Goal: Task Accomplishment & Management: Use online tool/utility

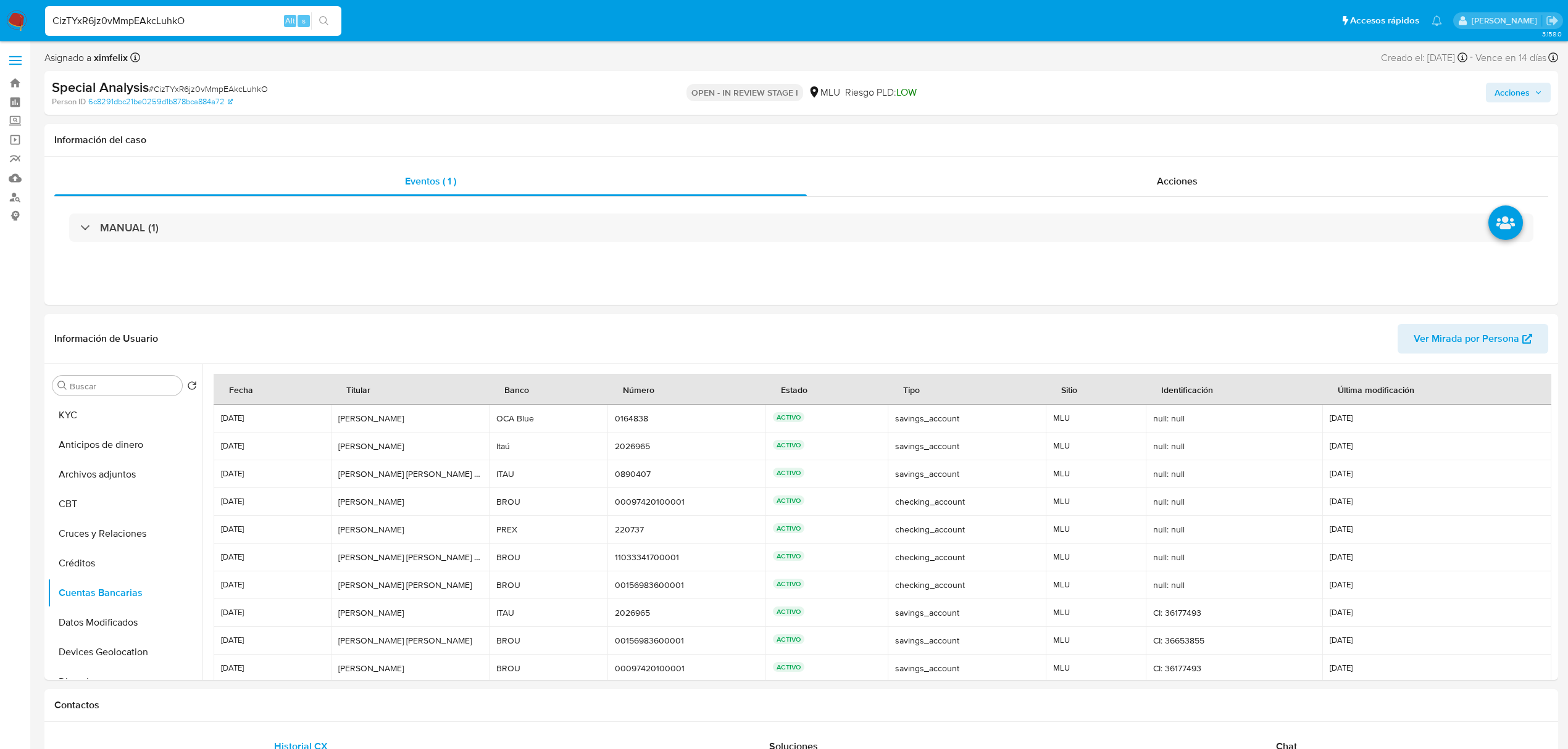
select select "10"
click at [129, 485] on button "Historial de conversaciones" at bounding box center [120, 478] width 145 height 30
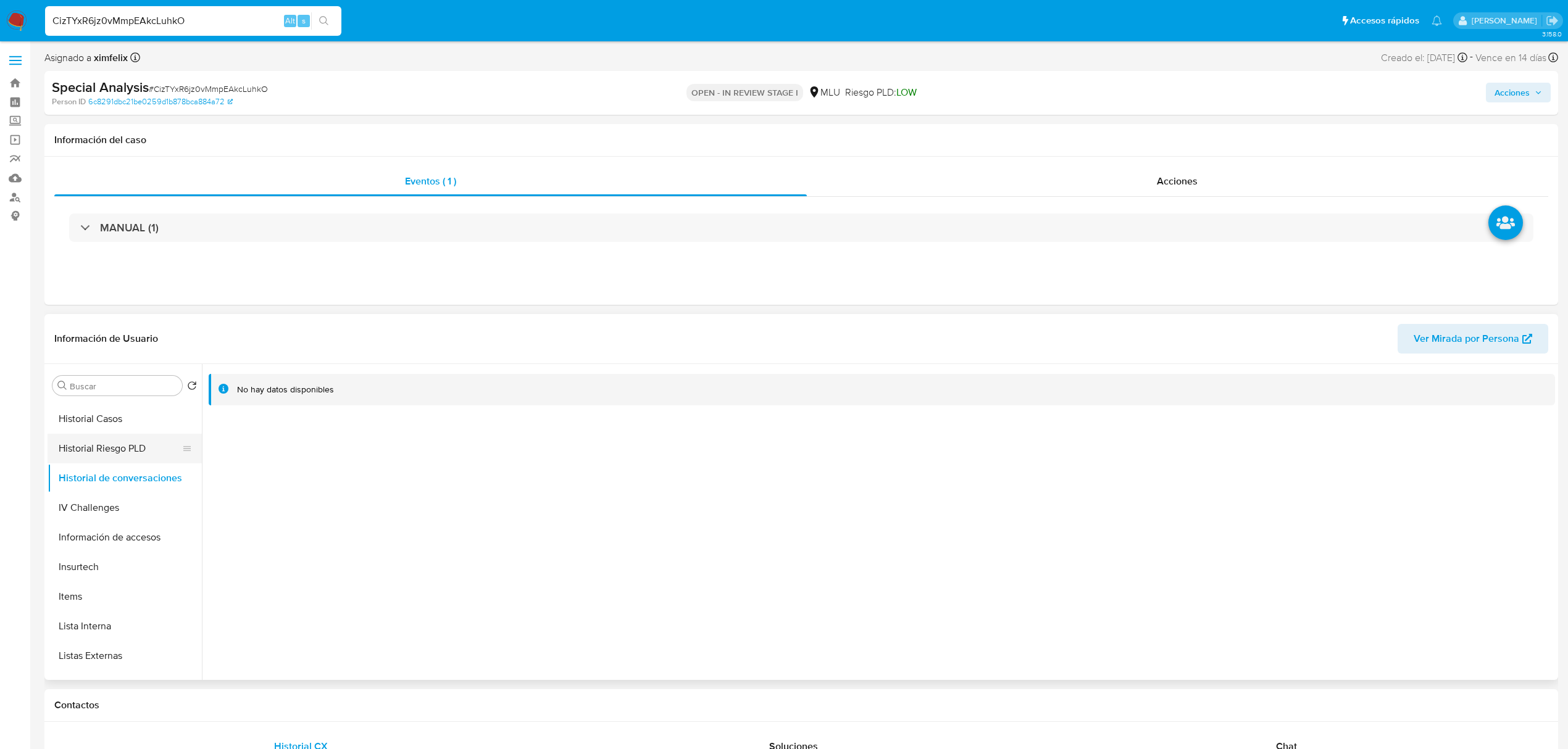
click at [107, 450] on button "Historial Riesgo PLD" at bounding box center [120, 449] width 145 height 30
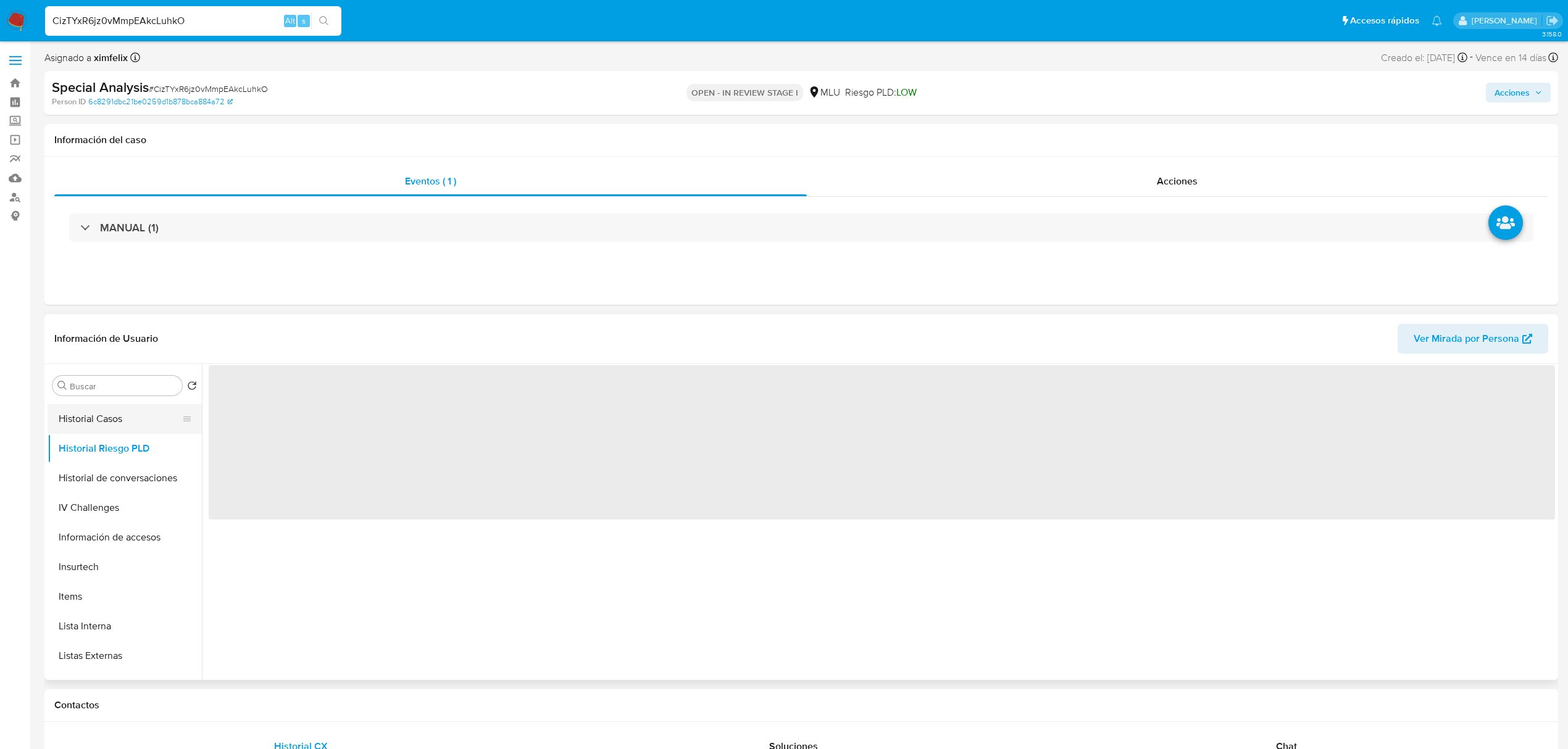
click at [123, 426] on button "Historial Casos" at bounding box center [120, 419] width 145 height 30
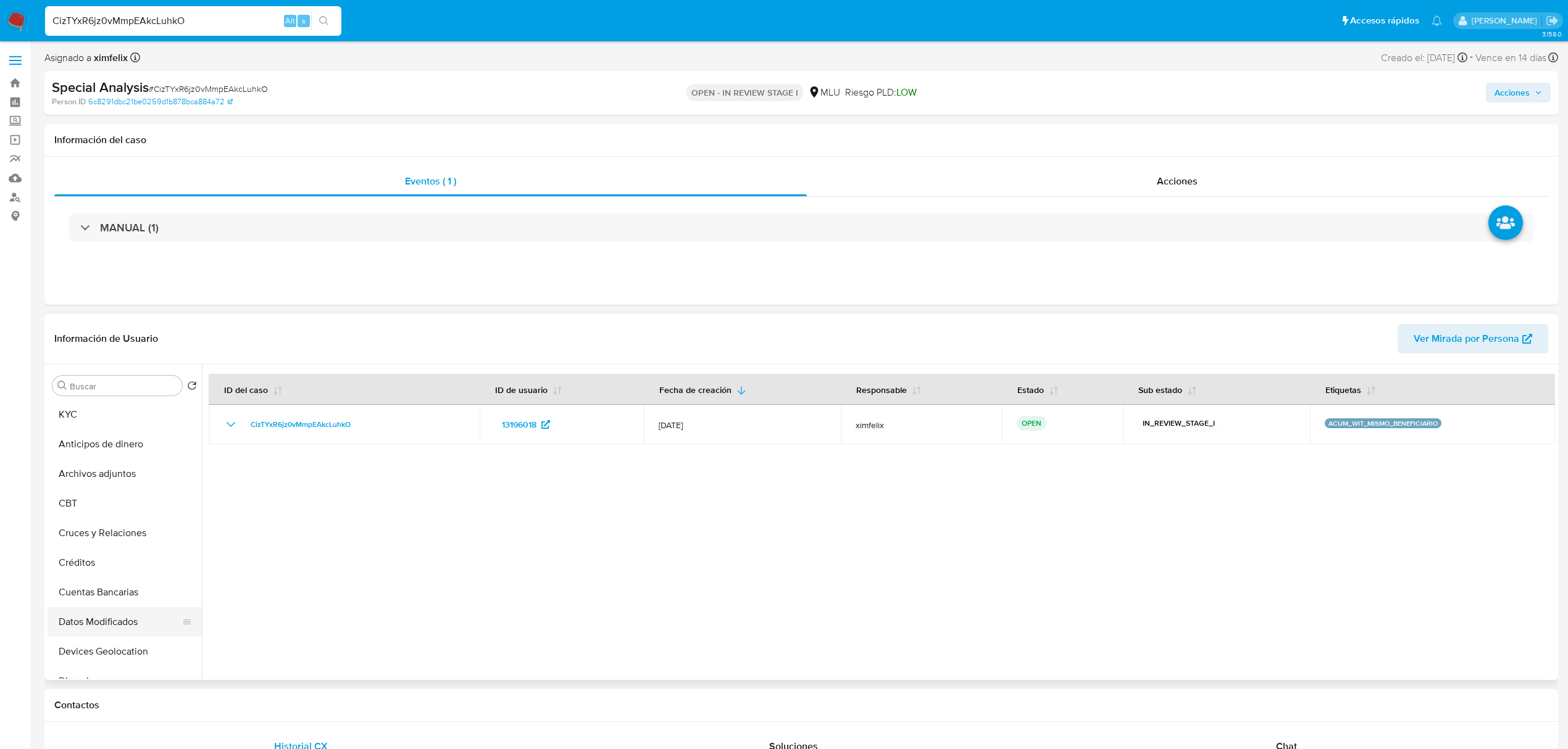
scroll to position [0, 0]
click at [117, 408] on button "KYC" at bounding box center [120, 415] width 145 height 30
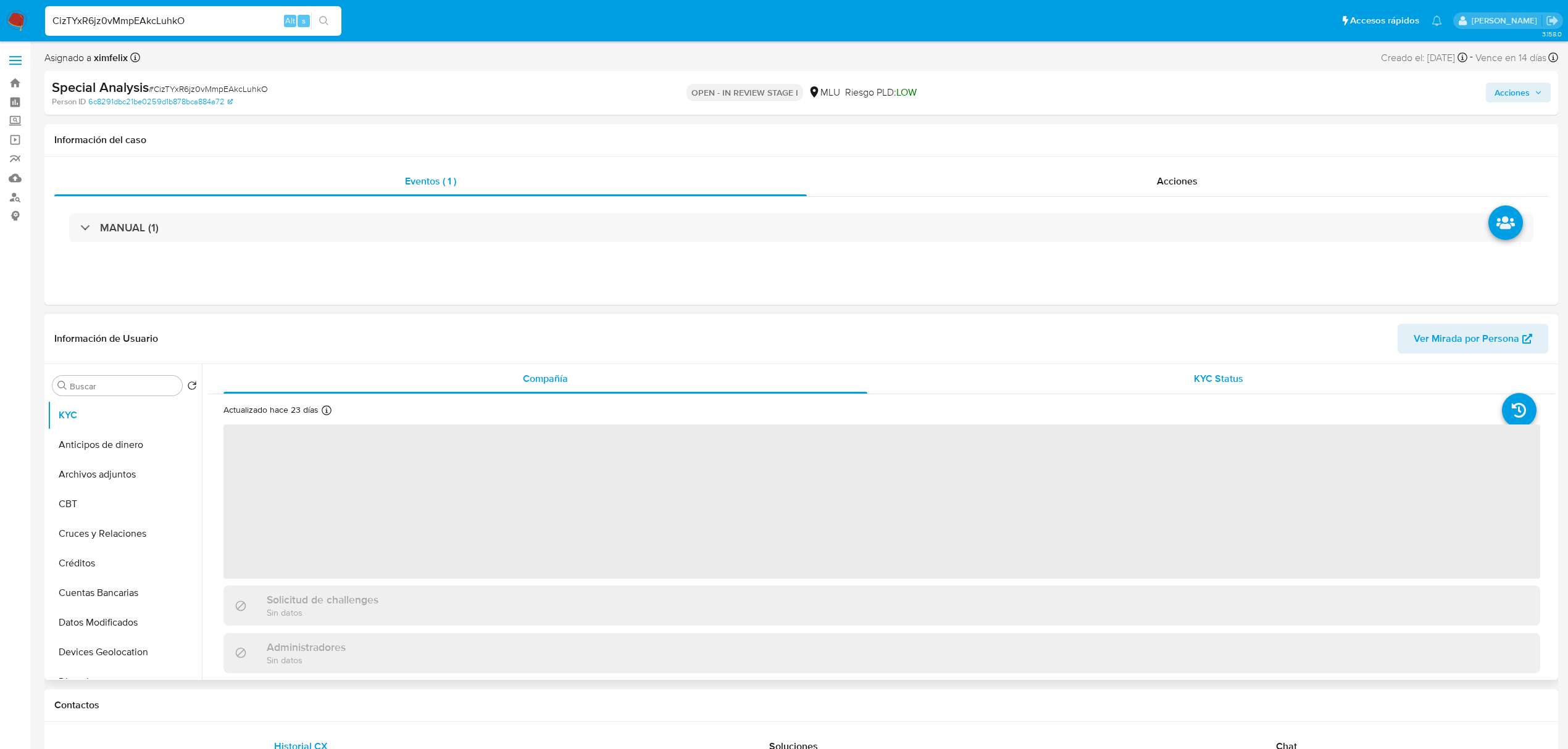
click at [1251, 385] on div "KYC Status" at bounding box center [1219, 379] width 644 height 30
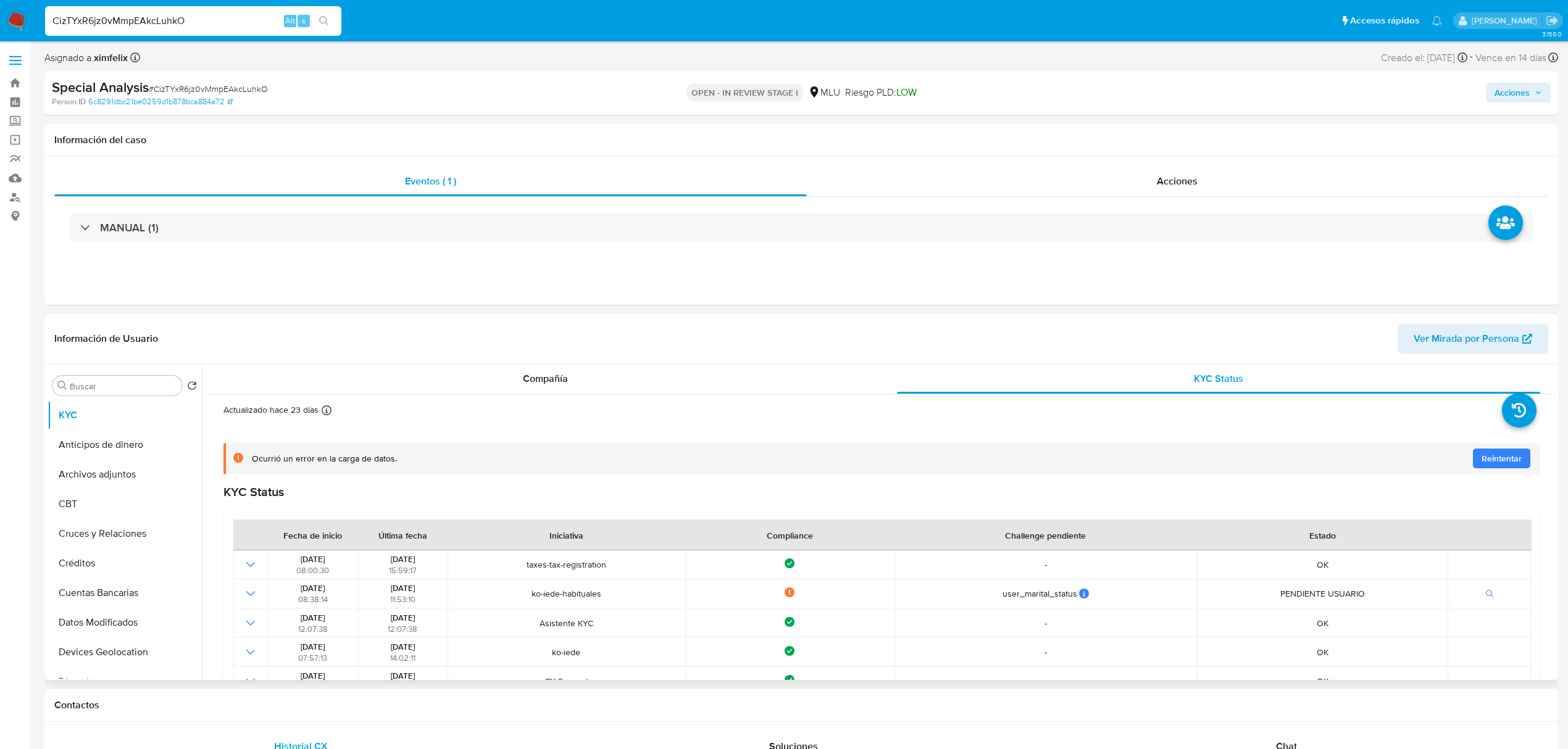
click at [1498, 463] on span "Reintentar" at bounding box center [1502, 458] width 40 height 20
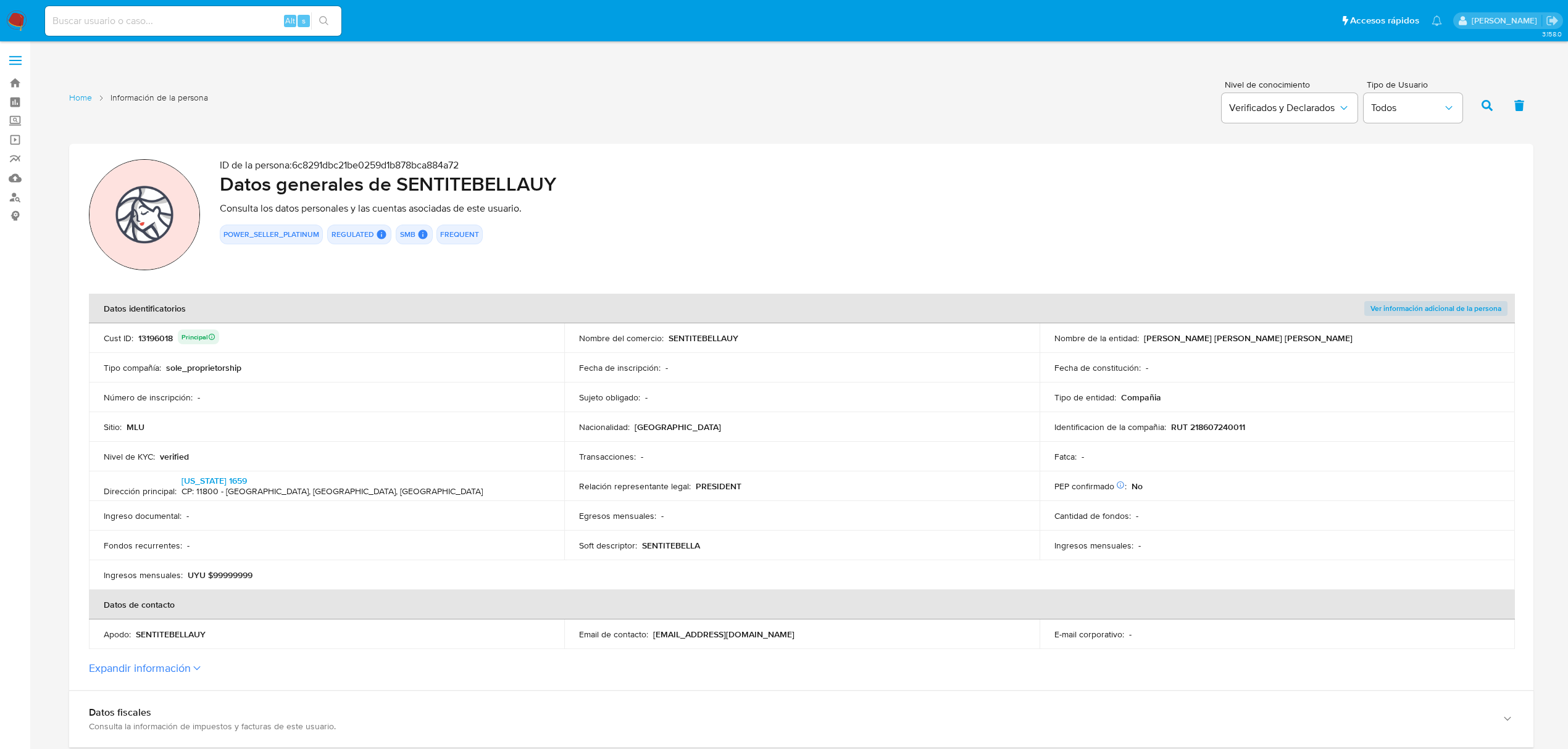
scroll to position [82, 0]
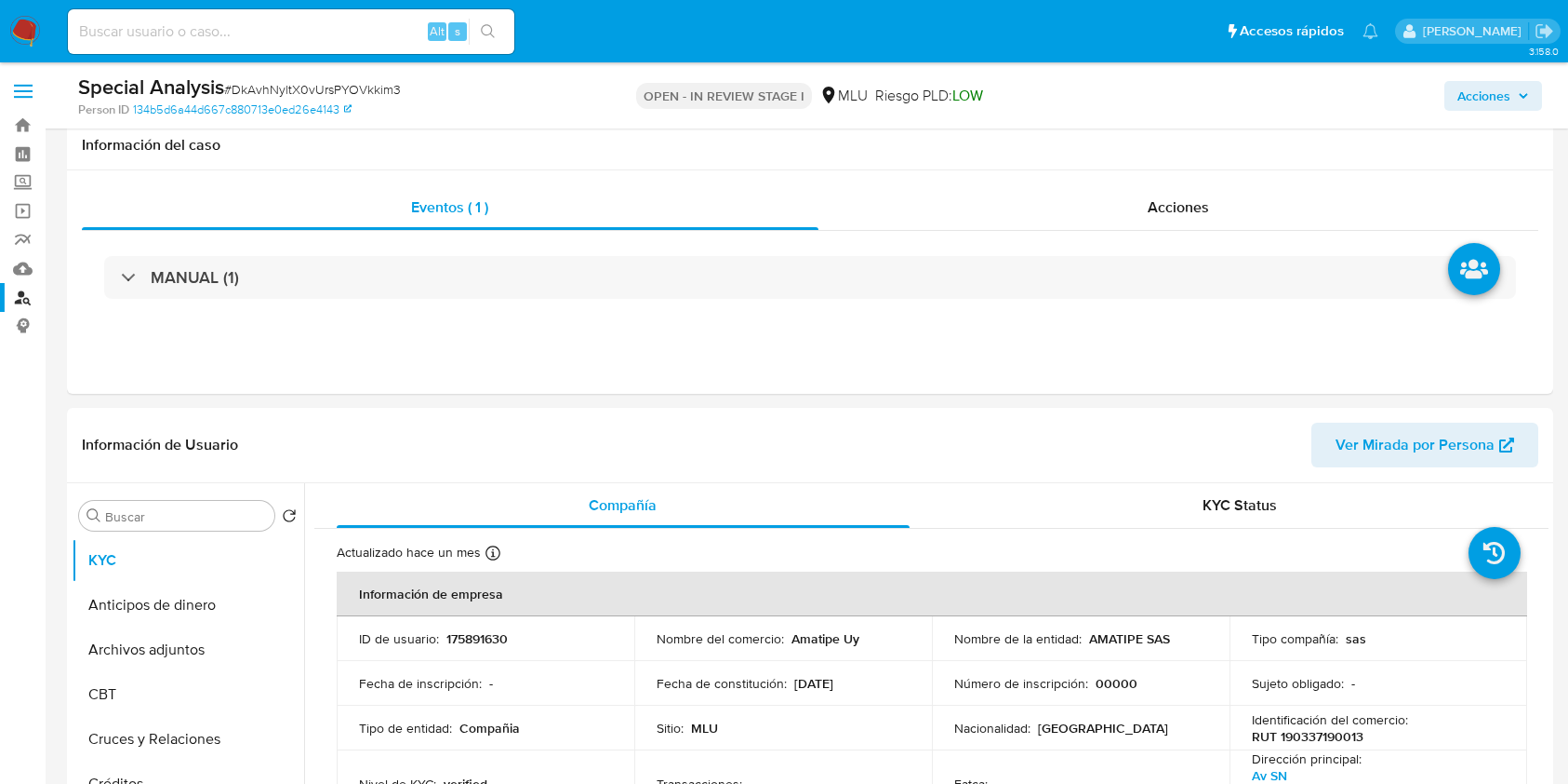
select select "10"
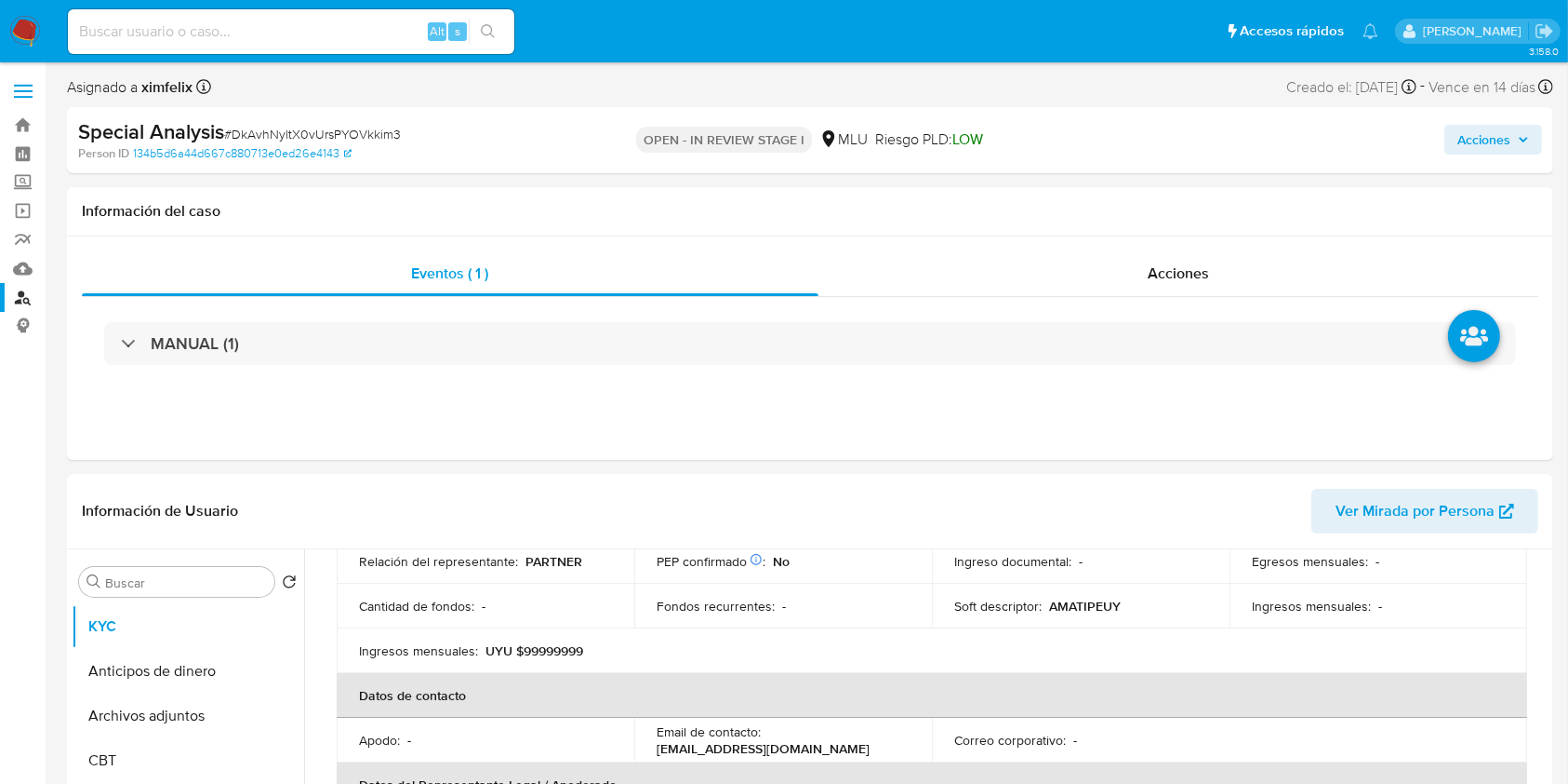
click at [29, 309] on link "Buscador de personas" at bounding box center [111, 298] width 222 height 29
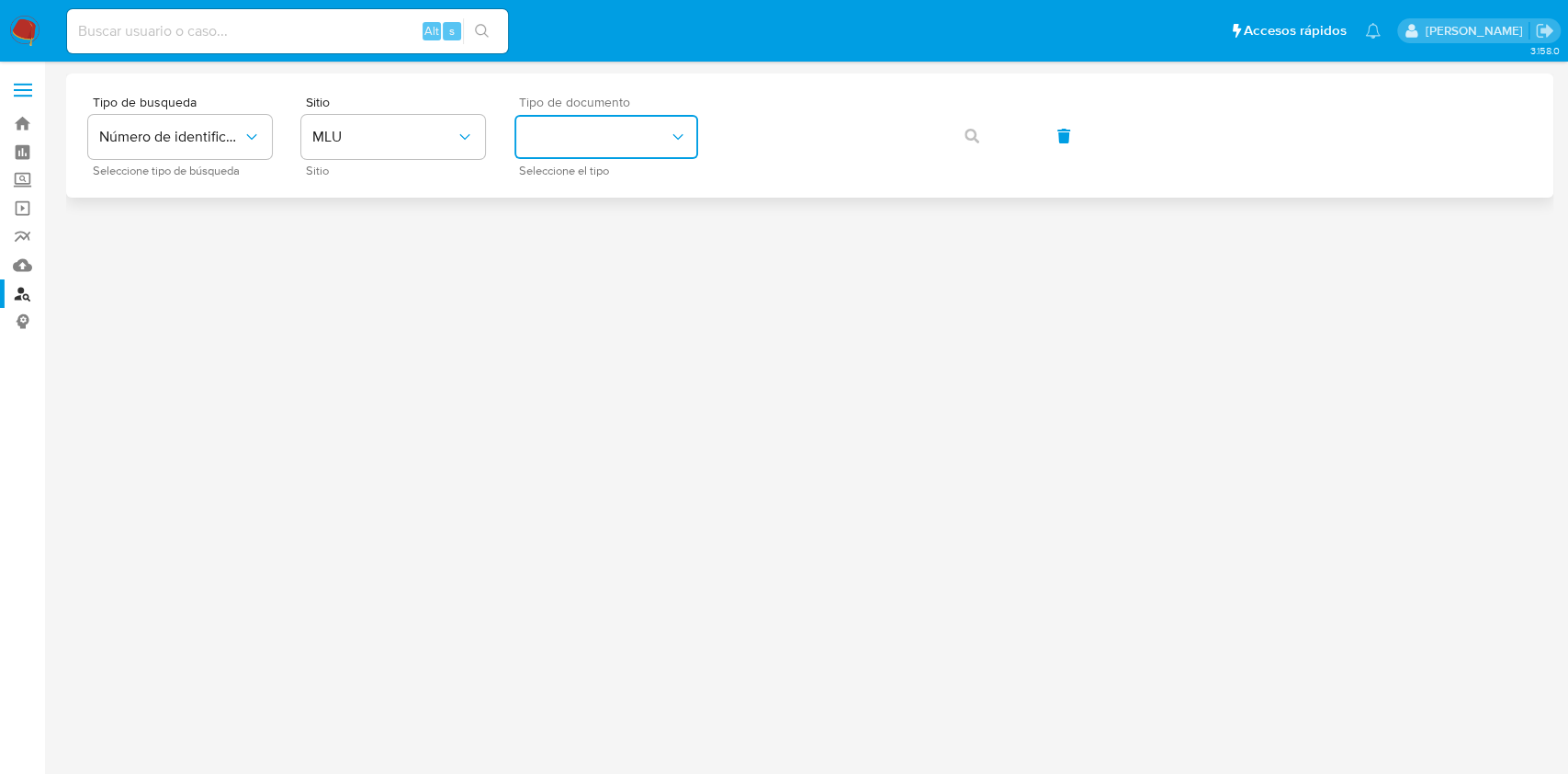
click at [615, 132] on button "identificationType" at bounding box center [606, 137] width 183 height 44
click at [556, 181] on div "CI CI" at bounding box center [600, 195] width 151 height 62
click at [971, 144] on span "button" at bounding box center [971, 136] width 14 height 40
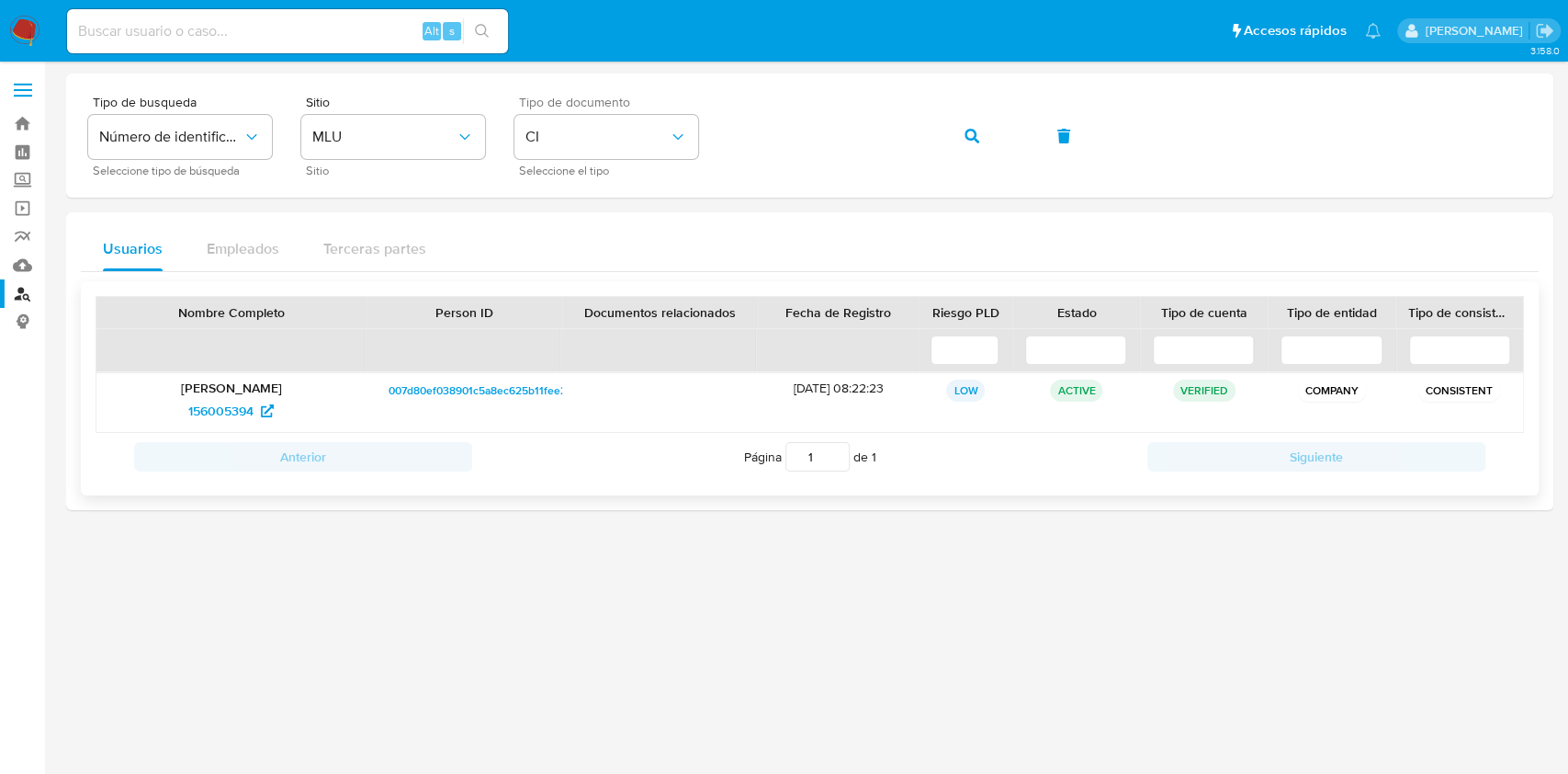
click at [424, 391] on span "007d80ef038901c5a8ec625b11fee2c4" at bounding box center [484, 390] width 190 height 22
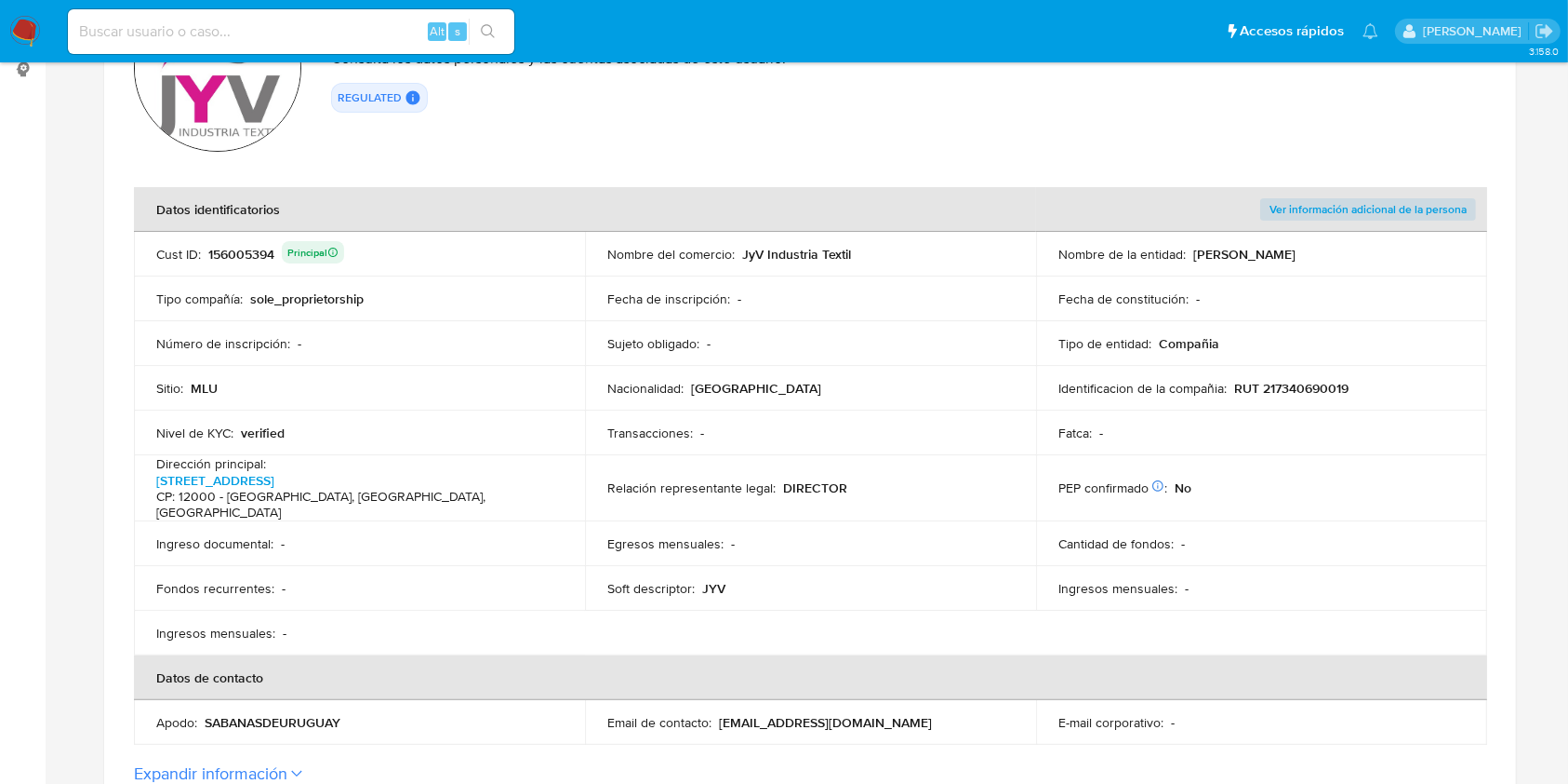
scroll to position [285, 0]
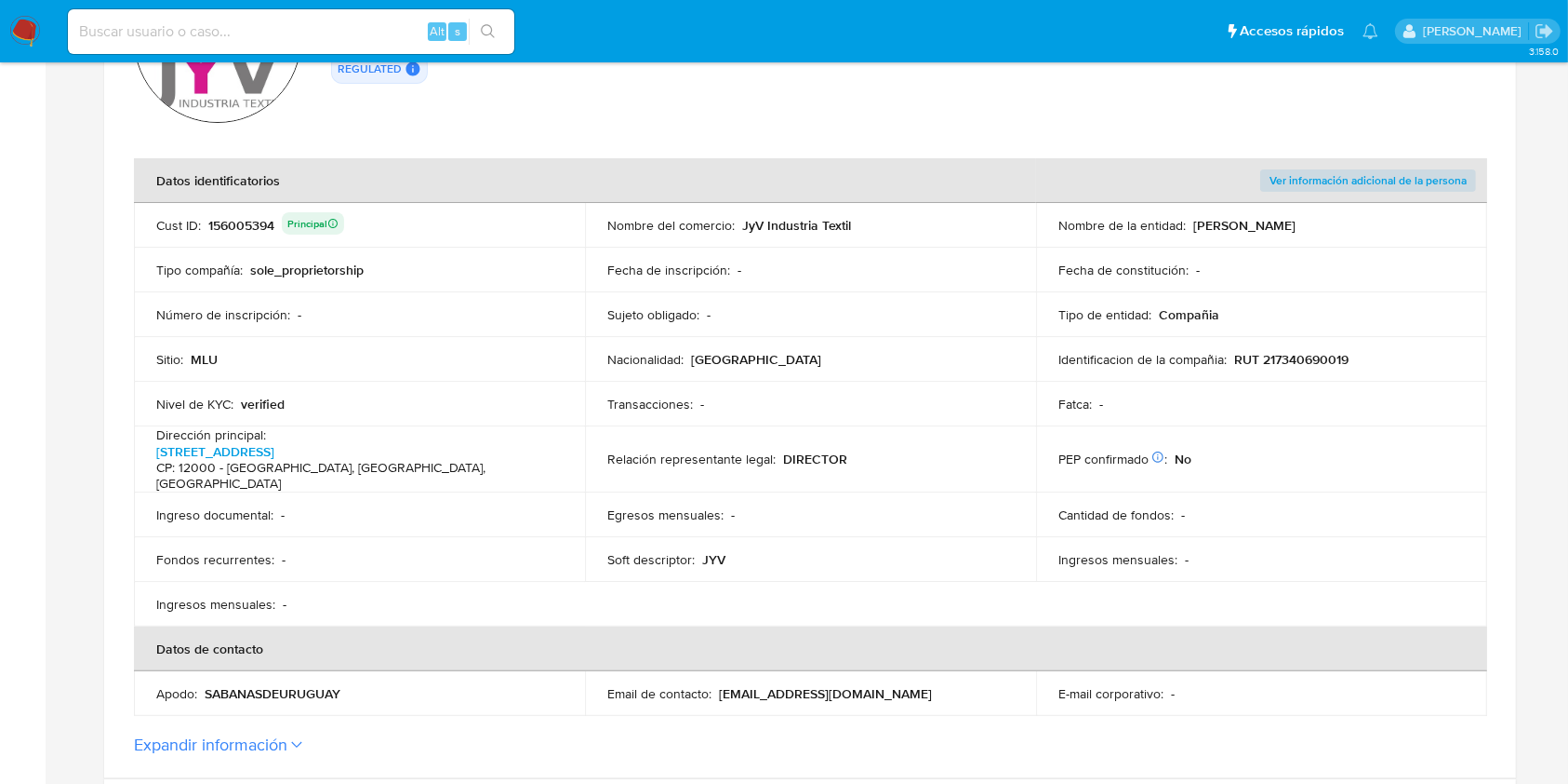
click at [1318, 358] on p "RUT 217340690019" at bounding box center [1291, 359] width 115 height 17
drag, startPoint x: 858, startPoint y: 226, endPoint x: 743, endPoint y: 218, distance: 115.3
click at [743, 218] on div "Nombre del comercio : JyV Industria Textil" at bounding box center [811, 225] width 406 height 17
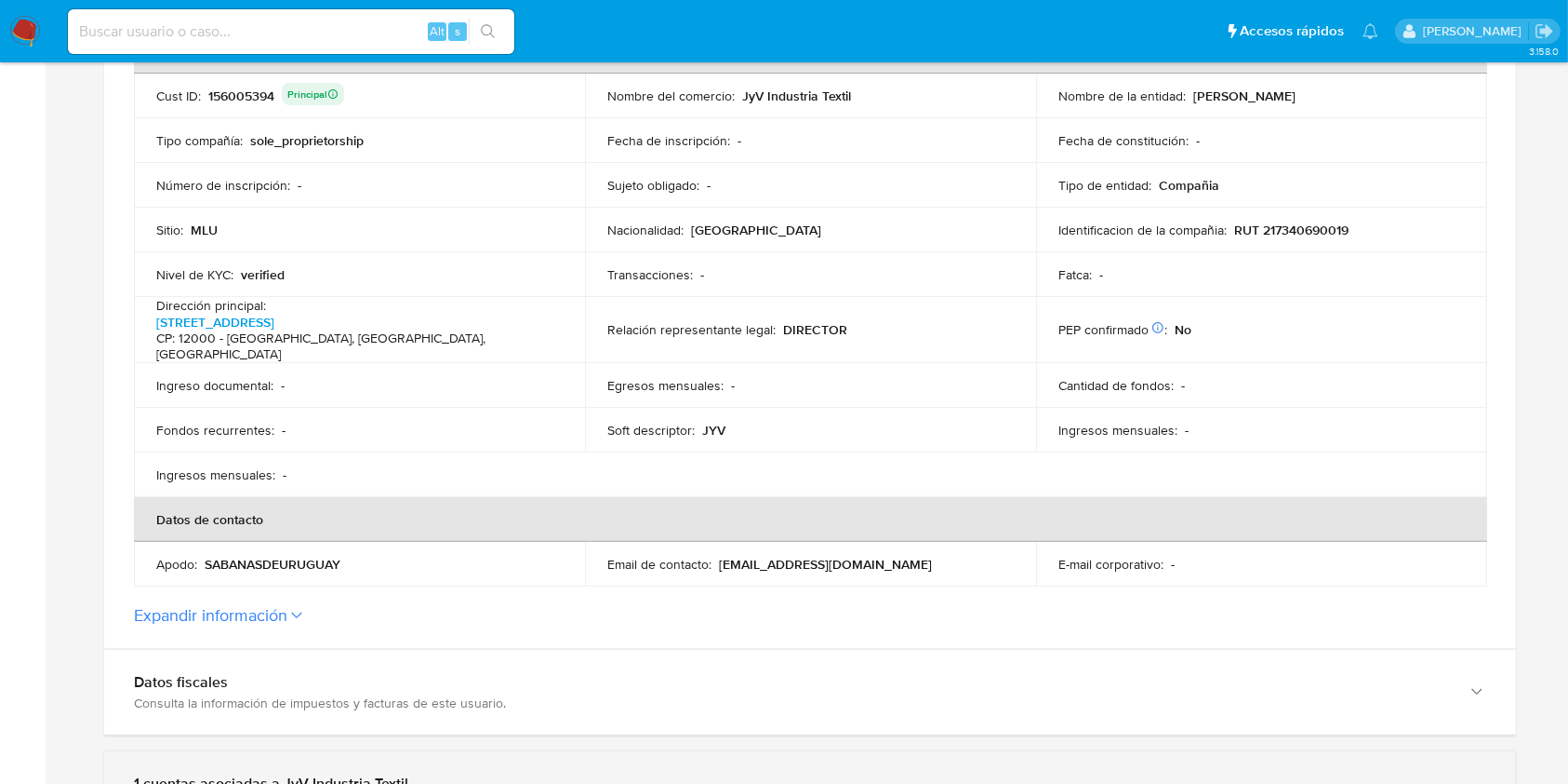
scroll to position [410, 0]
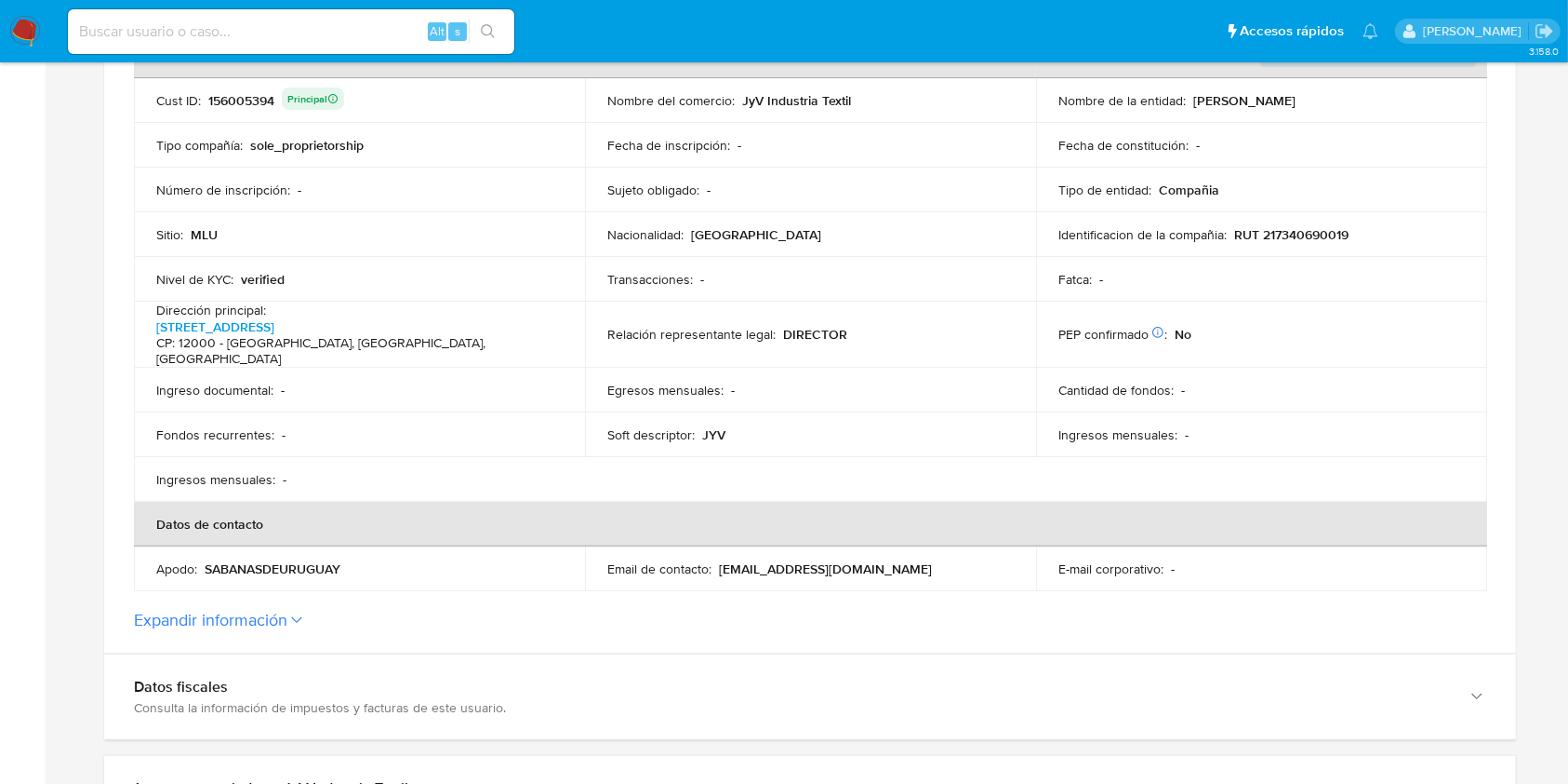
drag, startPoint x: 301, startPoint y: 540, endPoint x: 210, endPoint y: 552, distance: 91.8
click at [210, 560] on div "Apodo : SABANASDEURUGUAY" at bounding box center [360, 568] width 406 height 17
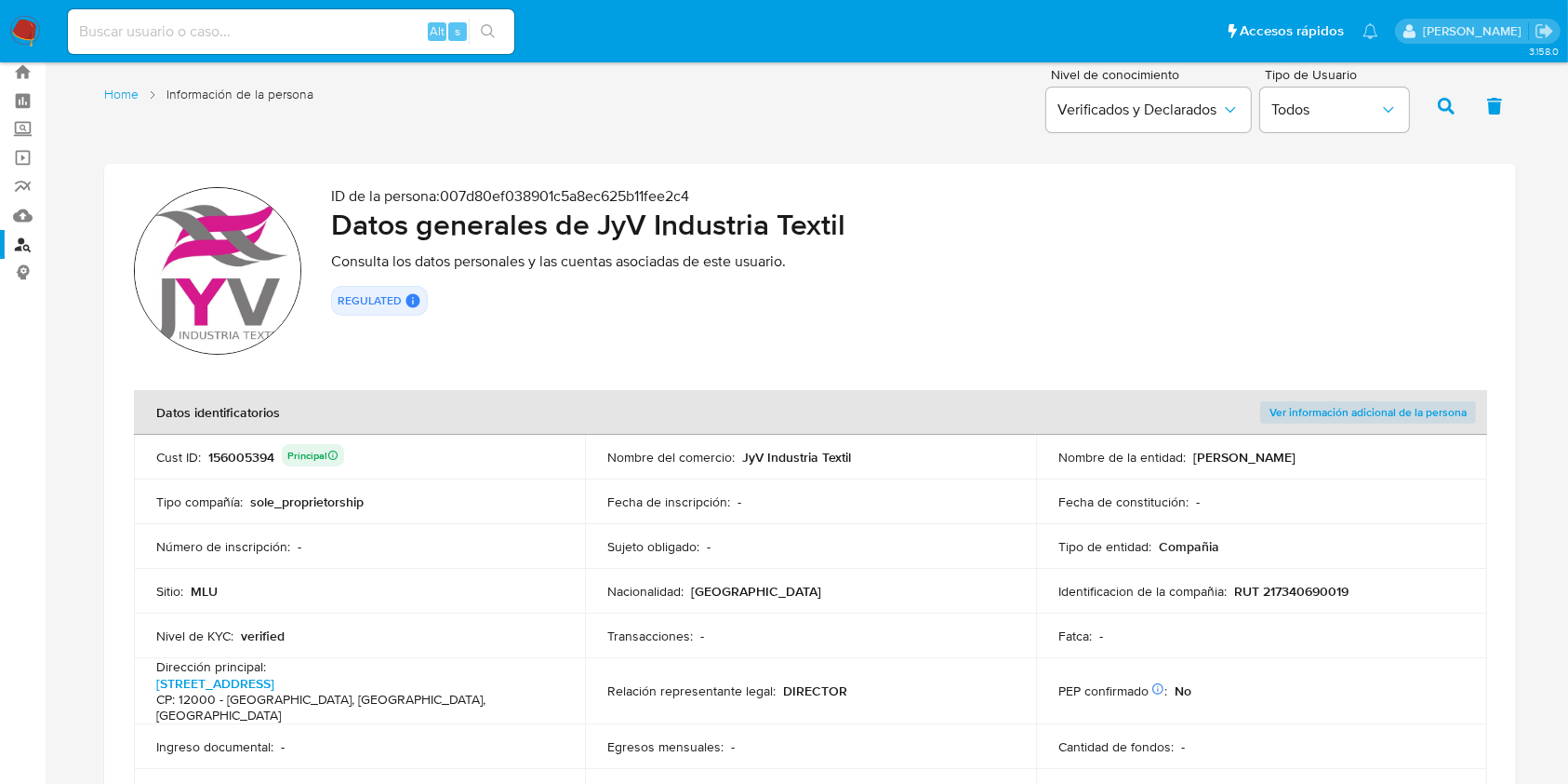
scroll to position [0, 0]
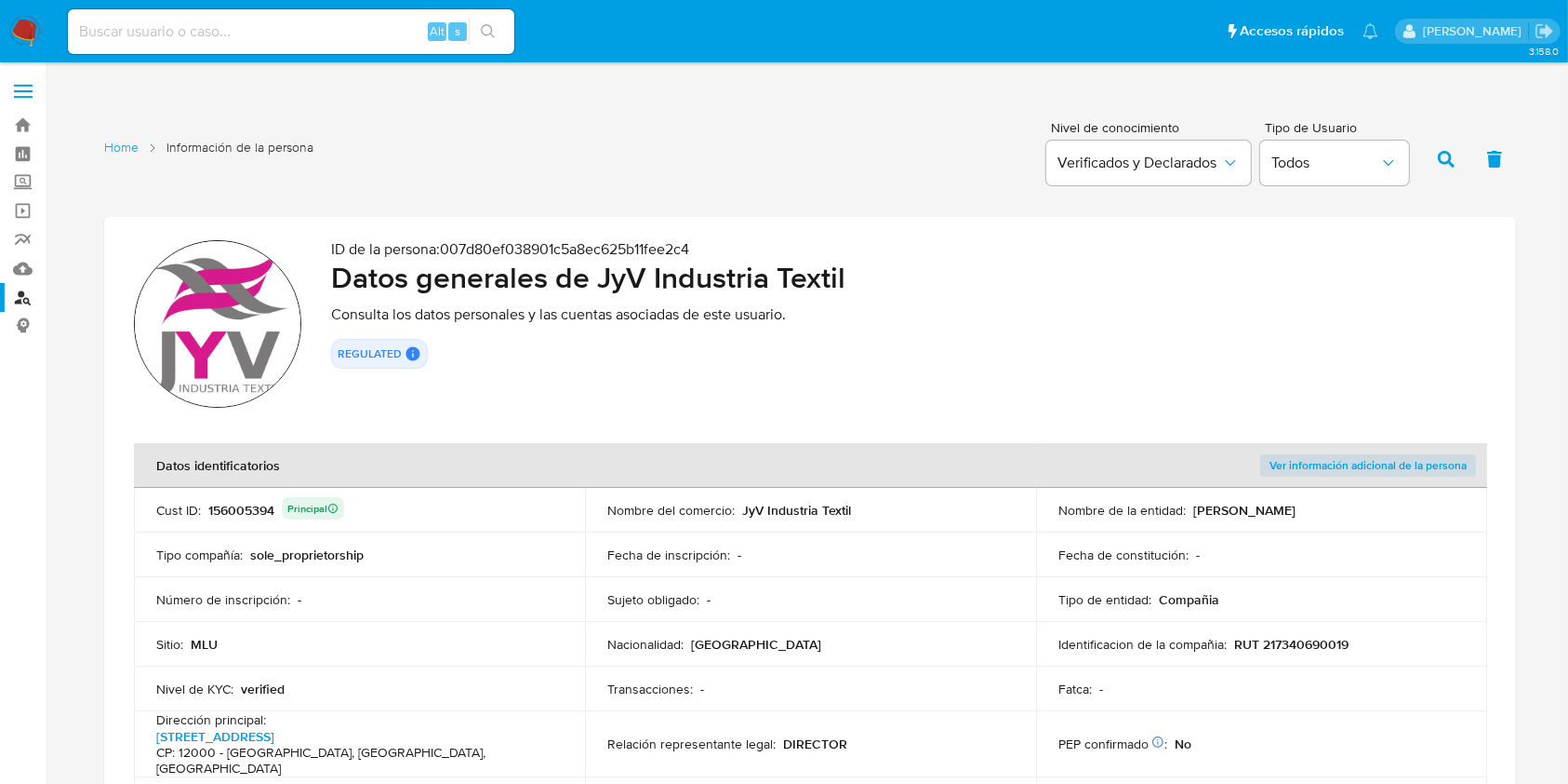
click at [255, 505] on div "156005394 Principal" at bounding box center [276, 510] width 136 height 26
drag, startPoint x: 857, startPoint y: 510, endPoint x: 744, endPoint y: 505, distance: 113.1
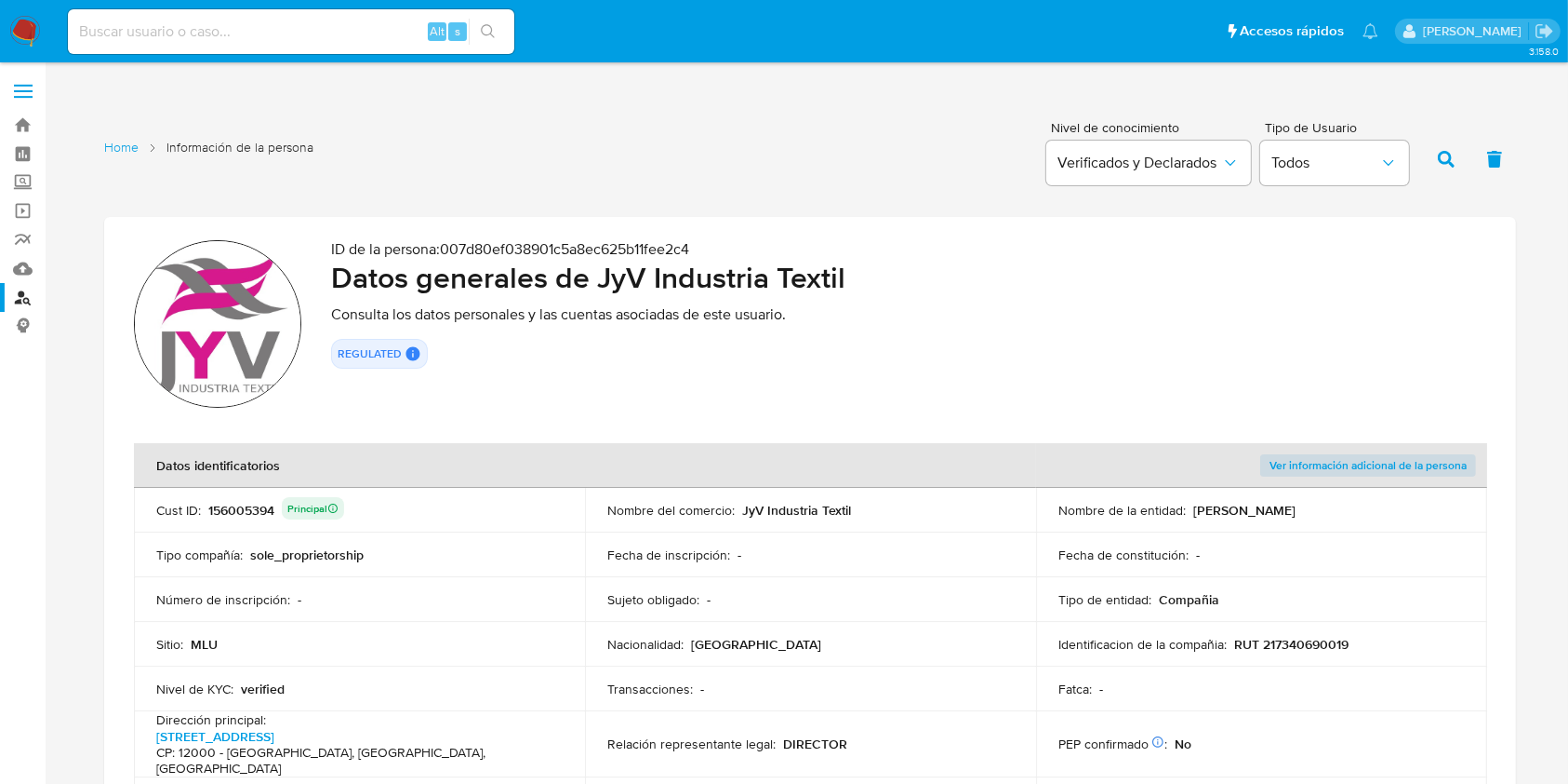
click at [744, 505] on div "Nombre del comercio : JyV Industria Textil" at bounding box center [811, 510] width 406 height 17
click at [22, 303] on link "Buscador de personas" at bounding box center [111, 298] width 222 height 29
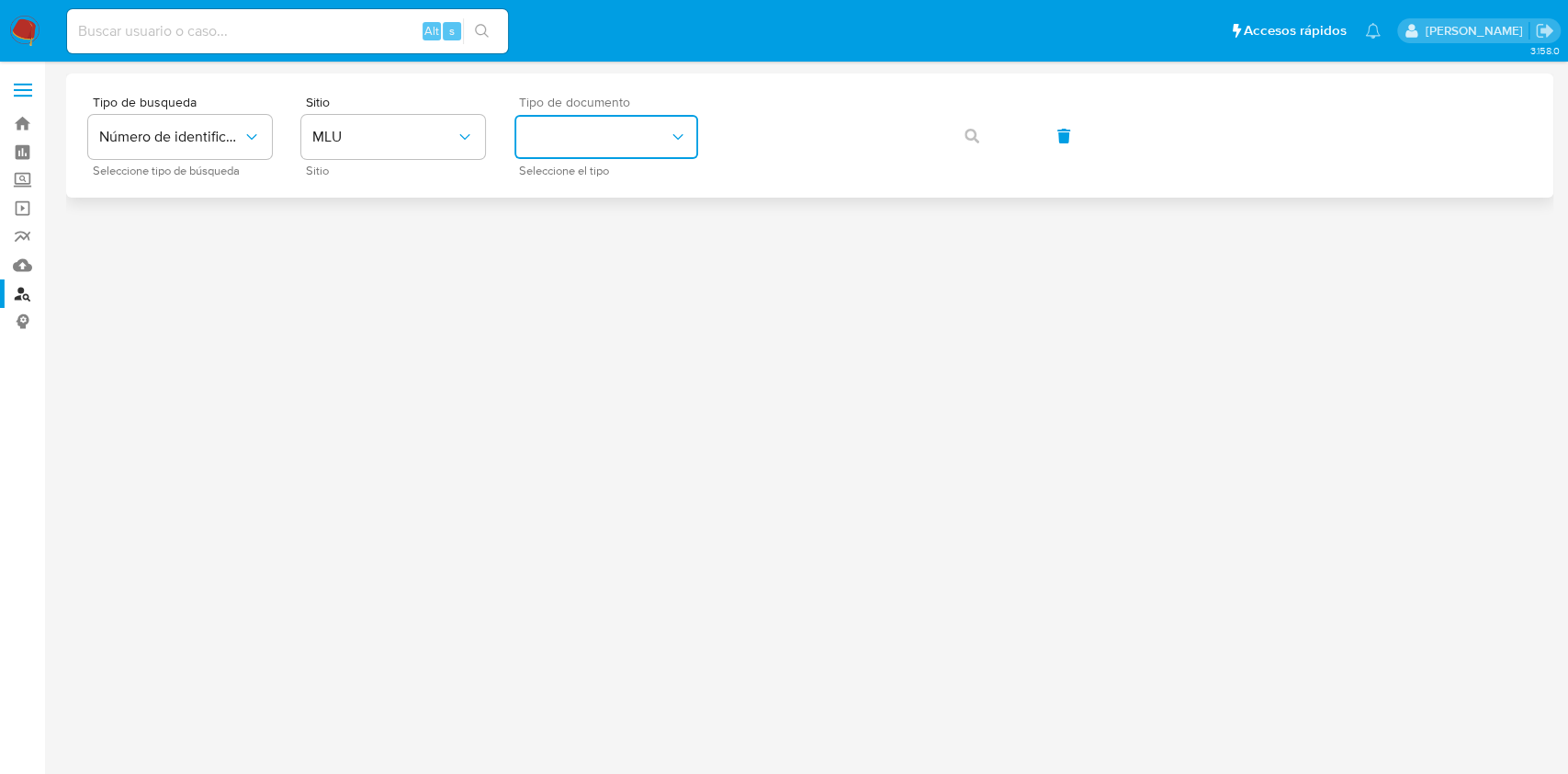
click at [653, 138] on button "identificationType" at bounding box center [606, 137] width 183 height 44
drag, startPoint x: 637, startPoint y: 189, endPoint x: 660, endPoint y: 191, distance: 23.1
click at [636, 189] on div "CI CI" at bounding box center [600, 195] width 151 height 62
click at [981, 136] on button "button" at bounding box center [972, 136] width 62 height 44
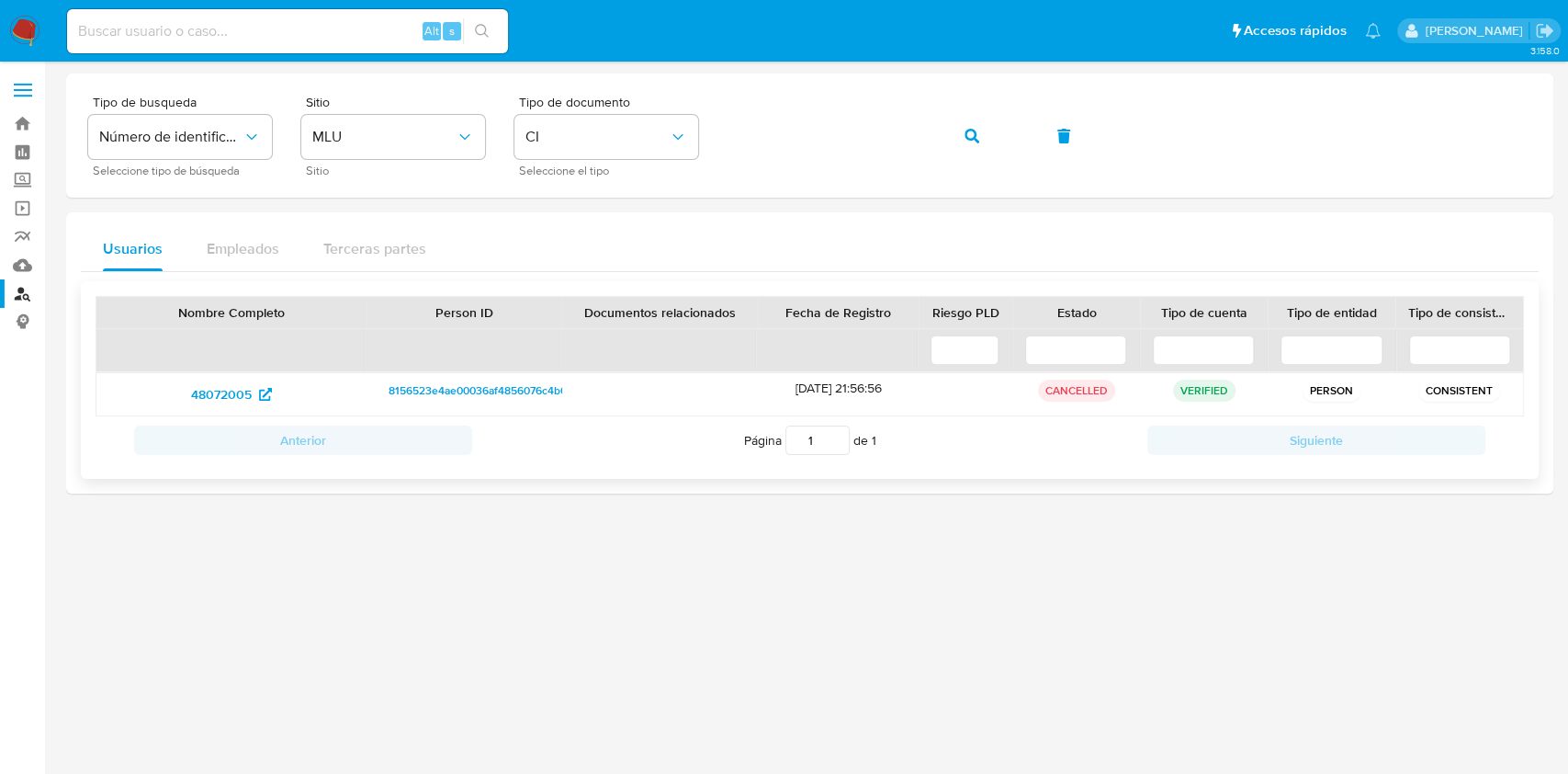
click at [446, 399] on span "8156523e4ae00036af4856076c4b692a" at bounding box center [487, 390] width 197 height 22
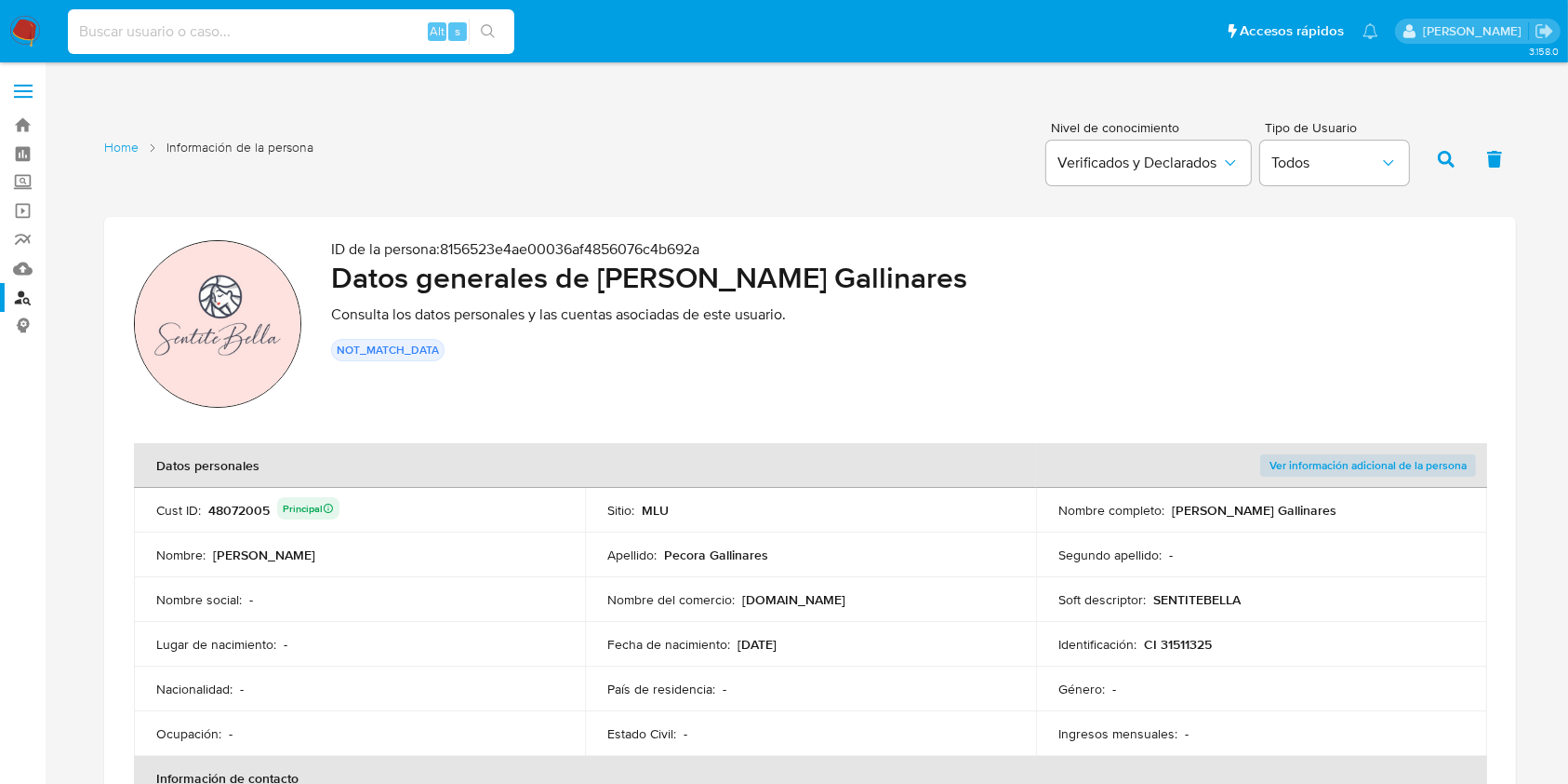
click at [287, 36] on input at bounding box center [291, 31] width 446 height 24
click at [29, 305] on link "Buscador de personas" at bounding box center [111, 298] width 222 height 29
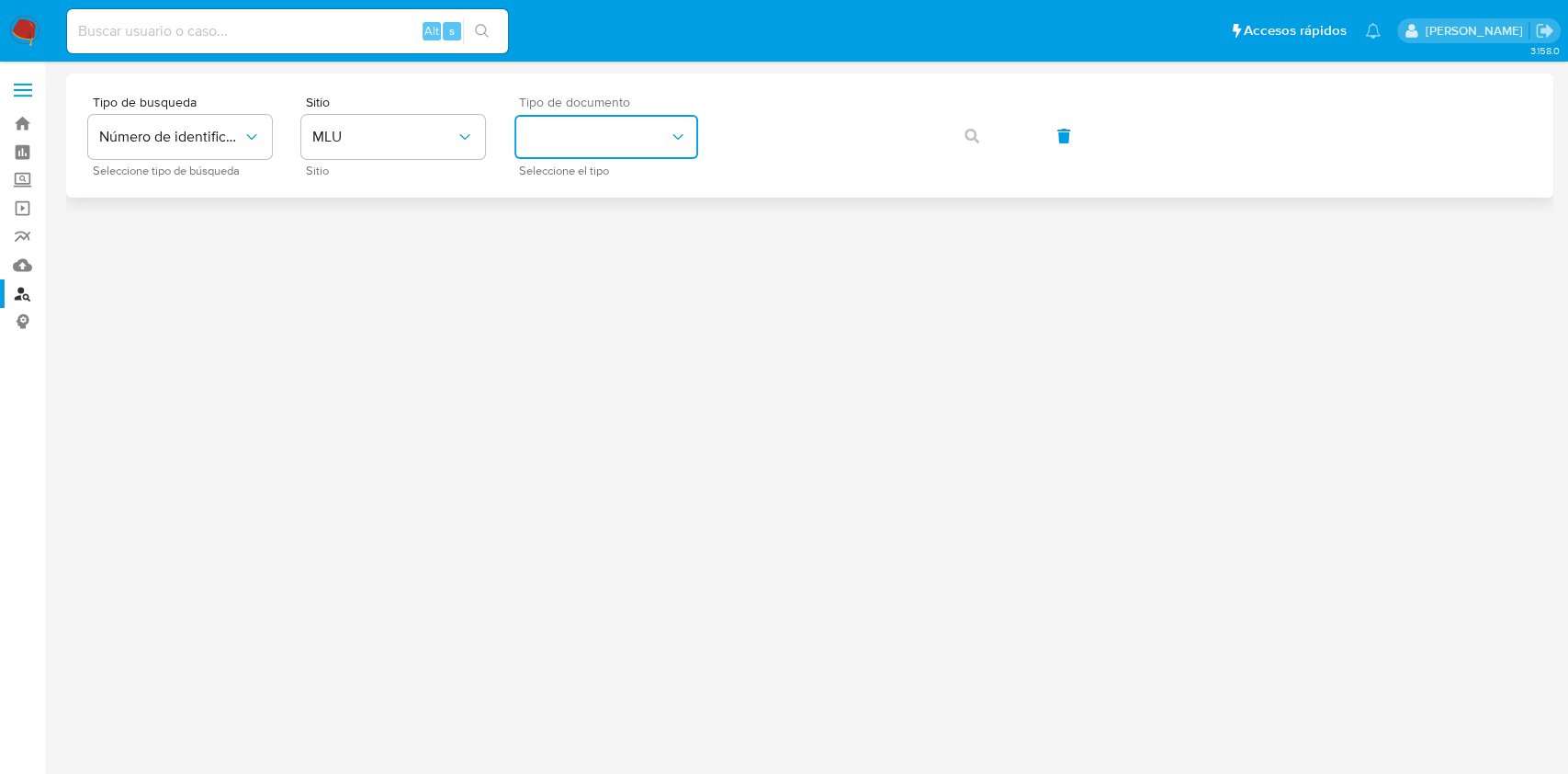
click at [601, 143] on button "identificationType" at bounding box center [606, 137] width 183 height 44
click at [593, 191] on div "CI CI" at bounding box center [600, 195] width 151 height 62
click at [994, 133] on button "button" at bounding box center [972, 136] width 62 height 44
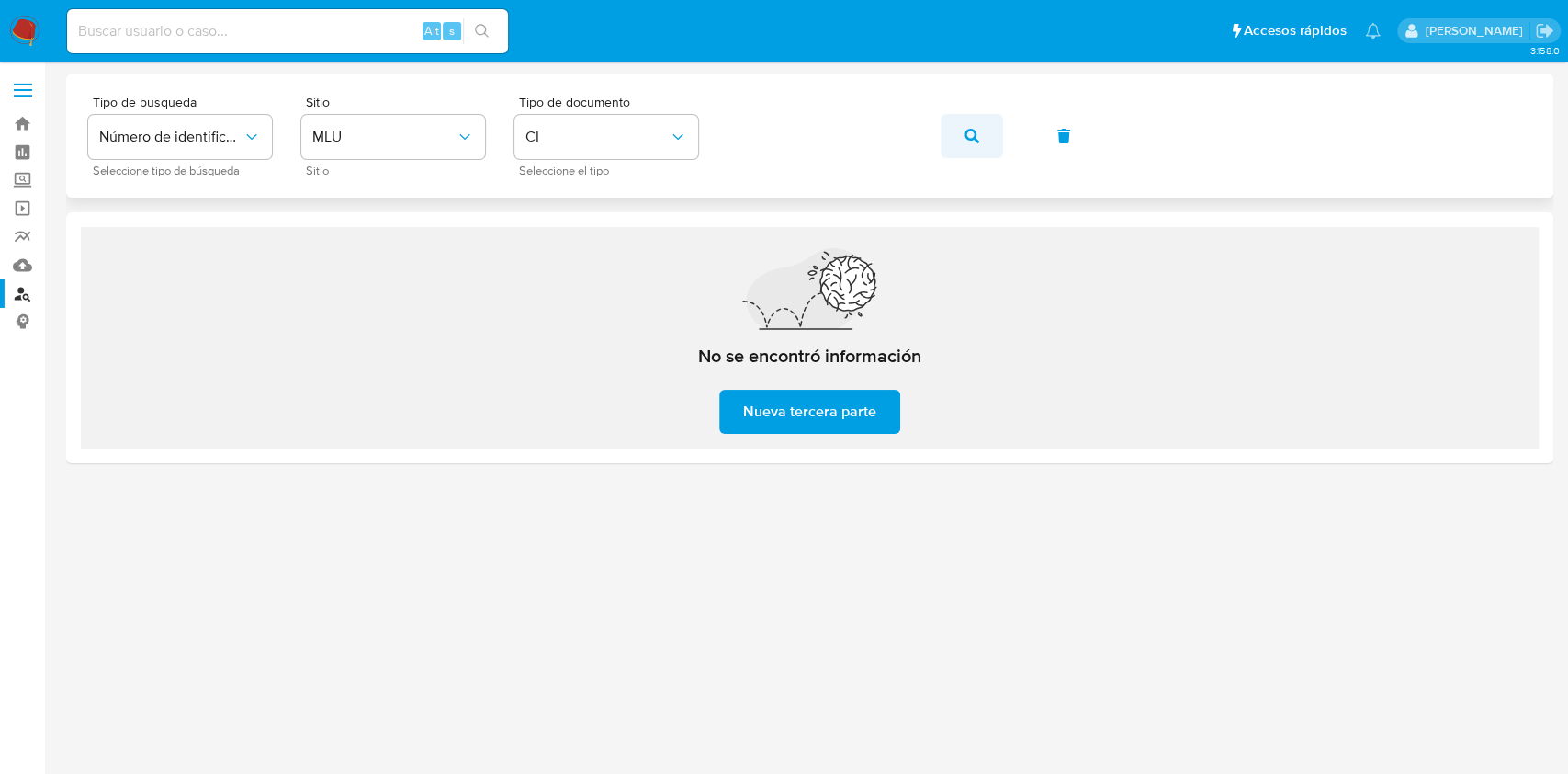
click at [969, 140] on icon "button" at bounding box center [971, 135] width 14 height 14
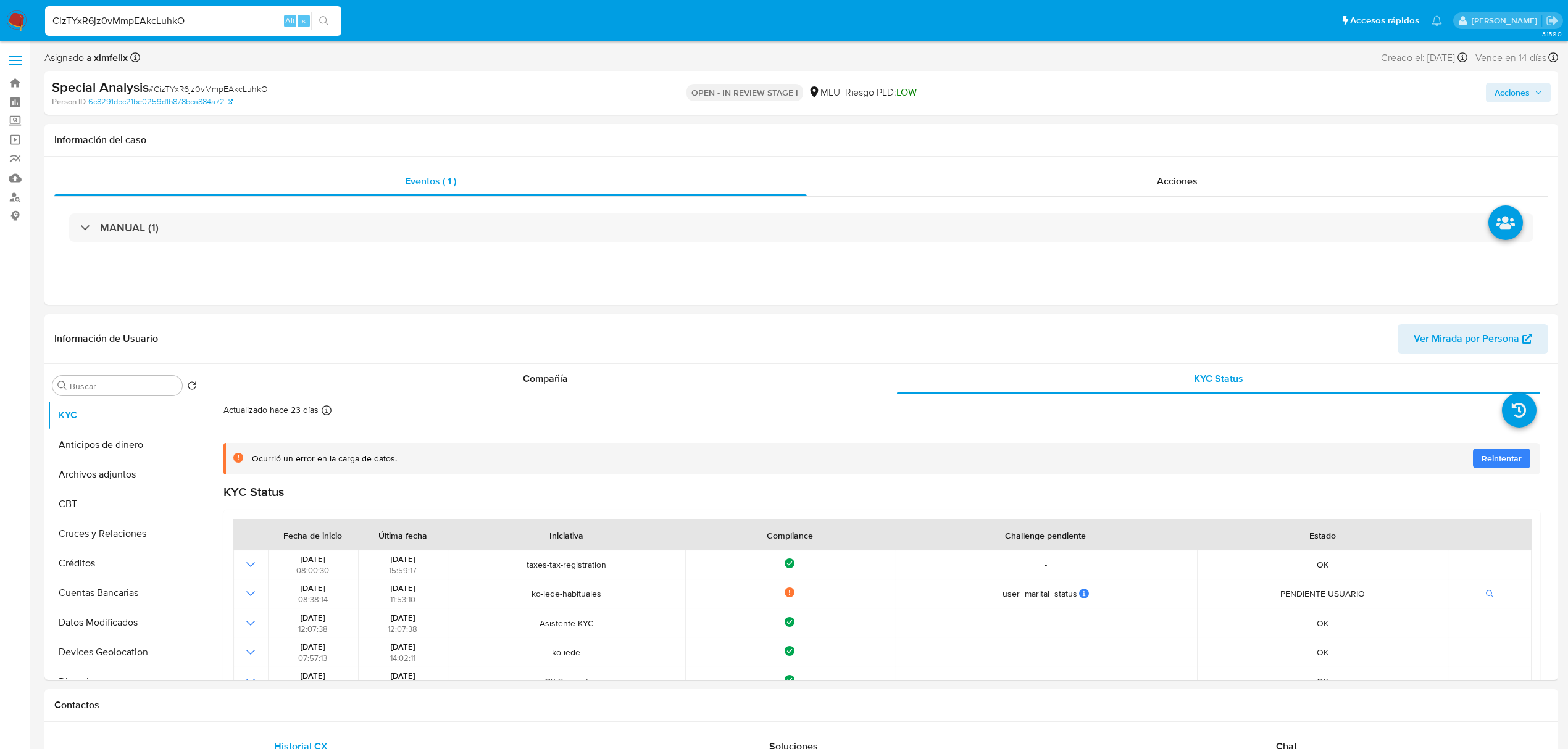
select select "10"
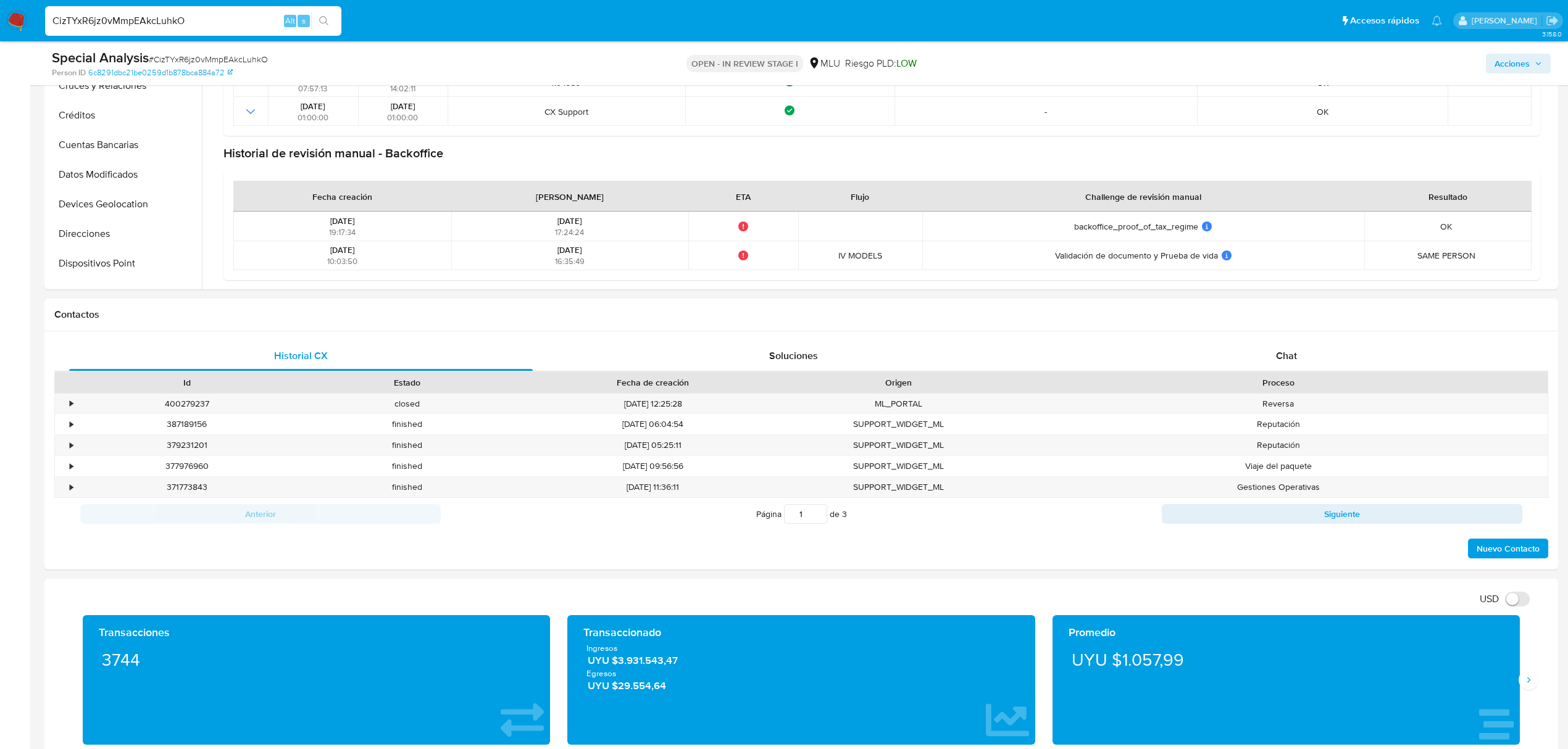
scroll to position [411, 0]
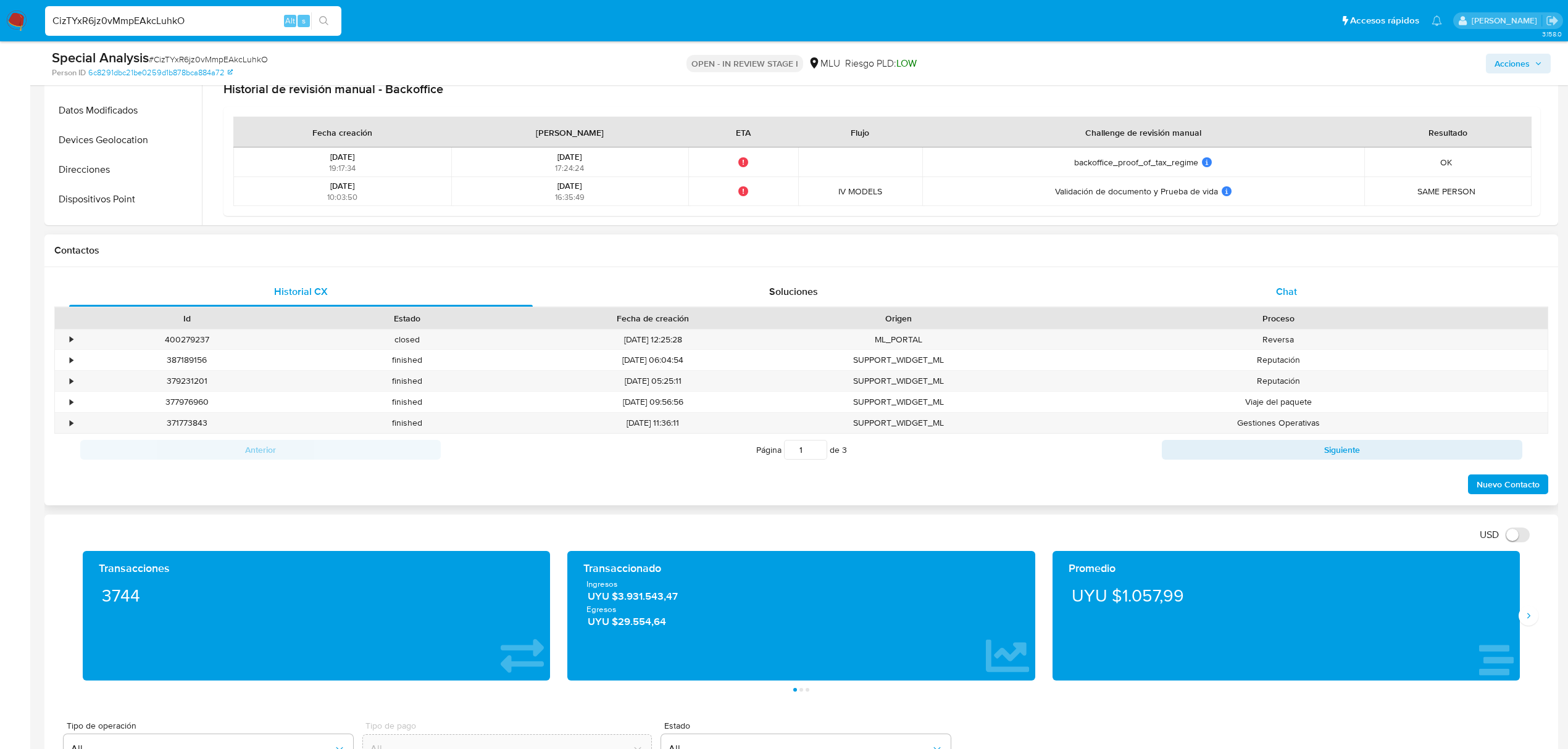
click at [1236, 295] on div "Chat" at bounding box center [1287, 292] width 463 height 30
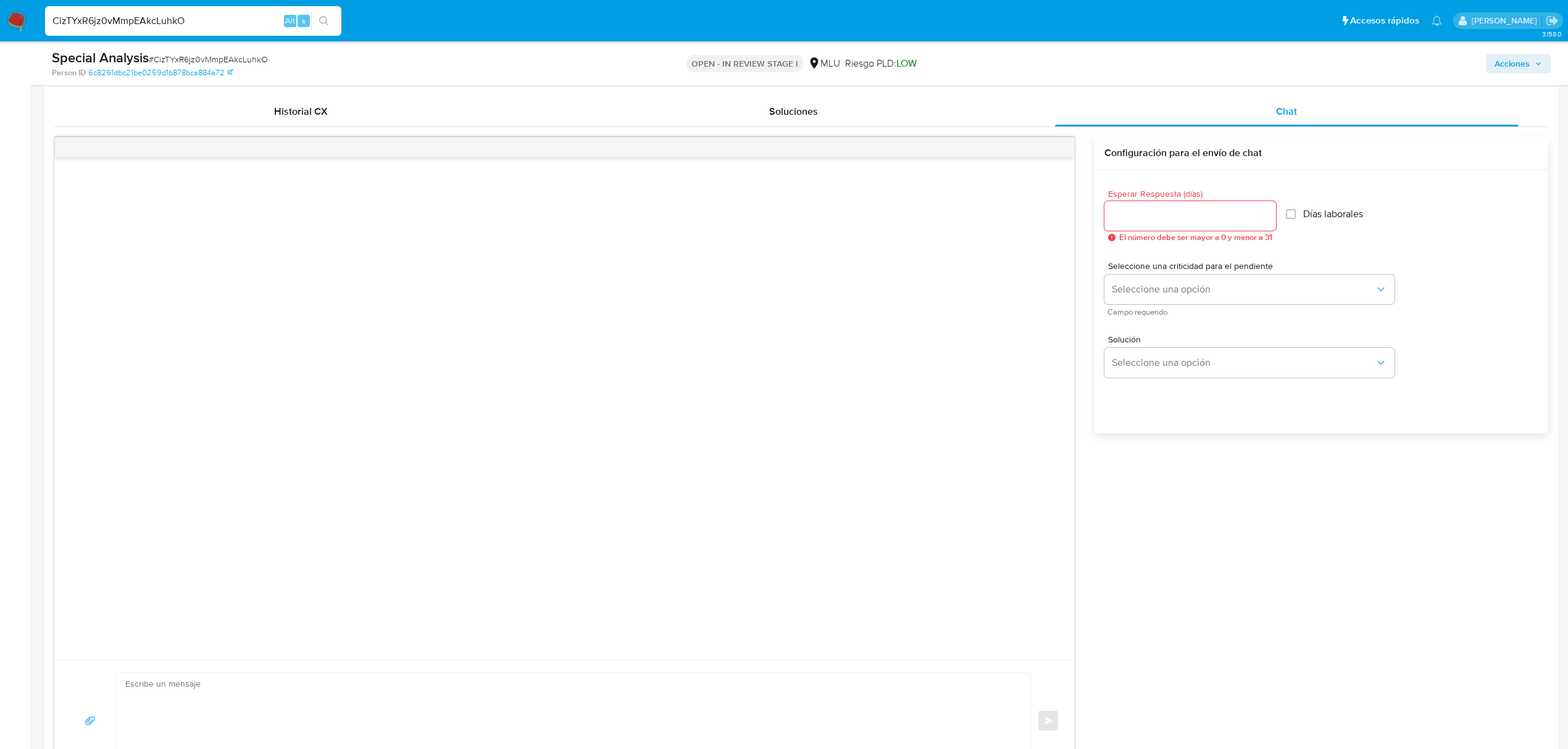
scroll to position [658, 0]
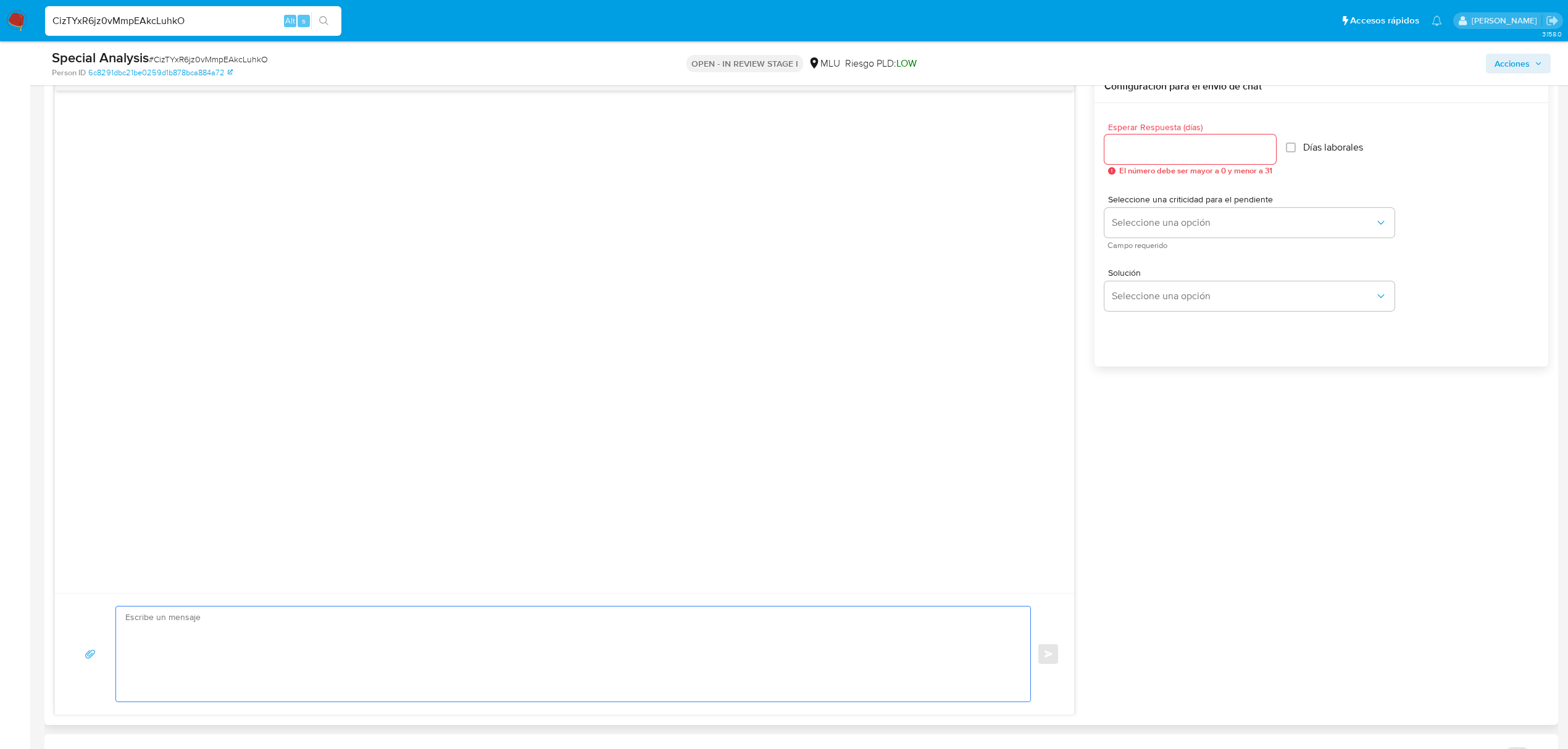
click at [544, 635] on textarea at bounding box center [570, 654] width 890 height 95
drag, startPoint x: 297, startPoint y: 644, endPoint x: 107, endPoint y: 655, distance: 190.3
click at [108, 655] on div "Buenas tardes, Nos ponemos en contacto contigo para Enviar" at bounding box center [565, 654] width 990 height 96
paste textarea "Te contactamos ya que necesitamos verificar algunos datos. Por este motivo, sol…"
click at [690, 661] on textarea "Buenas tardes, Te contactamos ya que necesitamos verificar algunos datos. Por e…" at bounding box center [570, 654] width 890 height 95
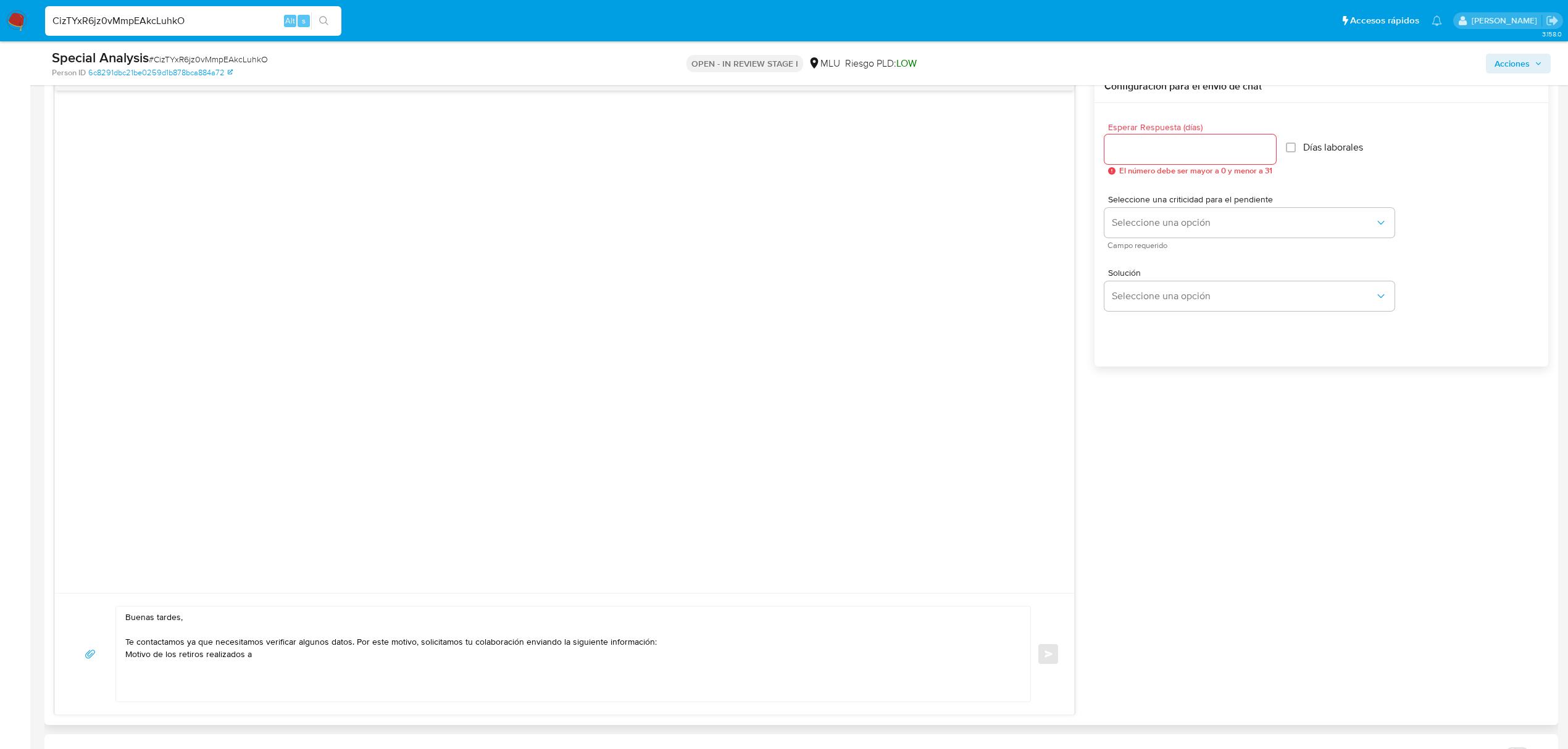
click at [273, 653] on textarea "Buenas tardes, Te contactamos ya que necesitamos verificar algunos datos. Por e…" at bounding box center [570, 654] width 890 height 95
paste textarea "GUSTAVO ESTEBAN SZILAGYI DE HEGEDUS"
click at [636, 655] on textarea "Buenas tardes, Te contactamos ya que necesitamos verificar algunos datos. Por e…" at bounding box center [570, 654] width 890 height 95
paste textarea "Nicolas Perdomo Alaniz"
drag, startPoint x: 534, startPoint y: 643, endPoint x: 536, endPoint y: 652, distance: 9.2
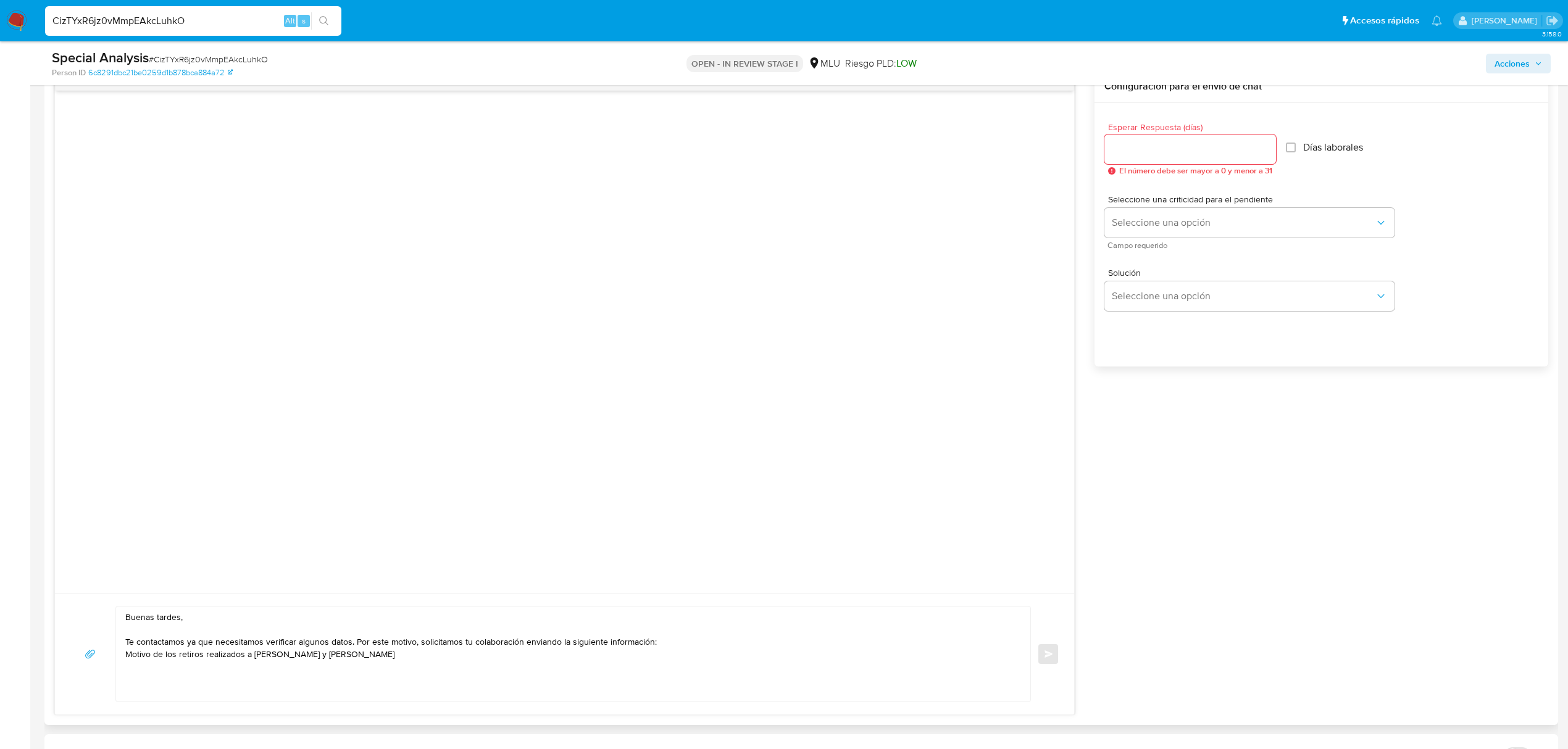
click at [537, 648] on textarea "Buenas tardes, Te contactamos ya que necesitamos verificar algunos datos. Por e…" at bounding box center [570, 654] width 890 height 95
click at [534, 657] on textarea "Buenas tardes, Te contactamos ya que necesitamos verificar algunos datos. Por e…" at bounding box center [570, 654] width 890 height 95
paste textarea "Ten en cuenta que según la cláusula 1 a) de nuestros Términos y Condiciones, Me…"
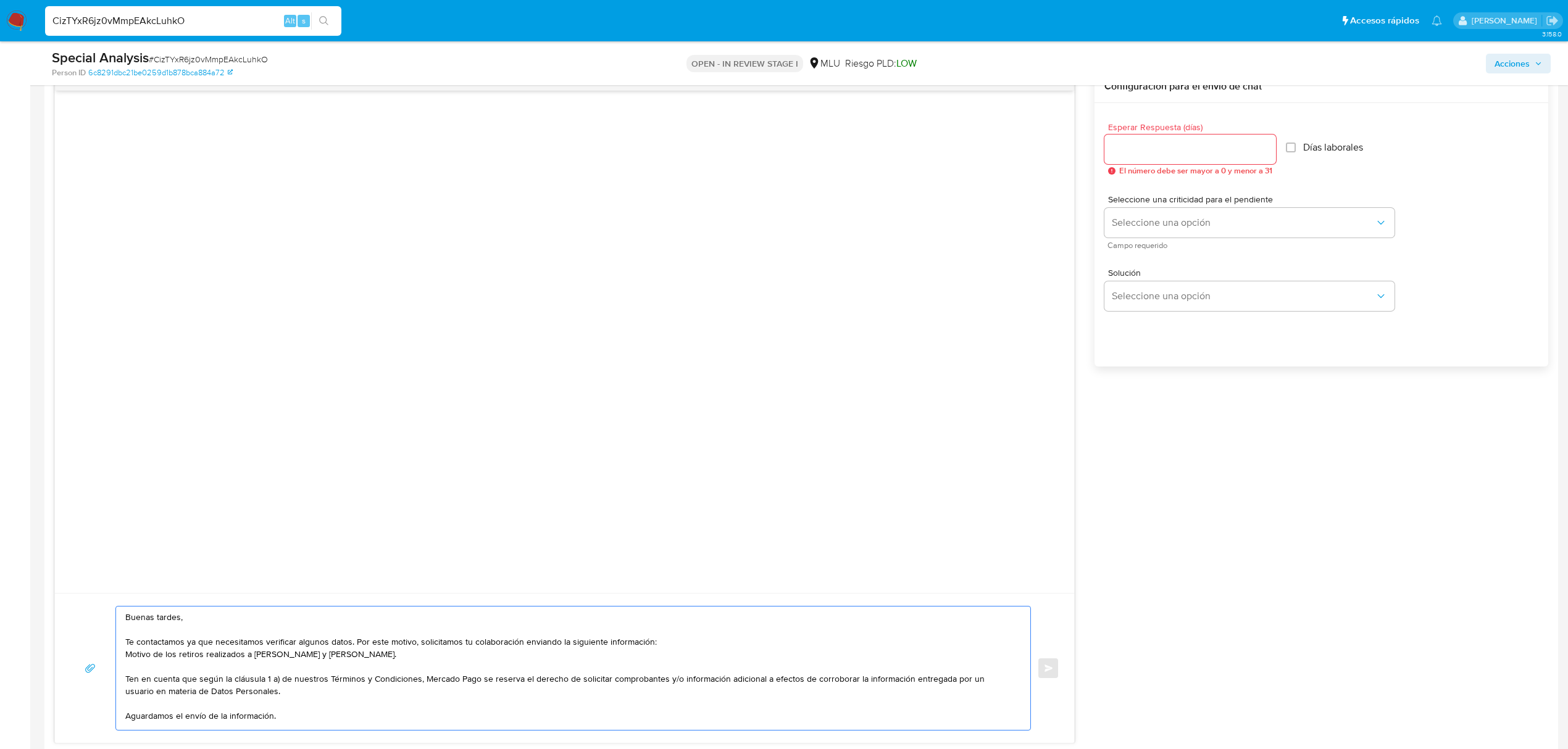
type textarea "Buenas tardes, Te contactamos ya que necesitamos verificar algunos datos. Por e…"
click at [1256, 147] on input "Esperar Respuesta (días)" at bounding box center [1190, 149] width 172 height 16
type input "3"
click at [1231, 230] on button "Seleccione una opción" at bounding box center [1249, 223] width 290 height 30
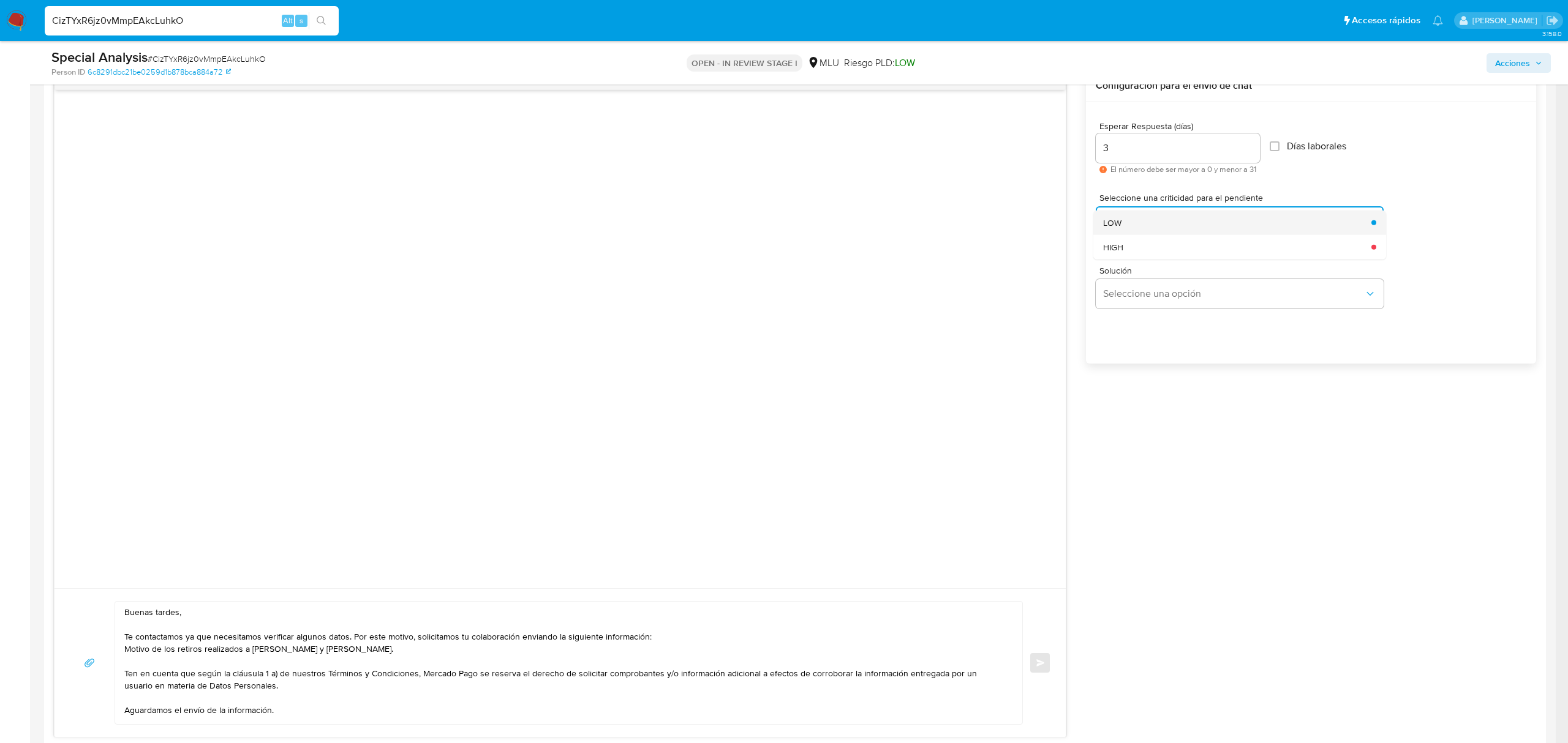
click at [1203, 228] on div "LOW" at bounding box center [1234, 222] width 261 height 24
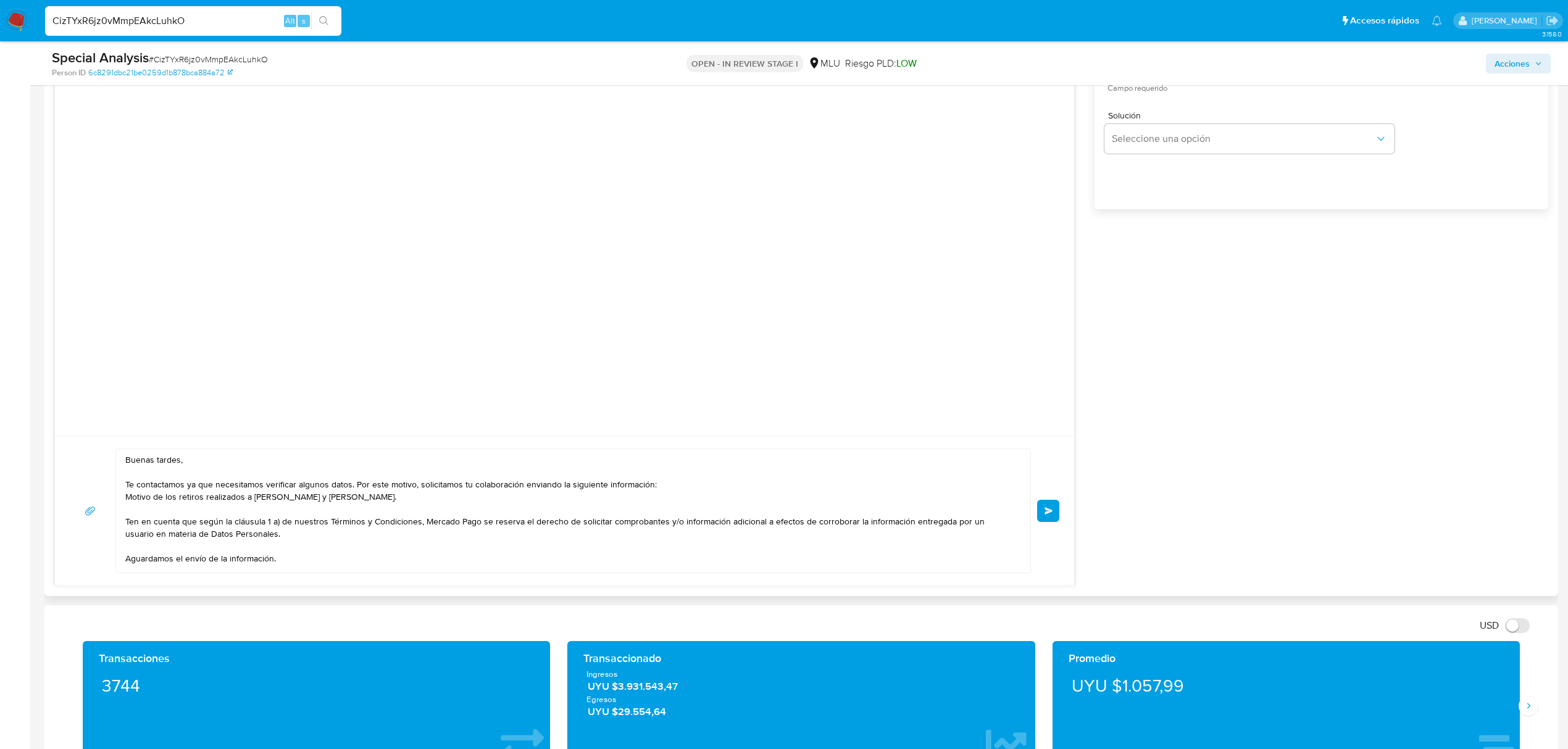
scroll to position [823, 0]
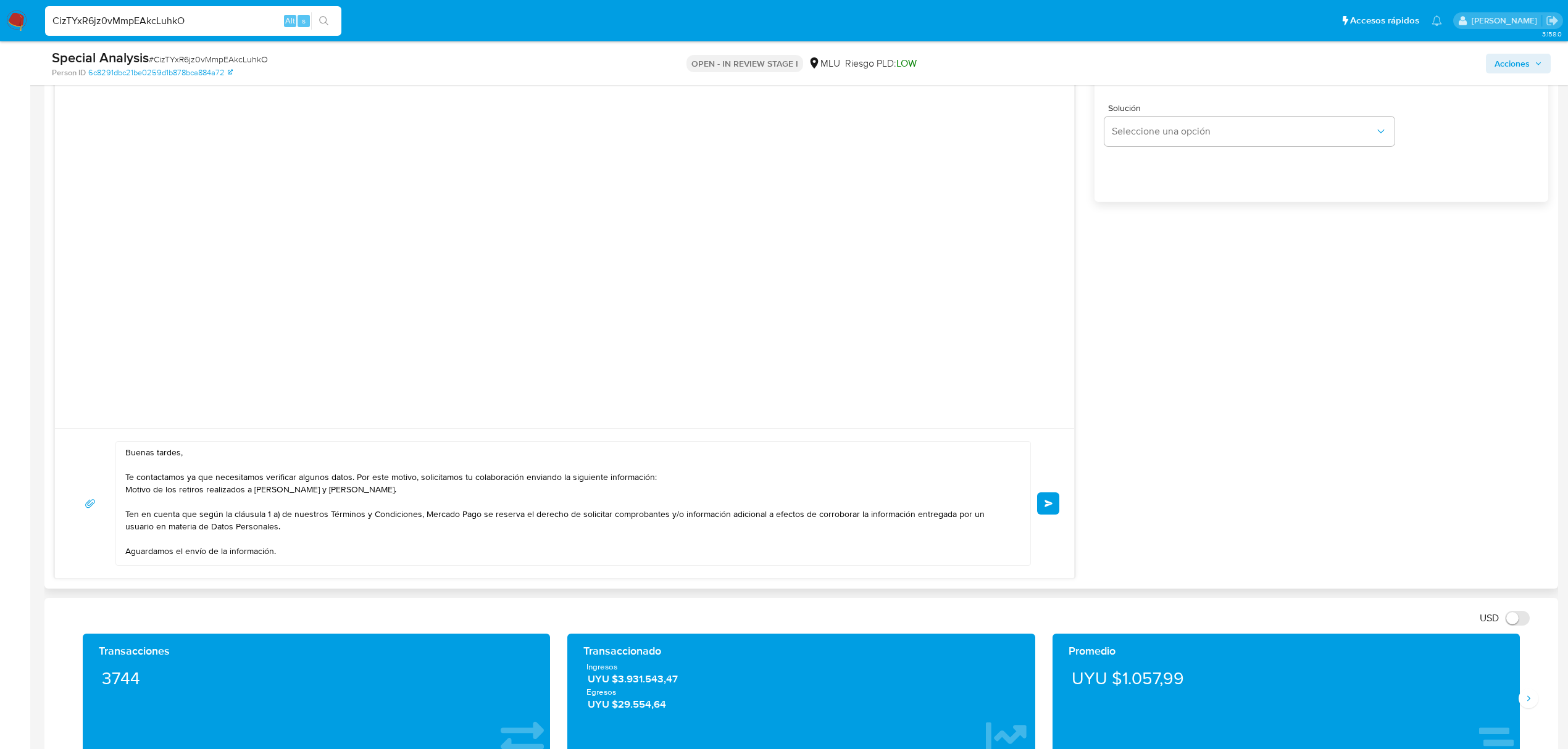
click at [1053, 506] on button "Enviar" at bounding box center [1048, 503] width 22 height 22
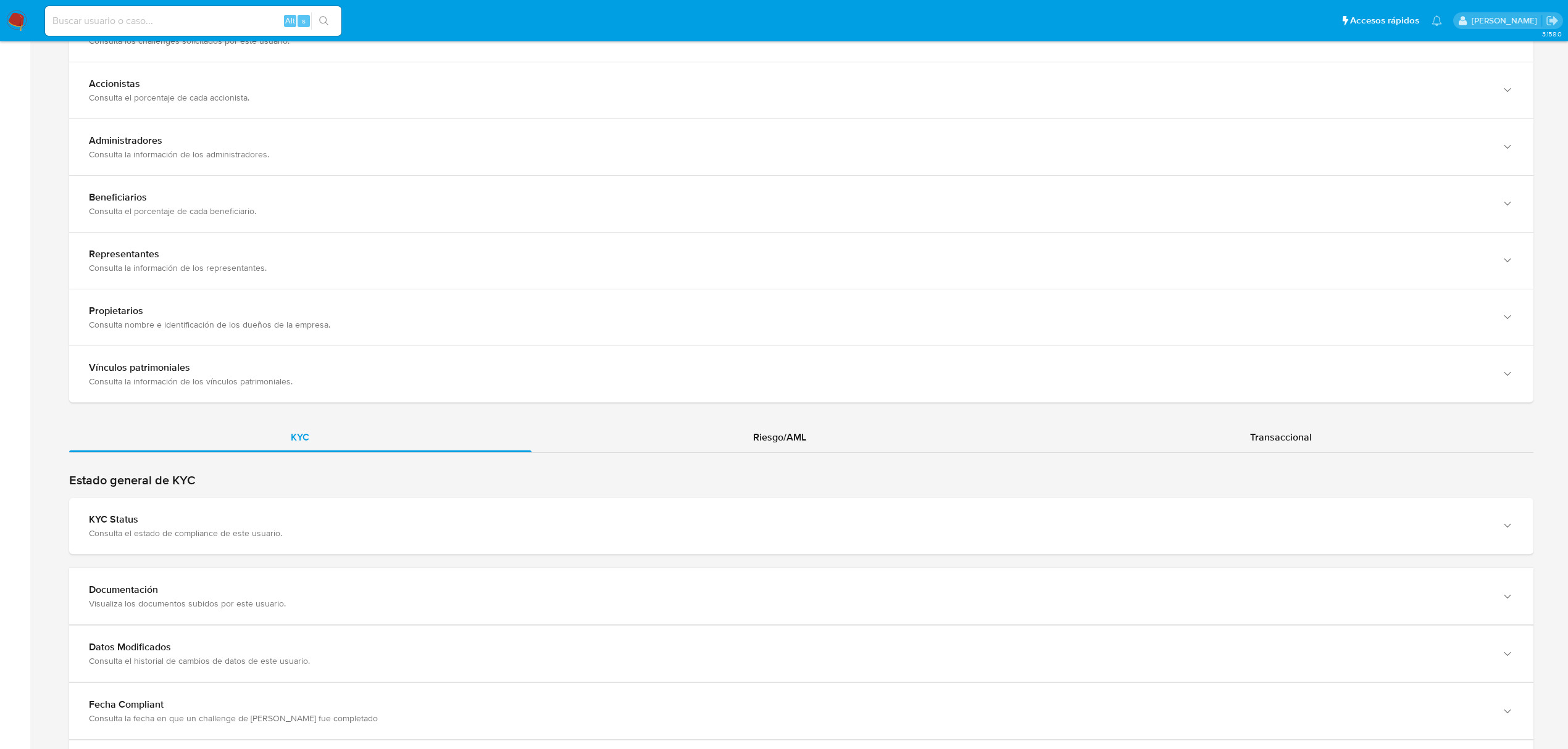
scroll to position [988, 0]
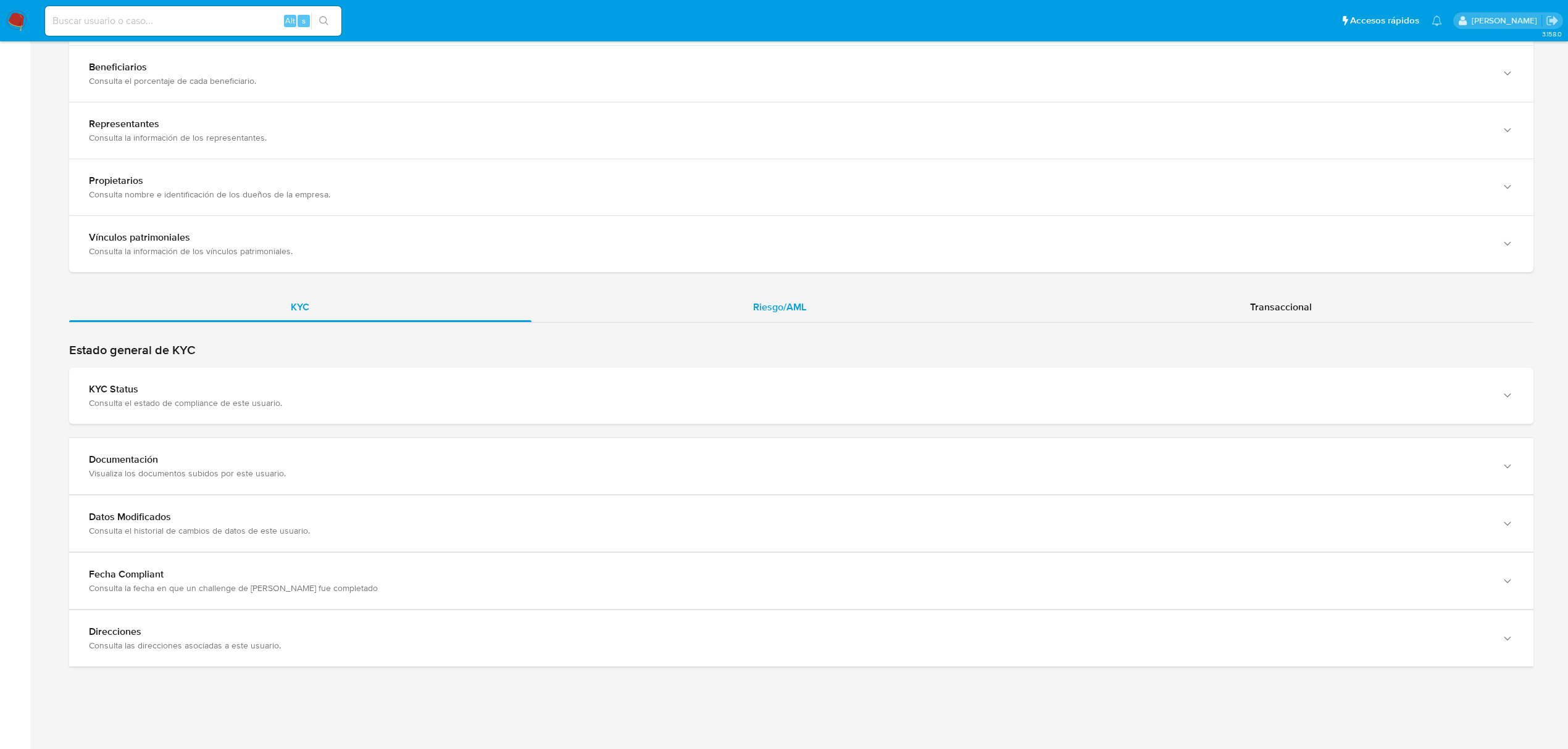
click at [823, 317] on div "Riesgo/AML" at bounding box center [780, 307] width 497 height 30
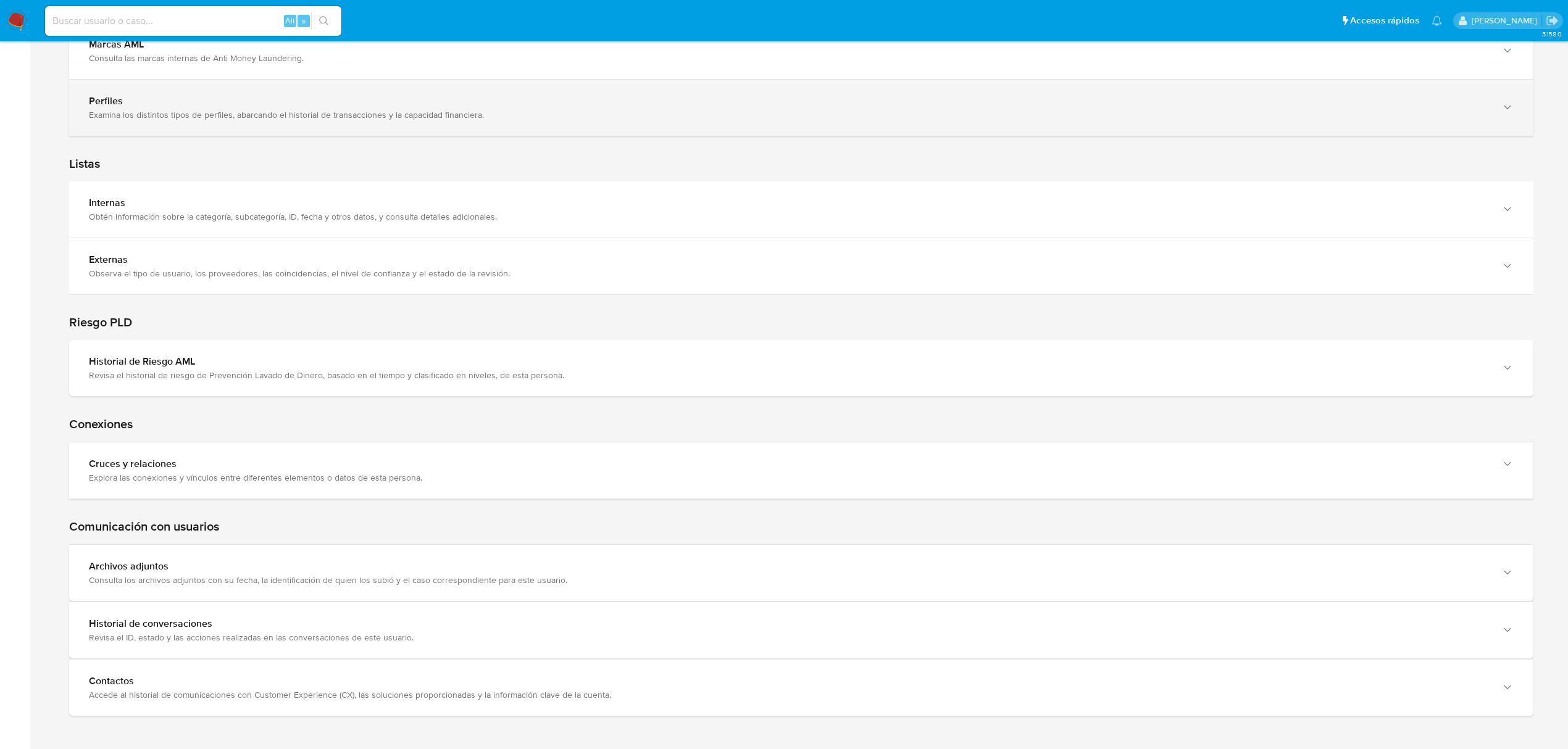
scroll to position [1501, 0]
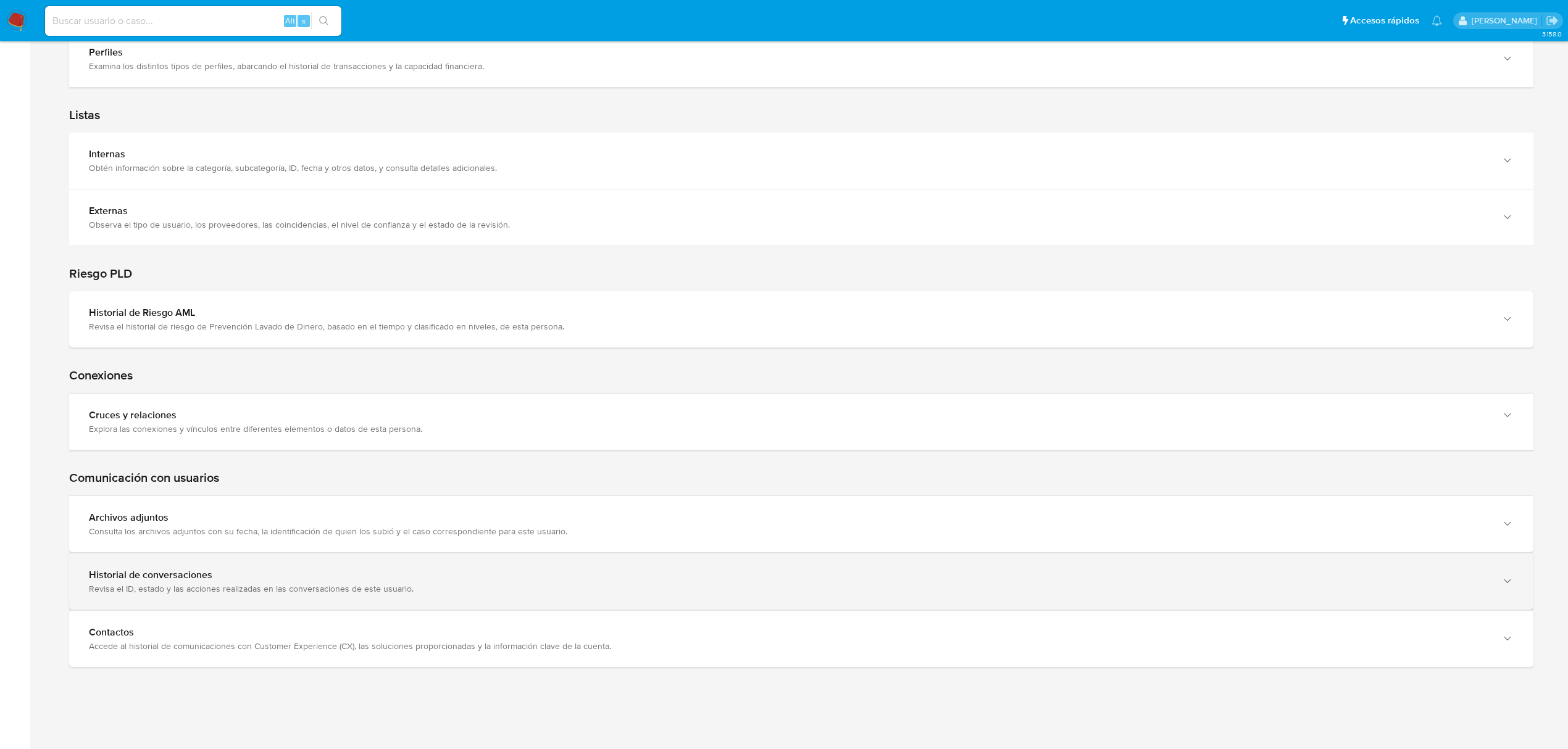
click at [635, 588] on div "Revisa el ID, estado y las acciones realizadas en las conversaciones de este us…" at bounding box center [789, 588] width 1400 height 11
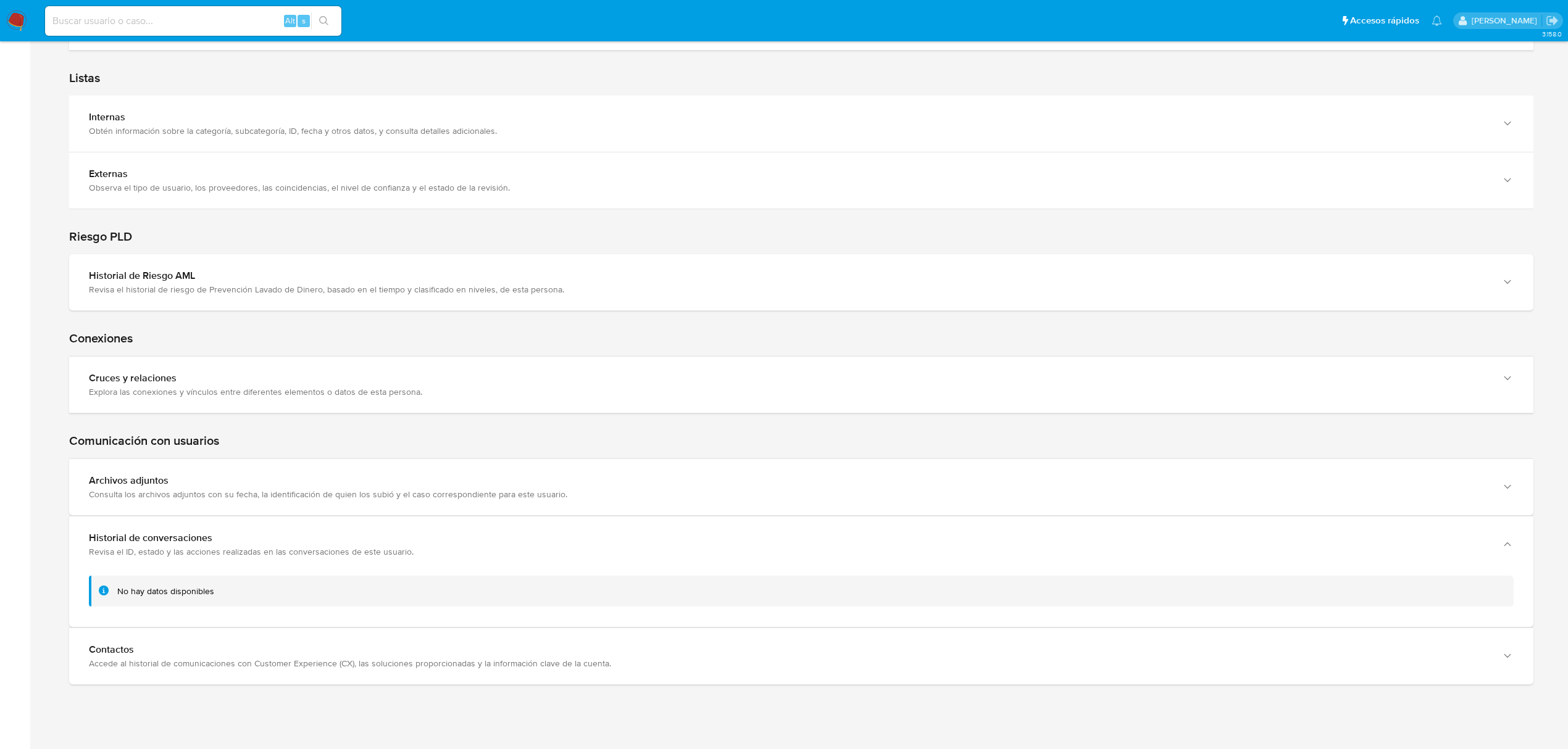
scroll to position [1555, 0]
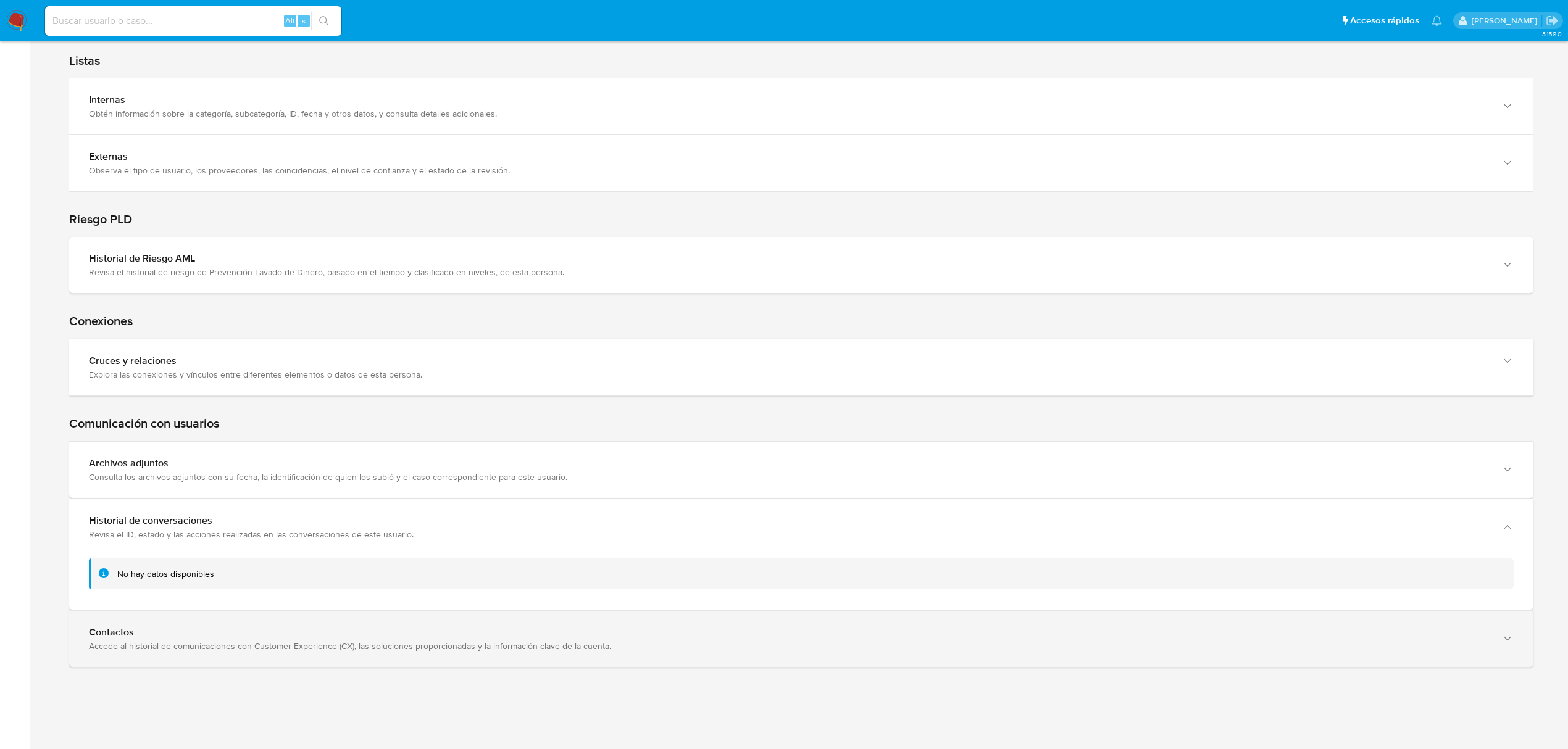
click at [650, 632] on div "Contactos" at bounding box center [789, 632] width 1400 height 12
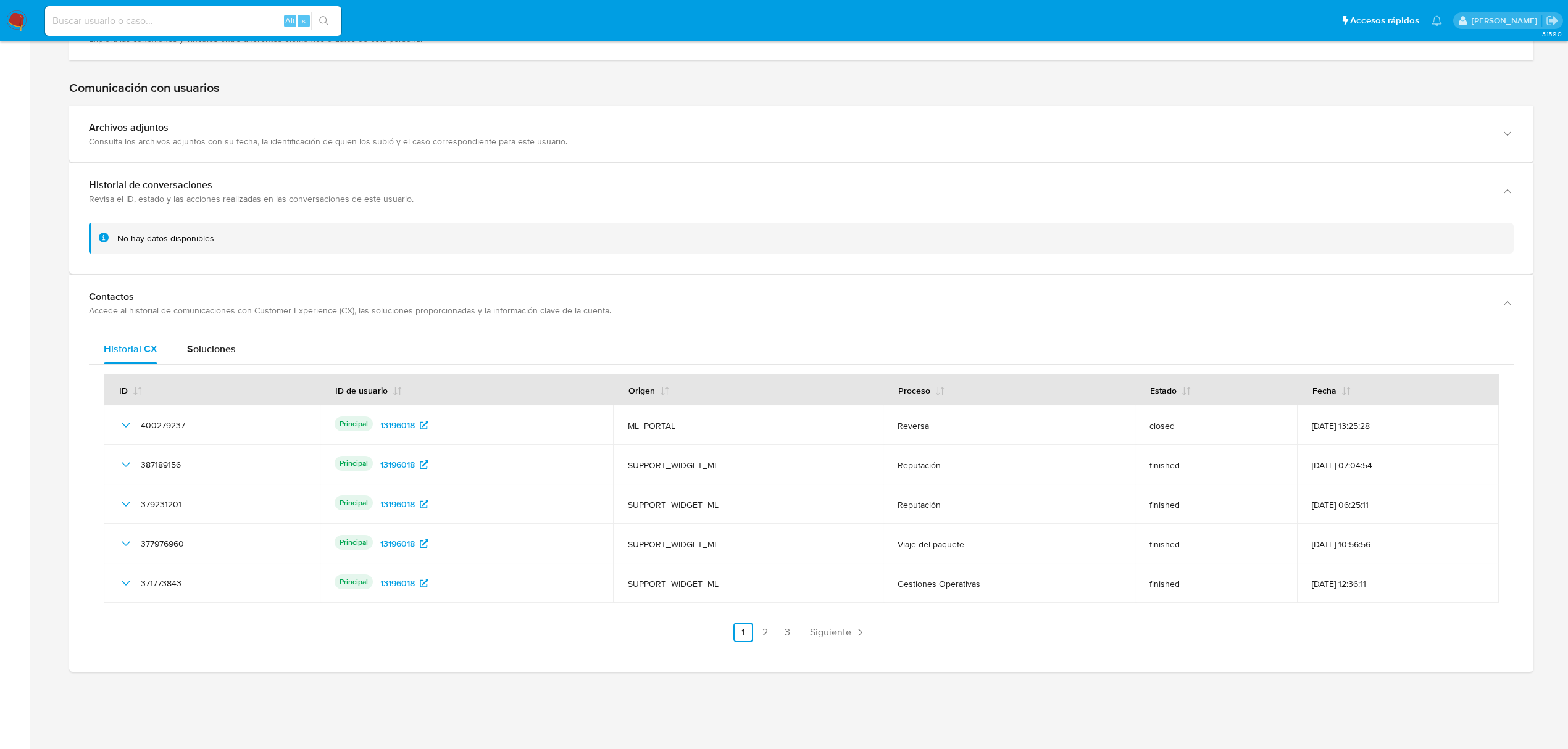
scroll to position [1884, 0]
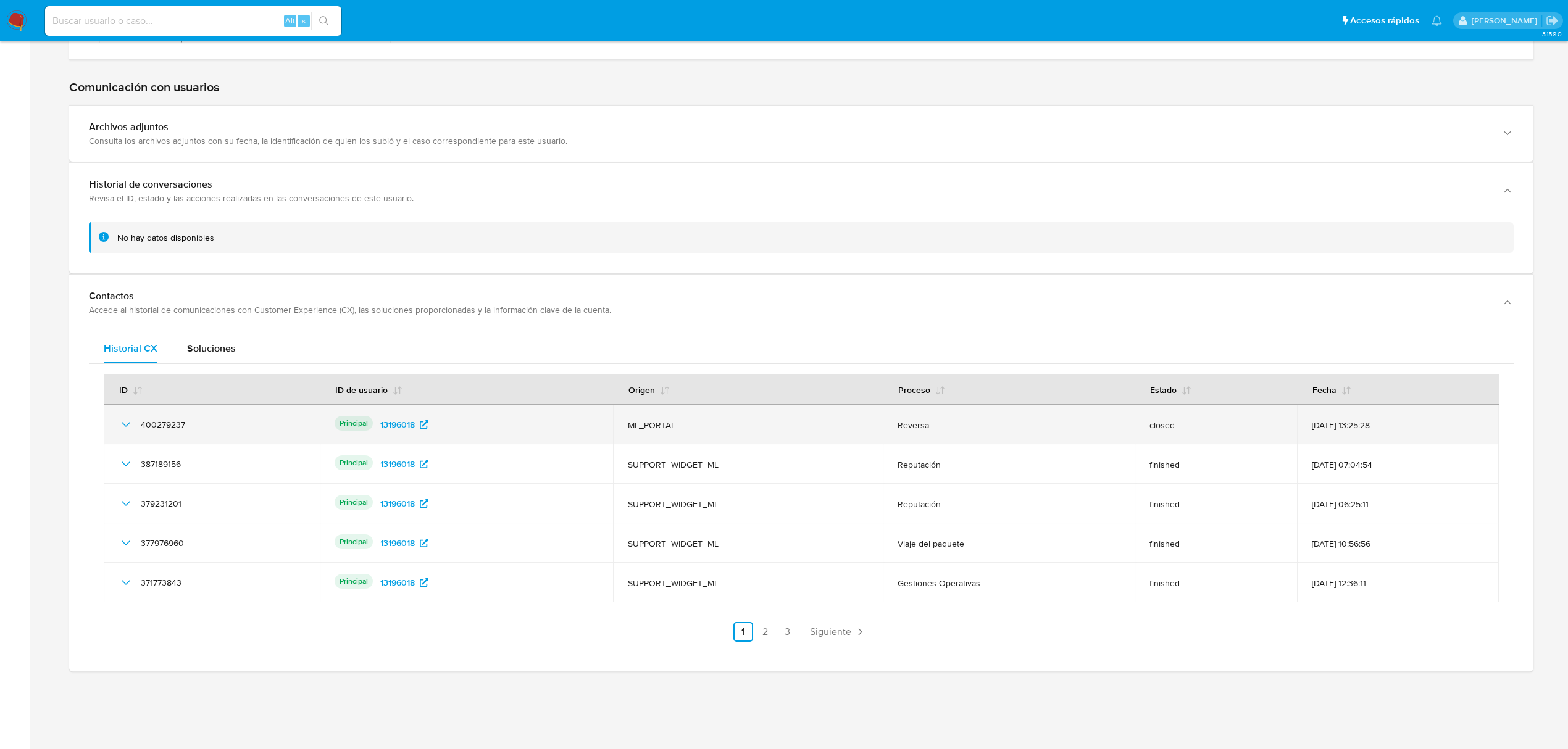
click at [126, 427] on icon "Mostrar/Ocultar" at bounding box center [125, 424] width 8 height 5
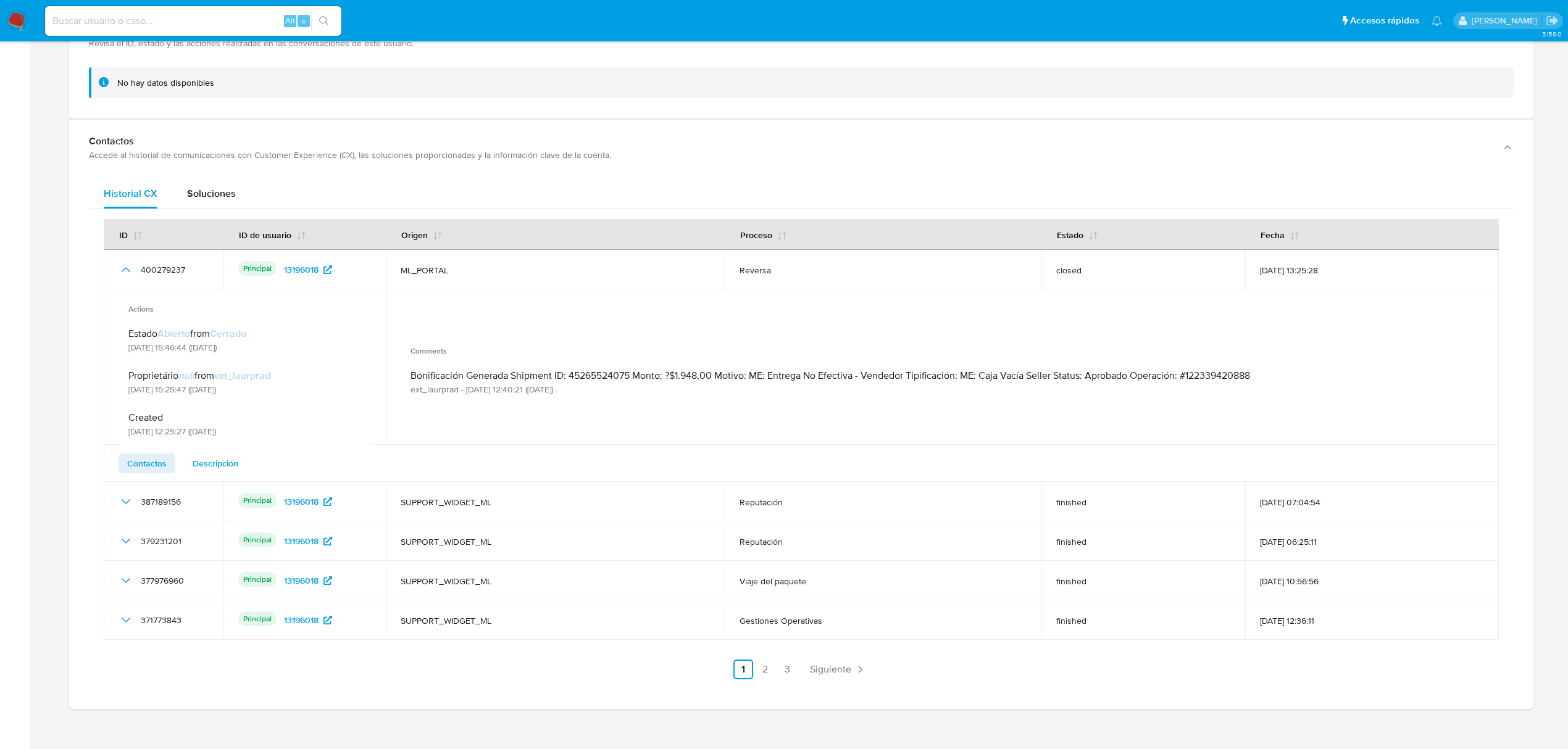
scroll to position [2049, 0]
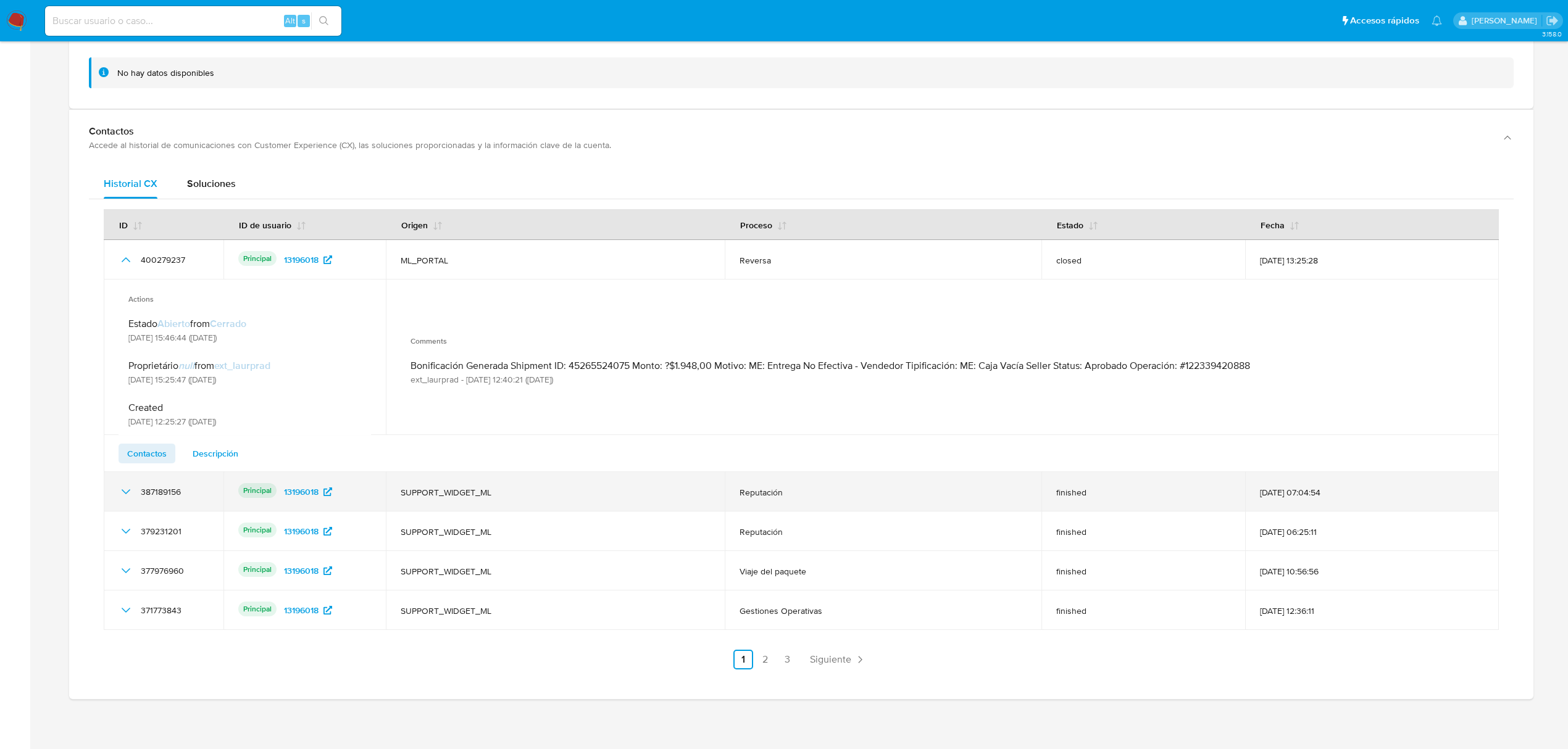
click at [130, 494] on icon "Mostrar/Ocultar" at bounding box center [125, 492] width 8 height 5
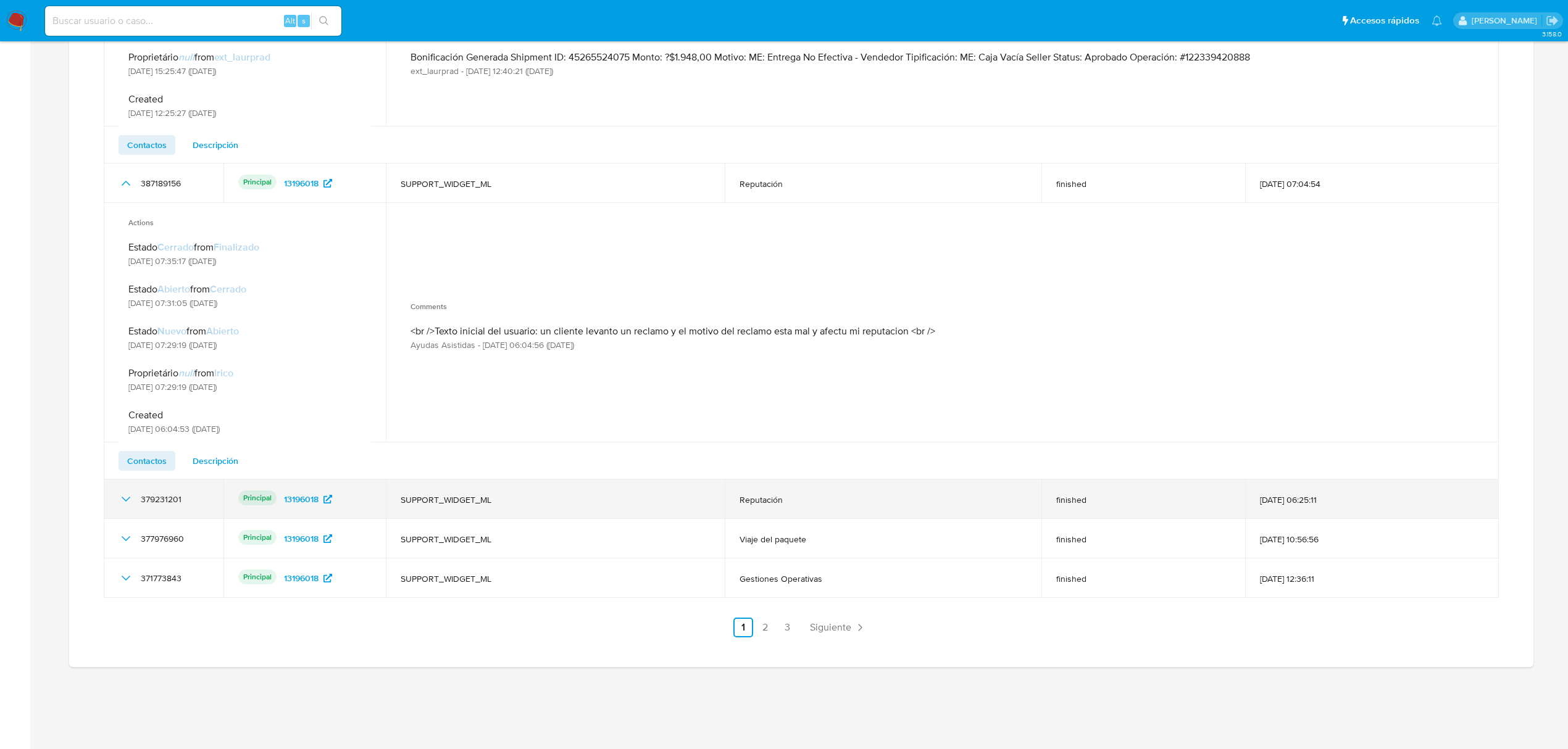
scroll to position [2370, 0]
click at [126, 503] on icon "Mostrar/Ocultar" at bounding box center [126, 499] width 15 height 15
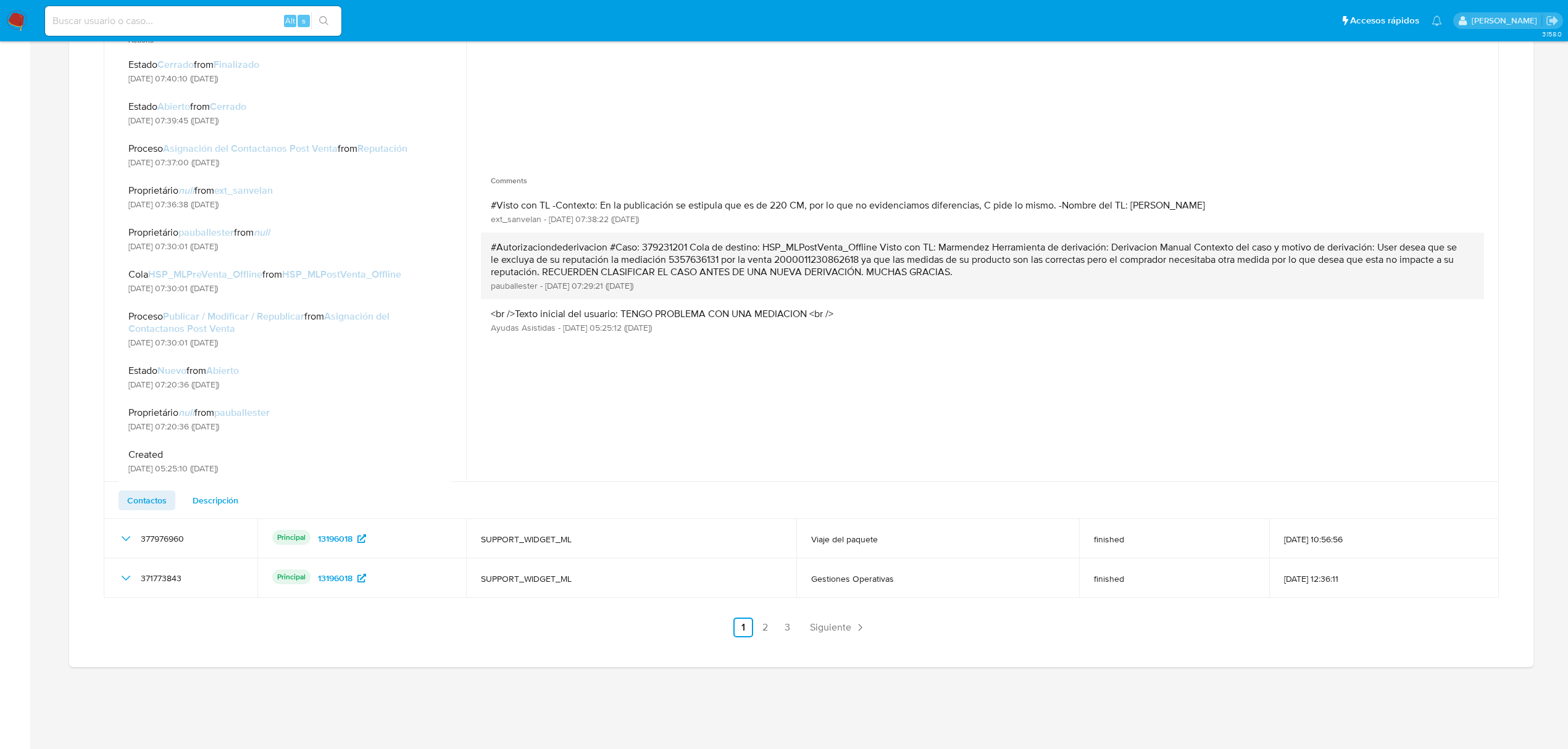
scroll to position [2864, 0]
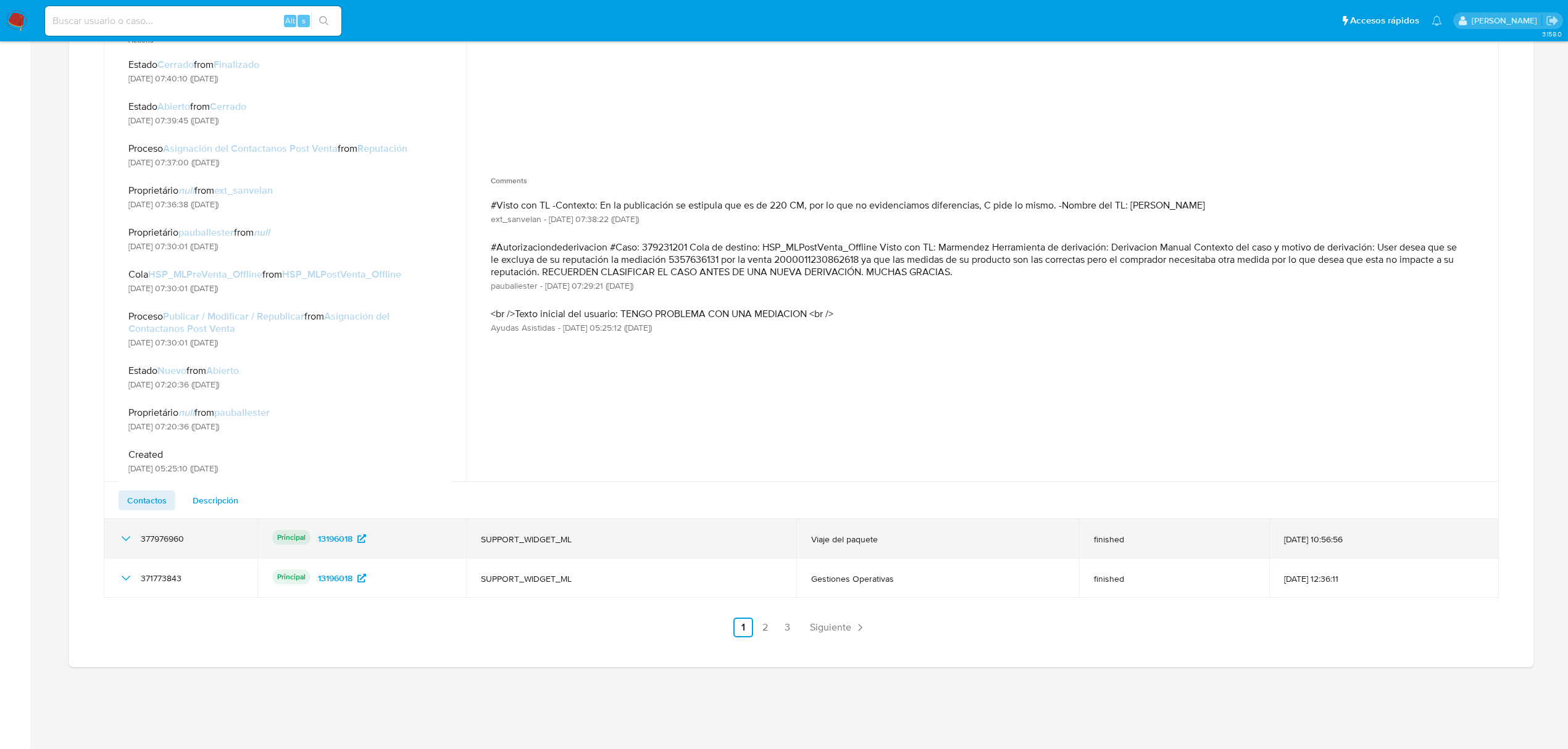
click at [127, 541] on icon "Mostrar/Ocultar" at bounding box center [125, 539] width 8 height 5
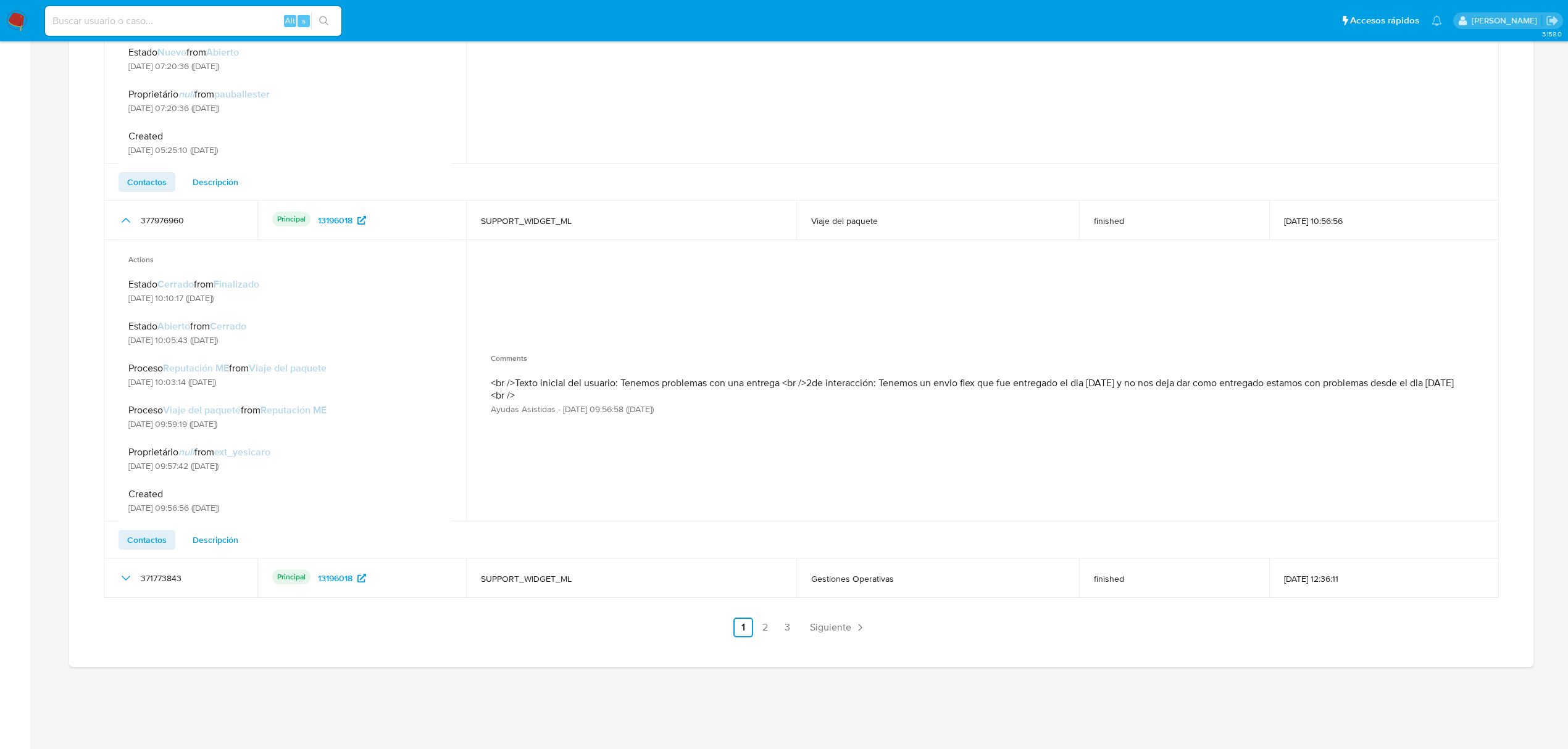
scroll to position [3193, 0]
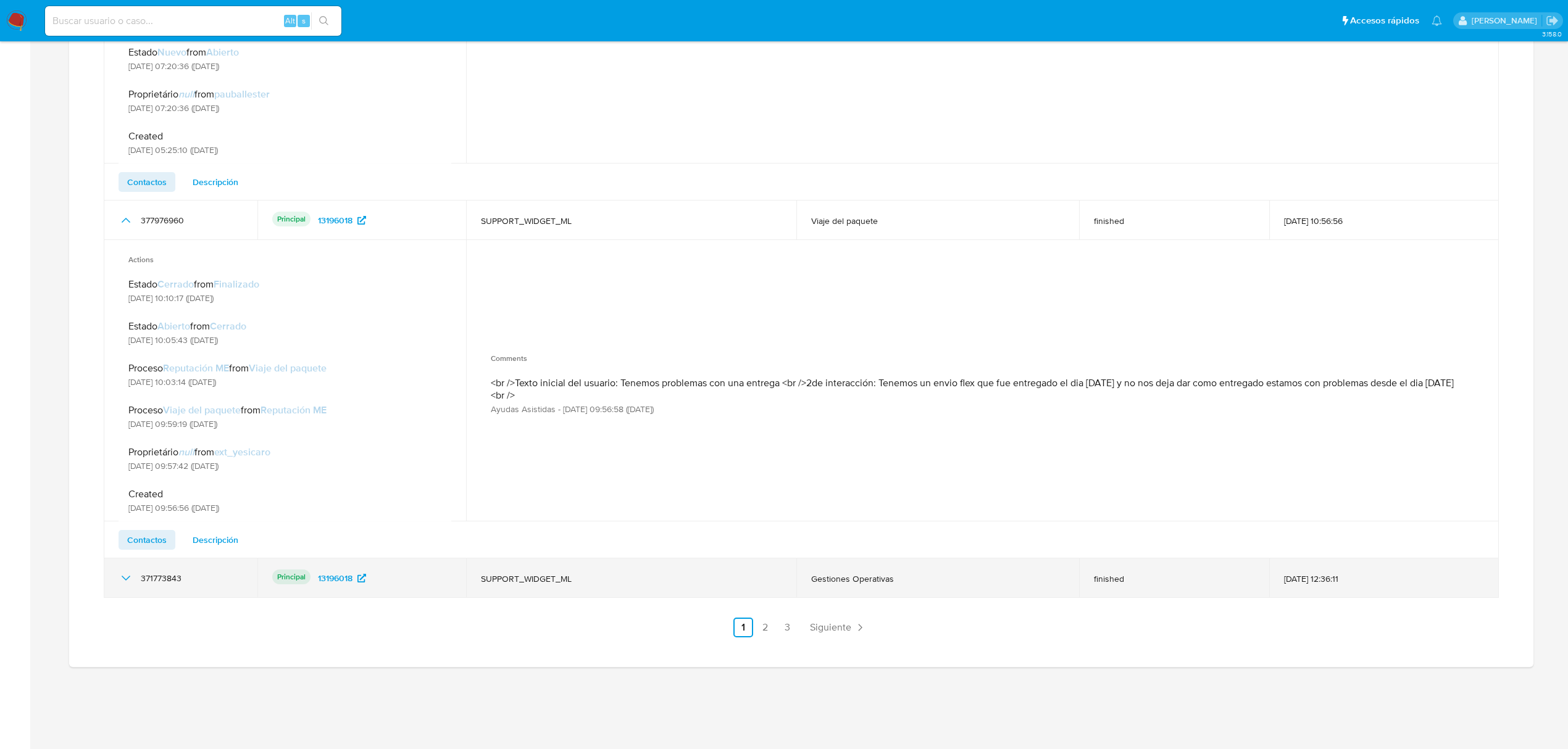
click at [119, 586] on icon "Mostrar/Ocultar" at bounding box center [126, 578] width 15 height 15
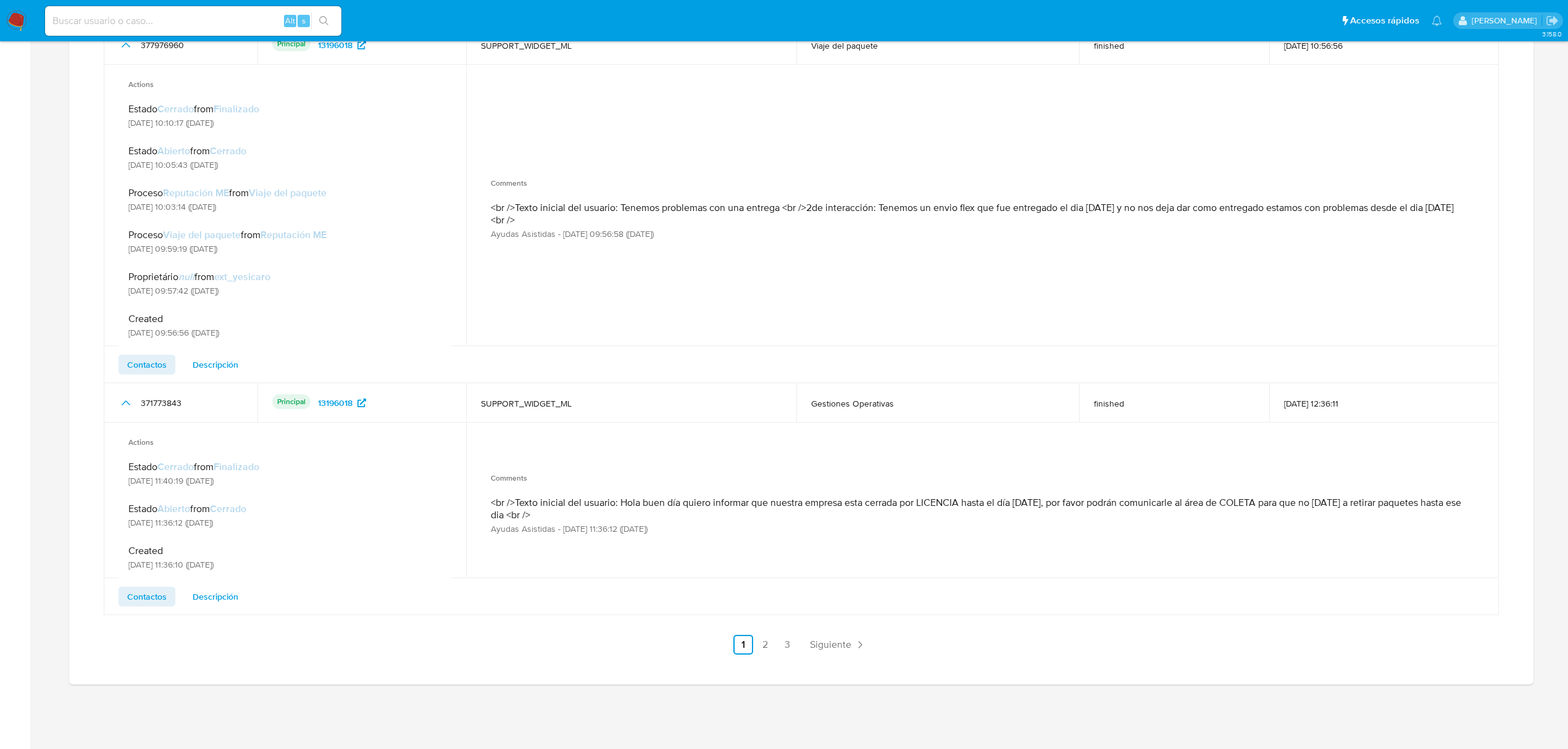
scroll to position [3357, 0]
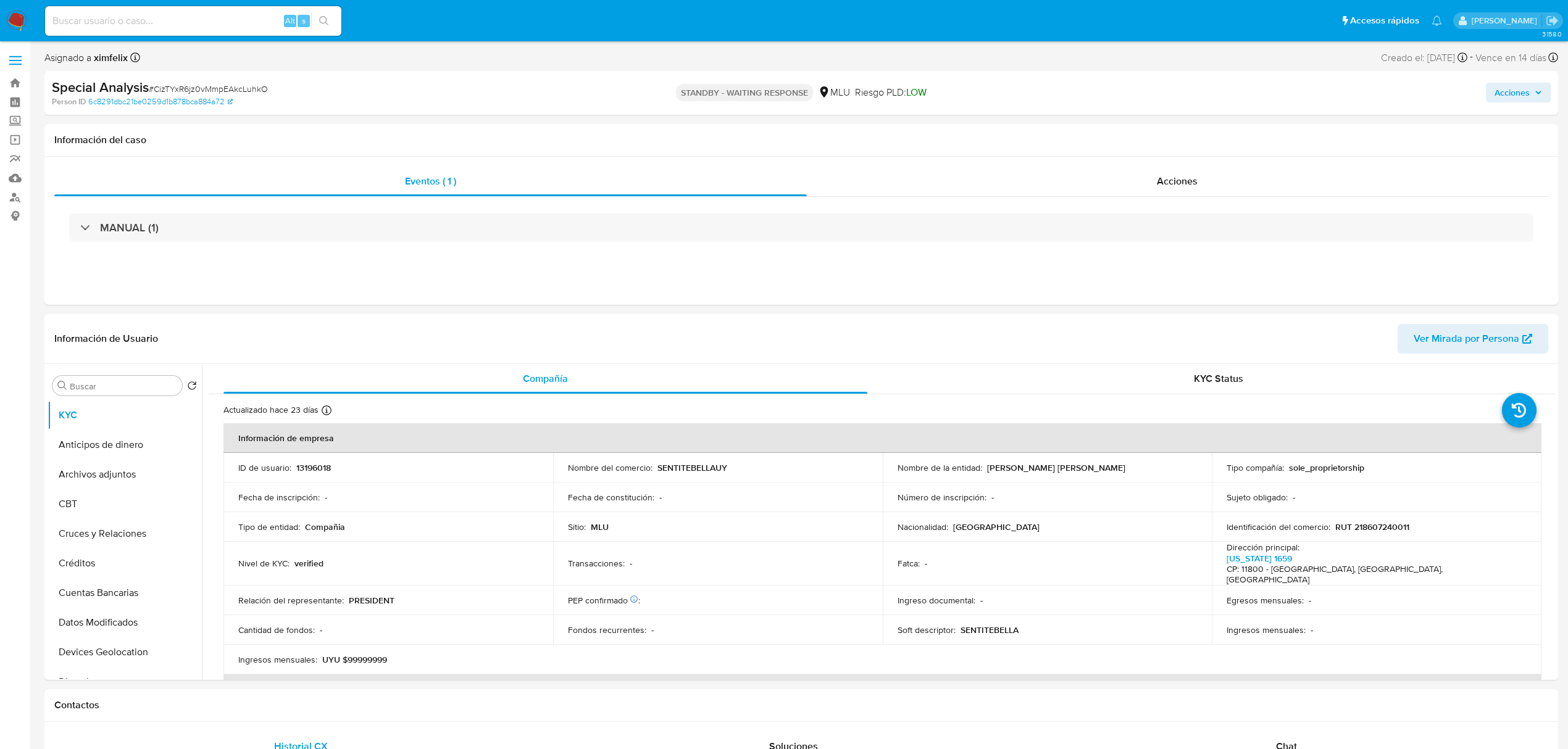
select select "10"
click at [106, 22] on input at bounding box center [193, 21] width 296 height 16
paste input "9xtBDmCYyVjNyu8Cn8GdxmdN"
type input "9xtBDmCYyVjNyu8Cn8GdxmdN"
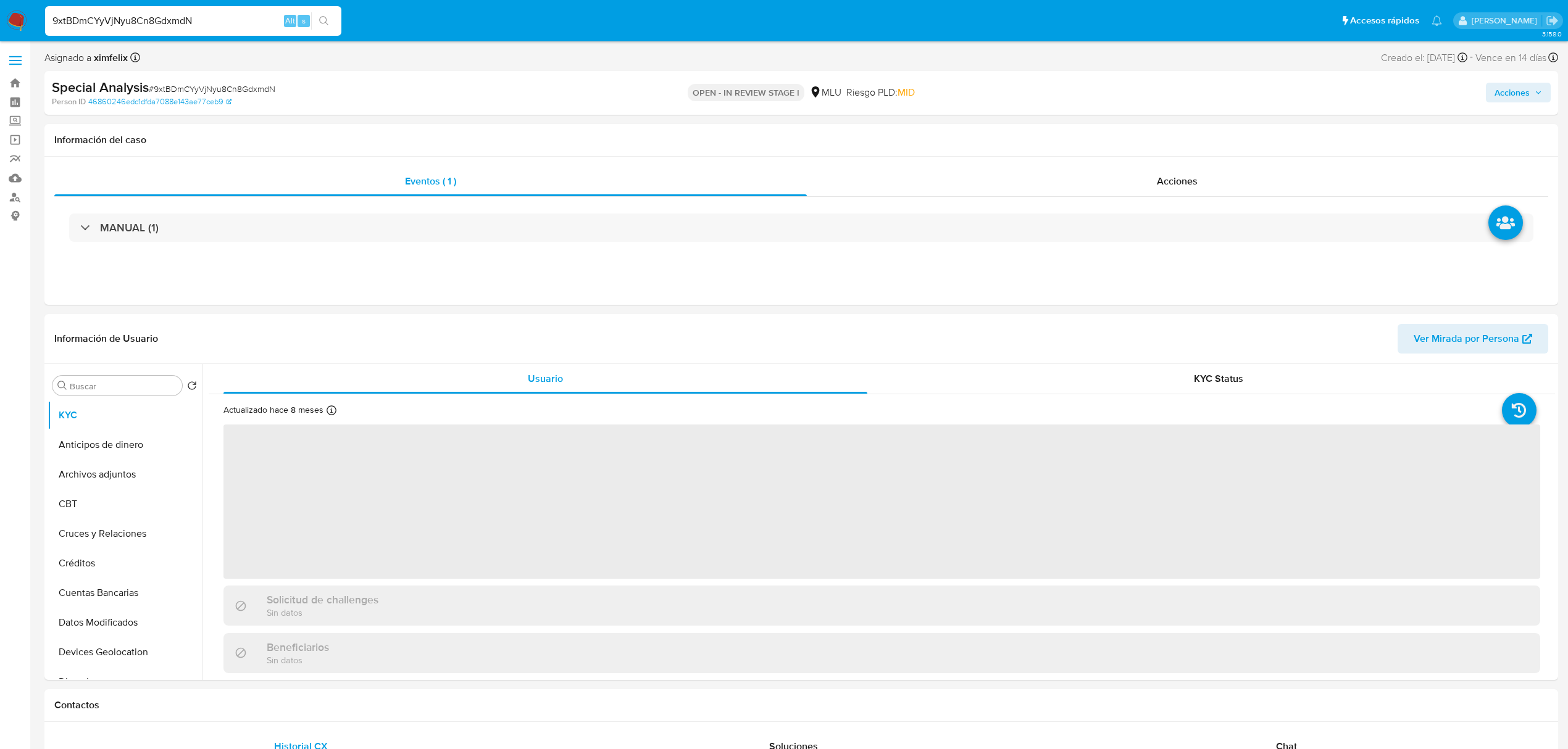
select select "10"
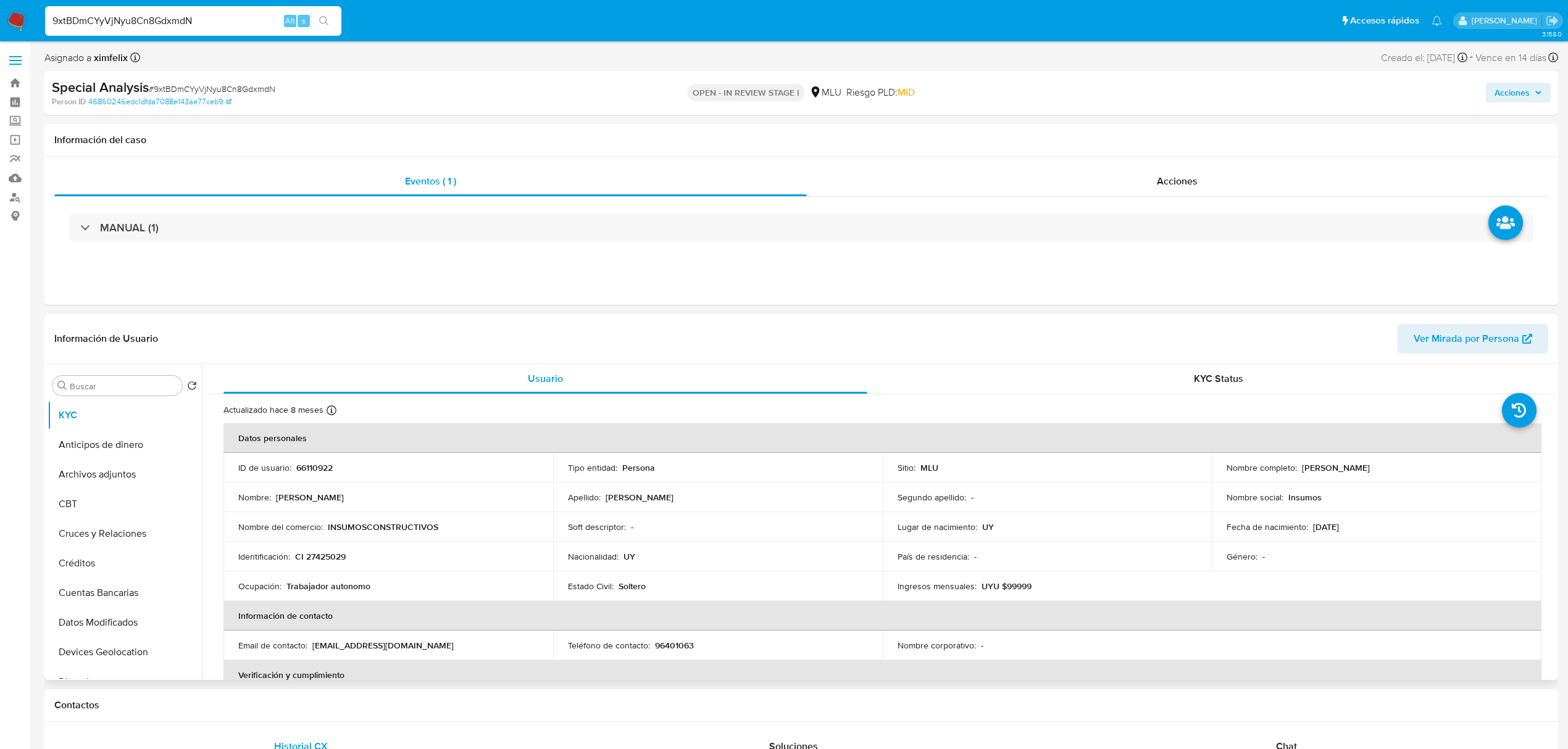
click at [1503, 338] on span "Ver Mirada por Persona" at bounding box center [1467, 339] width 106 height 30
drag, startPoint x: 380, startPoint y: 583, endPoint x: 288, endPoint y: 584, distance: 92.0
click at [288, 584] on div "Ocupación : Trabajador autonomo" at bounding box center [388, 586] width 300 height 11
copy p "Trabajador autonomo"
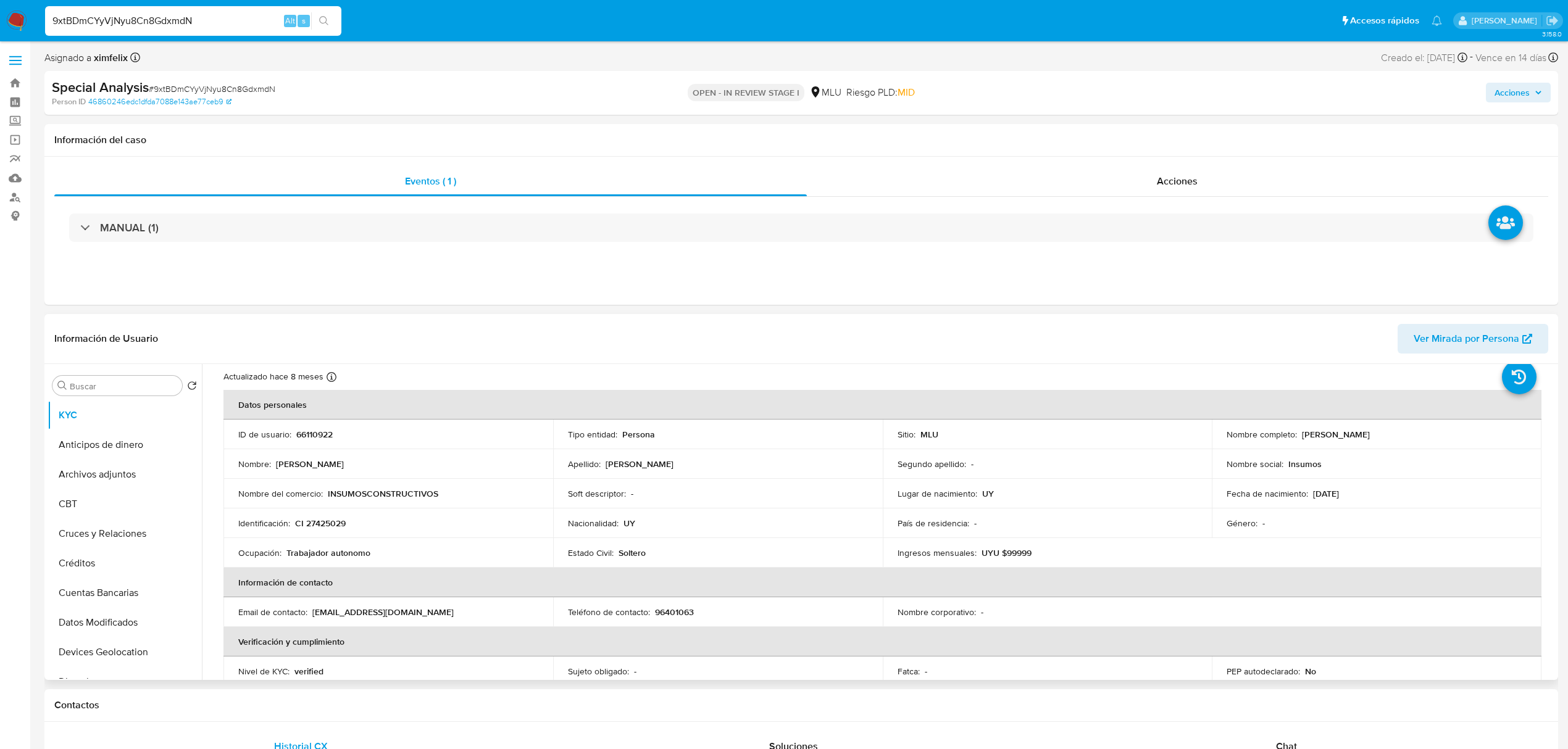
scroll to position [32, 0]
click at [116, 475] on button "Archivos adjuntos" at bounding box center [120, 475] width 145 height 30
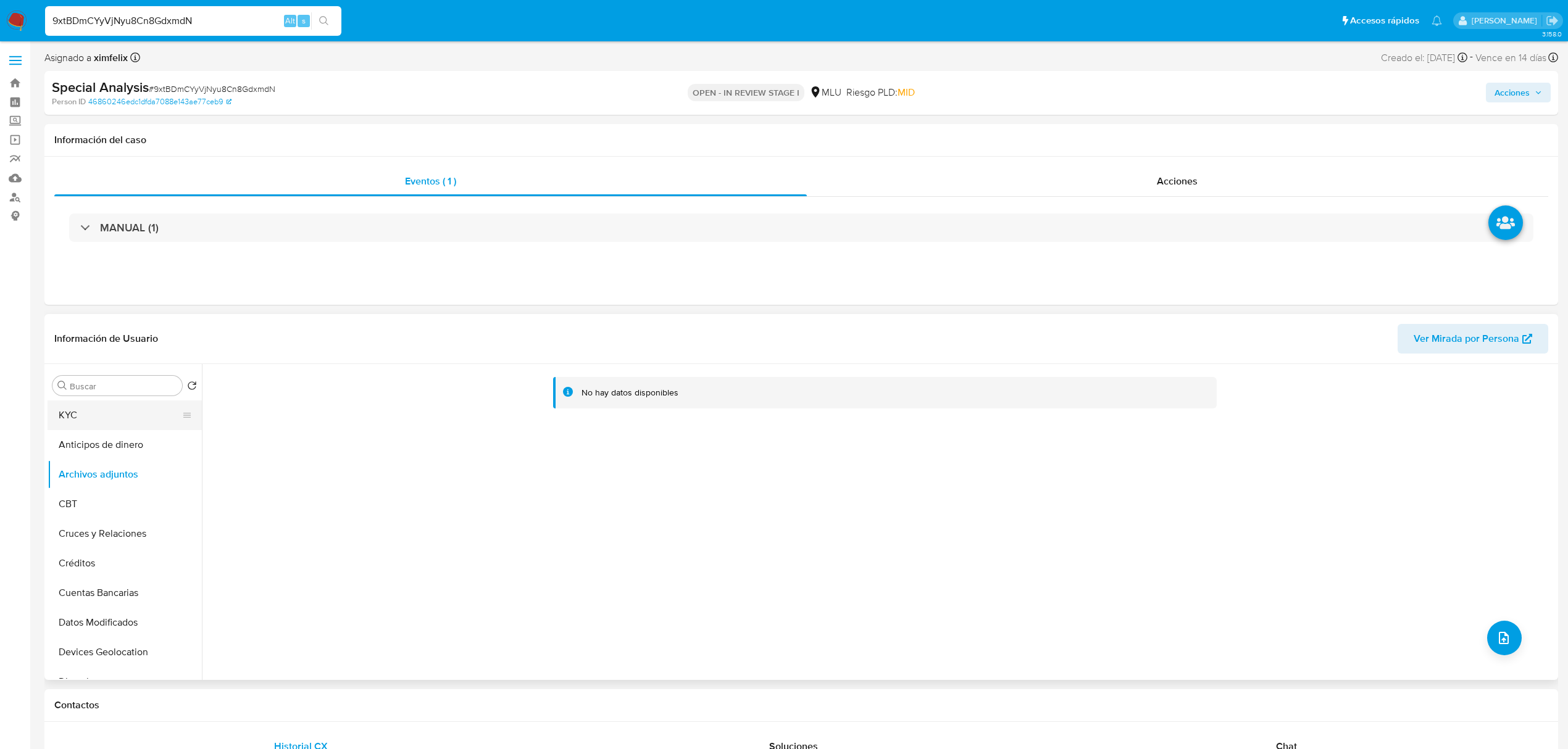
click at [114, 415] on button "KYC" at bounding box center [120, 415] width 145 height 30
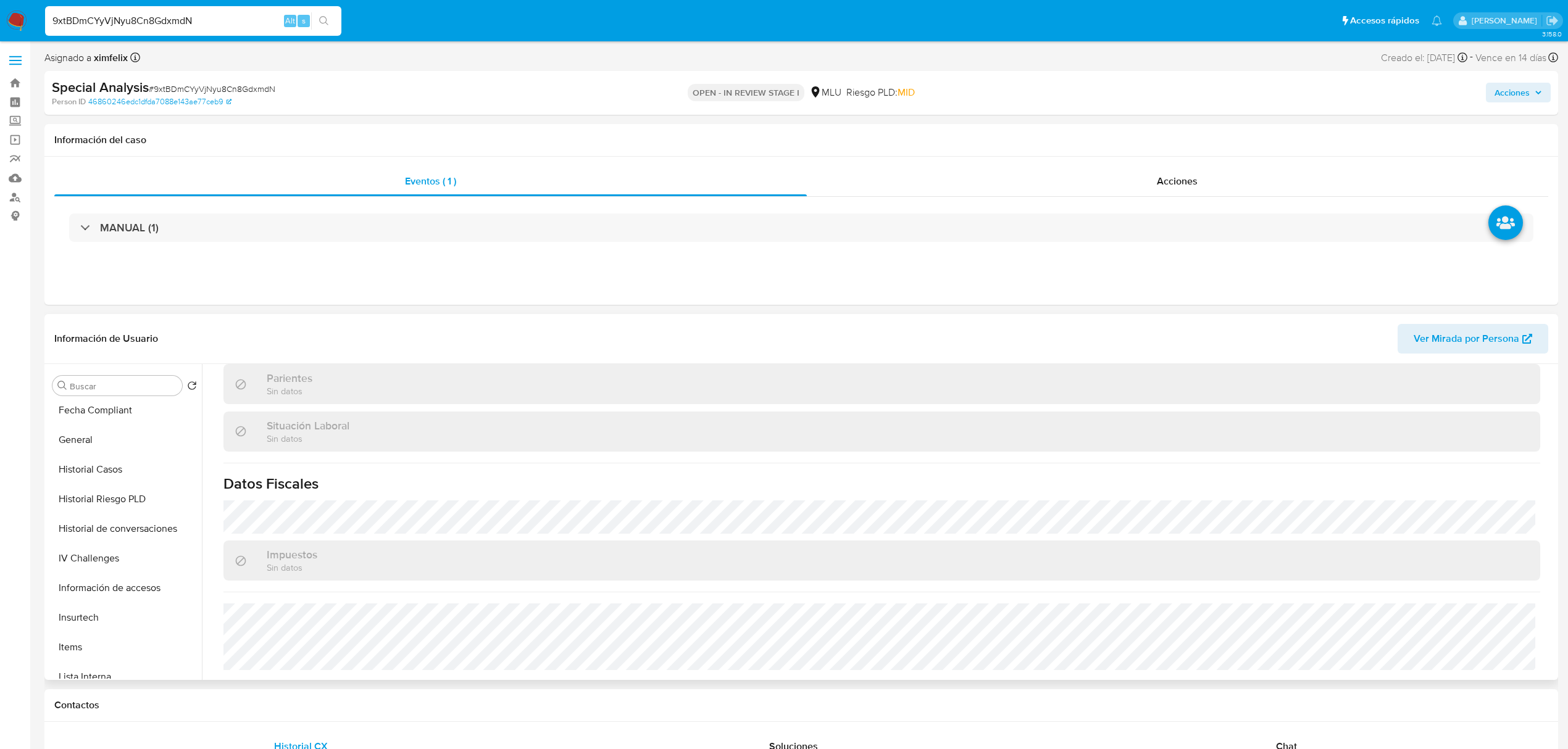
scroll to position [494, 0]
click at [105, 625] on button "Perfiles" at bounding box center [120, 633] width 145 height 30
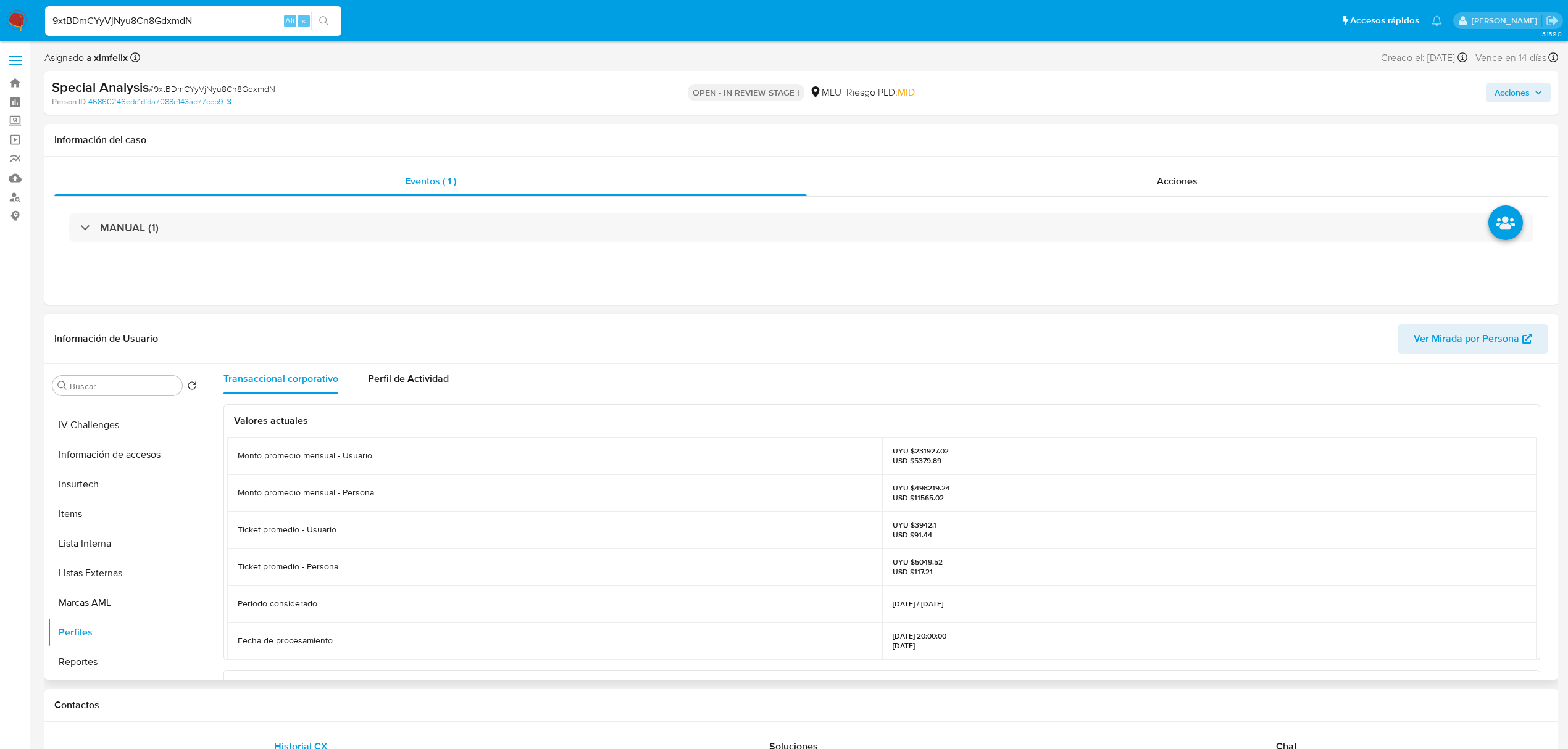
click at [929, 485] on p "UYU $498219.24 USD $11565.02" at bounding box center [921, 493] width 57 height 20
copy p "498219.24"
click at [94, 407] on button "KYC" at bounding box center [120, 415] width 145 height 30
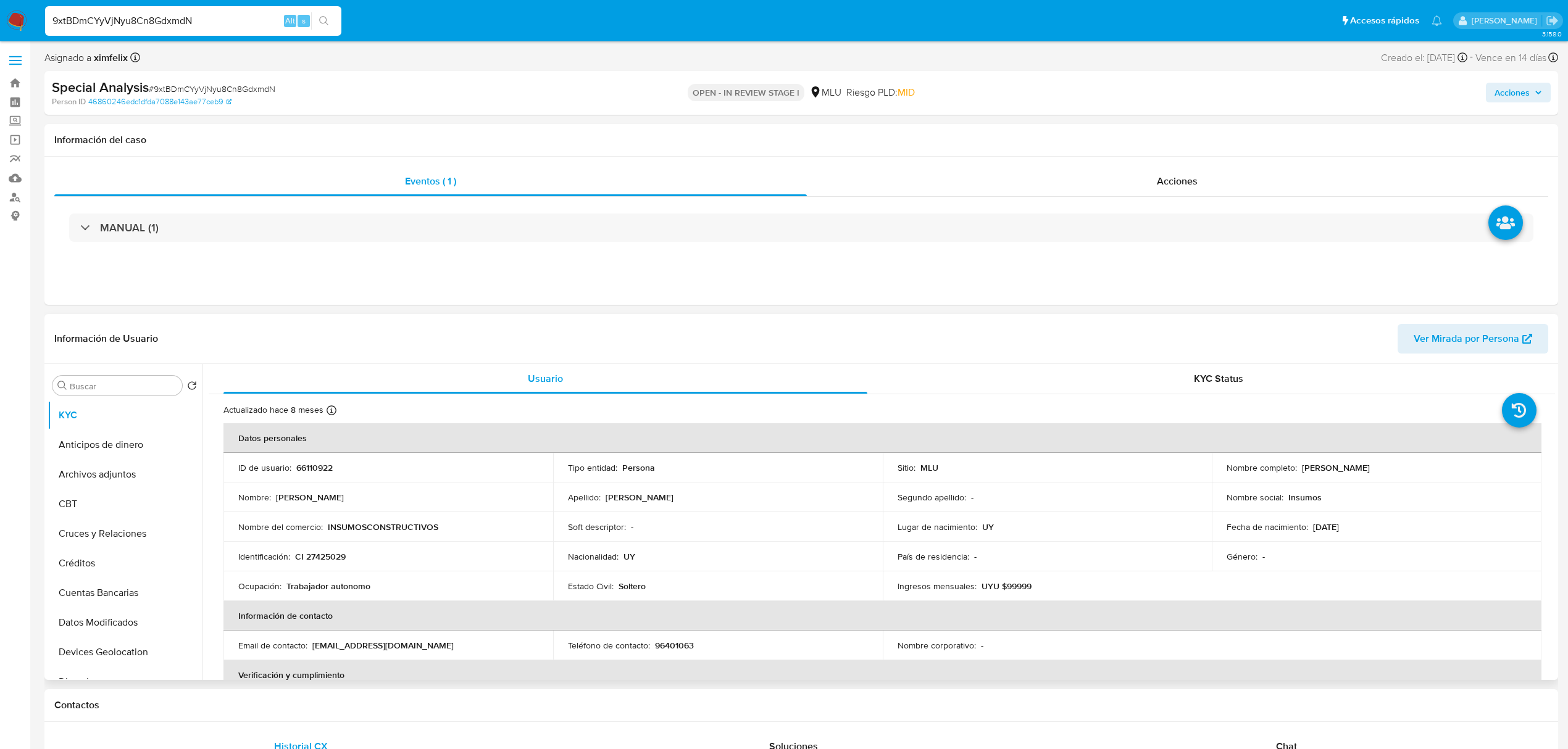
drag, startPoint x: 1389, startPoint y: 469, endPoint x: 1299, endPoint y: 472, distance: 90.0
click at [1299, 472] on div "Nombre completo : Jose Luis Garcia Abreo" at bounding box center [1376, 468] width 300 height 11
copy p "Jose Luis Garcia Abreo"
click at [336, 557] on p "CI 27425029" at bounding box center [320, 556] width 50 height 11
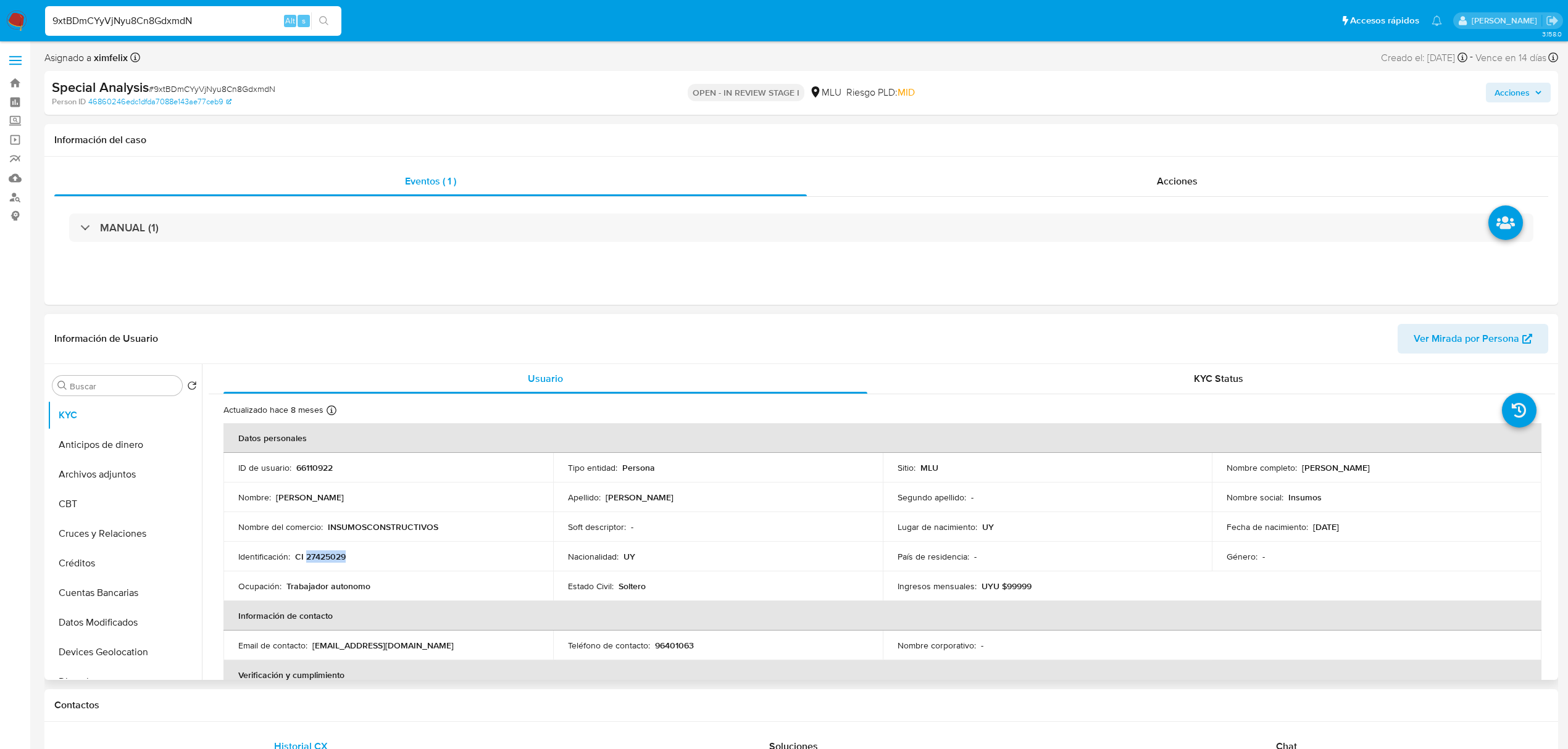
copy p "27425029"
drag, startPoint x: 438, startPoint y: 530, endPoint x: 327, endPoint y: 530, distance: 111.0
click at [327, 530] on div "Nombre del comercio : INSUMOSCONSTRUCTIVOS" at bounding box center [388, 526] width 300 height 11
copy p "INSUMOSCONSTRUCTIVOS"
click at [119, 590] on button "Cuentas Bancarias" at bounding box center [120, 593] width 145 height 30
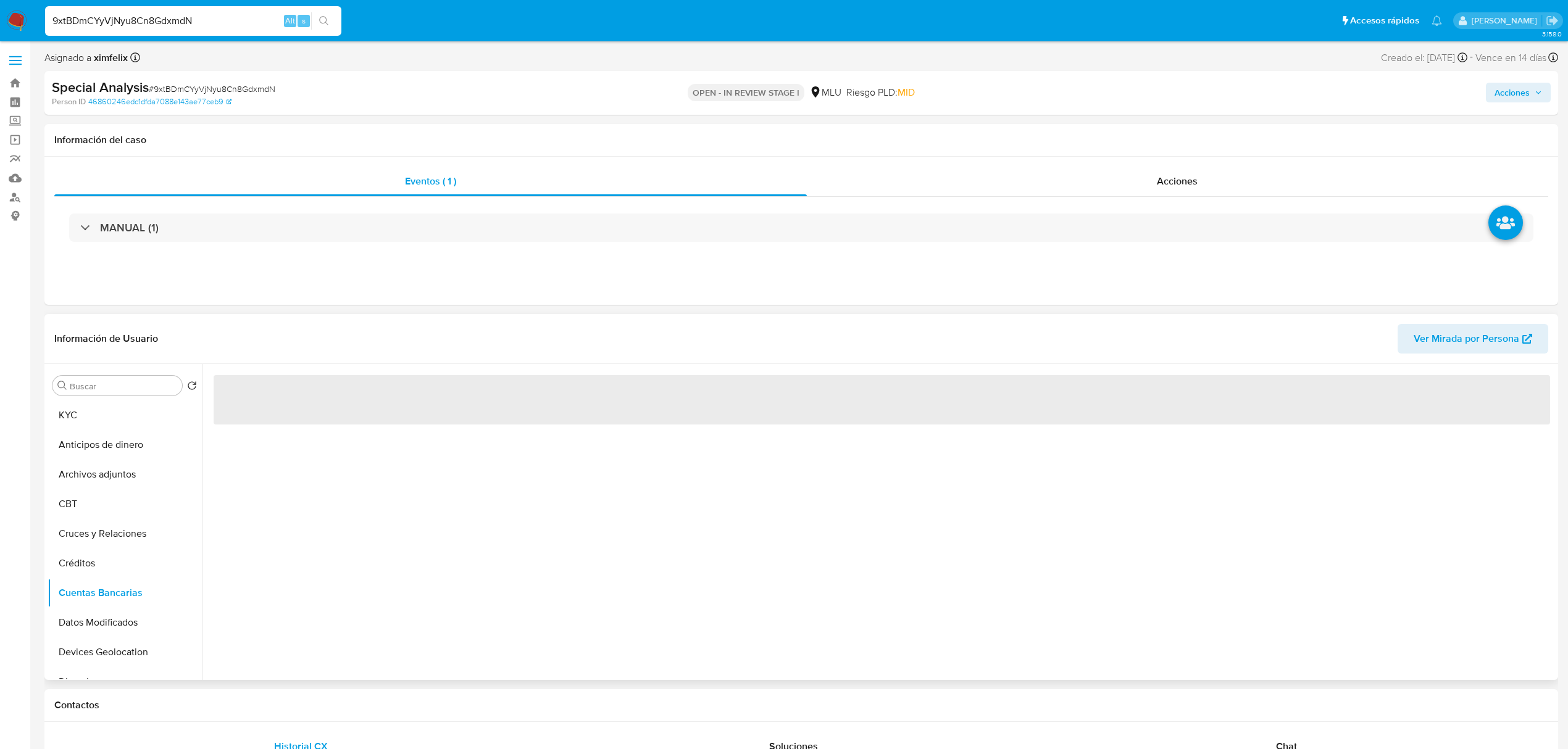
click at [690, 600] on div "‌" at bounding box center [878, 522] width 1353 height 316
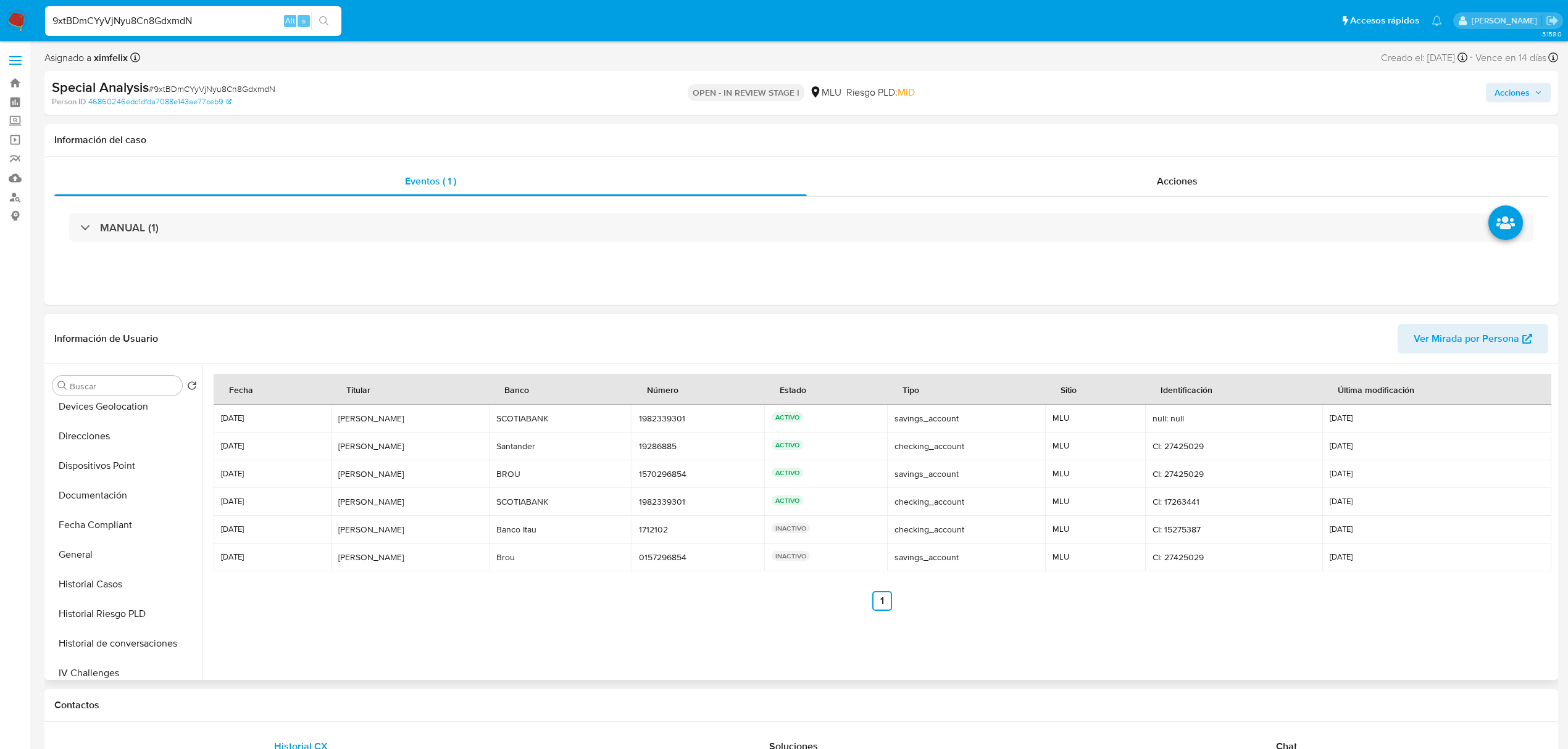
scroll to position [247, 0]
click at [107, 432] on button "Direcciones" at bounding box center [120, 435] width 145 height 30
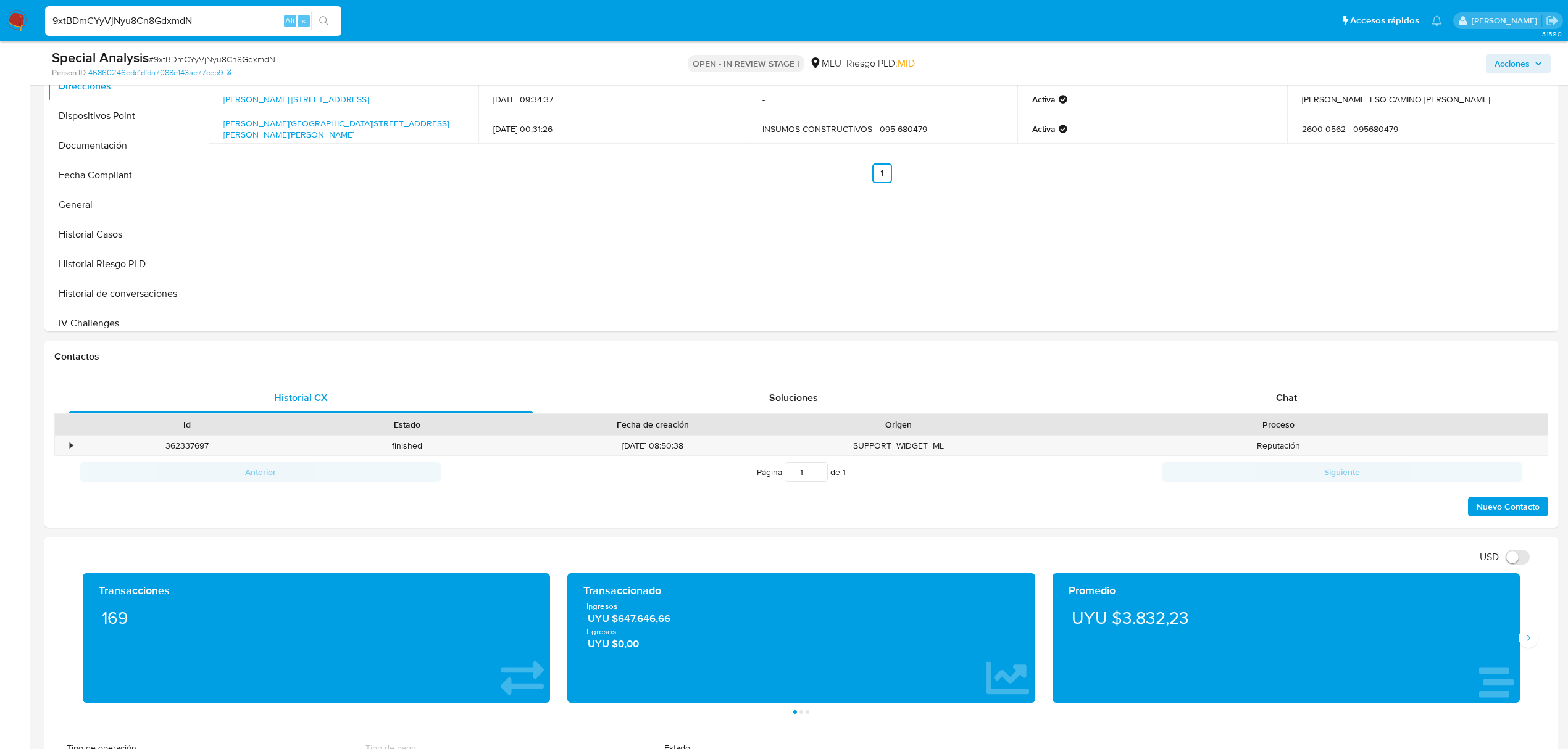
scroll to position [411, 0]
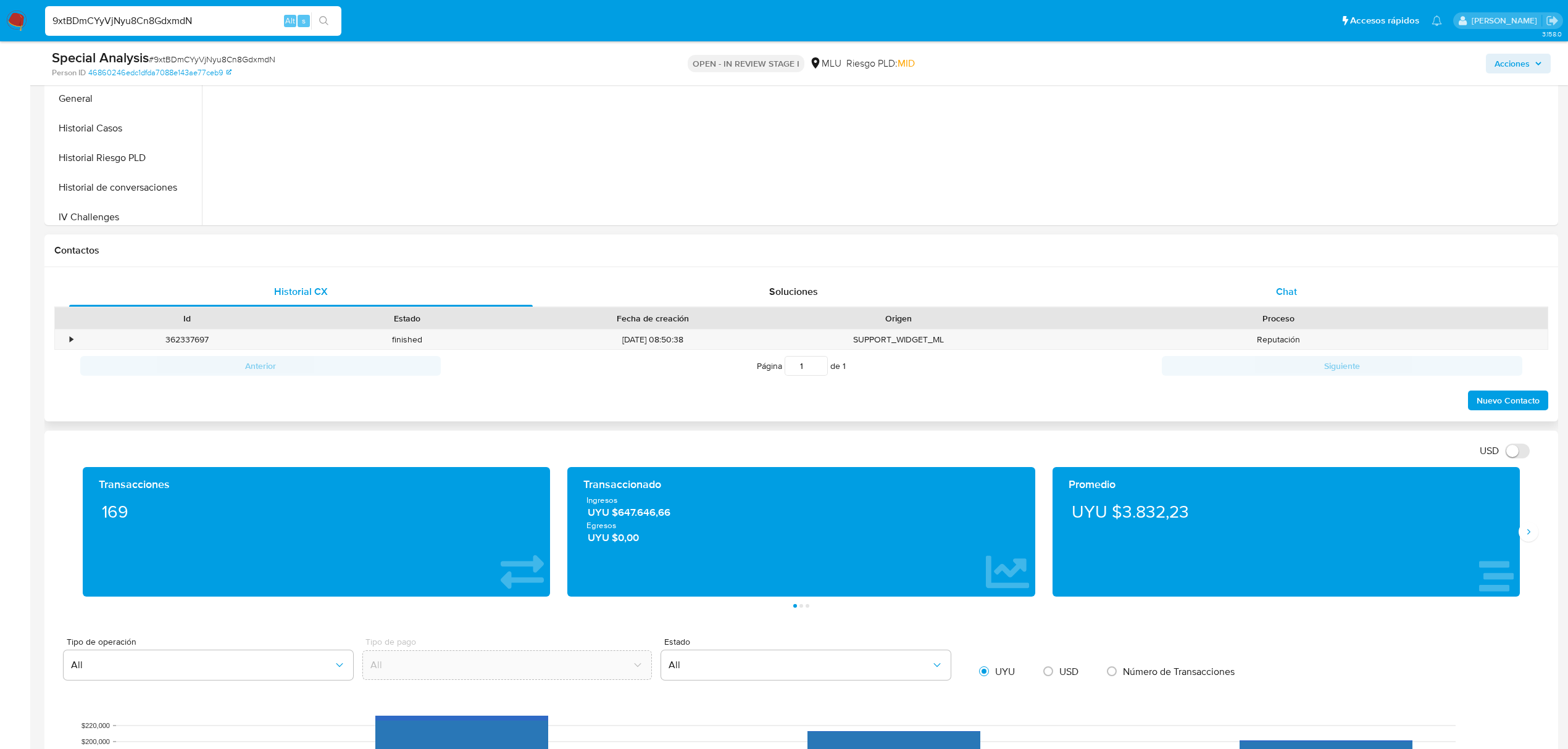
click at [1329, 294] on div "Chat" at bounding box center [1287, 292] width 463 height 30
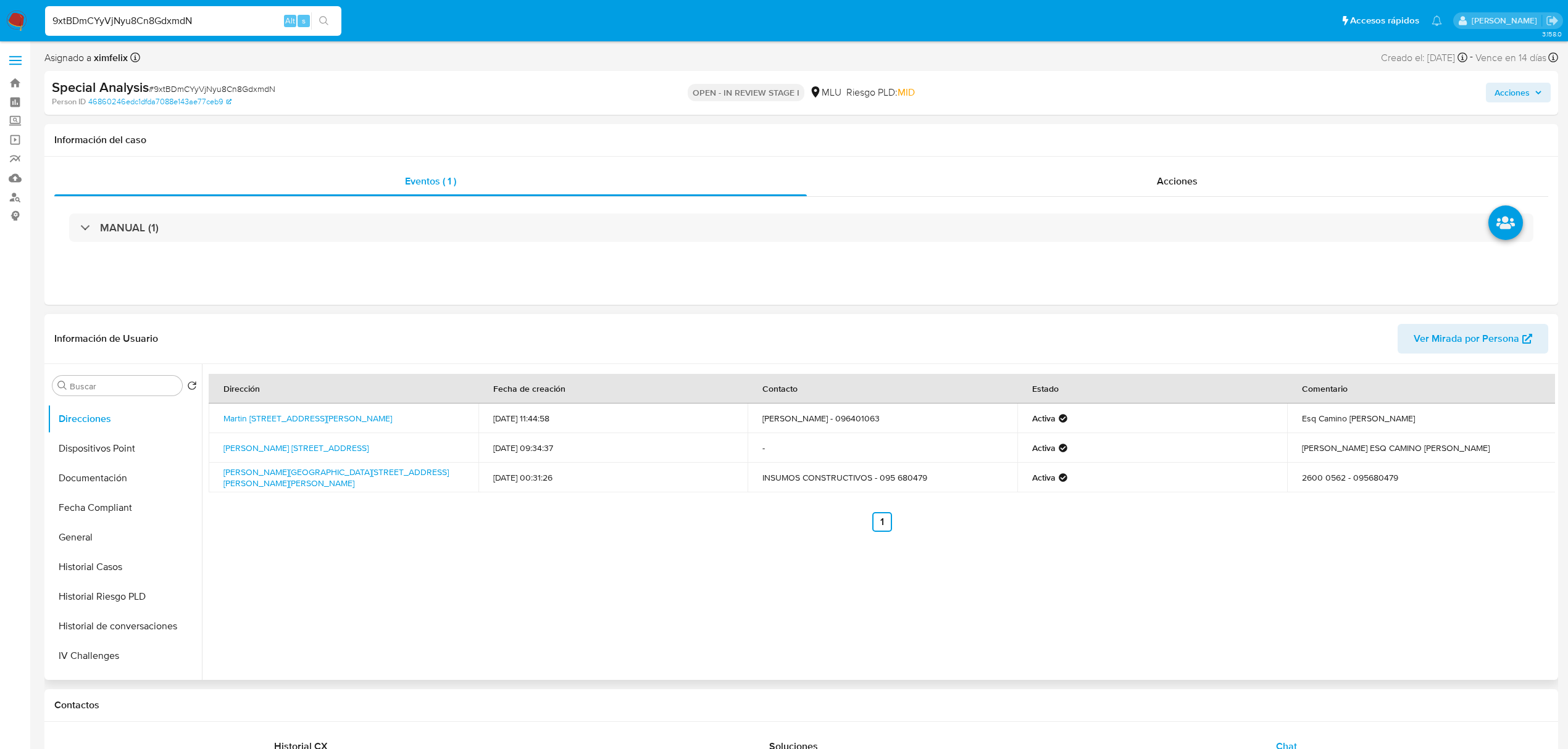
scroll to position [0, 0]
click at [114, 422] on button "KYC" at bounding box center [120, 415] width 145 height 30
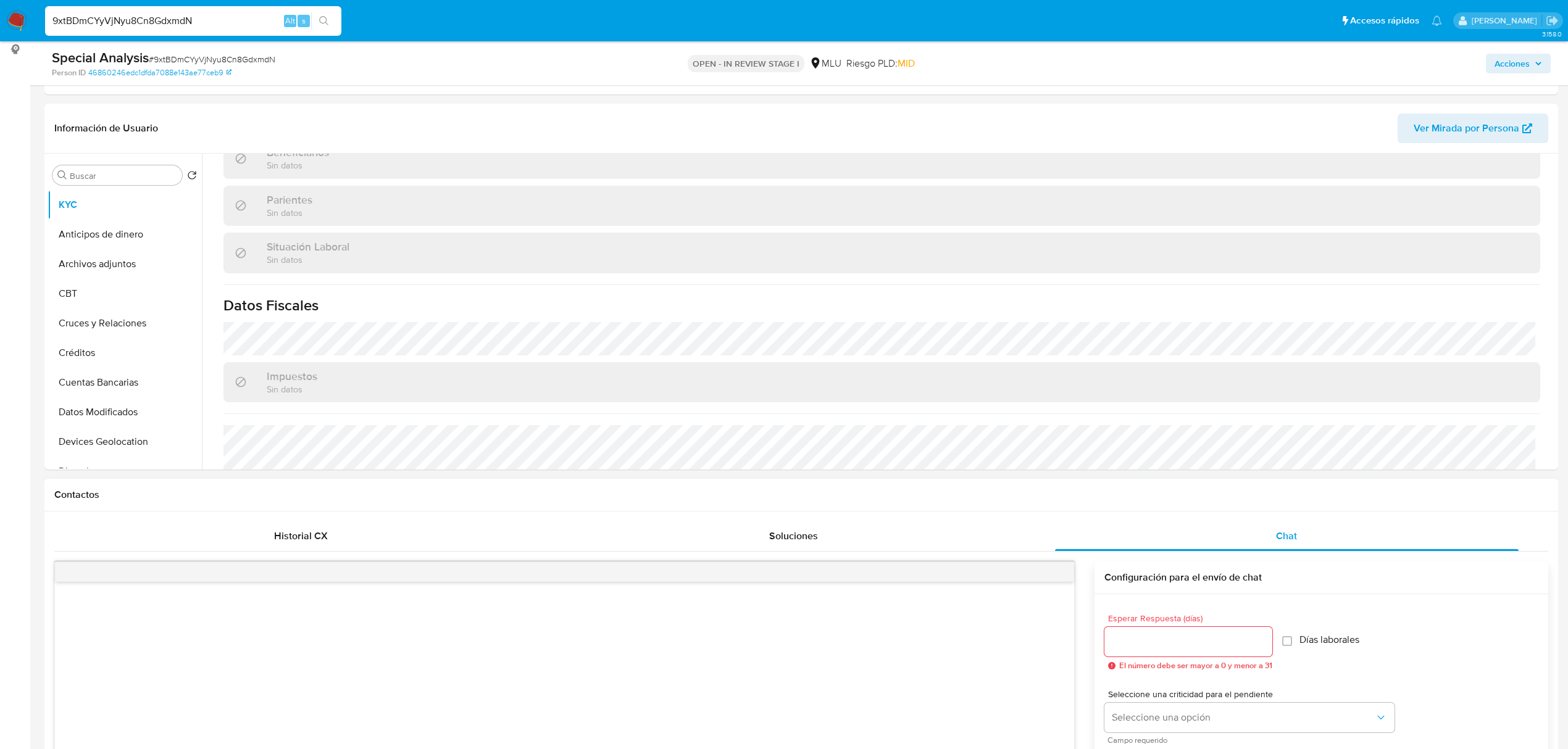
scroll to position [329, 0]
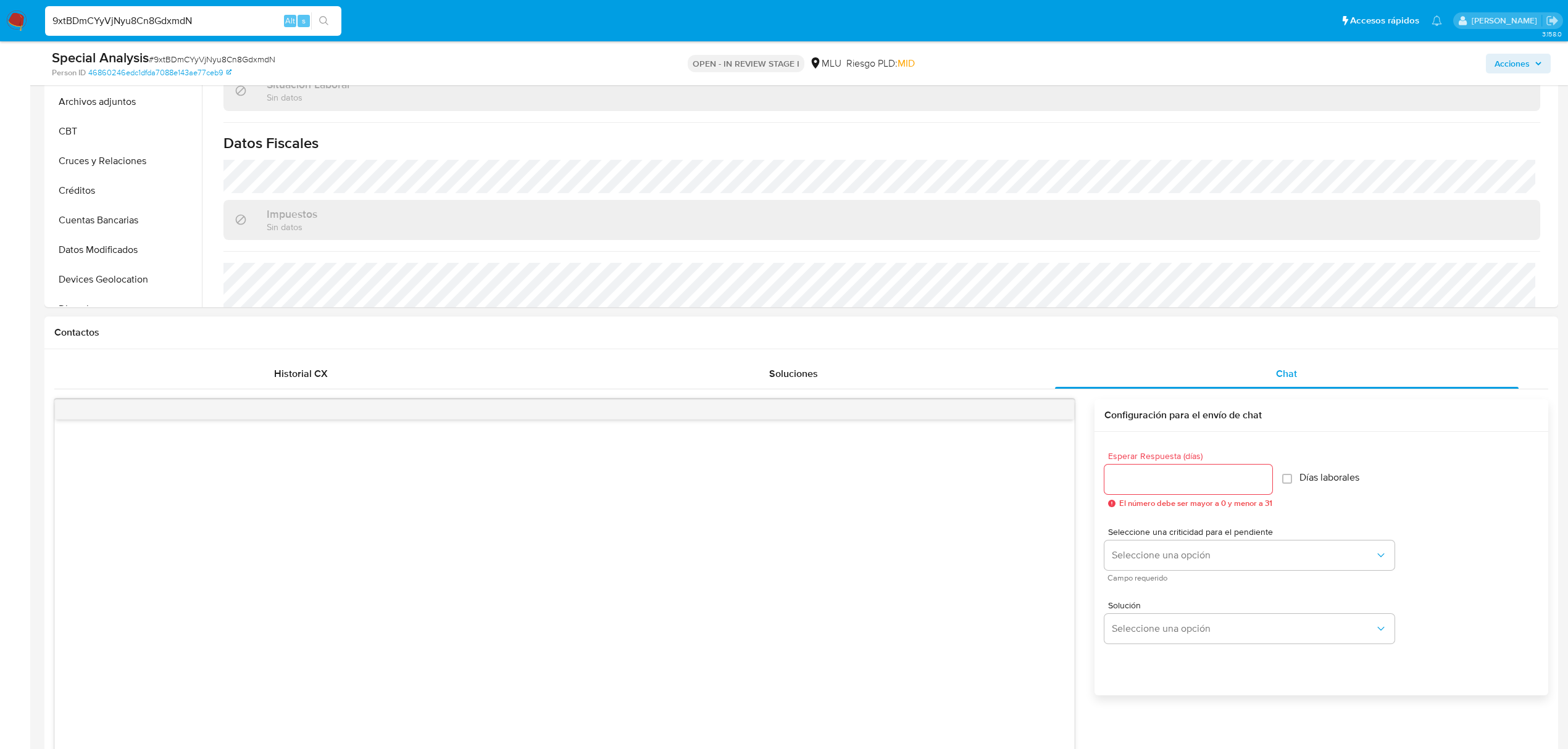
click at [1201, 484] on input "Esperar Respuesta (días)" at bounding box center [1188, 479] width 168 height 16
type input "3"
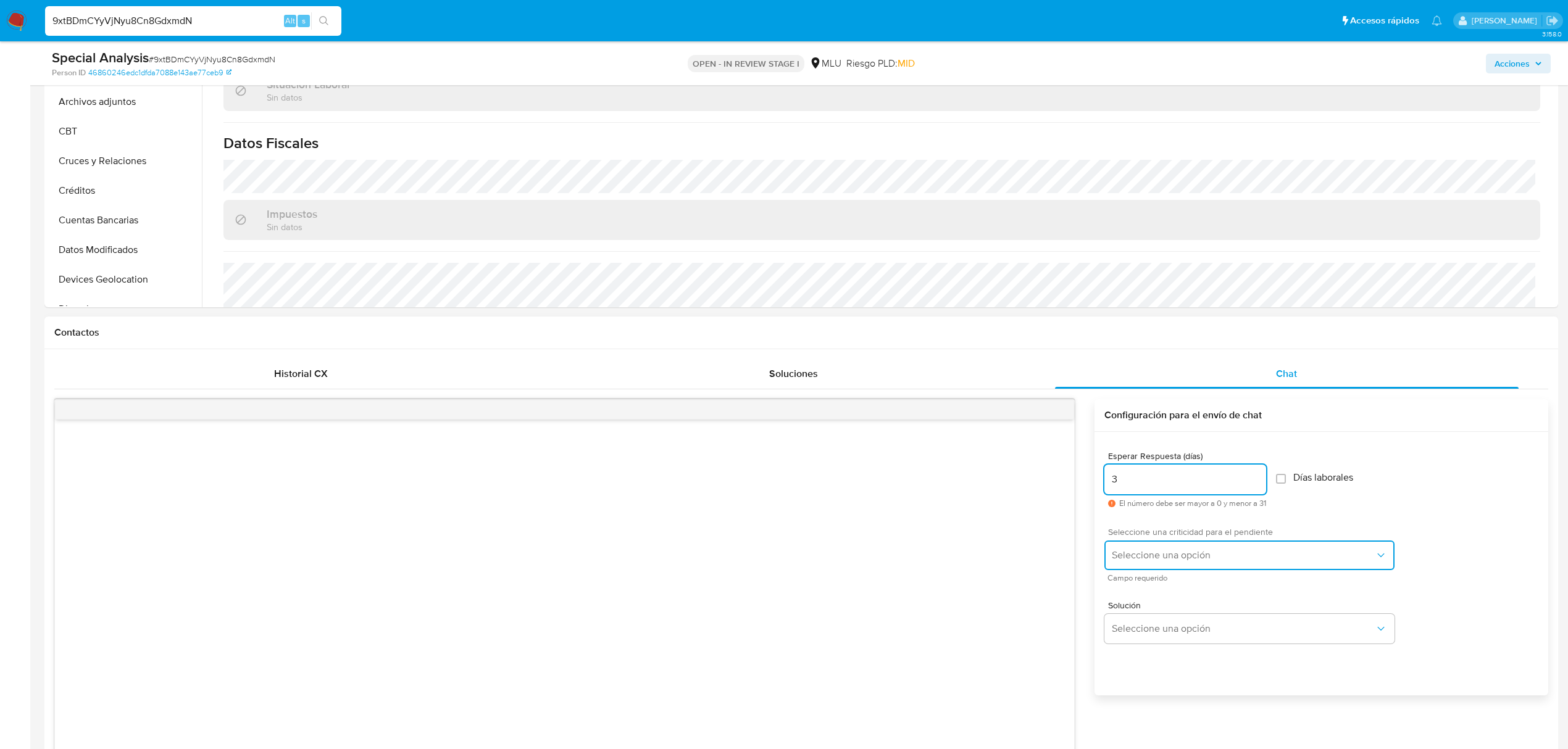
click at [1193, 559] on span "Seleccione una opción" at bounding box center [1243, 555] width 263 height 12
drag, startPoint x: 1149, startPoint y: 546, endPoint x: 1134, endPoint y: 554, distance: 17.0
click at [1151, 546] on div "LOW" at bounding box center [1247, 557] width 270 height 25
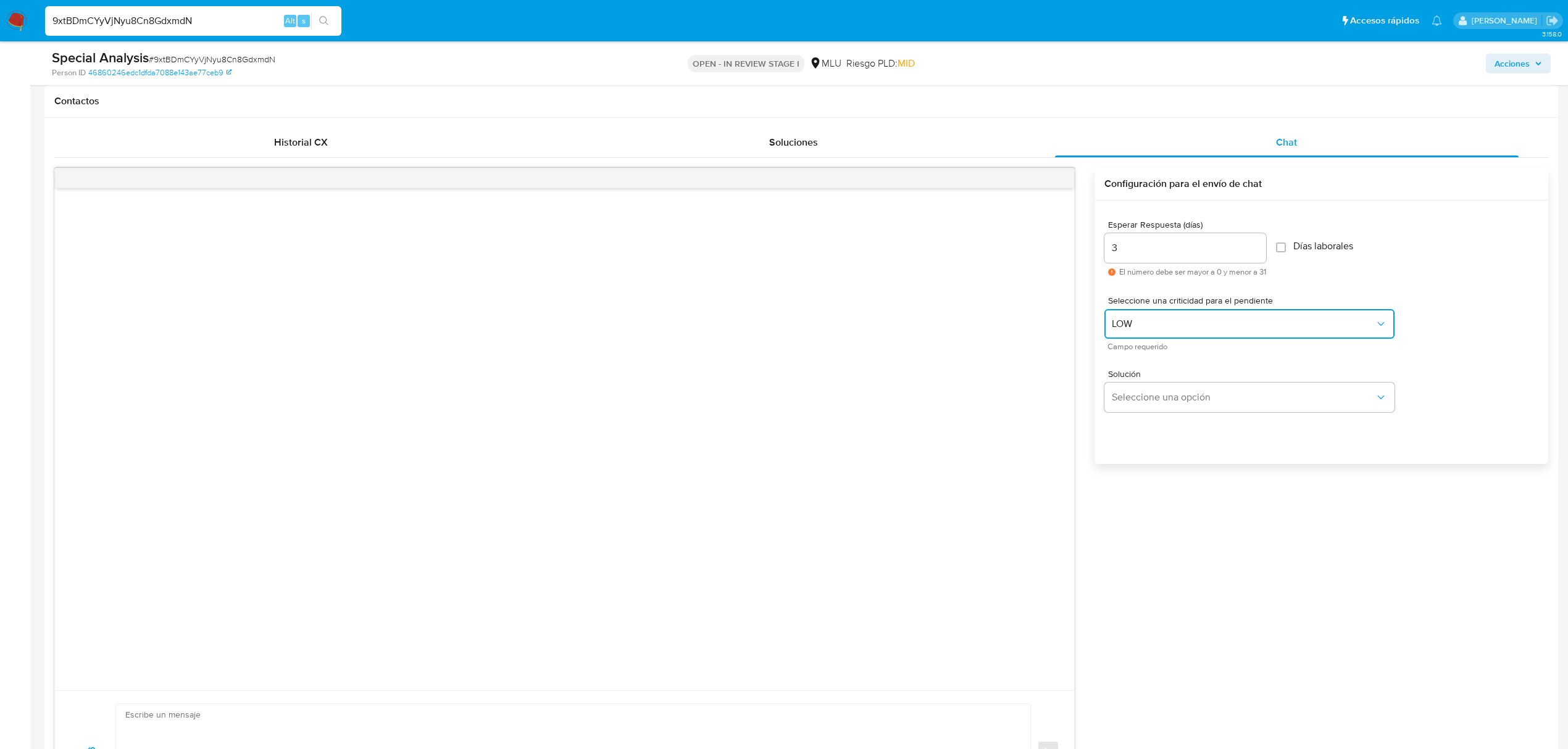
scroll to position [741, 0]
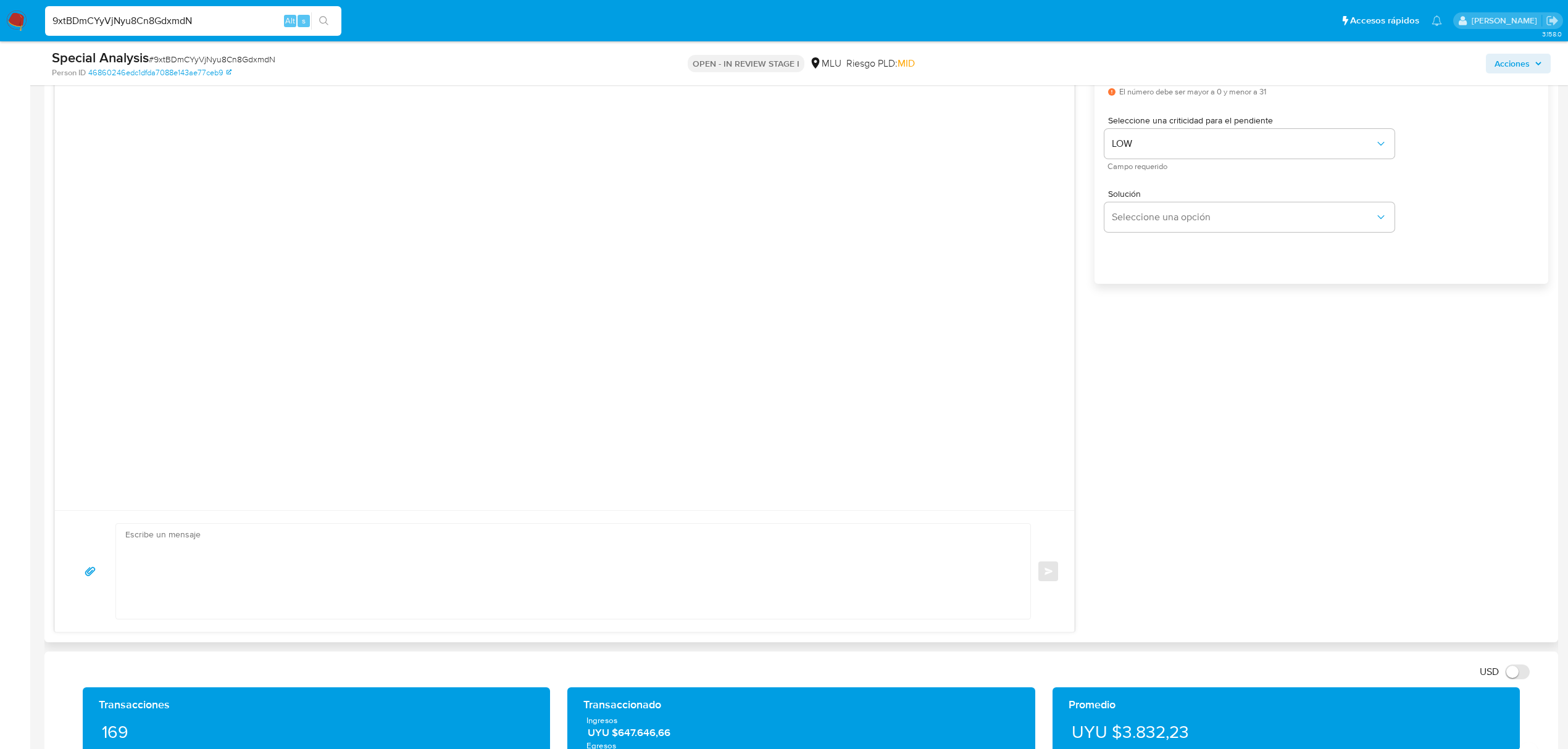
click at [308, 534] on textarea at bounding box center [570, 571] width 890 height 95
paste textarea "Buenas tardes José, Te contactamos ya que necesitamos verificar algunos datos. …"
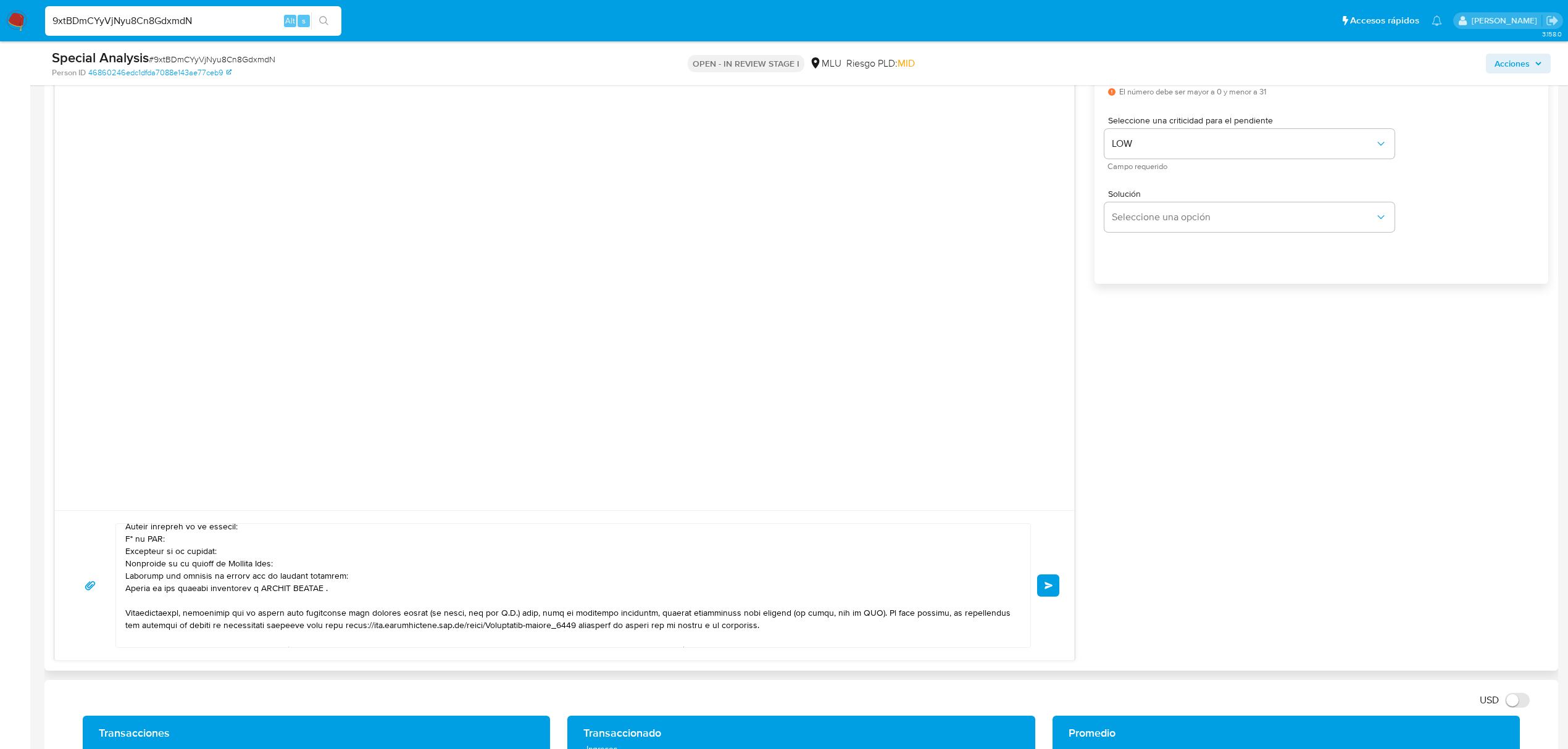
scroll to position [82, 0]
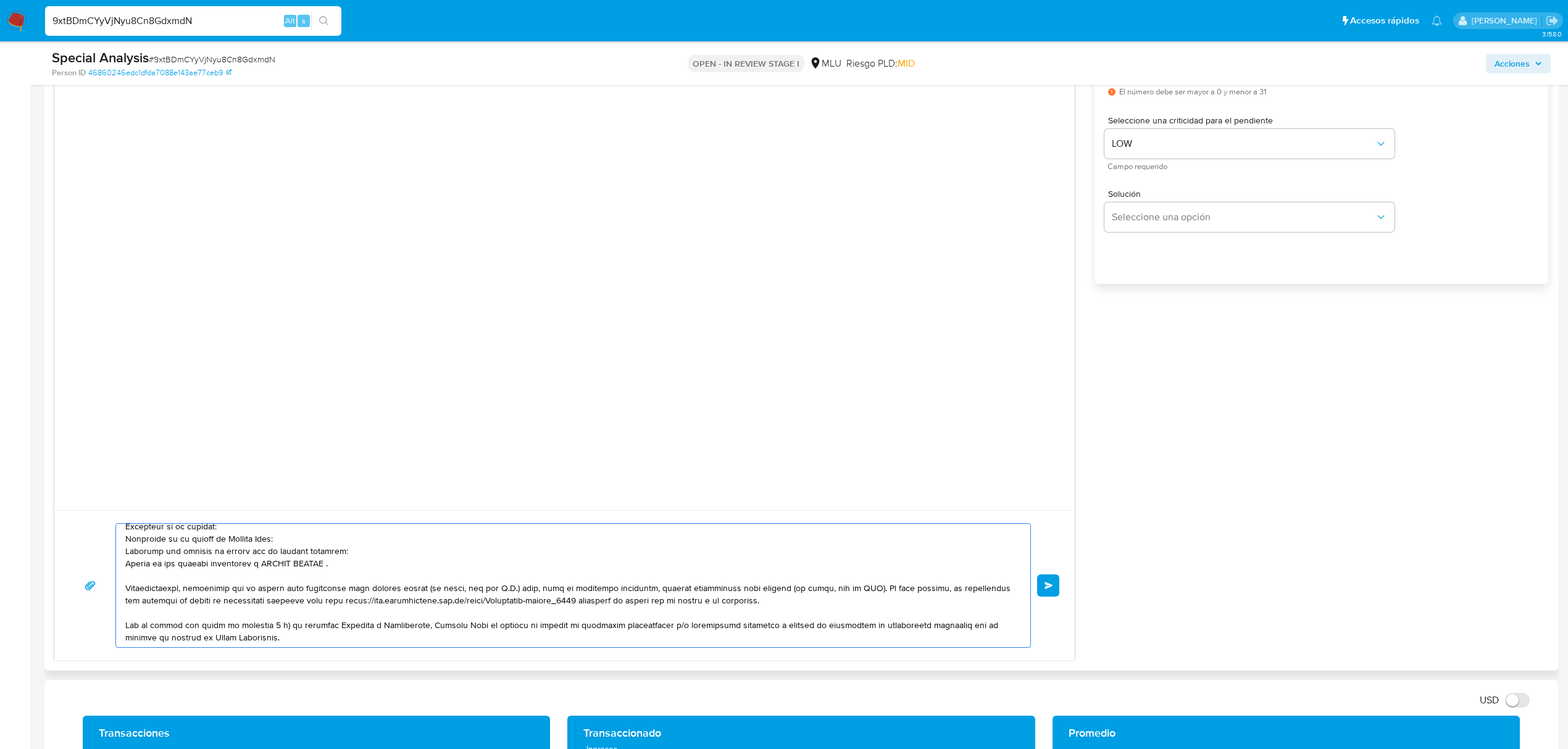
click at [279, 544] on textarea at bounding box center [570, 585] width 890 height 123
click at [272, 539] on textarea at bounding box center [570, 585] width 890 height 123
click at [274, 539] on textarea at bounding box center [570, 585] width 890 height 123
click at [323, 566] on textarea at bounding box center [570, 585] width 890 height 123
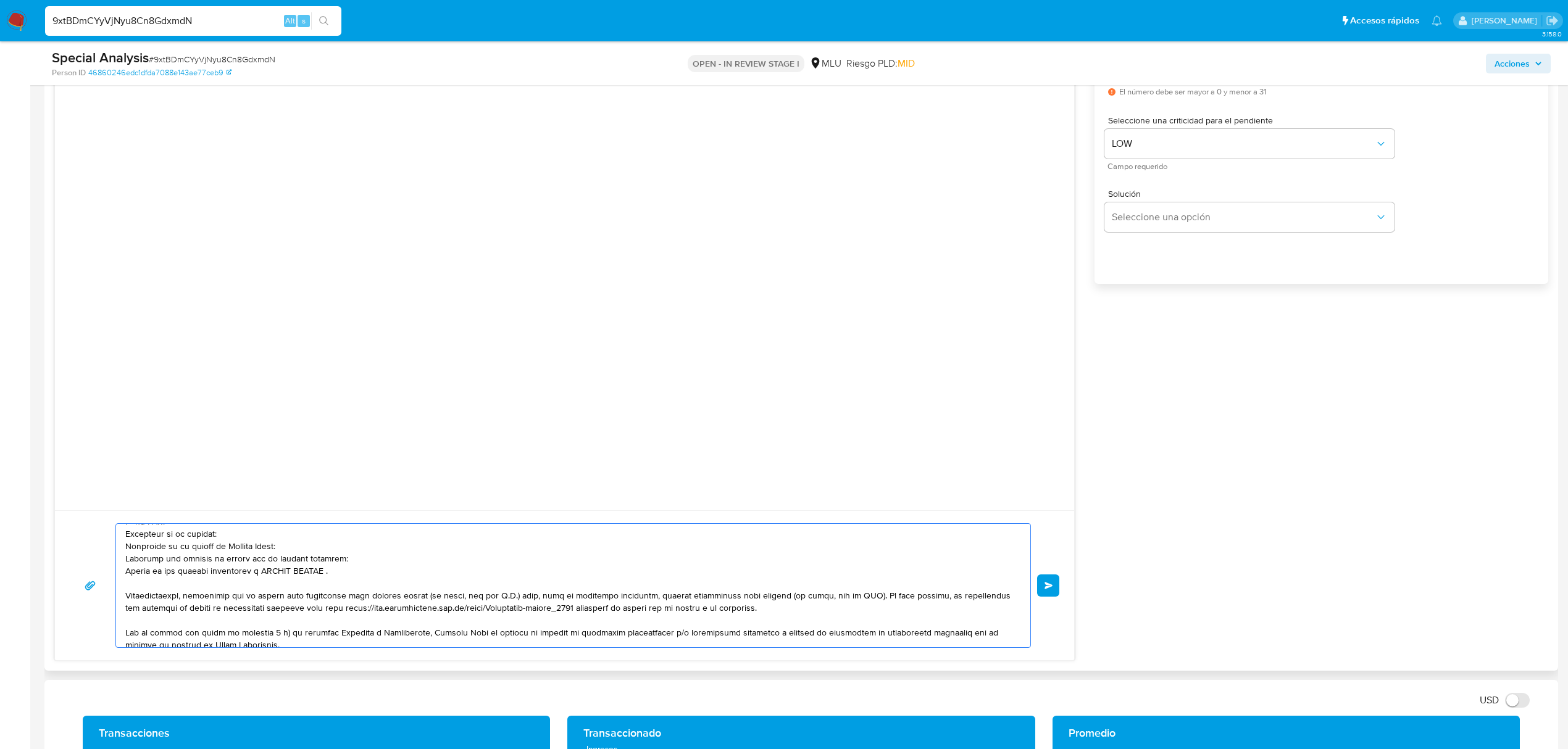
click at [332, 568] on textarea at bounding box center [570, 585] width 890 height 123
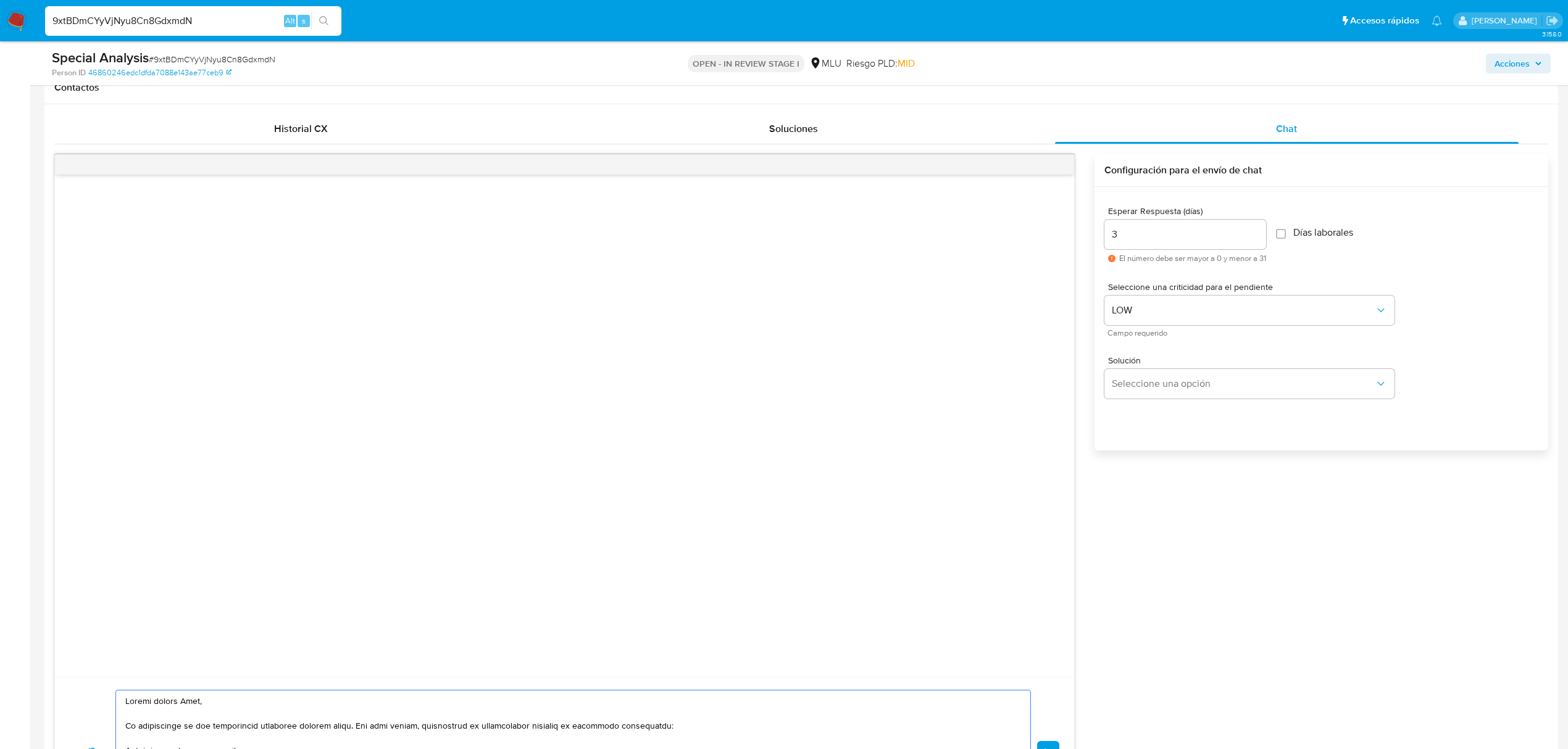
scroll to position [741, 0]
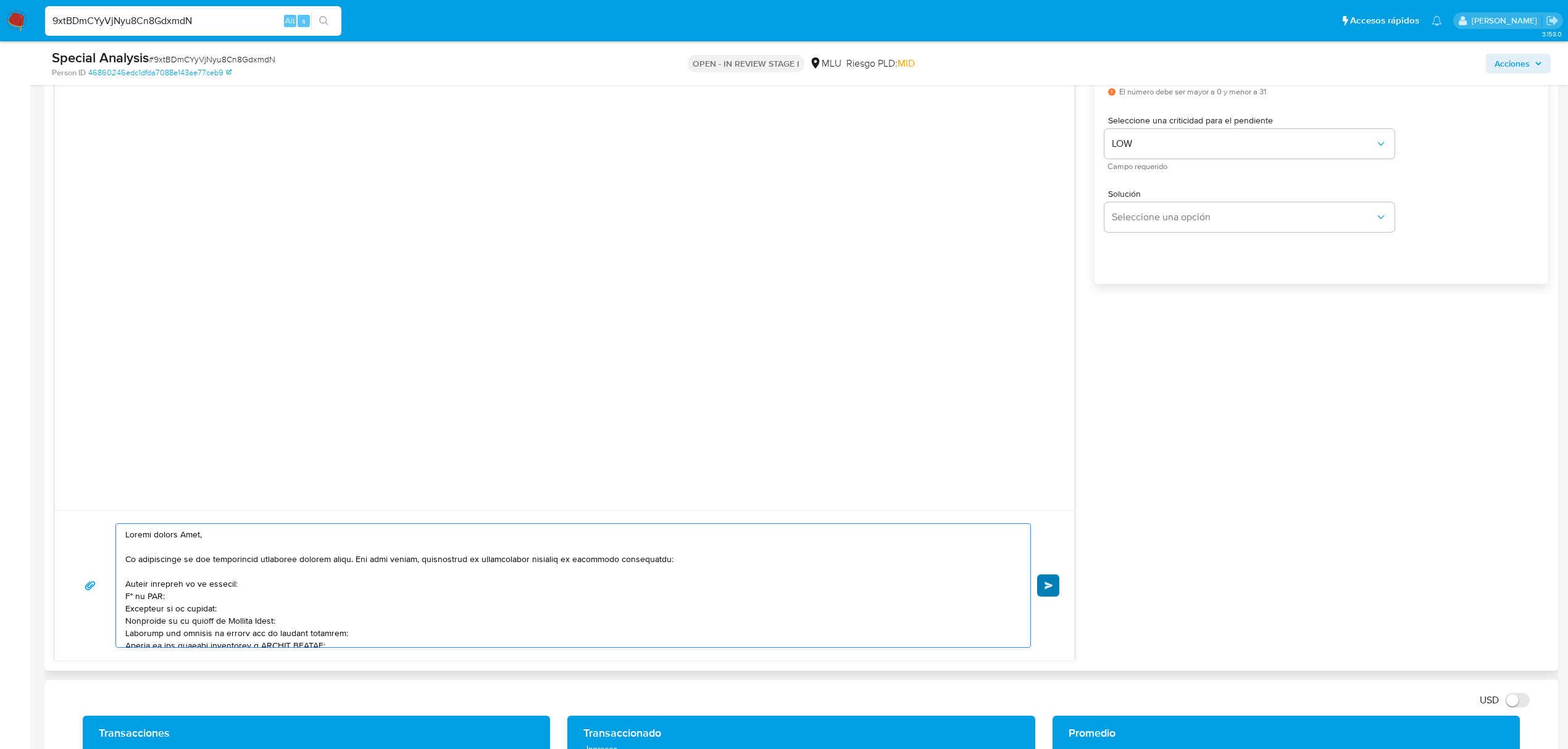
type textarea "Buenas tardes José, Te contactamos ya que necesitamos verificar algunos datos. …"
click at [1043, 586] on button "Enviar" at bounding box center [1048, 586] width 22 height 22
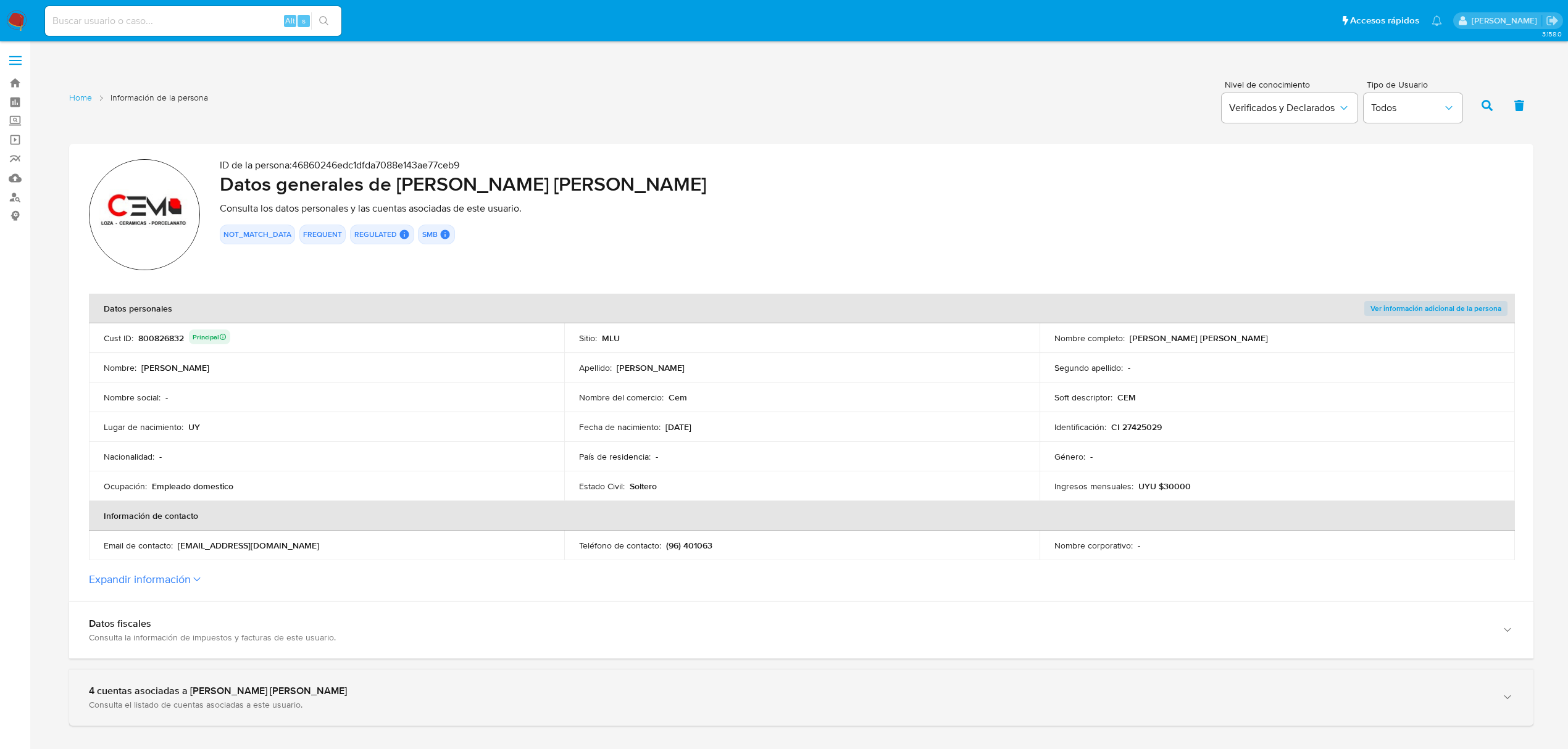
drag, startPoint x: 398, startPoint y: 690, endPoint x: 395, endPoint y: 704, distance: 14.3
click at [395, 704] on div "4 cuentas asociadas a Jose Luis Garcia Abreo Consulta el listado de cuentas aso…" at bounding box center [789, 697] width 1400 height 25
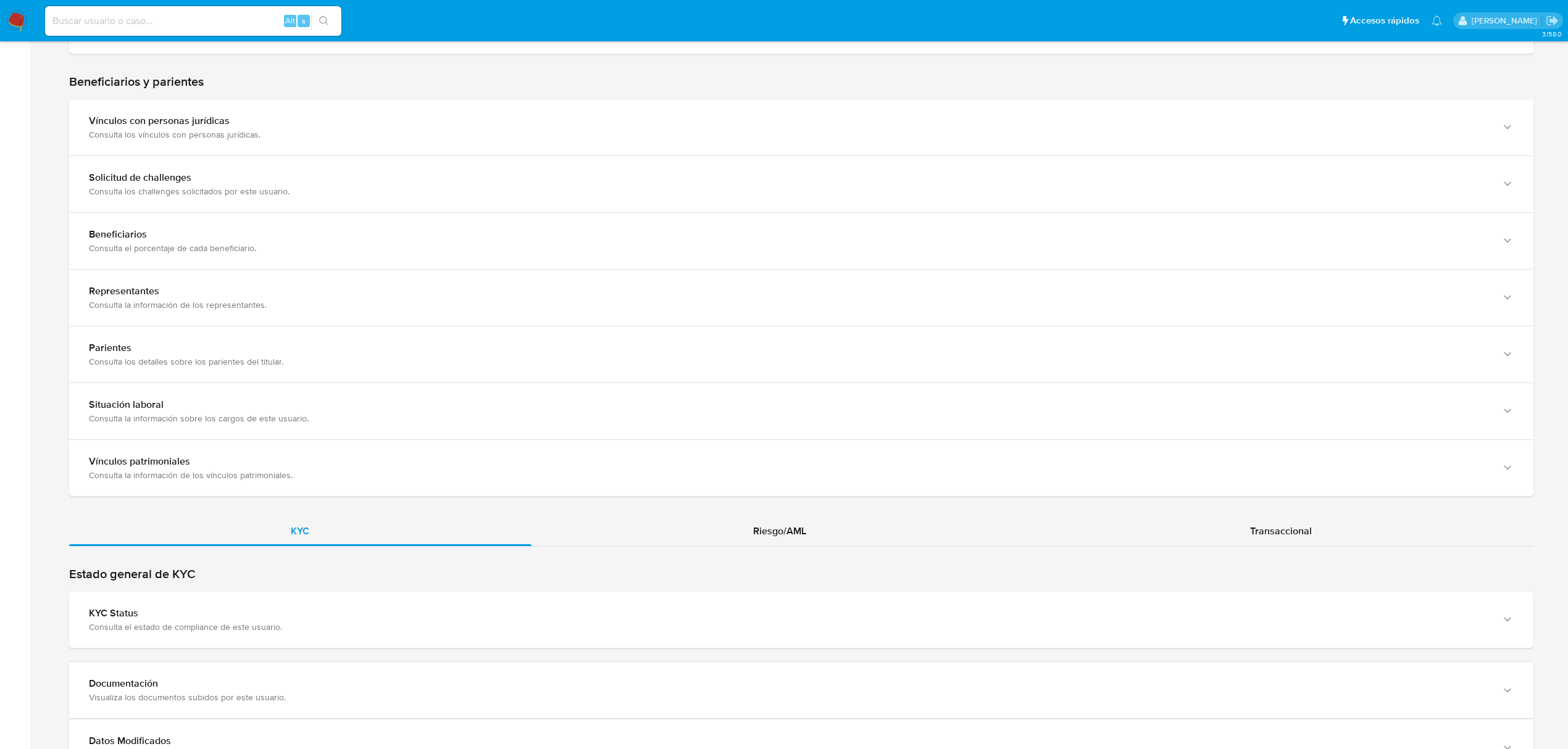
scroll to position [1154, 0]
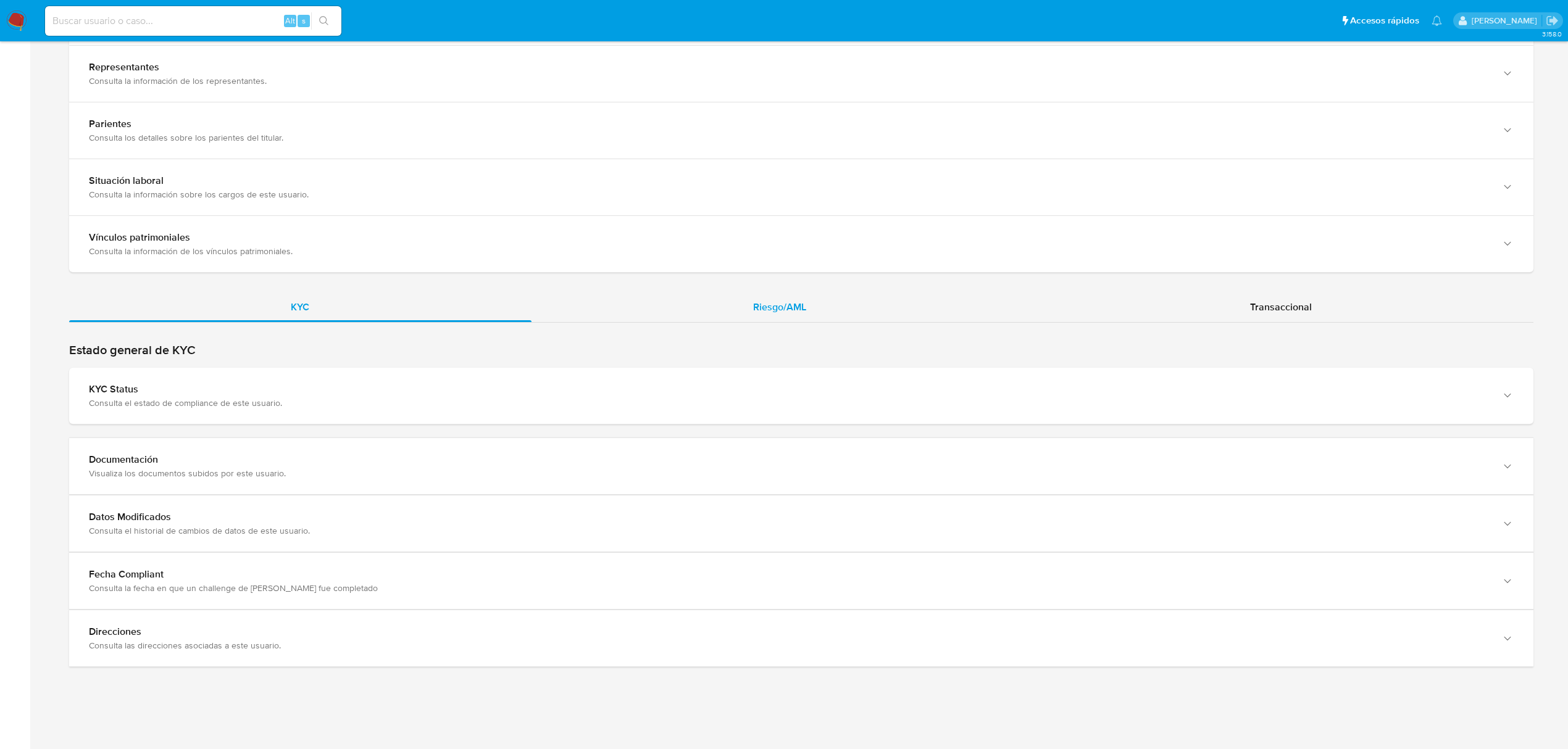
click at [788, 314] on div "Riesgo/AML" at bounding box center [780, 307] width 497 height 30
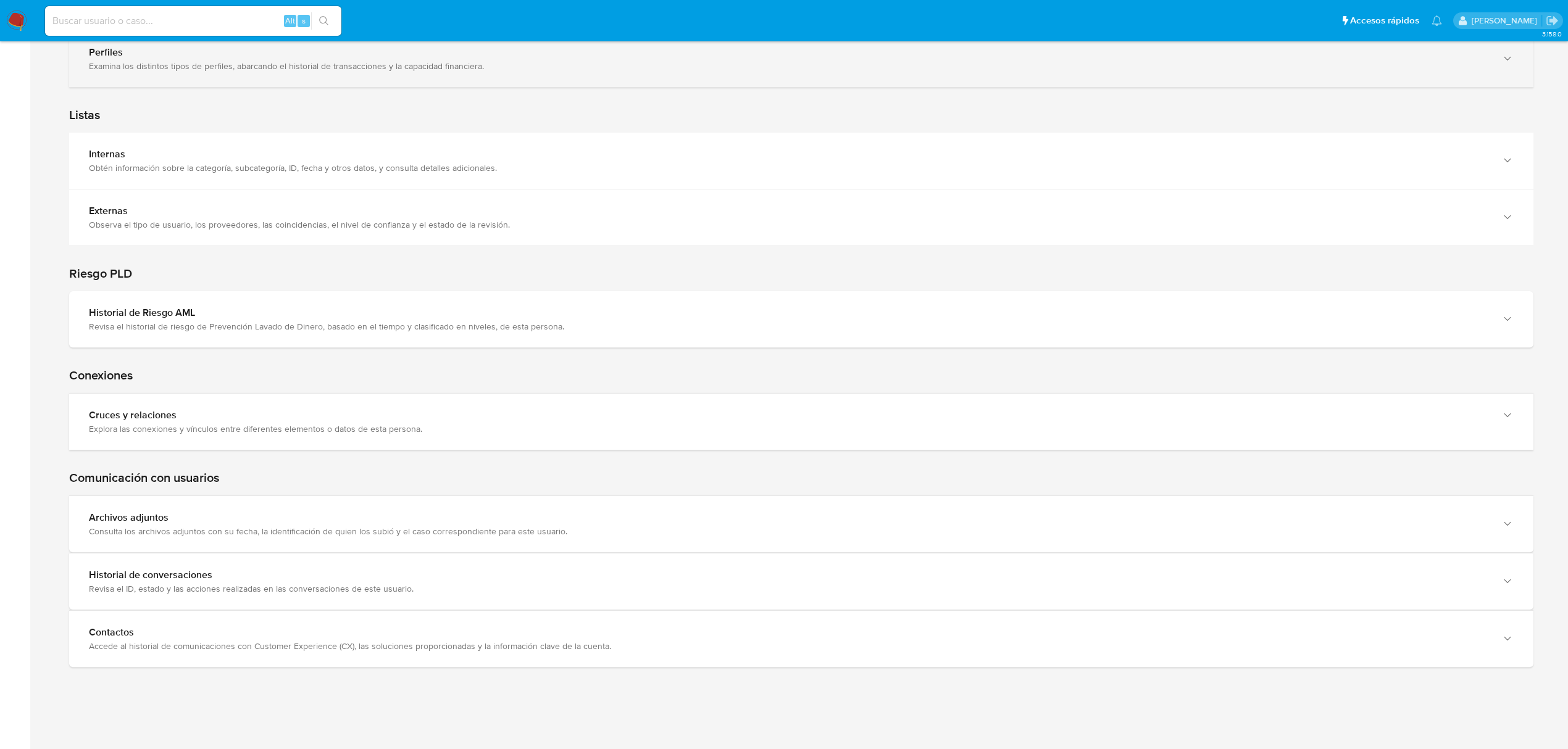
scroll to position [1667, 0]
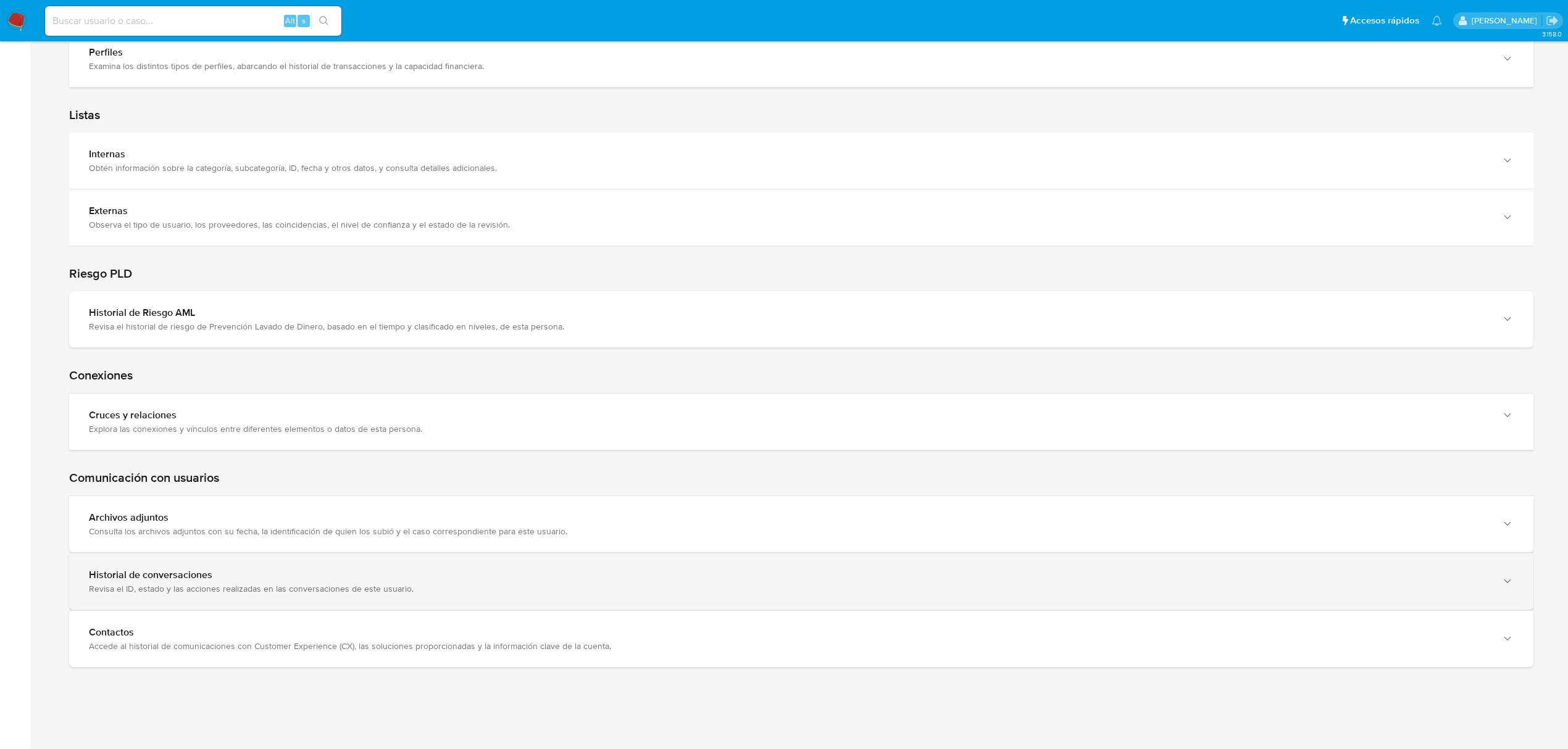
click at [852, 604] on div "Historial de conversaciones Revisa el ID, estado y las acciones realizadas en l…" at bounding box center [801, 581] width 1464 height 56
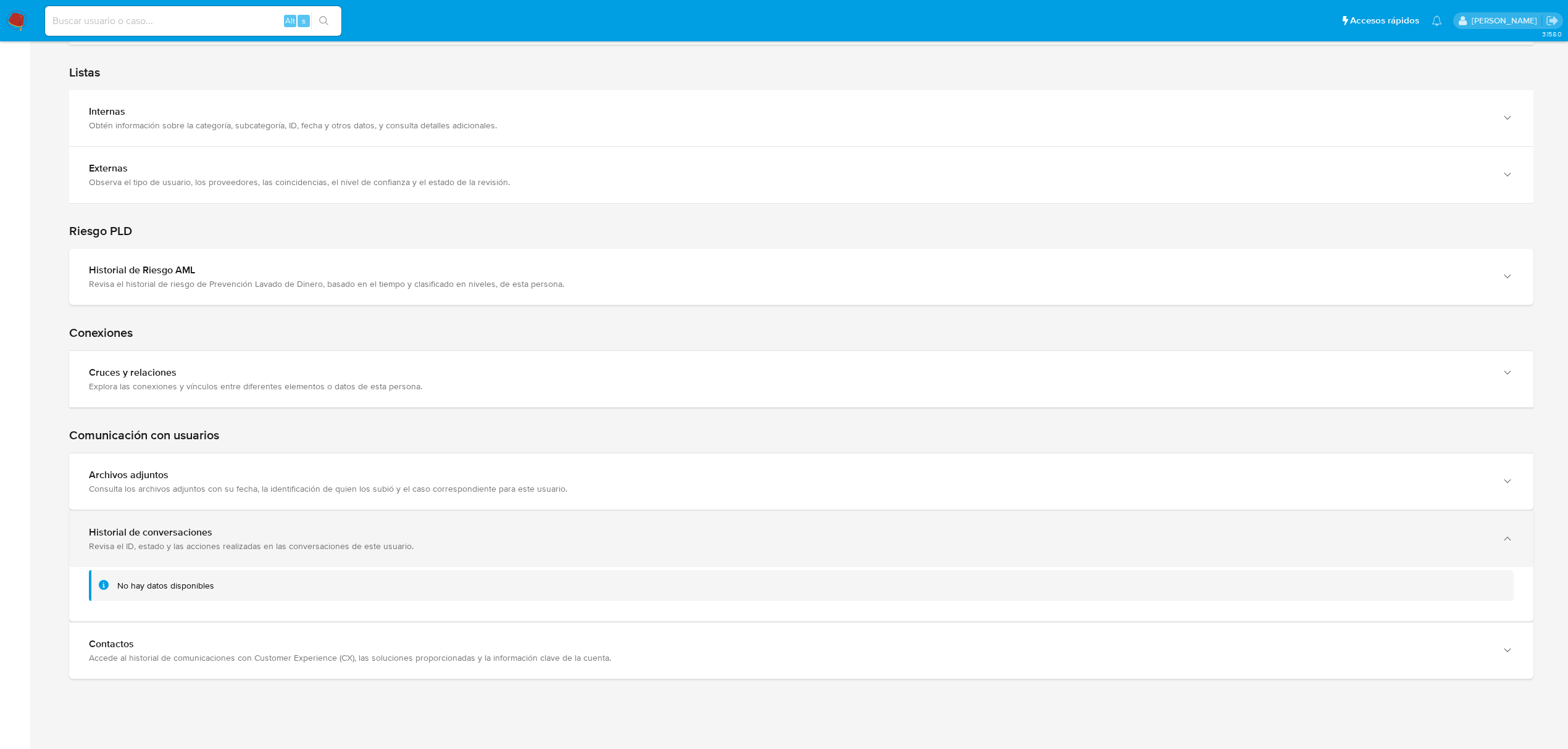
scroll to position [1721, 0]
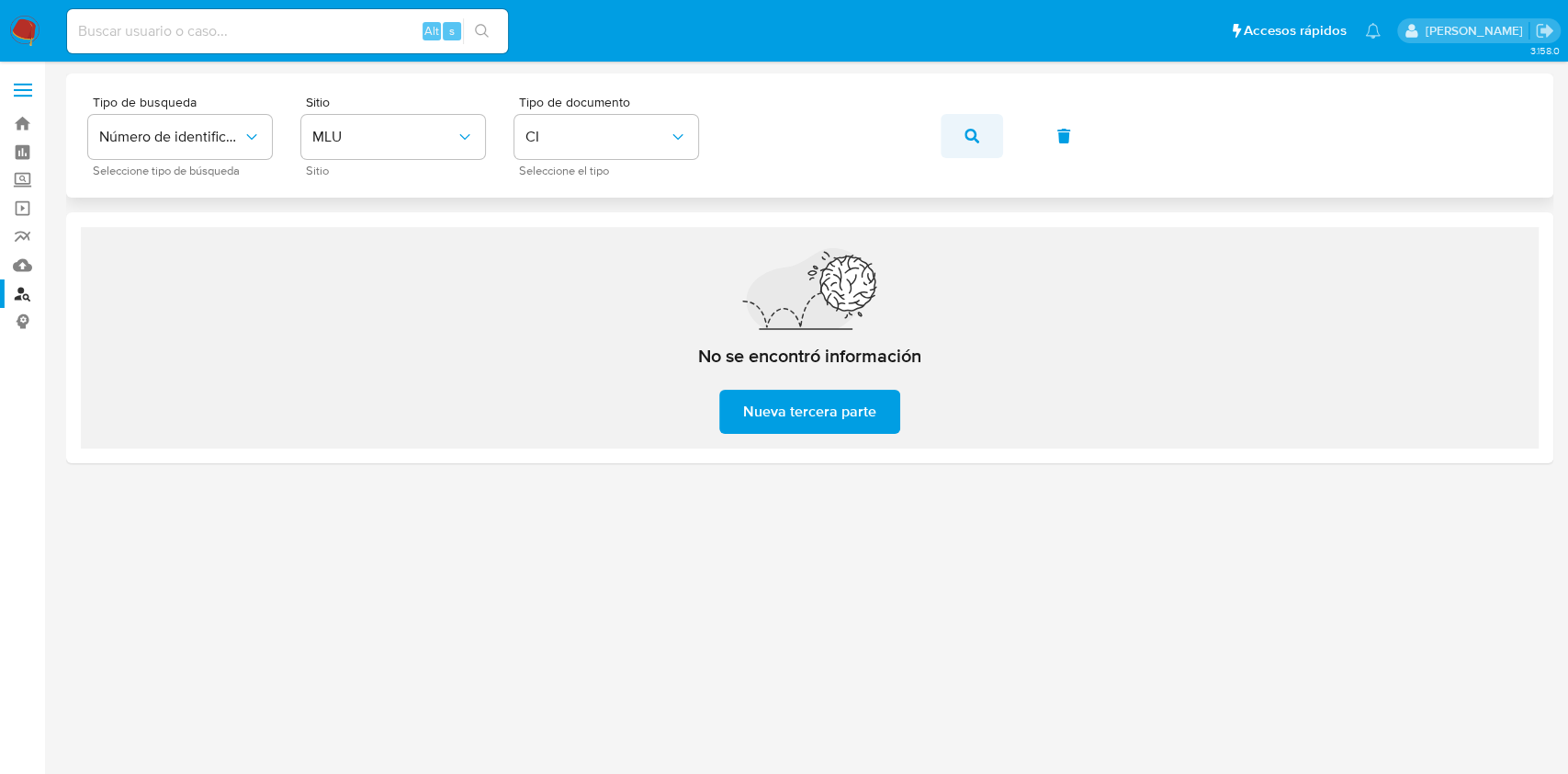
click at [986, 133] on button "button" at bounding box center [972, 136] width 62 height 44
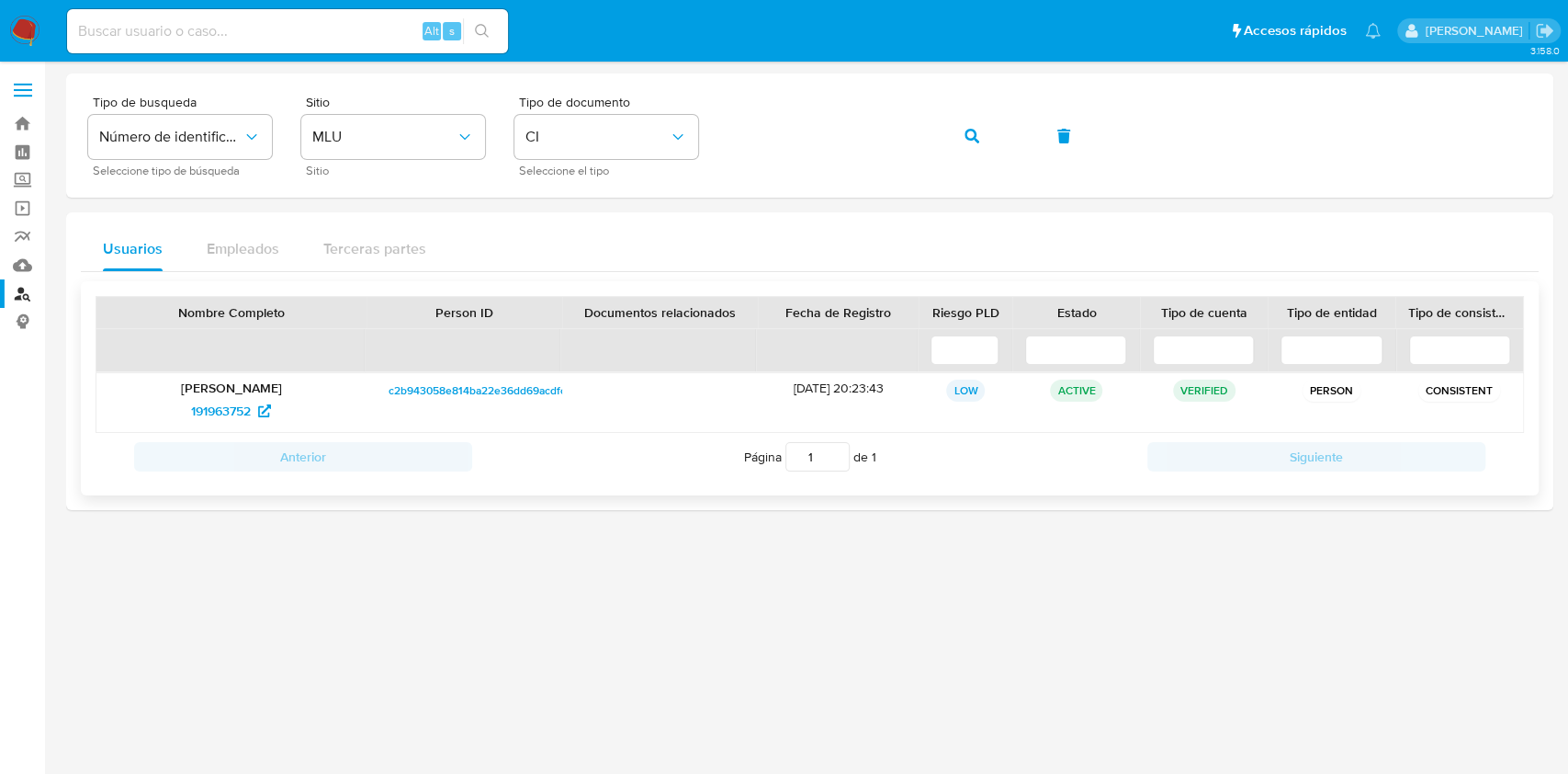
click at [408, 378] on div "c2b943058e814ba22e36dd69acdfcd4f" at bounding box center [465, 401] width 196 height 59
click at [401, 393] on span "c2b943058e814ba22e36dd69acdfcd4f" at bounding box center [486, 390] width 194 height 22
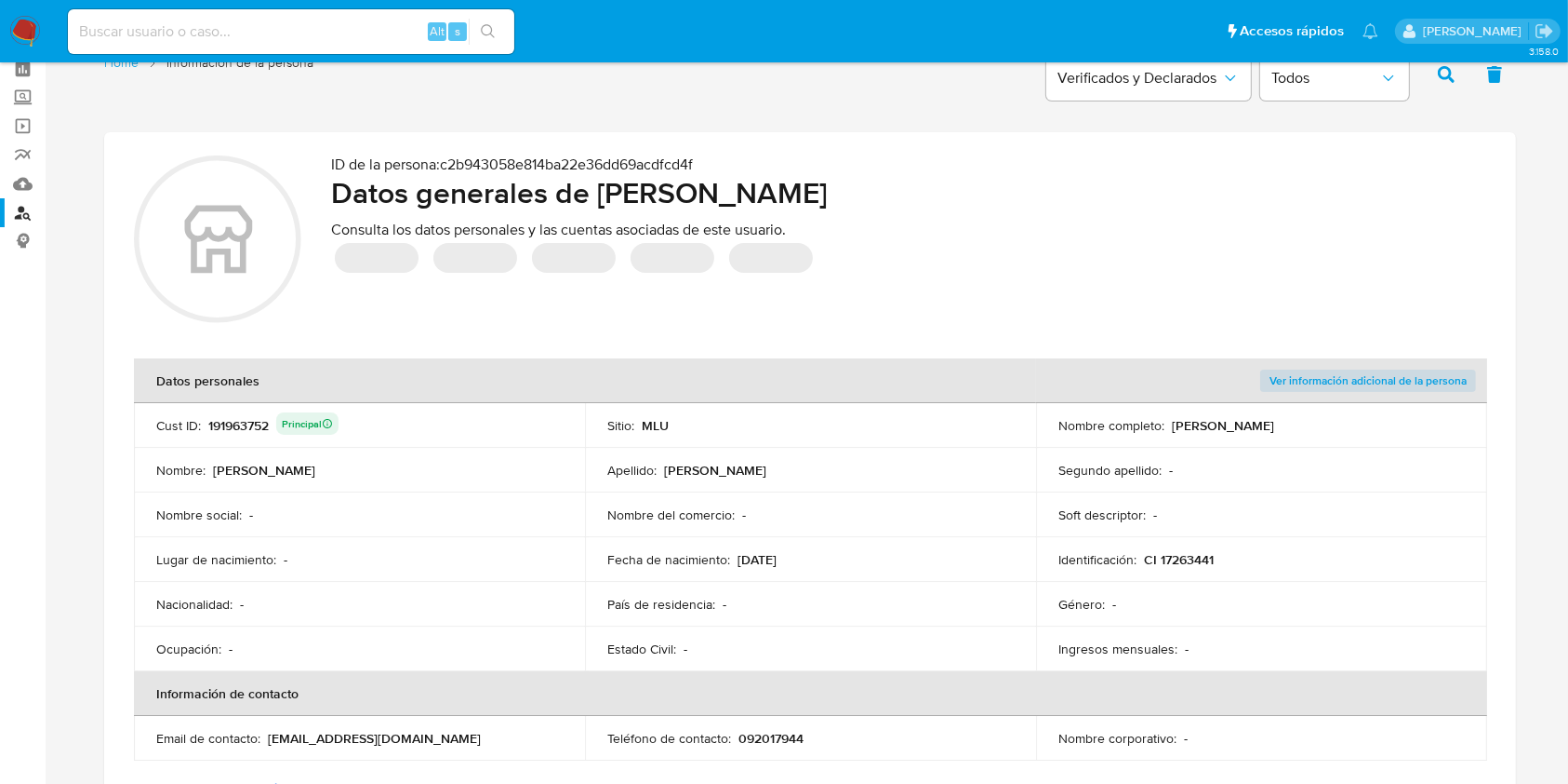
scroll to position [124, 0]
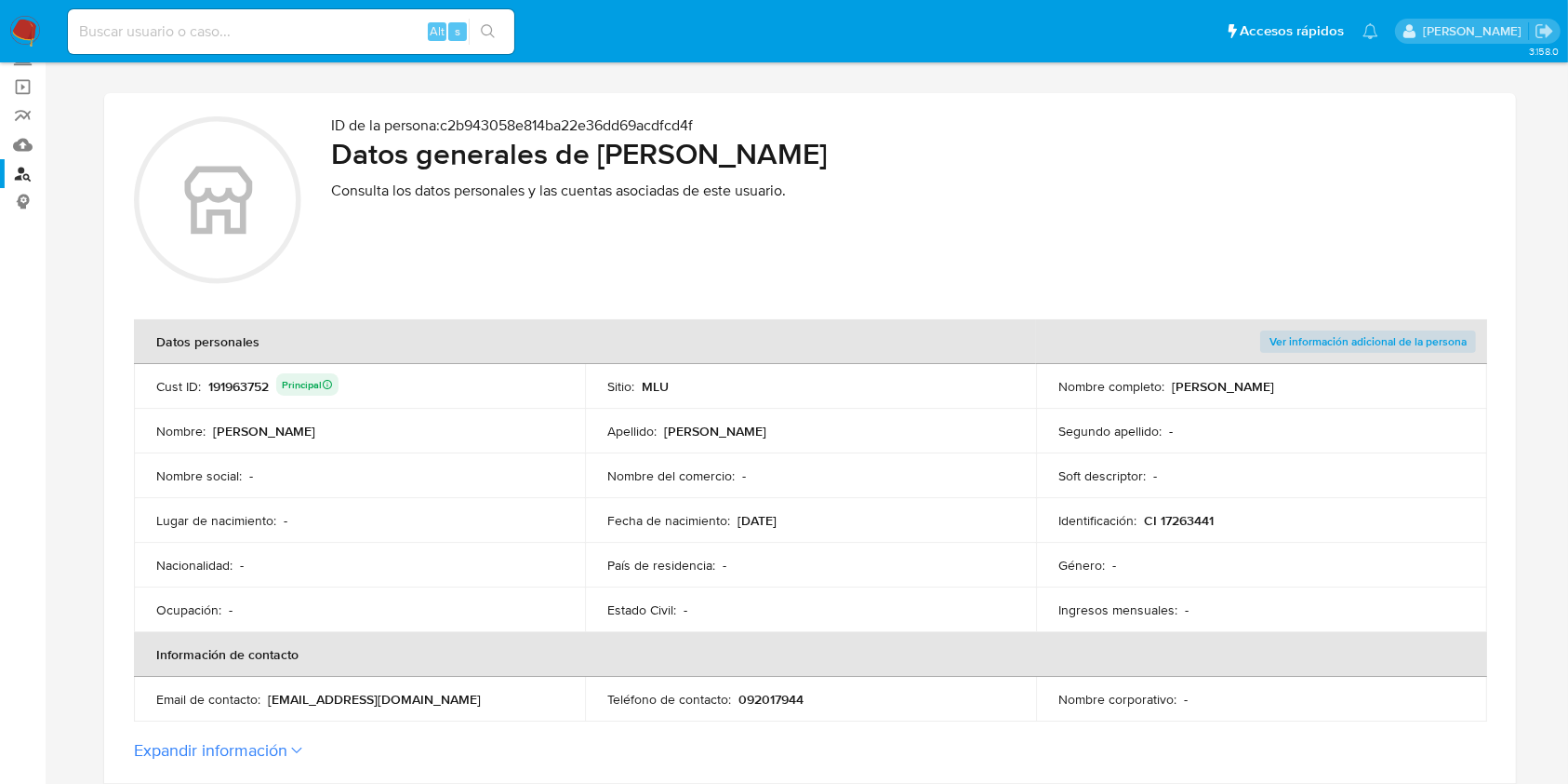
click at [224, 387] on div "191963752 Principal" at bounding box center [273, 386] width 130 height 26
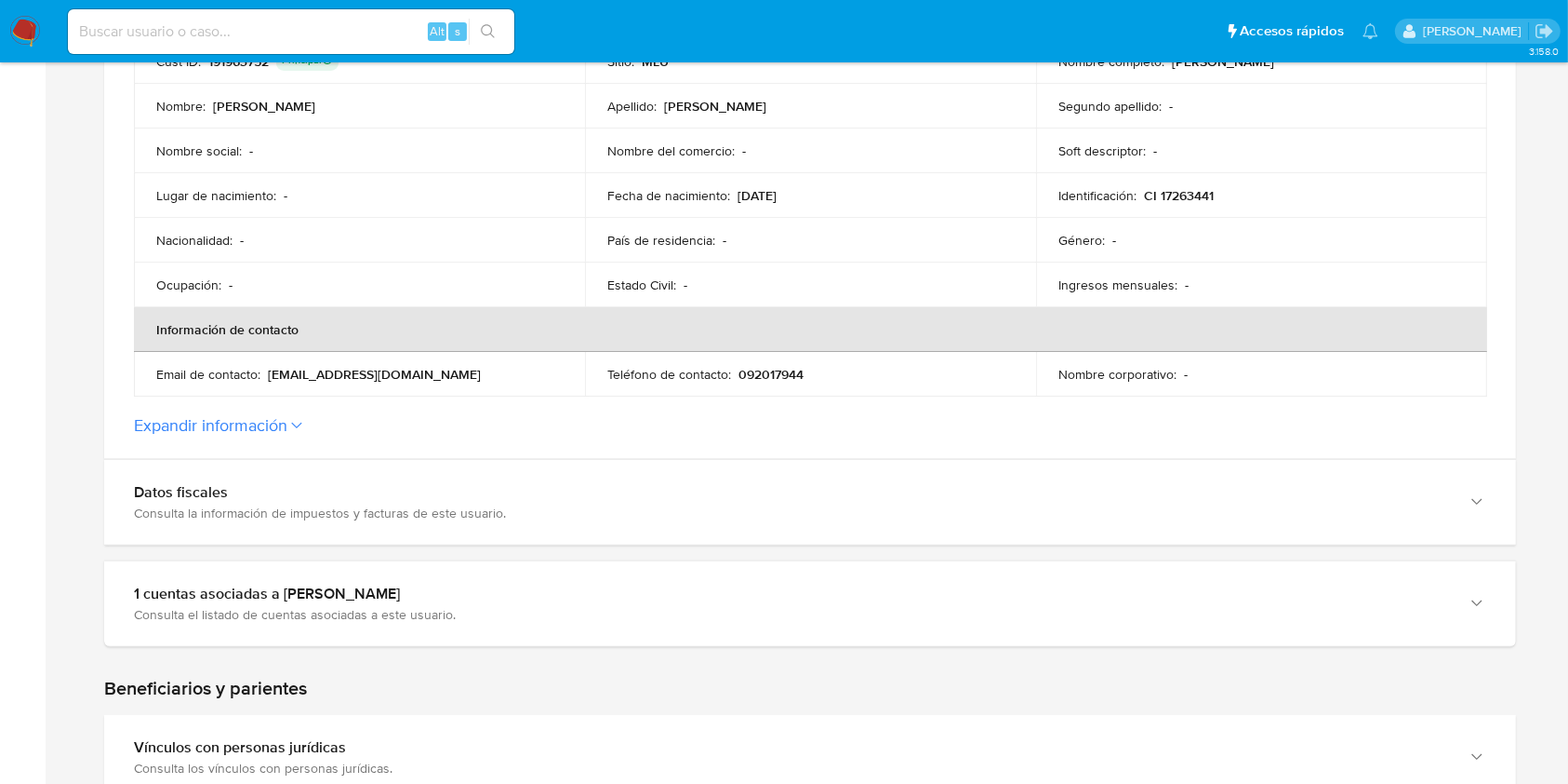
scroll to position [373, 0]
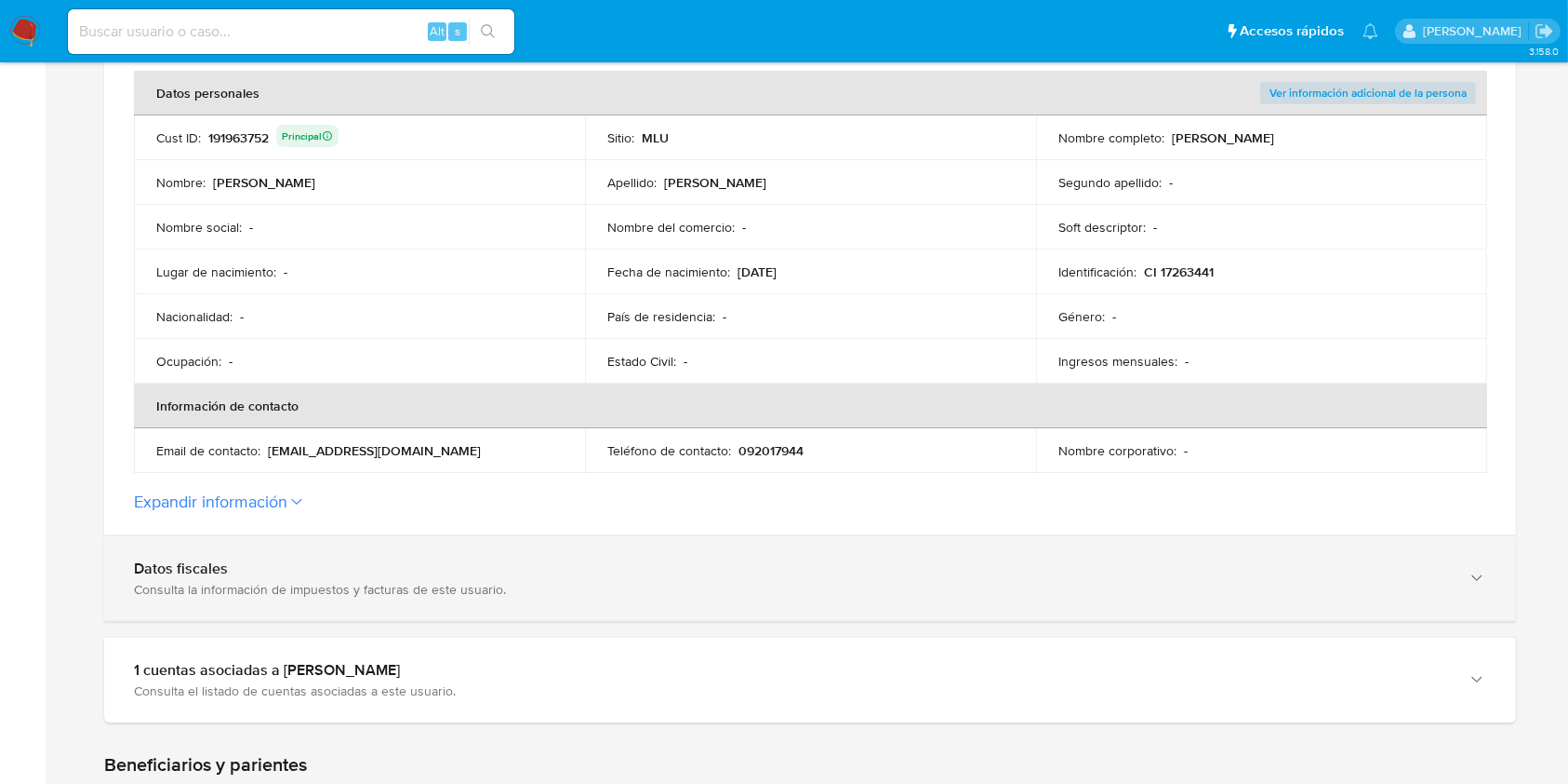
click at [258, 585] on div "Consulta la información de impuestos y facturas de este usuario." at bounding box center [791, 588] width 1315 height 17
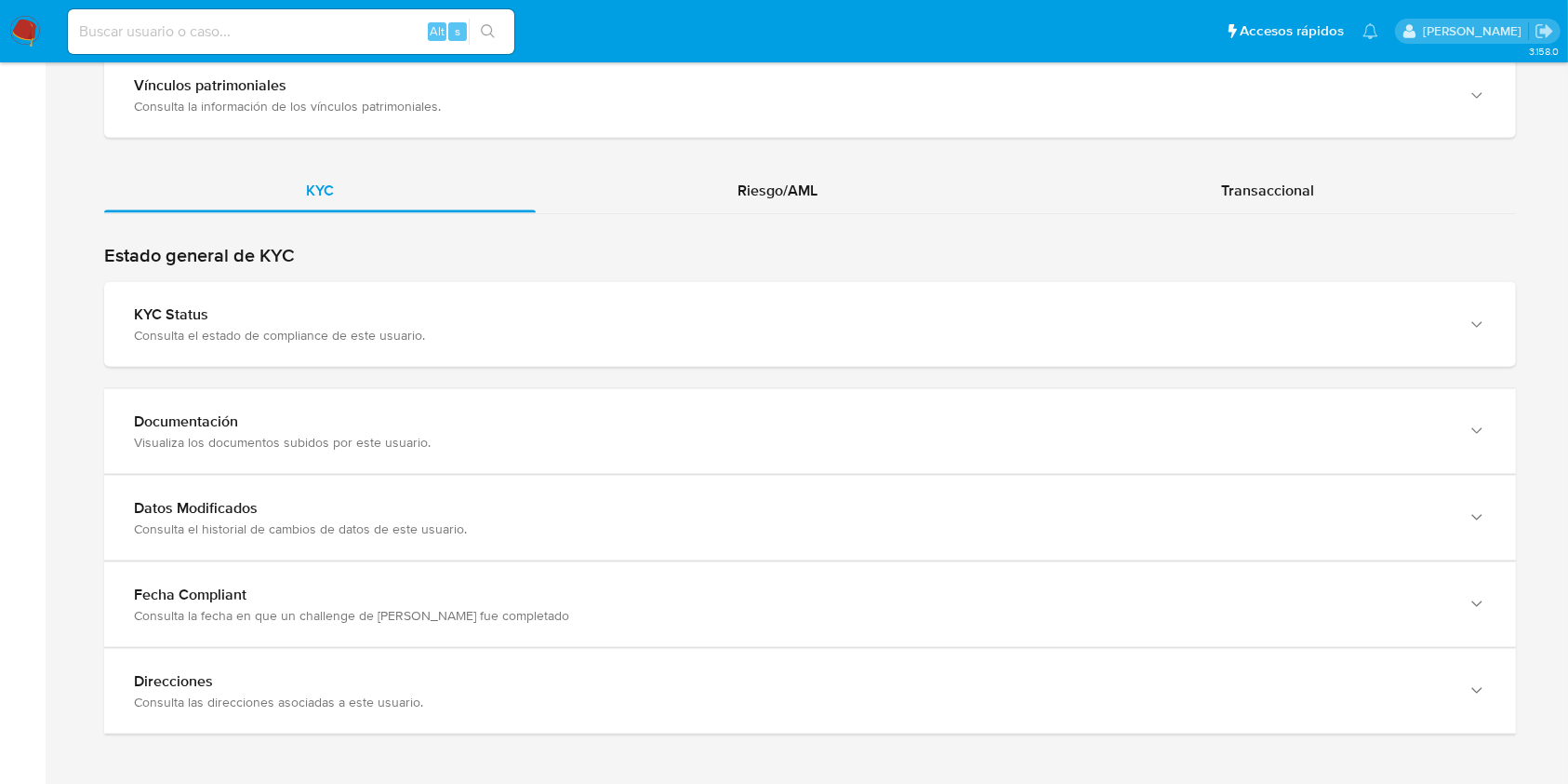
scroll to position [2641, 0]
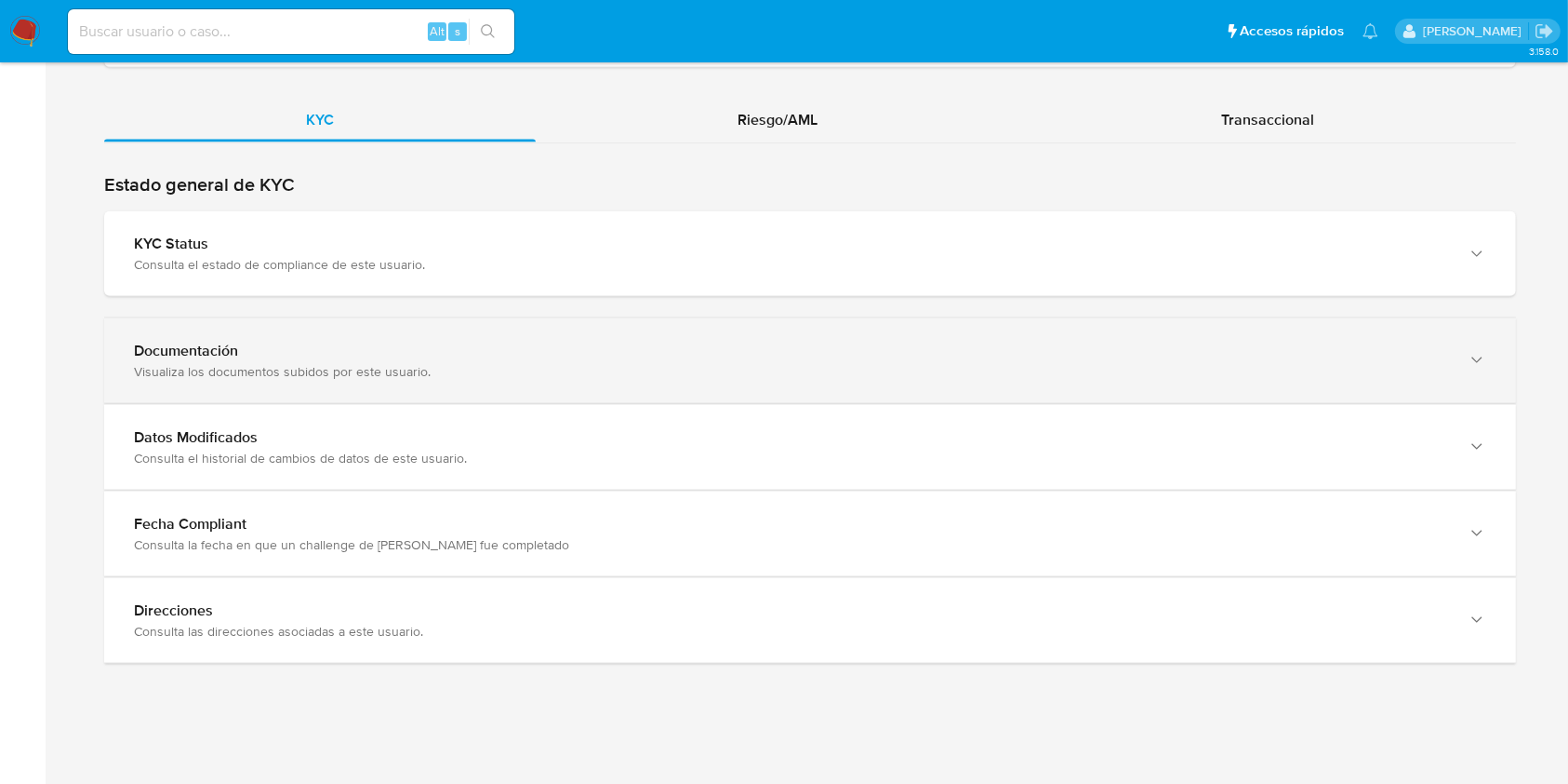
click at [697, 344] on div "Documentación" at bounding box center [791, 350] width 1315 height 18
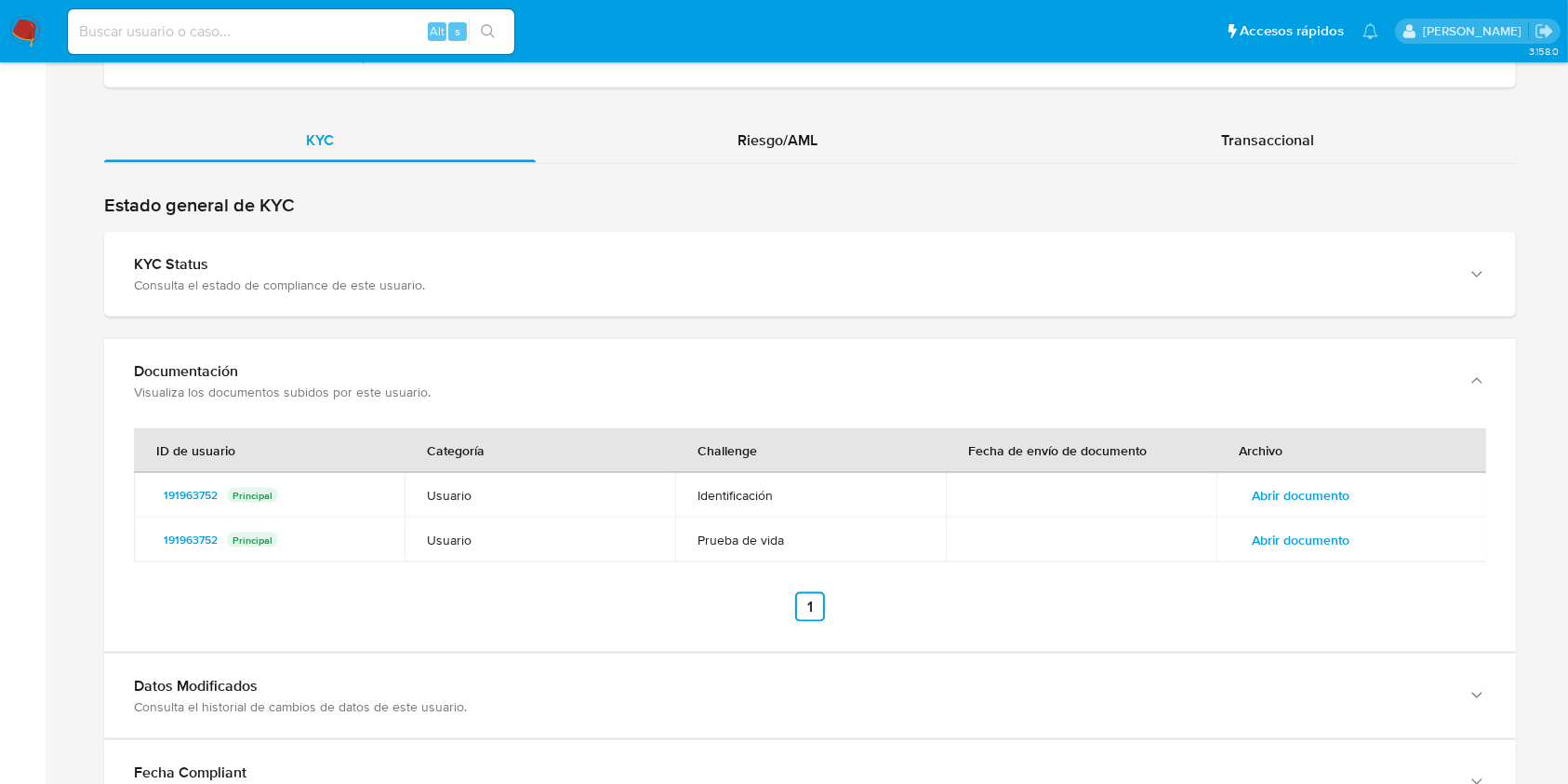
scroll to position [2869, 0]
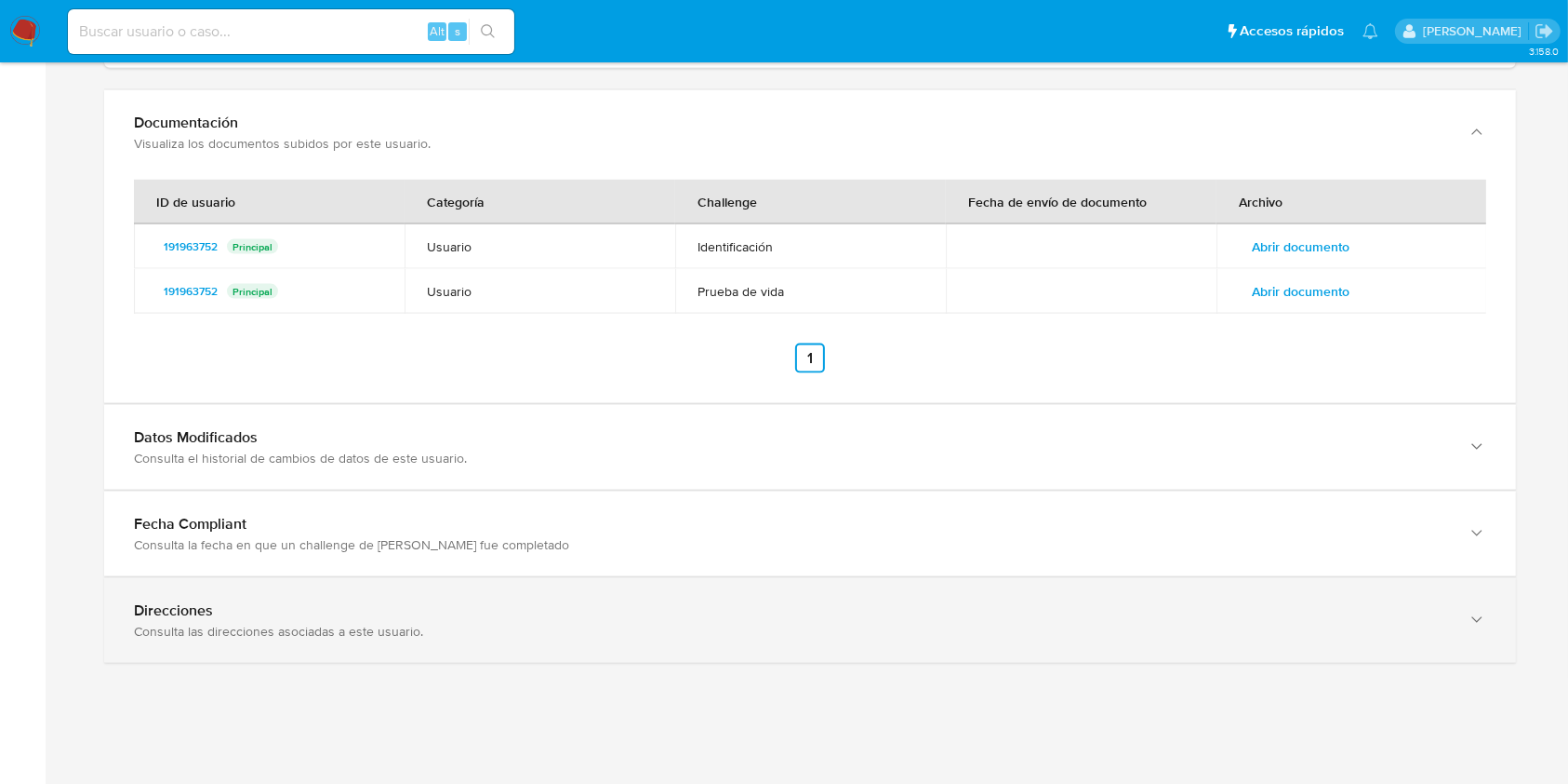
click at [677, 632] on div "Consulta las direcciones asociadas a este usuario." at bounding box center [791, 630] width 1315 height 17
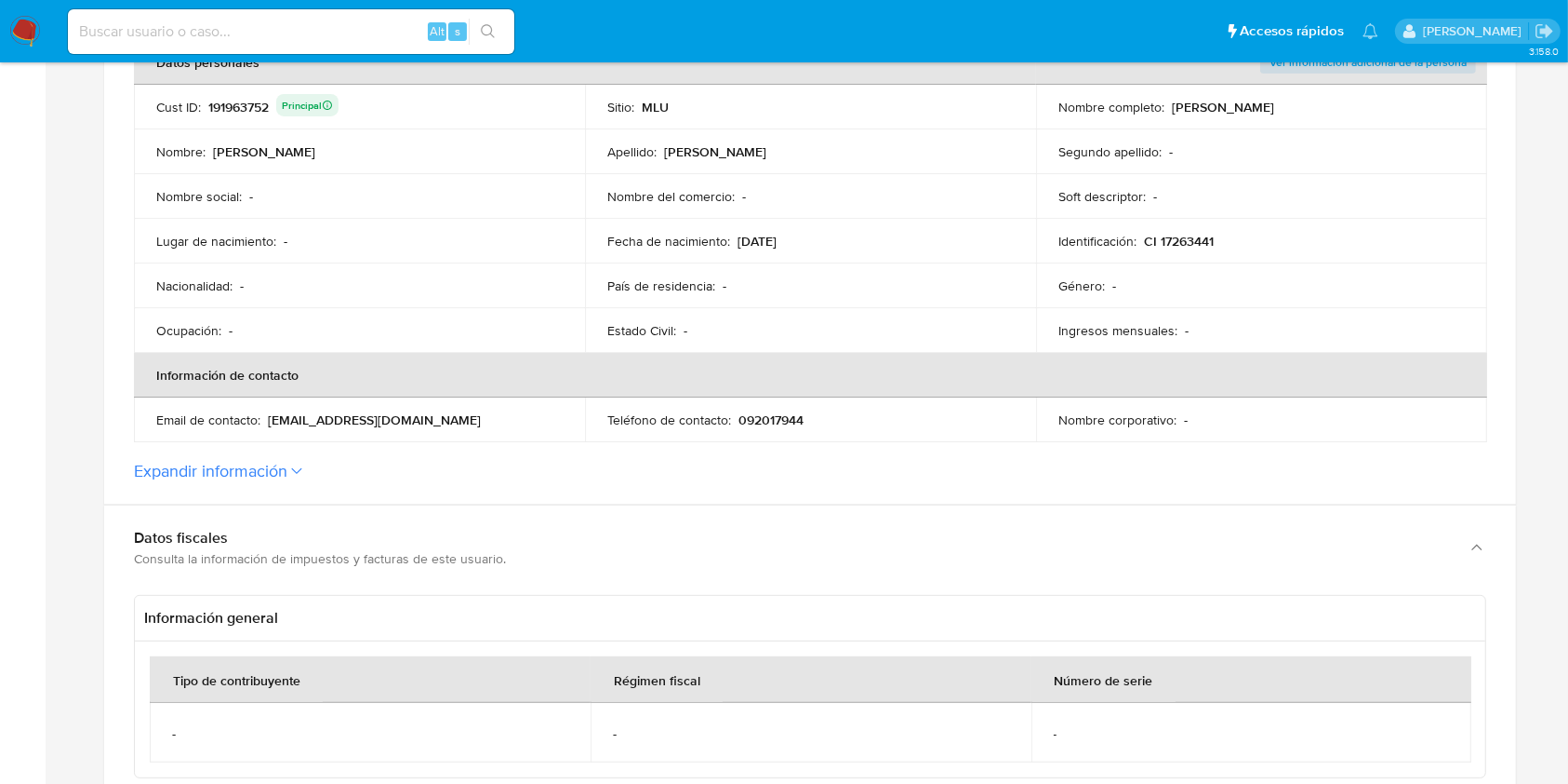
scroll to position [210, 0]
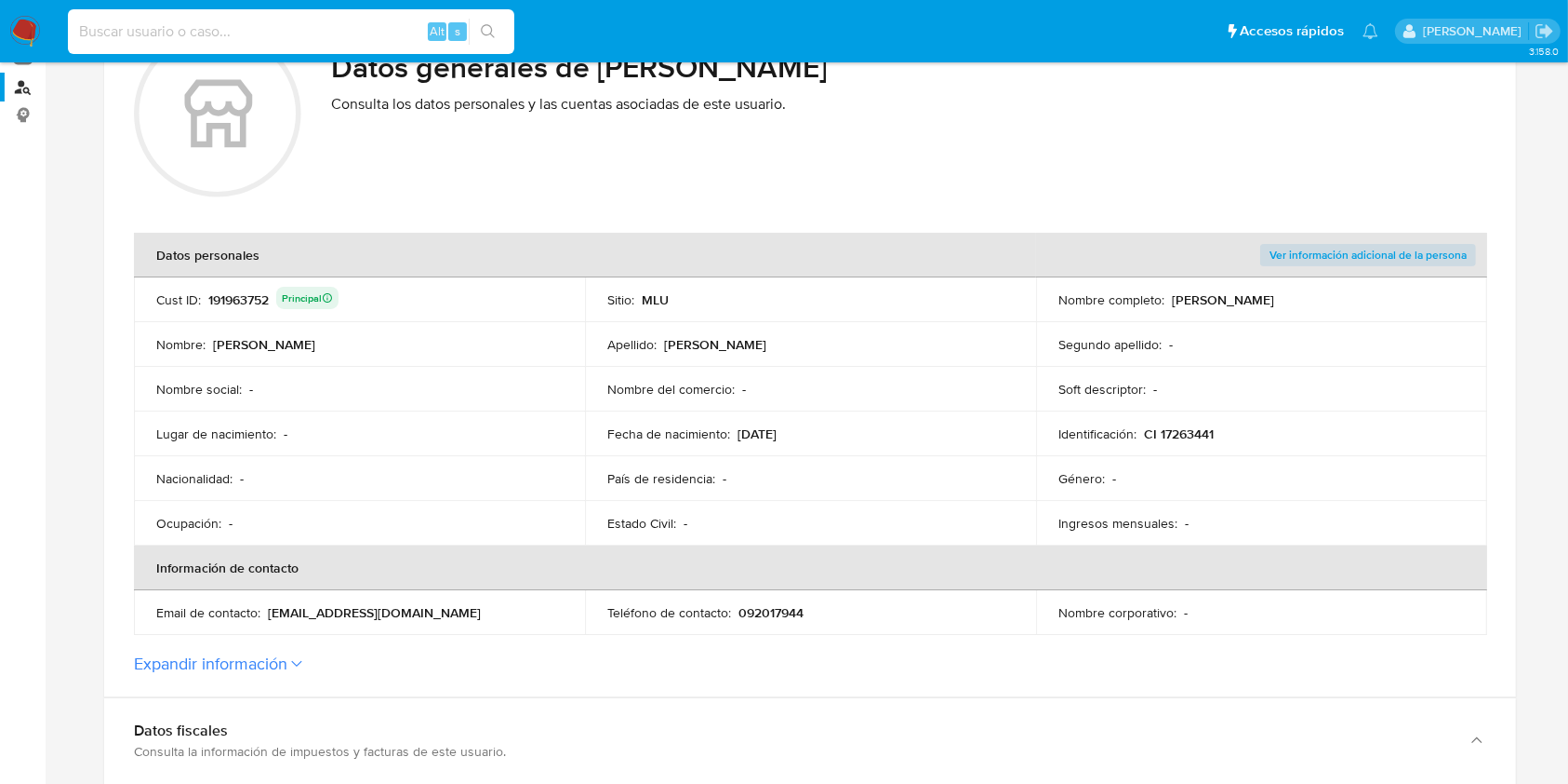
click at [266, 25] on input at bounding box center [291, 31] width 446 height 24
paste input "800826832"
type input "800826832"
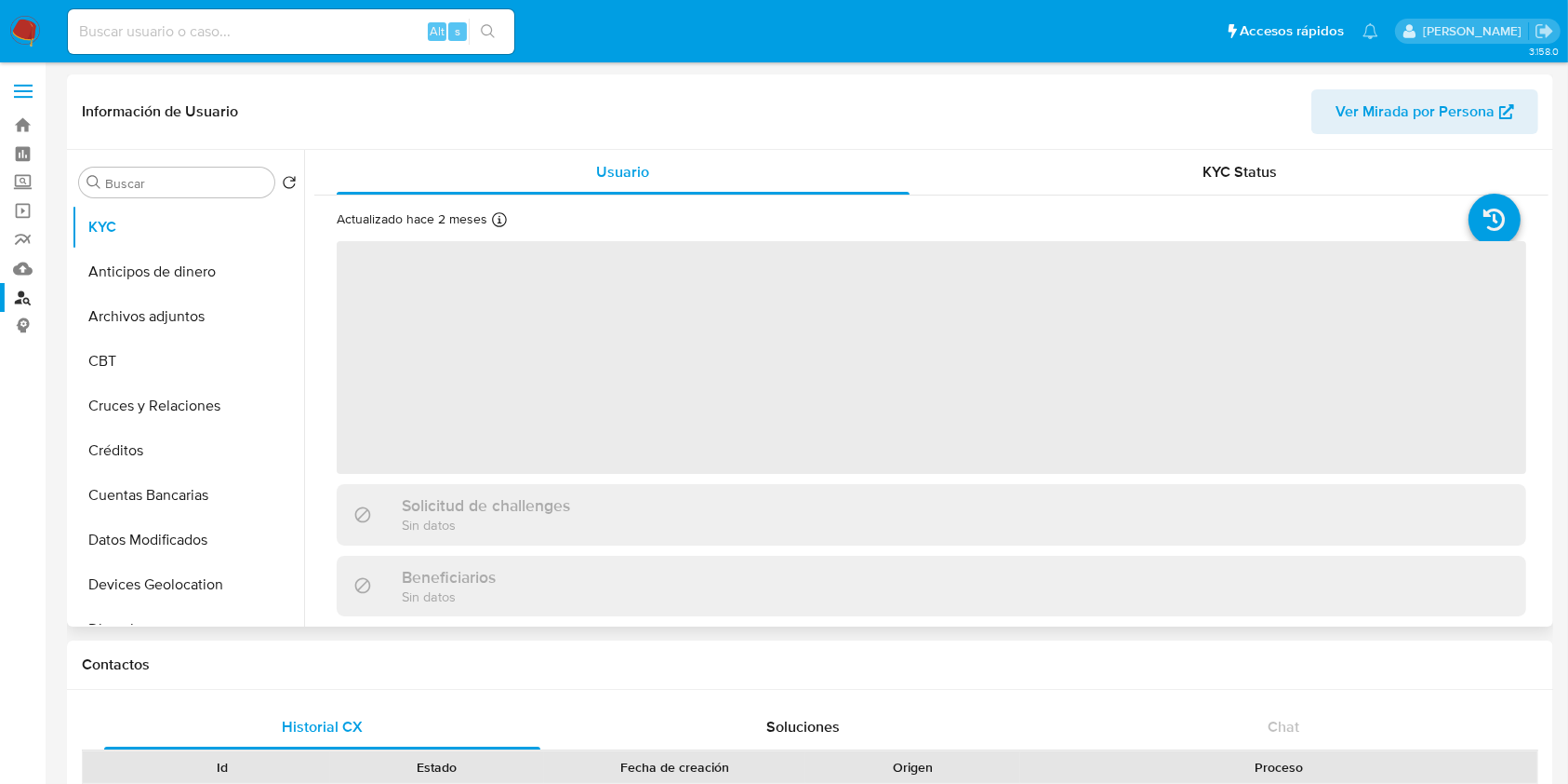
select select "10"
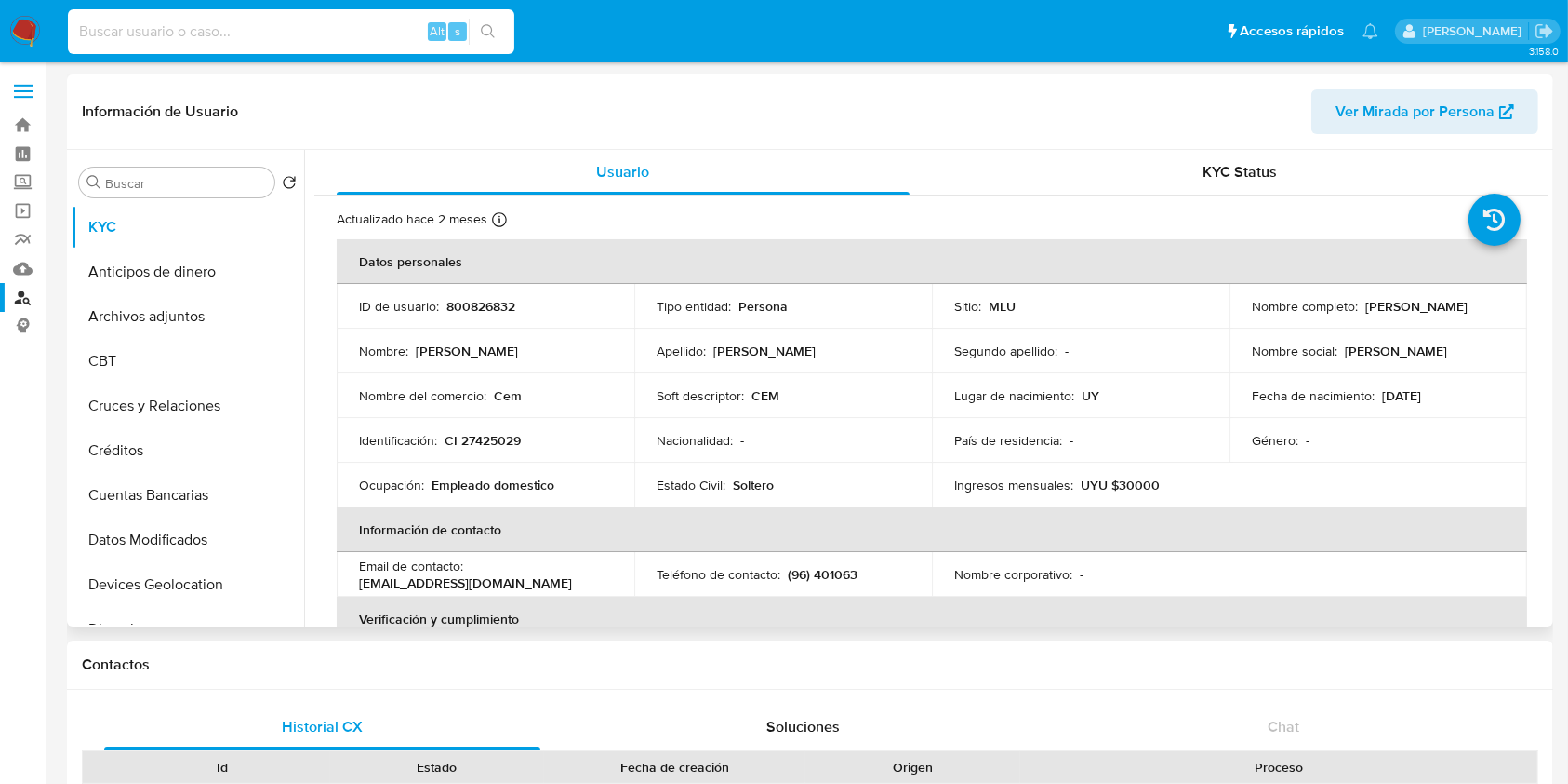
click at [303, 30] on input at bounding box center [291, 31] width 446 height 24
paste input "CizTYxR6jz0vMmpEAkcLuhkO"
type input "CizTYxR6jz0vMmpEAkcLuhkO"
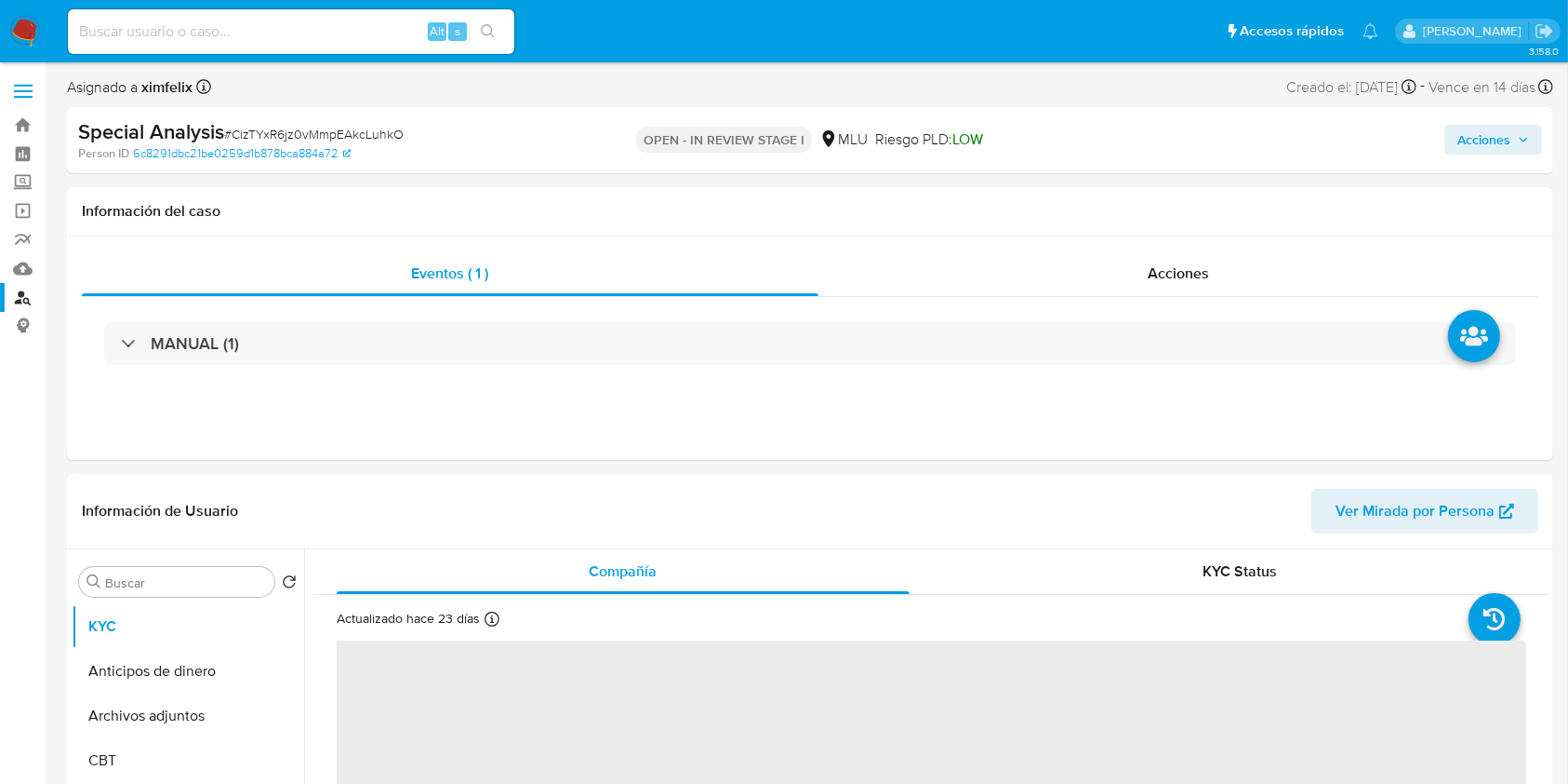
select select "10"
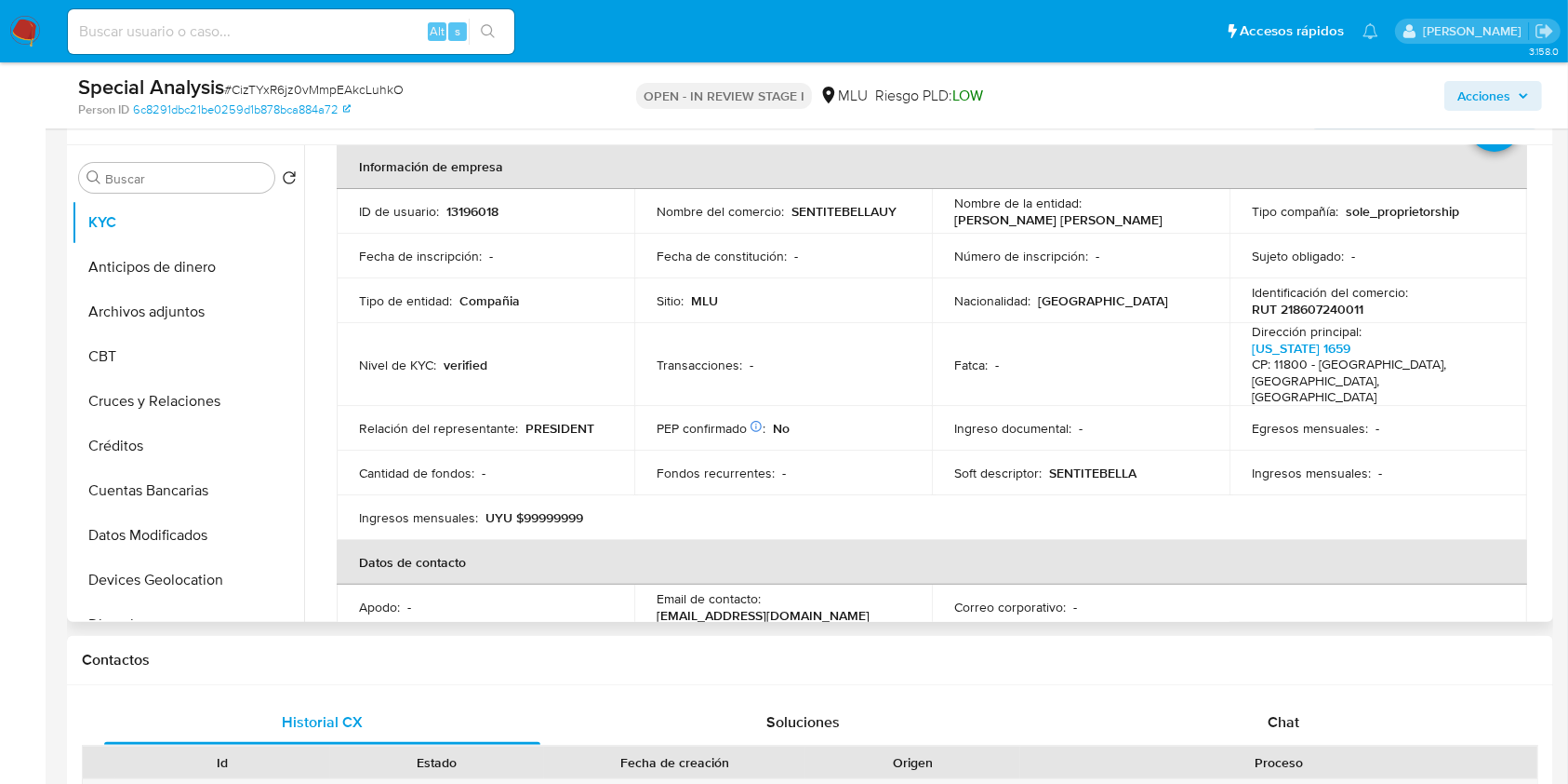
scroll to position [100, 0]
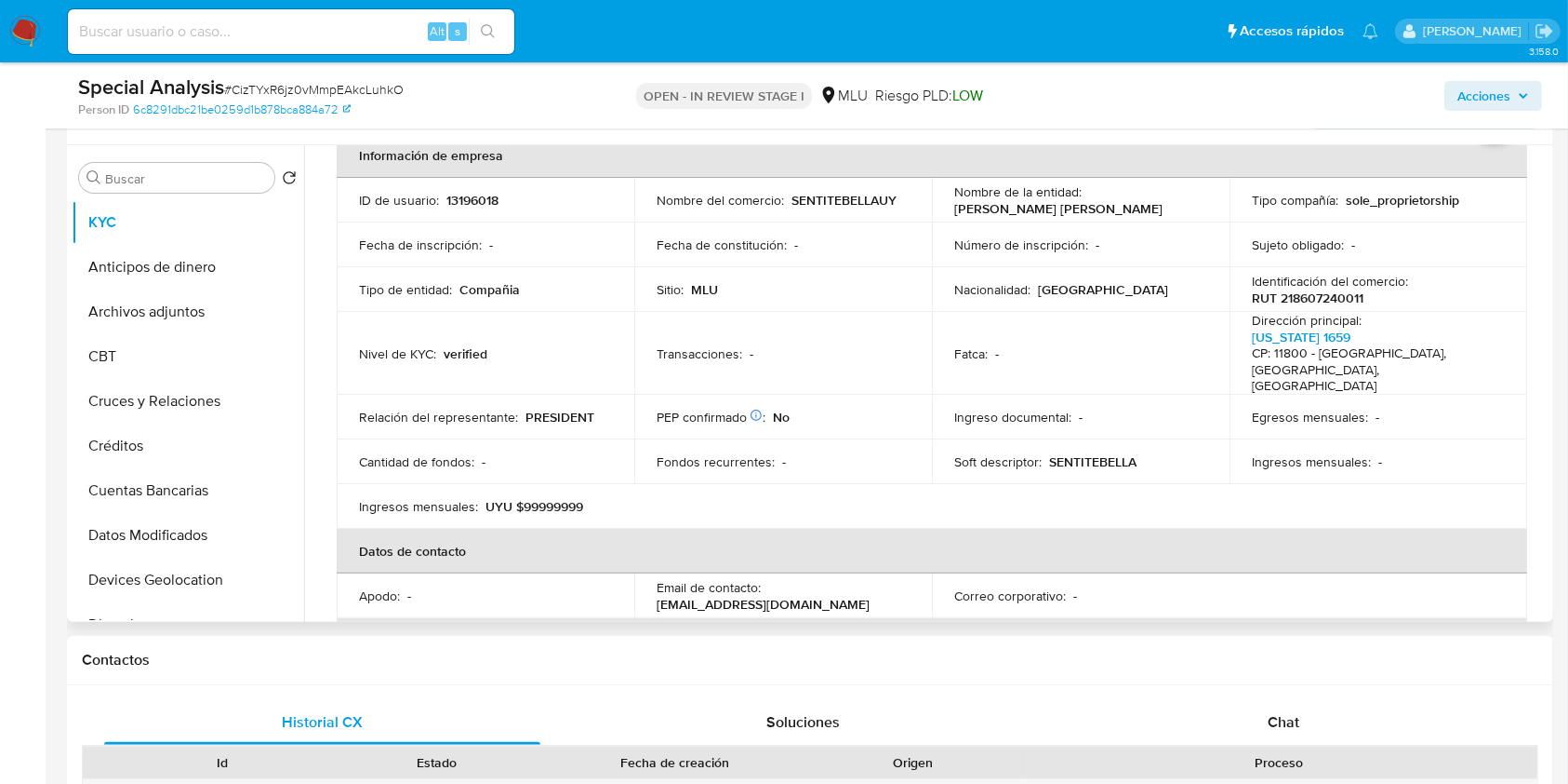
click at [1229, 618] on th "Datos del Representante Legal / Apoderado" at bounding box center [931, 640] width 1191 height 45
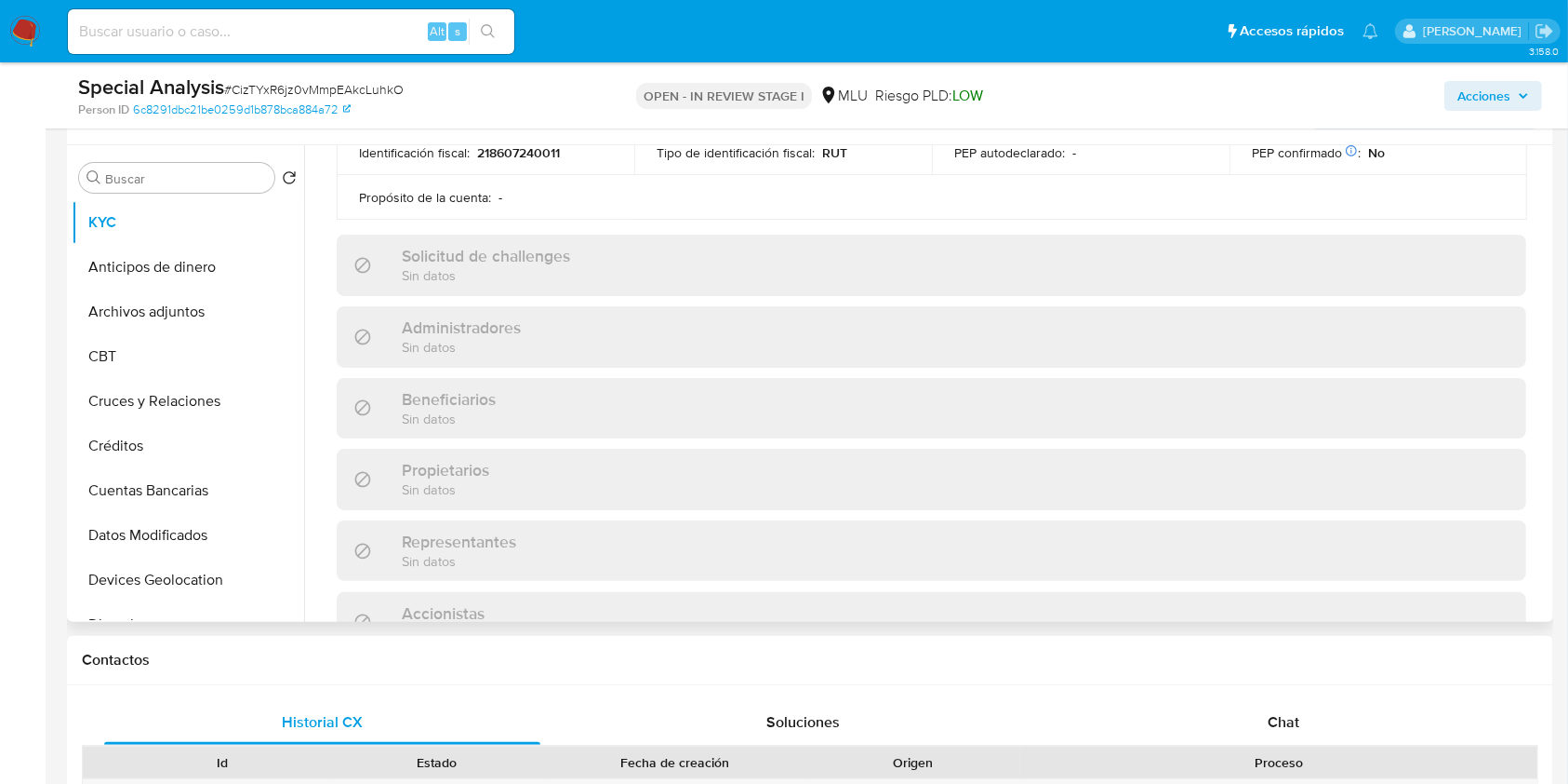
scroll to position [474, 0]
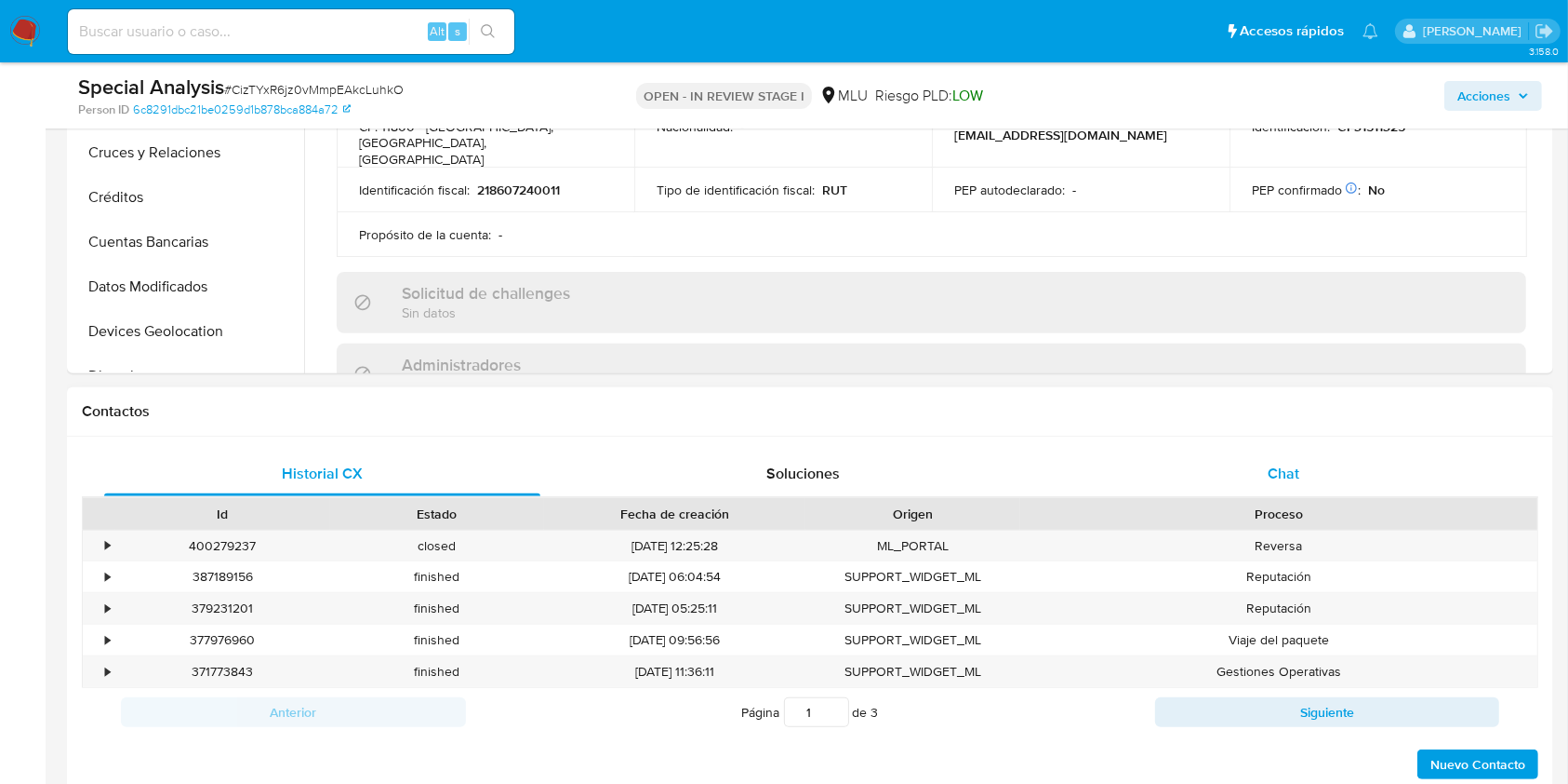
drag, startPoint x: 1288, startPoint y: 457, endPoint x: 1501, endPoint y: 496, distance: 216.5
click at [1291, 458] on div "Chat" at bounding box center [1283, 474] width 436 height 45
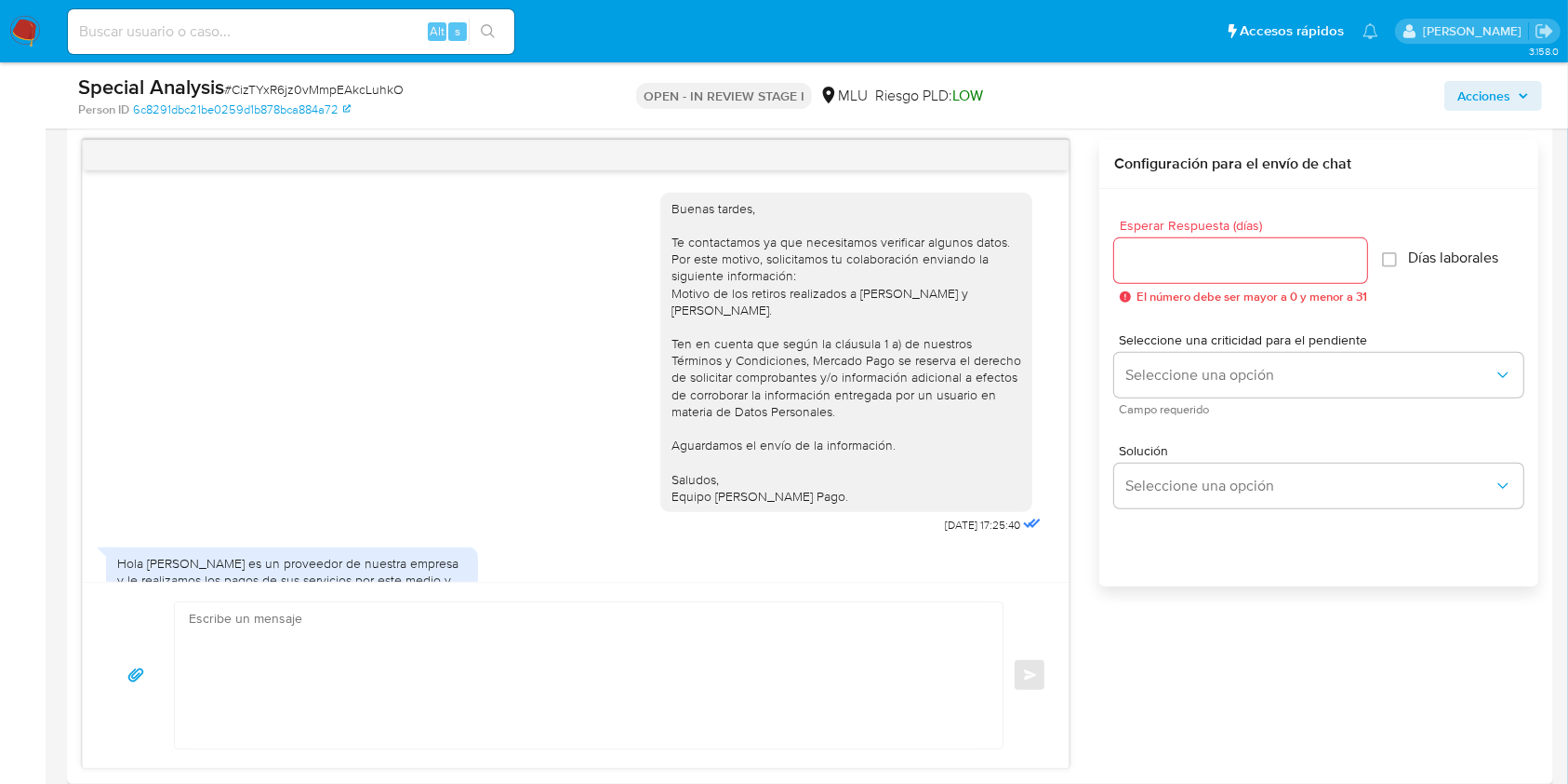
scroll to position [262, 0]
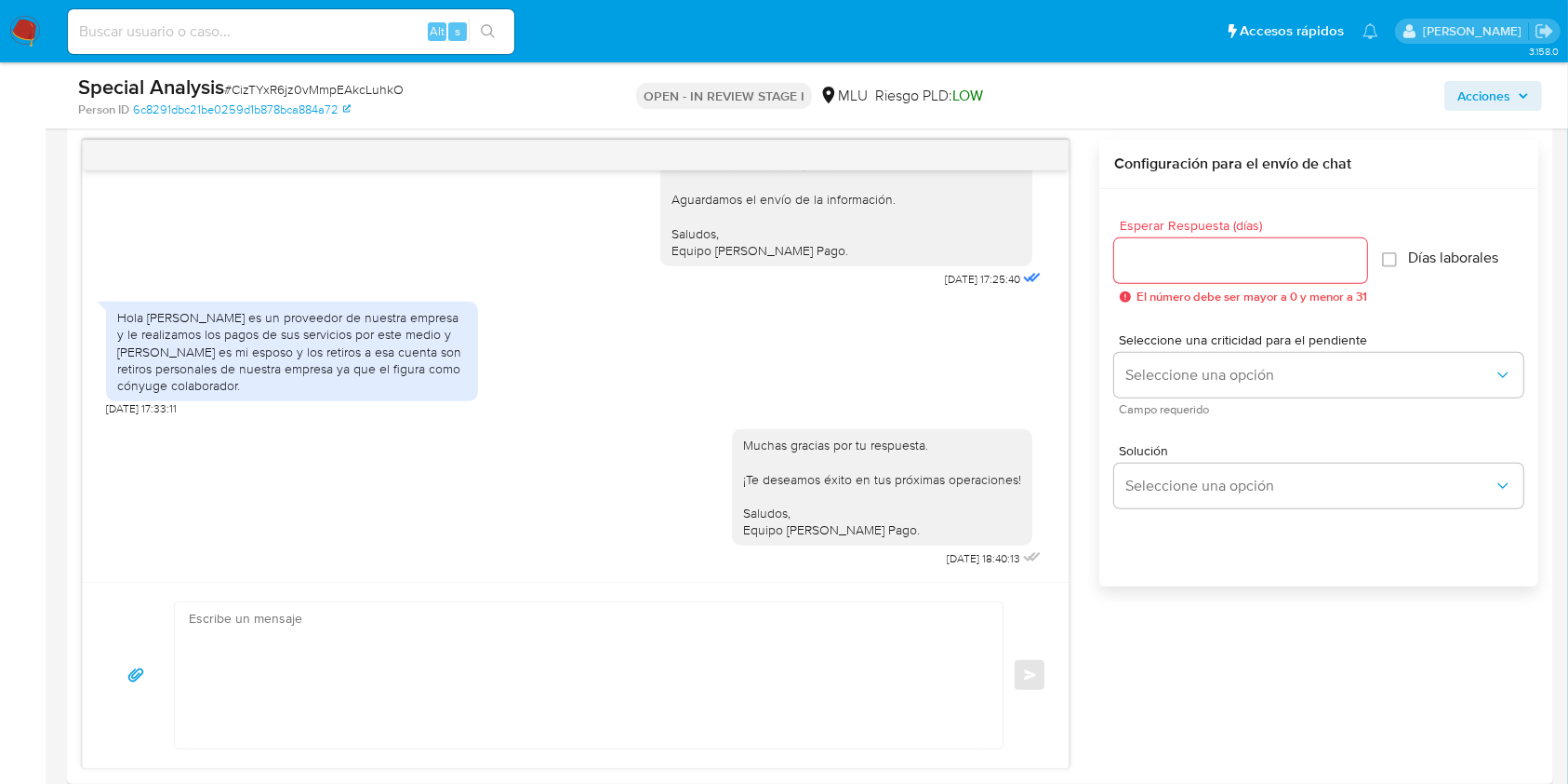
drag, startPoint x: 1072, startPoint y: 436, endPoint x: 1076, endPoint y: 351, distance: 85.1
click at [1059, 331] on div "Buenas tardes, Te contactamos ya que necesitamos verificar algunos datos. Por e…" at bounding box center [575, 375] width 986 height 411
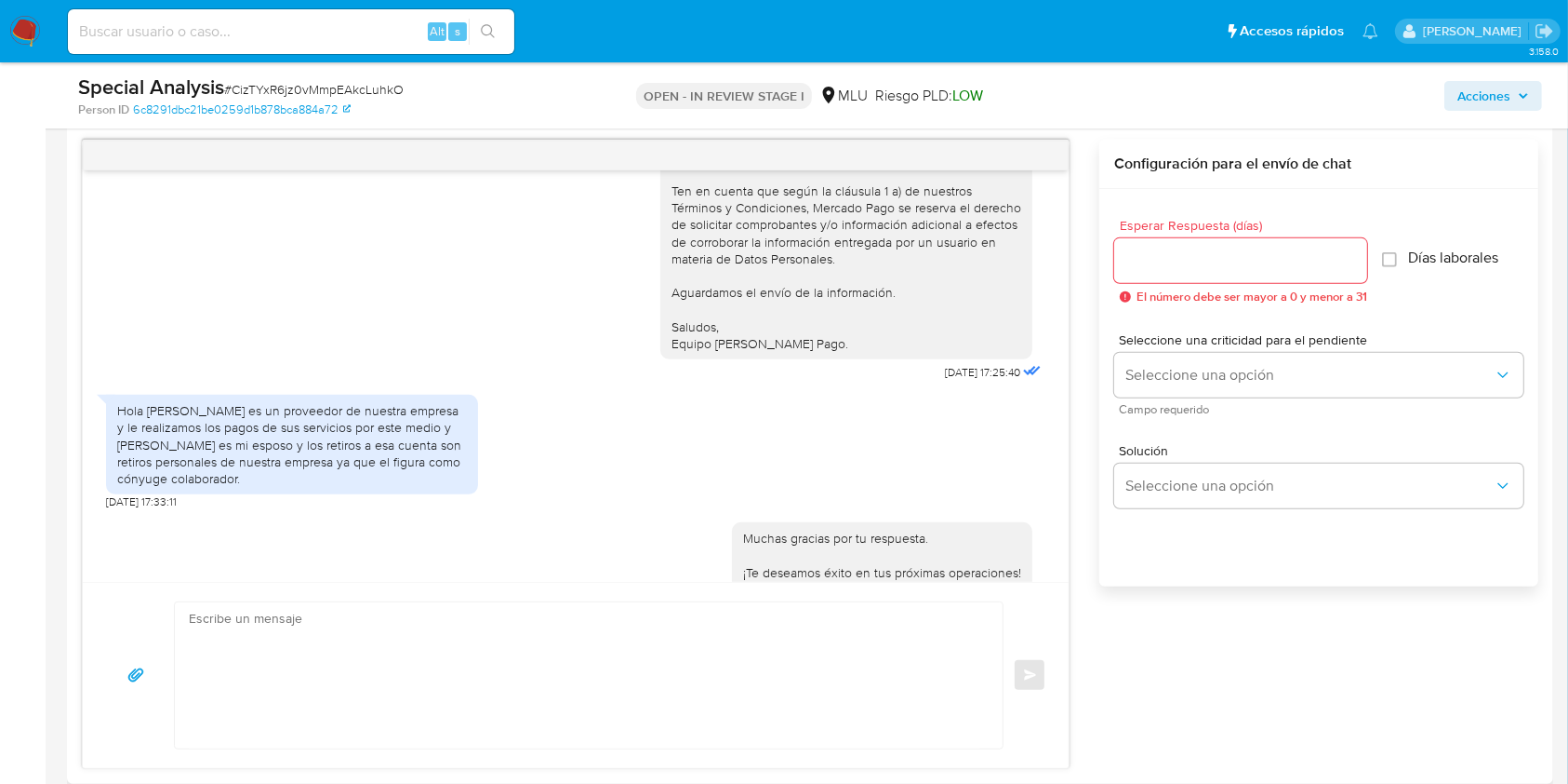
scroll to position [156, 0]
click at [945, 456] on div "Hola GUSTAVO ESTEBAN SZILAGYI DE HEGEDUS es un proveedor de nuestra empresa y l…" at bounding box center [575, 444] width 939 height 124
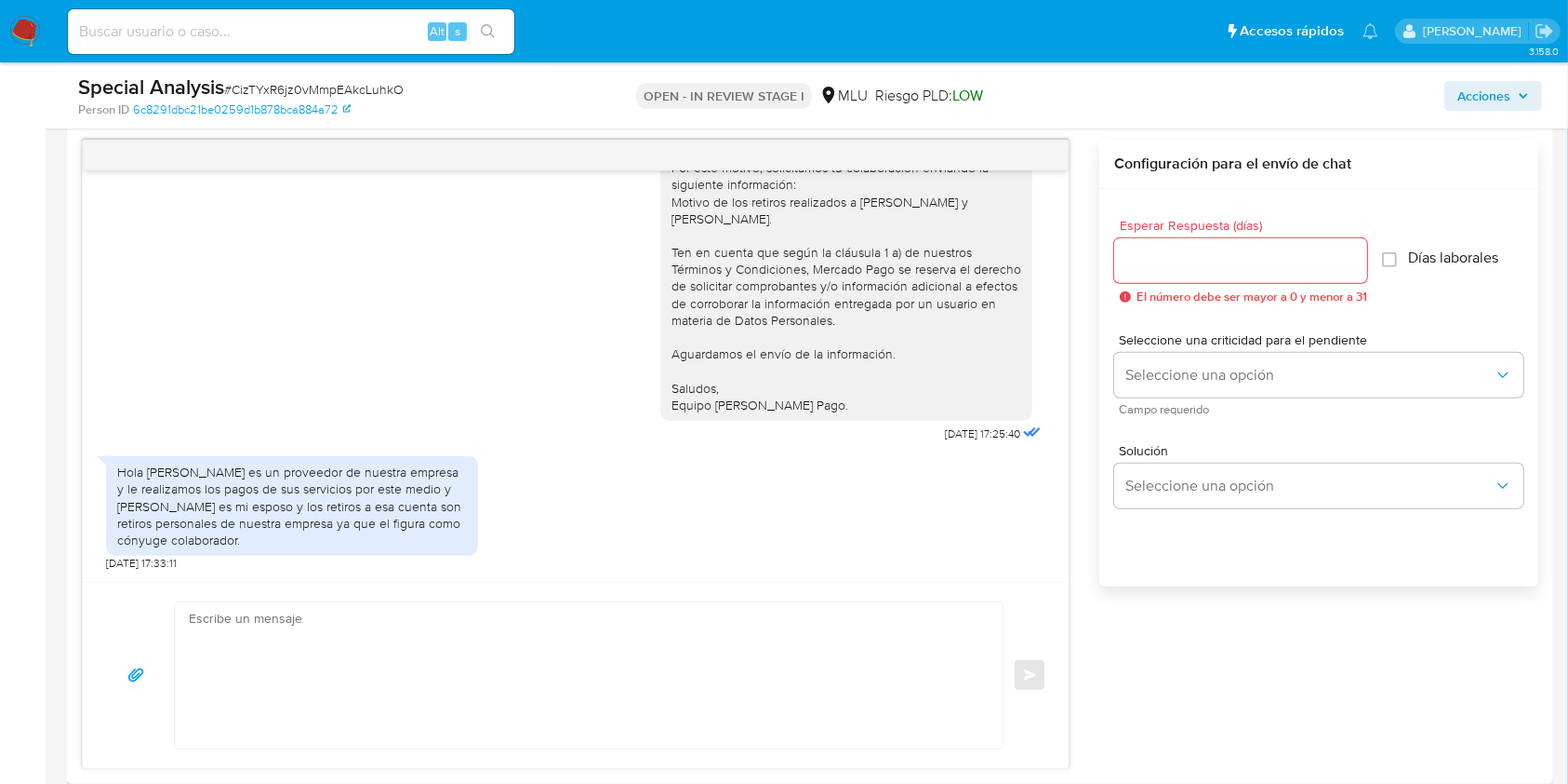
click at [459, 328] on div "Buenas tardes, Te contactamos ya que necesitamos verificar algunos datos. Por e…" at bounding box center [575, 267] width 939 height 359
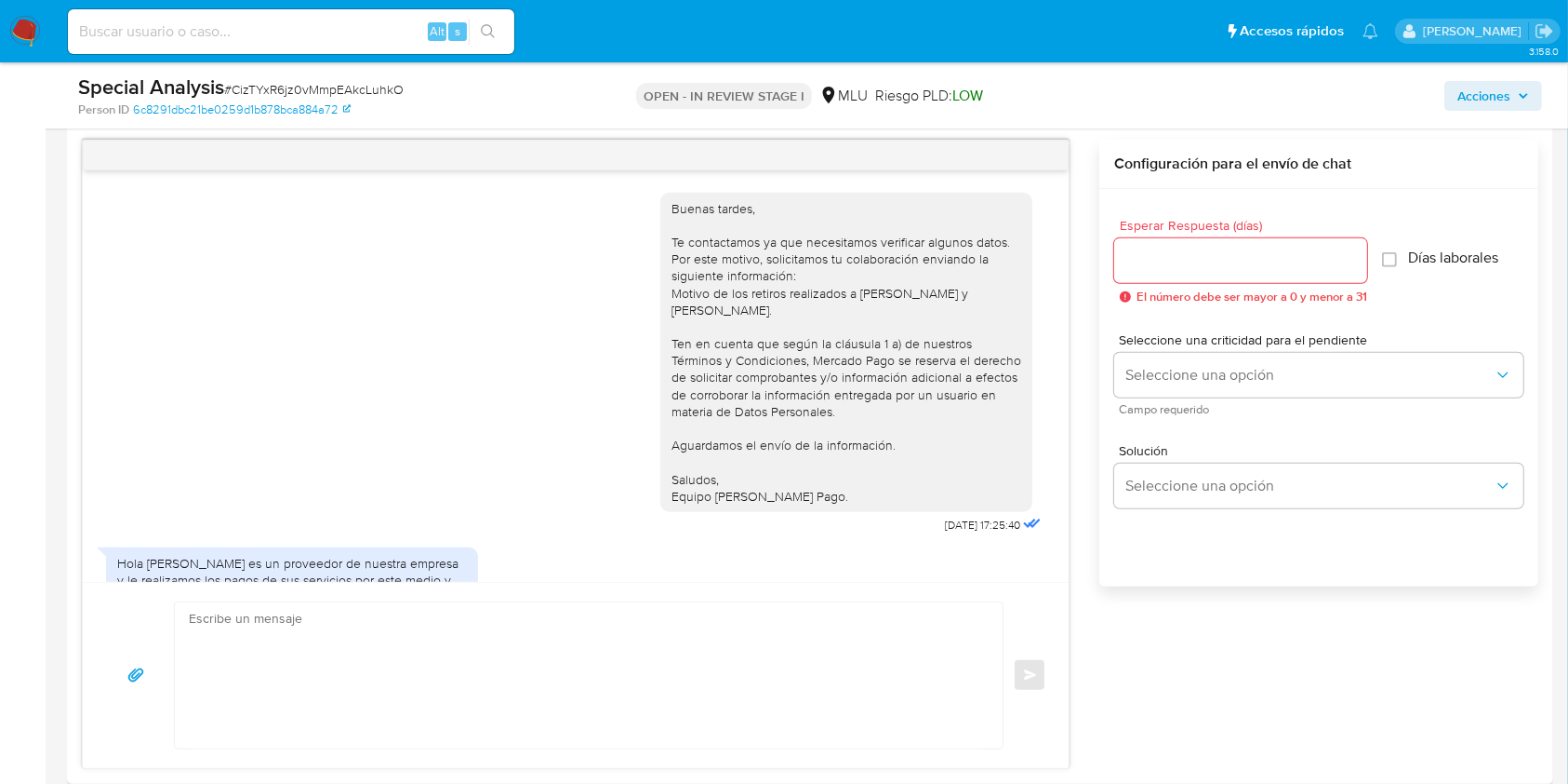
scroll to position [12, 0]
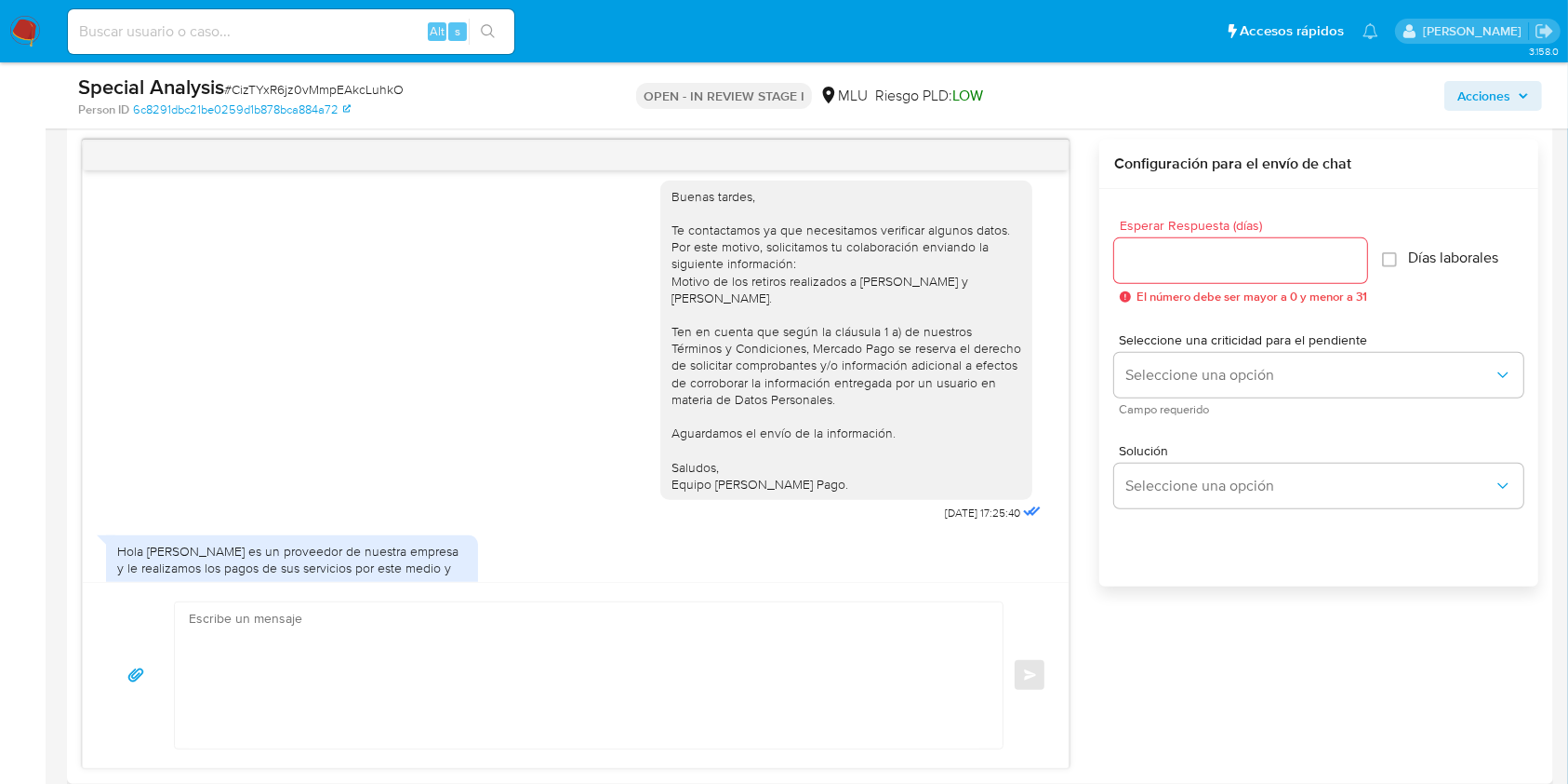
drag, startPoint x: 633, startPoint y: 558, endPoint x: 624, endPoint y: 550, distance: 12.0
click at [633, 558] on div "Hola GUSTAVO ESTEBAN SZILAGYI DE HEGEDUS es un proveedor de nuestra empresa y l…" at bounding box center [575, 588] width 939 height 124
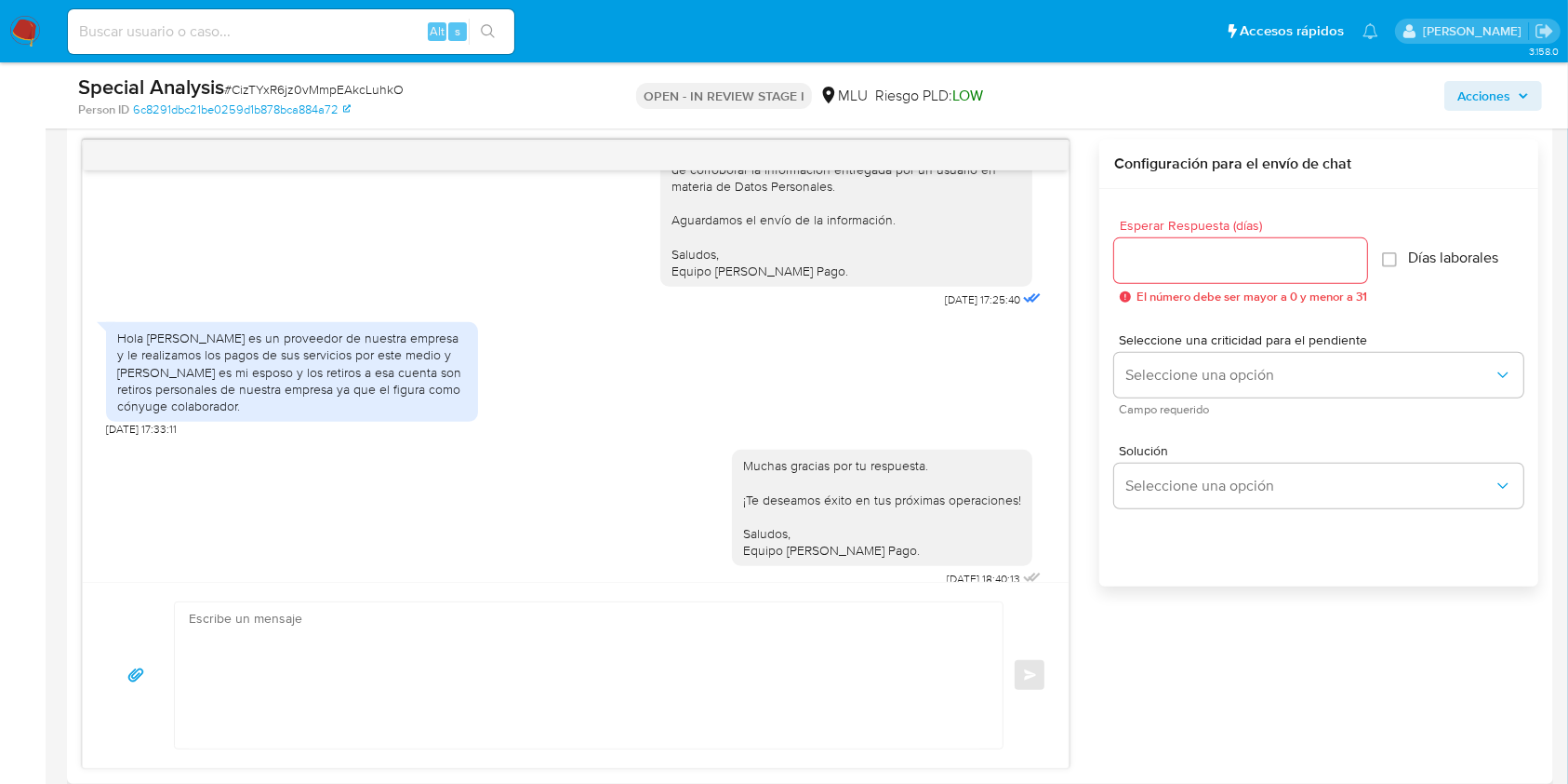
scroll to position [261, 0]
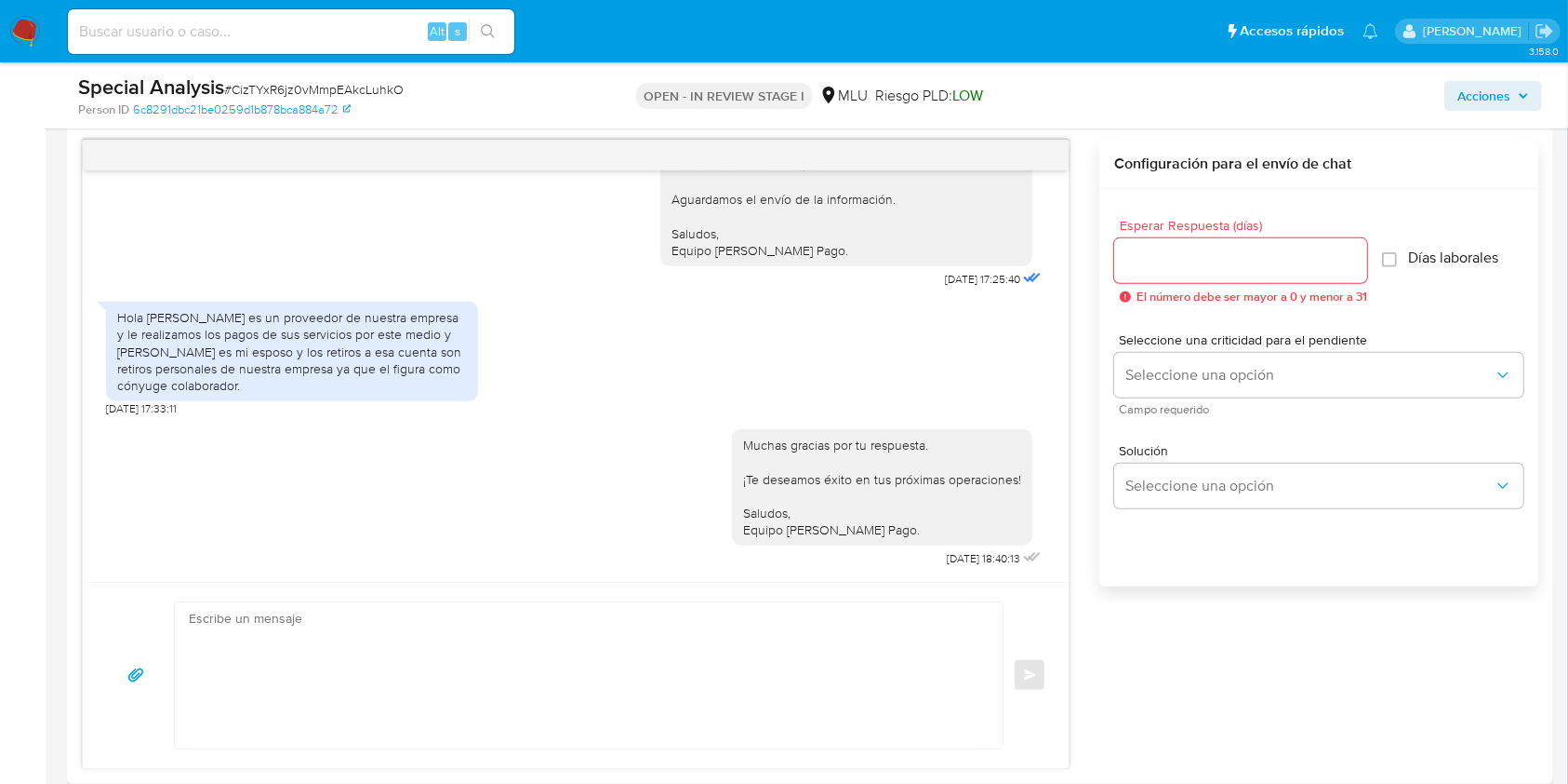
click at [896, 546] on div "Muchas gracias por tu respuesta. ¡Te deseamos éxito en tus próximas operaciones…" at bounding box center [882, 487] width 300 height 117
click at [15, 22] on img at bounding box center [25, 31] width 32 height 32
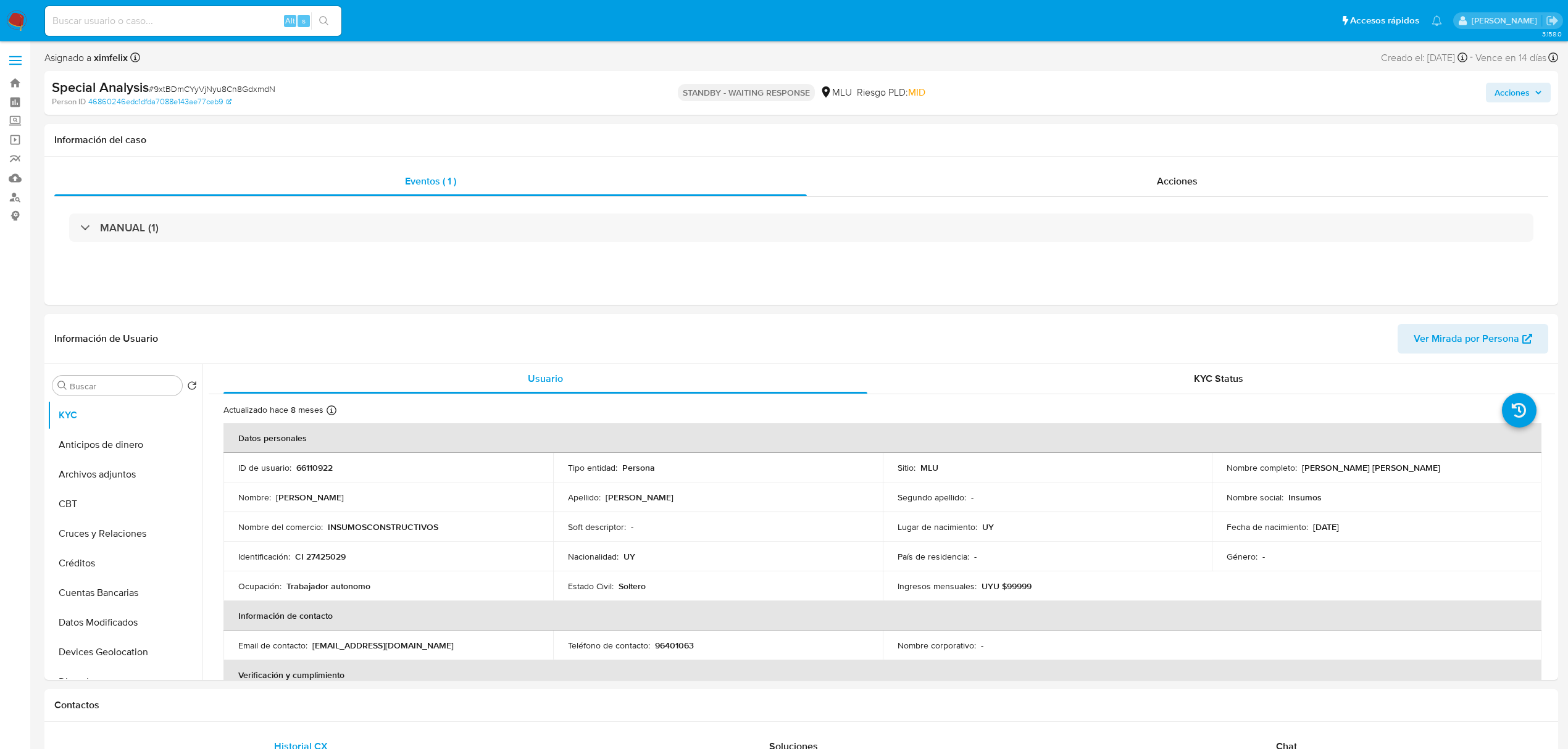
select select "10"
click at [20, 16] on img at bounding box center [17, 21] width 21 height 21
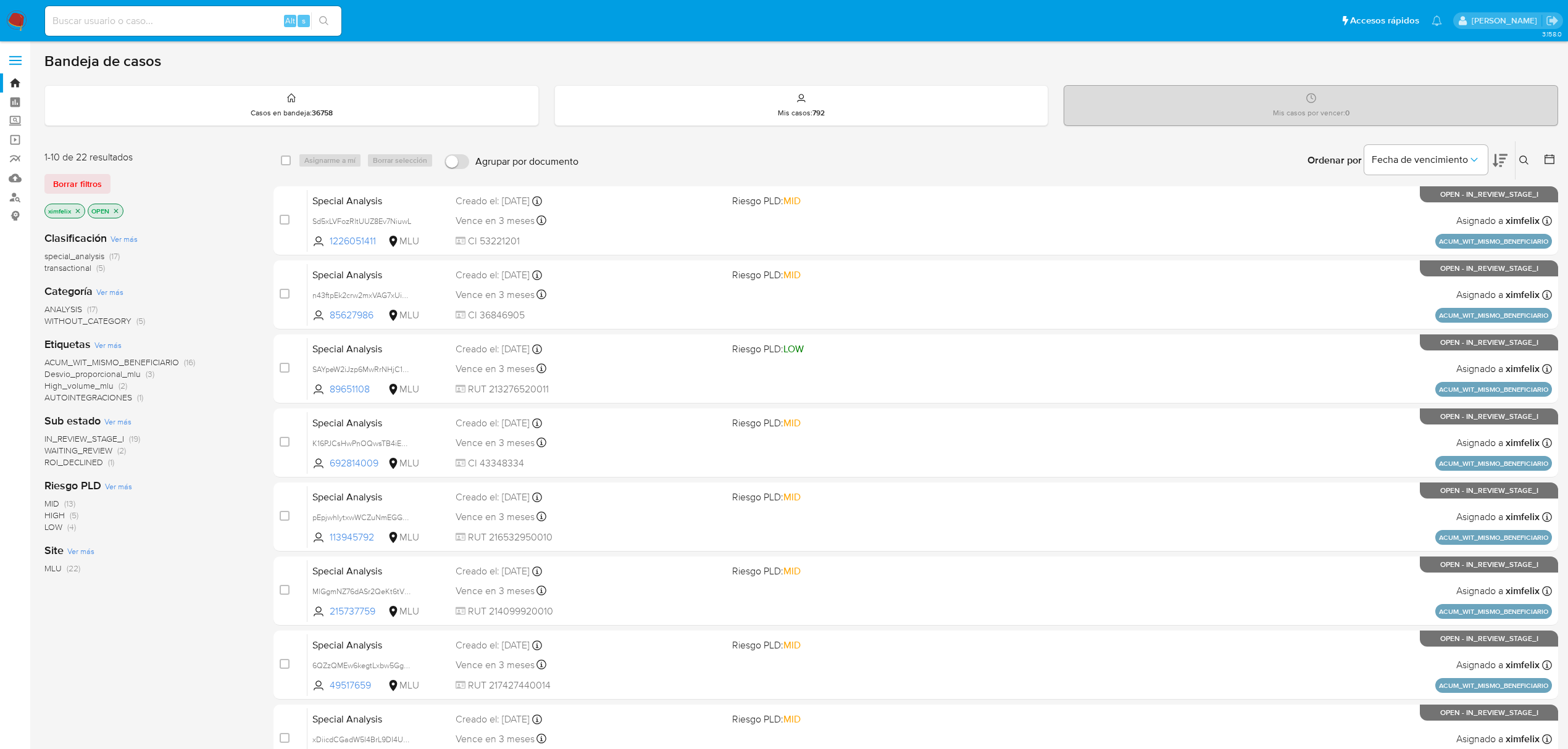
click at [107, 450] on span "WAITING_REVIEW" at bounding box center [78, 450] width 68 height 12
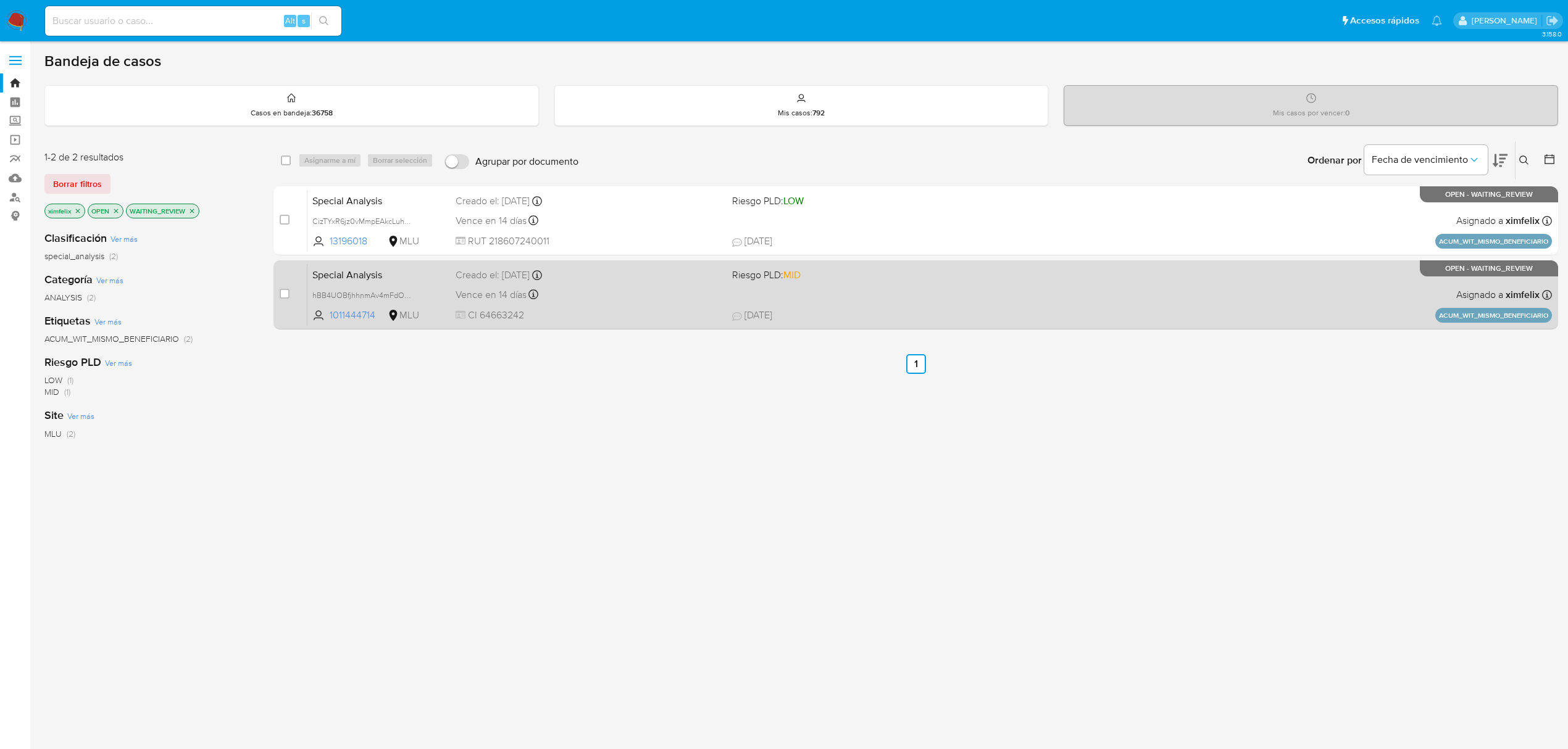
click at [660, 312] on span "CI 64663242" at bounding box center [588, 315] width 266 height 14
click at [288, 297] on input "checkbox" at bounding box center [284, 294] width 10 height 10
checkbox input "true"
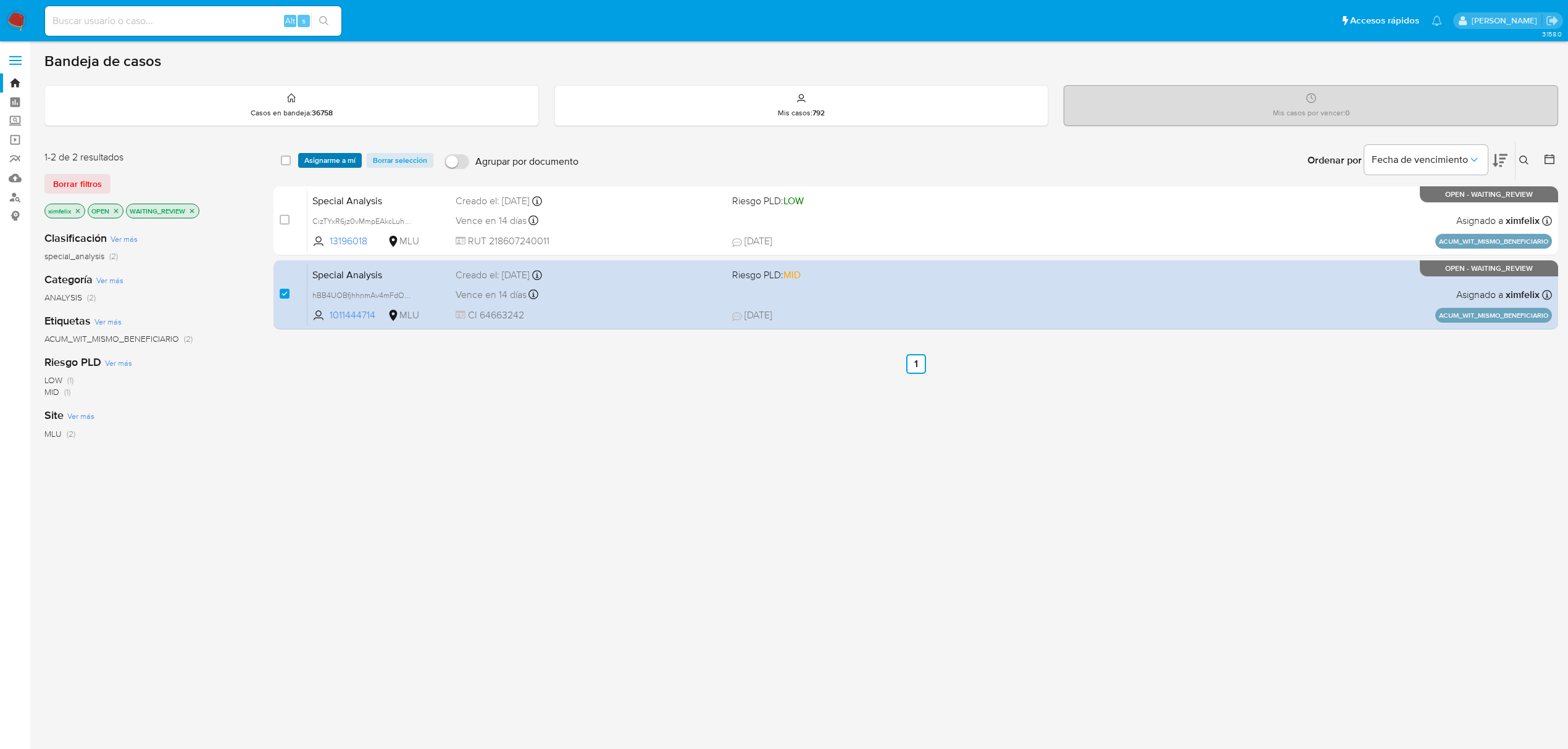
click at [338, 164] on span "Asignarme a mí" at bounding box center [330, 160] width 51 height 12
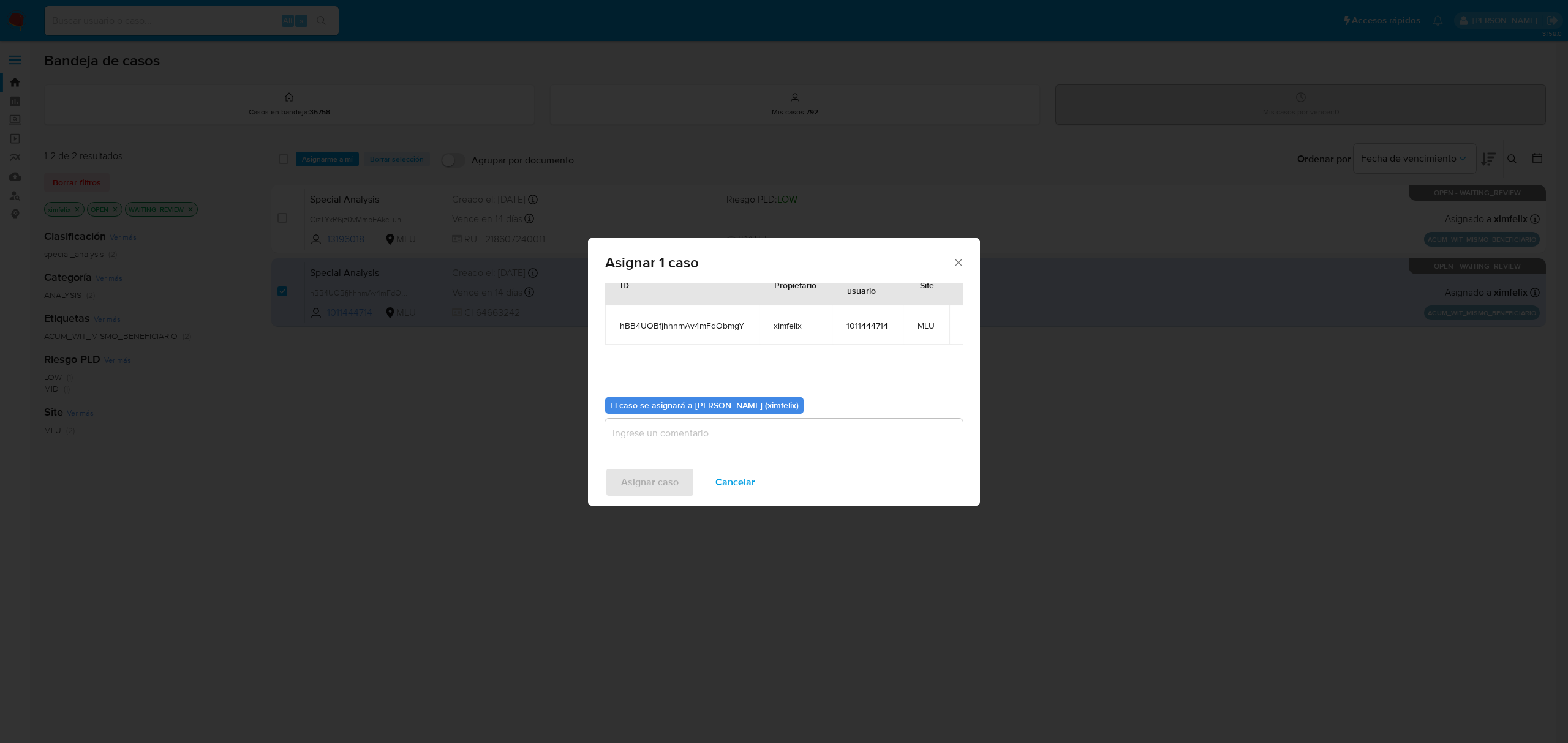
scroll to position [63, 0]
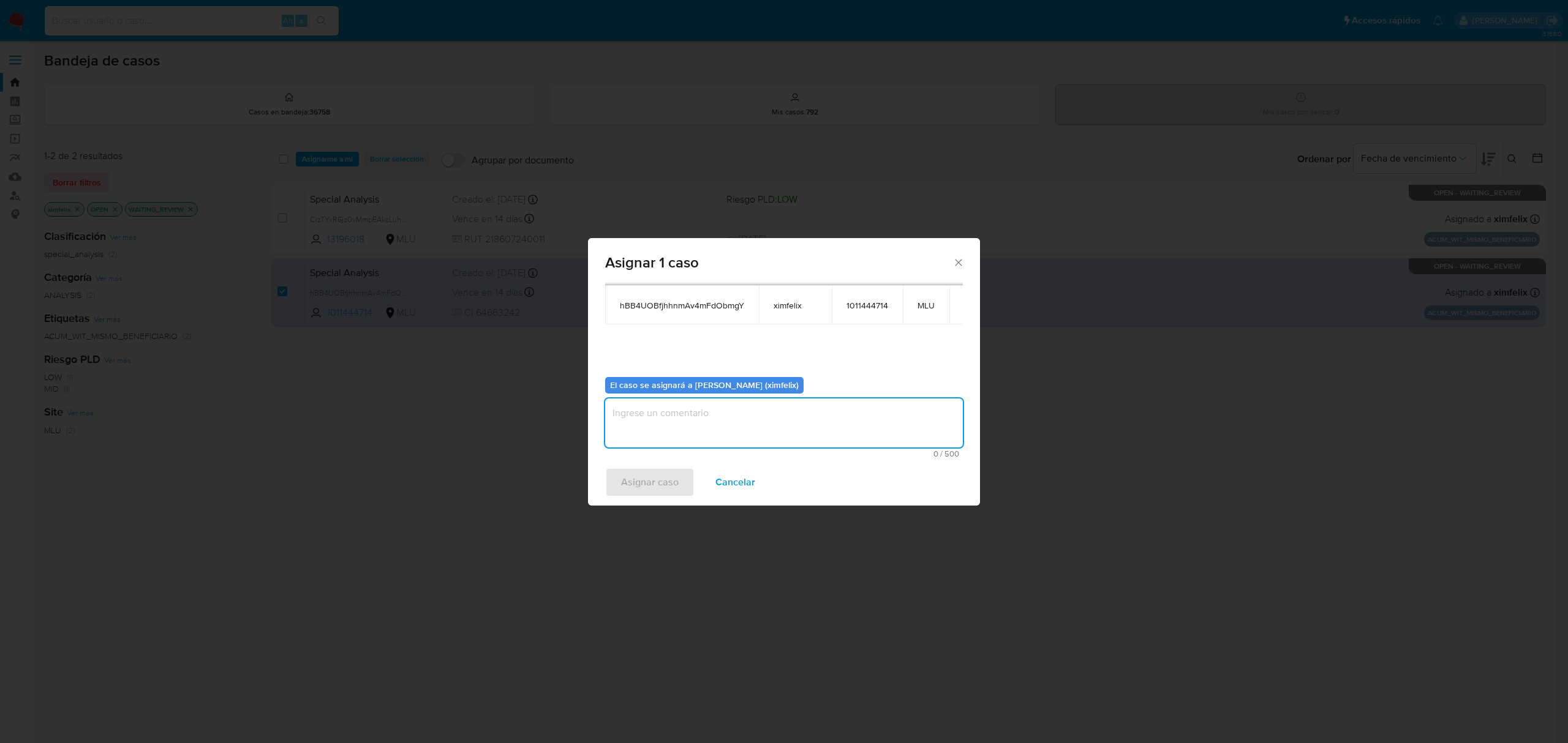
click at [796, 420] on textarea "assign-modal" at bounding box center [784, 423] width 358 height 49
drag, startPoint x: 729, startPoint y: 426, endPoint x: 712, endPoint y: 430, distance: 17.5
click at [724, 427] on textarea "assign-modal" at bounding box center [784, 423] width 358 height 49
click at [669, 471] on span "Asignar caso" at bounding box center [650, 483] width 58 height 27
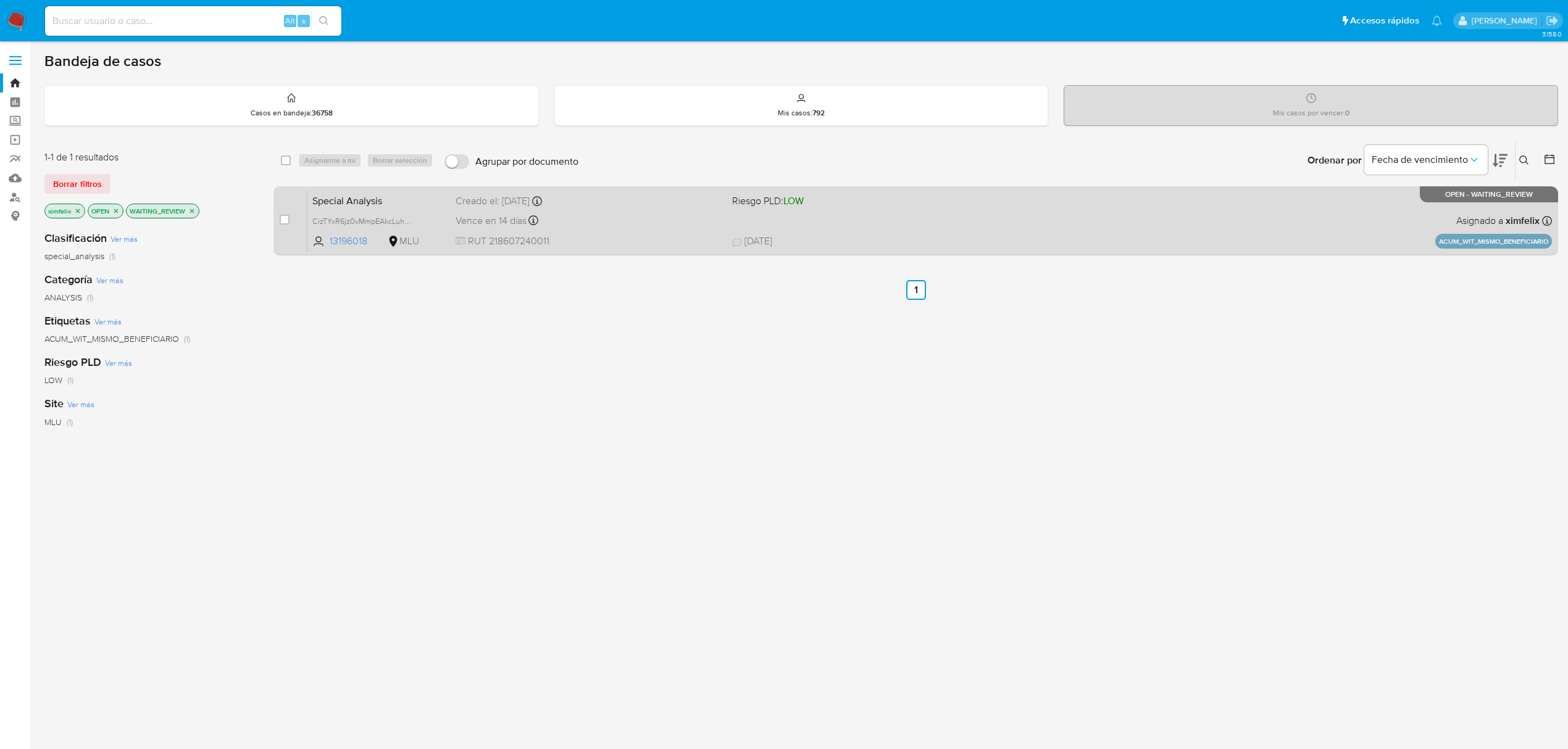
click at [413, 222] on span "CizTYxR6jz0vMmpEAkcLuhkO" at bounding box center [379, 221] width 134 height 14
click at [405, 221] on span "CizTYxR6jz0vMmpEAkcLuhkO" at bounding box center [363, 220] width 102 height 14
click at [664, 218] on div "Vence en 14 días Vence el [DATE] 10:31:03" at bounding box center [588, 221] width 266 height 17
click at [285, 222] on input "checkbox" at bounding box center [284, 219] width 10 height 10
checkbox input "true"
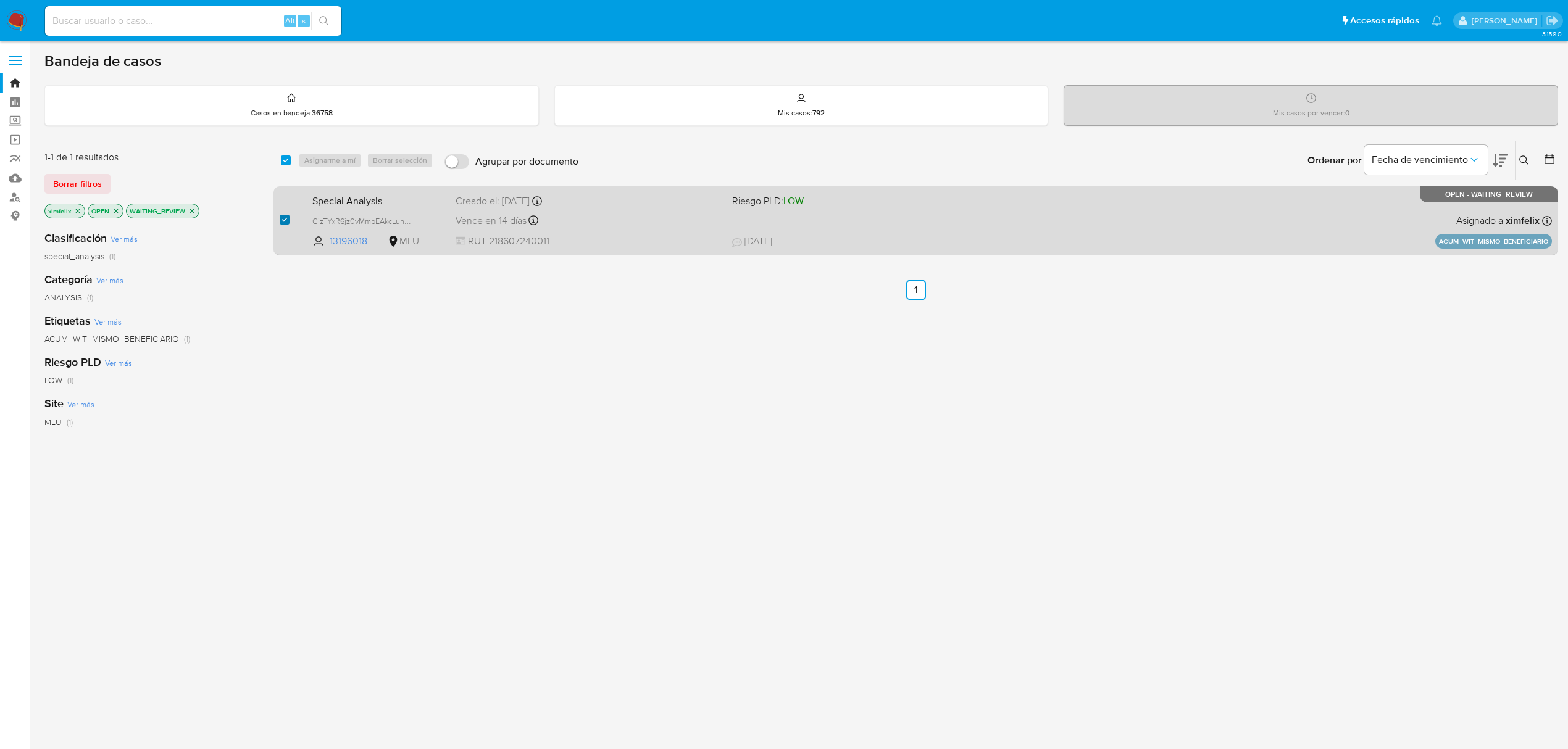
checkbox input "true"
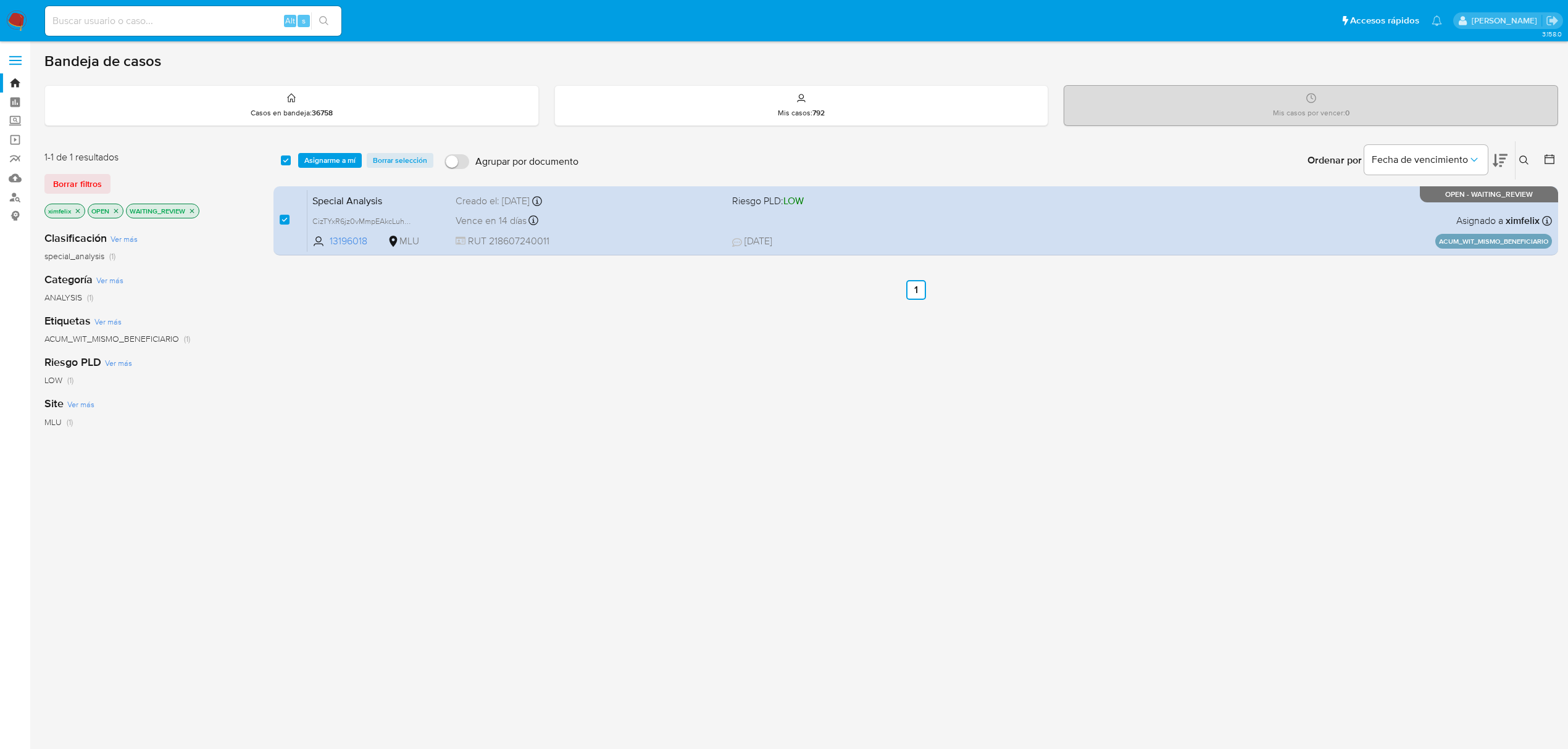
click at [330, 168] on div "select-all-cases-checkbox Asignarme a mí Borrar selección Agrupar por documento…" at bounding box center [916, 160] width 1285 height 38
click at [341, 166] on span "Asignarme a mí" at bounding box center [330, 160] width 51 height 12
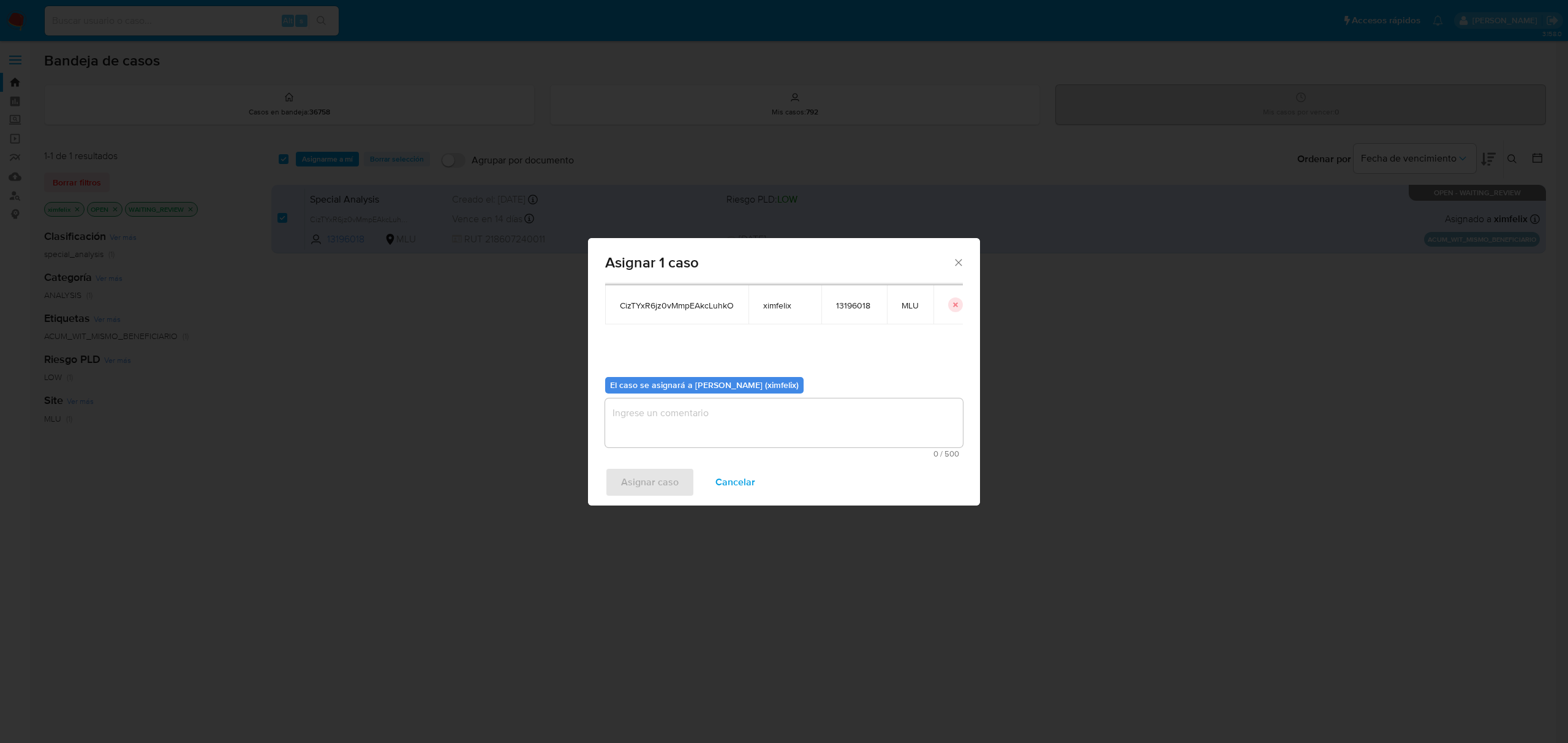
click at [791, 403] on textarea "assign-modal" at bounding box center [784, 423] width 358 height 49
click at [622, 472] on span "Asignar caso" at bounding box center [650, 483] width 58 height 27
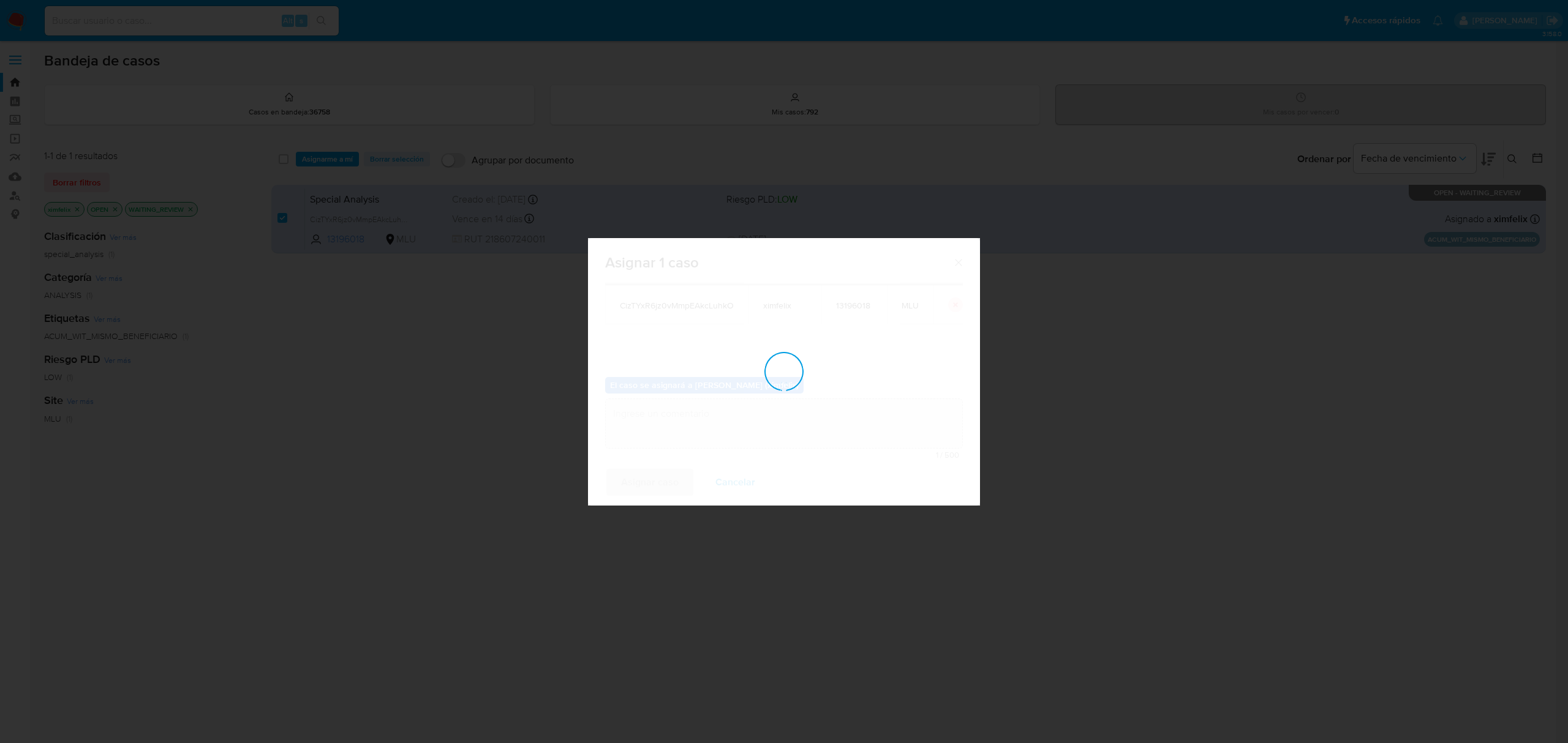
checkbox input "false"
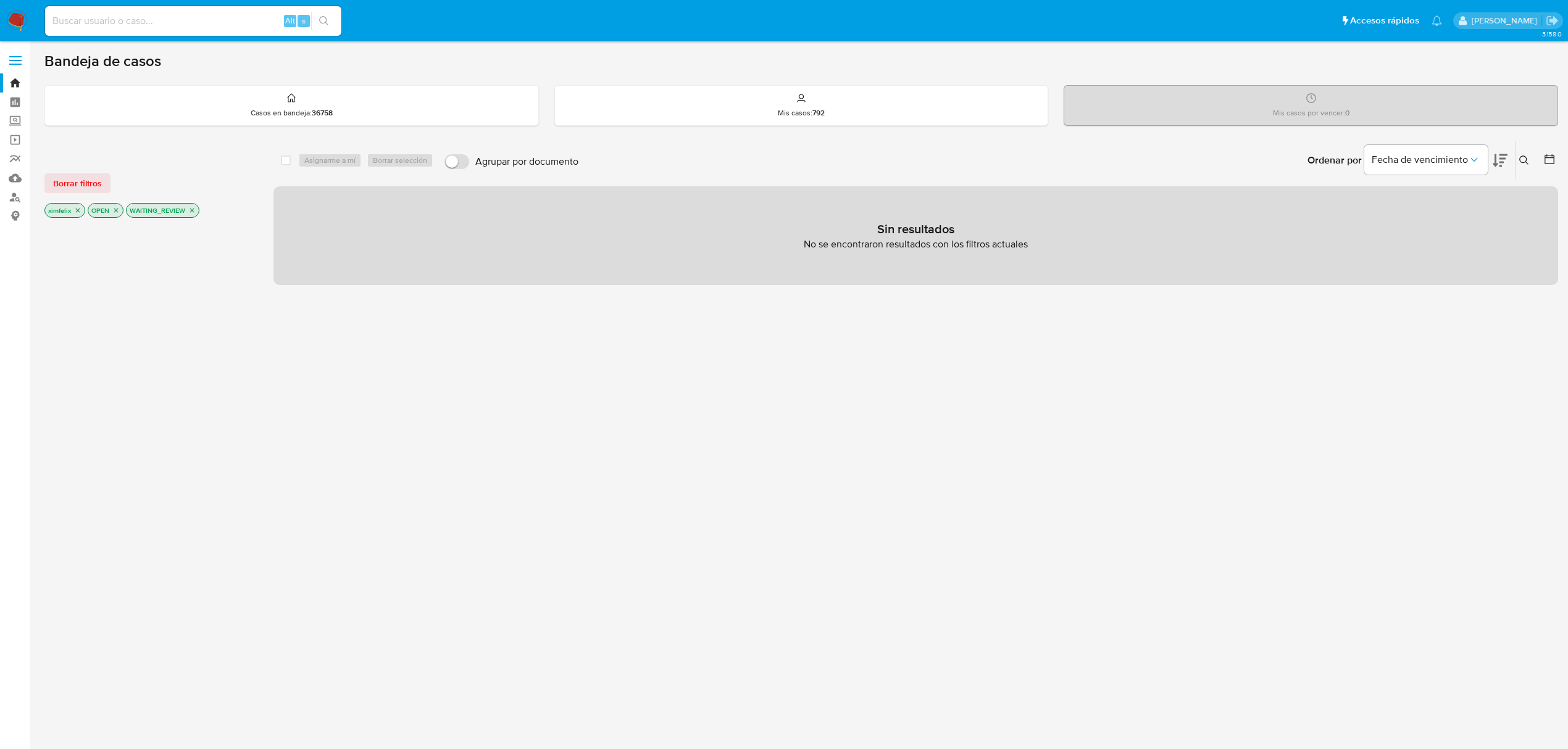
click at [20, 14] on img at bounding box center [17, 21] width 21 height 21
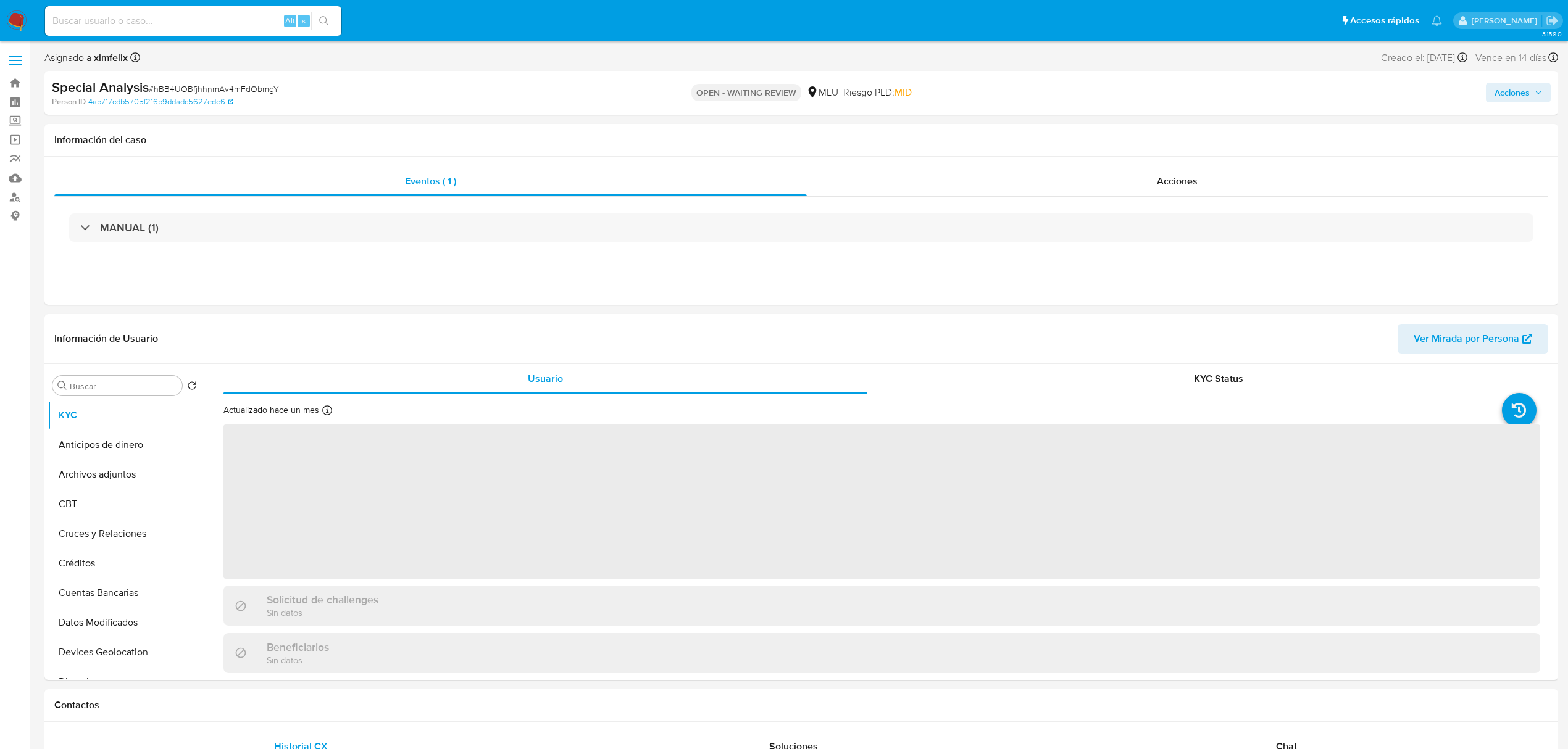
select select "10"
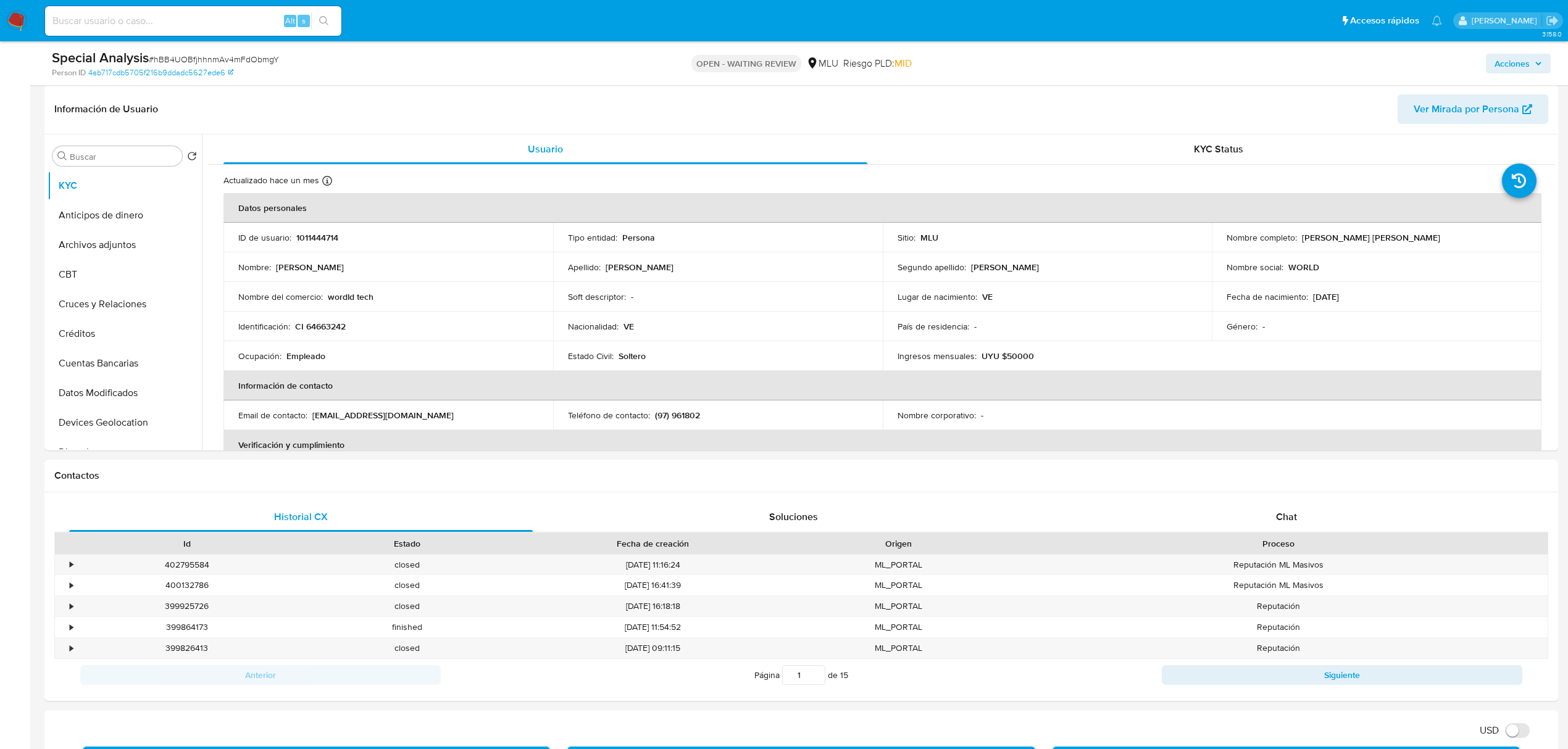
scroll to position [247, 0]
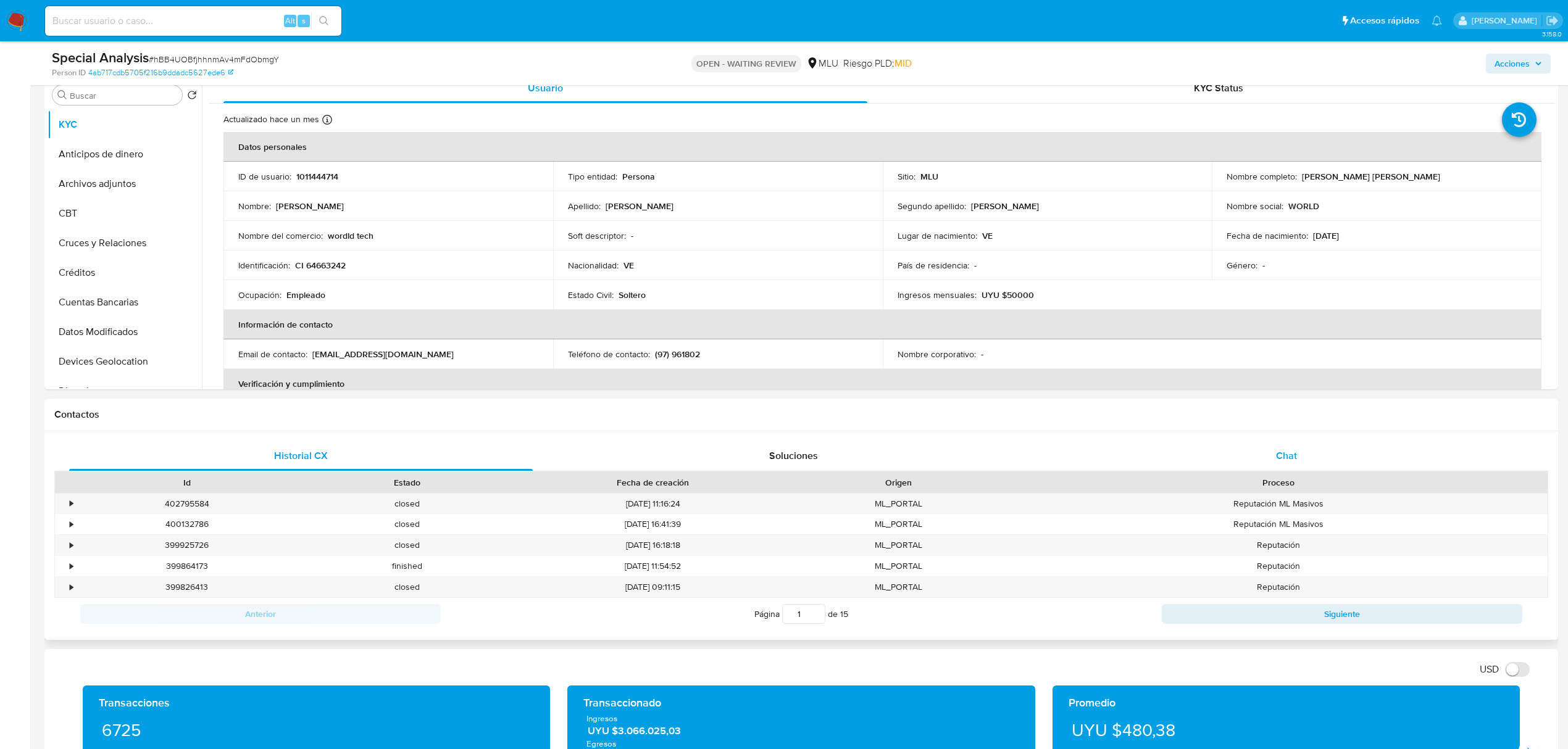
click at [1263, 459] on div "Chat" at bounding box center [1287, 456] width 463 height 30
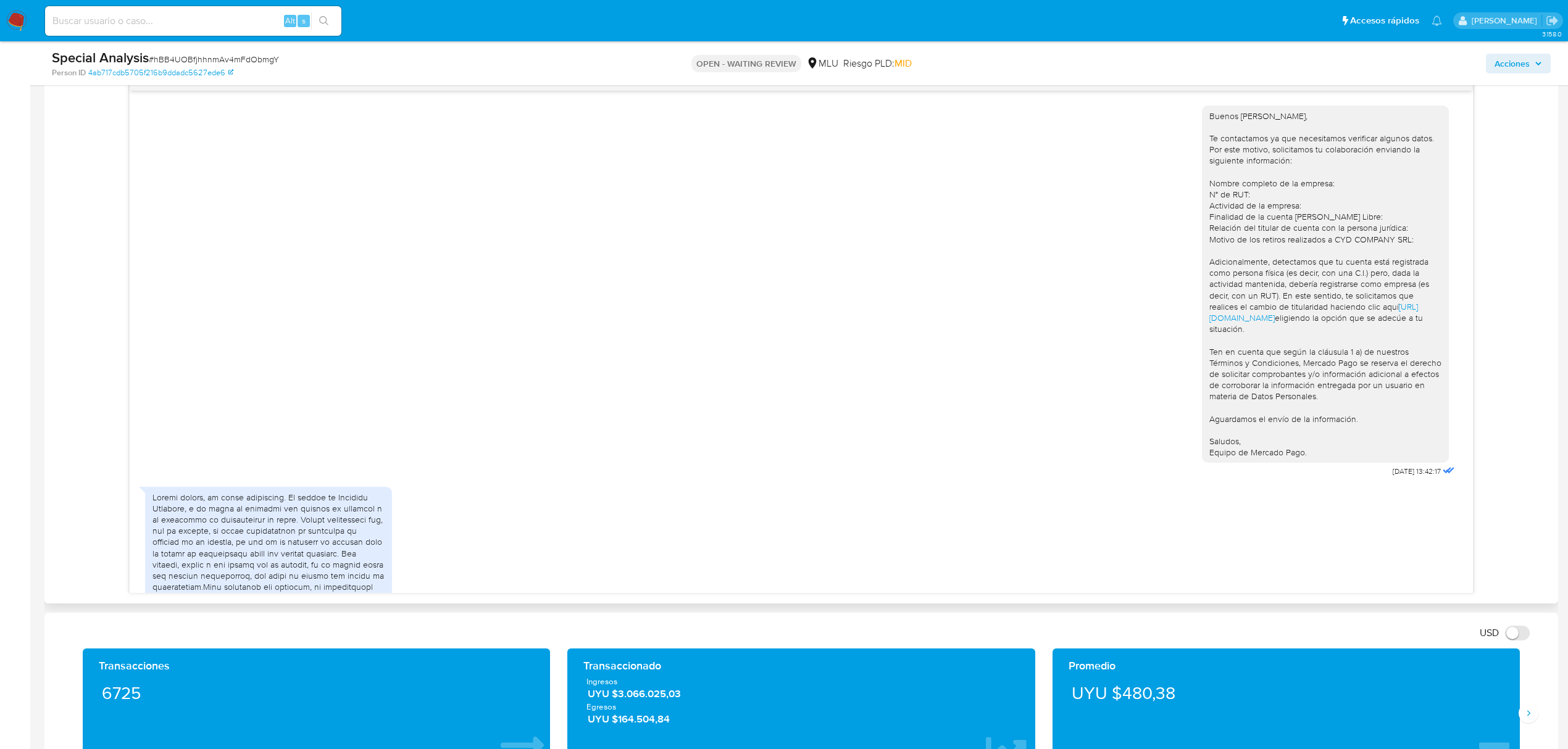
scroll to position [234, 0]
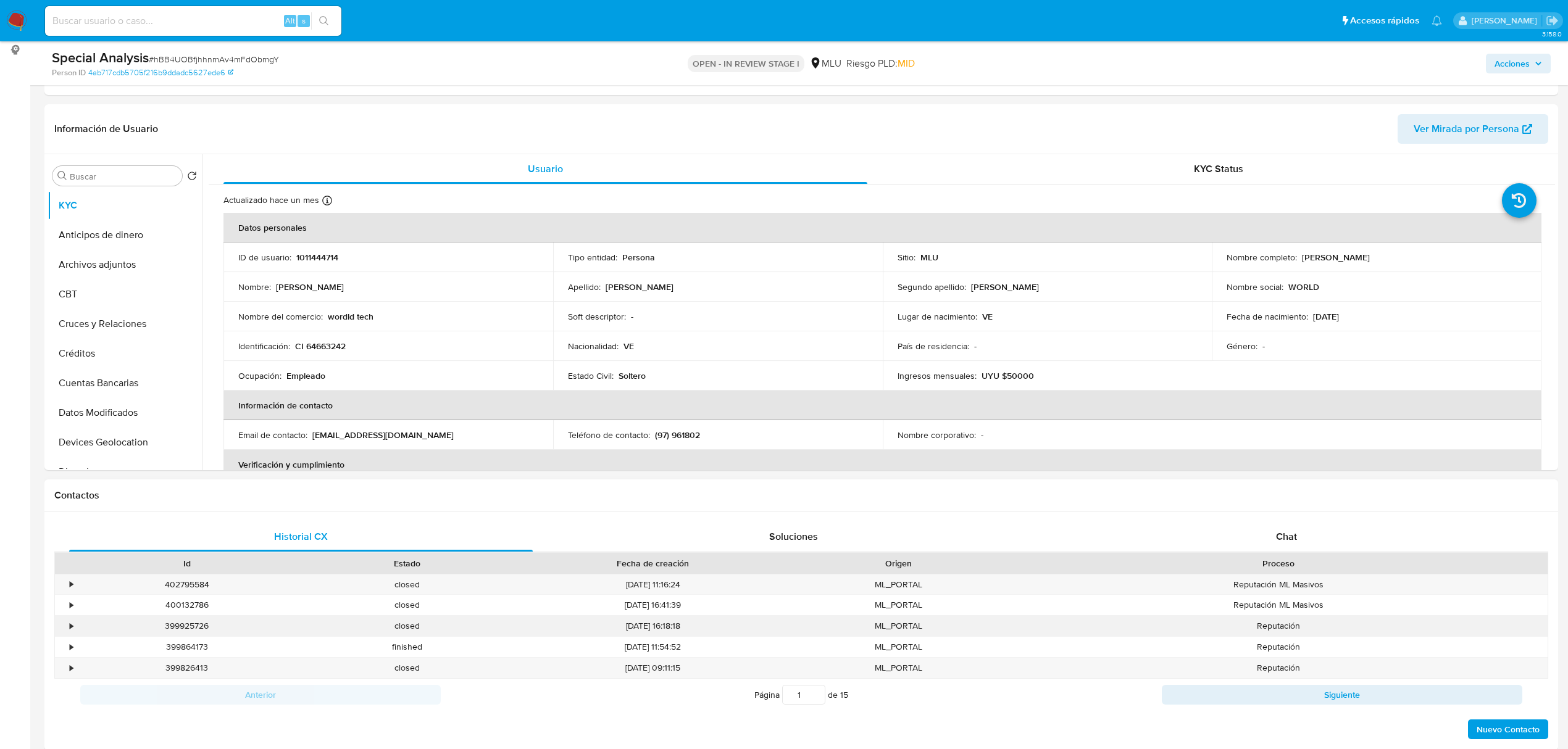
scroll to position [247, 0]
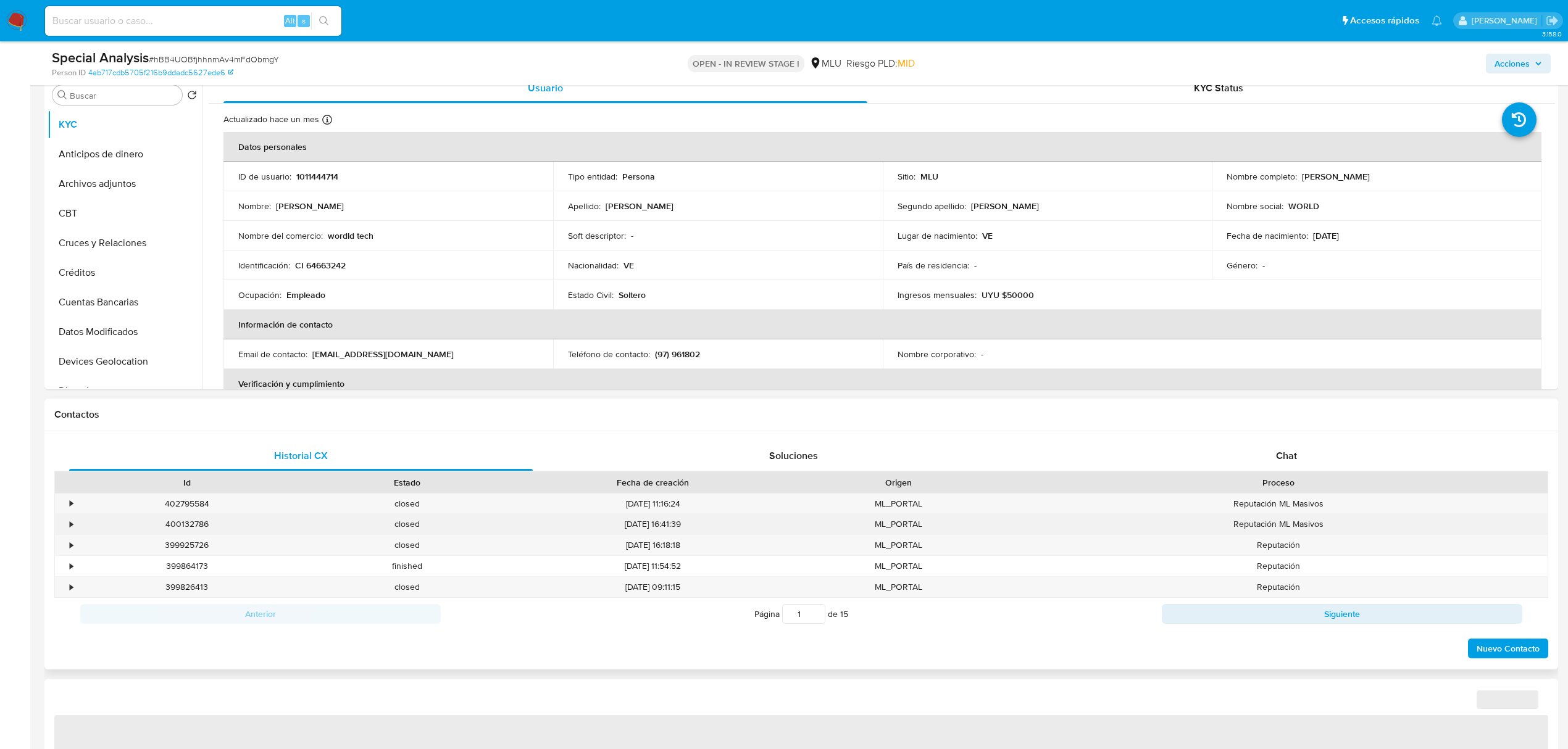
select select "10"
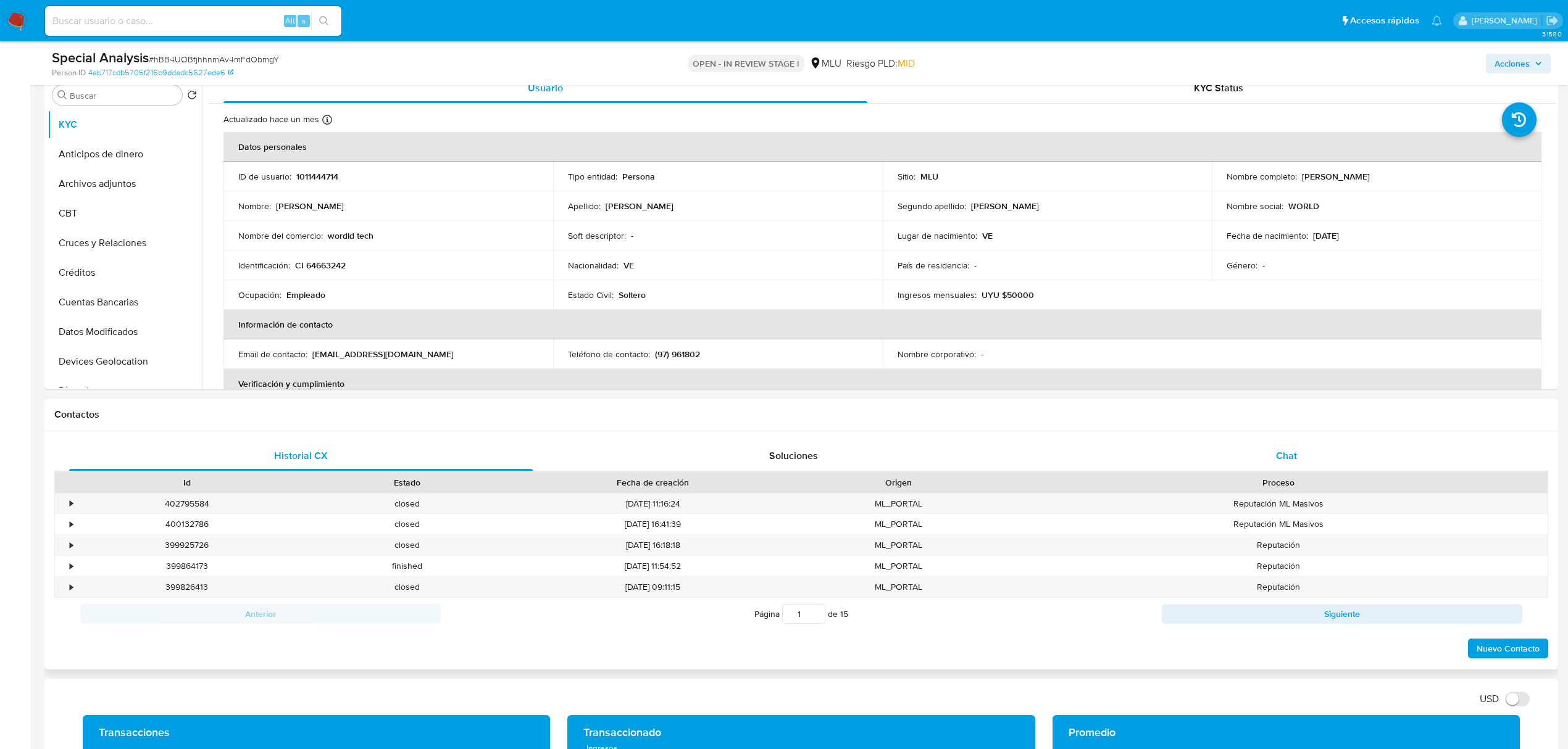
click at [1300, 464] on div "Chat" at bounding box center [1287, 456] width 463 height 30
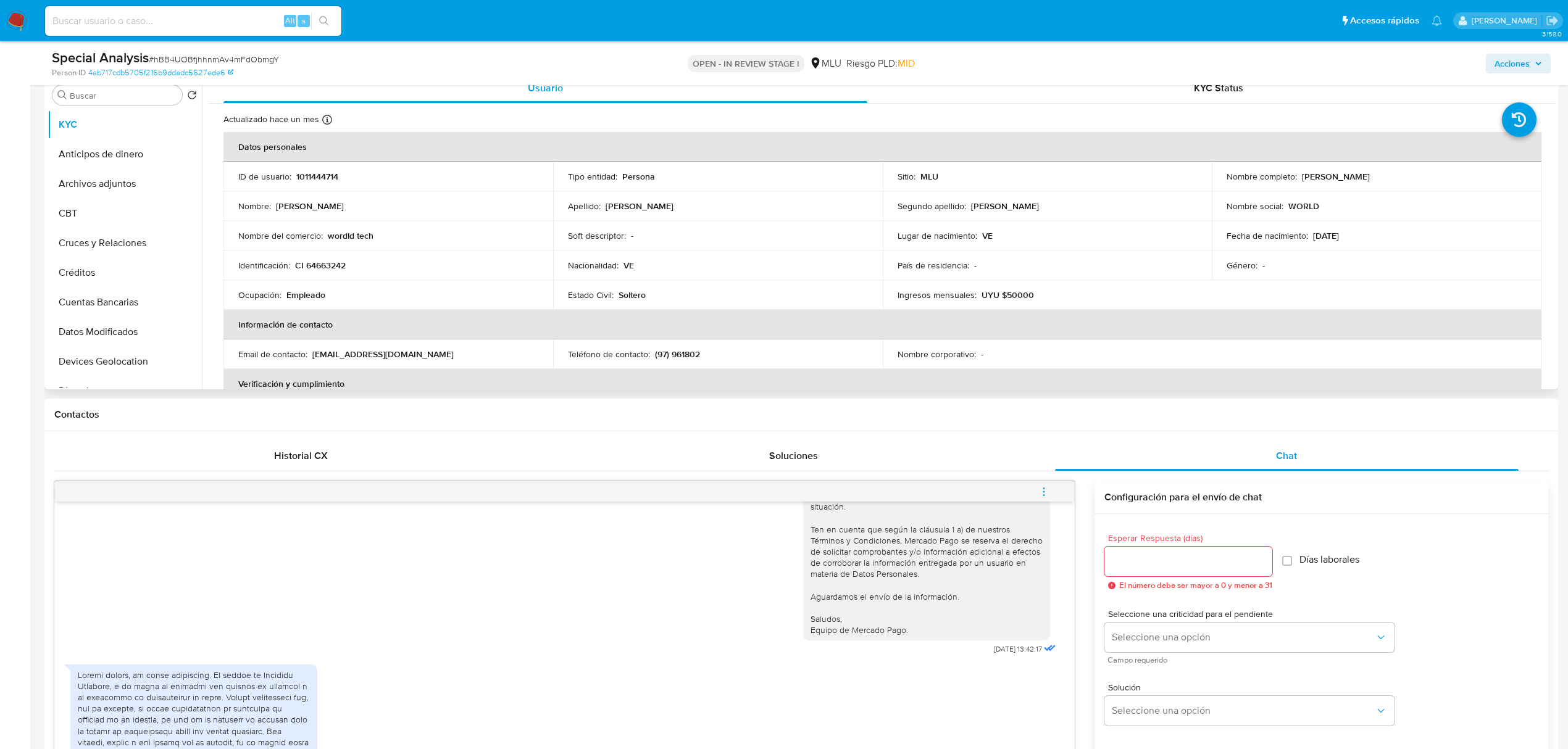
scroll to position [0, 0]
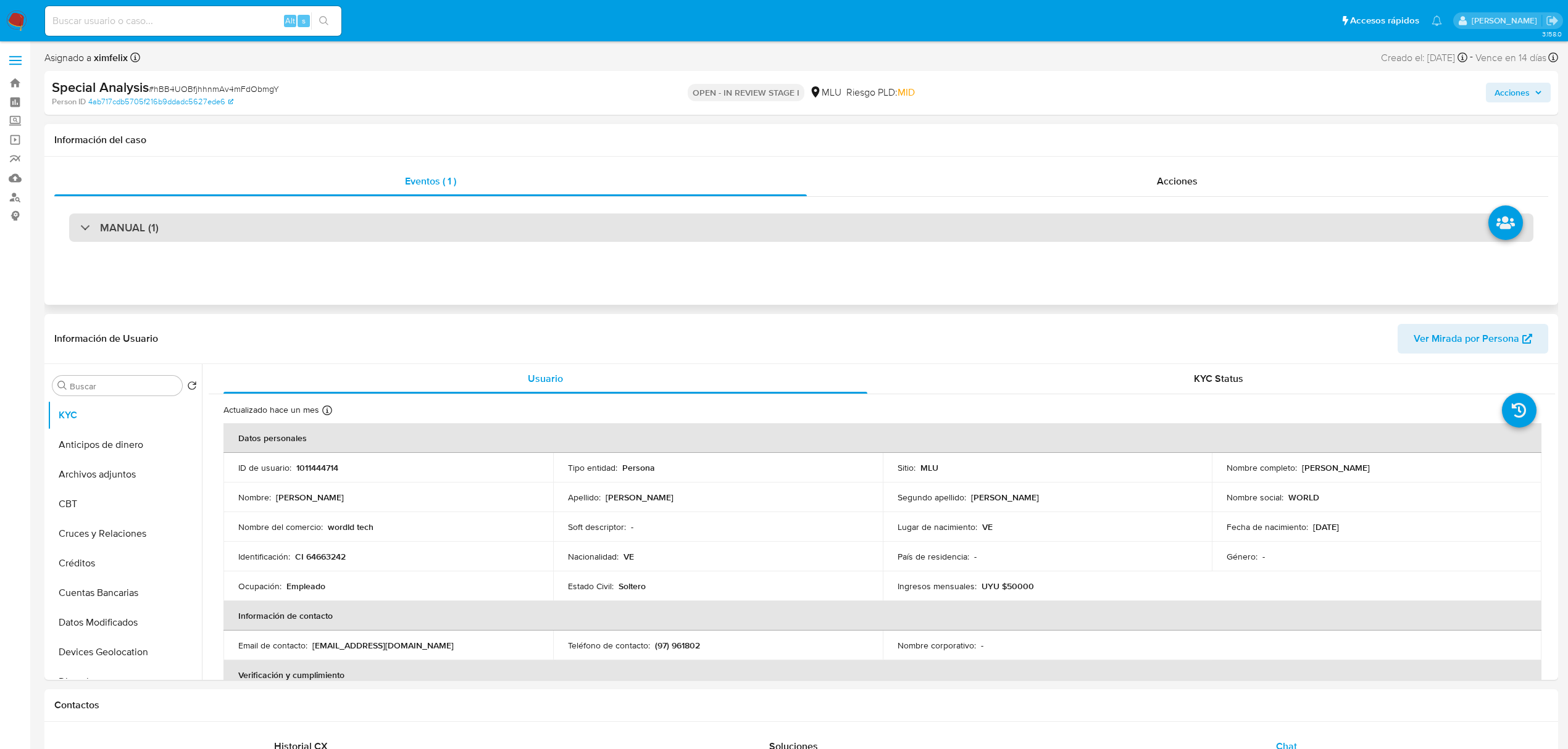
click at [714, 223] on div "MANUAL (1)" at bounding box center [801, 228] width 1464 height 28
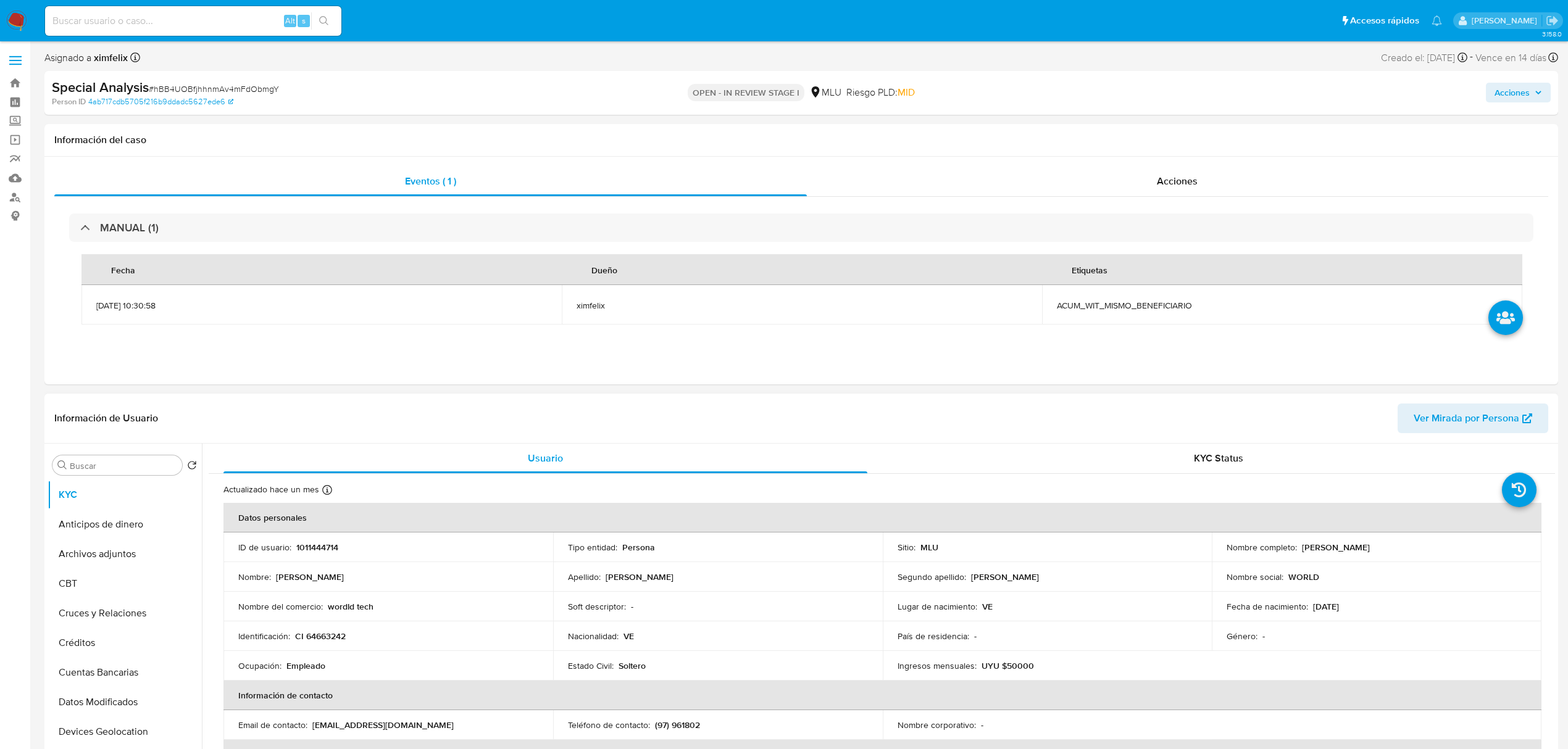
click at [1507, 420] on span "Ver Mirada por Persona" at bounding box center [1467, 419] width 106 height 30
click at [125, 581] on button "Historial Casos" at bounding box center [120, 581] width 145 height 30
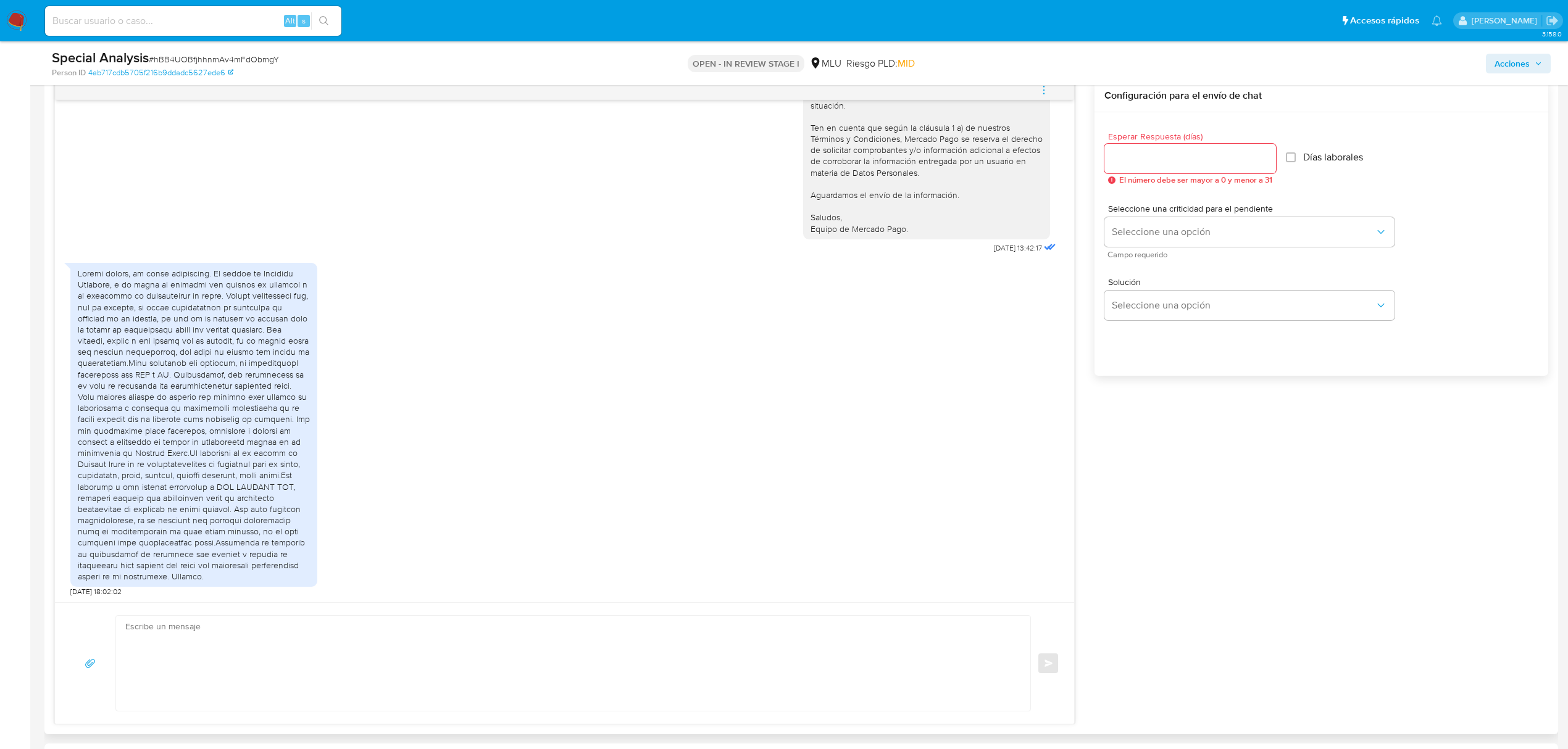
scroll to position [741, 0]
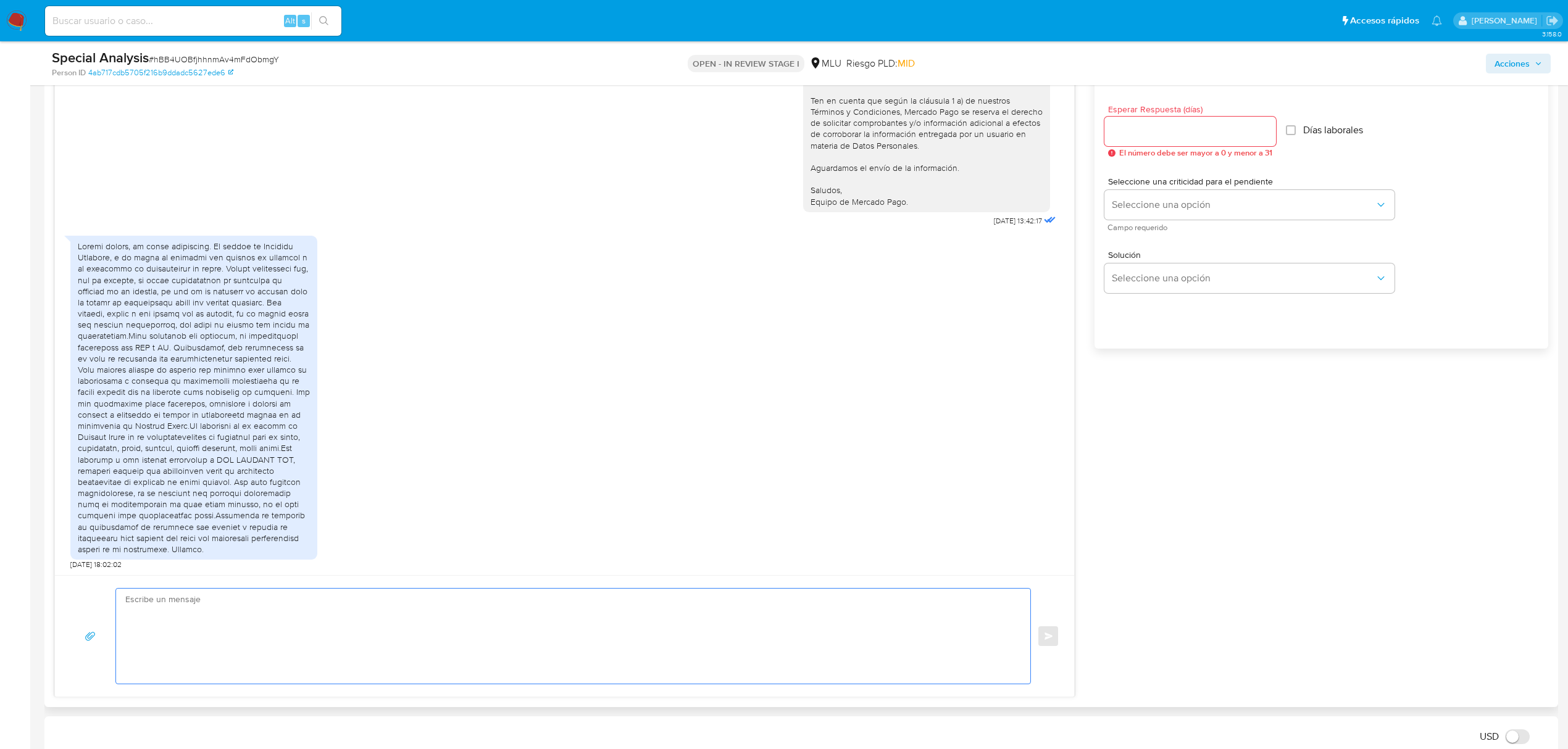
click at [727, 596] on textarea at bounding box center [570, 636] width 890 height 95
click at [294, 632] on textarea "Muchas gracias por tu respuesta. Te otorgamos un plazo de 120 días" at bounding box center [570, 636] width 890 height 95
click at [437, 619] on textarea "Muchas gracias por tu respuesta. Te otorgamos un plazo de 120 días para constit…" at bounding box center [570, 636] width 890 height 95
click at [433, 623] on textarea "Muchas gracias por tu respuesta. Te otorgamos un plazo de 120 días para constit…" at bounding box center [570, 636] width 890 height 95
paste textarea "una vez cumplido el plazo nos pondremos en contacto contigo nuevamente, en caso…"
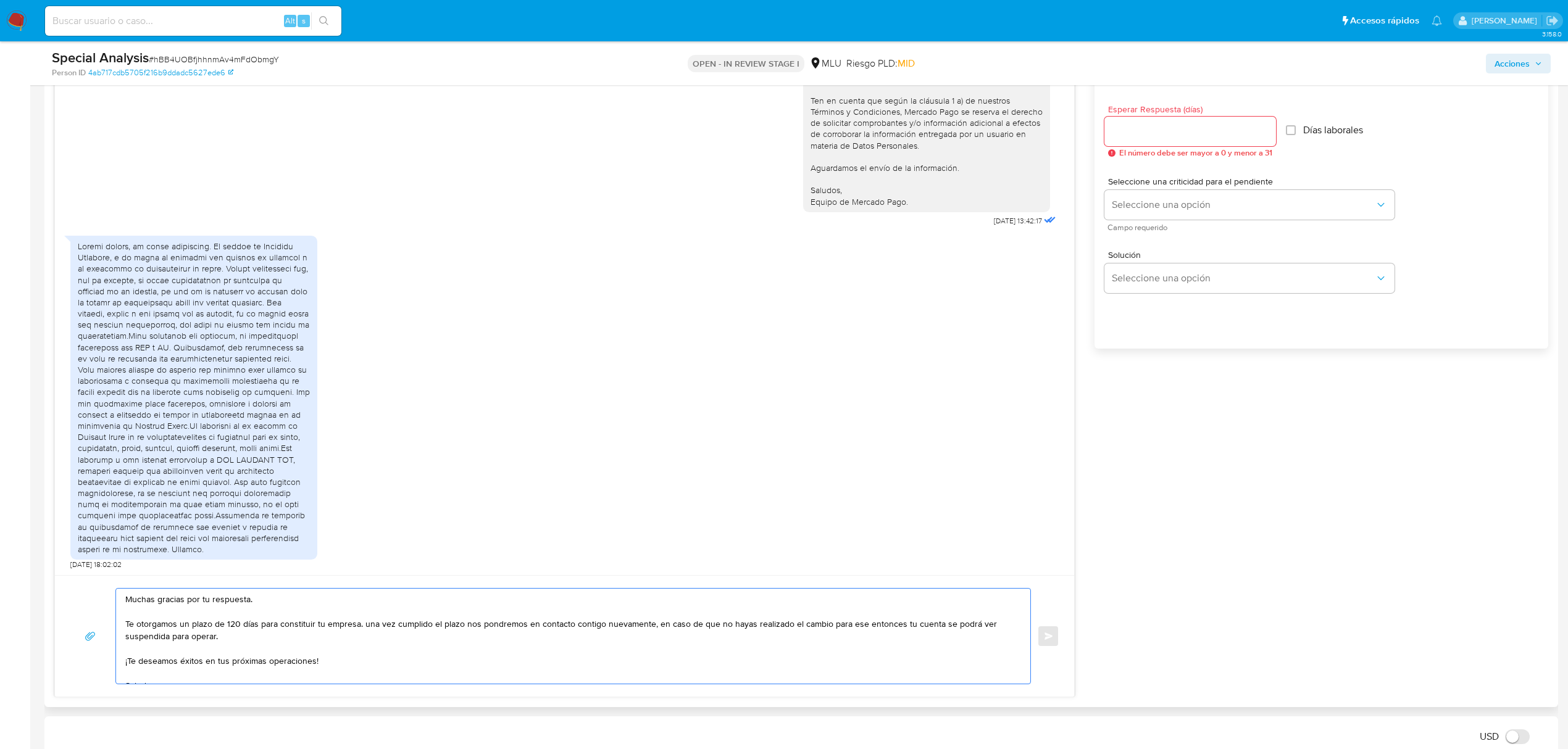
scroll to position [5, 0]
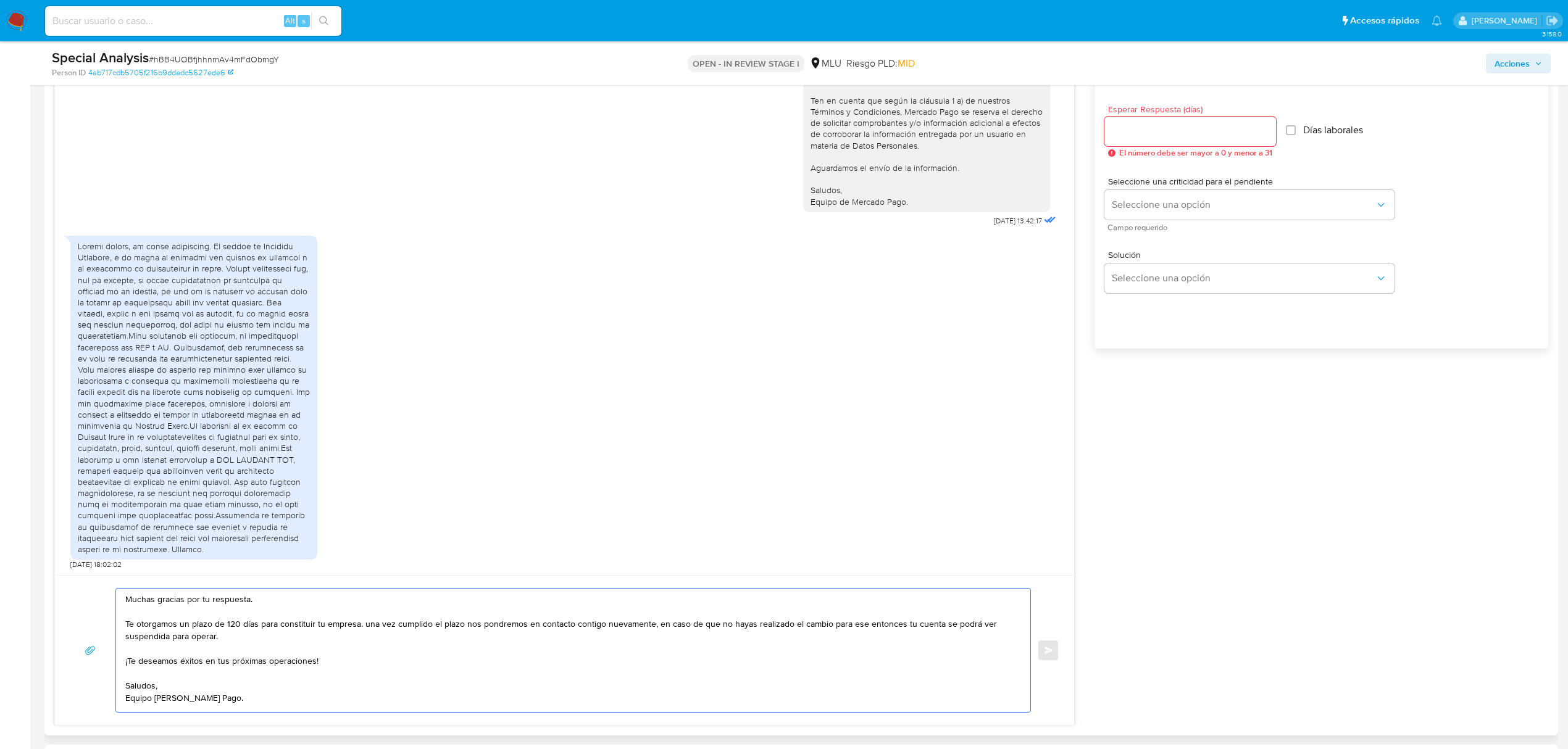
click at [367, 622] on textarea "Muchas gracias por tu respuesta. Te otorgamos un plazo de 120 días para constit…" at bounding box center [570, 650] width 890 height 123
click at [761, 622] on textarea "Muchas gracias por tu respuesta. Te otorgamos un plazo de 120 días para constit…" at bounding box center [570, 650] width 890 height 123
click at [774, 619] on textarea "Muchas gracias por tu respuesta. Te otorgamos un plazo de 120 días para constit…" at bounding box center [570, 650] width 890 height 123
click at [819, 615] on textarea "Muchas gracias por tu respuesta. Te otorgamos un plazo de 120 días para constit…" at bounding box center [570, 650] width 890 height 123
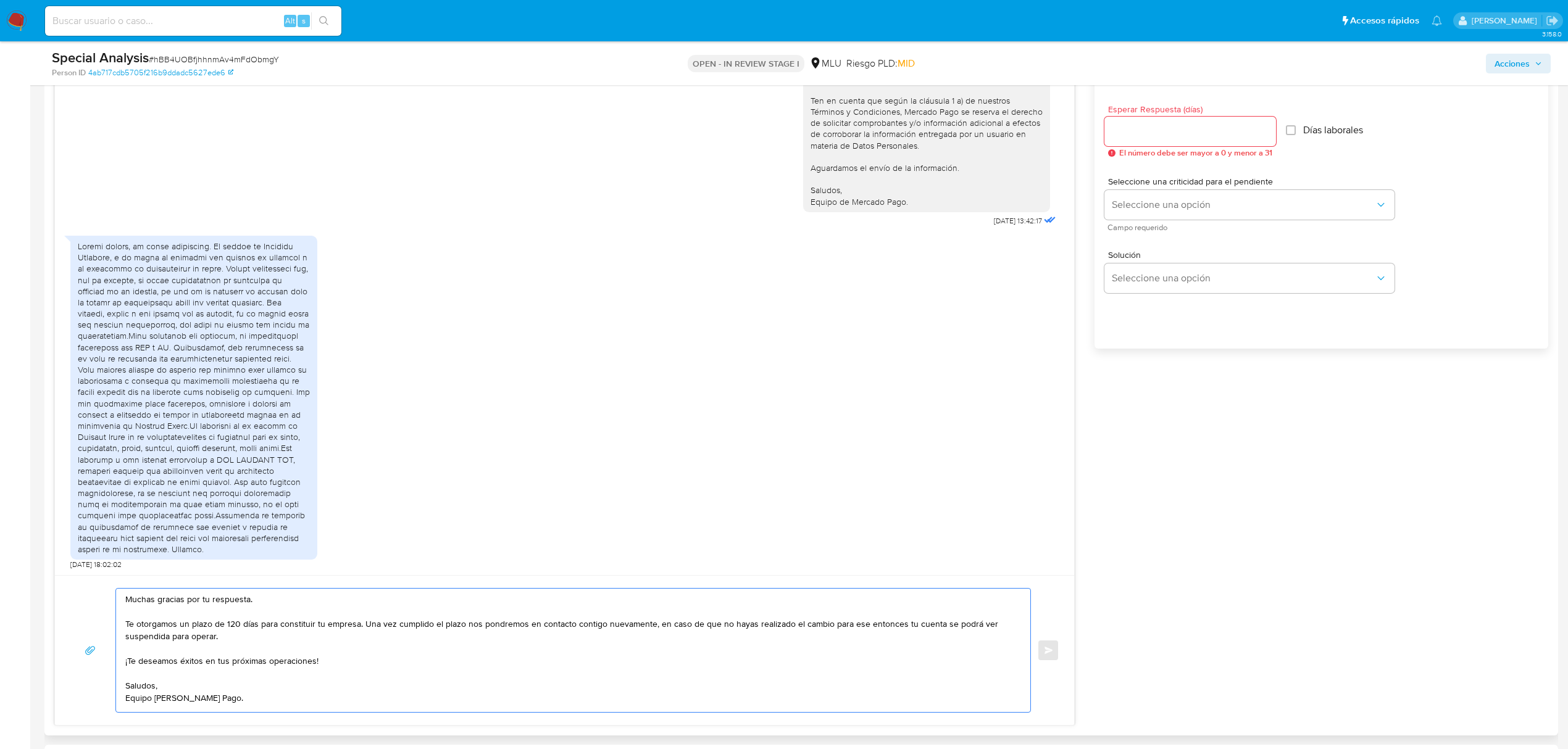
drag, startPoint x: 821, startPoint y: 621, endPoint x: 749, endPoint y: 622, distance: 72.0
click at [749, 622] on textarea "Muchas gracias por tu respuesta. Te otorgamos un plazo de 120 días para constit…" at bounding box center [570, 650] width 890 height 123
type textarea "Muchas gracias por tu respuesta. Te otorgamos un plazo de 120 días para constit…"
click at [1174, 139] on input "Esperar Respuesta (días)" at bounding box center [1190, 131] width 172 height 16
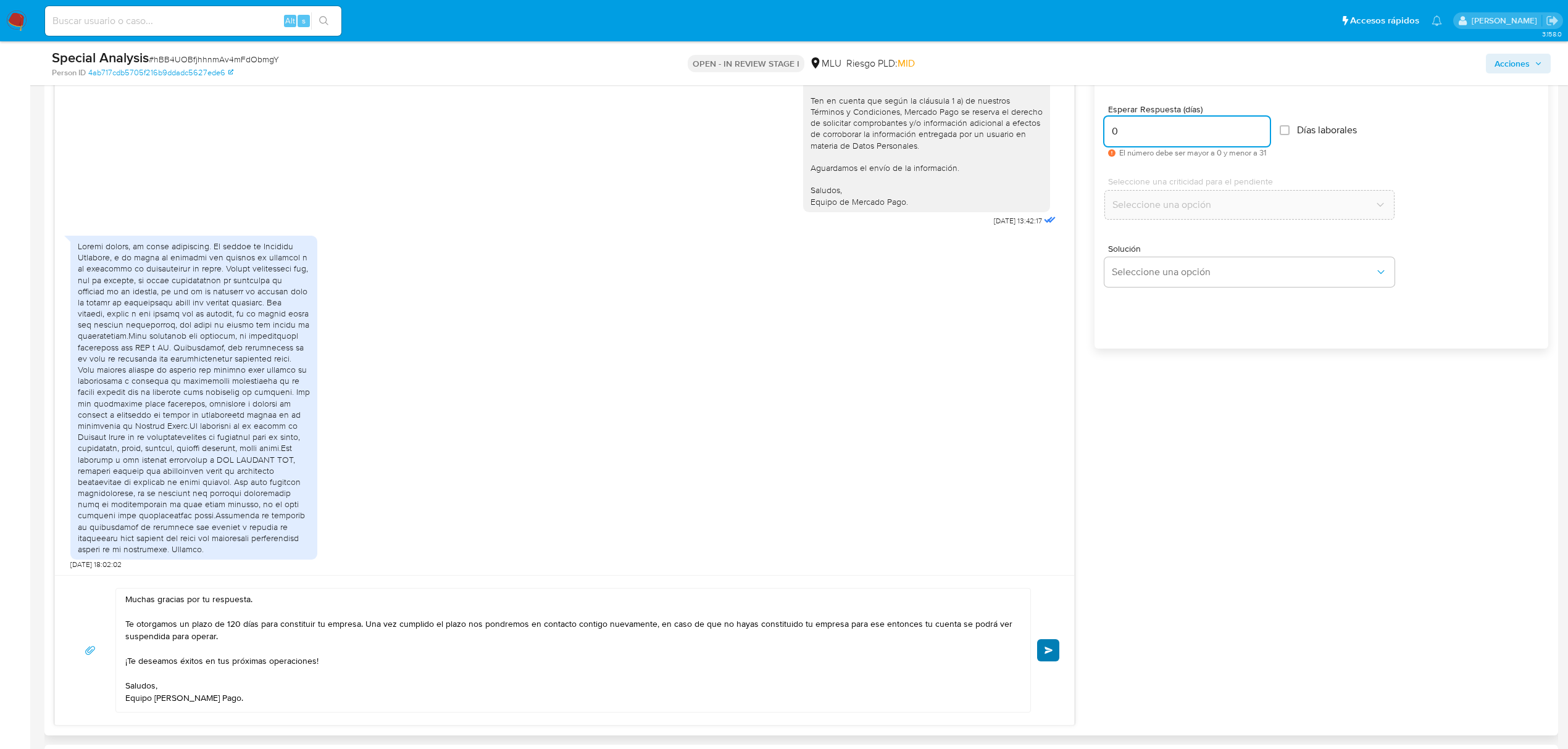
type input "0"
click at [1049, 654] on span "Enviar" at bounding box center [1049, 650] width 8 height 7
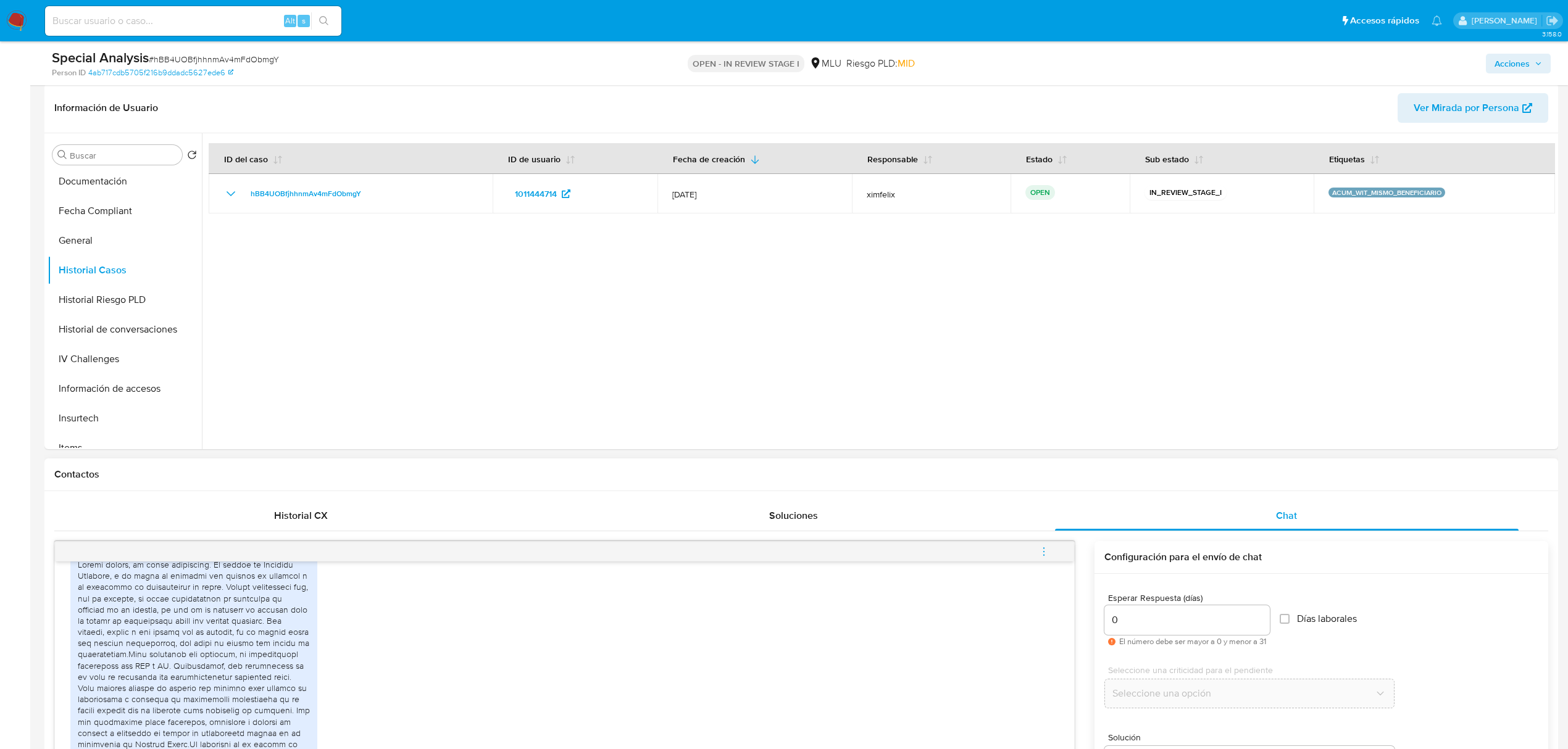
scroll to position [823, 0]
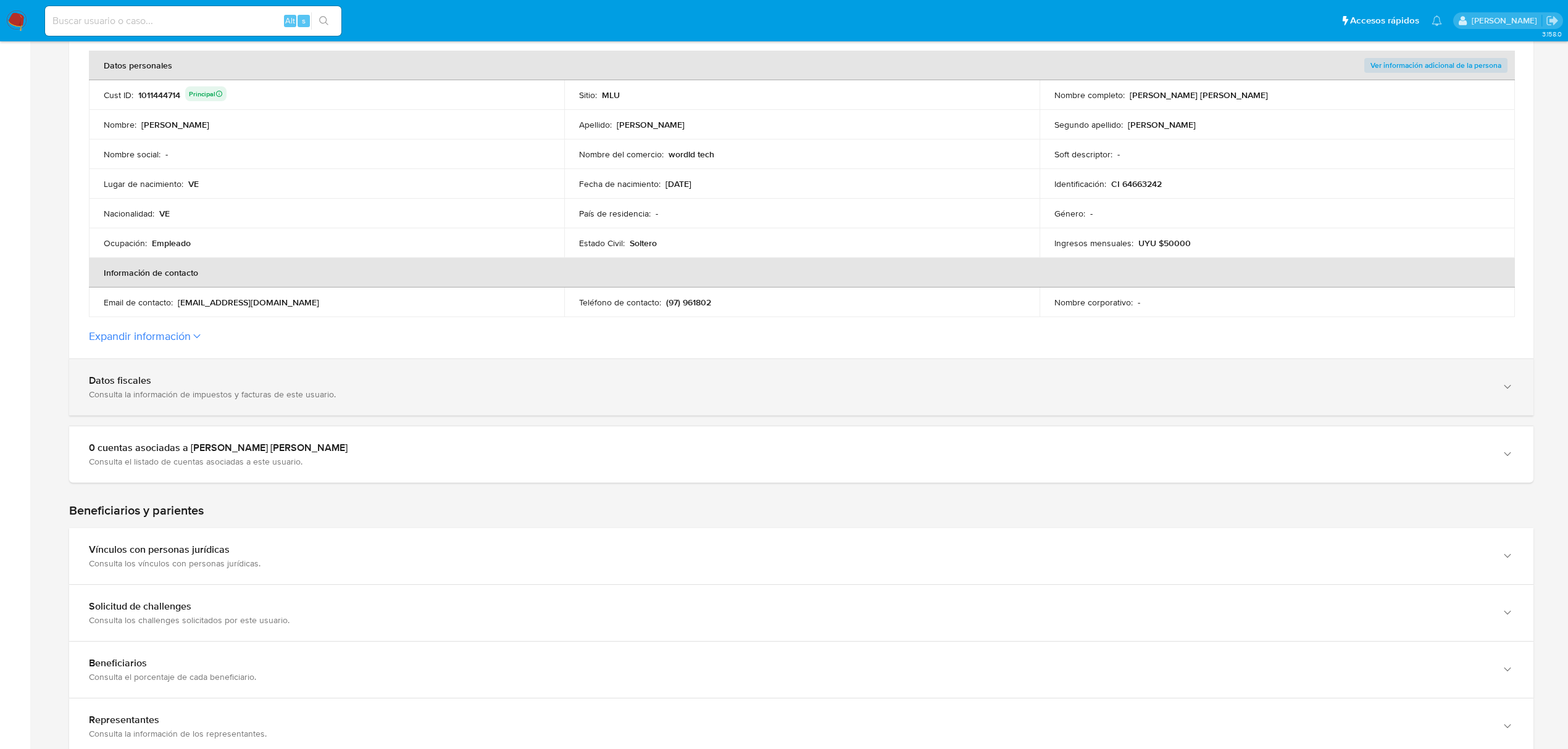
scroll to position [247, 0]
click at [563, 397] on div "Datos fiscales Consulta la información de impuestos y facturas de este usuario." at bounding box center [801, 383] width 1464 height 56
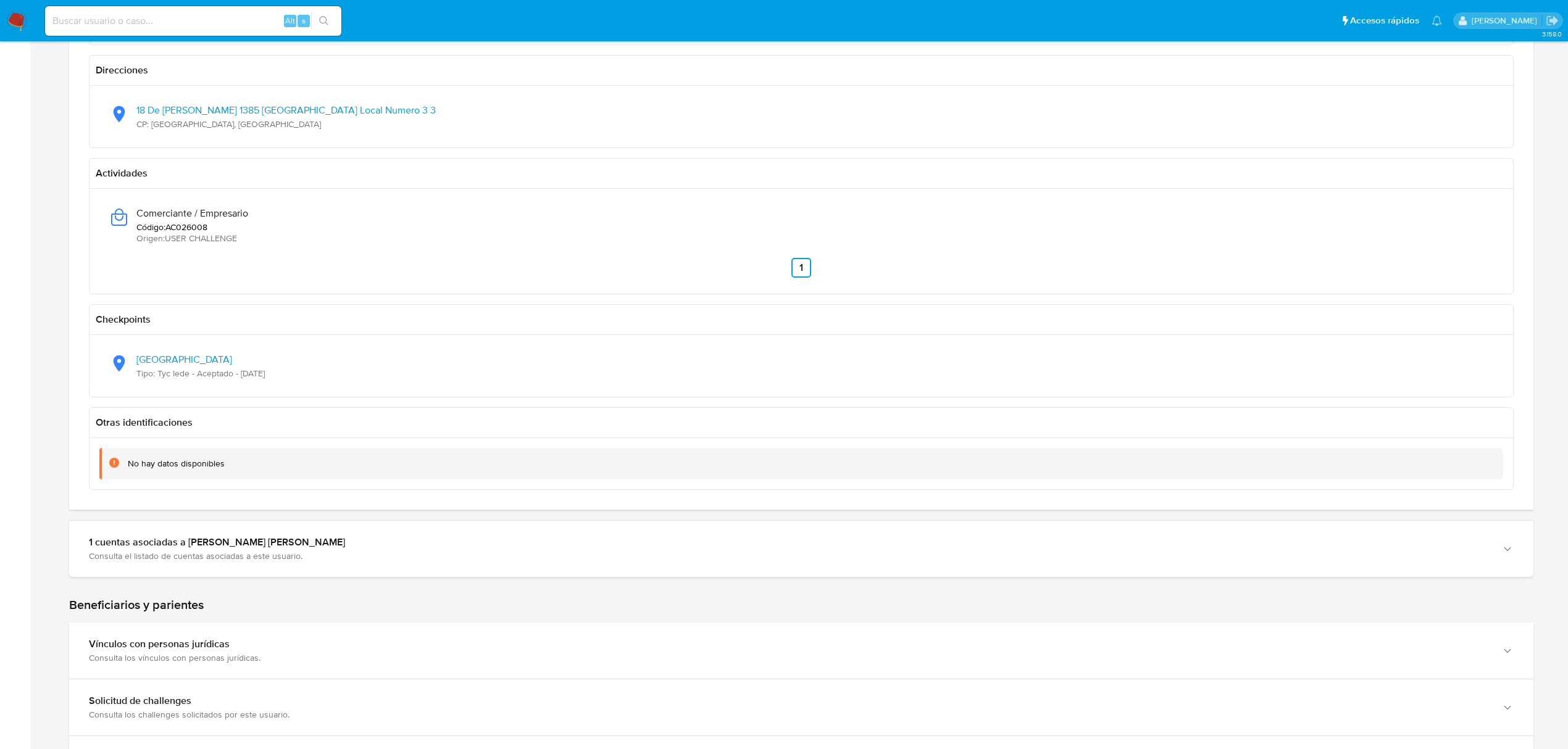
scroll to position [823, 0]
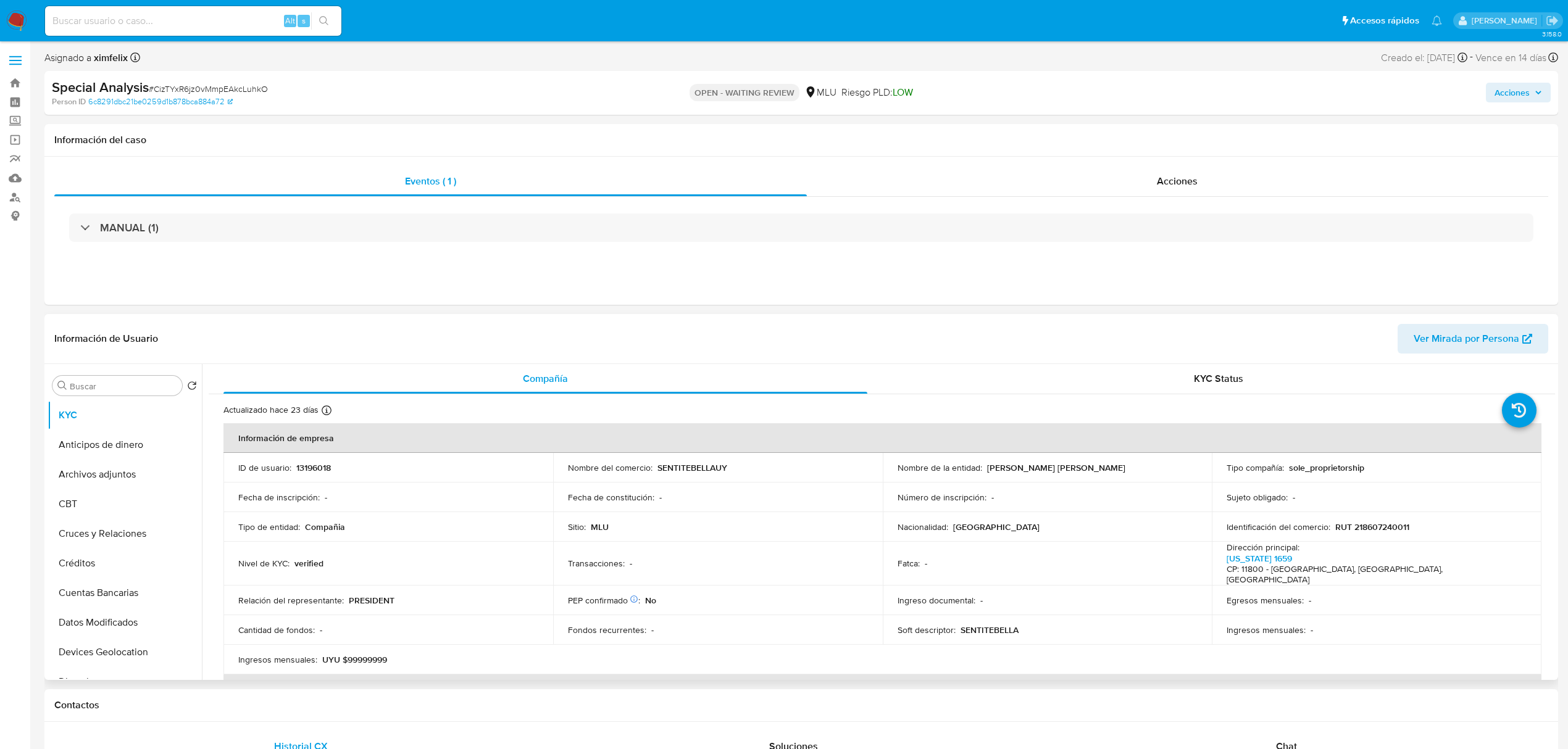
select select "10"
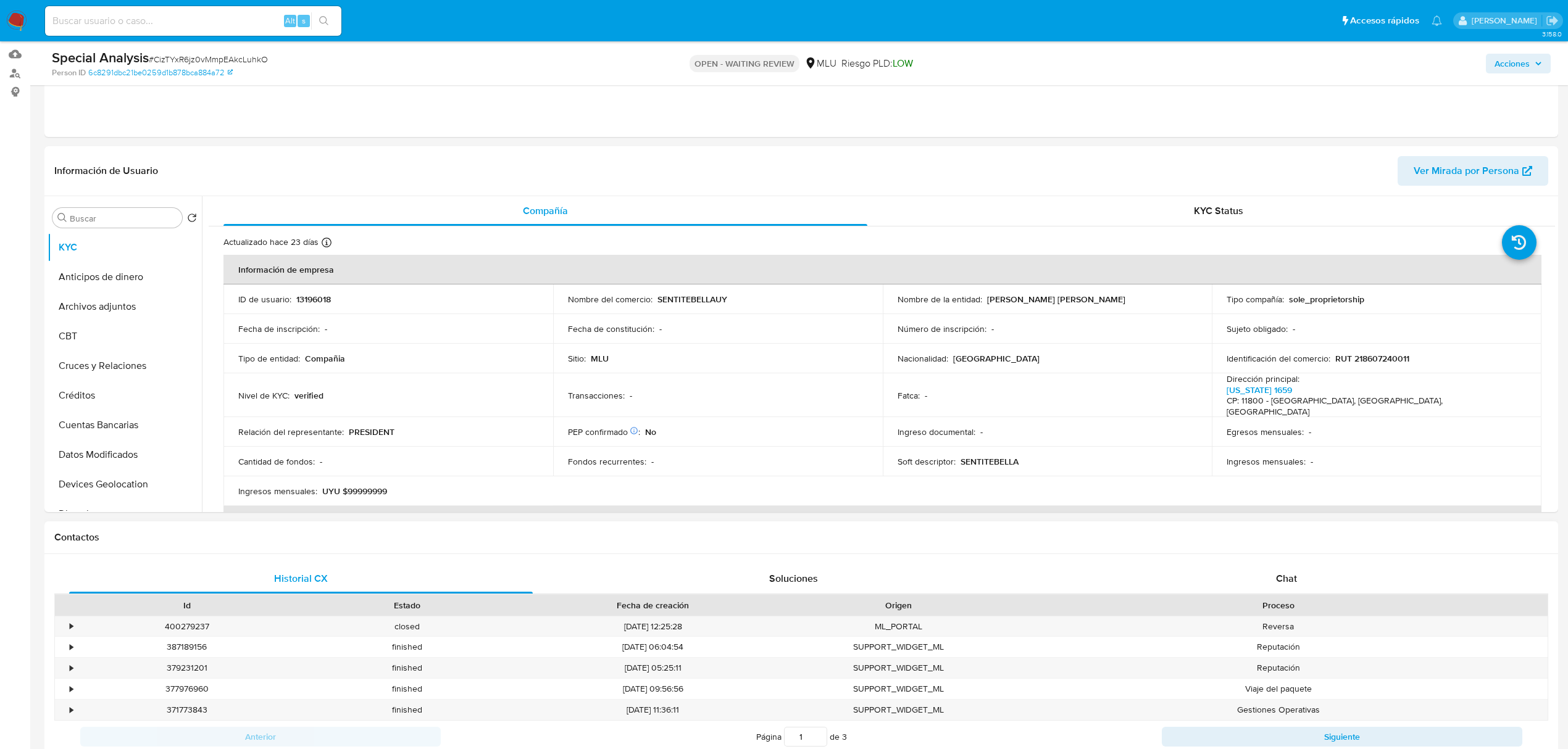
scroll to position [164, 0]
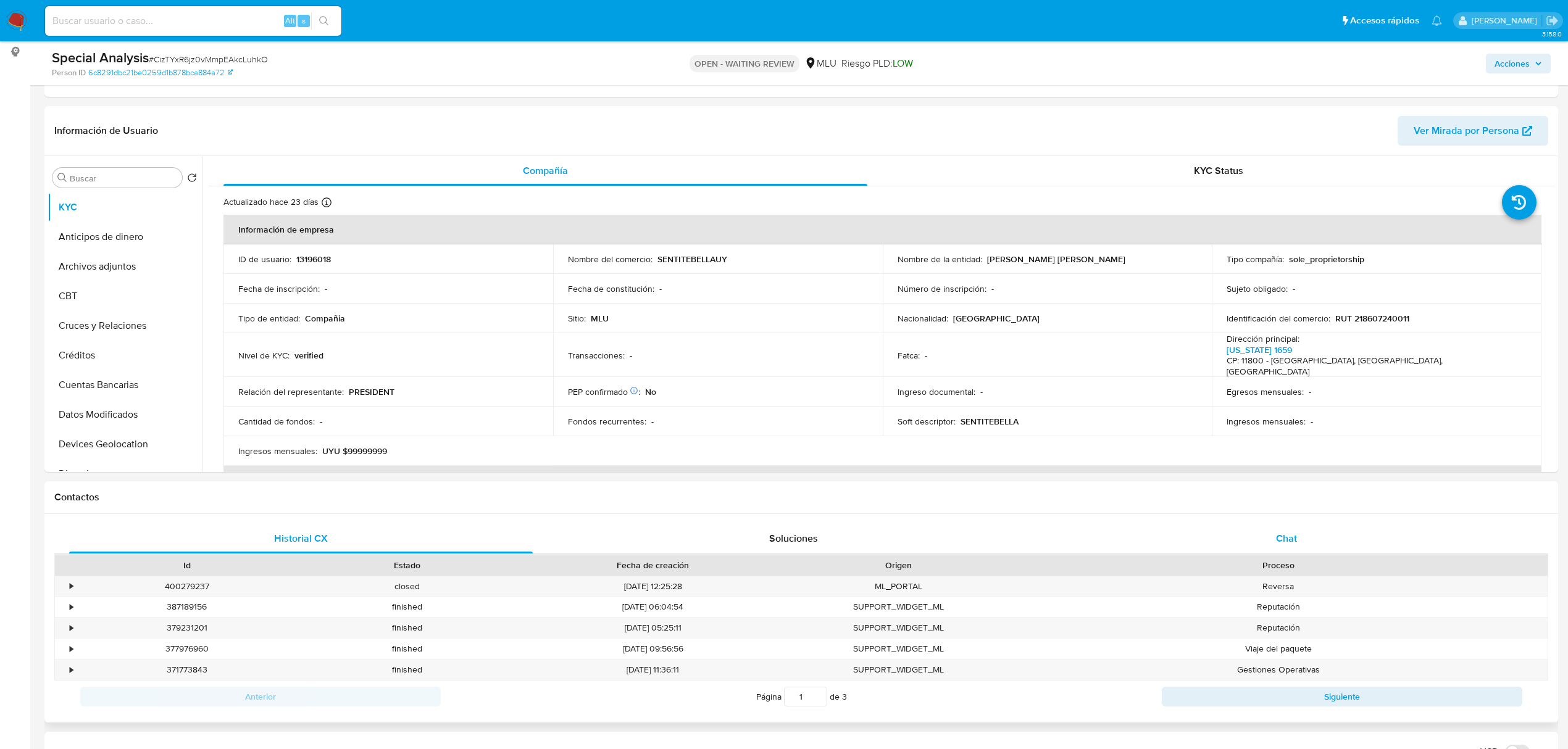
click at [1285, 532] on span "Chat" at bounding box center [1286, 539] width 21 height 14
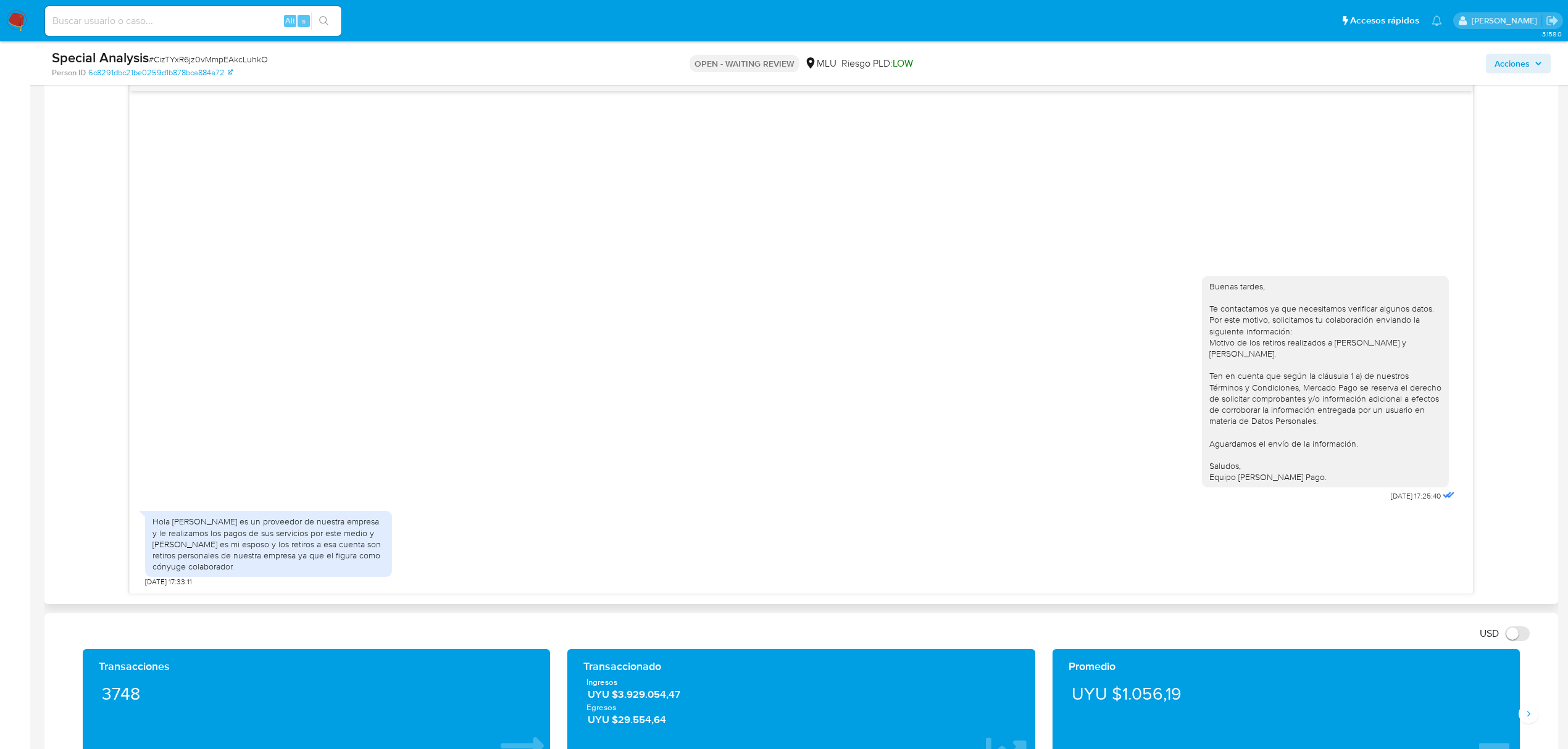
scroll to position [658, 0]
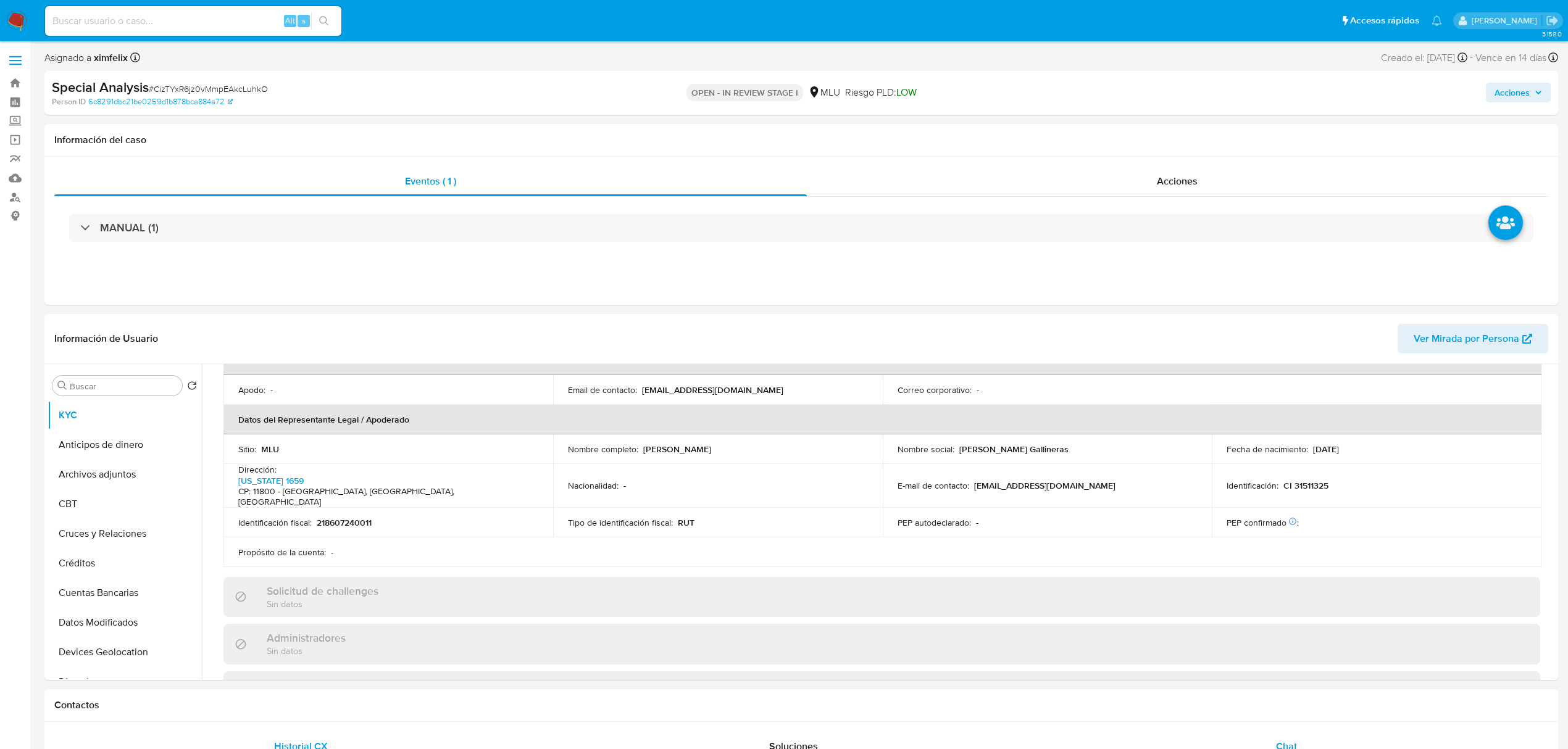
scroll to position [620, 0]
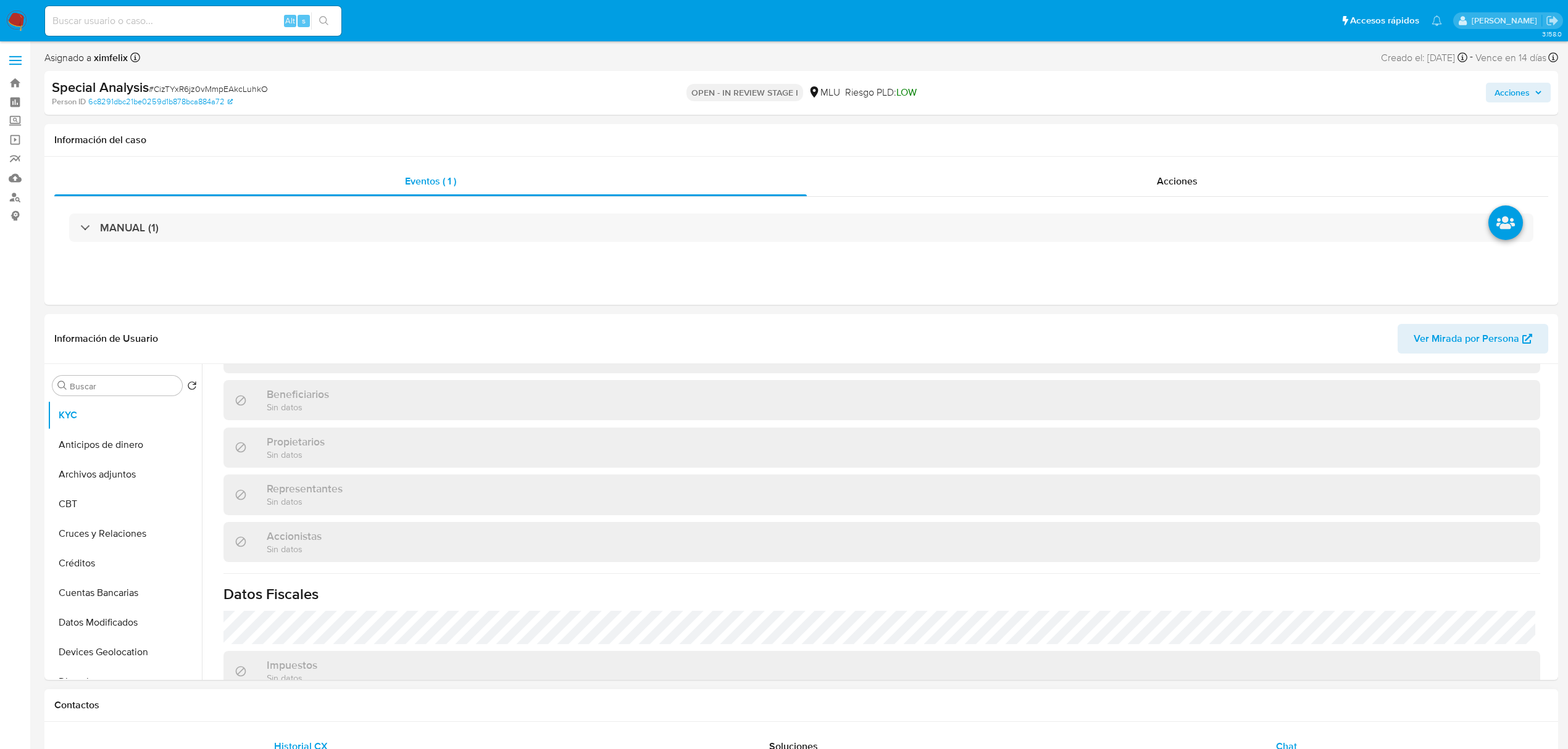
select select "10"
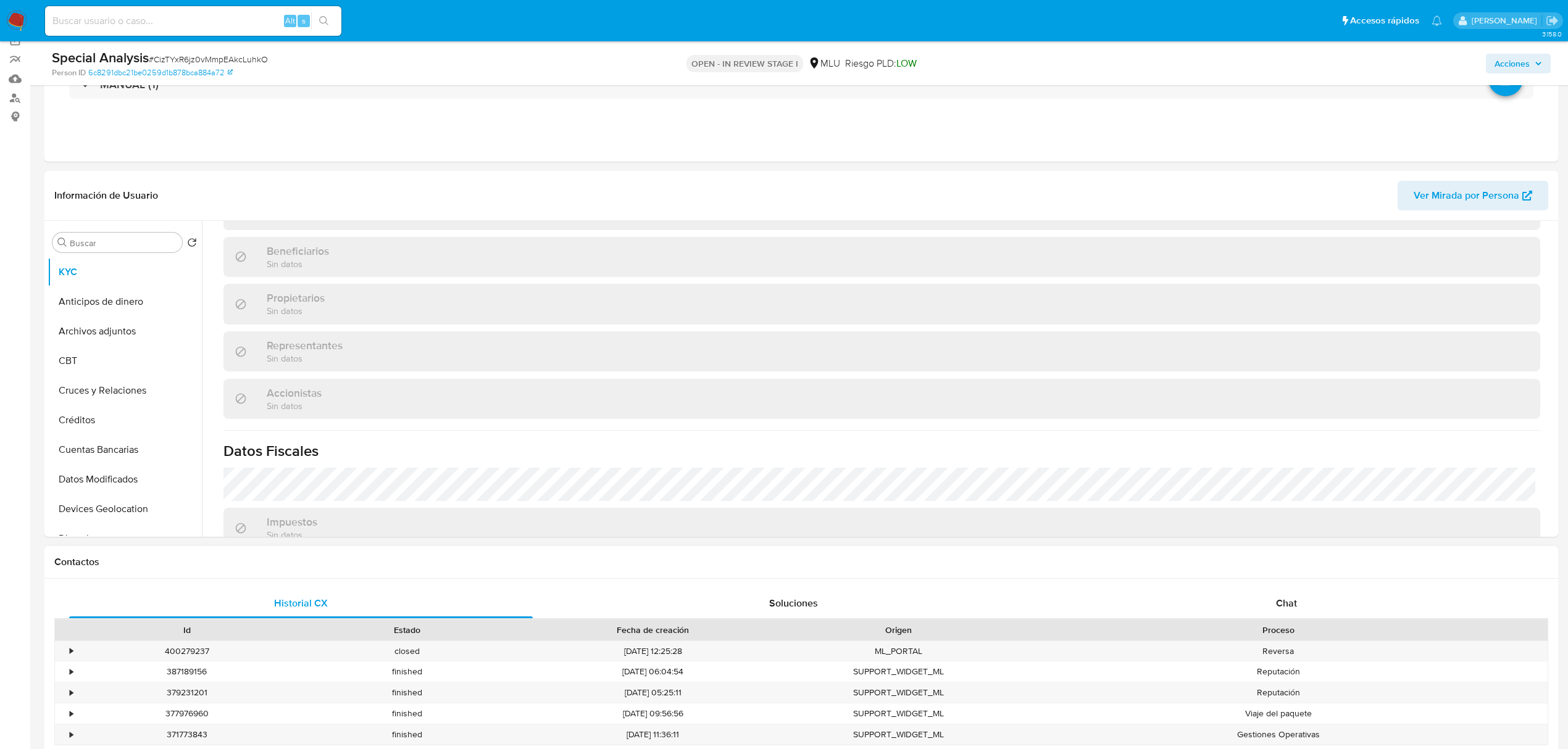
scroll to position [247, 0]
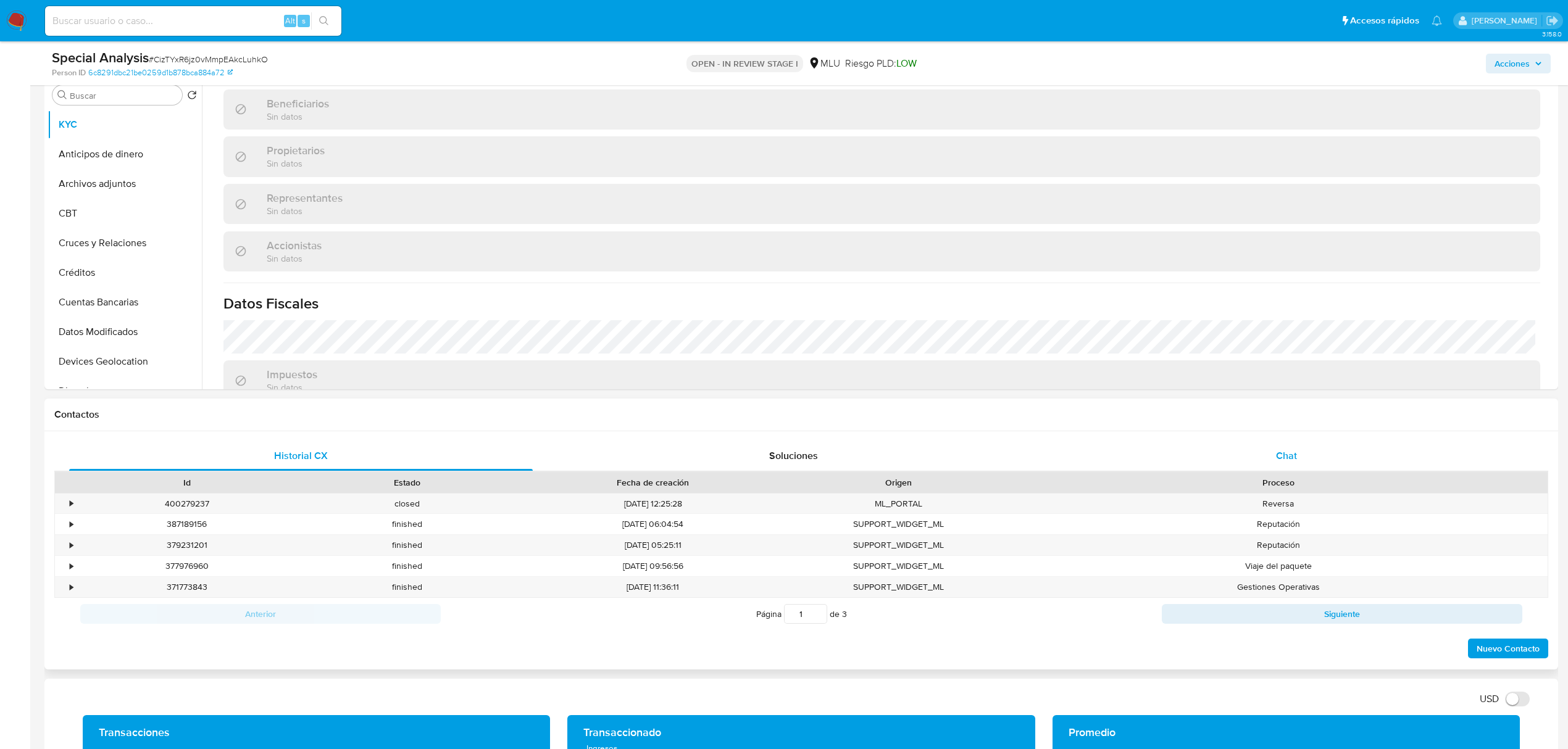
click at [1269, 457] on div "Chat" at bounding box center [1287, 456] width 463 height 30
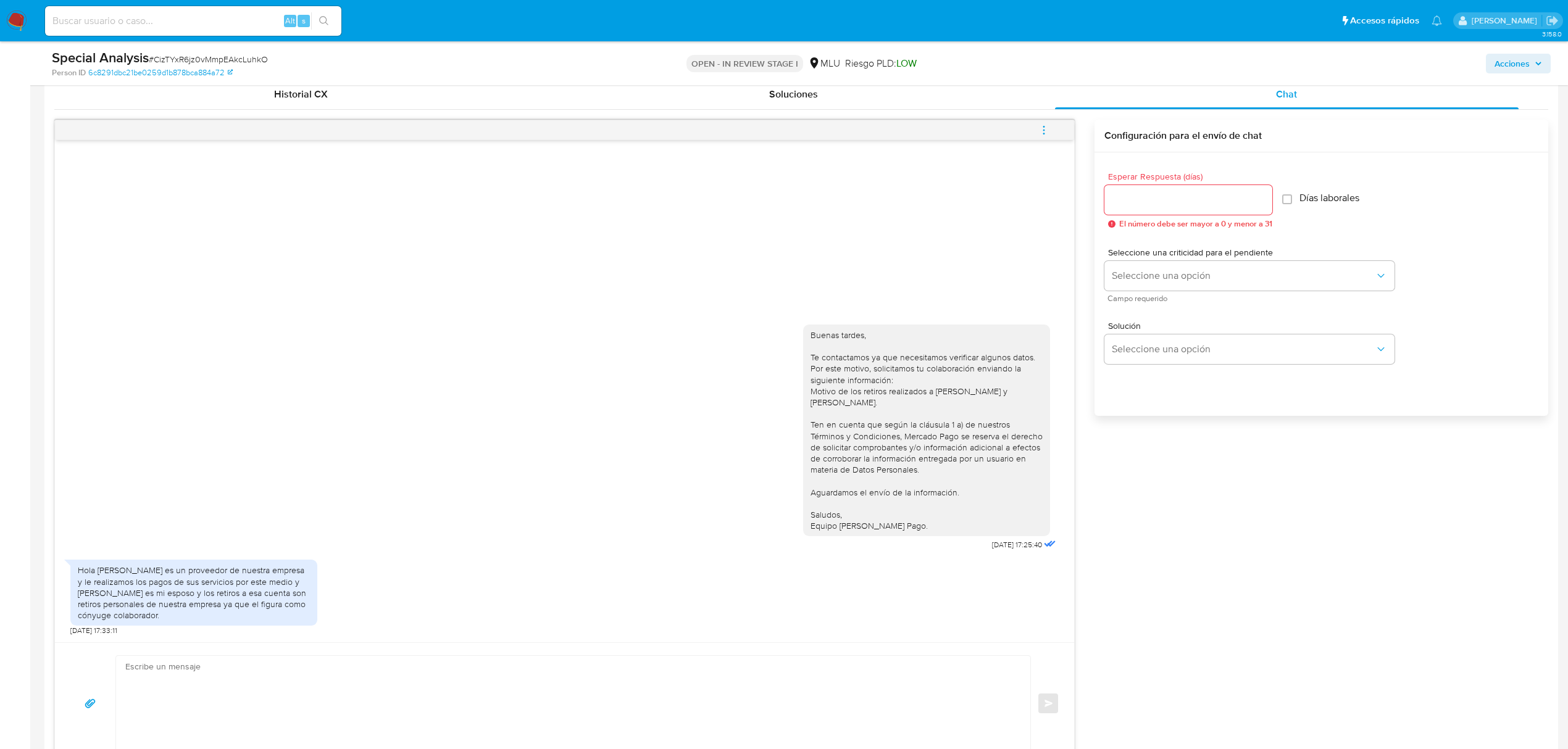
scroll to position [658, 0]
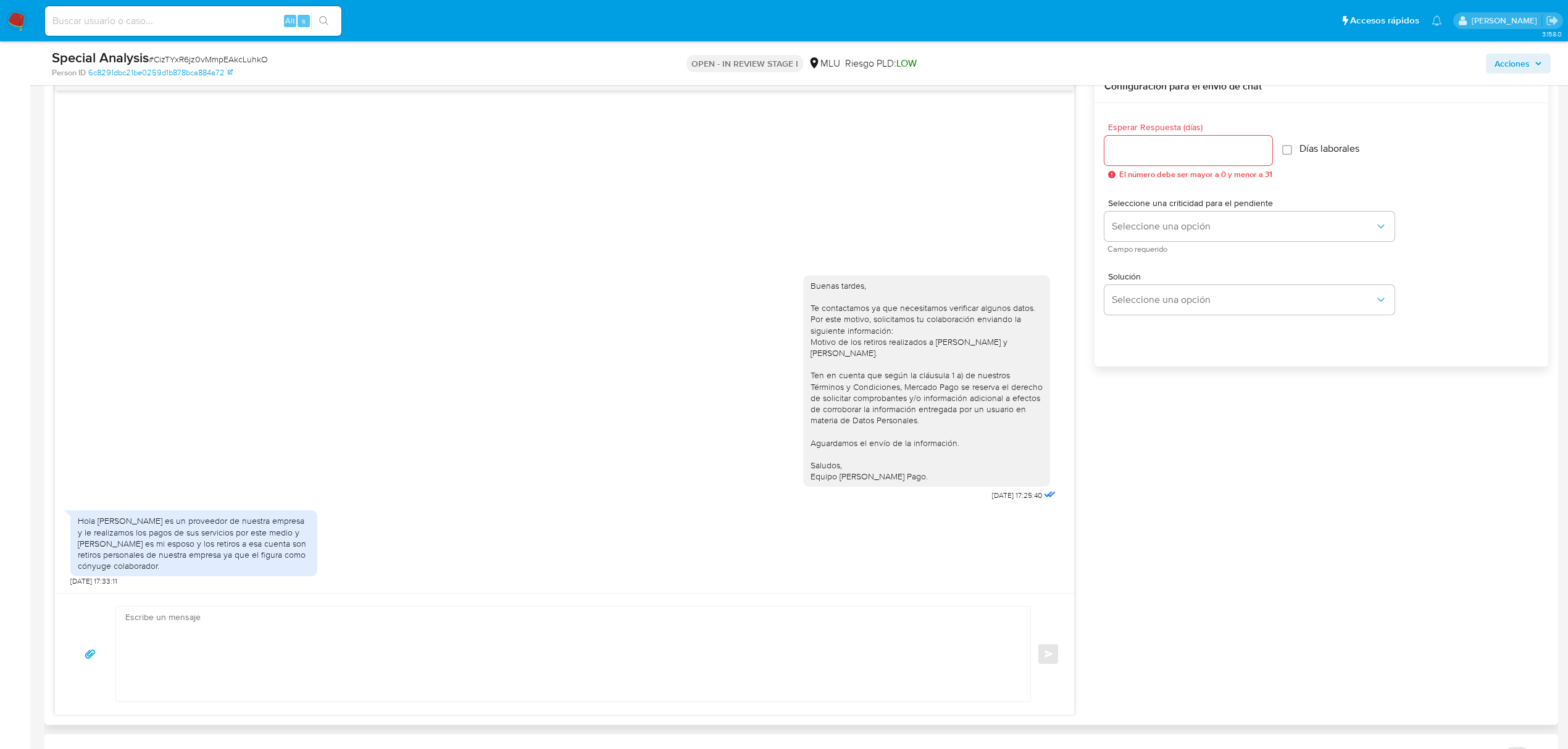
click at [868, 622] on textarea at bounding box center [570, 654] width 890 height 95
type textarea "Muchas gracias por tu respuesta. ¡Te deseamos éxito en tus próximas operaciones…"
click at [1195, 154] on input "Esperar Respuesta (días)" at bounding box center [1188, 150] width 168 height 16
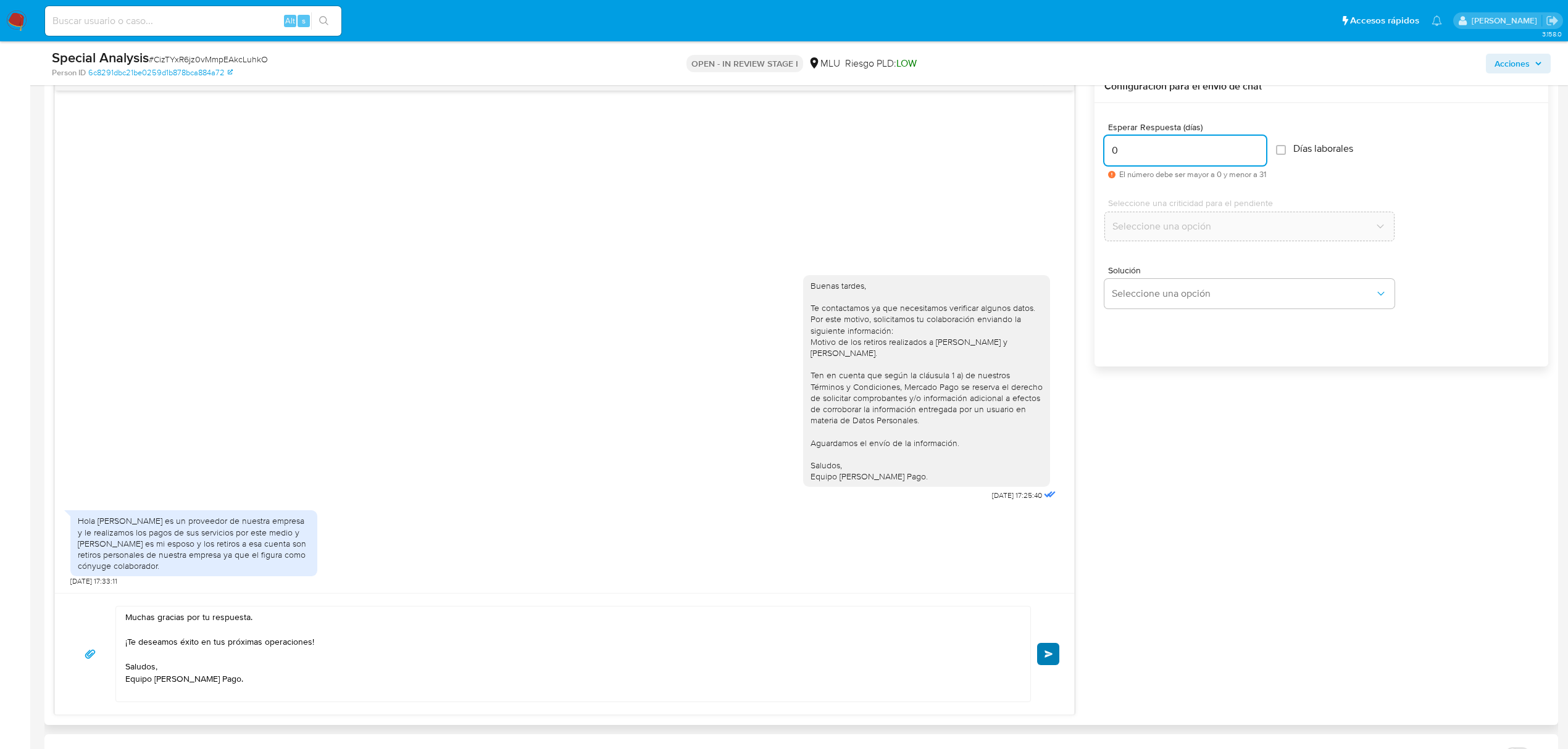
type input "0"
click at [1045, 663] on button "Enviar" at bounding box center [1048, 654] width 22 height 22
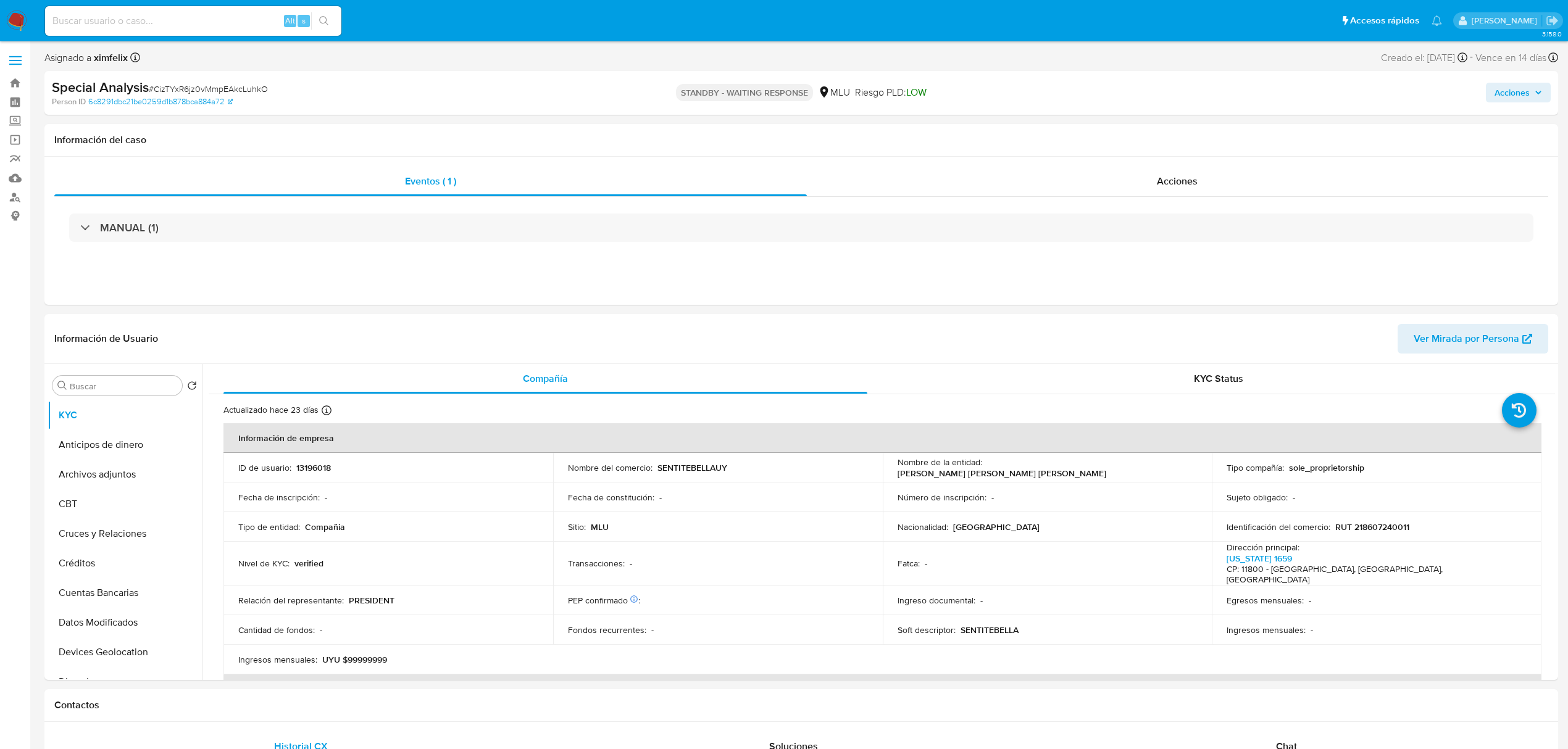
select select "10"
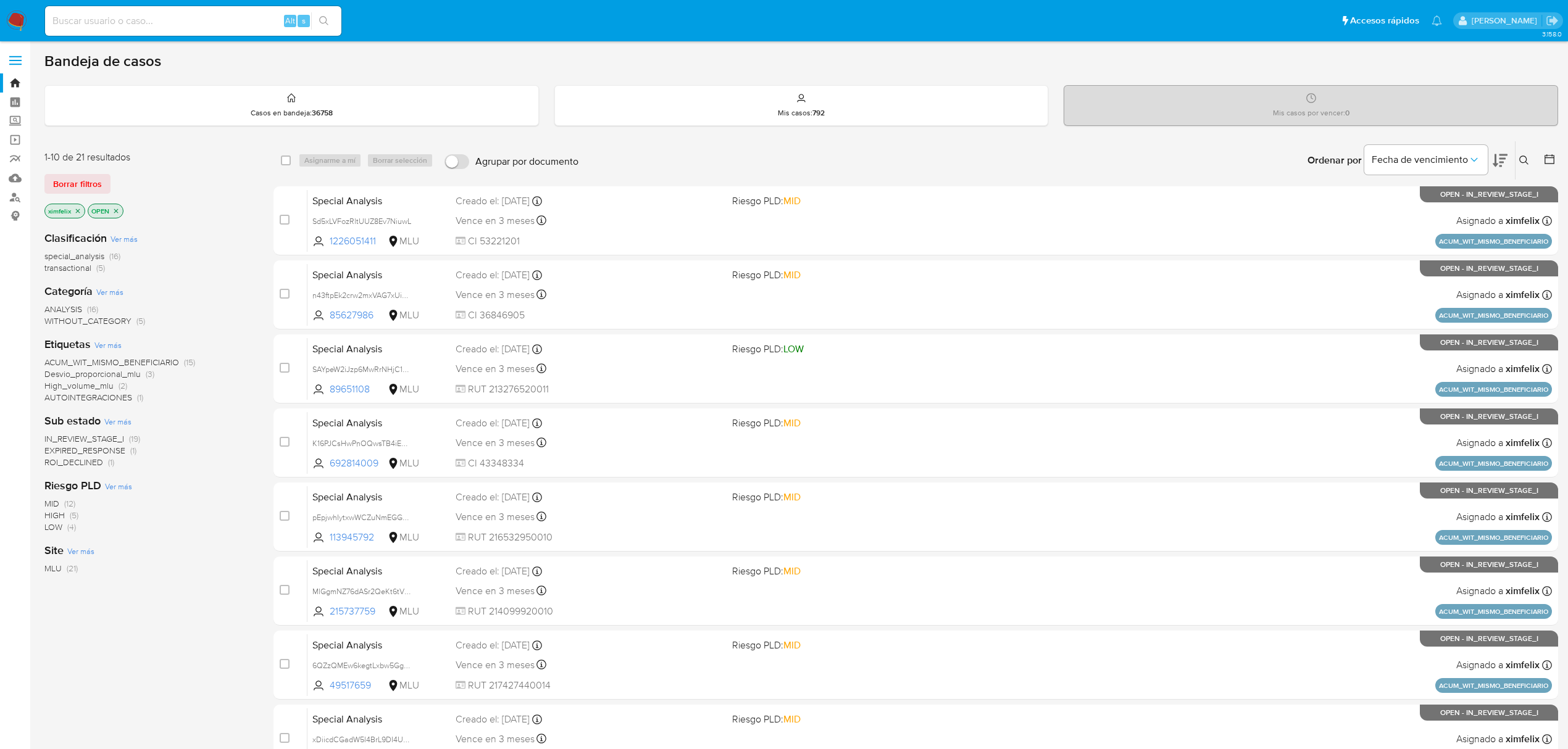
click at [78, 461] on span "ROI_DECLINED" at bounding box center [74, 462] width 59 height 12
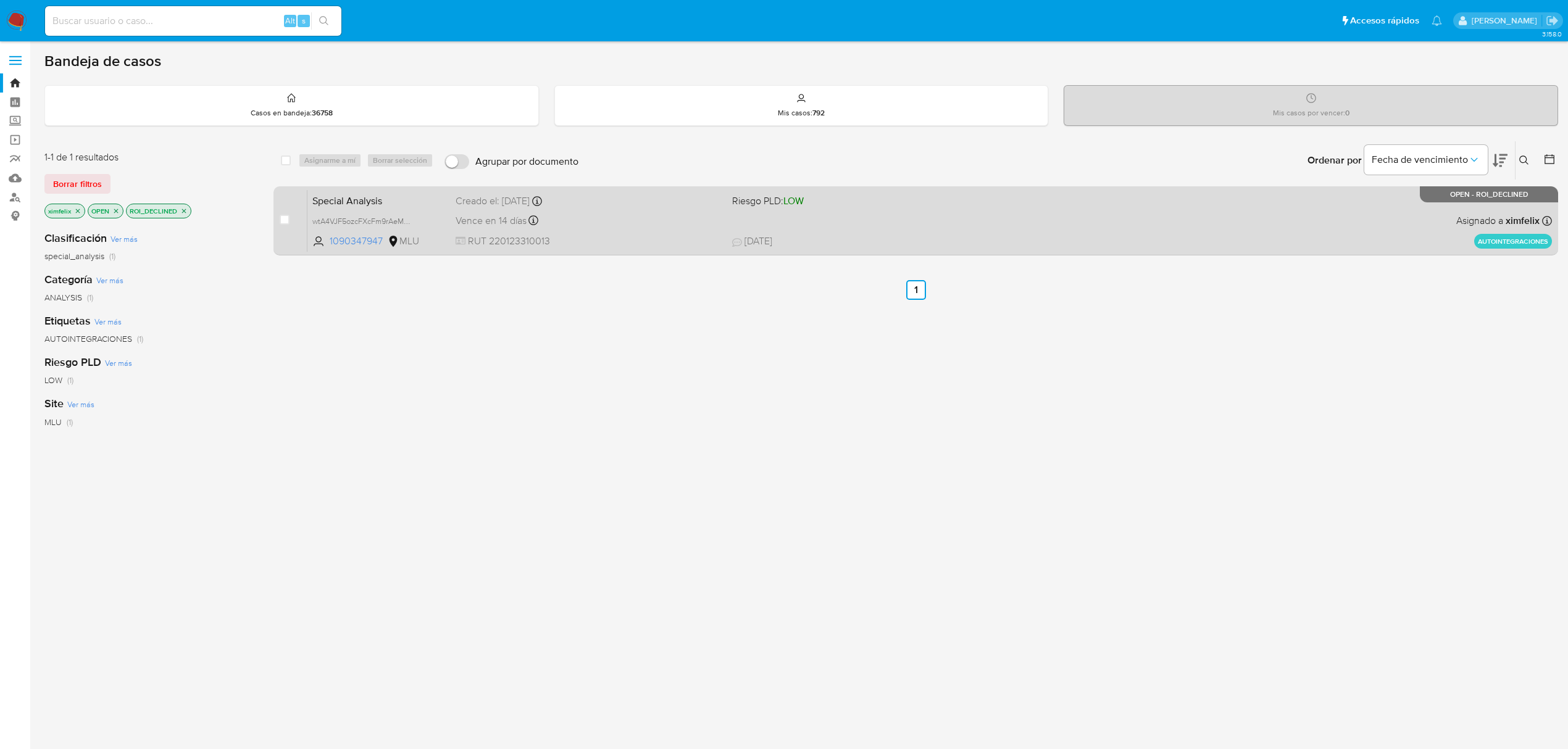
click at [621, 225] on div "Vence en 14 días Vence el [DATE] 10:30:27" at bounding box center [588, 221] width 266 height 17
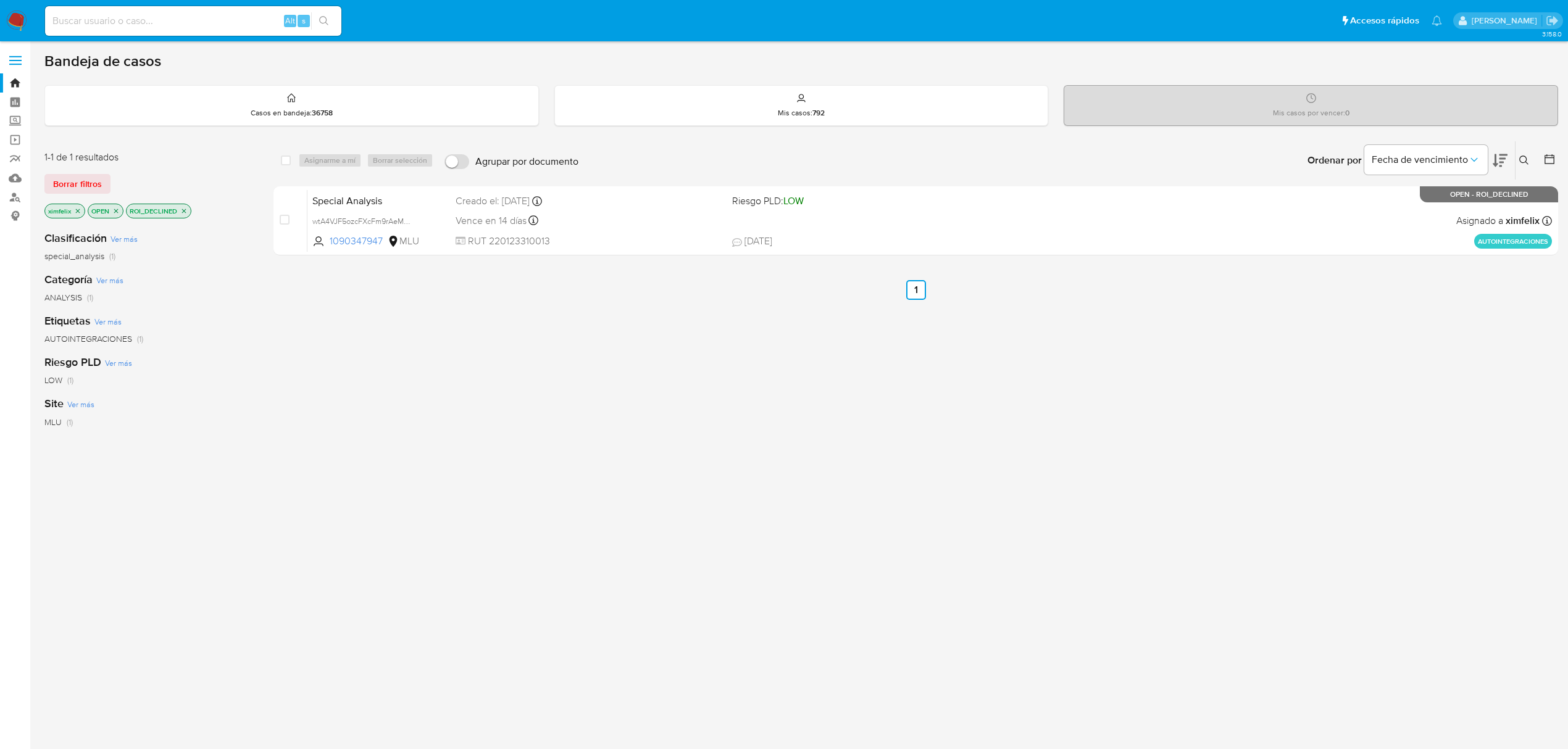
click at [183, 208] on icon "close-filter" at bounding box center [183, 210] width 7 height 7
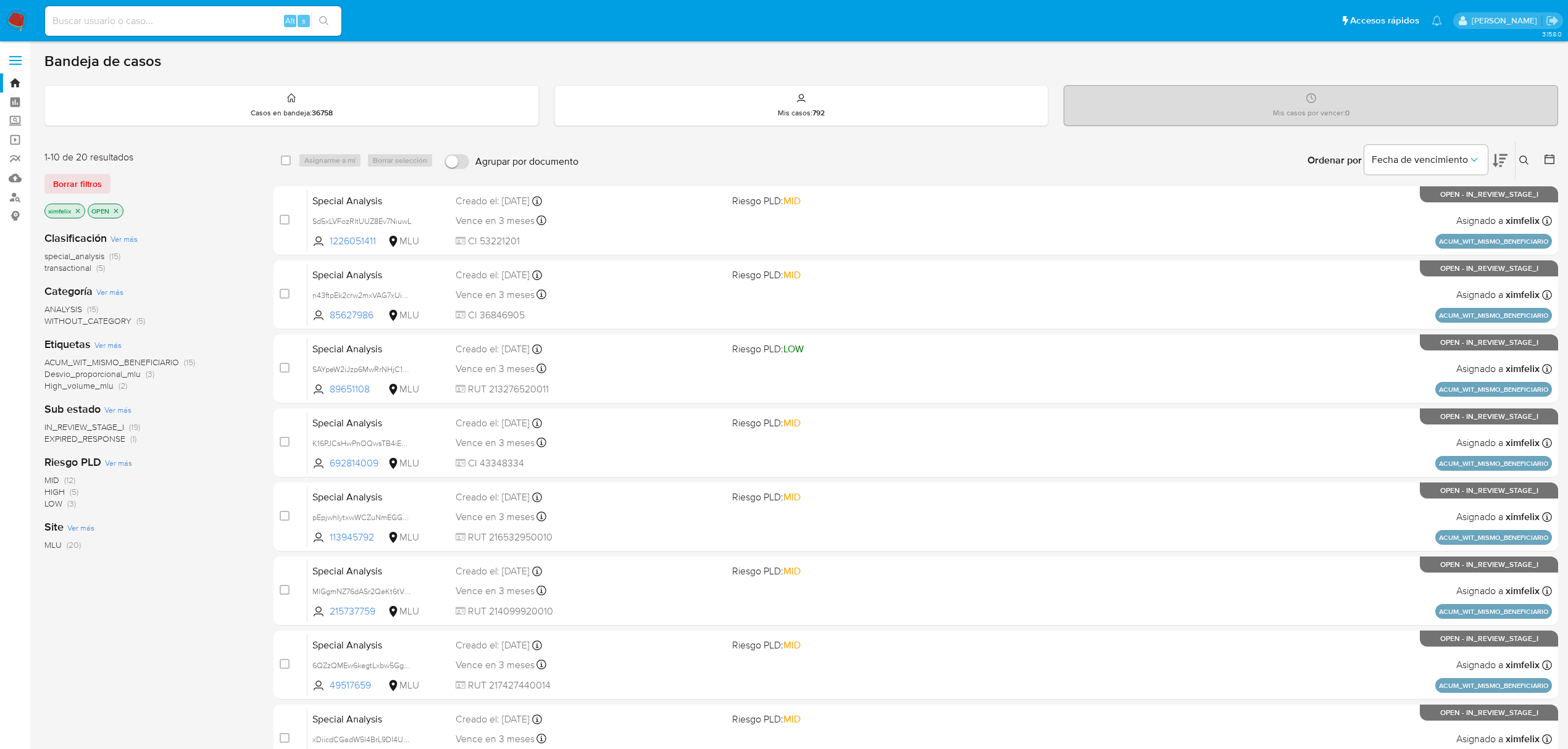
drag, startPoint x: 97, startPoint y: 438, endPoint x: 106, endPoint y: 440, distance: 9.2
click at [106, 440] on span "EXPIRED_RESPONSE" at bounding box center [85, 439] width 81 height 12
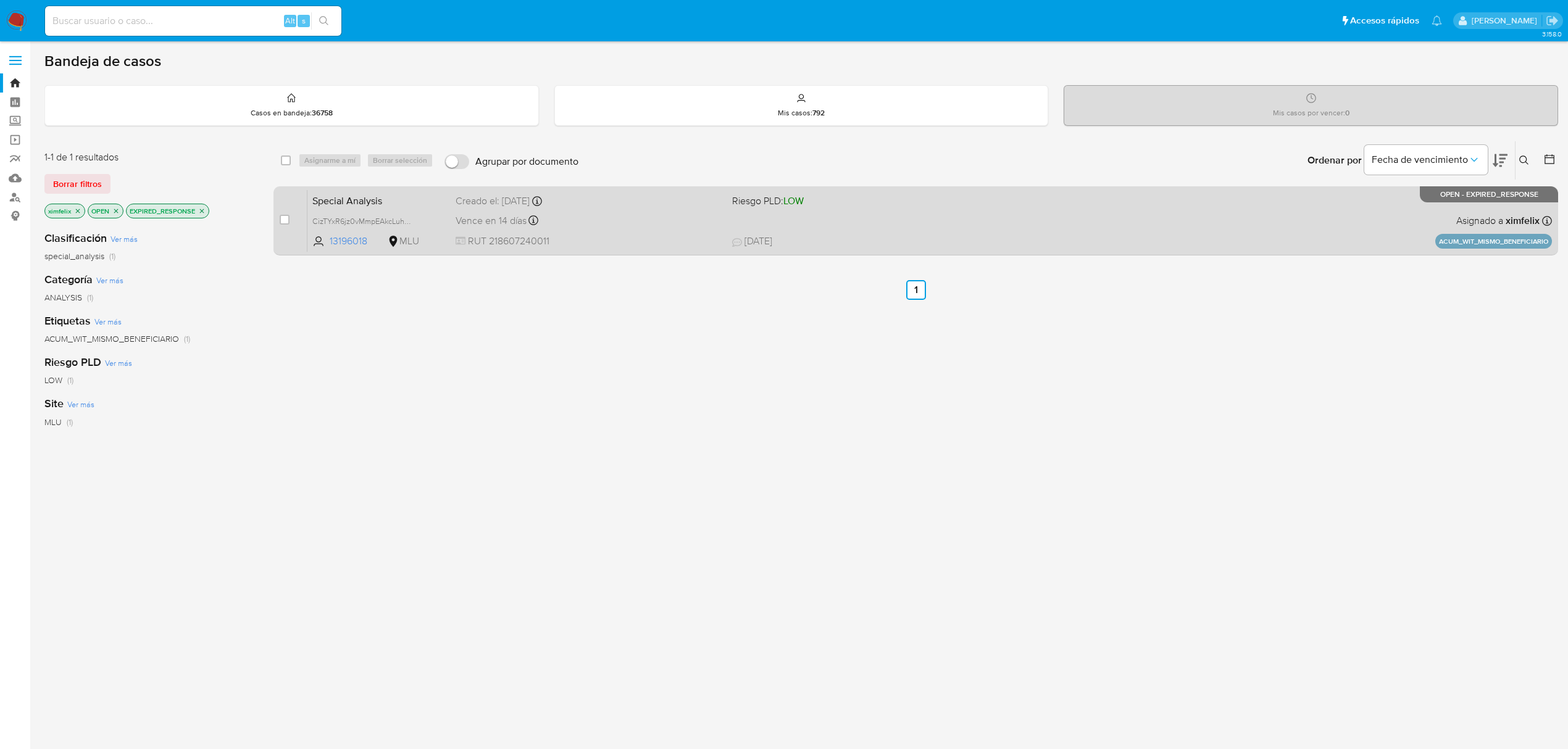
click at [623, 222] on div "Vence en 14 días Vence el [DATE] 10:31:03" at bounding box center [588, 221] width 266 height 17
drag, startPoint x: 285, startPoint y: 226, endPoint x: 279, endPoint y: 213, distance: 14.3
click at [279, 221] on div "case-item-checkbox" at bounding box center [284, 221] width 10 height 15
drag, startPoint x: 279, startPoint y: 213, endPoint x: 285, endPoint y: 219, distance: 8.5
click at [285, 219] on div "case-item-checkbox" at bounding box center [284, 219] width 10 height 12
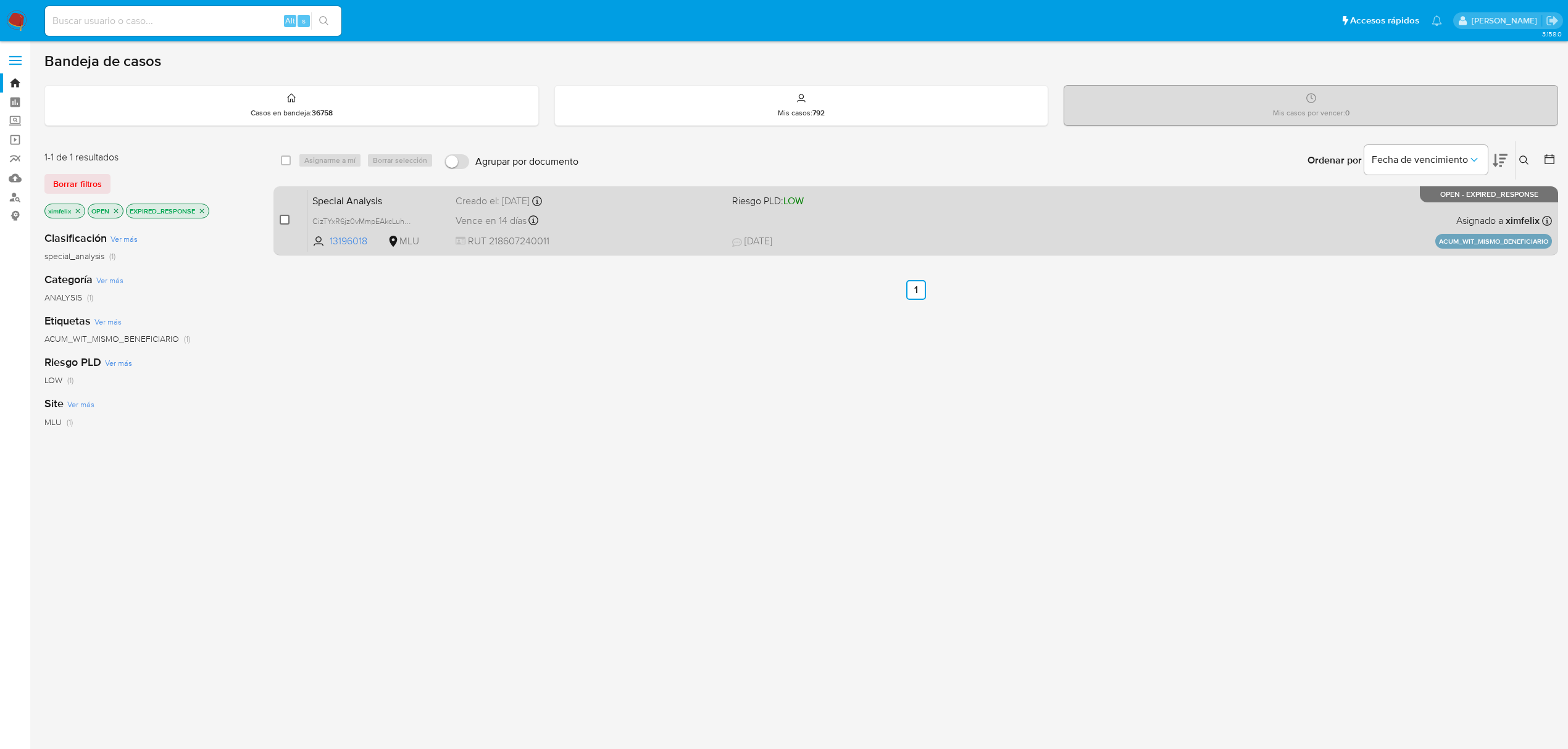
click at [285, 219] on input "checkbox" at bounding box center [284, 219] width 10 height 10
checkbox input "true"
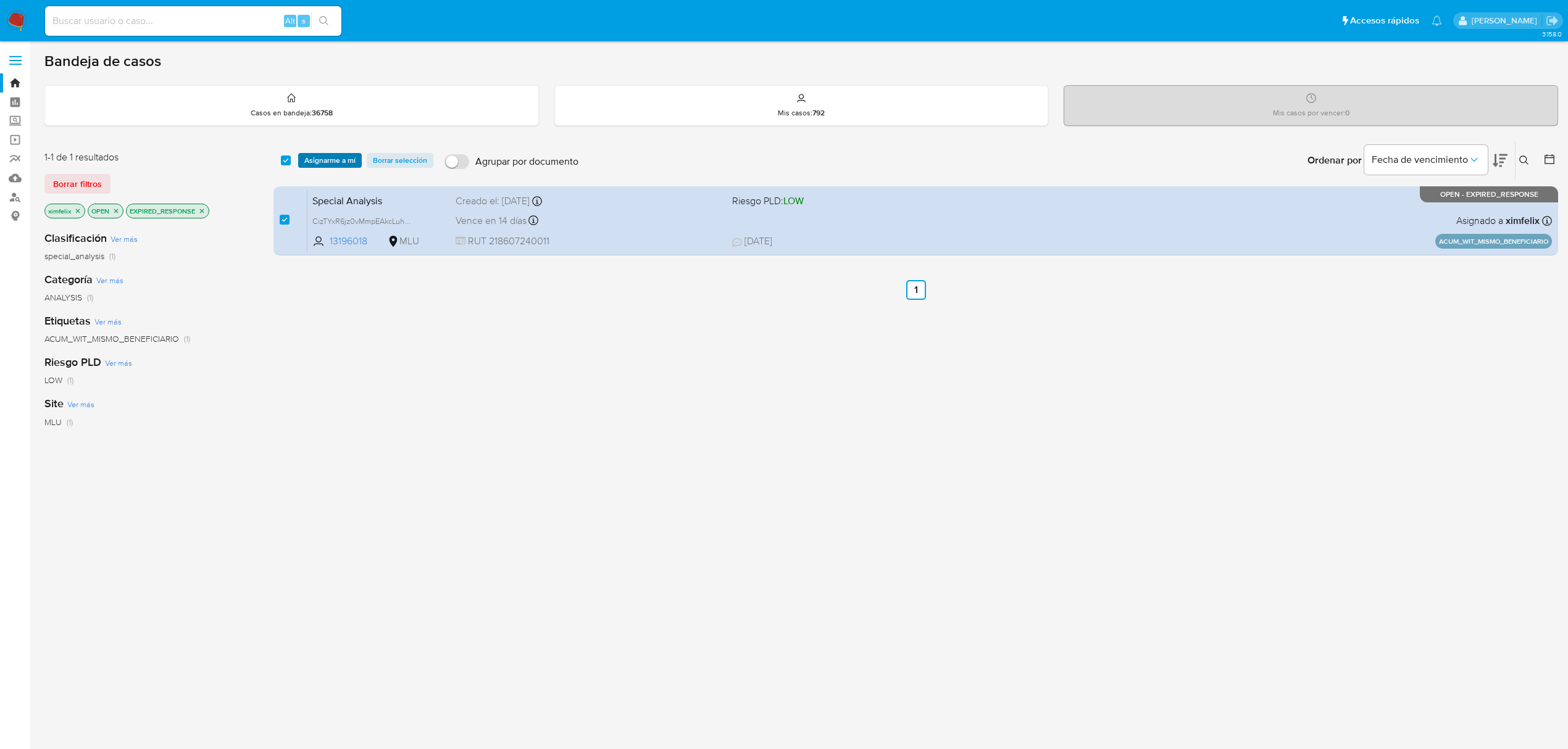
click at [352, 159] on span "Asignarme a mí" at bounding box center [330, 160] width 51 height 12
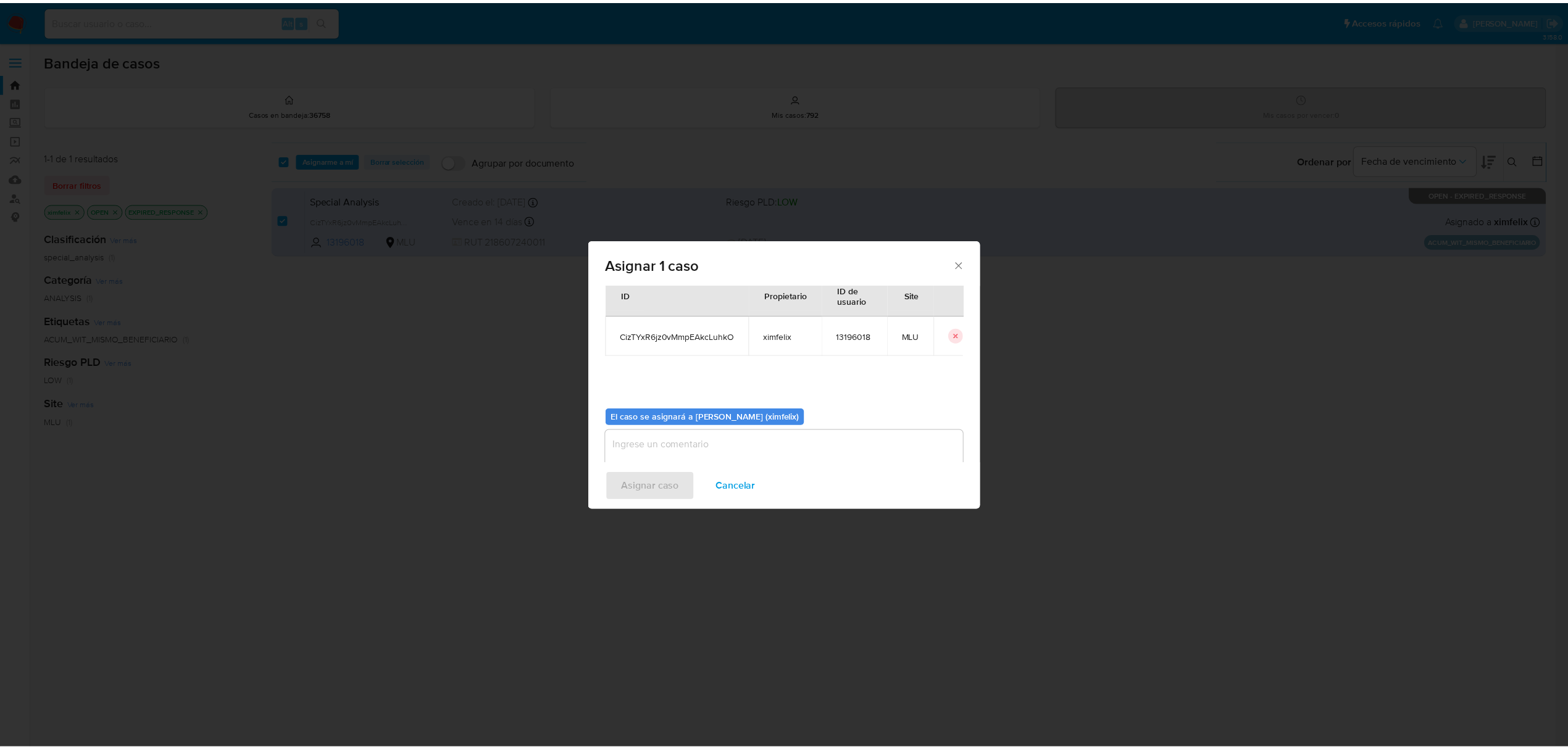
scroll to position [63, 0]
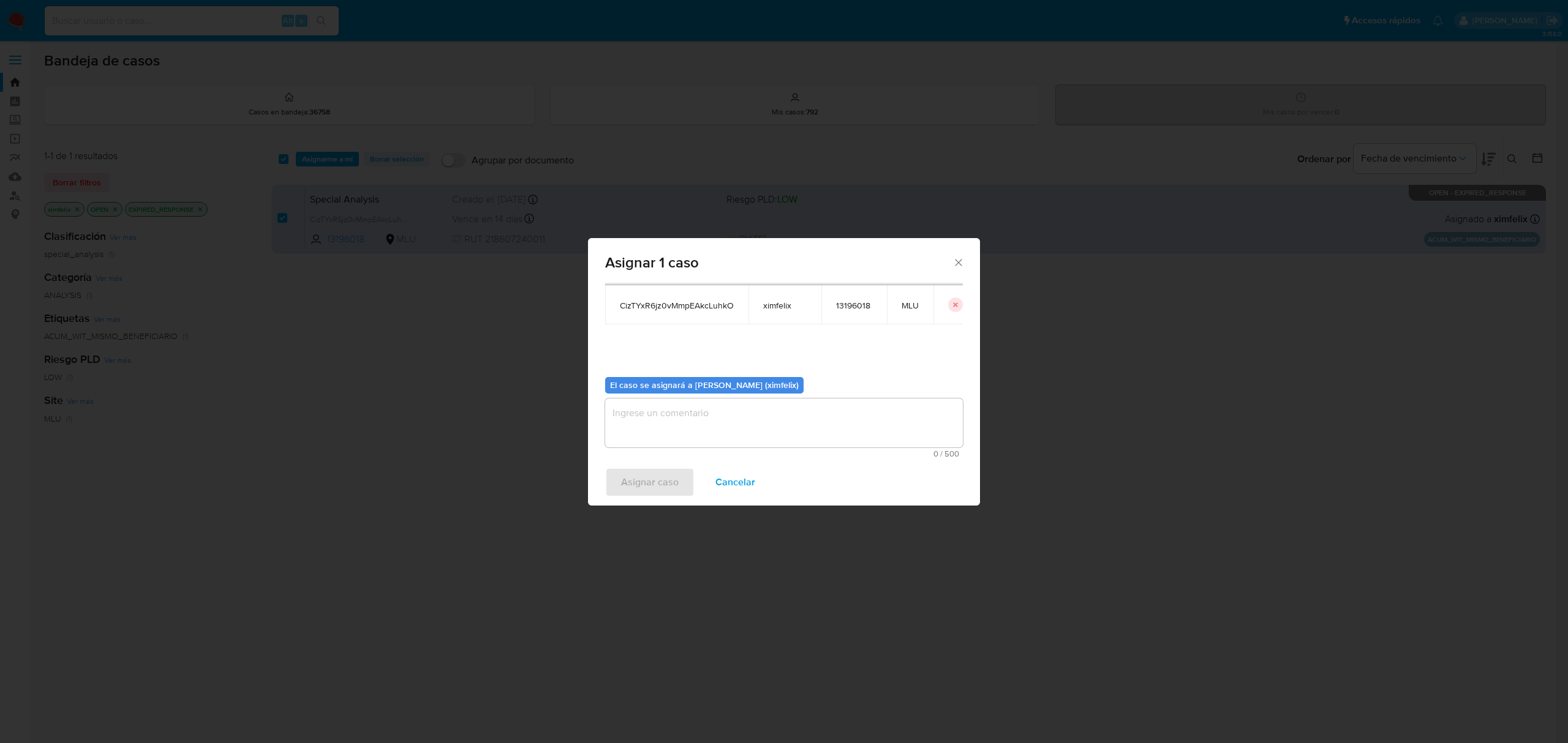
click at [763, 432] on textarea "assign-modal" at bounding box center [784, 423] width 358 height 49
click at [647, 483] on span "Asignar caso" at bounding box center [650, 483] width 58 height 27
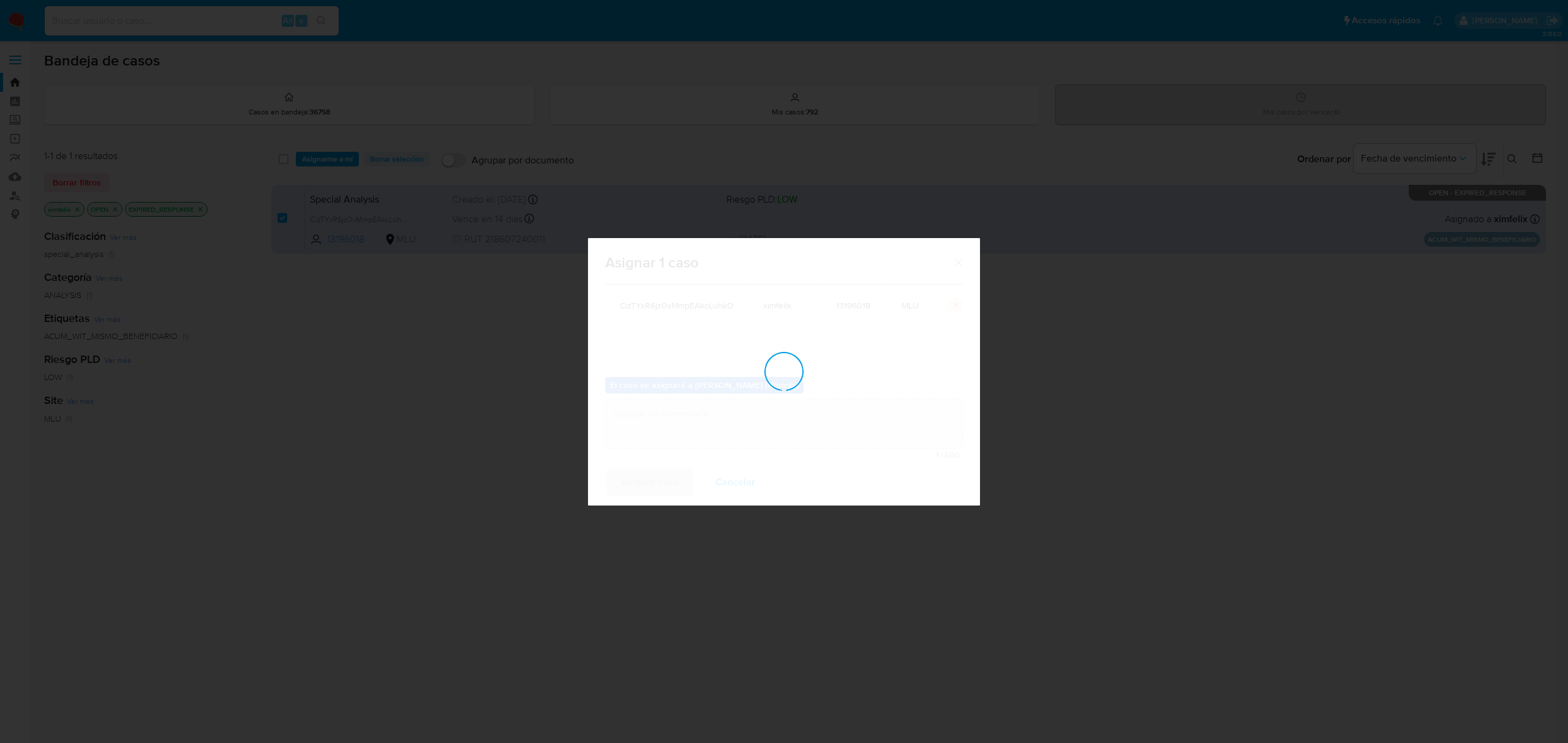
checkbox input "false"
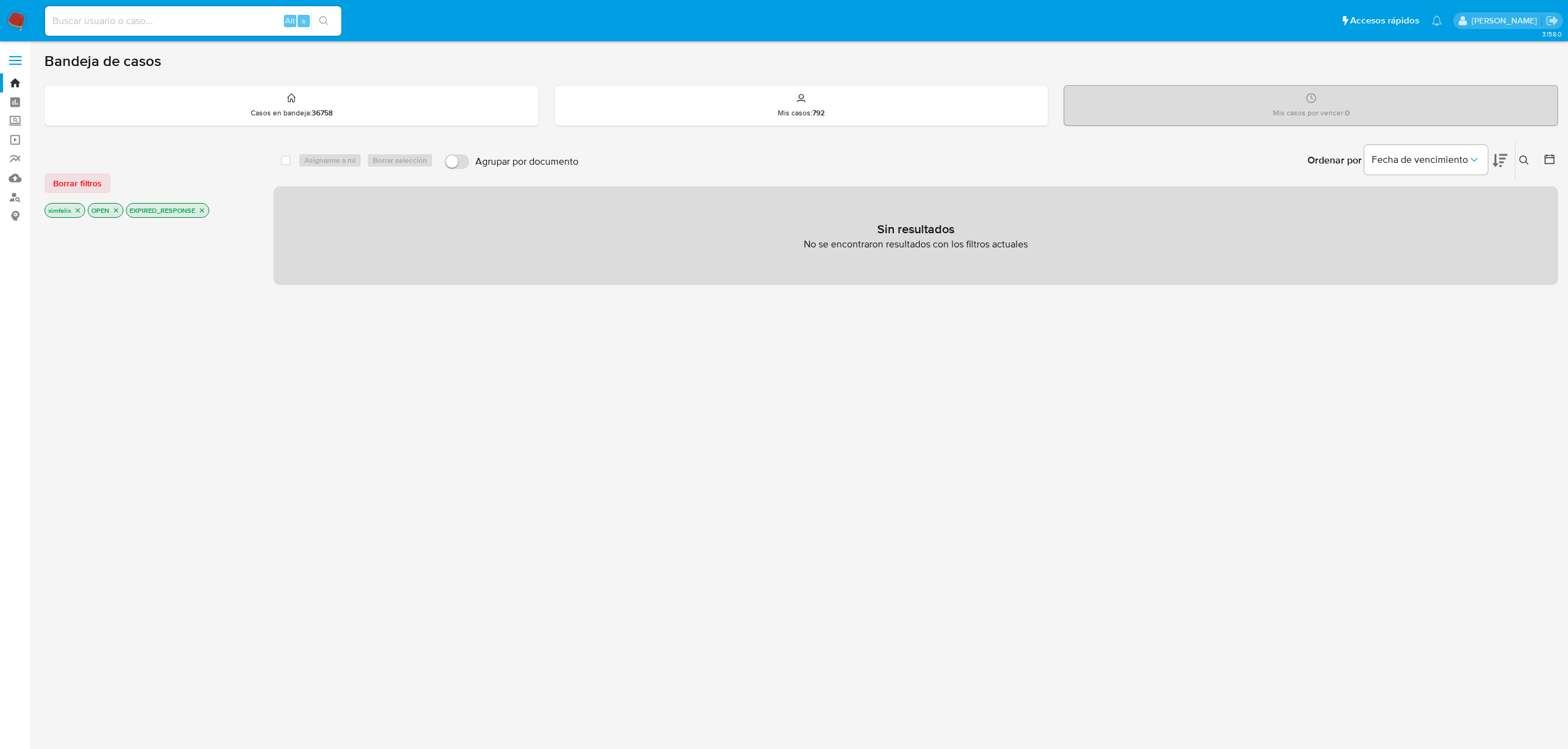
click at [10, 19] on img at bounding box center [17, 21] width 21 height 21
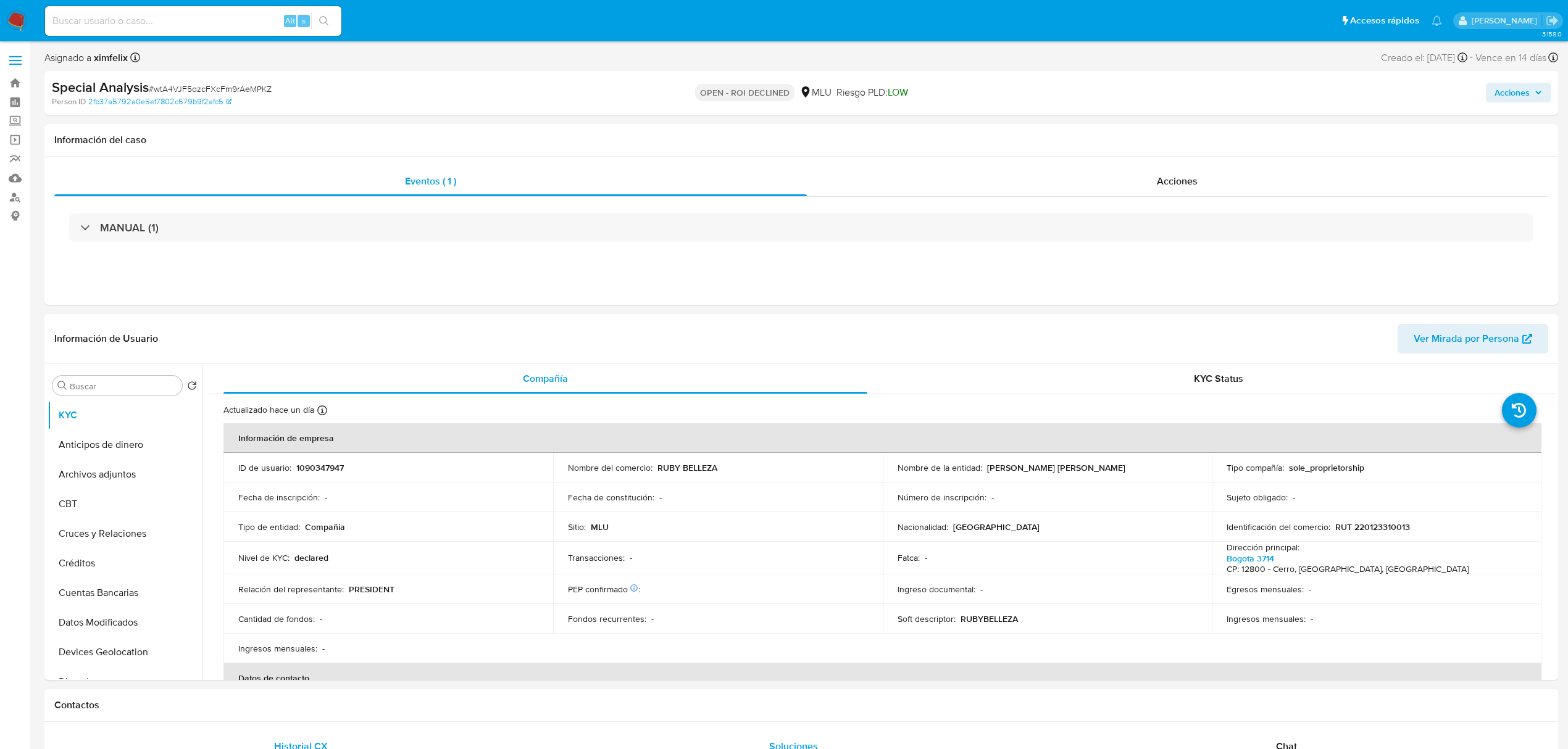
select select "10"
drag, startPoint x: 1134, startPoint y: 178, endPoint x: 1109, endPoint y: 196, distance: 30.8
click at [1134, 178] on div "Acciones" at bounding box center [1178, 181] width 742 height 30
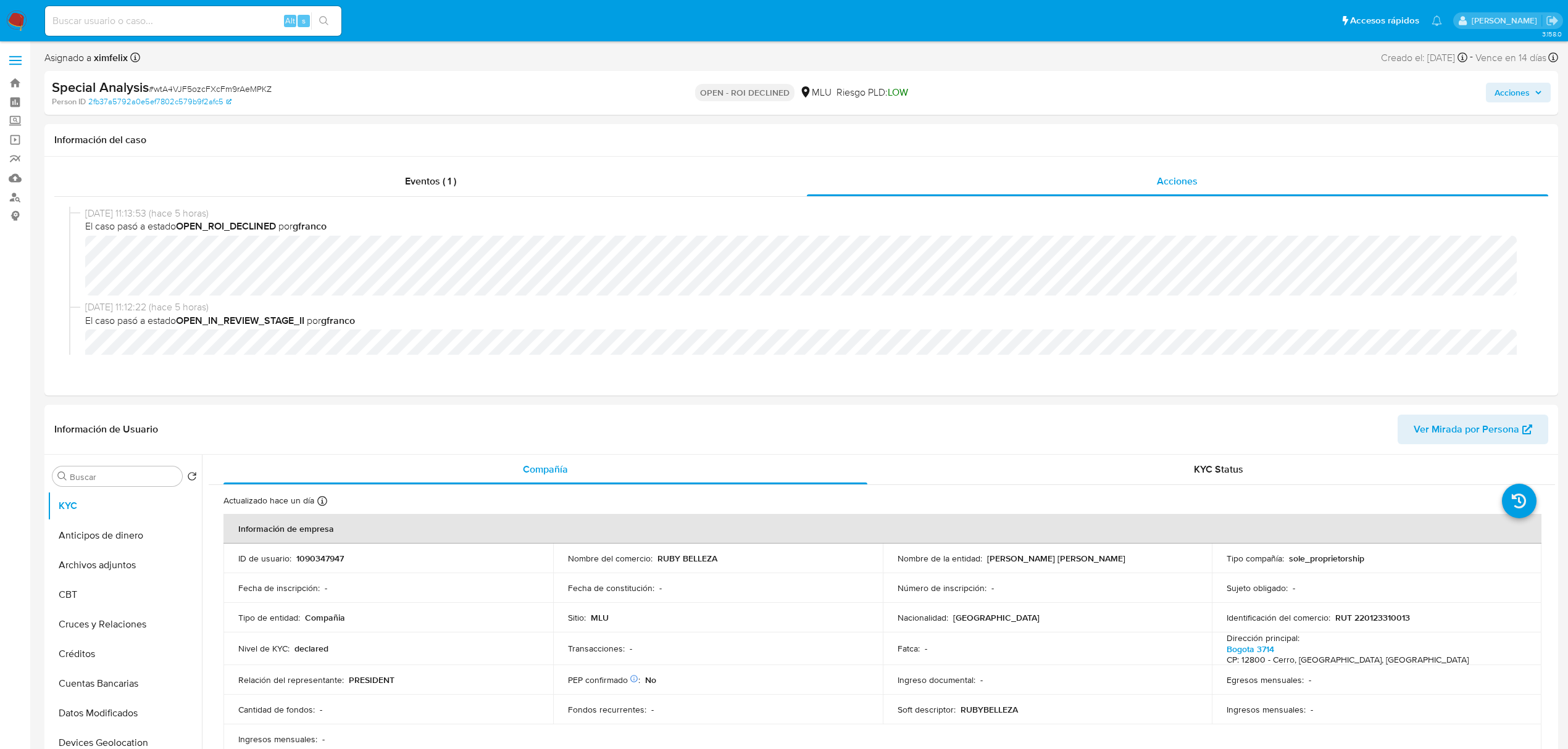
click at [1505, 90] on span "Acciones" at bounding box center [1512, 92] width 35 height 20
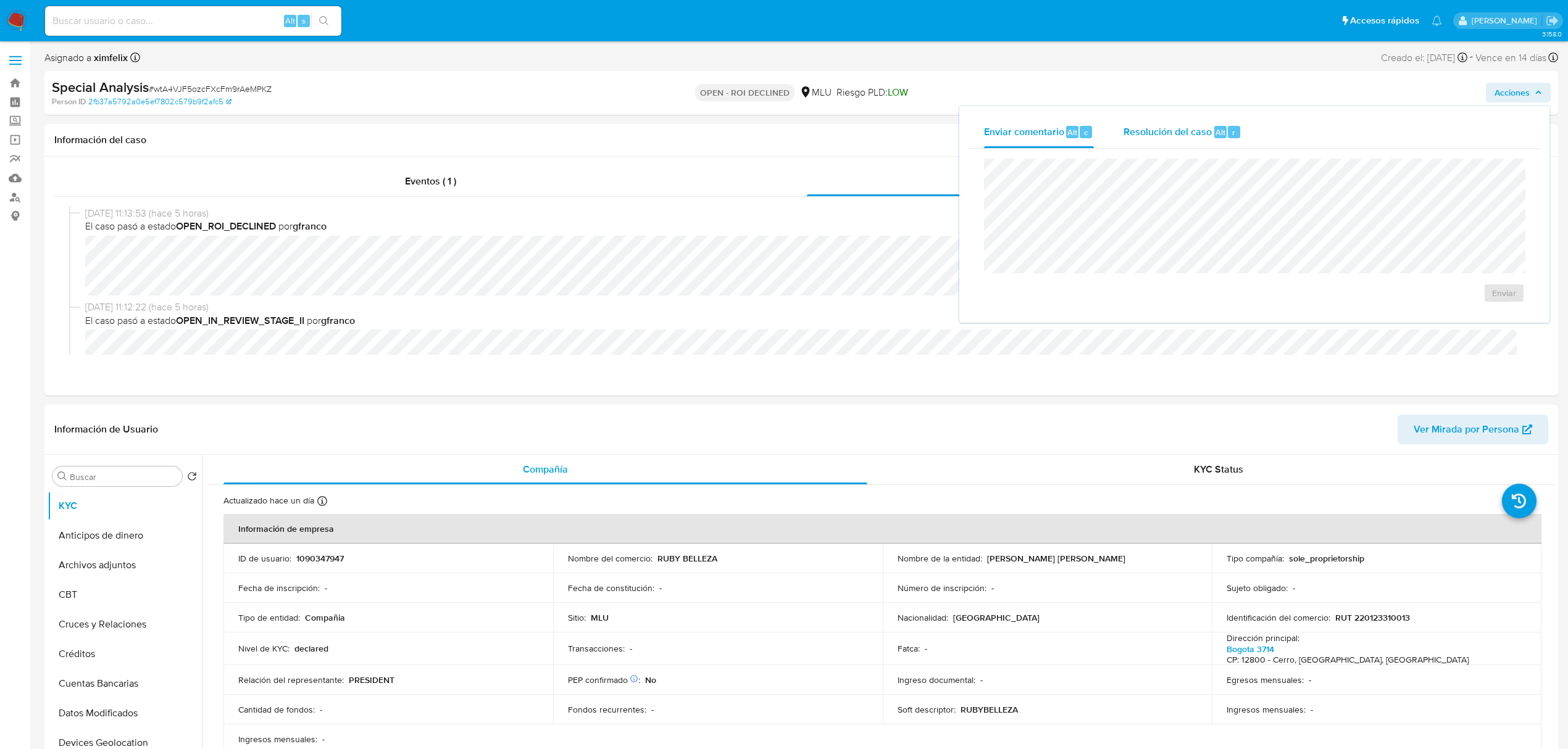
click at [1110, 132] on button "Resolución del caso Alt r" at bounding box center [1182, 132] width 148 height 32
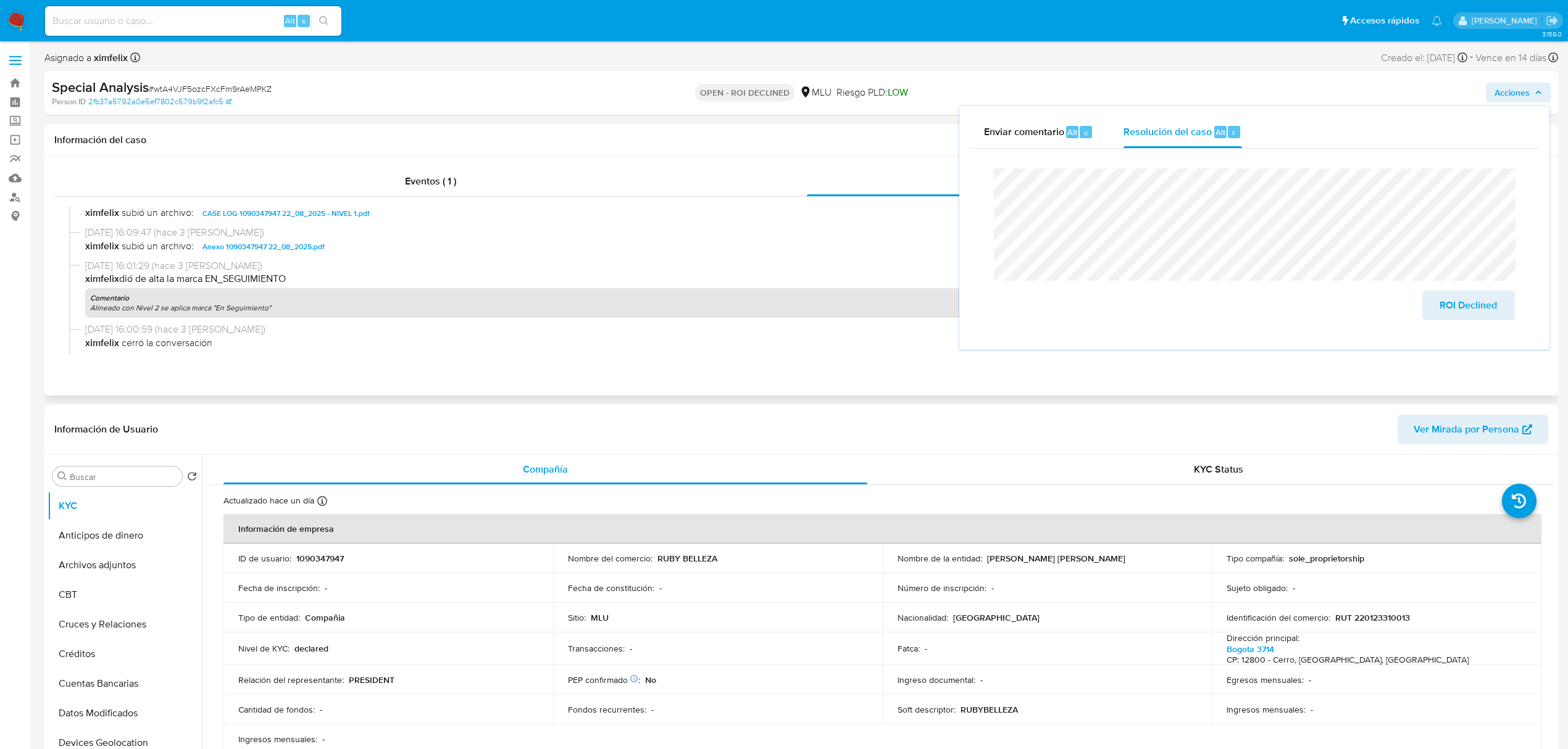
scroll to position [329, 0]
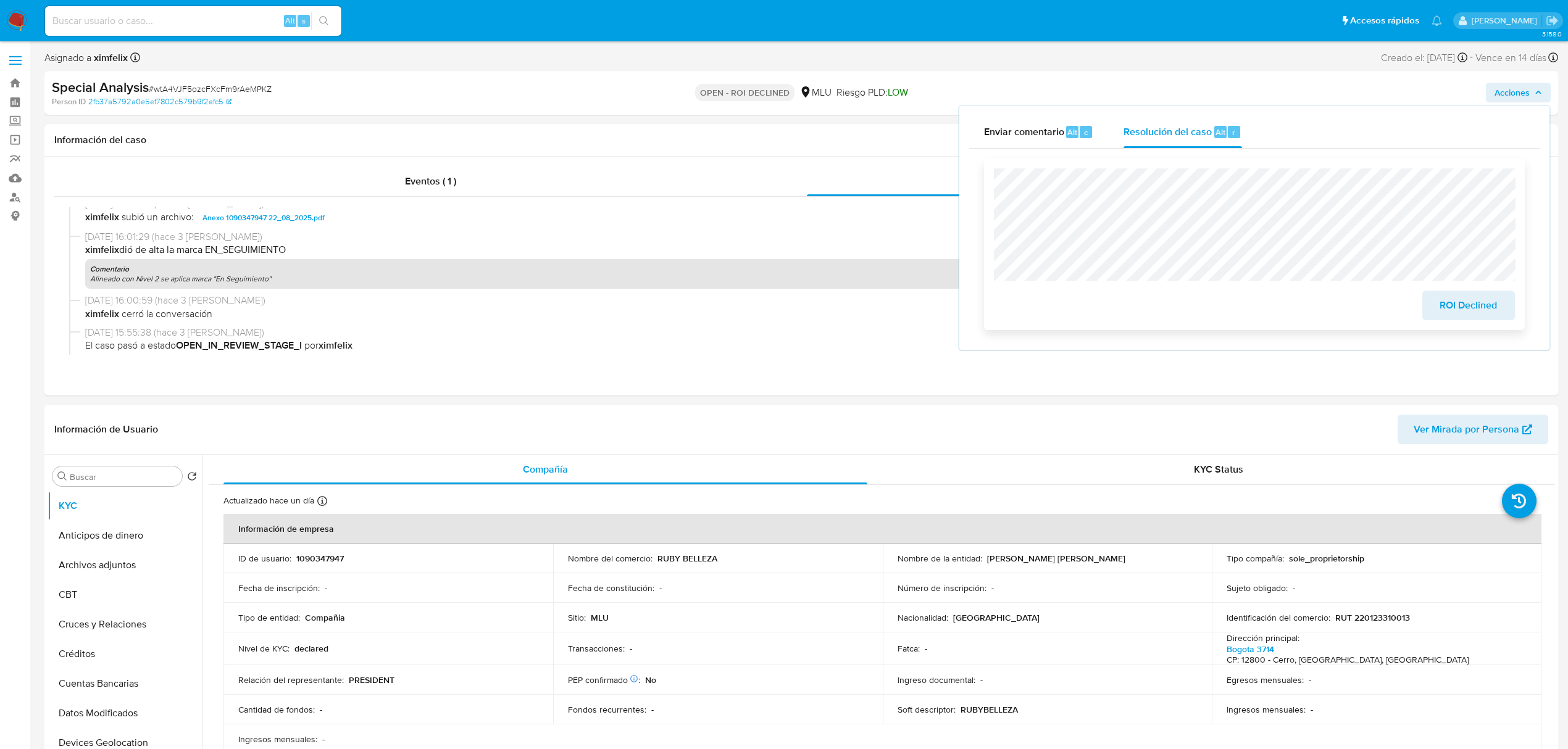
click at [1447, 306] on span "ROI Declined" at bounding box center [1469, 306] width 61 height 27
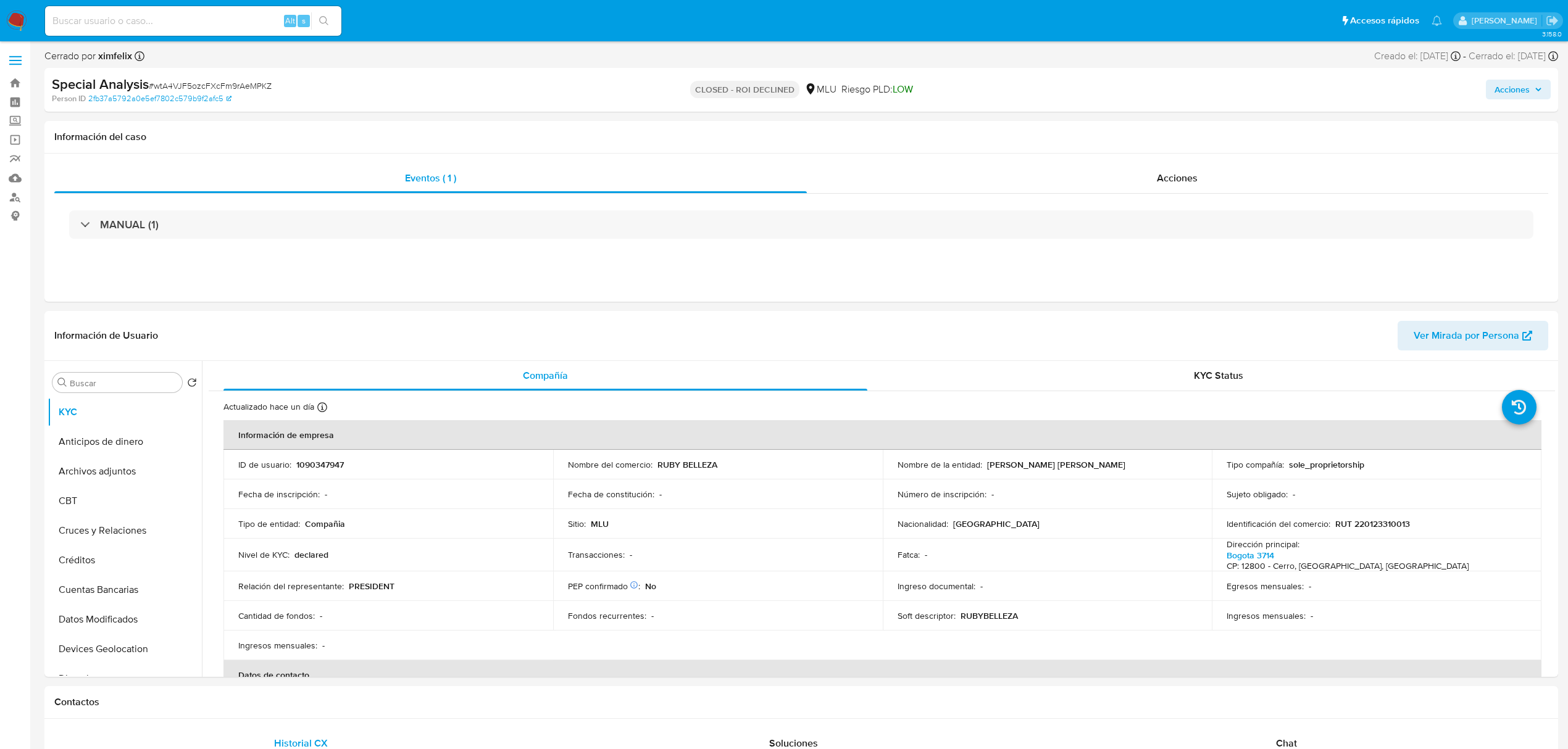
select select "10"
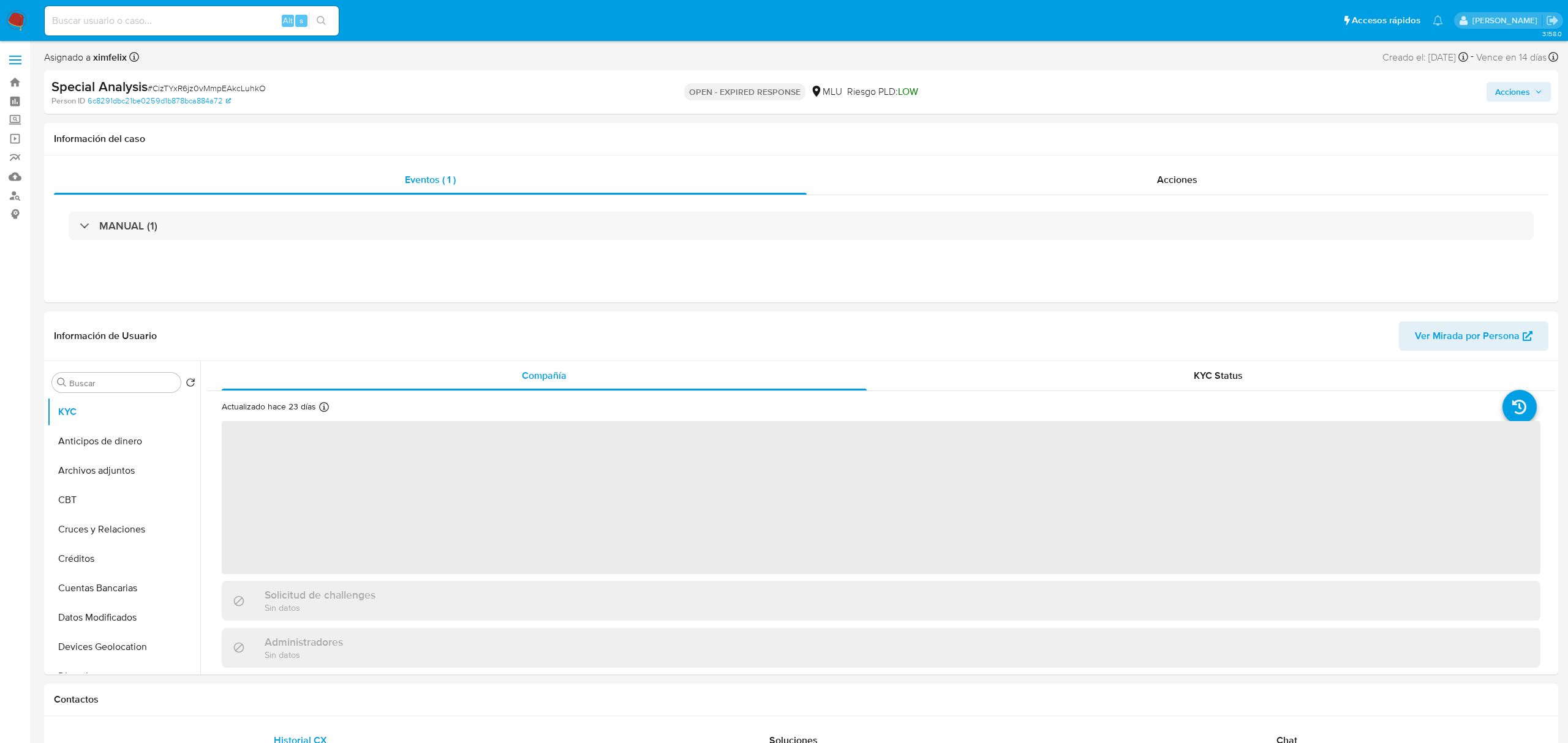
select select "10"
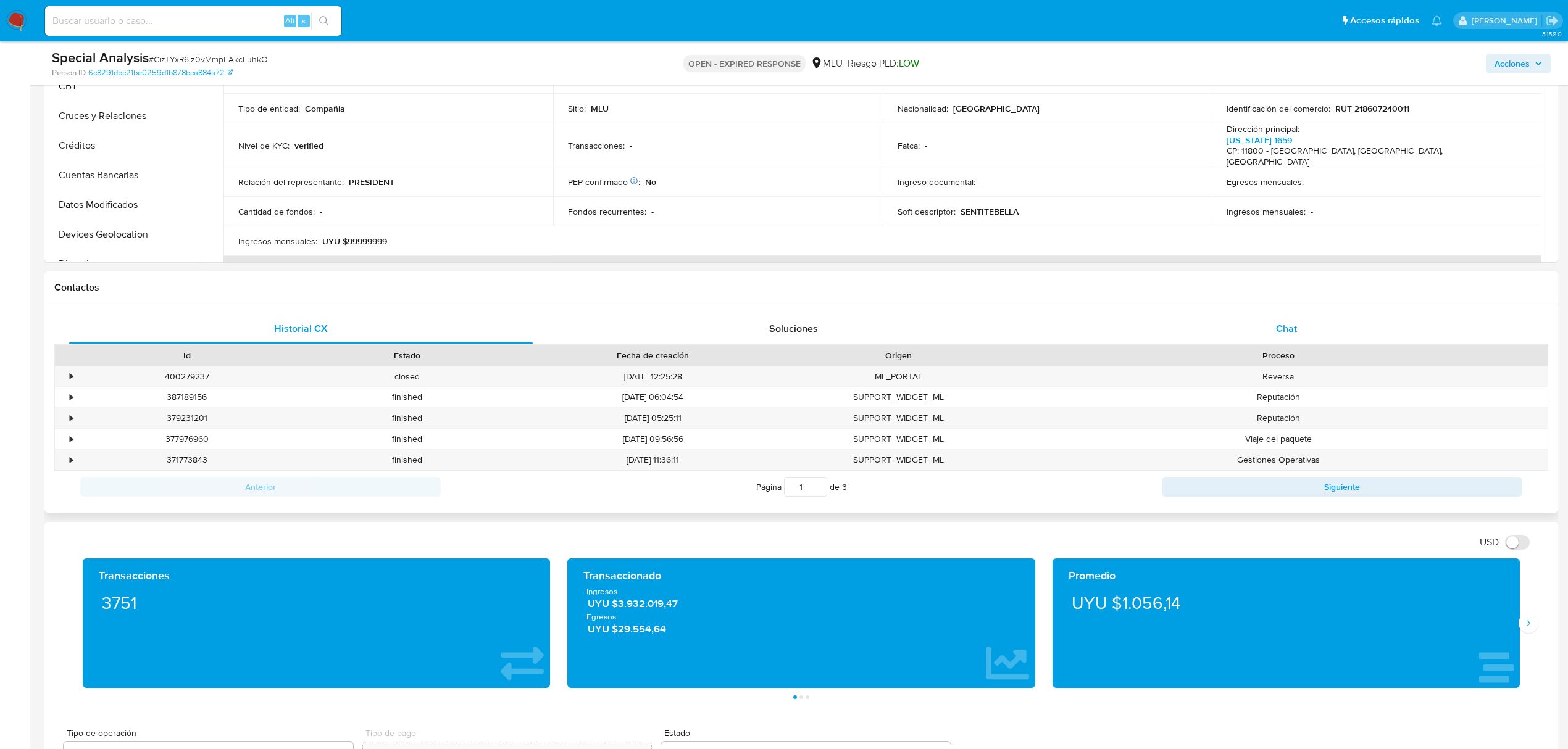
scroll to position [411, 0]
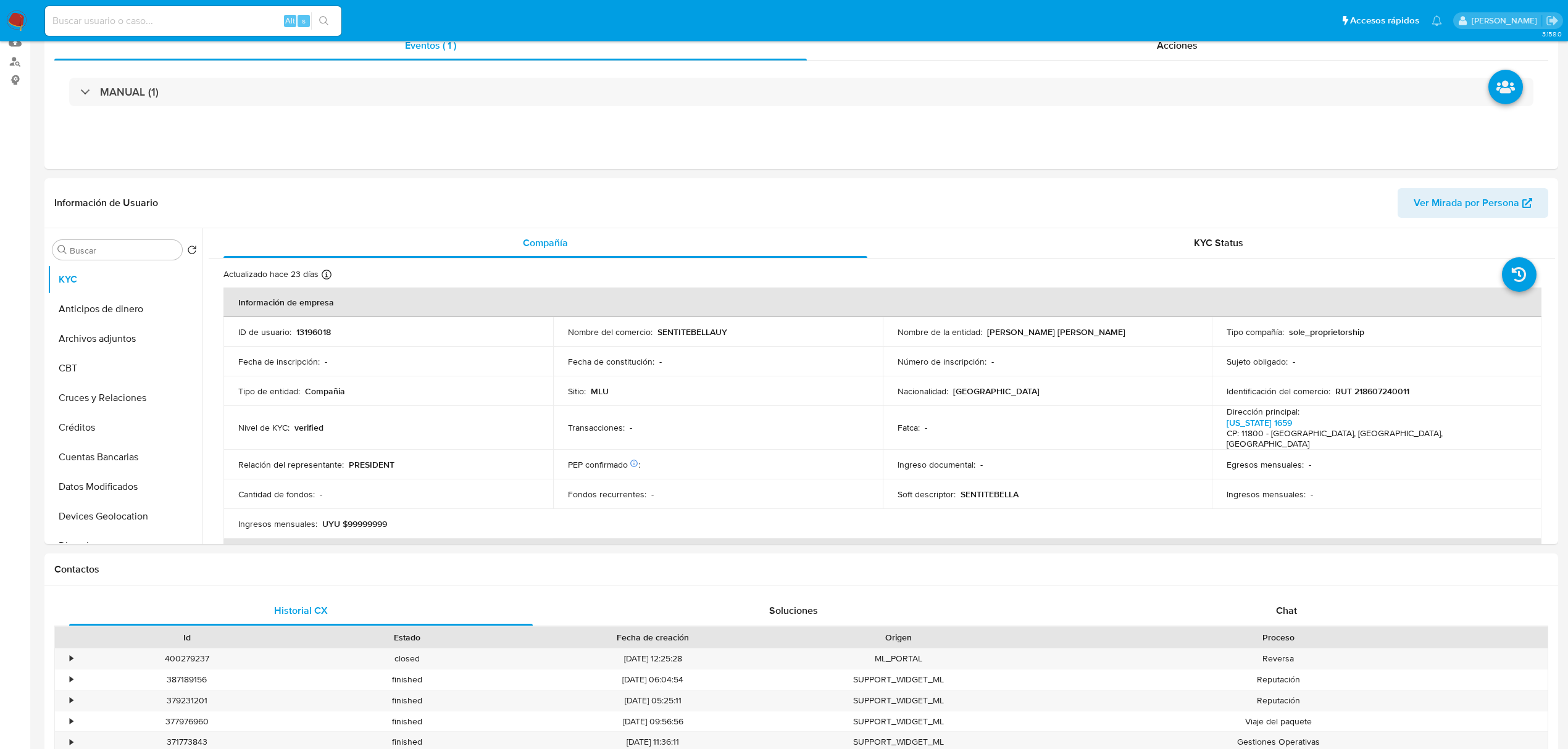
select select "10"
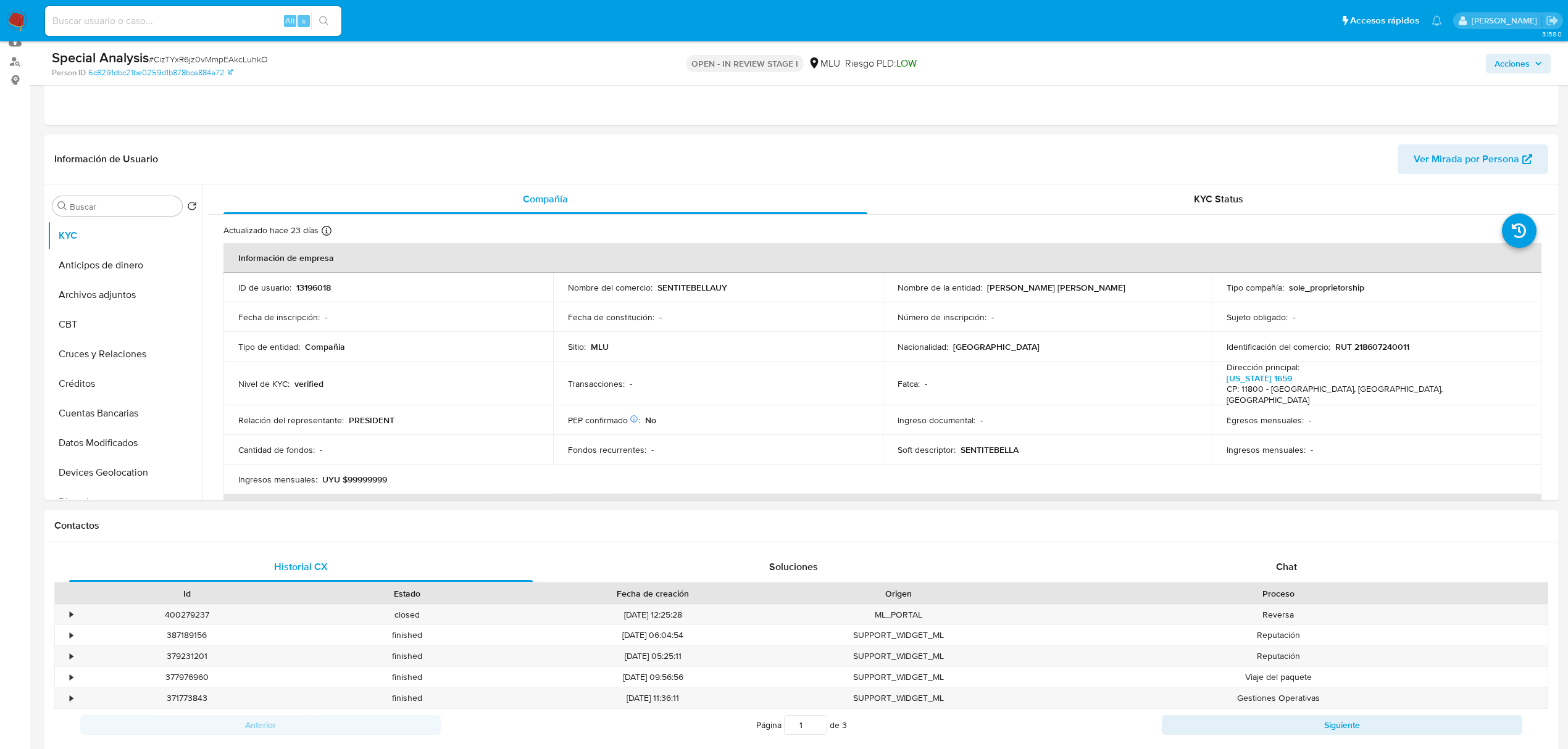
scroll to position [164, 0]
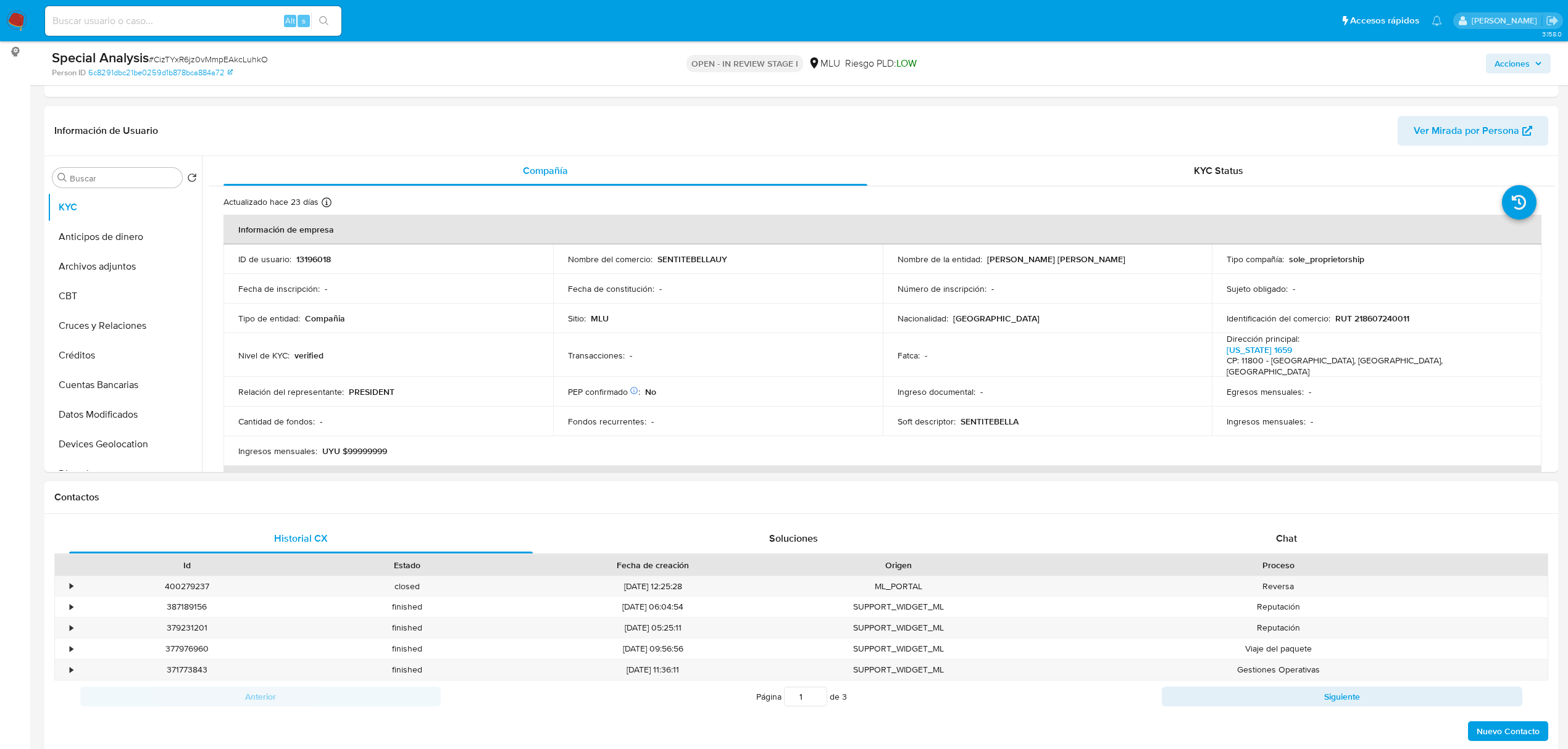
click at [1275, 512] on div "Contactos" at bounding box center [801, 497] width 1514 height 33
click at [1285, 546] on span "Chat" at bounding box center [1286, 539] width 21 height 14
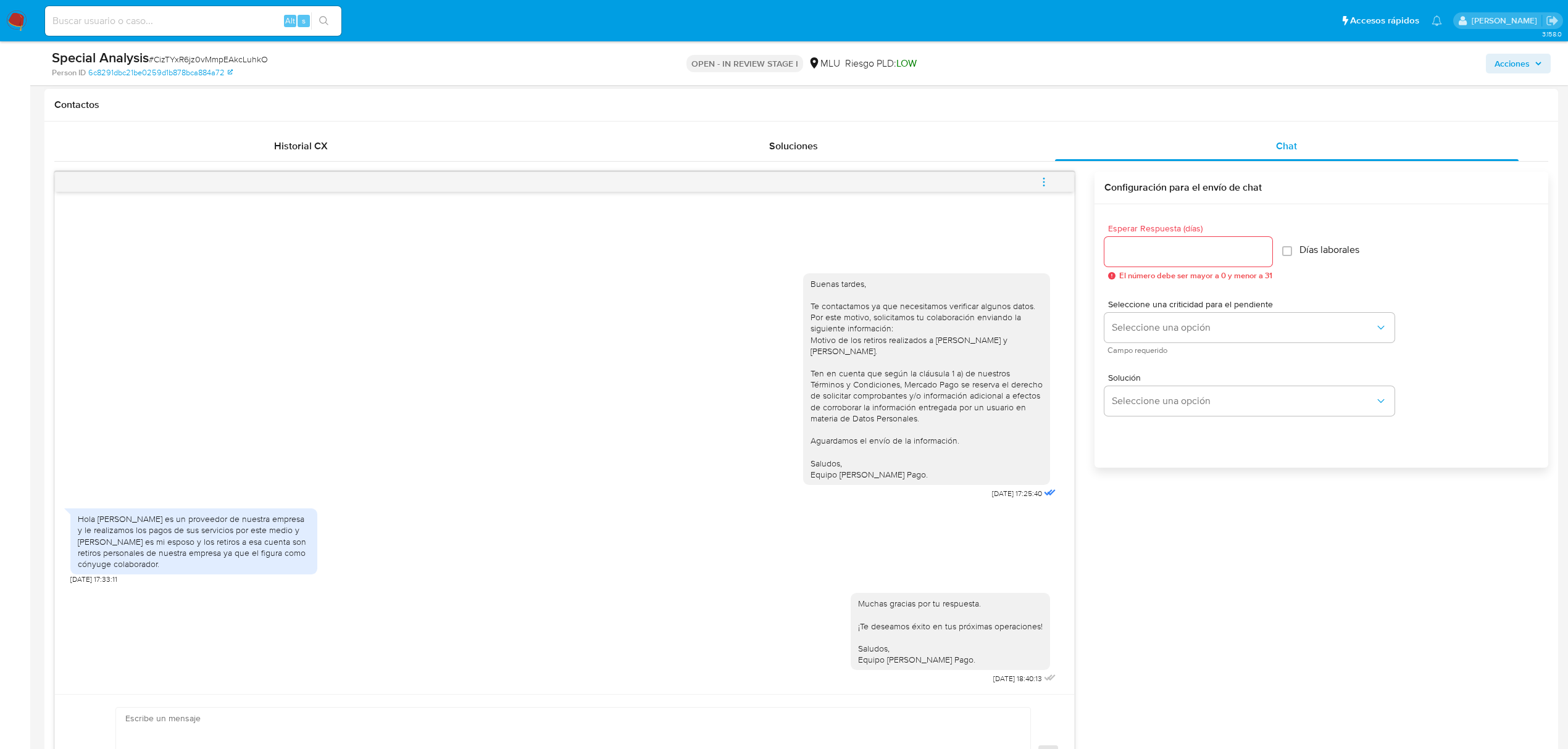
scroll to position [411, 0]
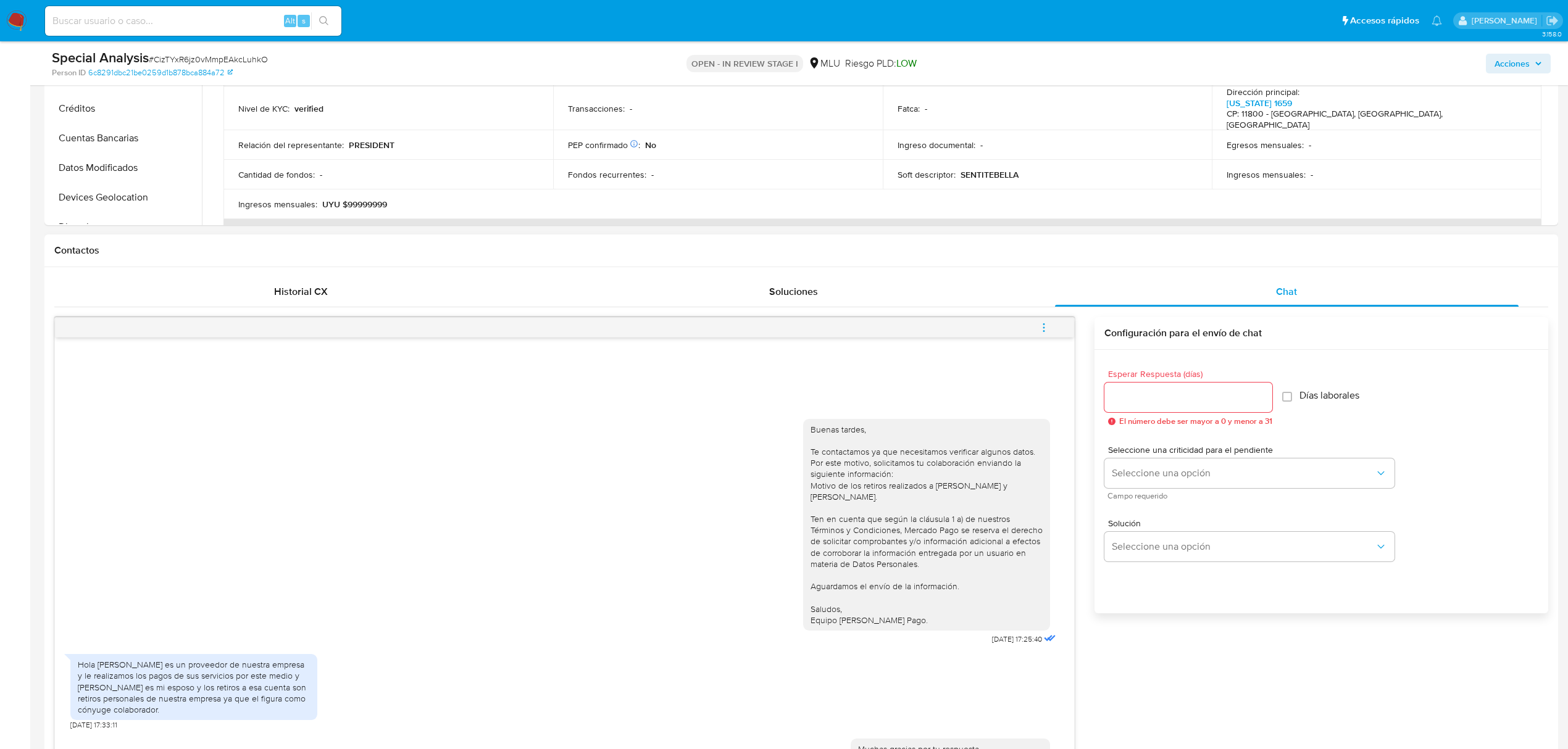
click at [1046, 322] on icon "menu-action" at bounding box center [1043, 327] width 11 height 11
click at [1094, 595] on div at bounding box center [790, 374] width 1580 height 749
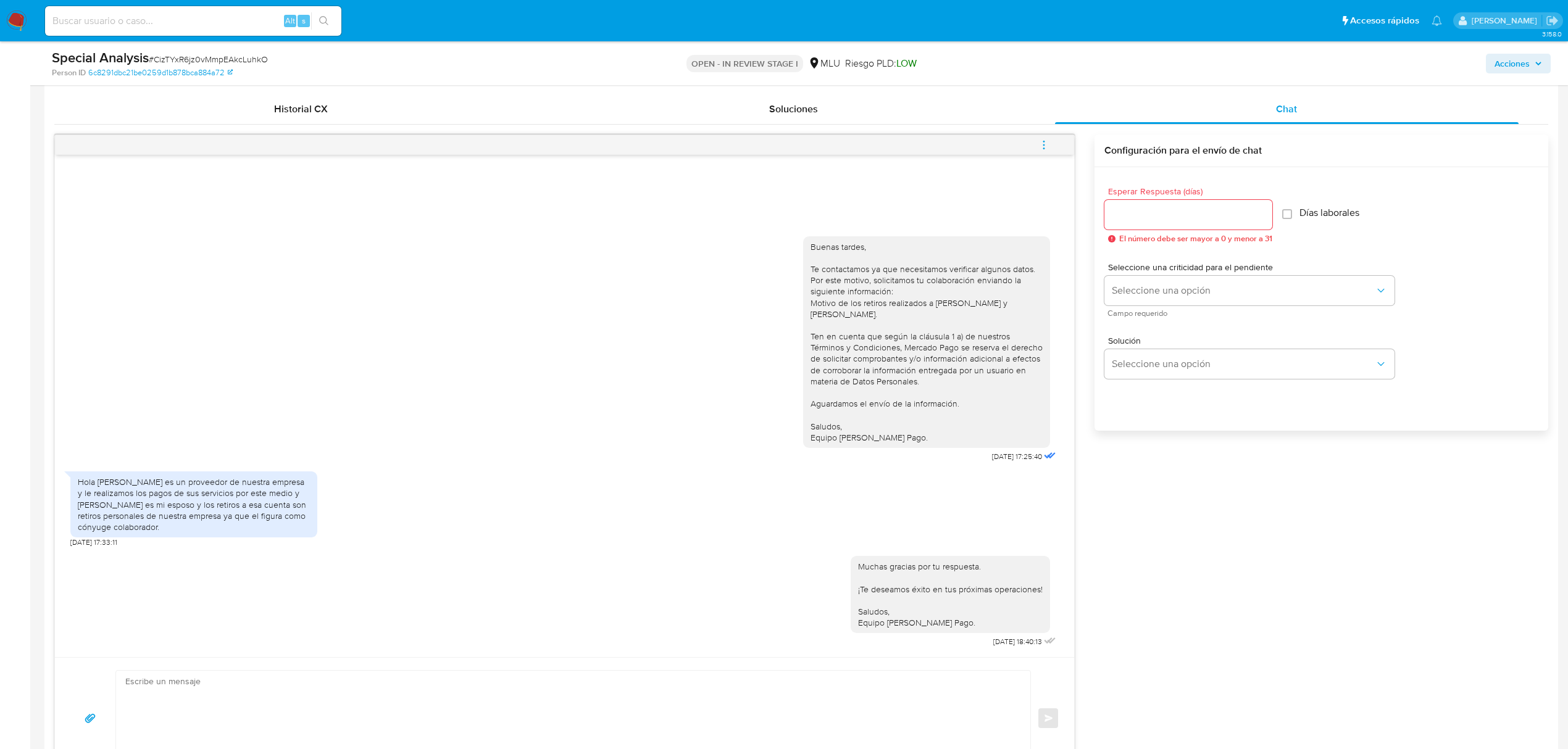
scroll to position [494, 0]
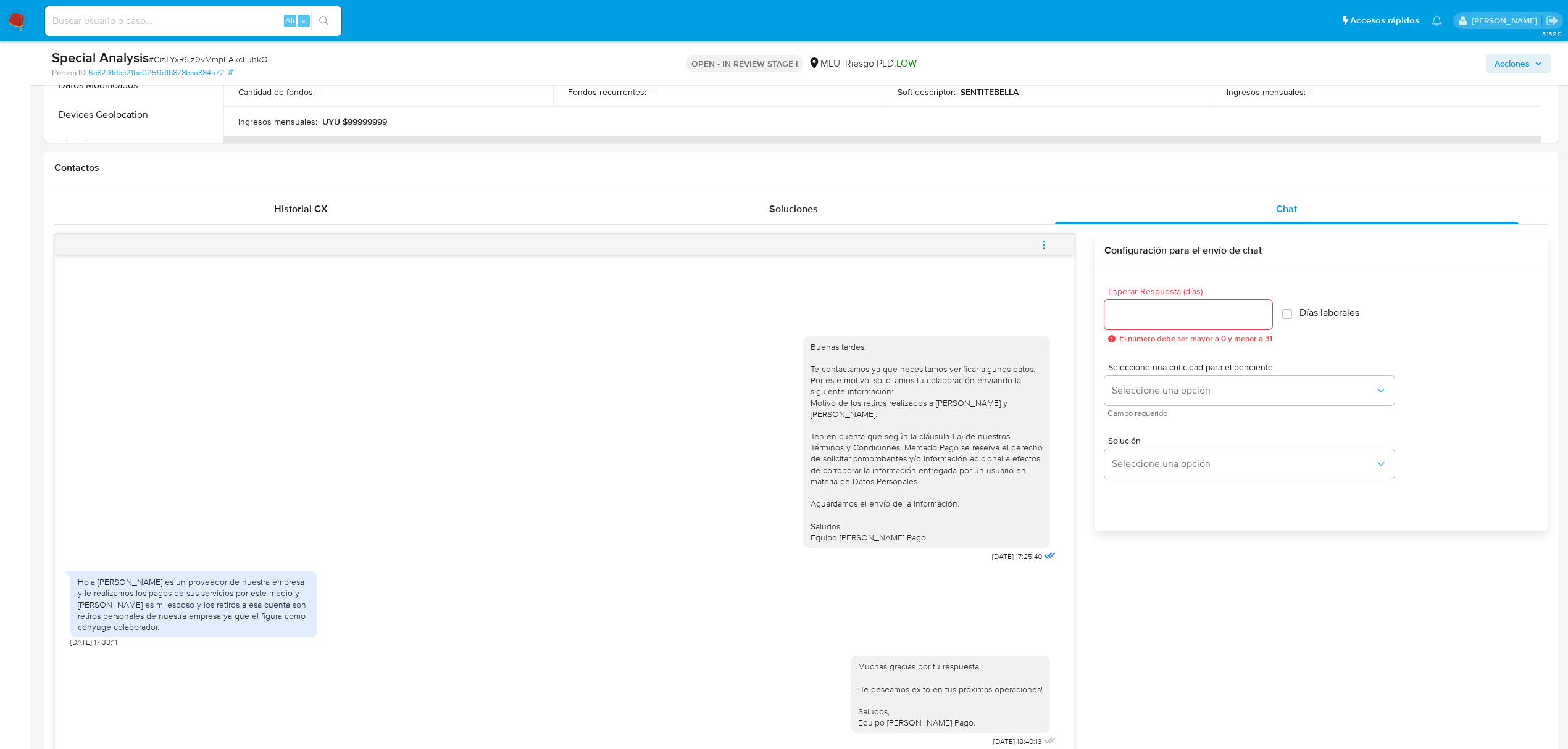
click at [1043, 257] on span "menu-action" at bounding box center [1043, 245] width 11 height 30
click at [950, 212] on li "Cerrar conversación" at bounding box center [960, 222] width 126 height 22
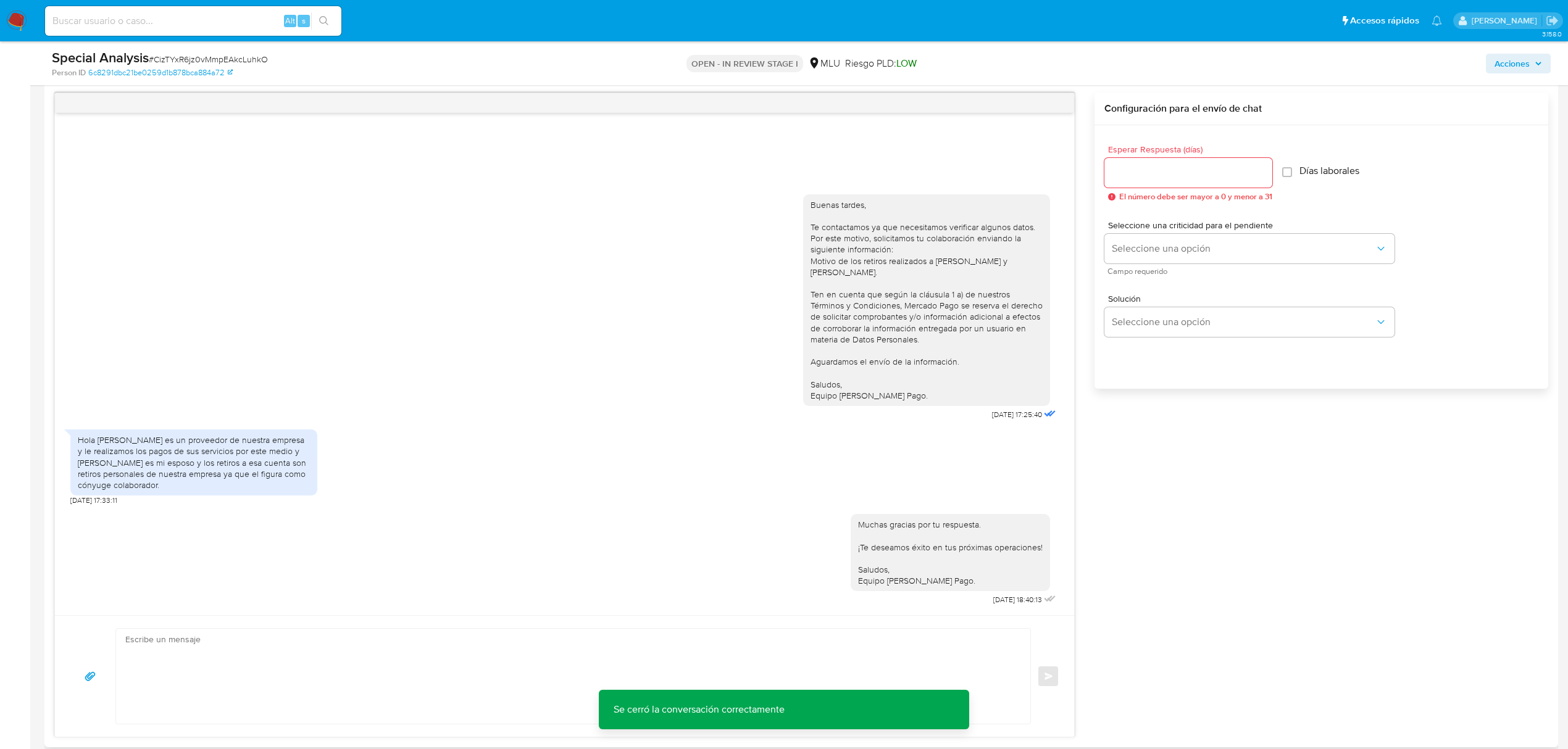
scroll to position [658, 0]
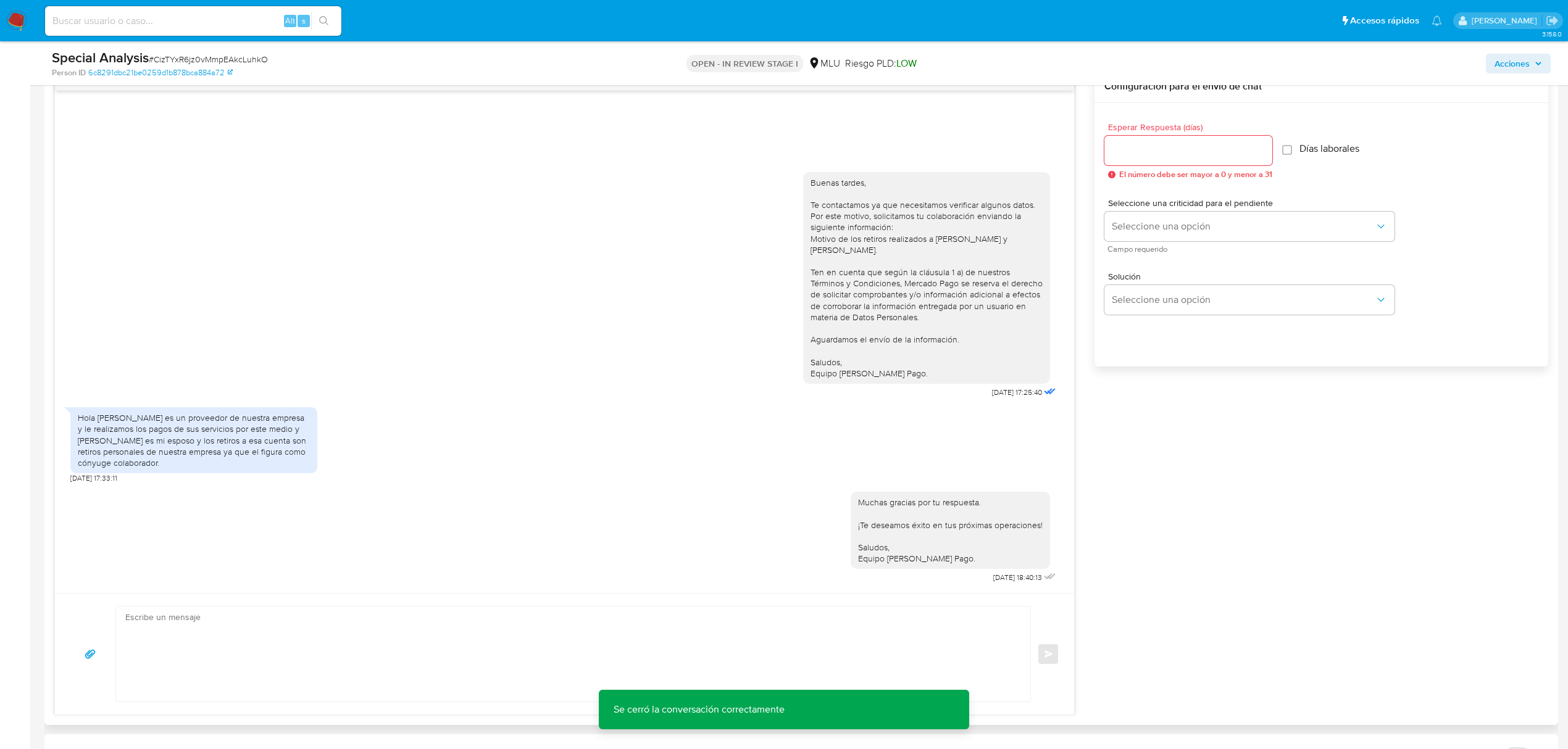
drag, startPoint x: 270, startPoint y: 420, endPoint x: 156, endPoint y: 420, distance: 114.0
click at [253, 415] on div "Hola [PERSON_NAME] es un proveedor de nuestra empresa y le realizamos los pagos…" at bounding box center [194, 440] width 232 height 56
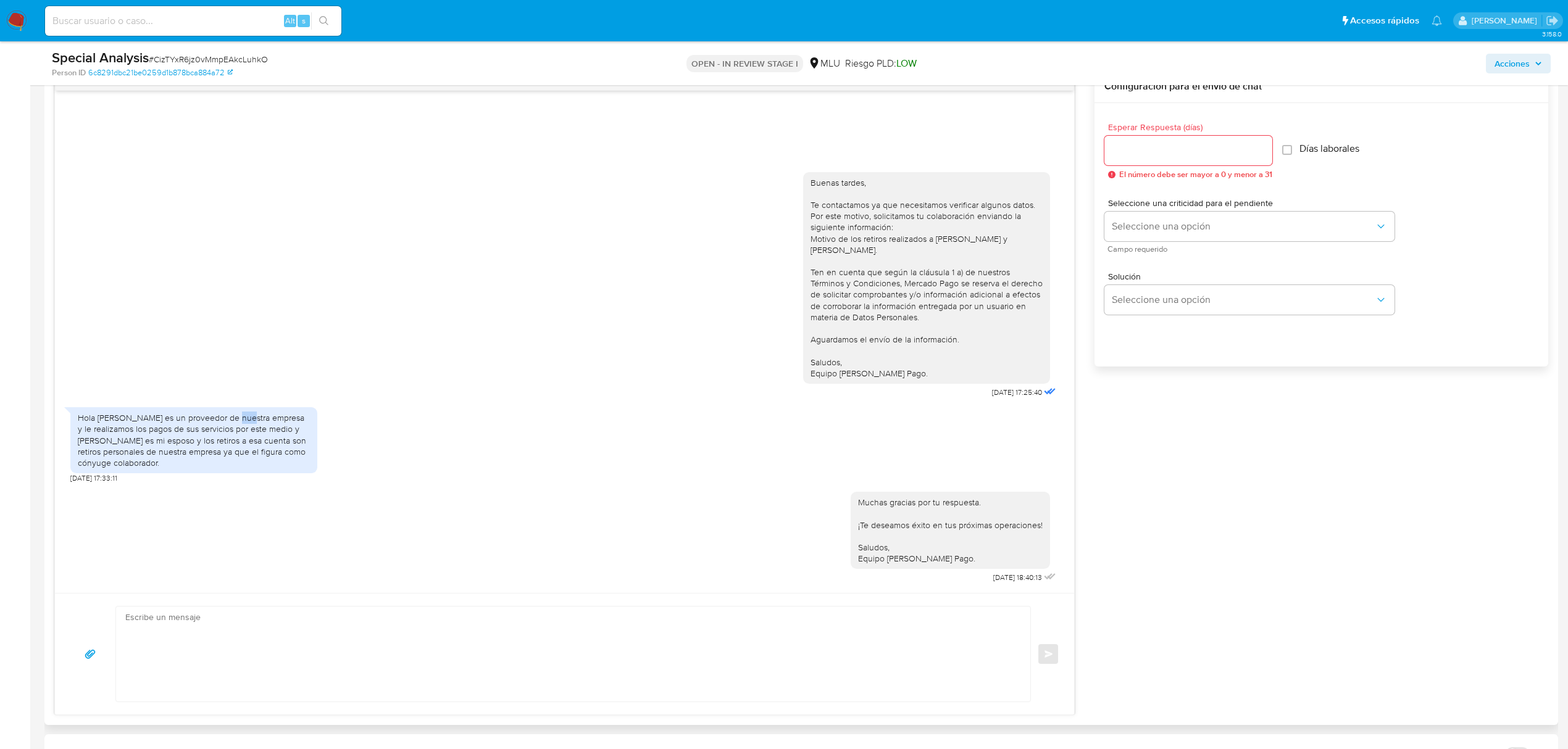
drag, startPoint x: 94, startPoint y: 420, endPoint x: 331, endPoint y: 469, distance: 242.0
click at [331, 469] on div "Hola [PERSON_NAME] es un proveedor de nuestra empresa y le realizamos los pagos…" at bounding box center [565, 442] width 989 height 82
copy div "[PERSON_NAME] es un proveedor de nuestra empresa y le realizamos los pagos de s…"
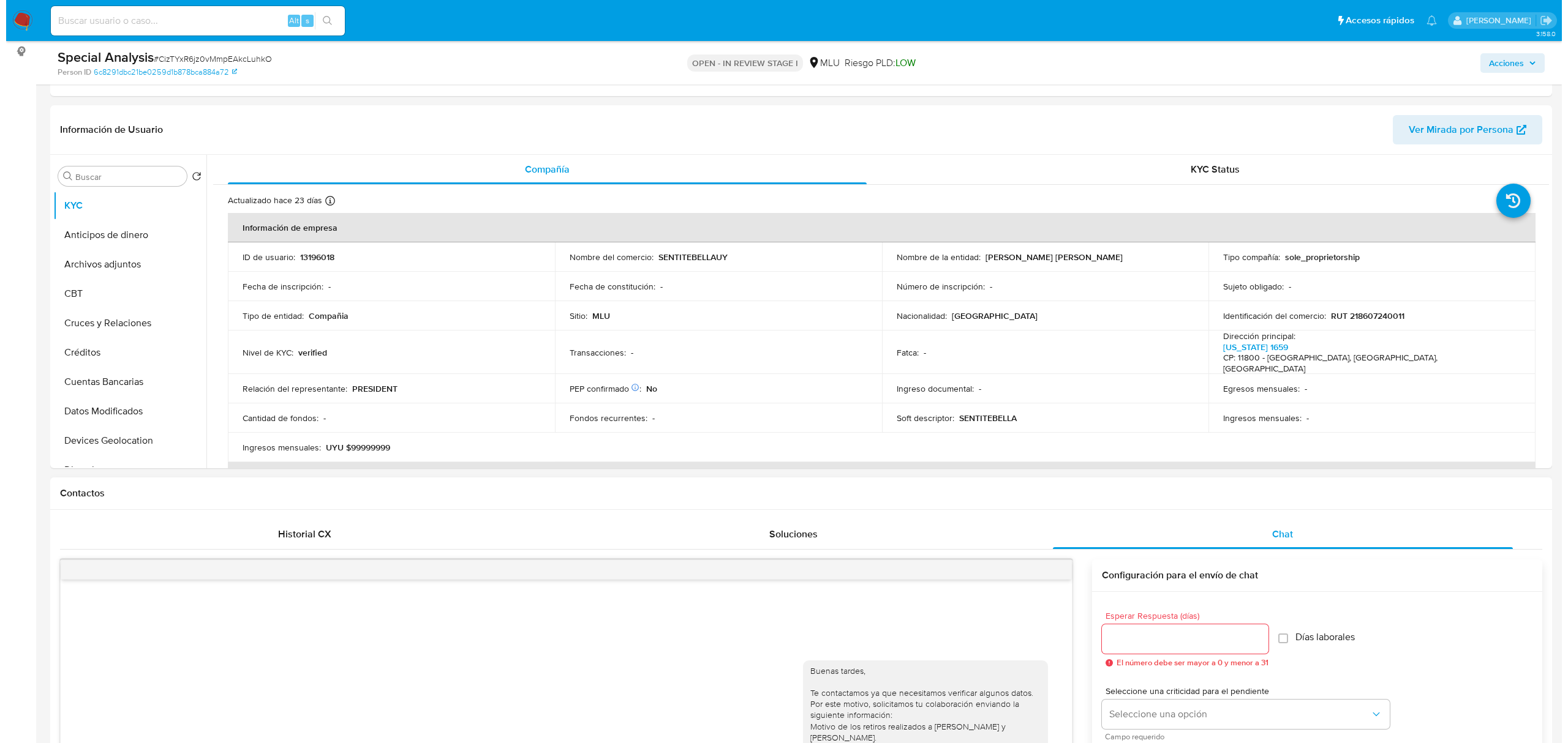
scroll to position [0, 0]
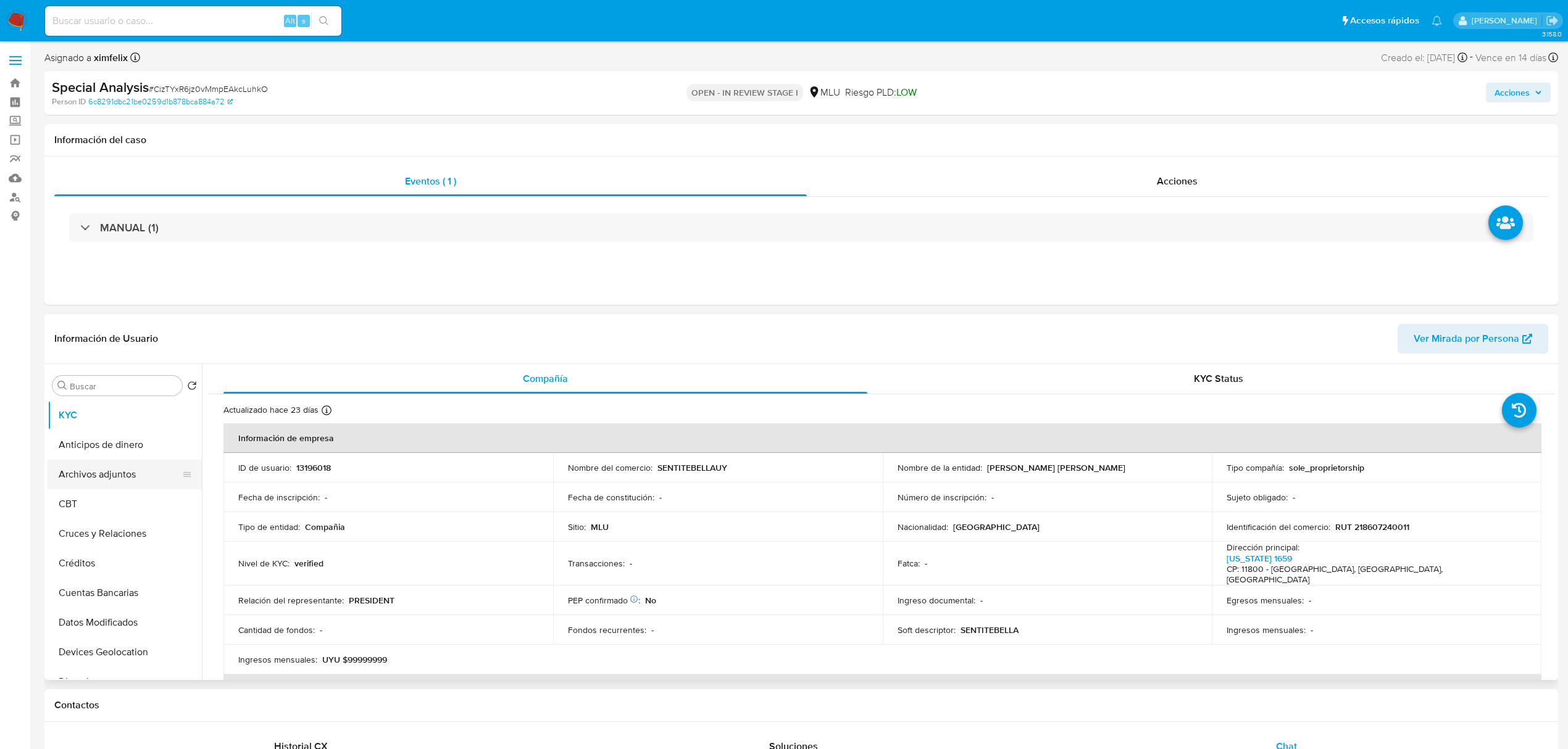
click at [138, 481] on button "Archivos adjuntos" at bounding box center [120, 475] width 145 height 30
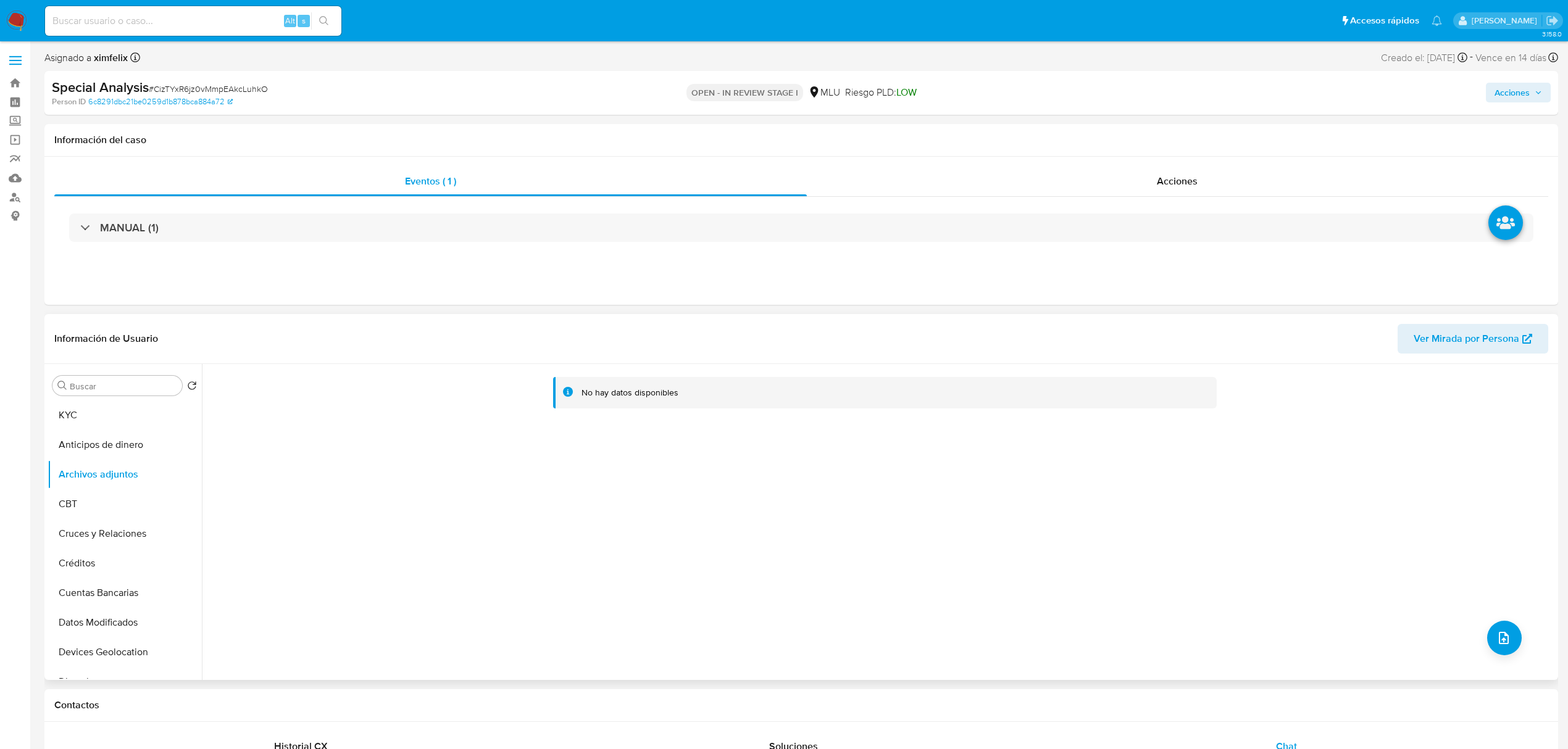
click at [1507, 655] on div "No hay datos disponibles" at bounding box center [878, 522] width 1353 height 316
click at [1487, 632] on button "upload-file" at bounding box center [1505, 638] width 35 height 35
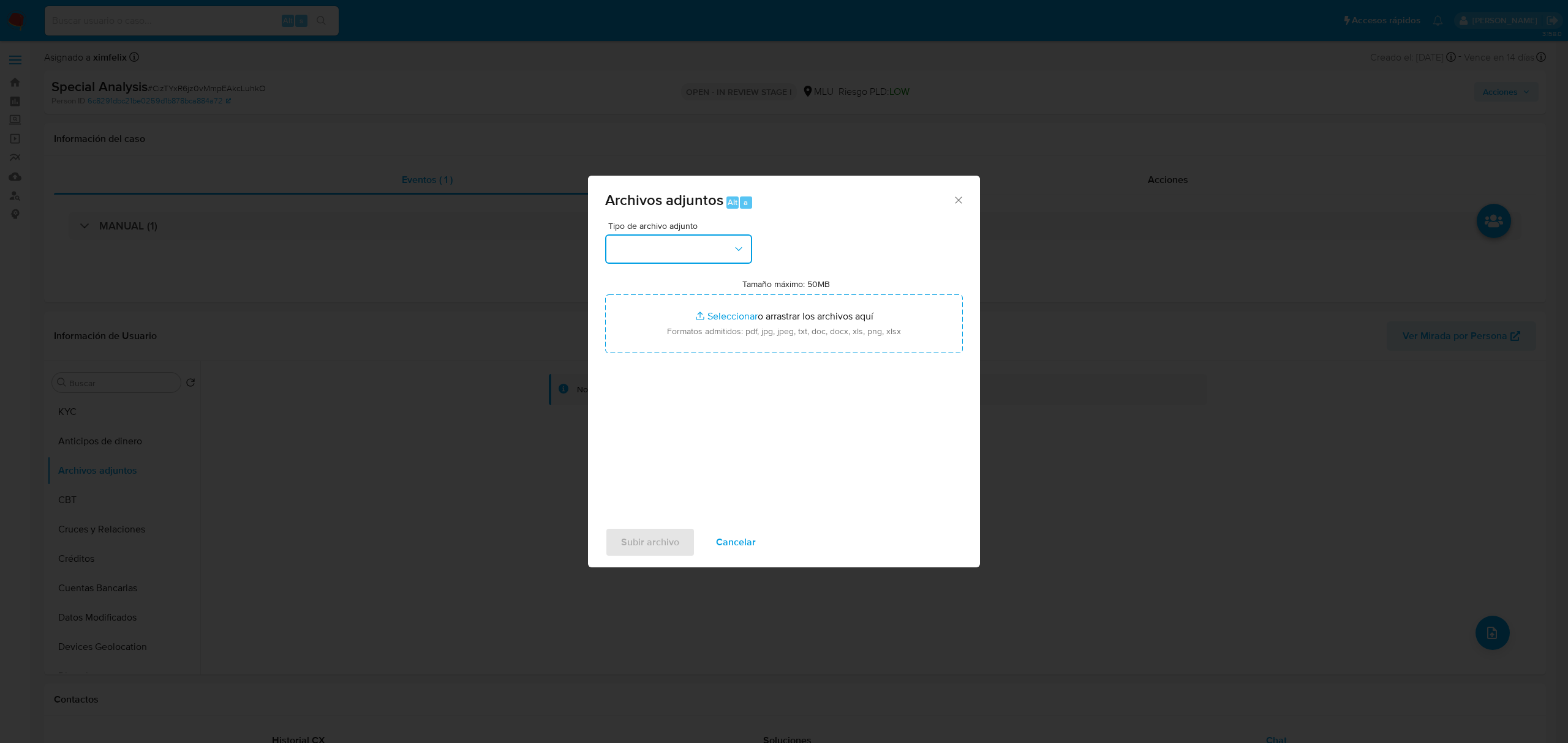
click at [635, 243] on button "button" at bounding box center [679, 249] width 147 height 29
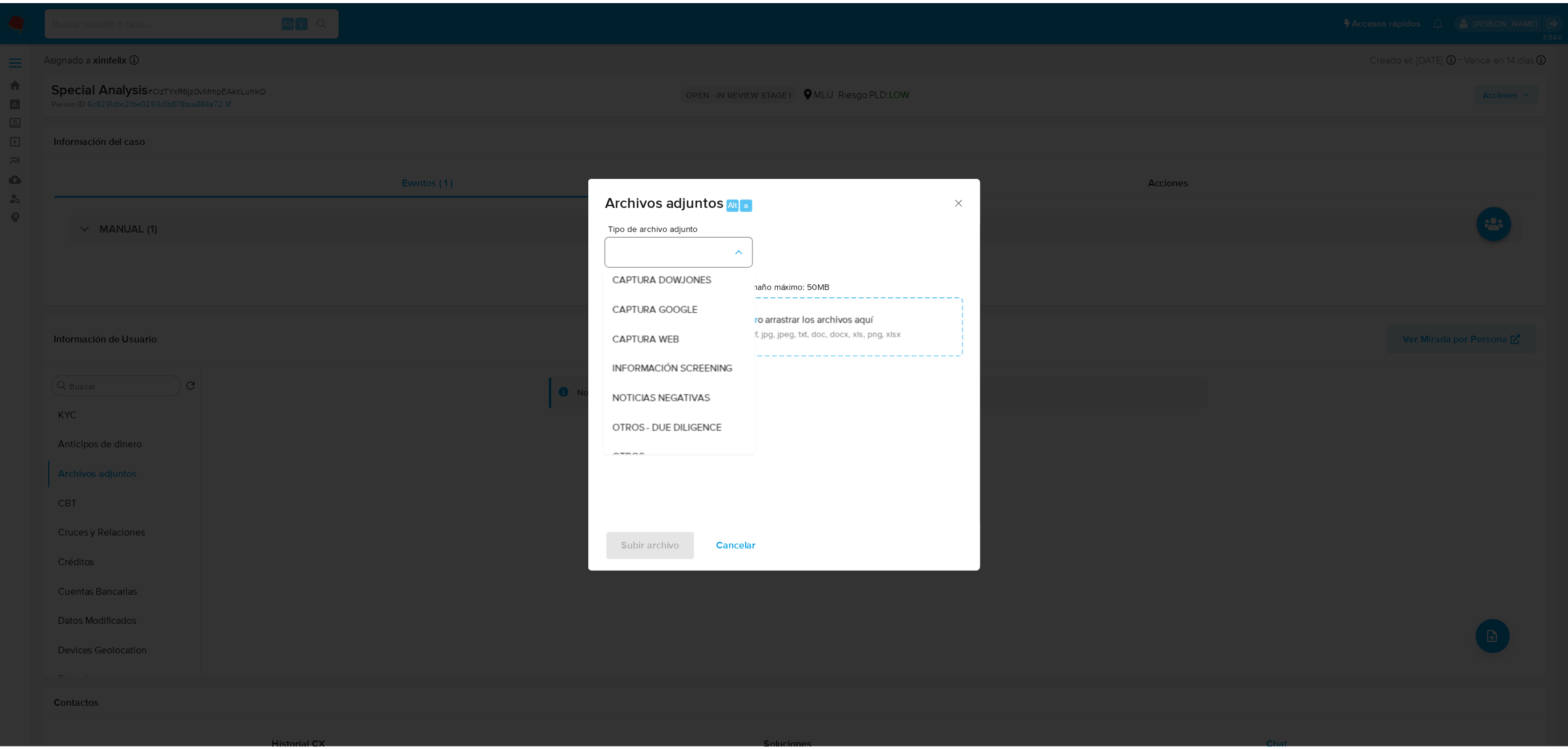
scroll to position [64, 0]
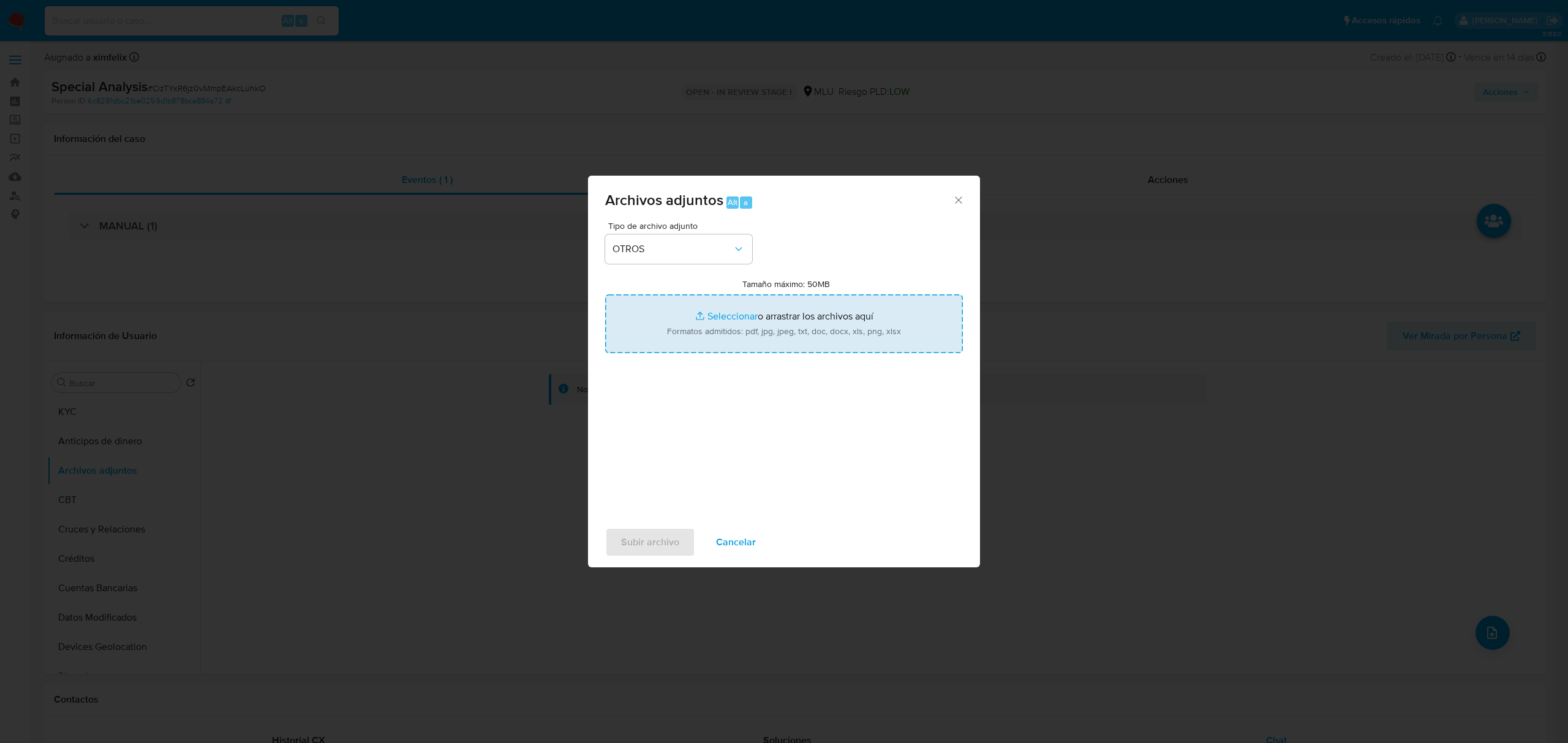
type input "C:\fakepath\CASE LOG 13196018 - 03_09_2025 - NIVEL 1.pdf"
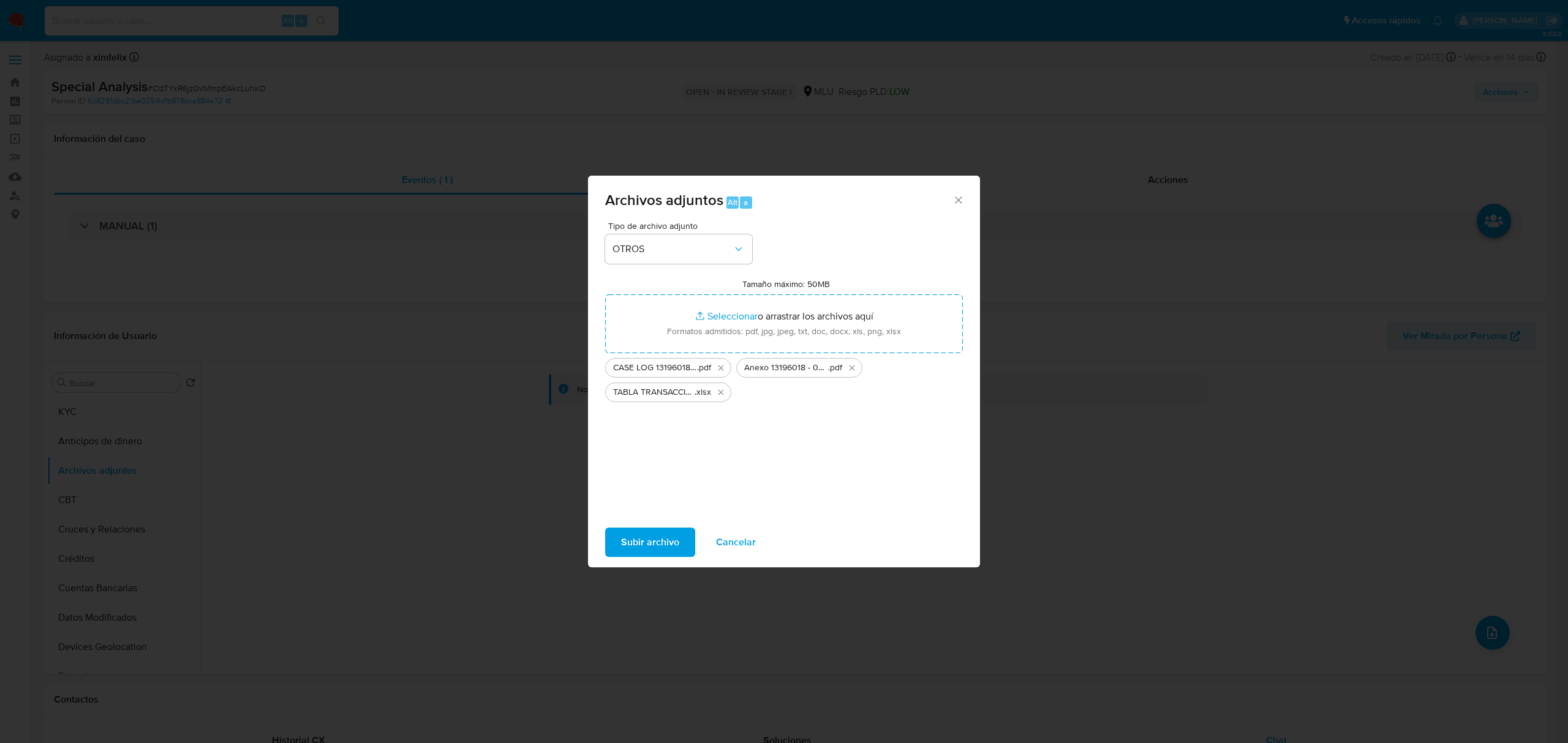
click at [651, 550] on span "Subir archivo" at bounding box center [650, 543] width 58 height 27
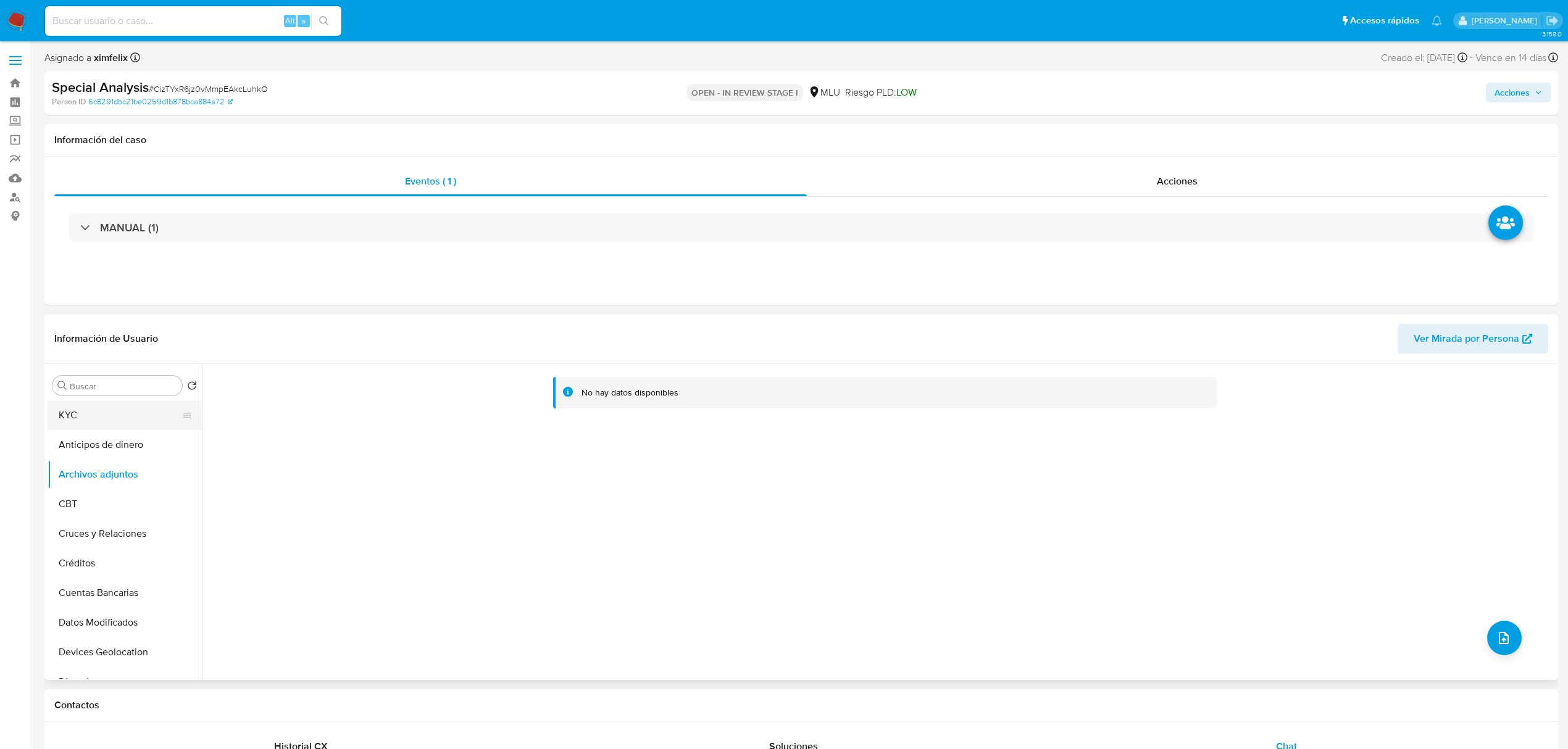
click at [87, 408] on button "KYC" at bounding box center [120, 415] width 145 height 30
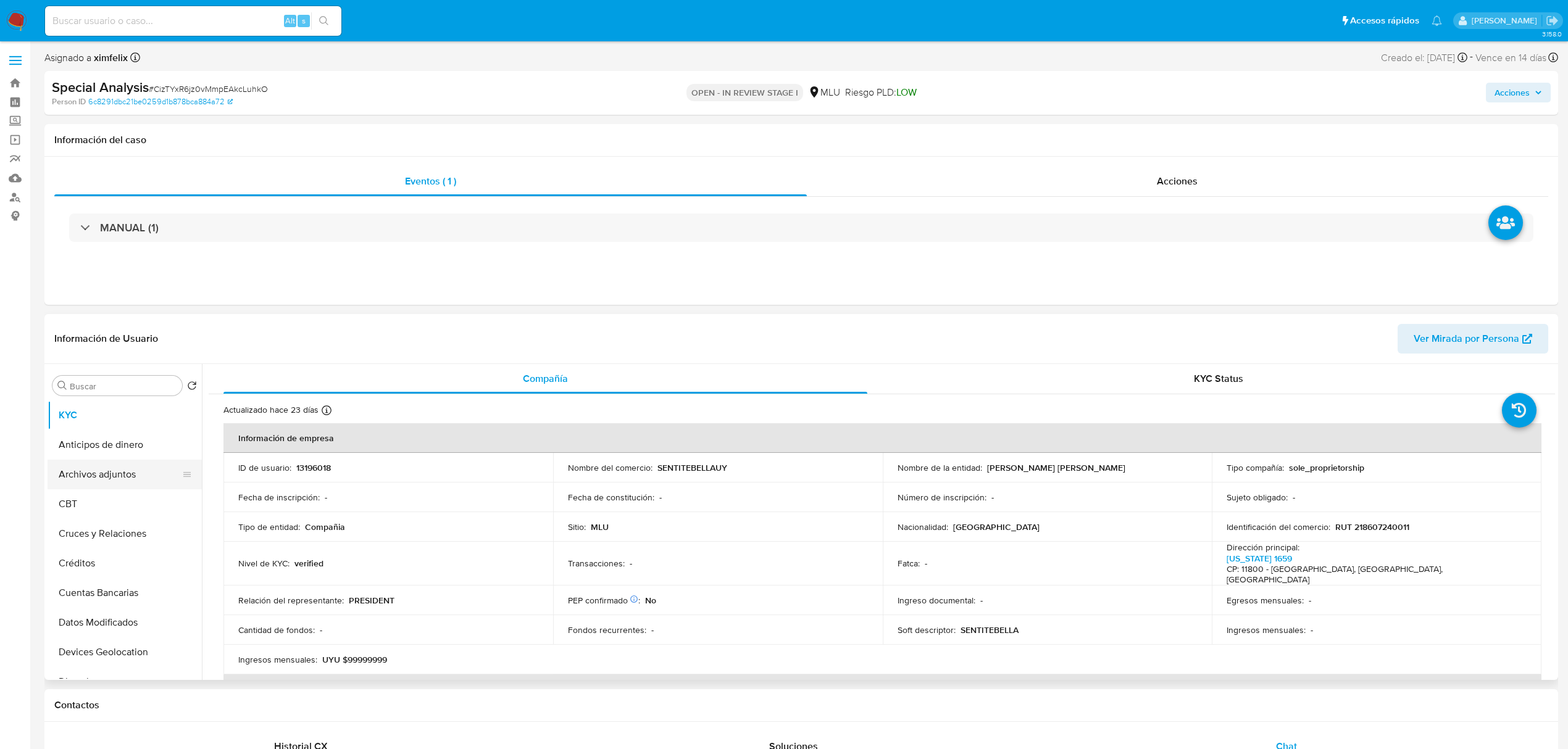
click at [94, 473] on button "Archivos adjuntos" at bounding box center [120, 475] width 145 height 30
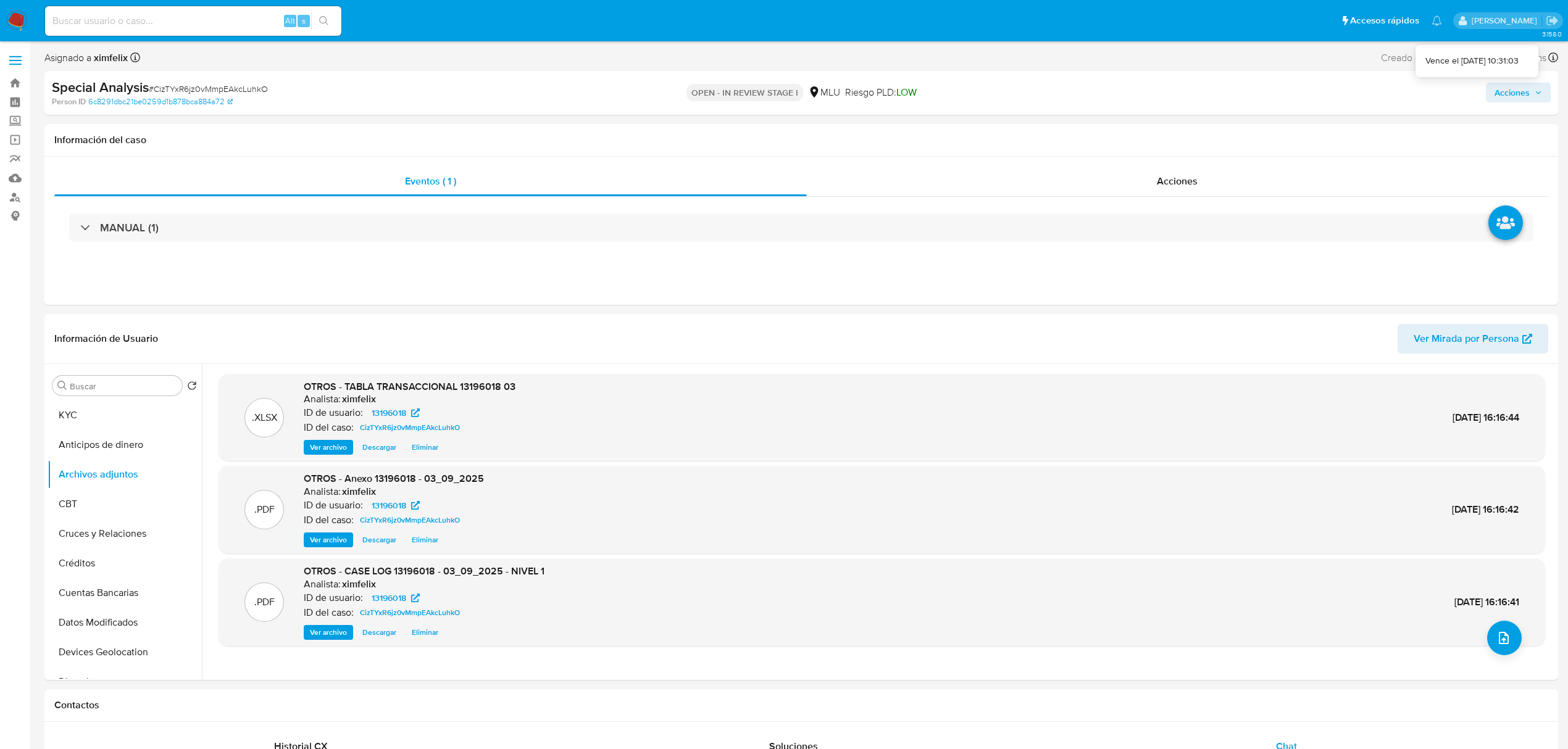
click at [1518, 86] on span "Acciones" at bounding box center [1512, 92] width 35 height 20
click at [1198, 132] on span "Resolución del caso" at bounding box center [1167, 132] width 88 height 14
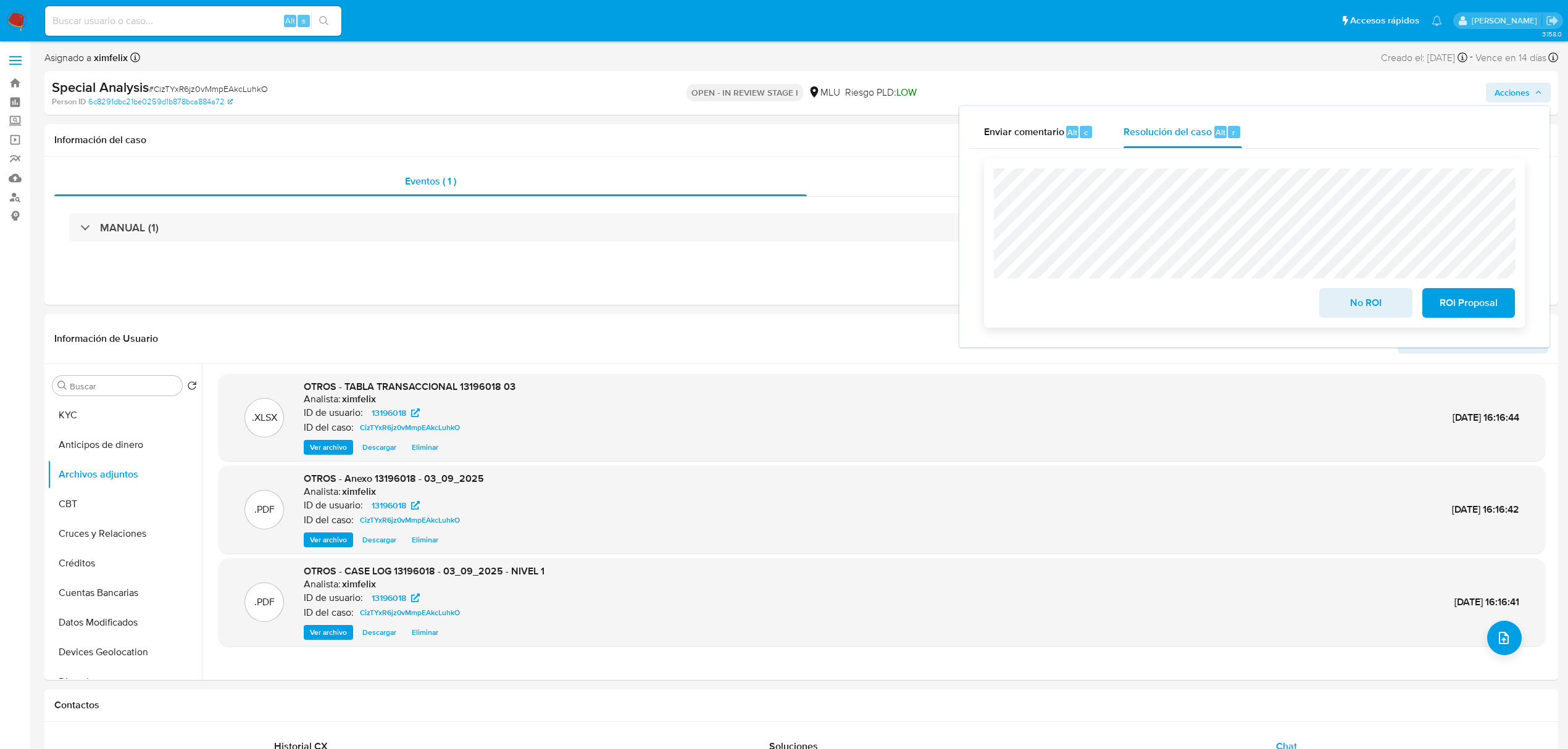
click at [1344, 299] on span "No ROI" at bounding box center [1365, 303] width 61 height 27
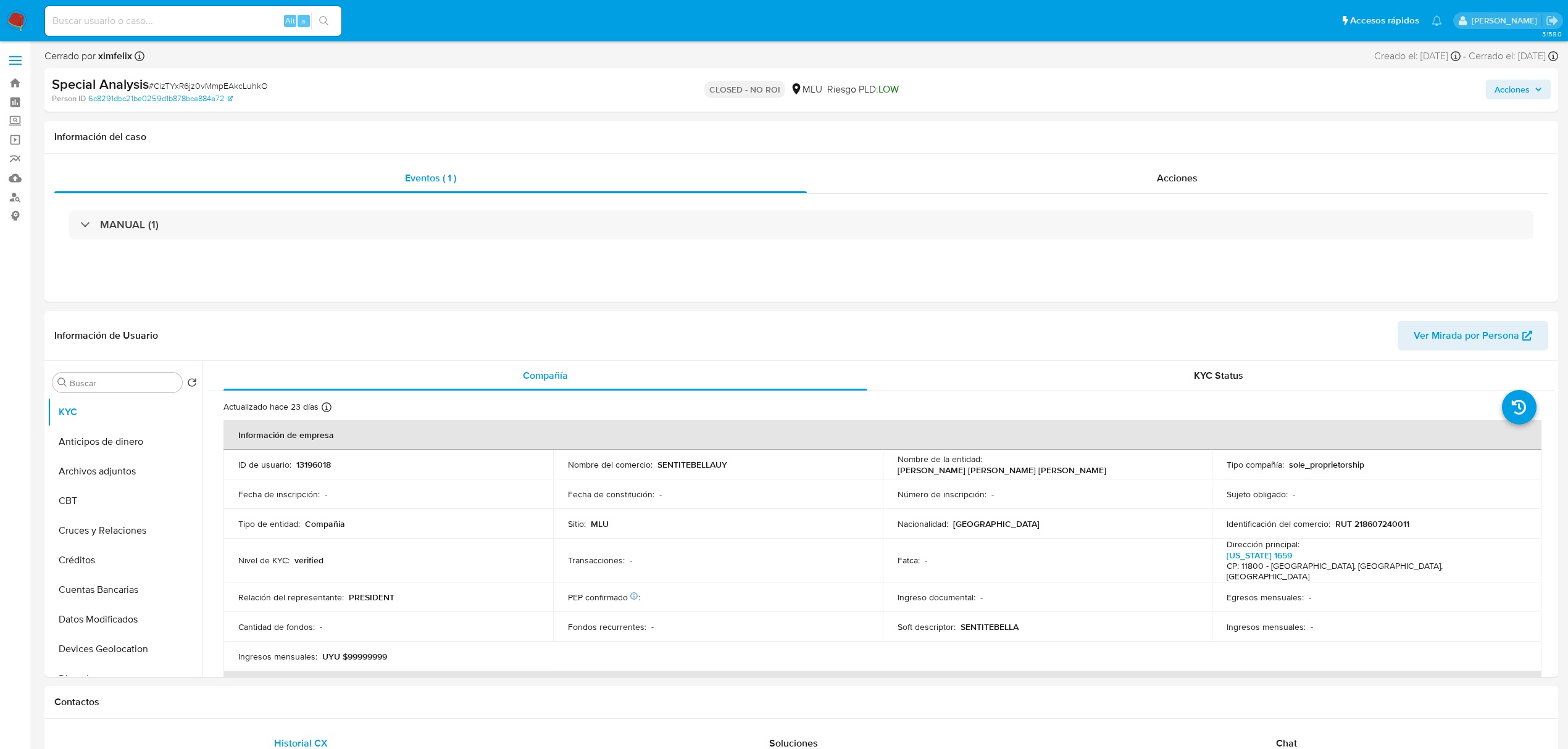
select select "10"
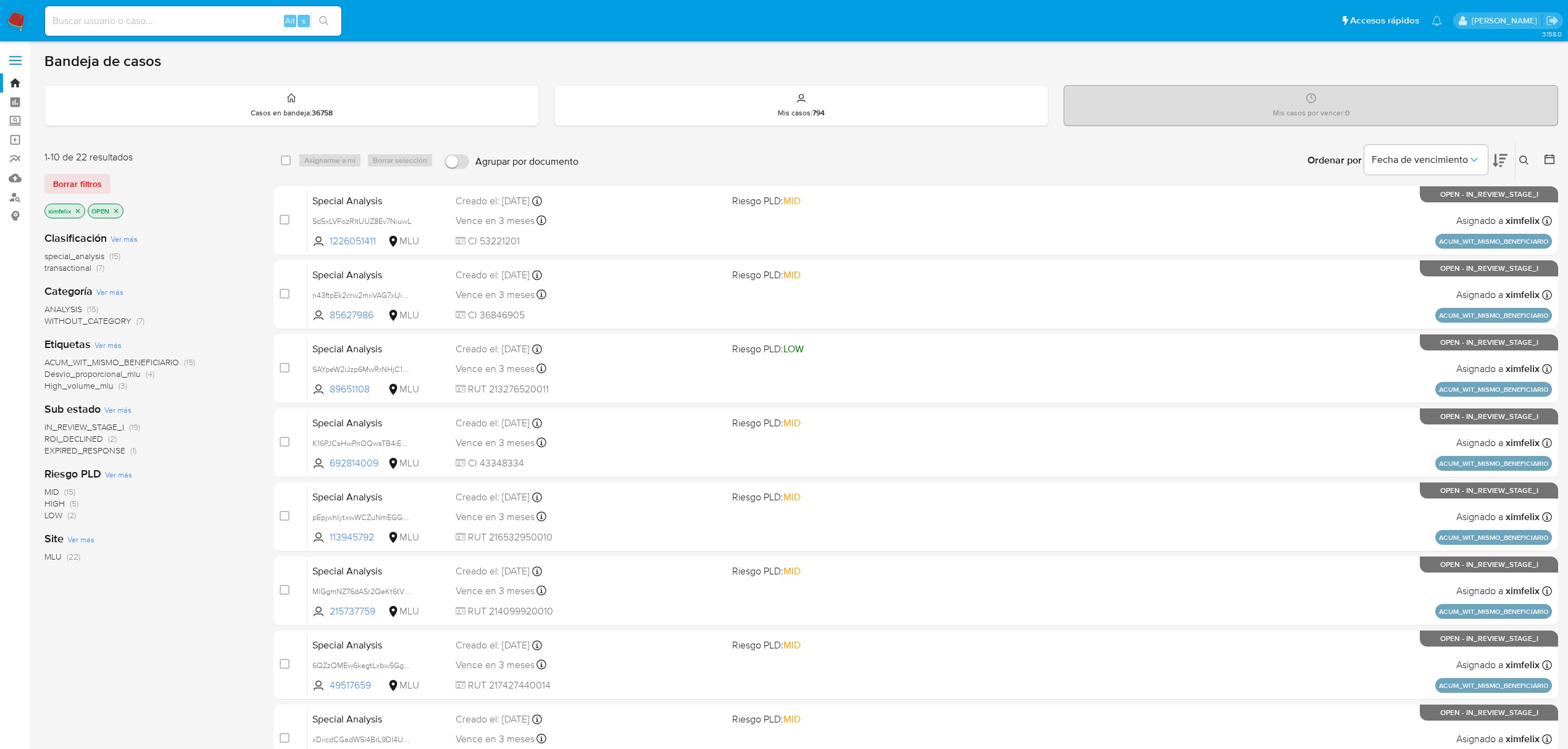
click at [101, 437] on span "ROI_DECLINED" at bounding box center [74, 439] width 59 height 12
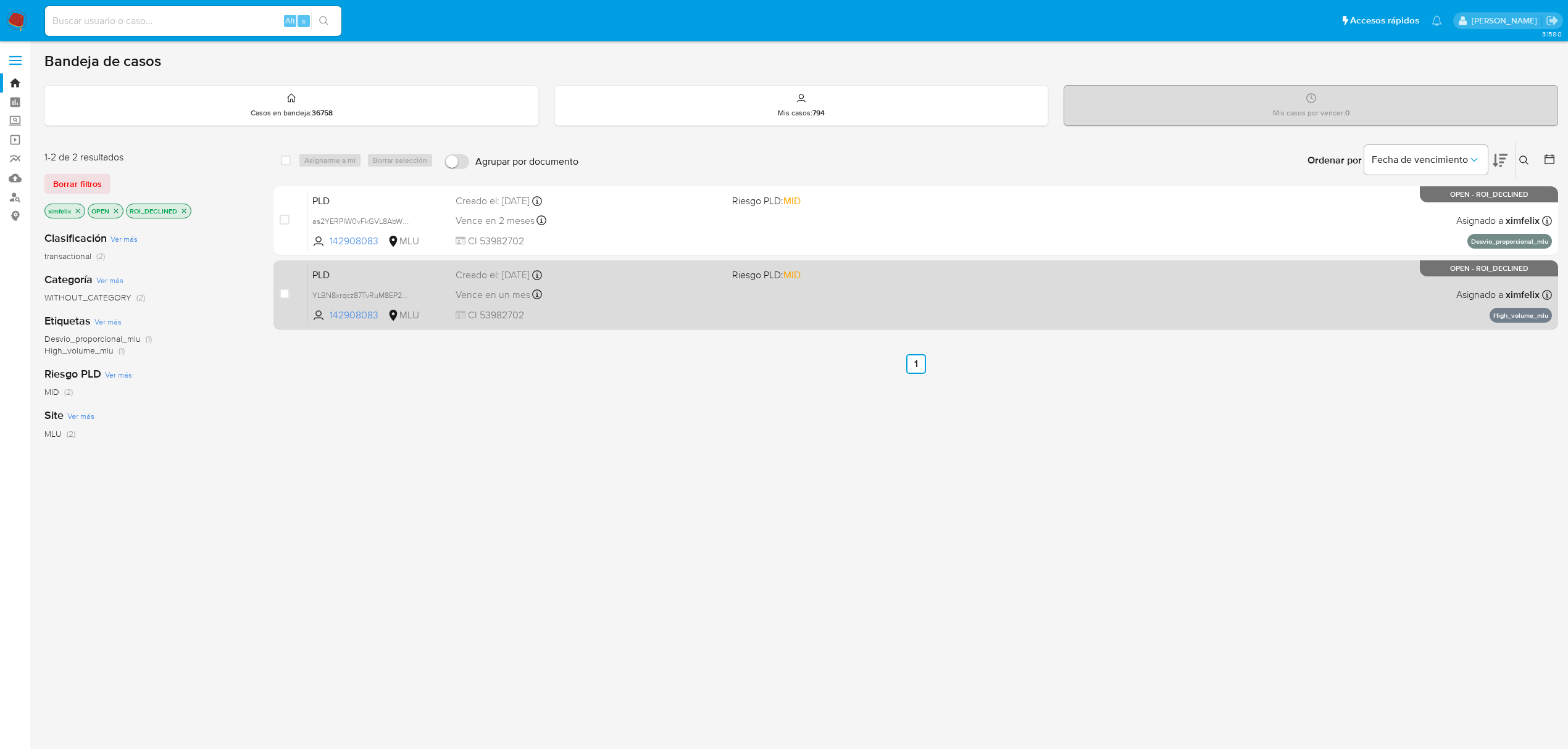
click at [665, 314] on span "CI 53982702" at bounding box center [588, 315] width 266 height 14
click at [643, 314] on span "CI 53982702" at bounding box center [588, 315] width 266 height 14
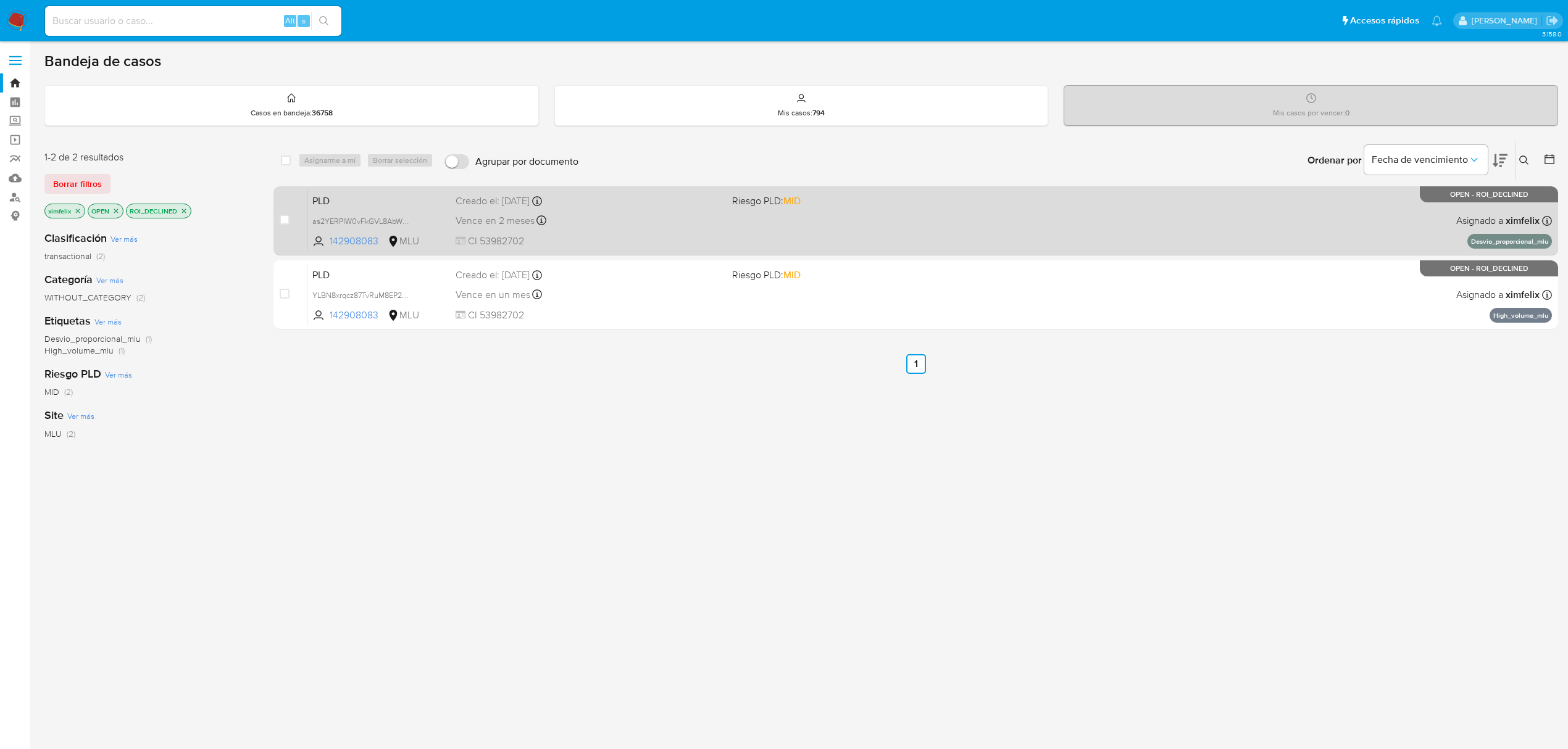
click at [611, 223] on div "Vence en 2 meses Vence el [DATE] 06:34:55" at bounding box center [588, 221] width 266 height 17
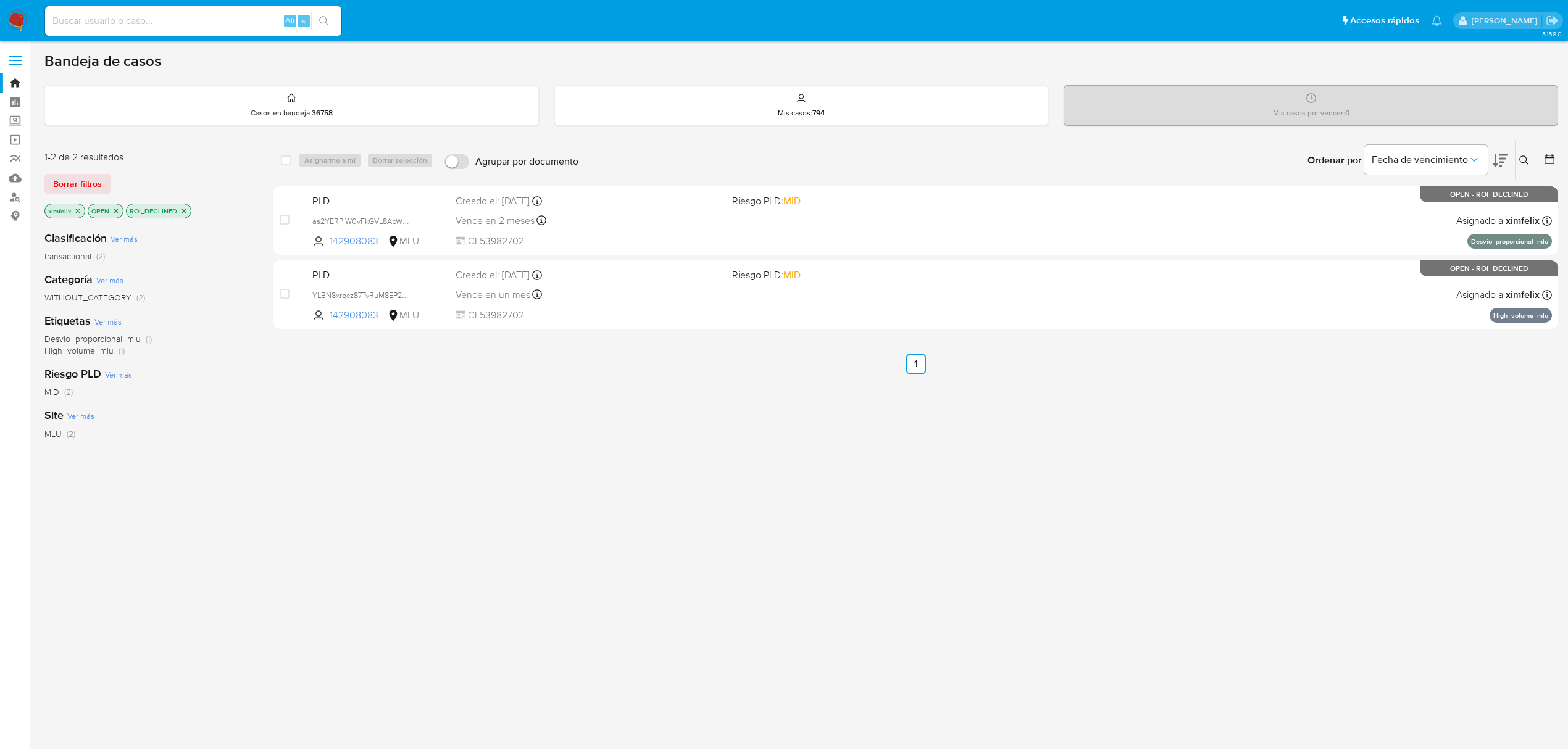
drag, startPoint x: 17, startPoint y: 12, endPoint x: 31, endPoint y: 10, distance: 14.1
click at [17, 12] on img at bounding box center [17, 21] width 21 height 21
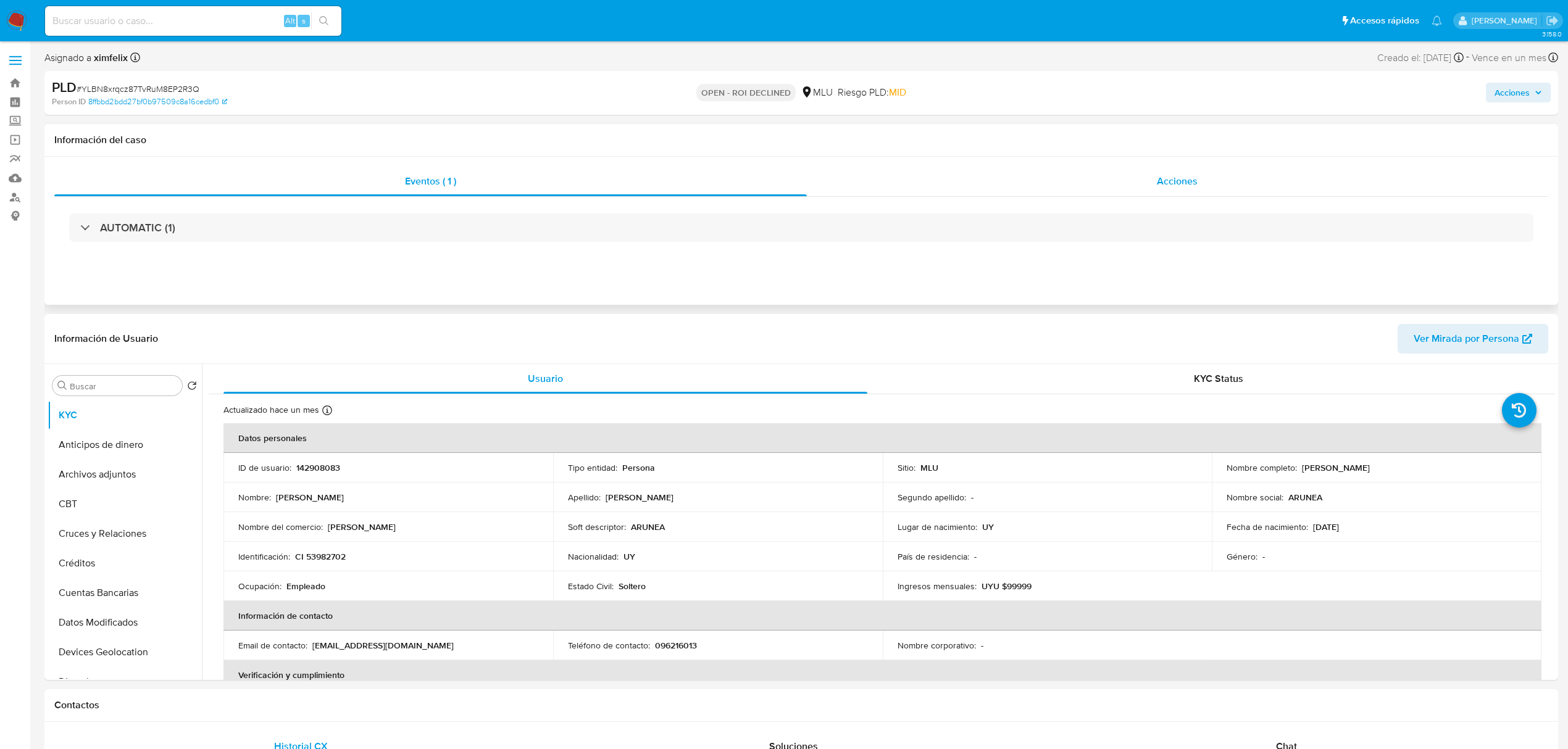
click at [1218, 186] on div "Acciones" at bounding box center [1178, 181] width 742 height 30
select select "10"
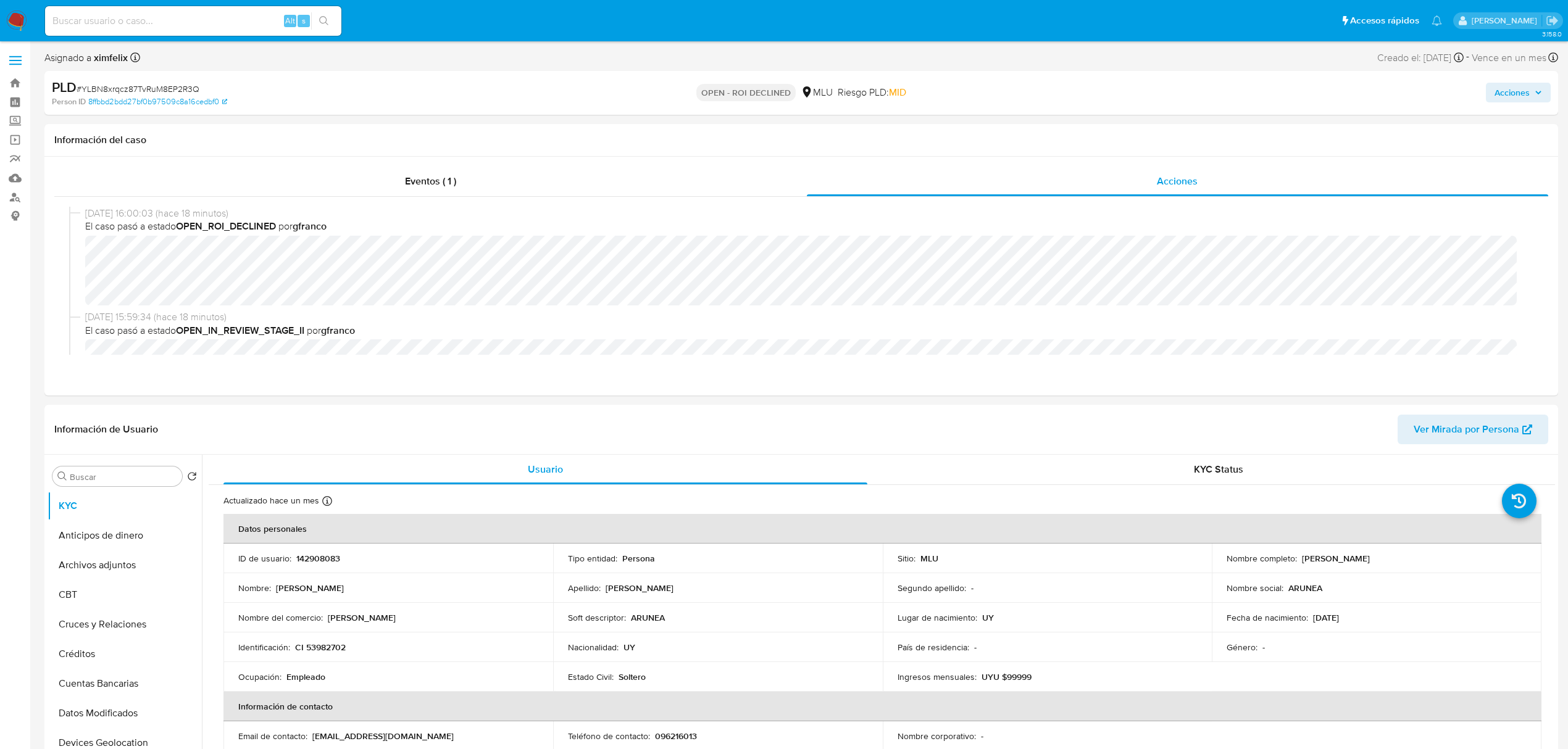
click at [1506, 94] on span "Acciones" at bounding box center [1512, 92] width 35 height 20
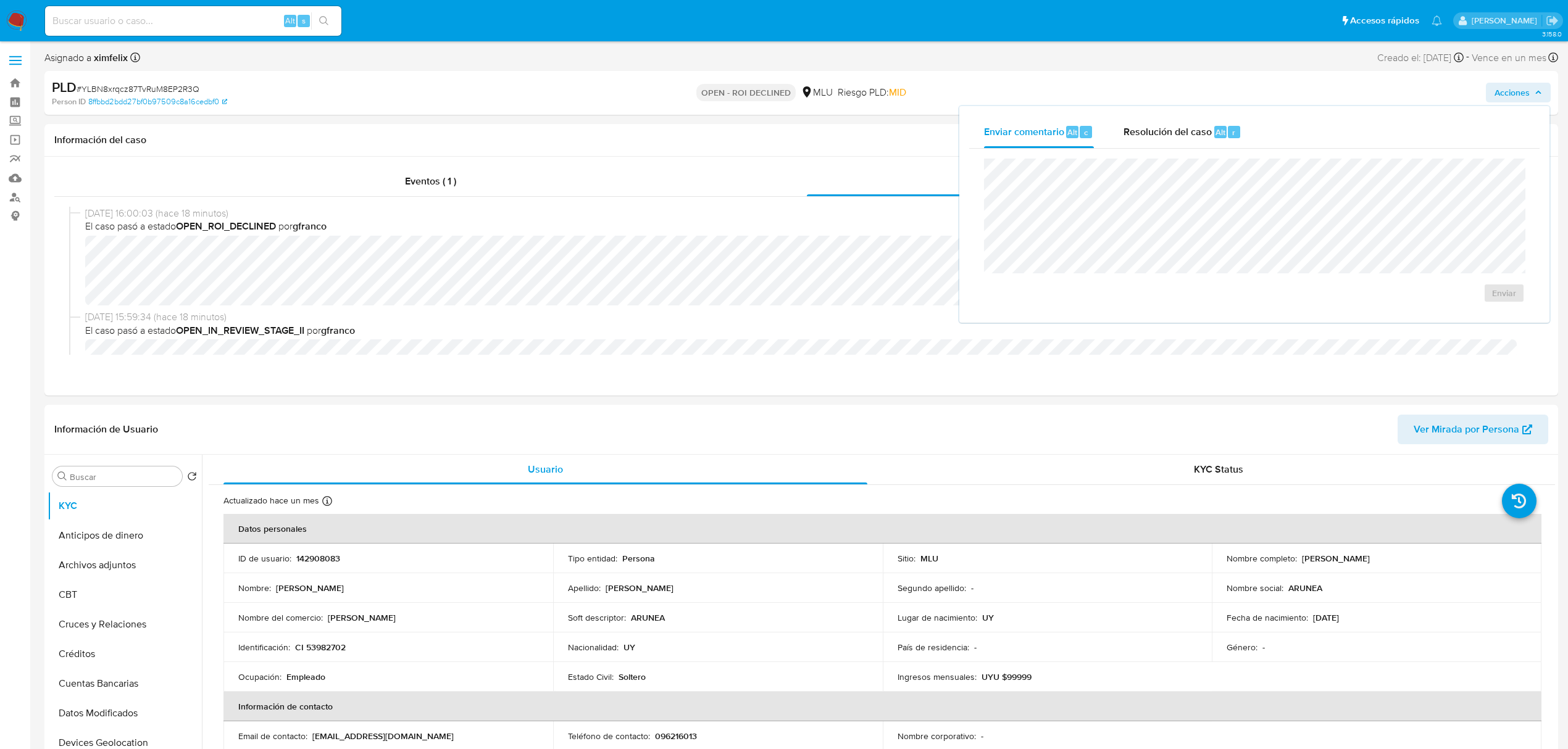
click at [1199, 152] on div "Enviar" at bounding box center [1254, 231] width 570 height 164
drag, startPoint x: 1213, startPoint y: 134, endPoint x: 1211, endPoint y: 149, distance: 15.1
click at [1216, 131] on span "Alt" at bounding box center [1220, 132] width 10 height 12
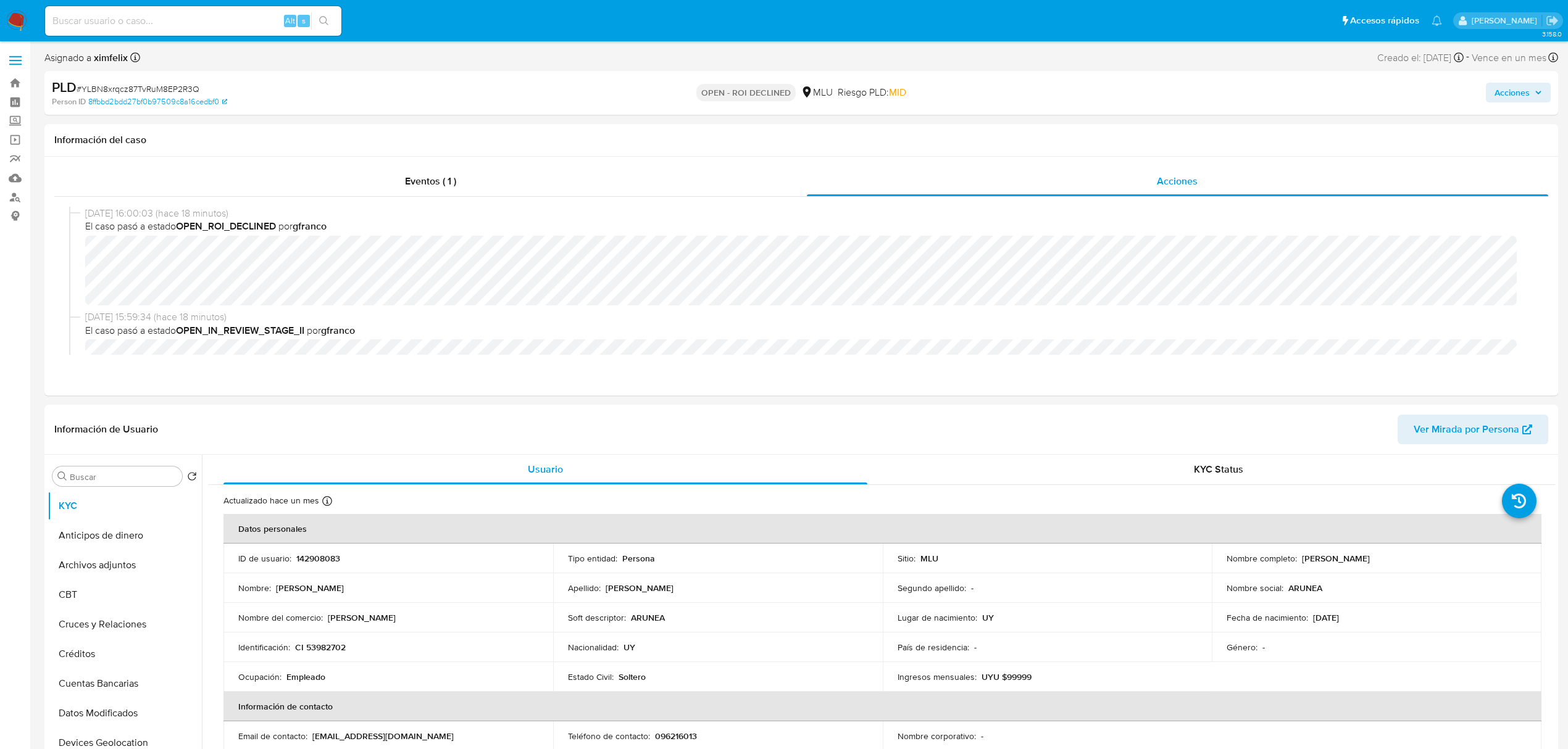
drag, startPoint x: 1503, startPoint y: 86, endPoint x: 1490, endPoint y: 92, distance: 14.3
click at [1502, 88] on span "Acciones" at bounding box center [1512, 92] width 35 height 20
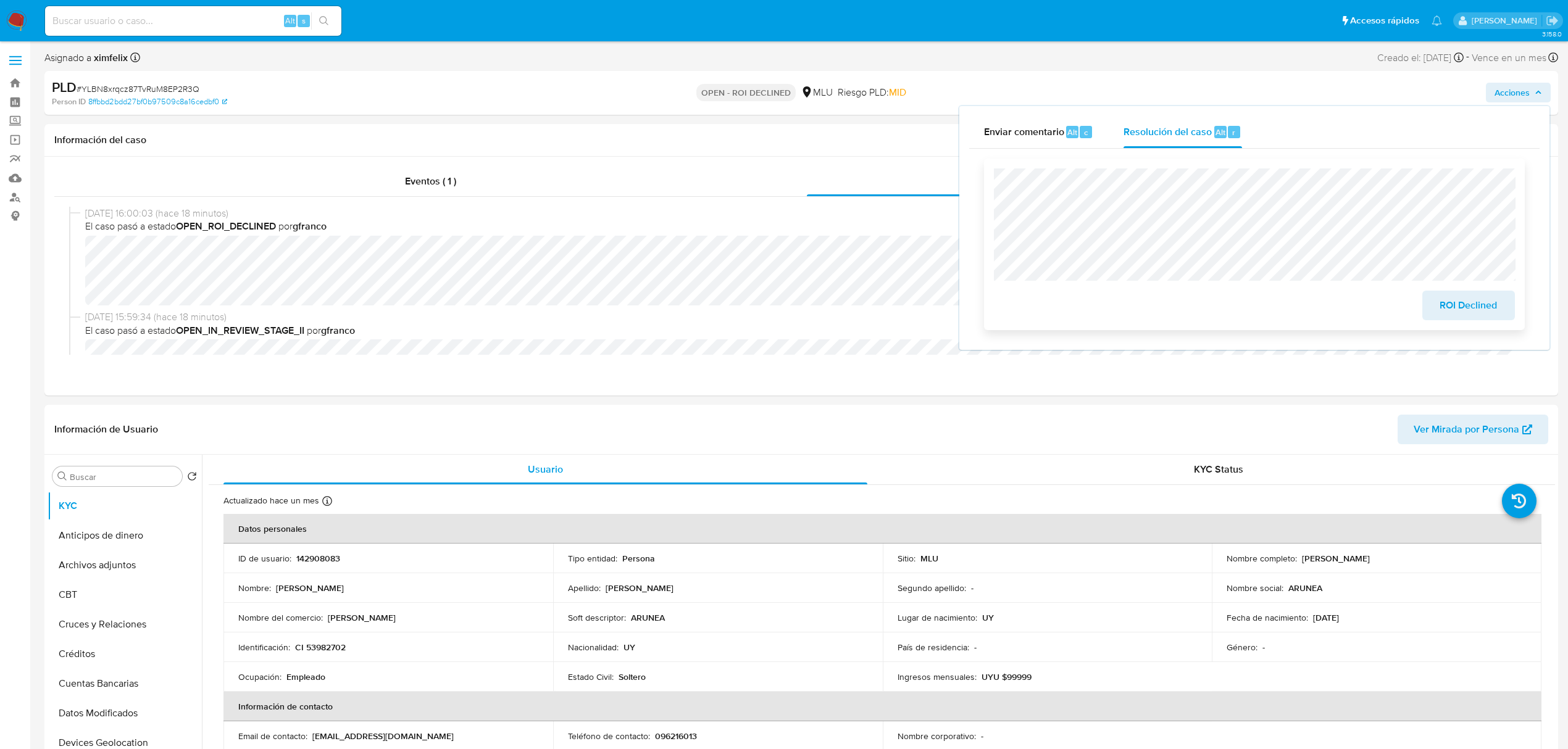
click at [1478, 306] on span "ROI Declined" at bounding box center [1469, 306] width 61 height 27
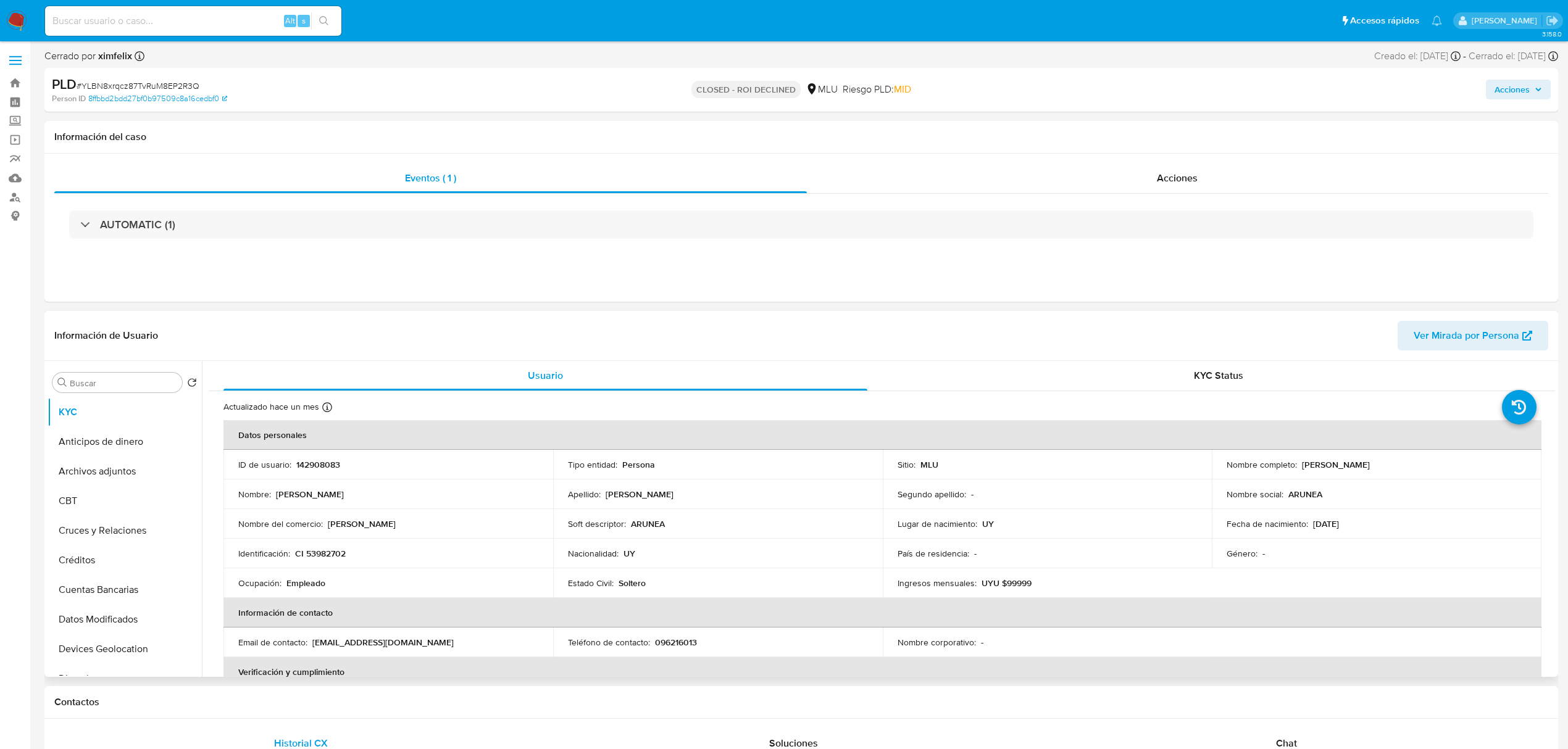
select select "10"
click at [1112, 181] on div "Acciones" at bounding box center [1178, 179] width 742 height 30
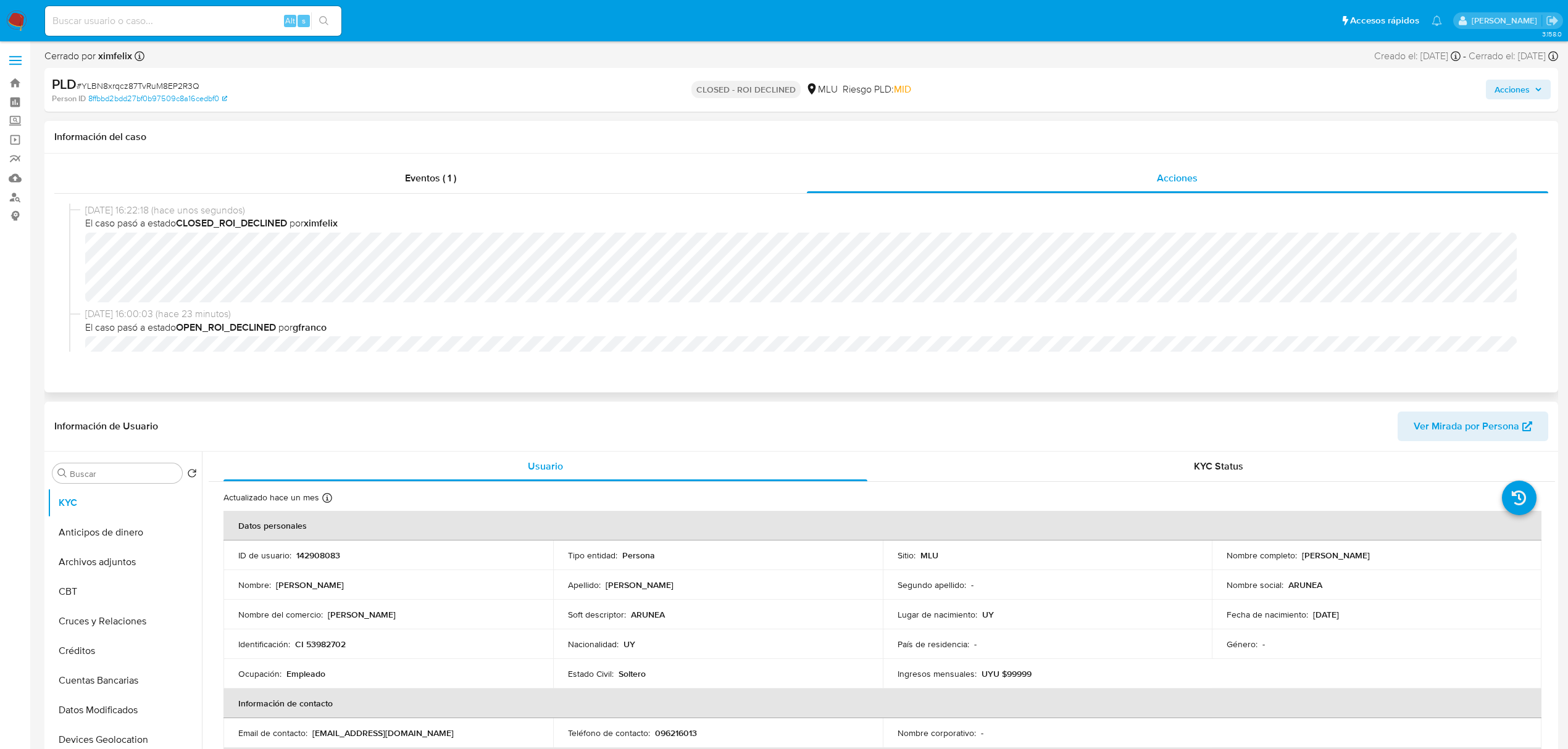
click at [1084, 305] on div "11/09/2025 16:22:18 (hace unos segundos) El caso pasó a estado CLOSED_ROI_DECLI…" at bounding box center [801, 255] width 1464 height 104
click at [1534, 94] on span "Acciones" at bounding box center [1518, 89] width 48 height 17
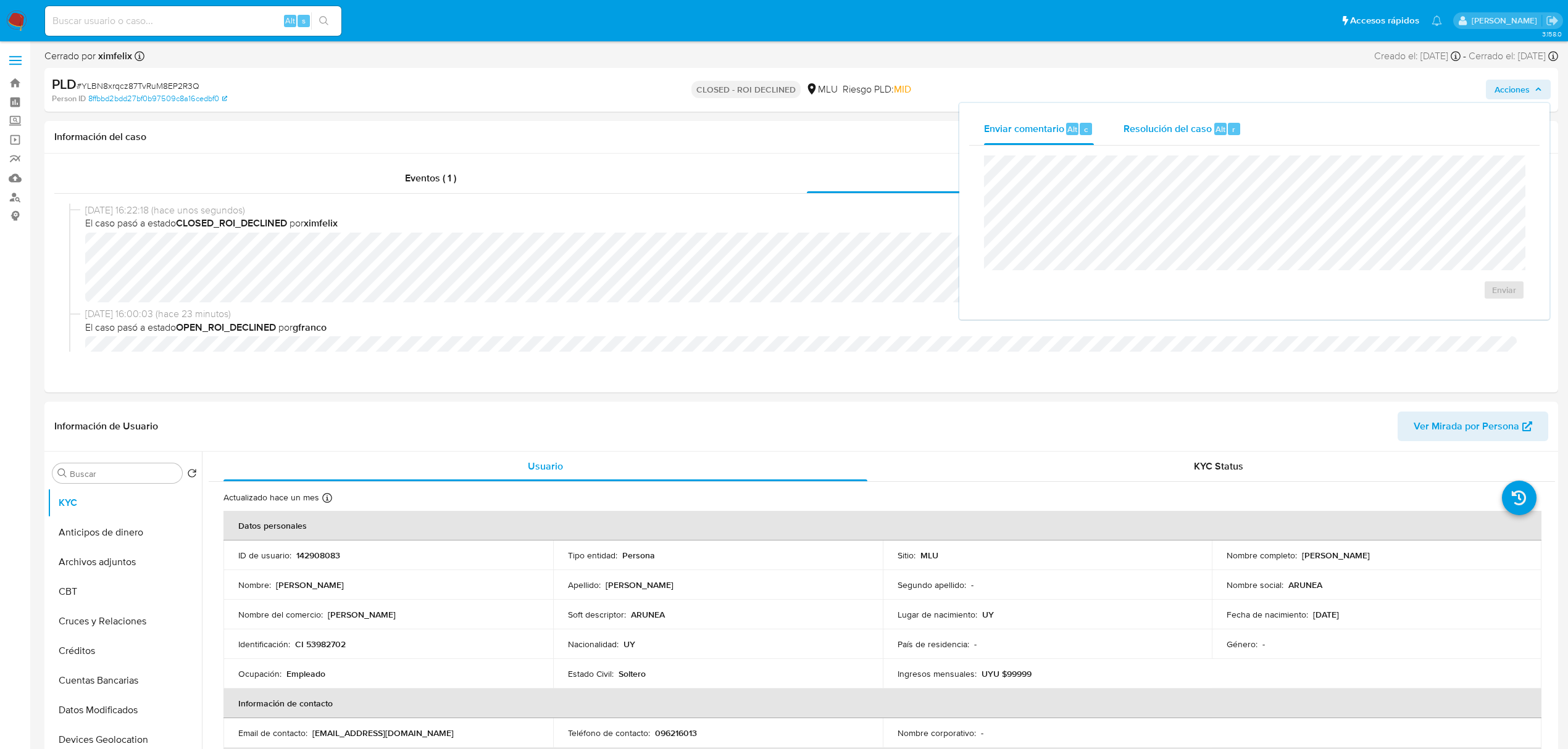
click at [1190, 132] on span "Resolución del caso" at bounding box center [1167, 128] width 88 height 14
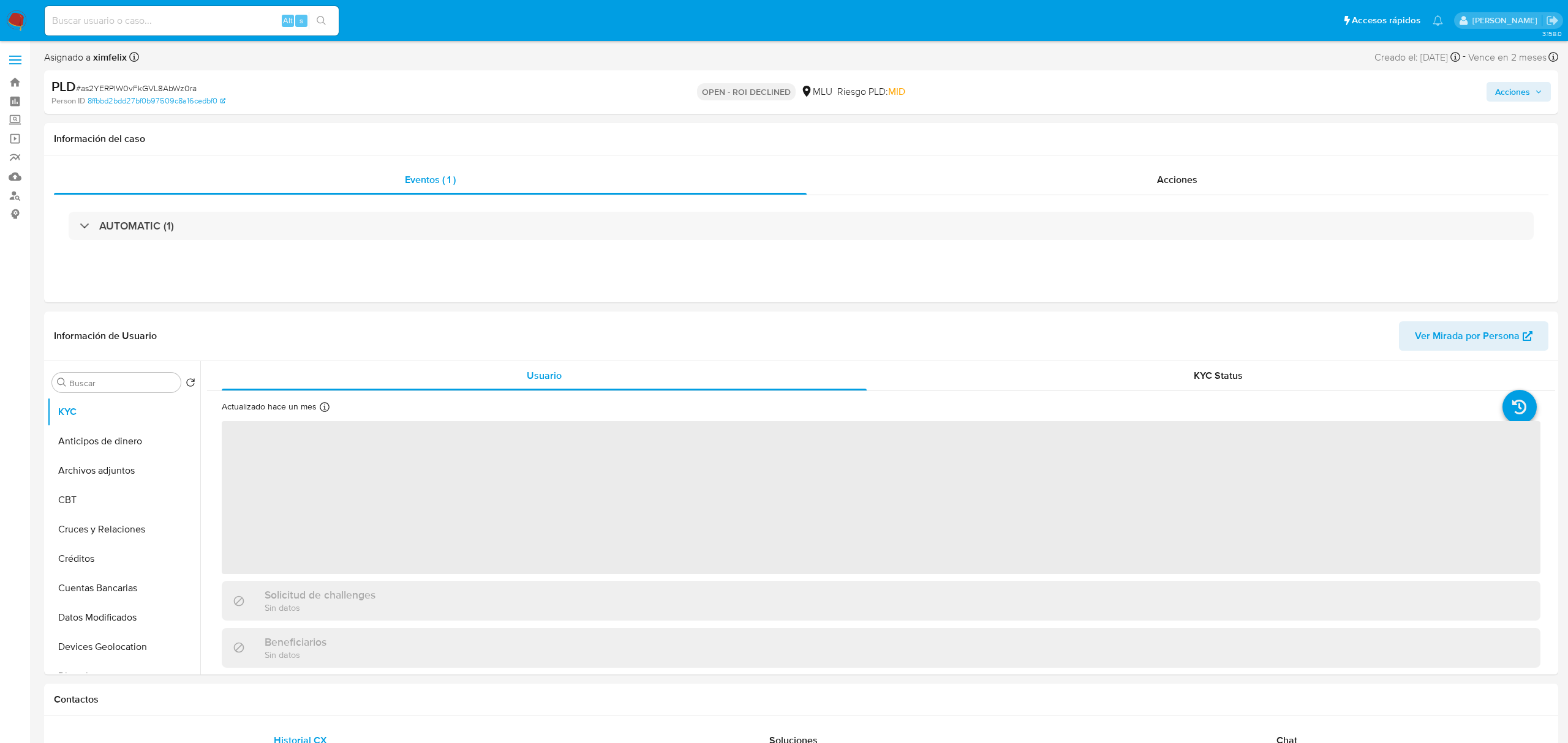
select select "10"
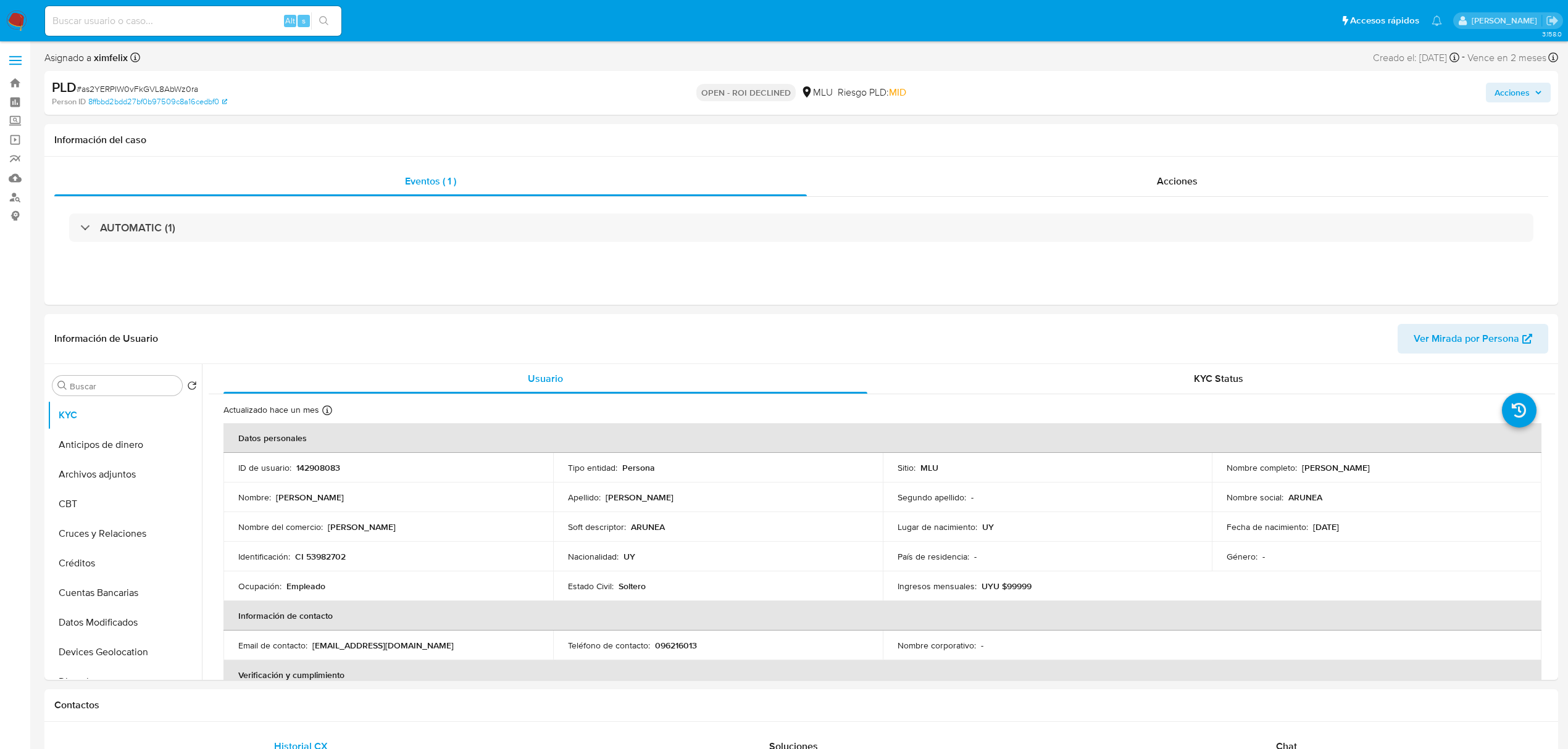
click at [1527, 84] on span "Acciones" at bounding box center [1512, 92] width 35 height 20
click at [1140, 131] on span "Resolución del caso" at bounding box center [1167, 132] width 88 height 14
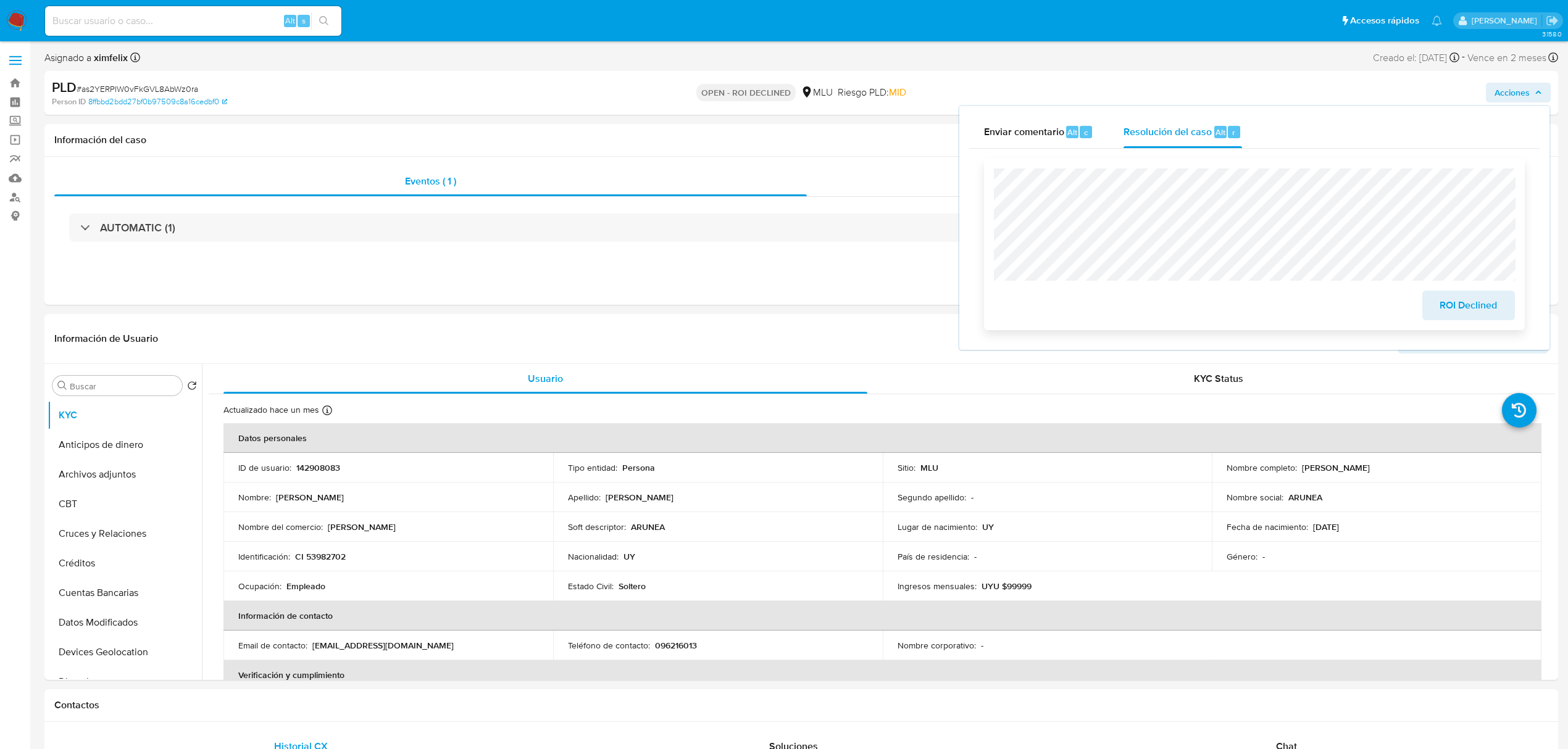
click at [1474, 307] on span "ROI Declined" at bounding box center [1469, 306] width 61 height 27
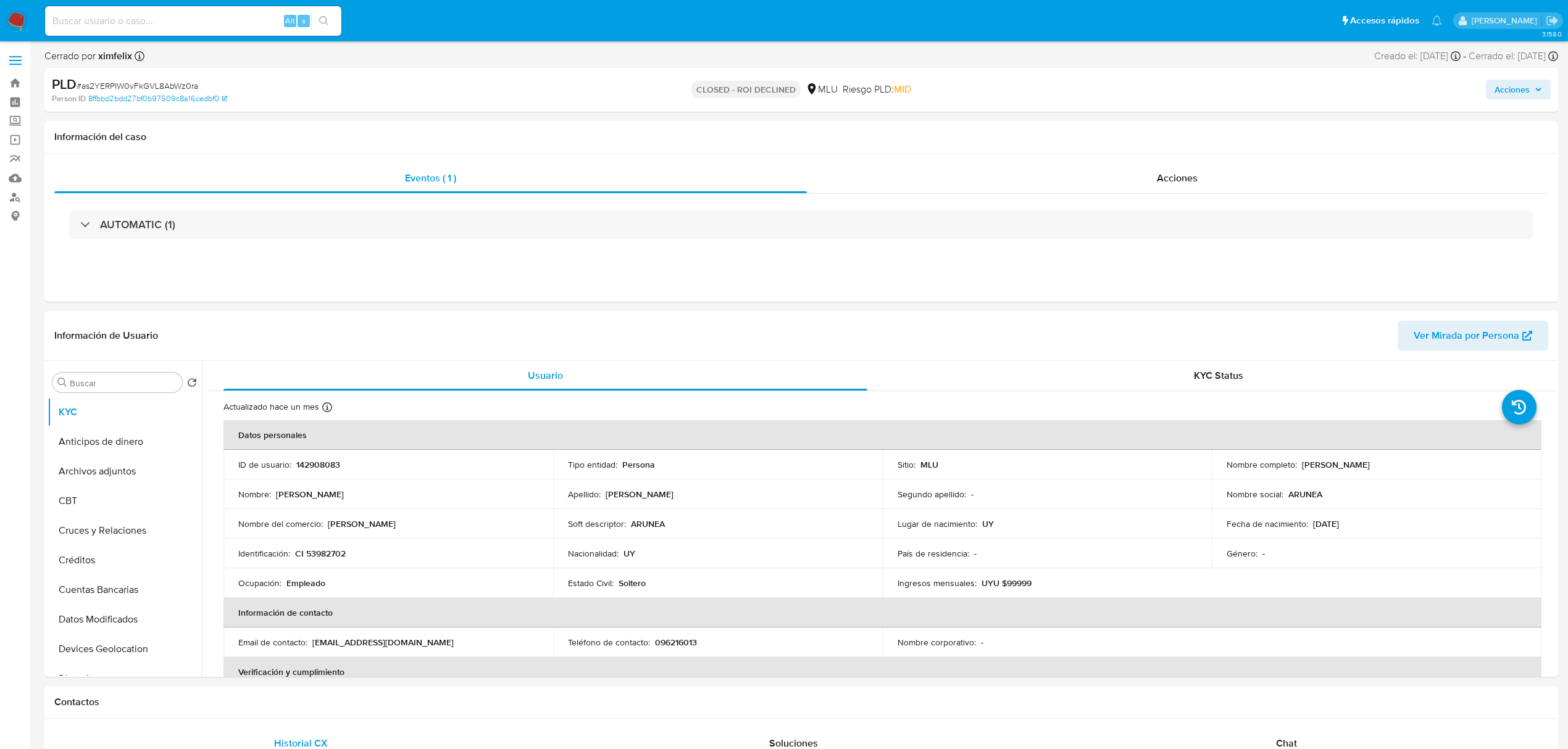
select select "10"
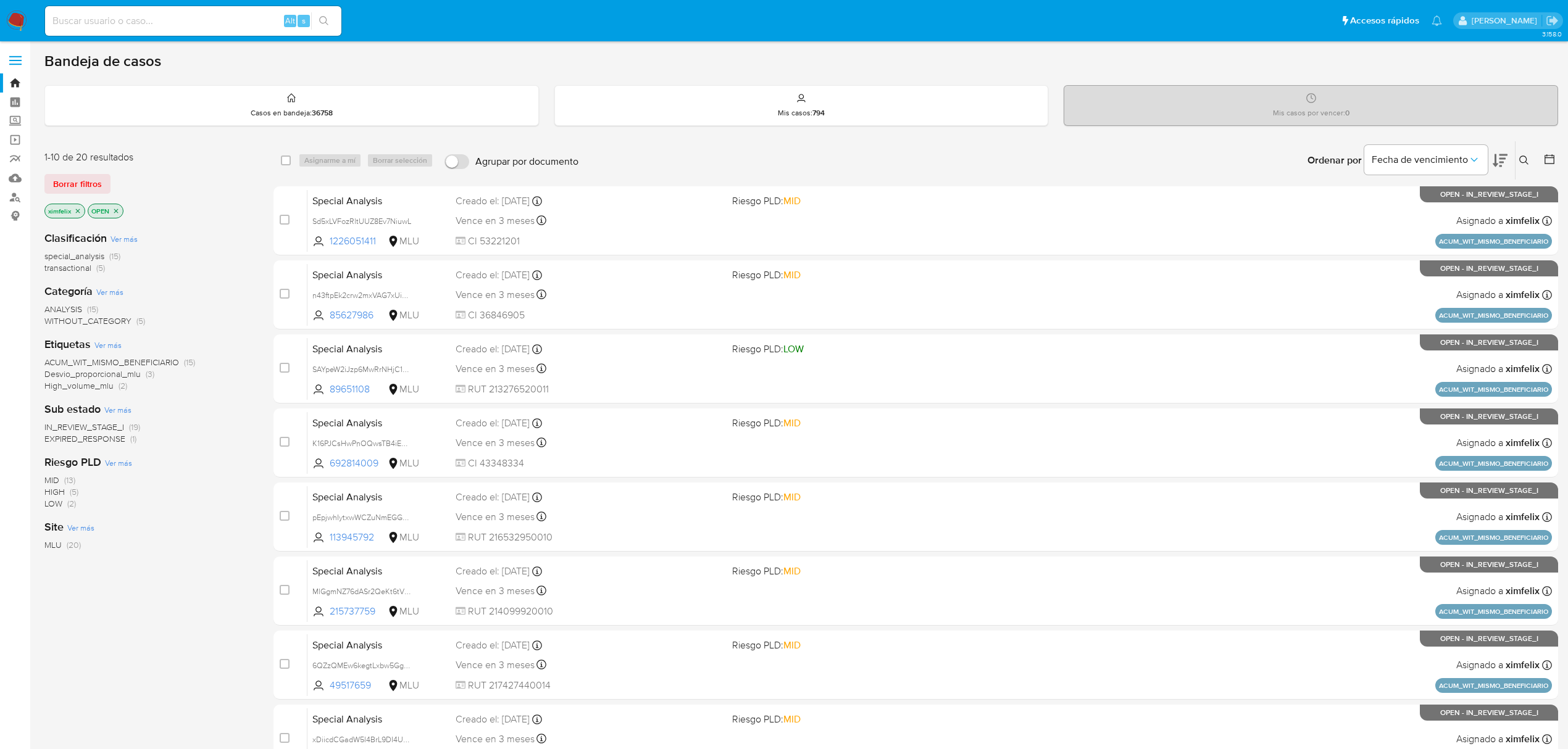
click at [105, 438] on span "EXPIRED_RESPONSE" at bounding box center [85, 439] width 81 height 12
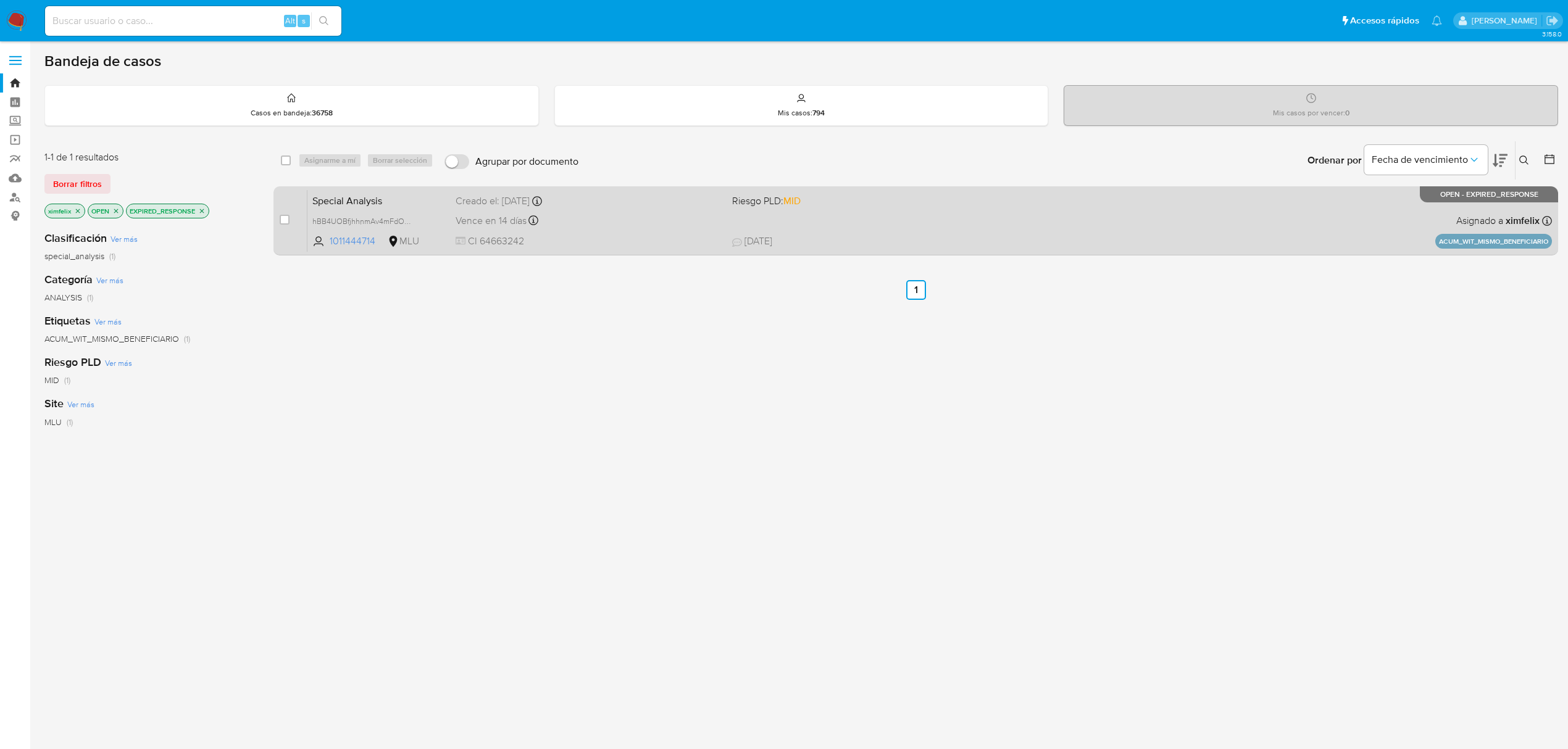
click at [622, 235] on span "CI 64663242" at bounding box center [588, 241] width 266 height 14
click at [282, 219] on input "checkbox" at bounding box center [284, 219] width 10 height 10
checkbox input "true"
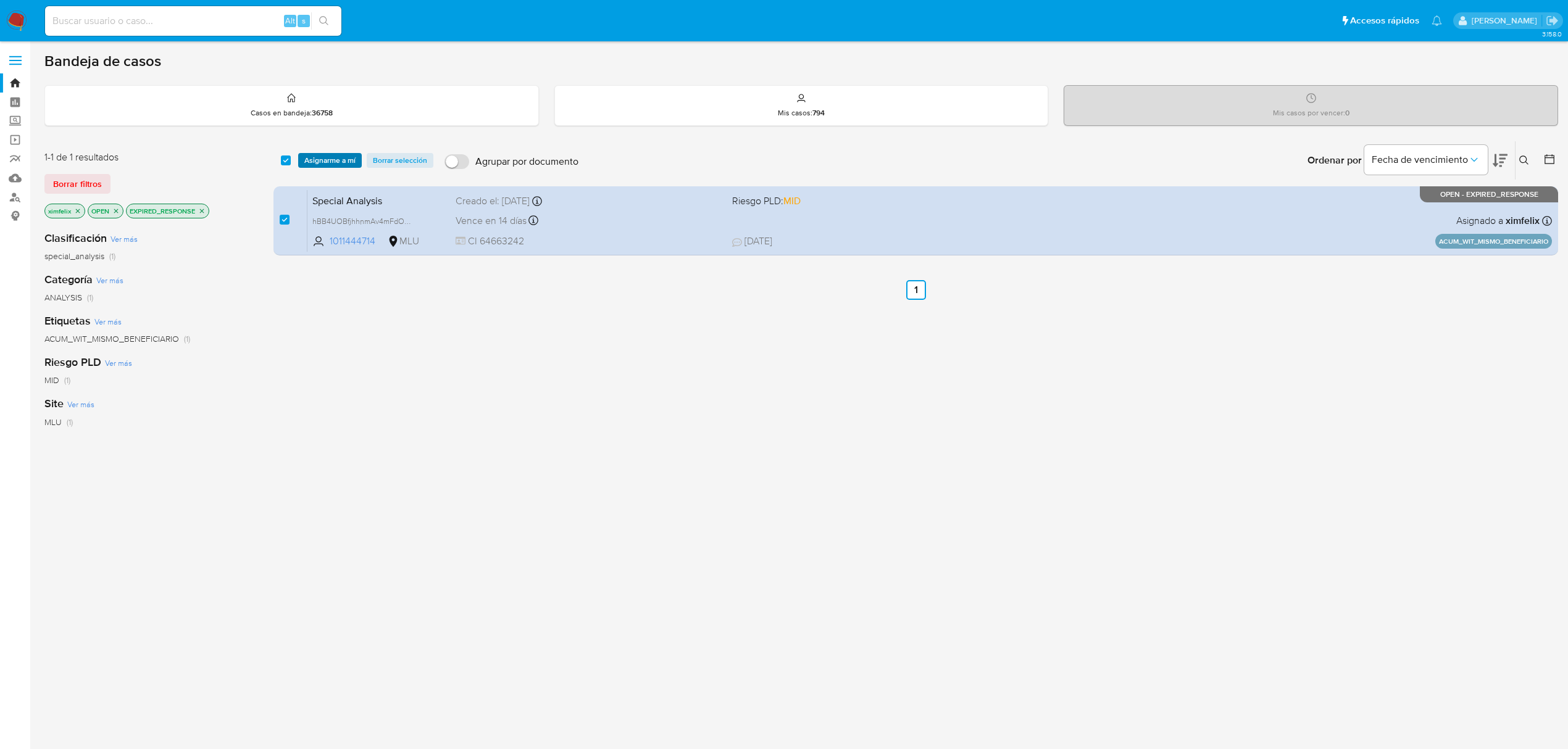
click at [339, 159] on span "Asignarme a mí" at bounding box center [330, 160] width 51 height 12
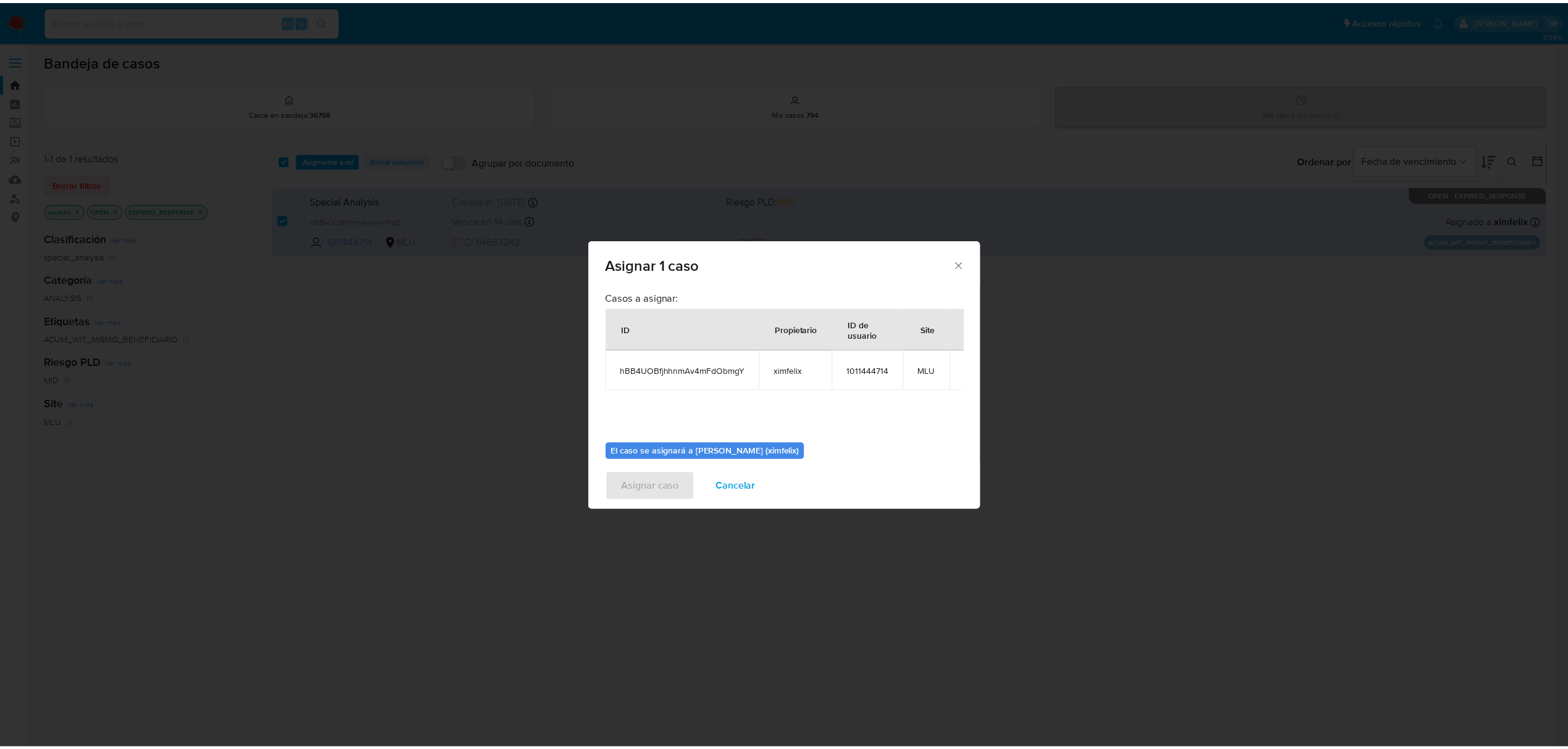
scroll to position [63, 0]
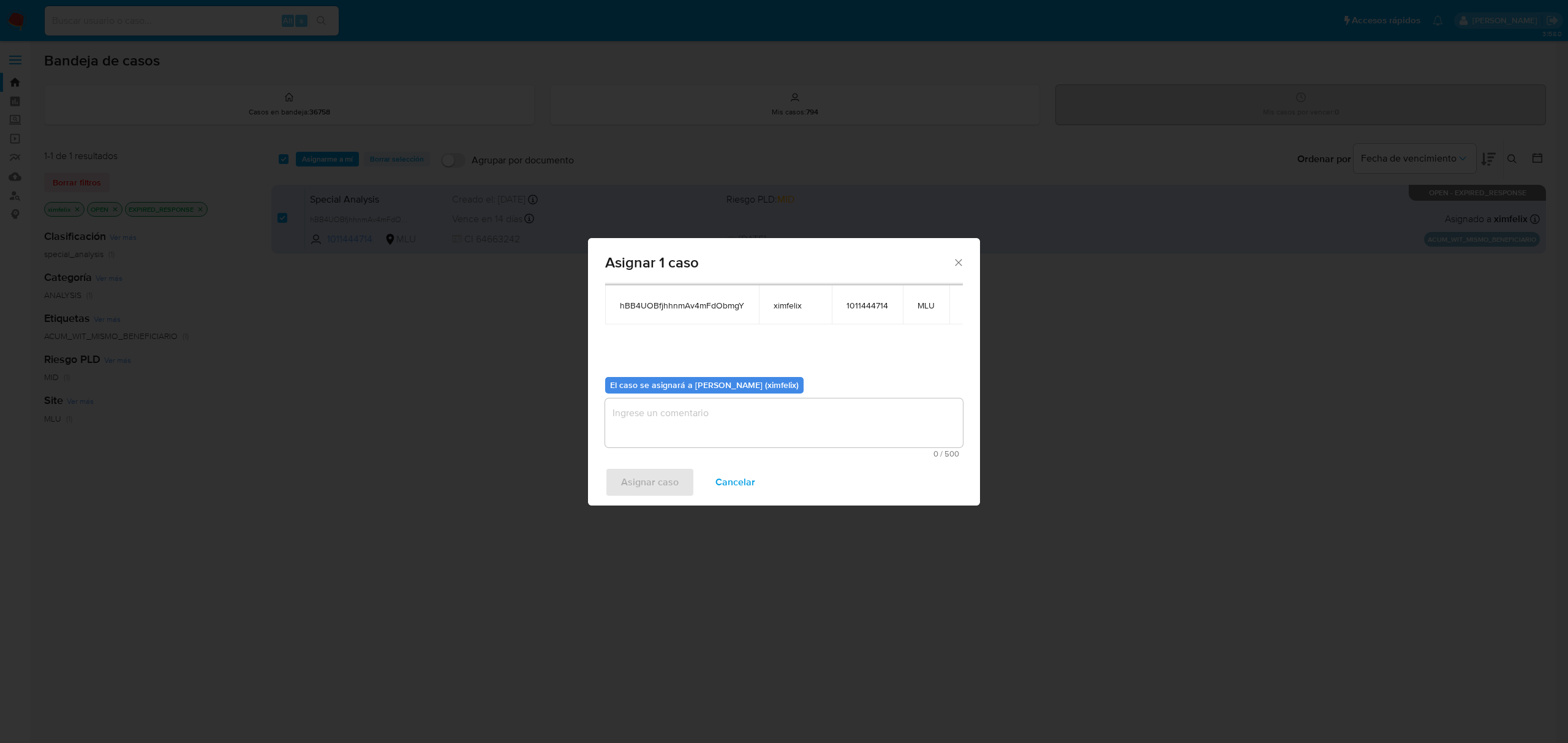
click at [766, 422] on textarea "assign-modal" at bounding box center [784, 423] width 358 height 49
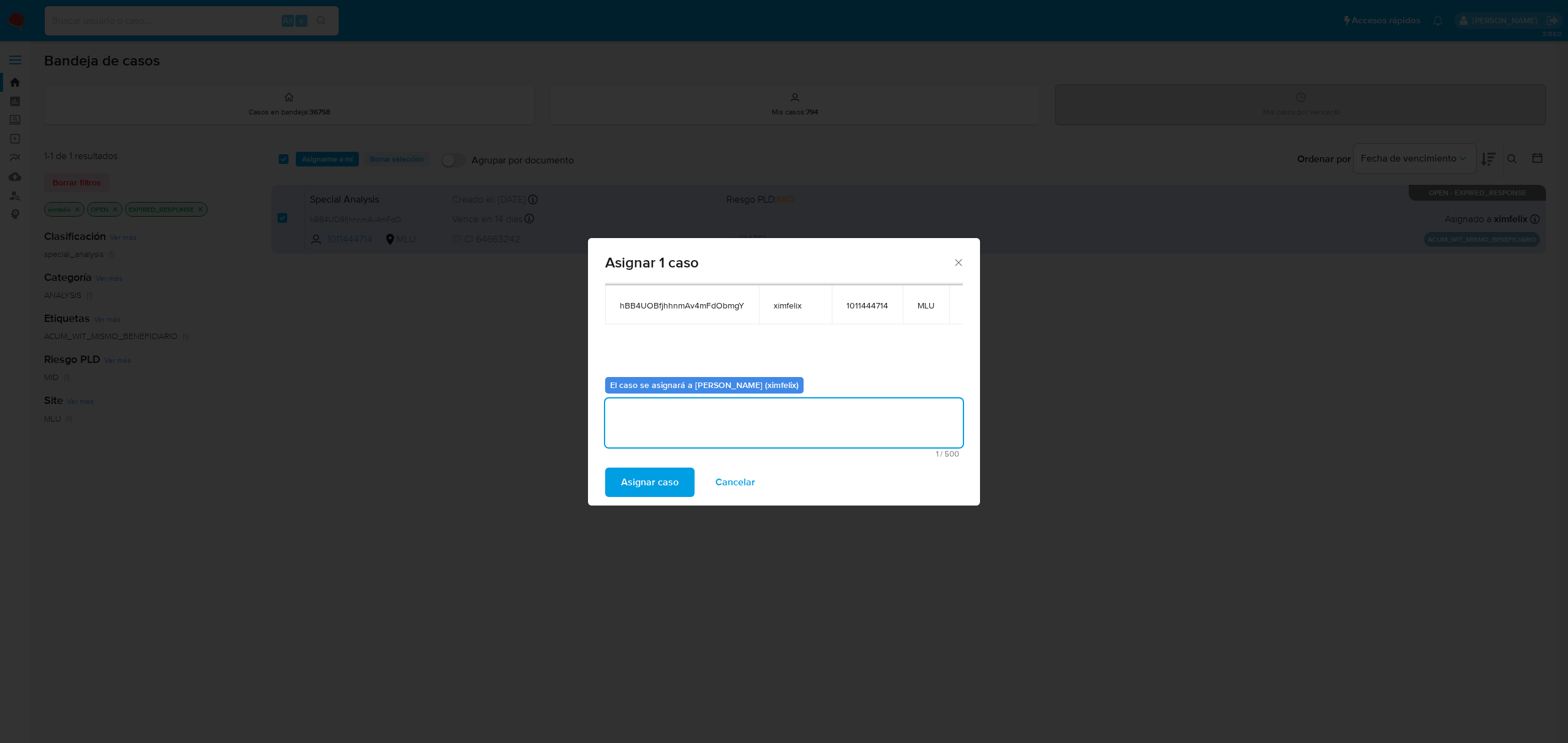
click at [680, 488] on button "Asignar caso" at bounding box center [650, 483] width 90 height 29
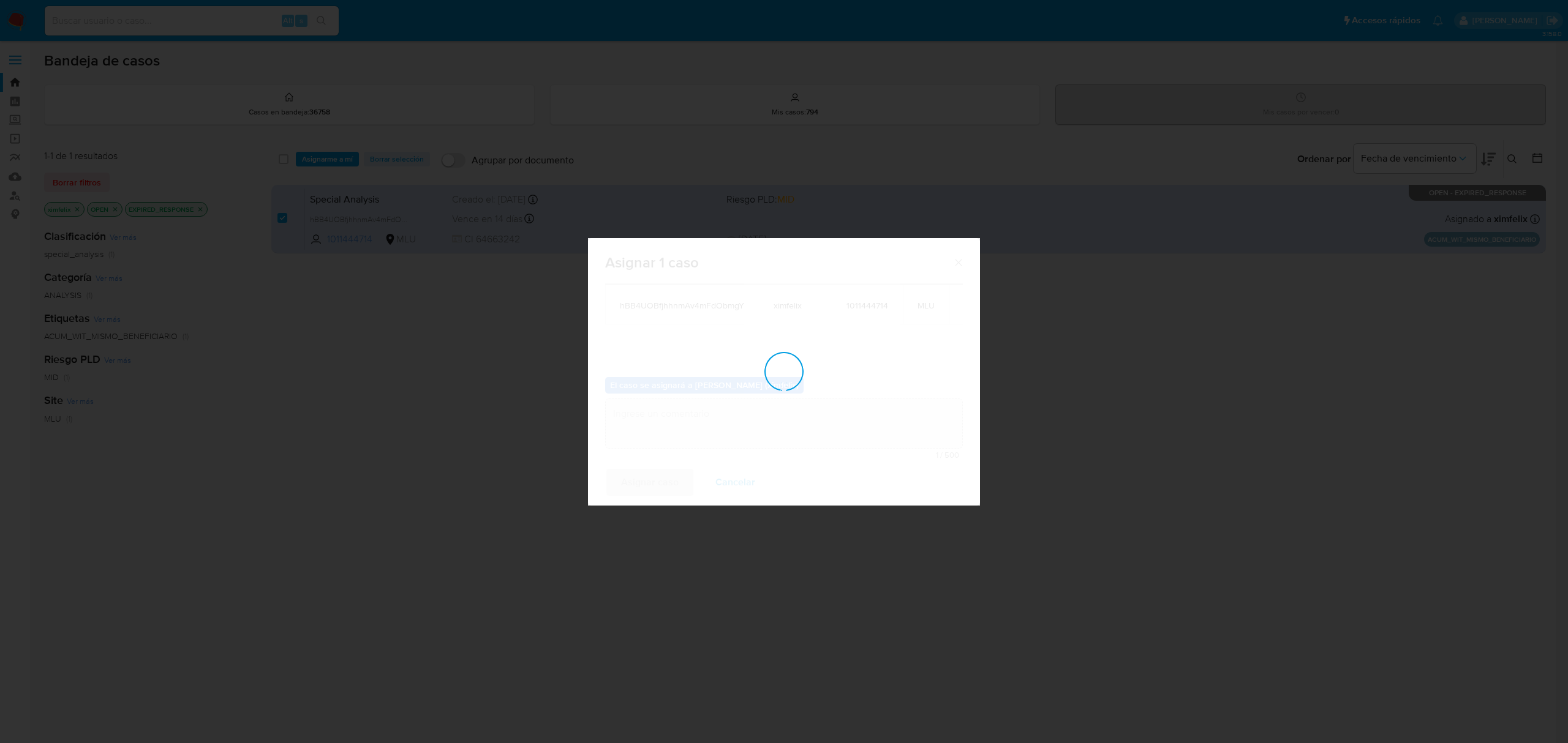
checkbox input "false"
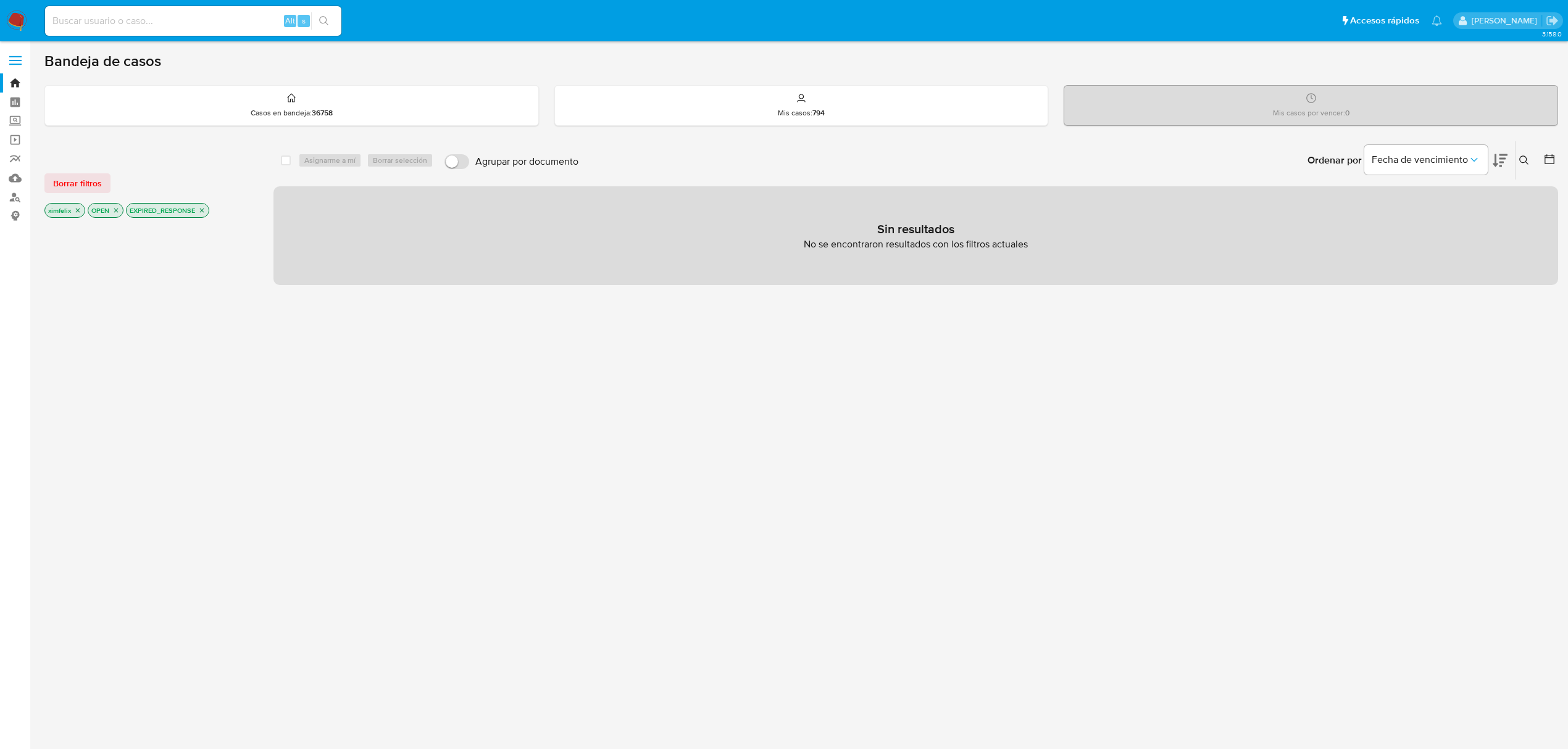
drag, startPoint x: 14, startPoint y: 17, endPoint x: 25, endPoint y: 18, distance: 11.0
click at [14, 18] on img at bounding box center [17, 21] width 21 height 21
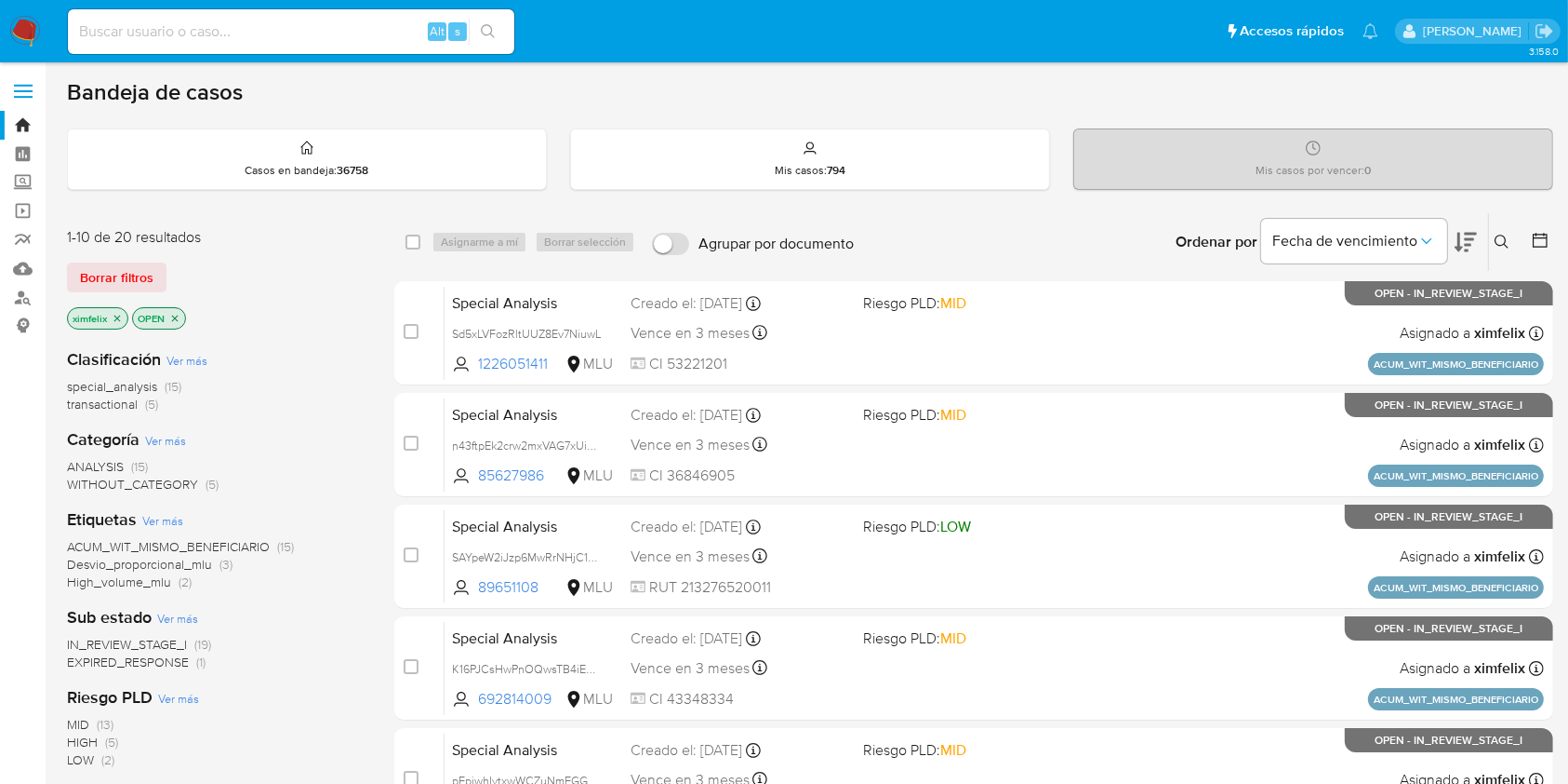
click at [566, 101] on div "Bandeja de casos" at bounding box center [810, 91] width 1486 height 28
click at [116, 320] on icon "close-filter" at bounding box center [117, 317] width 11 height 11
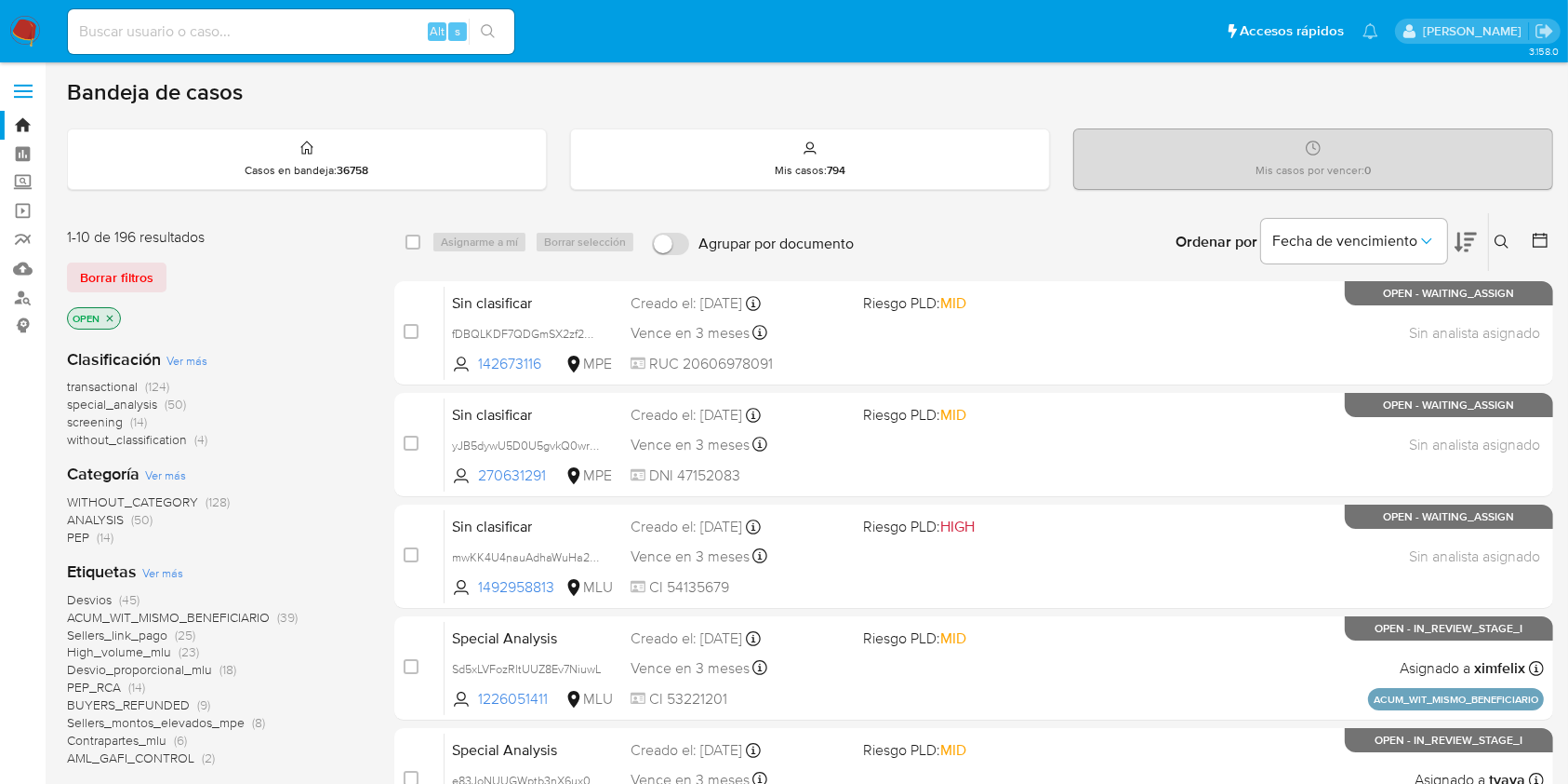
click at [110, 322] on icon "close-filter" at bounding box center [109, 317] width 11 height 11
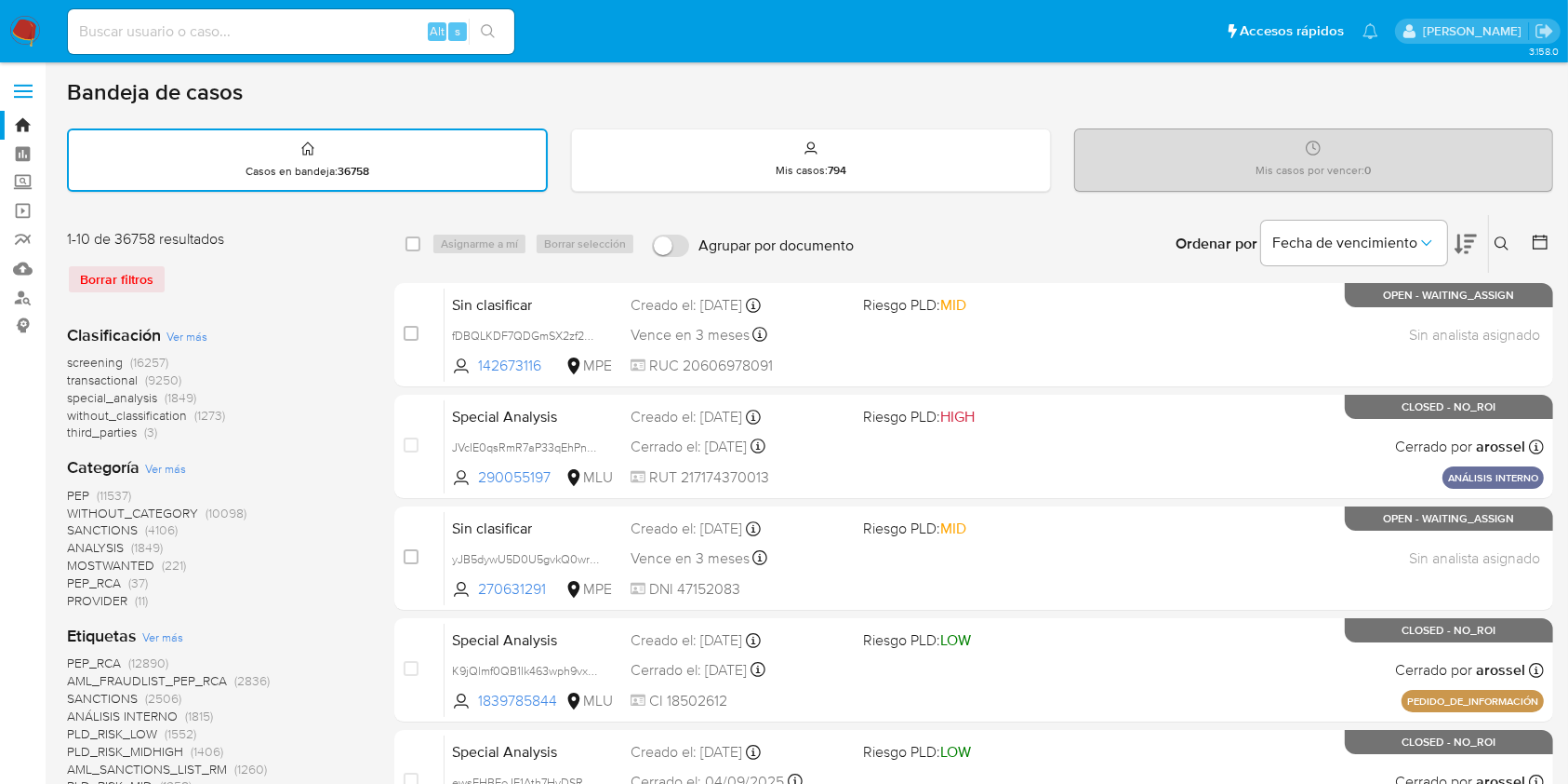
click at [1546, 245] on icon at bounding box center [1540, 241] width 18 height 18
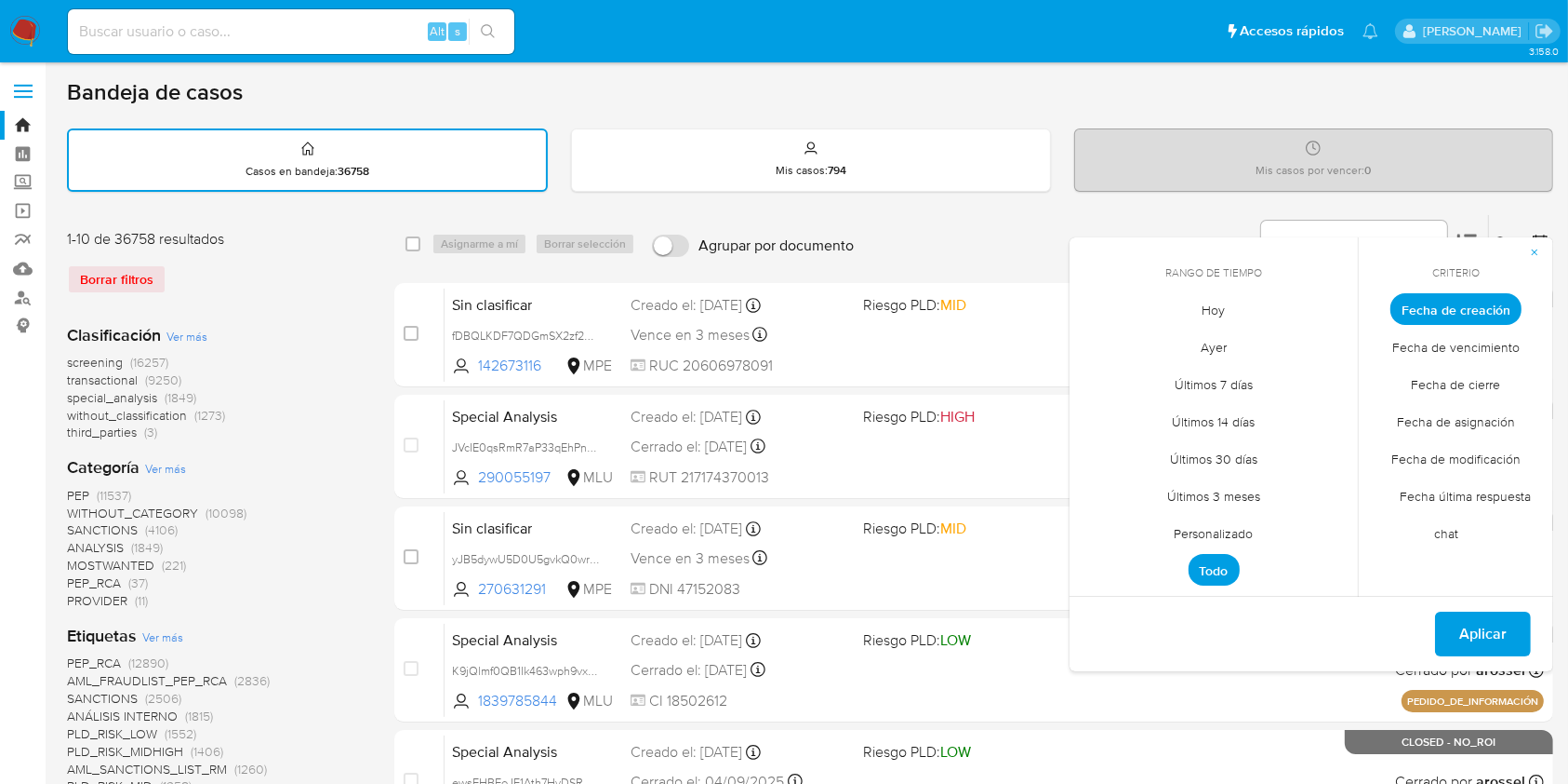
click at [1263, 532] on span "Personalizado" at bounding box center [1213, 533] width 118 height 38
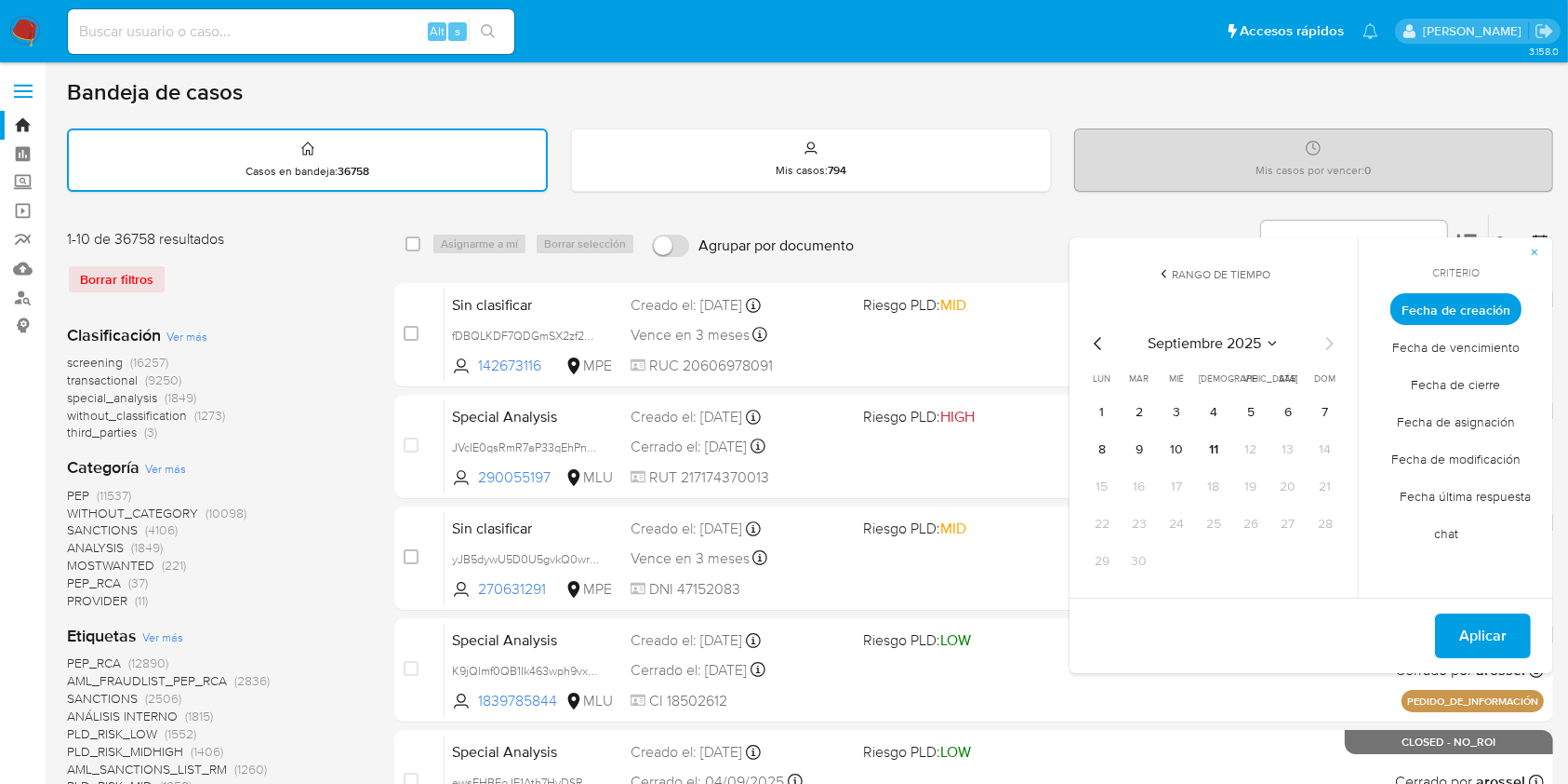
drag, startPoint x: 1106, startPoint y: 417, endPoint x: 1137, endPoint y: 430, distance: 33.6
click at [1107, 417] on button "1" at bounding box center [1101, 411] width 30 height 30
click at [1212, 444] on button "11" at bounding box center [1213, 449] width 30 height 30
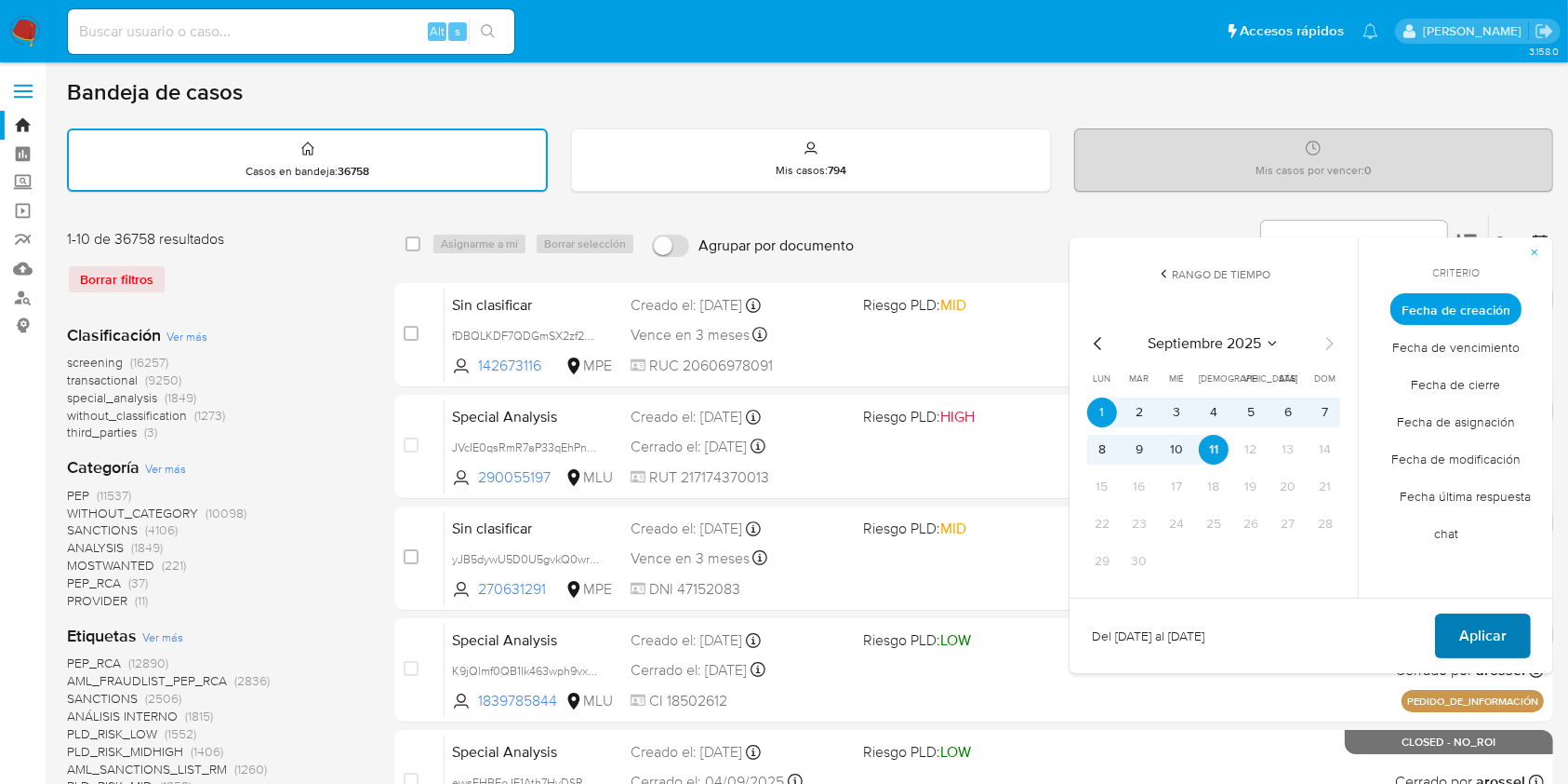
click at [1513, 636] on button "Aplicar" at bounding box center [1482, 635] width 96 height 45
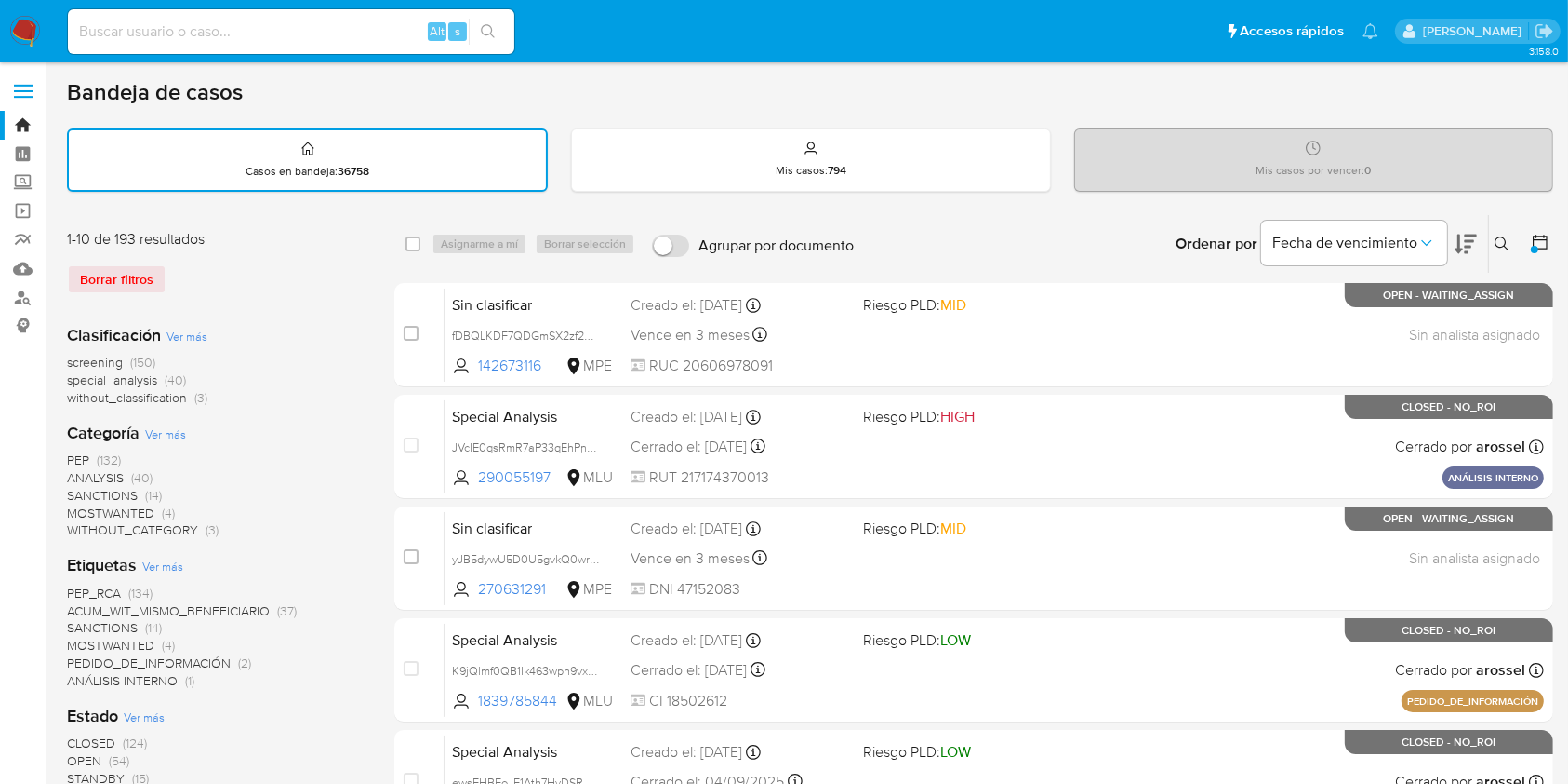
click at [1540, 240] on icon at bounding box center [1540, 241] width 18 height 18
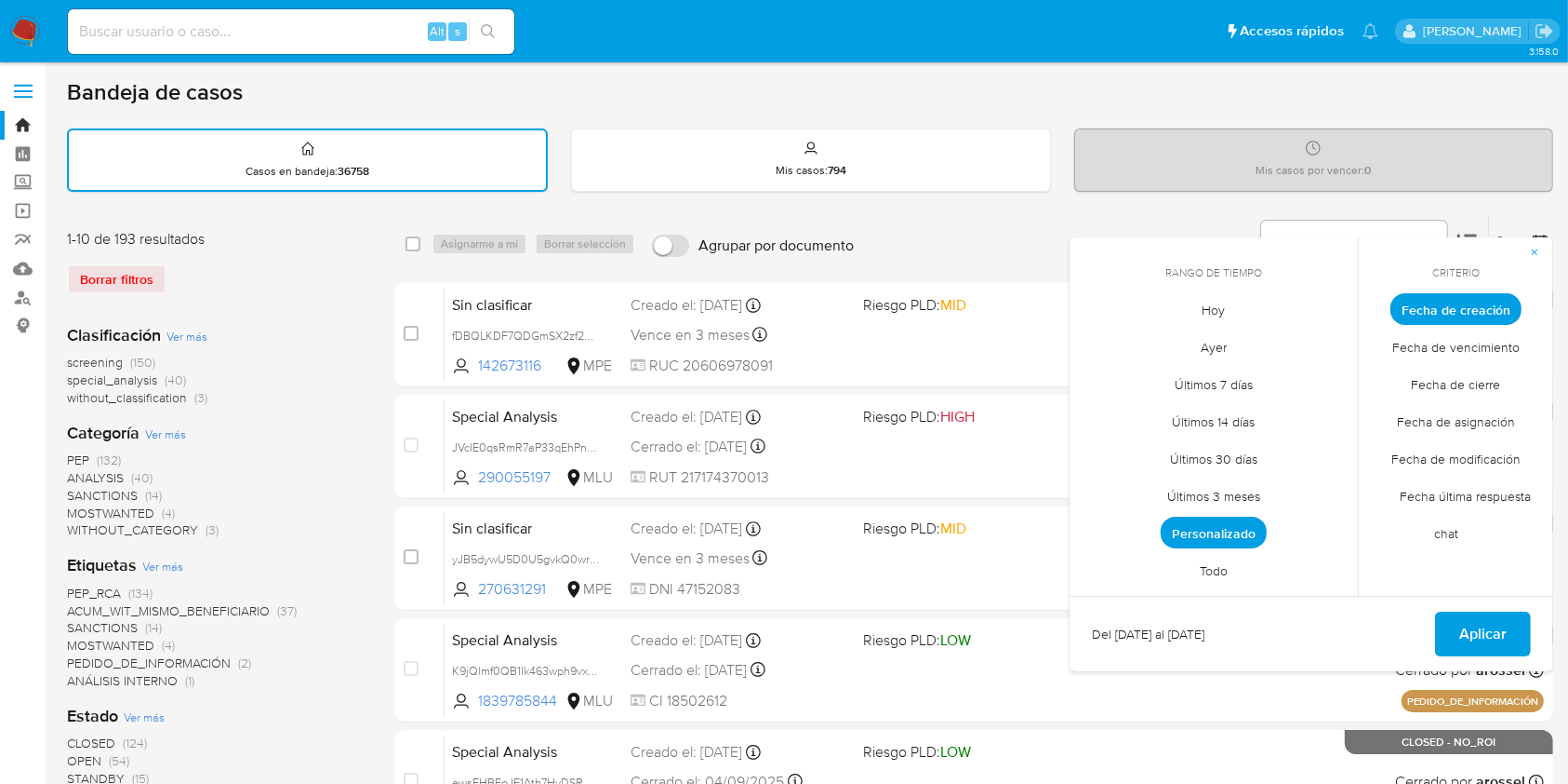
click at [1495, 397] on span "Fecha de cierre" at bounding box center [1456, 384] width 128 height 38
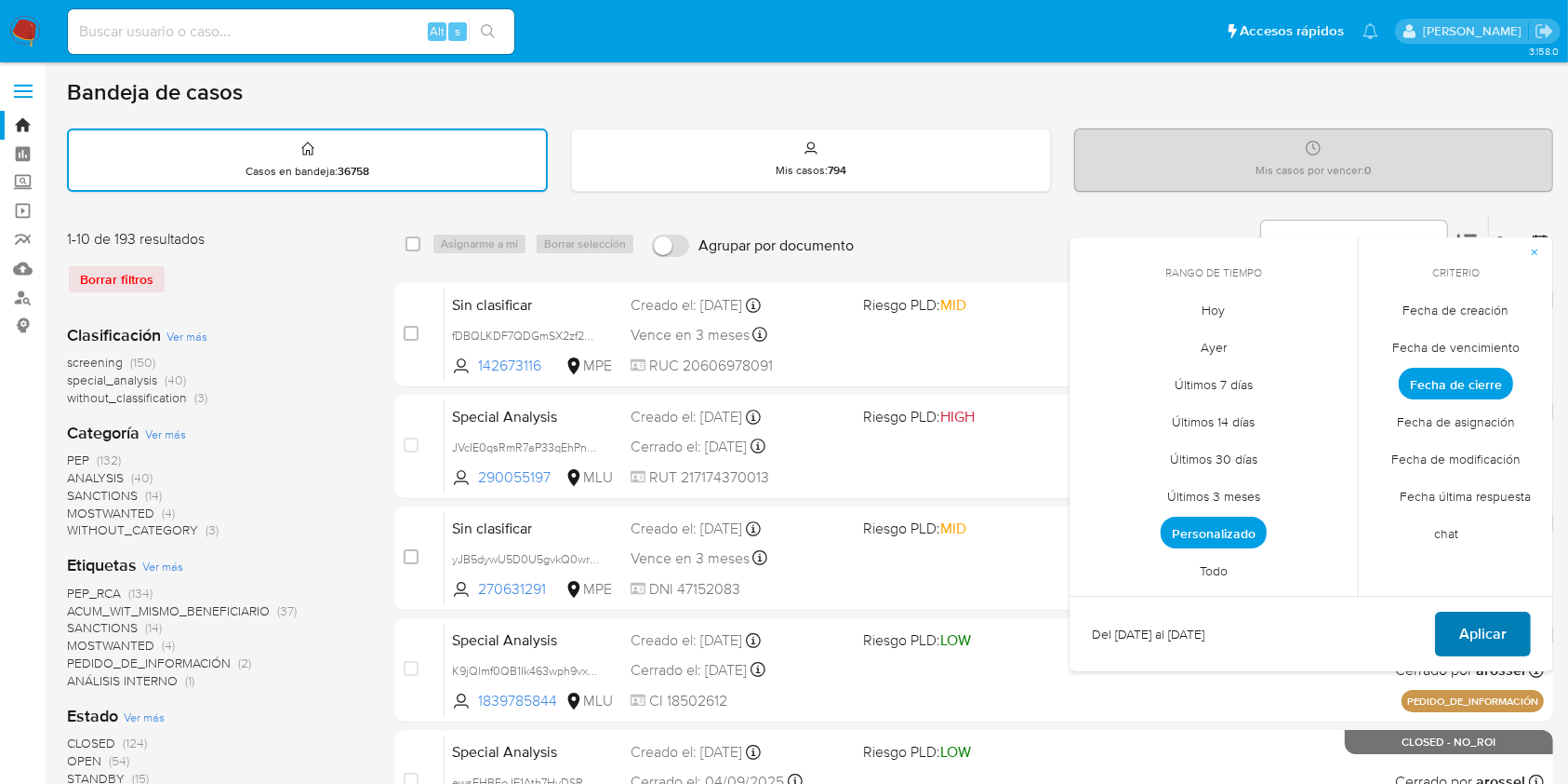
click at [1464, 624] on span "Aplicar" at bounding box center [1482, 633] width 48 height 41
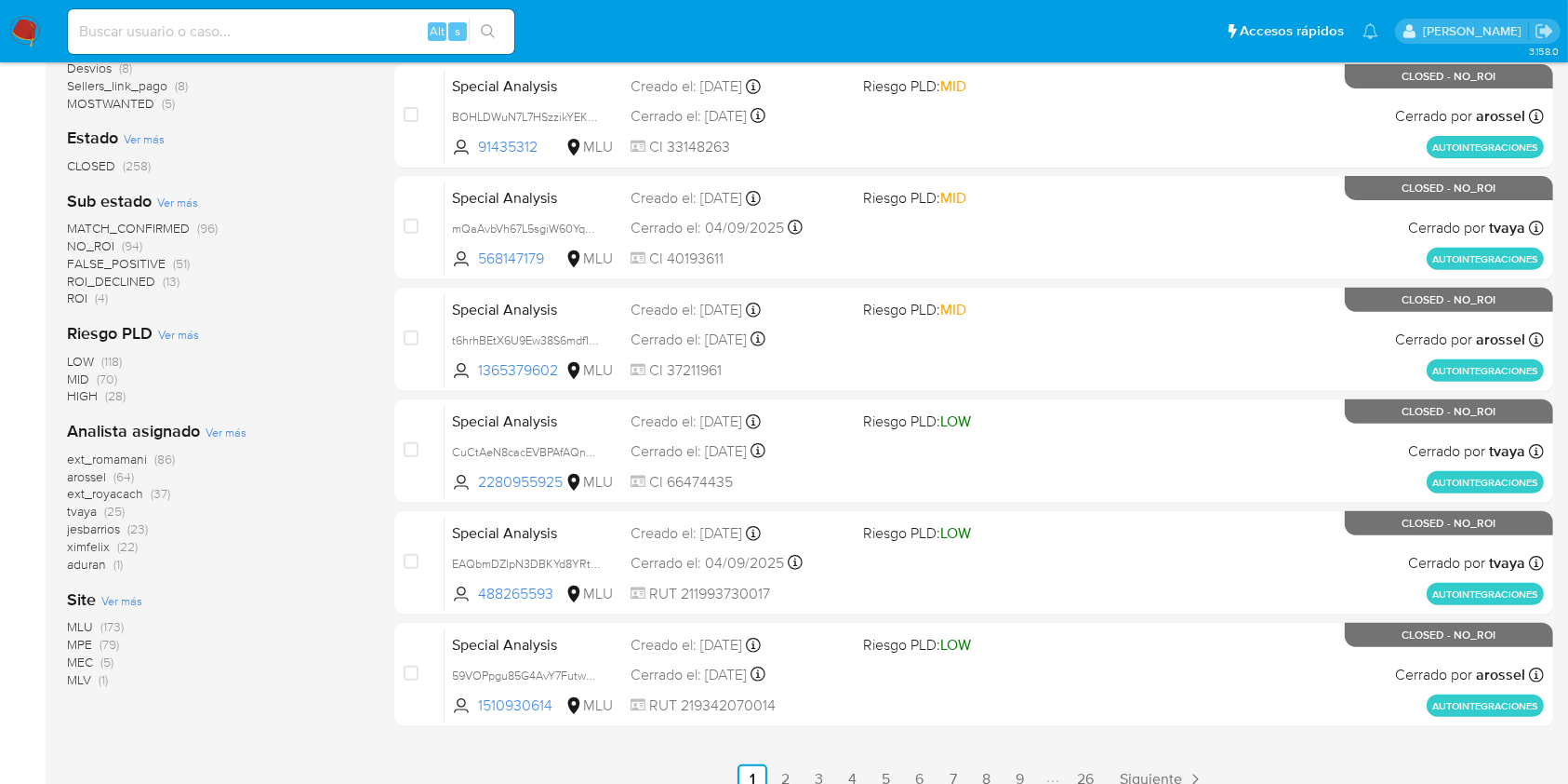
scroll to position [629, 0]
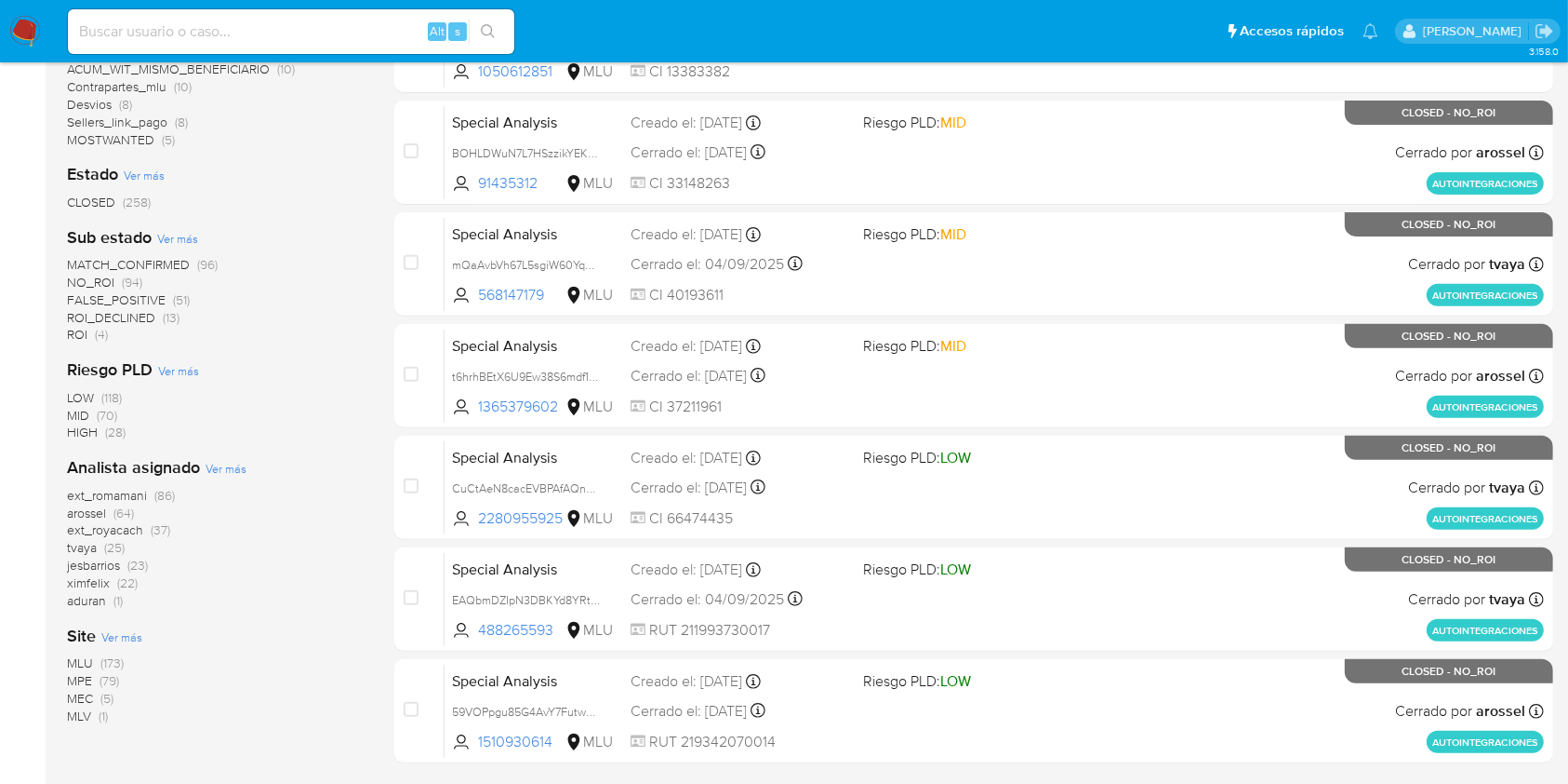
click at [371, 249] on div "1-10 de 258 resultados Borrar filtros Clasificación Ver más screening (147) tra…" at bounding box center [810, 207] width 1486 height 1245
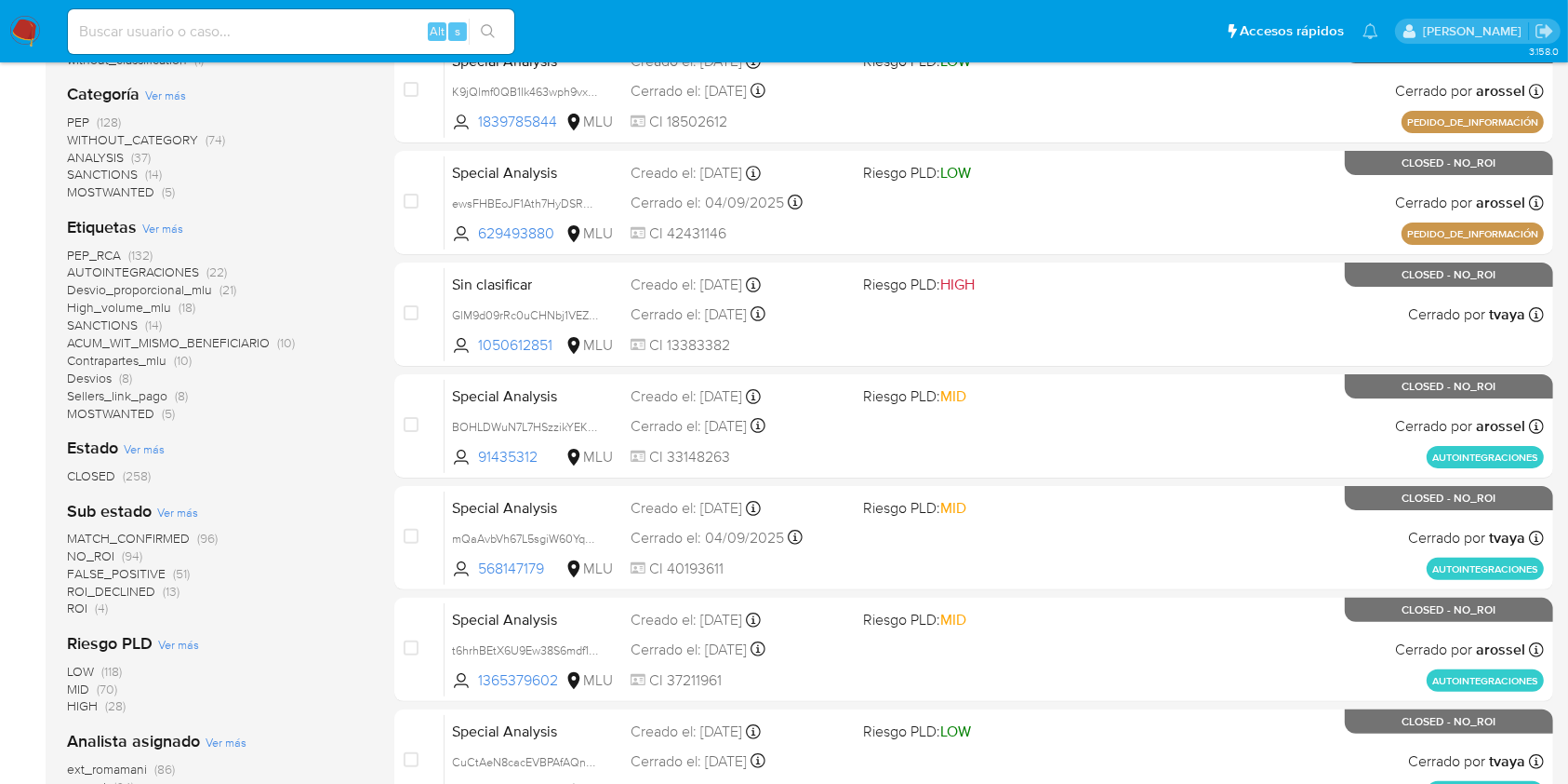
scroll to position [9, 0]
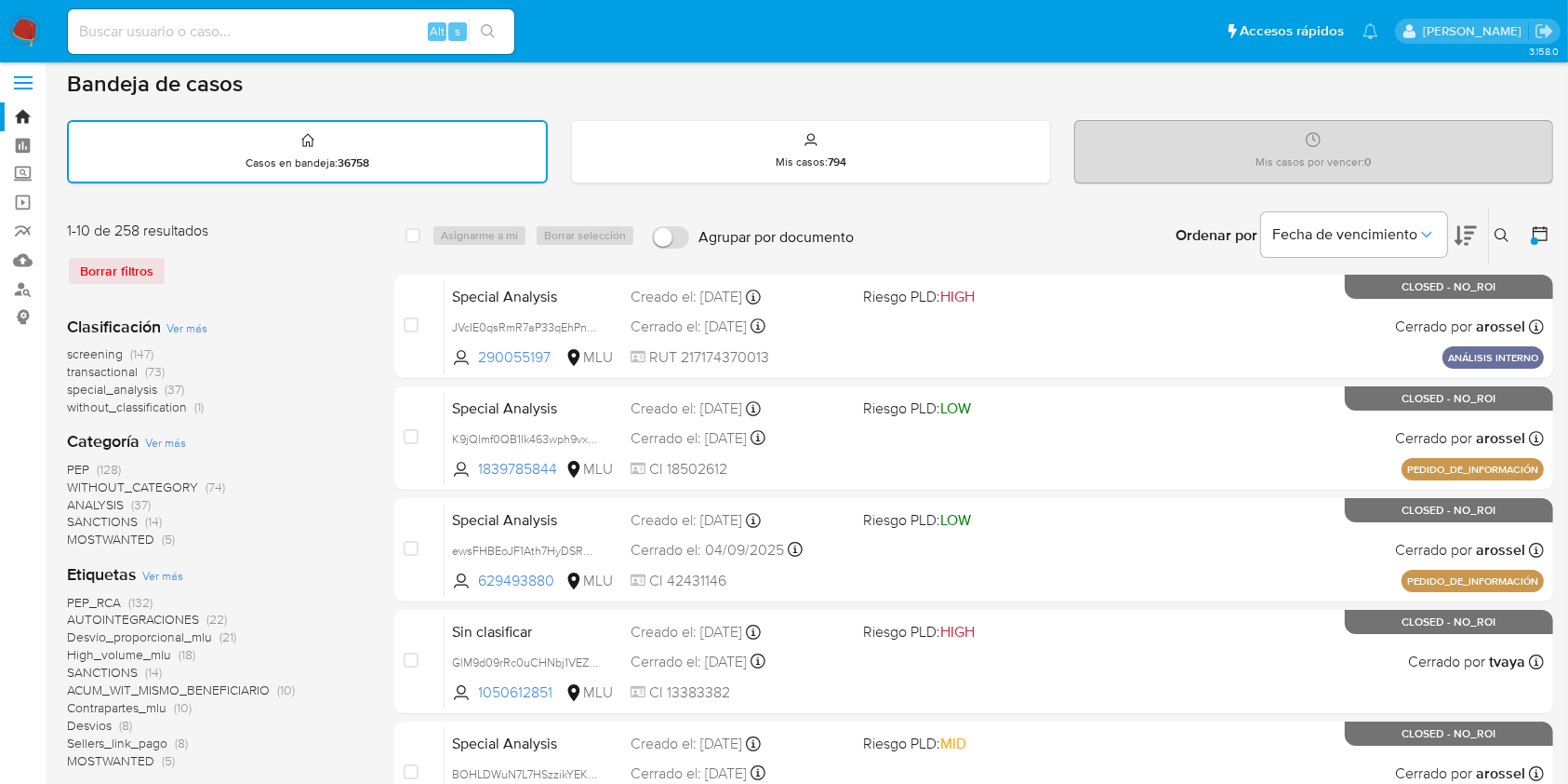
drag, startPoint x: 220, startPoint y: 44, endPoint x: 223, endPoint y: 25, distance: 19.2
click at [220, 44] on div "Alt s" at bounding box center [291, 32] width 446 height 45
click at [223, 25] on input at bounding box center [291, 31] width 446 height 24
paste input "hBB4UOBfjhhnmAv4mFdObmgY"
type input "hBB4UOBfjhhnmAv4mFdObmgY"
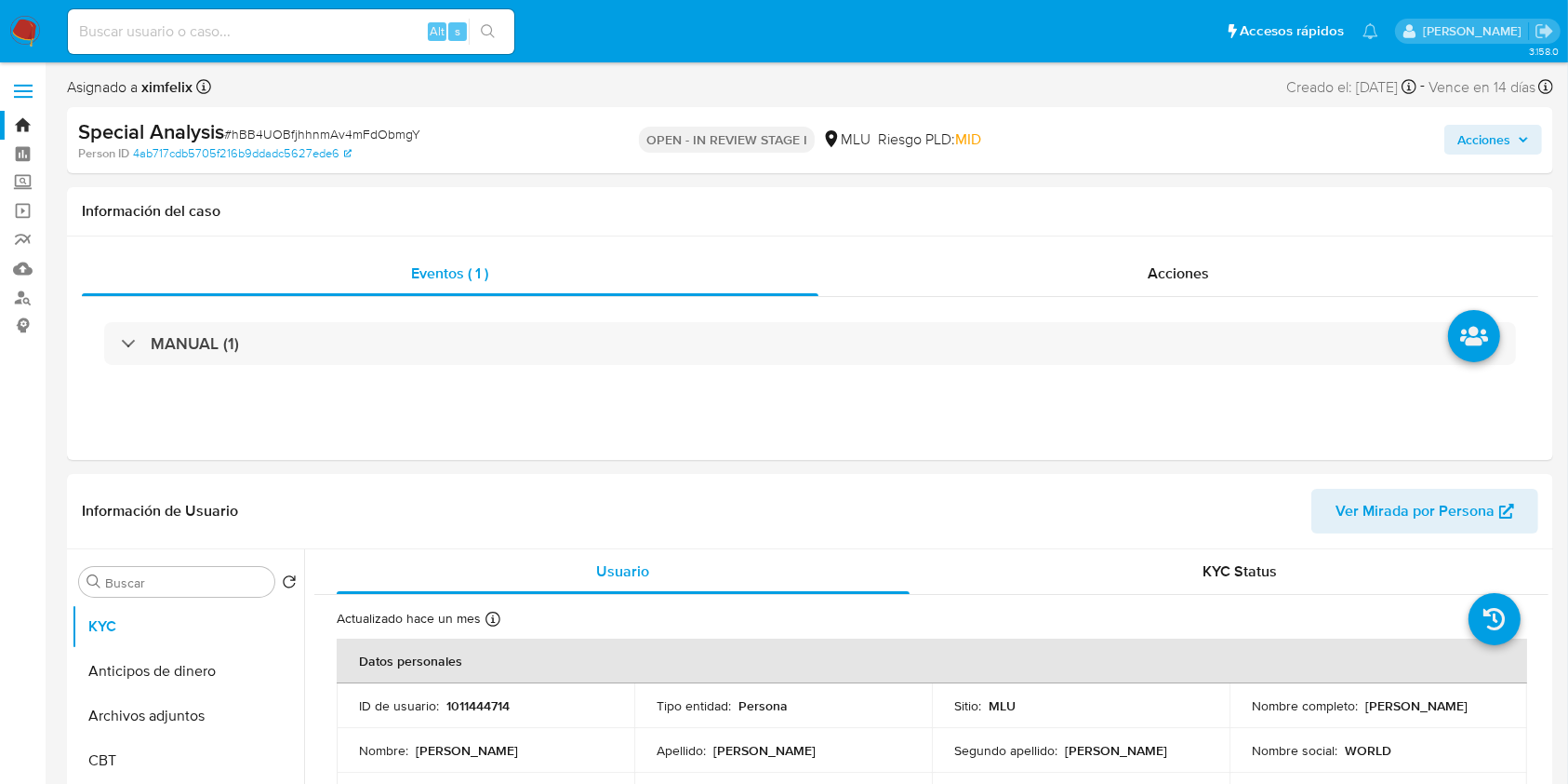
select select "10"
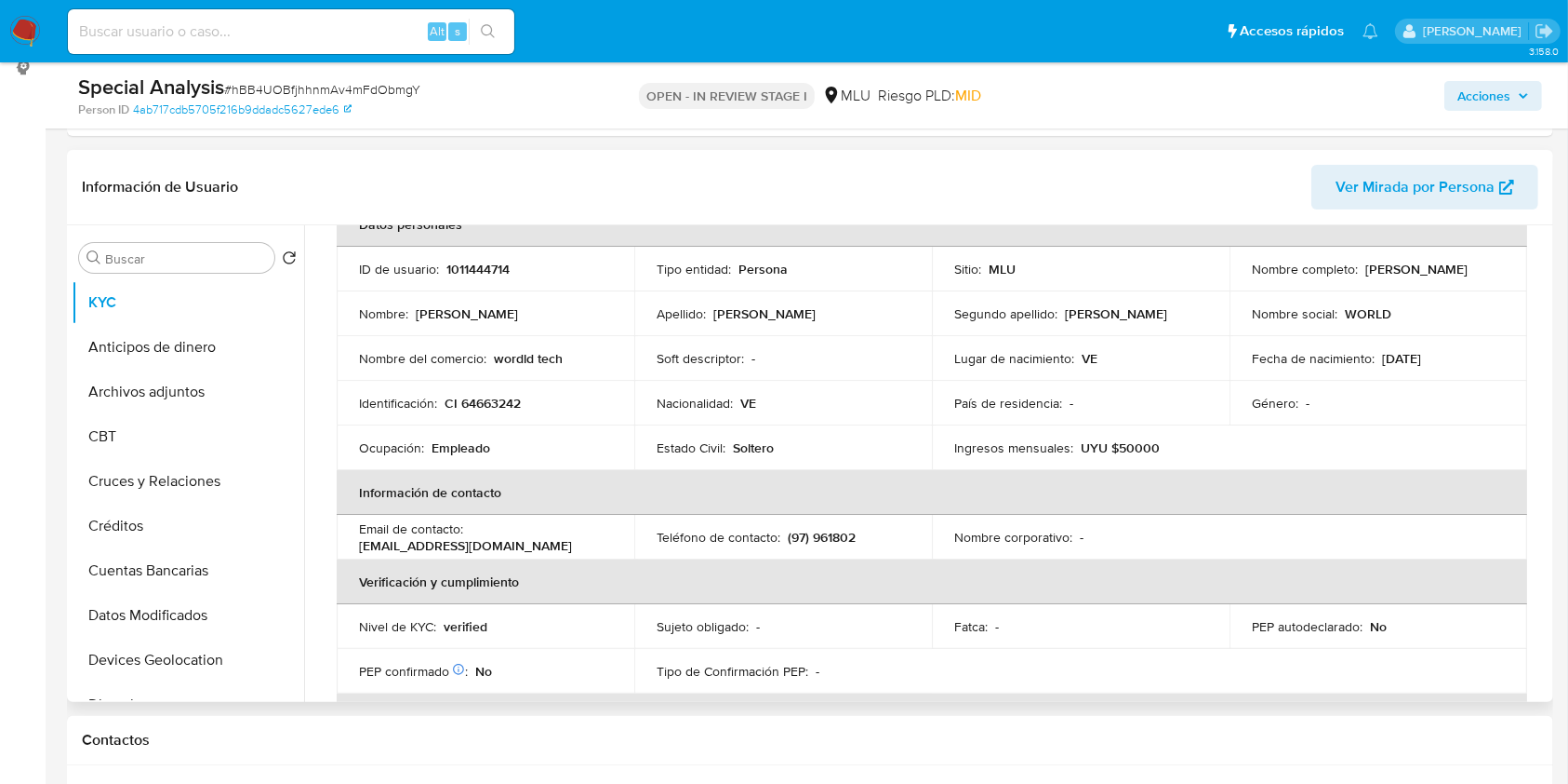
scroll to position [89, 0]
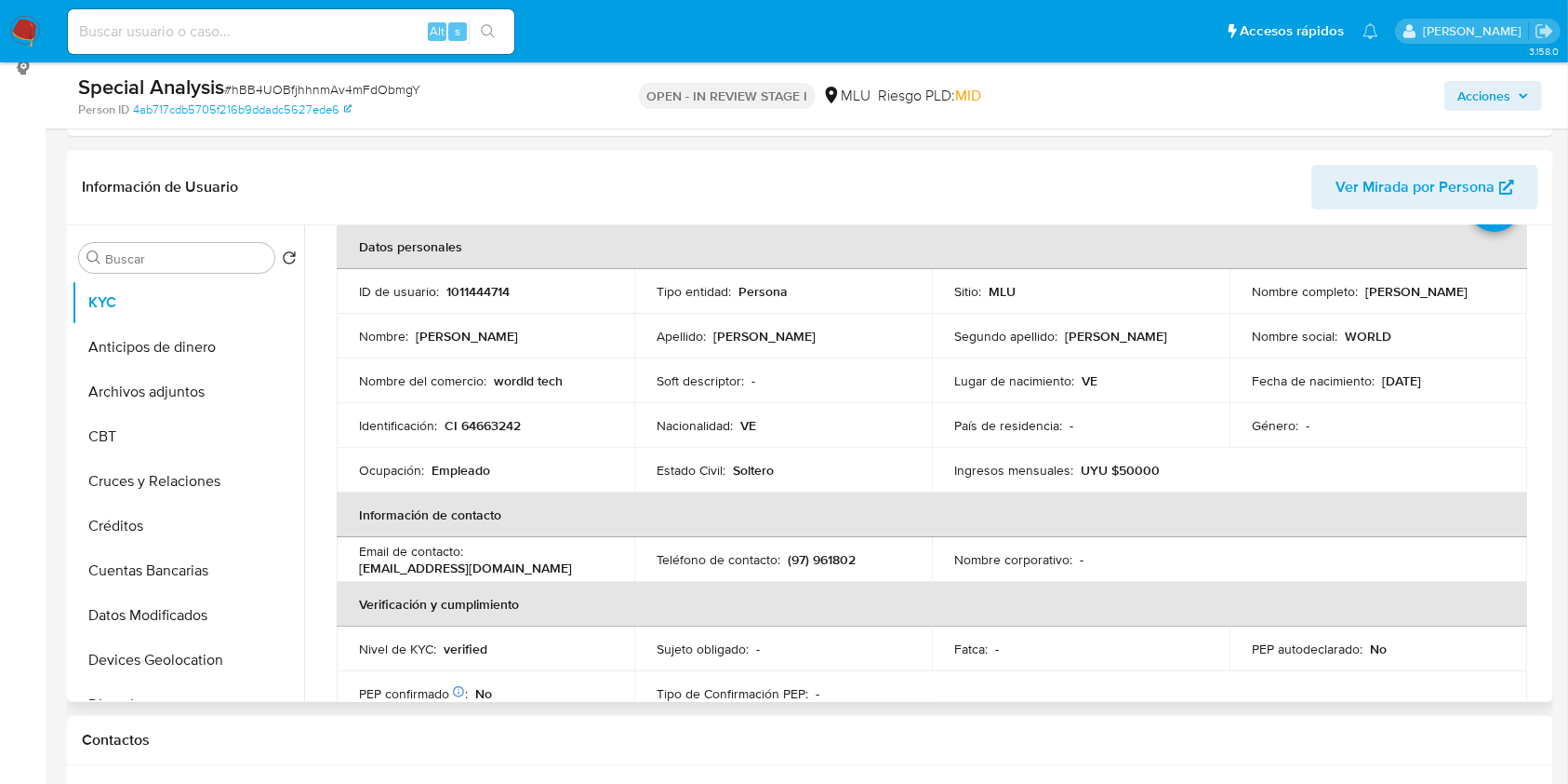
drag, startPoint x: 1548, startPoint y: 302, endPoint x: 1551, endPoint y: 336, distance: 34.1
click at [1548, 335] on div "Usuario KYC Status Actualizado [DATE] Creado: [DATE] 21:31:59 Actualizado: [DAT…" at bounding box center [926, 464] width 1244 height 477
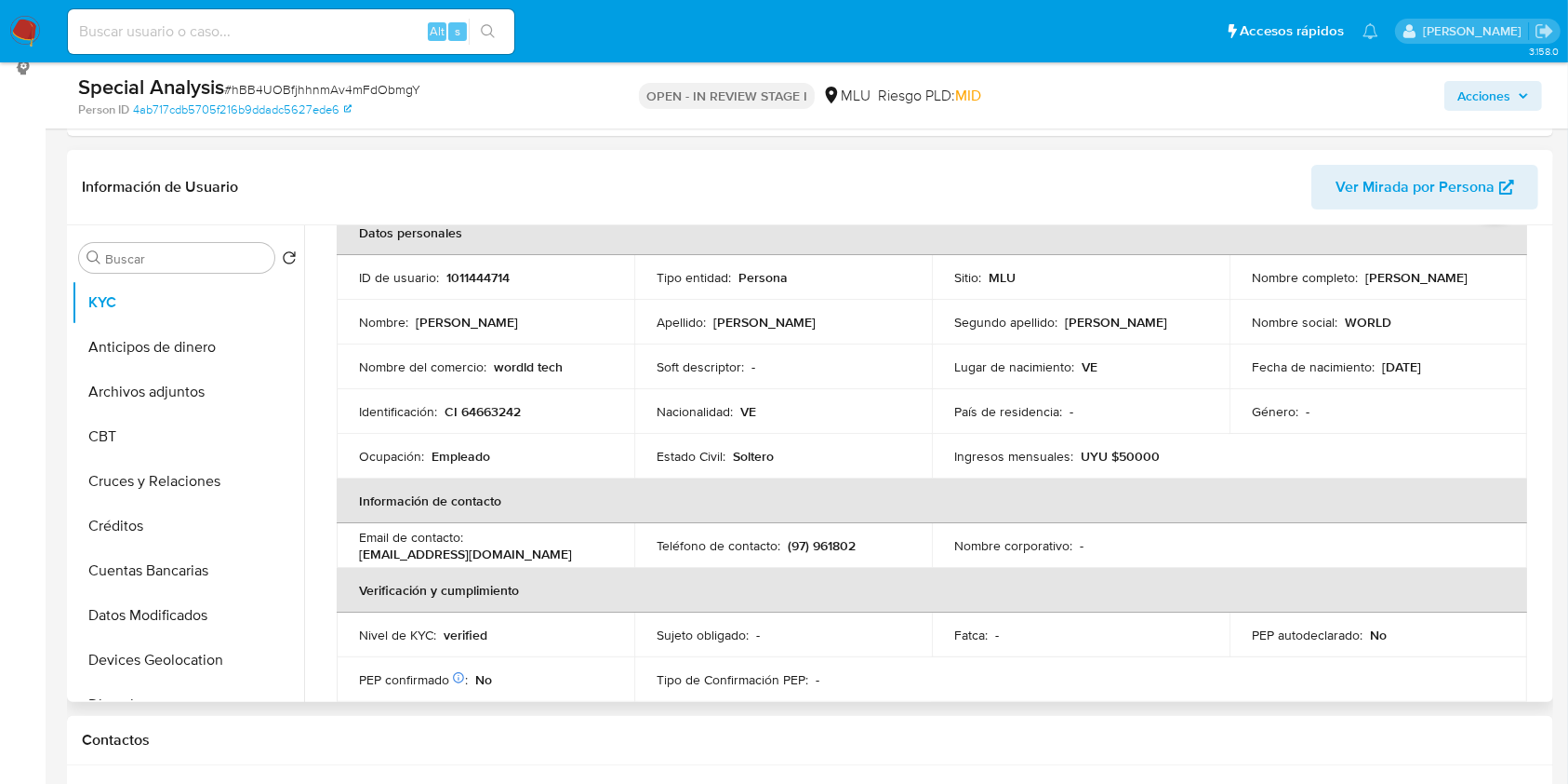
click at [1327, 564] on table "Datos personales ID de usuario : 1011444714 Tipo entidad : Persona Sitio : MLU …" at bounding box center [931, 545] width 1191 height 670
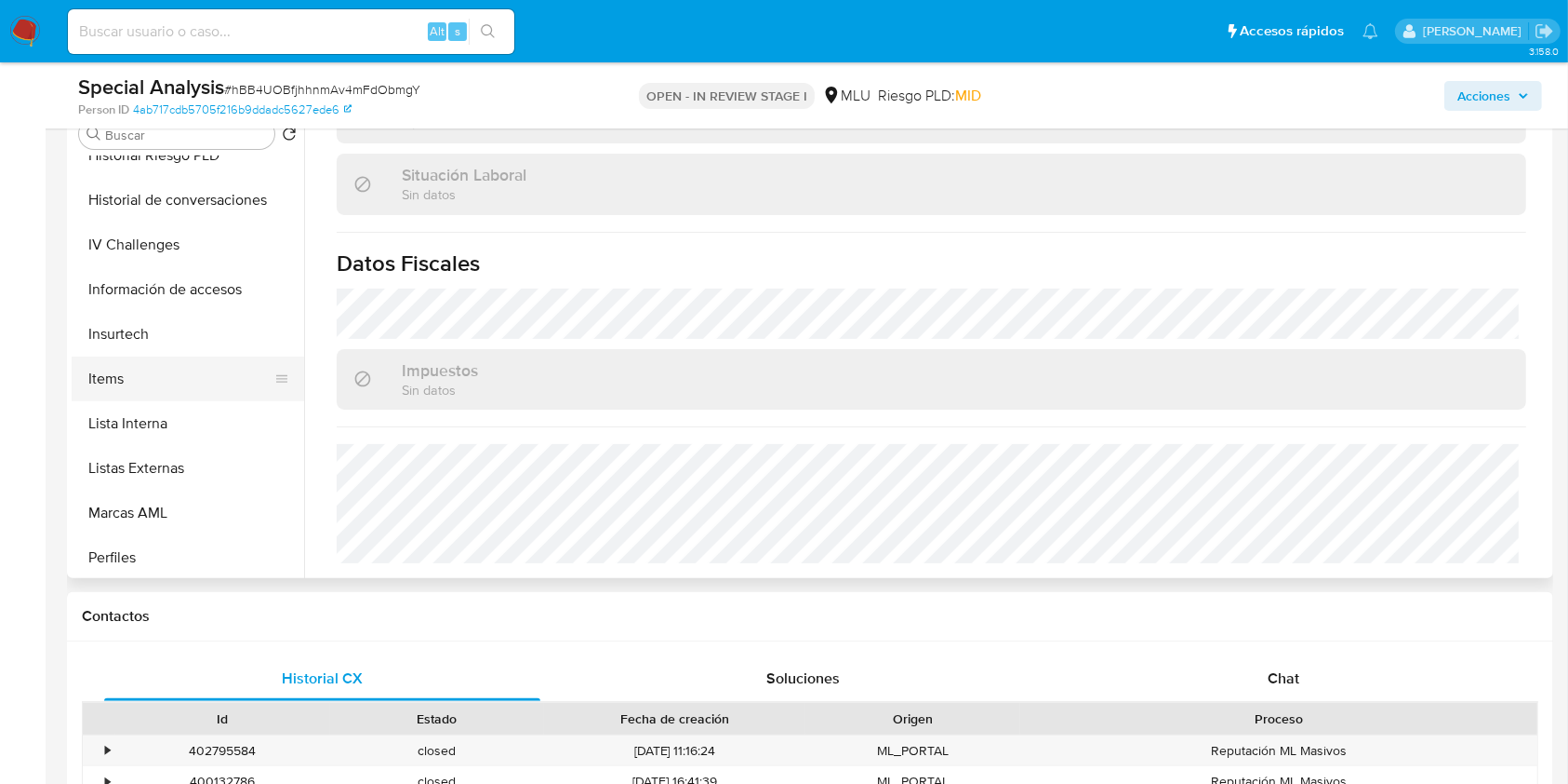
scroll to position [744, 0]
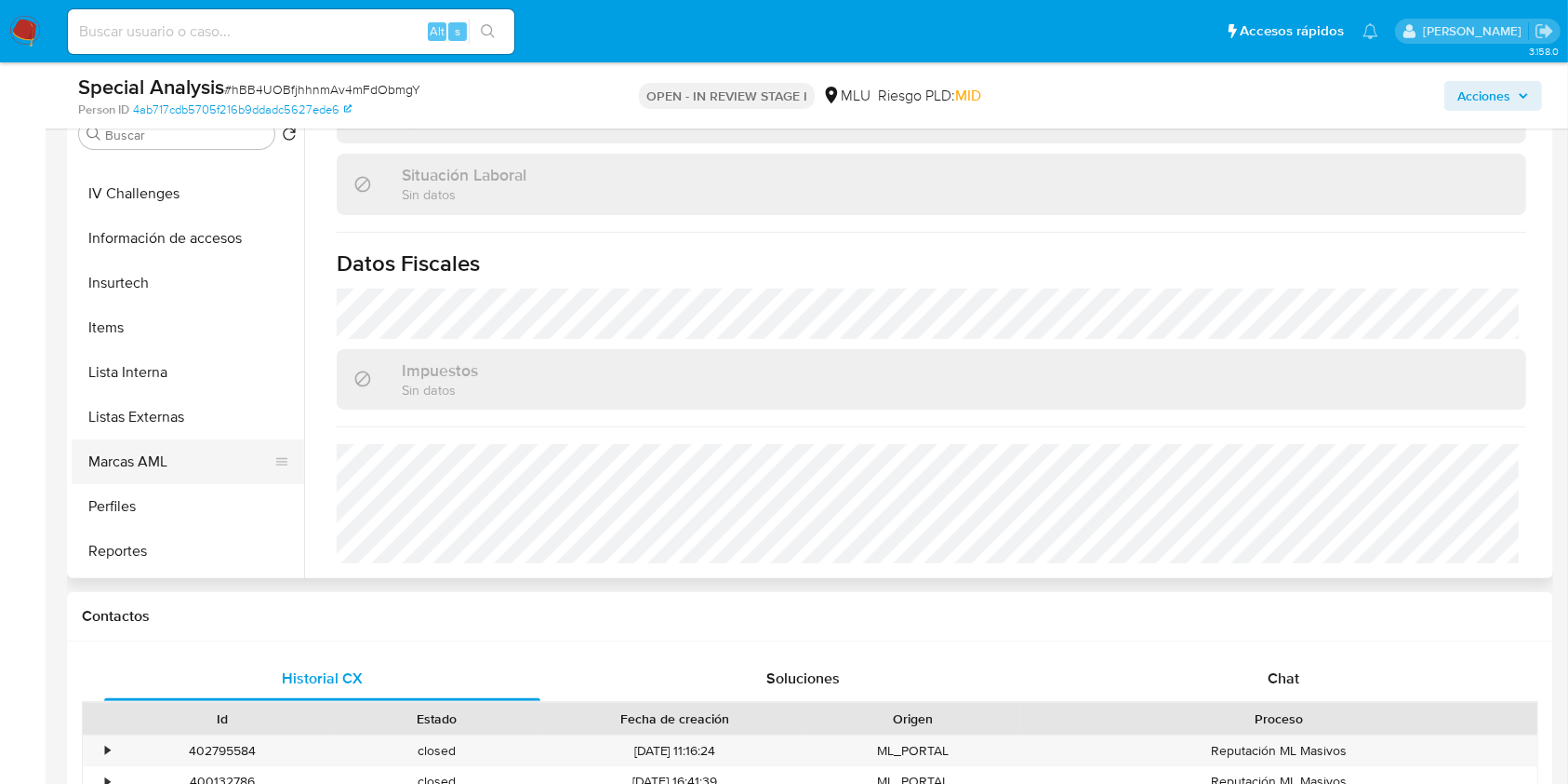
click at [173, 450] on button "Marcas AML" at bounding box center [181, 462] width 218 height 45
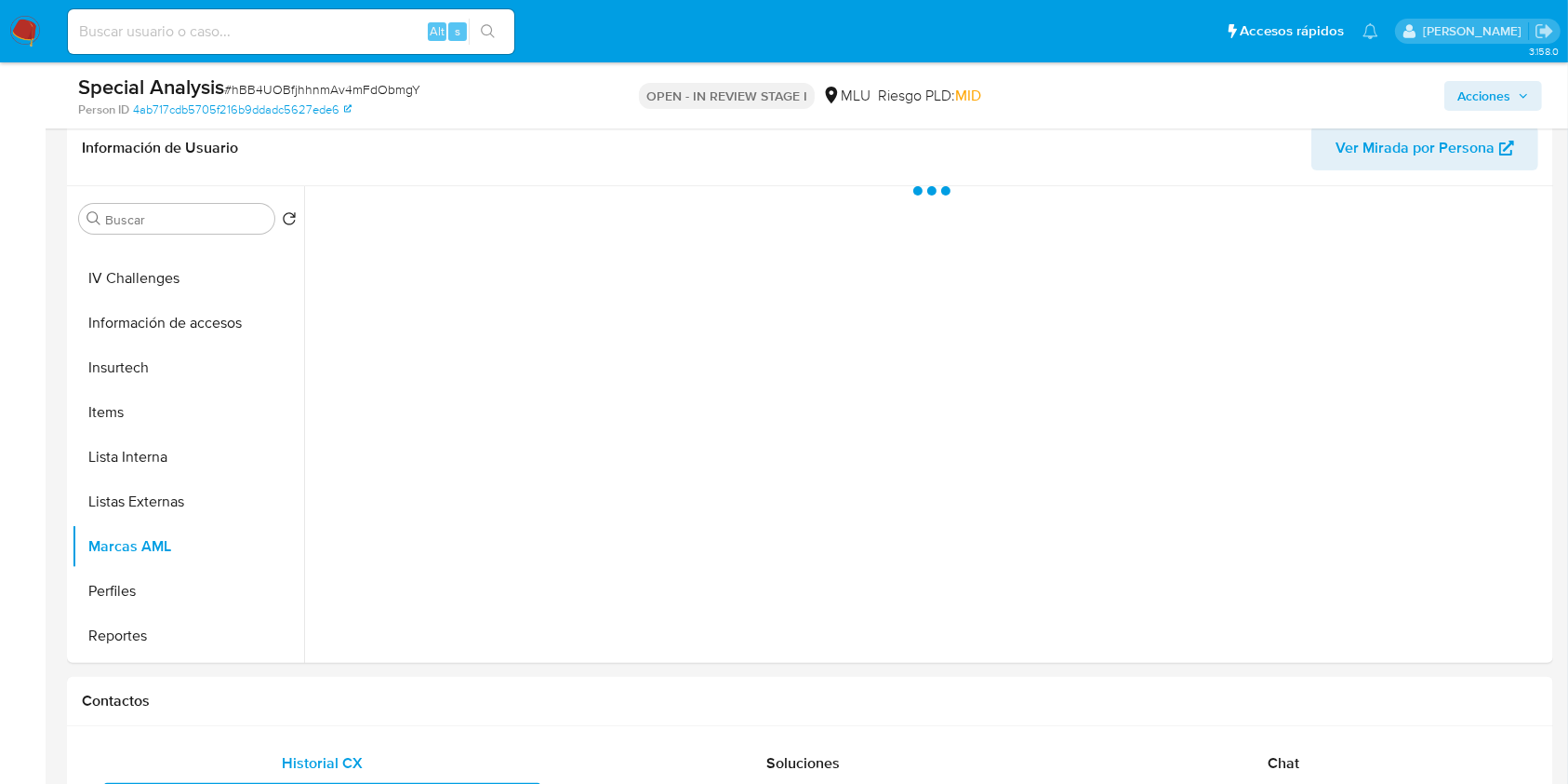
scroll to position [258, 0]
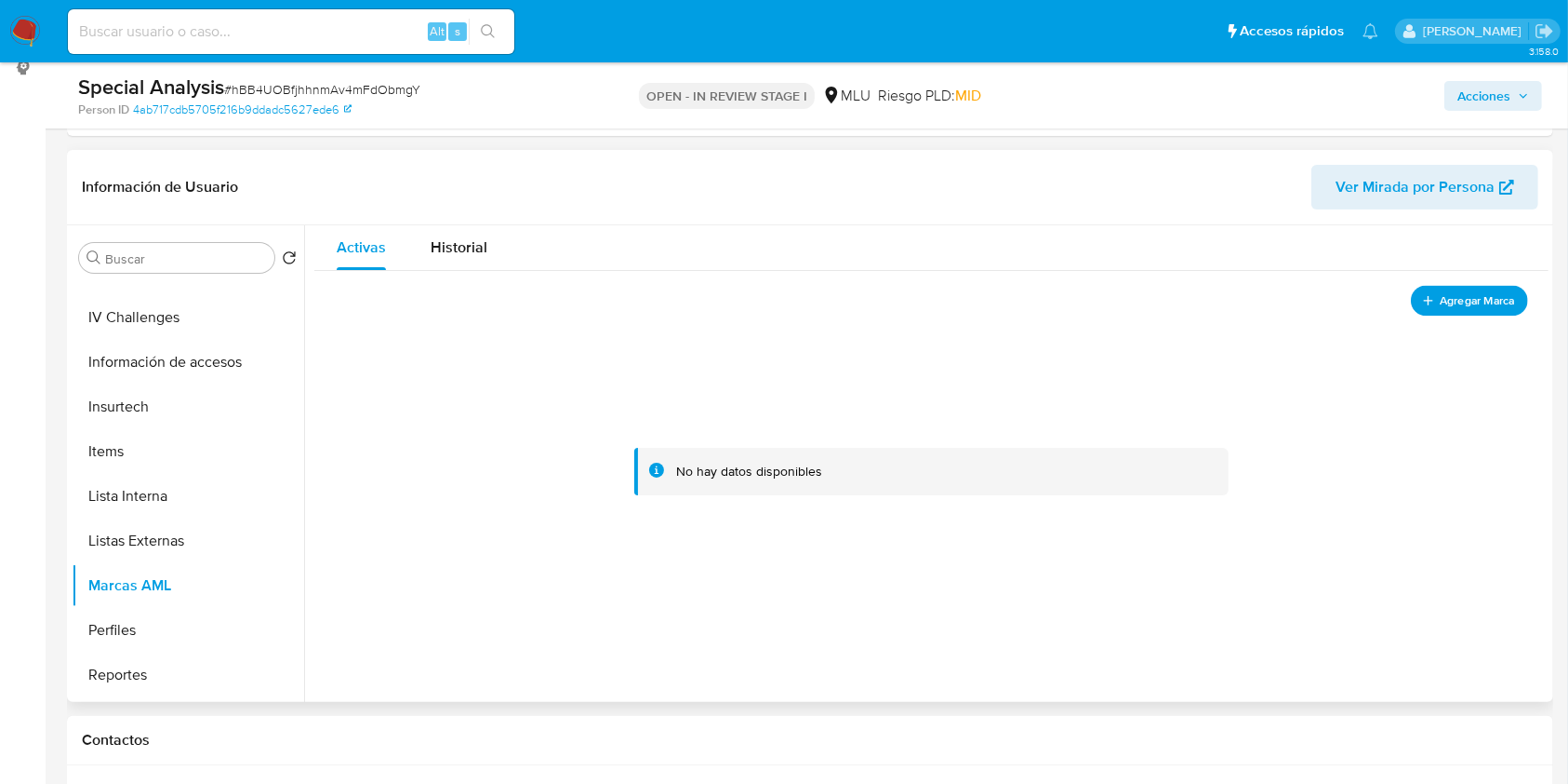
click at [1485, 295] on span "Agregar Marca" at bounding box center [1477, 301] width 75 height 23
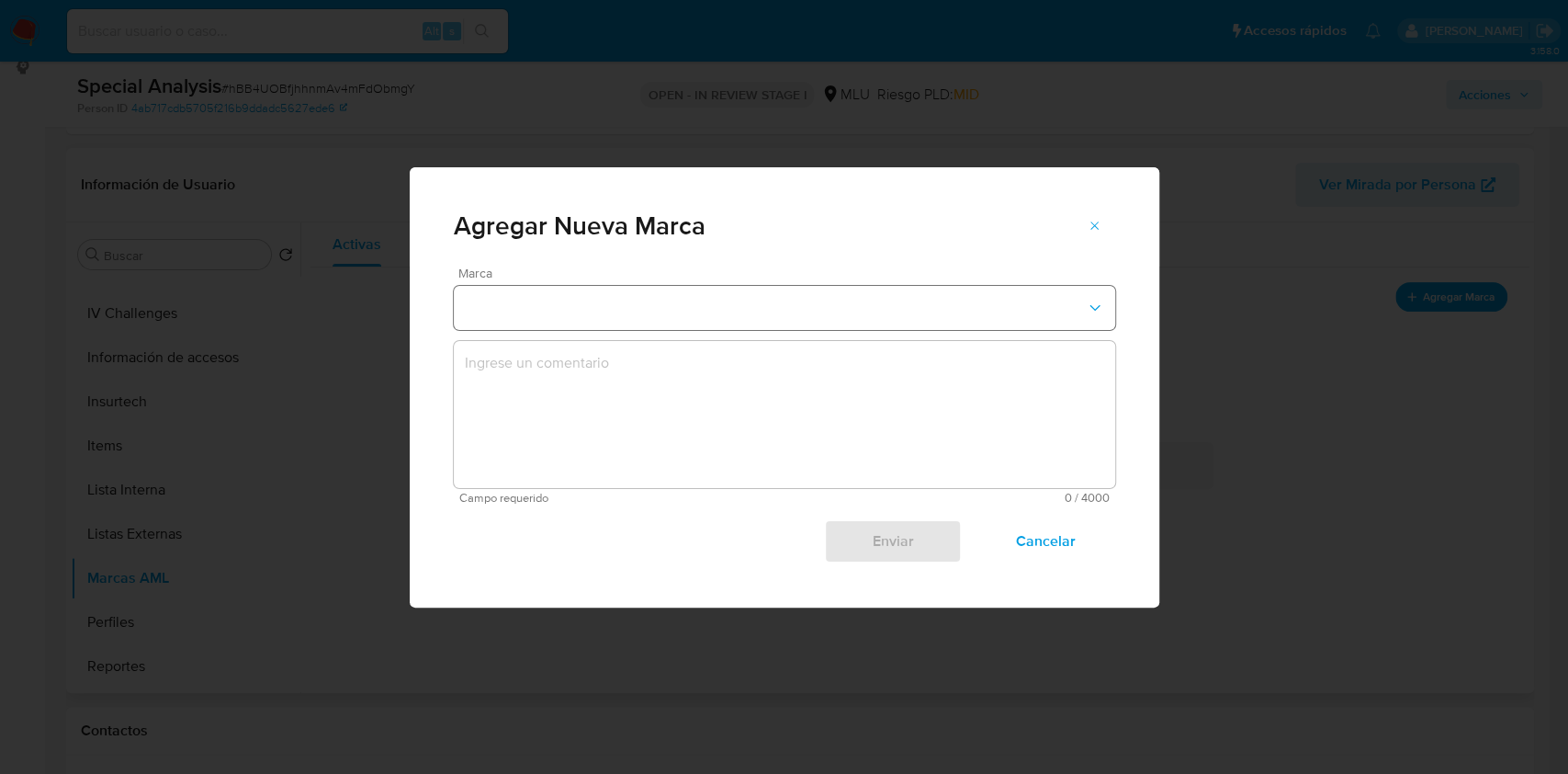
click at [676, 315] on button "marks-modal" at bounding box center [784, 308] width 662 height 44
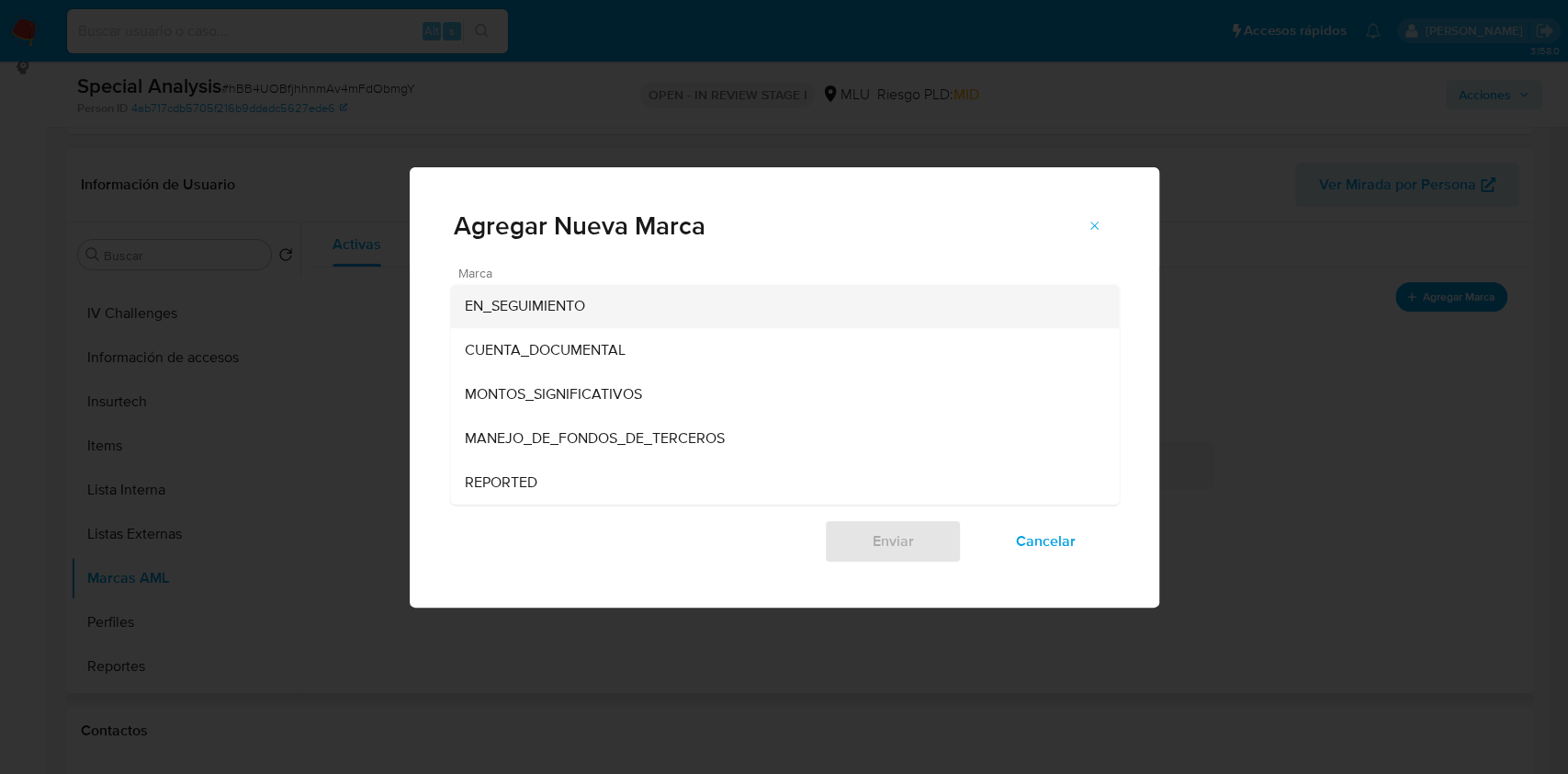
click at [671, 316] on div "EN_SEGUIMIENTO" at bounding box center [779, 306] width 628 height 44
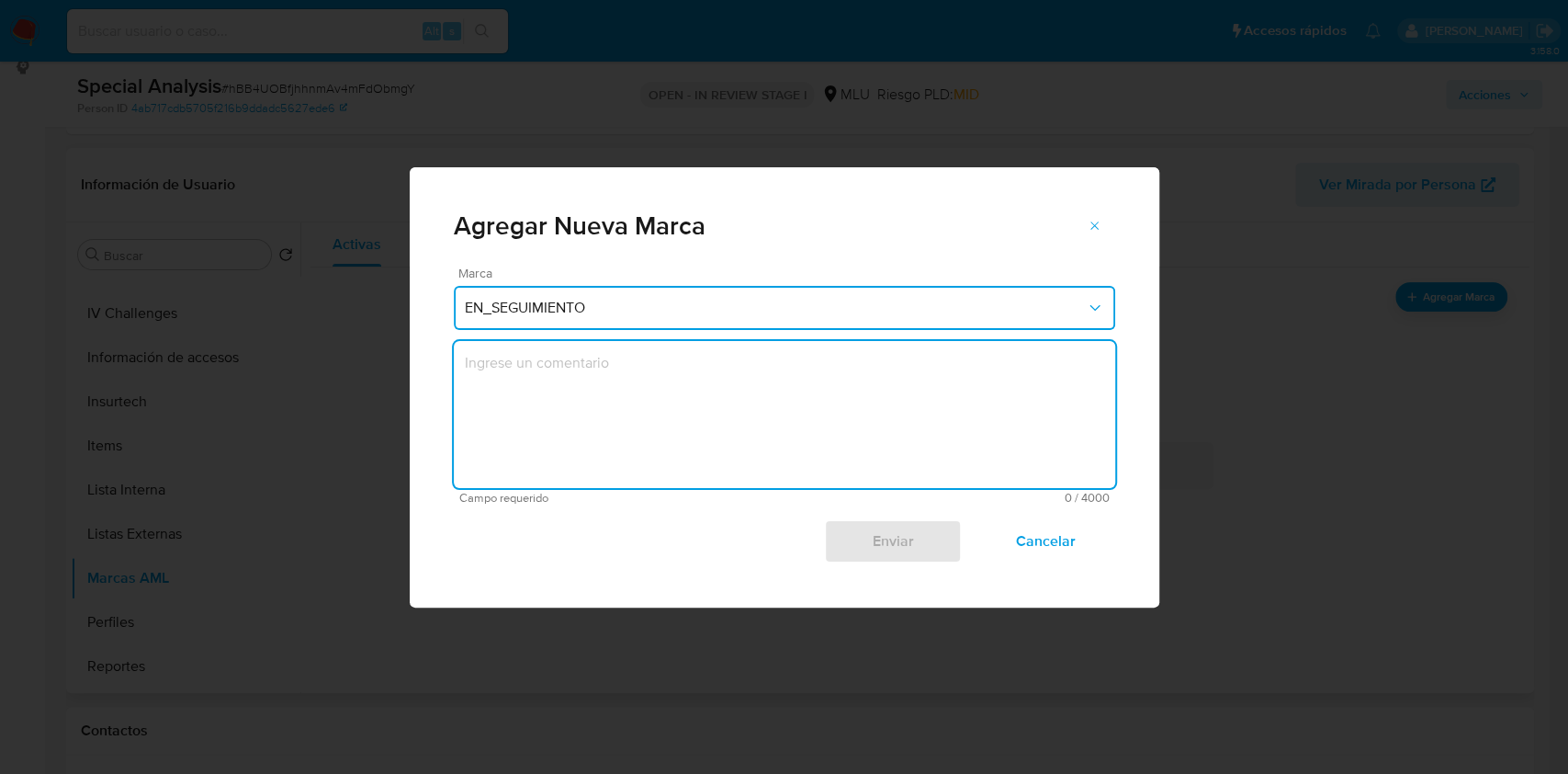
click at [639, 381] on textarea "marks-modal" at bounding box center [784, 414] width 662 height 147
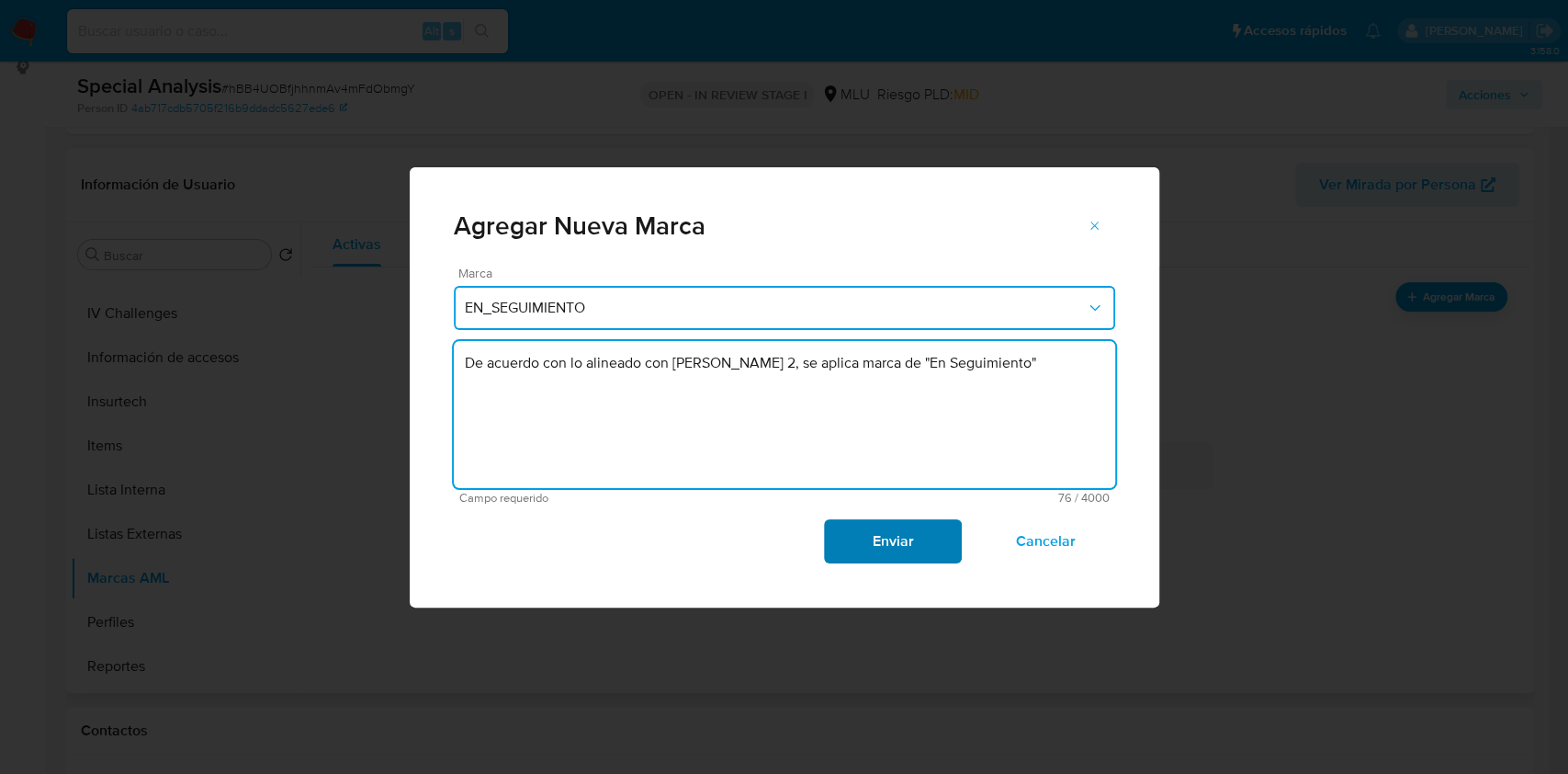
type textarea "De acuerdo con lo alineado con [PERSON_NAME] 2, se aplica marca de "En Seguimie…"
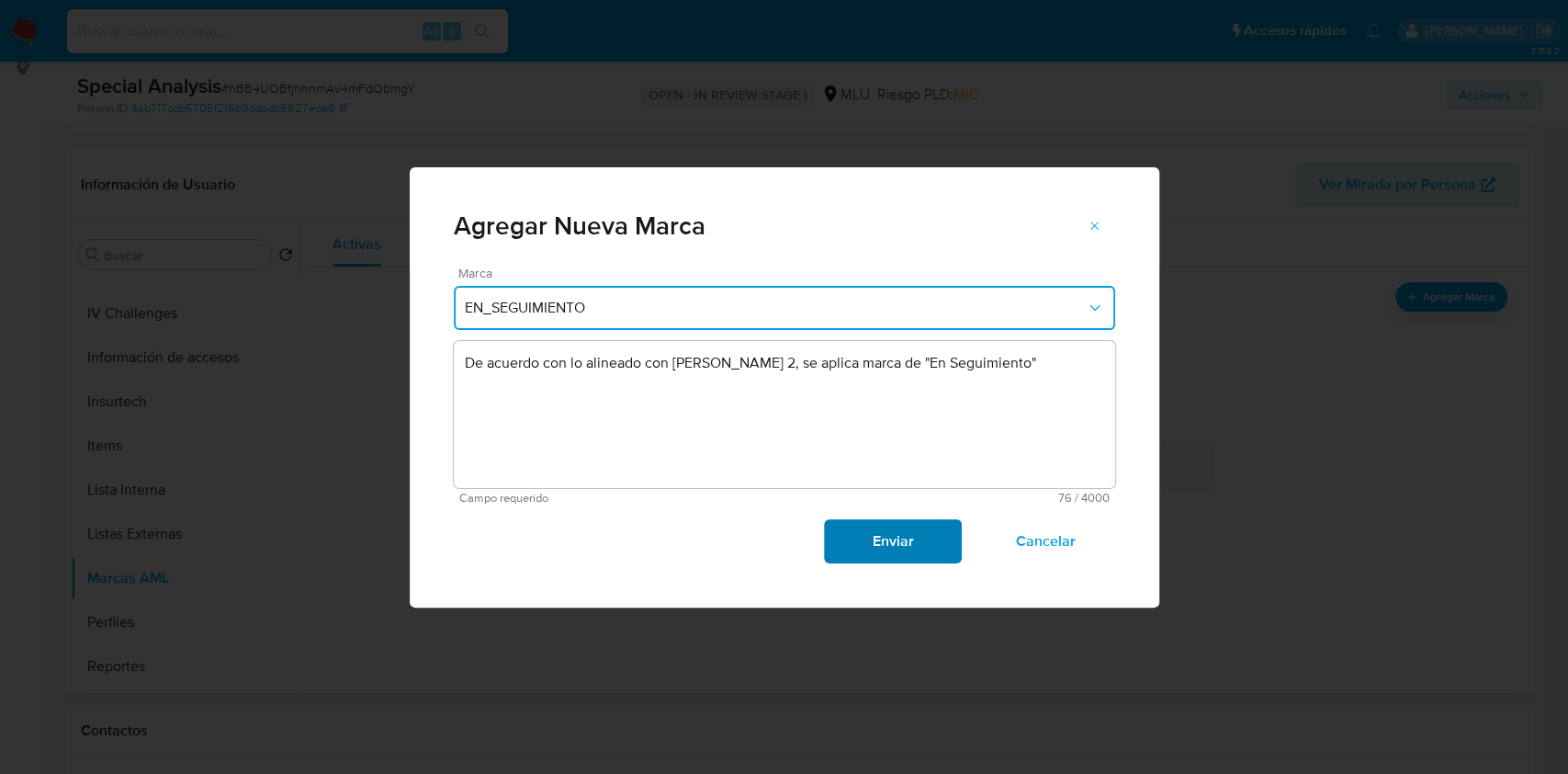
click at [897, 546] on span "Enviar" at bounding box center [893, 541] width 90 height 40
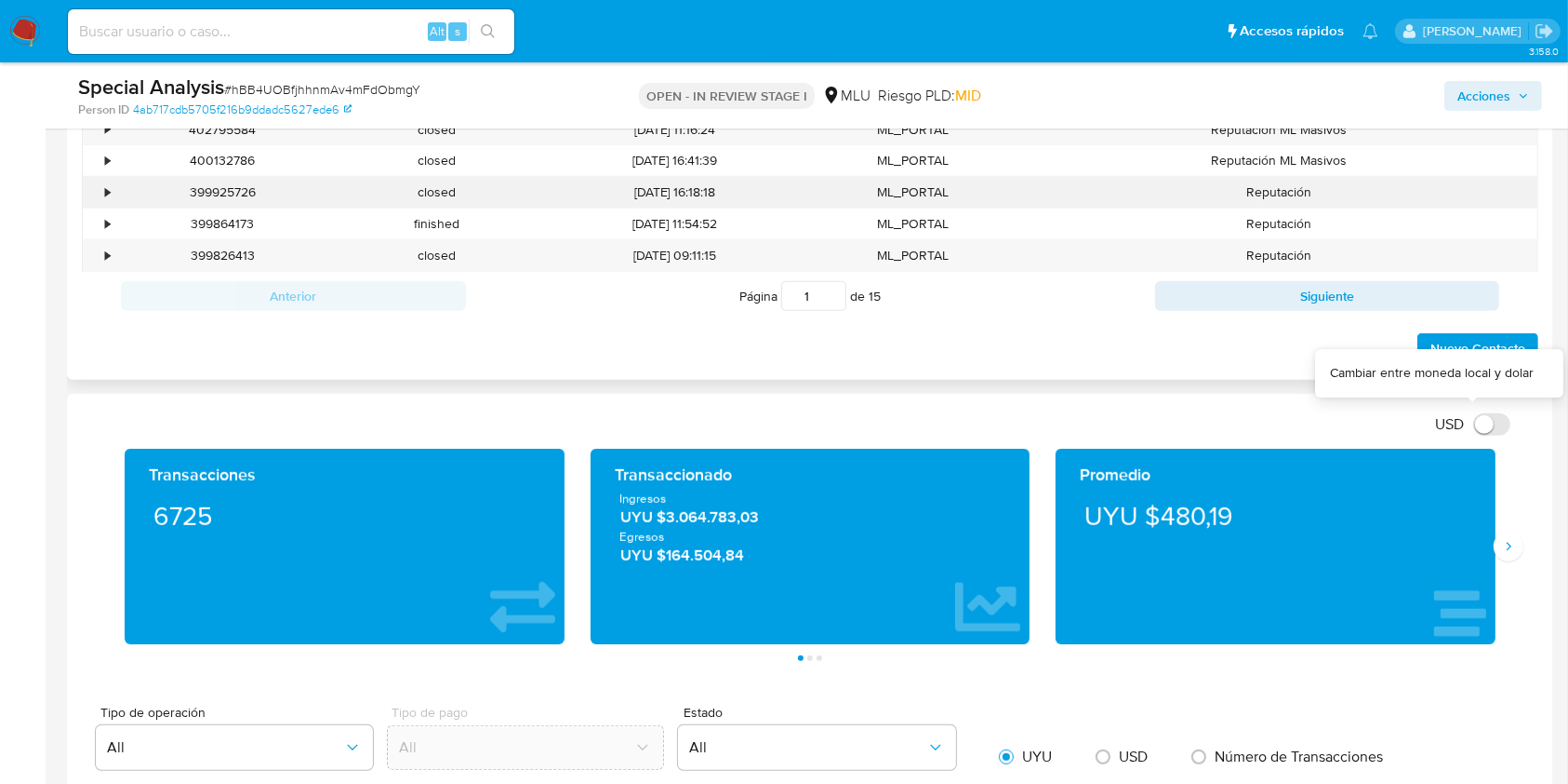
scroll to position [754, 0]
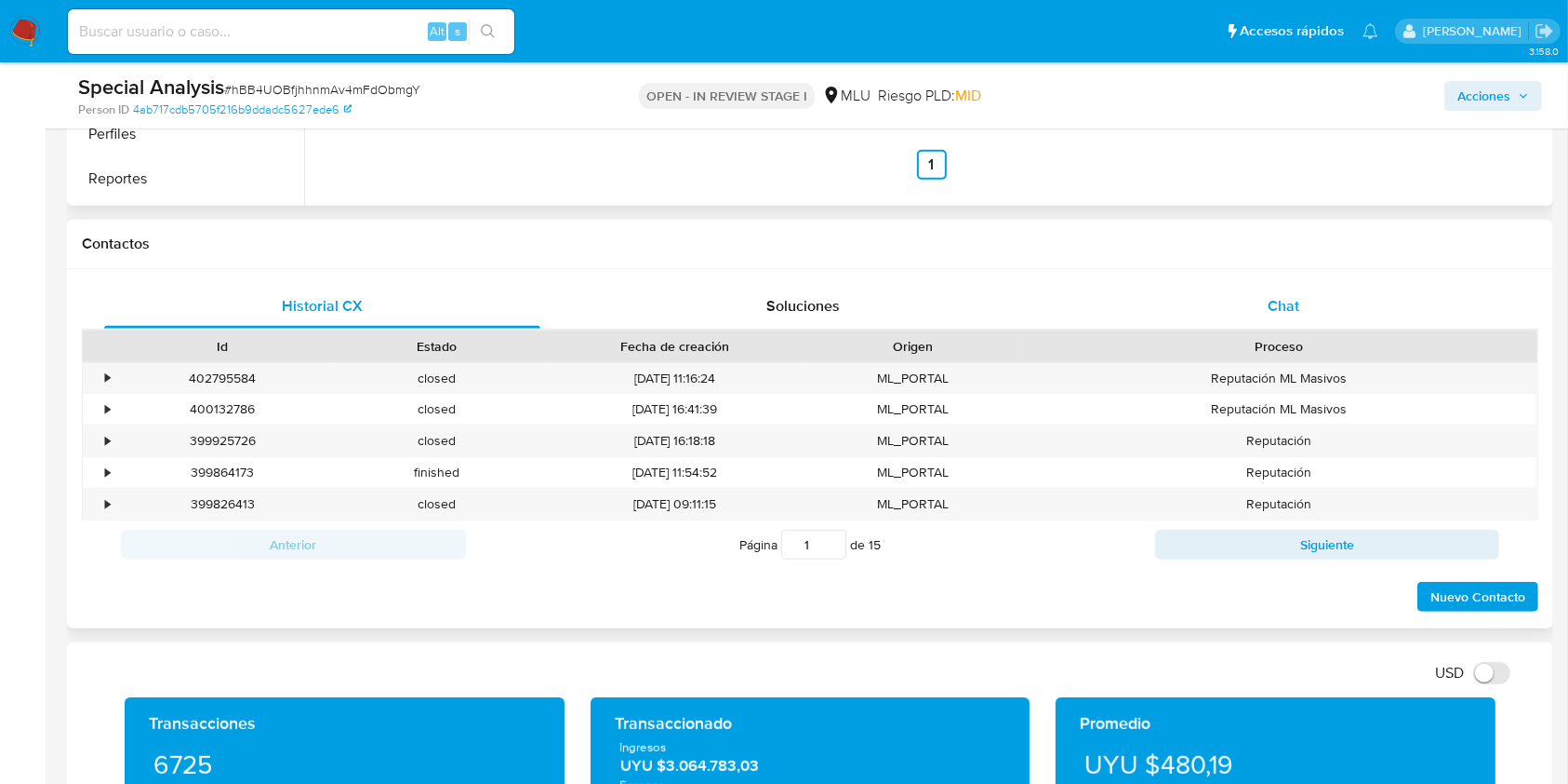
drag, startPoint x: 1257, startPoint y: 309, endPoint x: 1265, endPoint y: 318, distance: 12.0
click at [1262, 316] on div "Chat" at bounding box center [1283, 306] width 436 height 45
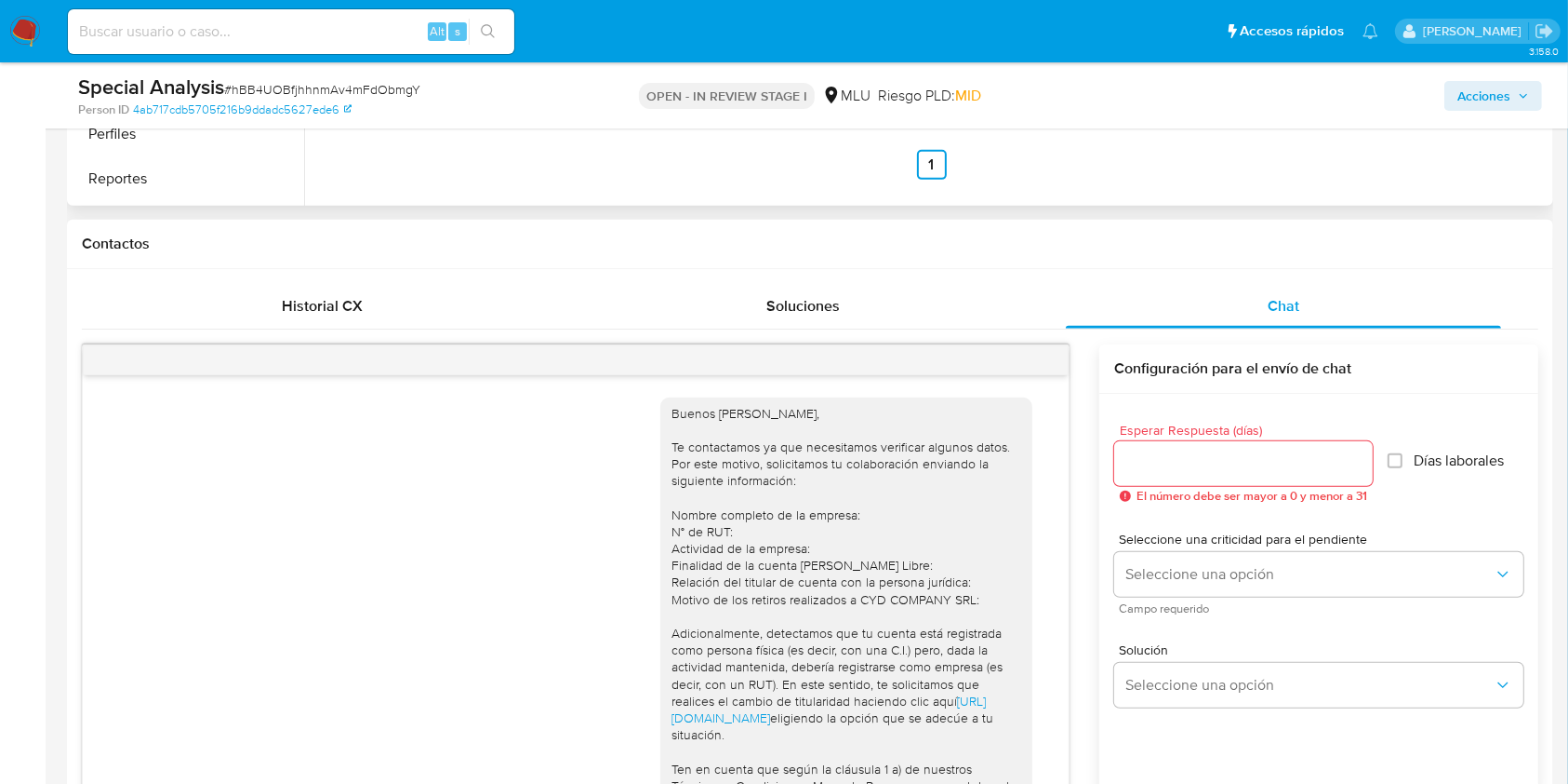
scroll to position [955, 0]
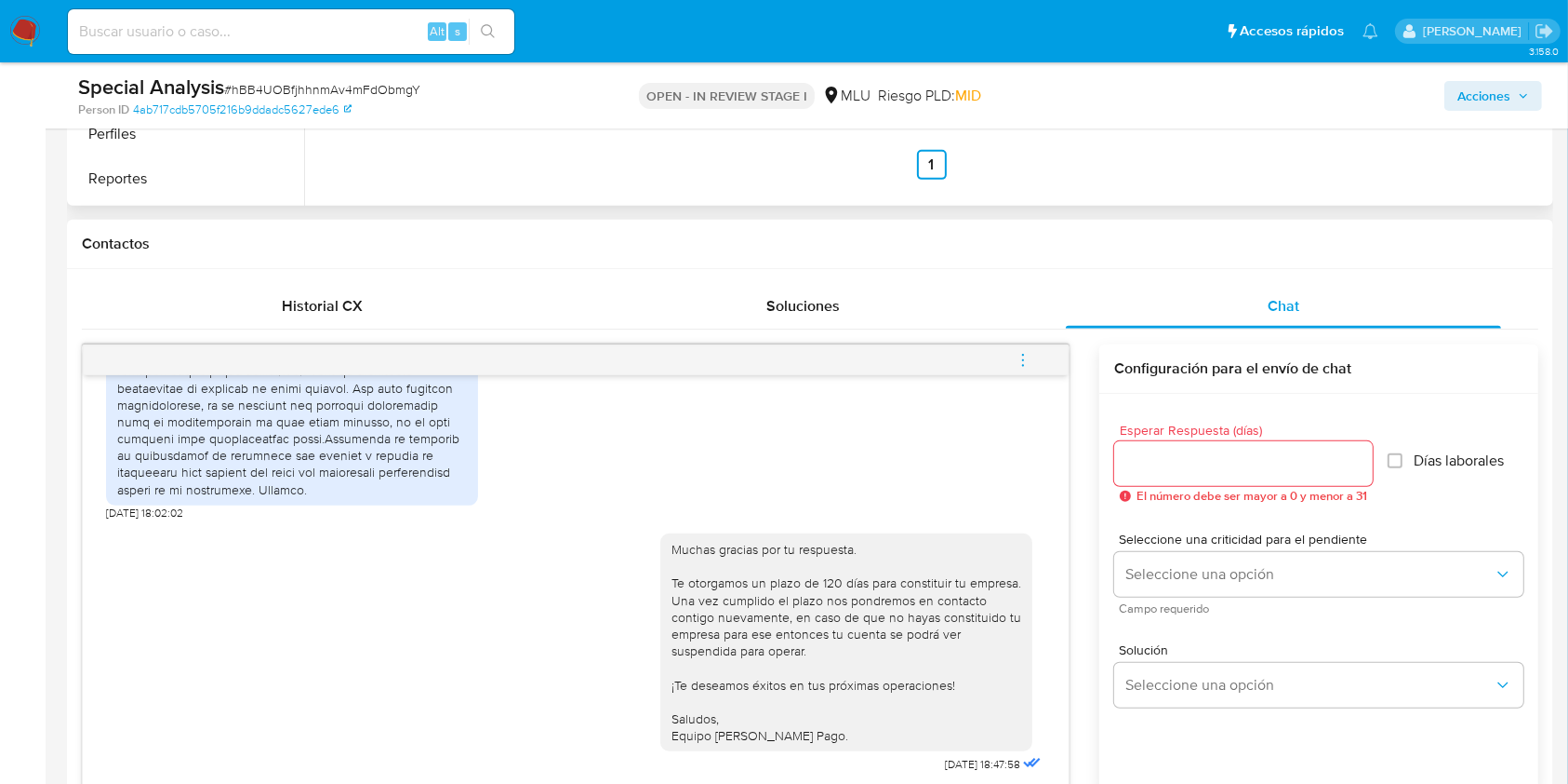
click at [1012, 355] on button "menu-action" at bounding box center [1023, 360] width 61 height 45
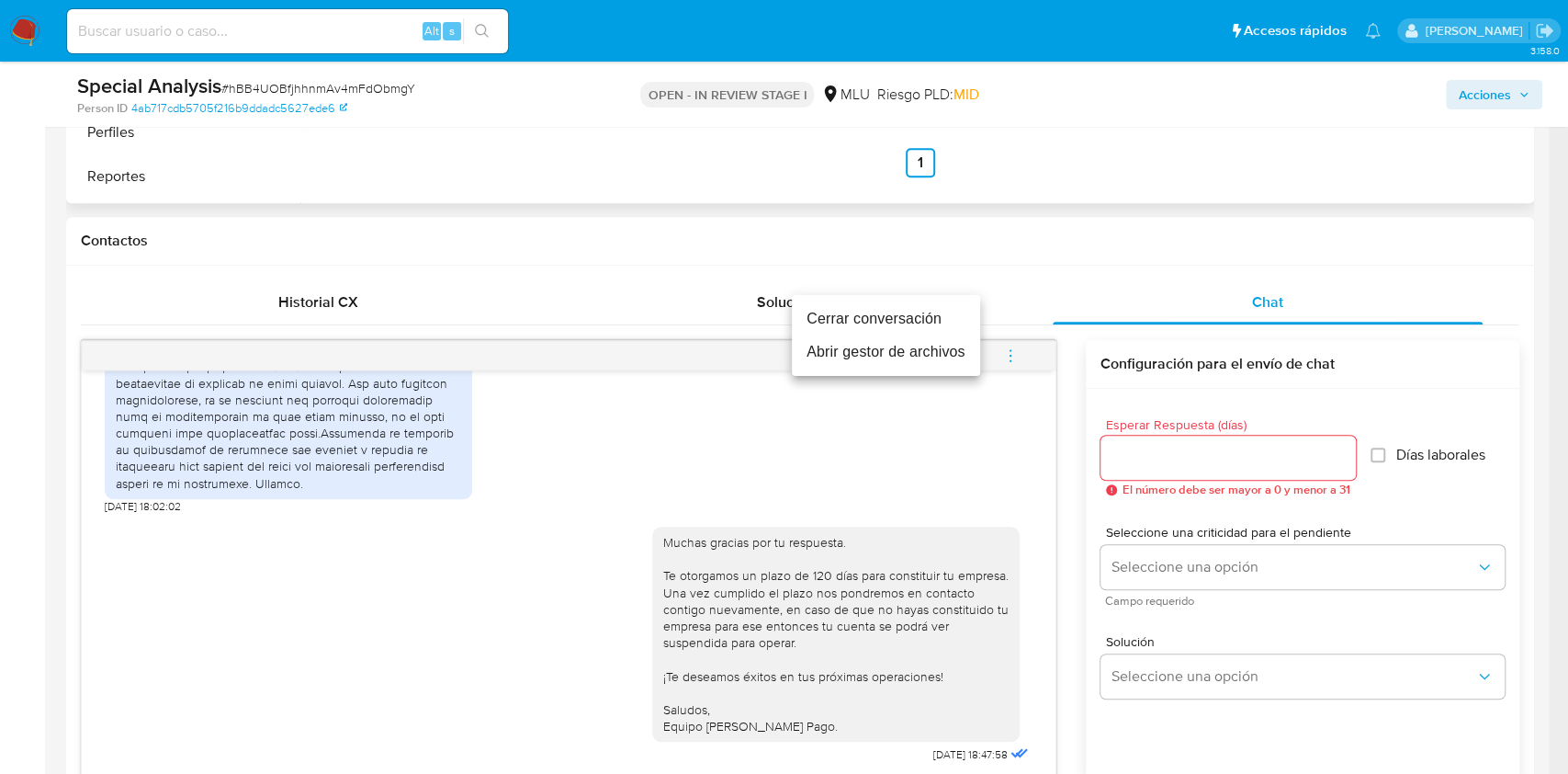
click at [861, 306] on li "Cerrar conversación" at bounding box center [886, 319] width 188 height 33
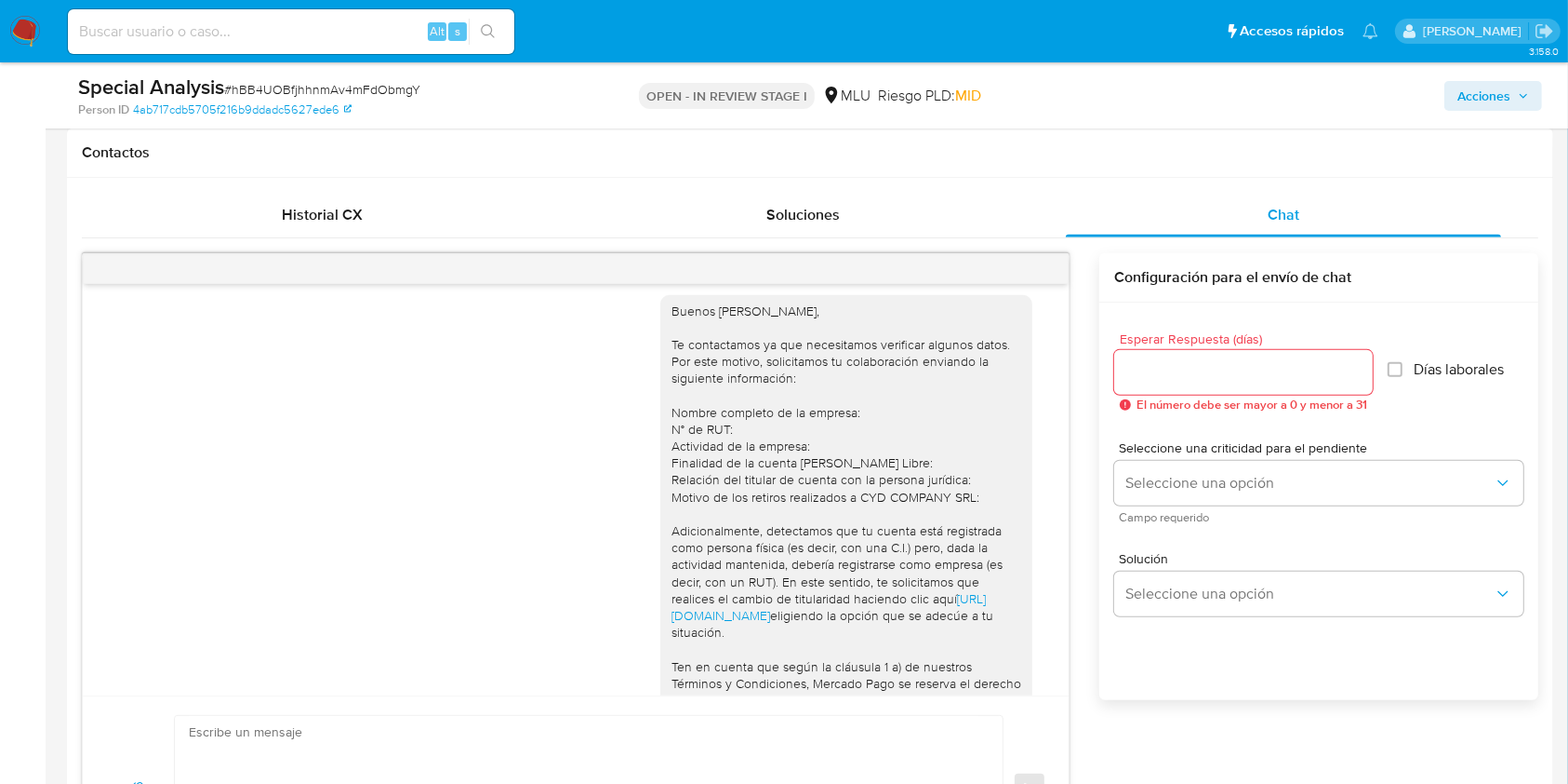
scroll to position [0, 0]
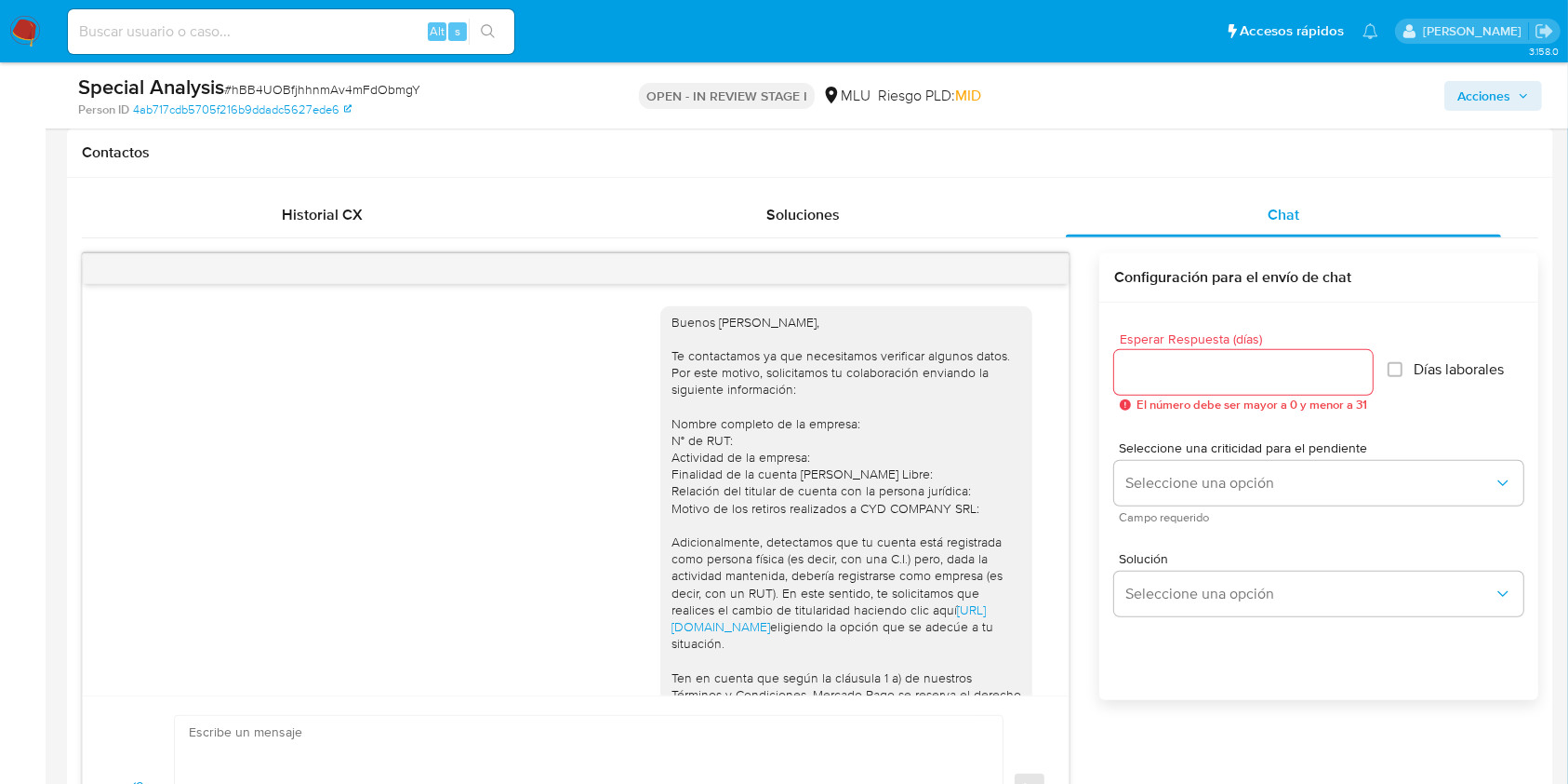
click at [1048, 616] on div "Buenos [PERSON_NAME], Te contactamos ya que necesitamos verificar algunos datos…" at bounding box center [575, 489] width 986 height 411
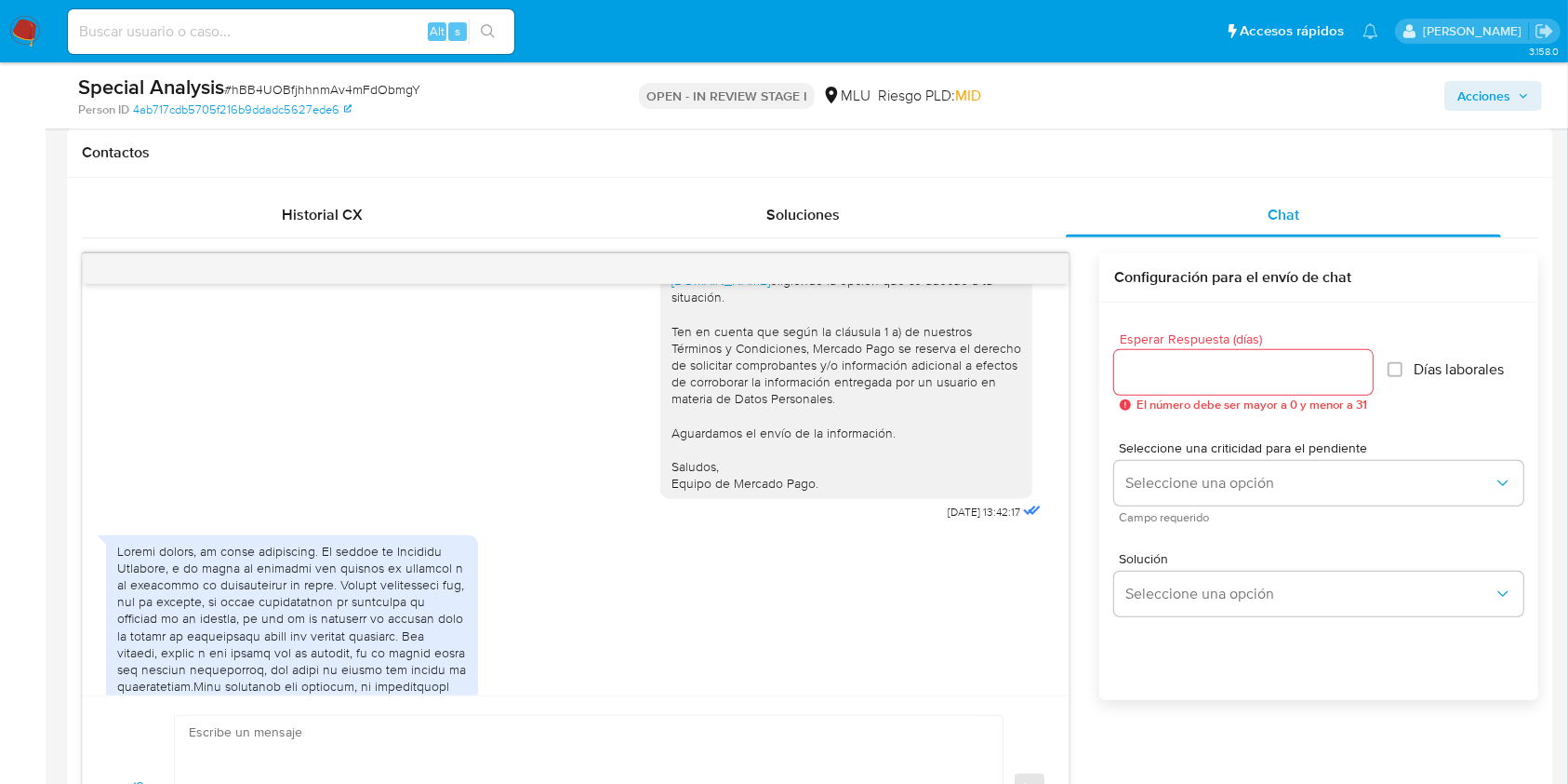
click at [1069, 674] on div "Buenos [PERSON_NAME], Te contactamos ya que necesitamos verificar algunos datos…" at bounding box center [575, 567] width 988 height 629
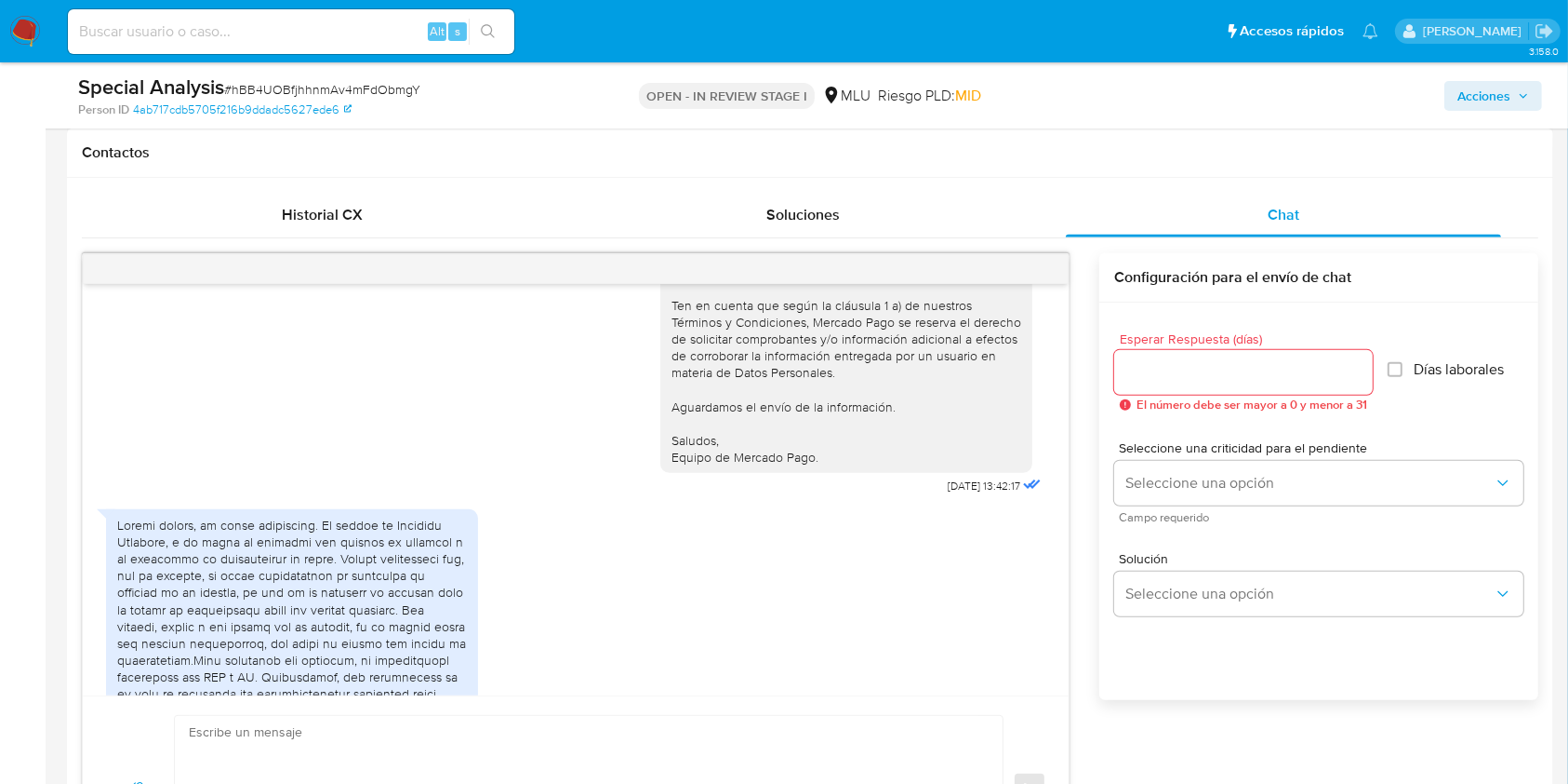
scroll to position [392, 0]
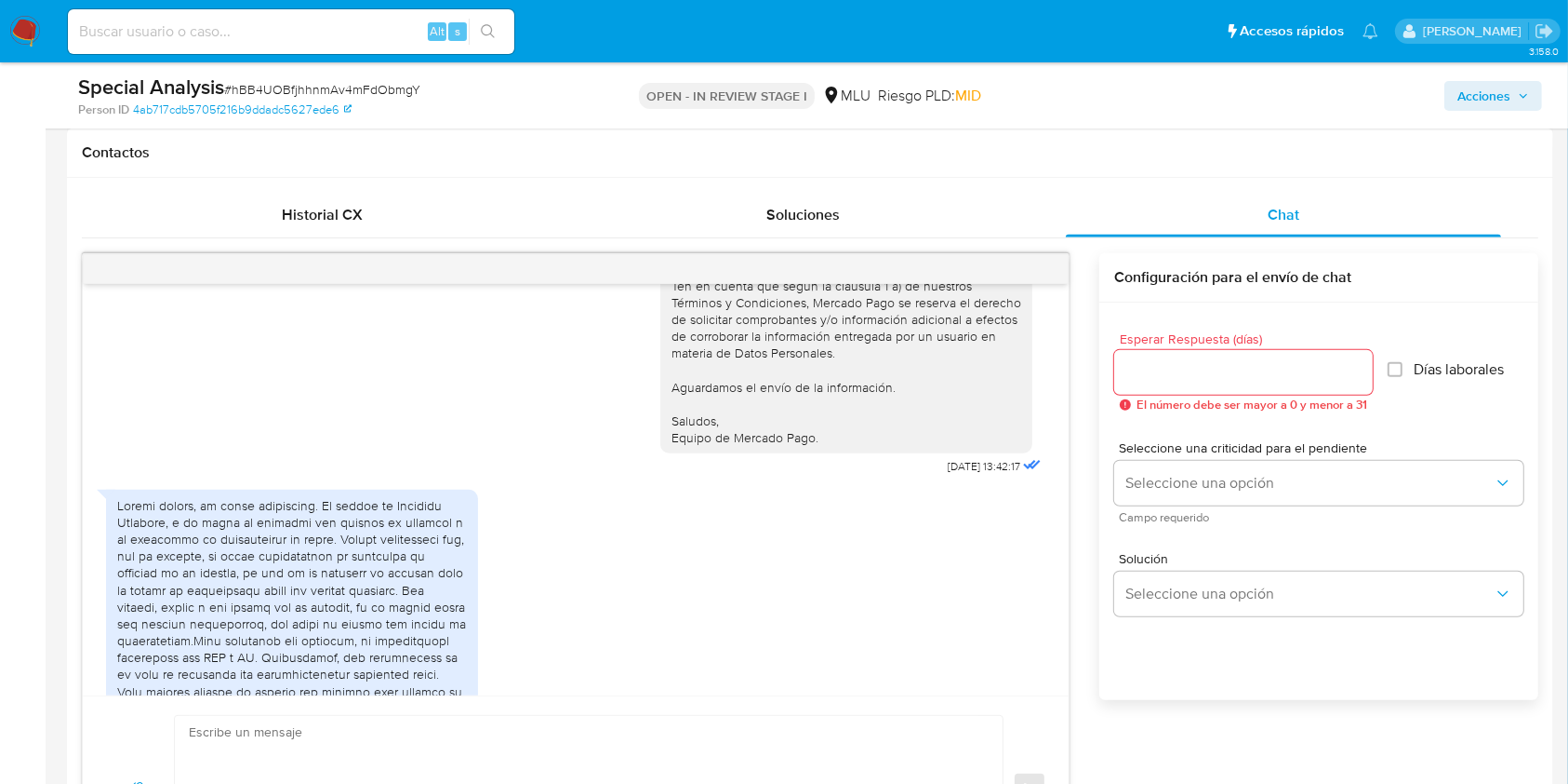
click at [604, 613] on div "[DATE] 18:02:02" at bounding box center [575, 736] width 939 height 513
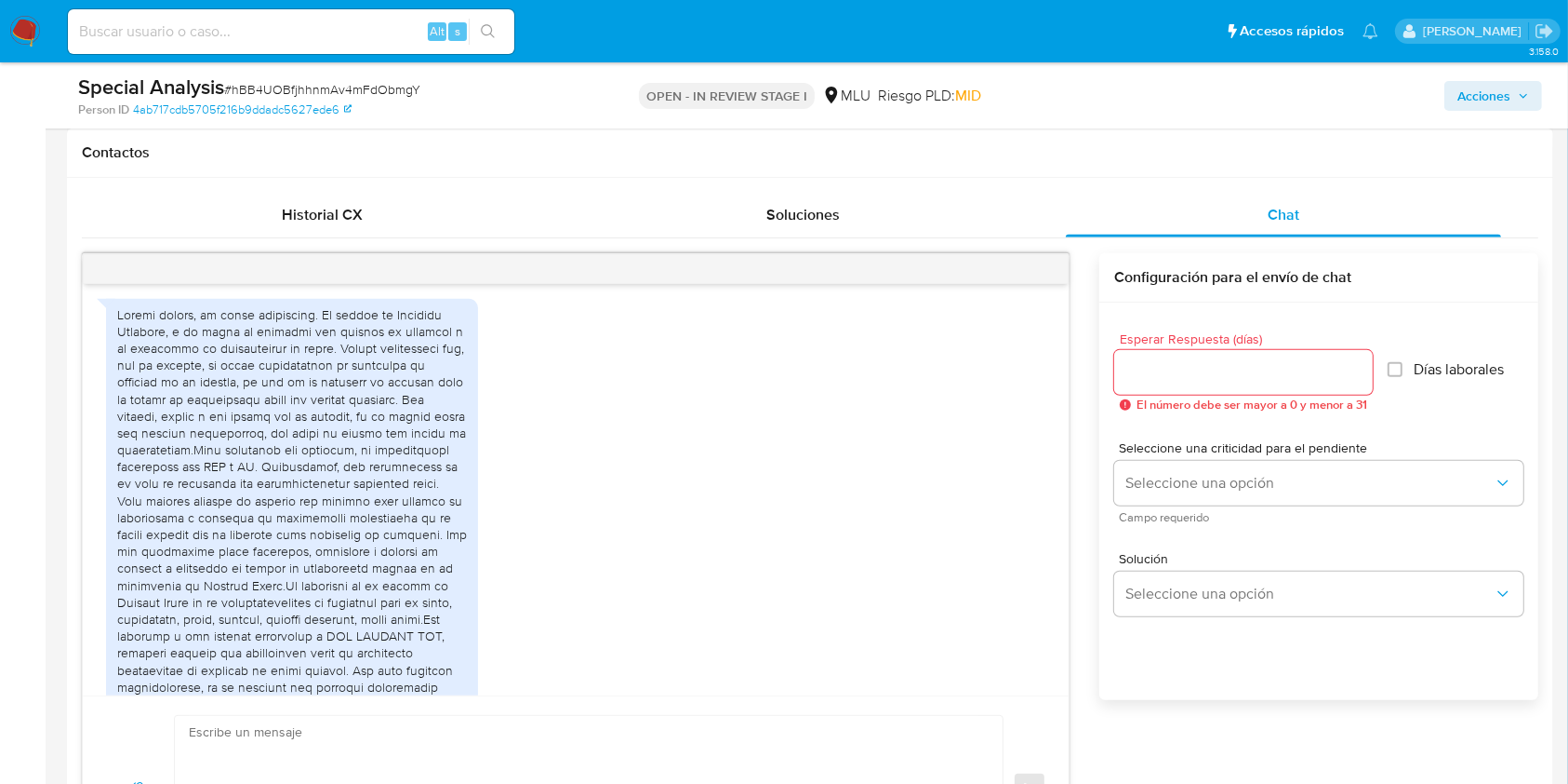
scroll to position [608, 0]
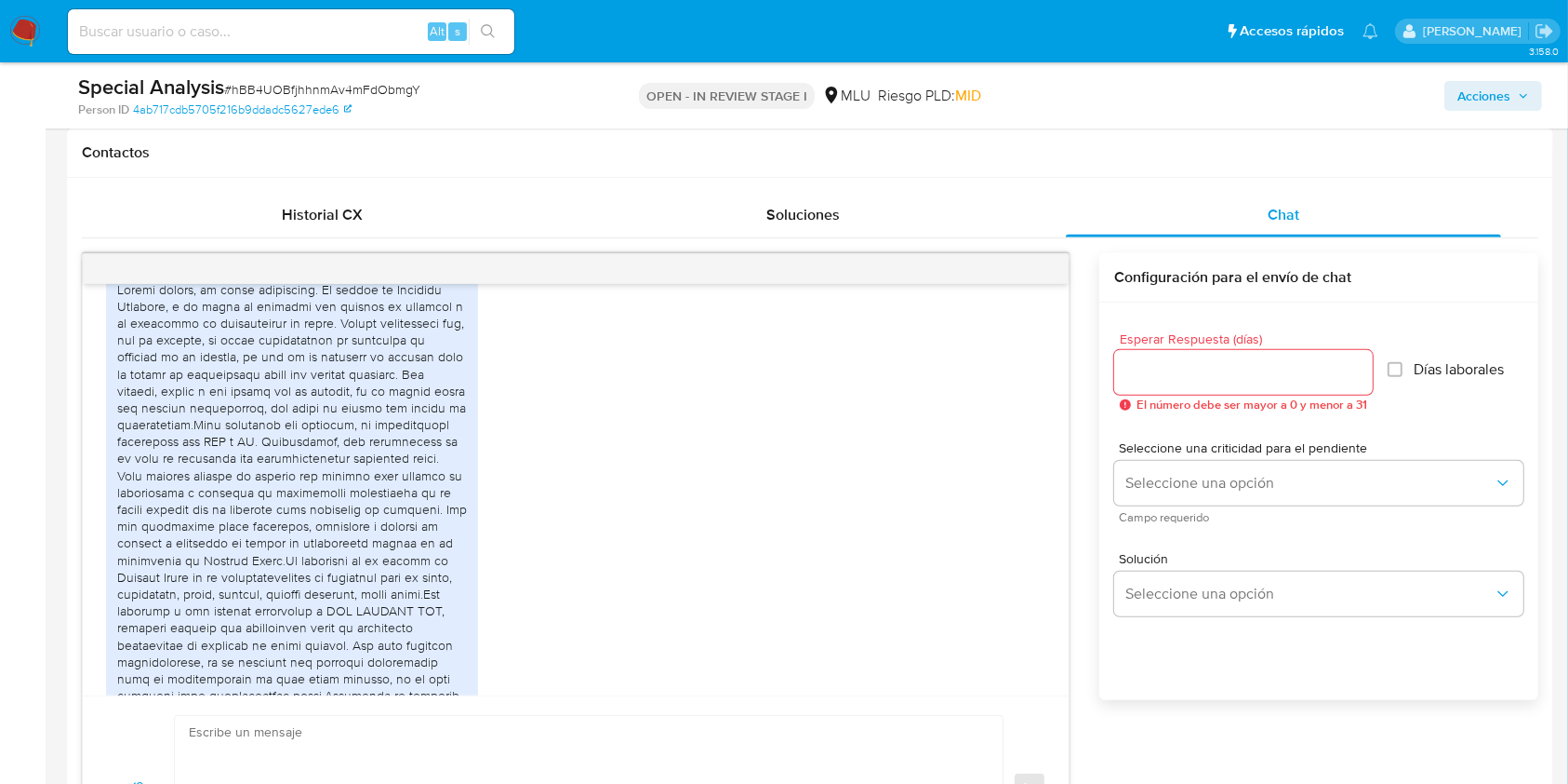
click at [558, 598] on div "[DATE] 18:02:02" at bounding box center [575, 520] width 939 height 513
drag, startPoint x: 551, startPoint y: 594, endPoint x: 544, endPoint y: 601, distance: 9.9
click at [551, 594] on div "[DATE] 18:02:02" at bounding box center [575, 520] width 939 height 513
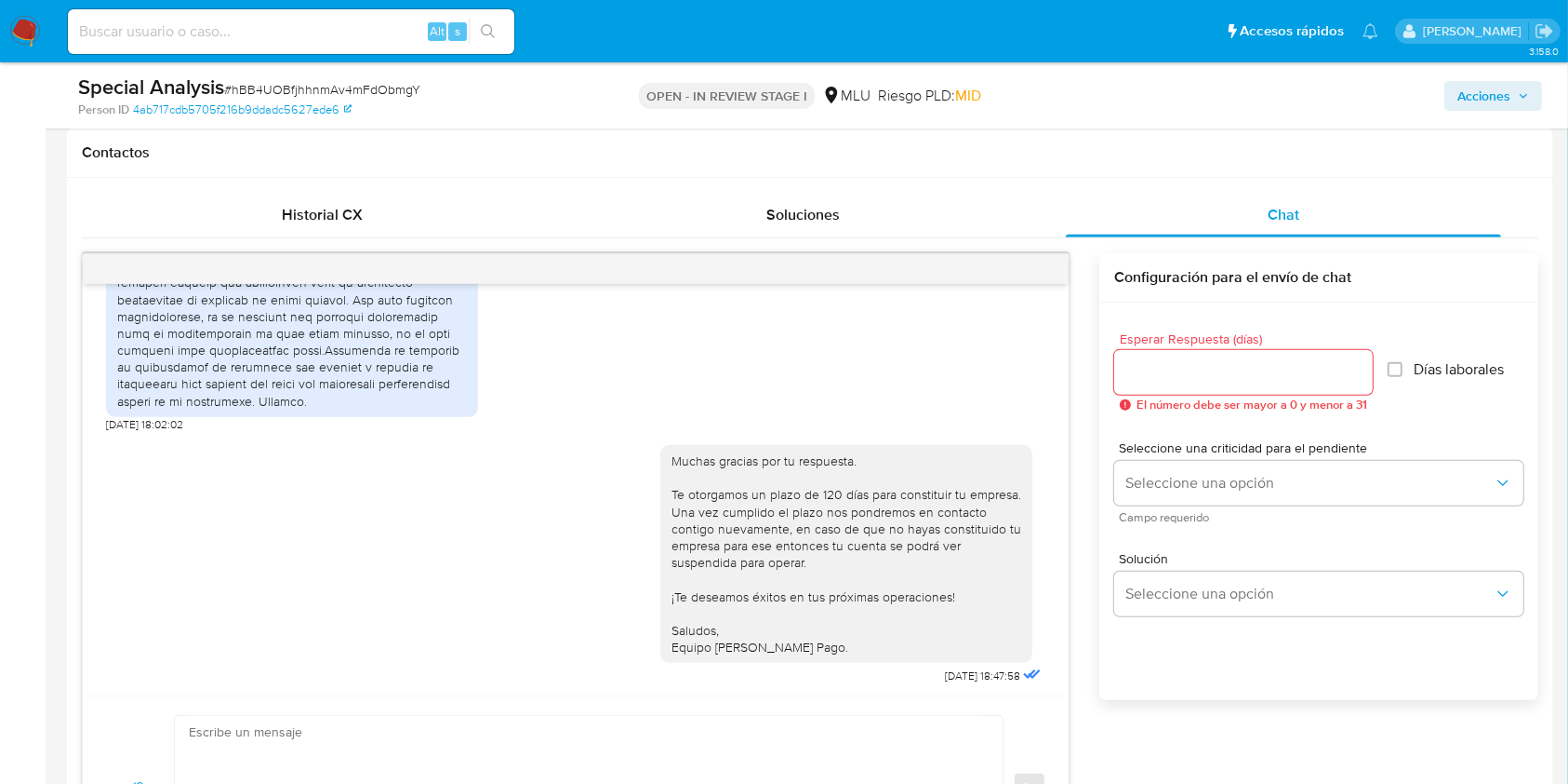
scroll to position [955, 0]
drag, startPoint x: 104, startPoint y: 217, endPoint x: 121, endPoint y: 215, distance: 17.1
click at [104, 217] on div "Historial CX" at bounding box center [322, 215] width 436 height 45
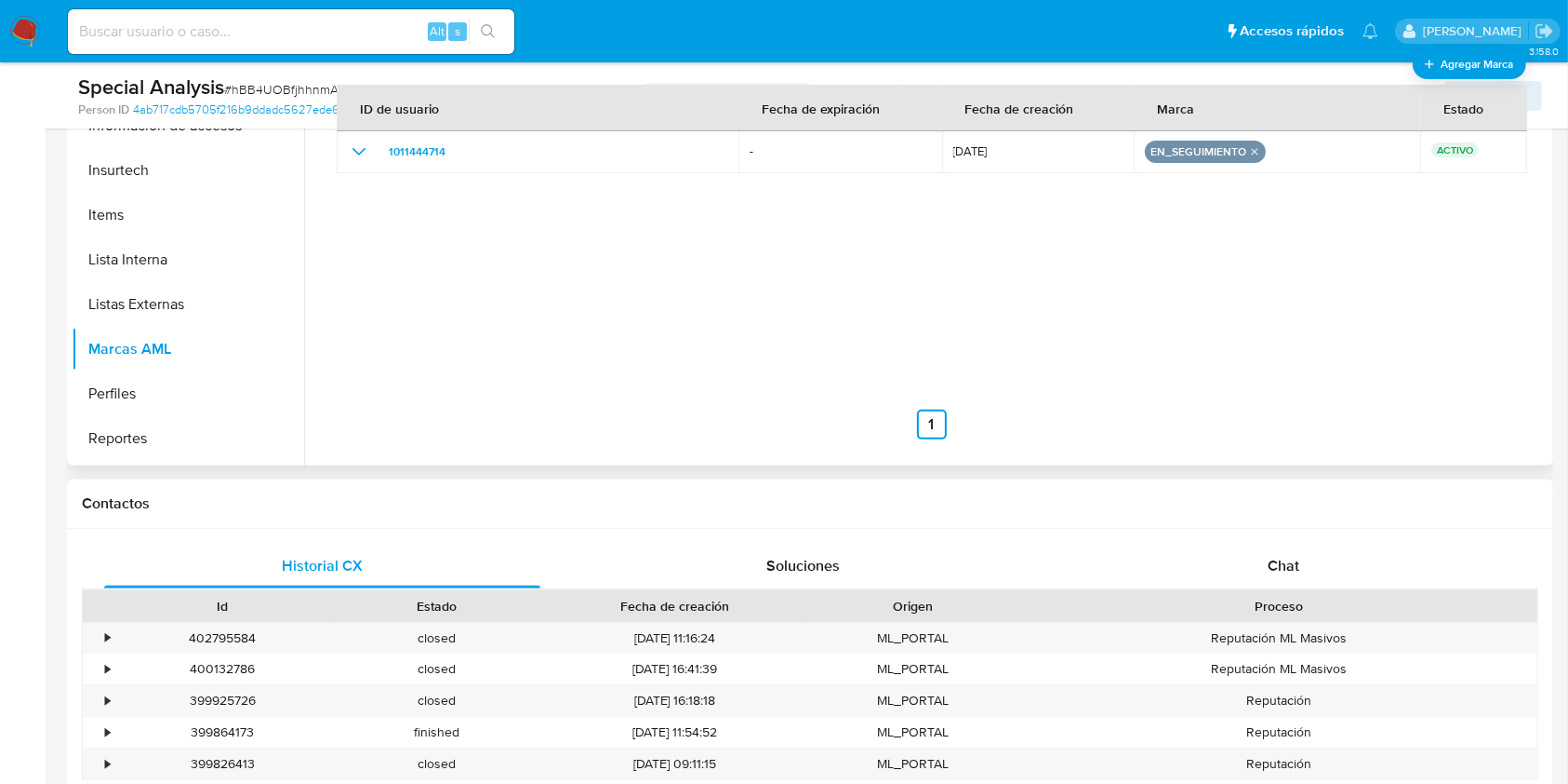
scroll to position [473, 0]
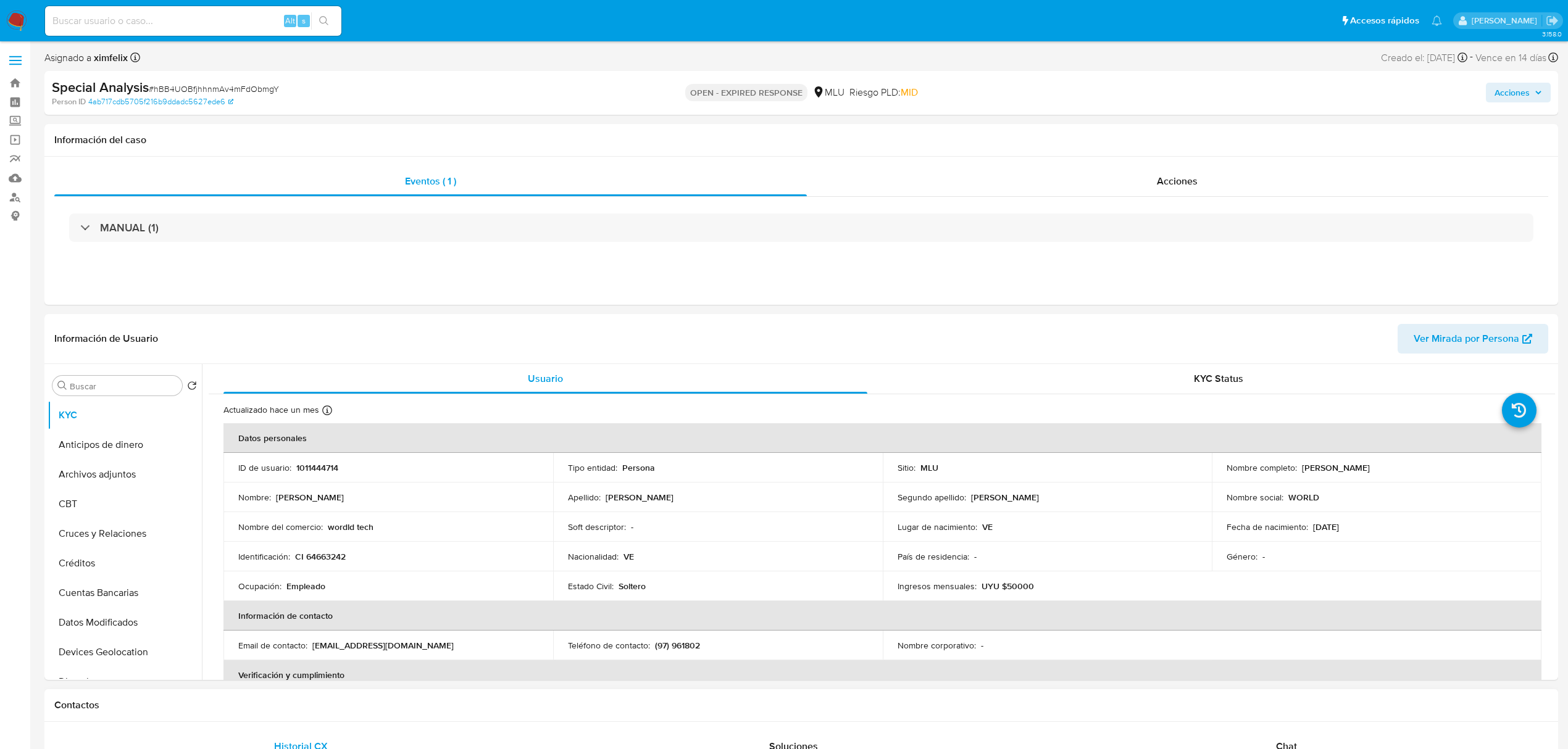
select select "10"
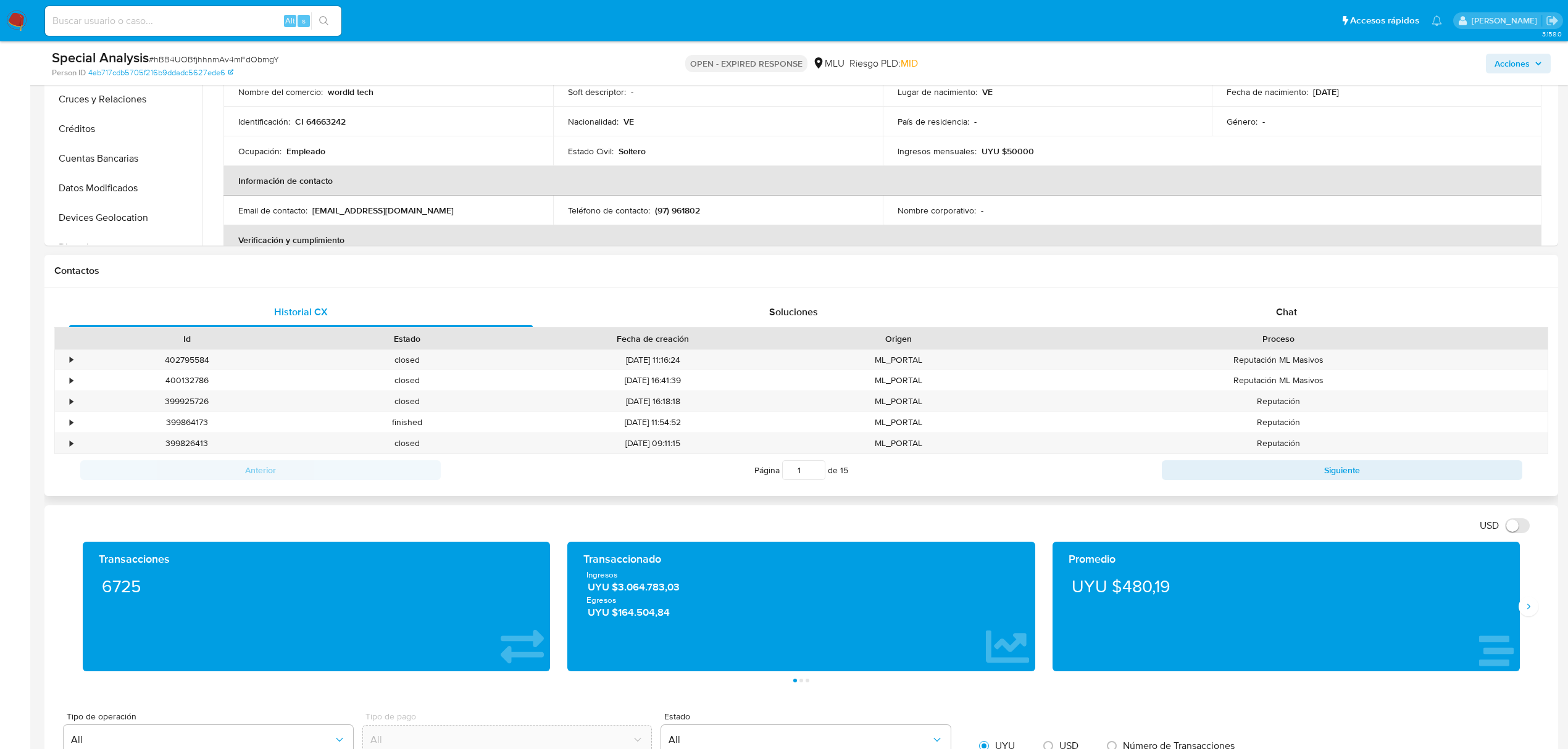
scroll to position [411, 0]
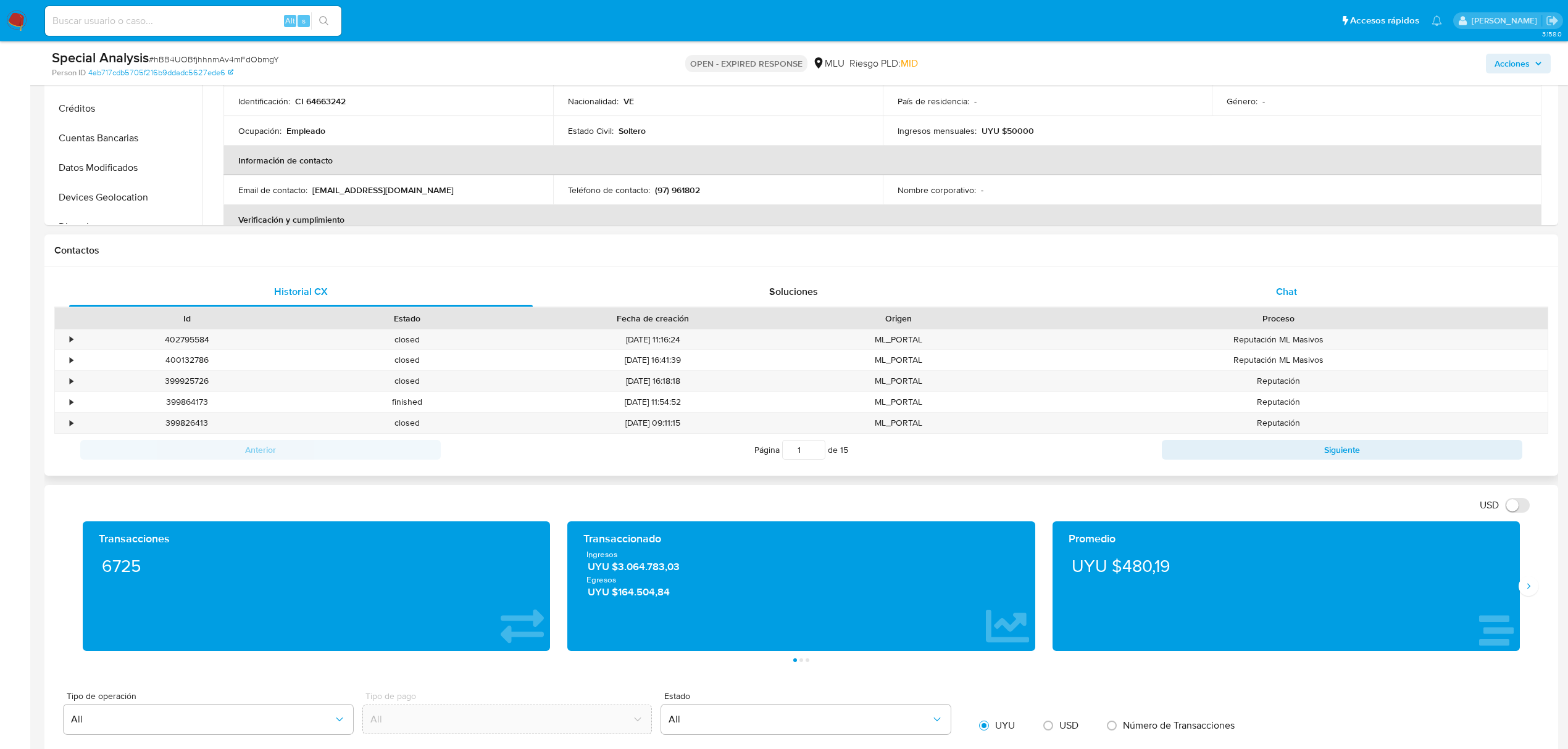
click at [1261, 282] on div "Chat" at bounding box center [1287, 292] width 463 height 30
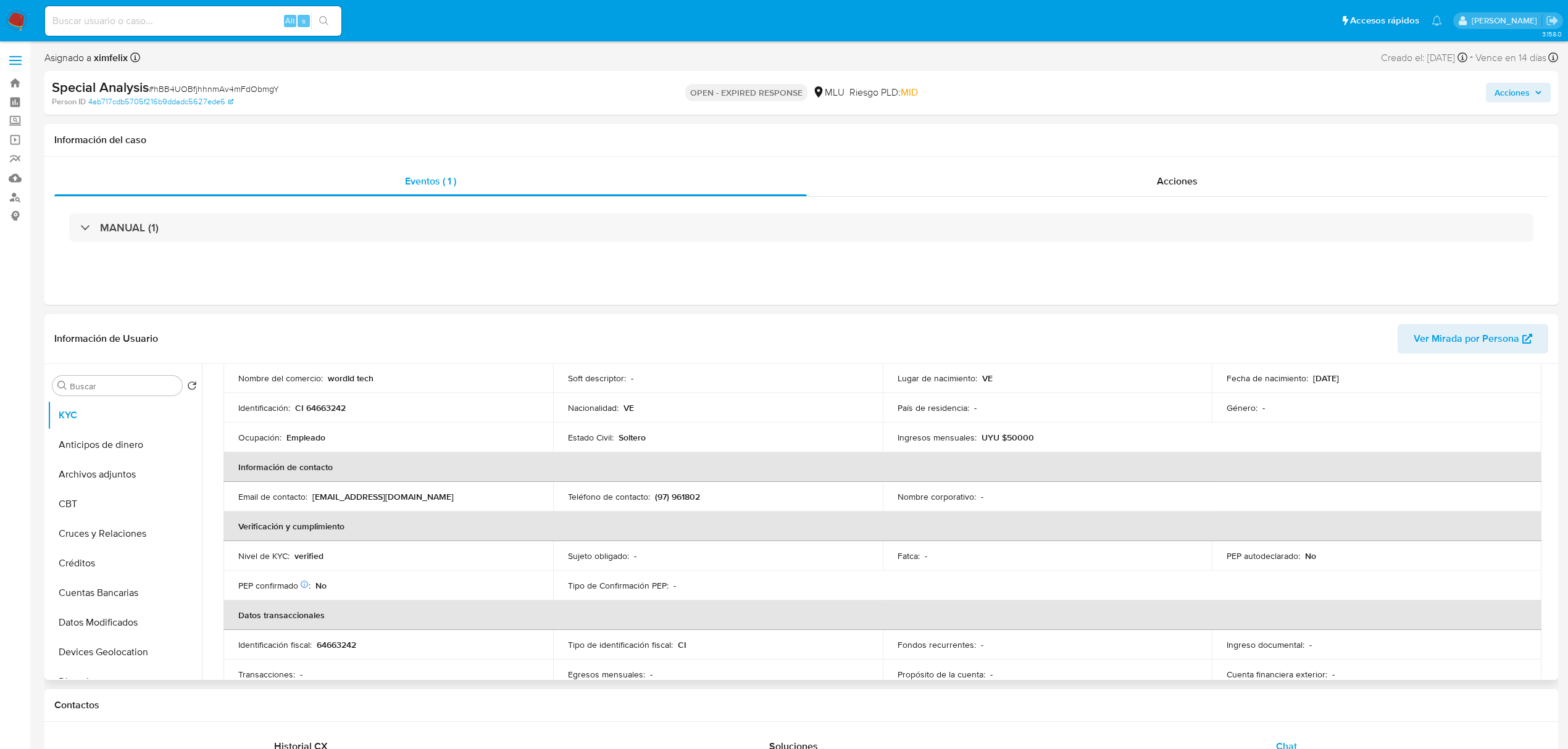
scroll to position [329, 0]
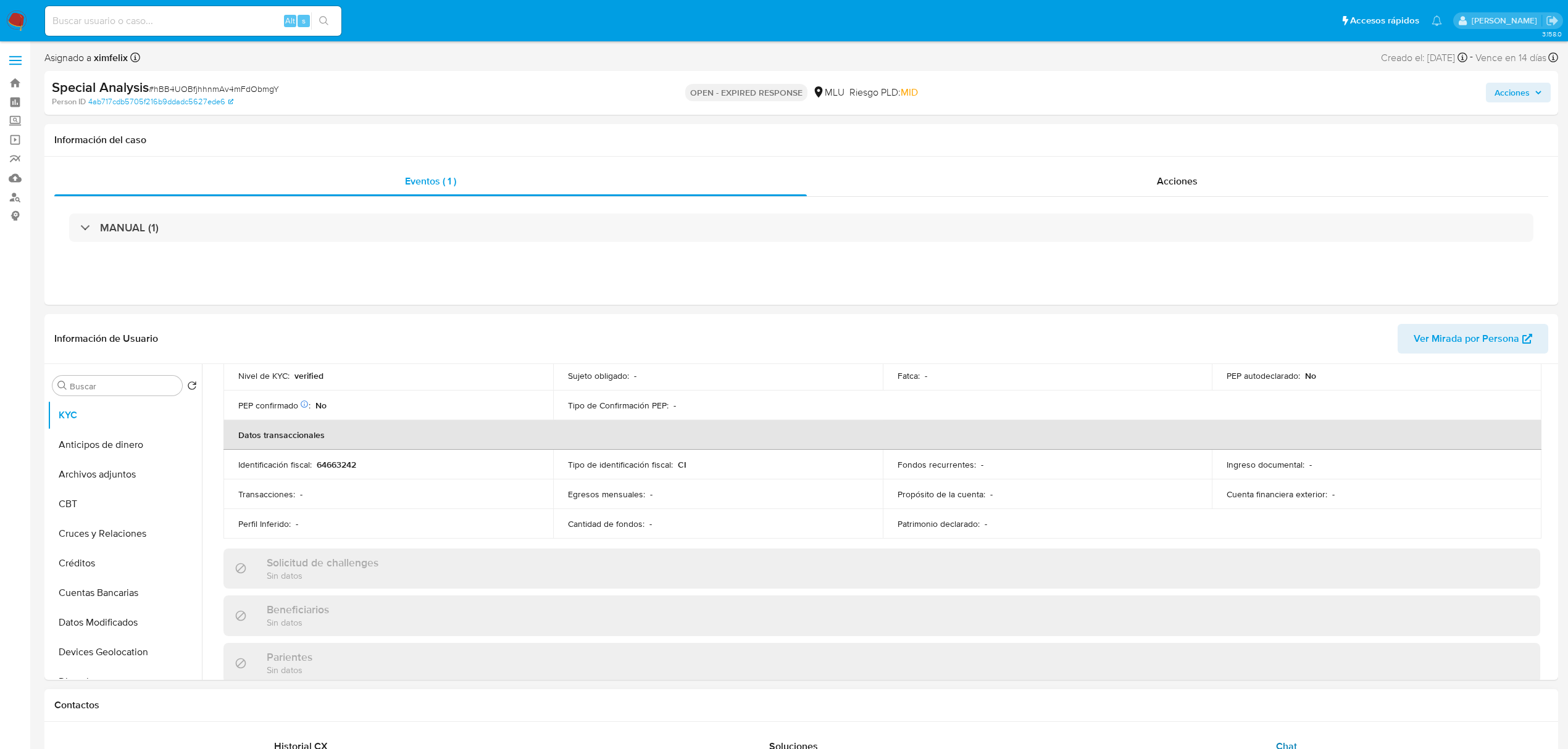
click at [1336, 748] on div "Chat" at bounding box center [1287, 747] width 463 height 30
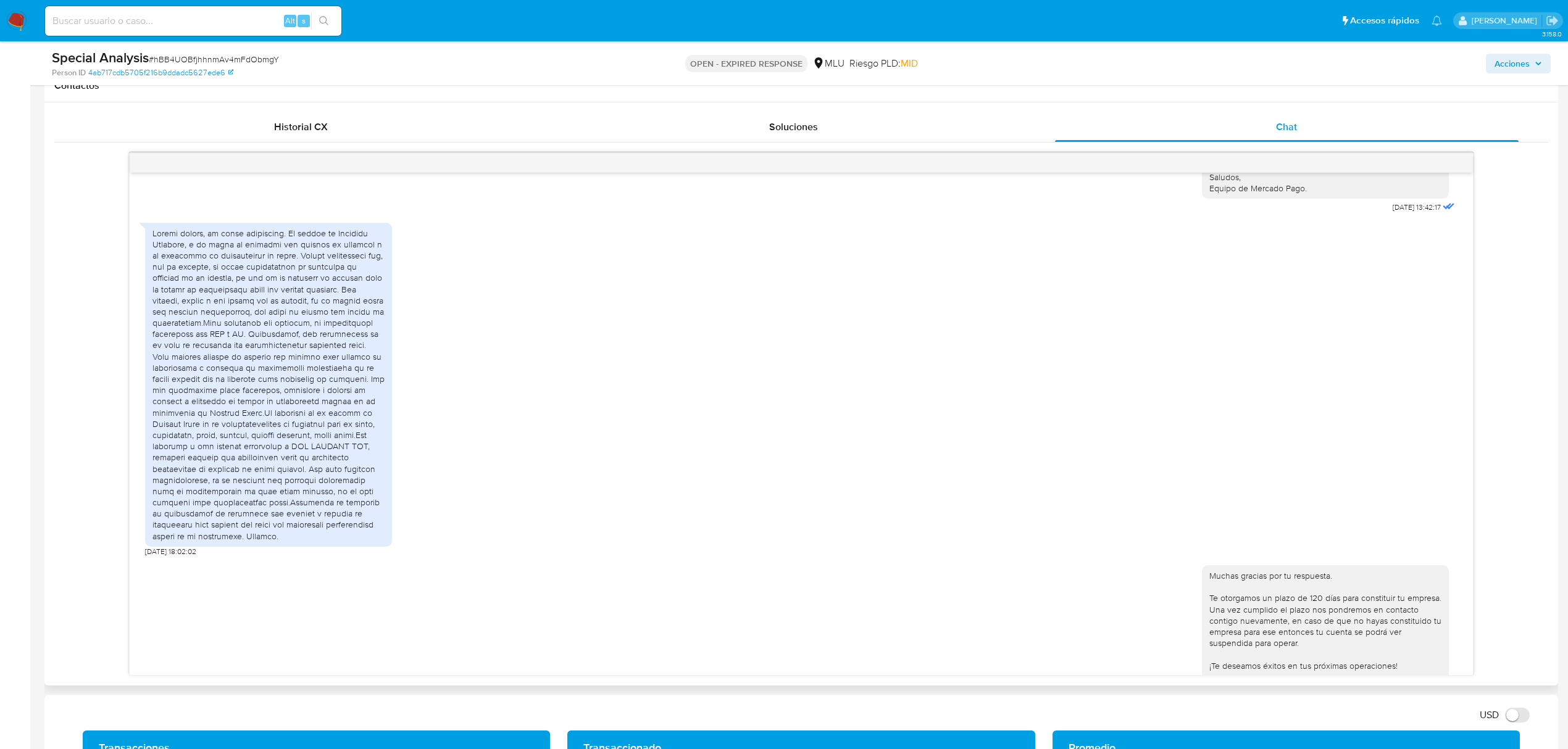
scroll to position [321, 0]
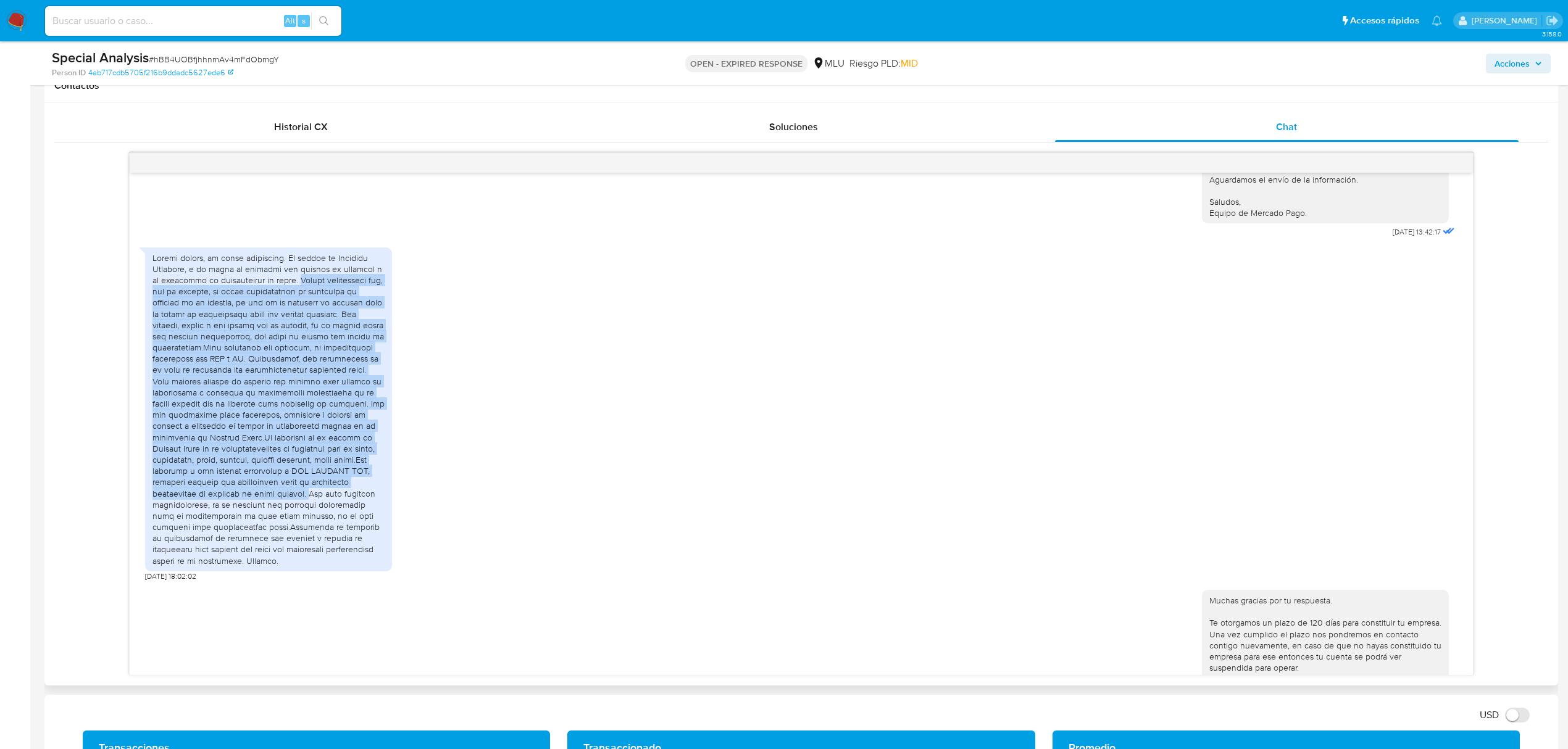
drag, startPoint x: 287, startPoint y: 290, endPoint x: 225, endPoint y: 503, distance: 221.8
click at [225, 503] on div at bounding box center [268, 409] width 232 height 314
copy div "Quiero informarles que, por el momento, no puedo proporcionar el documento de r…"
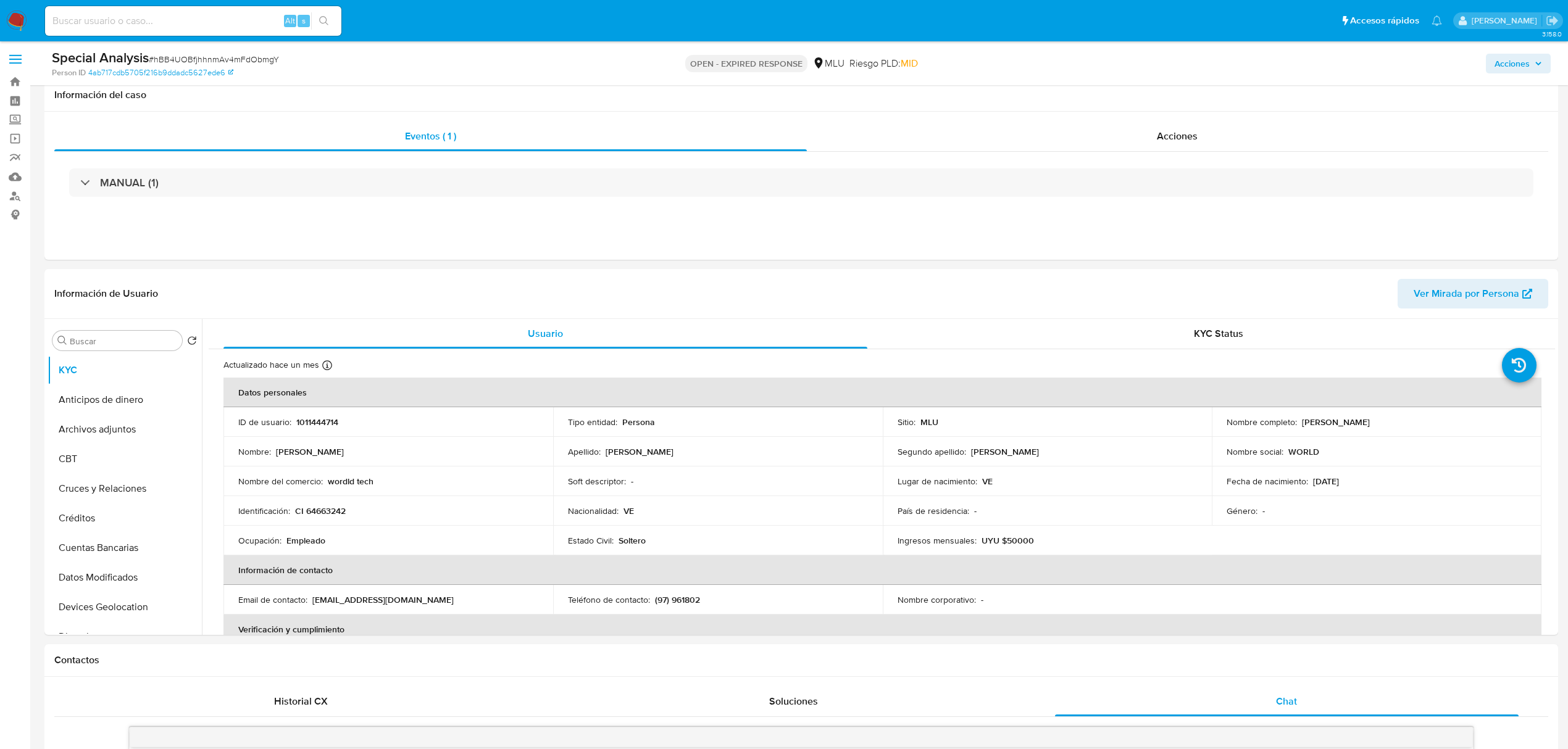
scroll to position [0, 0]
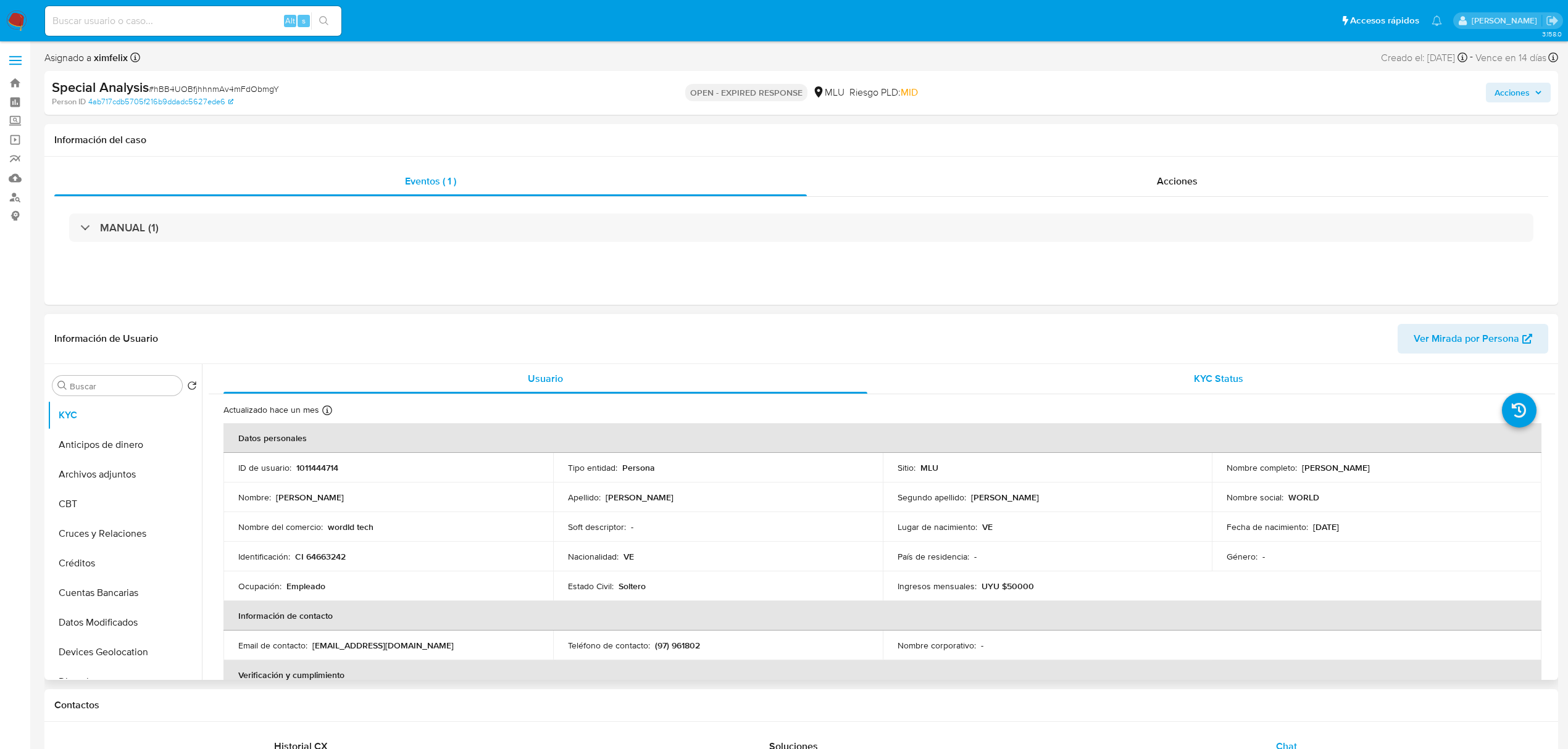
click at [1194, 372] on span "KYC Status" at bounding box center [1218, 379] width 50 height 14
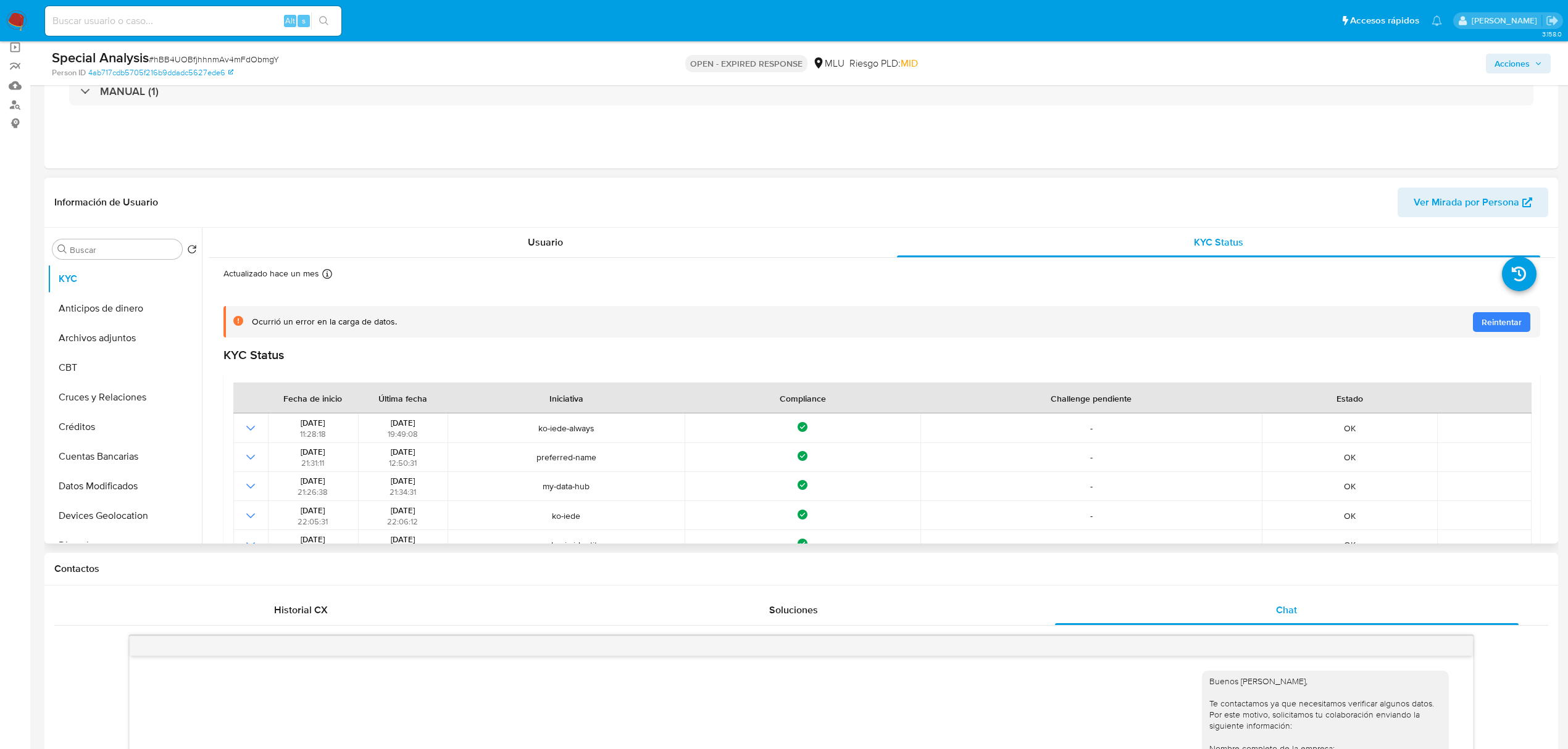
click at [1509, 321] on span "Reintentar" at bounding box center [1502, 322] width 40 height 20
click at [574, 254] on div "Usuario" at bounding box center [545, 243] width 644 height 30
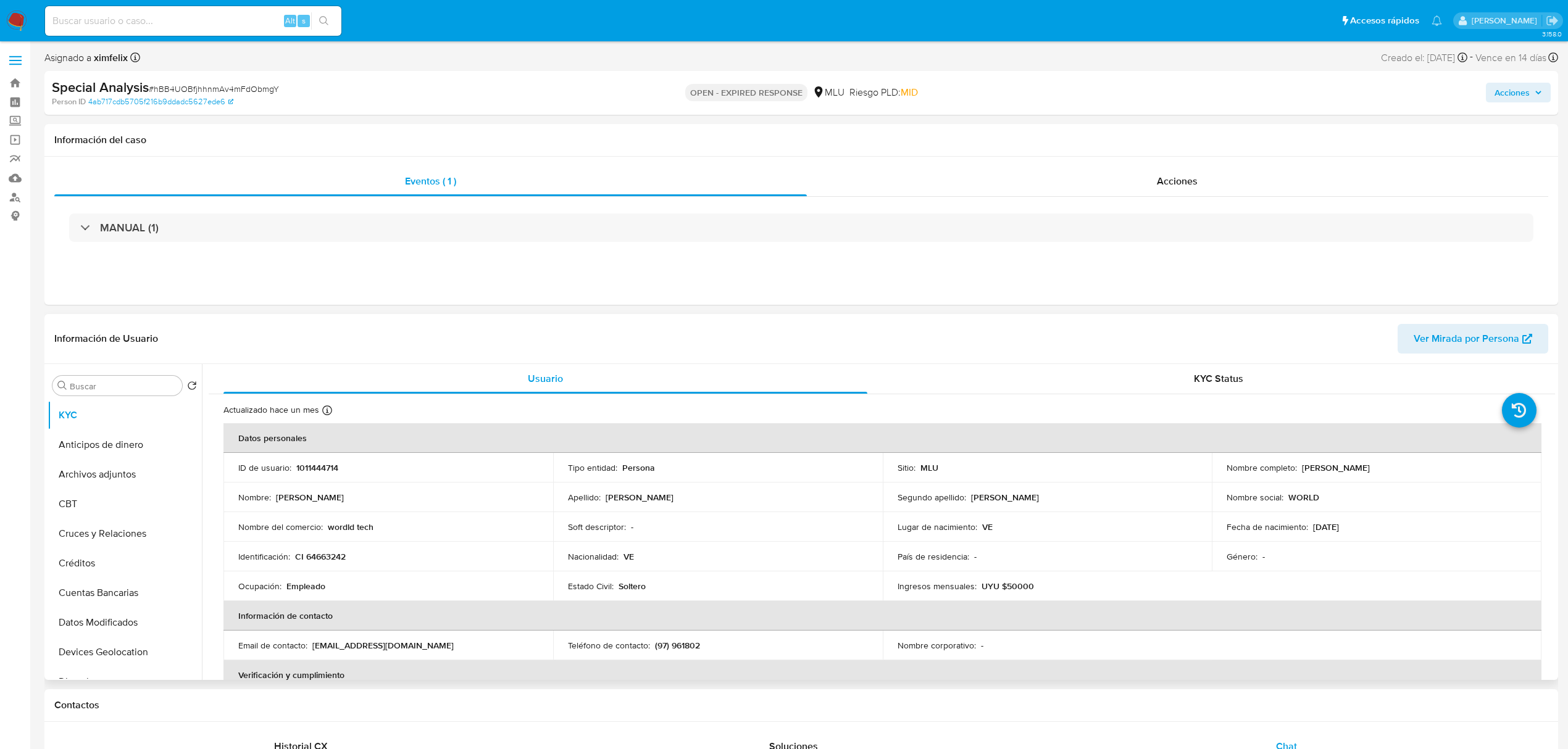
drag, startPoint x: 132, startPoint y: 473, endPoint x: 257, endPoint y: 657, distance: 222.4
click at [130, 473] on button "Archivos adjuntos" at bounding box center [125, 475] width 154 height 30
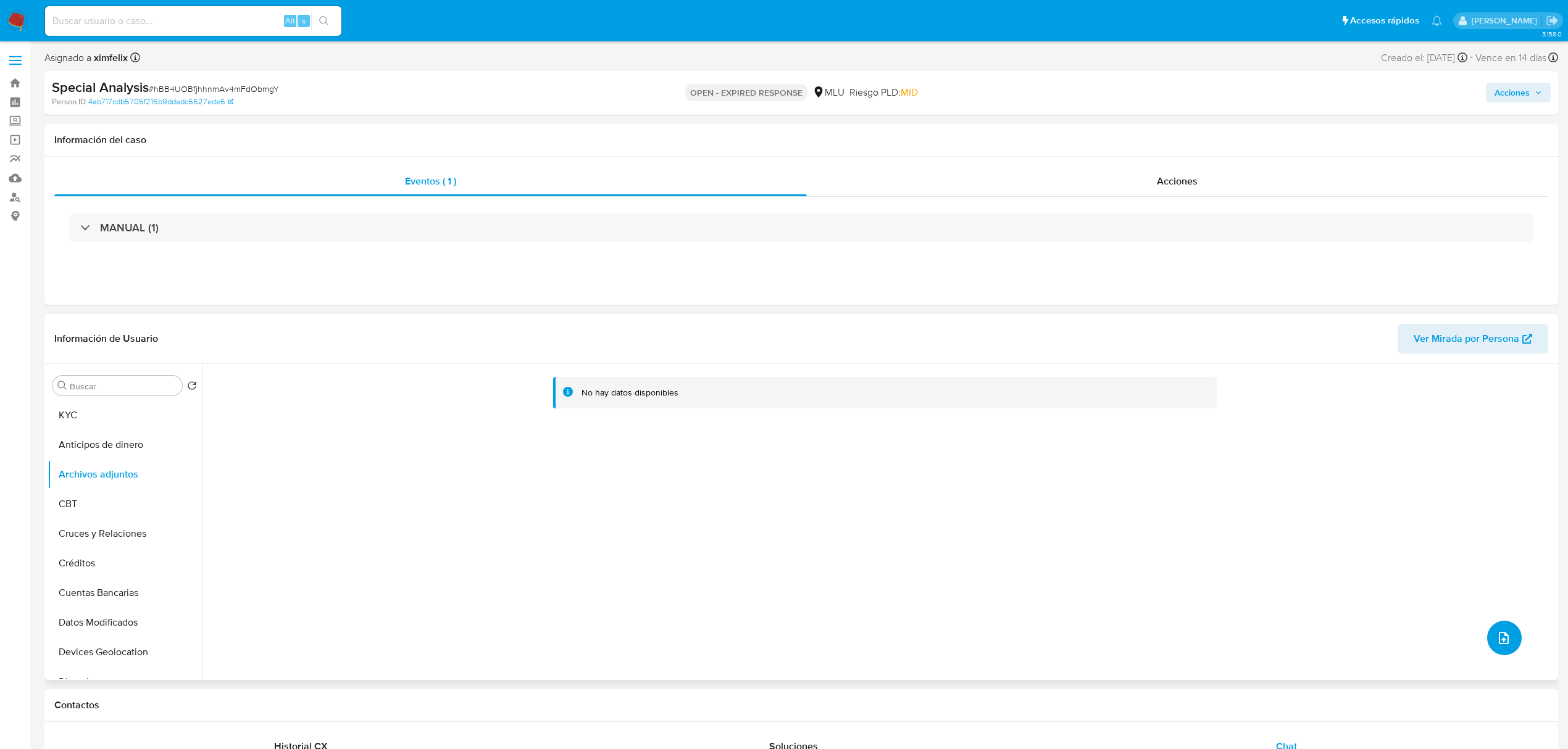
click at [1505, 639] on icon "upload-file" at bounding box center [1503, 638] width 15 height 15
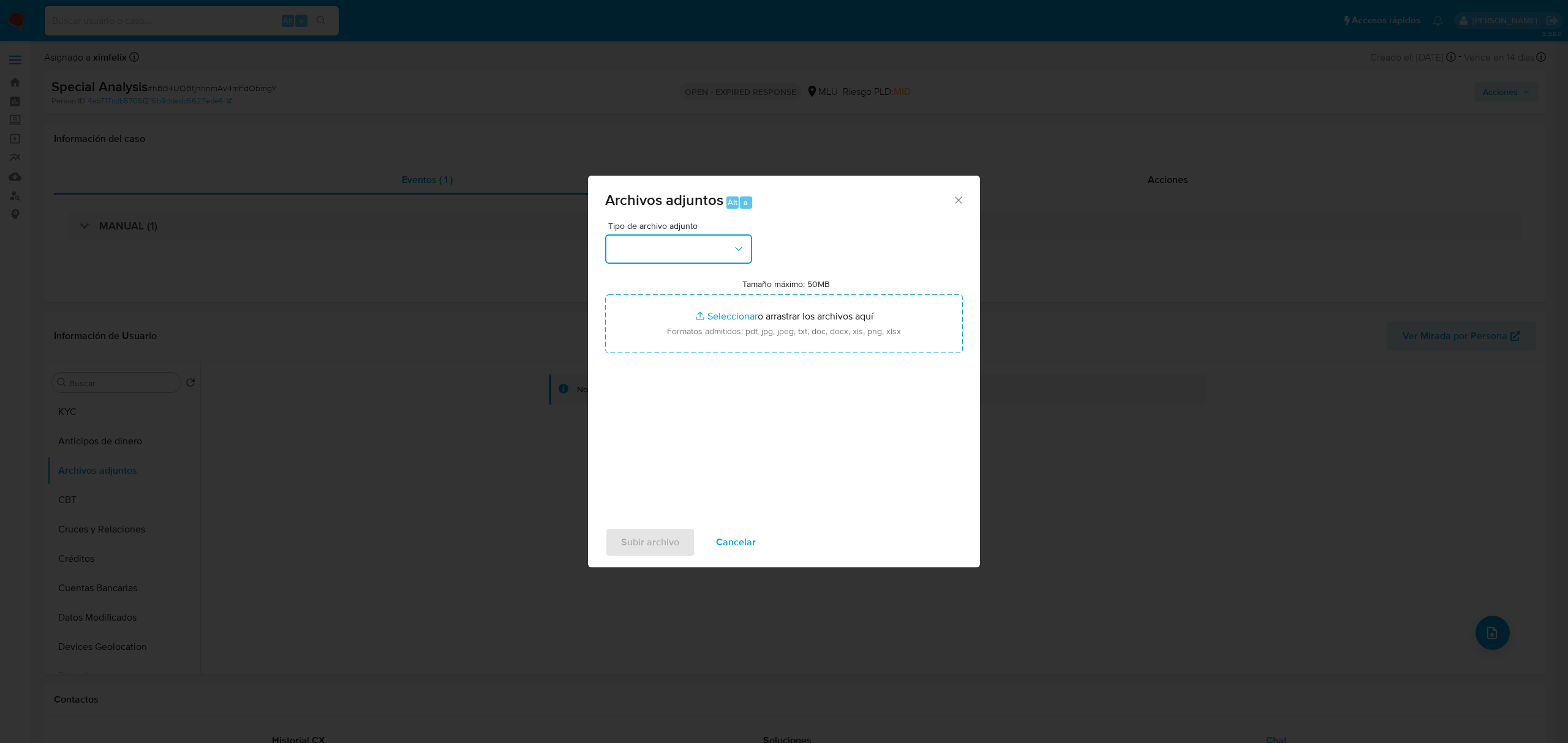
click at [687, 250] on button "button" at bounding box center [679, 249] width 147 height 29
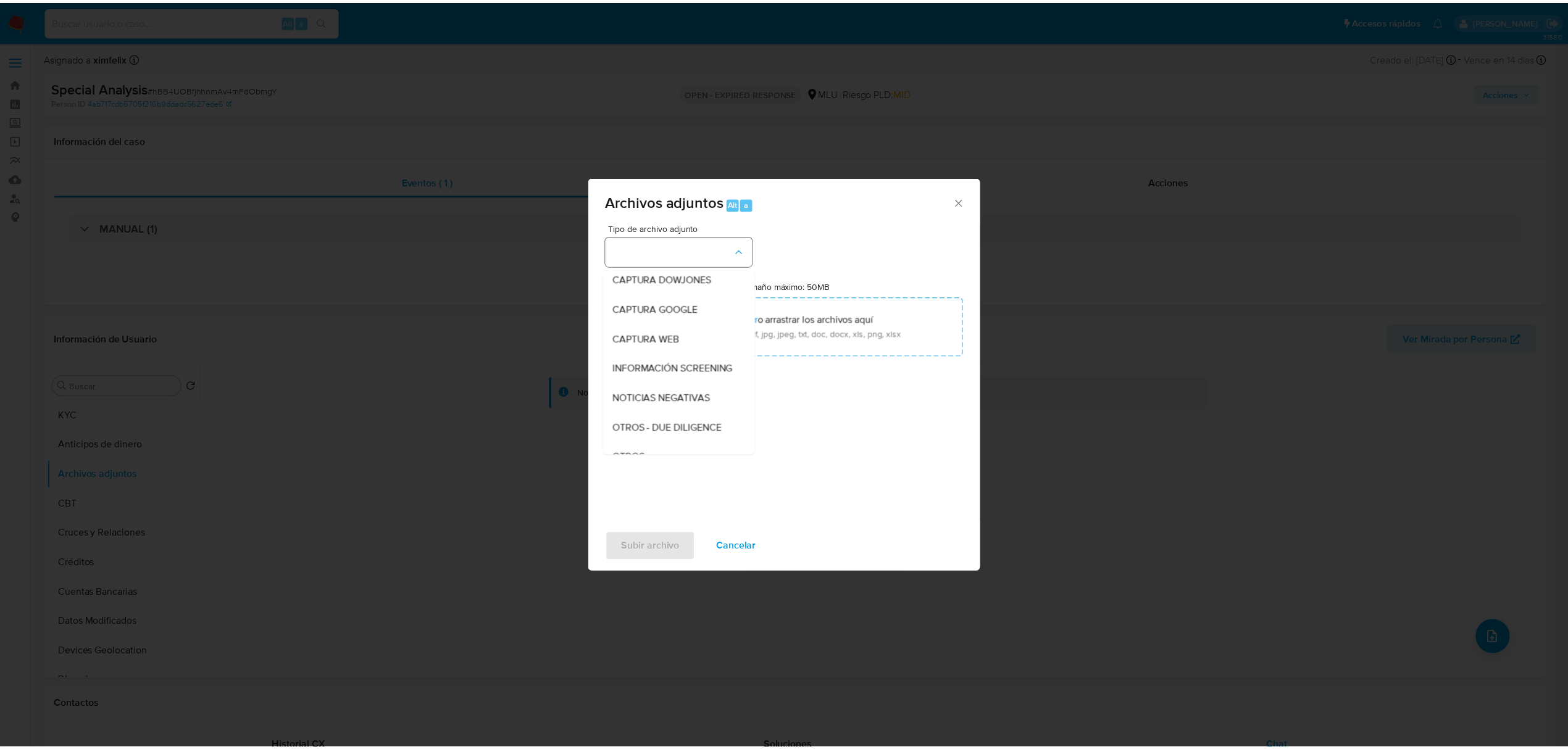
scroll to position [64, 0]
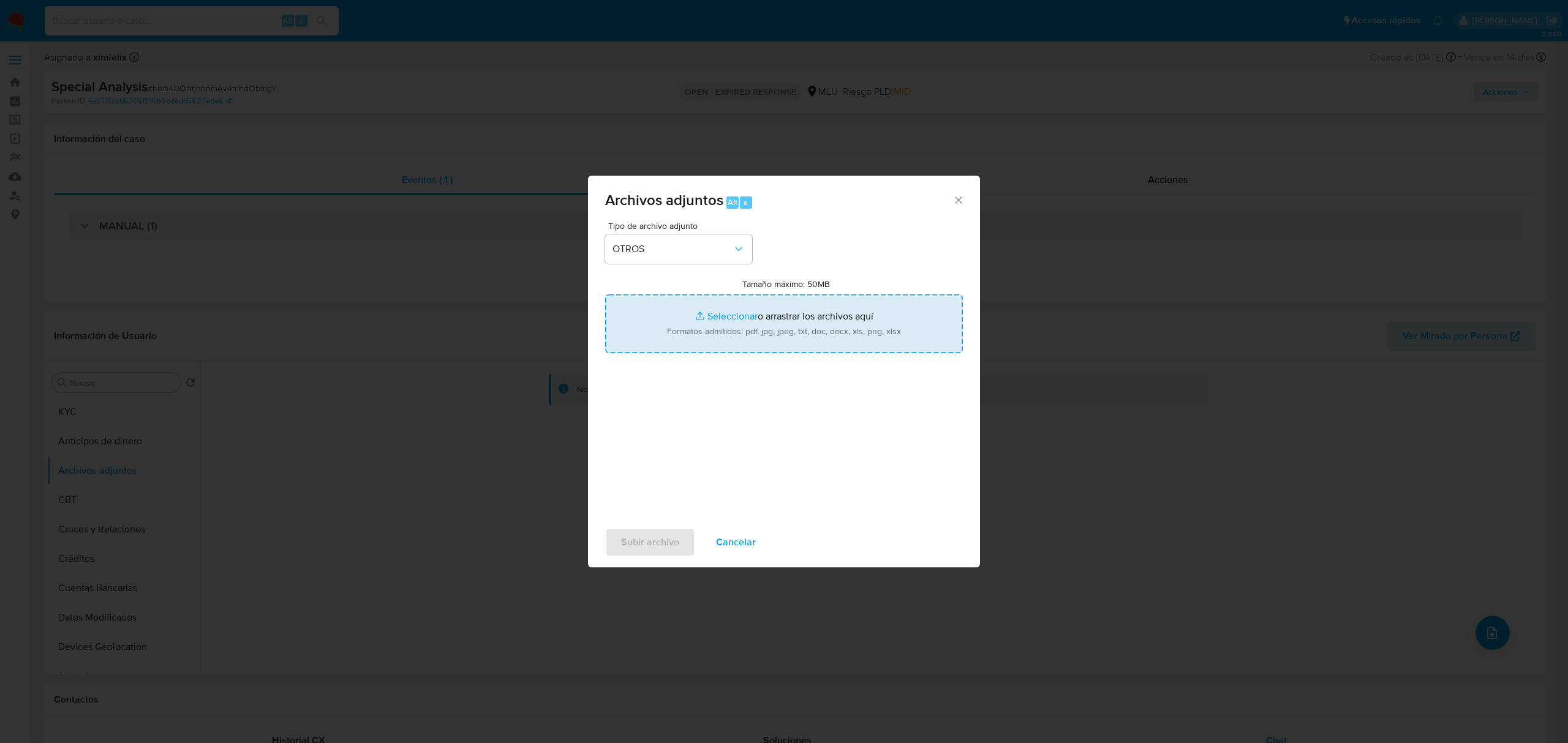
type input "C:\fakepath\Anexo 1011444714 - 03_09_2025 .pdf"
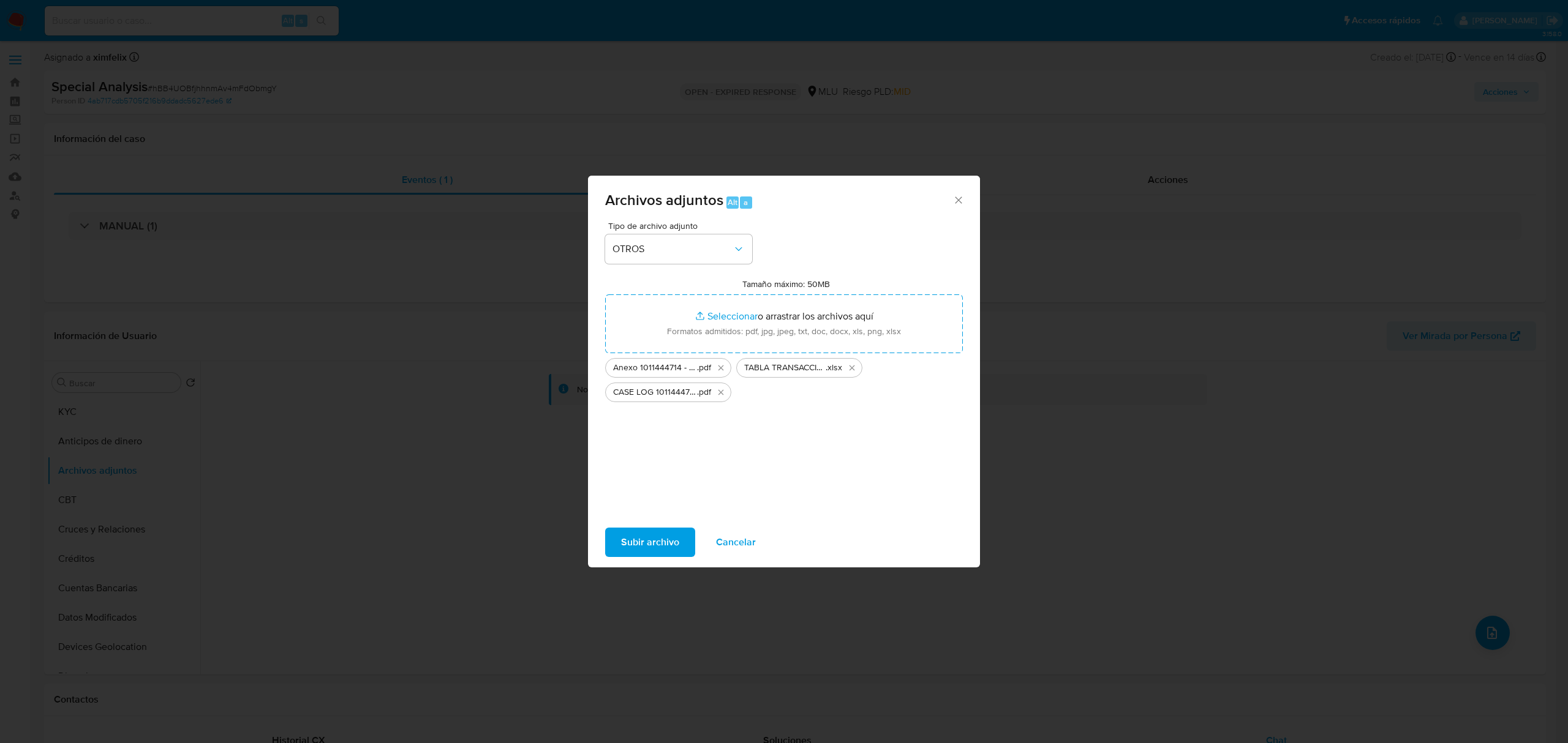
click at [667, 532] on span "Subir archivo" at bounding box center [650, 543] width 58 height 27
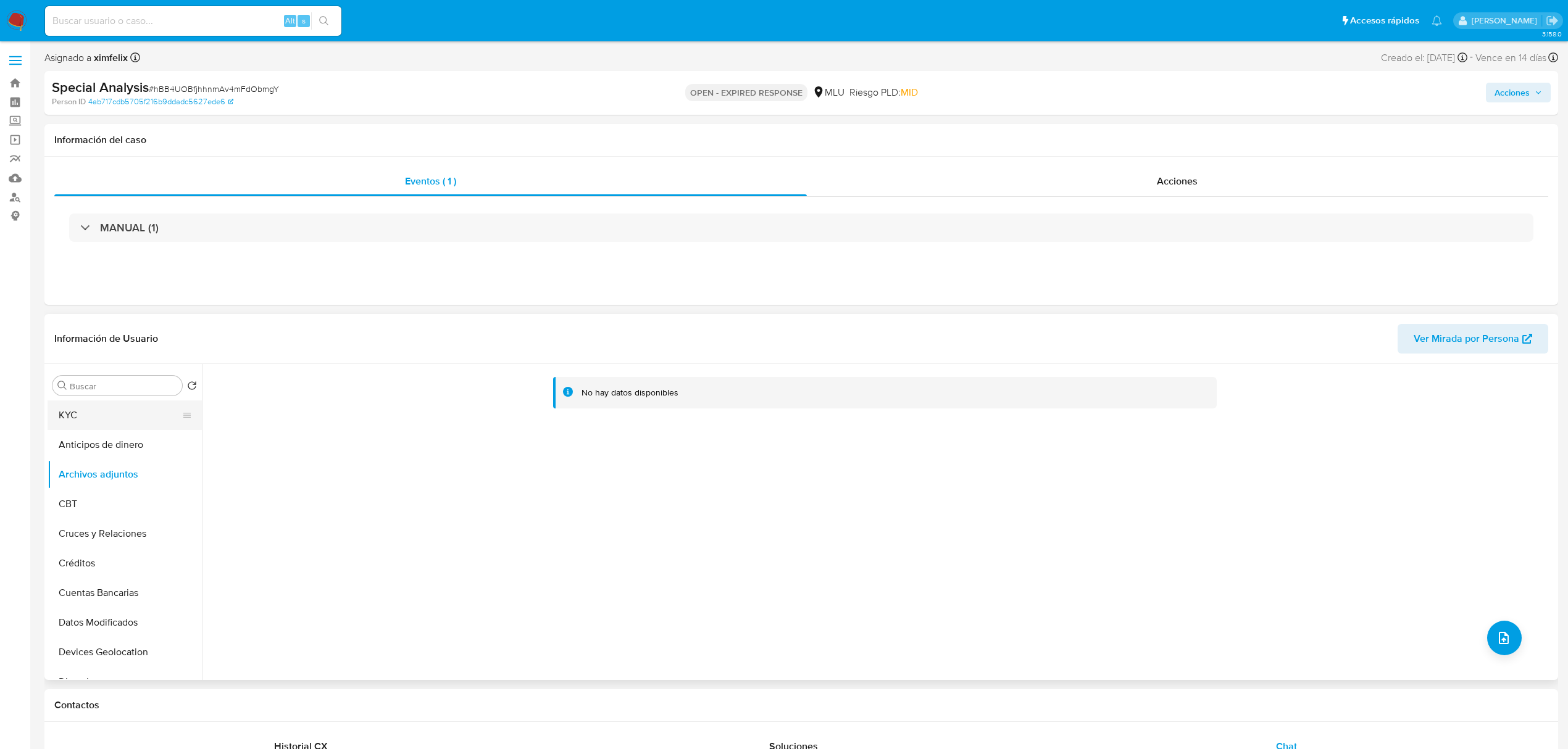
click at [97, 410] on button "KYC" at bounding box center [120, 415] width 145 height 30
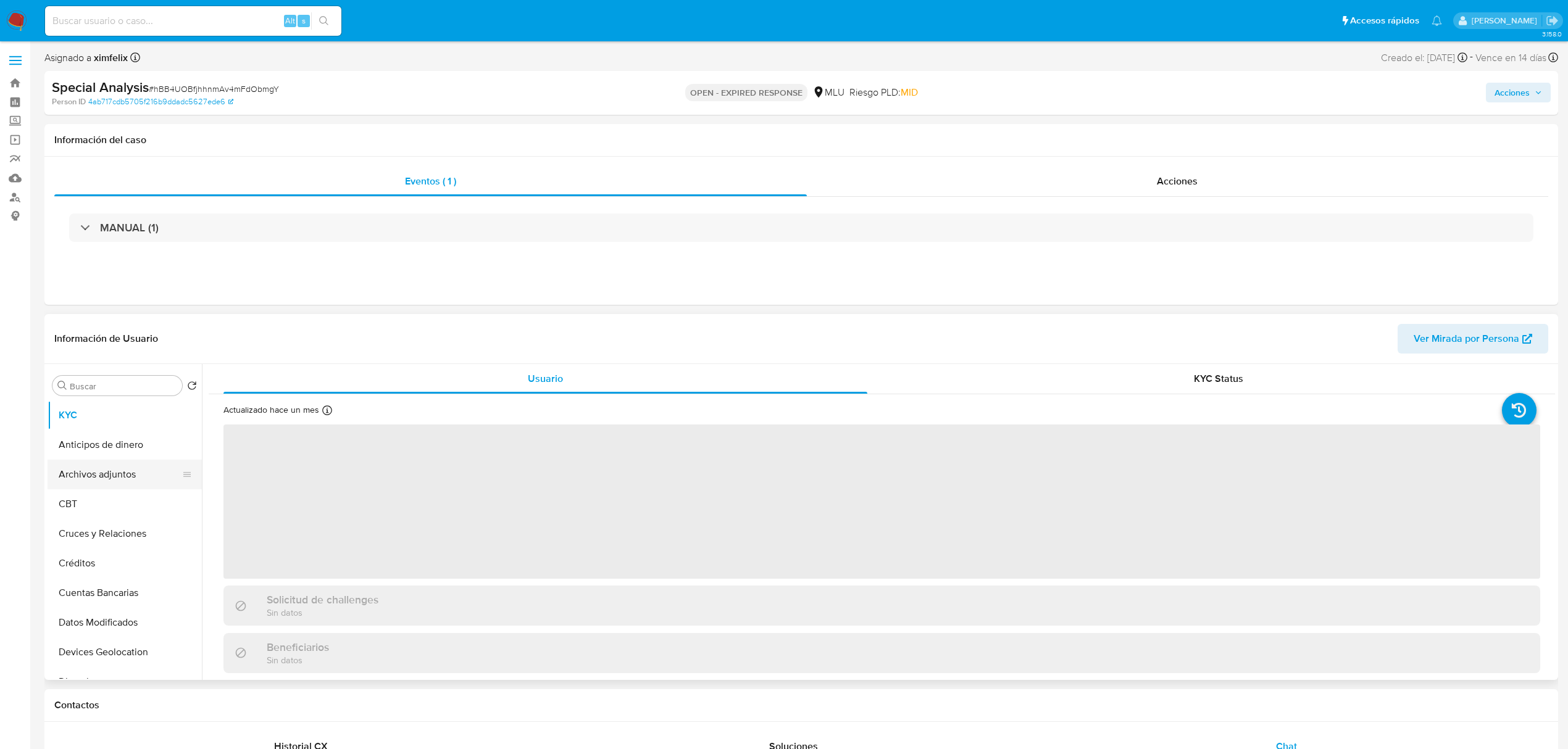
click at [114, 472] on button "Archivos adjuntos" at bounding box center [120, 475] width 145 height 30
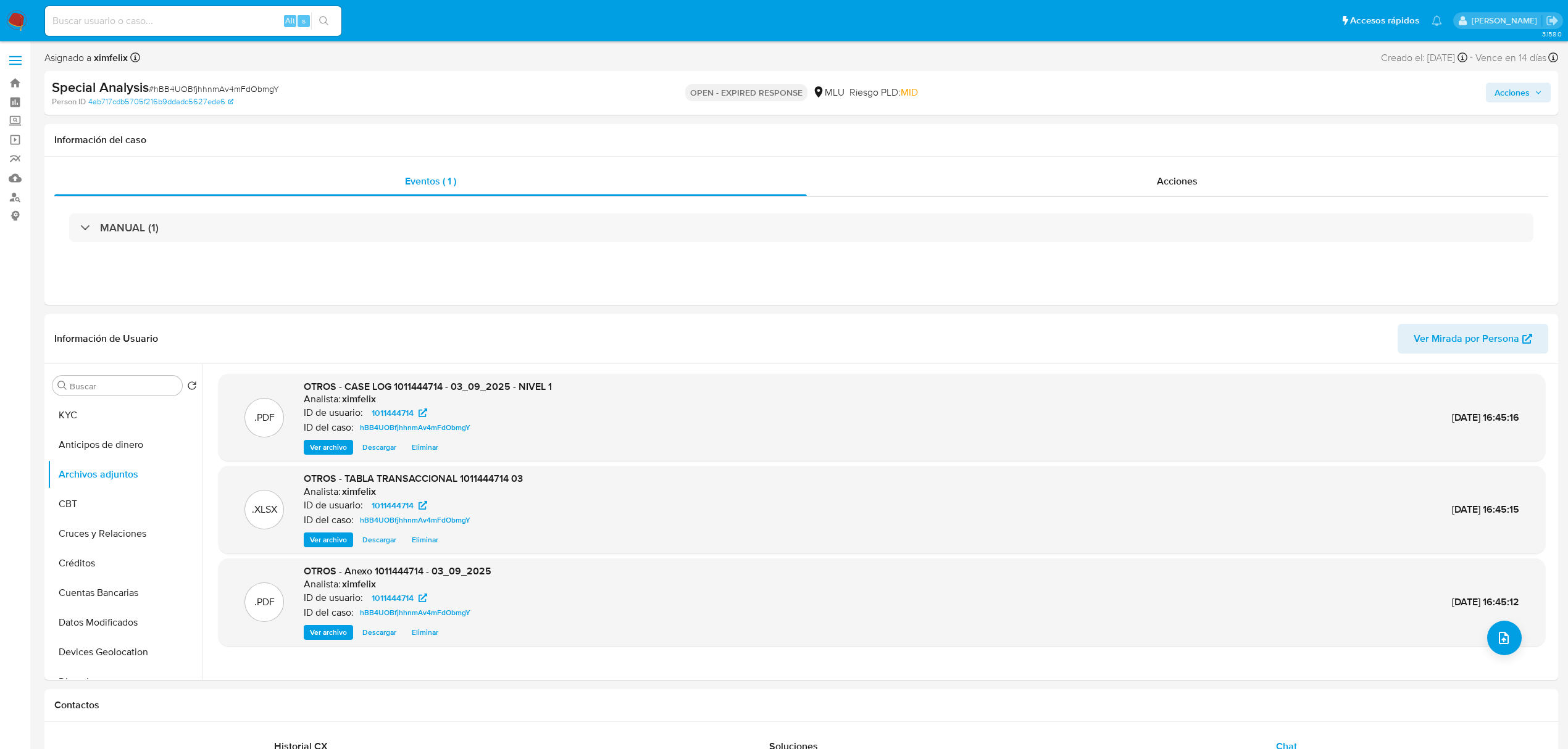
click at [1542, 88] on button "Acciones" at bounding box center [1518, 92] width 65 height 20
click at [1193, 128] on span "Resolución del caso" at bounding box center [1167, 132] width 88 height 14
click at [725, 275] on div "Eventos ( 1 ) Acciones MANUAL (1)" at bounding box center [801, 231] width 1514 height 148
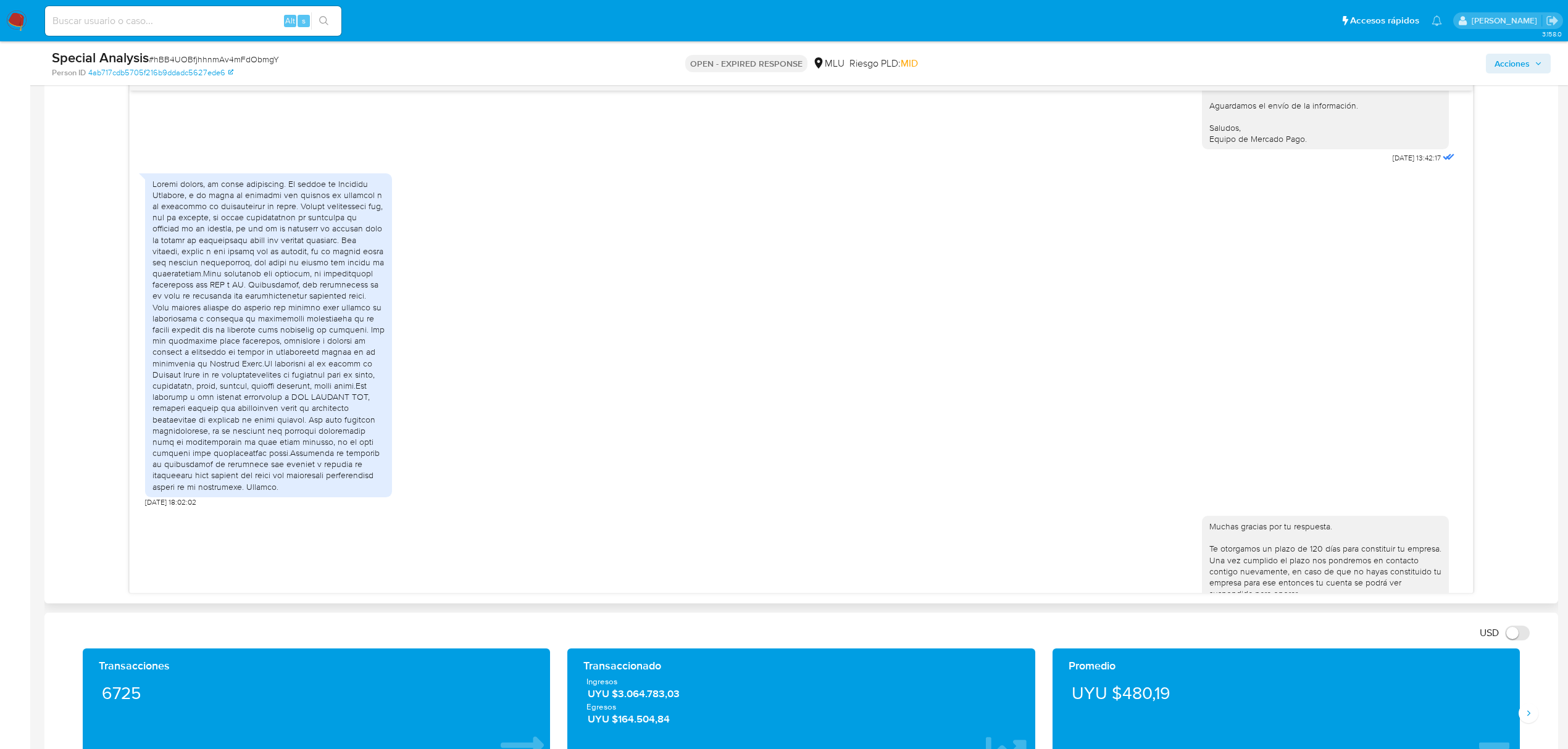
scroll to position [157, 0]
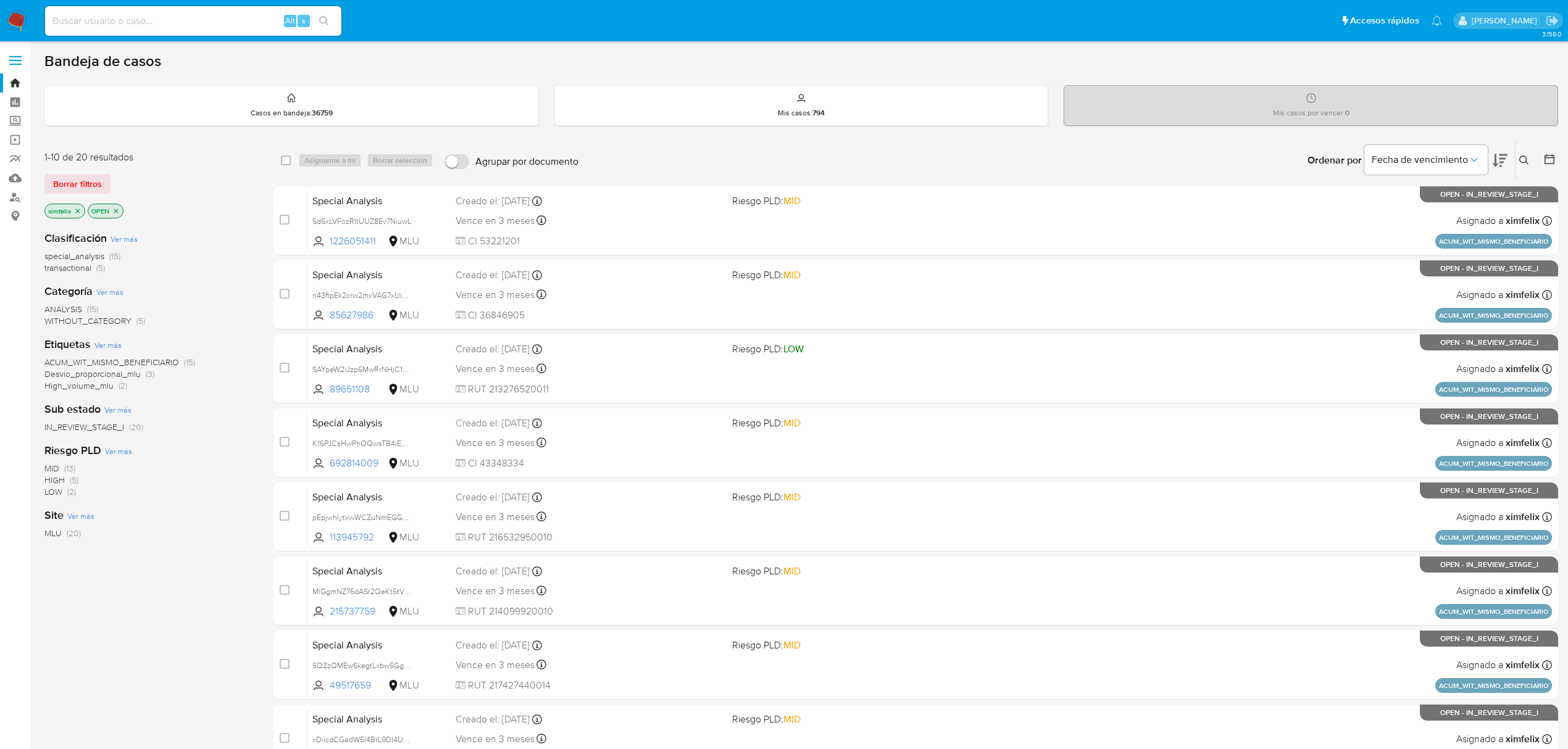
click at [1502, 163] on icon at bounding box center [1500, 161] width 15 height 13
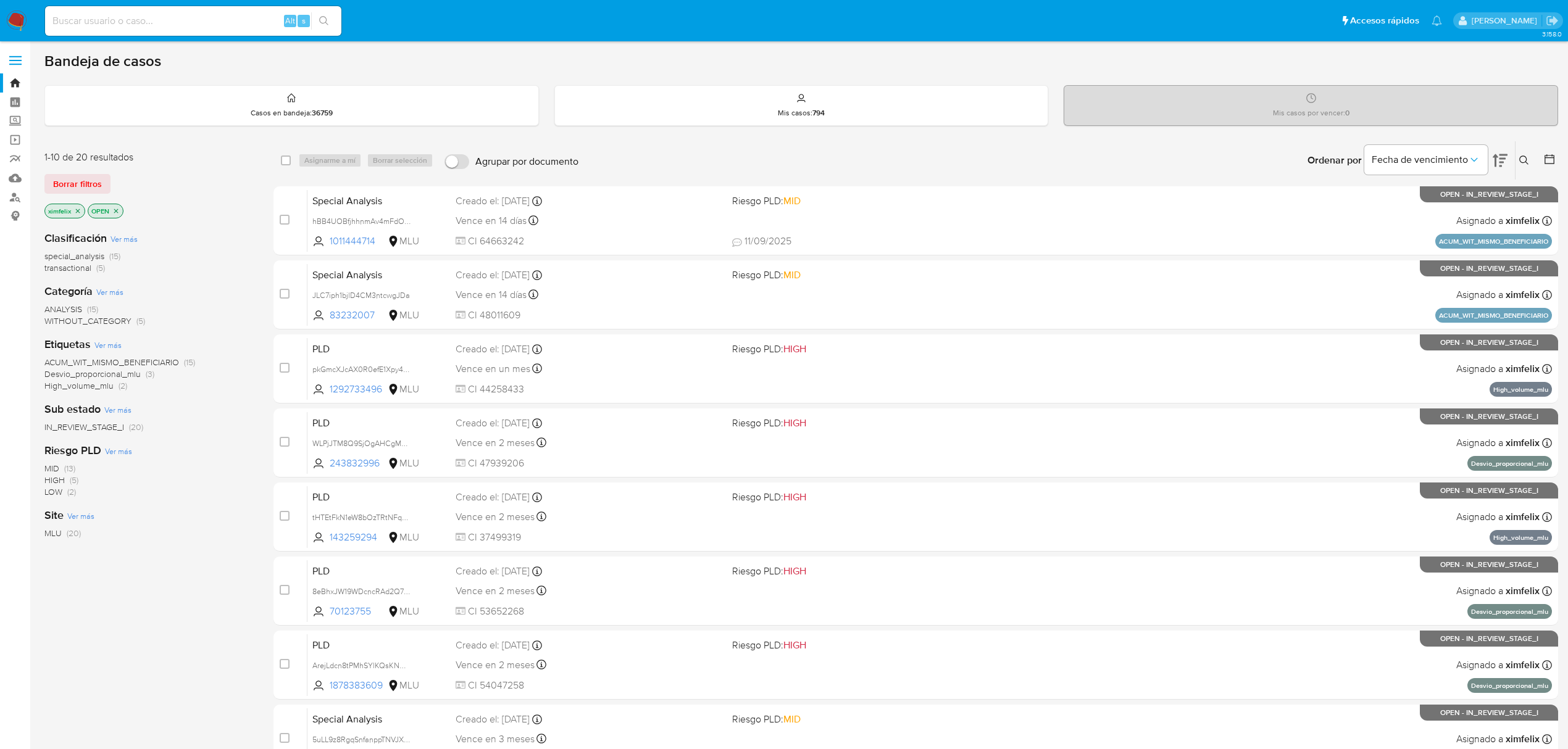
click at [13, 15] on img at bounding box center [17, 21] width 21 height 21
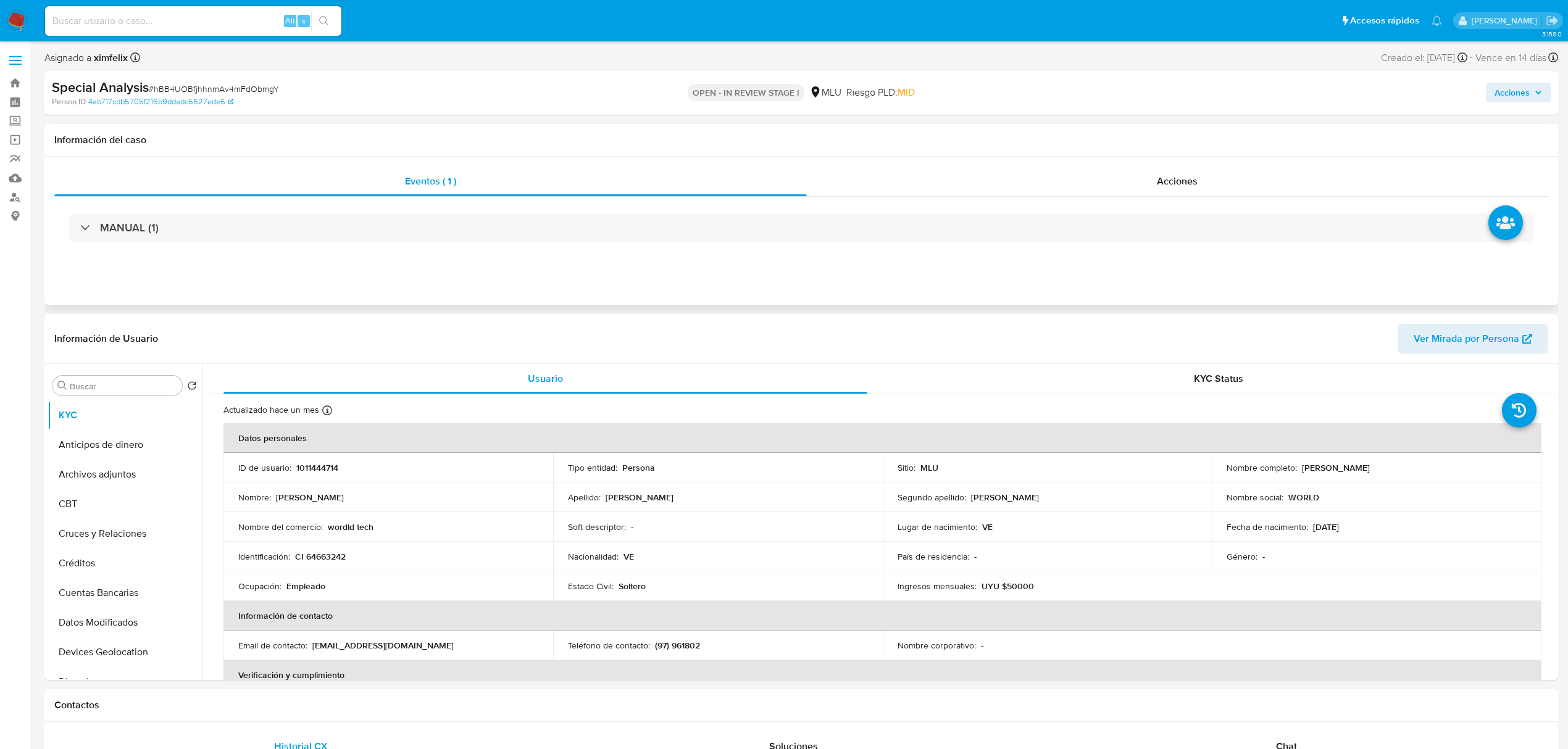
select select "10"
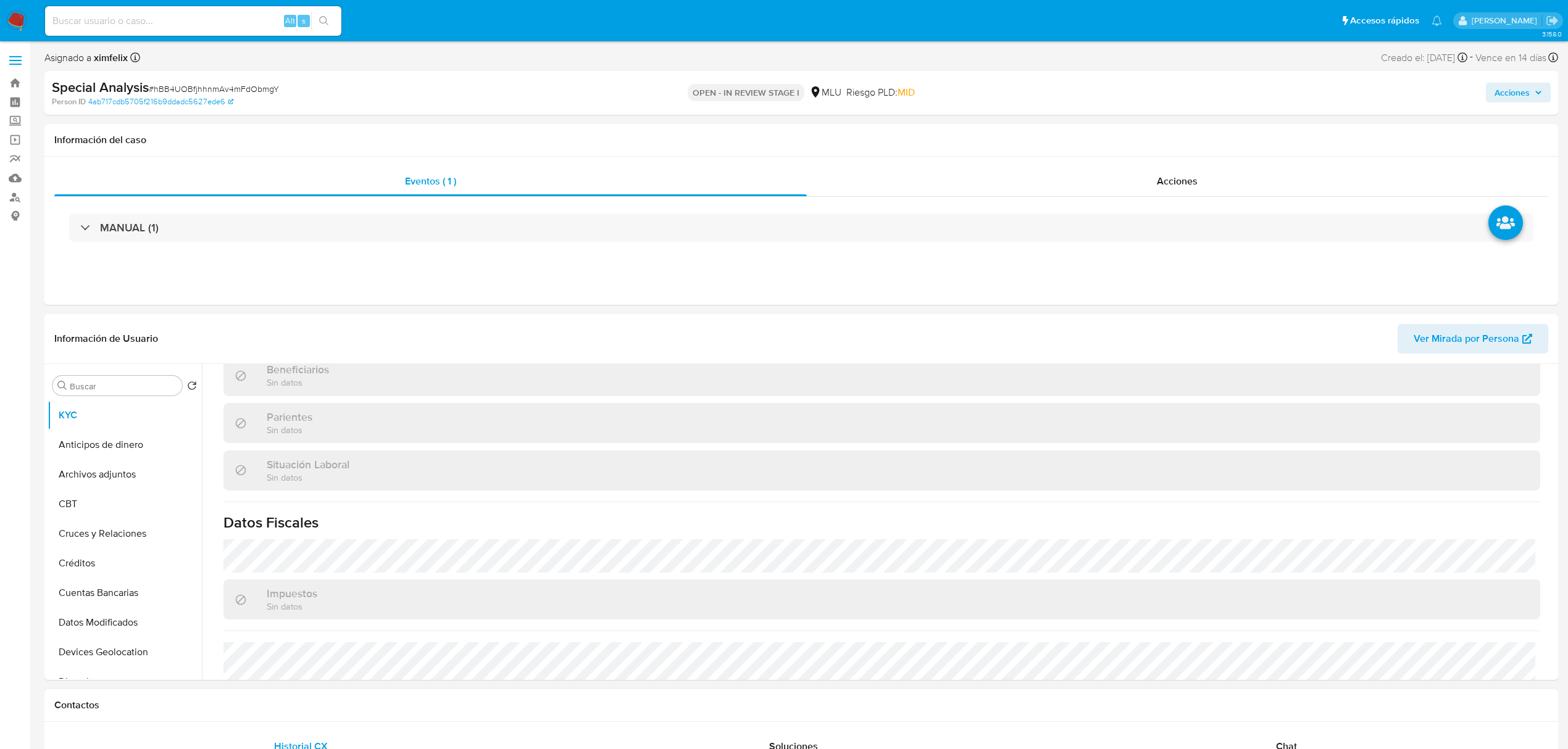
scroll to position [576, 0]
click at [1380, 738] on div "Chat" at bounding box center [1287, 747] width 463 height 30
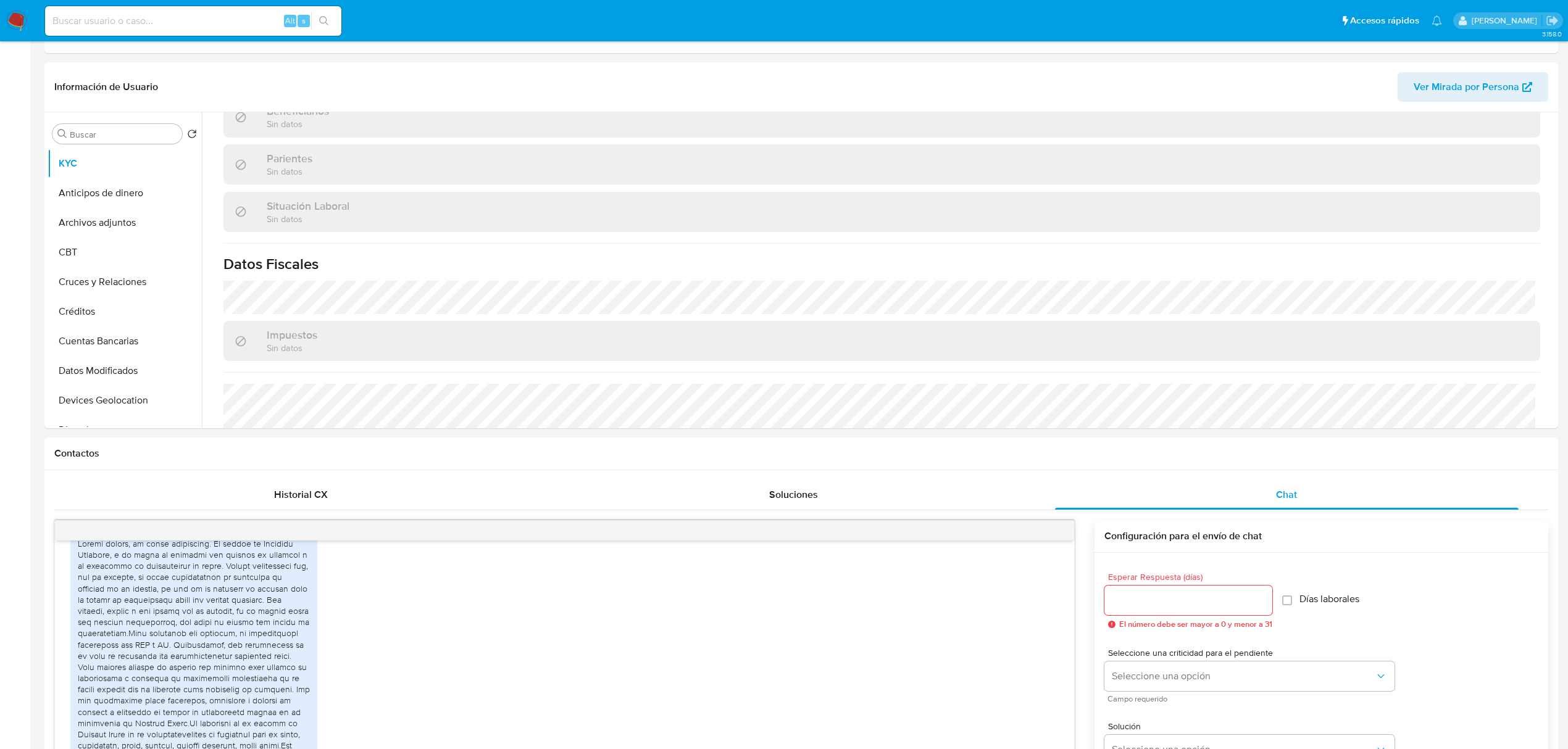
scroll to position [0, 0]
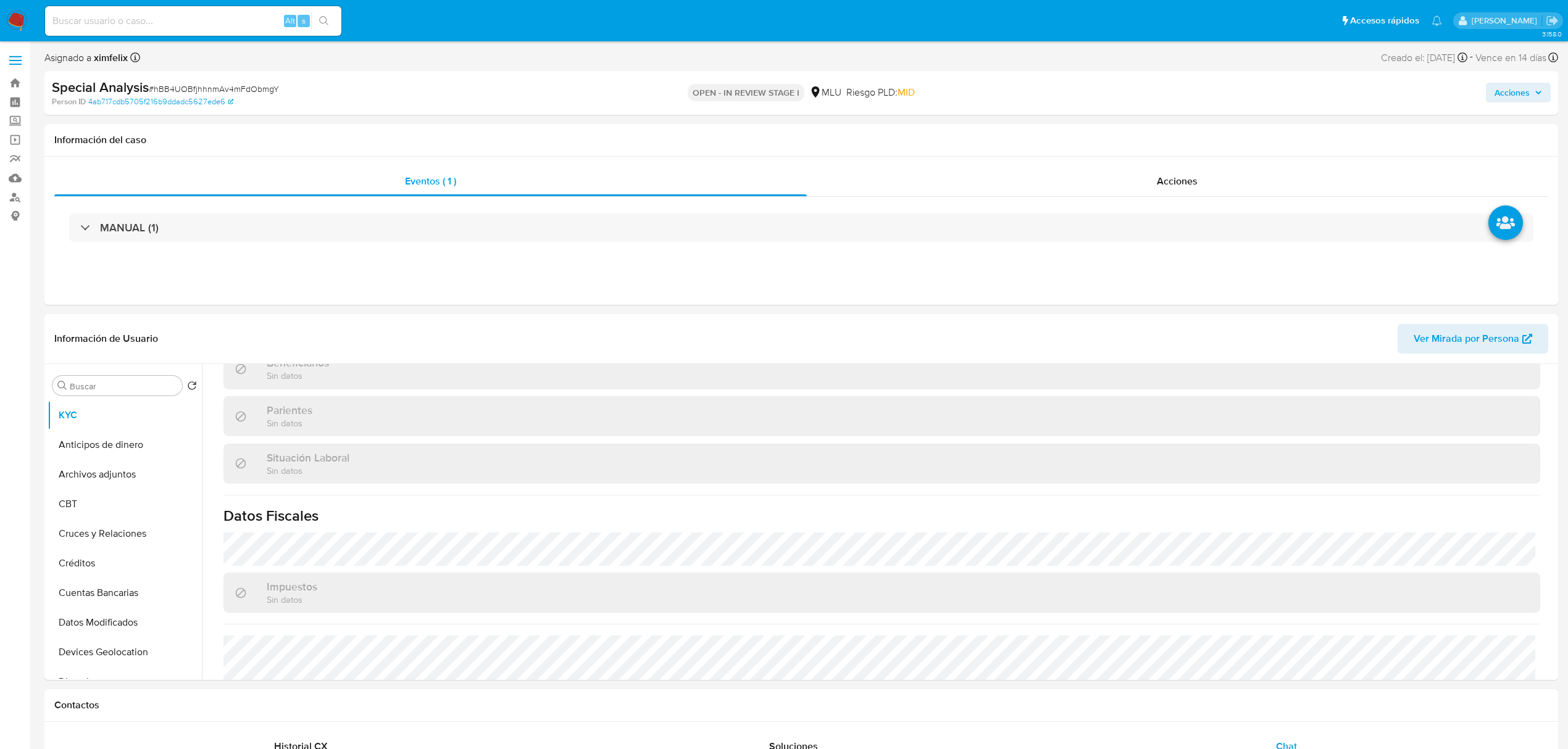
click at [1506, 92] on span "Acciones" at bounding box center [1512, 92] width 35 height 20
click at [1171, 134] on span "Resolución del caso" at bounding box center [1167, 132] width 88 height 14
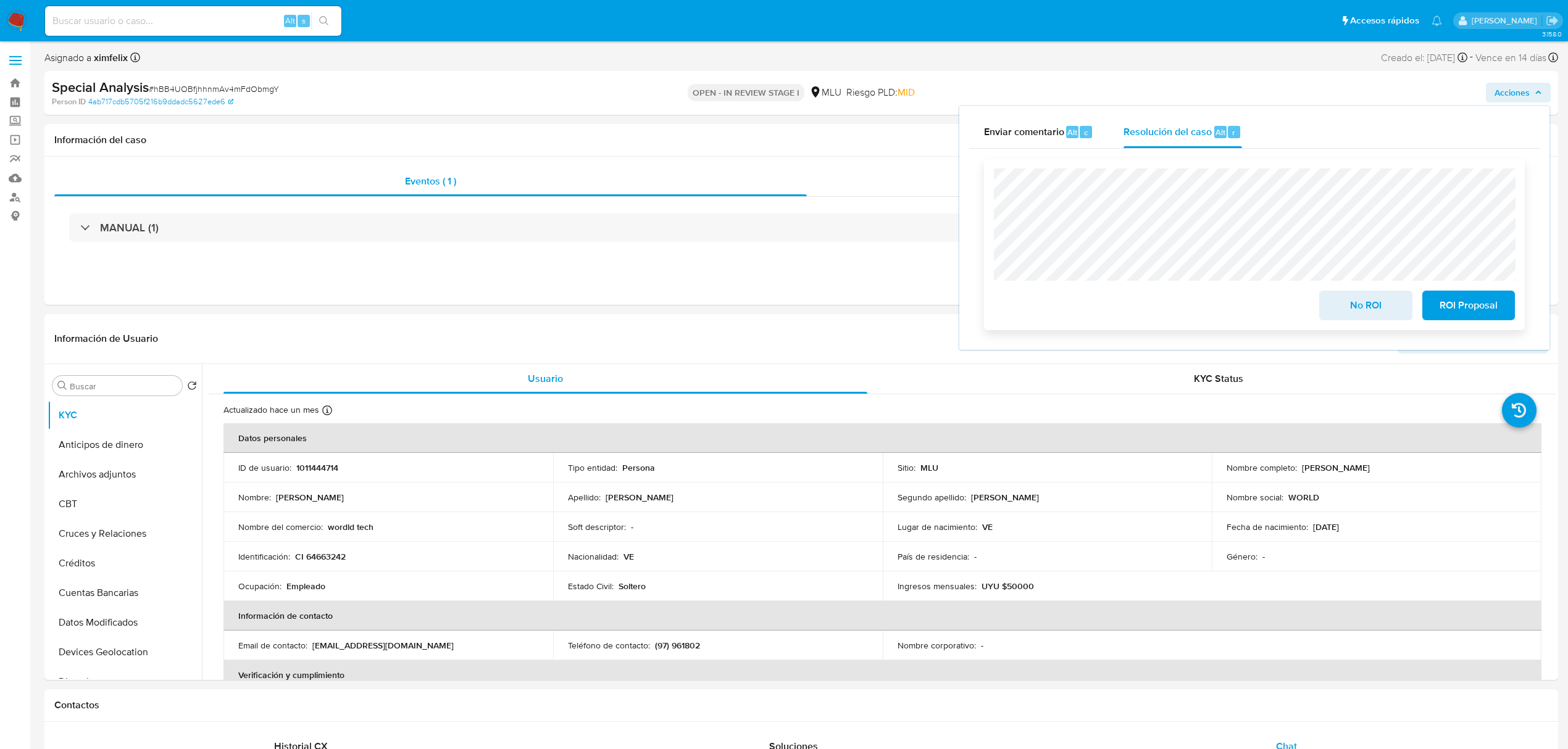
click at [1452, 297] on span "ROI Proposal" at bounding box center [1469, 306] width 61 height 27
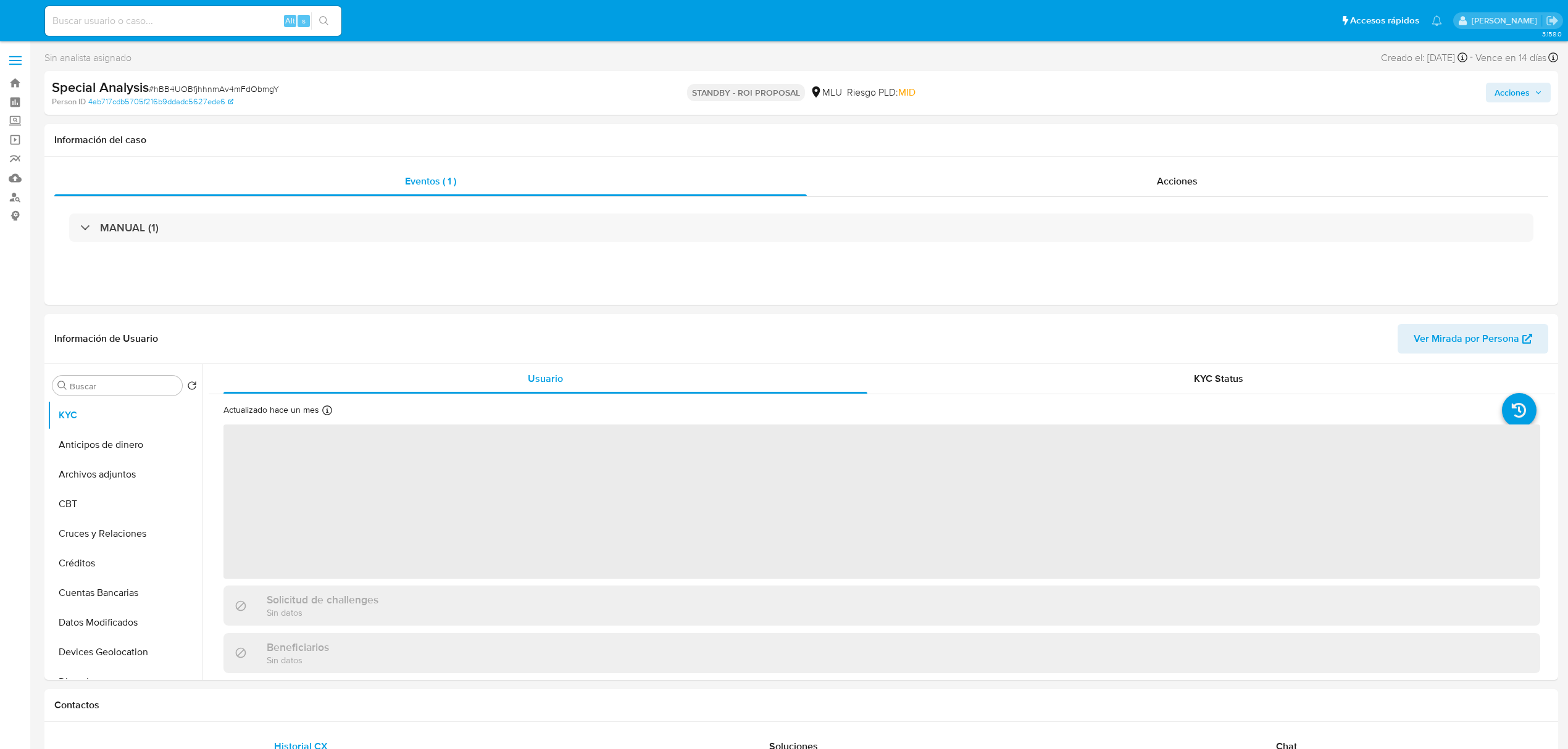
select select "10"
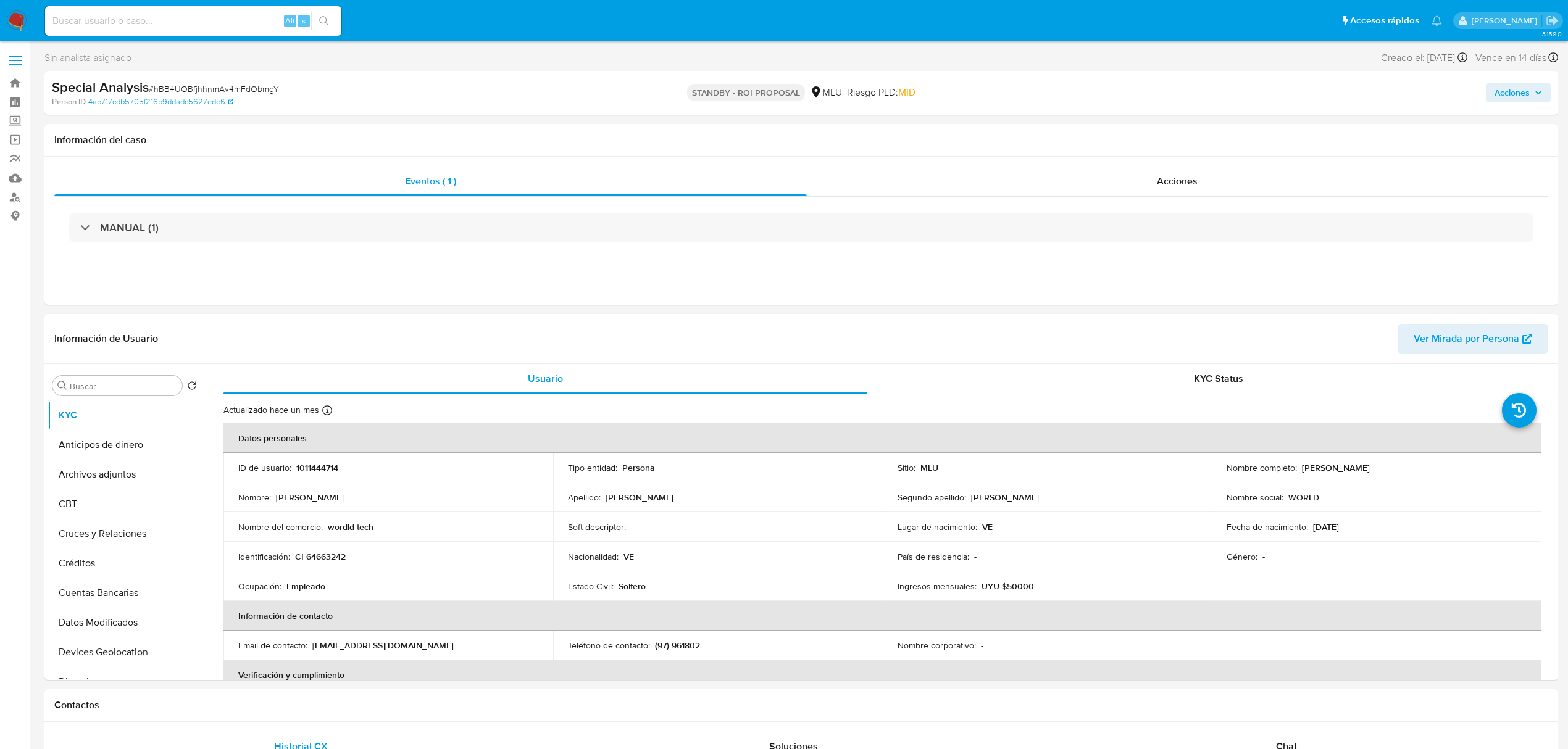
drag, startPoint x: 197, startPoint y: 35, endPoint x: 195, endPoint y: 20, distance: 15.1
click at [196, 35] on div "Alt s" at bounding box center [193, 21] width 296 height 30
click at [196, 18] on input at bounding box center [193, 21] width 296 height 16
paste input "JLC7iph1bjlD4CM3ntcwgJDa"
type input "JLC7iph1bjlD4CM3ntcwgJDa"
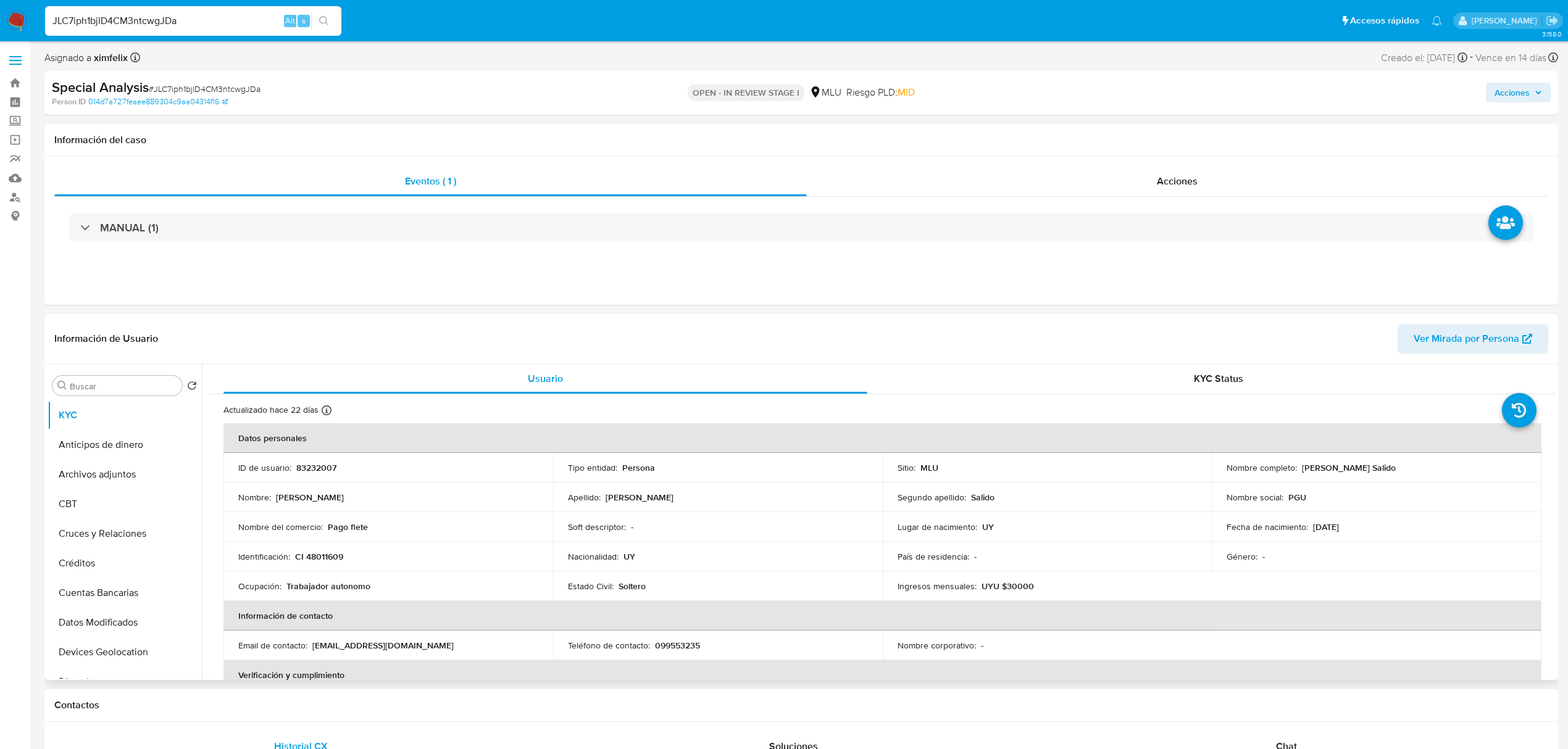
select select "10"
click at [321, 467] on p "83232007" at bounding box center [316, 468] width 40 height 11
copy p "83232007"
drag, startPoint x: 1433, startPoint y: 470, endPoint x: 1306, endPoint y: 462, distance: 127.3
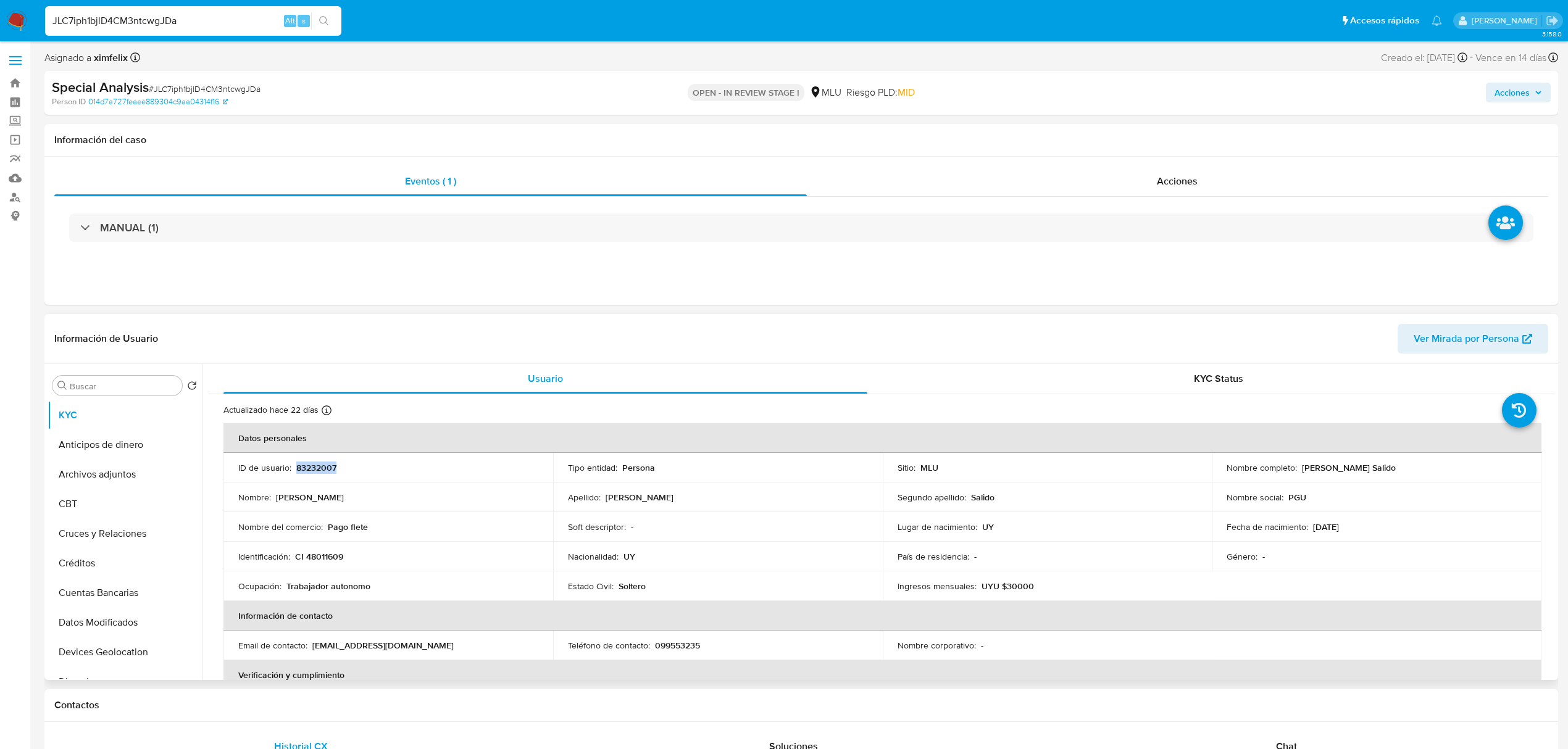
click at [1306, 463] on div "Nombre completo : [PERSON_NAME]" at bounding box center [1376, 468] width 300 height 11
copy p "[PERSON_NAME] Salido"
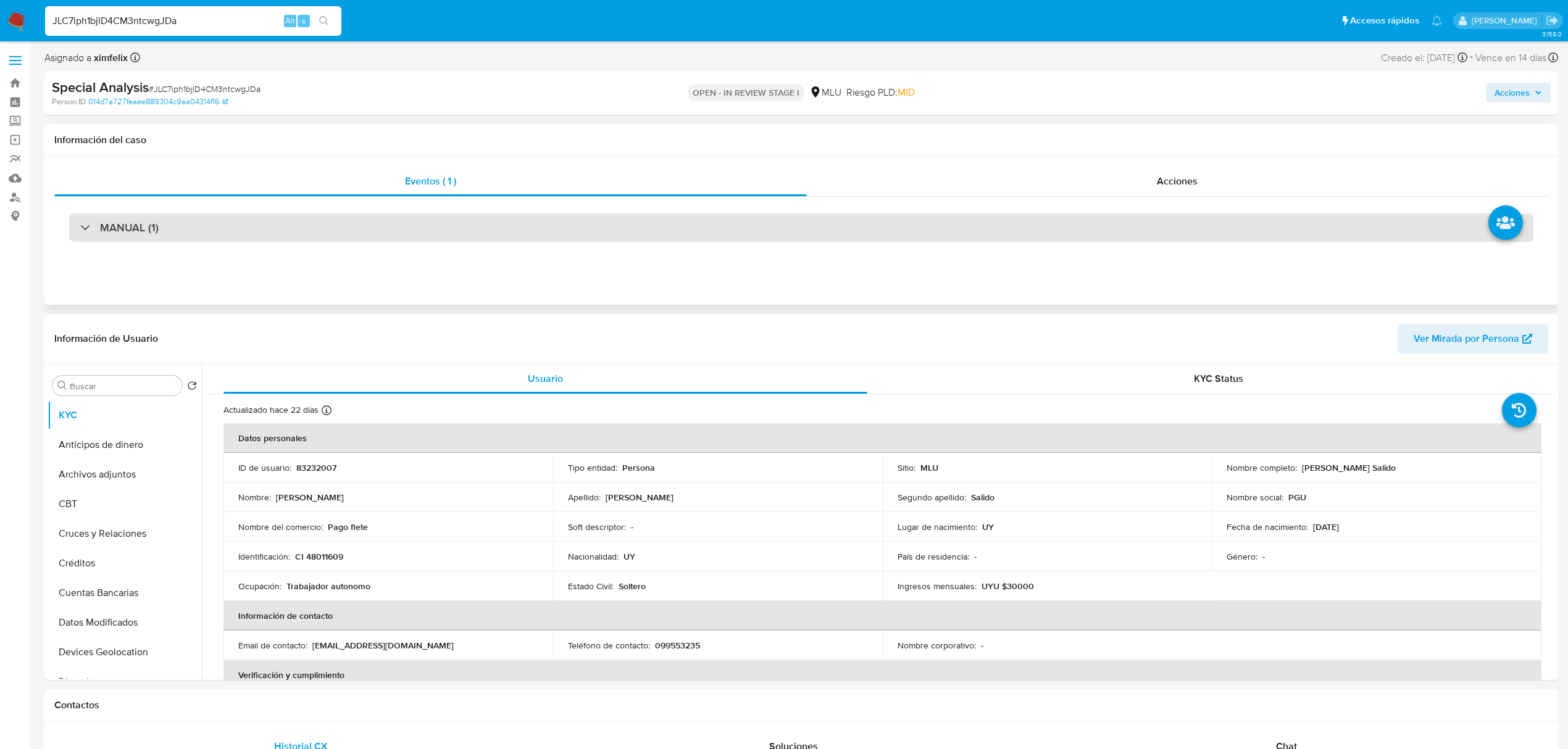
click at [658, 218] on div "MANUAL (1)" at bounding box center [801, 228] width 1464 height 28
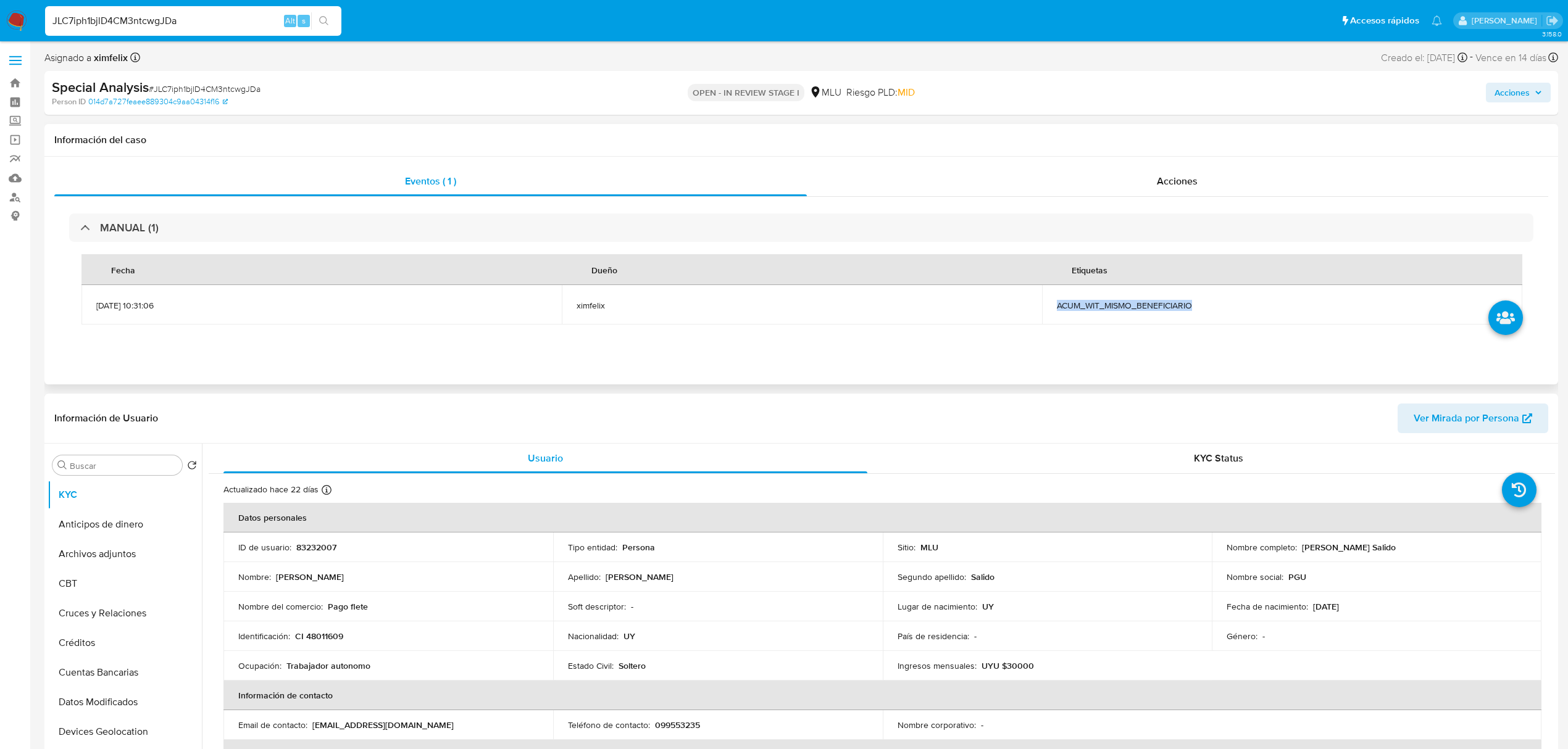
drag, startPoint x: 1201, startPoint y: 299, endPoint x: 1058, endPoint y: 309, distance: 143.3
click at [1058, 309] on span "ACUM_WIT_MISMO_BENEFICIARIO" at bounding box center [1282, 305] width 450 height 11
copy span "ACUM_WIT_MISMO_BENEFICIARIO"
click at [145, 30] on div "JLC7iph1bjlD4CM3ntcwgJDa Alt s" at bounding box center [193, 21] width 296 height 30
click at [143, 25] on input "JLC7iph1bjlD4CM3ntcwgJDa" at bounding box center [193, 21] width 296 height 16
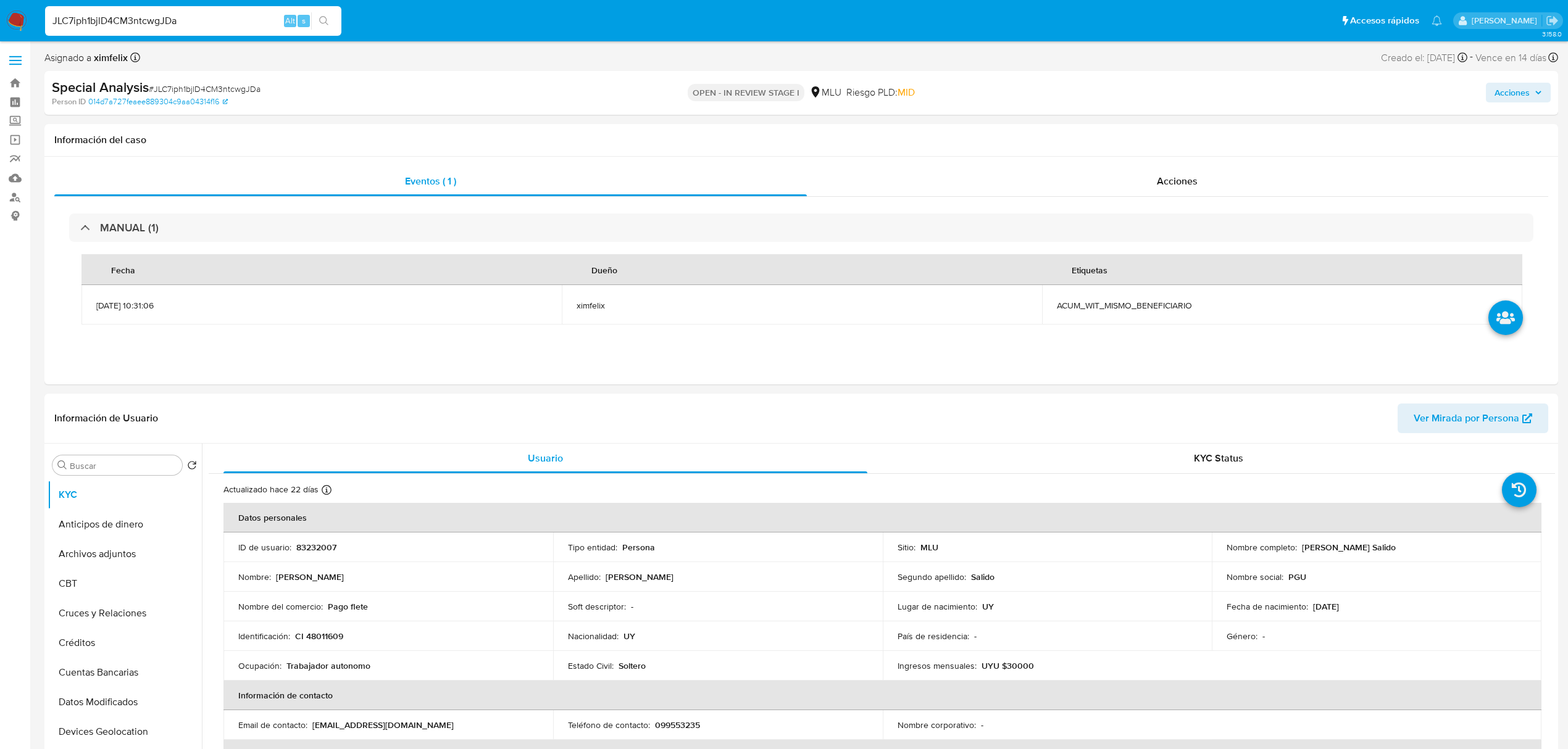
click at [143, 25] on input "JLC7iph1bjlD4CM3ntcwgJDa" at bounding box center [193, 21] width 296 height 16
paste input "pkGmcXJcAX0R0efE1Xpy48vj"
type input "pkGmcXJcAX0R0efE1Xpy48vj"
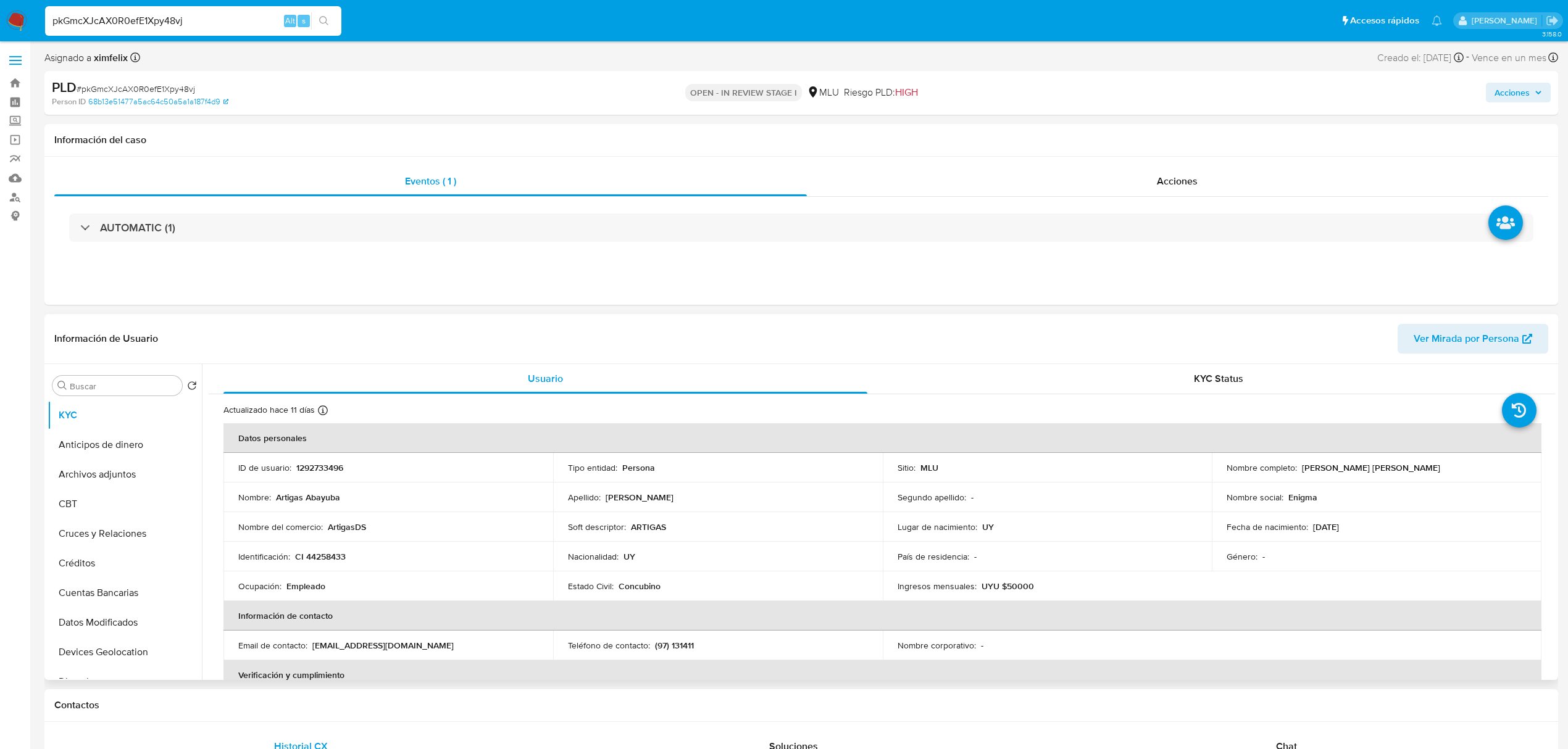
select select "10"
click at [321, 468] on p "1292733496" at bounding box center [319, 468] width 47 height 11
copy p "1292733496"
drag, startPoint x: 1443, startPoint y: 468, endPoint x: 1297, endPoint y: 467, distance: 146.0
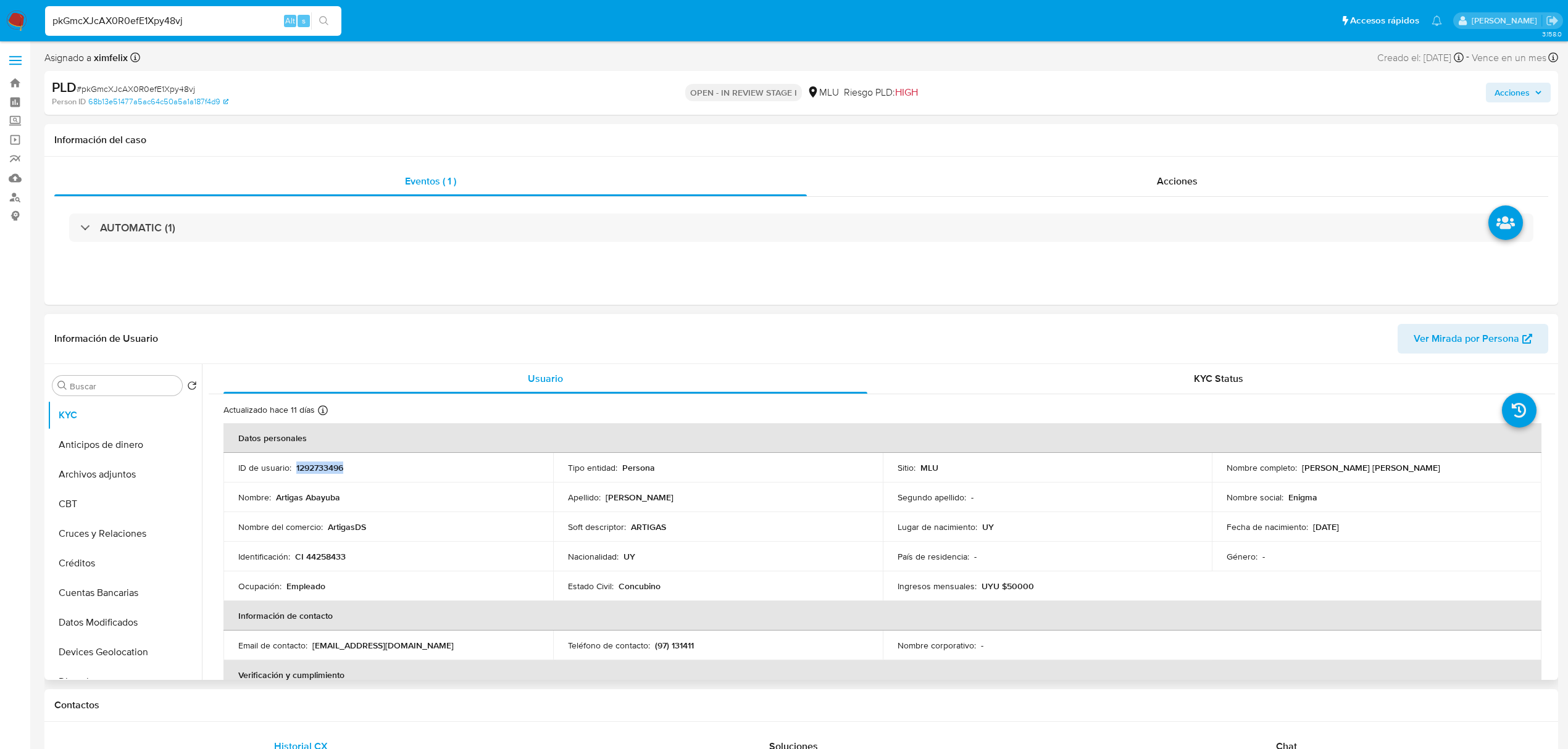
click at [1297, 467] on div "Nombre completo : Artigas Abayuba Dornelles Serradell" at bounding box center [1376, 468] width 300 height 11
copy p "Artigas Abayuba Dornelles Serradell"
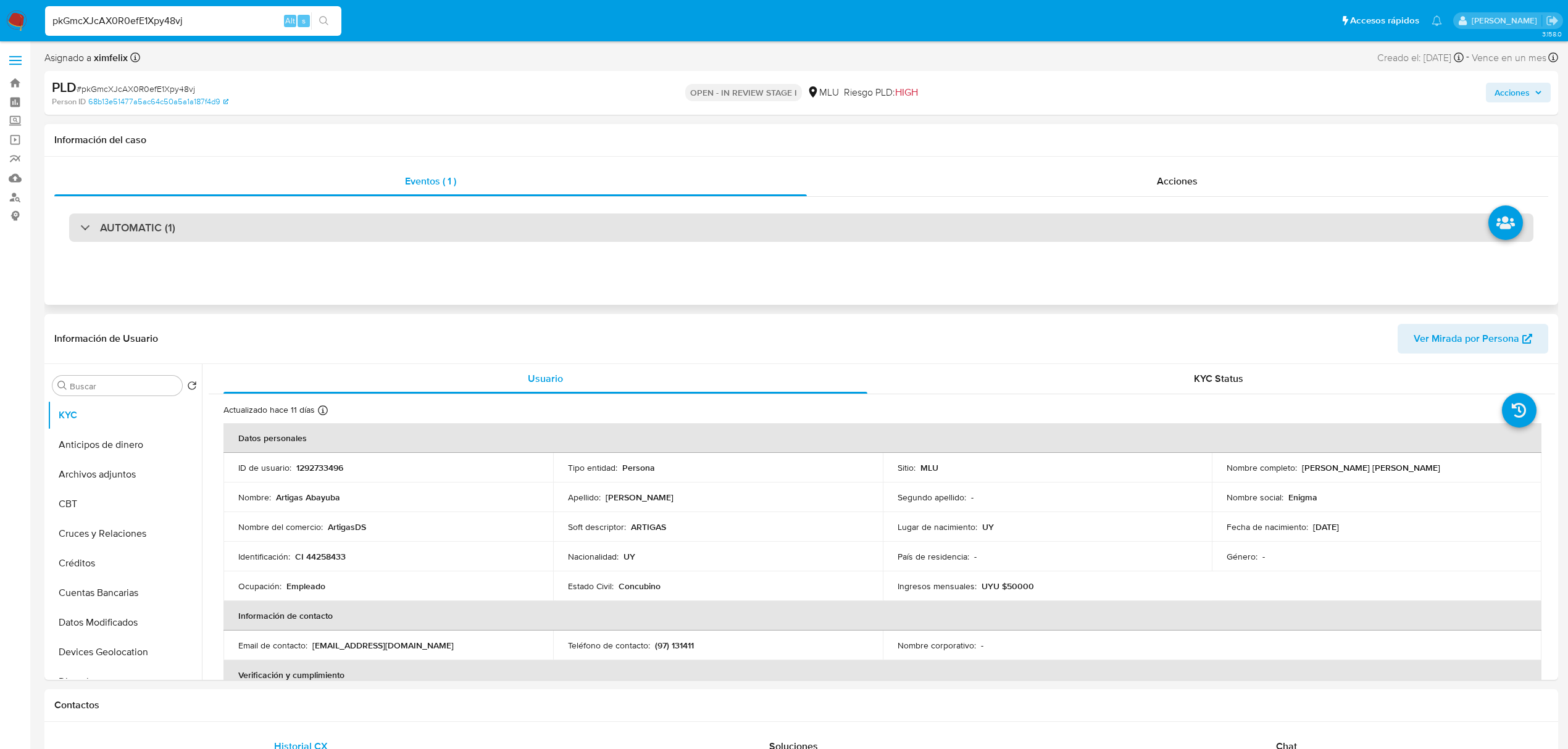
click at [1085, 218] on div "AUTOMATIC (1)" at bounding box center [801, 228] width 1464 height 28
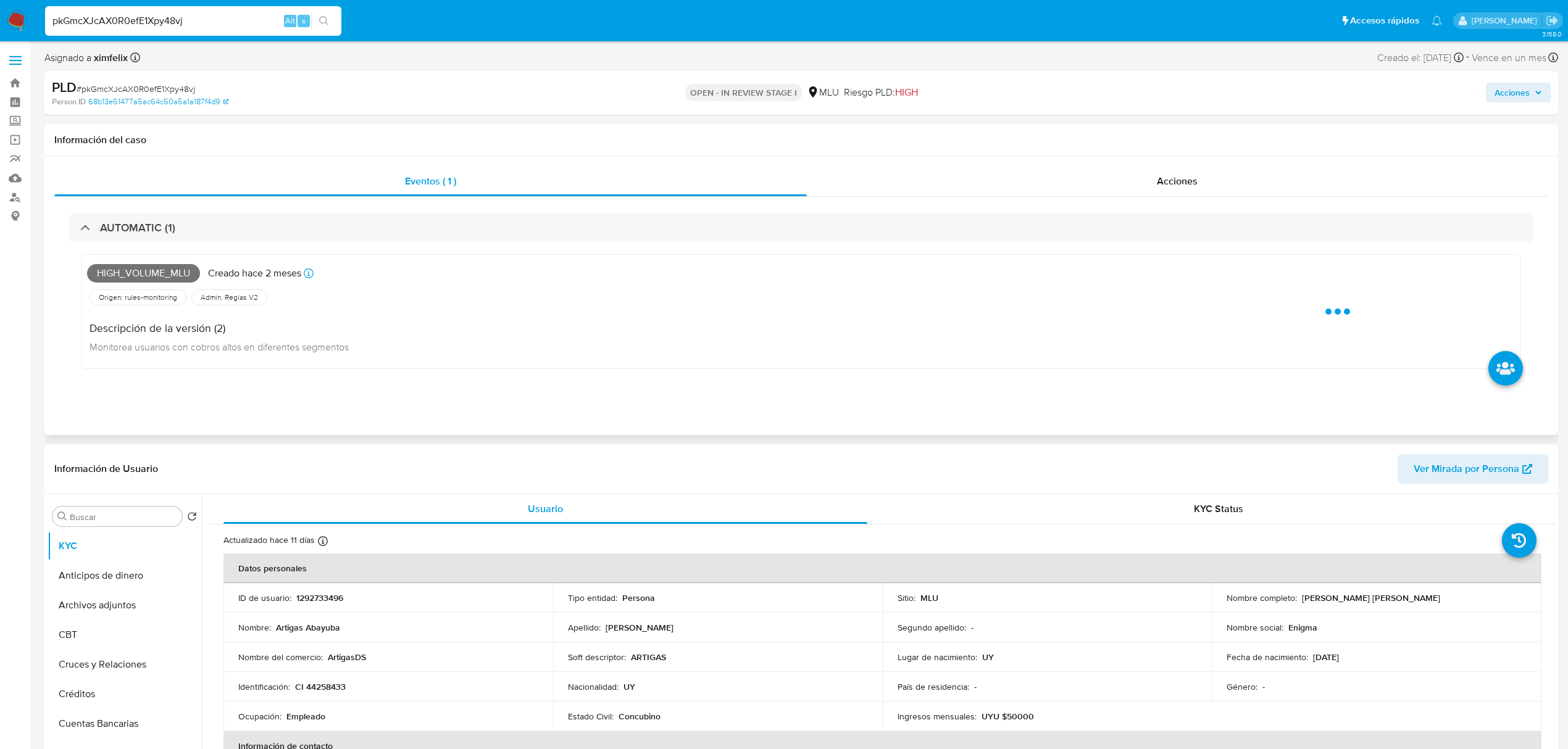
click at [123, 270] on span "High_volume_mlu" at bounding box center [143, 273] width 113 height 19
copy span "High_volume_mlu"
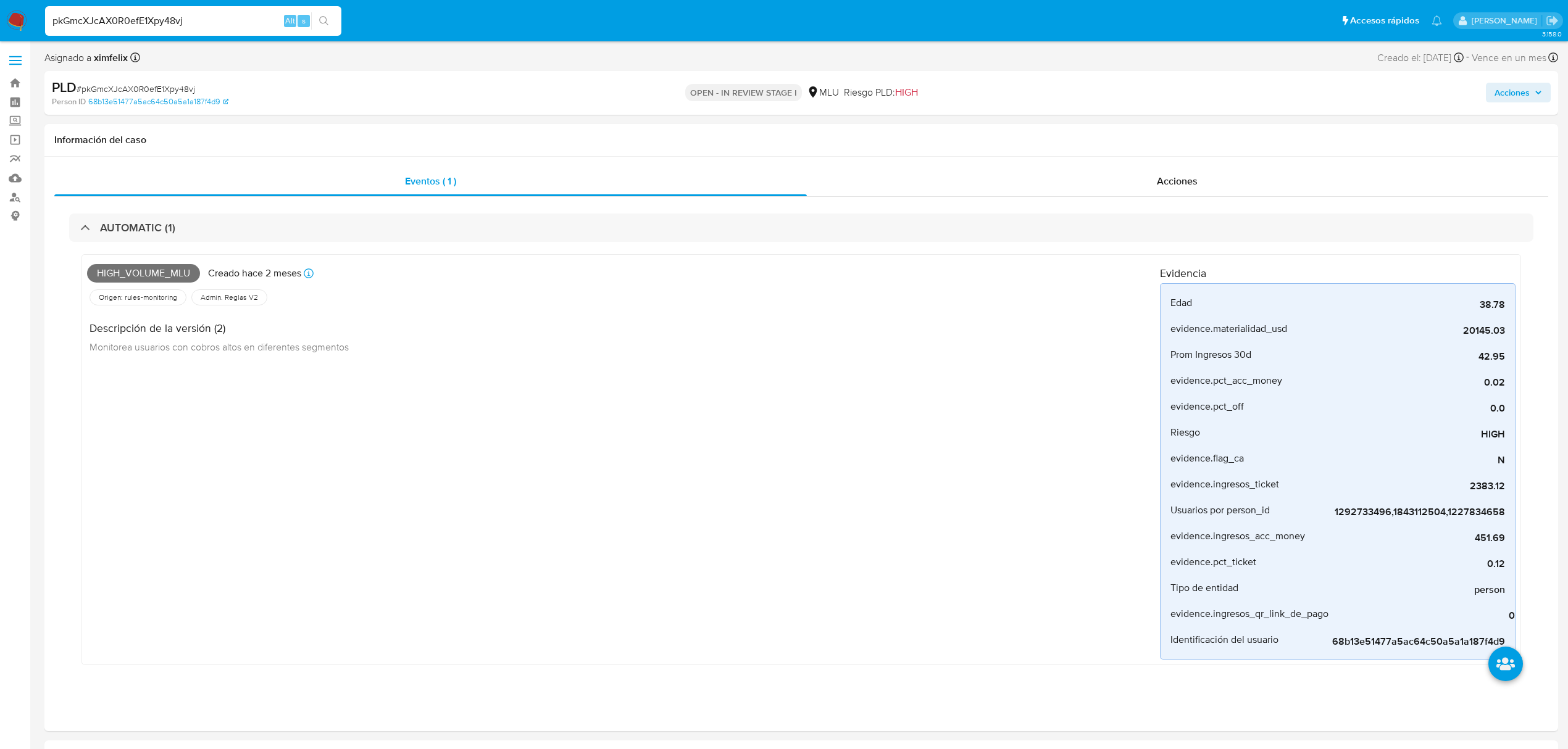
click at [177, 19] on input "pkGmcXJcAX0R0efE1Xpy48vj" at bounding box center [193, 21] width 296 height 16
paste input "WLPjJTM8Q9SjOgAHCgMO7sol"
type input "WLPjJTM8Q9SjOgAHCgMO7sol"
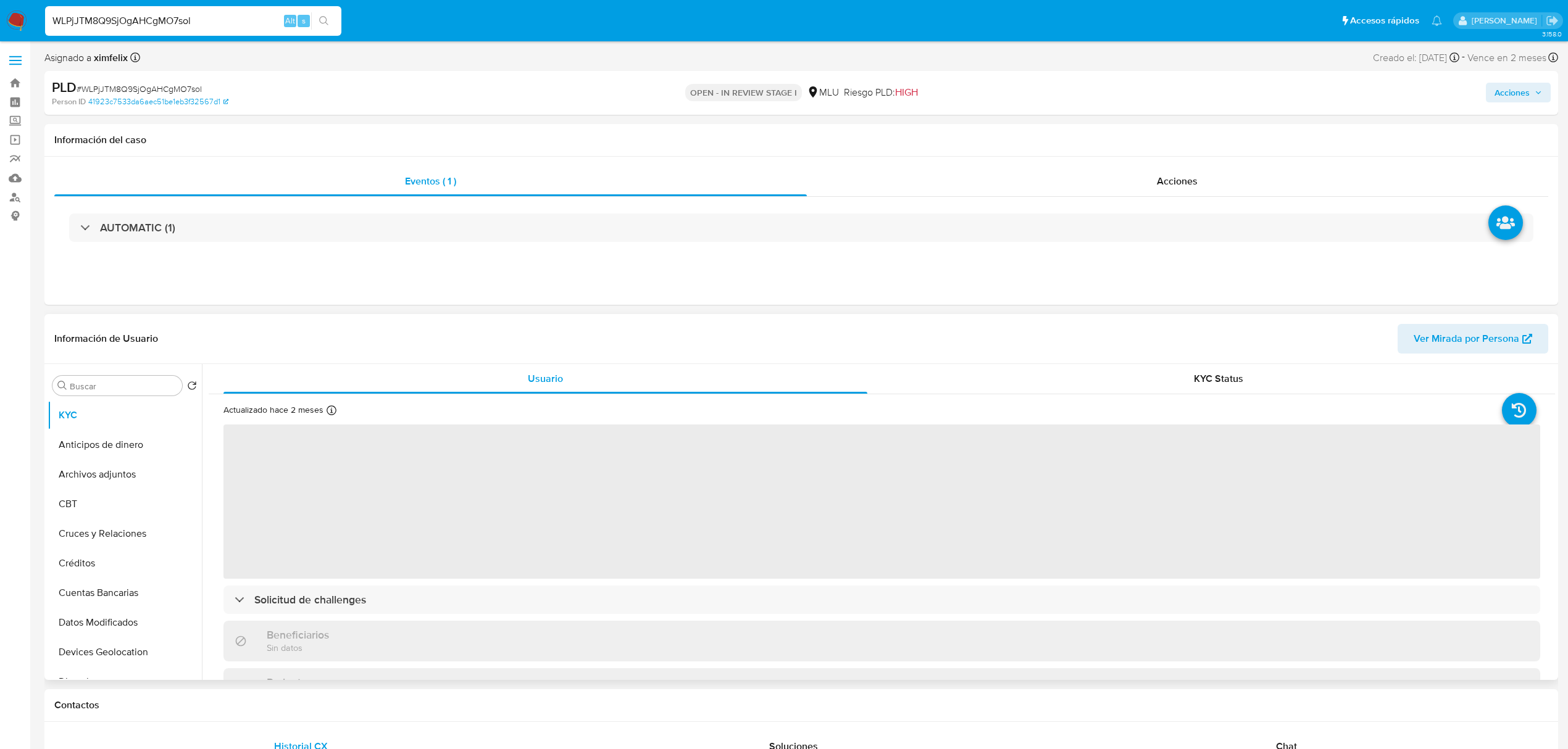
select select "10"
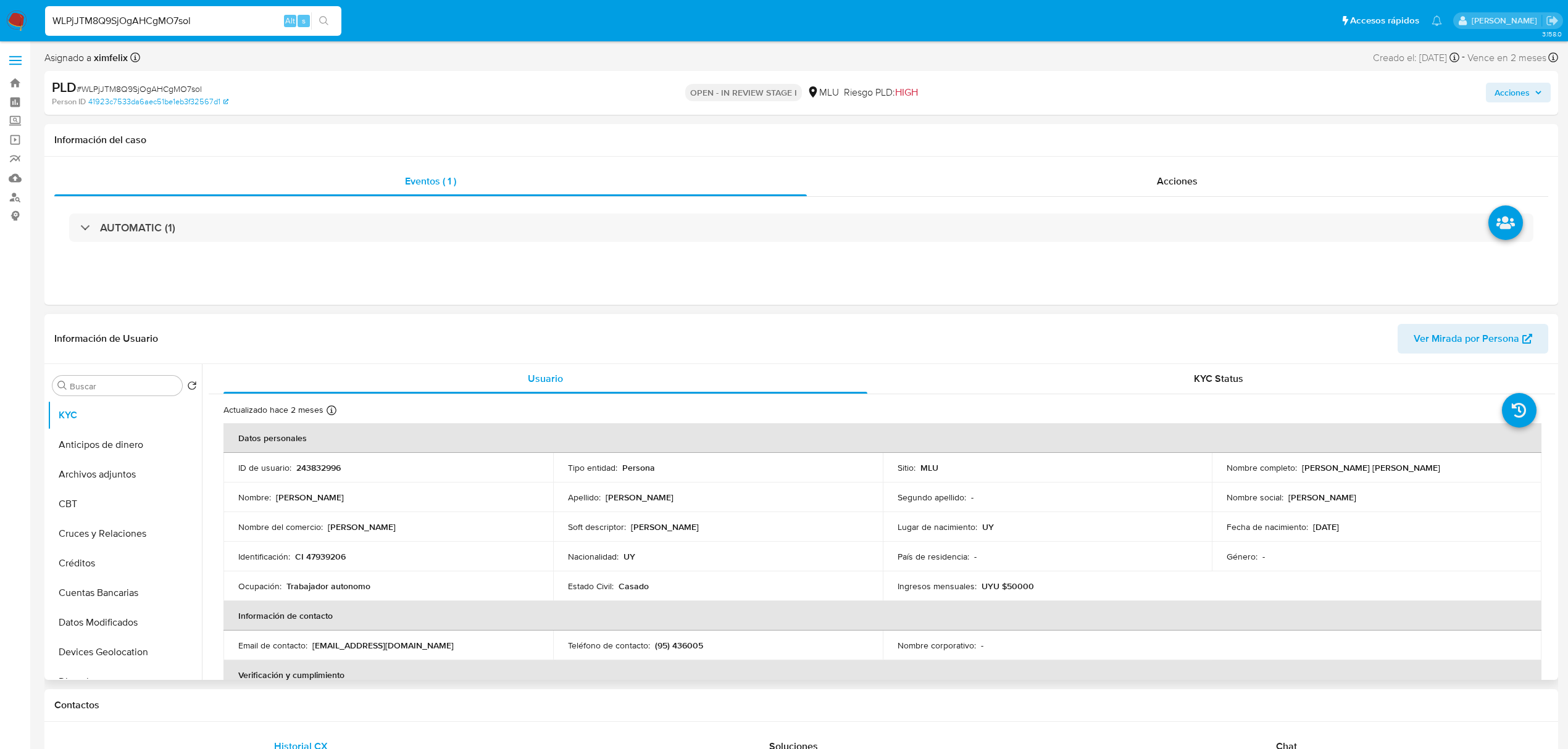
click at [311, 463] on p "243832996" at bounding box center [318, 468] width 45 height 11
copy p "243832996"
drag, startPoint x: 1391, startPoint y: 470, endPoint x: 1299, endPoint y: 470, distance: 92.0
click at [1299, 470] on div "Nombre completo : Teresa Jaquelin Pio Moreira" at bounding box center [1376, 468] width 300 height 11
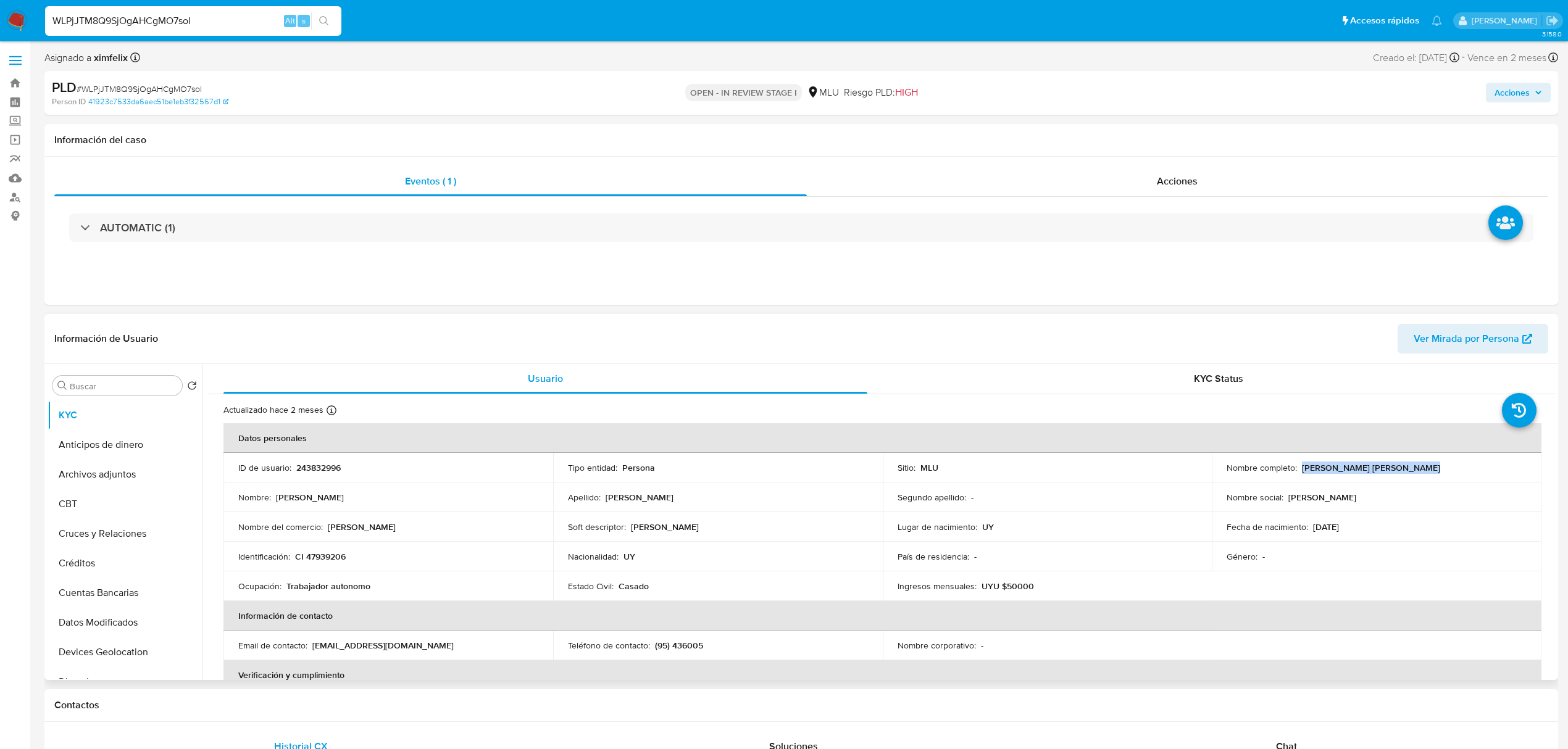
copy p "Teresa Jaquelin Pio Moreira"
click at [1174, 183] on span "Acciones" at bounding box center [1177, 181] width 41 height 14
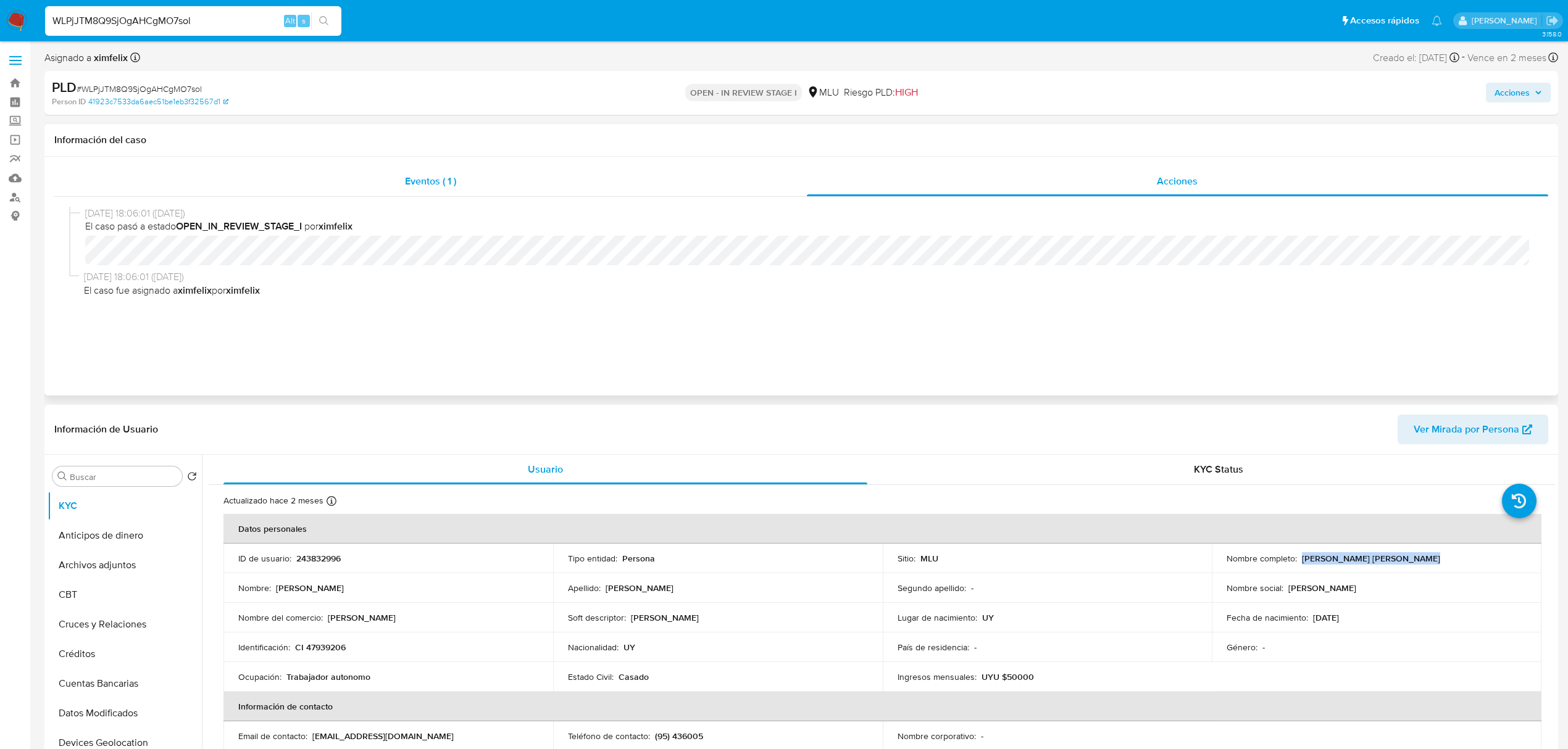
click at [619, 186] on div "Eventos ( 1 )" at bounding box center [430, 181] width 752 height 30
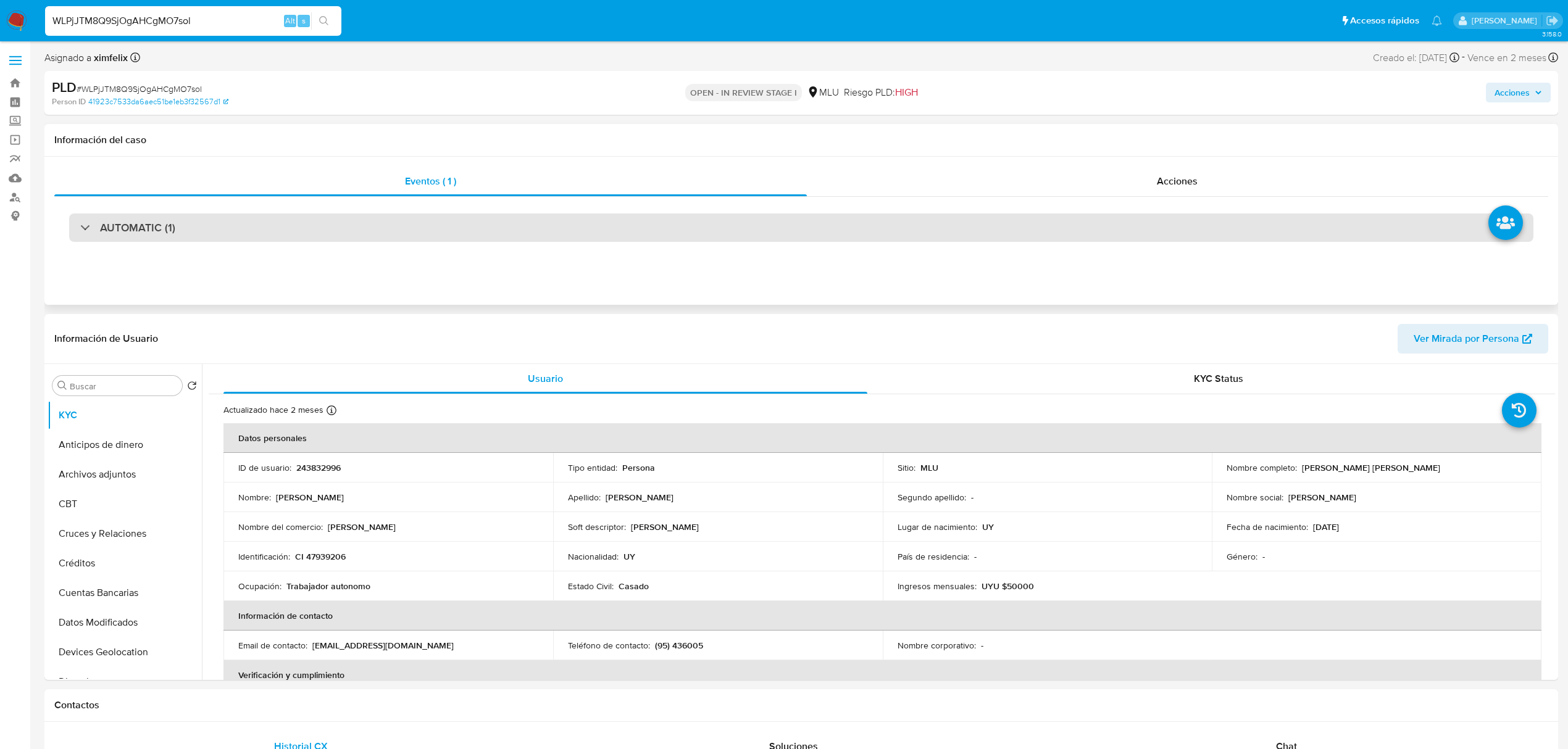
click at [692, 219] on div "AUTOMATIC (1)" at bounding box center [801, 228] width 1464 height 28
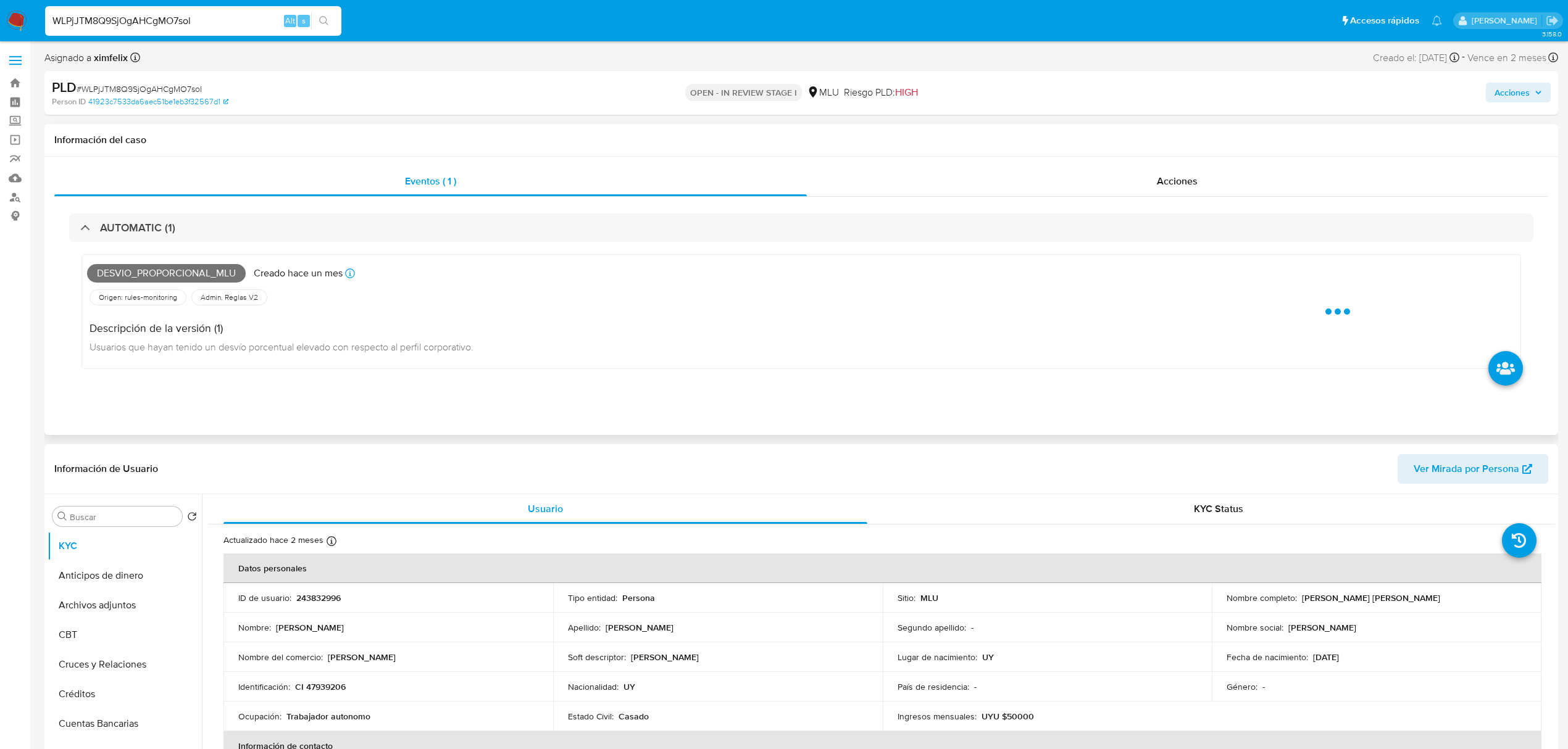
click at [143, 275] on span "Desvio_proporcional_mlu" at bounding box center [166, 273] width 159 height 19
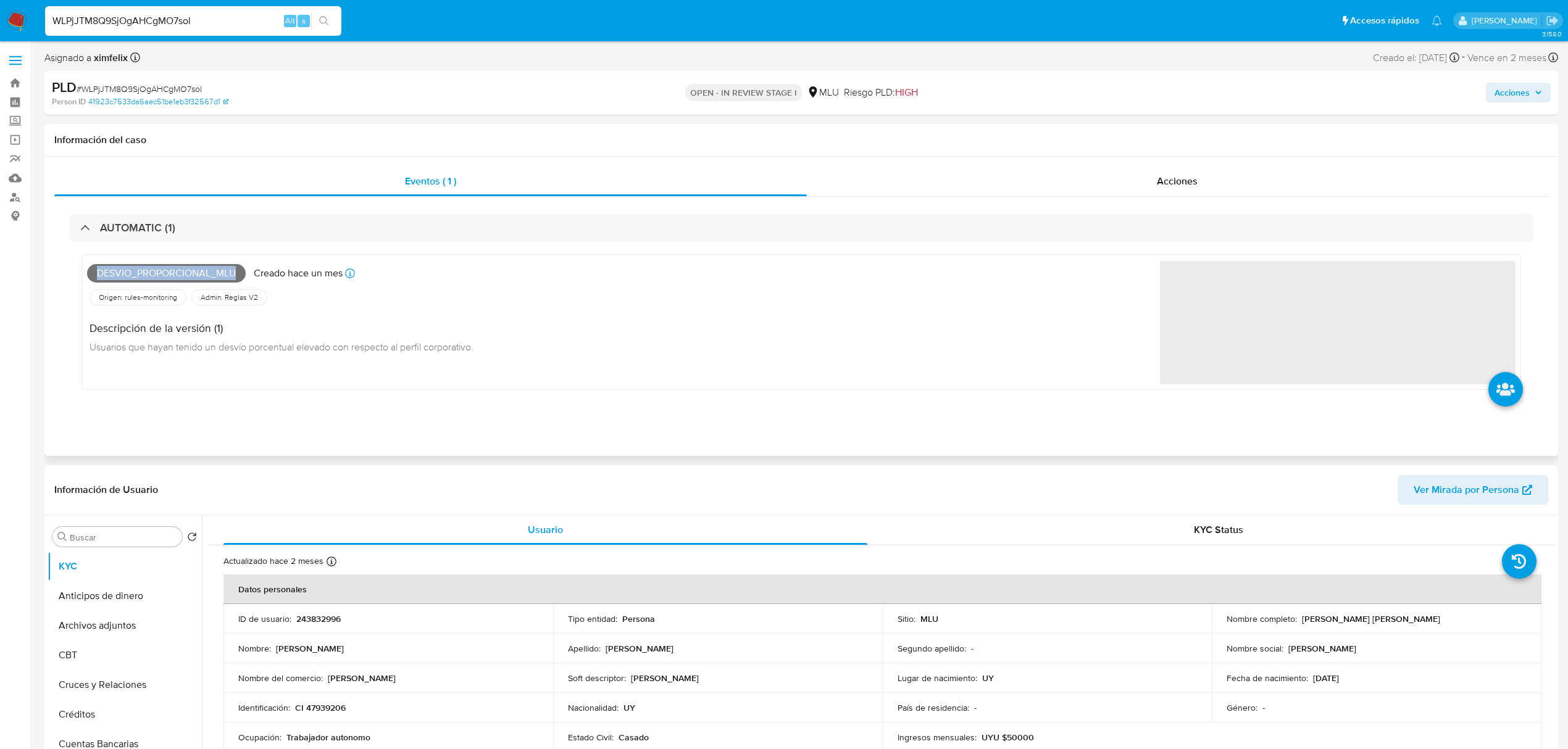
click at [143, 275] on span "Desvio_proporcional_mlu" at bounding box center [166, 273] width 159 height 19
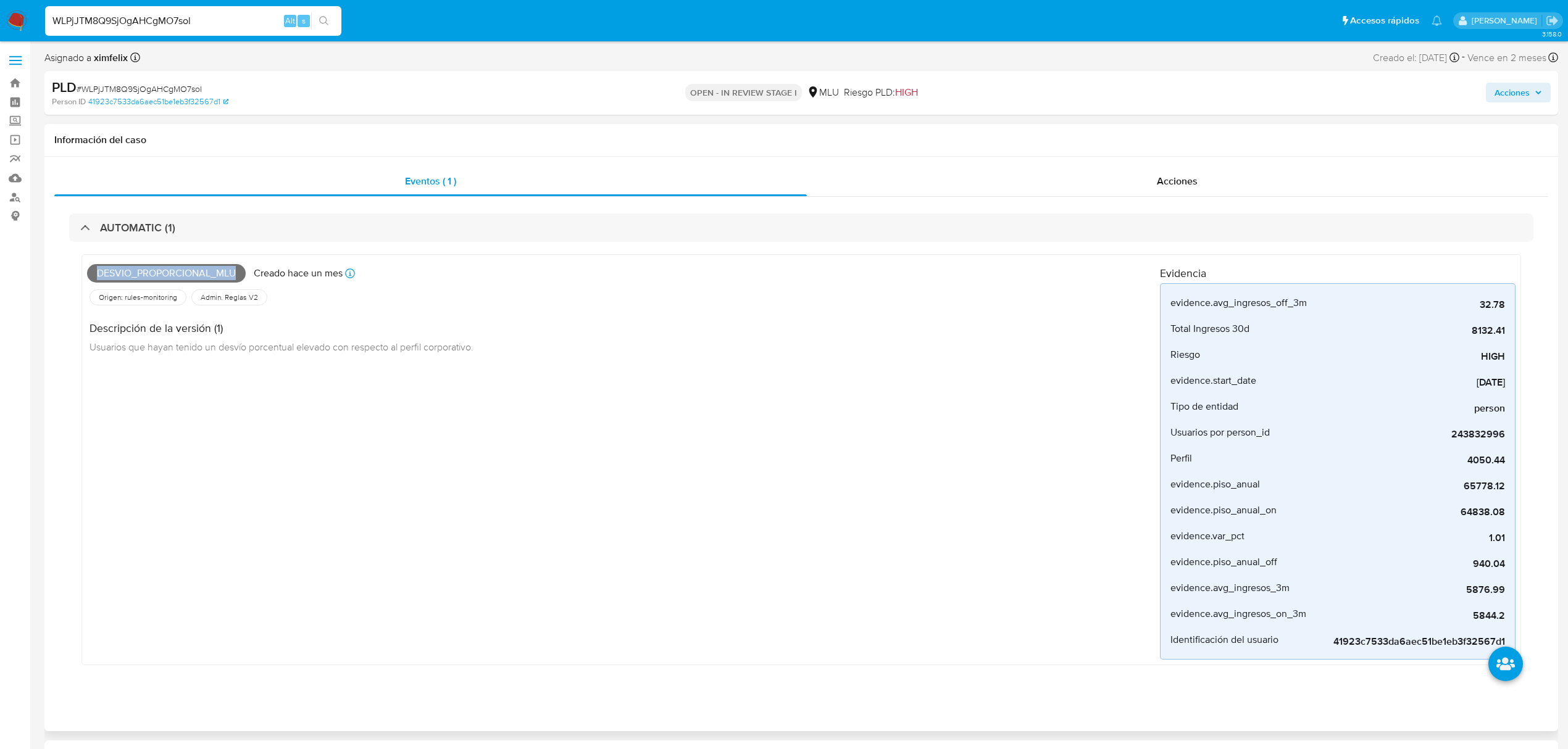
copy span "Desvio_proporcional_mlu"
click at [176, 25] on input "WLPjJTM8Q9SjOgAHCgMO7sol" at bounding box center [193, 21] width 296 height 16
paste input "tHTEtFkN1eW8bOzTRtNFqp5f"
type input "tHTEtFkN1eW8bOzTRtNFqp5f"
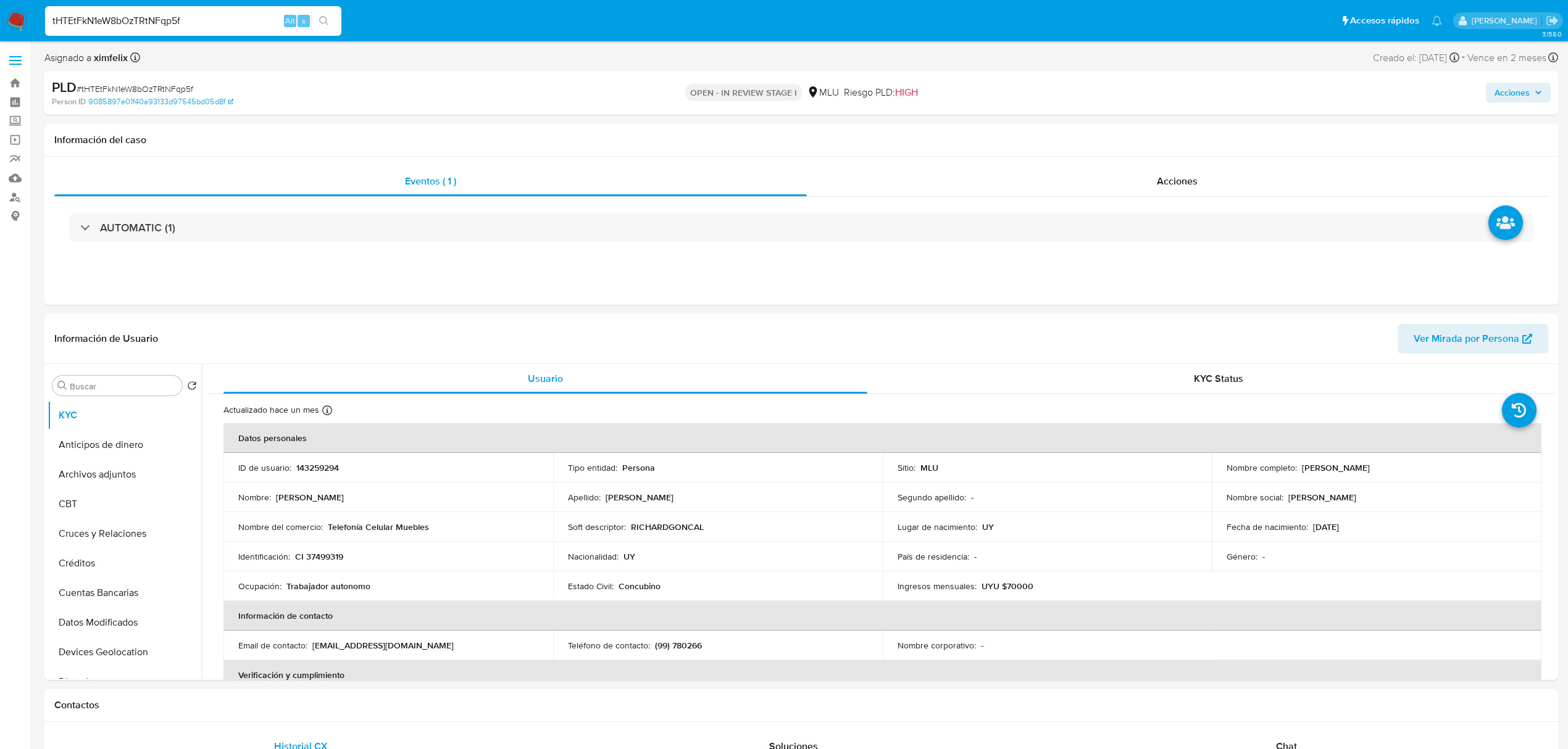
select select "10"
drag, startPoint x: 1437, startPoint y: 463, endPoint x: 1296, endPoint y: 470, distance: 141.2
click at [1296, 470] on div "Nombre completo : Richard Enrique Goncalvez Pereira" at bounding box center [1376, 468] width 300 height 11
copy p "Richard Enrique Goncalvez Pereira"
click at [315, 467] on p "143259294" at bounding box center [317, 468] width 43 height 11
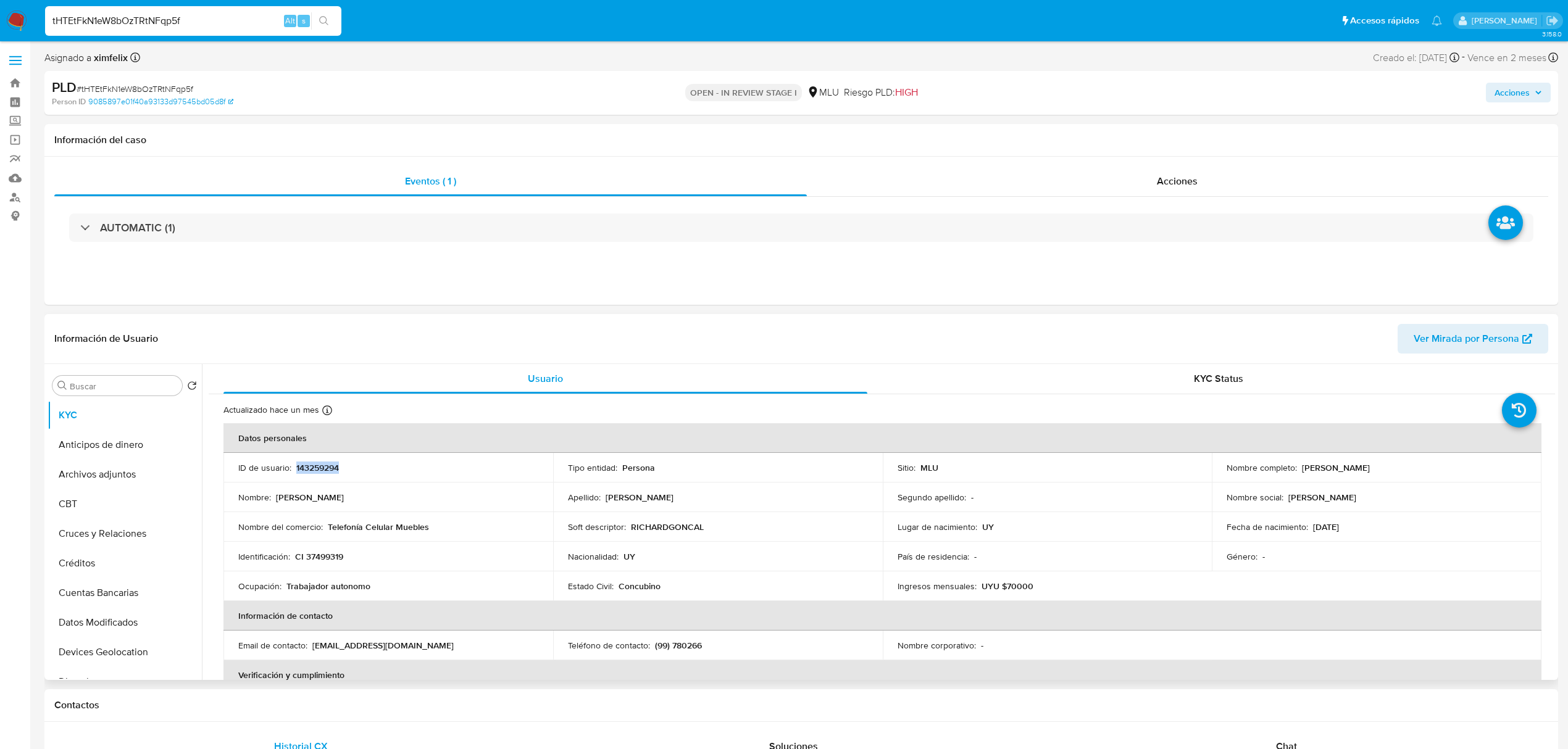
click at [315, 467] on p "143259294" at bounding box center [317, 468] width 43 height 11
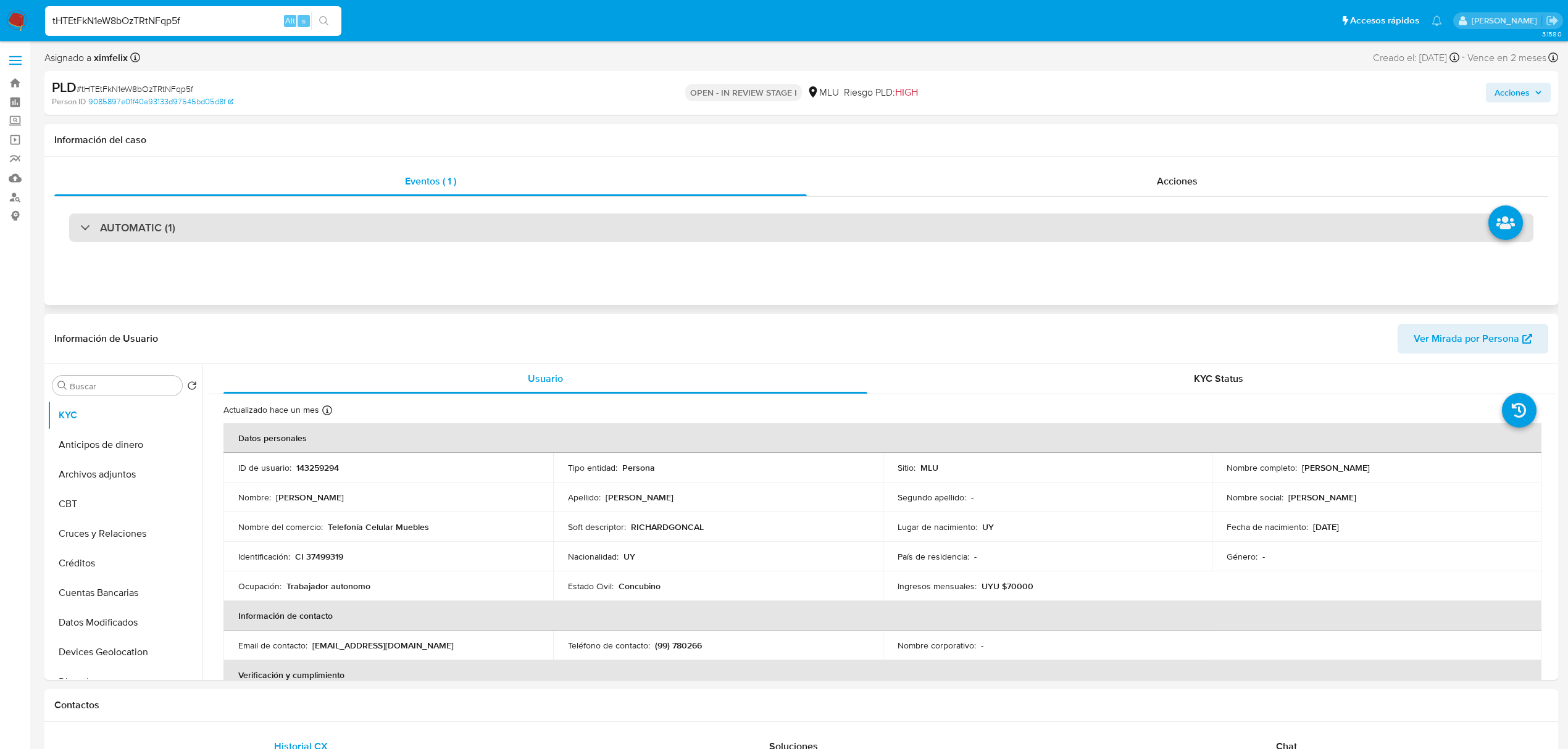
click at [347, 220] on div "AUTOMATIC (1)" at bounding box center [801, 228] width 1464 height 28
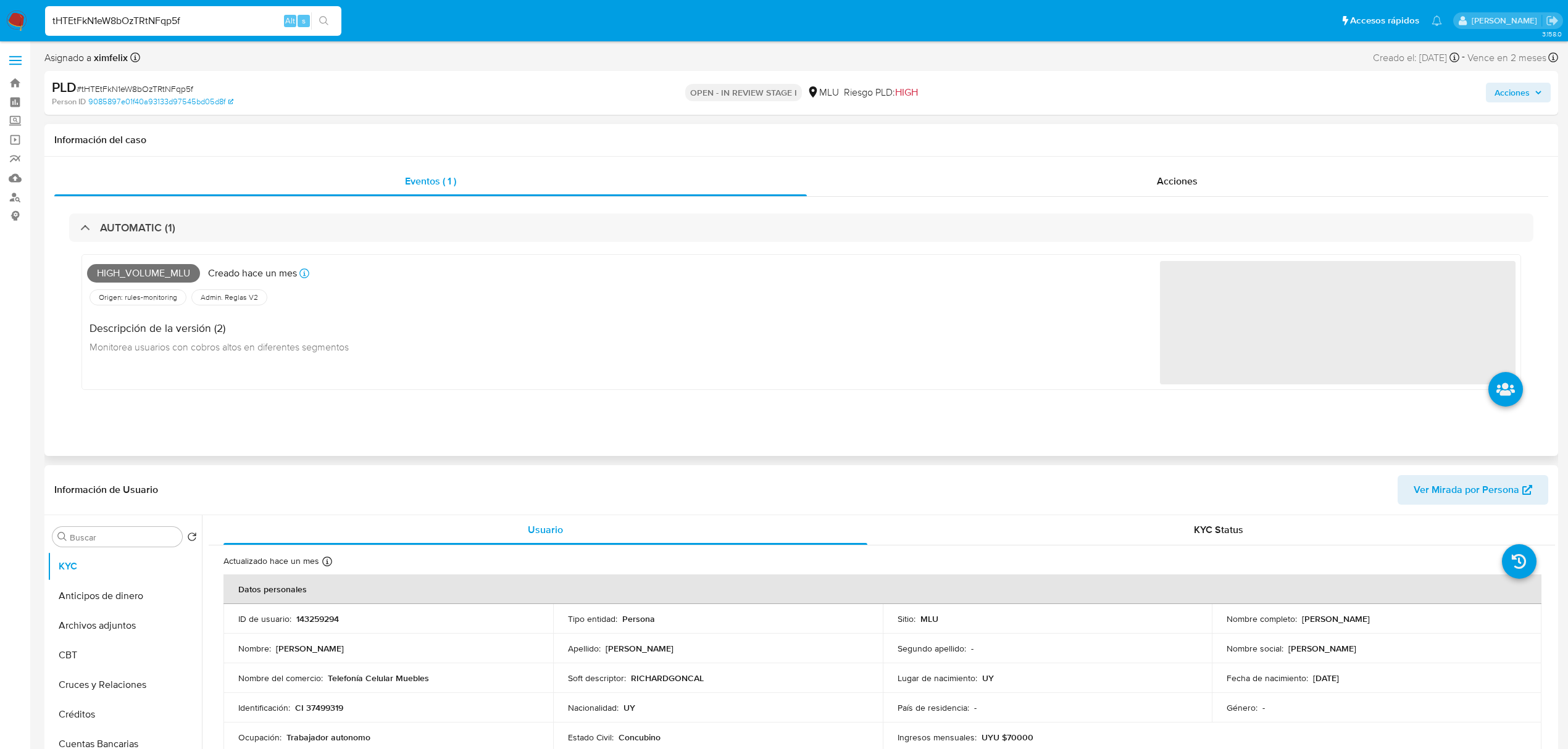
drag, startPoint x: 156, startPoint y: 269, endPoint x: 162, endPoint y: 273, distance: 7.2
click at [162, 273] on span "High_volume_mlu" at bounding box center [143, 273] width 113 height 19
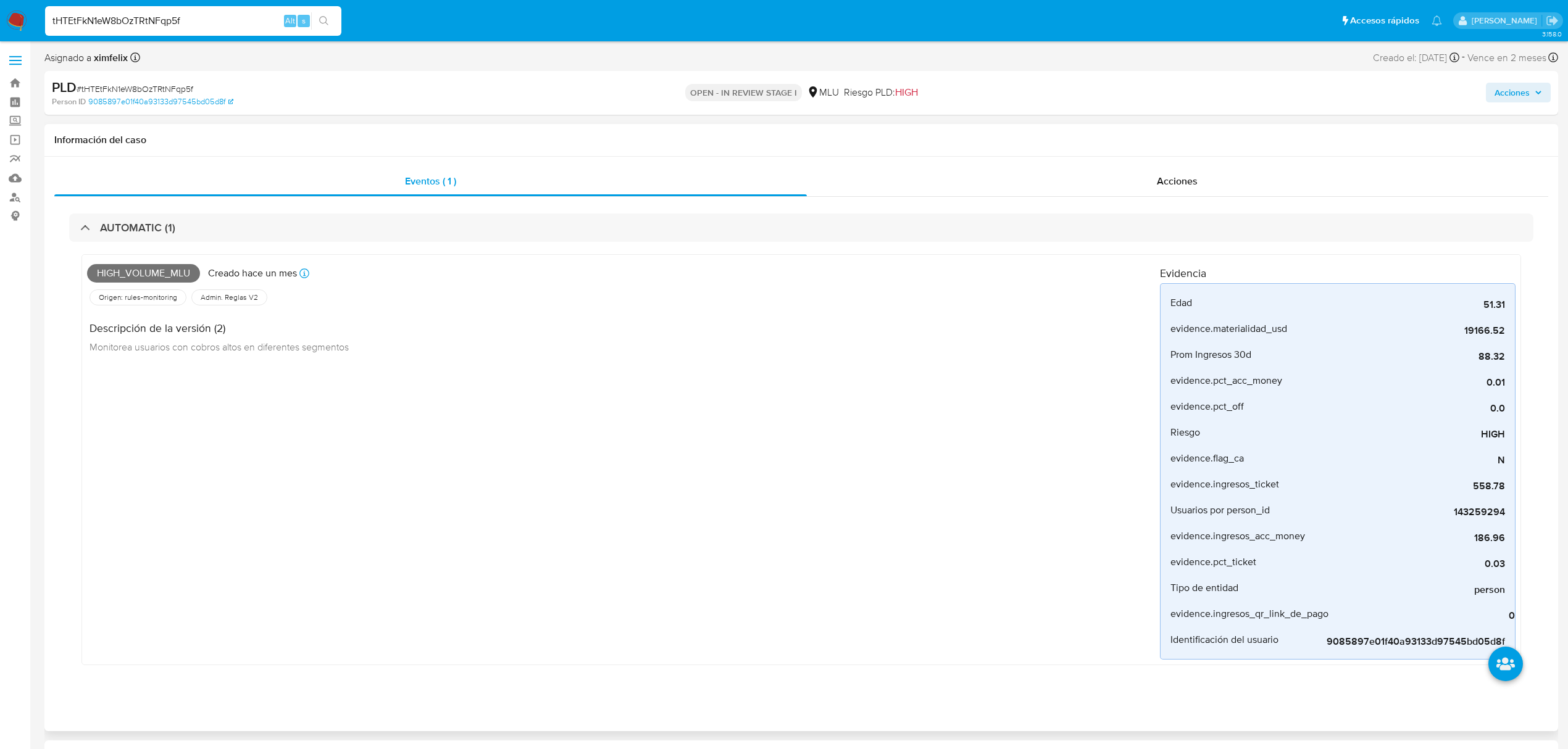
click at [164, 274] on span "High_volume_mlu" at bounding box center [143, 273] width 113 height 19
click at [166, 275] on span "High_volume_mlu" at bounding box center [143, 273] width 113 height 19
click at [164, 15] on input "tHTEtFkN1eW8bOzTRtNFqp5f" at bounding box center [193, 21] width 296 height 16
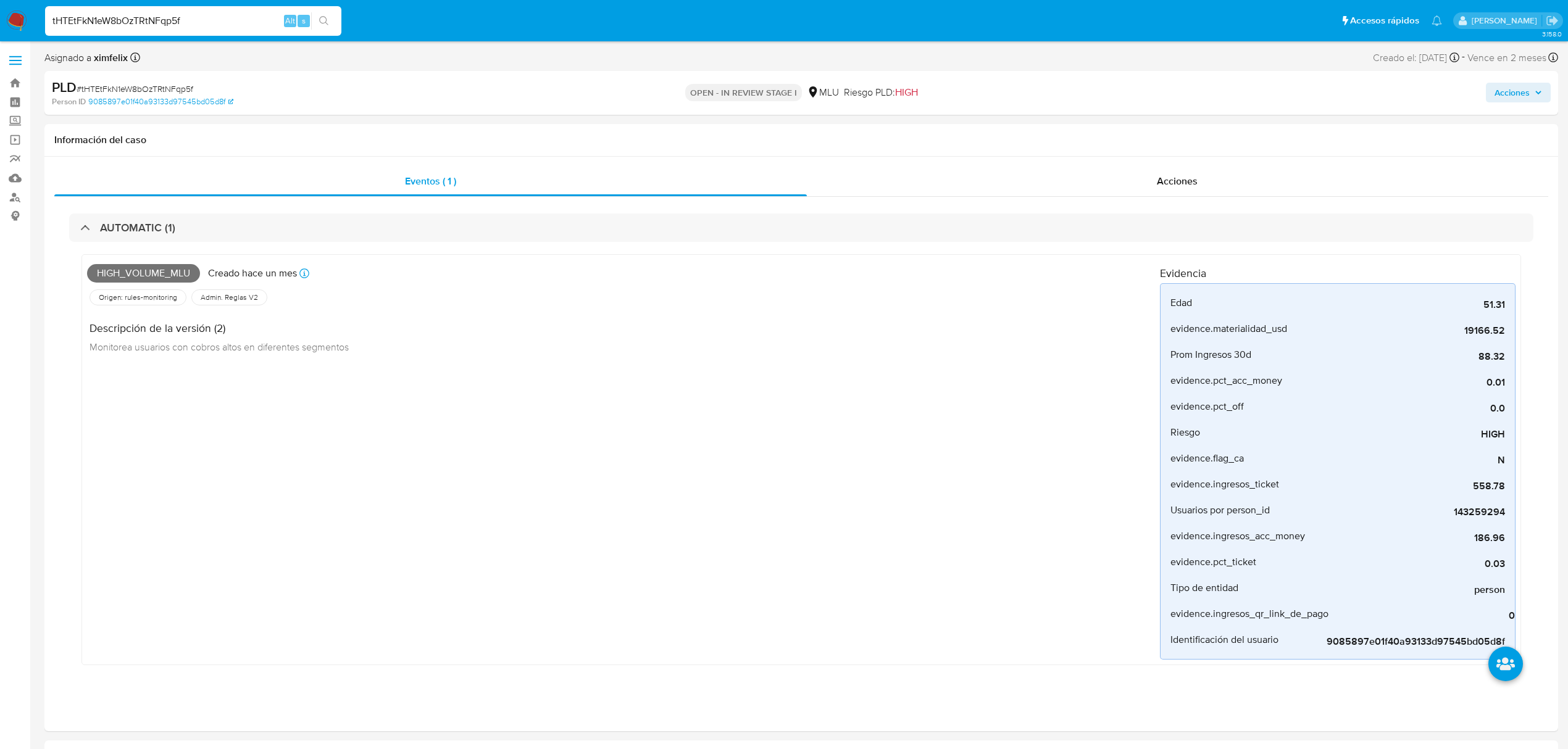
paste input "8eBhxJW19WDcncRAd2Q7T2UJ"
type input "8eBhxJW19WDcncRAd2Q7T2UJ"
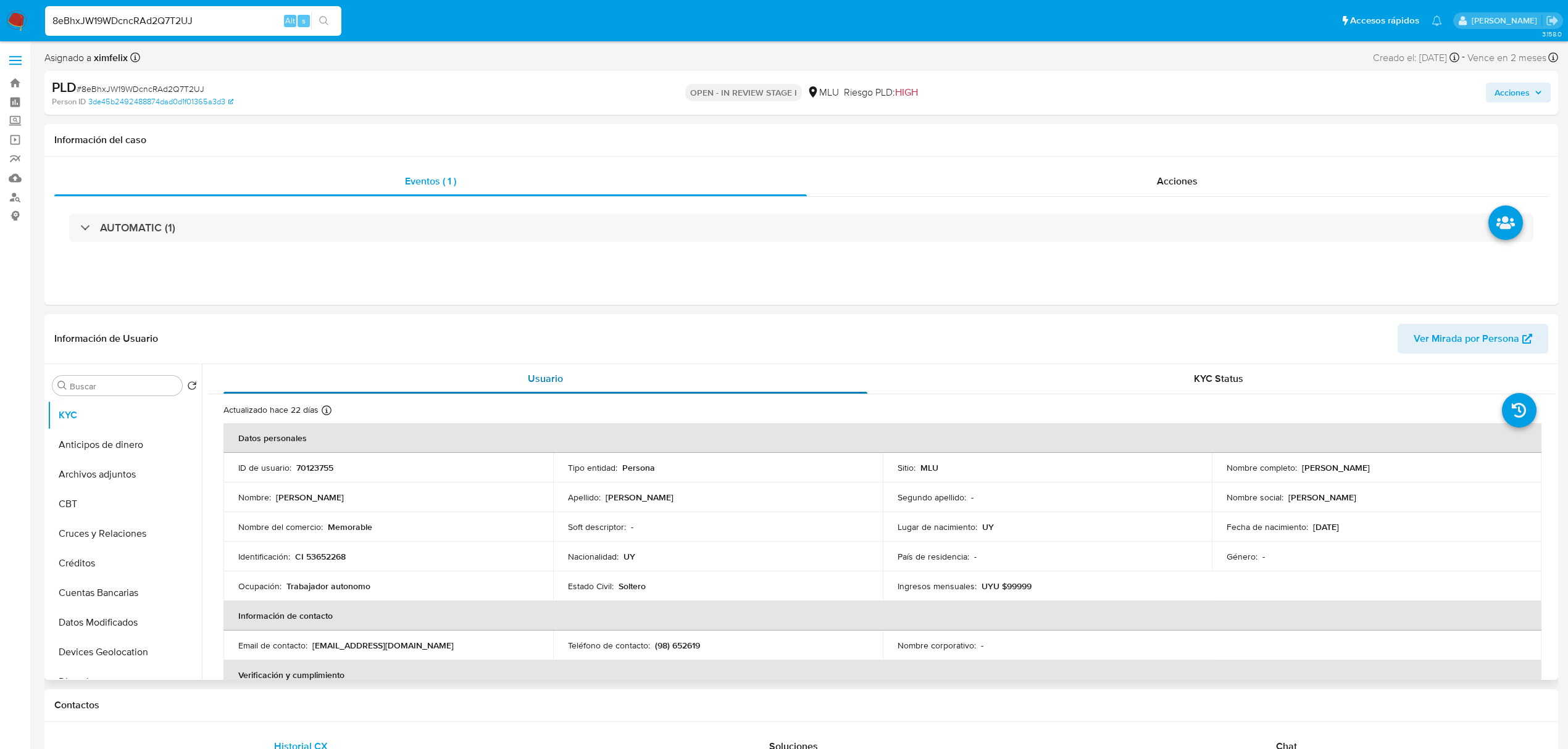
select select "10"
click at [319, 470] on p "70123755" at bounding box center [314, 468] width 37 height 11
click at [1430, 469] on div "Nombre completo : Kevin Fabricio Gonzalez Escobar" at bounding box center [1376, 468] width 300 height 11
drag, startPoint x: 1383, startPoint y: 463, endPoint x: 1327, endPoint y: 480, distance: 58.5
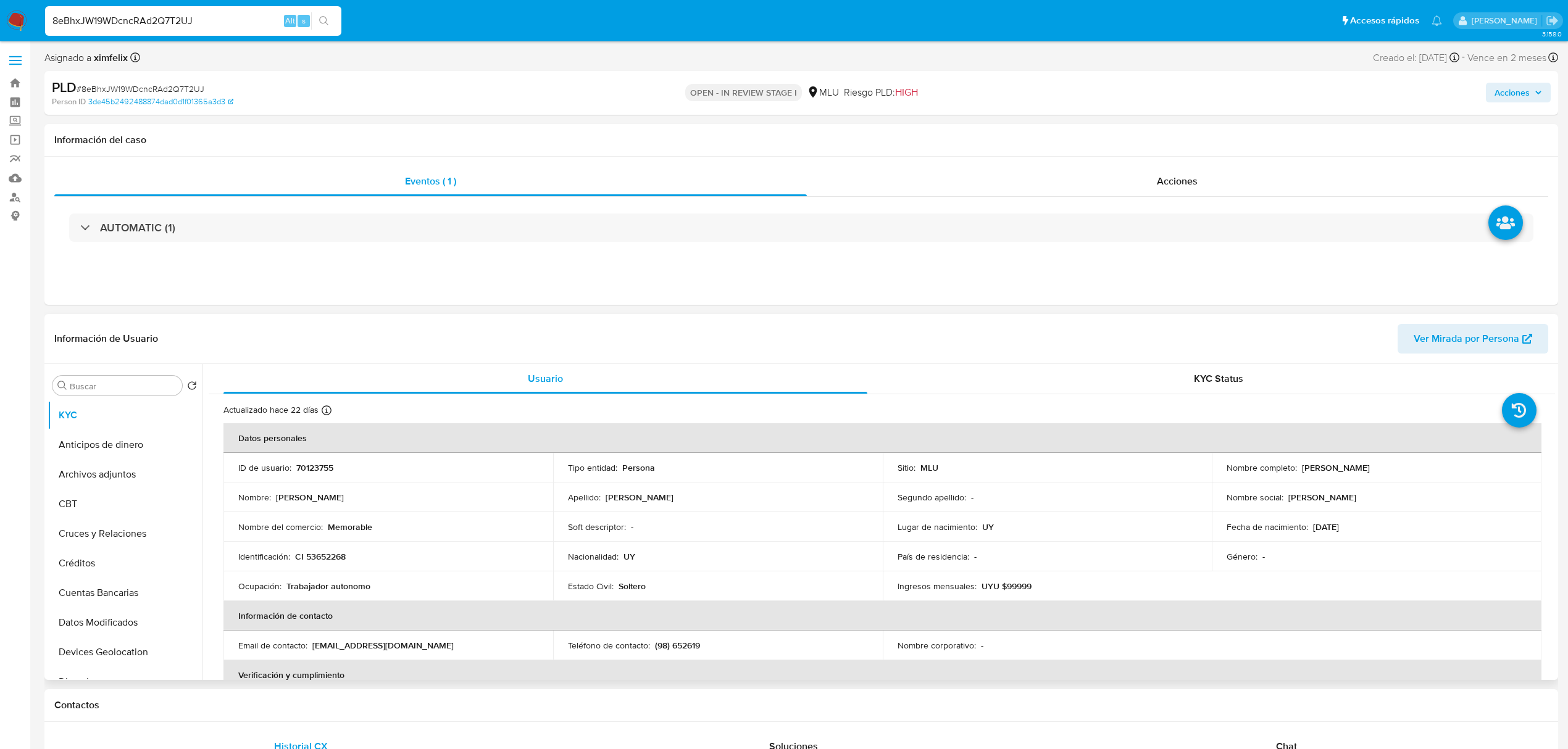
click at [1302, 469] on p "Kevin Fabricio Gonzalez Escobar" at bounding box center [1336, 468] width 68 height 11
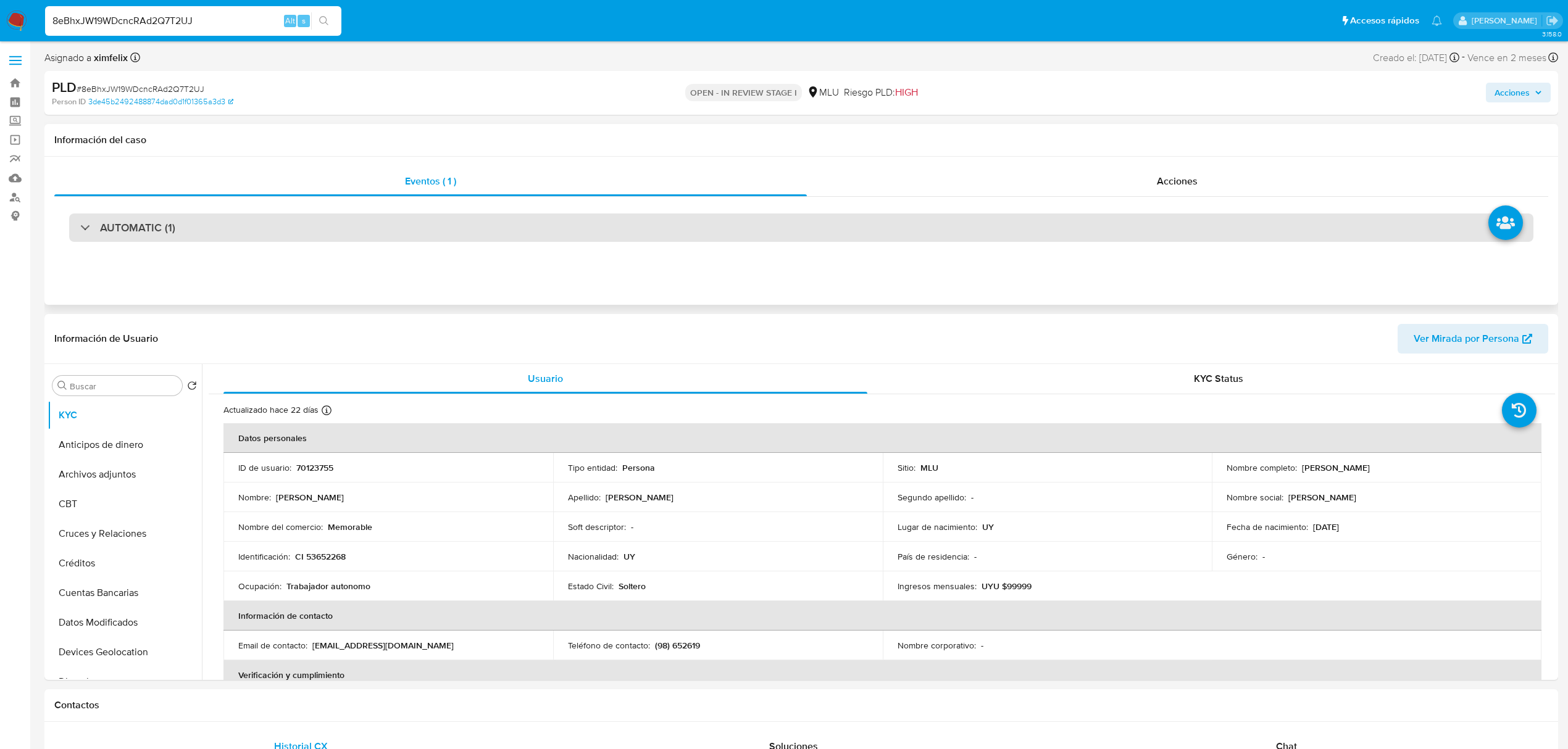
click at [265, 220] on div "AUTOMATIC (1)" at bounding box center [801, 228] width 1464 height 28
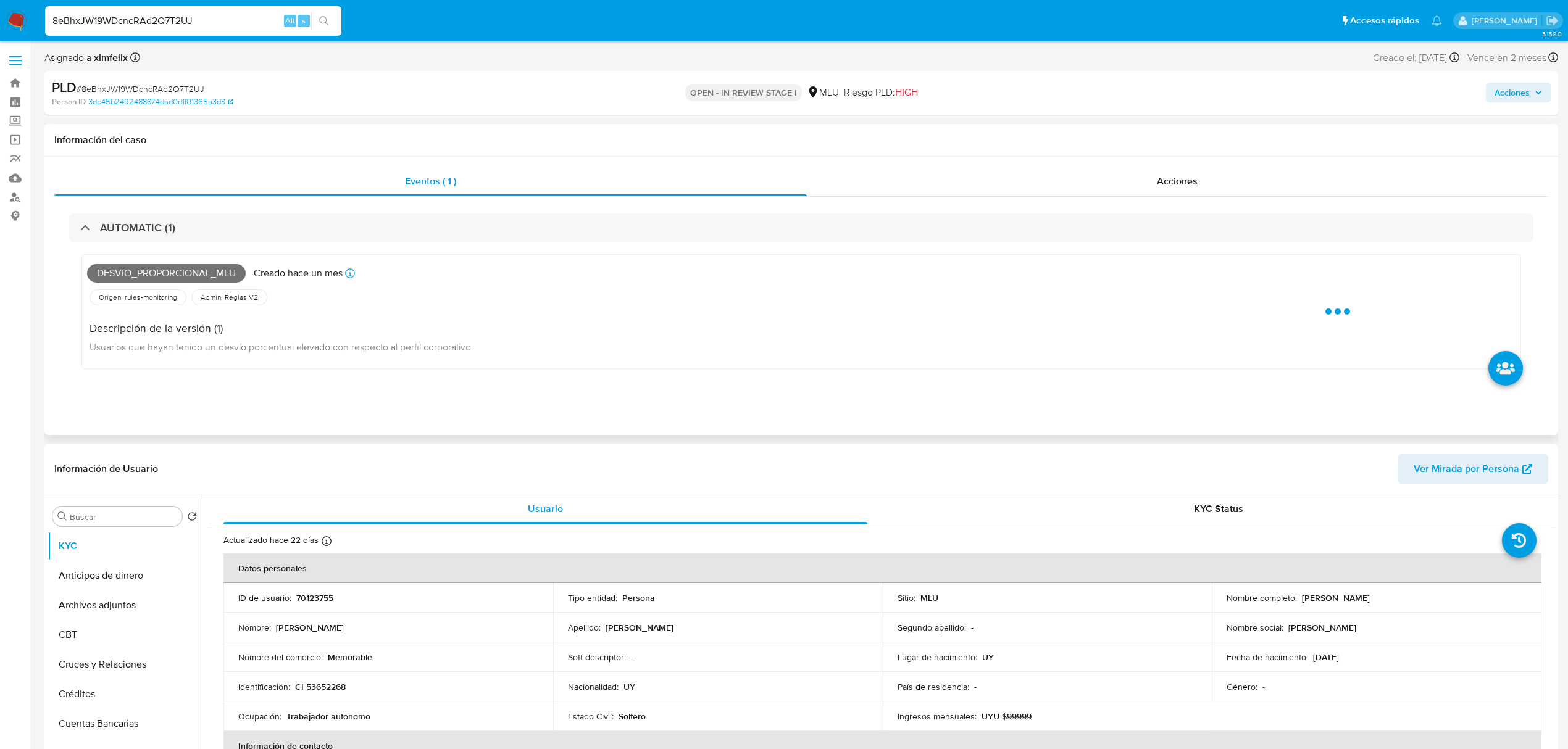
click at [156, 270] on span "Desvio_proporcional_mlu" at bounding box center [166, 273] width 159 height 19
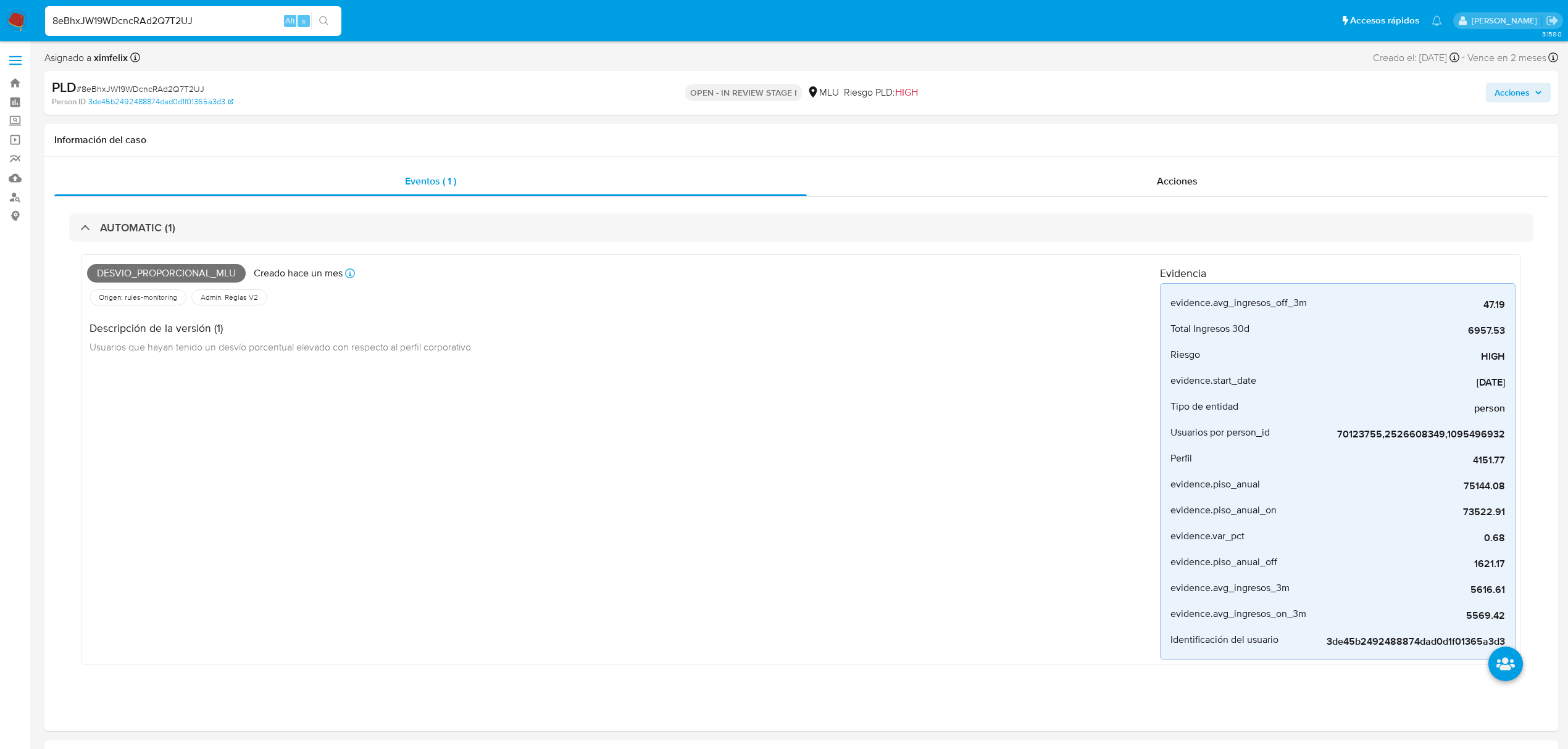
click at [159, 21] on input "8eBhxJW19WDcncRAd2Q7T2UJ" at bounding box center [193, 21] width 296 height 16
paste input "ArejLdcn8tPMhSYlKQsKNUW3"
type input "ArejLdcn8tPMhSYlKQsKNUW3"
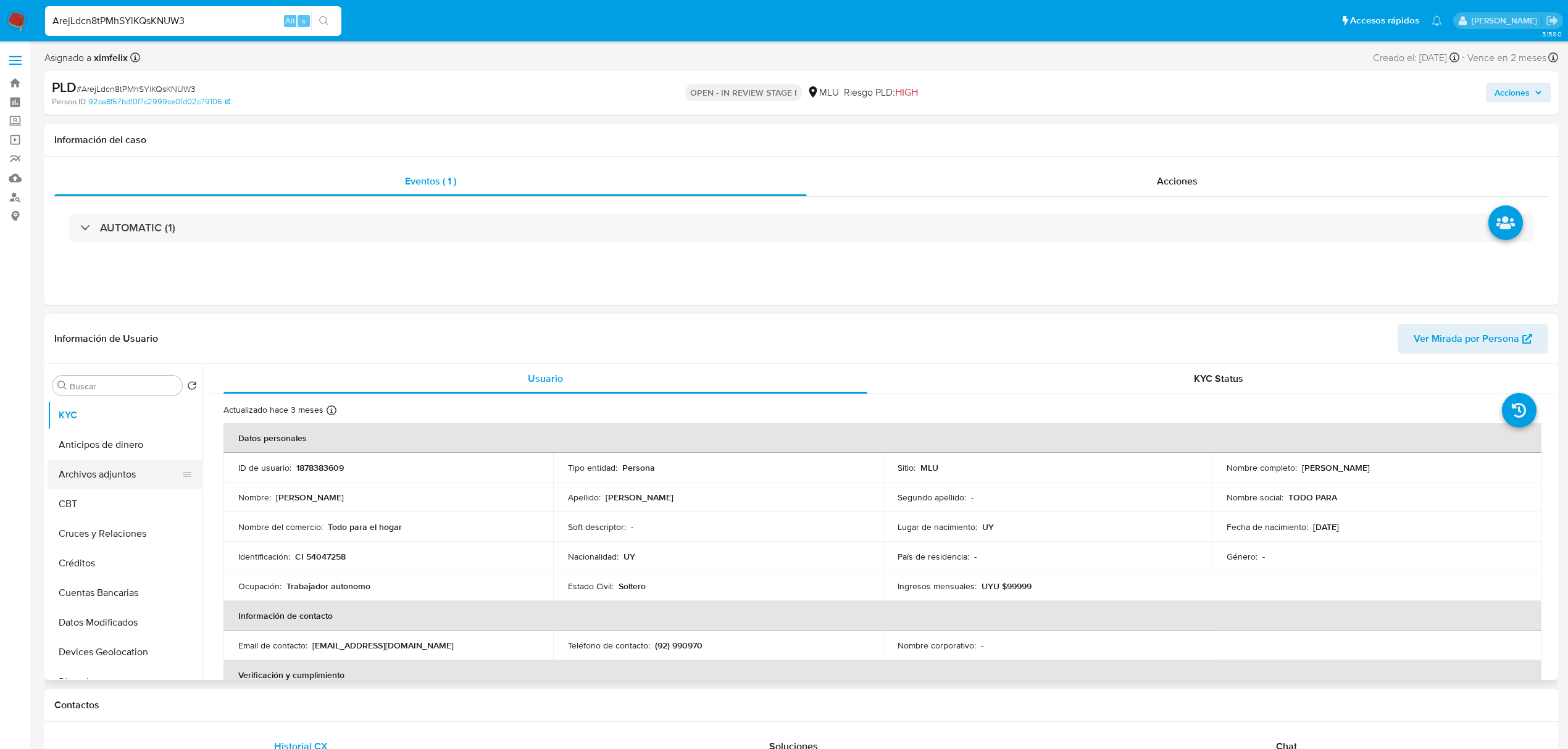
select select "10"
drag, startPoint x: 1401, startPoint y: 465, endPoint x: 1298, endPoint y: 466, distance: 103.0
click at [1298, 466] on div "Nombre completo : Rita Eliana Muraña Prado" at bounding box center [1376, 468] width 300 height 11
click at [336, 470] on p "1878383609" at bounding box center [320, 468] width 48 height 11
click at [336, 470] on p "1878383609" at bounding box center [320, 468] width 48 height 11
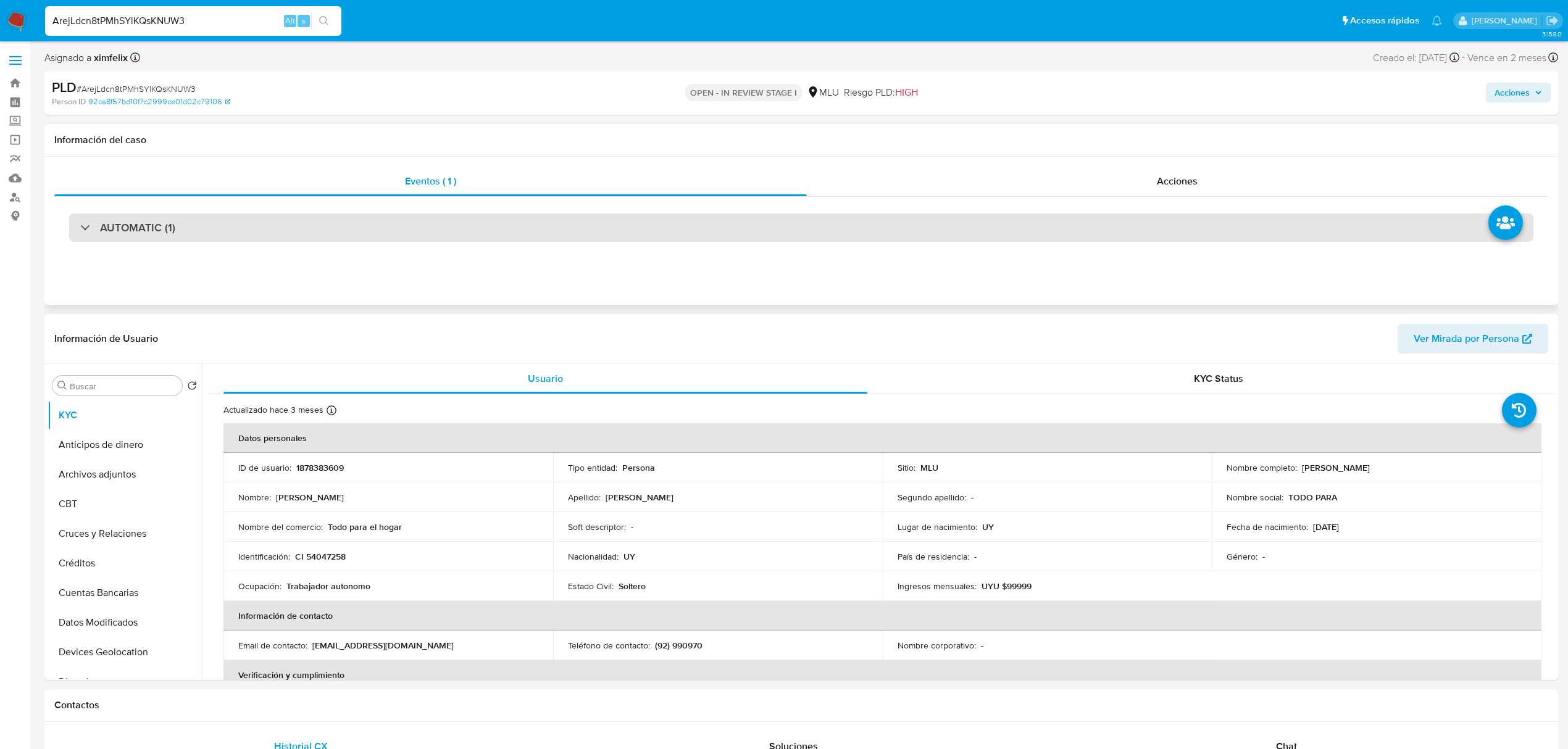
click at [216, 230] on div "AUTOMATIC (1)" at bounding box center [801, 228] width 1464 height 28
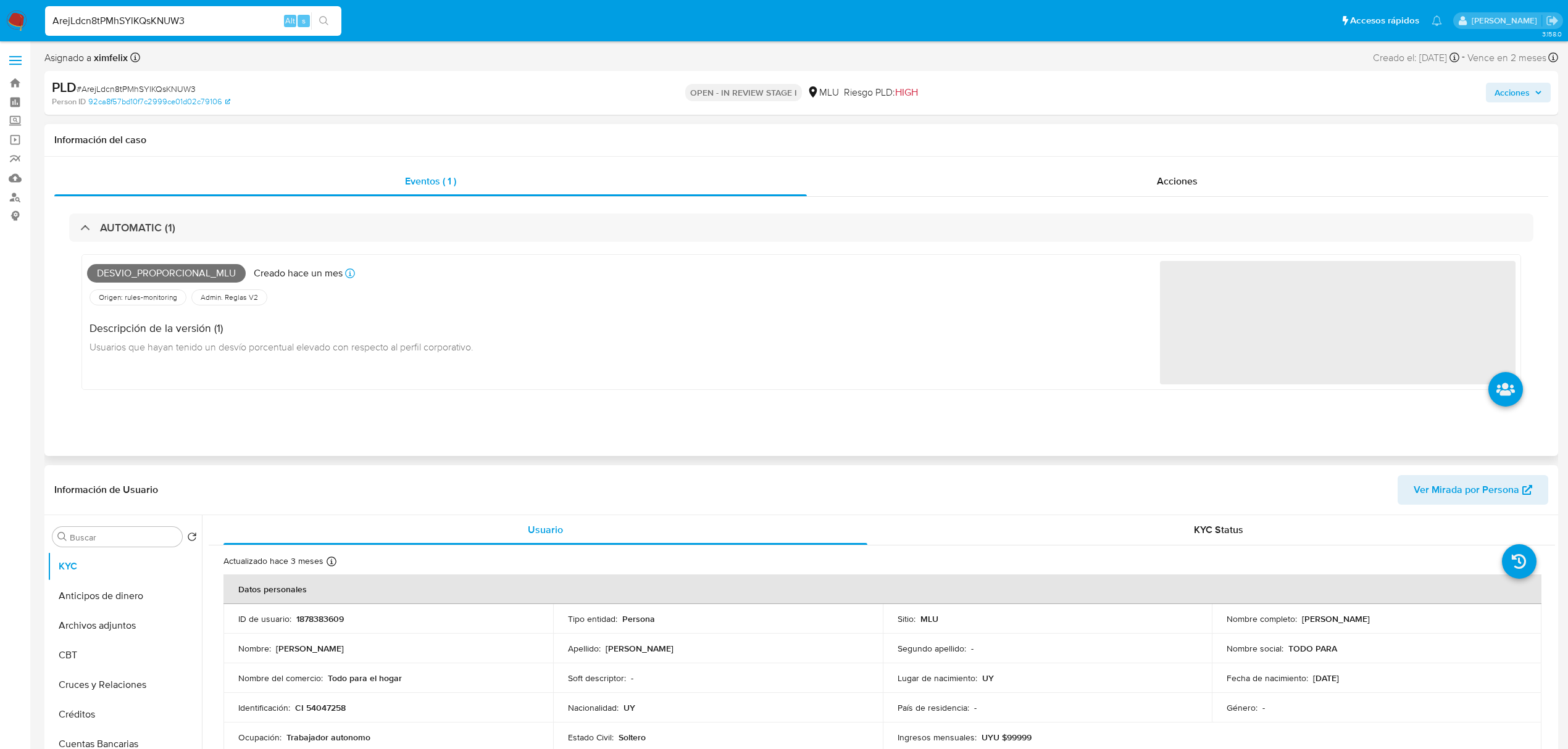
click at [156, 279] on span "Desvio_proporcional_mlu" at bounding box center [166, 273] width 159 height 19
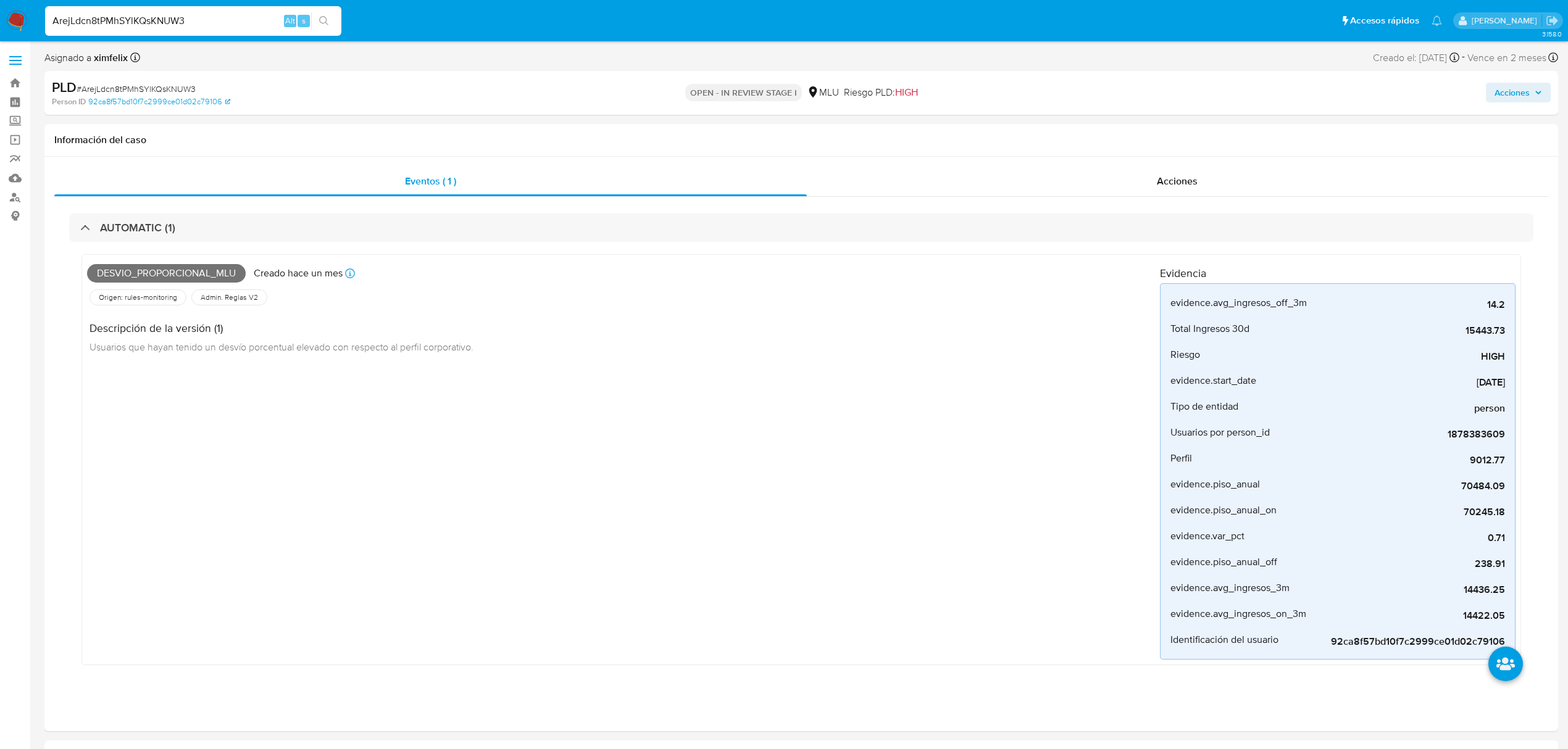
click at [101, 15] on input "ArejLdcn8tPMhSYlKQsKNUW3" at bounding box center [193, 21] width 296 height 16
click at [100, 15] on input "ArejLdcn8tPMhSYlKQsKNUW3" at bounding box center [193, 21] width 296 height 16
paste input "5zBKL1QiK9bX1eCqoO7nGVYB"
type input "5zBKL1QiK9bX1eCqoO7nGVYB"
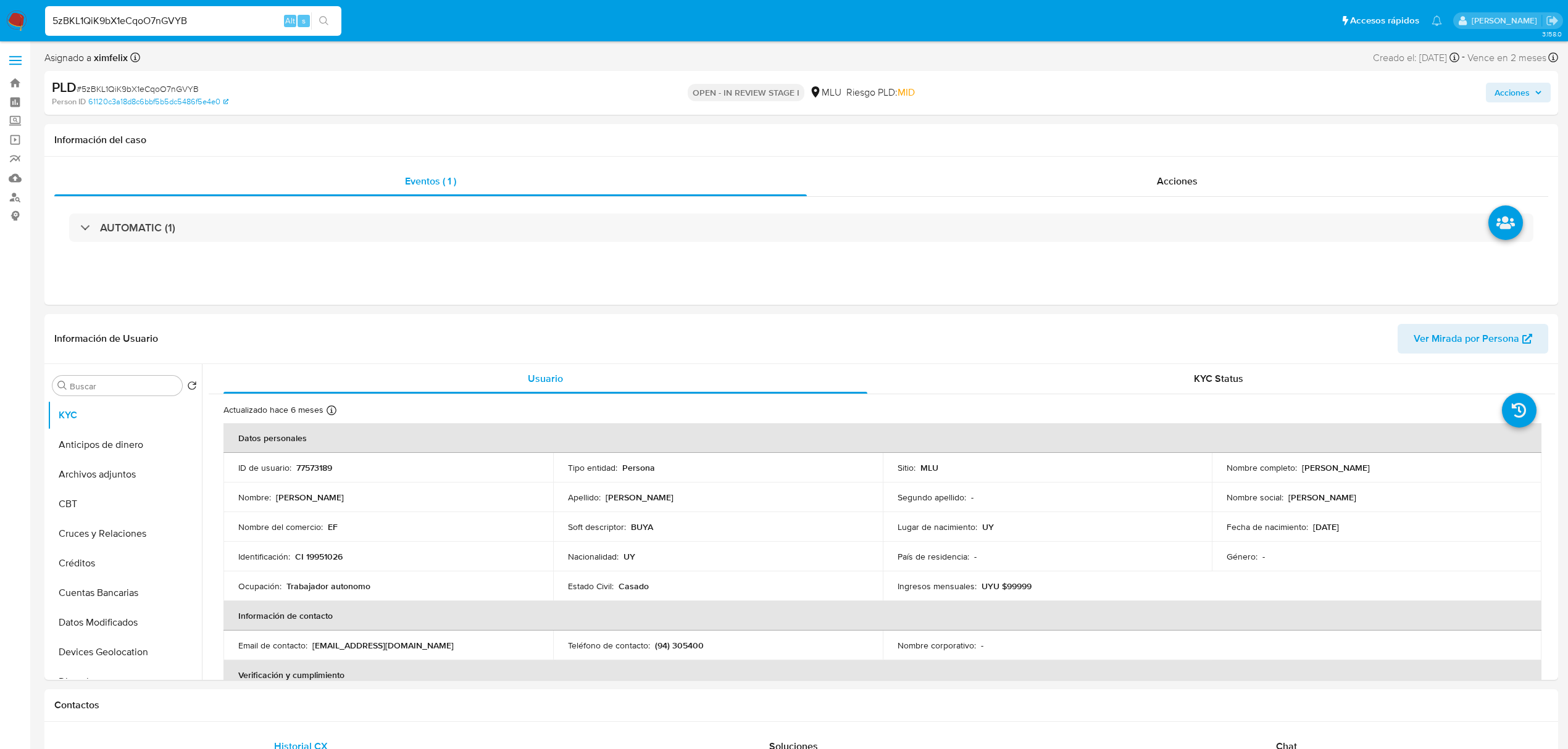
select select "10"
click at [310, 467] on p "77573189" at bounding box center [314, 468] width 35 height 11
click at [312, 467] on p "77573189" at bounding box center [314, 468] width 35 height 11
drag, startPoint x: 1425, startPoint y: 467, endPoint x: 1300, endPoint y: 470, distance: 125.0
click at [1300, 470] on div "Nombre completo : Eduardo Roberto Falero Trujillo" at bounding box center [1376, 468] width 300 height 11
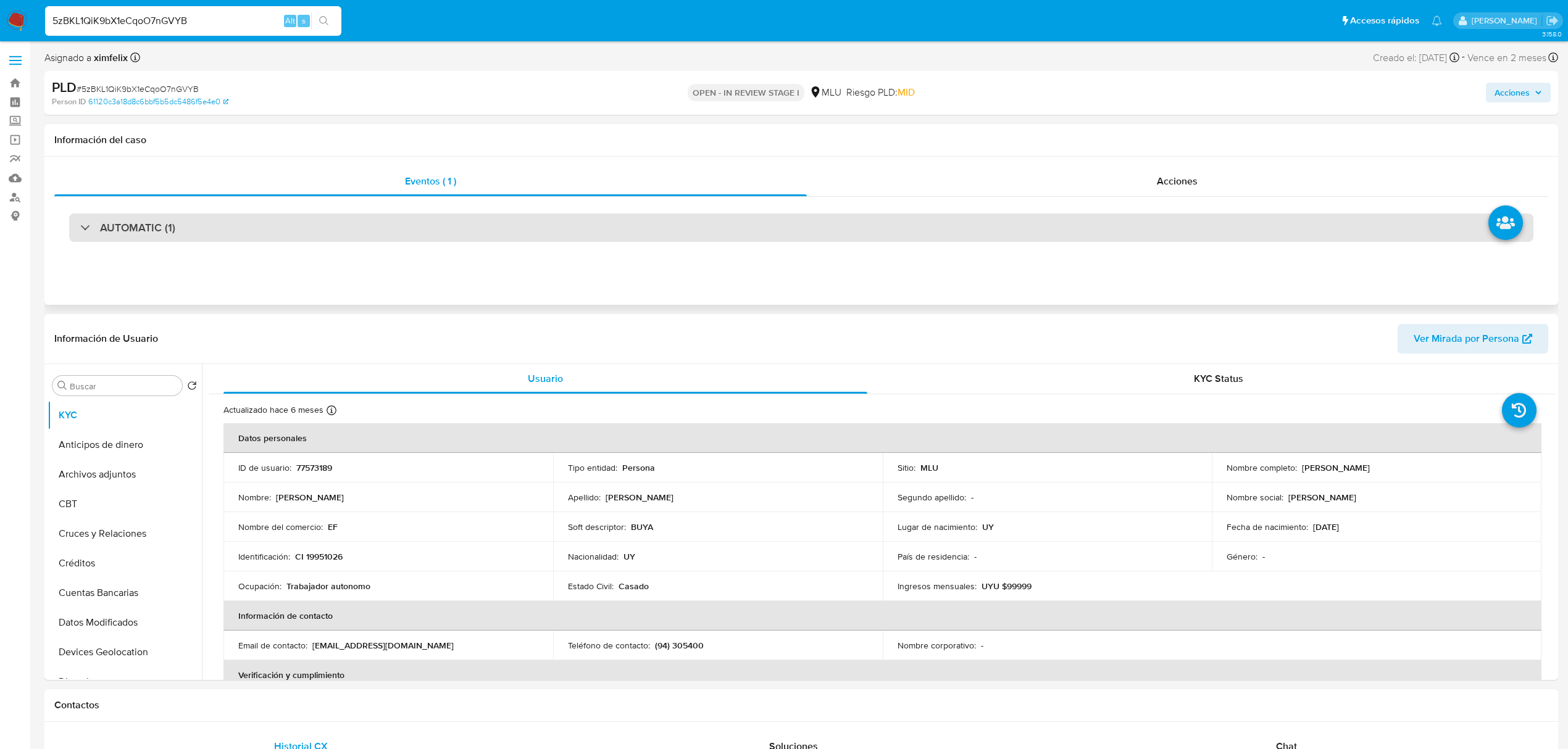
click at [255, 221] on div "AUTOMATIC (1)" at bounding box center [801, 228] width 1464 height 28
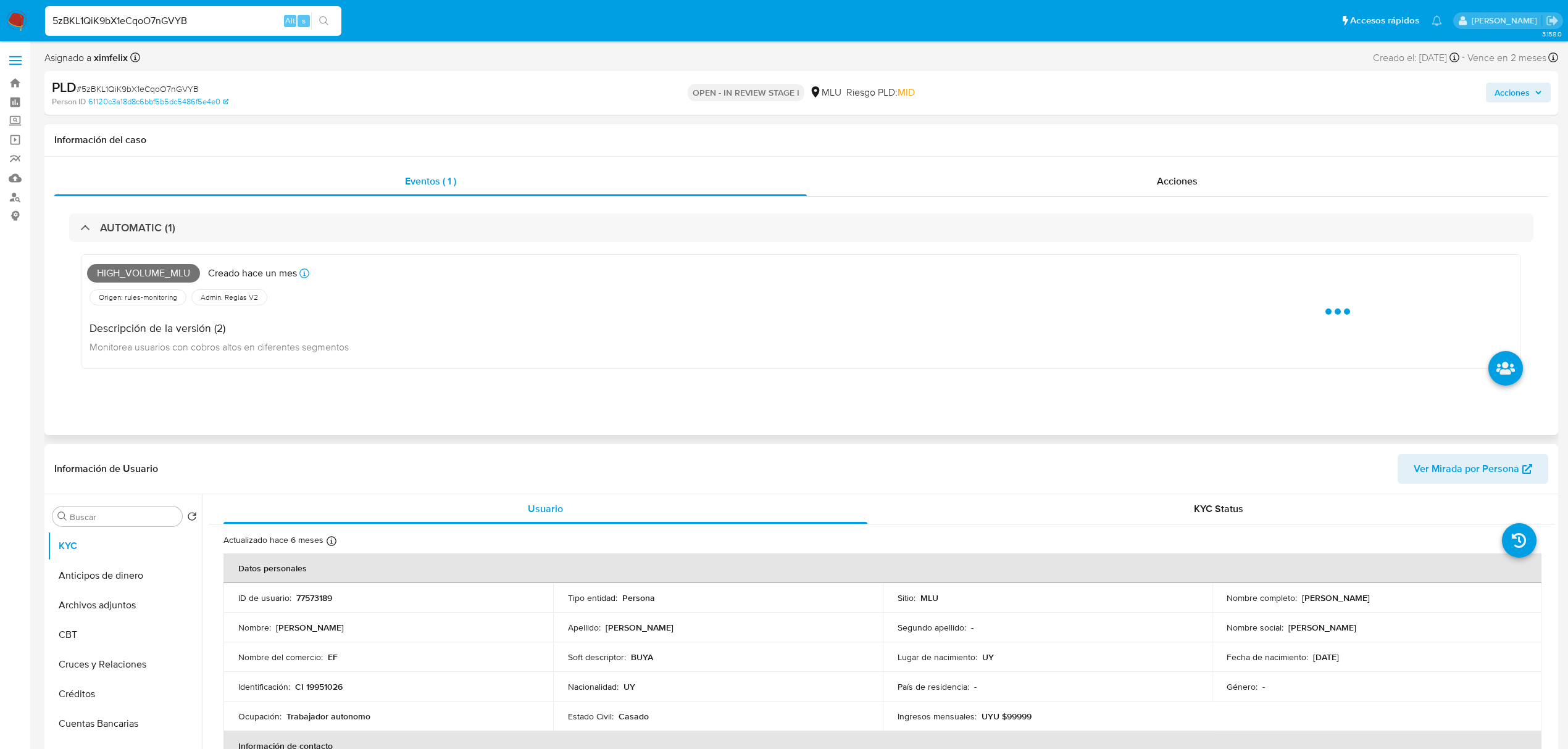
click at [161, 273] on span "High_volume_mlu" at bounding box center [143, 273] width 113 height 19
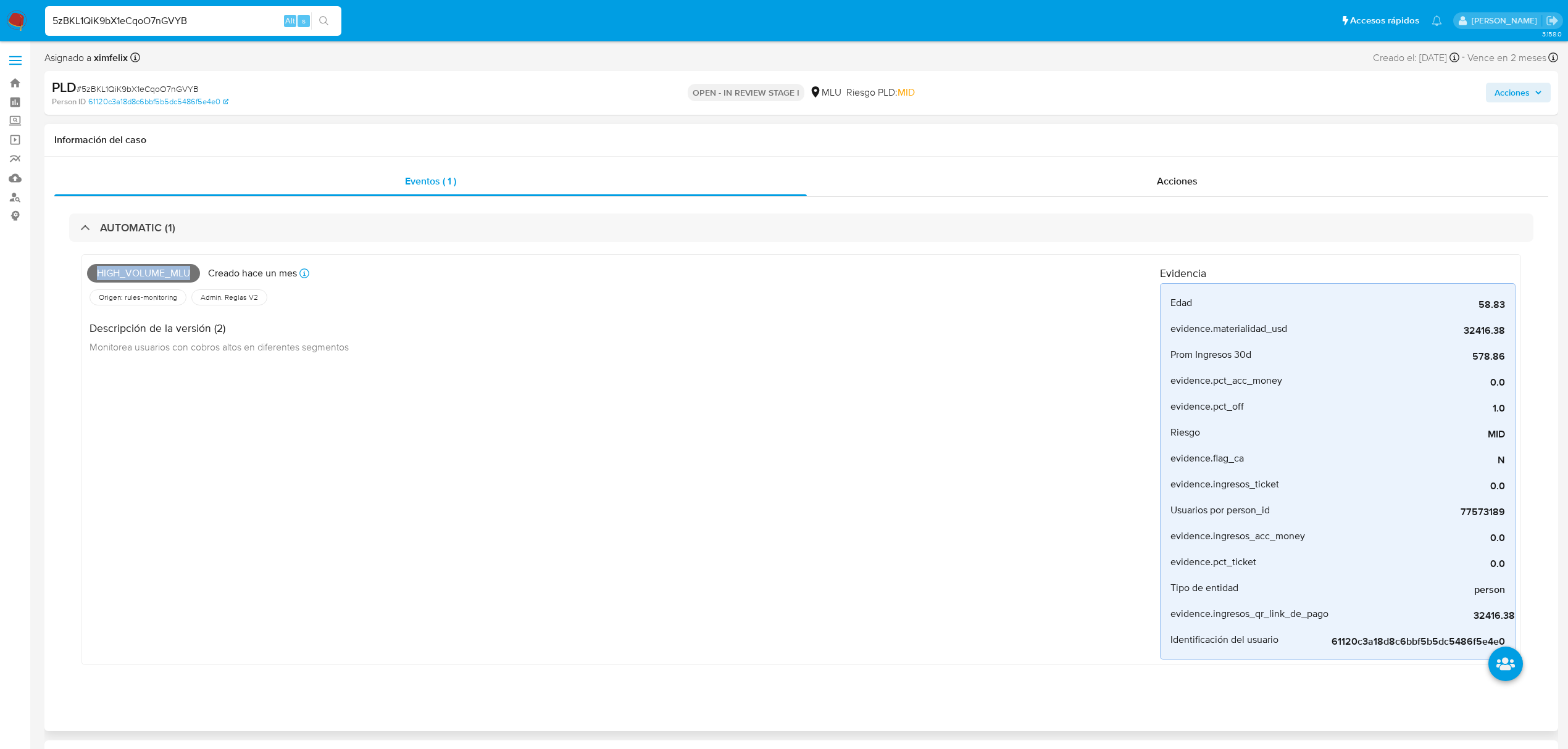
click at [128, 263] on div "High_volume_mlu Creado hace un mes Creado: 12/08/2025 06:34:40" at bounding box center [623, 274] width 1073 height 27
click at [130, 269] on span "High_volume_mlu" at bounding box center [143, 273] width 113 height 19
click at [156, 28] on input "5zBKL1QiK9bX1eCqoO7nGVYB" at bounding box center [193, 21] width 296 height 16
click at [156, 28] on div "5zBKL1QiK9bX1eCqoO7nGVYB Alt s" at bounding box center [193, 21] width 296 height 30
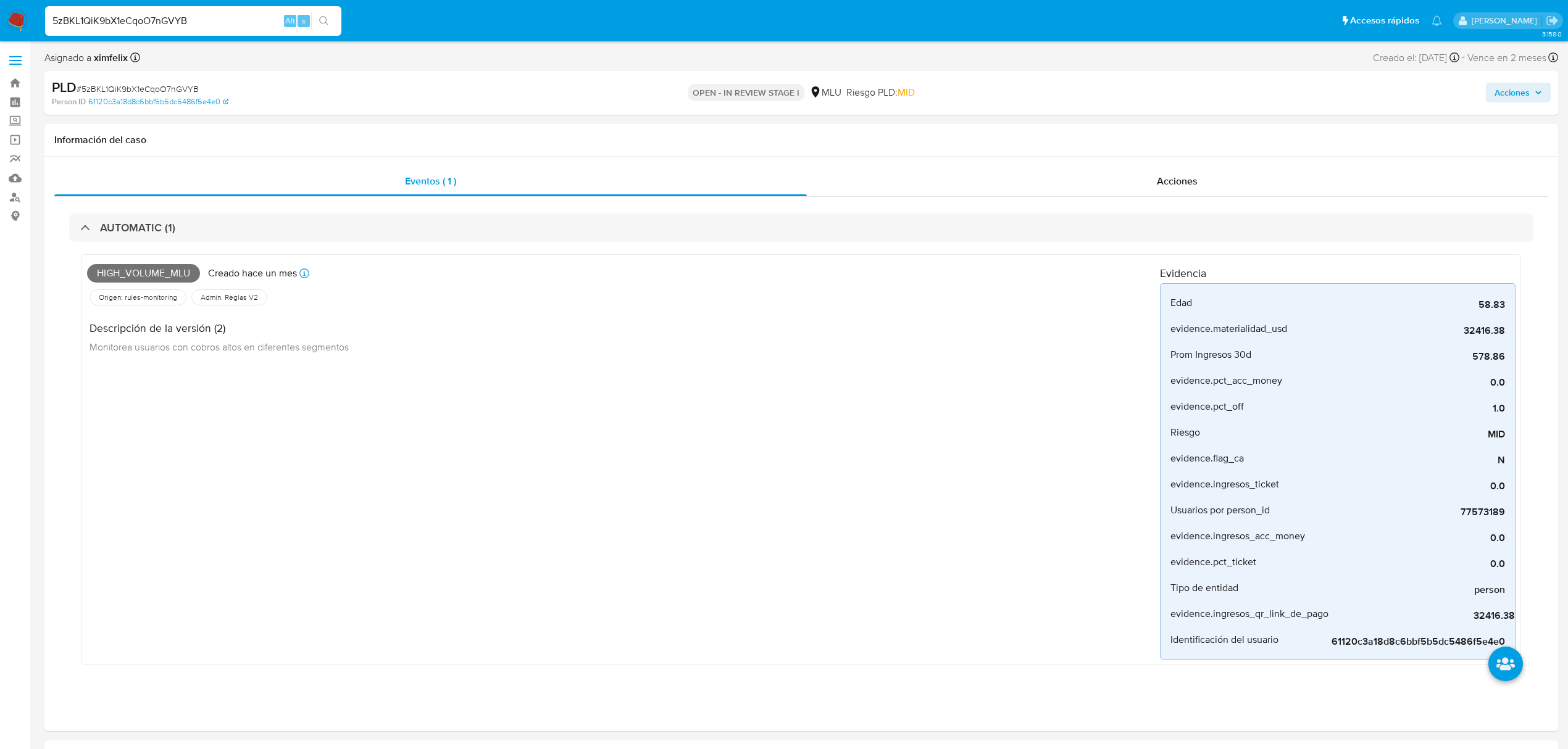
paste input "3okAnfgGluG1weBBHeb4Upe"
type input "53okAnfgGluG1weBBHeb4Upe"
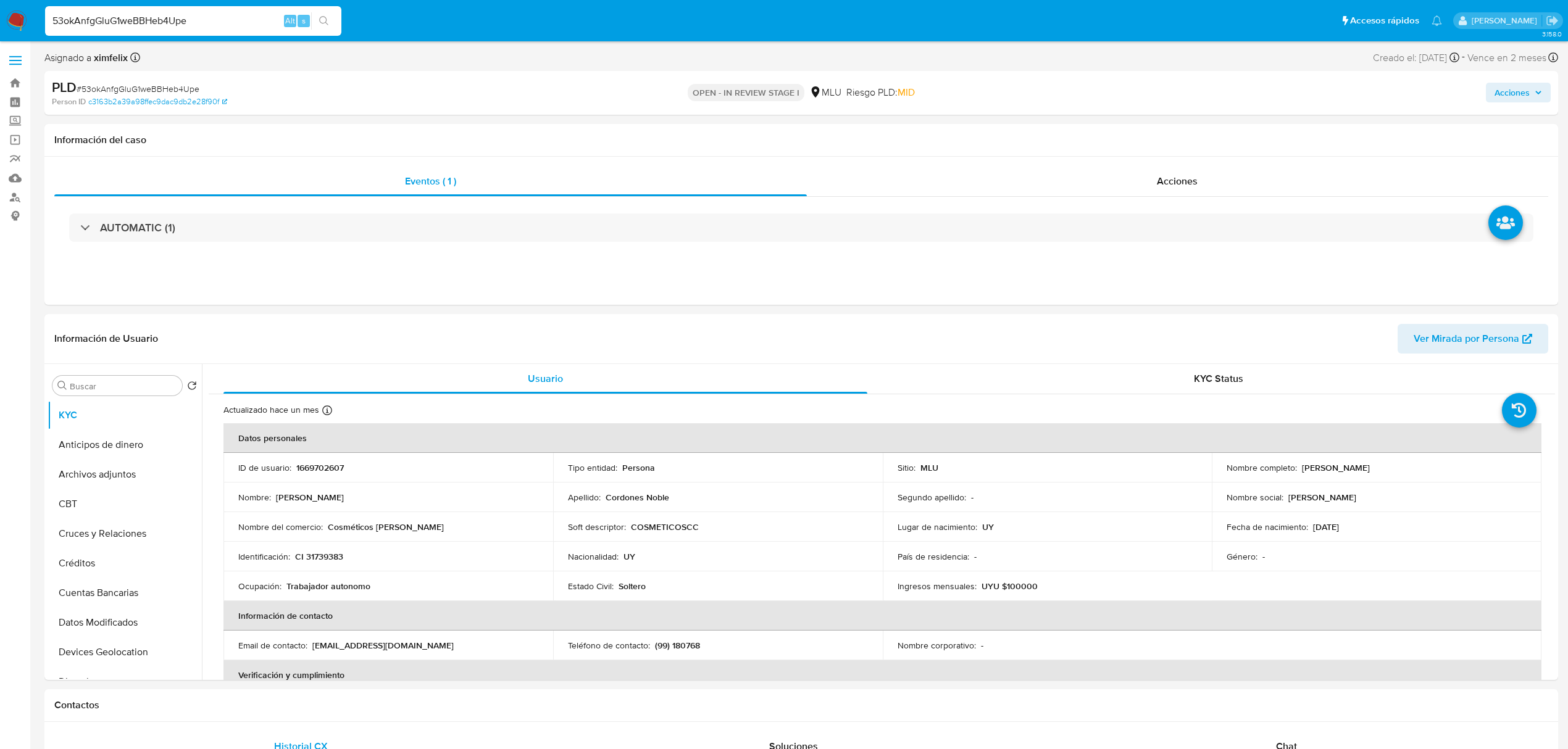
select select "10"
click at [317, 469] on p "1669702607" at bounding box center [320, 468] width 48 height 11
drag, startPoint x: 1427, startPoint y: 470, endPoint x: 1298, endPoint y: 464, distance: 129.1
click at [1298, 464] on div "Nombre completo : Claudia Daiana Cordones Noble" at bounding box center [1376, 468] width 300 height 11
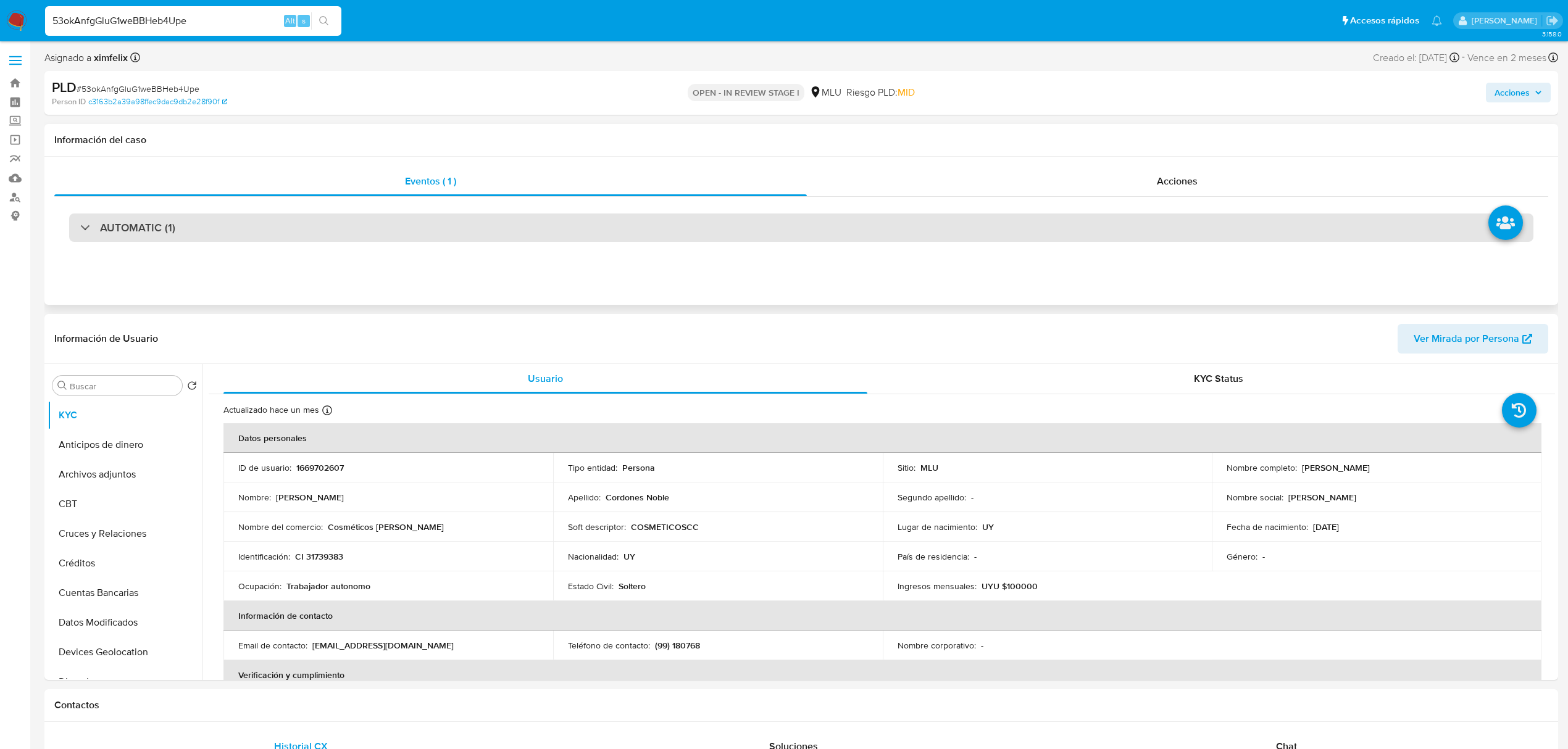
click at [161, 228] on h3 "AUTOMATIC (1)" at bounding box center [137, 227] width 75 height 14
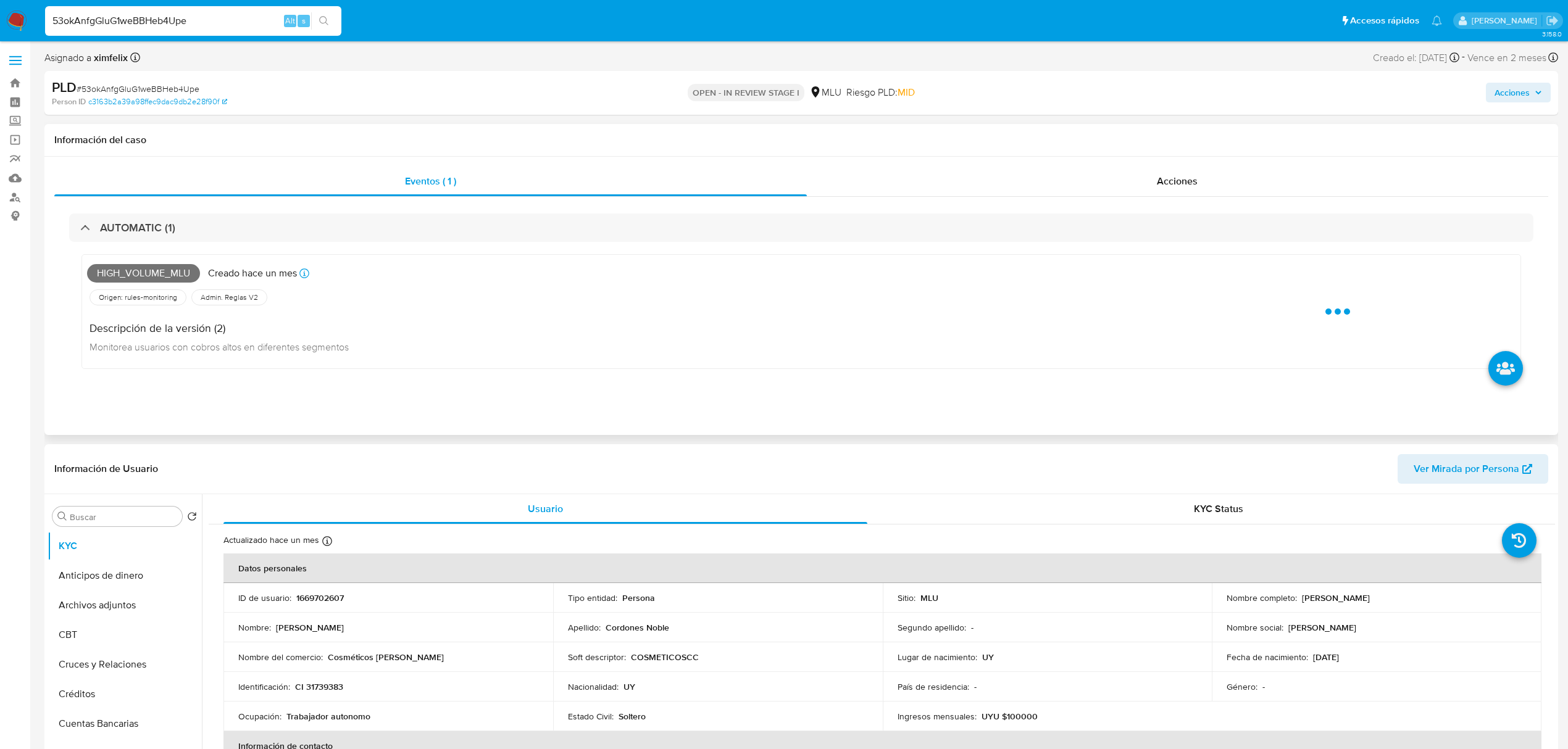
click at [157, 277] on span "High_volume_mlu" at bounding box center [143, 273] width 113 height 19
click at [158, 277] on span "High_volume_mlu" at bounding box center [143, 273] width 113 height 19
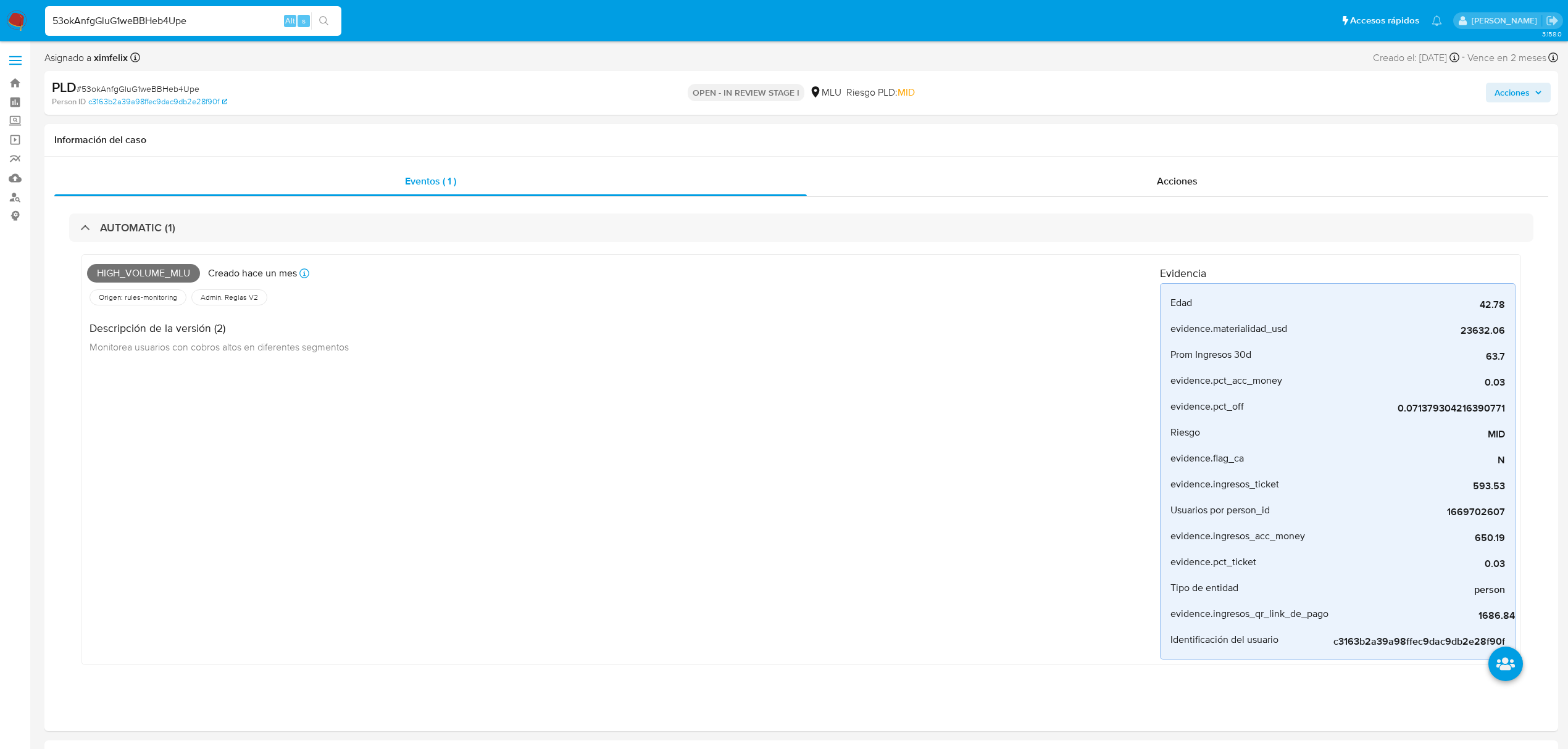
click at [132, 26] on input "53okAnfgGluG1weBBHeb4Upe" at bounding box center [193, 21] width 296 height 16
paste input "epLSlHSDPmuQSsQ0hqMpDsBK"
type input "epLSlHSDPmuQSsQ0hqMpDsBK"
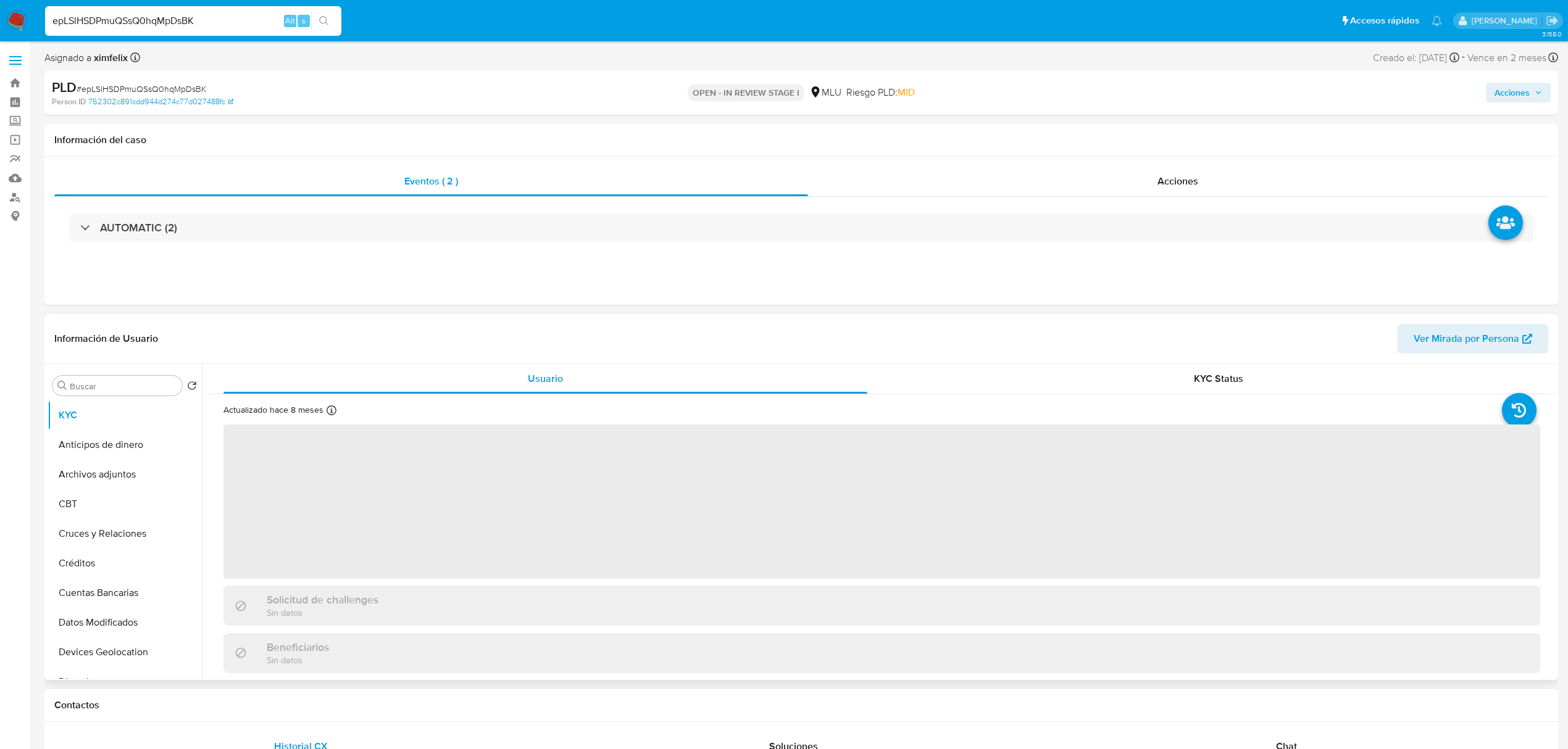
select select "10"
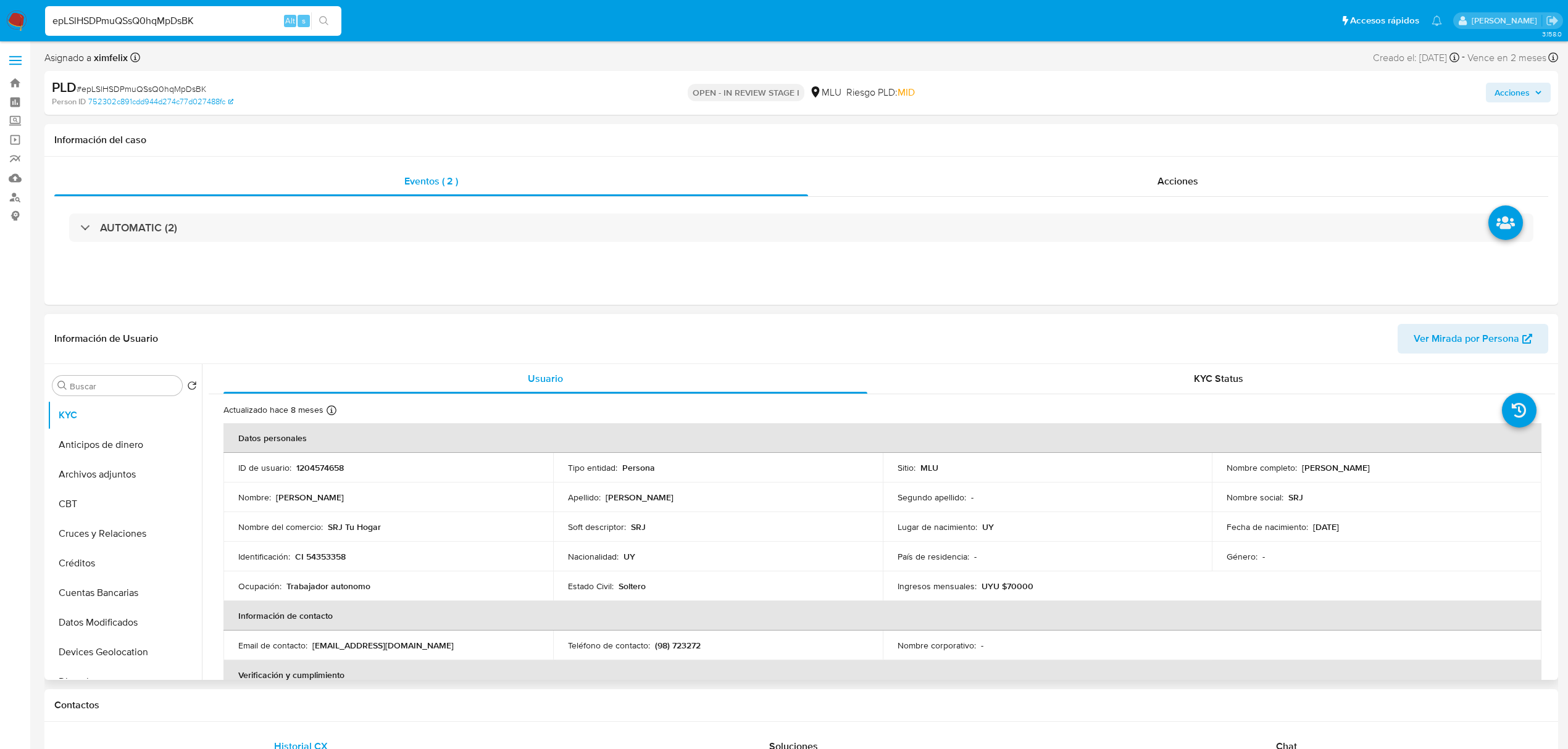
click at [327, 463] on p "1204574658" at bounding box center [320, 468] width 48 height 11
drag, startPoint x: 1431, startPoint y: 466, endPoint x: 1405, endPoint y: 472, distance: 26.7
click at [1369, 477] on td "Nombre completo : Ronald Facundo Gomez Fernandez" at bounding box center [1376, 468] width 330 height 30
click at [1370, 468] on p "Ronald Facundo Gomez Fernandez" at bounding box center [1336, 468] width 68 height 11
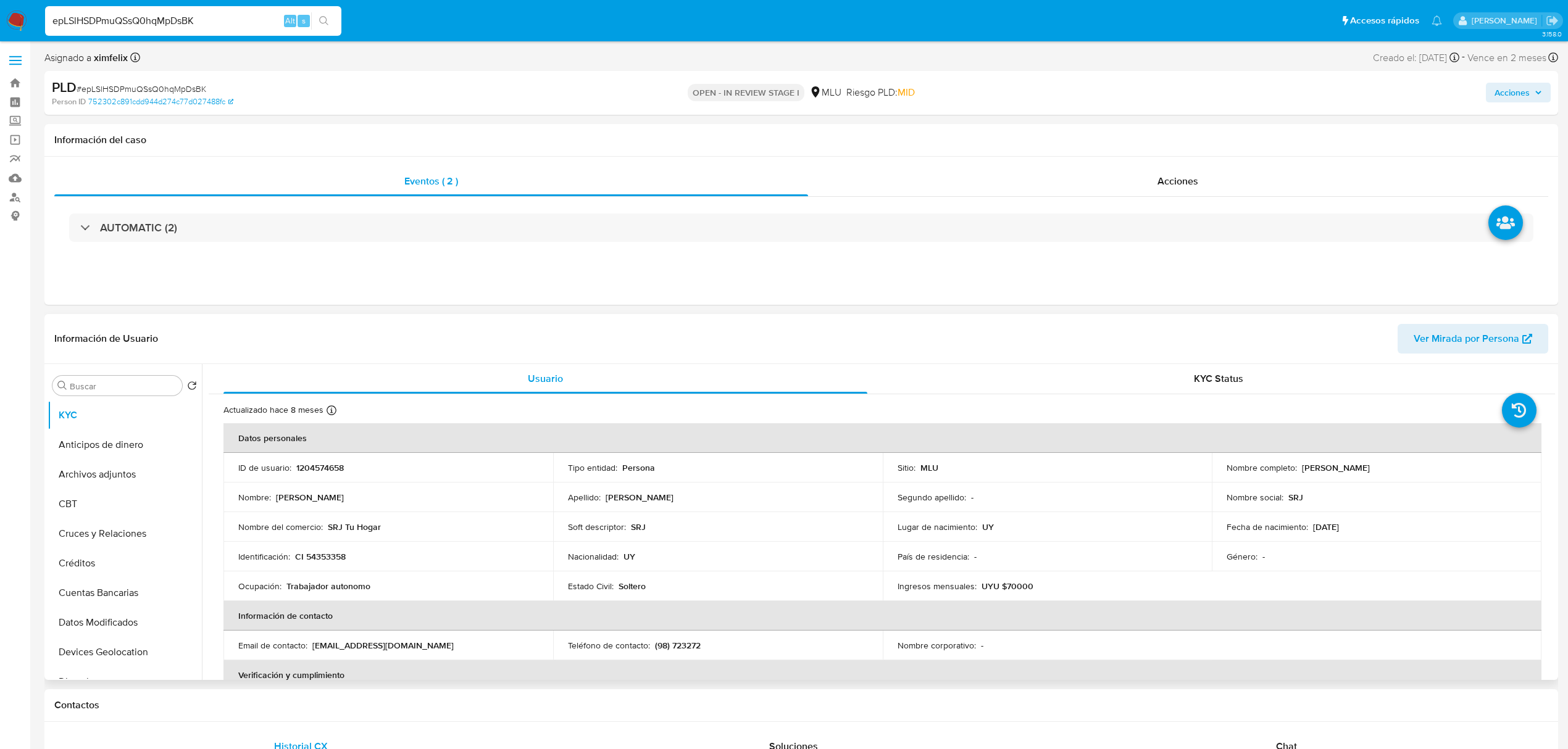
drag, startPoint x: 1441, startPoint y: 473, endPoint x: 1294, endPoint y: 465, distance: 147.2
click at [1294, 465] on div "Nombre completo : Ronald Facundo Gomez Fernandez" at bounding box center [1376, 468] width 300 height 11
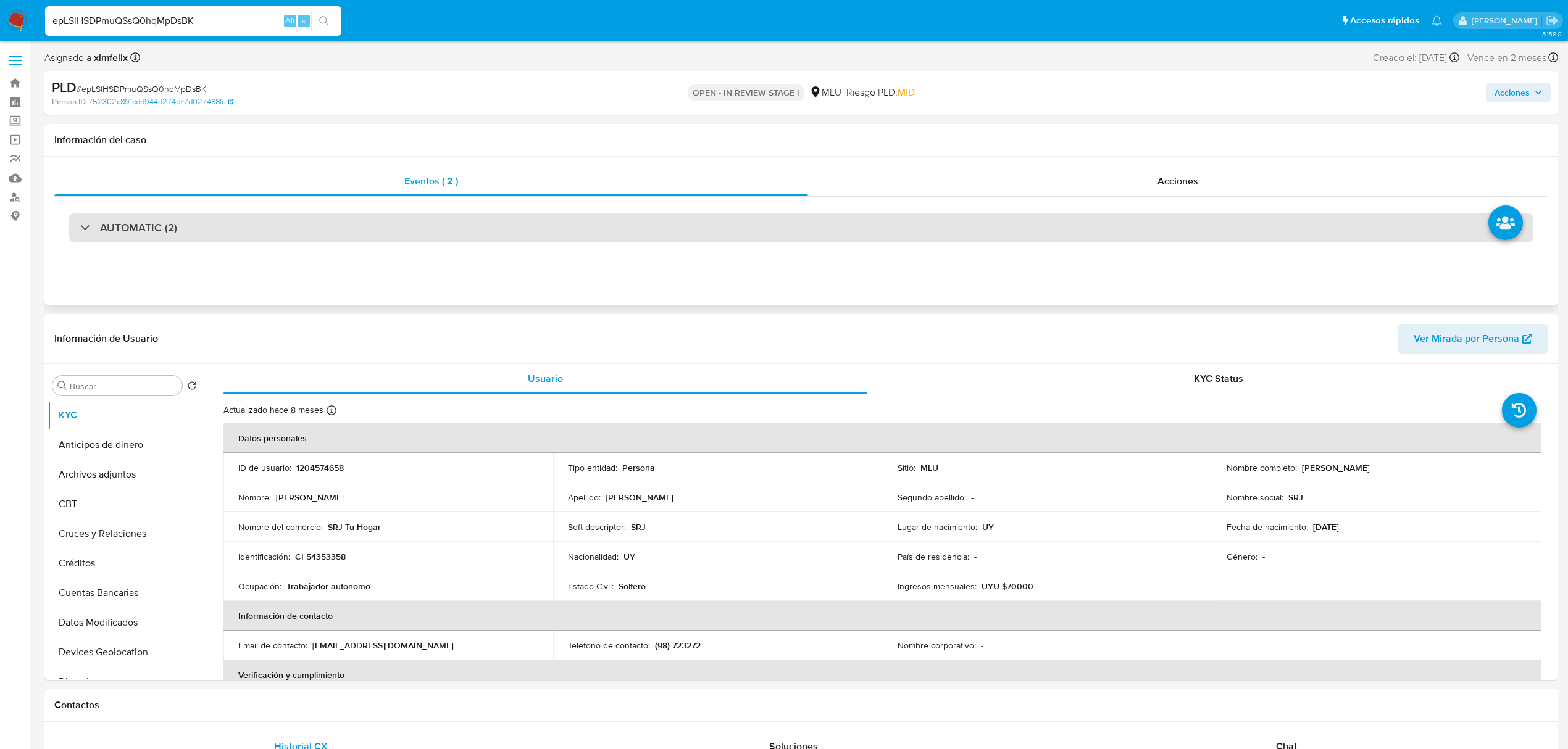
click at [292, 223] on div "AUTOMATIC (2)" at bounding box center [801, 228] width 1464 height 28
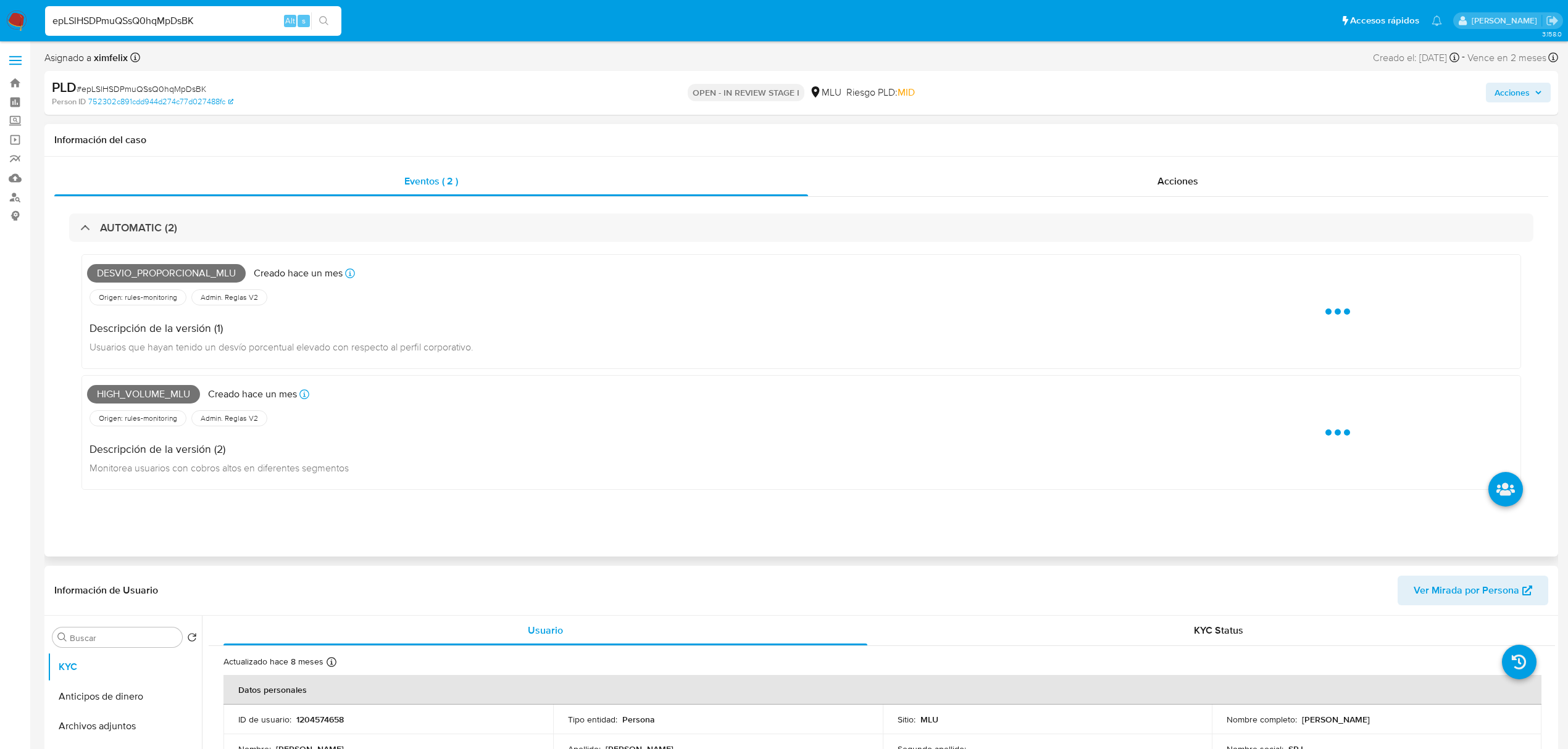
click at [159, 270] on span "Desvio_proporcional_mlu" at bounding box center [166, 273] width 159 height 19
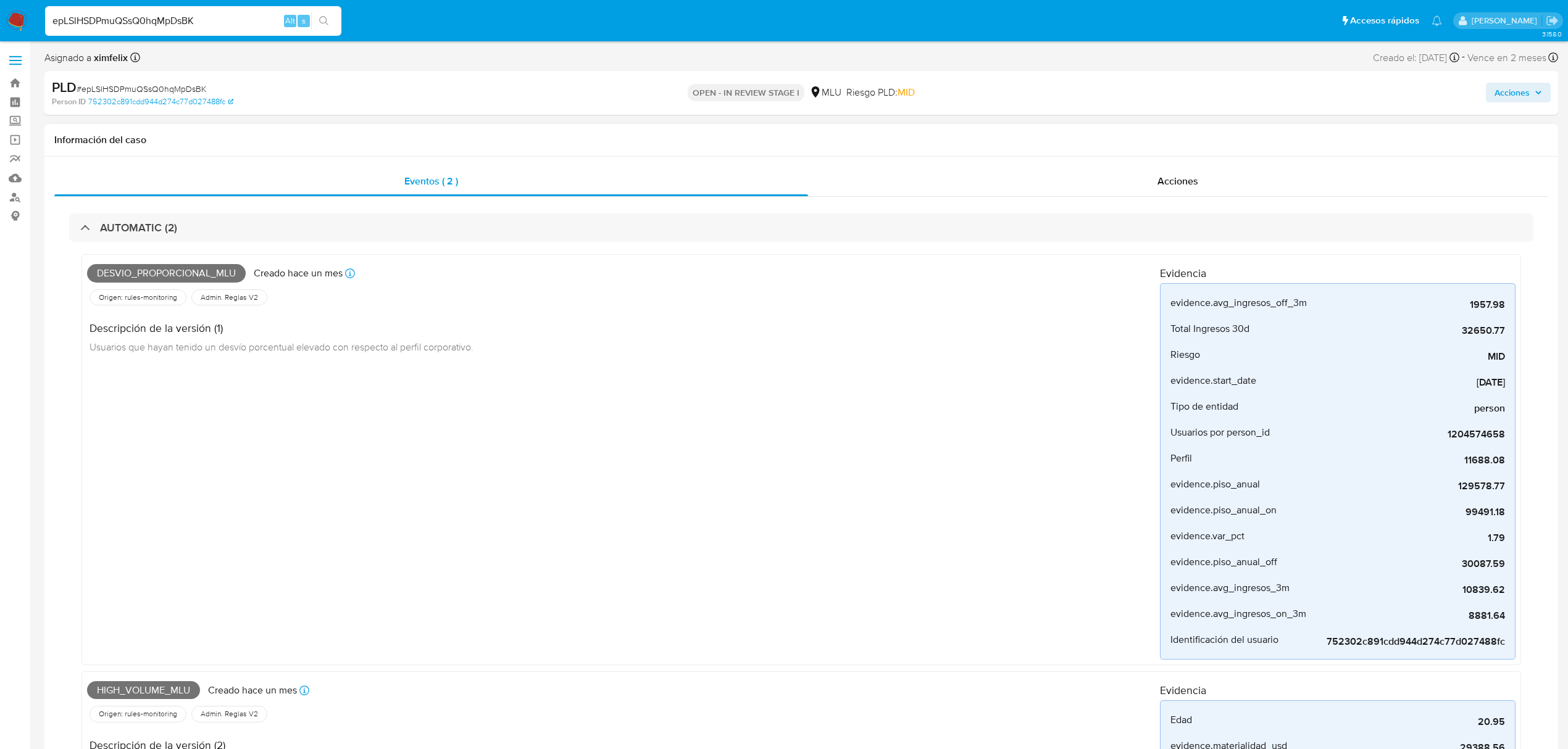
click at [137, 692] on span "High_volume_mlu" at bounding box center [143, 690] width 113 height 19
click at [156, 17] on input "epLSlHSDPmuQSsQ0hqMpDsBK" at bounding box center [193, 21] width 296 height 16
click at [154, 17] on input "epLSlHSDPmuQSsQ0hqMpDsBK" at bounding box center [193, 21] width 296 height 16
paste input "CAETO550lOYyla0B4oQWpM0F"
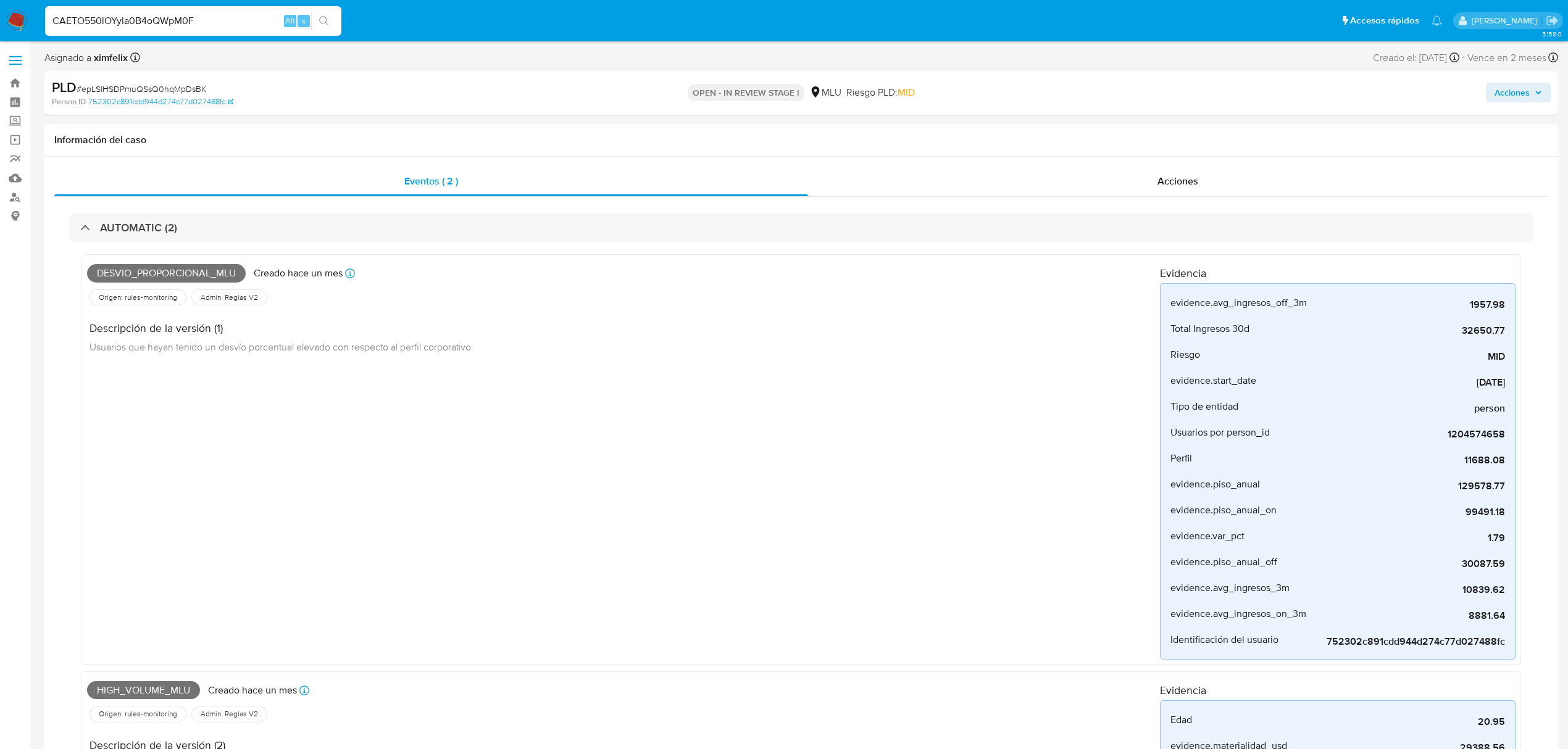
type input "CAETO550lOYyla0B4oQWpM0F"
click at [331, 23] on button "search-icon" at bounding box center [323, 21] width 25 height 17
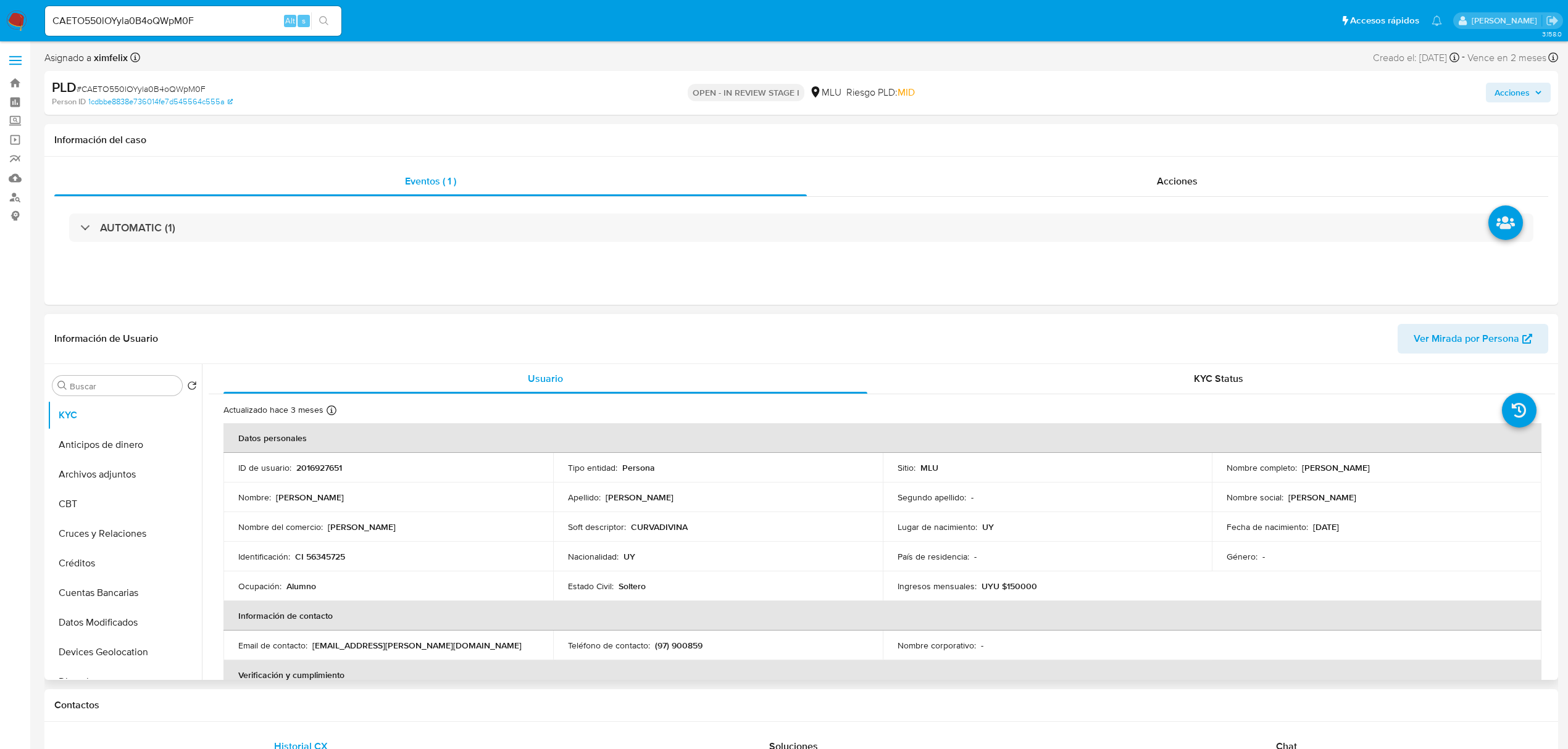
select select "10"
click at [344, 480] on td "ID de usuario : 2016927651" at bounding box center [388, 468] width 330 height 30
click at [338, 473] on p "2016927651" at bounding box center [319, 468] width 46 height 11
drag, startPoint x: 1426, startPoint y: 469, endPoint x: 1291, endPoint y: 463, distance: 135.1
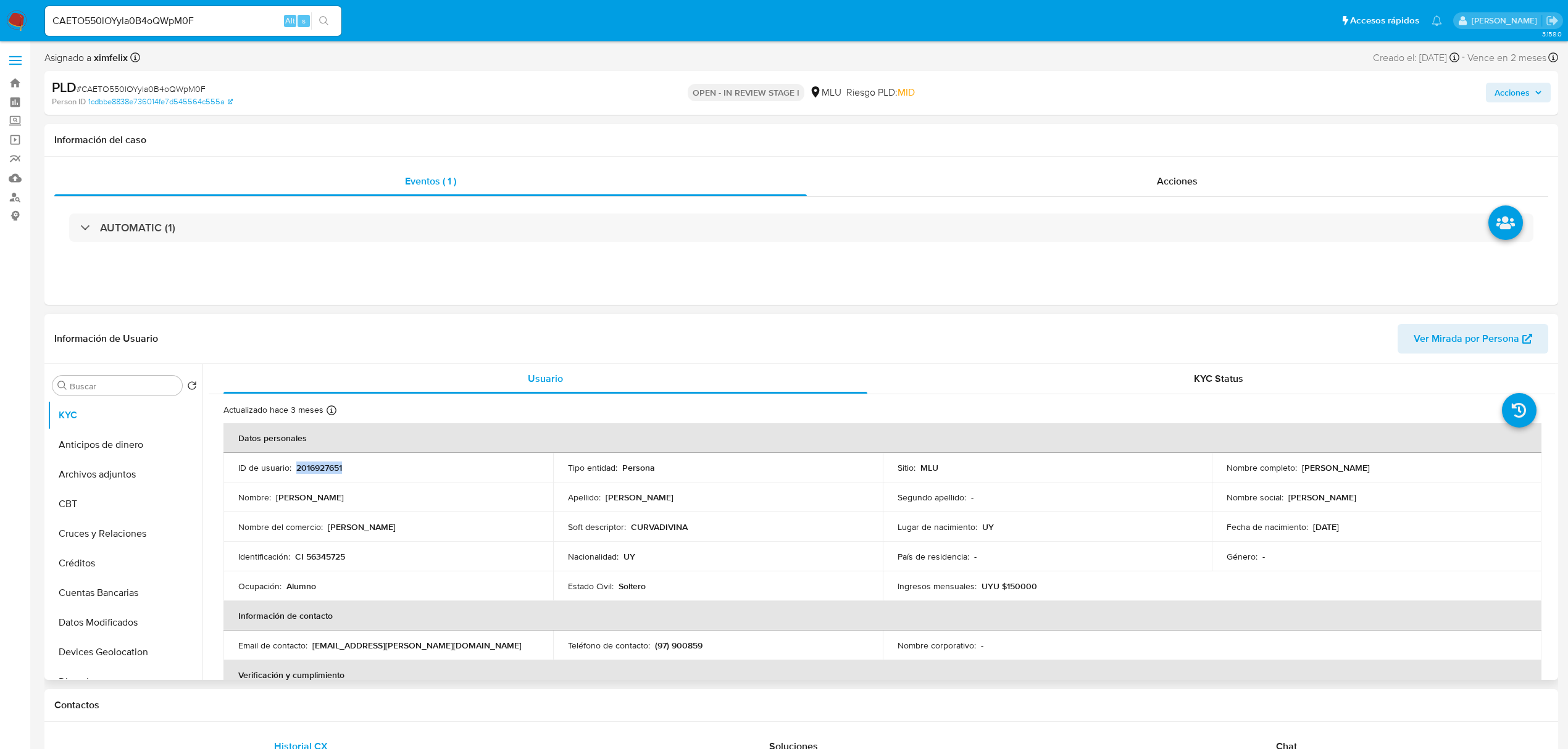
click at [1291, 463] on div "Nombre completo : Luciano Ignacio Figueroa Mironi" at bounding box center [1376, 468] width 300 height 11
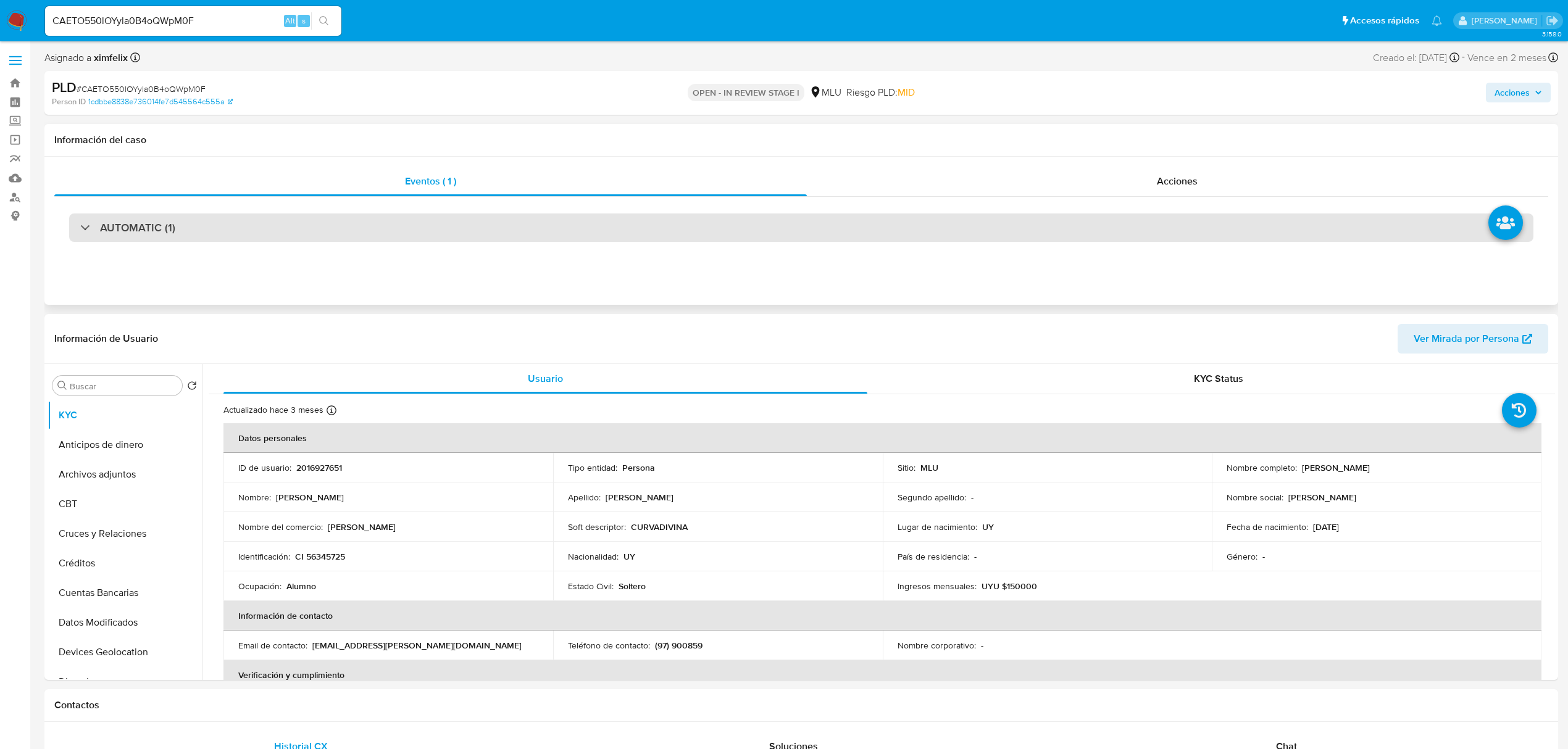
click at [223, 217] on div "AUTOMATIC (1)" at bounding box center [801, 228] width 1464 height 28
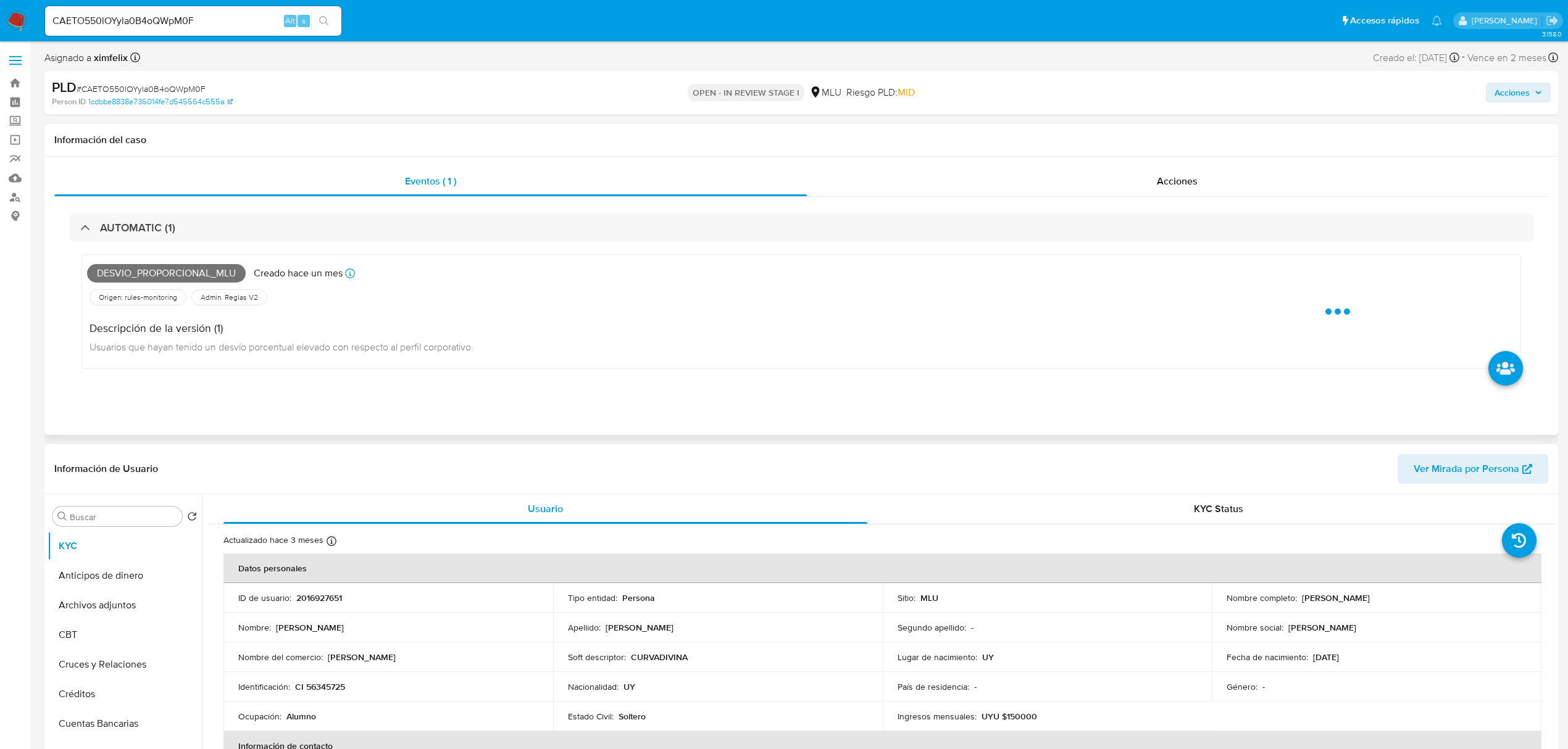
click at [193, 277] on span "Desvio_proporcional_mlu" at bounding box center [166, 273] width 159 height 19
click at [190, 275] on span "Desvio_proporcional_mlu" at bounding box center [166, 273] width 159 height 19
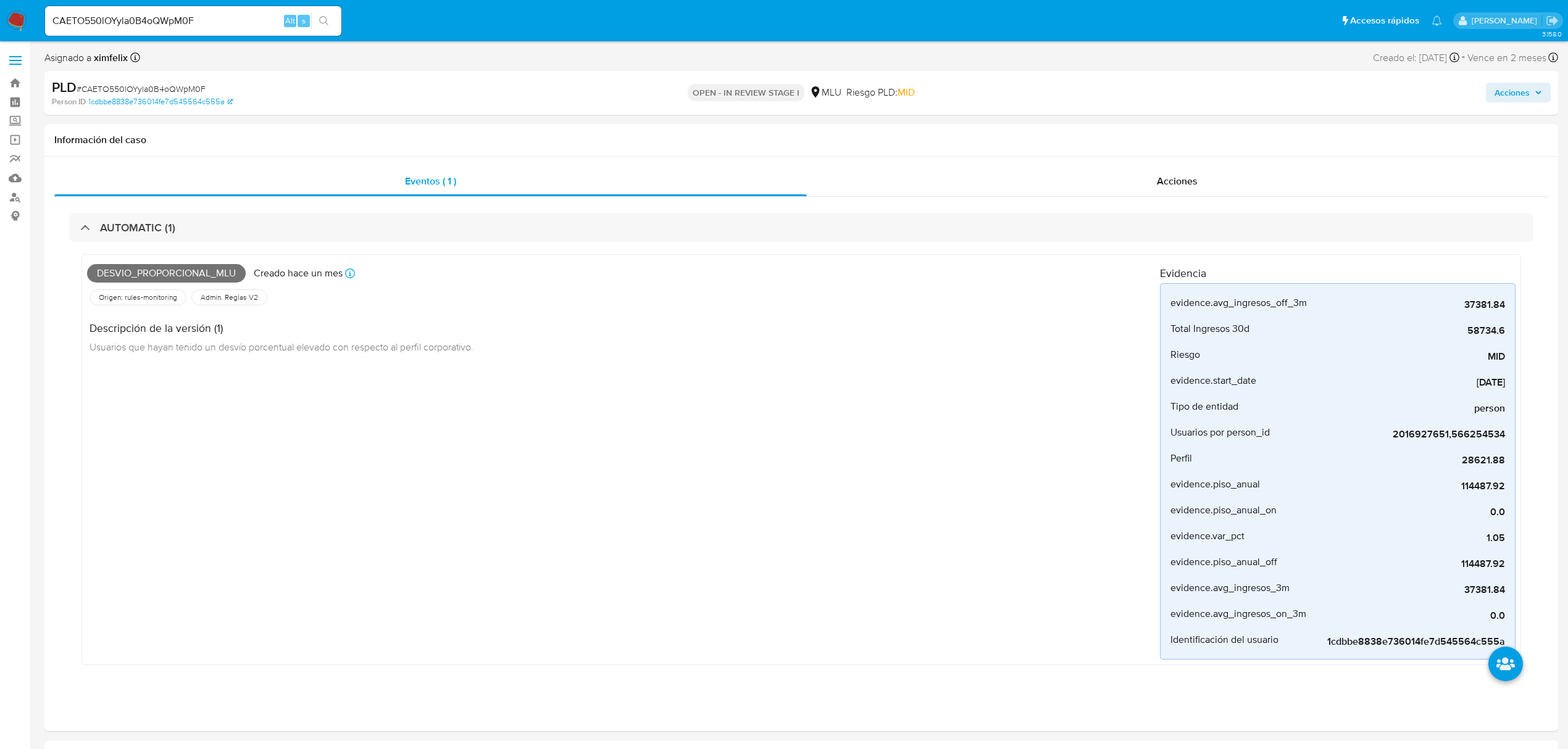
click at [164, 32] on div "CAETO550lOYyla0B4oQWpM0F Alt s" at bounding box center [193, 21] width 296 height 30
click at [161, 20] on input "CAETO550lOYyla0B4oQWpM0F" at bounding box center [193, 21] width 296 height 16
click at [161, 20] on input "CAETO550lOYyla0B4oQWpM0F" at bounding box center [193, 21] width 296 height 16
paste input "vpWbqoxk4pXpwAquhRx0GYzc"
type input "vpWbqoxk4pXpwAquhRx0GYzc"
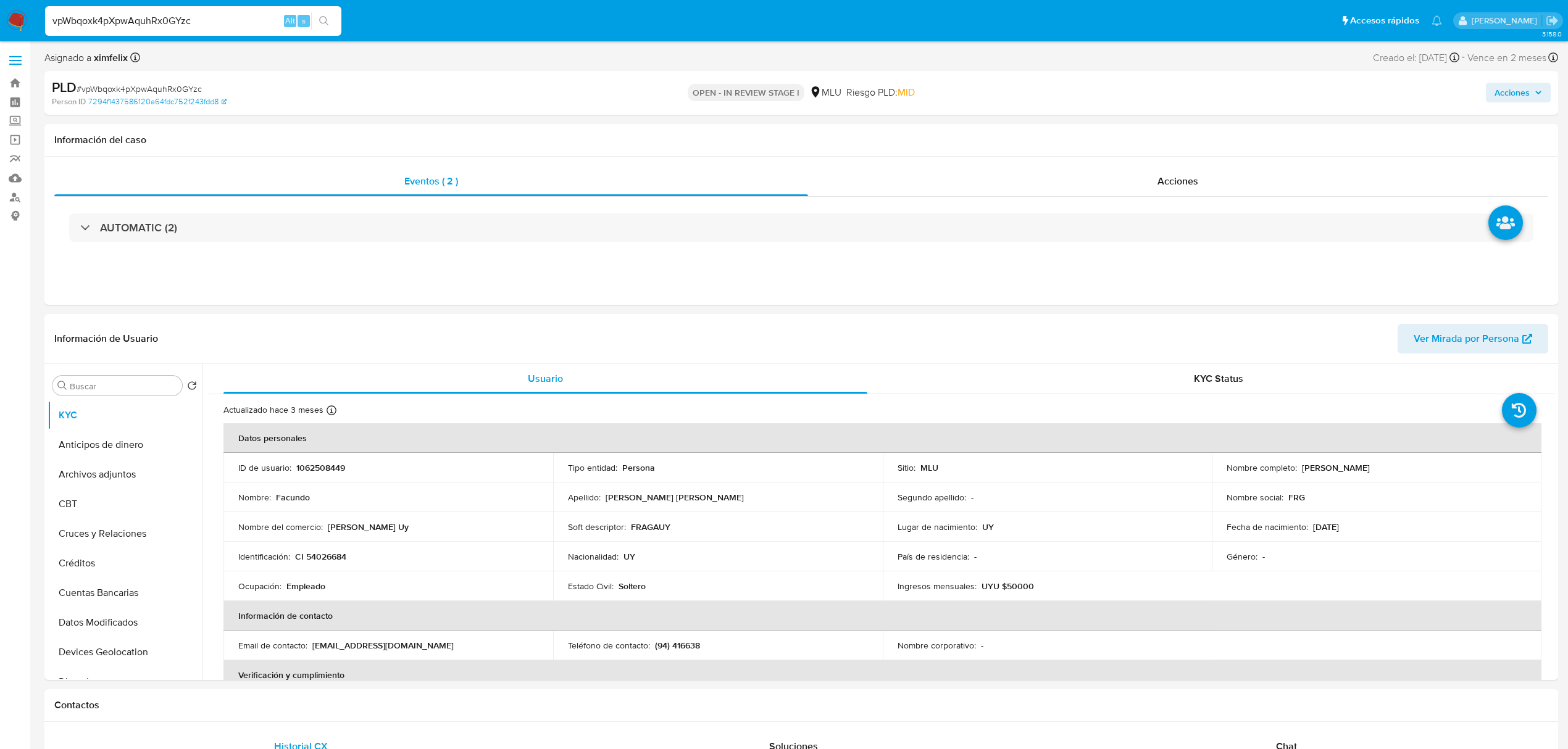
select select "10"
click at [322, 468] on p "1062508449" at bounding box center [321, 468] width 49 height 11
drag, startPoint x: 1391, startPoint y: 470, endPoint x: 1302, endPoint y: 472, distance: 89.0
click at [1302, 472] on div "Nombre completo : Facundo Gatica Sosa" at bounding box center [1376, 468] width 300 height 11
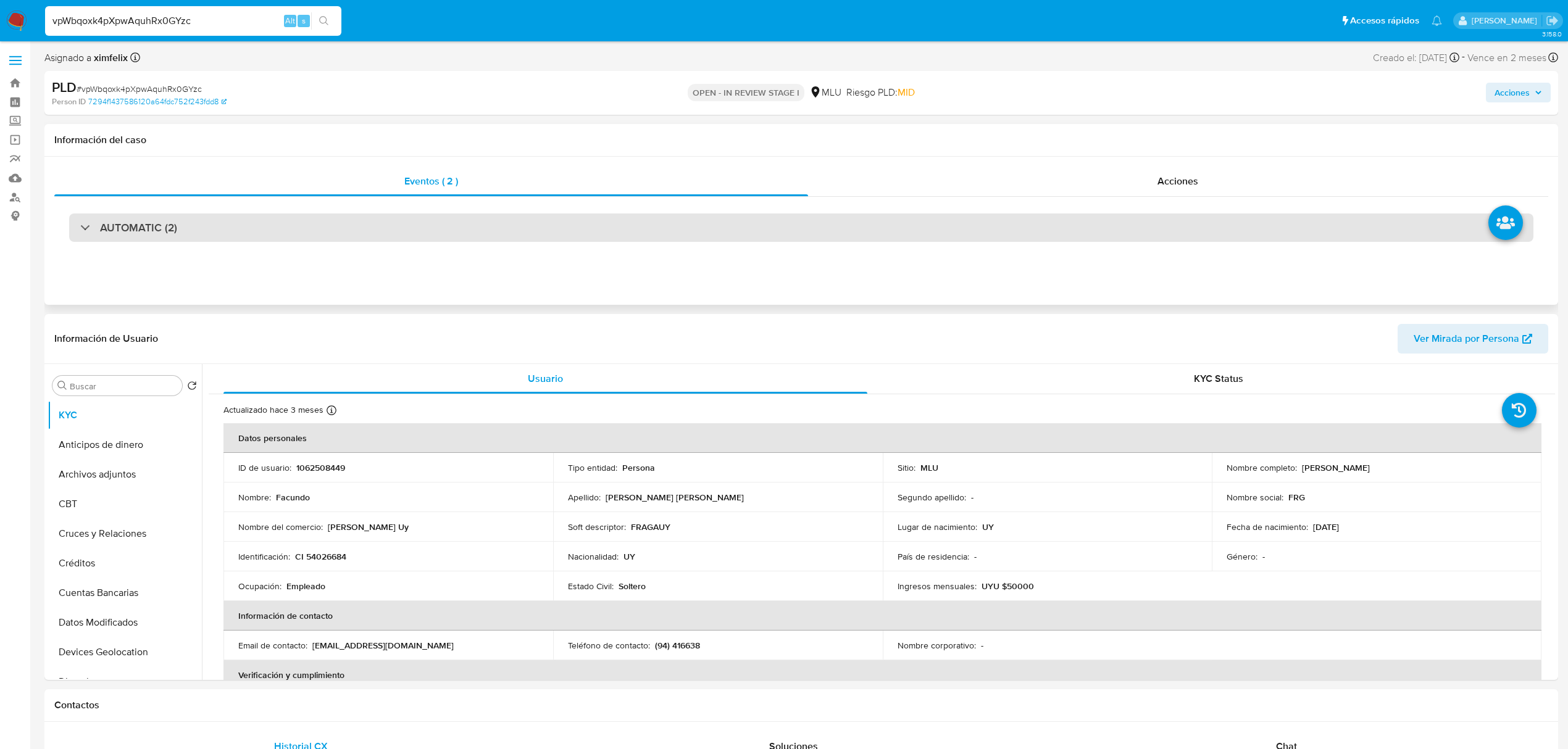
click at [132, 230] on h3 "AUTOMATIC (2)" at bounding box center [139, 227] width 77 height 14
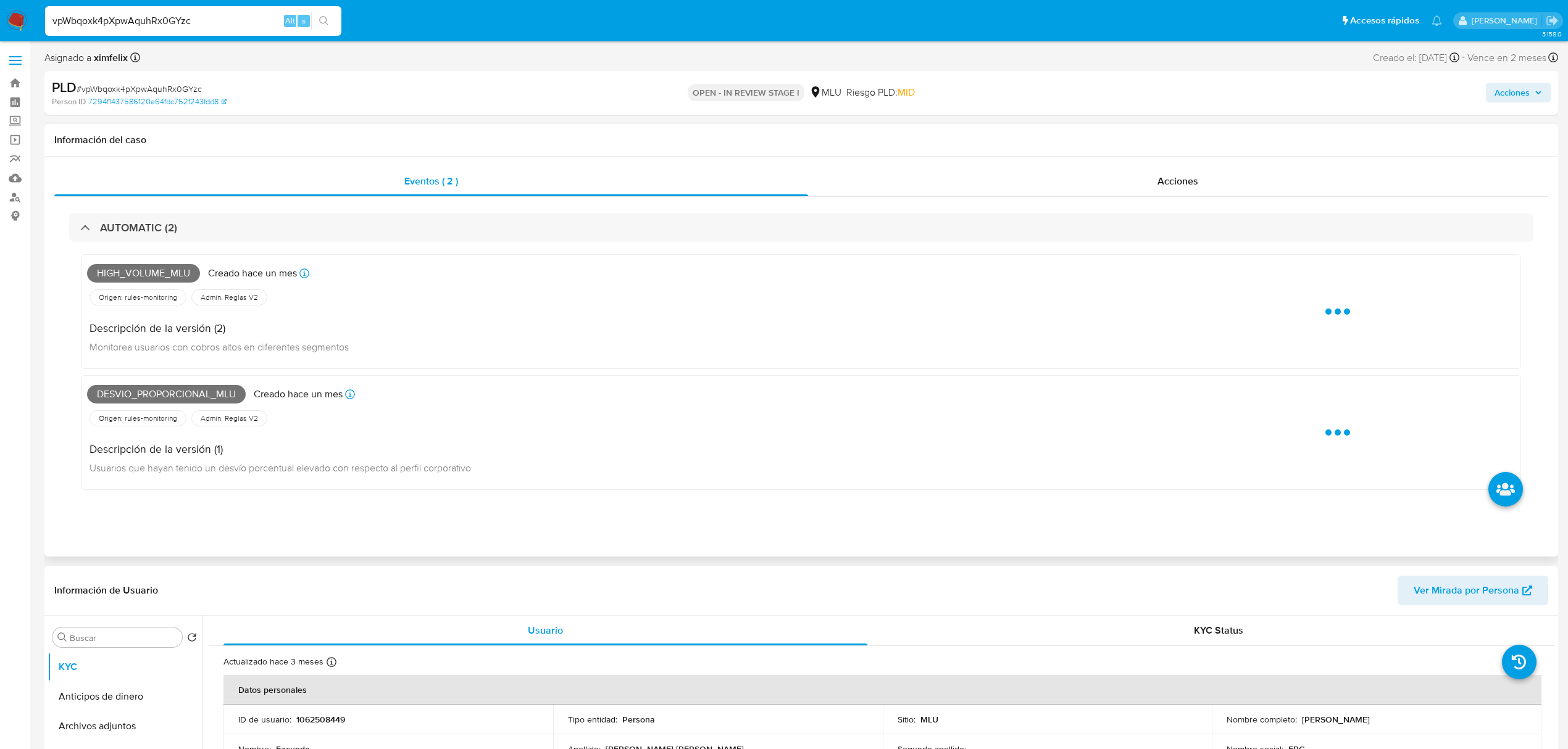
click at [172, 267] on span "High_volume_mlu" at bounding box center [143, 273] width 113 height 19
click at [174, 267] on span "High_volume_mlu" at bounding box center [143, 273] width 113 height 19
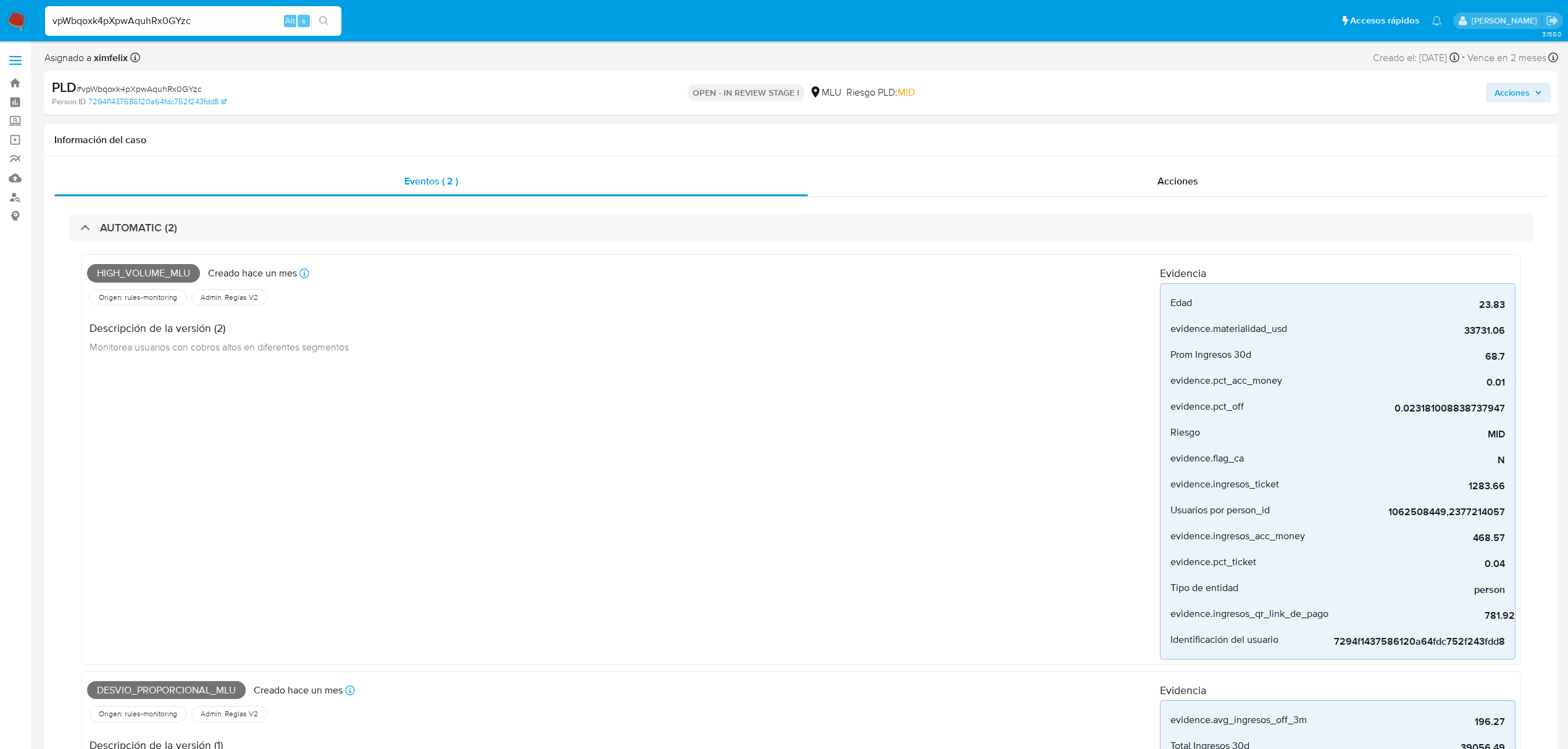
click at [192, 690] on span "Desvio_proporcional_mlu" at bounding box center [166, 690] width 159 height 19
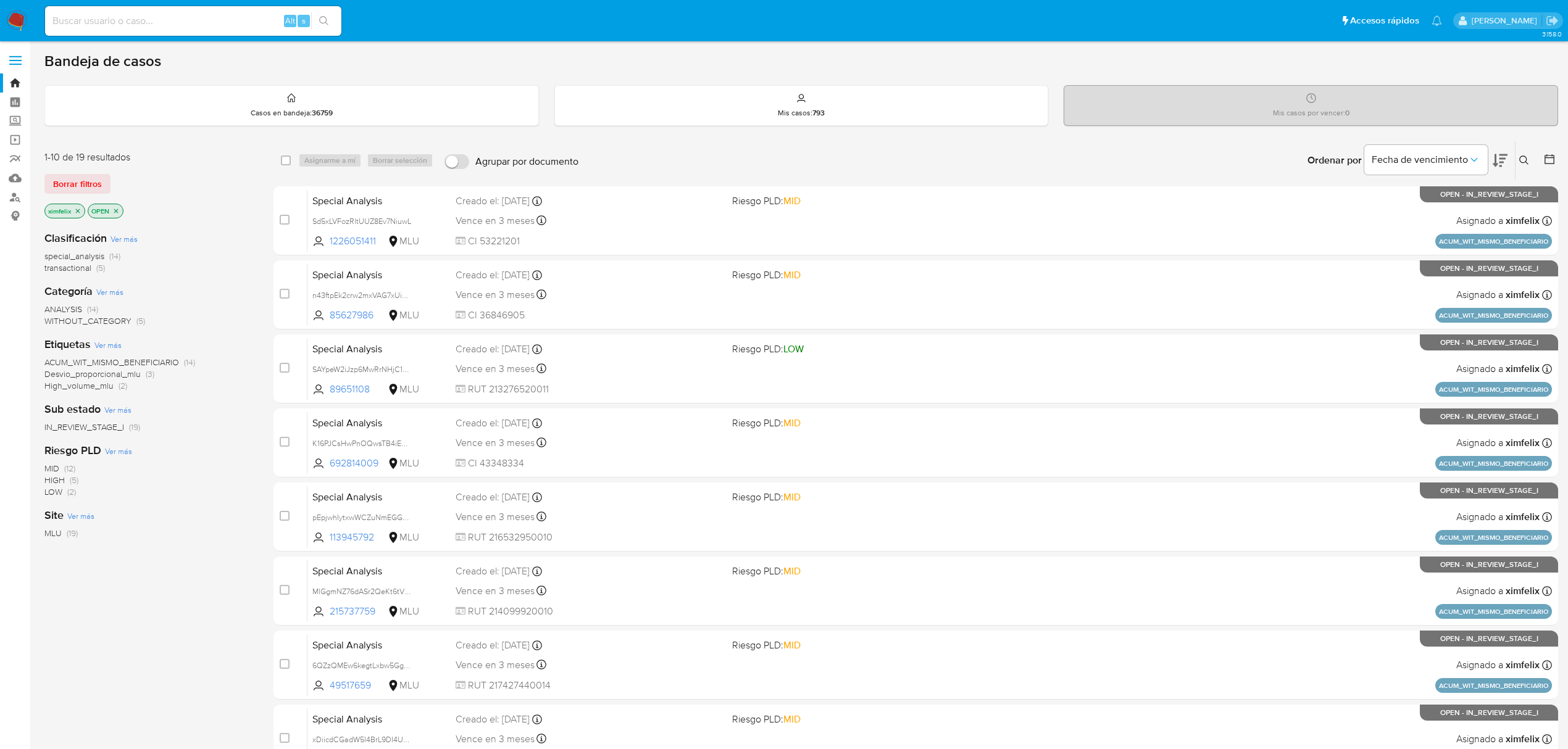
click at [1499, 150] on button at bounding box center [1500, 160] width 15 height 38
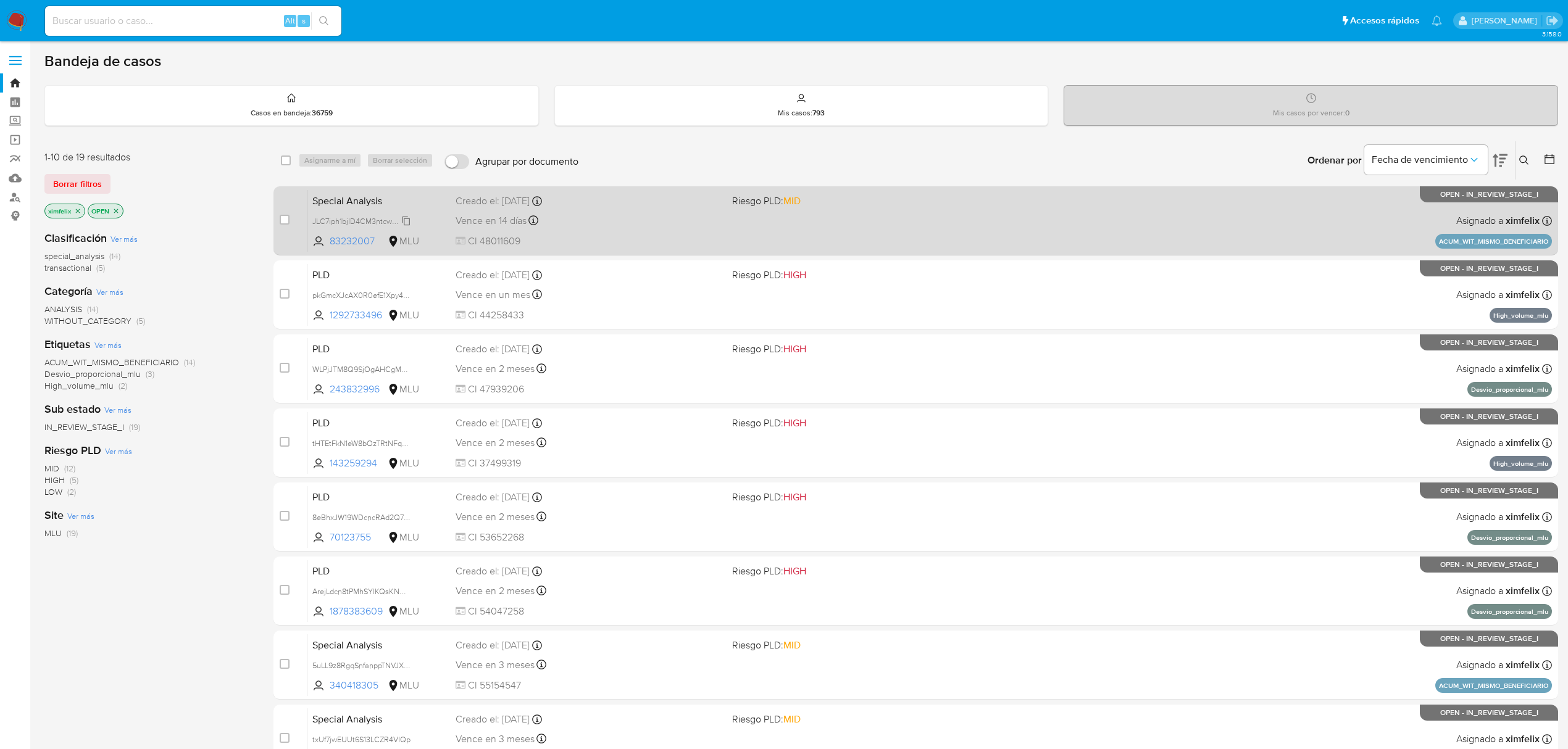
click at [408, 216] on icon at bounding box center [406, 221] width 10 height 10
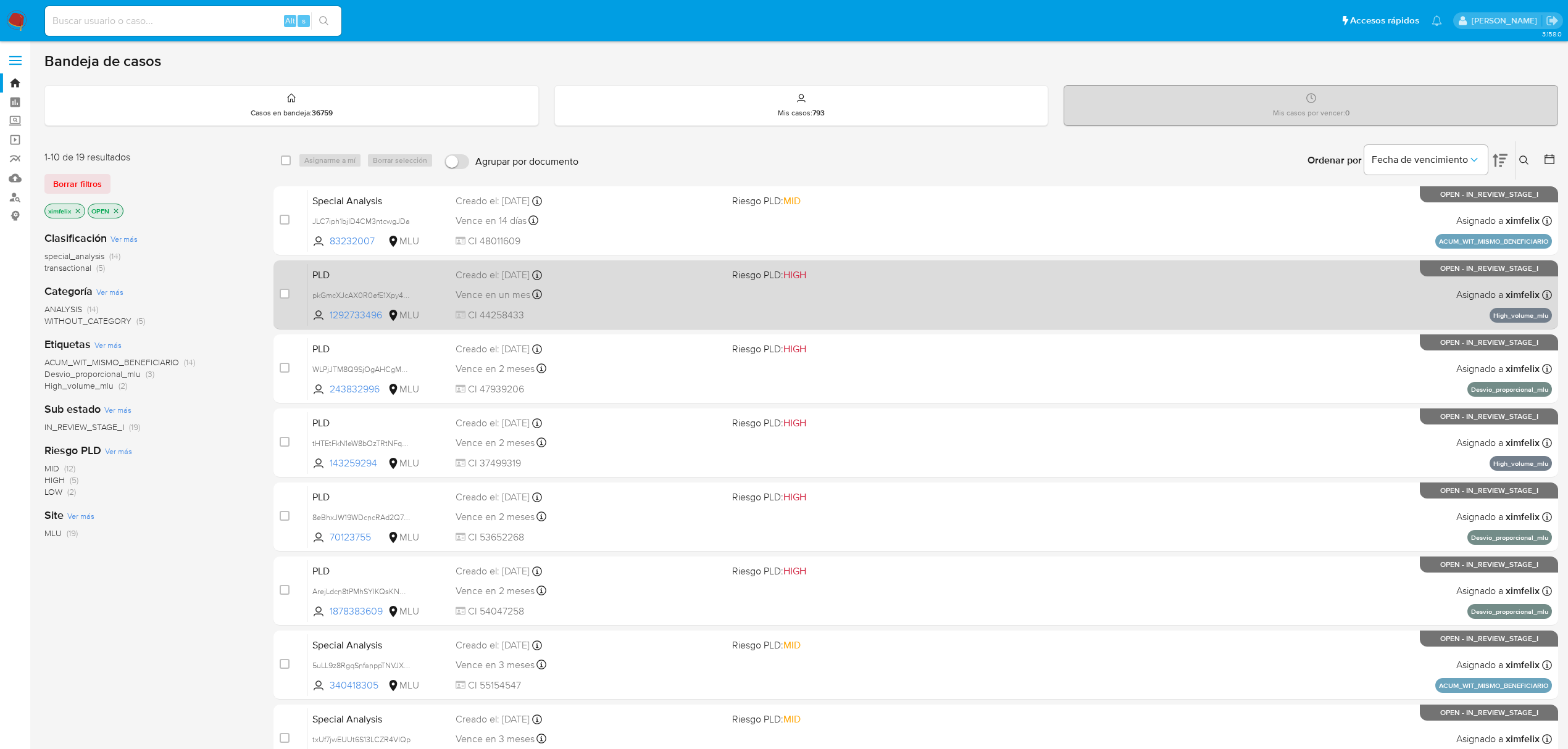
click at [415, 303] on div "PLD pkGmcXJcAX0R0efE1Xpy48vj 1292733496 MLU Riesgo PLD: HIGH Creado el: [DATE] …" at bounding box center [929, 294] width 1245 height 63
drag, startPoint x: 407, startPoint y: 294, endPoint x: 403, endPoint y: 300, distance: 7.2
click at [405, 292] on span "pkGmcXJcAX0R0efE1Xpy48vj" at bounding box center [363, 294] width 101 height 14
drag, startPoint x: 407, startPoint y: 297, endPoint x: 413, endPoint y: 326, distance: 29.6
click at [407, 299] on span "pkGmcXJcAX0R0efE1Xpy48vj" at bounding box center [363, 294] width 101 height 14
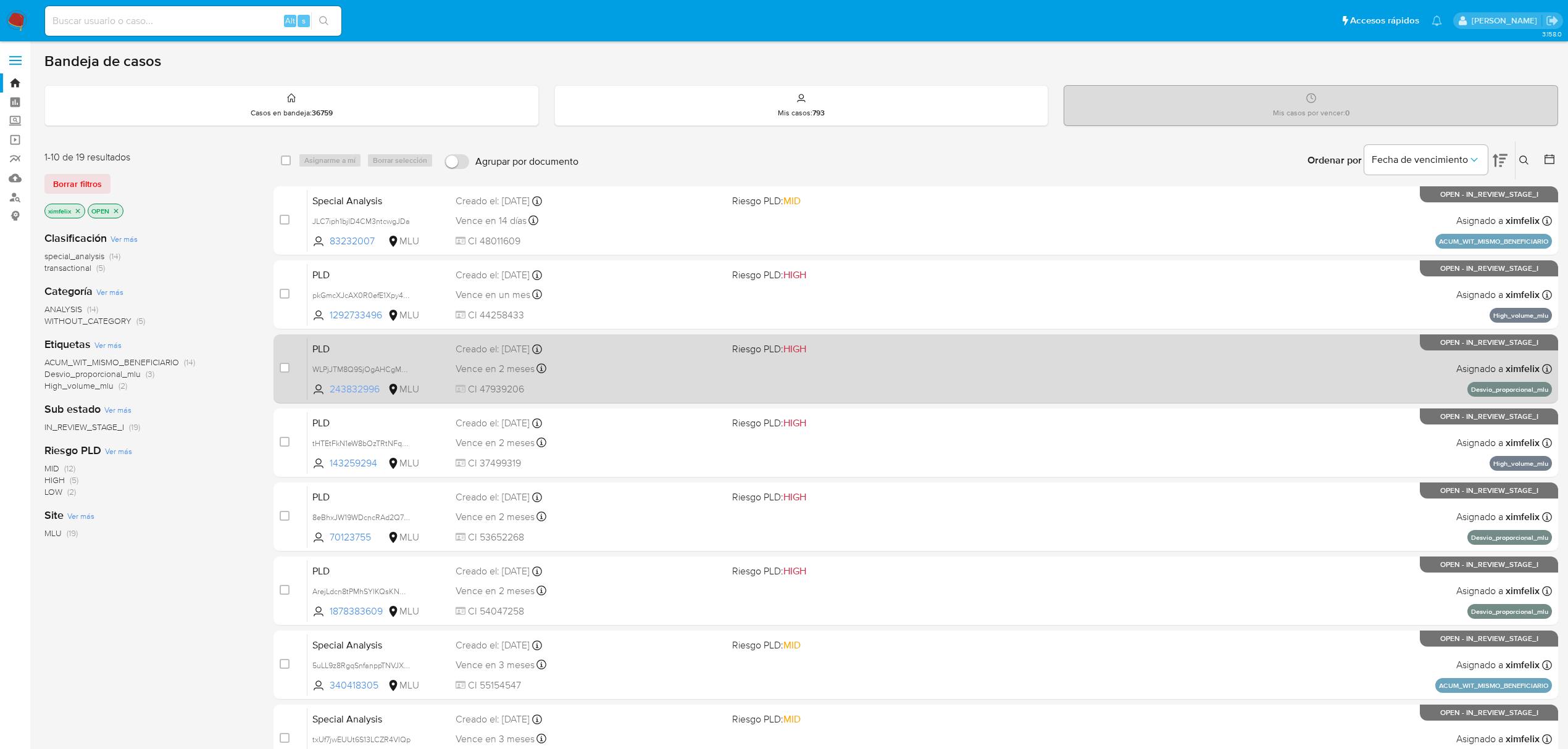
drag, startPoint x: 405, startPoint y: 376, endPoint x: 410, endPoint y: 381, distance: 7.1
click at [410, 381] on div "PLD WLPjJTM8Q9SjOgAHCgMO7sol 243832996 MLU Riesgo PLD: HIGH Creado el: [DATE] C…" at bounding box center [929, 368] width 1245 height 63
click at [406, 366] on span "WLPjJTM8Q9SjOgAHCgMO7sol" at bounding box center [367, 368] width 108 height 14
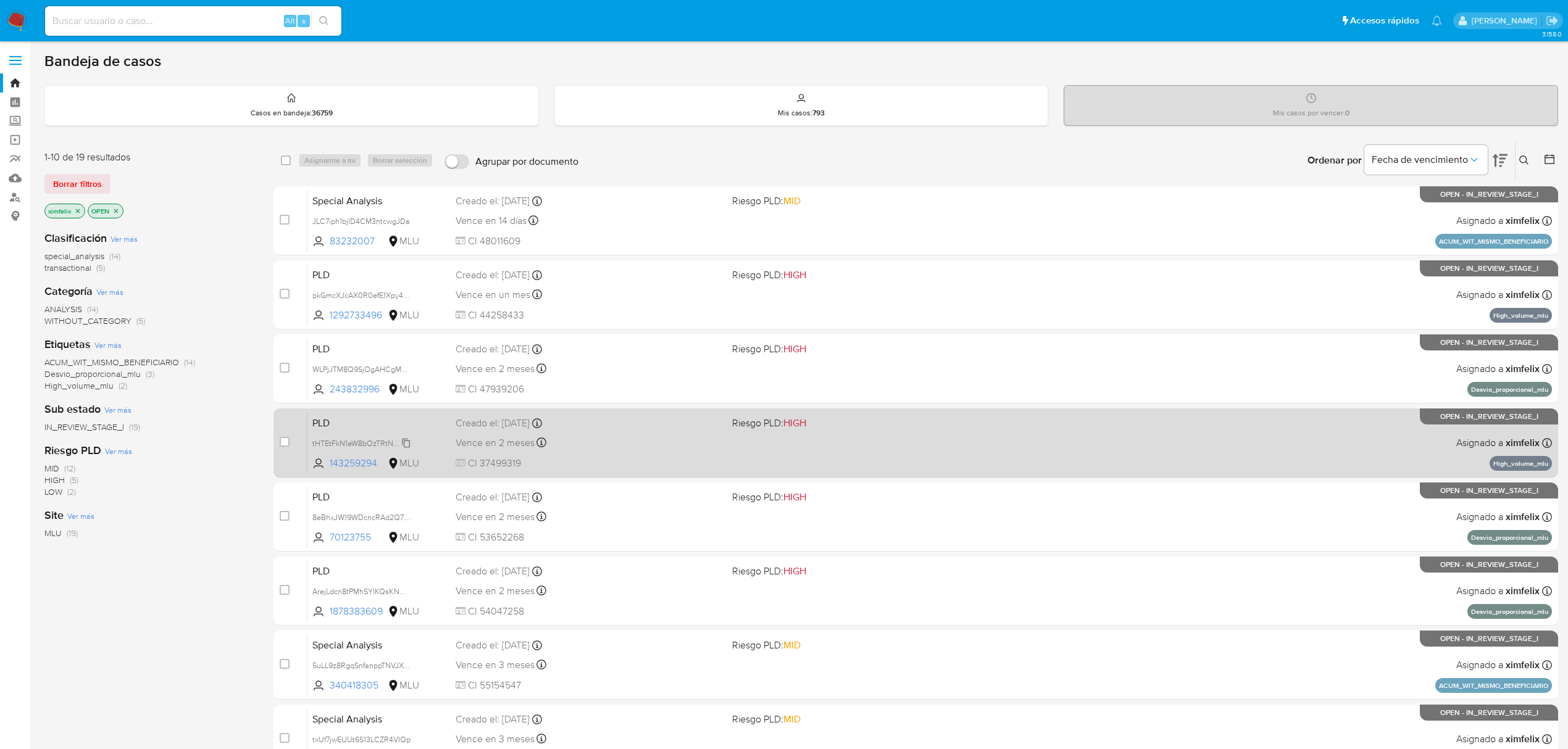
click at [406, 443] on span "tHTEtFkN1eW8bOzTRtNFqp5f" at bounding box center [362, 442] width 100 height 14
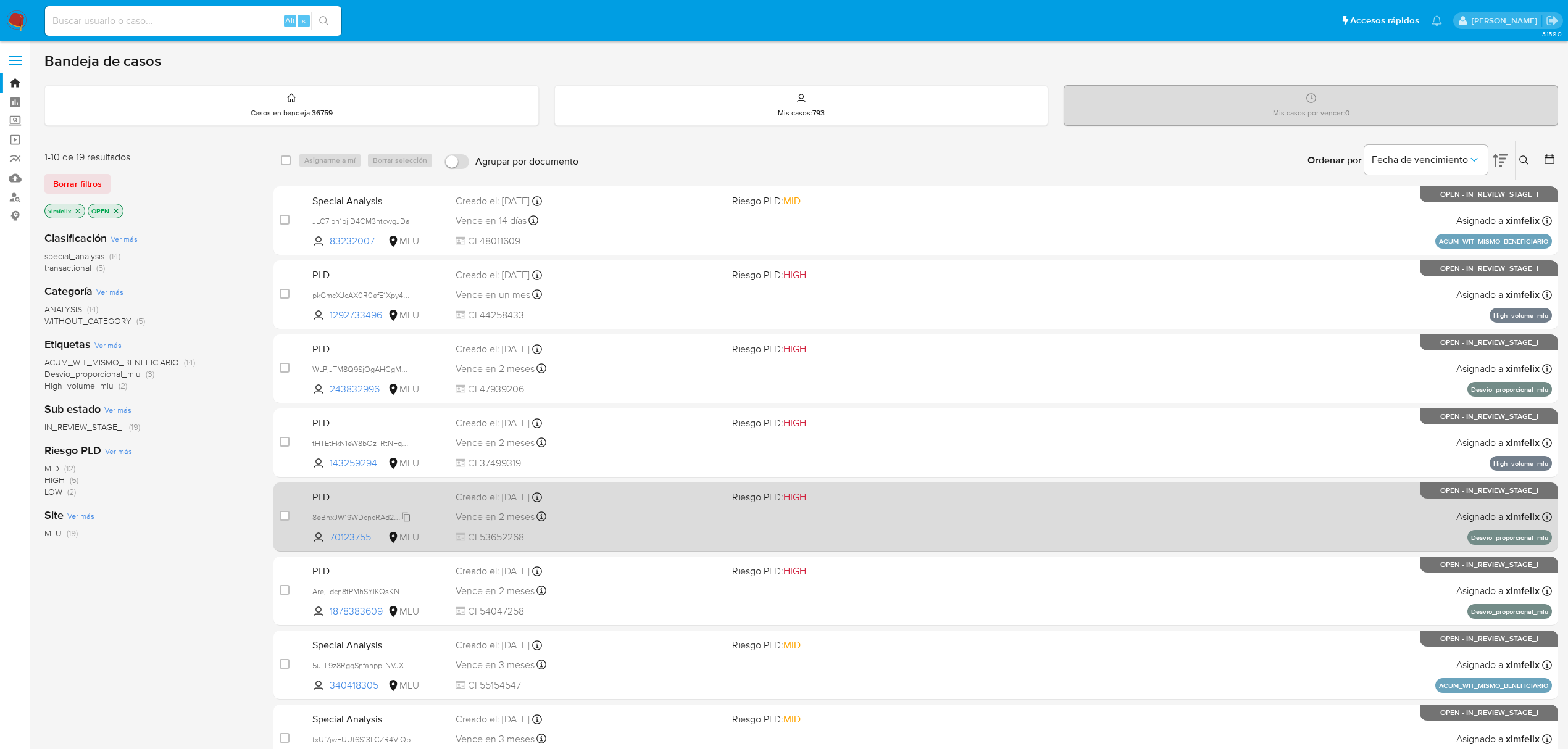
click at [408, 516] on span "8eBhxJW19WDcncRAd2Q7T2UJ" at bounding box center [367, 516] width 109 height 14
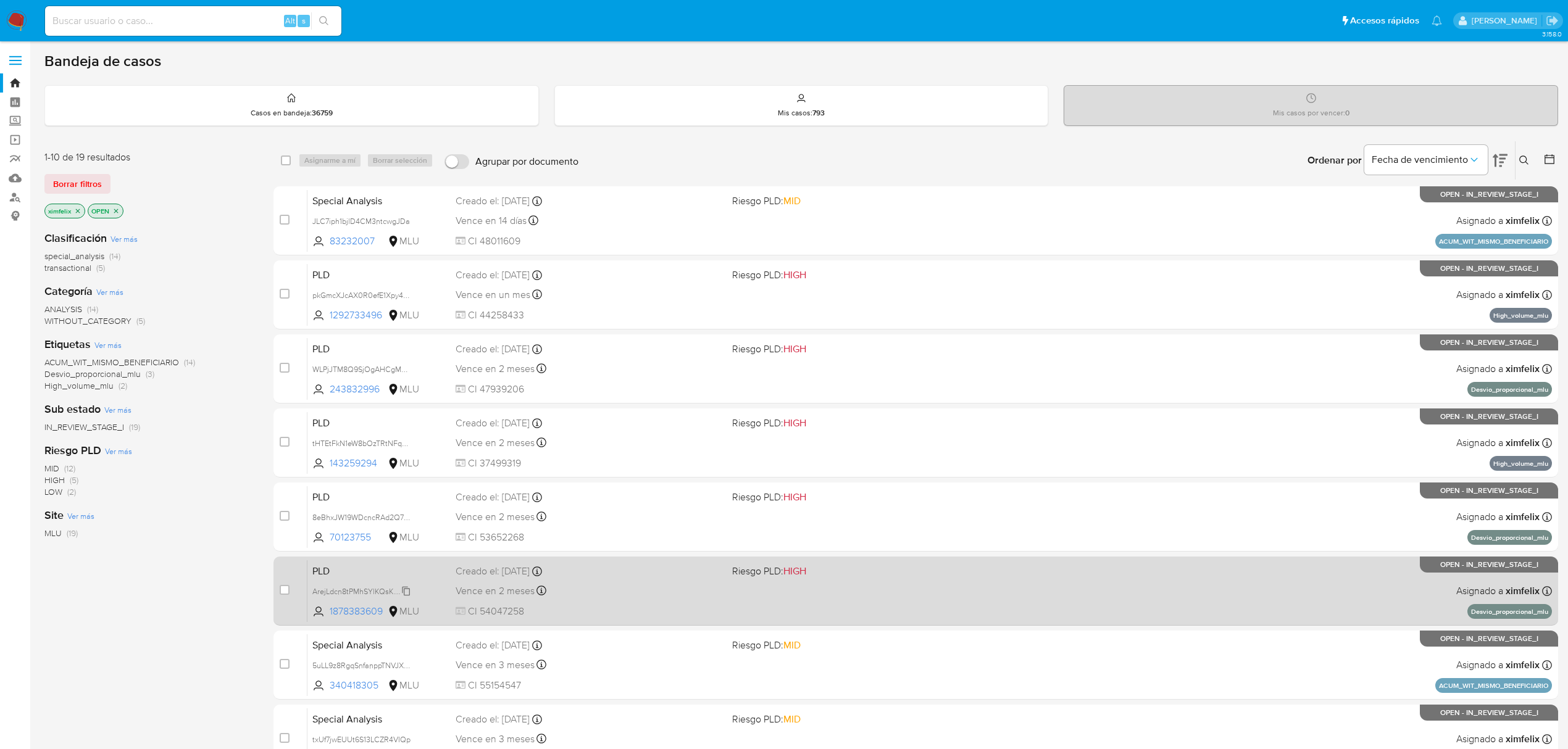
click at [407, 592] on span "ArejLdcn8tPMhSYlKQsKNUW3" at bounding box center [364, 590] width 104 height 14
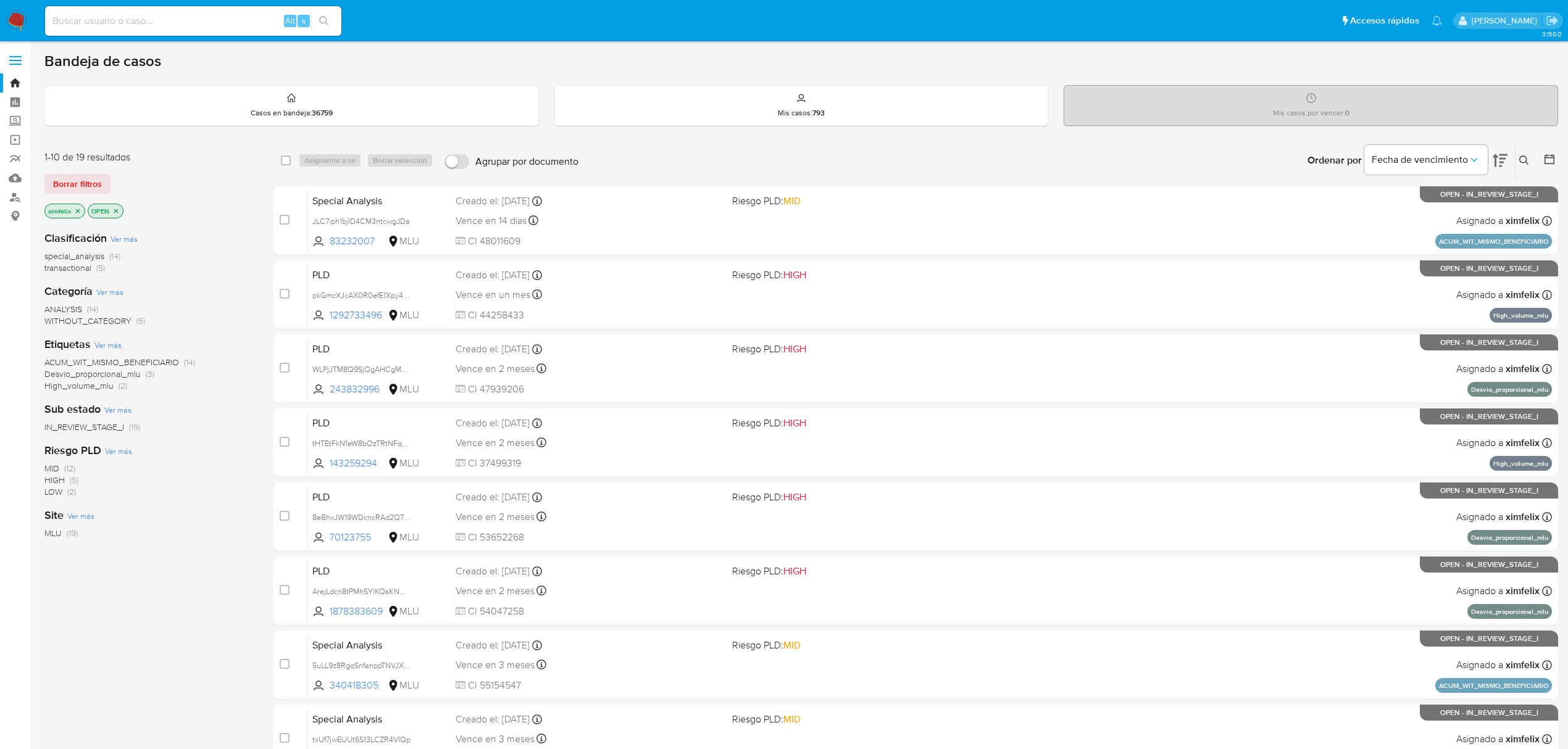
click at [75, 210] on icon "close-filter" at bounding box center [77, 210] width 7 height 7
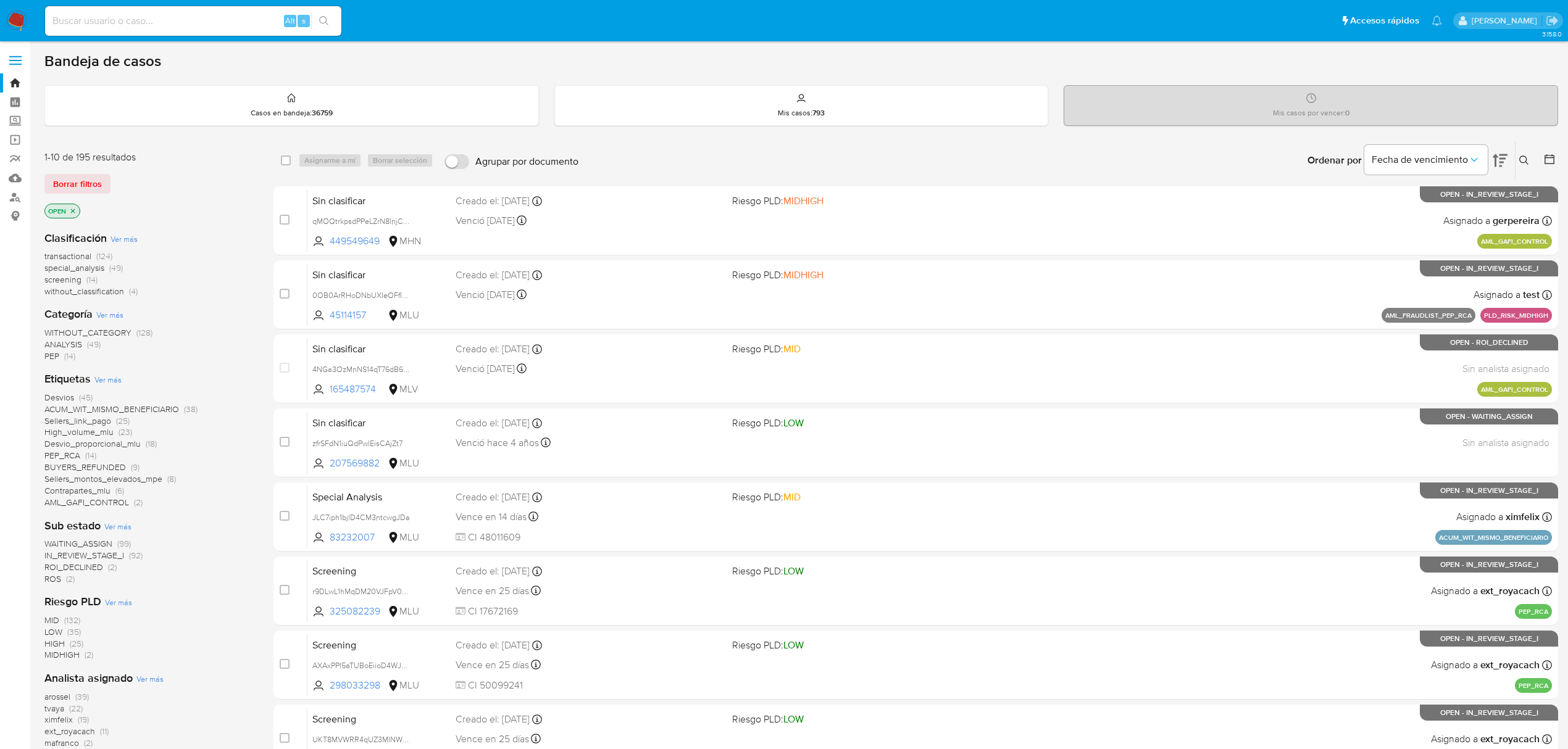
click at [101, 541] on span "WAITING_ASSIGN" at bounding box center [78, 543] width 68 height 12
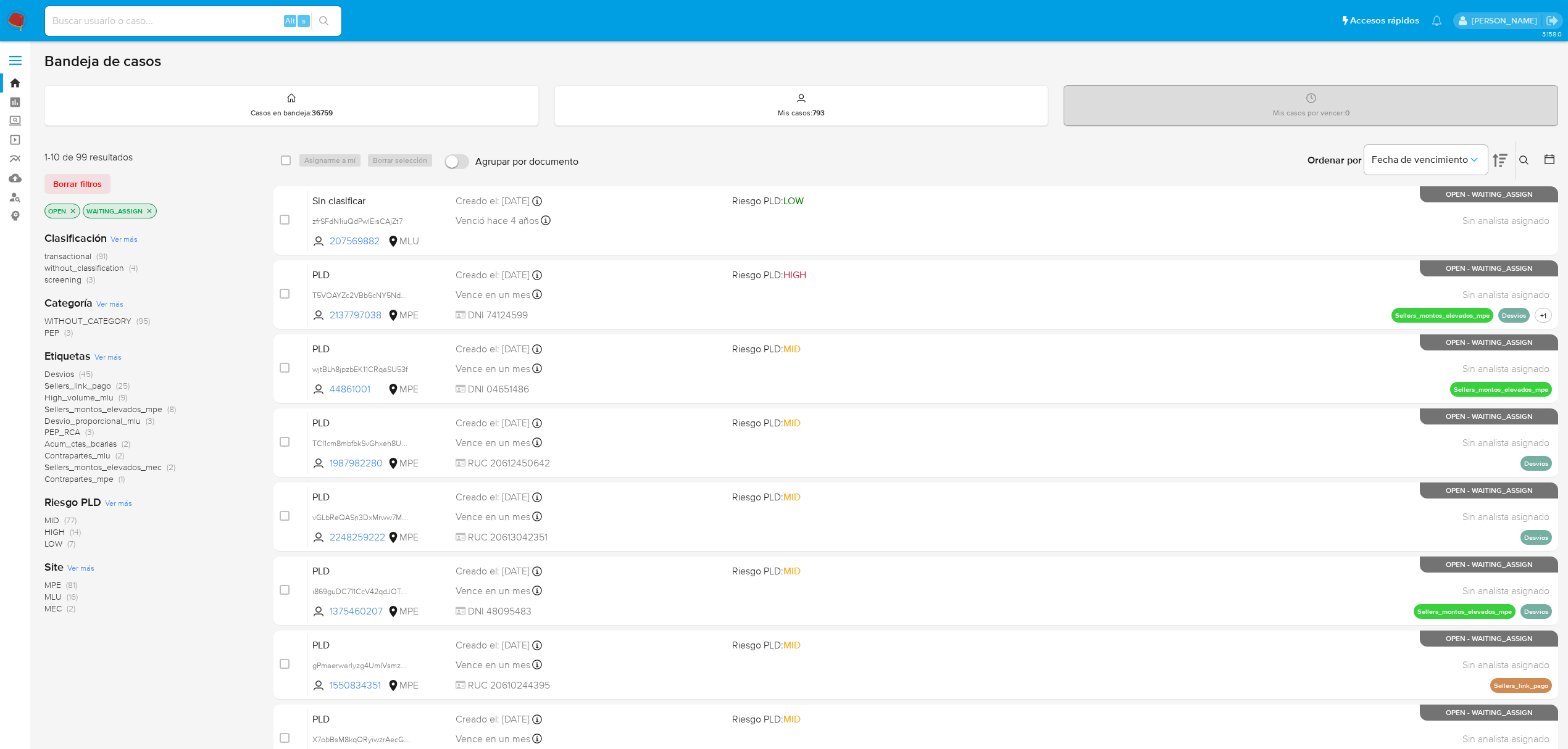
click at [74, 527] on span "(14)" at bounding box center [75, 532] width 11 height 12
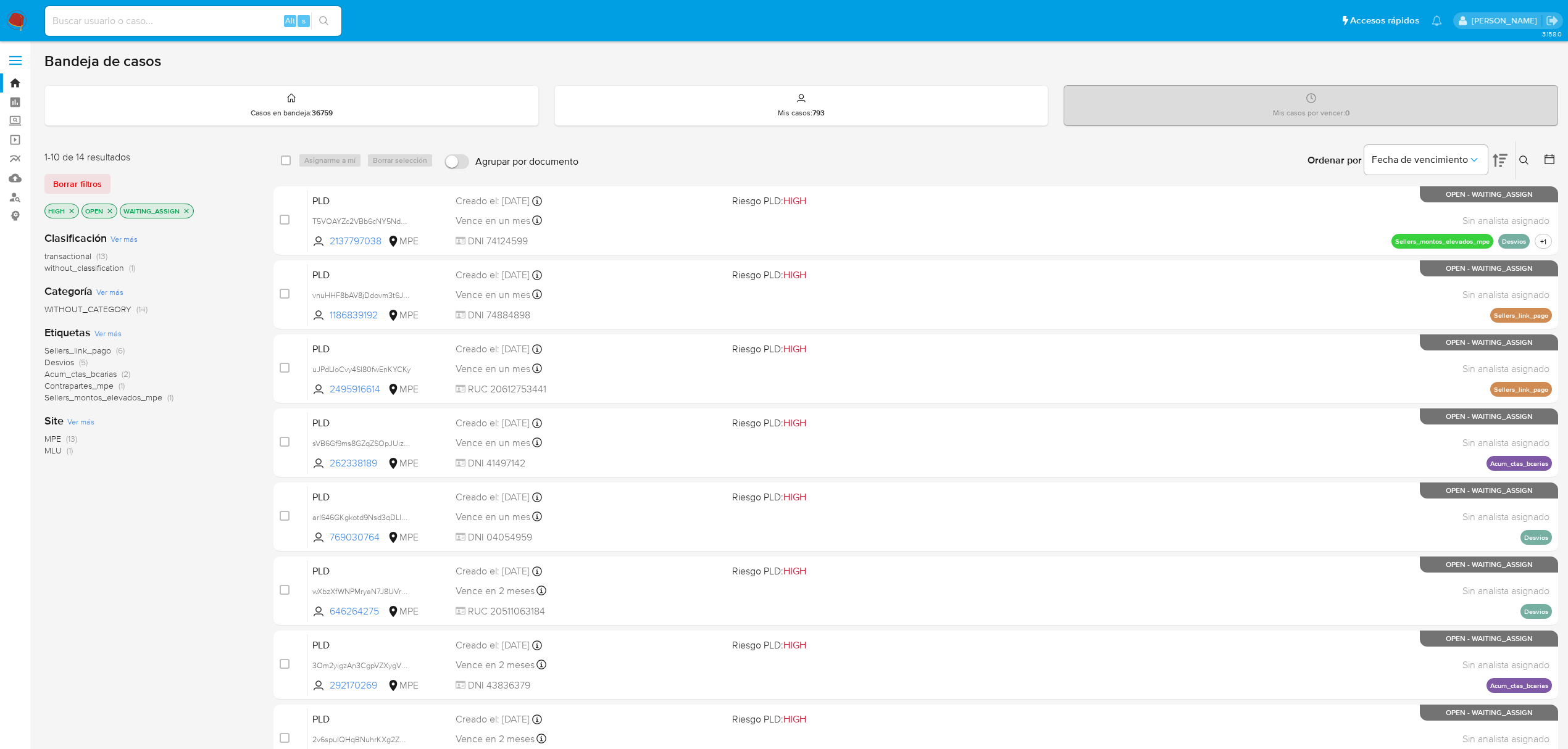
click at [48, 448] on span "MLU" at bounding box center [53, 450] width 17 height 12
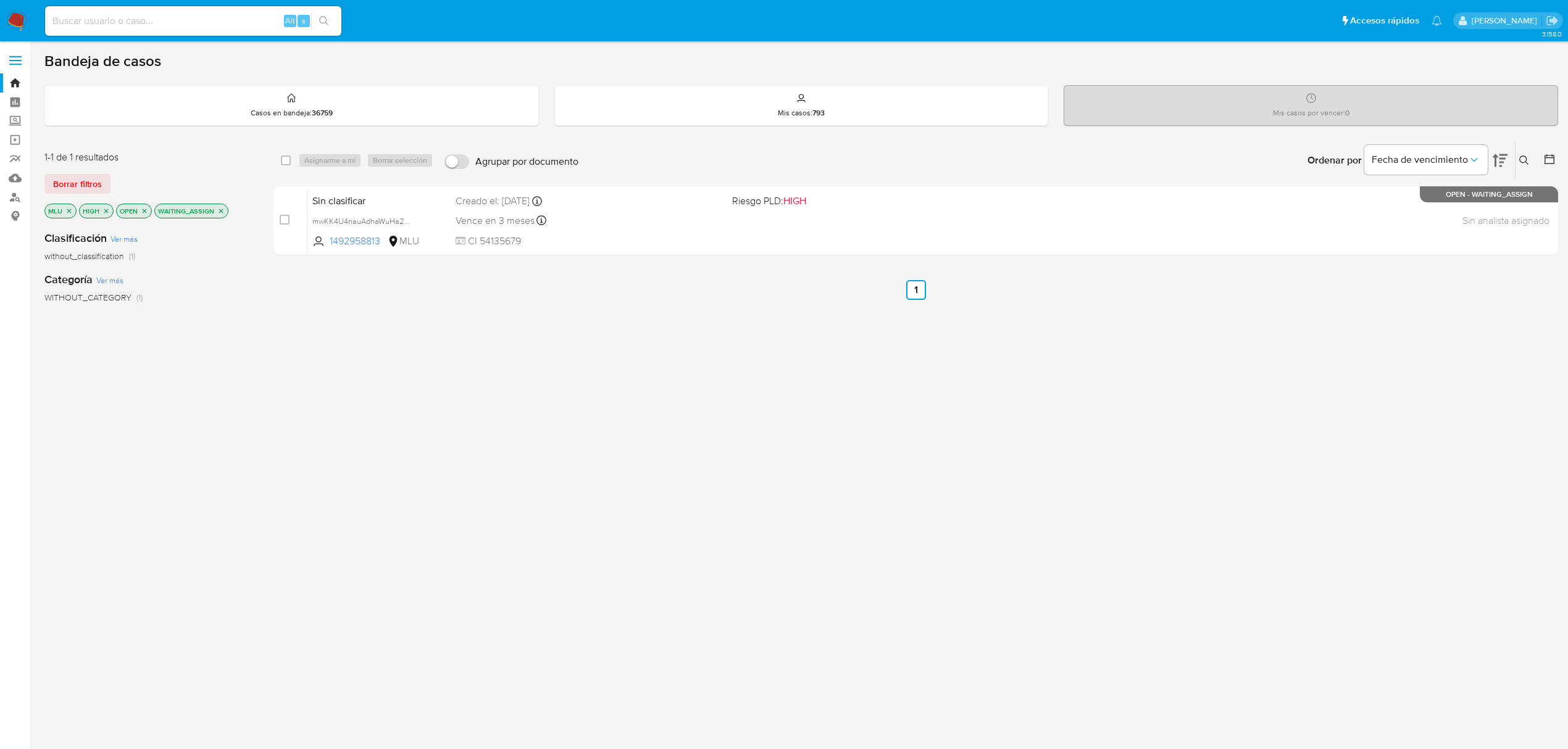
click at [105, 210] on icon "close-filter" at bounding box center [106, 210] width 7 height 7
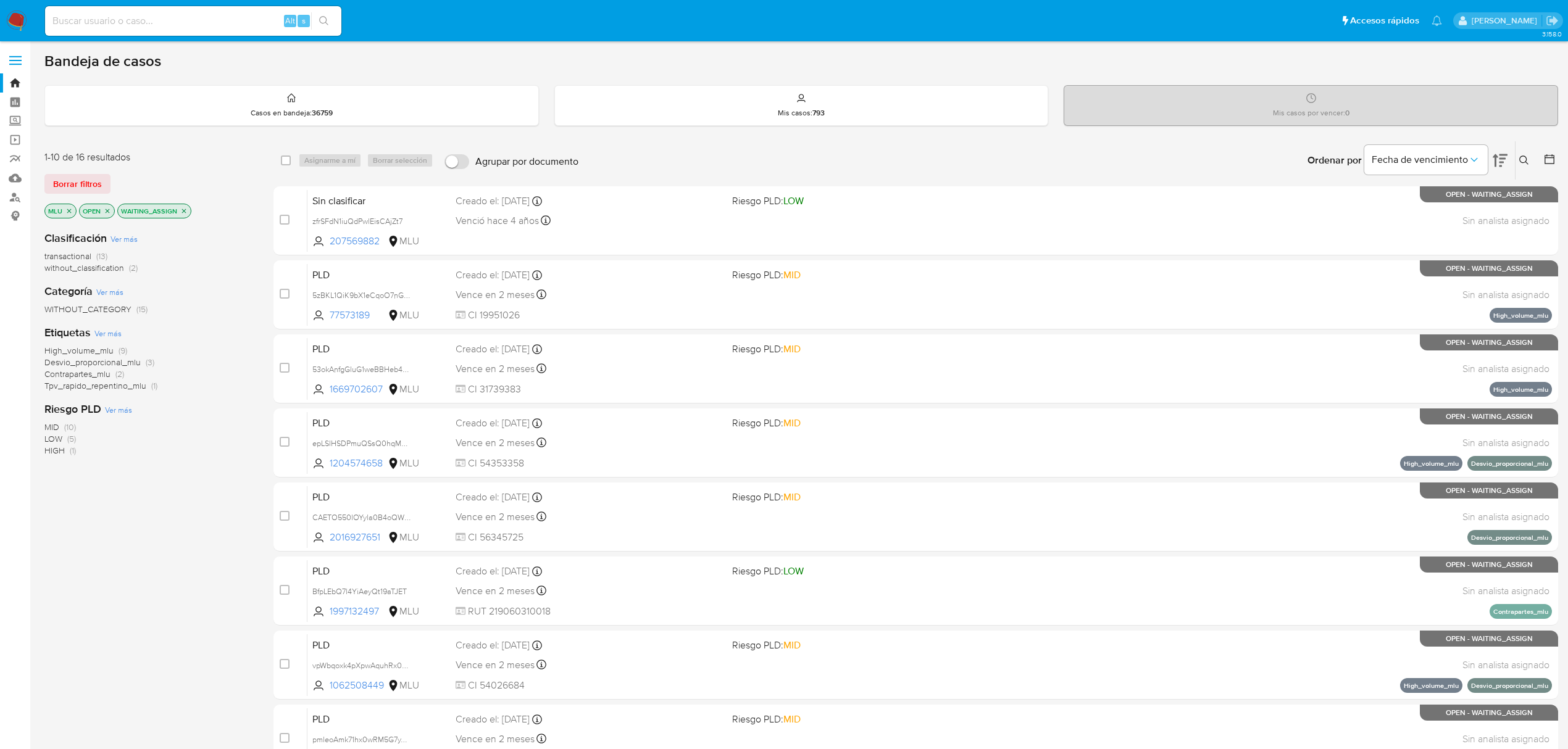
click at [65, 213] on icon "close-filter" at bounding box center [68, 210] width 7 height 7
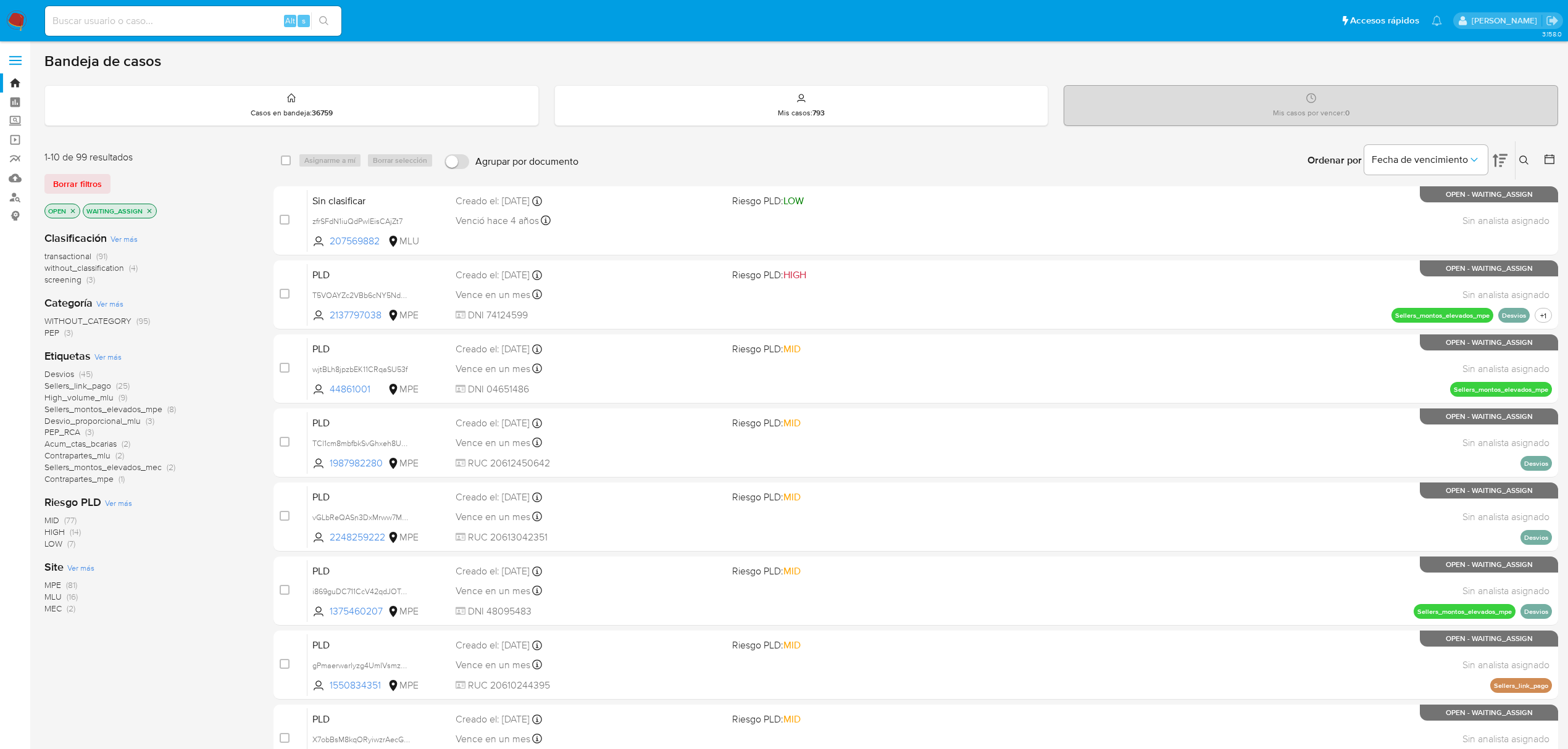
click at [55, 596] on span "MLU" at bounding box center [53, 597] width 17 height 12
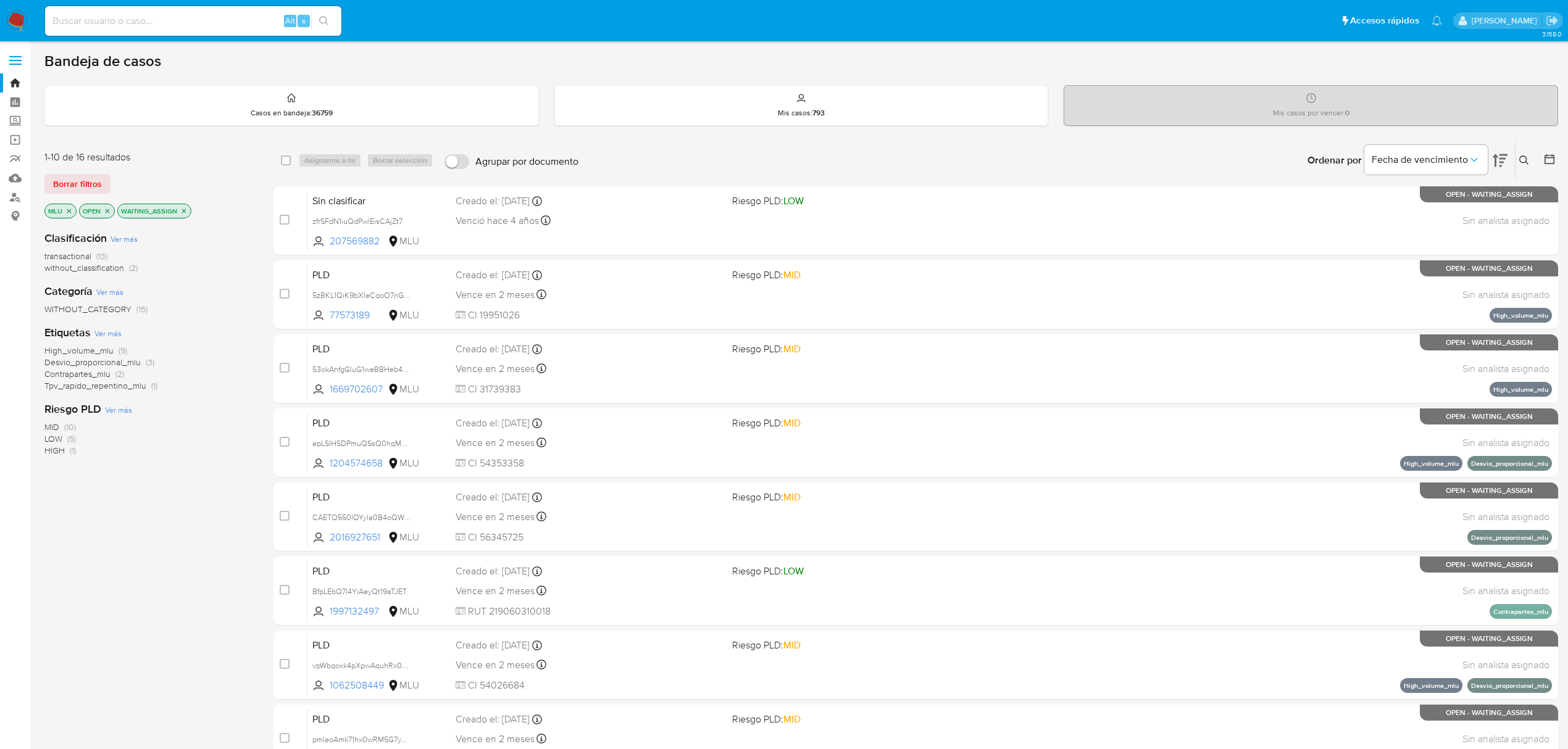
click at [1509, 159] on div "Ordenar por Fecha de vencimiento" at bounding box center [1406, 160] width 217 height 38
click at [1500, 162] on icon at bounding box center [1500, 161] width 15 height 13
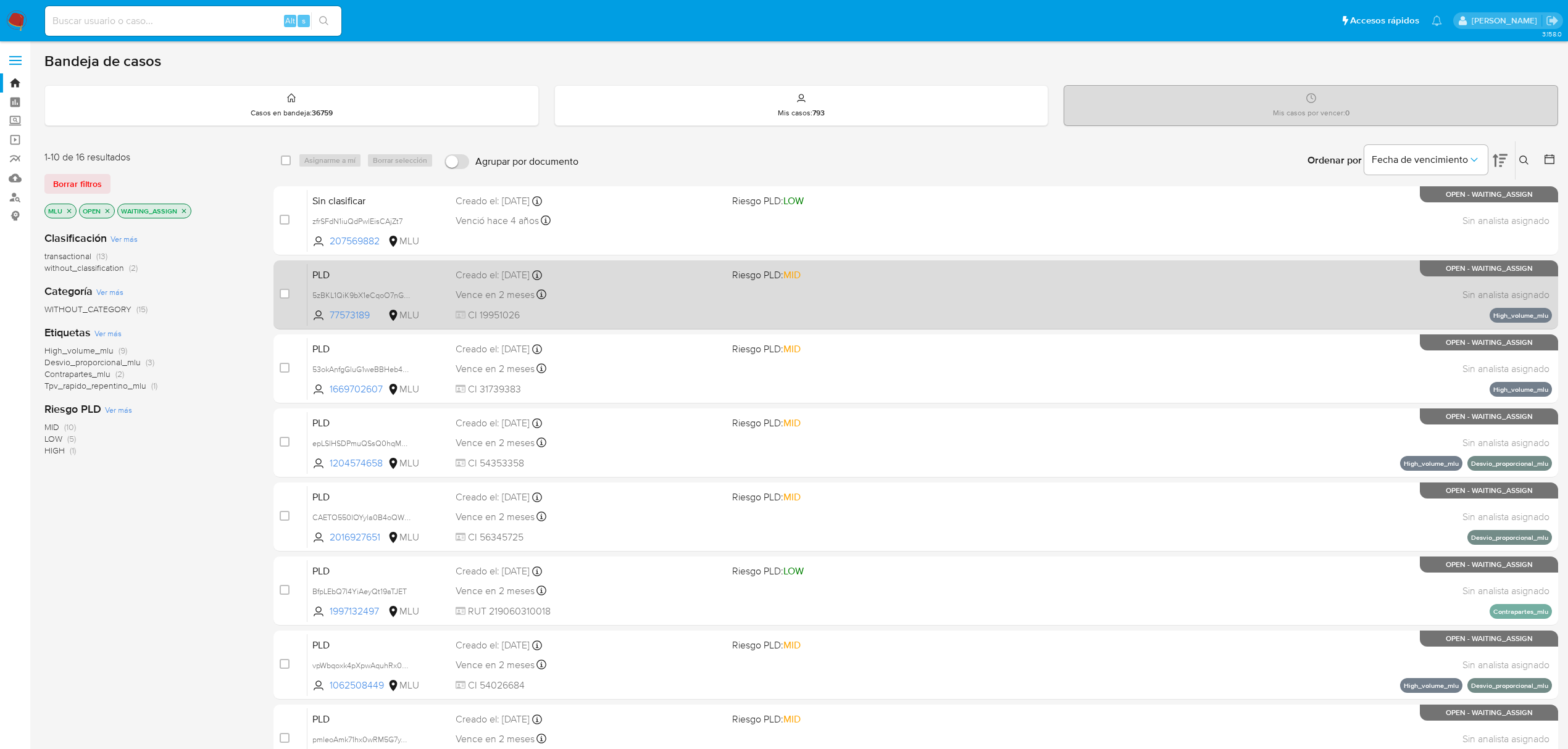
drag, startPoint x: 284, startPoint y: 288, endPoint x: 279, endPoint y: 304, distance: 16.8
click at [282, 288] on div "case-item-checkbox" at bounding box center [284, 294] width 10 height 12
click at [287, 292] on input "checkbox" at bounding box center [284, 294] width 10 height 10
checkbox input "true"
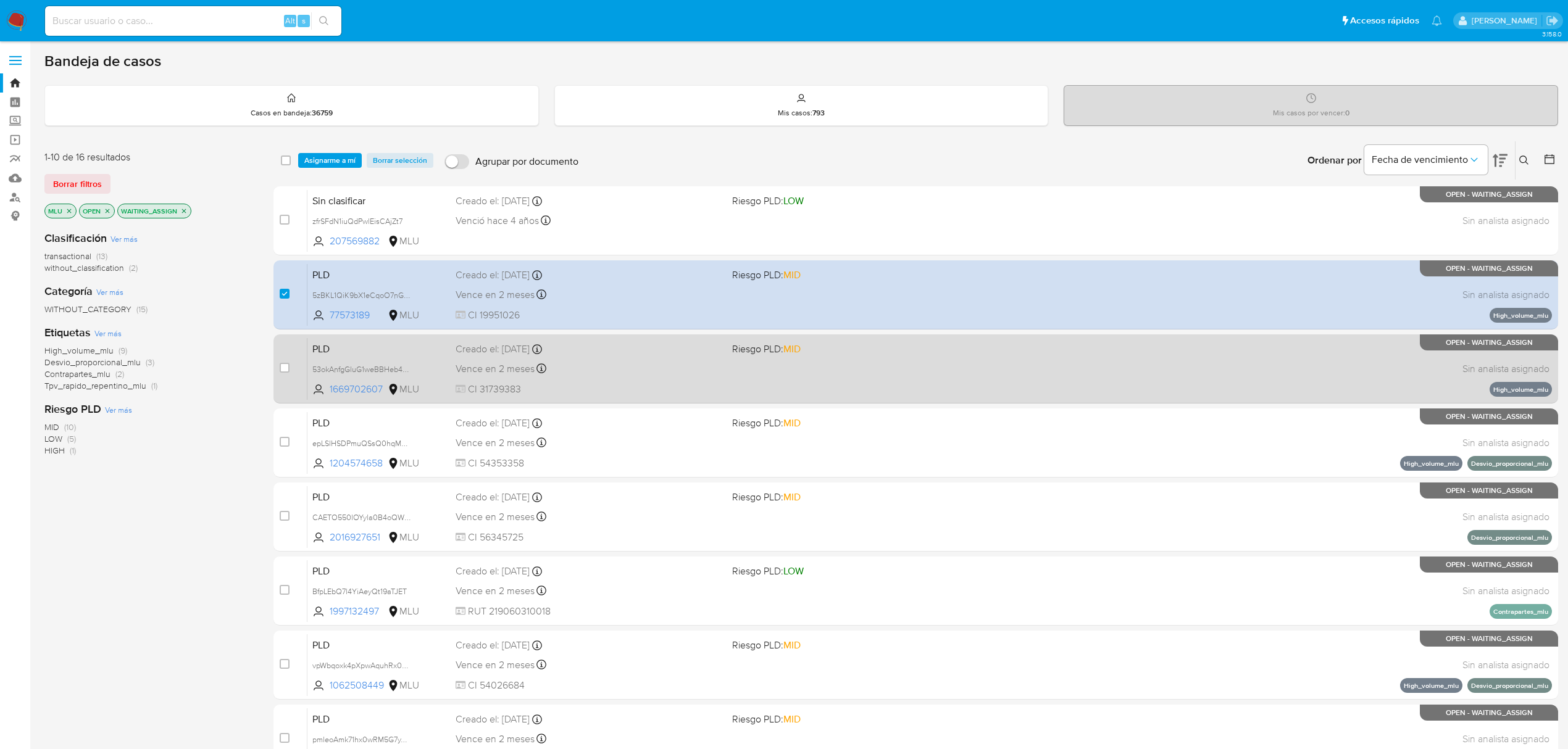
click at [279, 363] on div "case-item-checkbox No es posible asignar el caso PLD 53okAnfgGluG1weBBHeb4Upe 1…" at bounding box center [916, 369] width 1285 height 69
click at [288, 366] on input "checkbox" at bounding box center [284, 368] width 10 height 10
checkbox input "true"
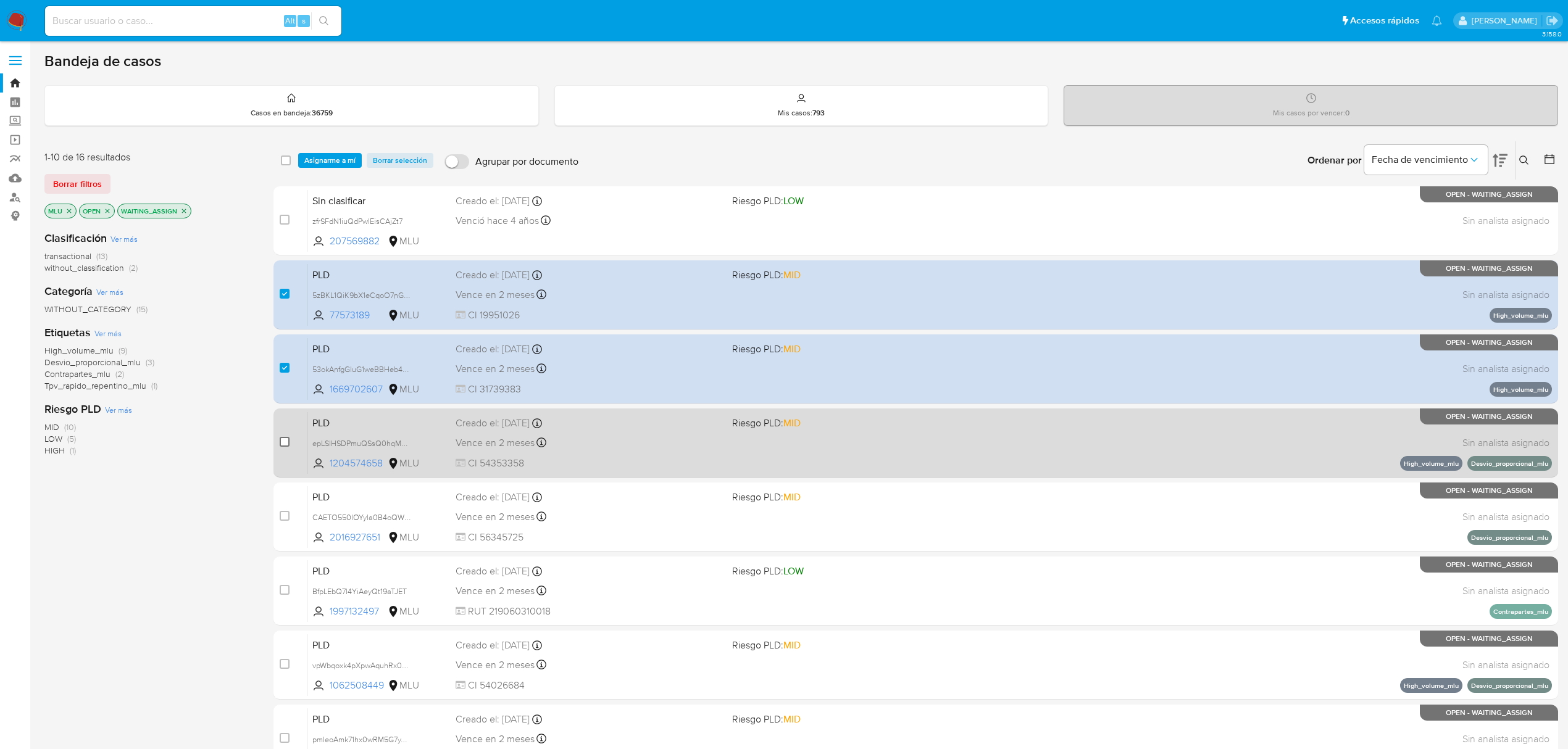
click at [284, 441] on input "checkbox" at bounding box center [284, 441] width 10 height 10
checkbox input "true"
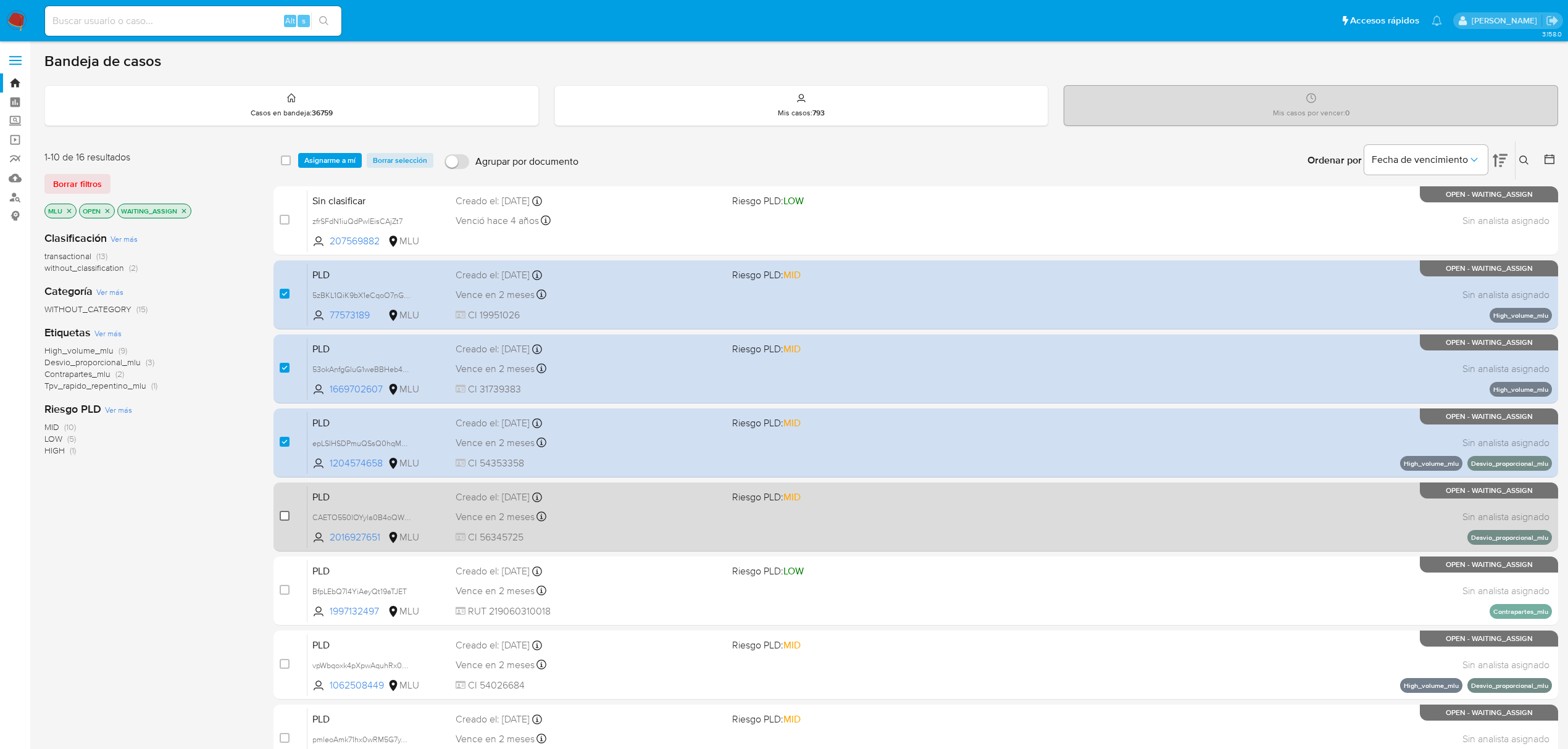
click at [282, 515] on input "checkbox" at bounding box center [284, 515] width 10 height 10
checkbox input "true"
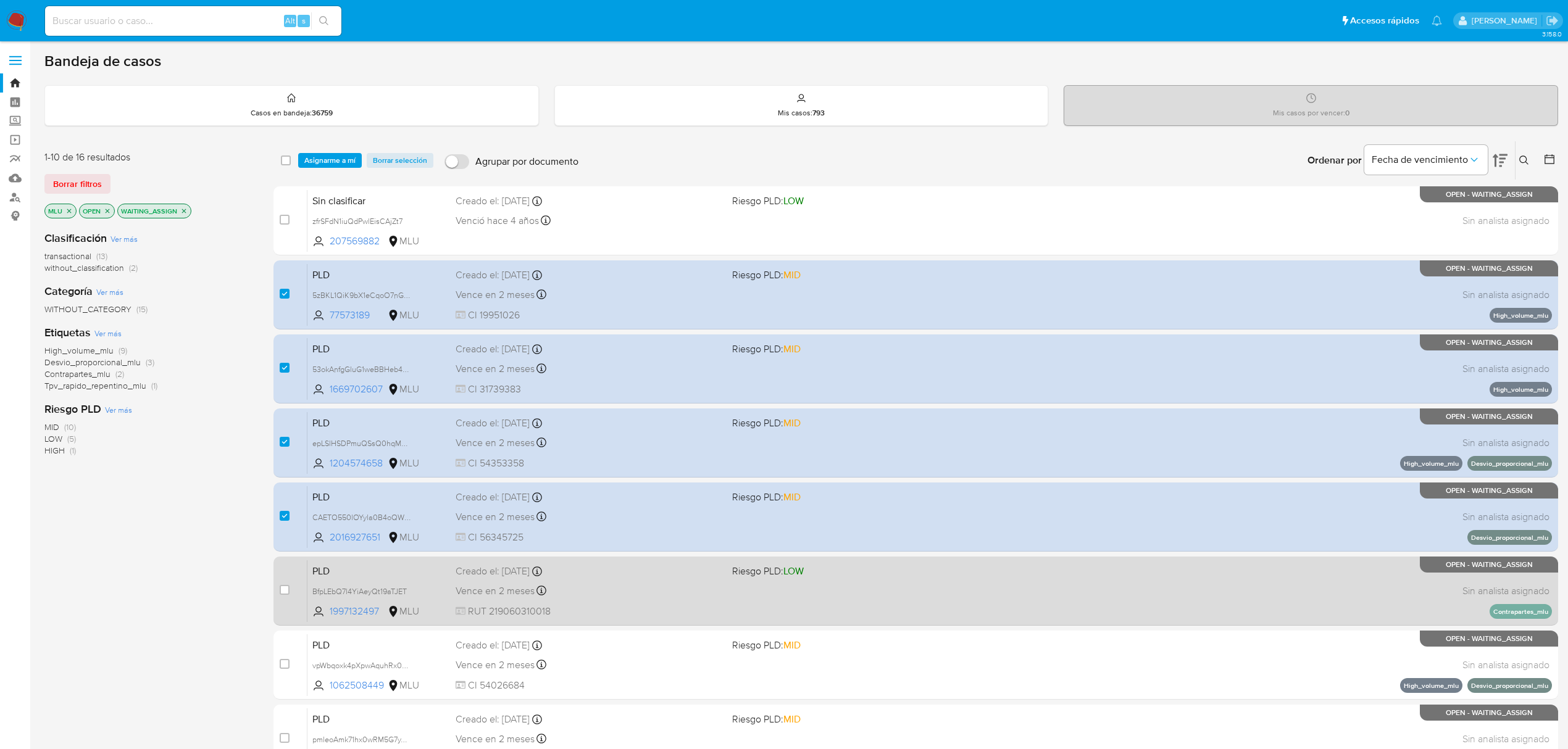
click at [282, 584] on div "case-item-checkbox" at bounding box center [284, 590] width 10 height 12
click at [283, 591] on input "checkbox" at bounding box center [284, 590] width 10 height 10
checkbox input "true"
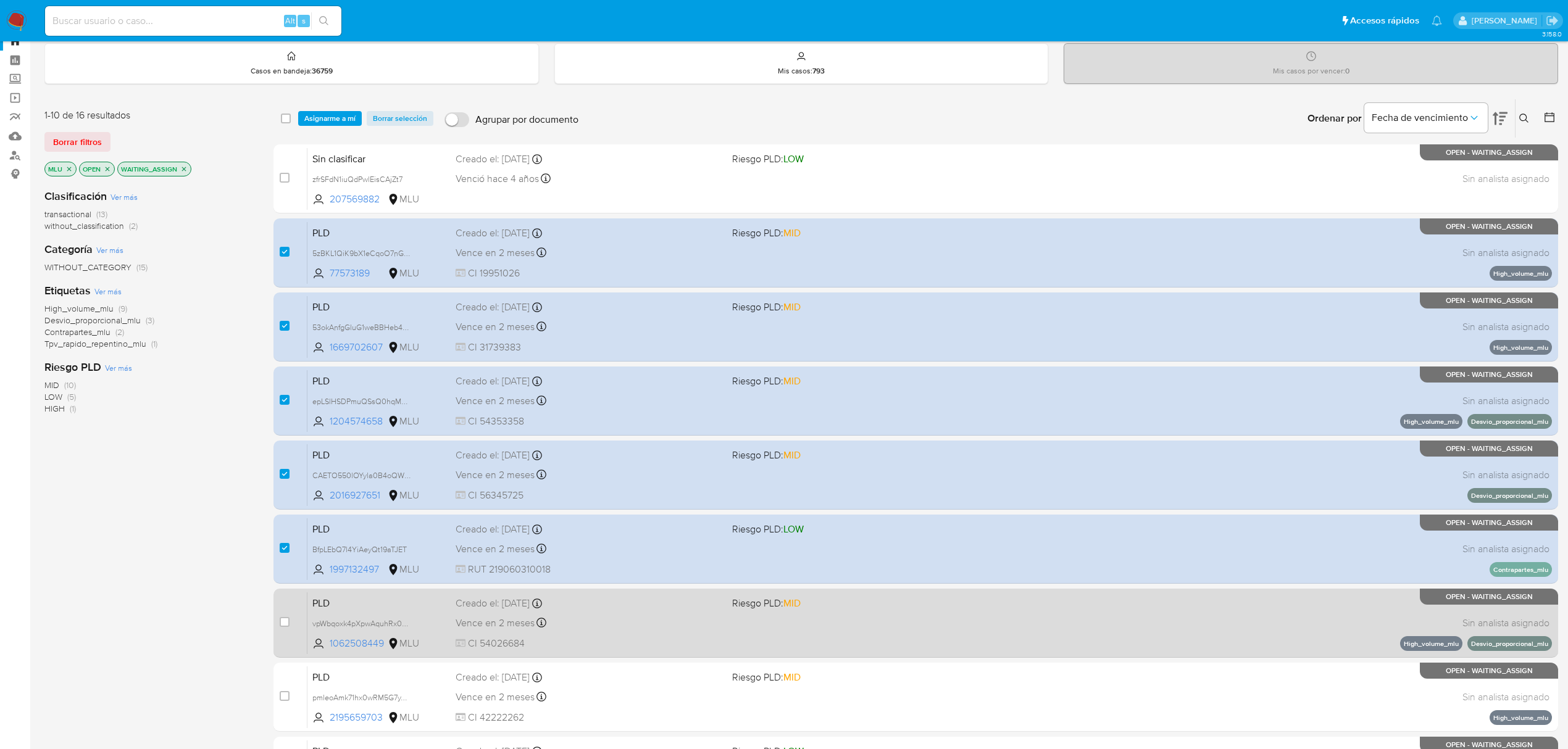
scroll to position [82, 0]
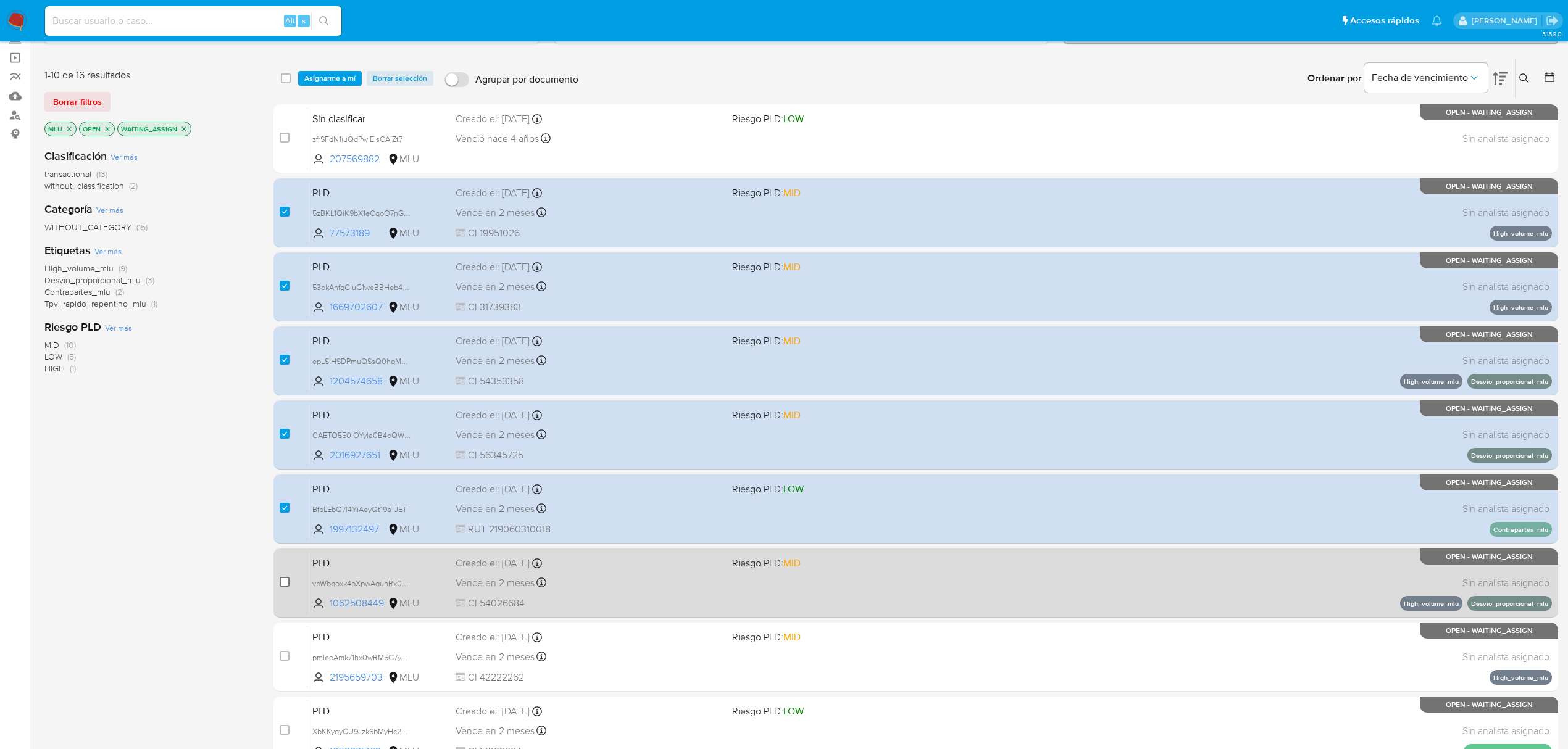
drag, startPoint x: 284, startPoint y: 584, endPoint x: 288, endPoint y: 594, distance: 10.8
click at [285, 586] on input "checkbox" at bounding box center [284, 581] width 10 height 10
checkbox input "true"
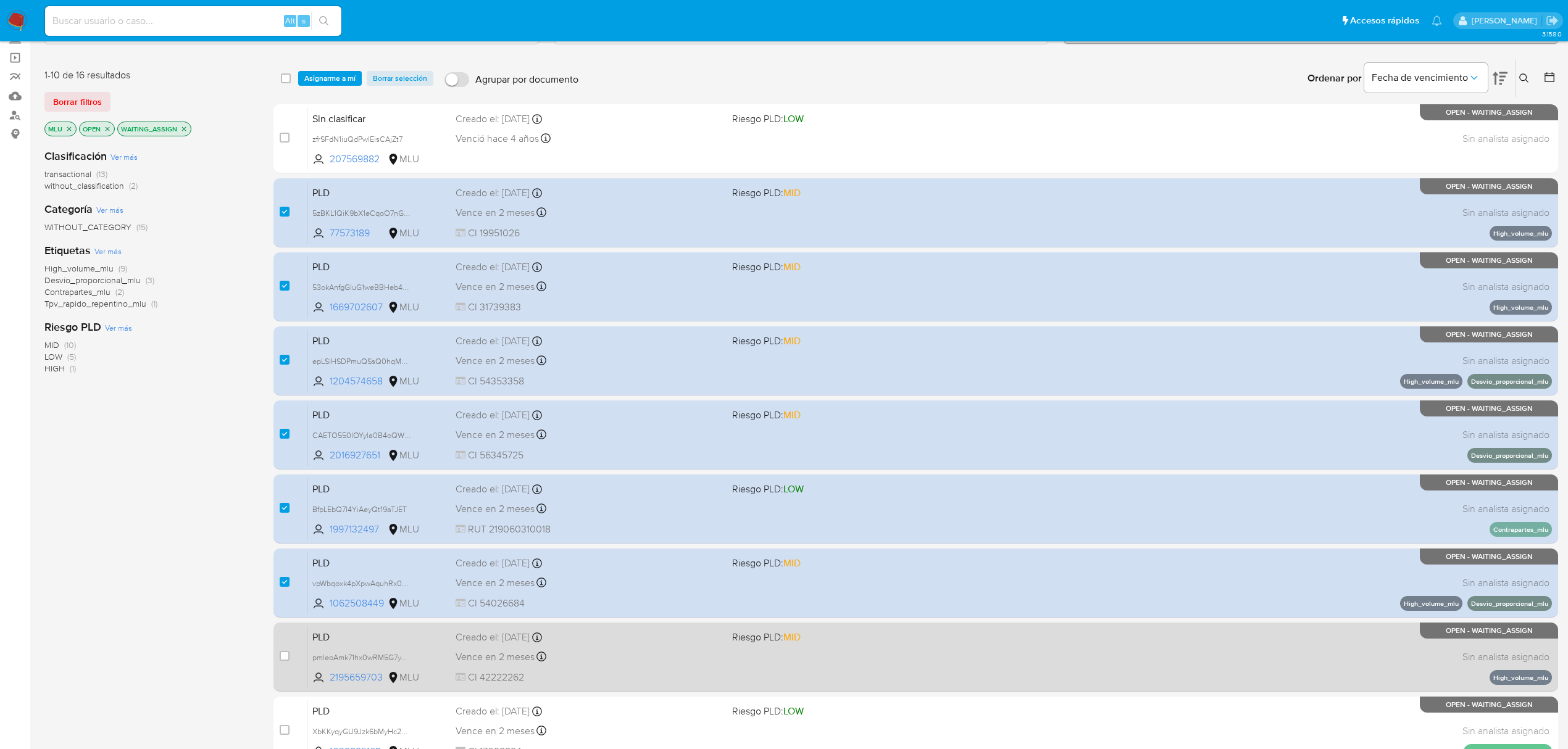
click at [290, 661] on div "case-item-checkbox" at bounding box center [284, 657] width 10 height 15
click at [279, 652] on input "checkbox" at bounding box center [284, 655] width 10 height 10
checkbox input "true"
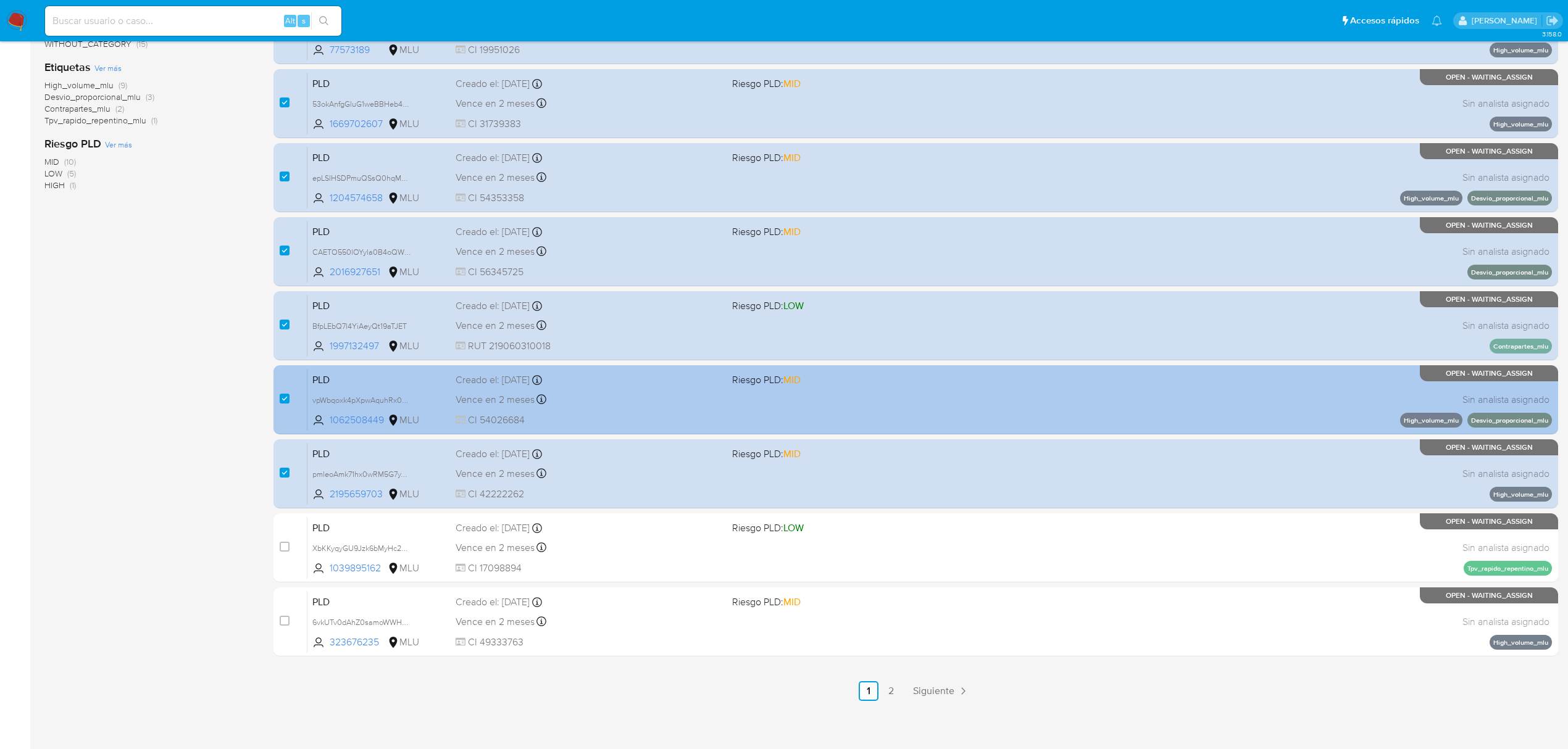
scroll to position [269, 0]
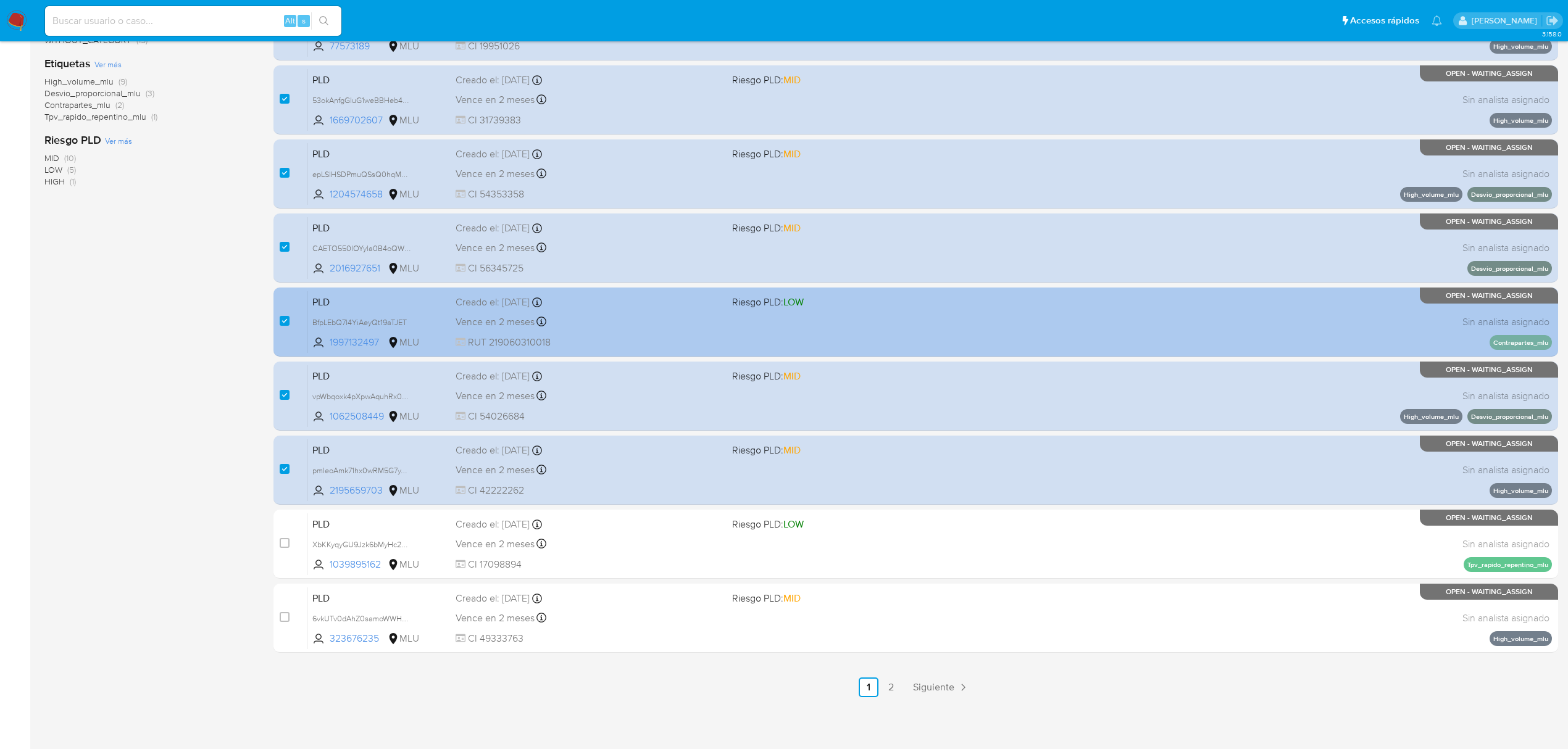
click at [290, 323] on span at bounding box center [284, 321] width 10 height 10
click at [277, 317] on div "case-item-checkbox No es posible asignar el caso PLD BfpLEbQ7l4YiAeyQt19aTJET 1…" at bounding box center [916, 322] width 1285 height 69
click at [282, 320] on input "checkbox" at bounding box center [284, 321] width 10 height 10
checkbox input "false"
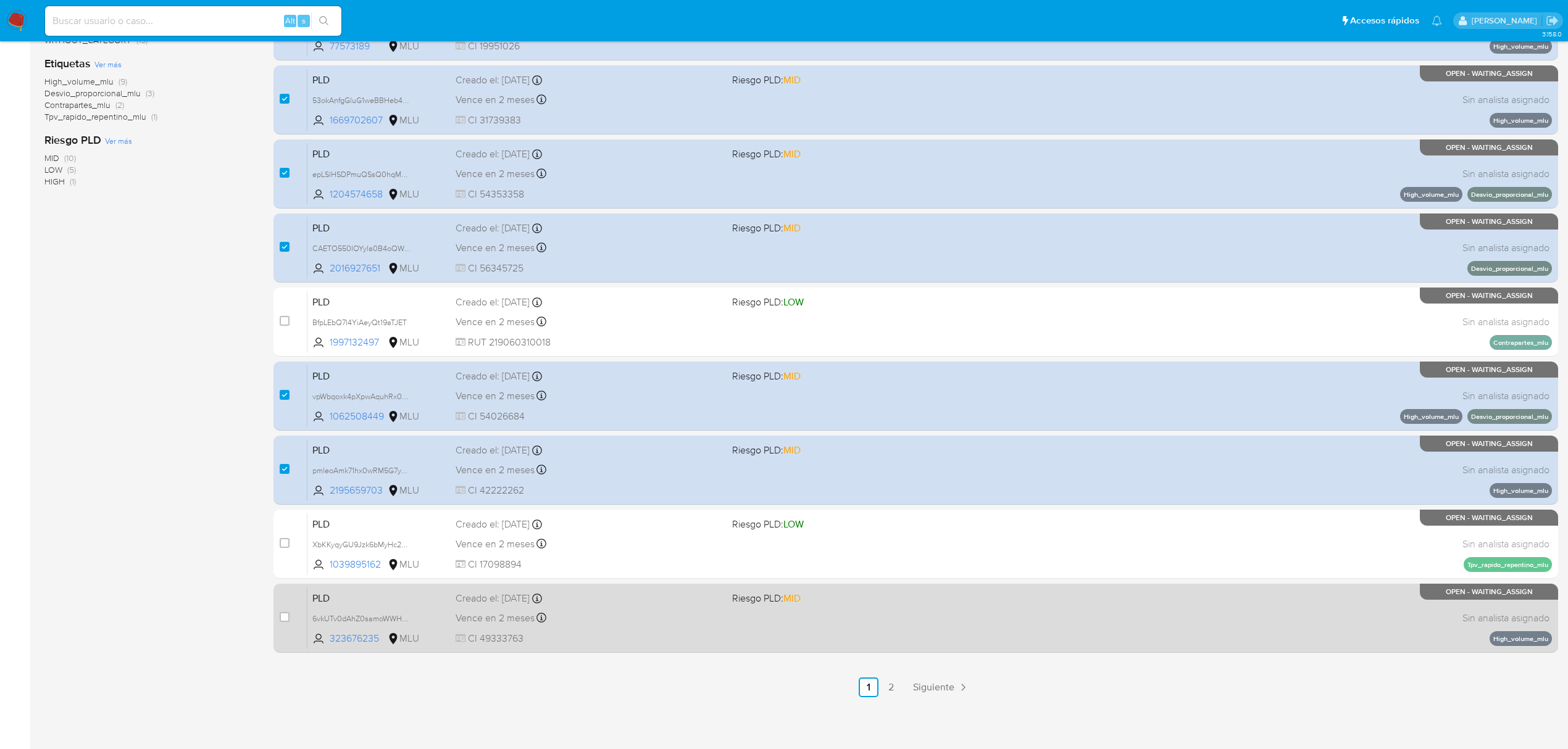
click at [281, 607] on div "case-item-checkbox No es posible asignar el caso" at bounding box center [293, 618] width 27 height 63
click at [285, 615] on input "checkbox" at bounding box center [284, 617] width 10 height 10
checkbox input "true"
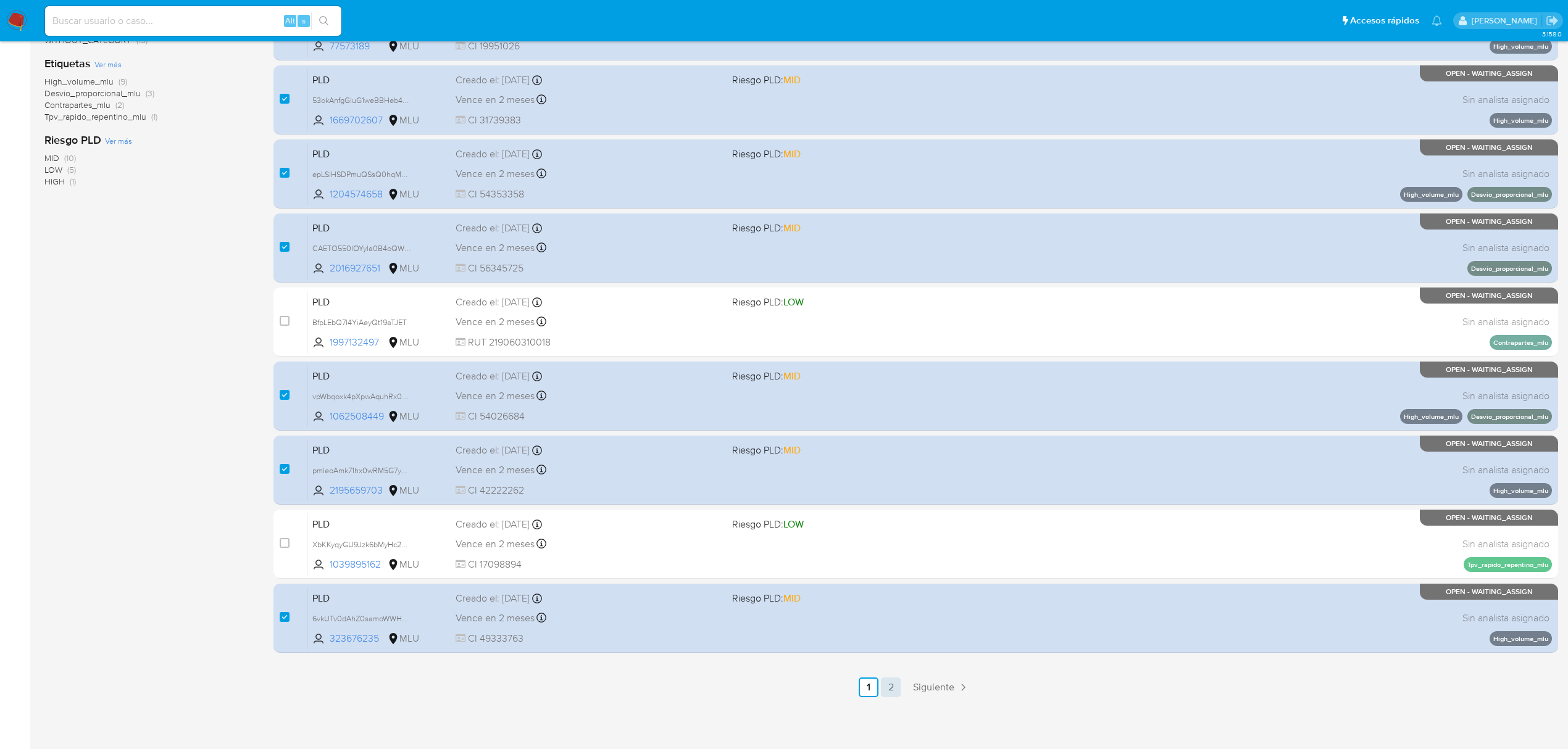
click at [891, 690] on link "2" at bounding box center [890, 687] width 20 height 20
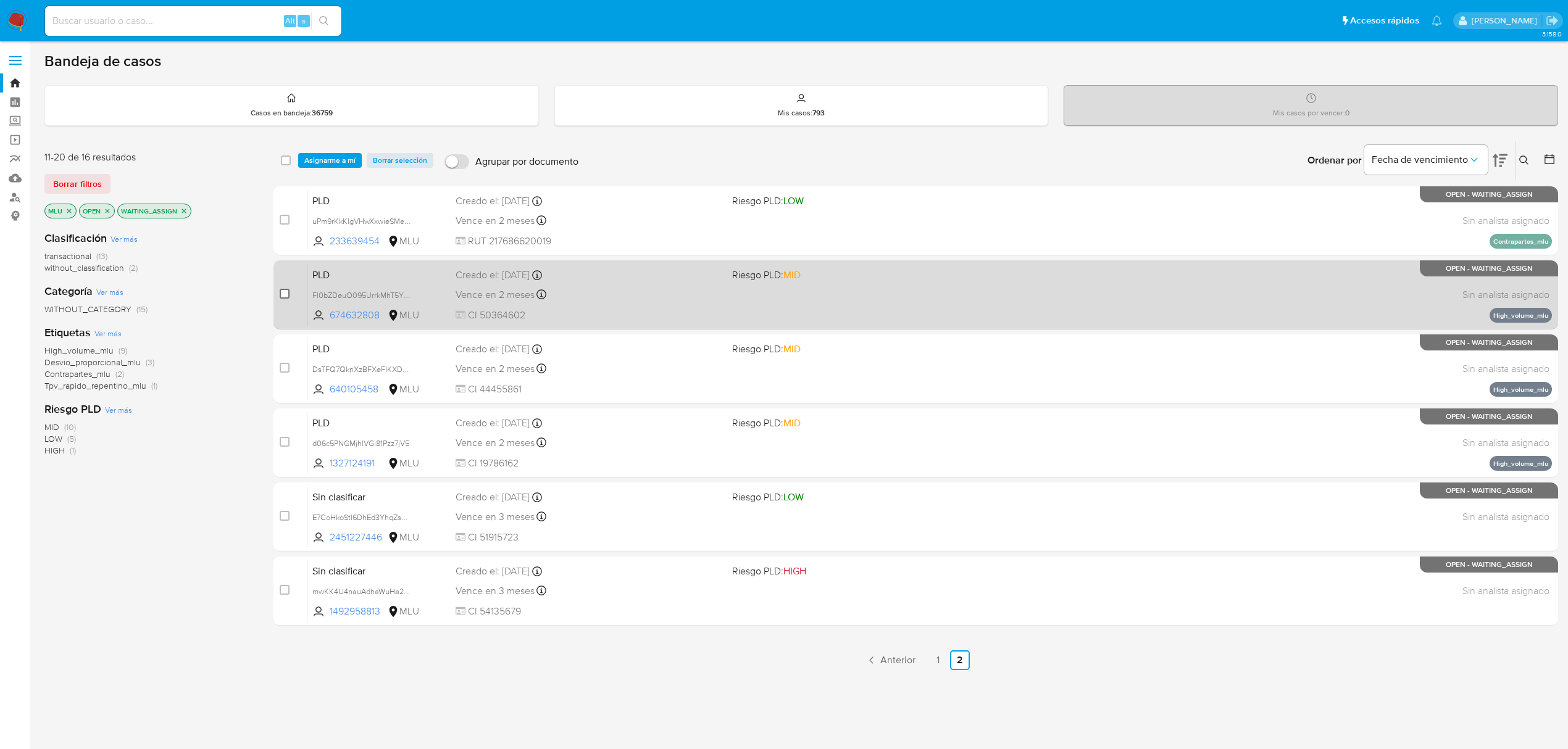
click at [285, 295] on input "checkbox" at bounding box center [284, 294] width 10 height 10
checkbox input "true"
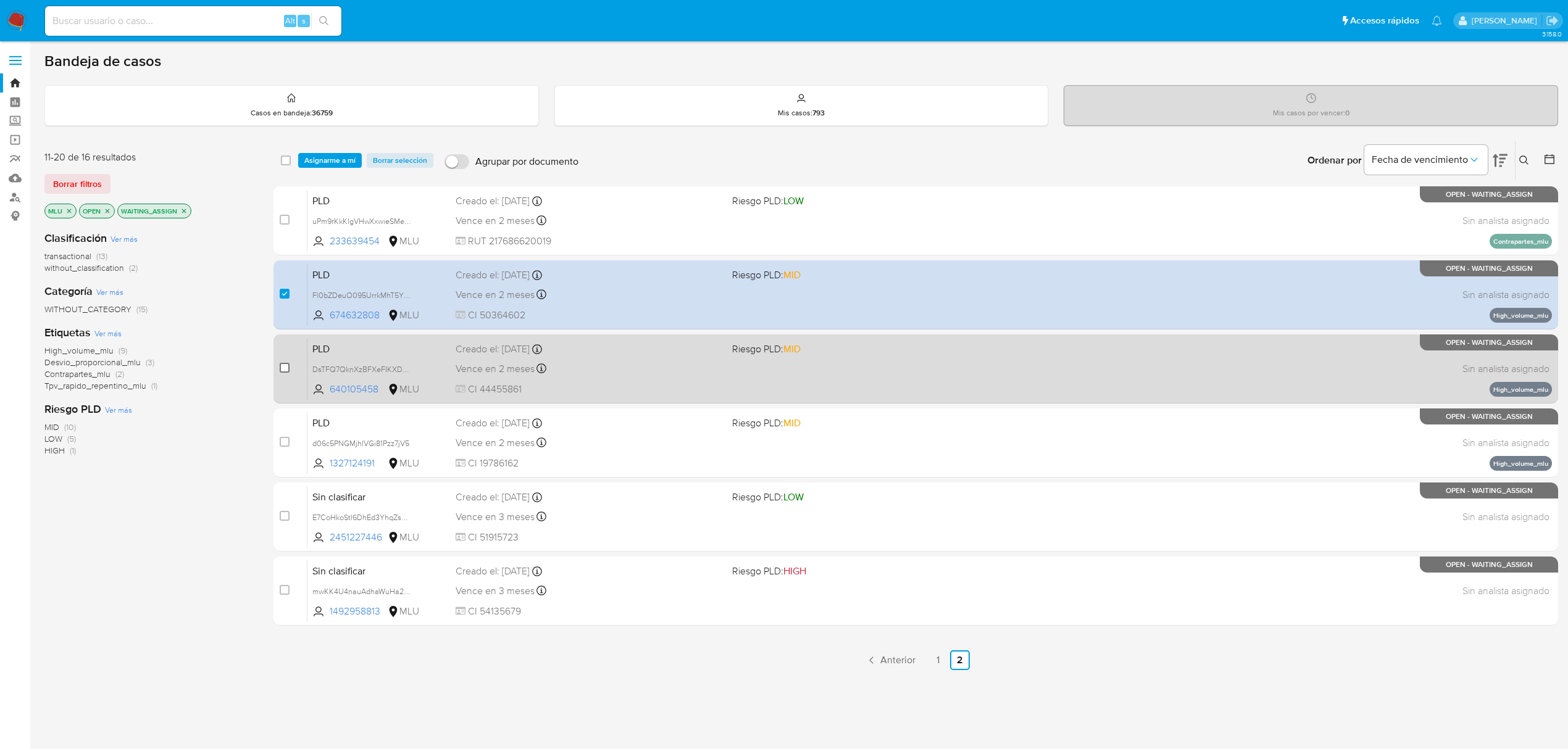
click at [285, 366] on input "checkbox" at bounding box center [284, 368] width 10 height 10
checkbox input "true"
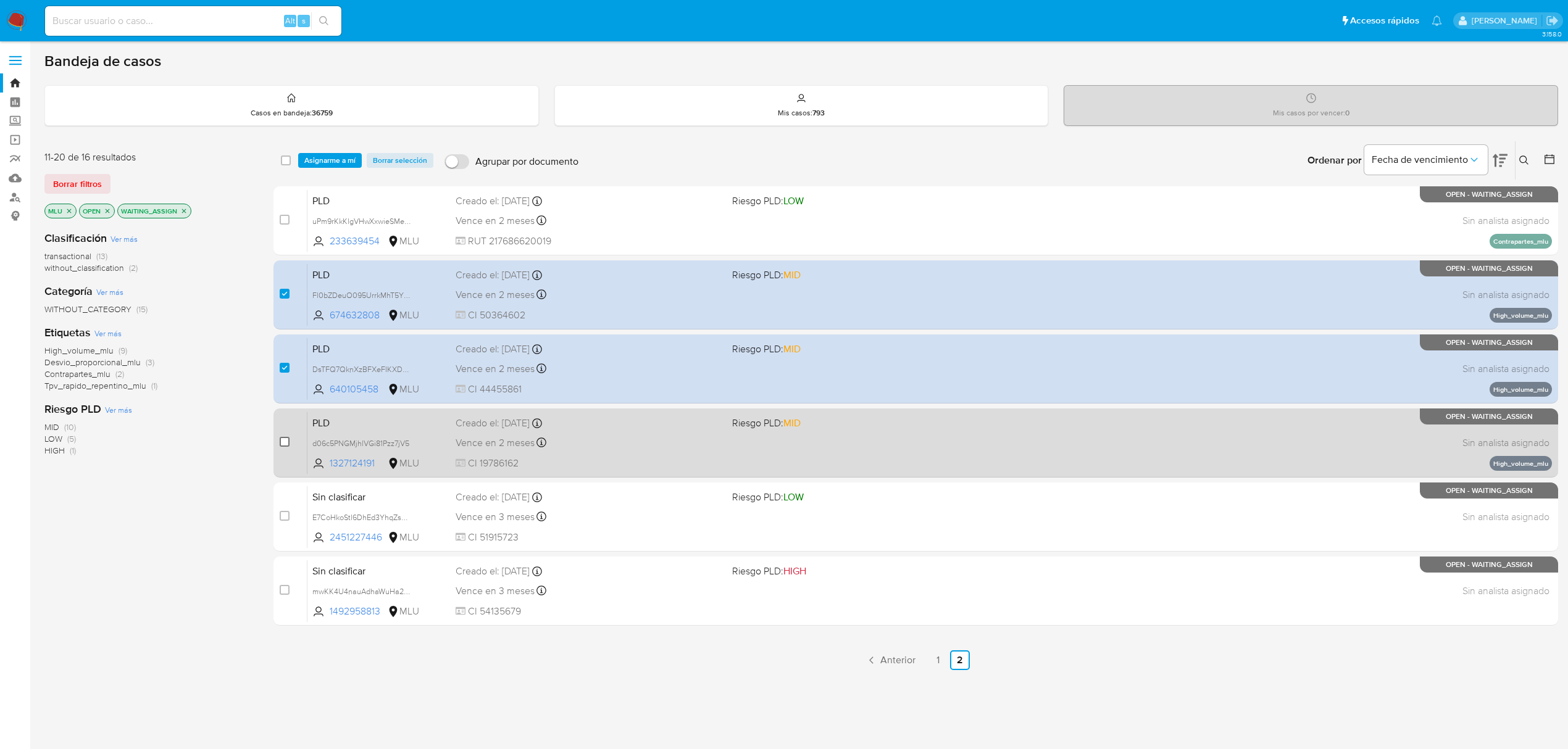
click at [287, 440] on input "checkbox" at bounding box center [284, 441] width 10 height 10
checkbox input "true"
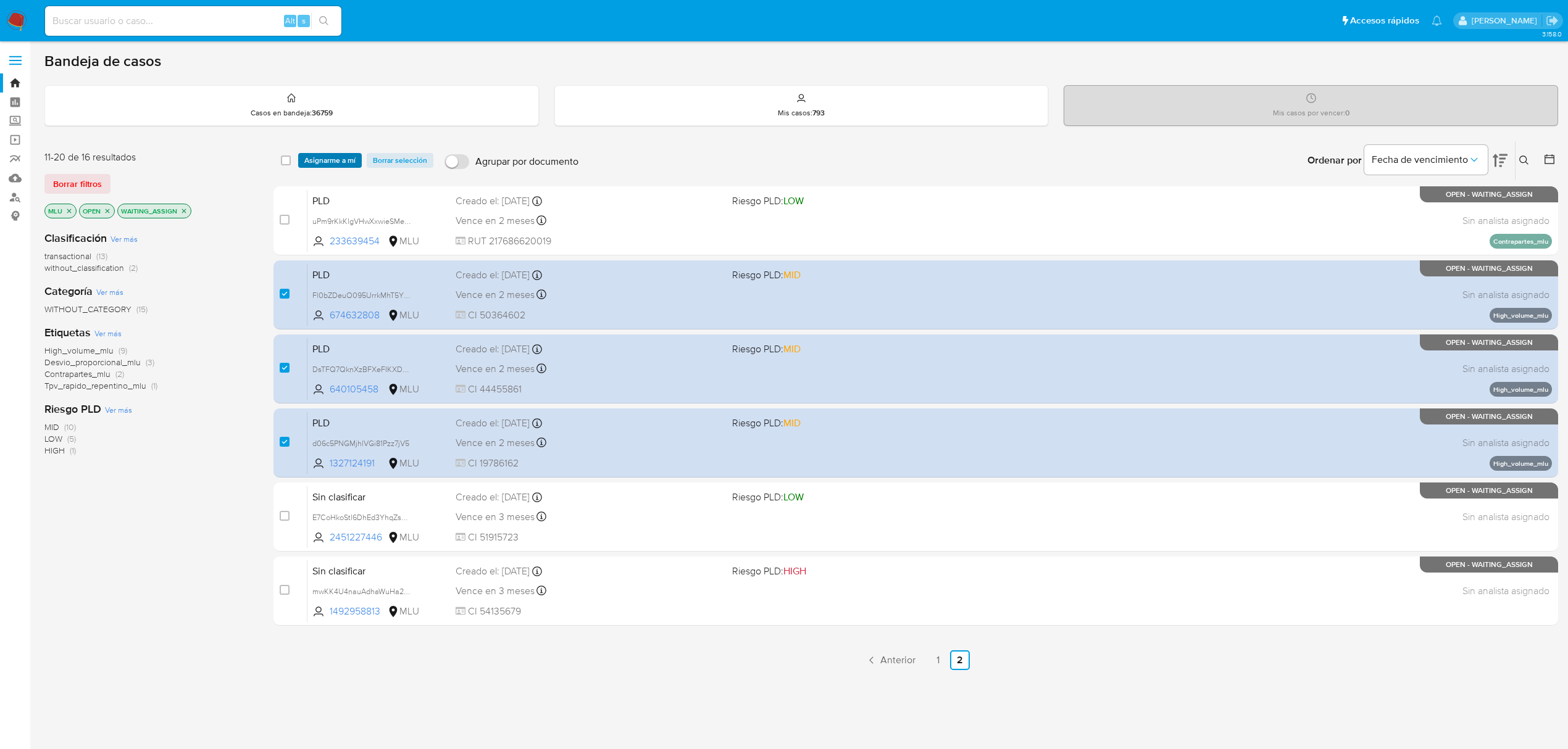
click at [336, 162] on span "Asignarme a mí" at bounding box center [330, 160] width 51 height 12
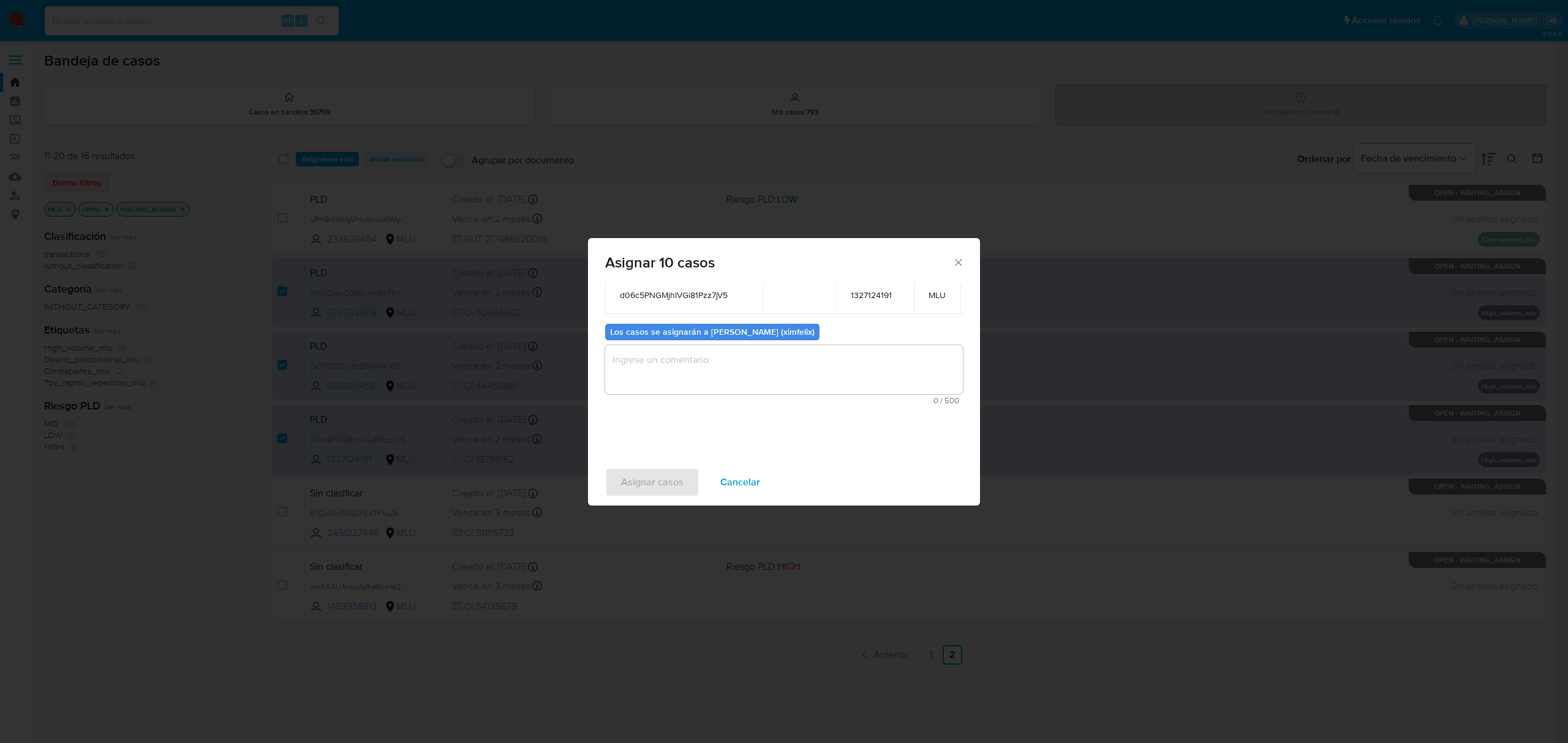
scroll to position [282, 0]
click at [775, 368] on textarea "assign-modal" at bounding box center [784, 370] width 358 height 49
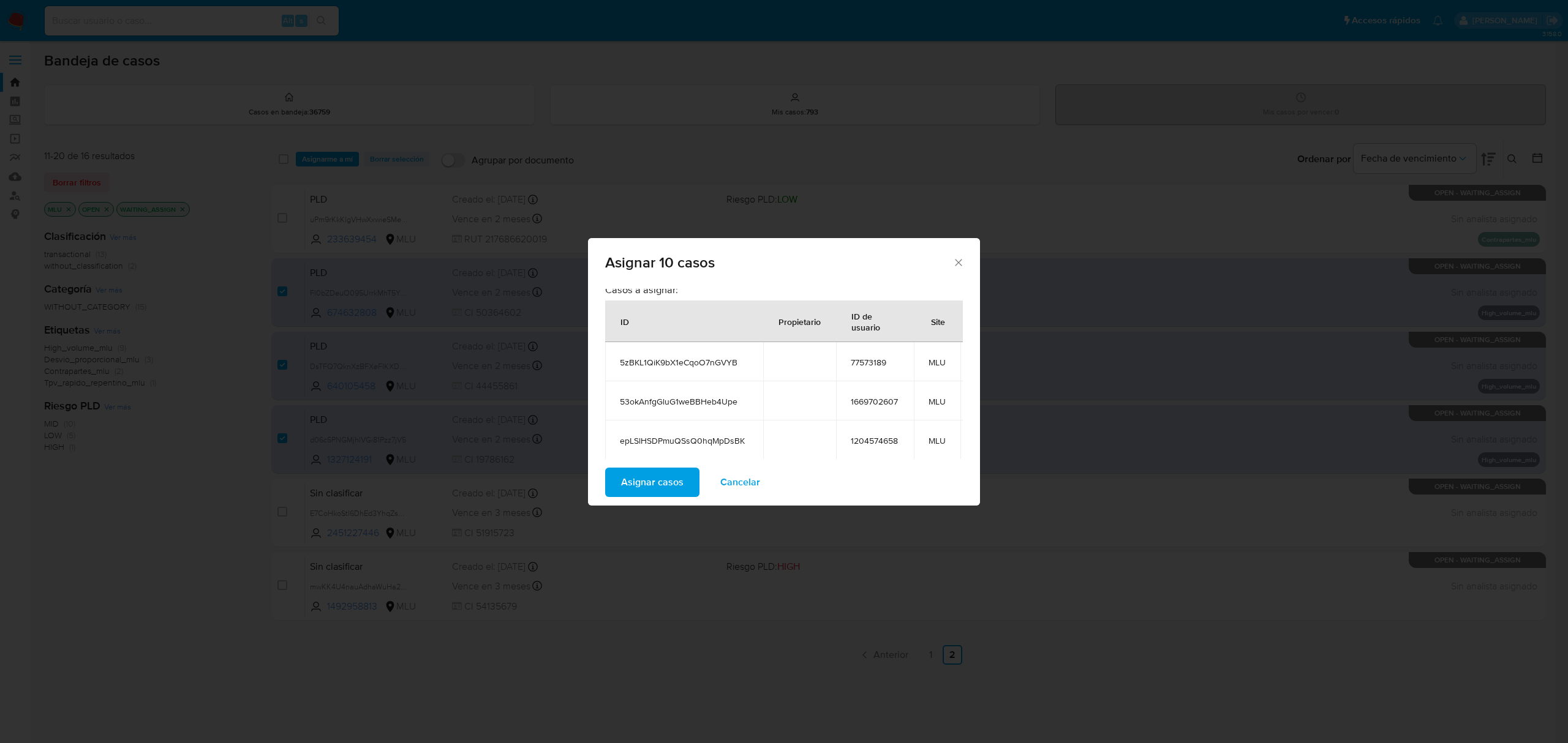
scroll to position [0, 0]
click at [700, 370] on span "5zBKL1QiK9bX1eCqoO7nGVYB" at bounding box center [684, 367] width 129 height 11
copy span "5zBKL1QiK9bX1eCqoO7nGVYB"
click at [677, 405] on span "53okAnfgGluG1weBBHeb4Upe" at bounding box center [684, 407] width 129 height 11
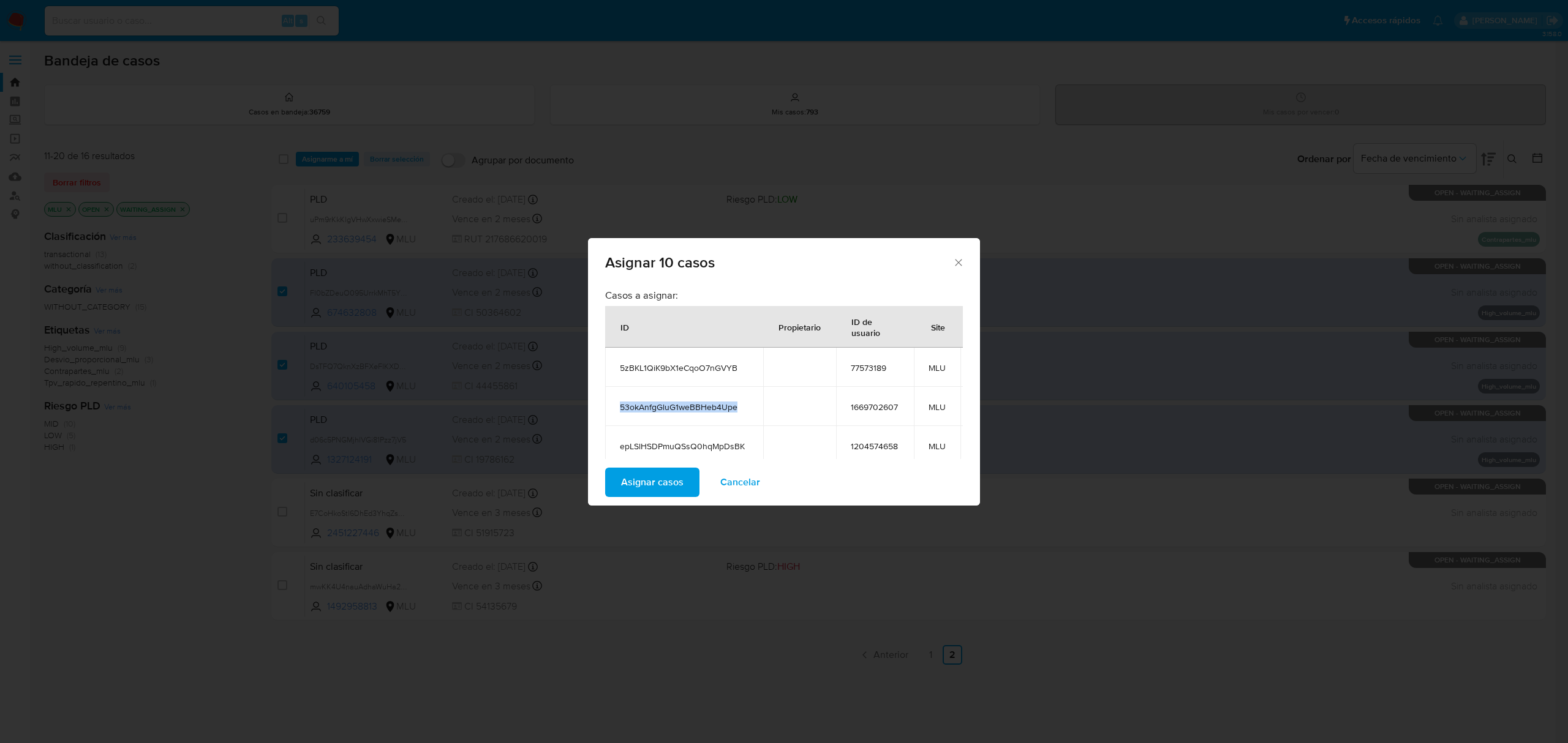
click at [677, 405] on span "53okAnfgGluG1weBBHeb4Upe" at bounding box center [684, 407] width 129 height 11
copy span "53okAnfgGluG1weBBHeb4Upe"
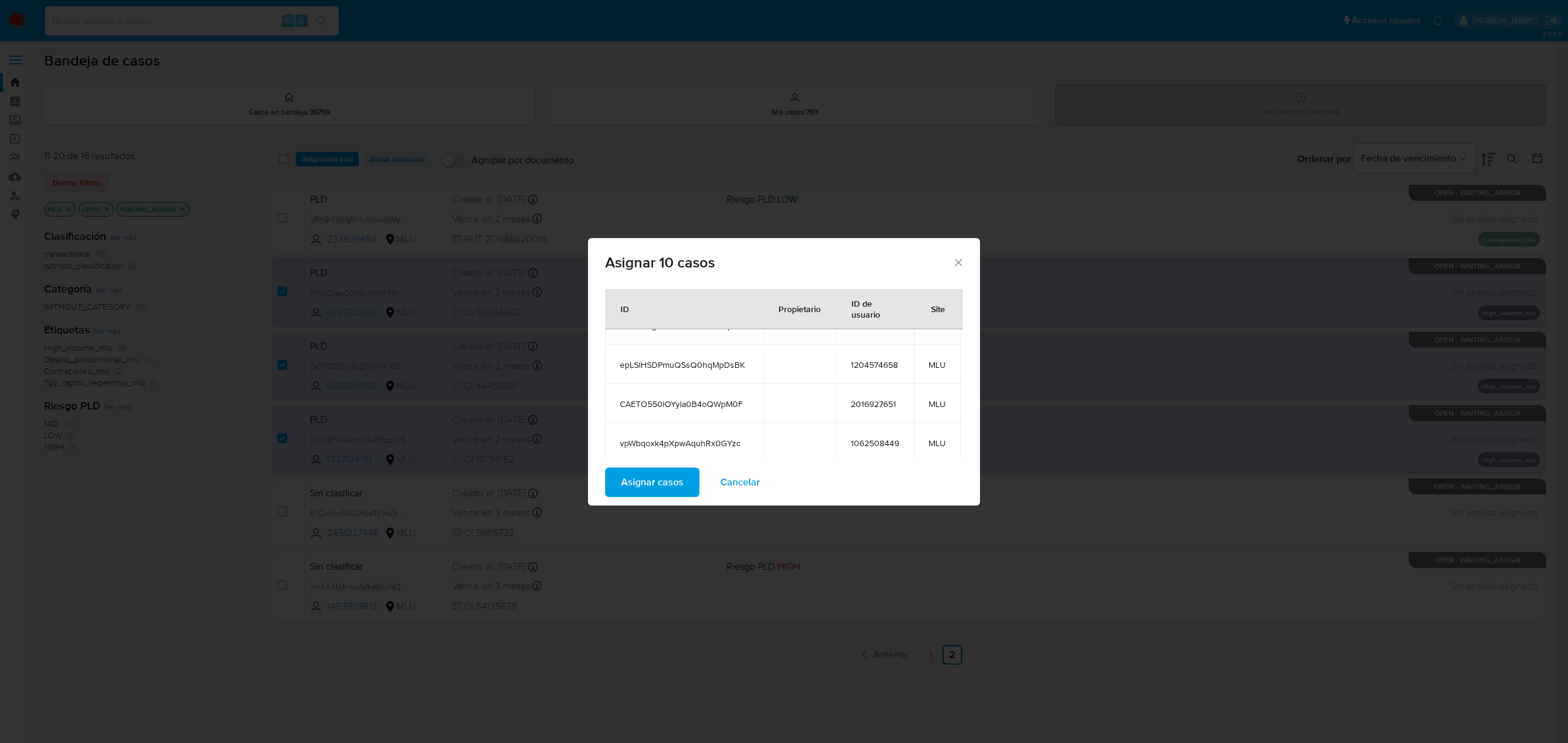
click at [706, 368] on span "epLSlHSDPmuQSsQ0hqMpDsBK" at bounding box center [684, 365] width 129 height 11
copy span "epLSlHSDPmuQSsQ0hqMpDsBK"
click at [654, 393] on td "CAETO550lOYyla0B4oQWpM0F" at bounding box center [684, 403] width 158 height 39
click at [657, 404] on span "CAETO550lOYyla0B4oQWpM0F" at bounding box center [684, 404] width 129 height 11
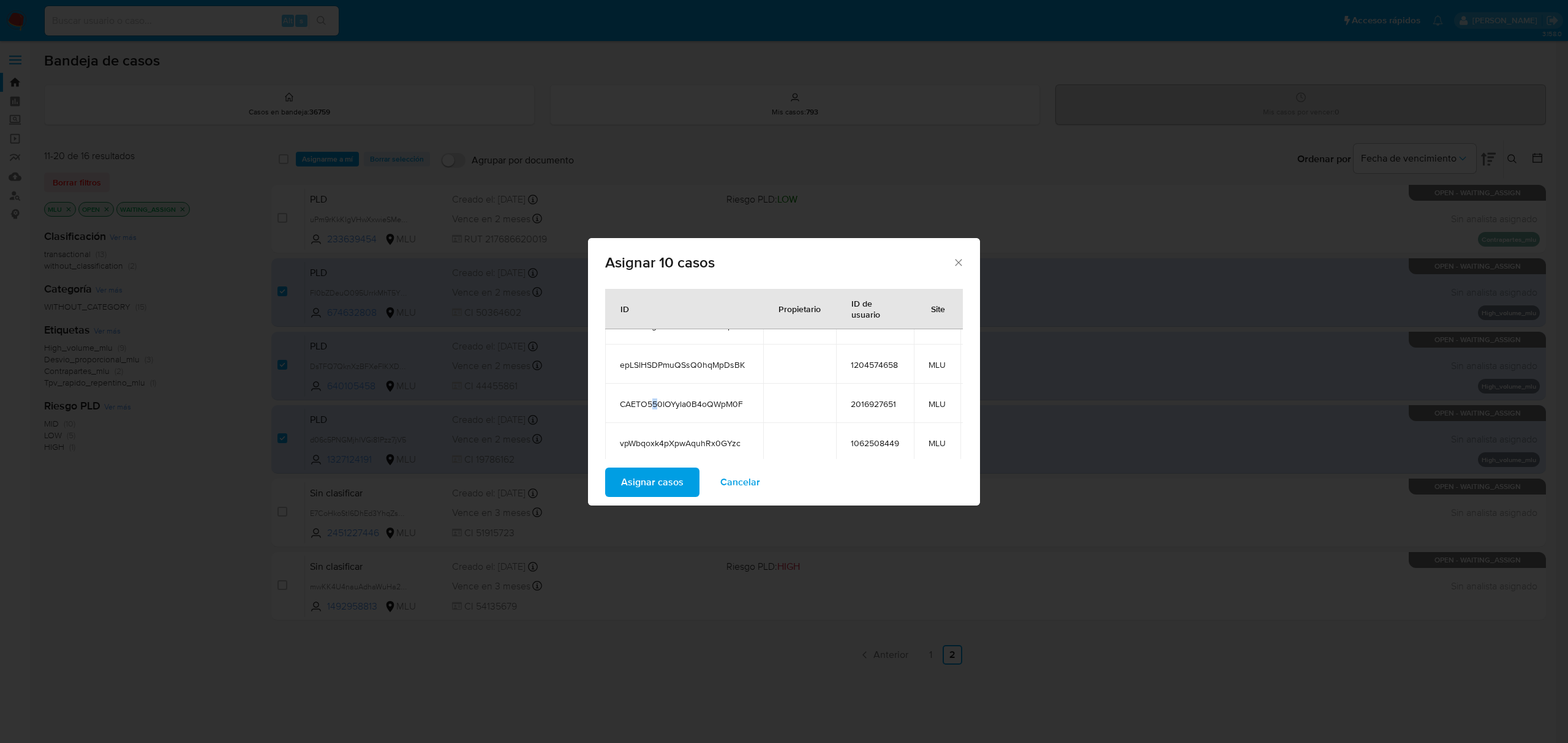
click at [654, 403] on span "CAETO550lOYyla0B4oQWpM0F" at bounding box center [684, 404] width 129 height 11
click at [652, 402] on span "CAETO550lOYyla0B4oQWpM0F" at bounding box center [684, 404] width 129 height 11
click at [711, 362] on span "vpWbqoxk4pXpwAquhRx0GYzc" at bounding box center [684, 367] width 129 height 11
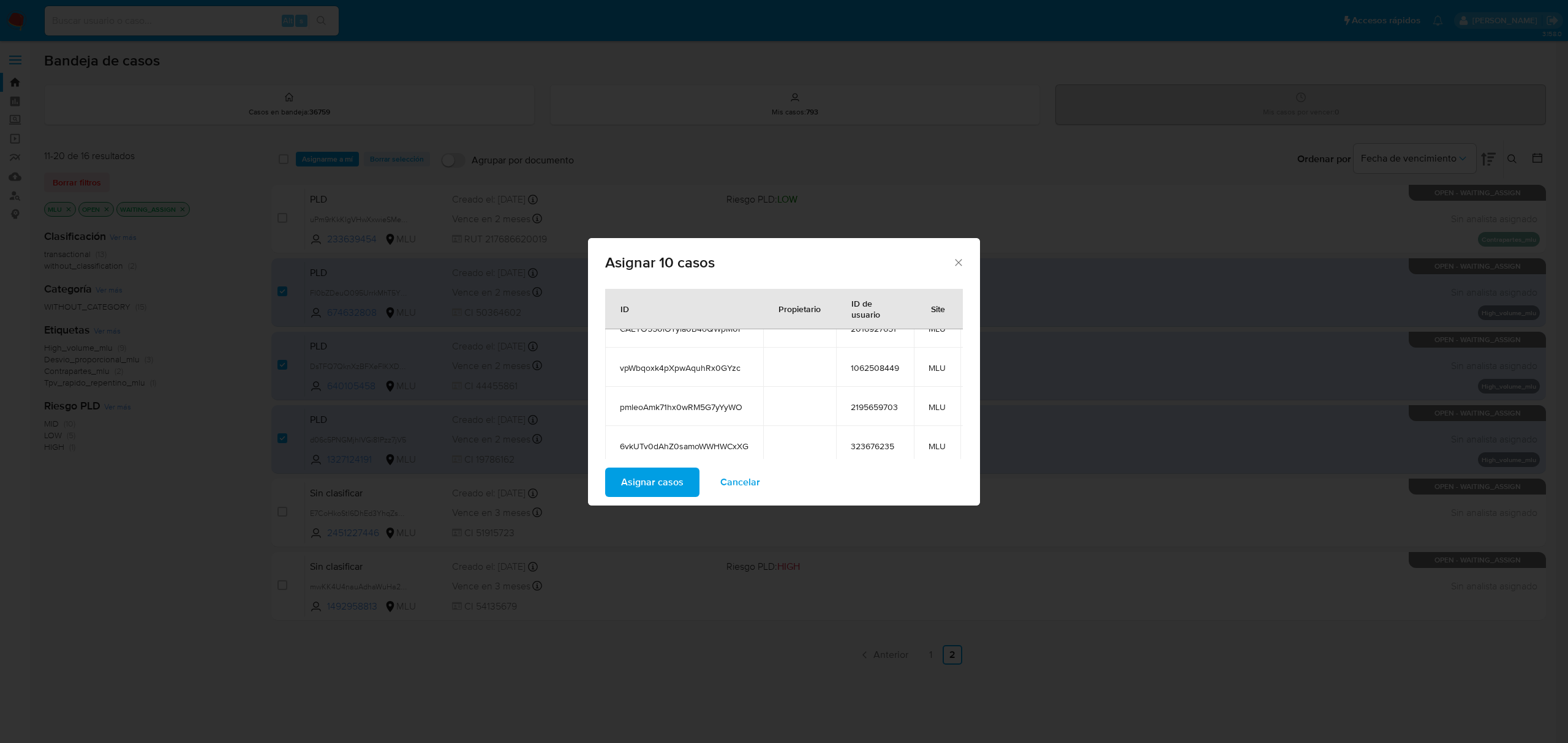
click at [712, 362] on span "vpWbqoxk4pXpwAquhRx0GYzc" at bounding box center [684, 367] width 129 height 11
click at [711, 362] on span "vpWbqoxk4pXpwAquhRx0GYzc" at bounding box center [684, 367] width 129 height 11
copy span "vpWbqoxk4pXpwAquhRx0GYzc"
click at [699, 402] on span "pmleoAmk71hx0wRM5G7yYyWO" at bounding box center [684, 407] width 129 height 11
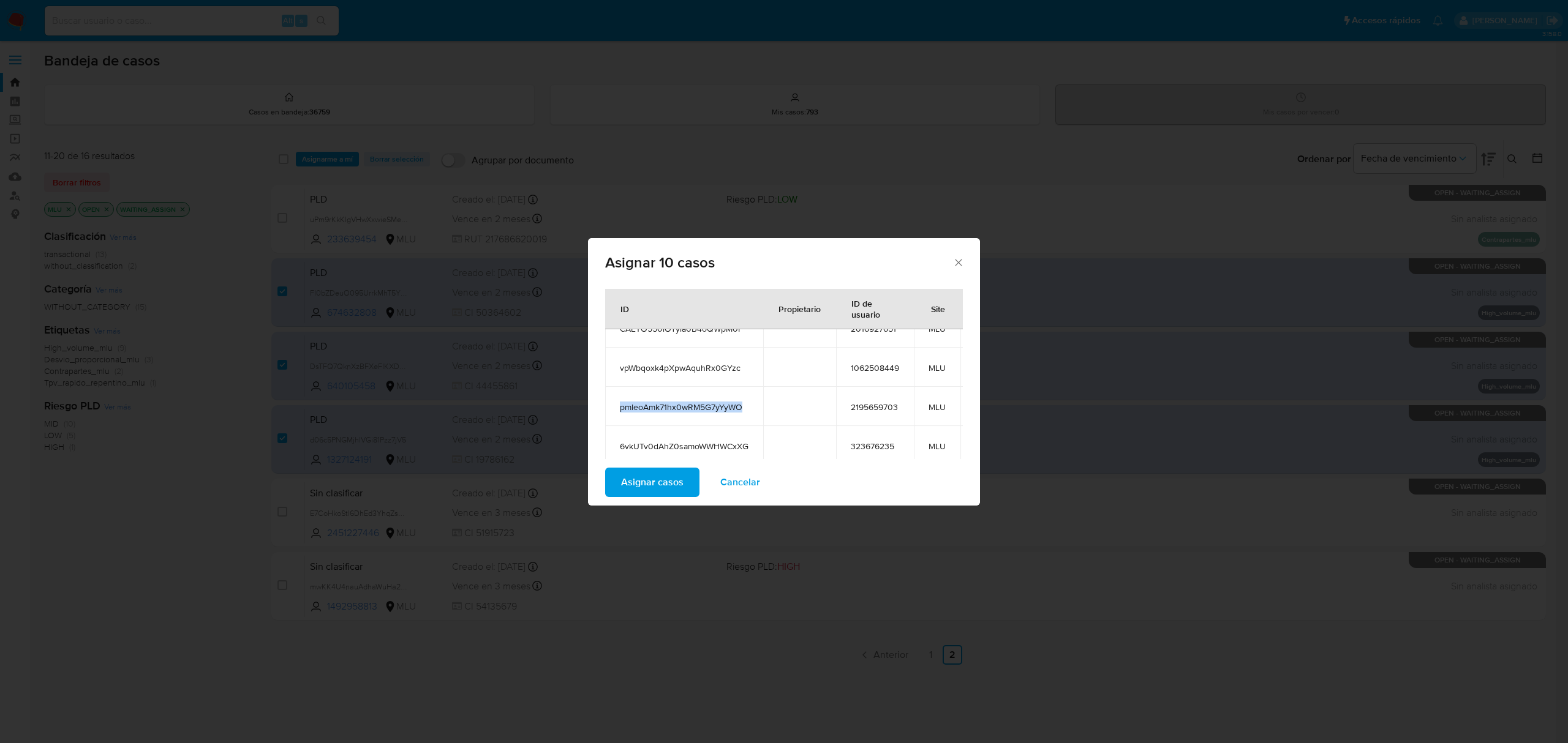
click at [699, 402] on span "pmleoAmk71hx0wRM5G7yYyWO" at bounding box center [684, 407] width 129 height 11
copy span "pmleoAmk71hx0wRM5G7yYyWO"
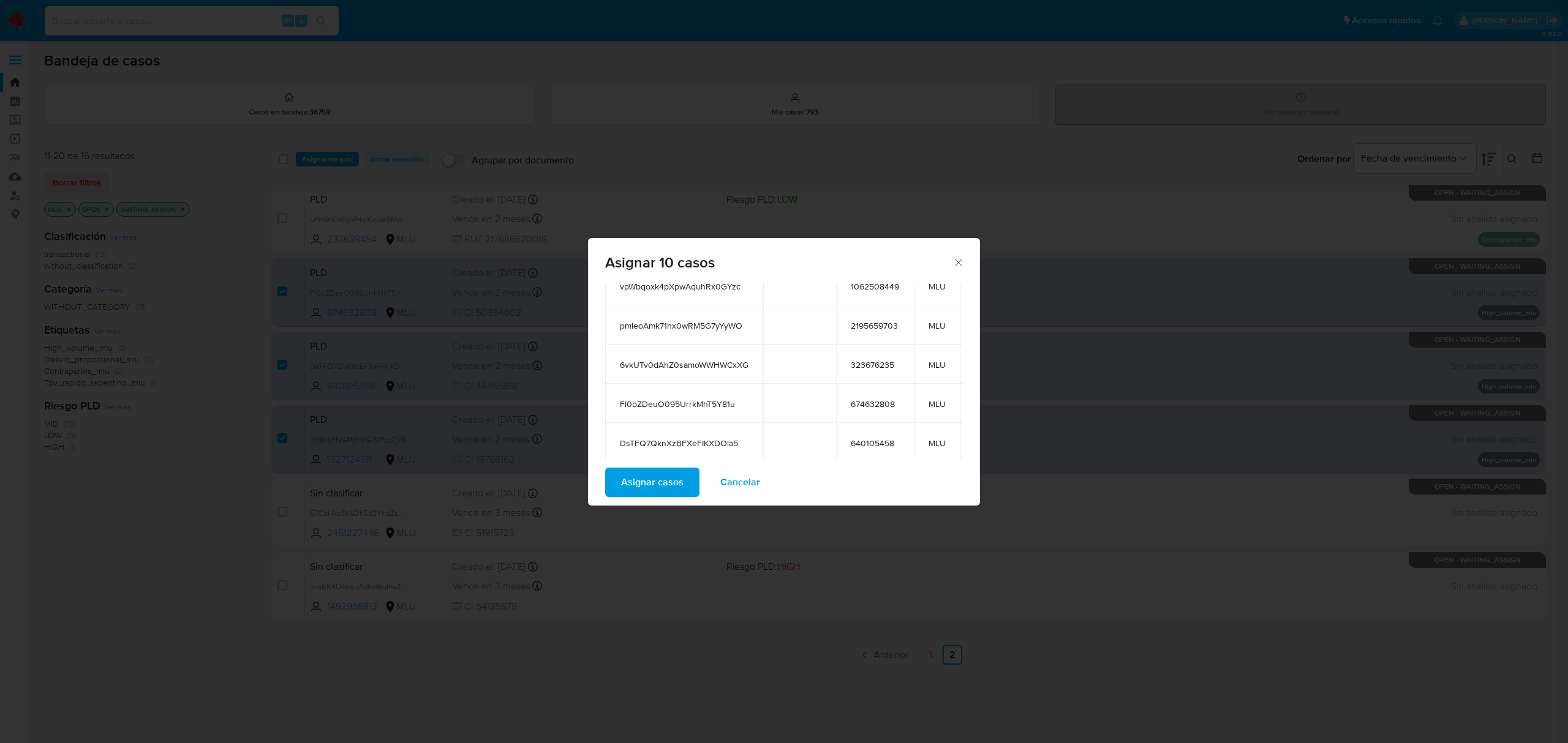
click at [694, 360] on span "6vkUTv0dAhZ0samoWWHWCxXG" at bounding box center [684, 365] width 129 height 11
copy span "6vkUTv0dAhZ0samoWWHWCxXG"
click at [724, 399] on span "Fl0bZDeuO095UrrkMhT5Y81u" at bounding box center [684, 404] width 129 height 11
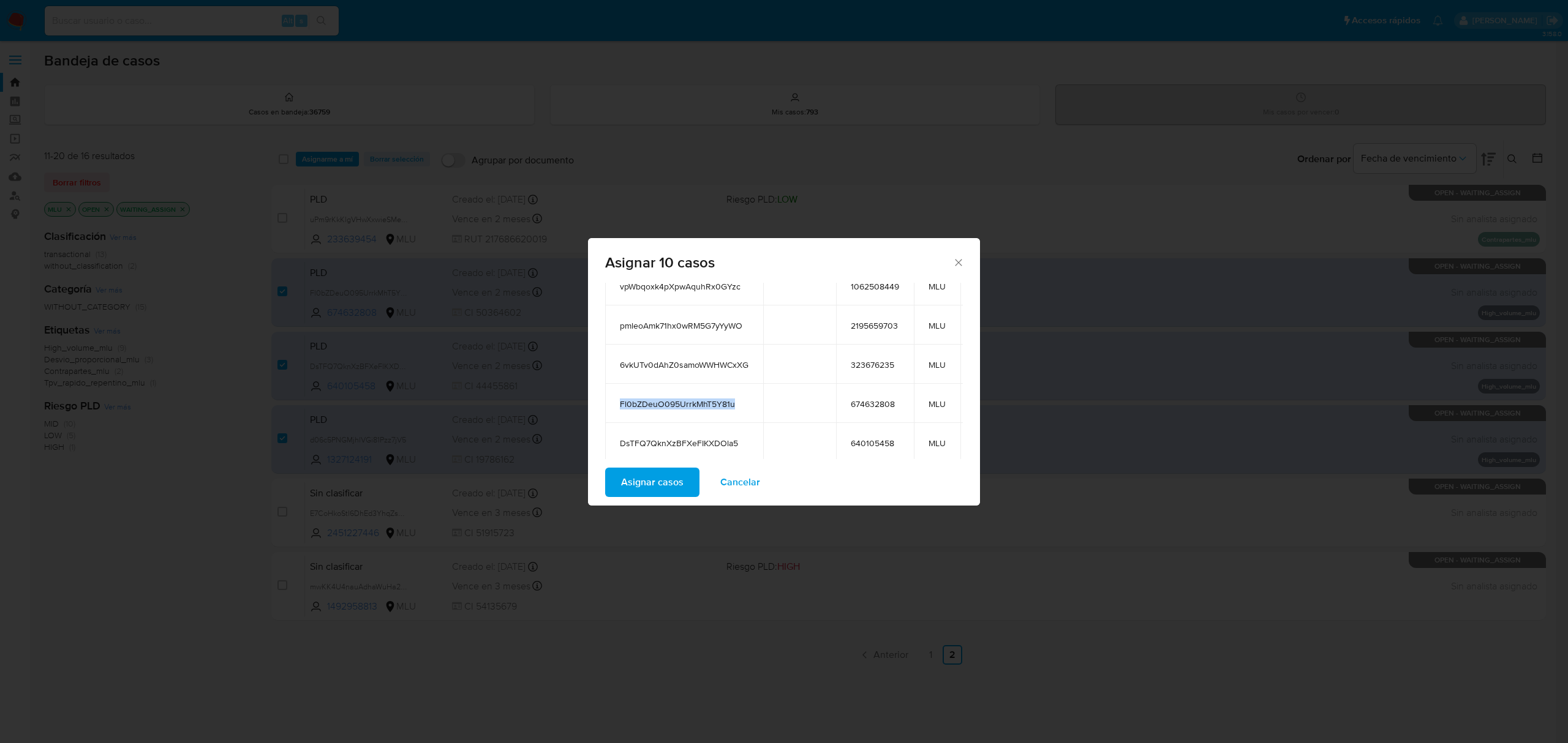
copy span "Fl0bZDeuO095UrrkMhT5Y81u"
click at [681, 356] on span "DsTFQ7QknXzBFXeFIKXDOla5" at bounding box center [684, 362] width 129 height 11
copy span "DsTFQ7QknXzBFXeFIKXDOla5"
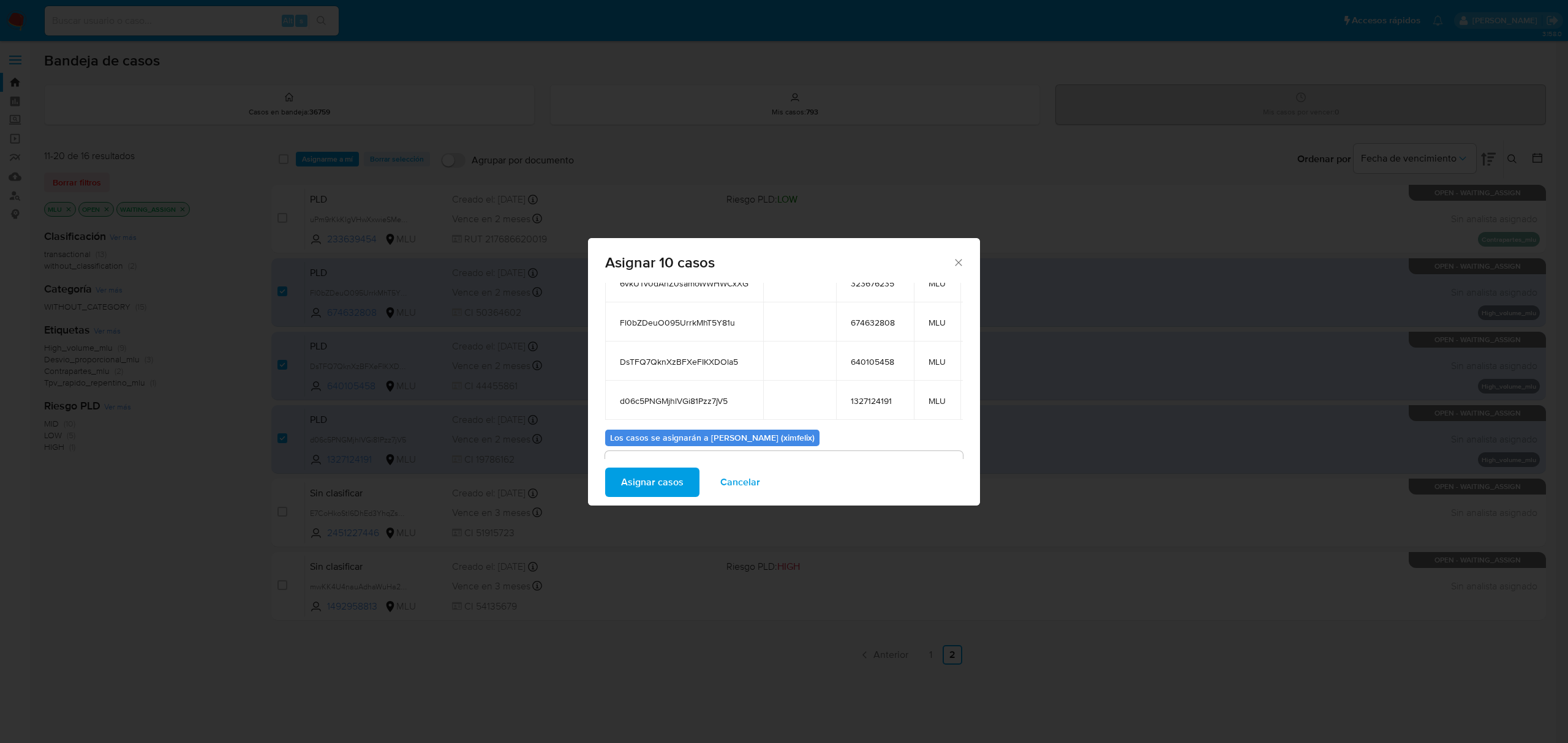
click at [684, 394] on td "d06c5PNGMjhlVGi81Pzz7jV5" at bounding box center [684, 400] width 158 height 39
click at [685, 395] on span "d06c5PNGMjhlVGi81Pzz7jV5" at bounding box center [684, 401] width 129 height 11
copy span "d06c5PNGMjhlVGi81Pzz7jV5"
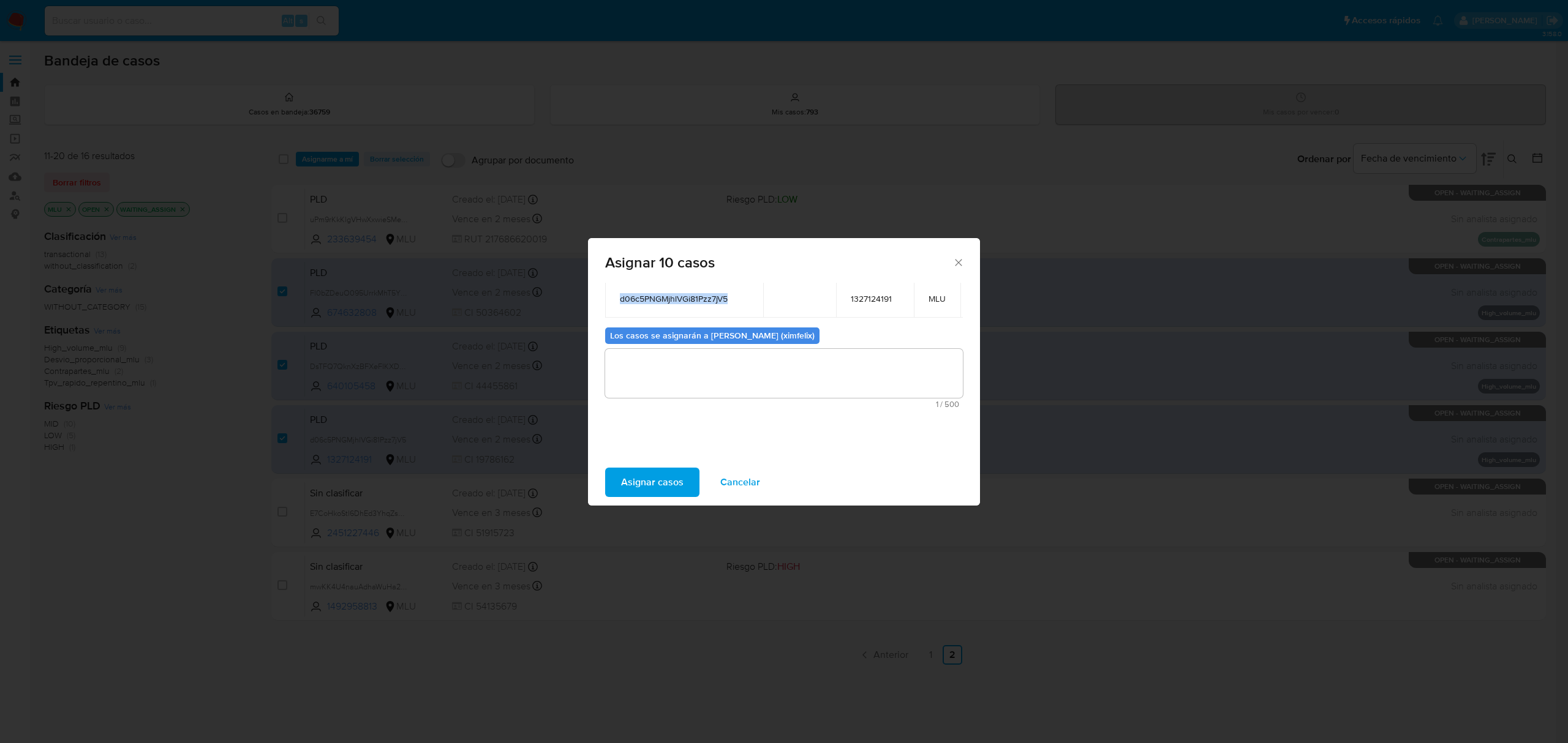
scroll to position [282, 0]
click at [720, 366] on textarea "assign-modal" at bounding box center [784, 370] width 358 height 49
click at [627, 474] on span "Asignar casos" at bounding box center [652, 483] width 63 height 27
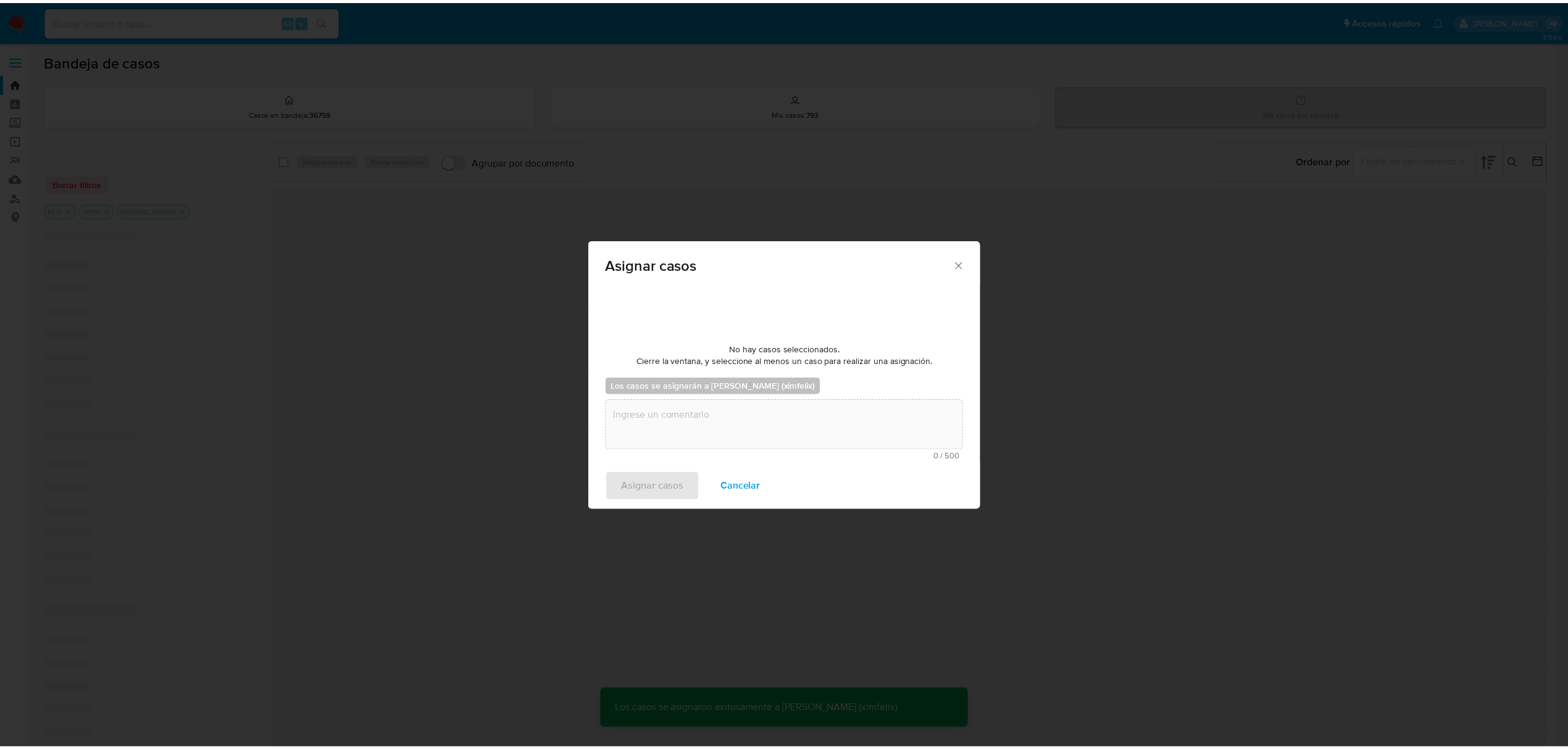
scroll to position [74, 0]
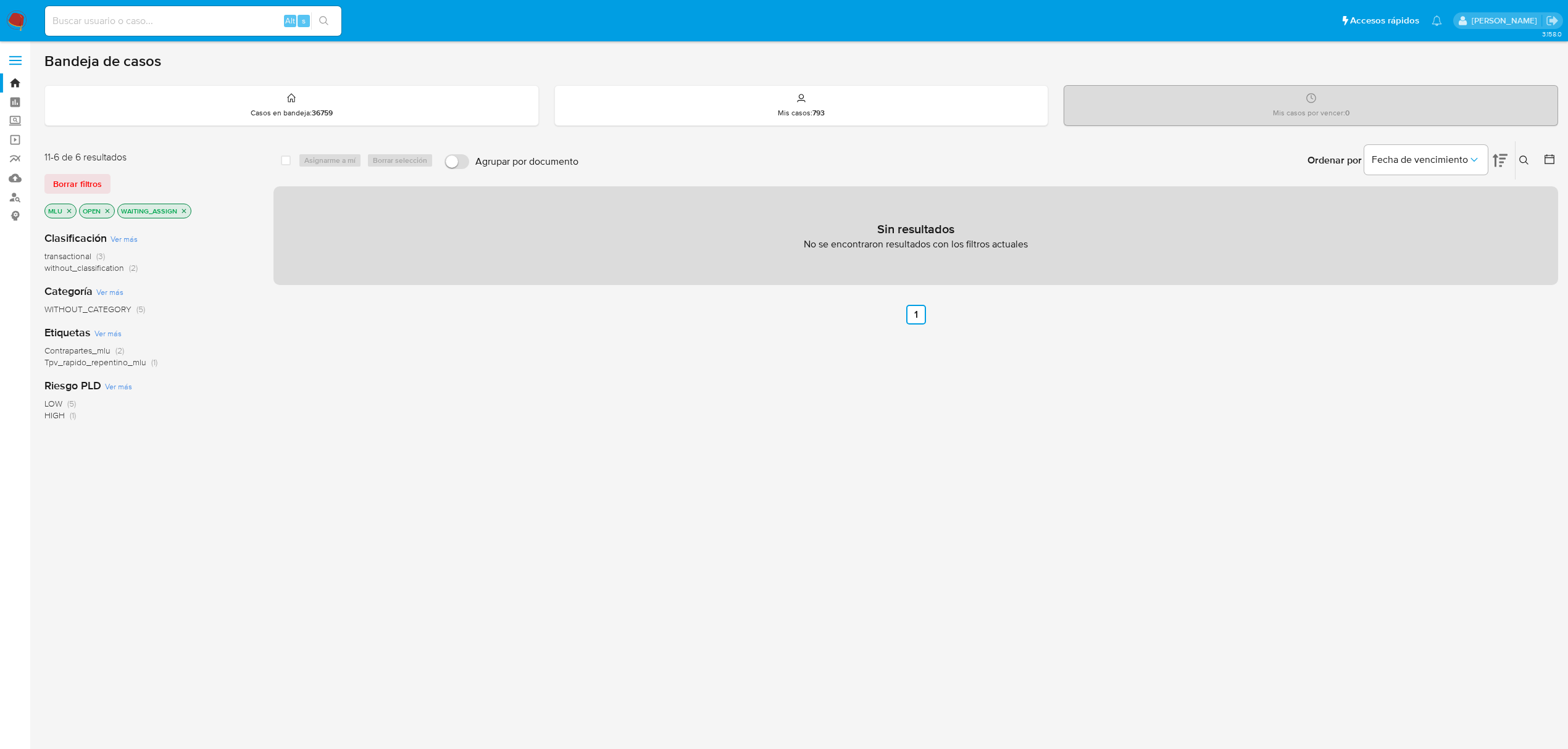
click at [18, 27] on img at bounding box center [17, 21] width 21 height 21
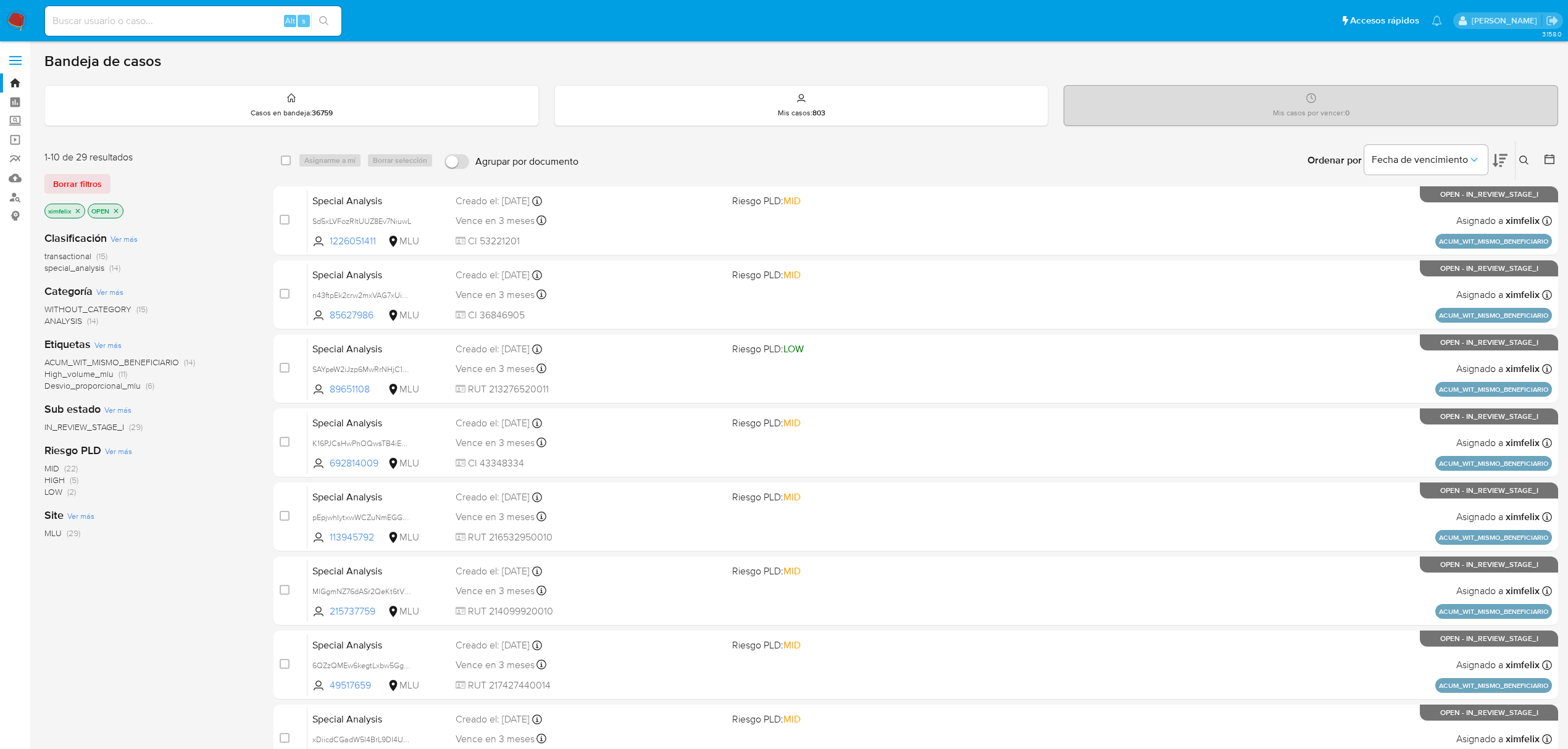
click at [16, 27] on img at bounding box center [17, 21] width 21 height 21
click at [184, 30] on div "Alt s" at bounding box center [193, 21] width 296 height 30
click at [192, 17] on input at bounding box center [193, 21] width 296 height 16
click at [1490, 165] on div "Fecha de vencimiento" at bounding box center [1436, 160] width 143 height 38
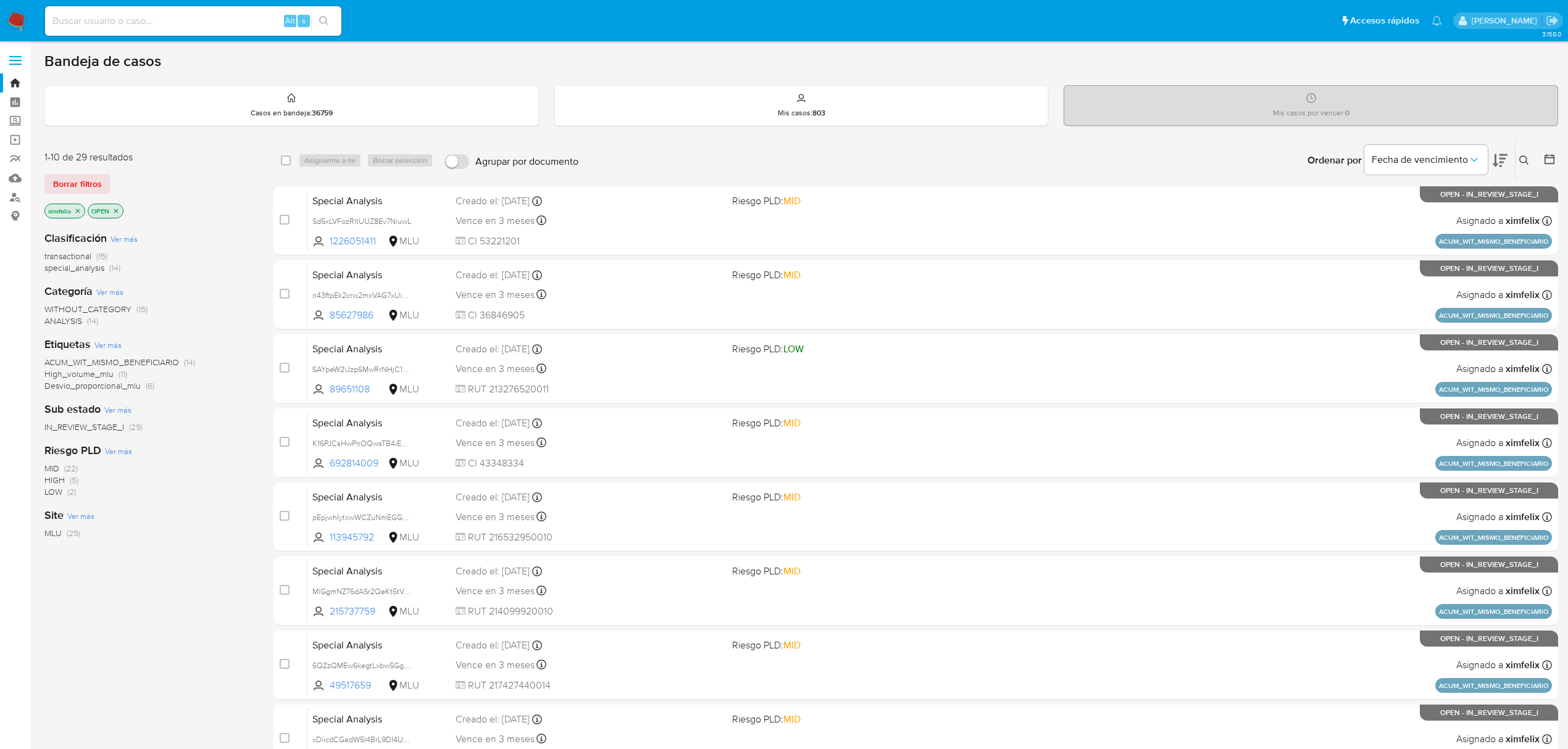
click at [1495, 168] on button at bounding box center [1500, 160] width 15 height 38
click at [1502, 165] on button at bounding box center [1500, 160] width 15 height 38
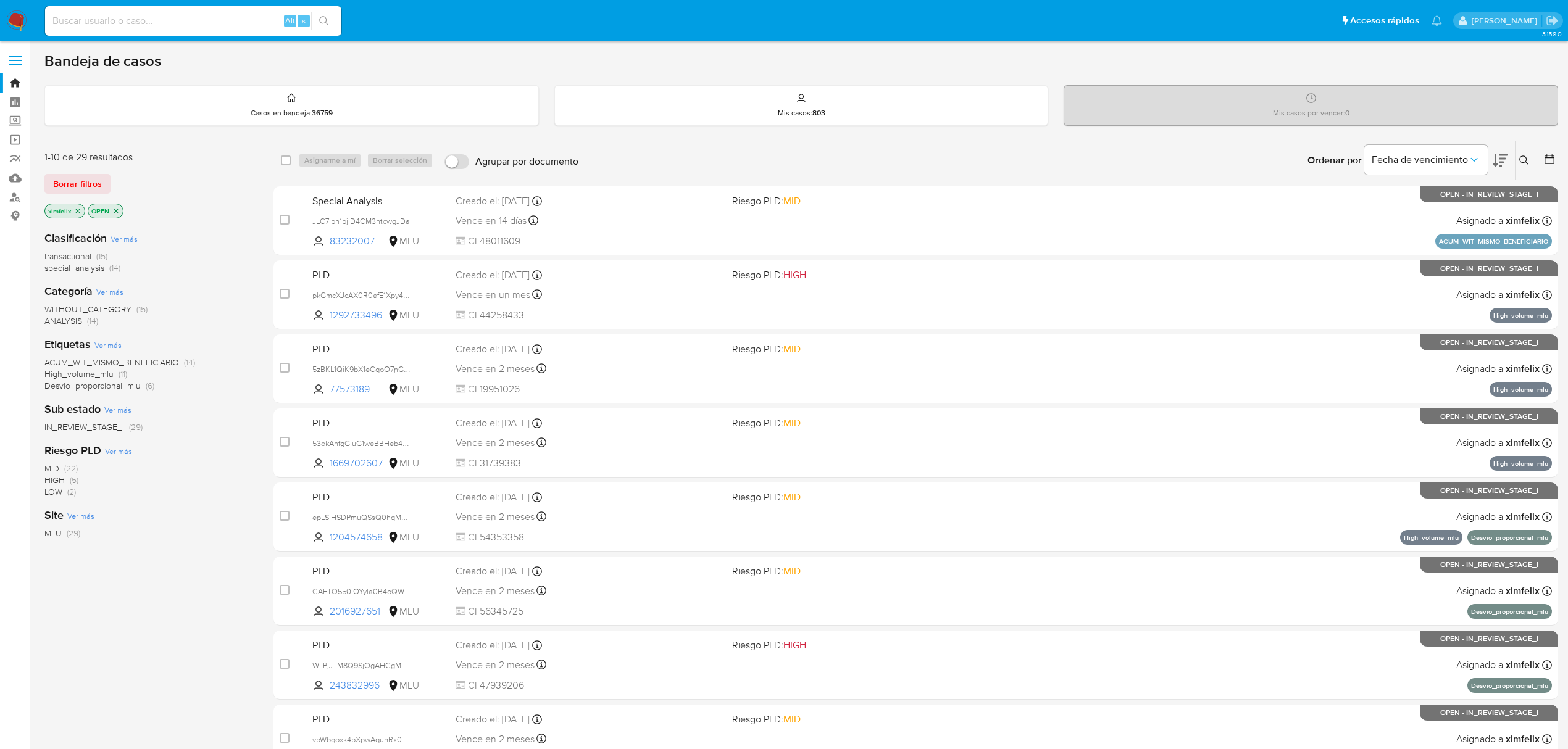
click at [1502, 165] on icon at bounding box center [1500, 161] width 15 height 13
click at [20, 17] on img at bounding box center [17, 21] width 21 height 21
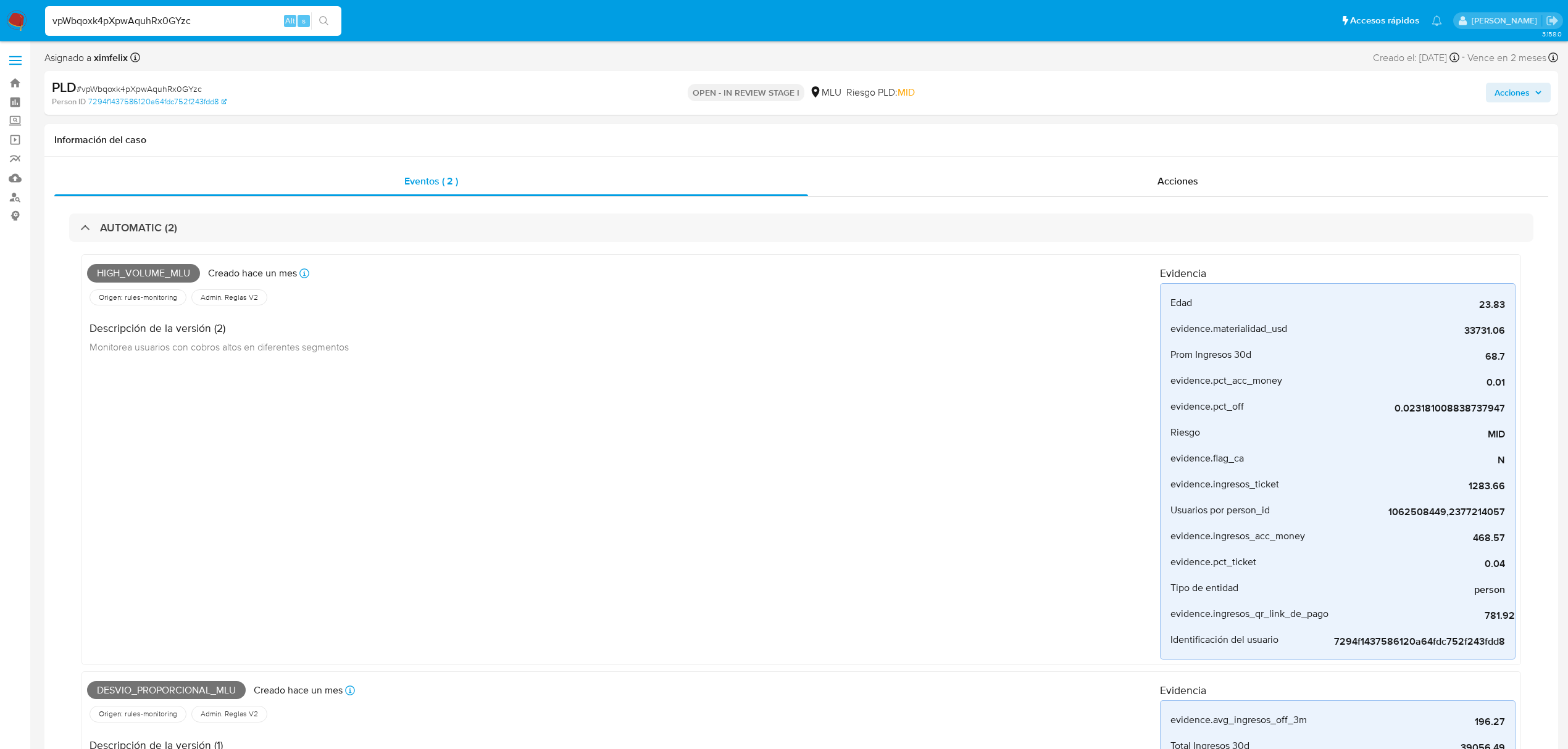
select select "10"
click at [151, 21] on input "vpWbqoxk4pXpwAquhRx0GYzc" at bounding box center [193, 21] width 296 height 16
paste input "pmleoAmk71hx0wRM5G7yYyWO"
click at [151, 21] on input "vpWbqoxk4pXpwAquhpmleoAmk71hx0wRM5G7yYyWORx0GYzc" at bounding box center [193, 21] width 296 height 16
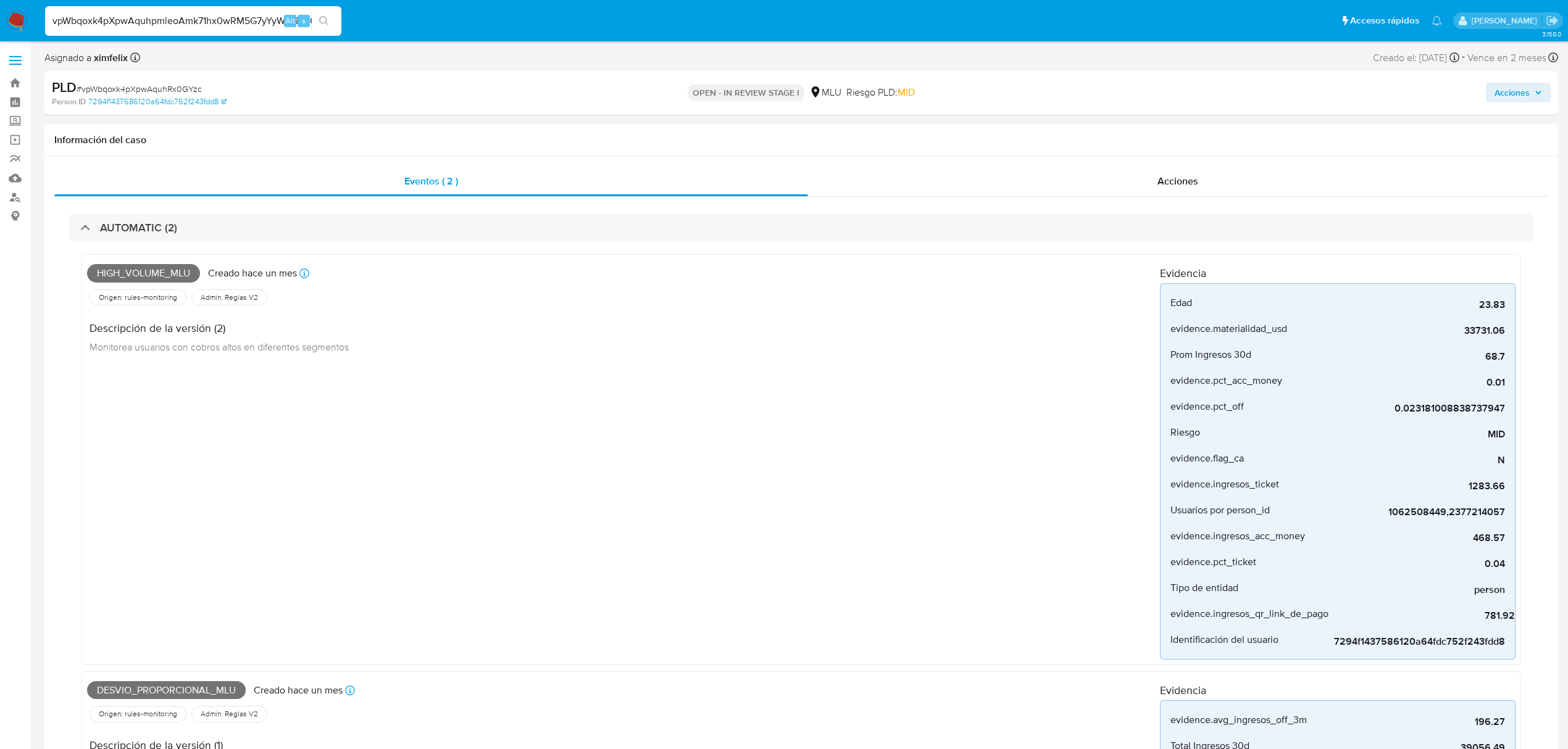
click at [151, 21] on input "vpWbqoxk4pXpwAquhpmleoAmk71hx0wRM5G7yYyWORx0GYzc" at bounding box center [193, 21] width 296 height 16
paste input "pmleoAmk71hx0wRM5G7yYyWO"
type input "pmleoAmk71hx0wRM5G7yYyWO"
click at [321, 6] on div "pmleoAmk71hx0wRM5G7yYyWO Alt s" at bounding box center [193, 21] width 296 height 30
click at [323, 15] on button "search-icon" at bounding box center [323, 21] width 25 height 17
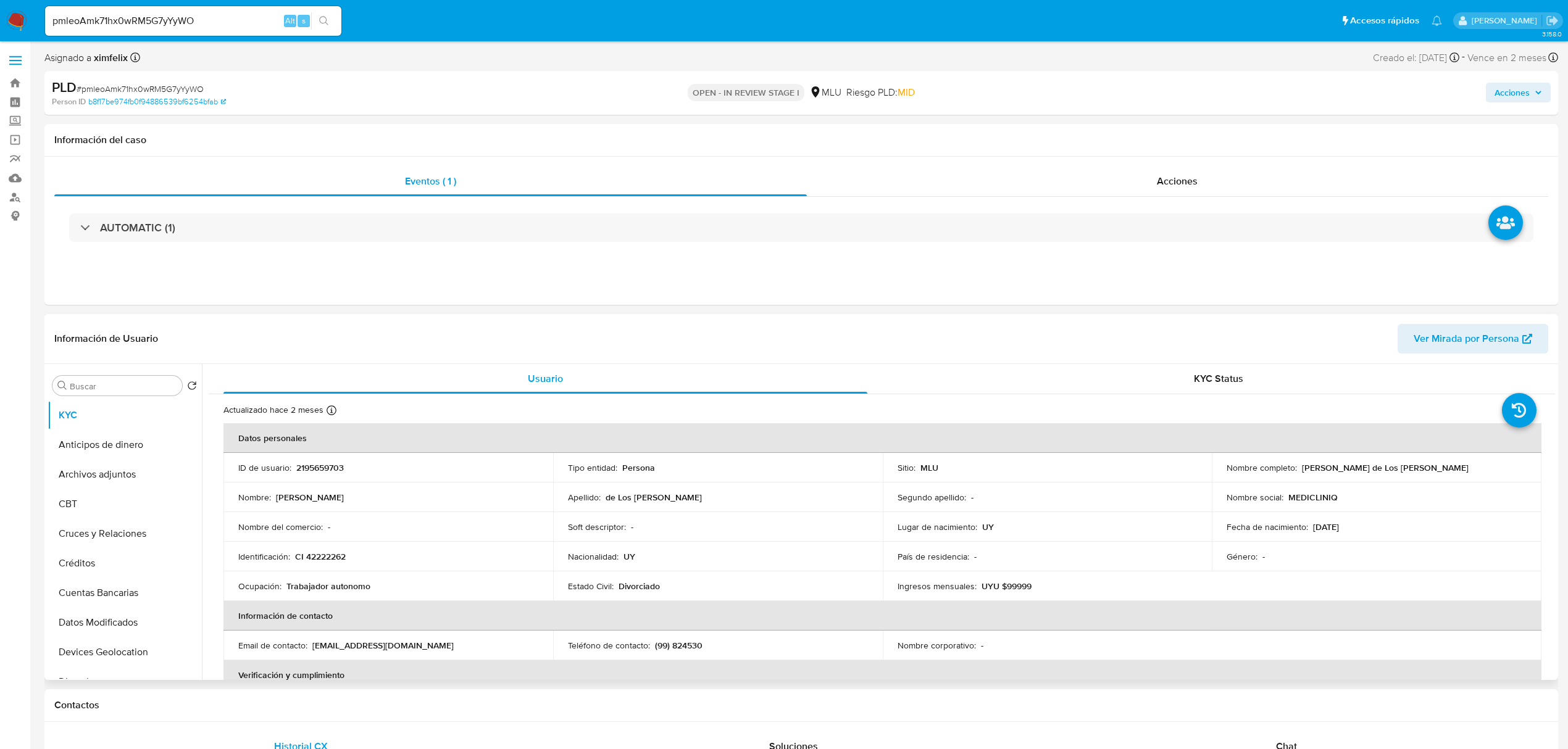
select select "10"
click at [316, 473] on p "2195659703" at bounding box center [320, 468] width 48 height 11
copy p "2195659703"
drag, startPoint x: 1438, startPoint y: 472, endPoint x: 1300, endPoint y: 468, distance: 138.1
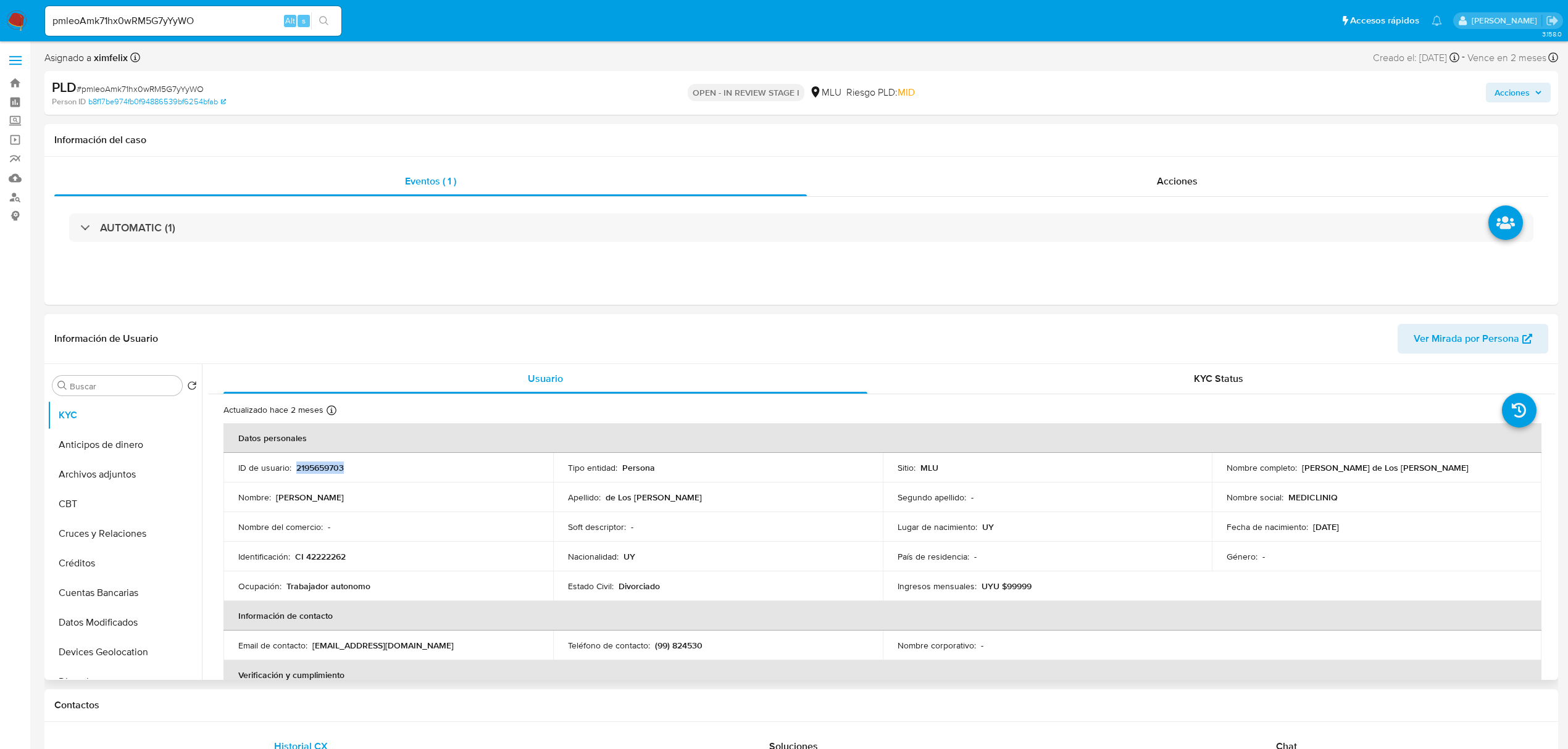
click at [1300, 468] on div "Nombre completo : Karen Florencia de Los Santos Alvez" at bounding box center [1376, 468] width 300 height 11
copy p "Karen Florencia de Los Santos Alvez"
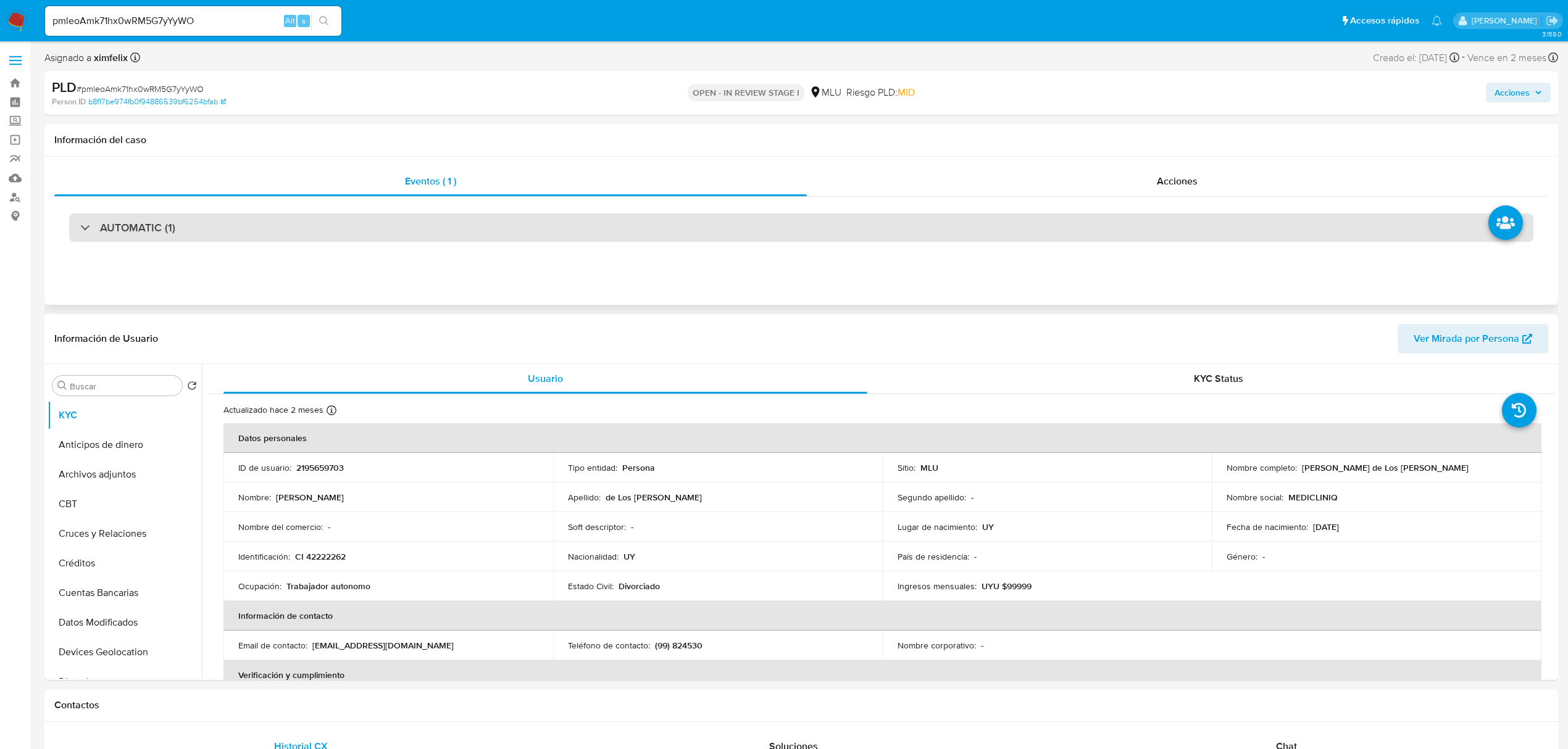
click at [243, 233] on div "AUTOMATIC (1)" at bounding box center [801, 228] width 1464 height 28
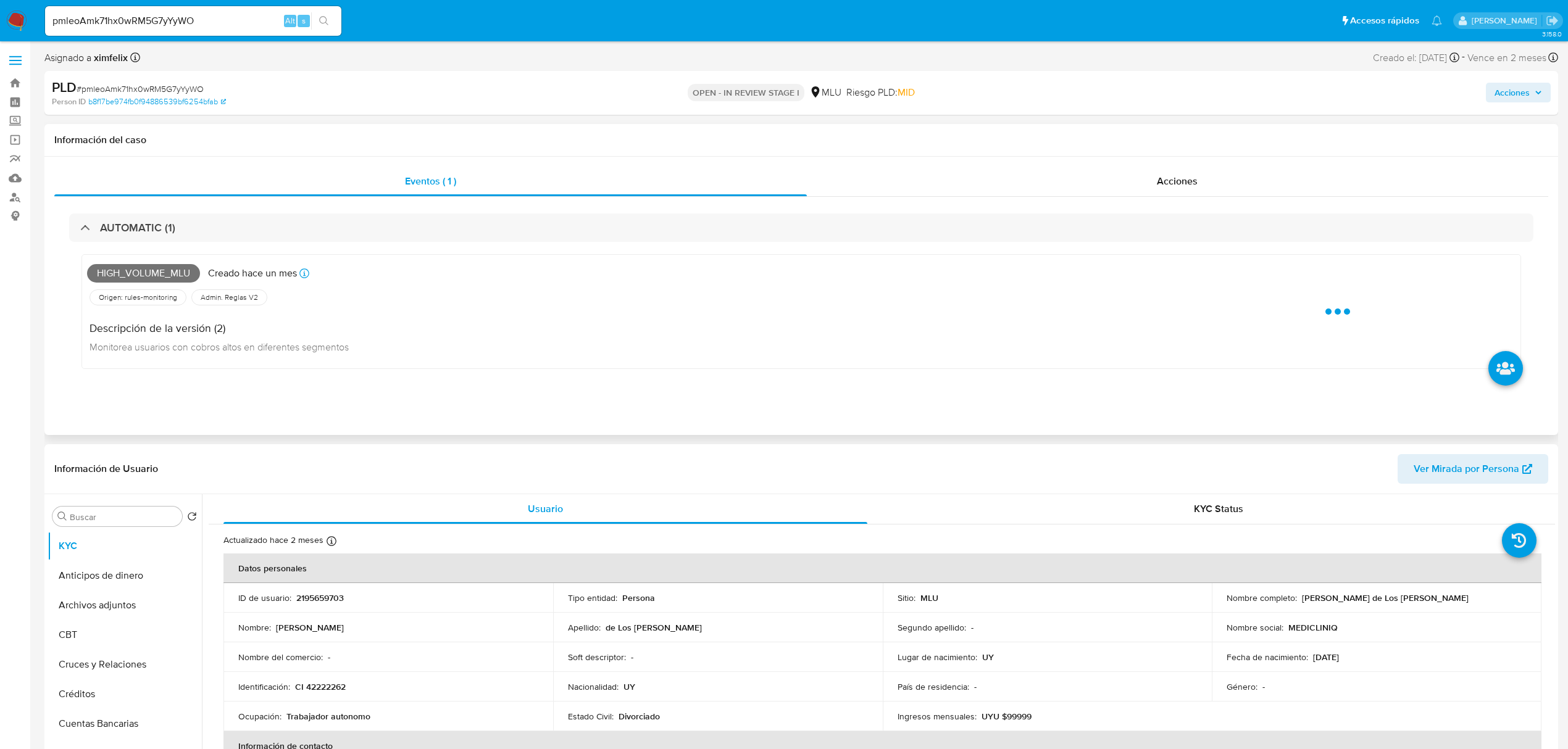
click at [163, 268] on span "High_volume_mlu" at bounding box center [143, 273] width 113 height 19
click at [162, 268] on span "High_volume_mlu" at bounding box center [143, 273] width 113 height 19
copy span "High_volume_mlu"
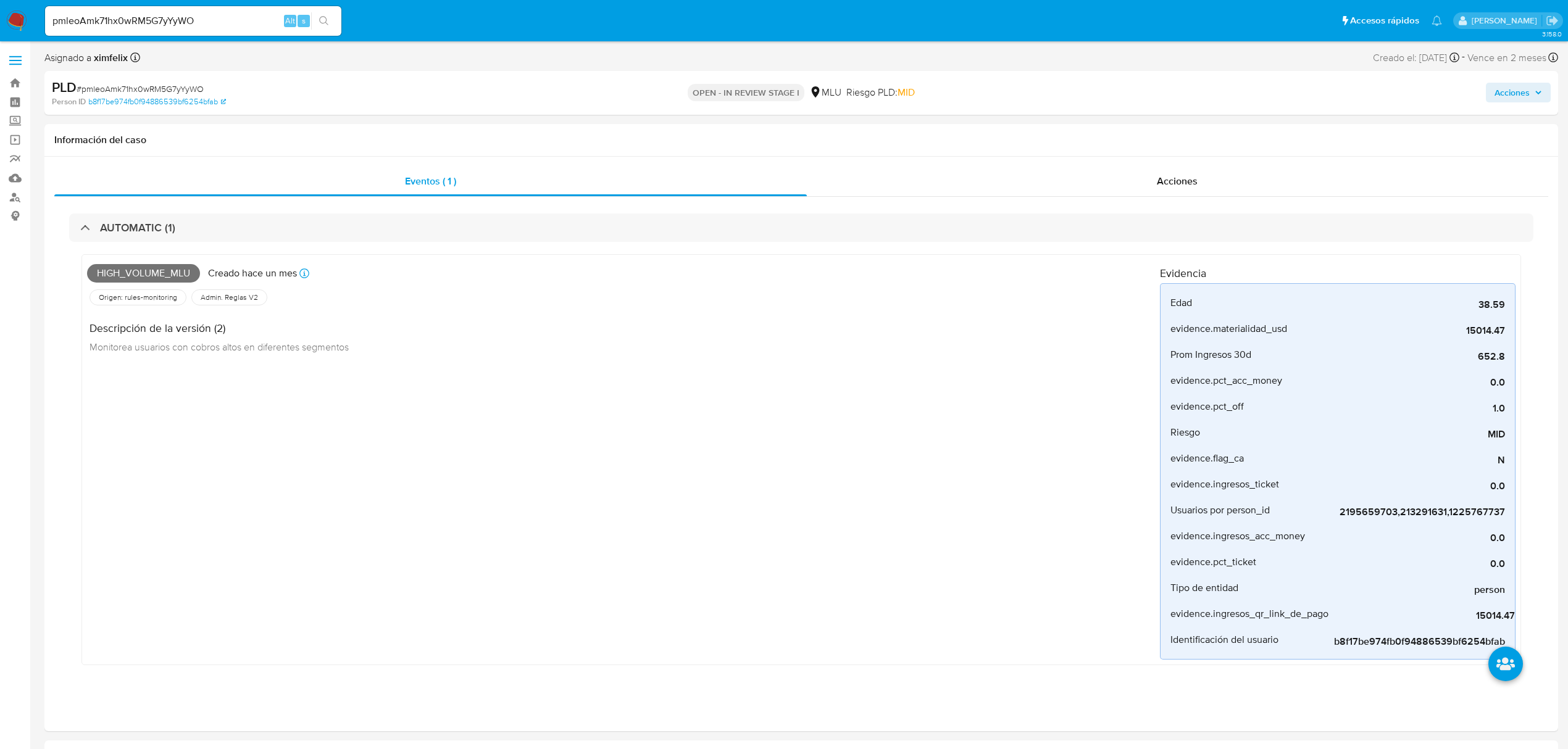
click at [128, 23] on input "pmleoAmk71hx0wRM5G7yYyWO" at bounding box center [193, 21] width 296 height 16
paste input "6vkUTv0dAhZ0samoWWHWCxXG"
type input "6vkUTv0dAhZ0samoWWHWCxXG"
click at [329, 21] on button "search-icon" at bounding box center [323, 21] width 25 height 17
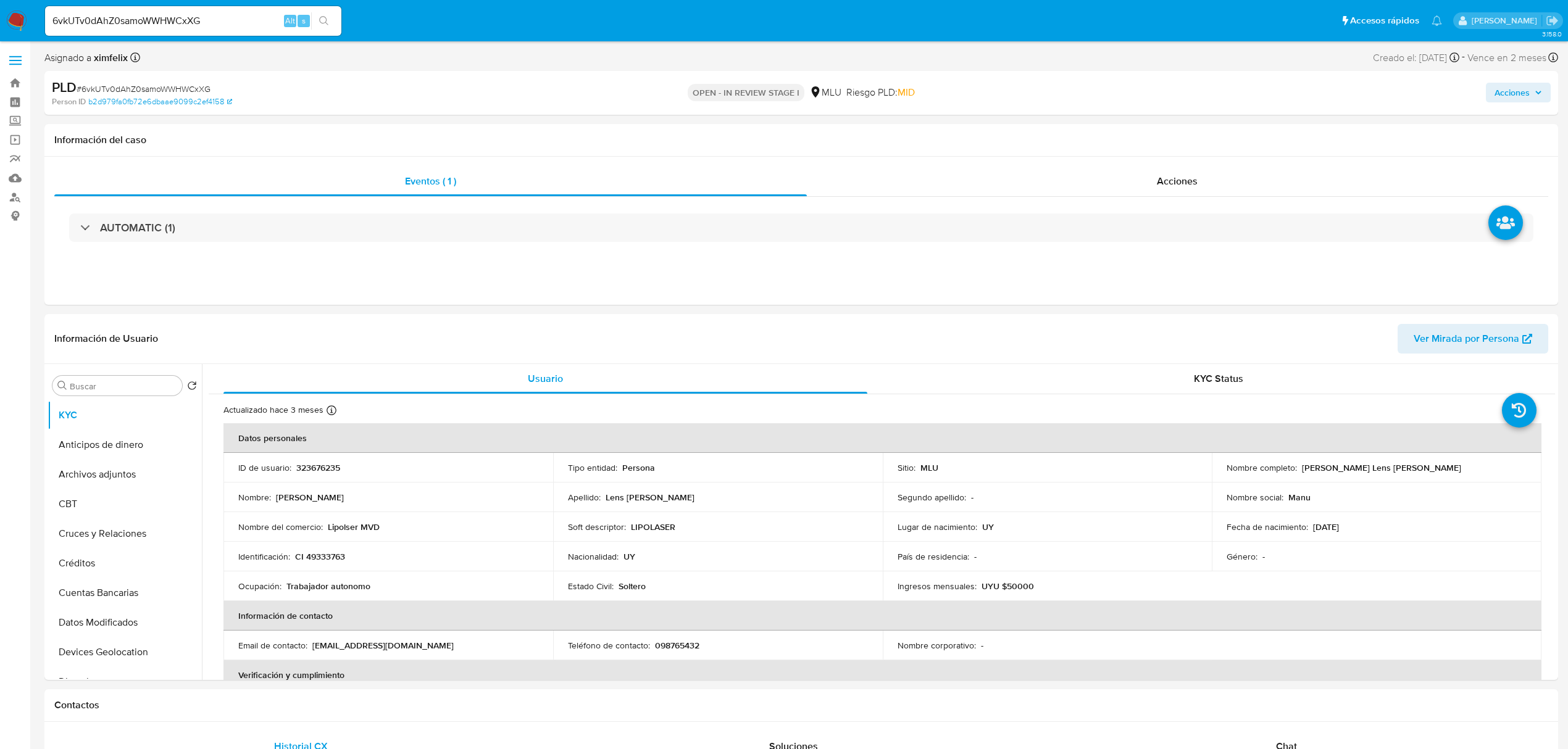
select select "10"
click at [321, 472] on p "323676235" at bounding box center [318, 468] width 44 height 11
copy p "323676235"
drag, startPoint x: 1398, startPoint y: 473, endPoint x: 1300, endPoint y: 472, distance: 98.0
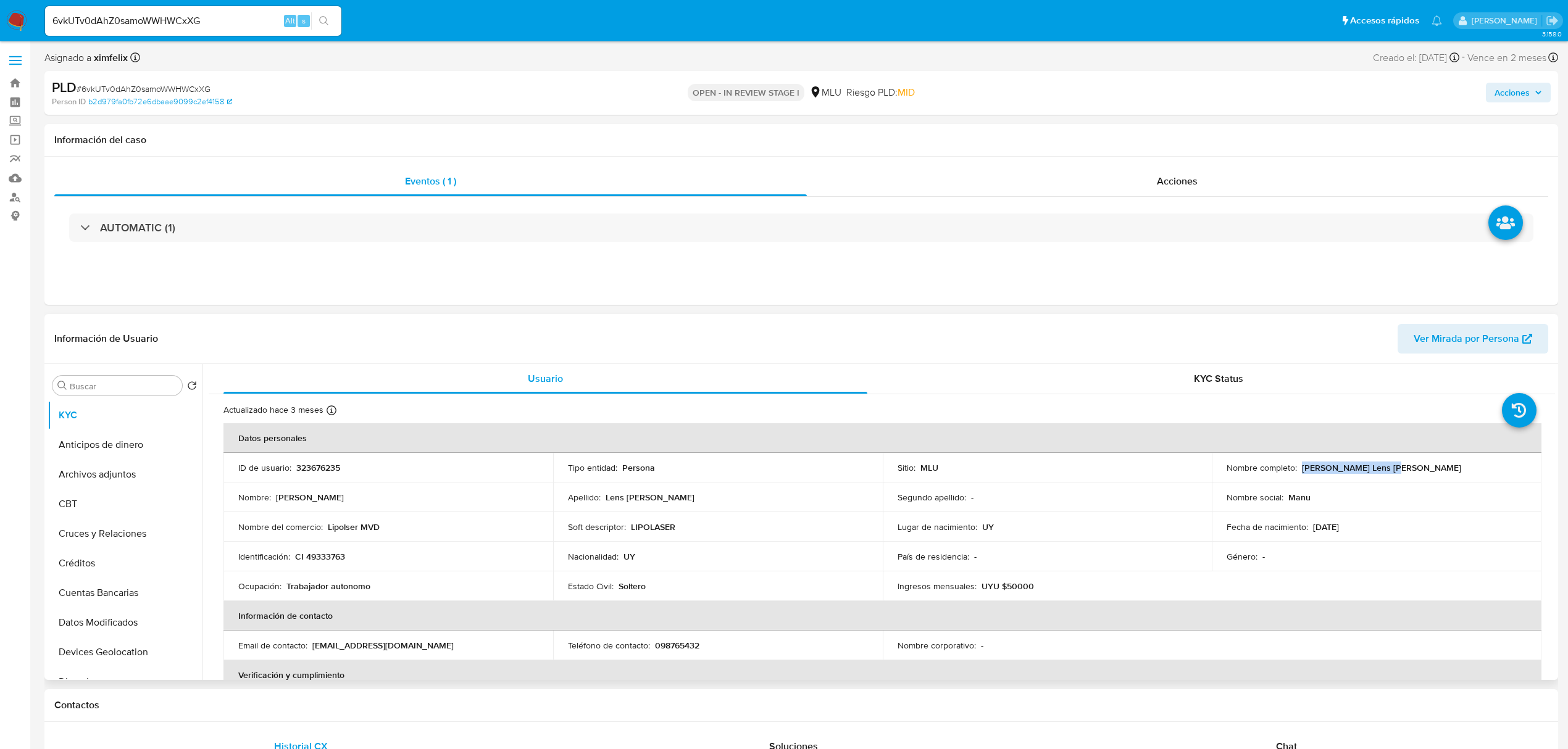
click at [1300, 472] on div "Nombre completo : Emanuel Lens Aramburu" at bounding box center [1376, 468] width 300 height 11
copy p "Emanuel Lens Aramburu"
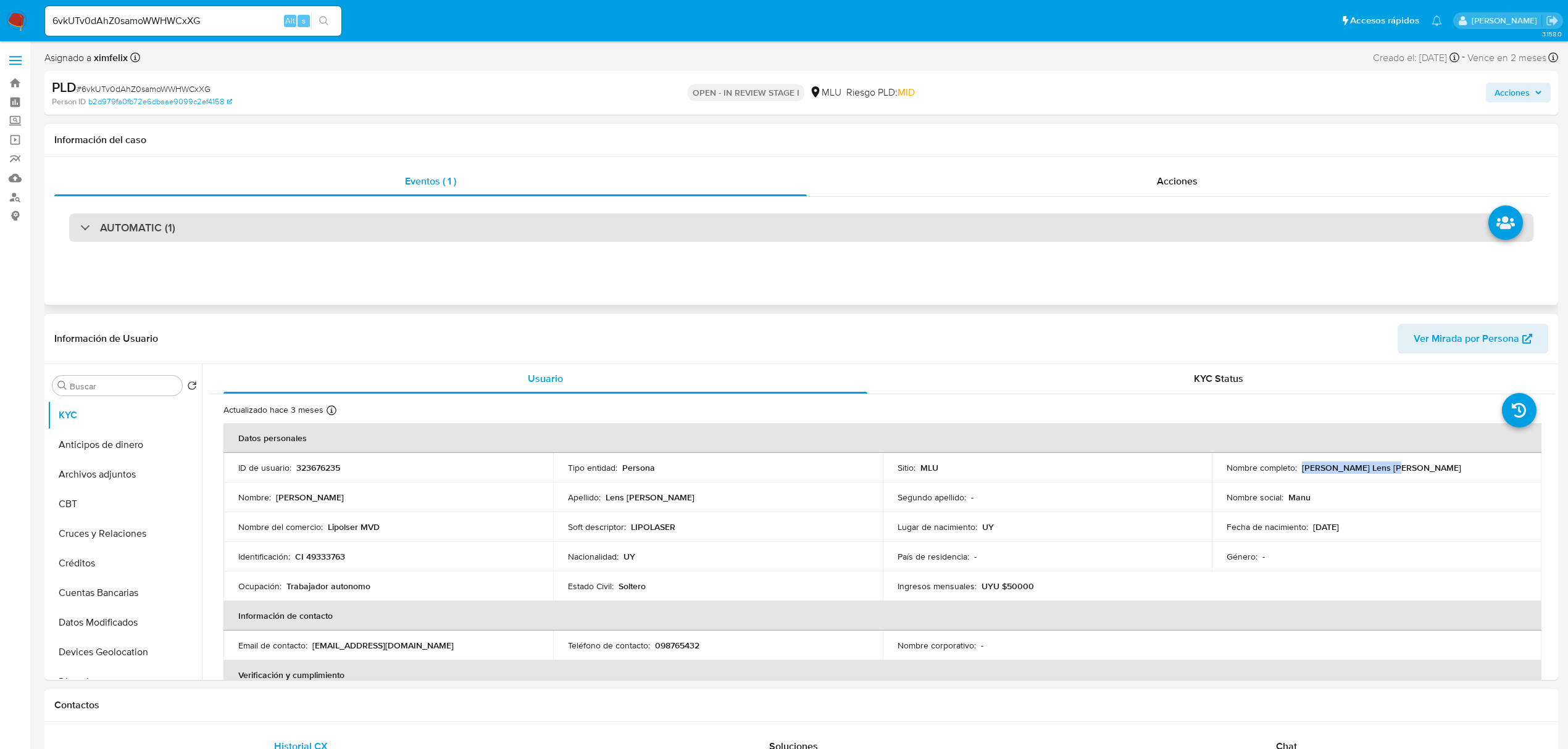
click at [190, 235] on div "AUTOMATIC (1)" at bounding box center [801, 228] width 1464 height 28
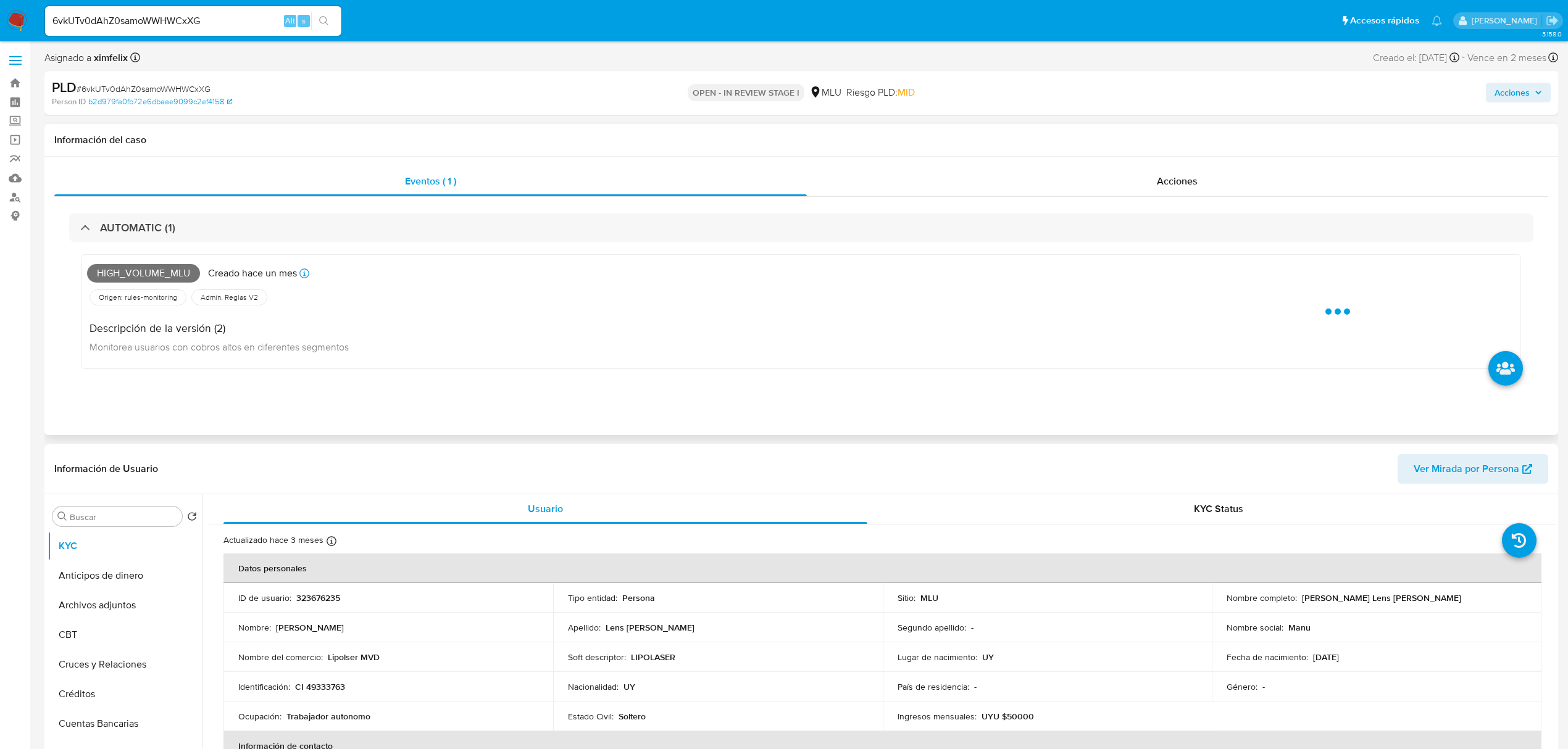
click at [166, 272] on span "High_volume_mlu" at bounding box center [143, 273] width 113 height 19
copy span "High_volume_mlu"
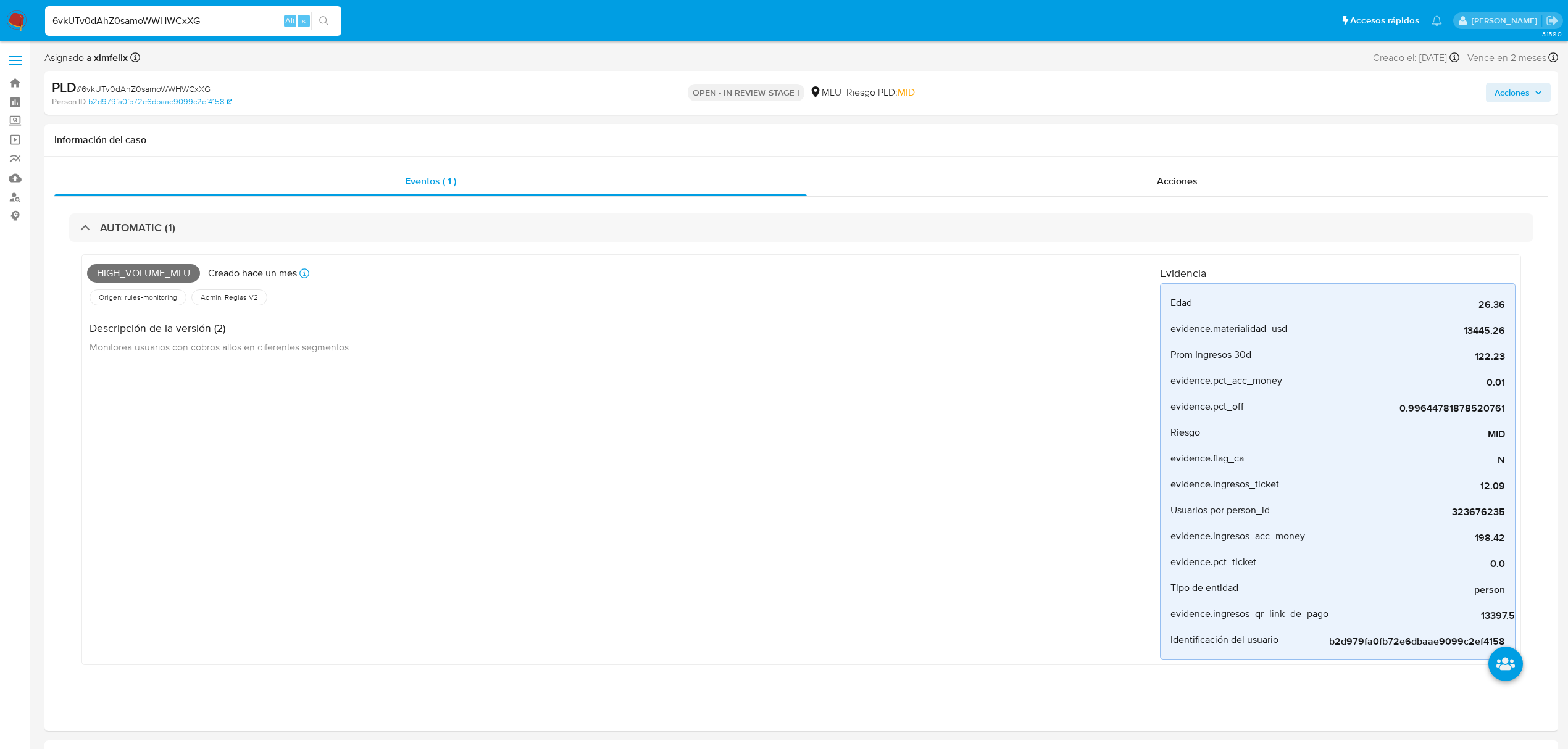
click at [186, 20] on input "6vkUTv0dAhZ0samoWWHWCxXG" at bounding box center [193, 21] width 296 height 16
paste input "Fl0bZDeuO095UrrkMhT5Y81u"
type input "Fl0bZDeuO095UrrkMhT5Y81u"
click at [336, 19] on button "search-icon" at bounding box center [323, 21] width 25 height 17
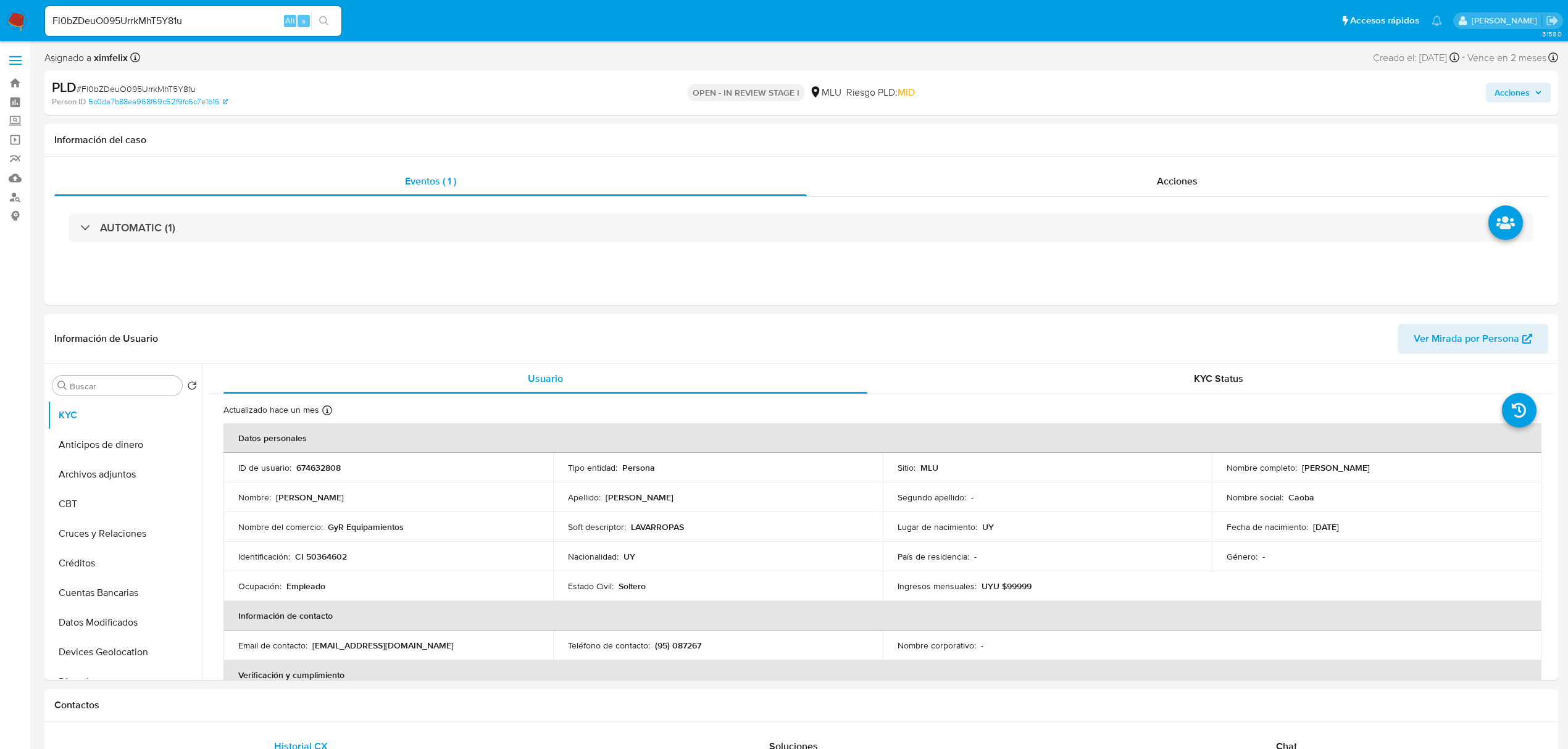
select select "10"
click at [332, 466] on p "674632808" at bounding box center [318, 468] width 45 height 11
copy p "674632808"
click at [1388, 477] on td "Nombre completo : Micaela Coppola Monti" at bounding box center [1376, 468] width 330 height 30
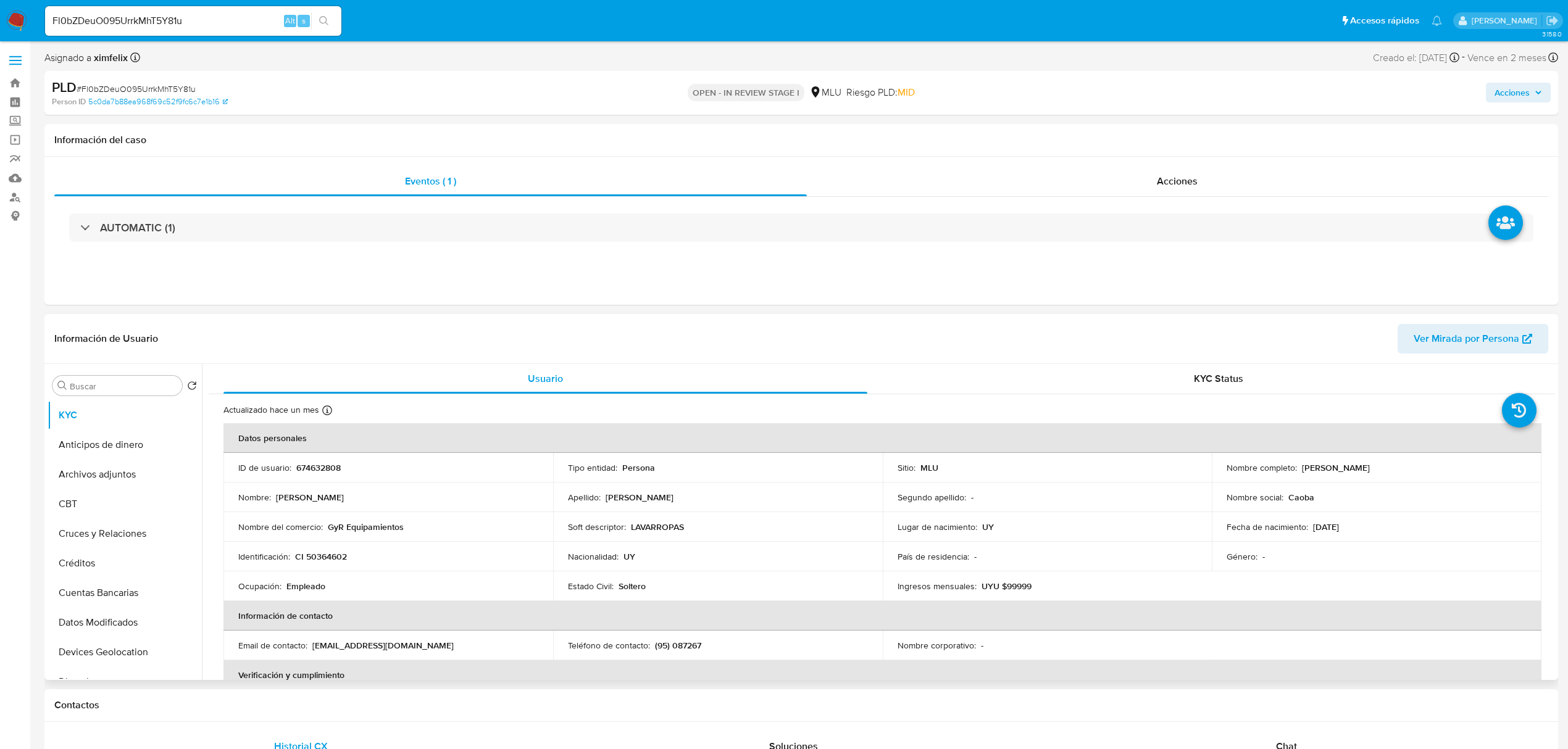
drag, startPoint x: 1389, startPoint y: 470, endPoint x: 1319, endPoint y: 462, distance: 70.5
click at [1319, 463] on div "Nombre completo : Micaela Coppola Monti" at bounding box center [1376, 468] width 300 height 11
copy p "Micaela Coppola Monti"
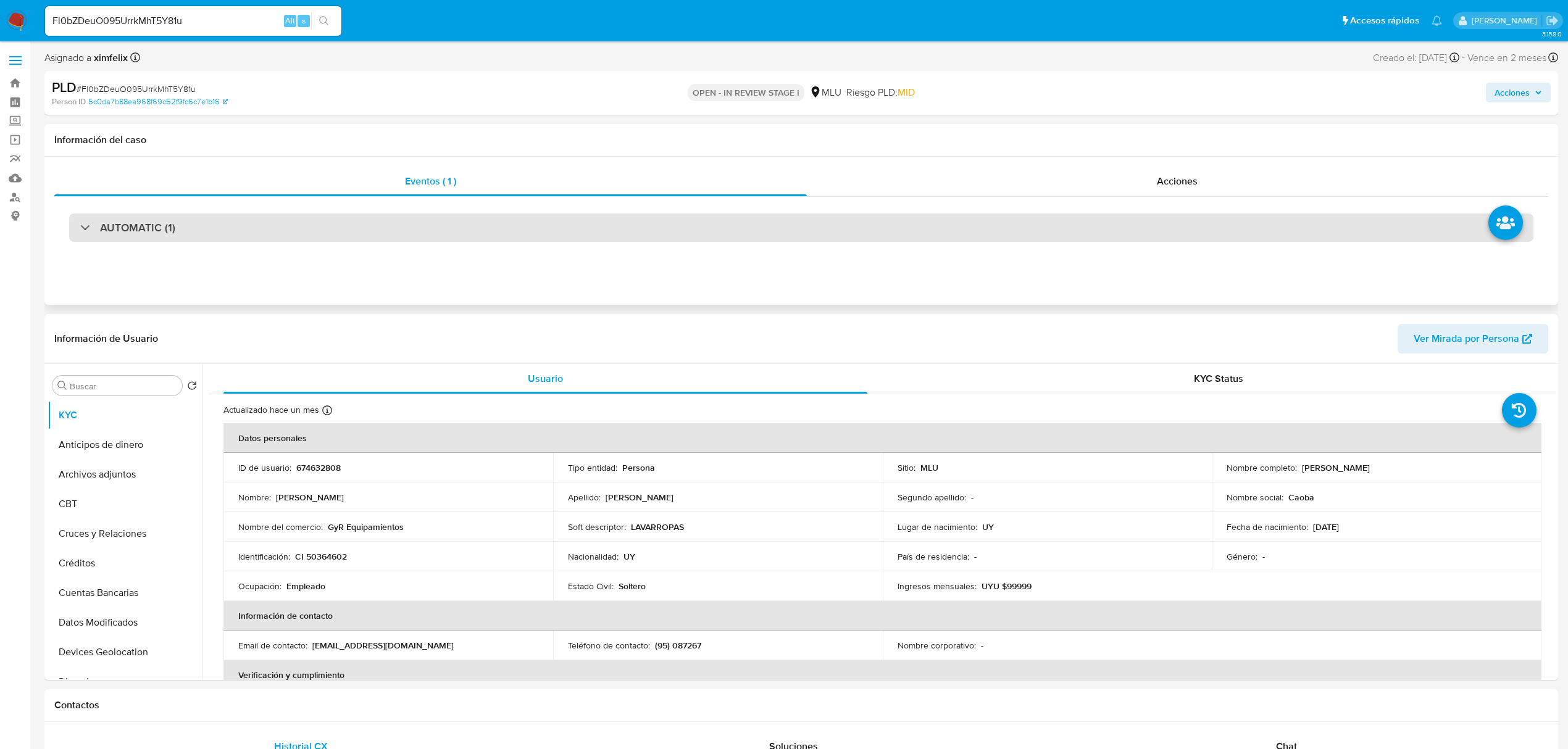
drag, startPoint x: 235, startPoint y: 221, endPoint x: 234, endPoint y: 228, distance: 7.1
click at [235, 221] on div "AUTOMATIC (1)" at bounding box center [801, 228] width 1464 height 28
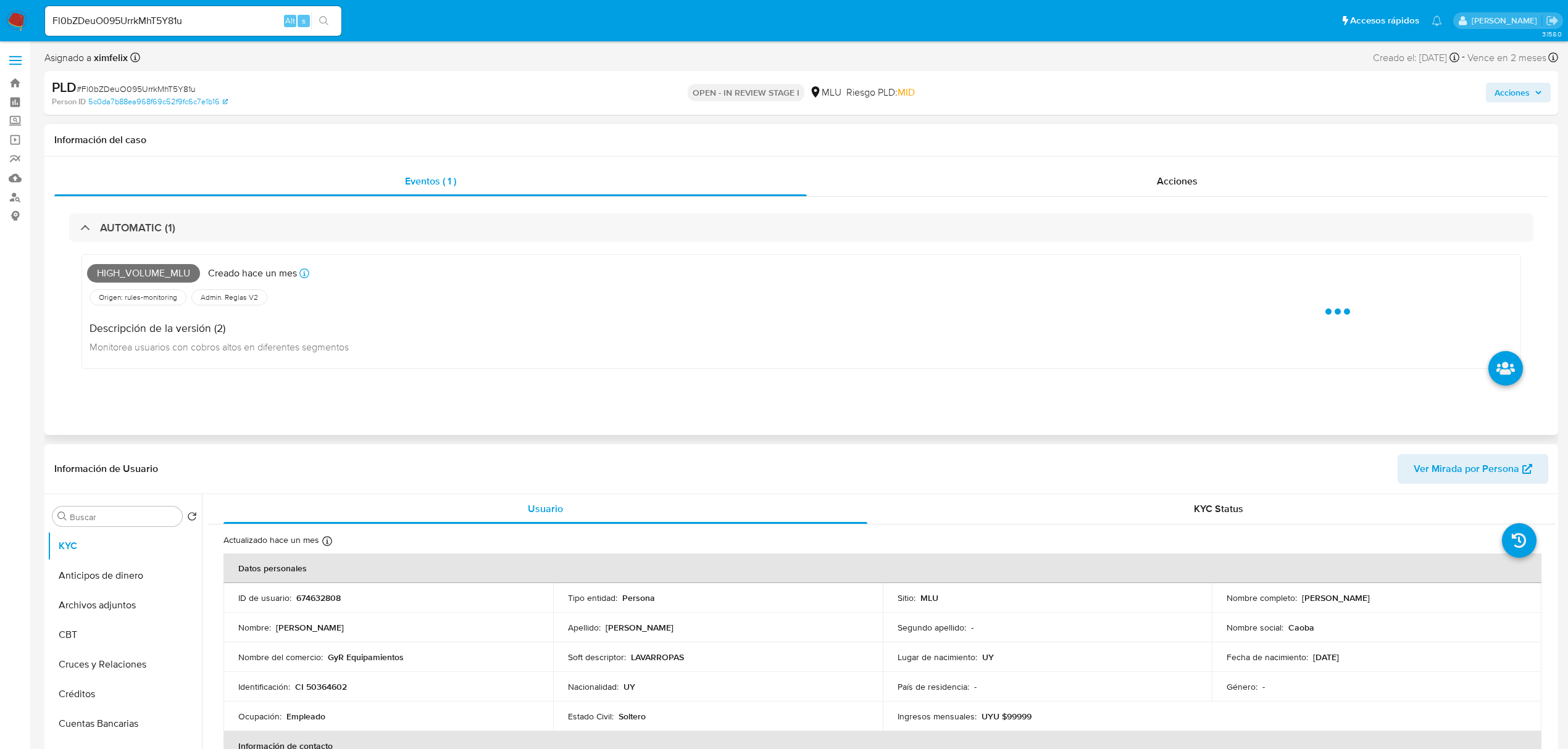
click at [159, 268] on span "High_volume_mlu" at bounding box center [143, 273] width 113 height 19
click at [159, 270] on span "High_volume_mlu" at bounding box center [143, 273] width 113 height 19
copy span "High_volume_mlu"
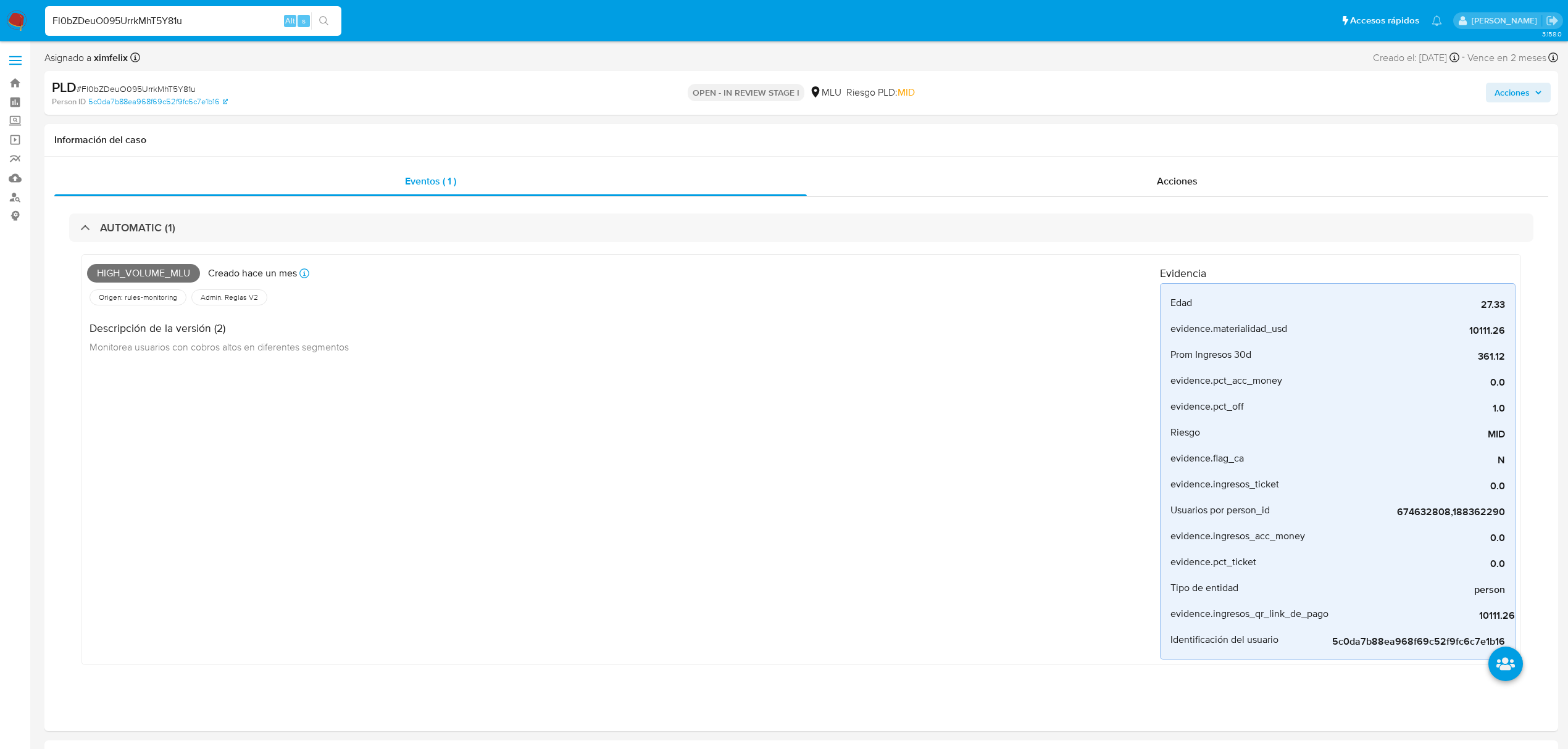
click at [132, 26] on input "Fl0bZDeuO095UrrkMhT5Y81u" at bounding box center [193, 21] width 296 height 16
paste input "DsTFQ7QknXzBFXeFIKXDOla5"
type input "DsTFQ7QknXzBFXeFIKXDOla5"
click at [320, 21] on icon "search-icon" at bounding box center [324, 21] width 9 height 9
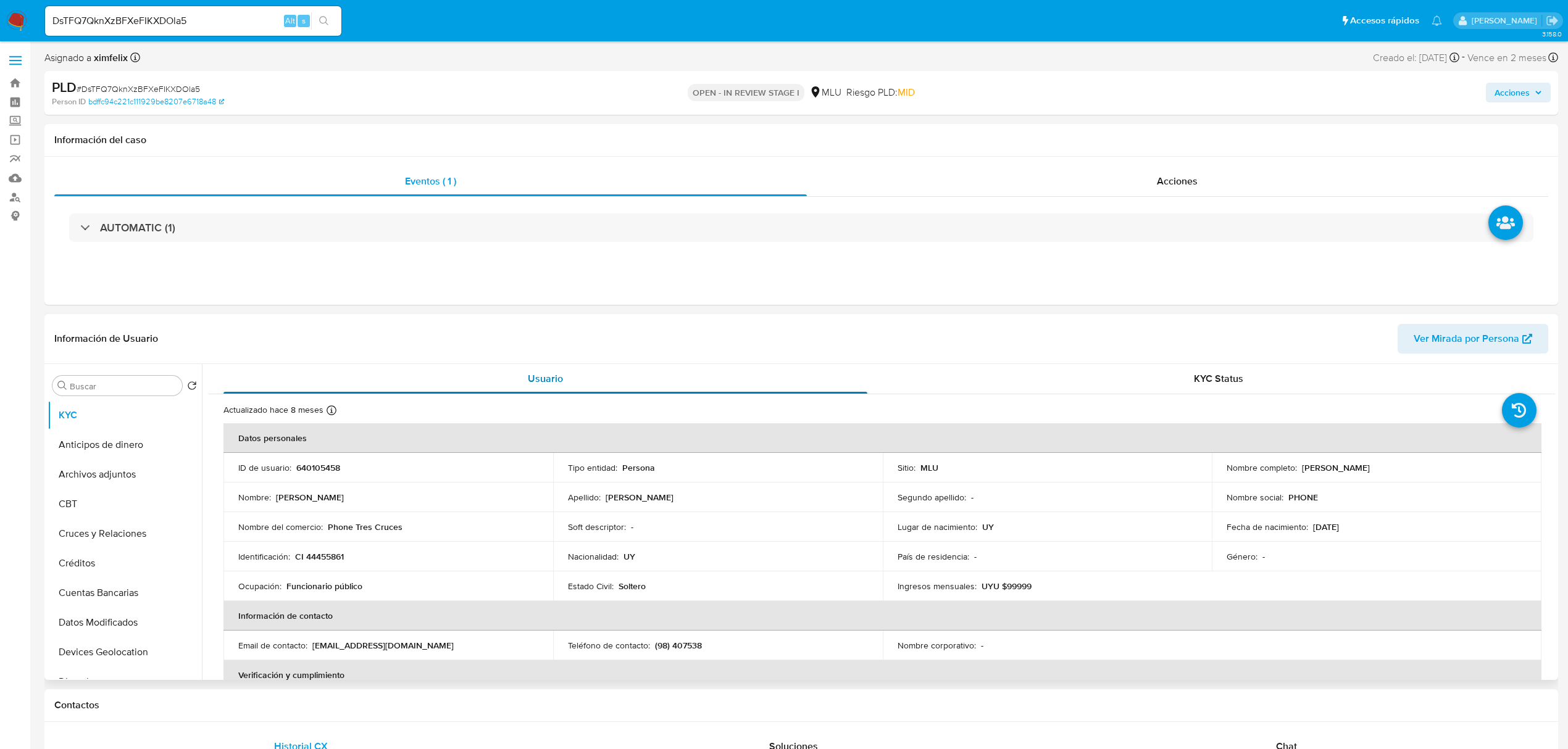
select select "10"
click at [312, 466] on p "640105458" at bounding box center [318, 468] width 44 height 11
copy p "640105458"
drag, startPoint x: 1383, startPoint y: 469, endPoint x: 1299, endPoint y: 467, distance: 84.0
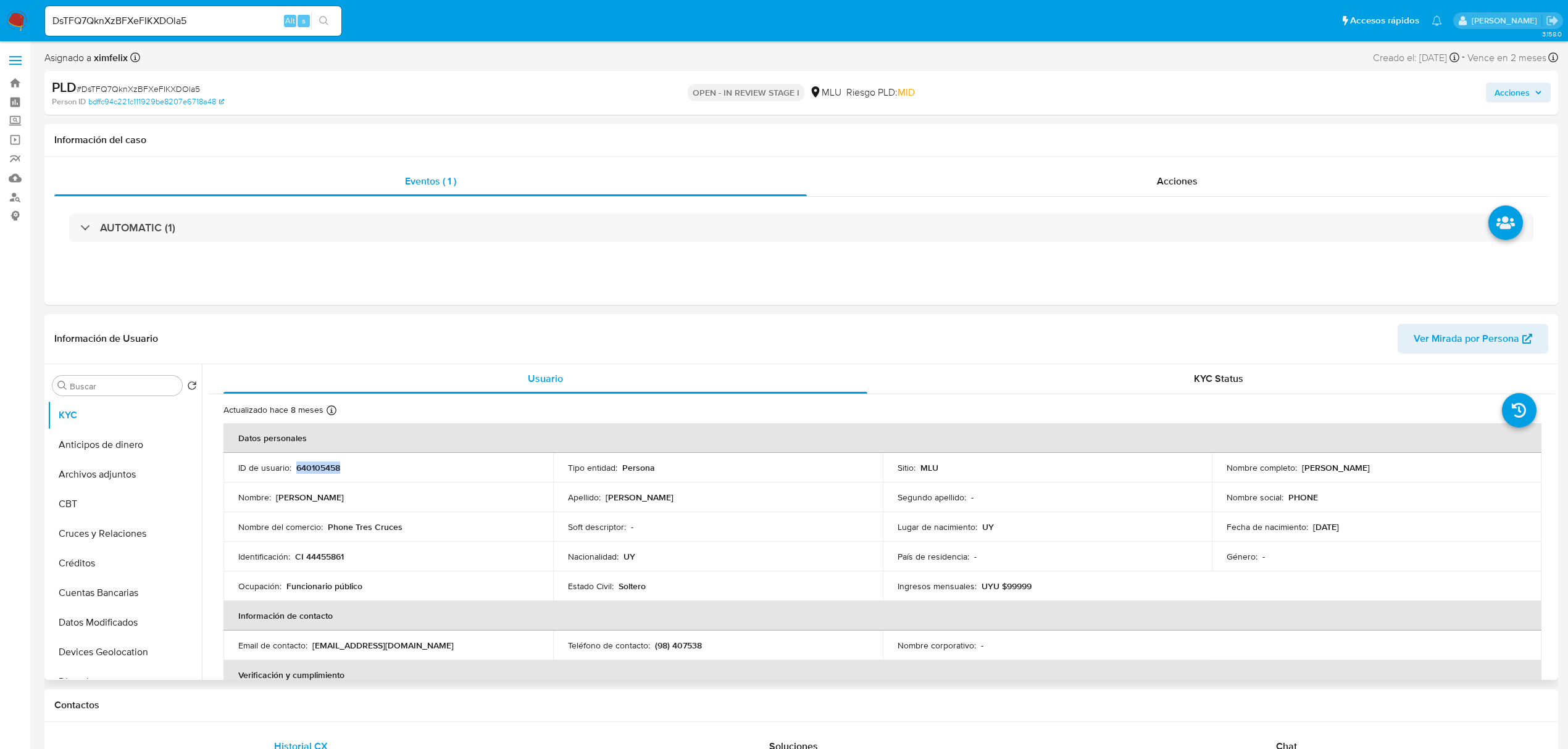
click at [1299, 470] on div "Nombre completo : Gonzalo Diaz Machado" at bounding box center [1376, 468] width 300 height 11
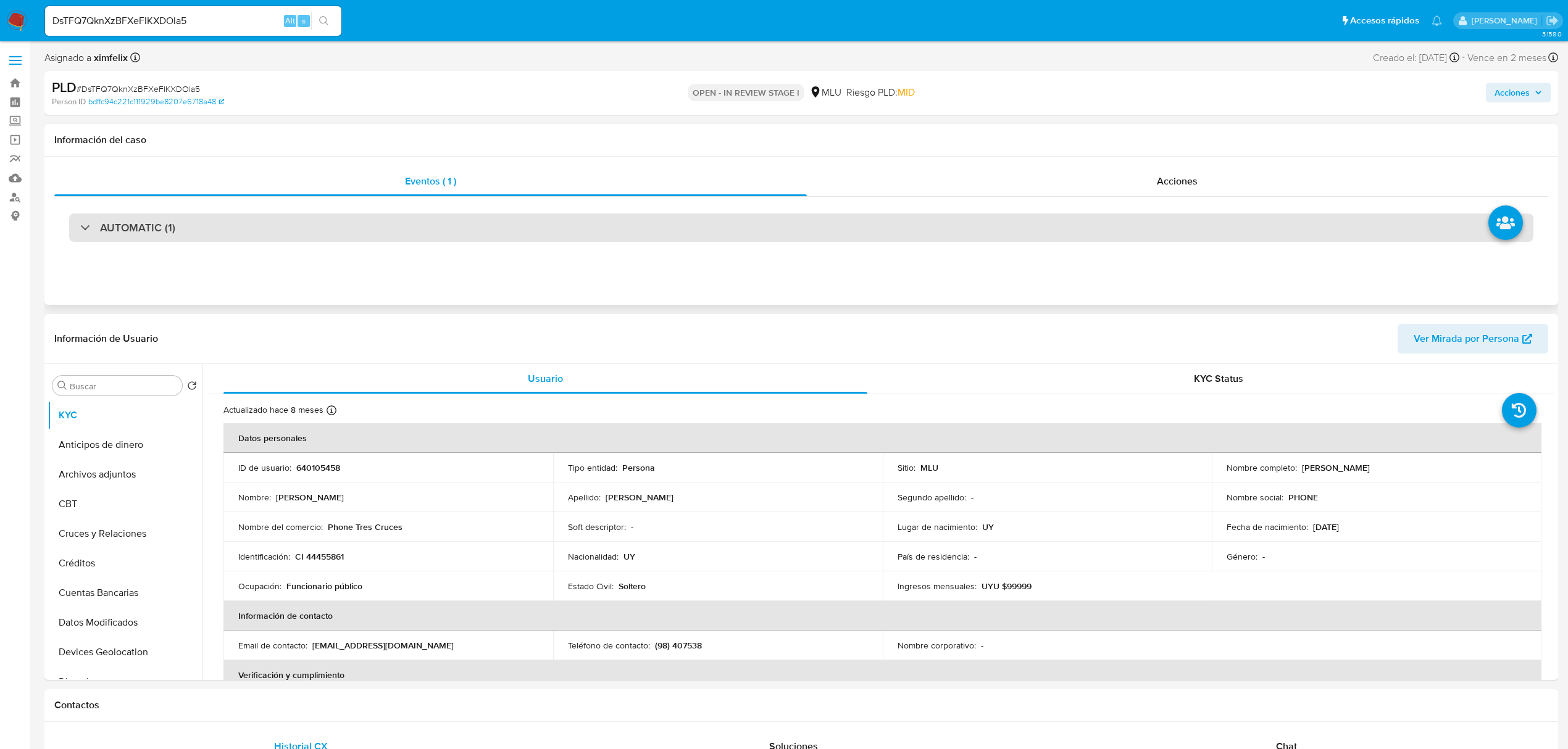
drag, startPoint x: 284, startPoint y: 208, endPoint x: 270, endPoint y: 235, distance: 30.4
click at [284, 220] on div "AUTOMATIC (1)" at bounding box center [801, 228] width 1494 height 62
click at [263, 237] on div "AUTOMATIC (1)" at bounding box center [801, 228] width 1464 height 28
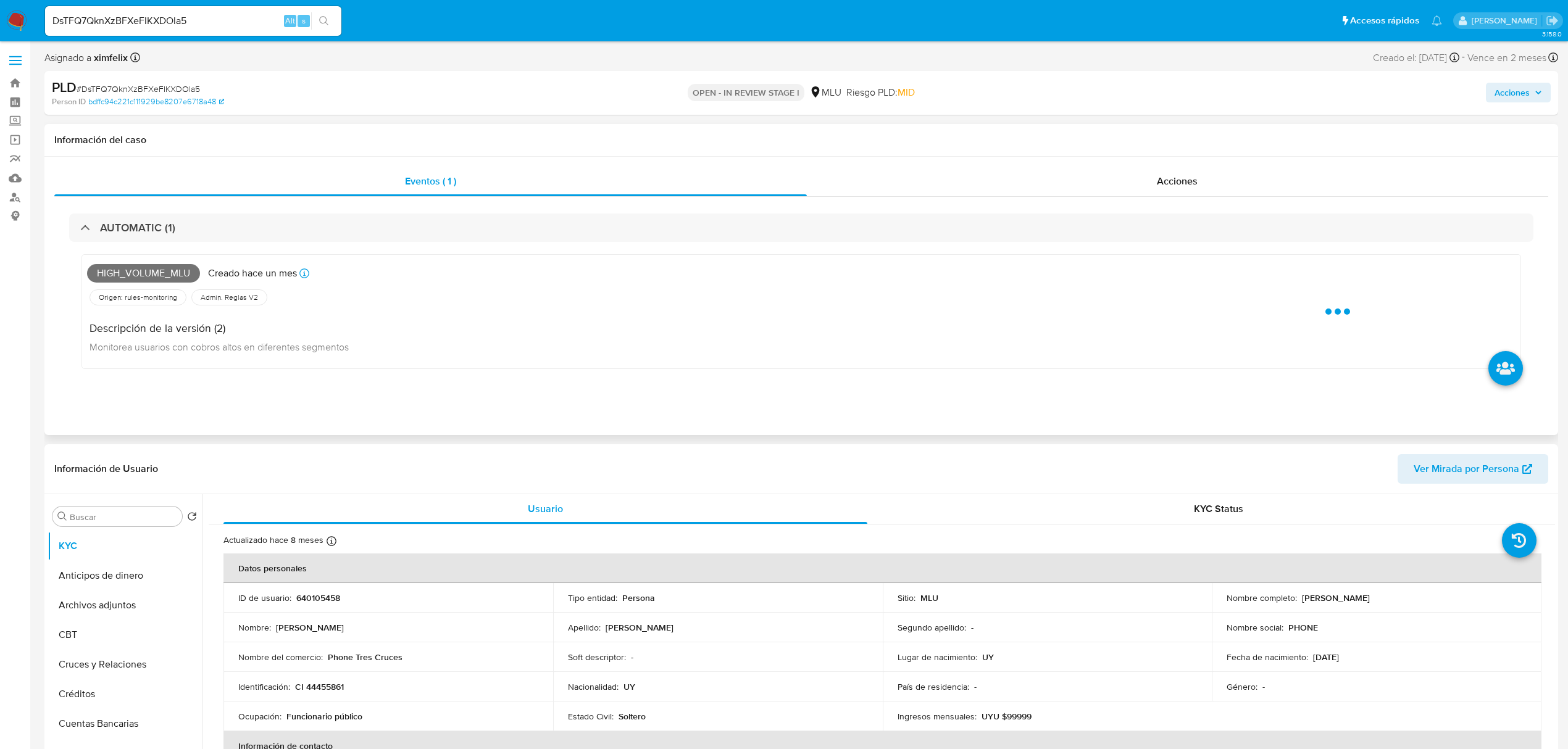
click at [150, 277] on span "High_volume_mlu" at bounding box center [143, 273] width 113 height 19
click at [146, 277] on span "High_volume_mlu" at bounding box center [143, 273] width 113 height 19
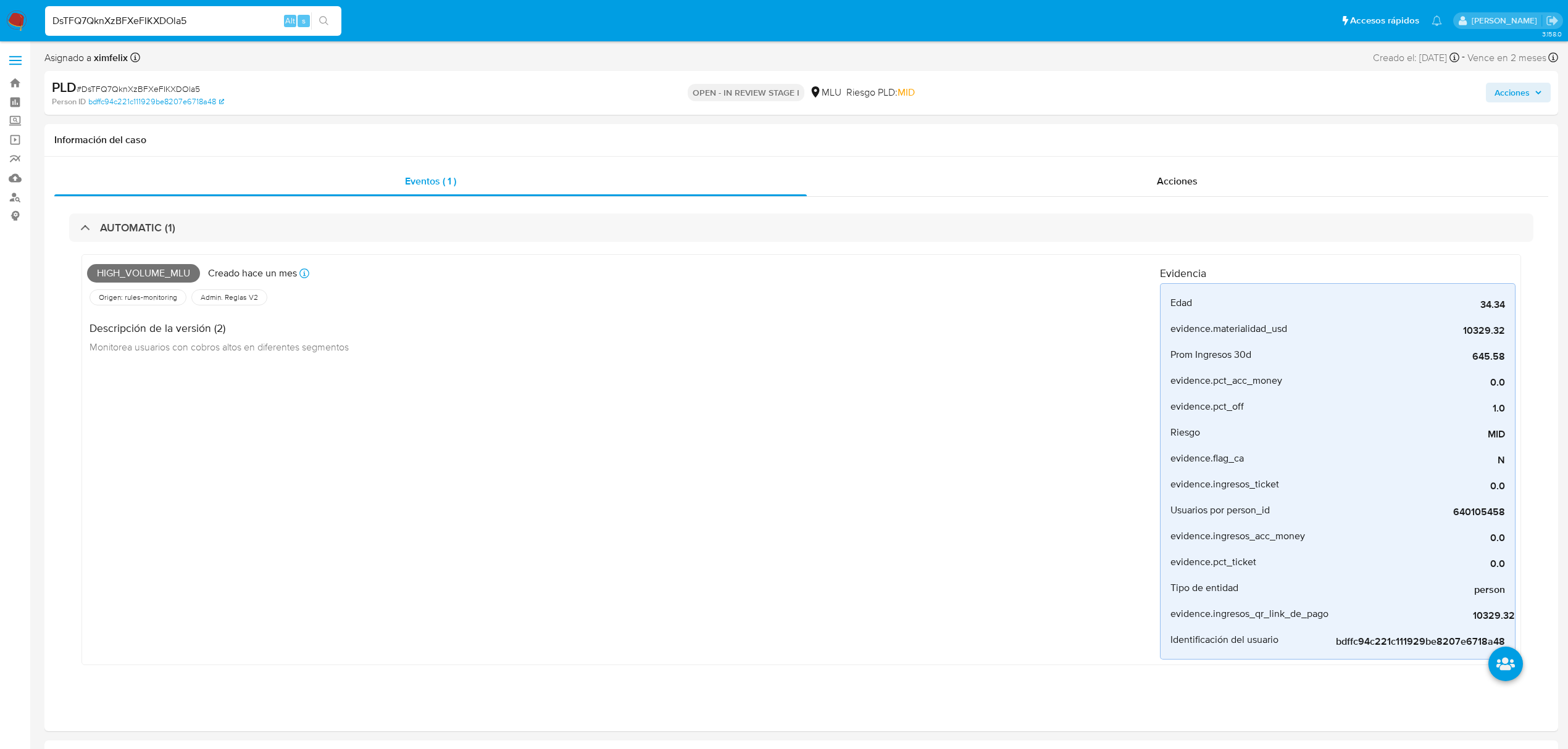
click at [110, 14] on input "DsTFQ7QknXzBFXeFIKXDOla5" at bounding box center [193, 21] width 296 height 16
click at [110, 15] on input "DsTFQ7QknXzBFXeFIKXDOla5" at bounding box center [193, 21] width 296 height 16
paste input "d06c5PNGMjhlVGi81Pzz7jV"
type input "d06c5PNGMjhlVGi81Pzz7jV5"
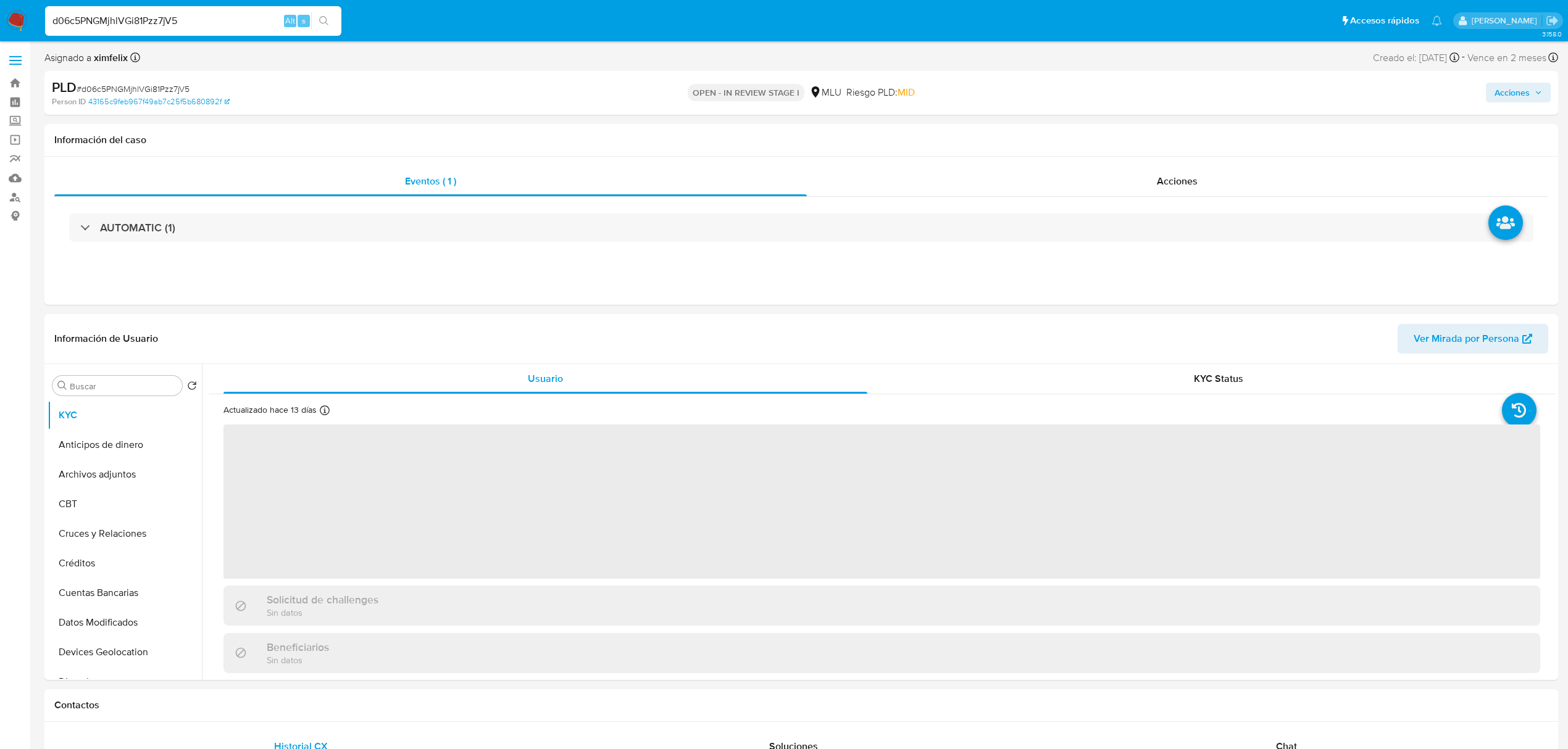
select select "10"
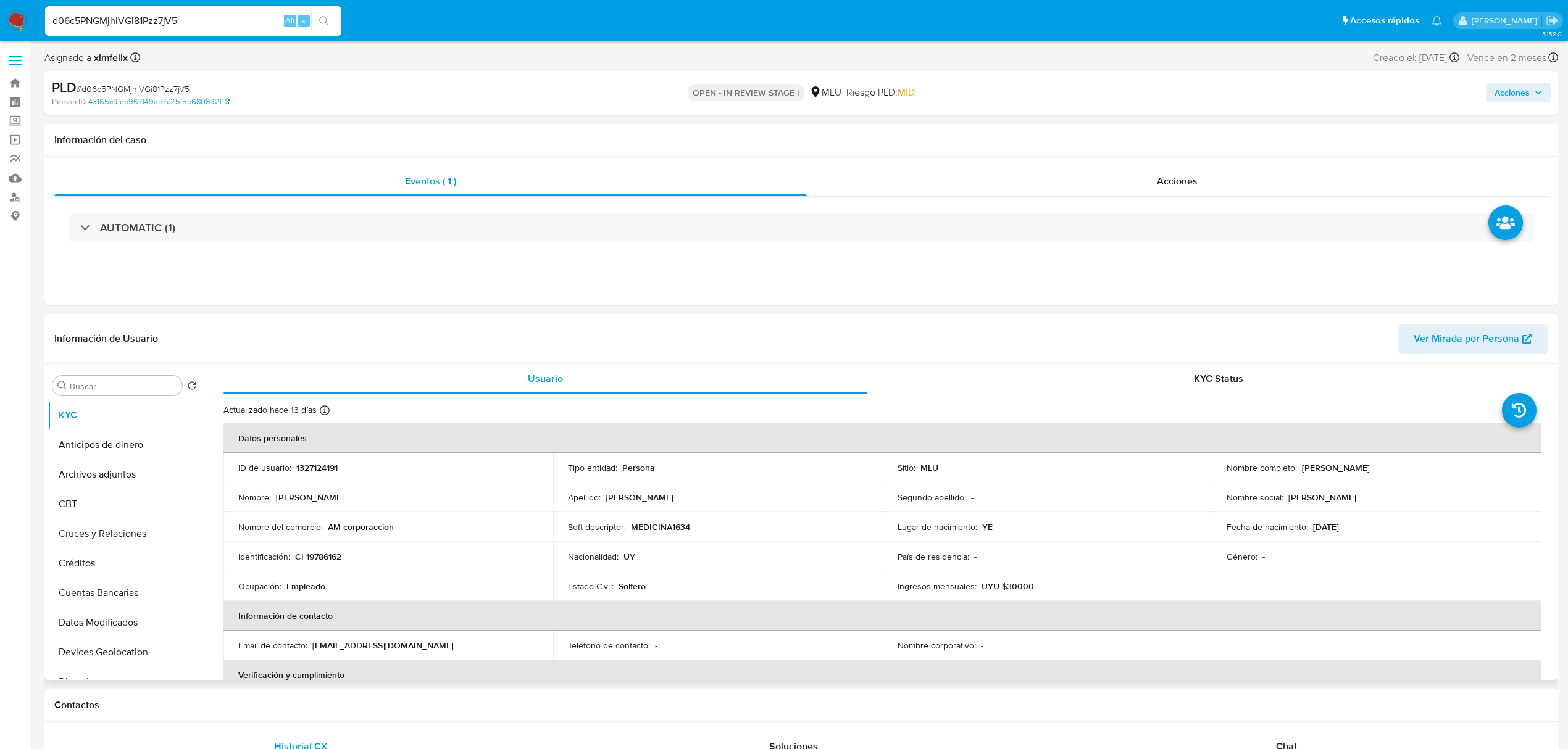
click at [314, 464] on p "1327124191" at bounding box center [317, 468] width 41 height 11
drag, startPoint x: 1423, startPoint y: 469, endPoint x: 1299, endPoint y: 463, distance: 124.1
click at [1300, 463] on div "Nombre completo : Andrea Gabriela Martinol Dapino" at bounding box center [1376, 468] width 300 height 11
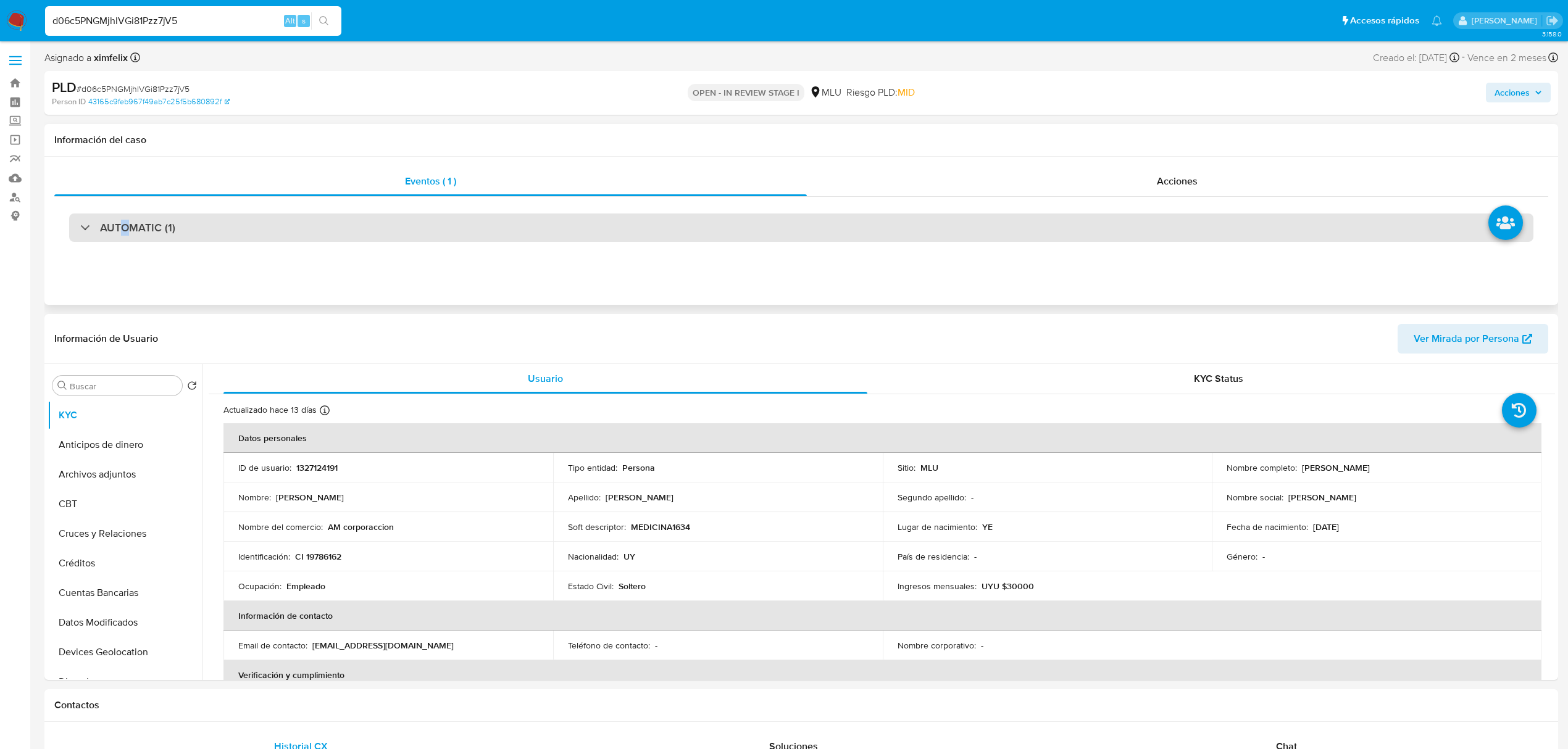
drag, startPoint x: 123, startPoint y: 234, endPoint x: 129, endPoint y: 237, distance: 6.7
click at [129, 237] on div "AUTOMATIC (1)" at bounding box center [801, 228] width 1464 height 28
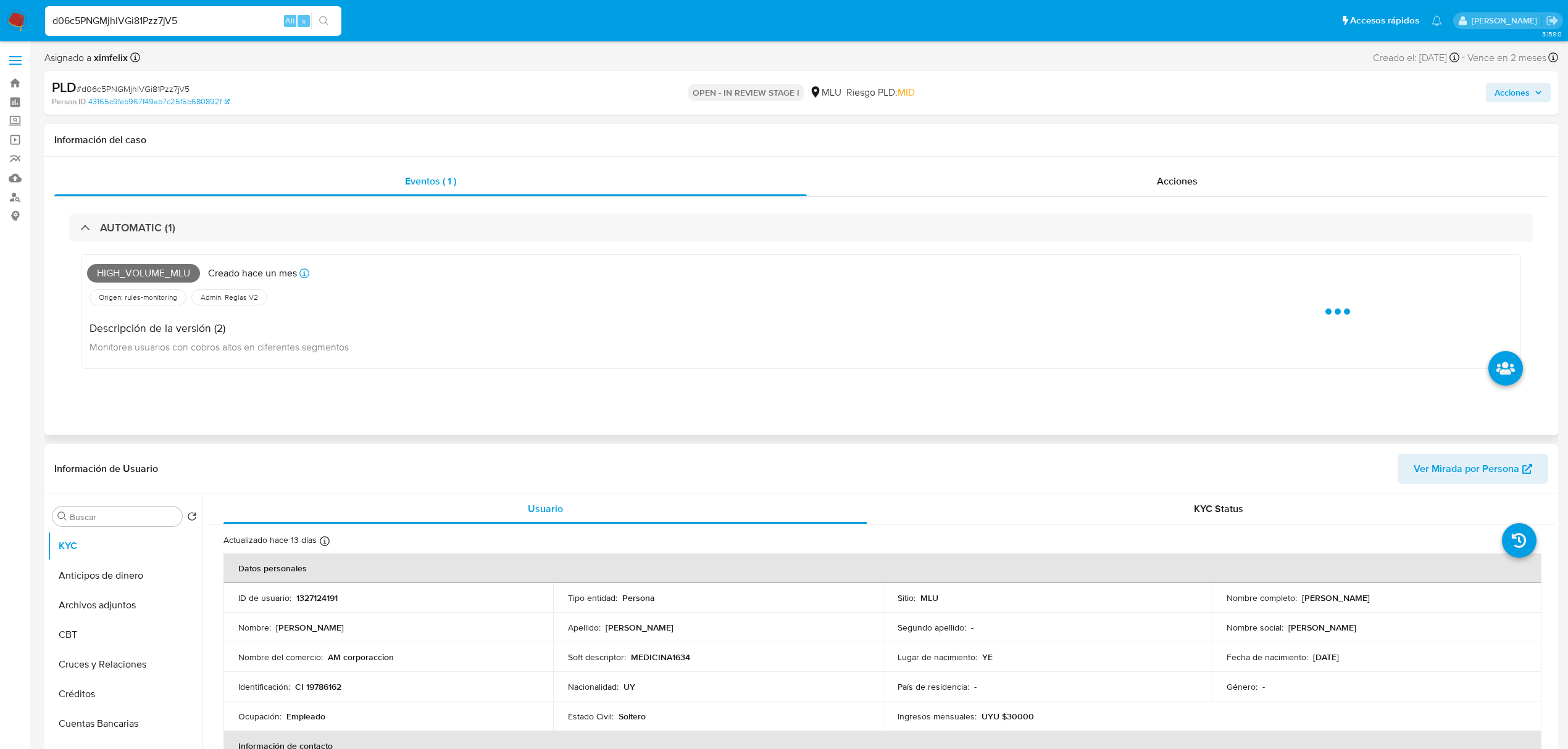
click at [164, 272] on span "High_volume_mlu" at bounding box center [143, 273] width 113 height 19
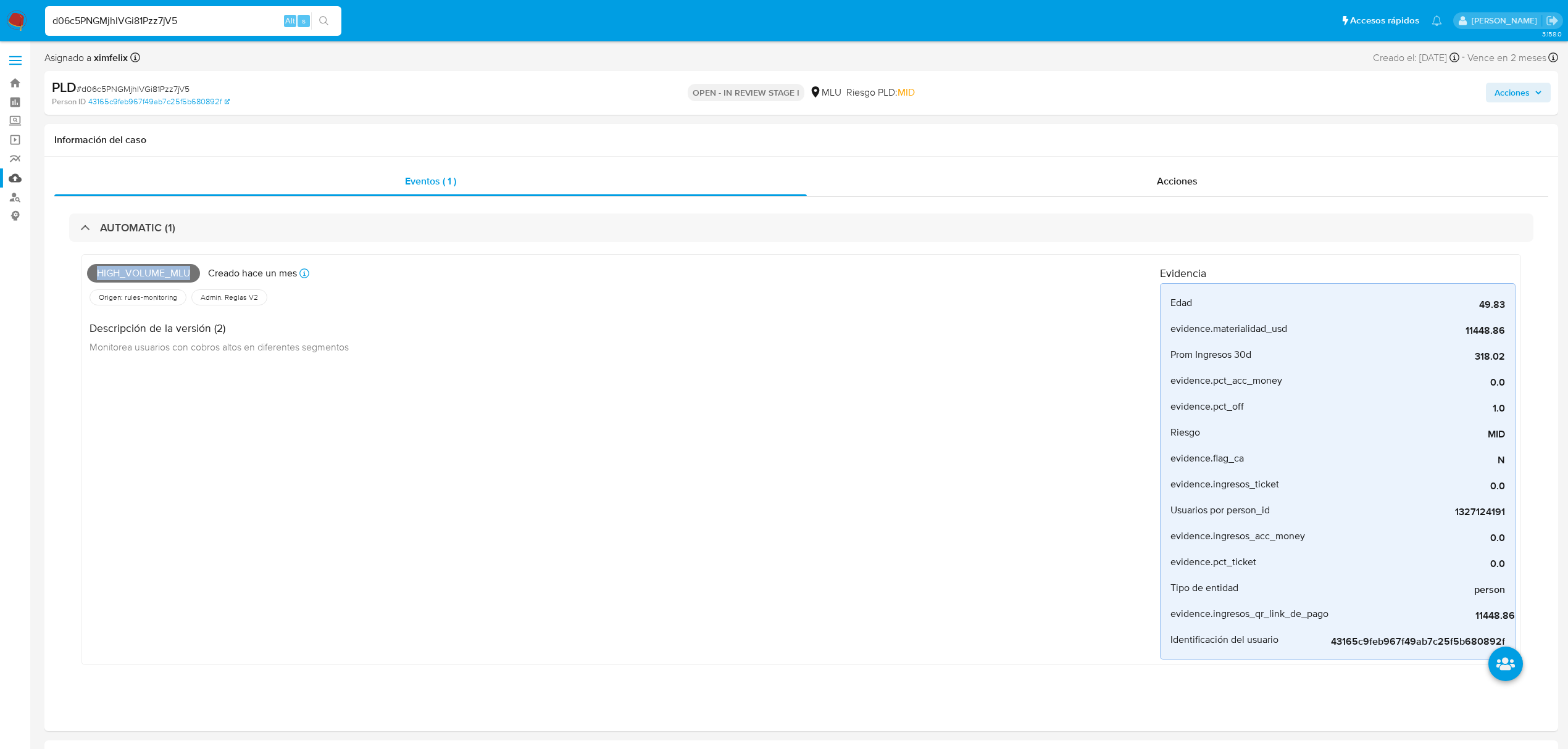
click at [21, 184] on link "Mulan" at bounding box center [74, 178] width 147 height 19
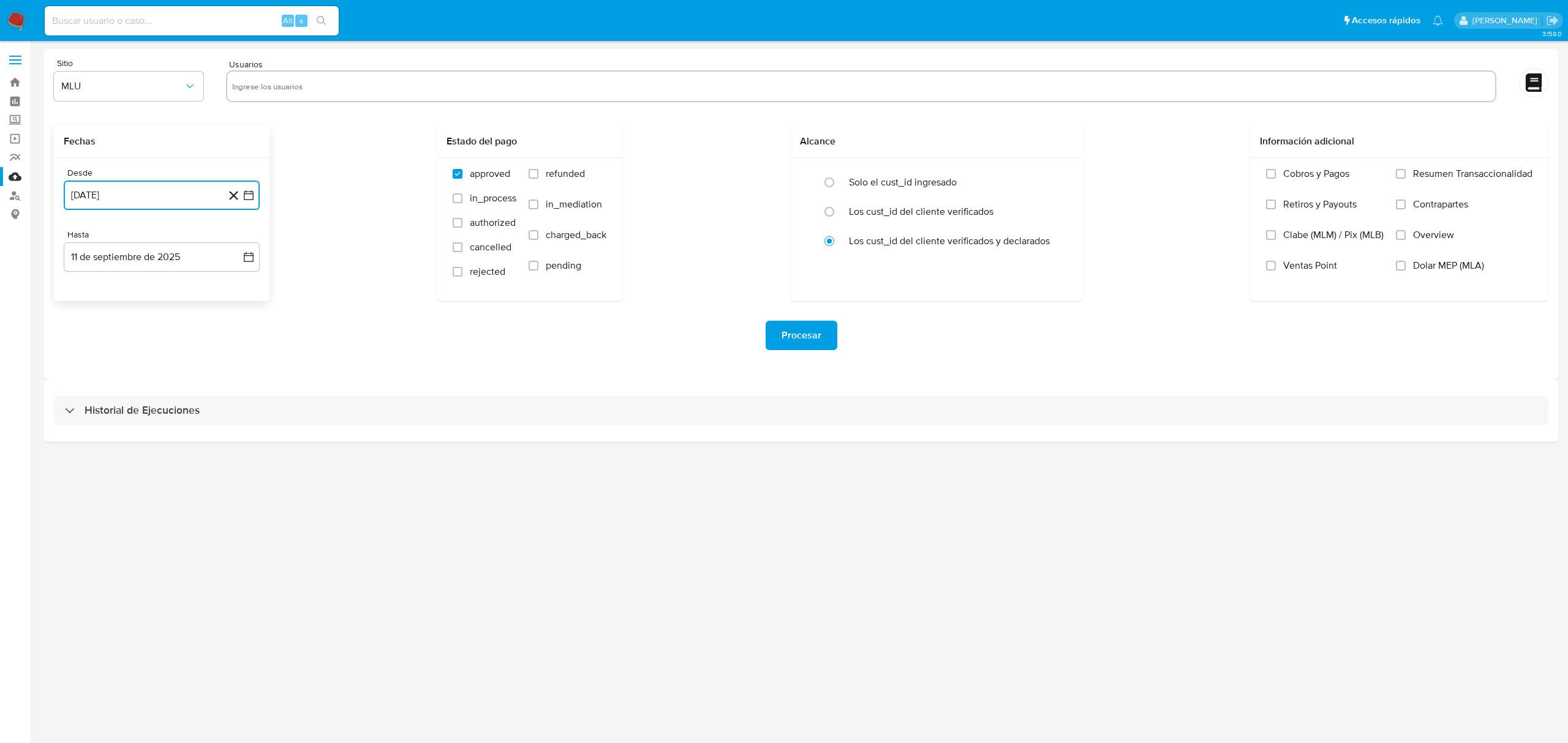
click at [154, 186] on button "[DATE]" at bounding box center [161, 195] width 196 height 29
click at [233, 235] on icon "Mes siguiente" at bounding box center [238, 240] width 15 height 15
drag, startPoint x: 134, startPoint y: 335, endPoint x: 131, endPoint y: 326, distance: 9.5
click at [131, 333] on button "11" at bounding box center [137, 334] width 20 height 20
drag, startPoint x: 148, startPoint y: 267, endPoint x: 141, endPoint y: 263, distance: 8.1
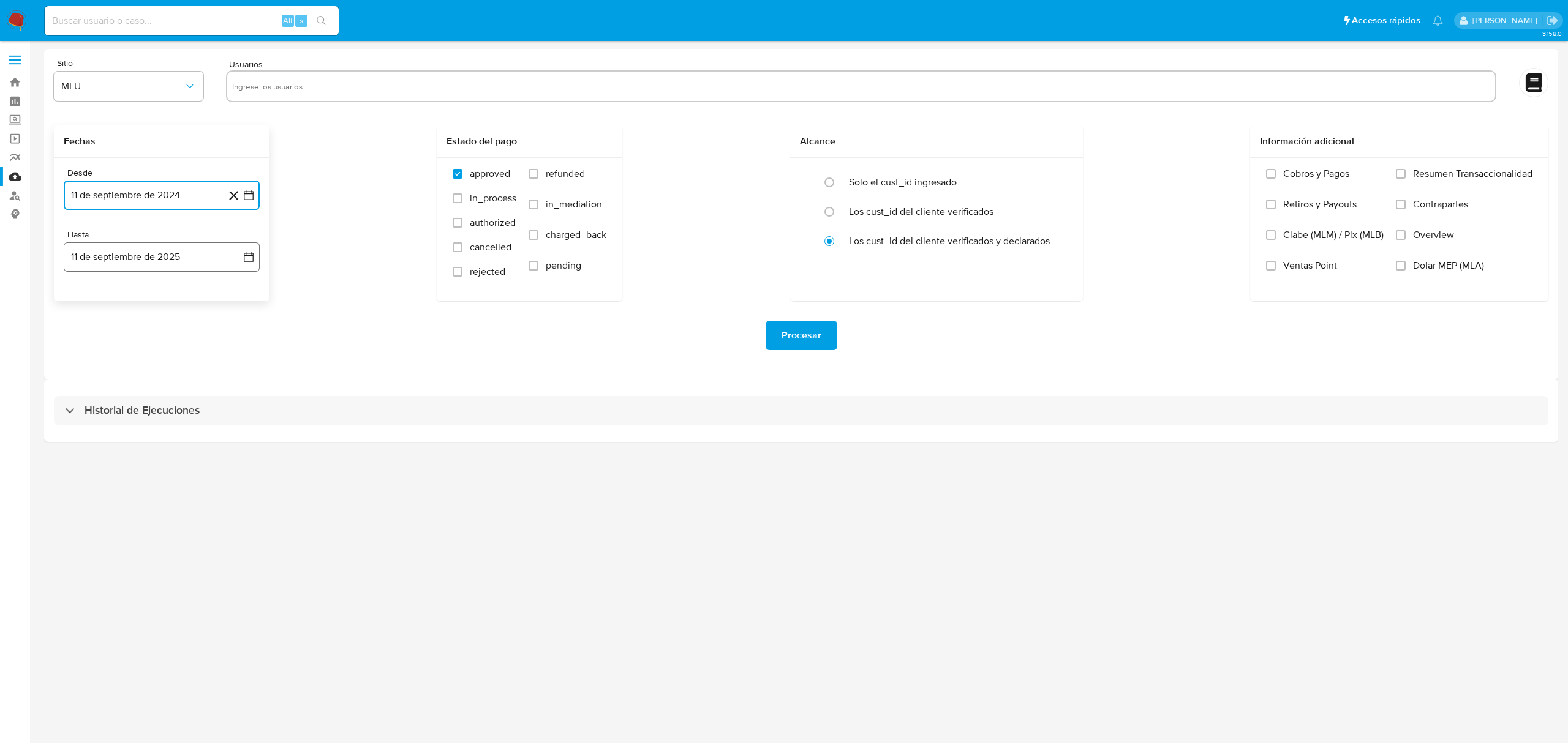
click at [141, 263] on button "11 de septiembre de 2025" at bounding box center [161, 257] width 196 height 29
click at [142, 371] on button "10" at bounding box center [137, 371] width 20 height 20
click at [305, 82] on input "text" at bounding box center [861, 86] width 1258 height 20
type input "83232007"
type input "1292733496"
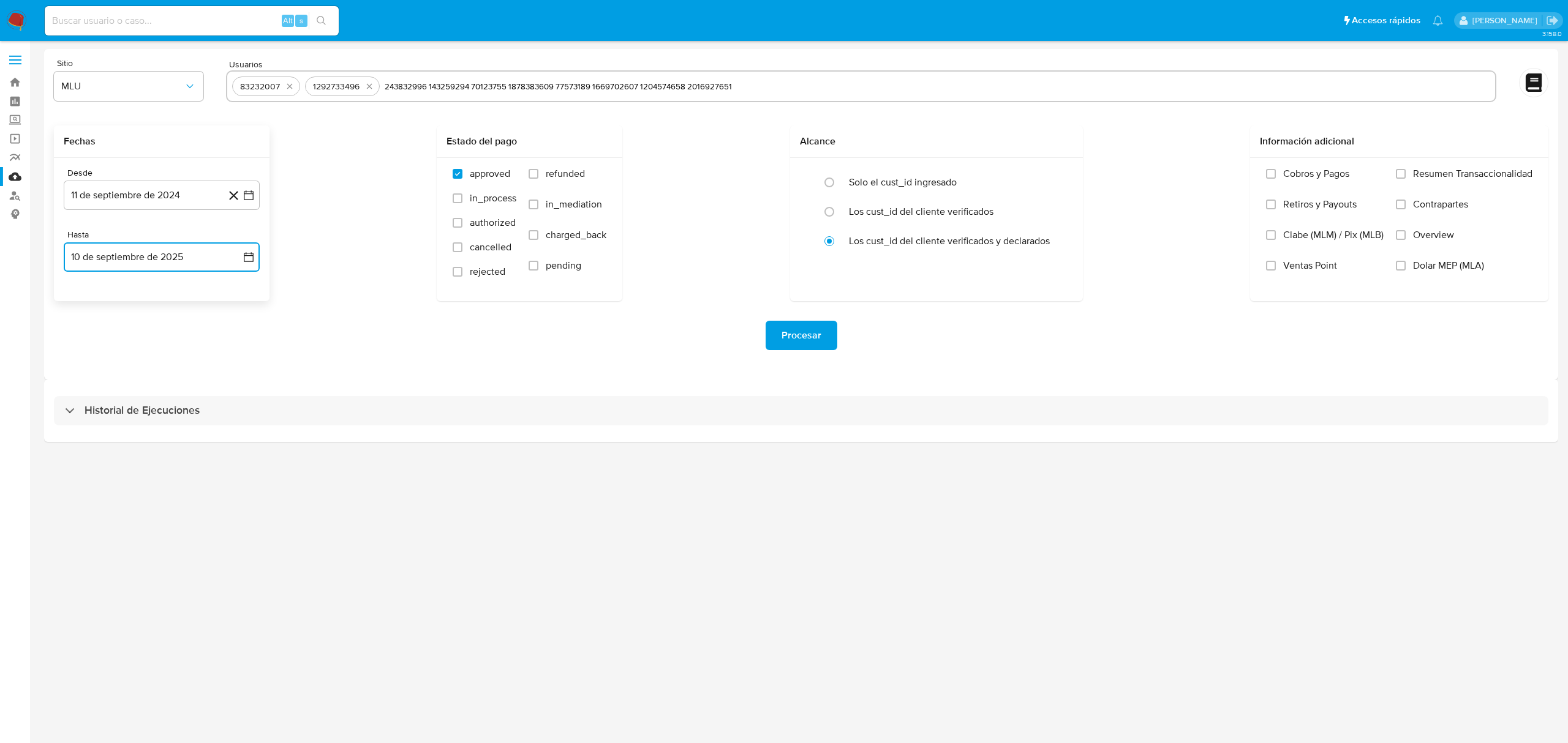
type input "243832996"
type input "143259294"
type input "70123755"
type input "1878383609"
type input "77573189"
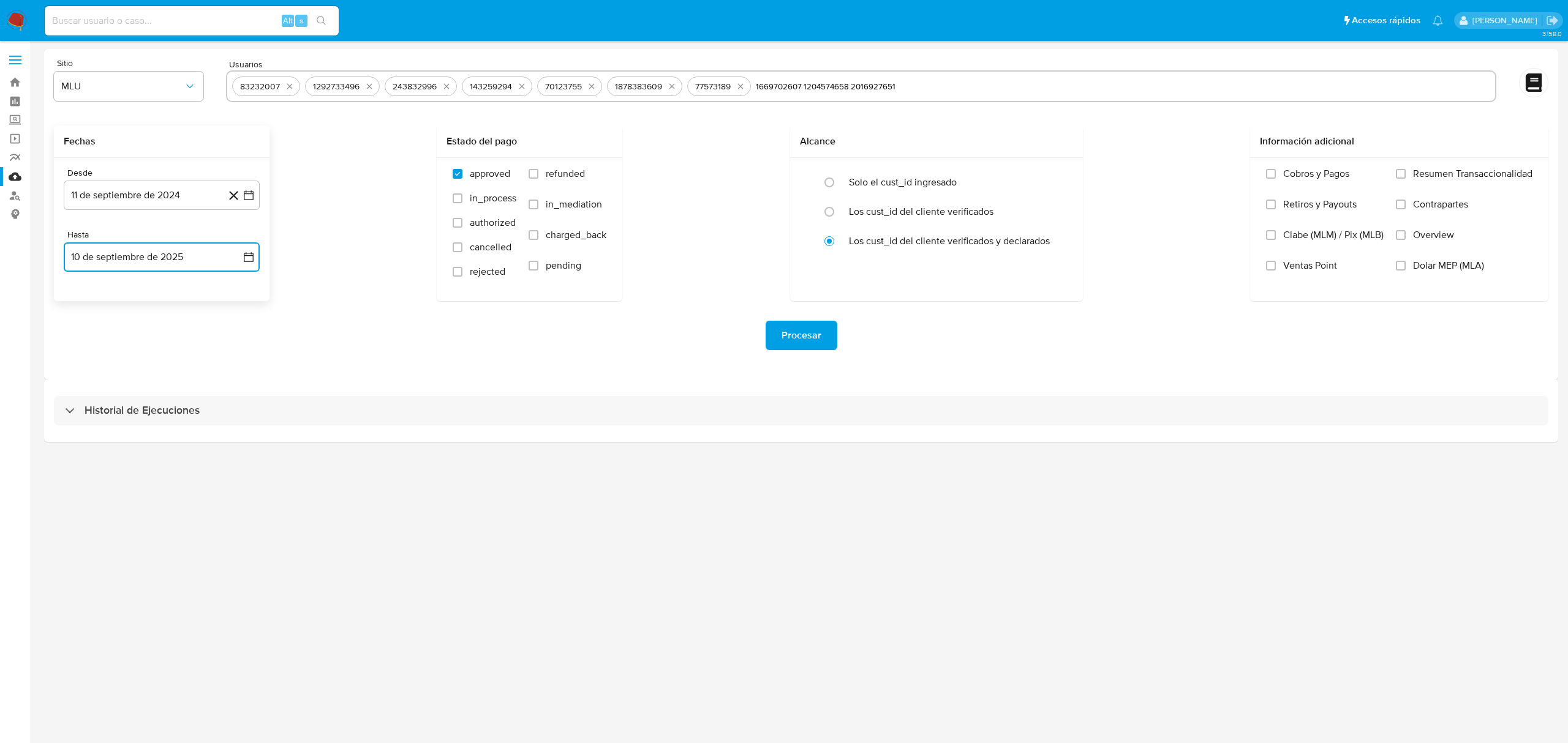
type input "1669702607"
type input "1204574658 2016927651"
type input "2016927651"
click at [964, 83] on input "text" at bounding box center [1202, 86] width 576 height 20
paste input "1204574658"
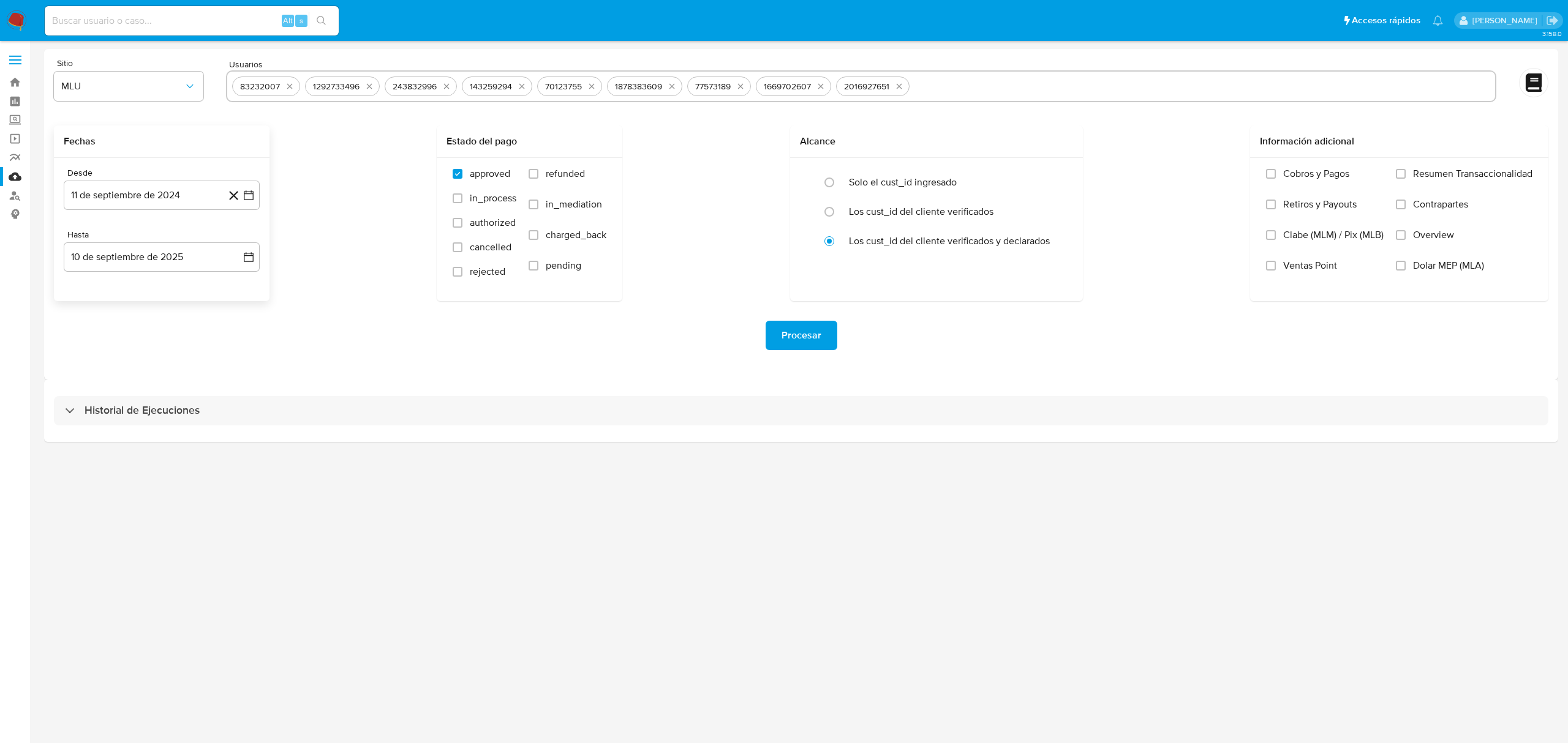
type input "1204574658"
click at [542, 177] on label "refunded" at bounding box center [567, 183] width 77 height 31
click at [538, 177] on input "refunded" at bounding box center [533, 173] width 10 height 10
checkbox input "true"
click at [581, 243] on label "charged_back" at bounding box center [567, 244] width 77 height 31
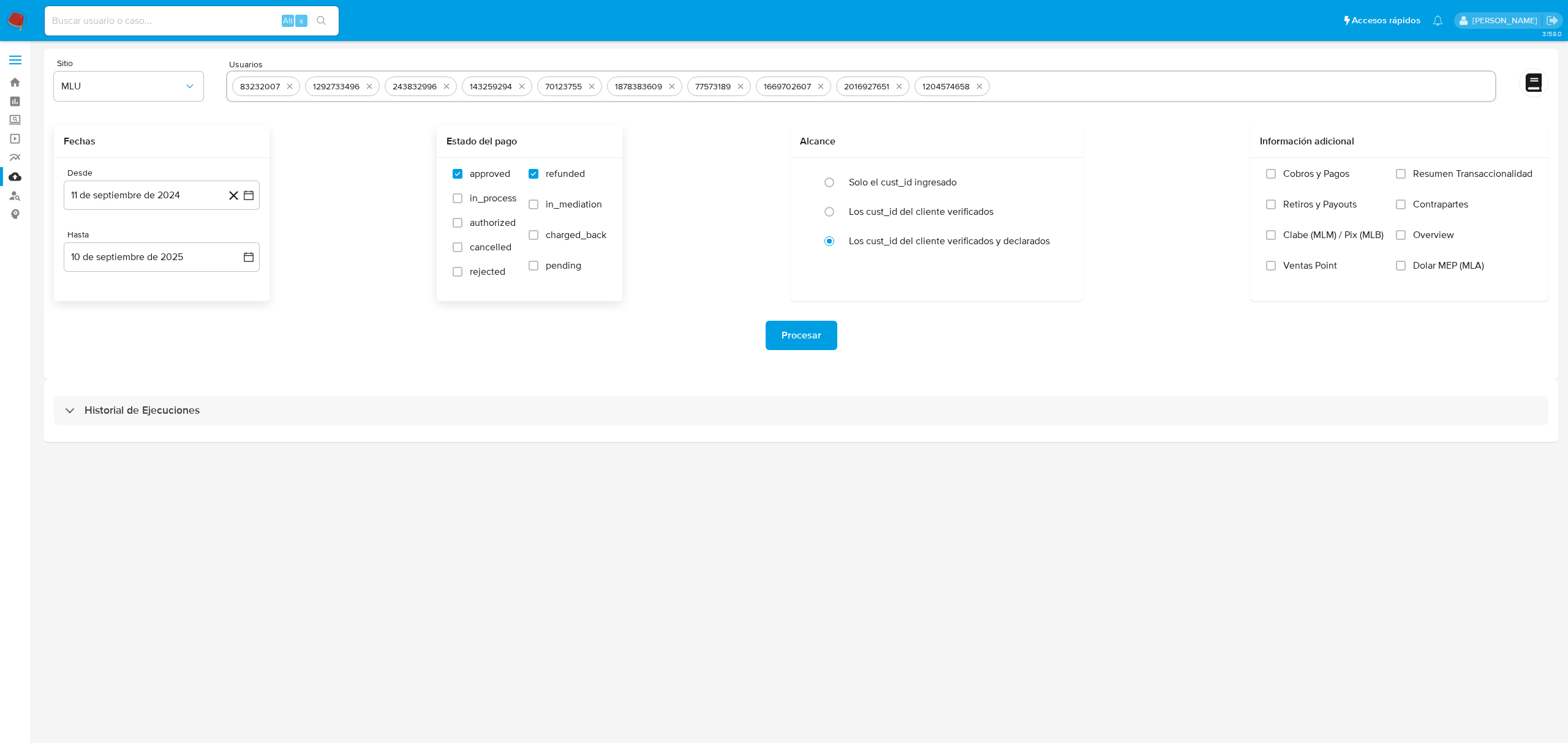
click at [538, 240] on input "charged_back" at bounding box center [533, 235] width 10 height 10
checkbox input "true"
click at [809, 331] on span "Procesar" at bounding box center [802, 335] width 40 height 27
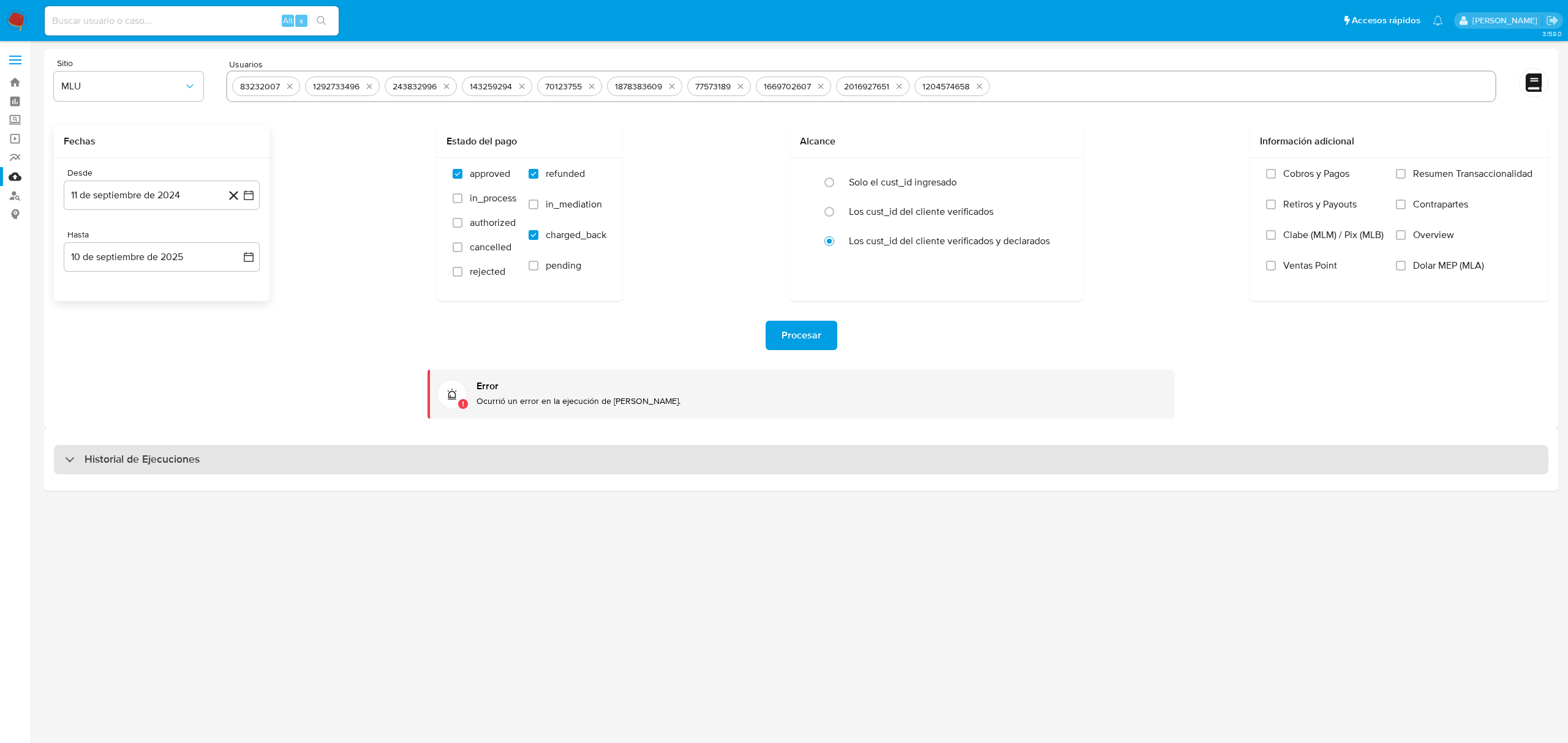
click at [614, 447] on div "Historial de Ejecuciones" at bounding box center [801, 459] width 1494 height 29
select select "10"
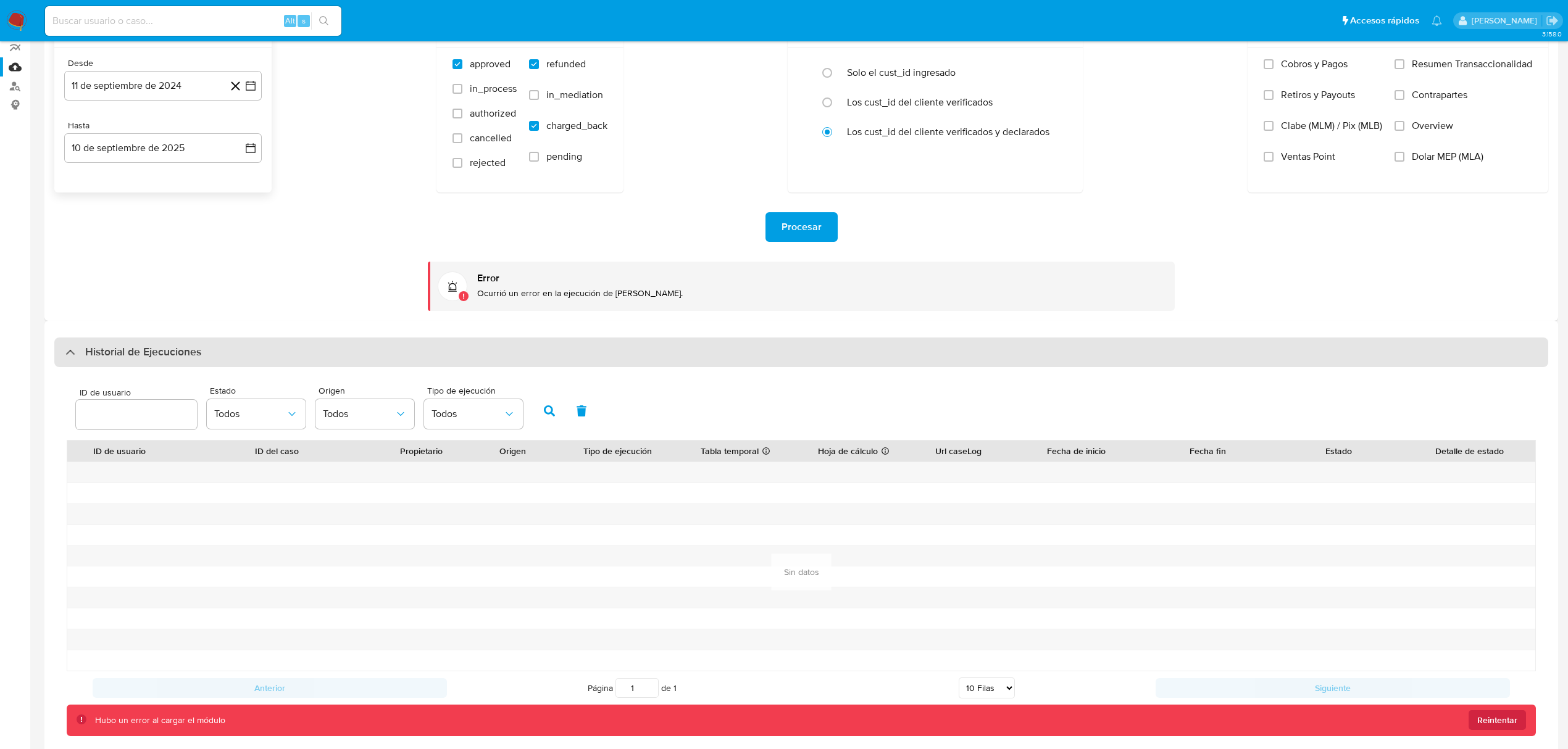
scroll to position [16, 0]
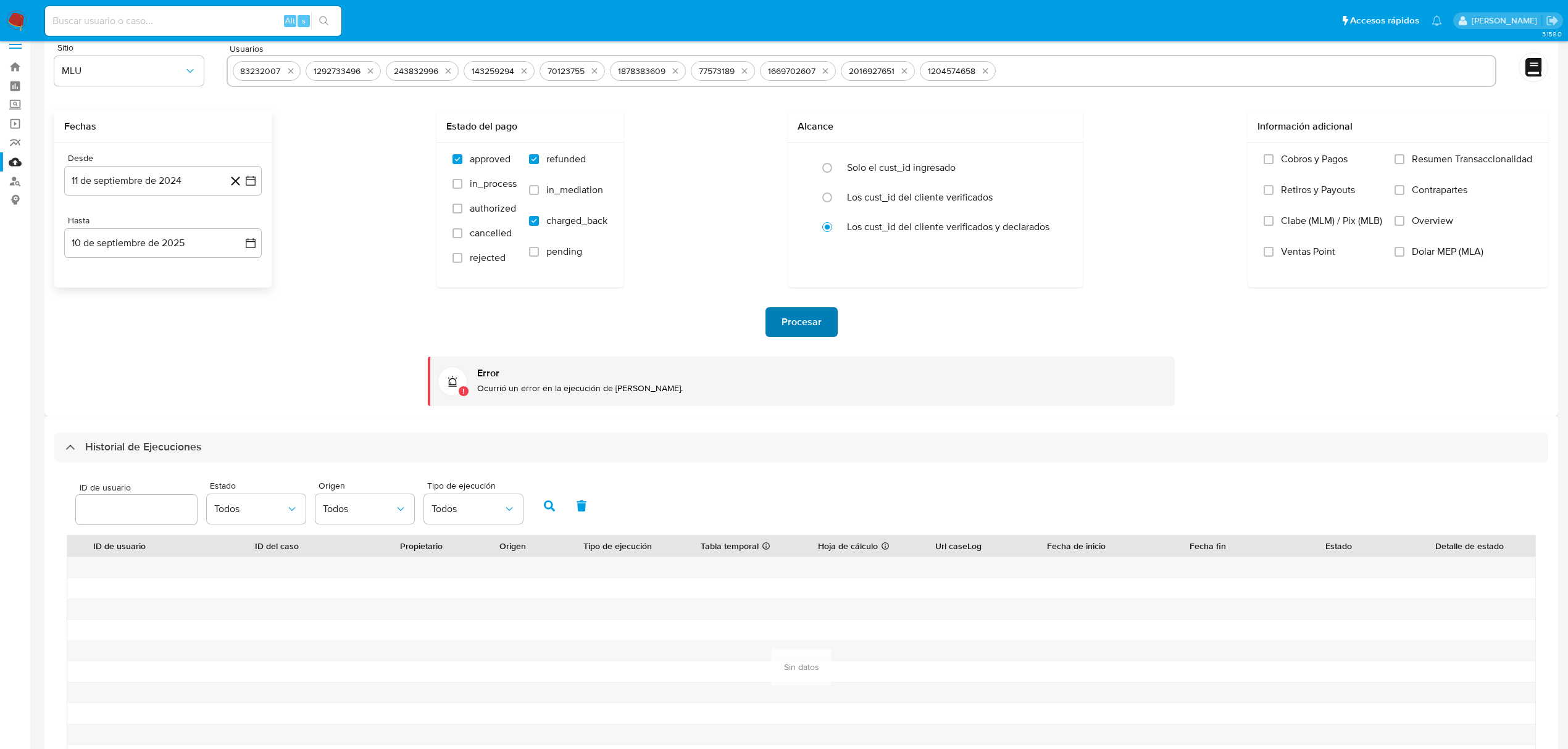
click at [821, 310] on button "Procesar" at bounding box center [801, 322] width 72 height 30
click at [815, 322] on span "Procesar" at bounding box center [801, 322] width 40 height 27
click at [790, 312] on span "Procesar" at bounding box center [801, 322] width 40 height 27
drag, startPoint x: 1020, startPoint y: 72, endPoint x: 233, endPoint y: 62, distance: 787.1
click at [233, 62] on div "83232007 1292733496 243832996 143259294 70123755 1878383609 77573189 1669702607…" at bounding box center [861, 71] width 1270 height 32
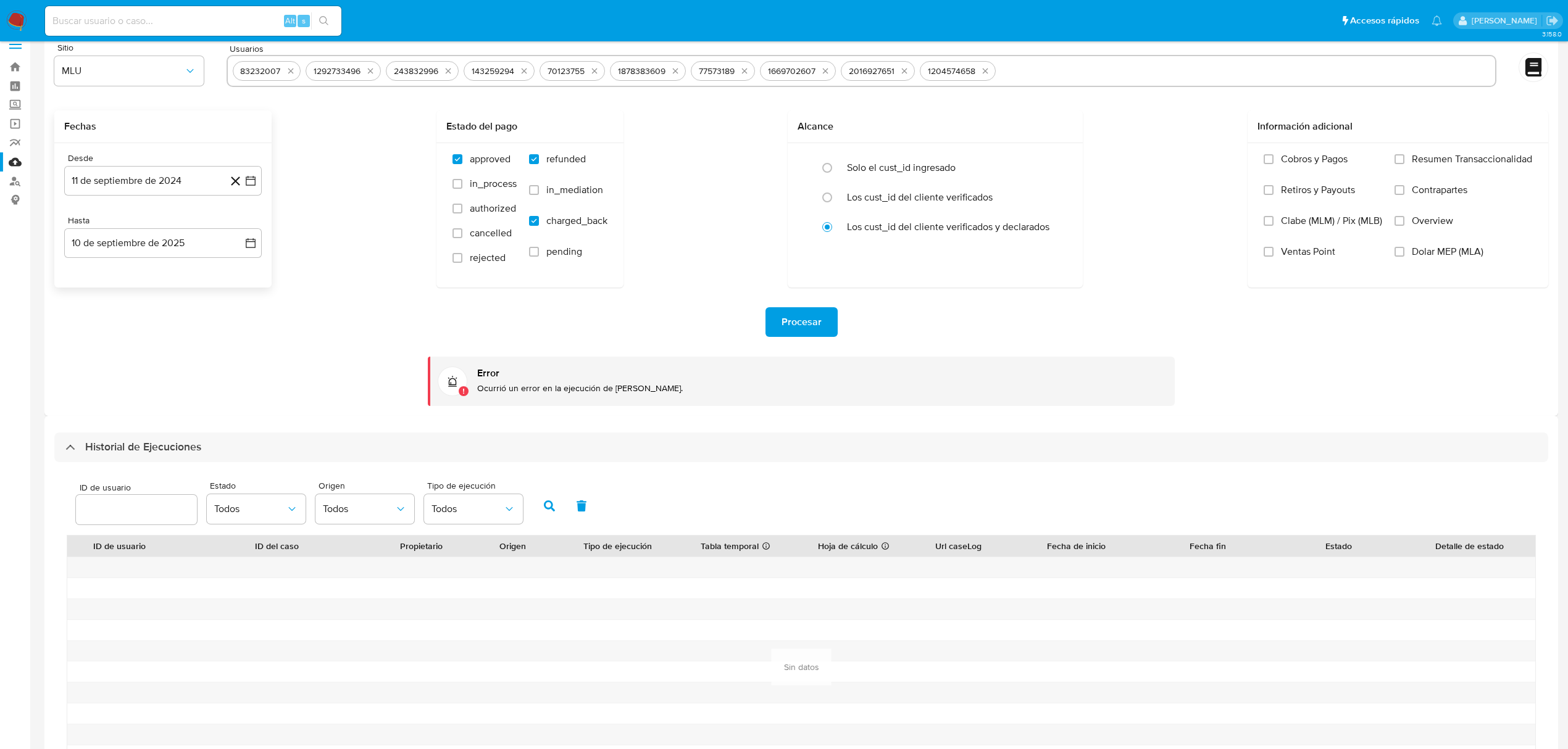
click at [823, 330] on button "Procesar" at bounding box center [801, 322] width 72 height 30
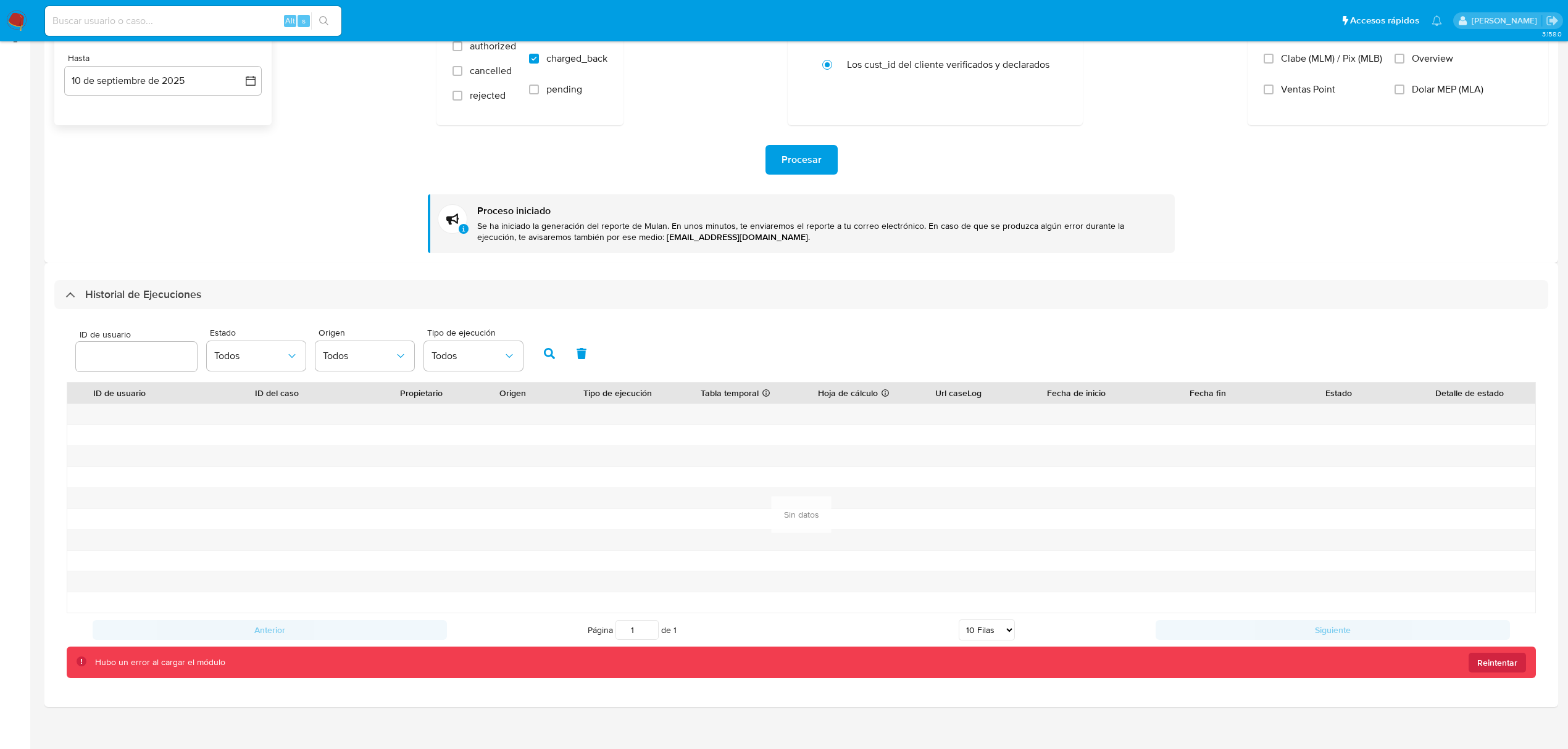
scroll to position [190, 0]
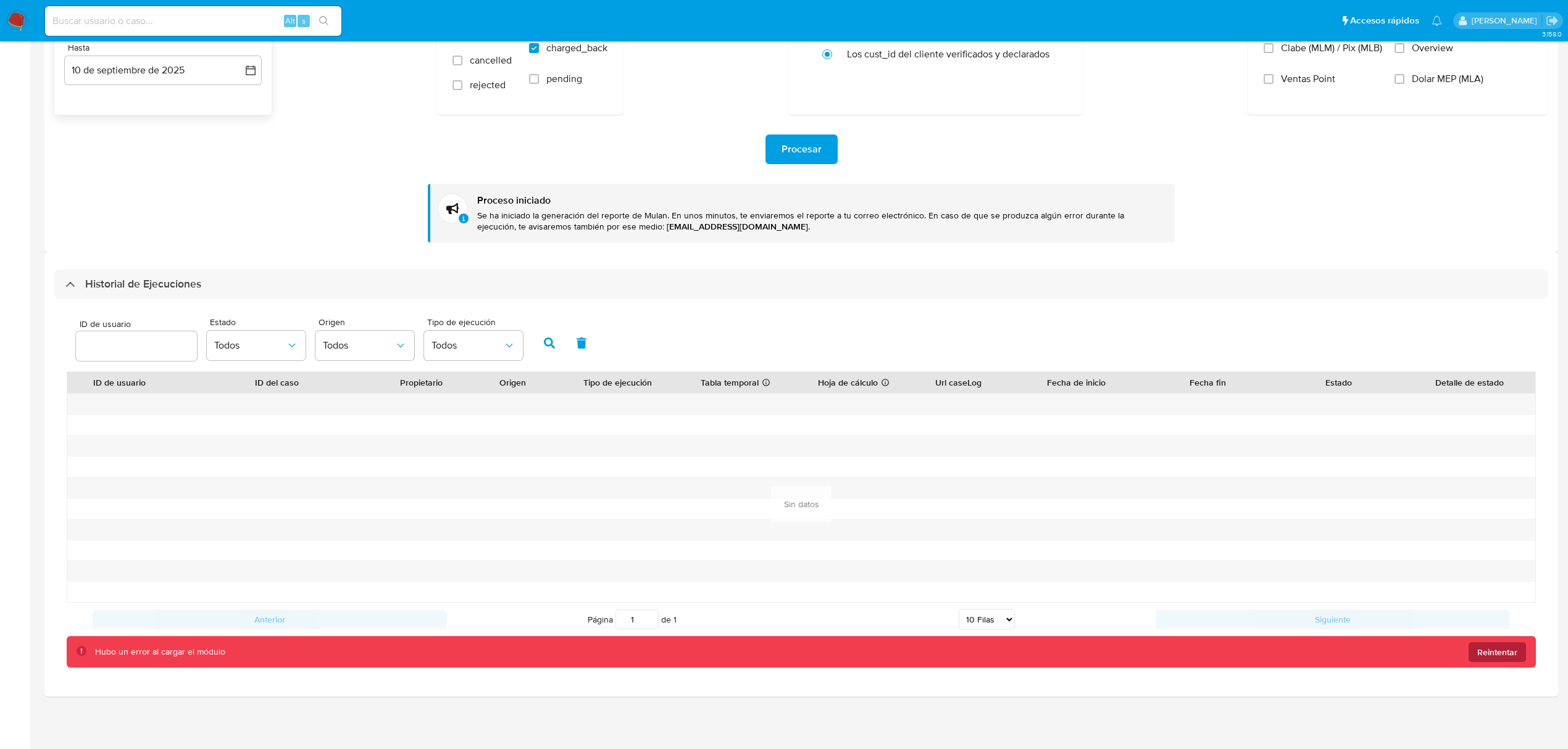
click at [1489, 658] on span "Reintentar" at bounding box center [1497, 652] width 40 height 20
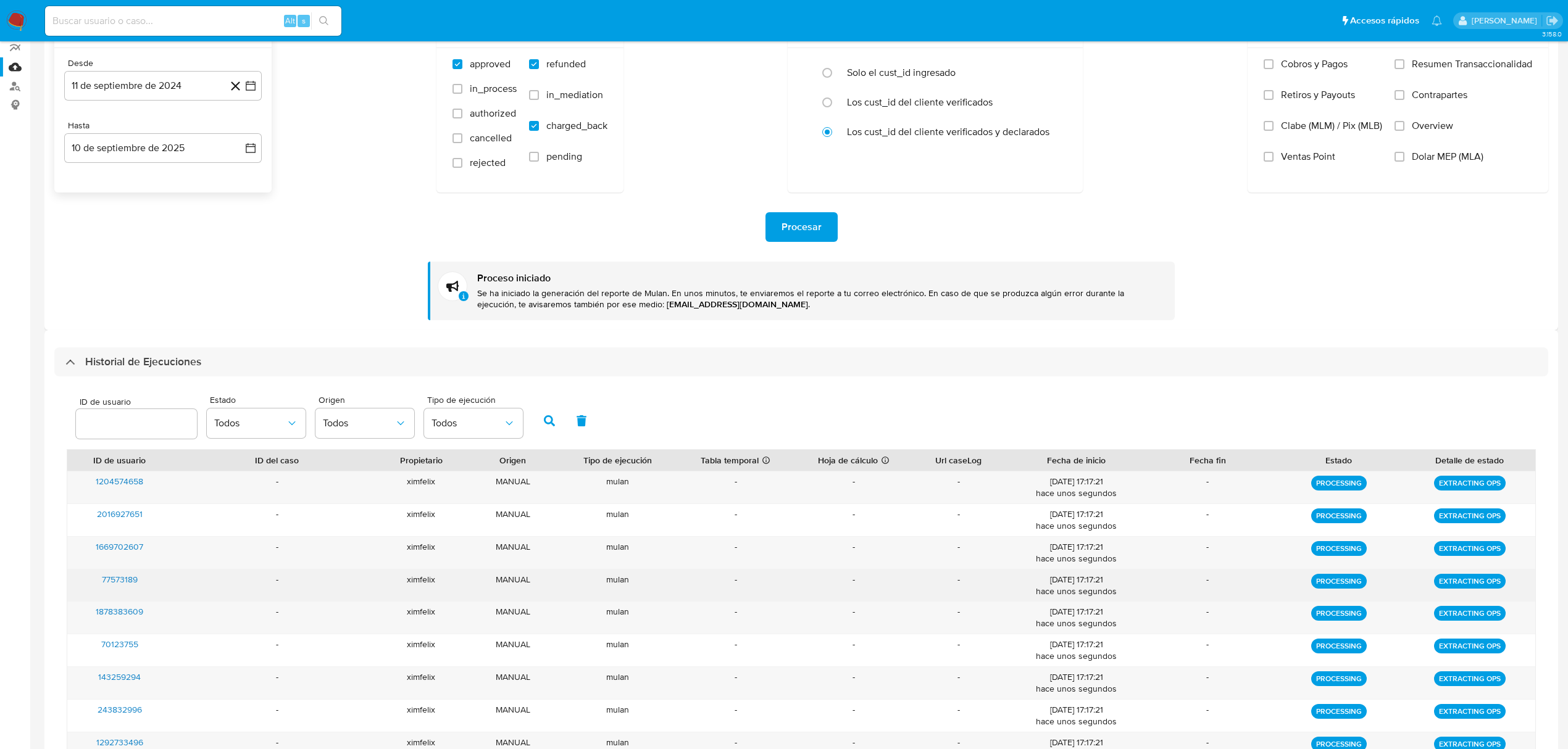
scroll to position [193, 0]
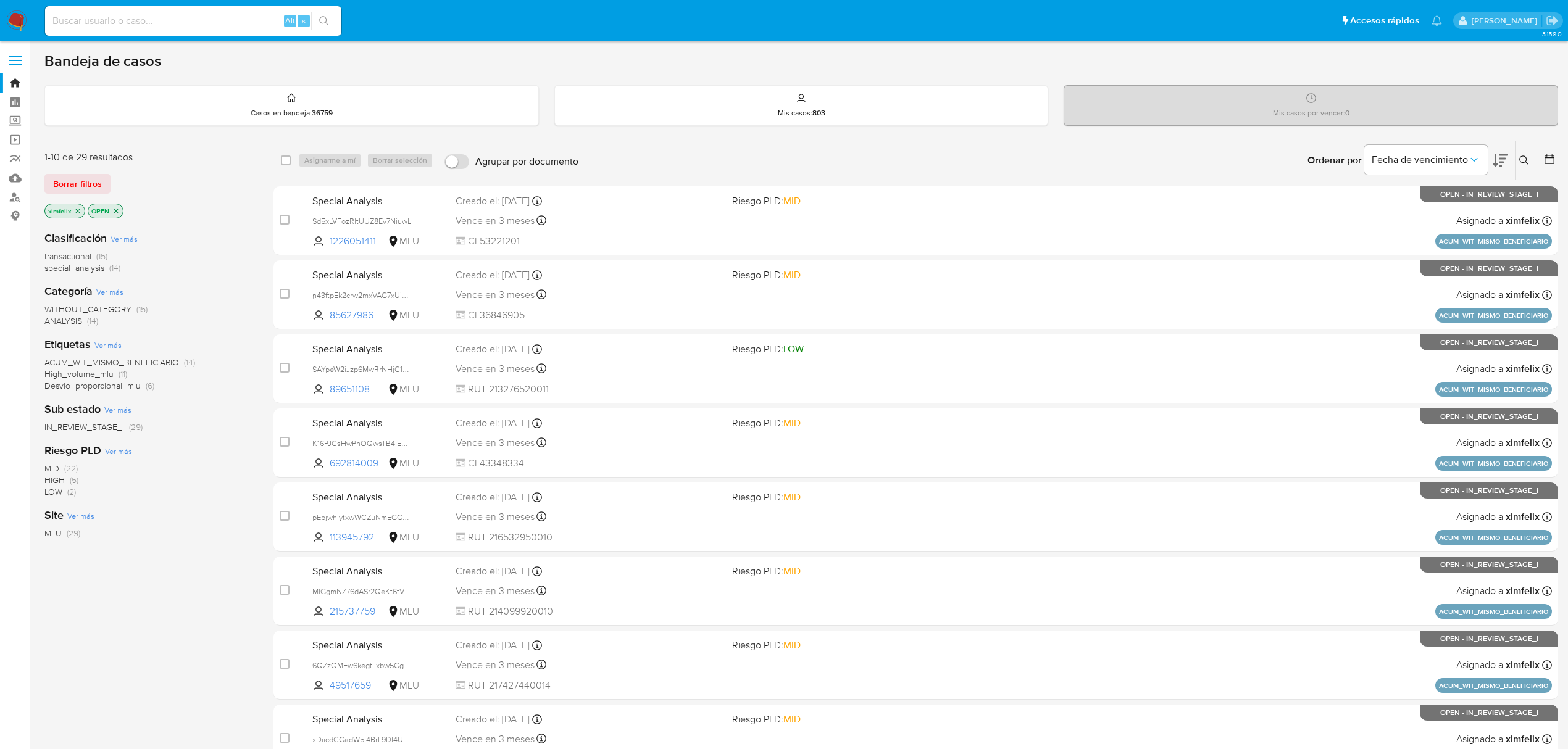
click at [18, 22] on img at bounding box center [17, 21] width 21 height 21
click at [137, 21] on input at bounding box center [193, 21] width 296 height 16
paste input "JLC7iph1bjlD4CM3ntcwgJDa"
type input "JLC7iph1bjlD4CM3ntcwgJDa"
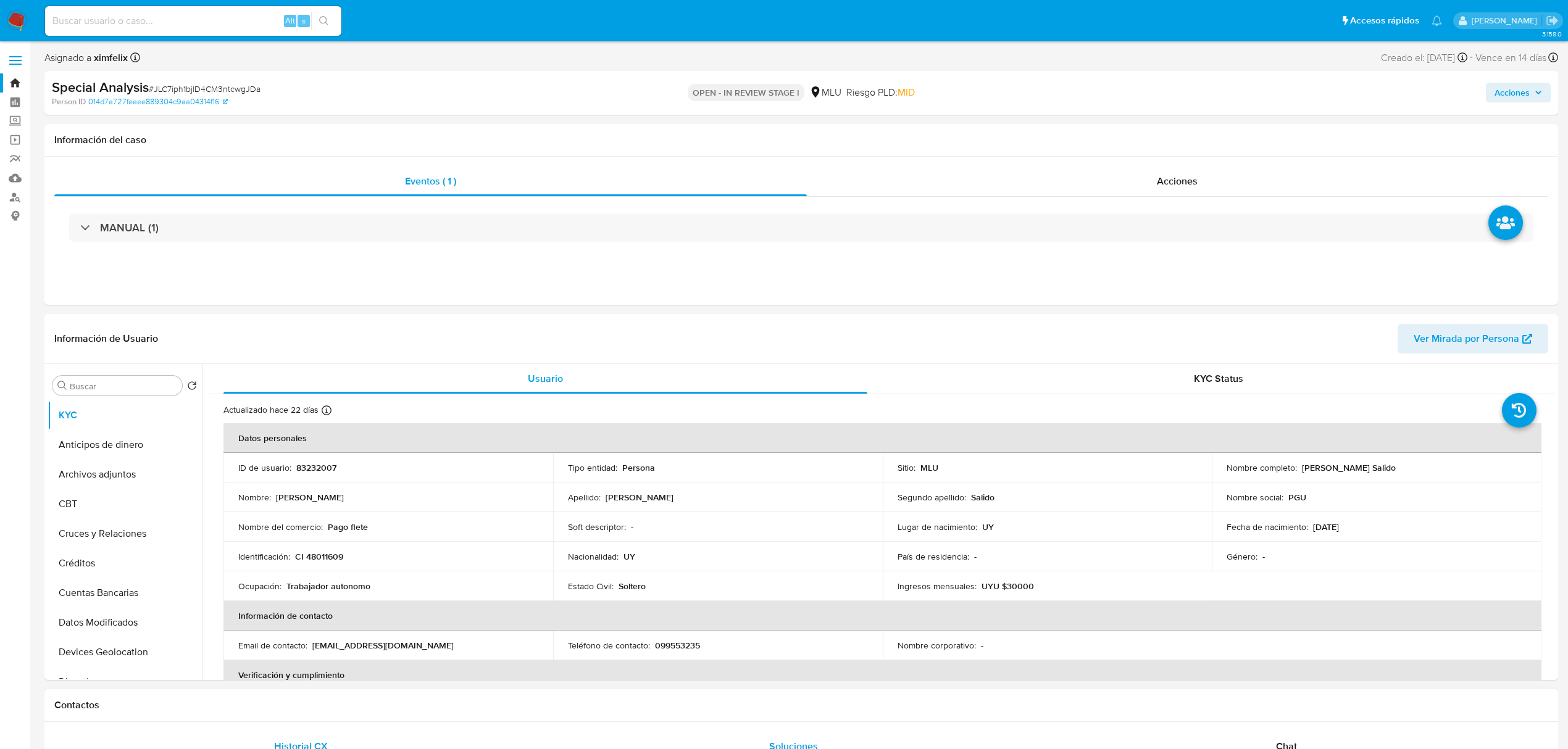
select select "10"
click at [319, 466] on p "83232007" at bounding box center [316, 468] width 40 height 11
copy p "83232007"
drag, startPoint x: 1408, startPoint y: 468, endPoint x: 1302, endPoint y: 470, distance: 106.0
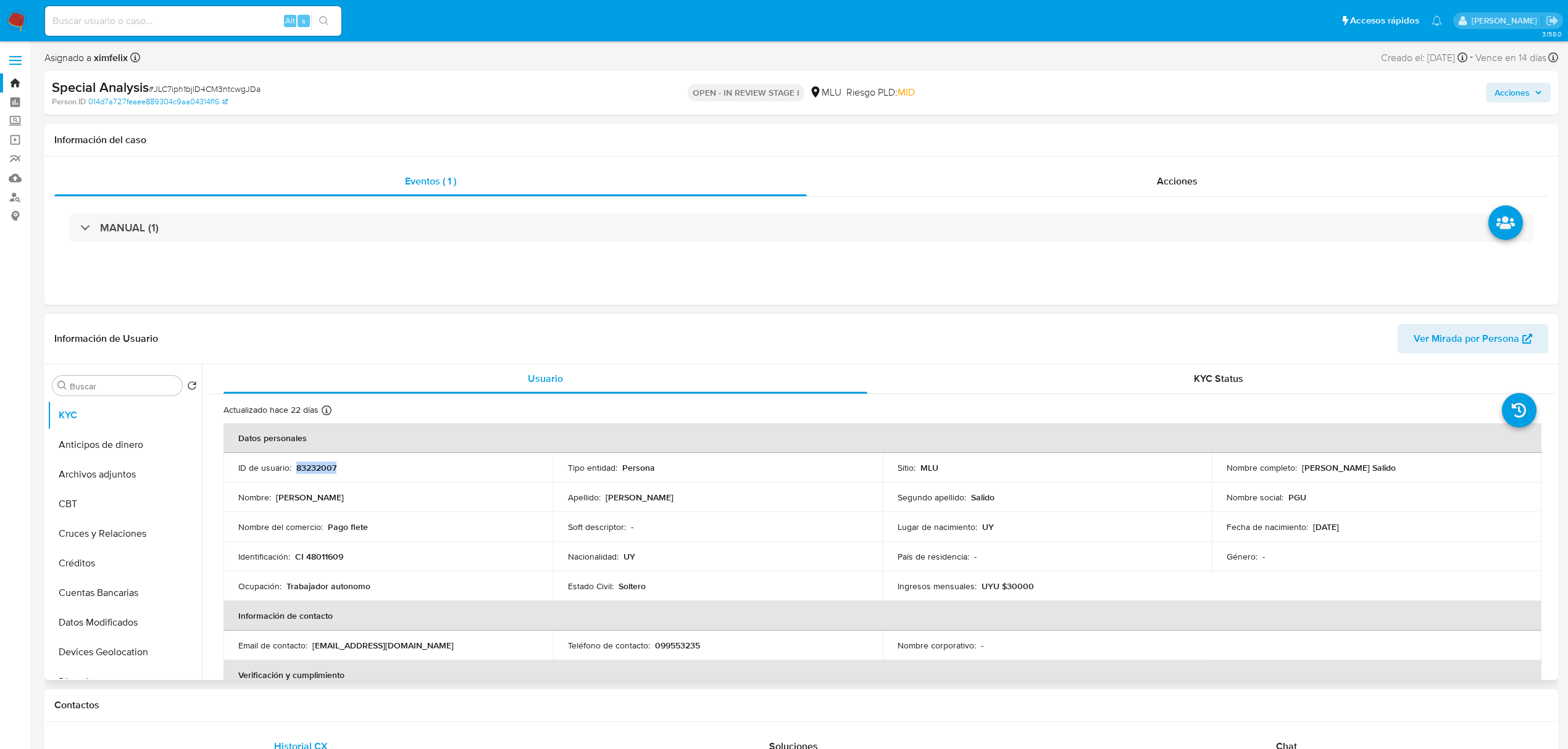
click at [1302, 470] on p "[PERSON_NAME] Salido" at bounding box center [1349, 468] width 94 height 11
copy p "iego [PERSON_NAME] Salido"
click at [315, 554] on p "CI 48011609" at bounding box center [319, 556] width 48 height 11
click at [312, 552] on p "CI 48011609" at bounding box center [319, 556] width 48 height 11
copy p "48011609"
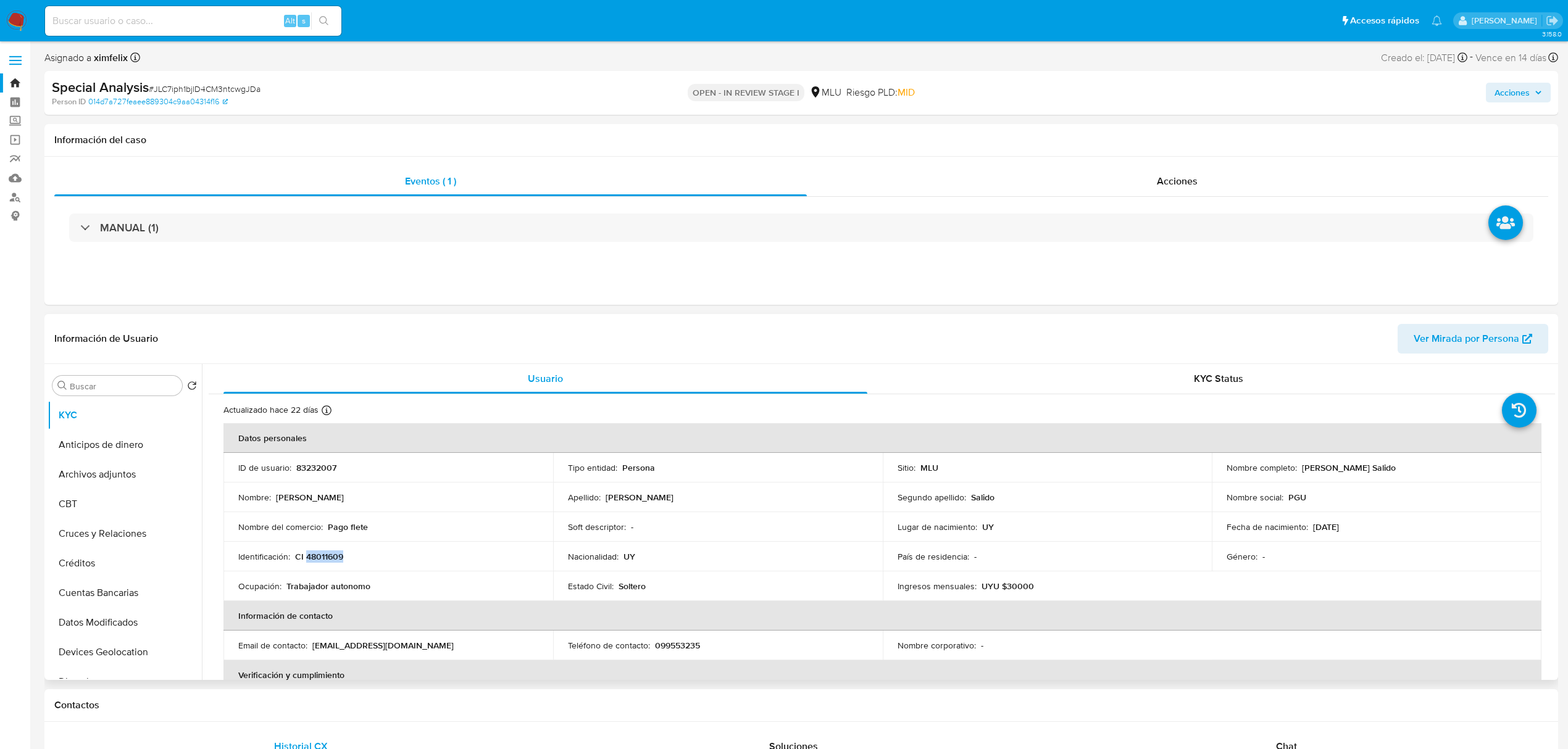
click at [1454, 336] on span "Ver Mirada por Persona" at bounding box center [1467, 339] width 106 height 30
click at [126, 470] on button "Archivos adjuntos" at bounding box center [120, 475] width 145 height 30
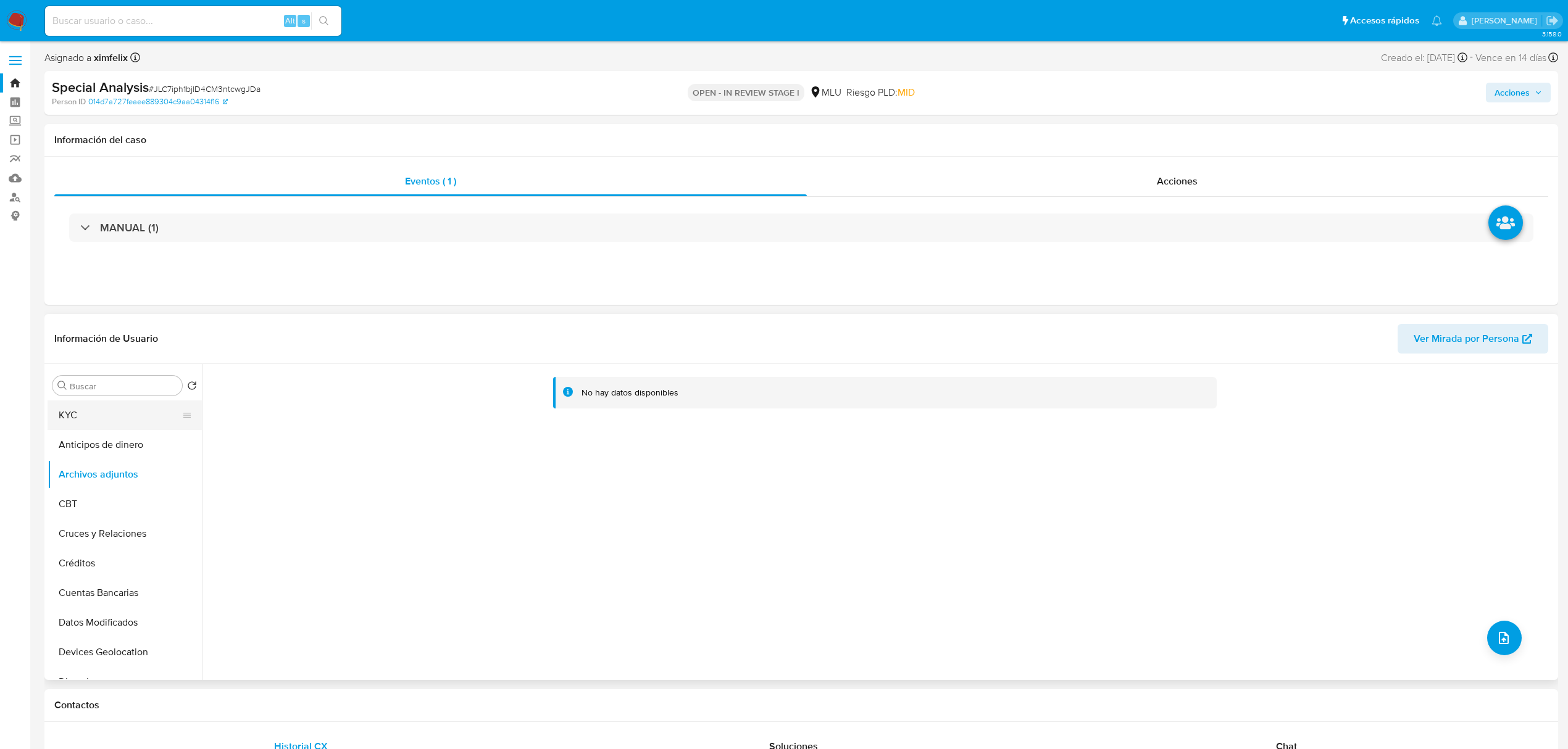
drag, startPoint x: 89, startPoint y: 430, endPoint x: 90, endPoint y: 423, distance: 7.1
click at [89, 428] on button "KYC" at bounding box center [120, 415] width 145 height 30
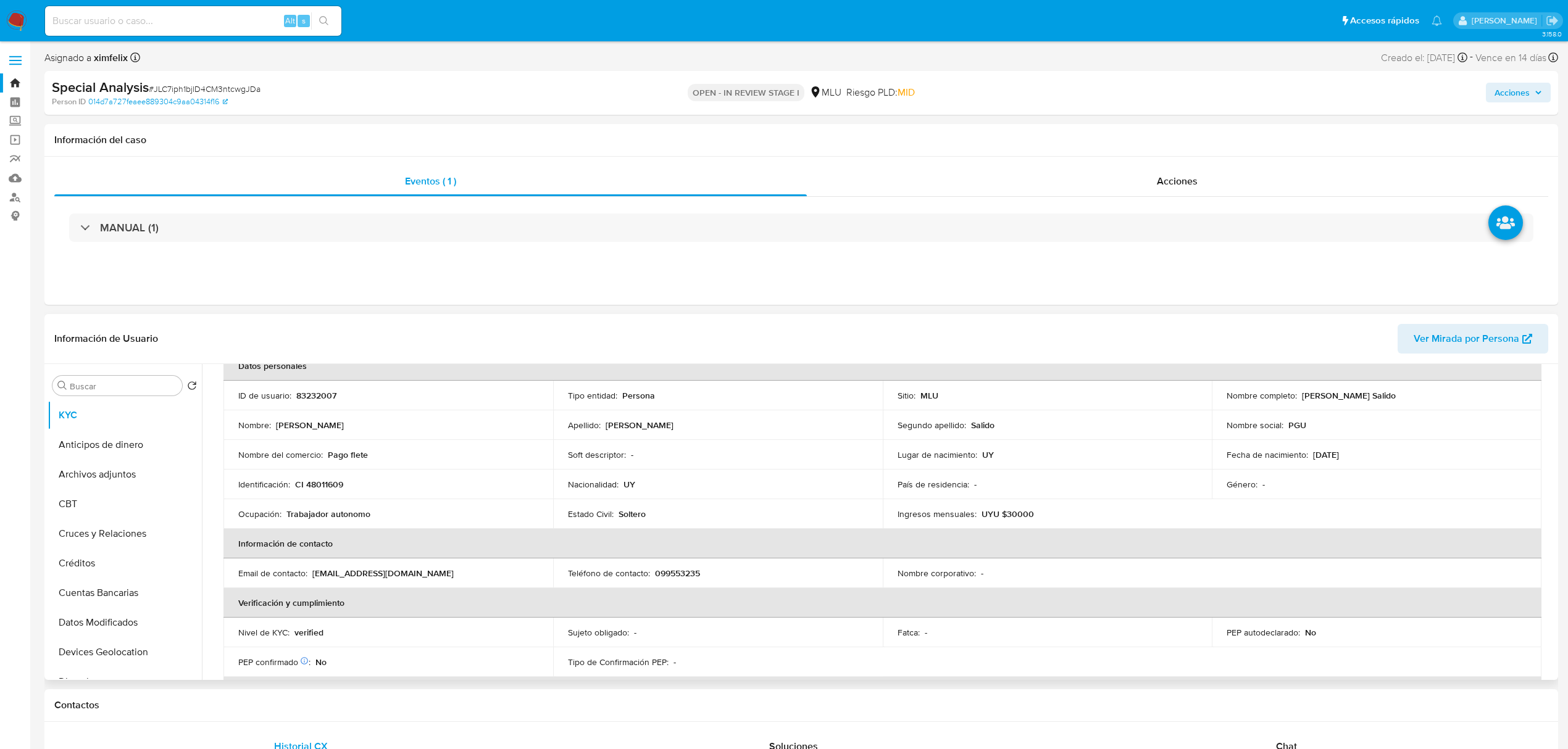
scroll to position [32, 0]
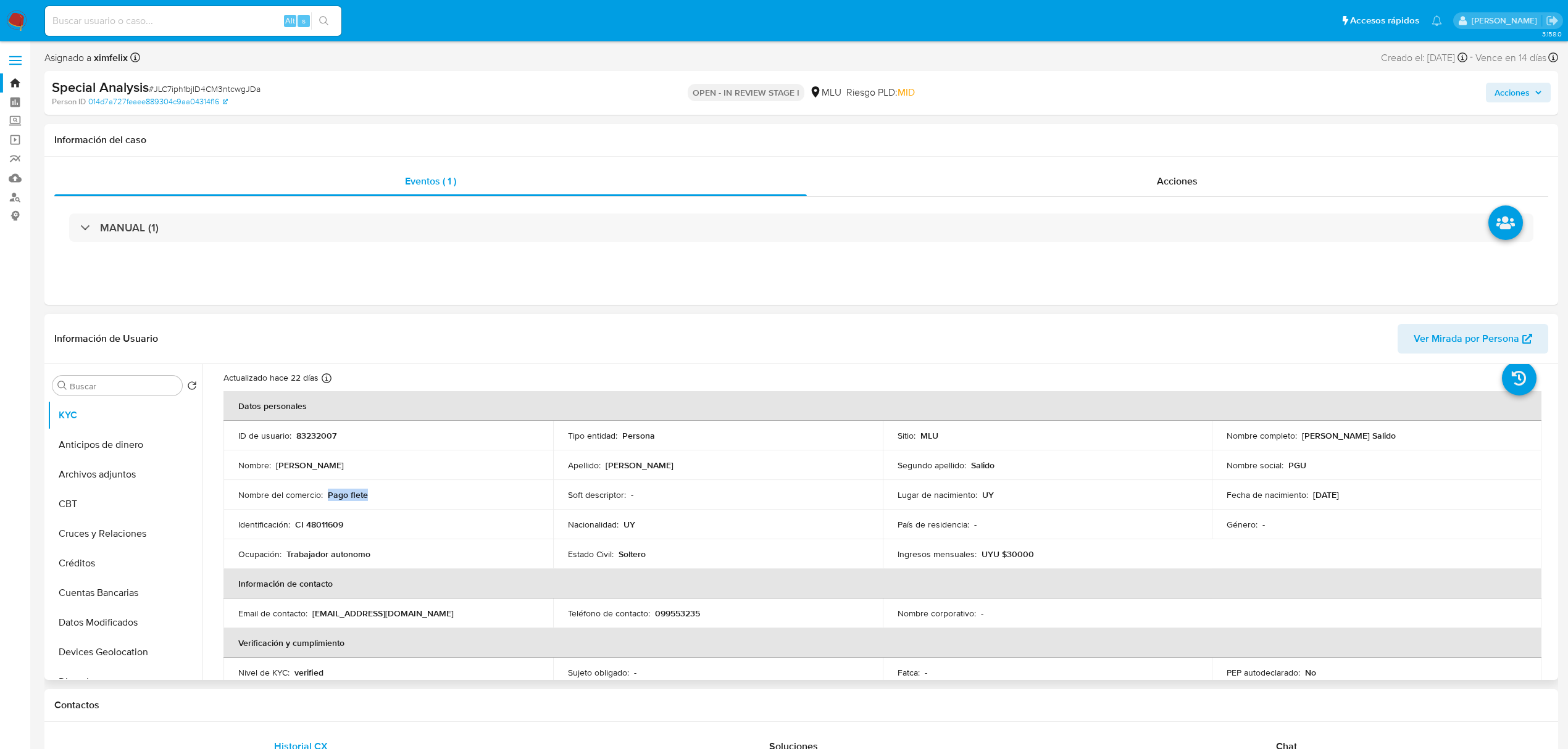
drag, startPoint x: 370, startPoint y: 488, endPoint x: 327, endPoint y: 494, distance: 43.4
click at [327, 494] on td "Nombre del comercio : Pago flete" at bounding box center [388, 495] width 330 height 30
copy p "Pago flete"
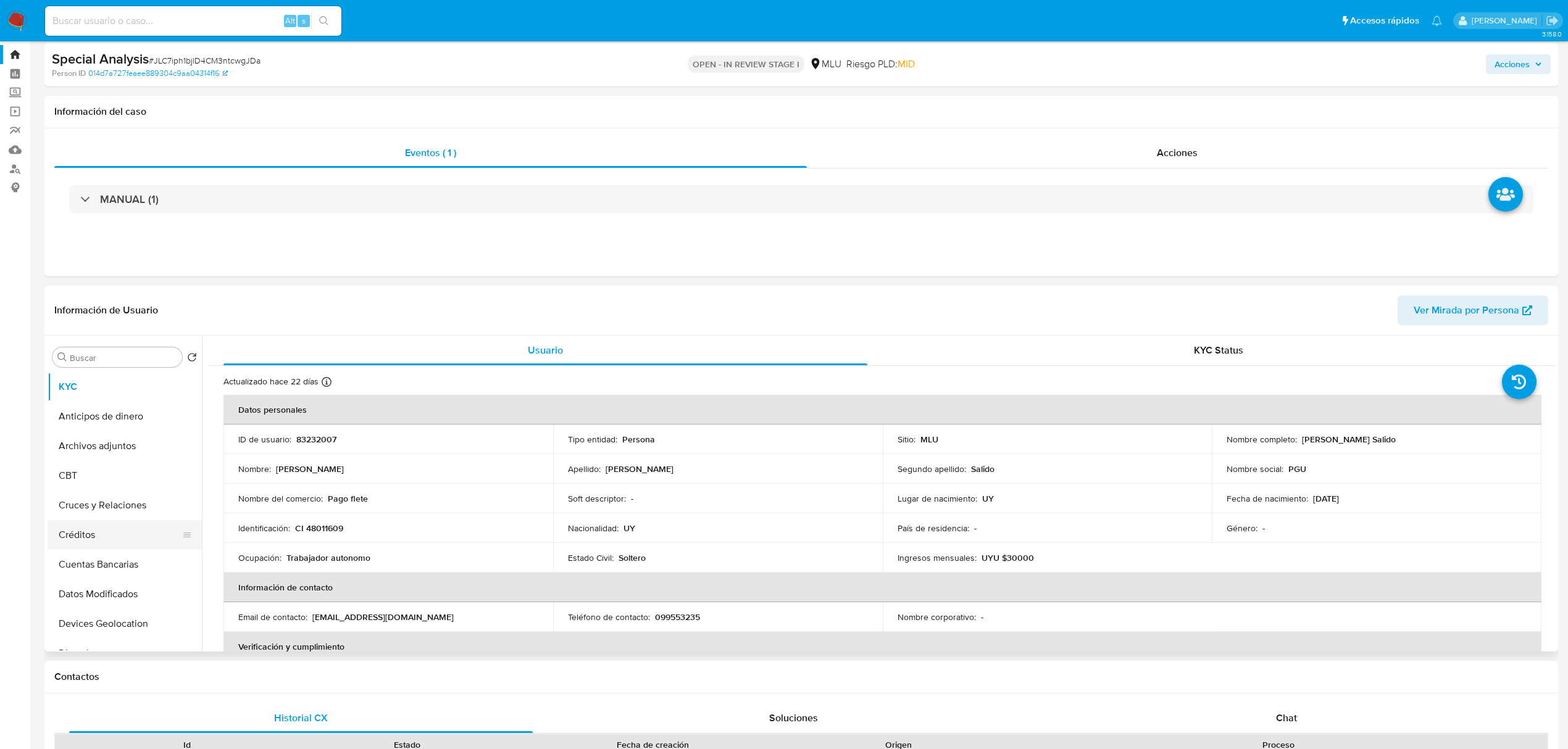
scroll to position [0, 0]
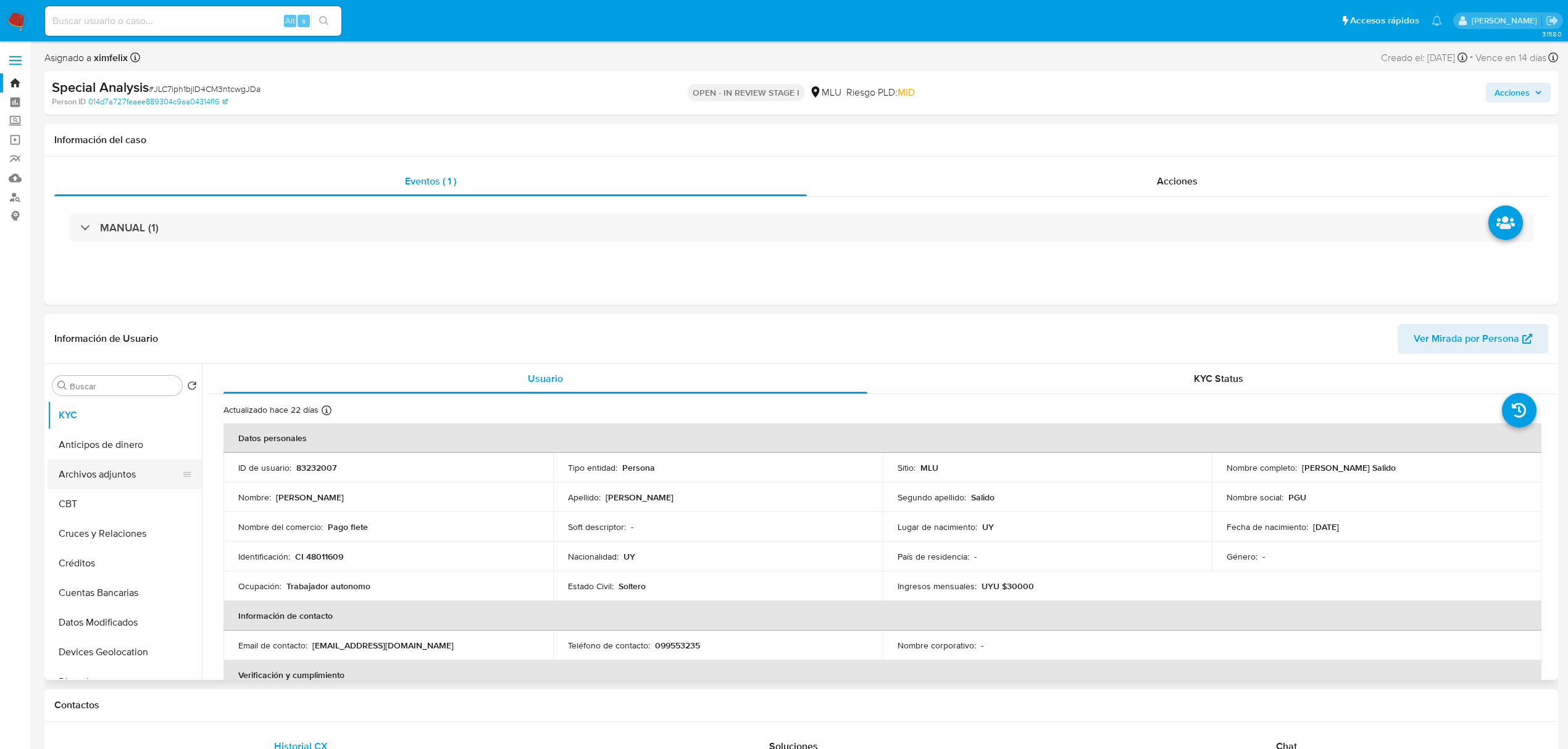
click at [106, 462] on button "Archivos adjuntos" at bounding box center [120, 475] width 145 height 30
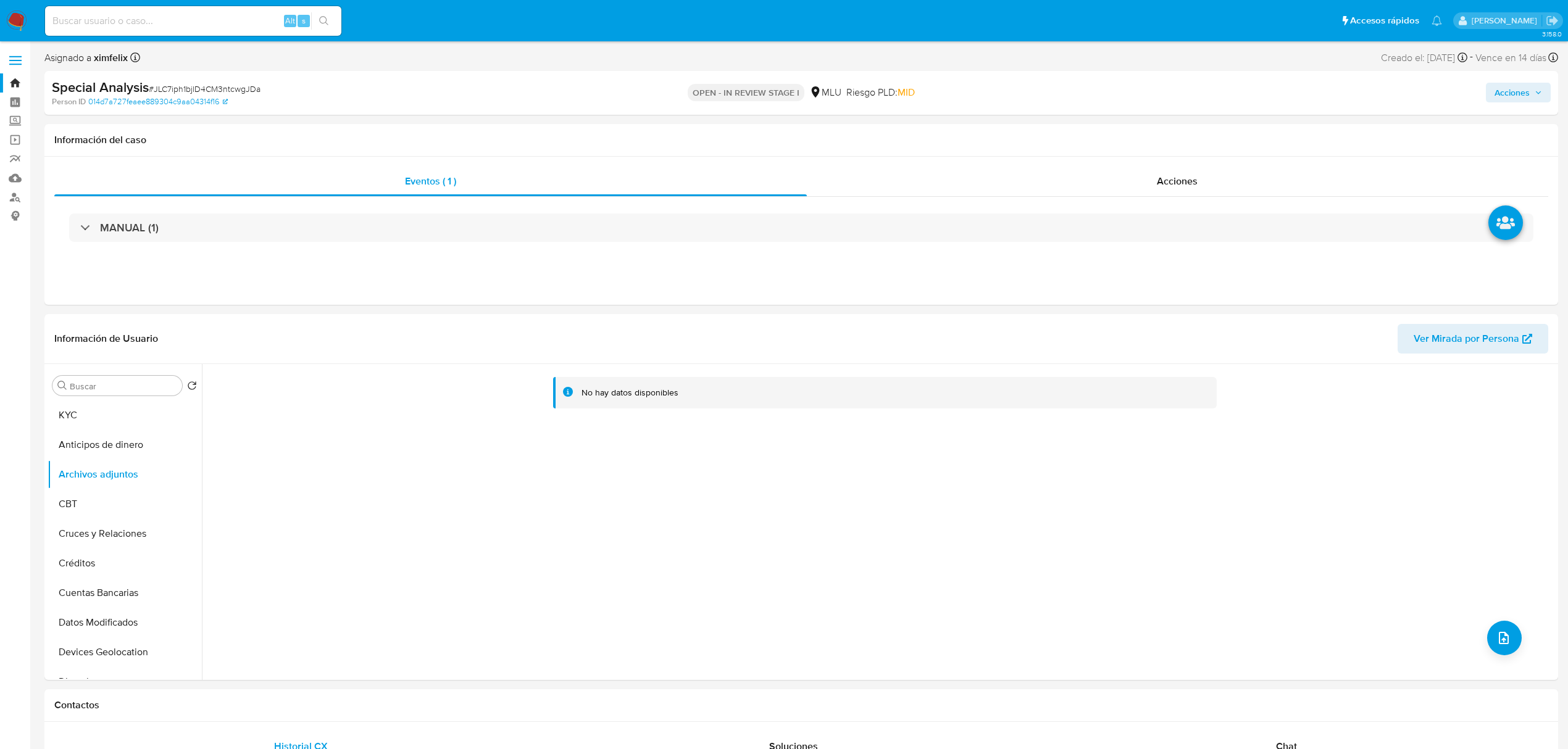
click at [142, 32] on div "Alt s" at bounding box center [193, 21] width 296 height 30
drag, startPoint x: 139, startPoint y: 15, endPoint x: 129, endPoint y: 6, distance: 13.5
click at [132, 8] on div "Alt s" at bounding box center [193, 21] width 296 height 30
paste input "pkGmcXJcAX0R0efE1Xpy48vj"
type input "pkGmcXJcAX0R0efE1Xpy48vj"
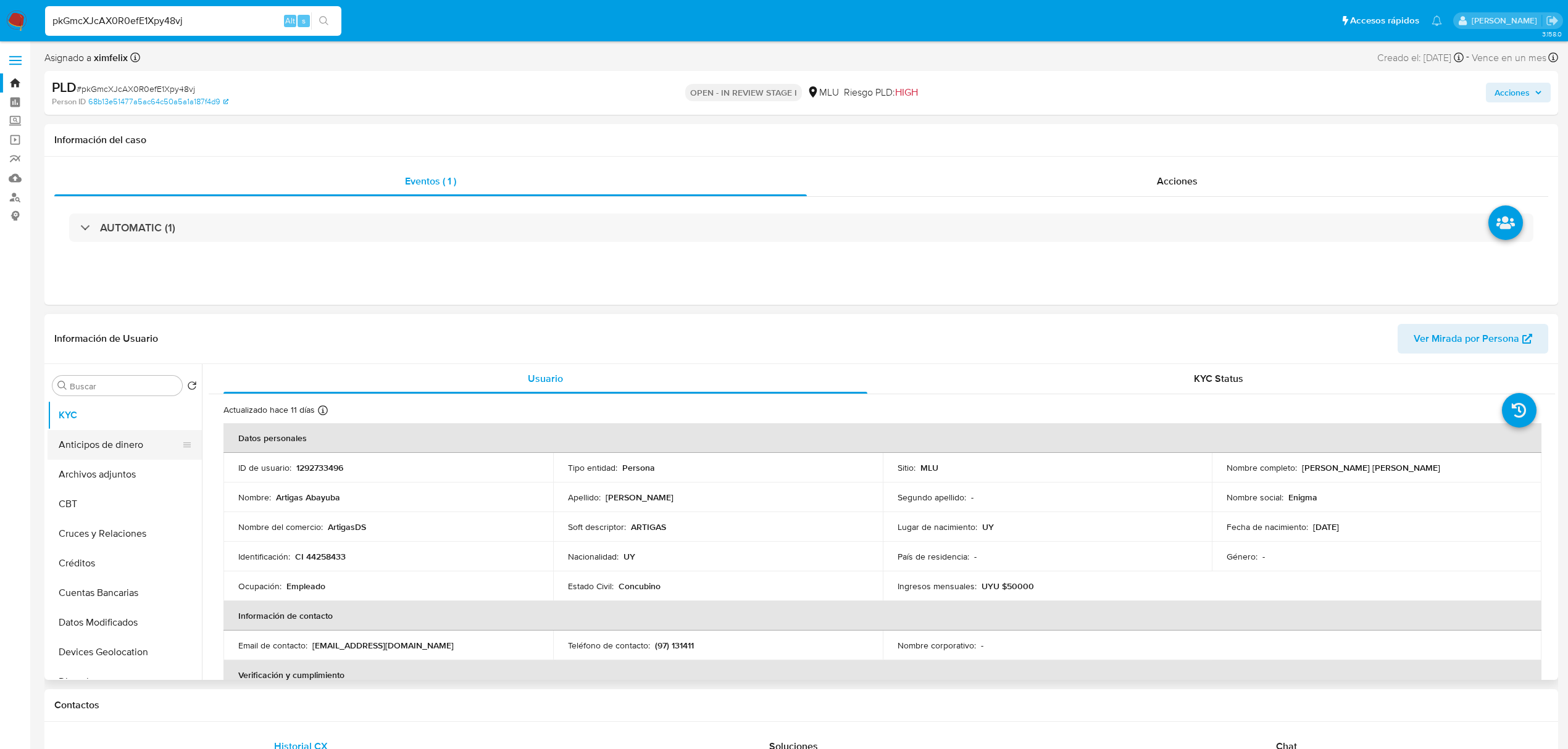
select select "10"
click at [121, 472] on button "Archivos adjuntos" at bounding box center [120, 475] width 145 height 30
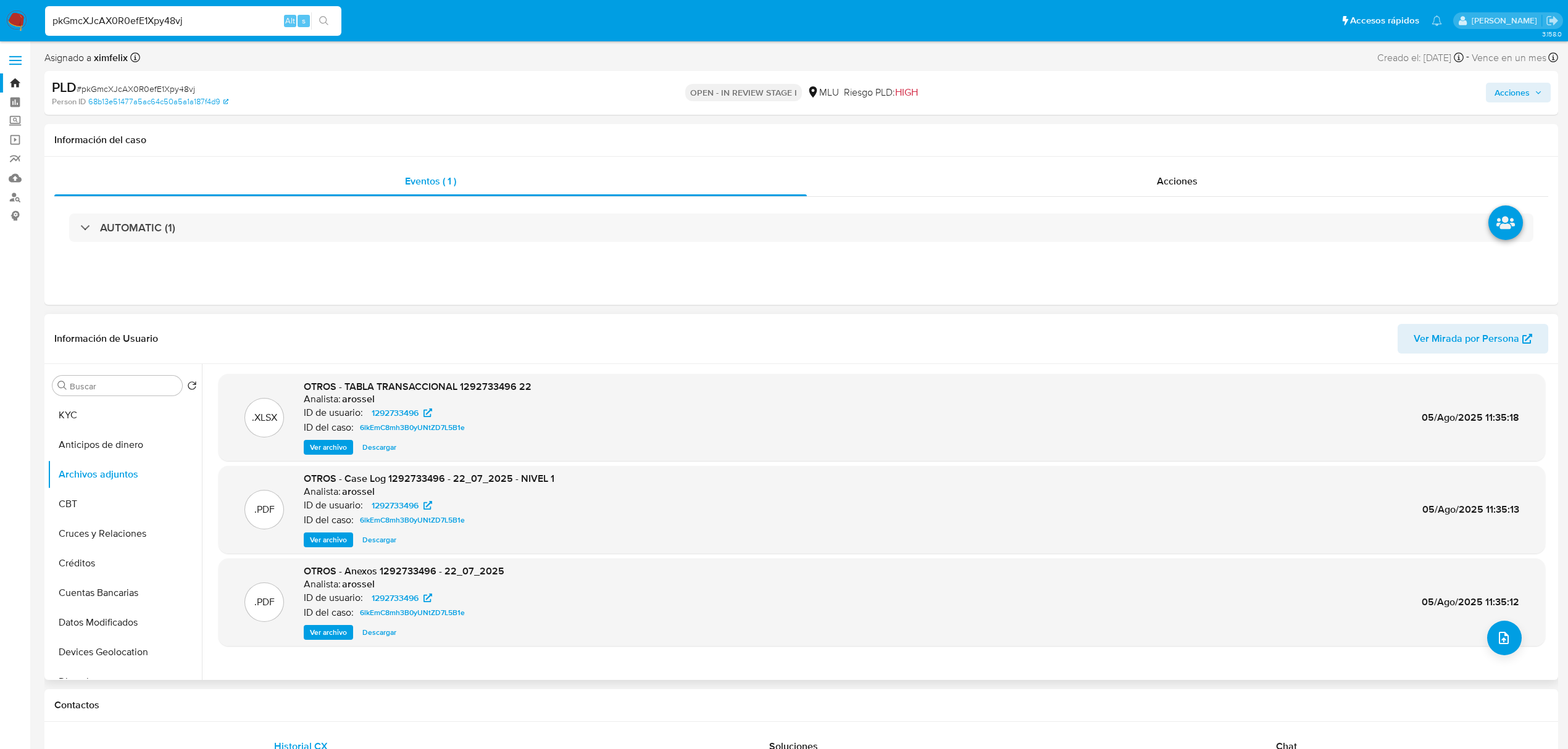
click at [332, 539] on span "Ver archivo" at bounding box center [328, 540] width 37 height 12
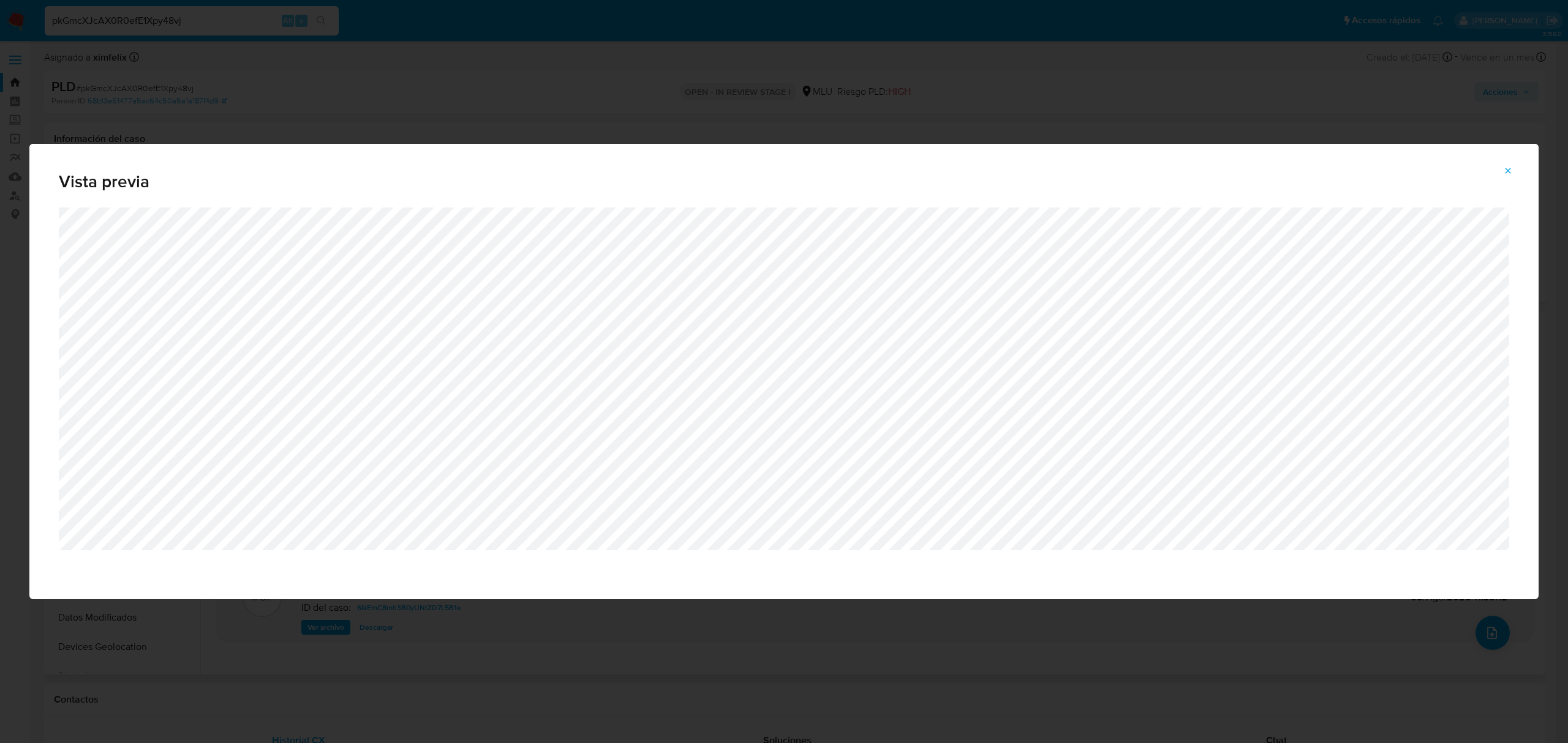
drag, startPoint x: 1505, startPoint y: 170, endPoint x: 1478, endPoint y: 188, distance: 32.4
click at [1505, 170] on icon "Attachment preview" at bounding box center [1508, 170] width 10 height 10
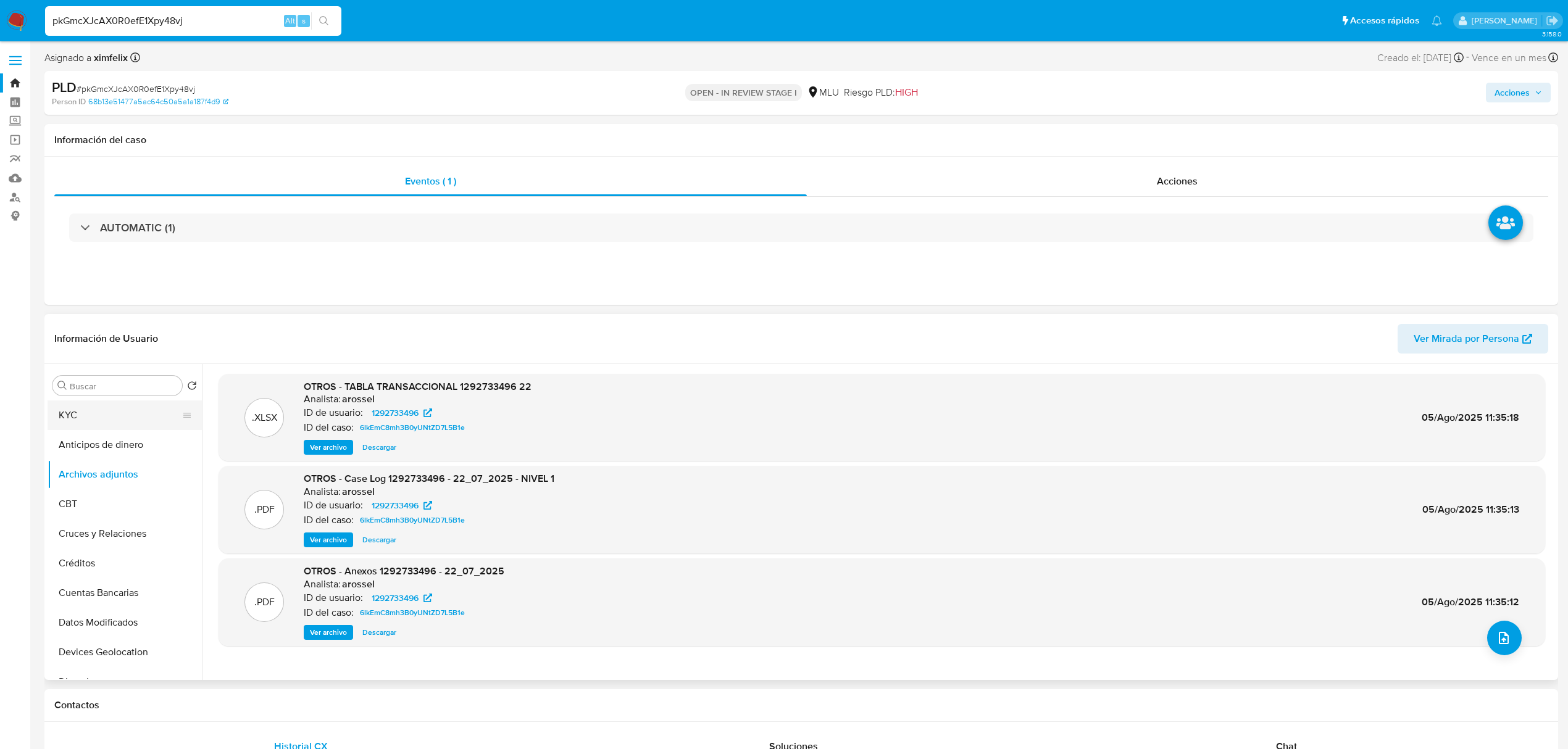
click at [121, 410] on button "KYC" at bounding box center [120, 415] width 145 height 30
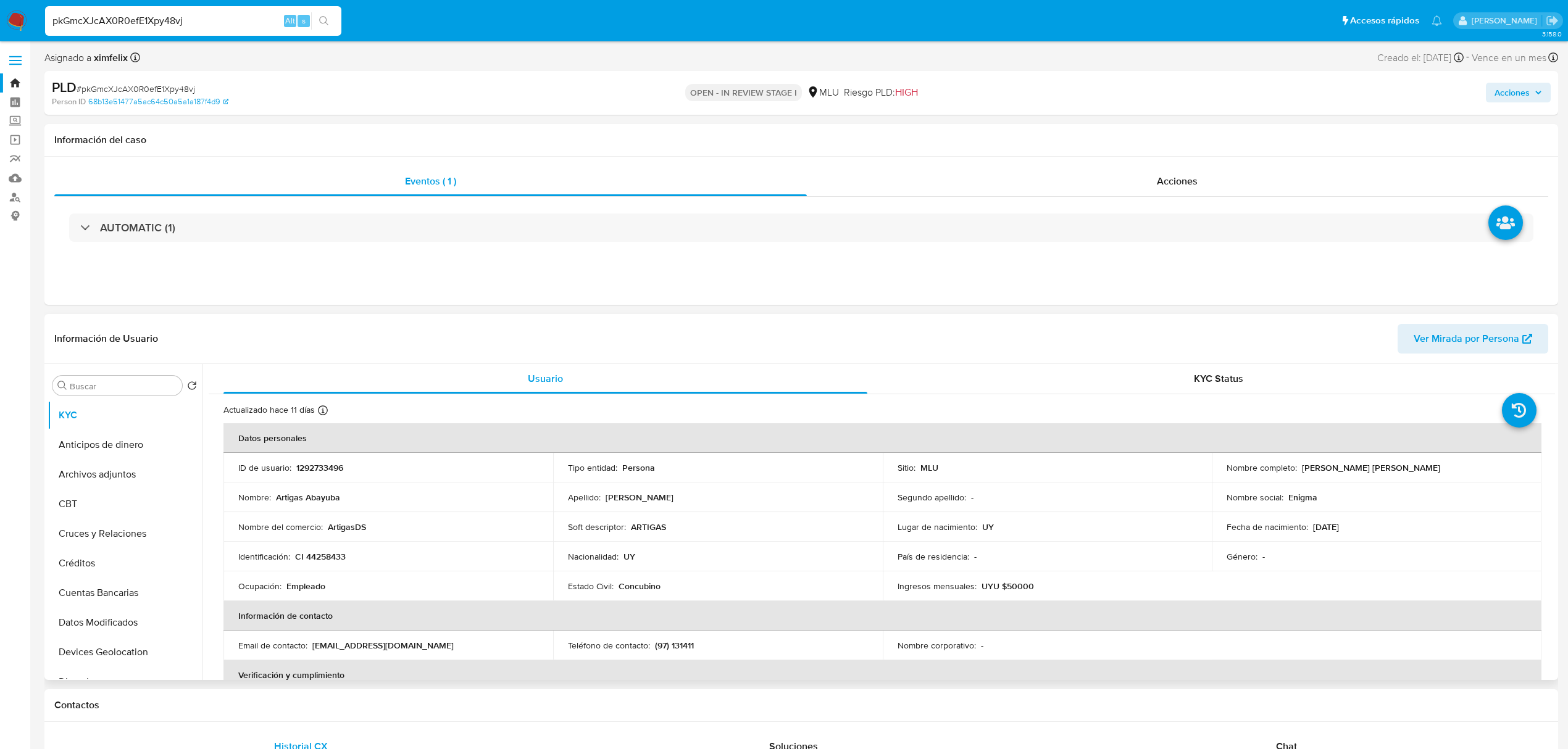
click at [326, 557] on p "CI 44258433" at bounding box center [320, 556] width 50 height 11
click at [324, 557] on p "CI 44258433" at bounding box center [320, 556] width 50 height 11
copy p "44258433"
click at [156, 23] on input "pkGmcXJcAX0R0efE1Xpy48vj" at bounding box center [193, 21] width 296 height 16
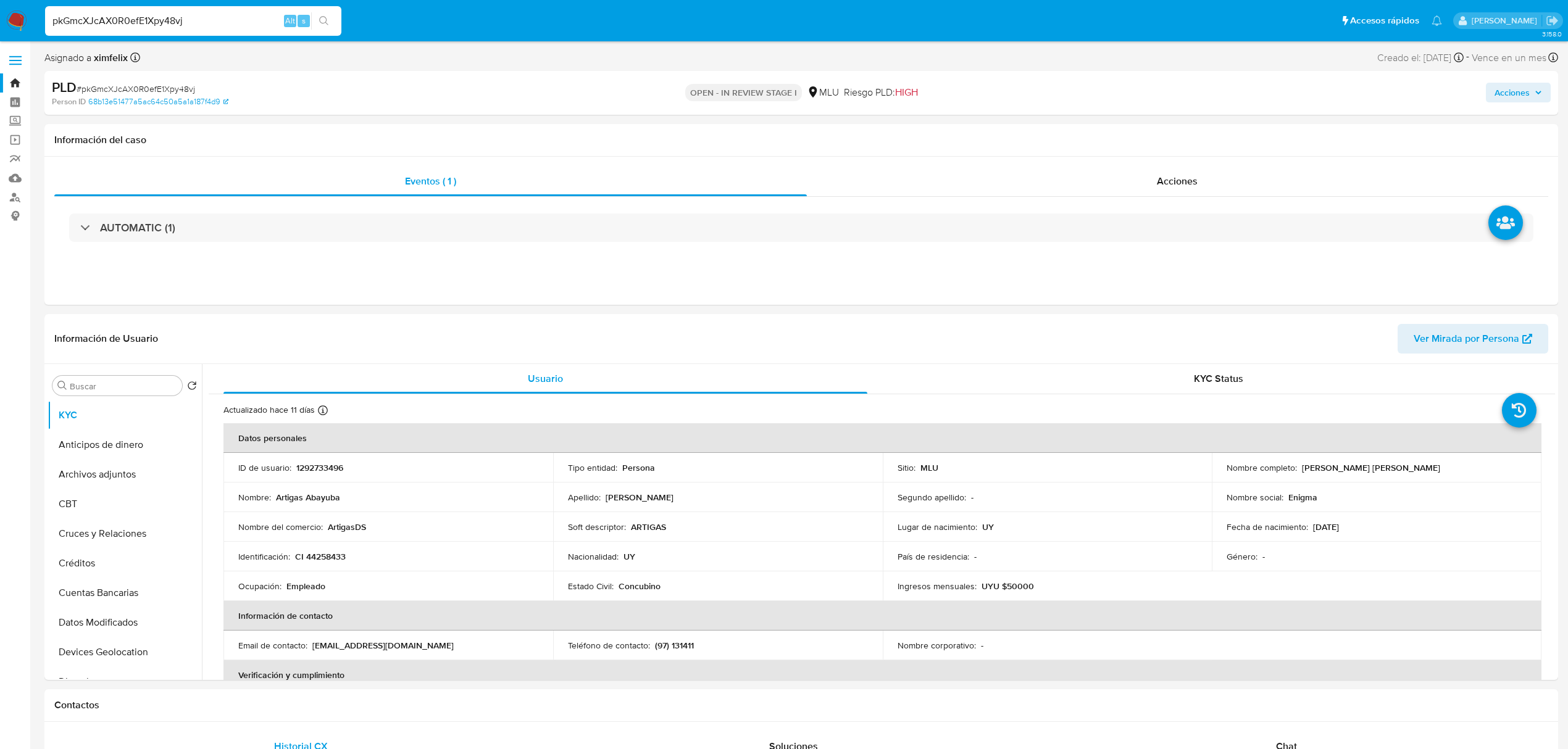
paste input "WLPjJTM8Q9SjOgAHCgMO7sol"
type input "WLPjJTM8Q9SjOgAHCgMO7sol"
select select "10"
click at [334, 466] on p "243832996" at bounding box center [318, 468] width 45 height 11
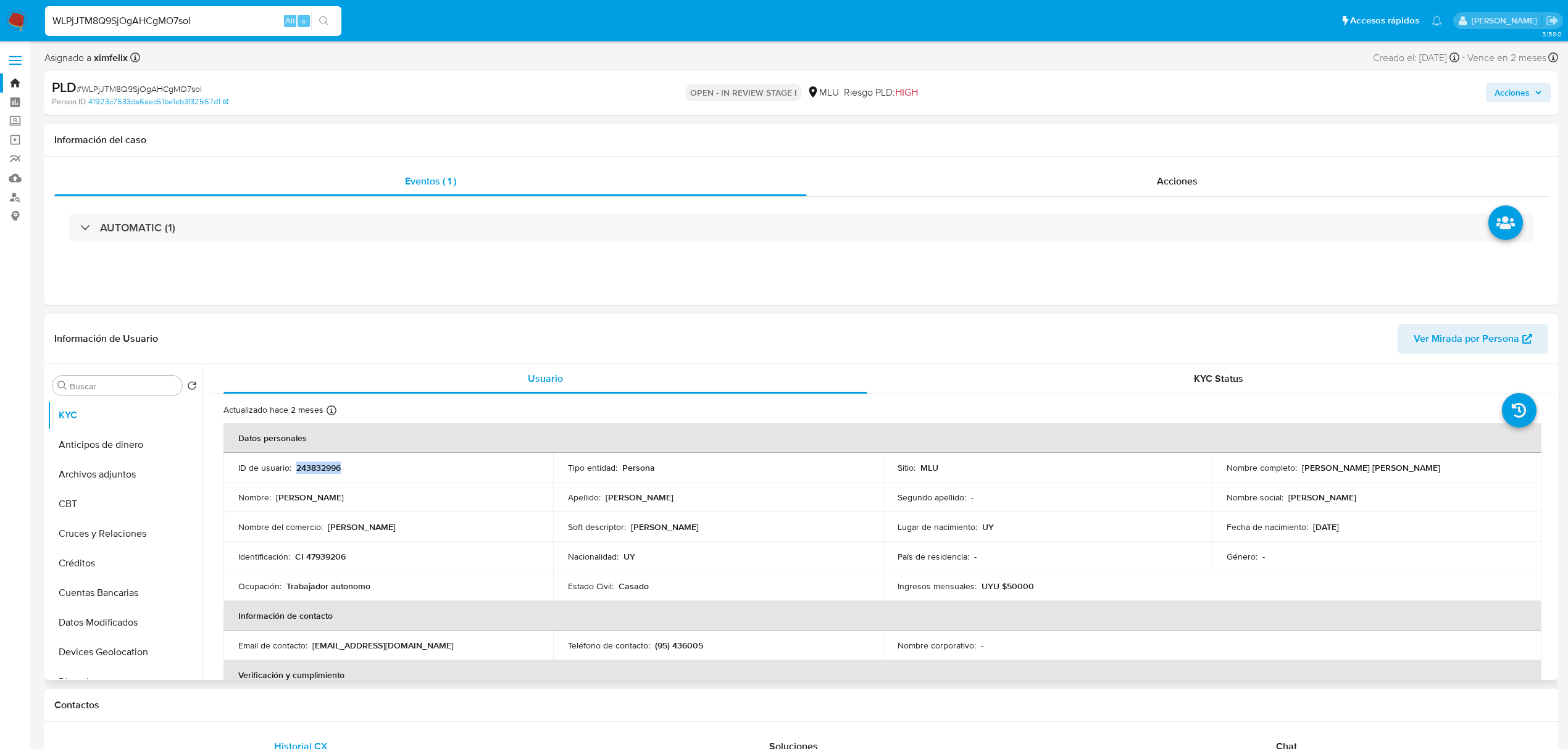
copy p "243832996"
drag, startPoint x: 1403, startPoint y: 464, endPoint x: 1299, endPoint y: 469, distance: 104.1
click at [1302, 469] on p "Teresa Jaquelin Pio Moreira" at bounding box center [1371, 468] width 138 height 11
copy p "Teresa Jaquelin Pio Moreira"
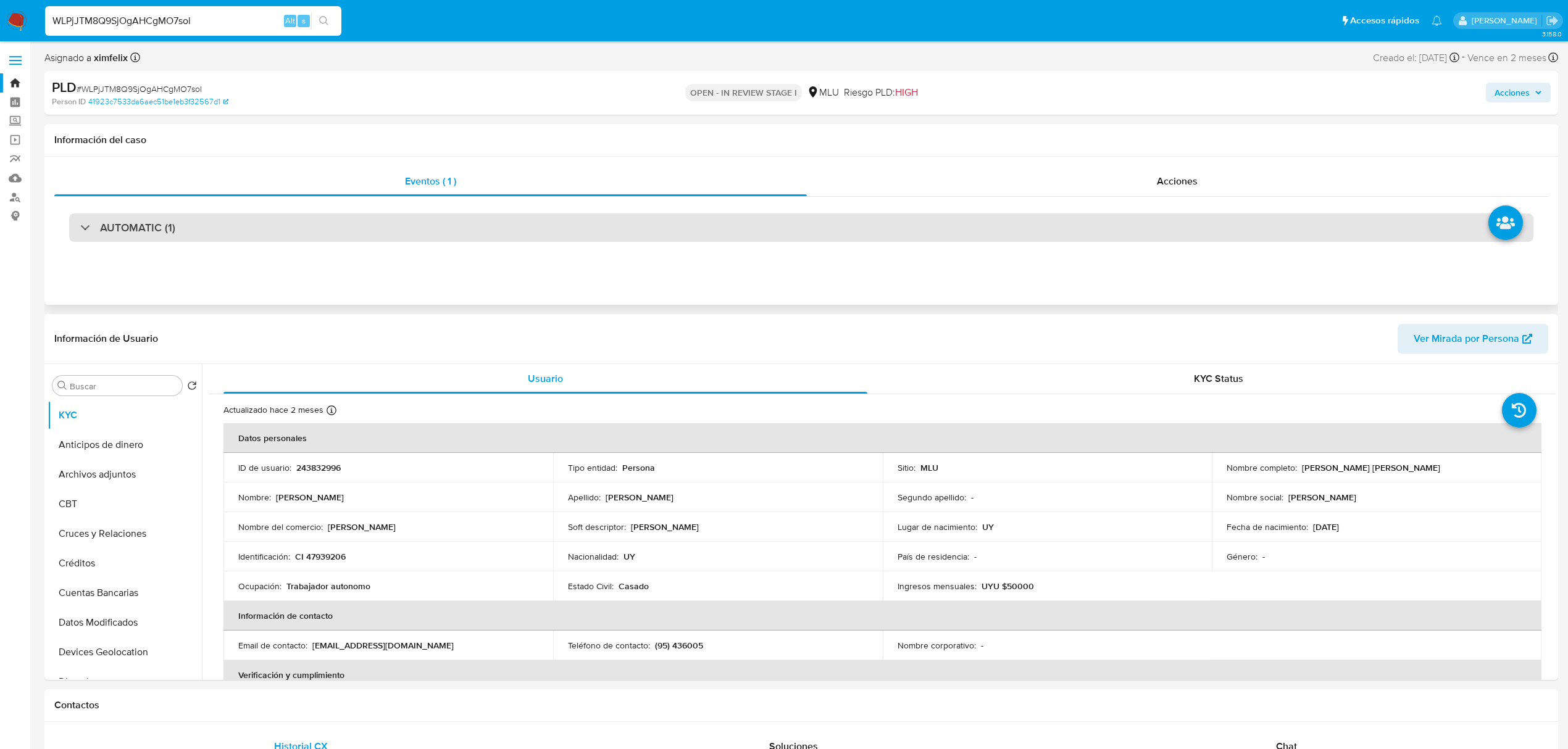
click at [148, 222] on h3 "AUTOMATIC (1)" at bounding box center [137, 227] width 75 height 14
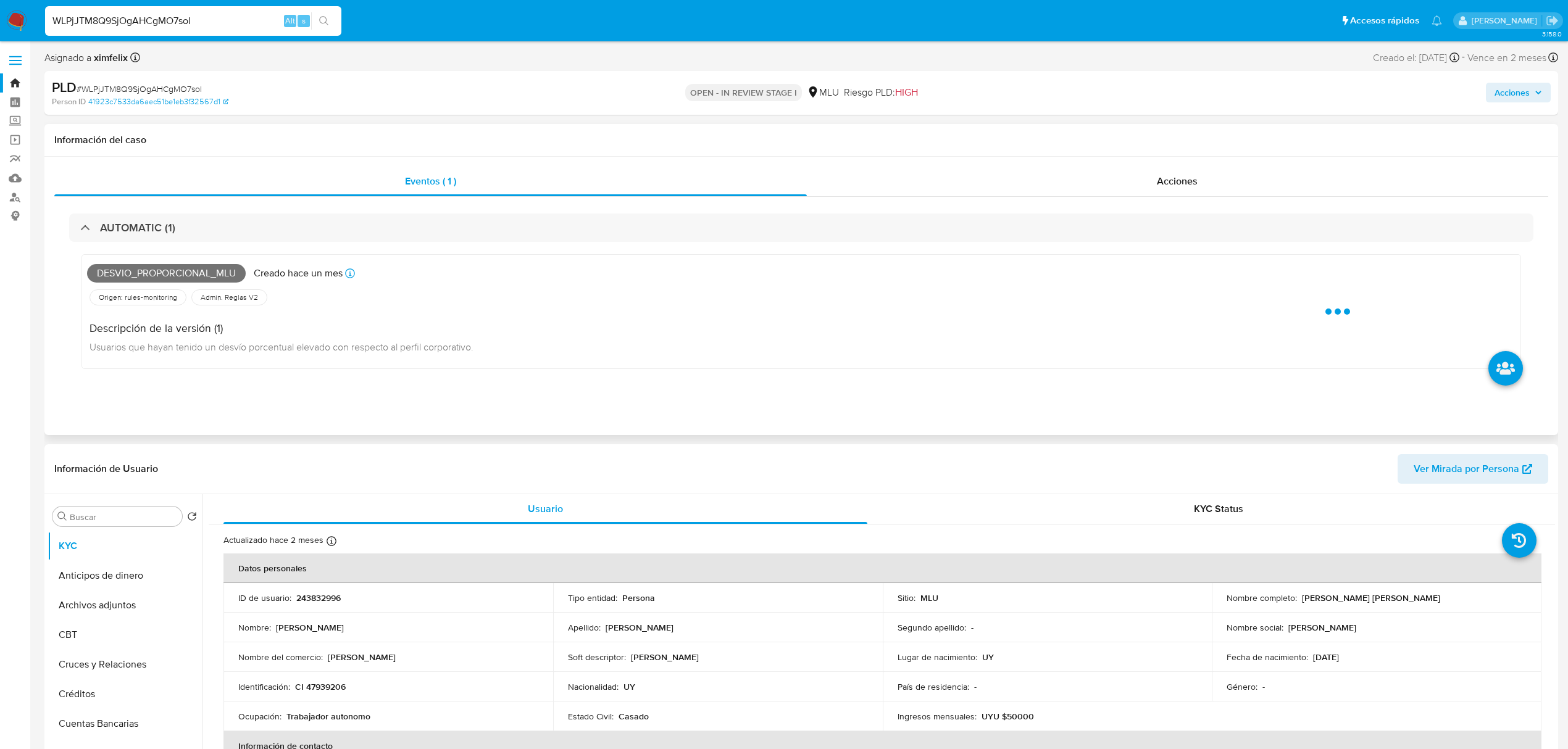
click at [189, 273] on span "Desvio_proporcional_mlu" at bounding box center [166, 273] width 159 height 19
copy span "Desvio_proporcional_mlu"
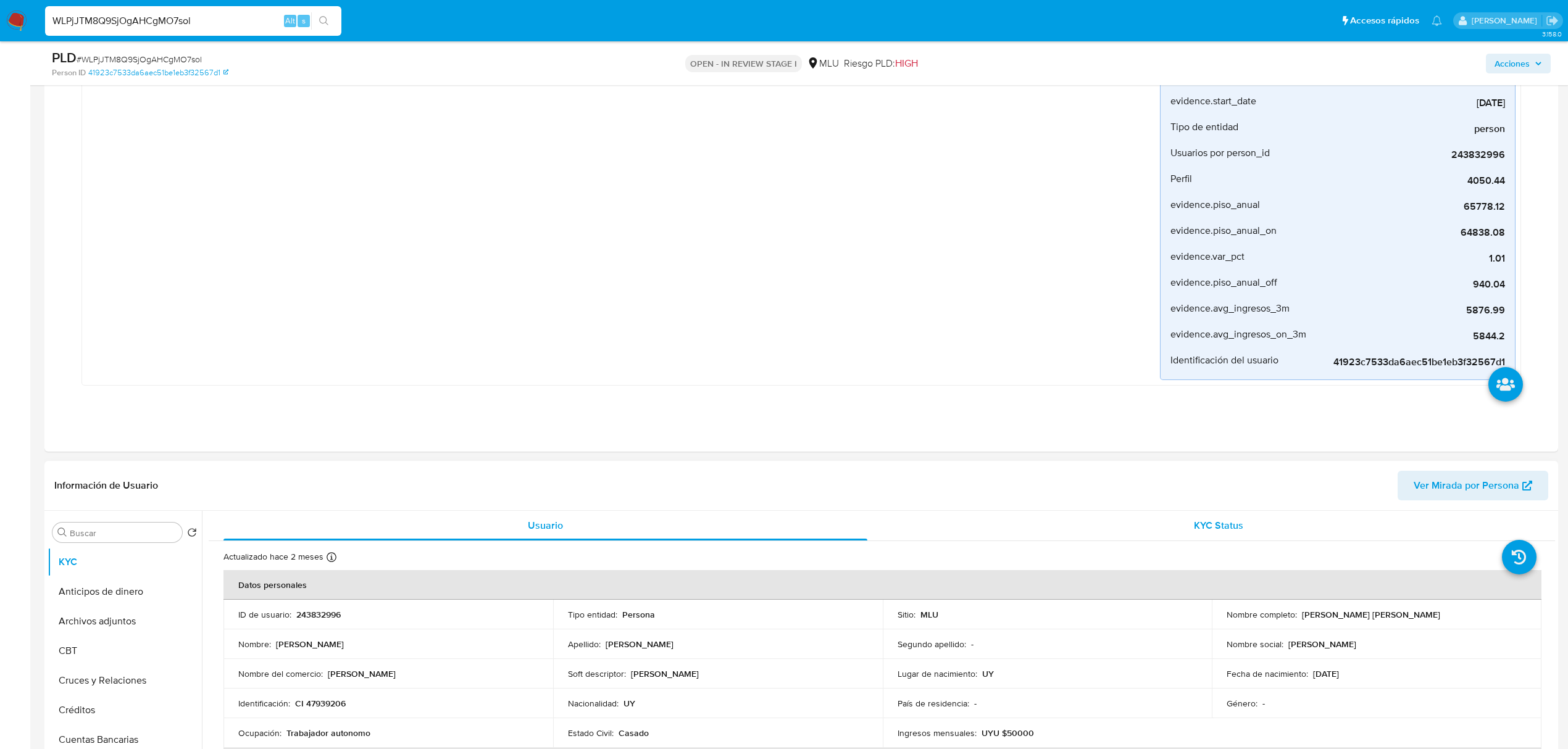
scroll to position [247, 0]
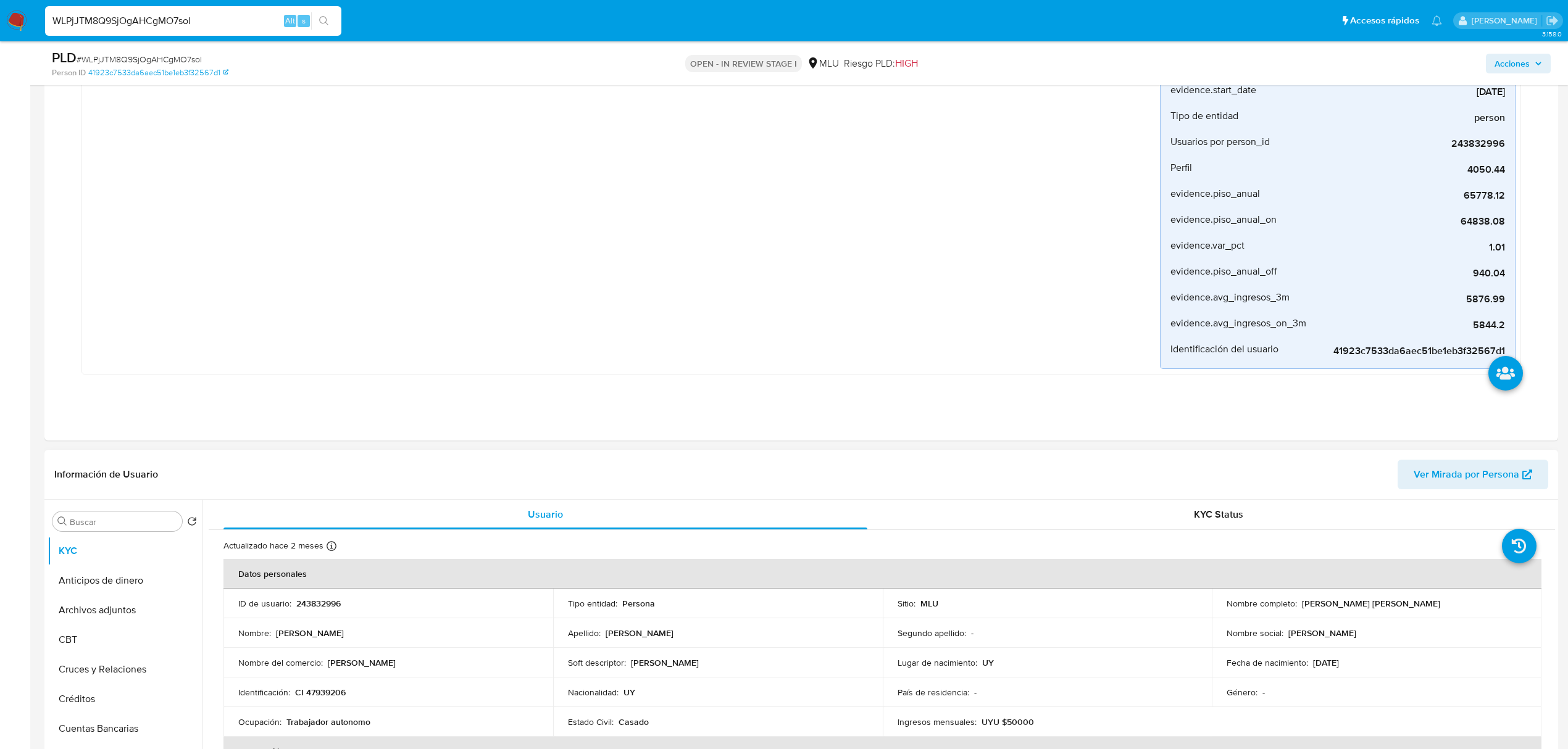
click at [1504, 475] on span "Ver Mirada por Persona" at bounding box center [1467, 475] width 106 height 30
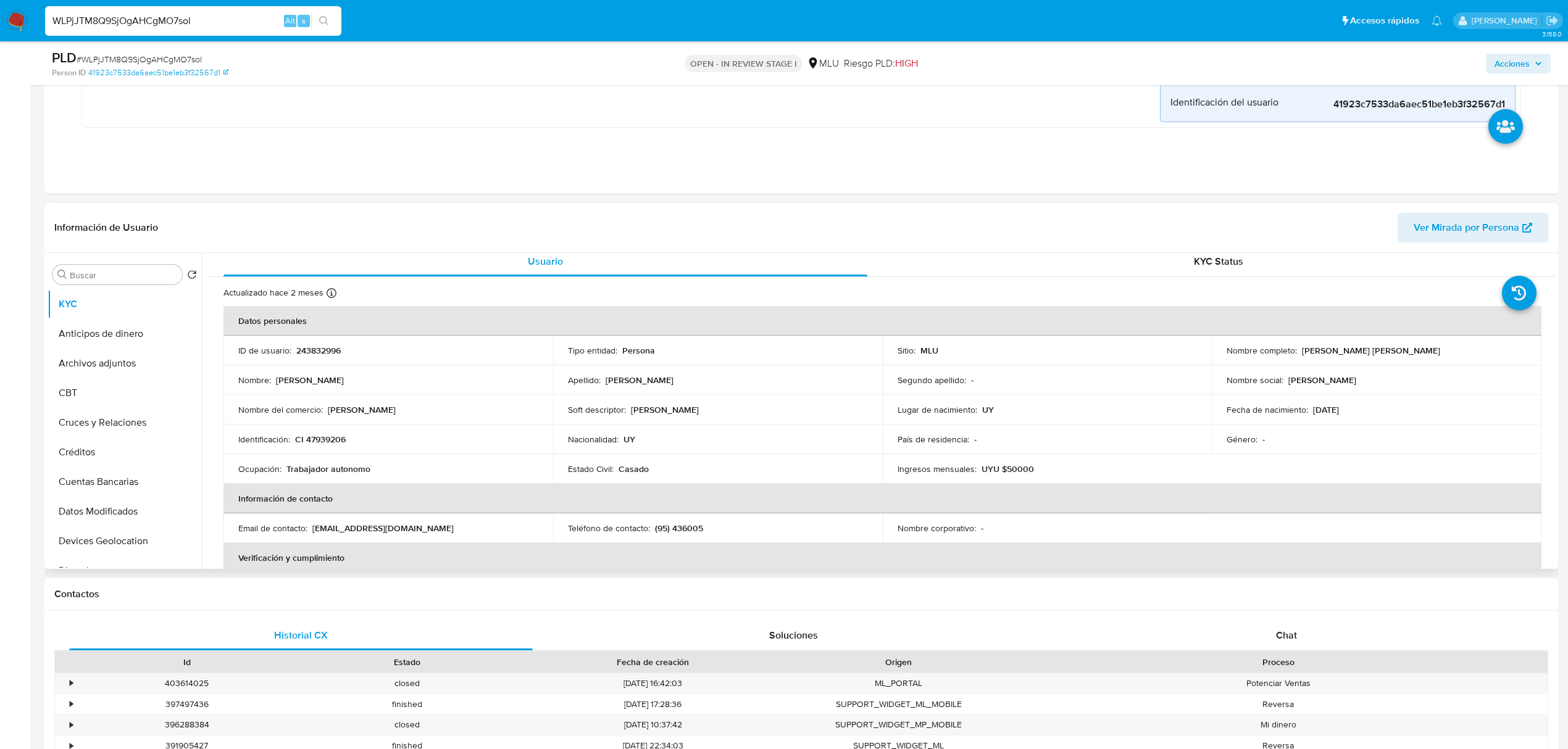
scroll to position [0, 0]
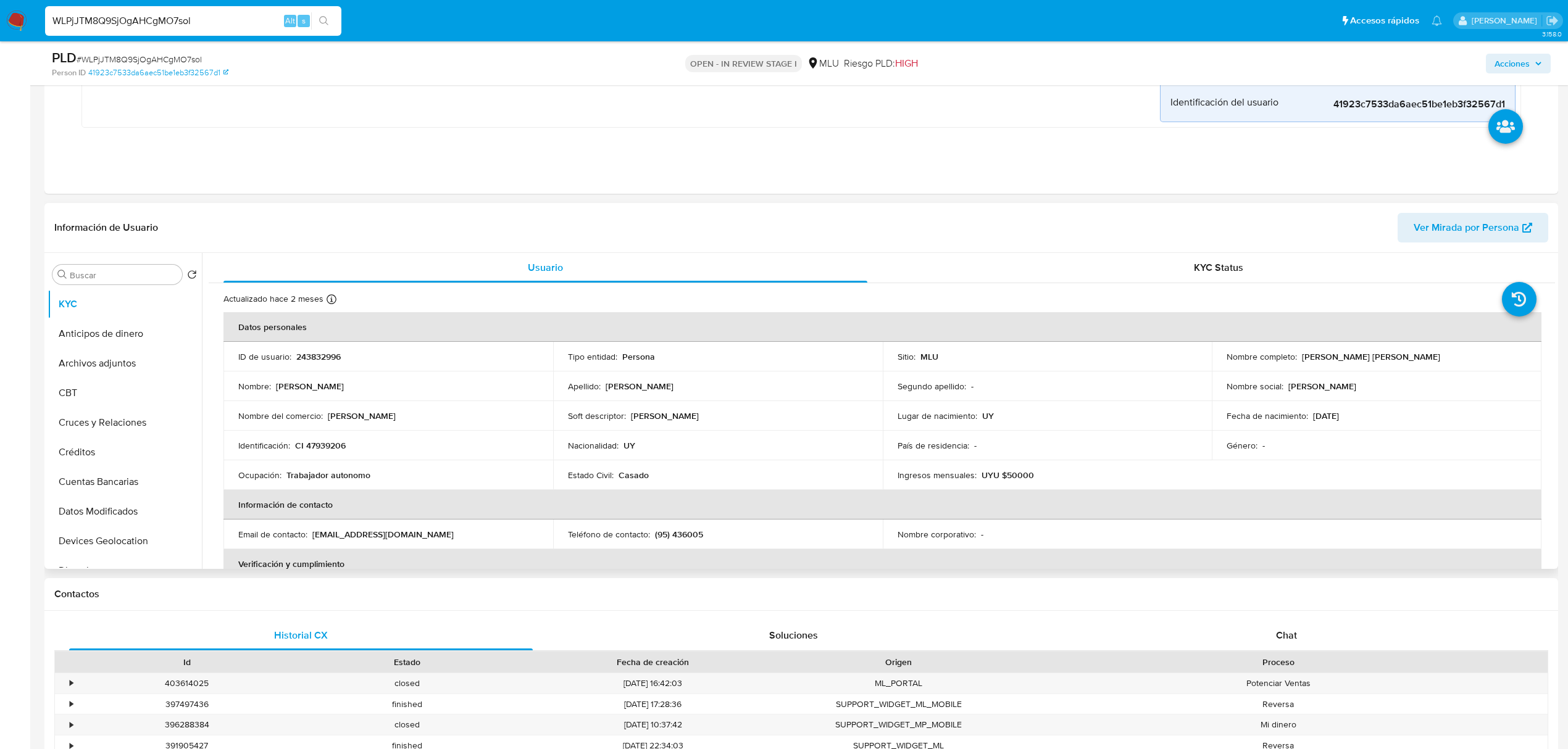
click at [329, 445] on p "CI 47939206" at bounding box center [320, 445] width 50 height 11
click at [332, 450] on p "CI 47939206" at bounding box center [320, 445] width 50 height 11
copy p "47939206"
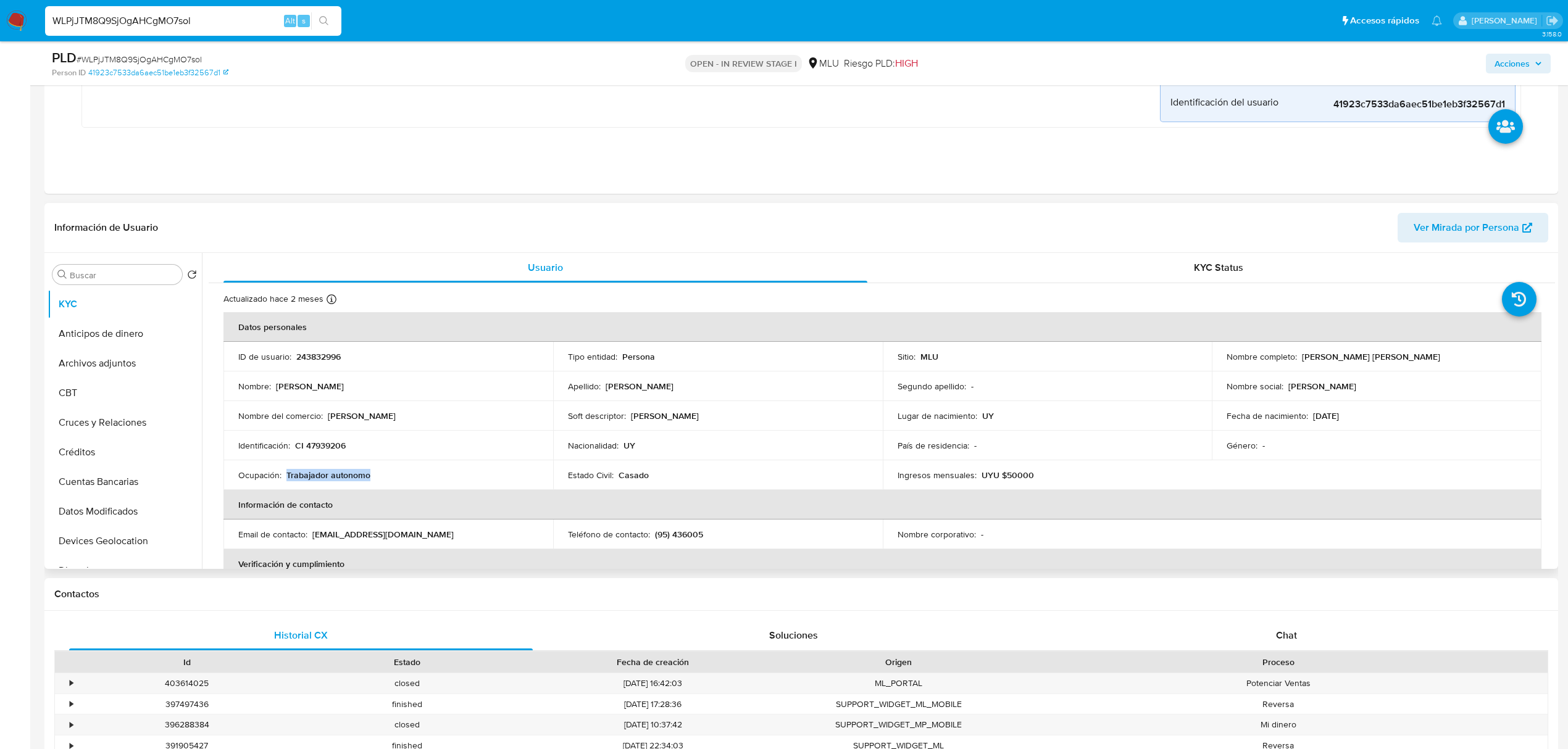
drag, startPoint x: 371, startPoint y: 481, endPoint x: 286, endPoint y: 477, distance: 85.1
click at [286, 477] on div "Ocupación : Trabajador autonomo" at bounding box center [388, 475] width 300 height 11
copy p "Trabajador autonomo"
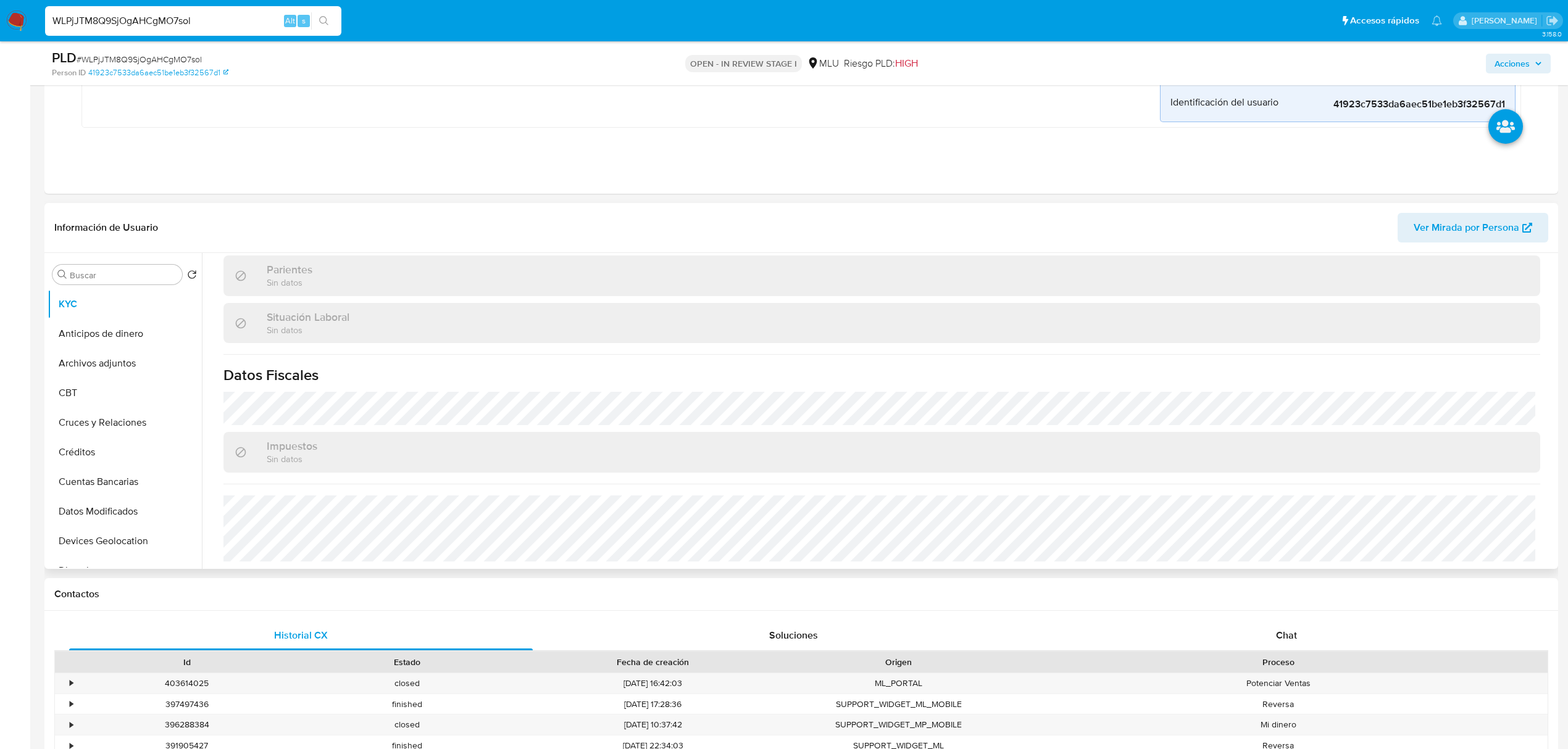
scroll to position [596, 0]
click at [90, 356] on button "Archivos adjuntos" at bounding box center [120, 364] width 145 height 30
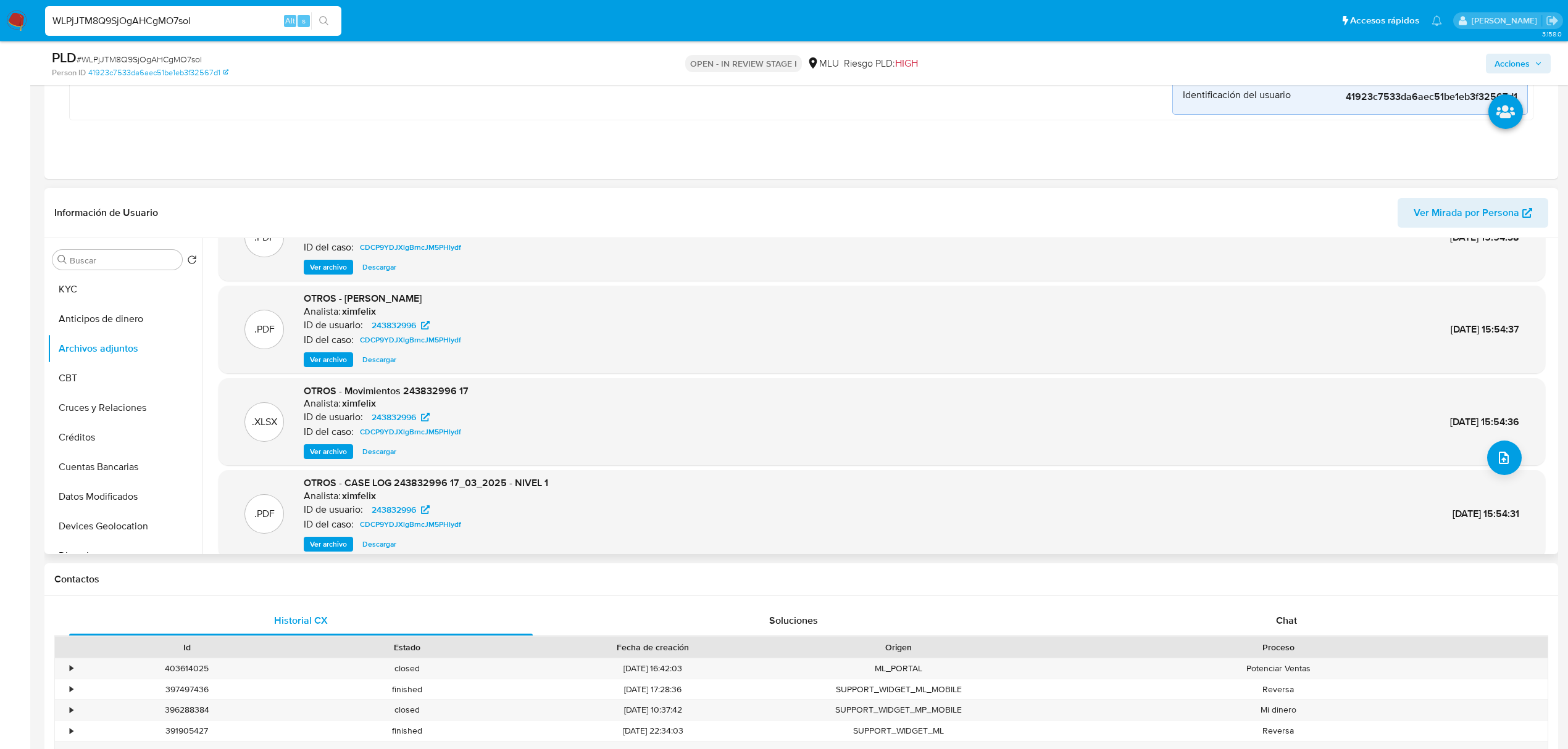
scroll to position [82, 0]
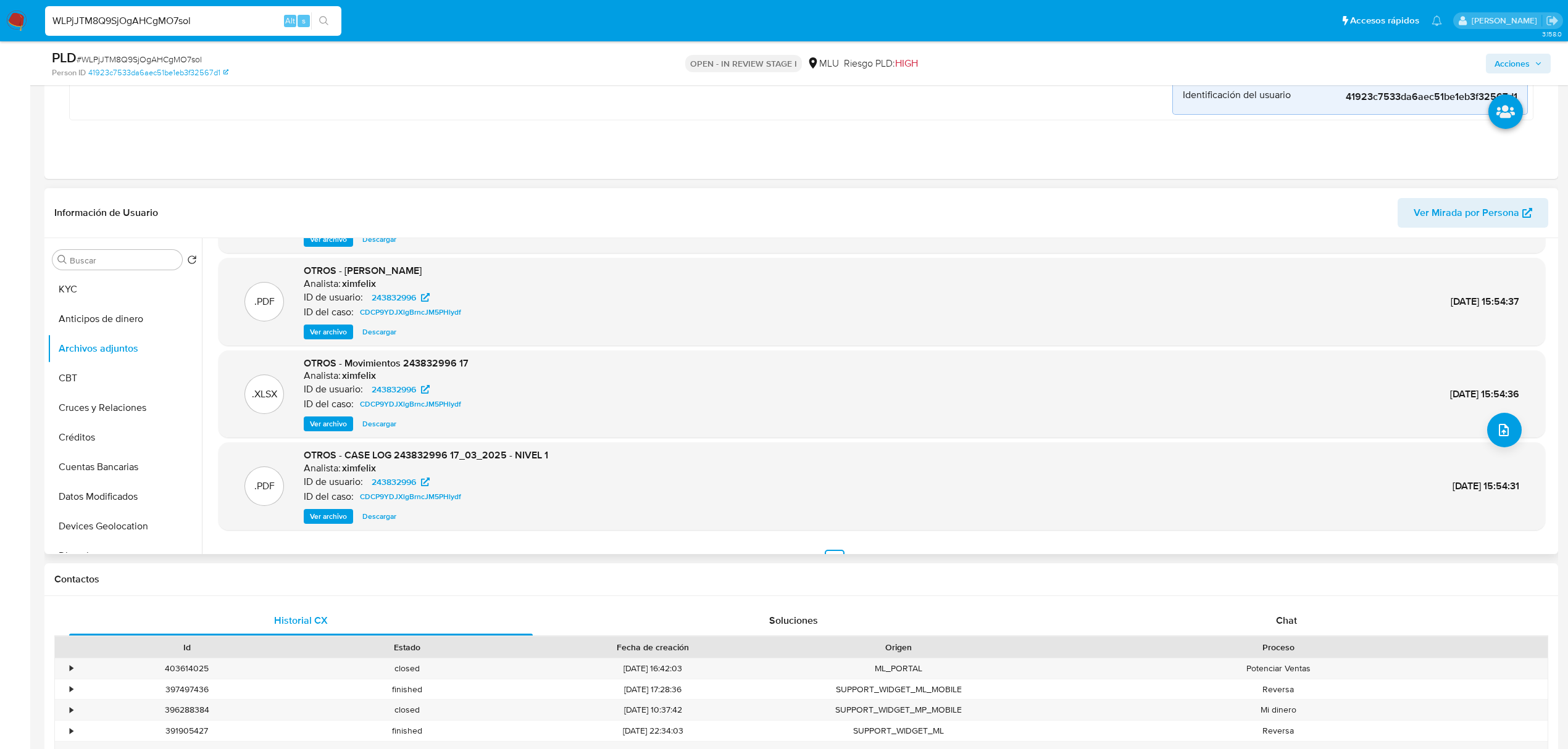
click at [327, 515] on span "Ver archivo" at bounding box center [328, 516] width 37 height 12
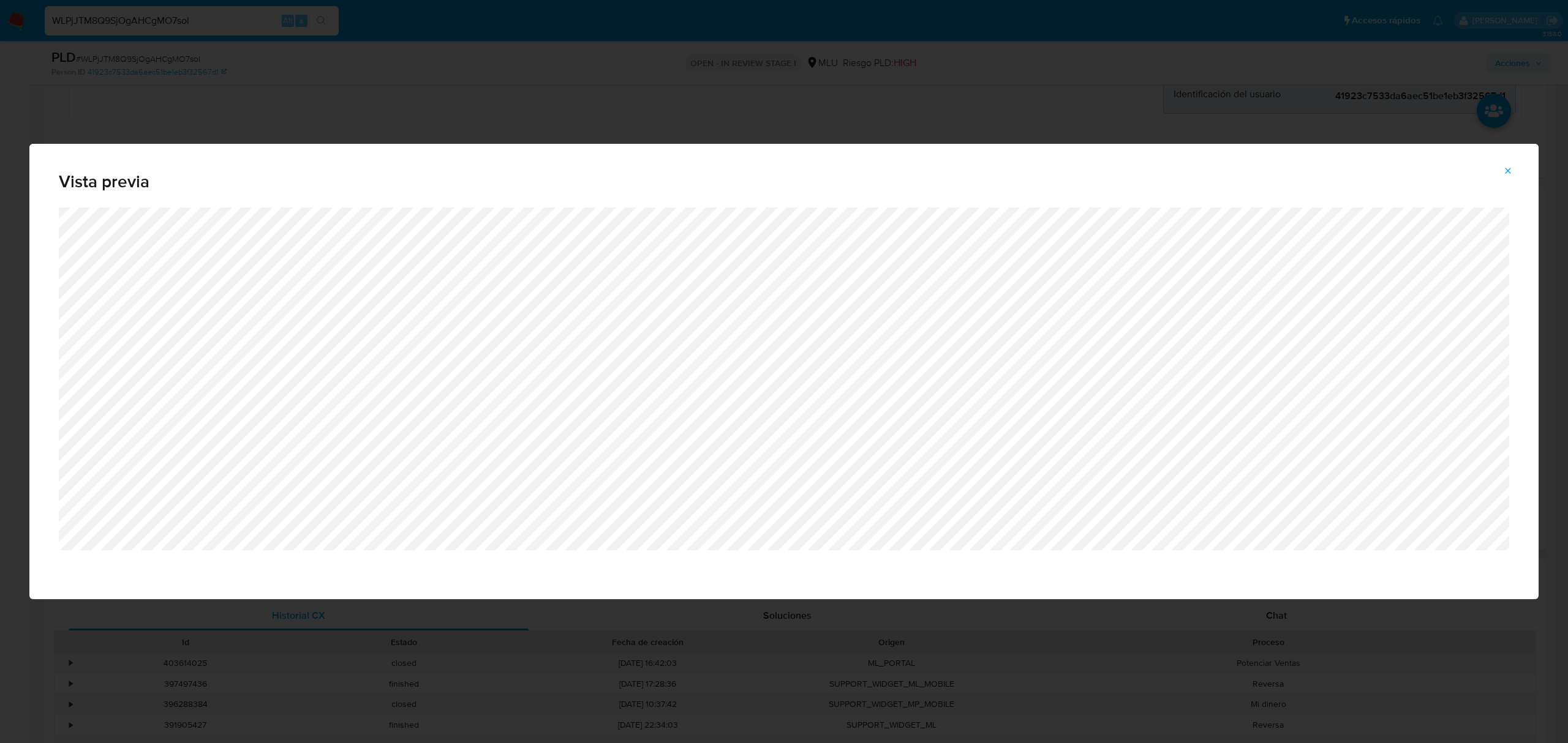
click at [1509, 170] on icon "Attachment preview" at bounding box center [1508, 170] width 6 height 6
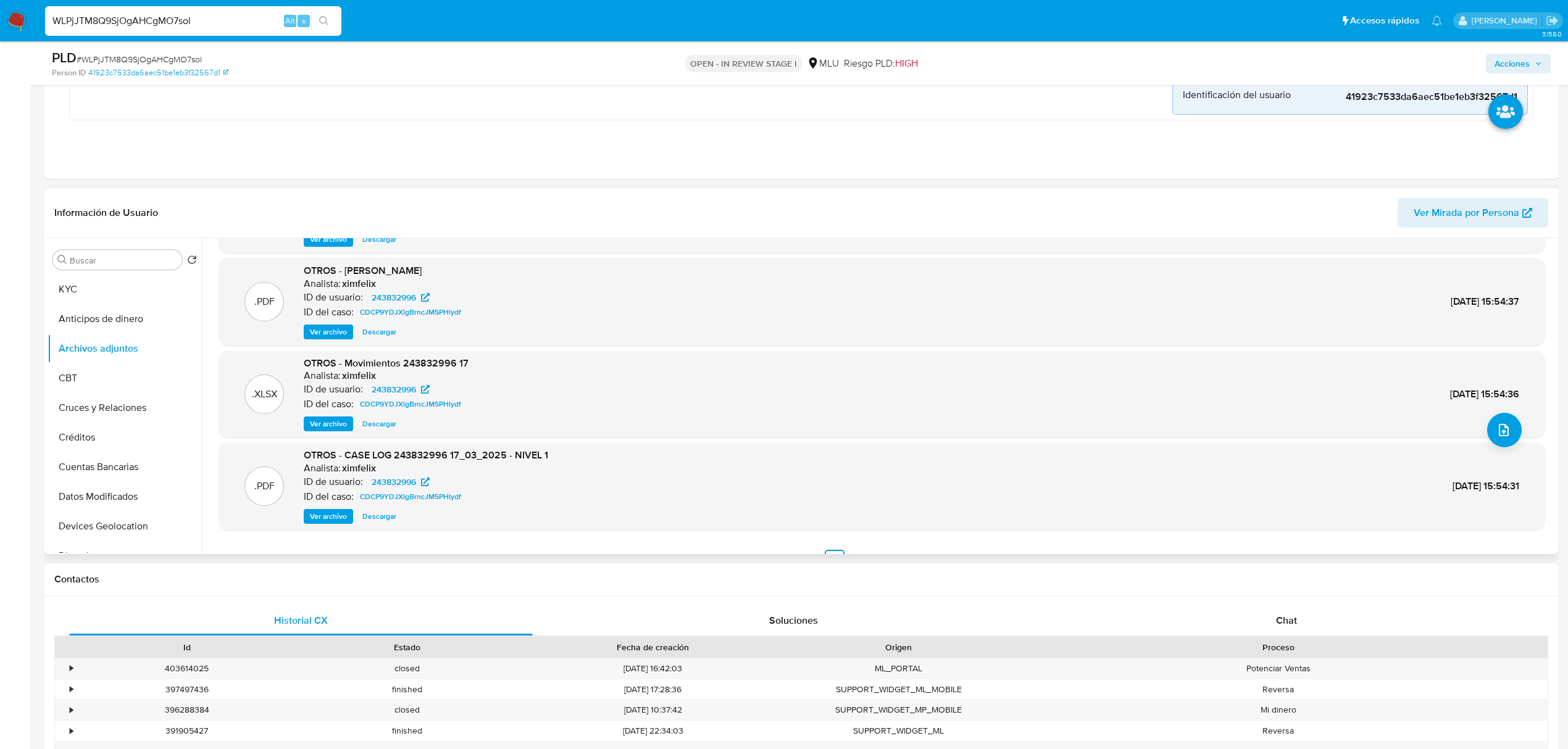
click at [153, 22] on input "WLPjJTM8Q9SjOgAHCgMO7sol" at bounding box center [193, 21] width 296 height 16
paste input "tHTEtFkN1eW8bOzTRtNFqp5f"
type input "tHTEtFkN1eW8bOzTRtNFqp5f"
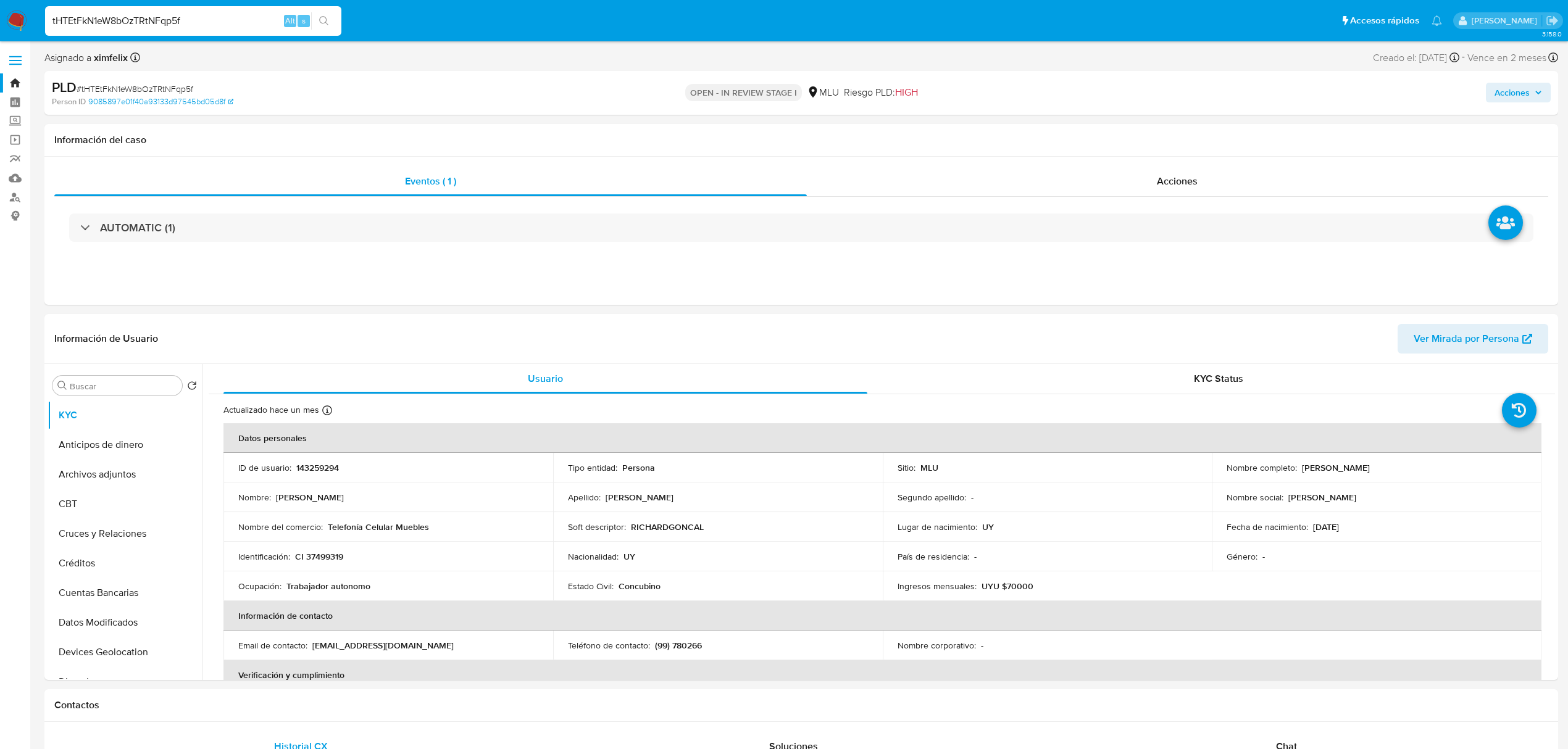
select select "10"
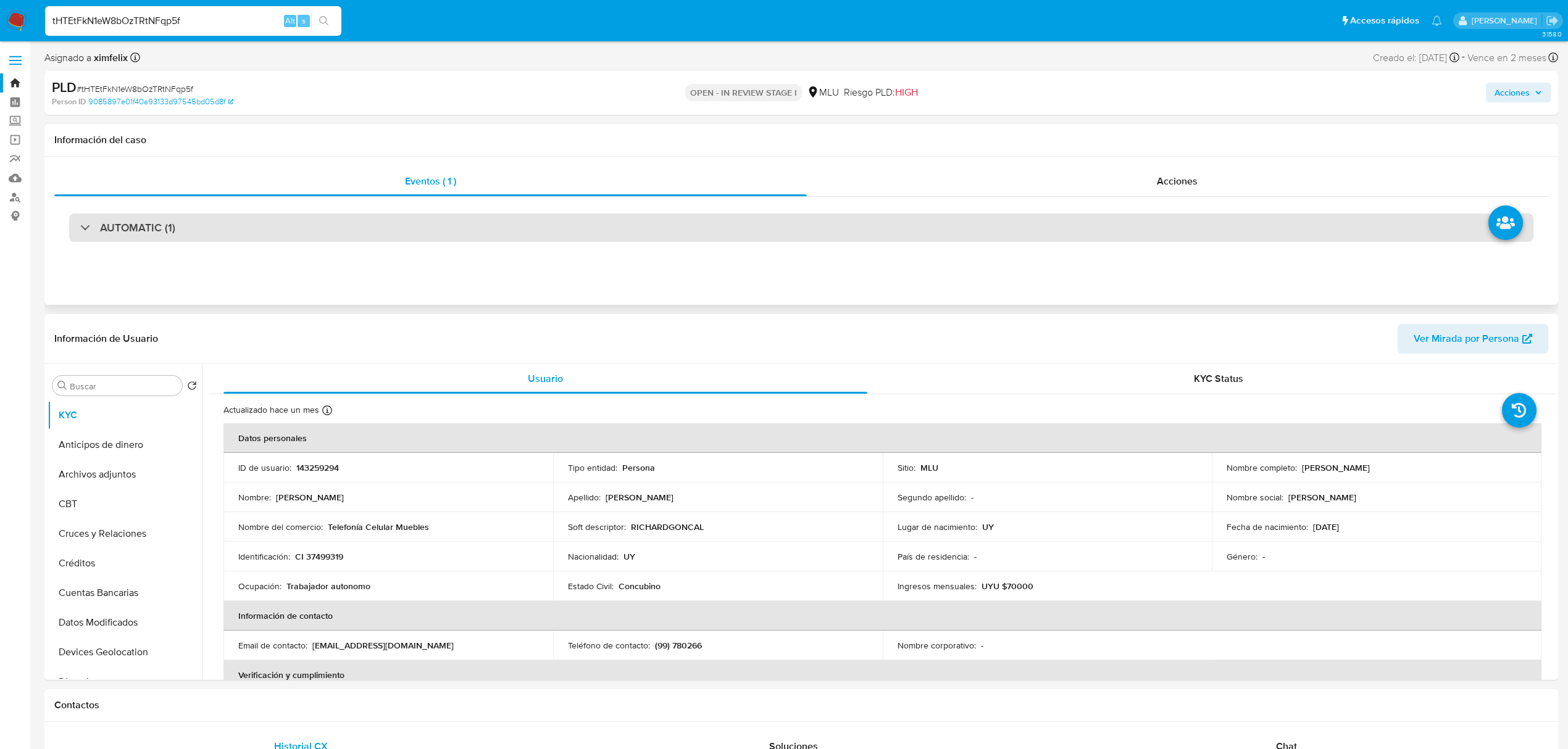
click at [179, 220] on div "AUTOMATIC (1)" at bounding box center [801, 228] width 1464 height 28
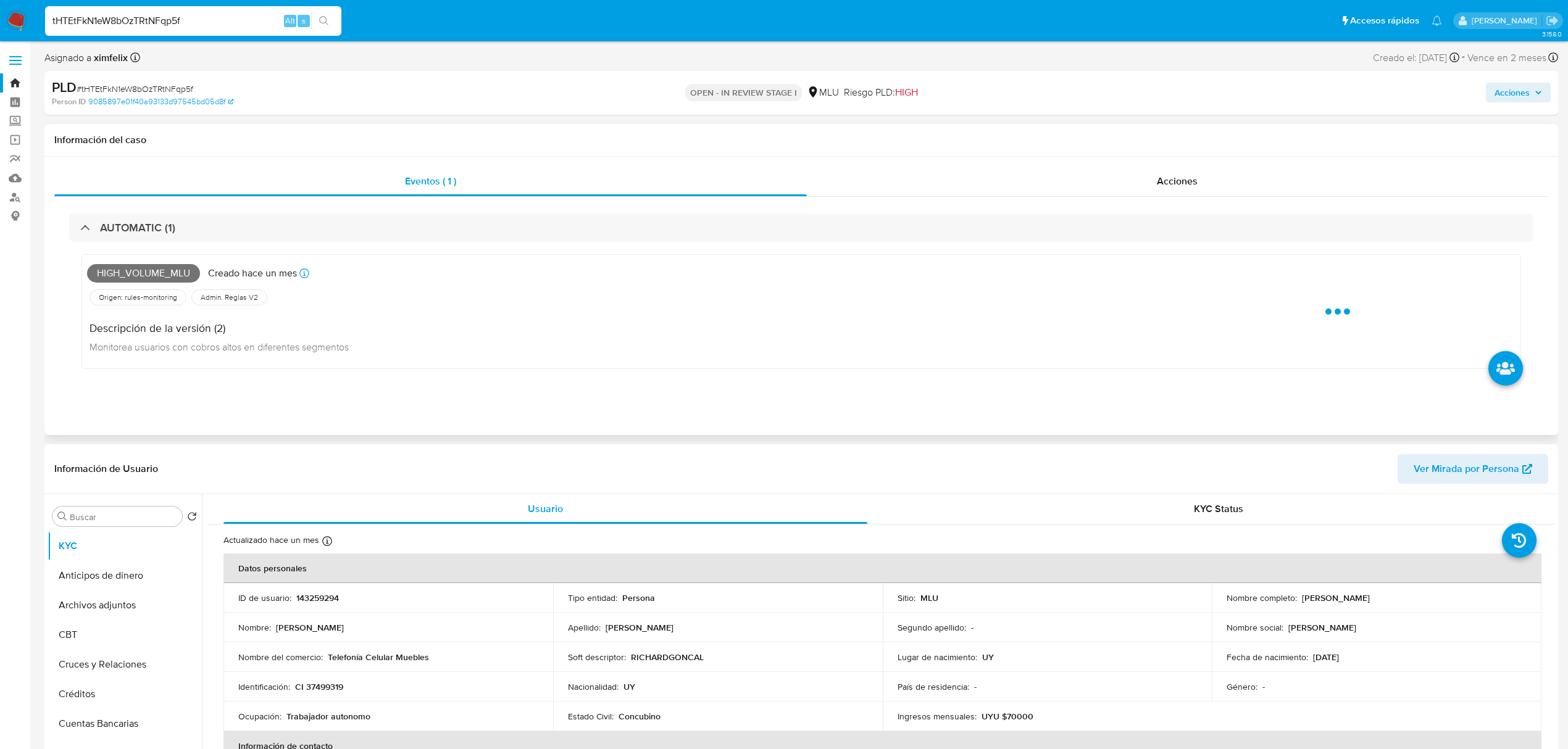
click at [138, 275] on span "High_volume_mlu" at bounding box center [143, 273] width 113 height 19
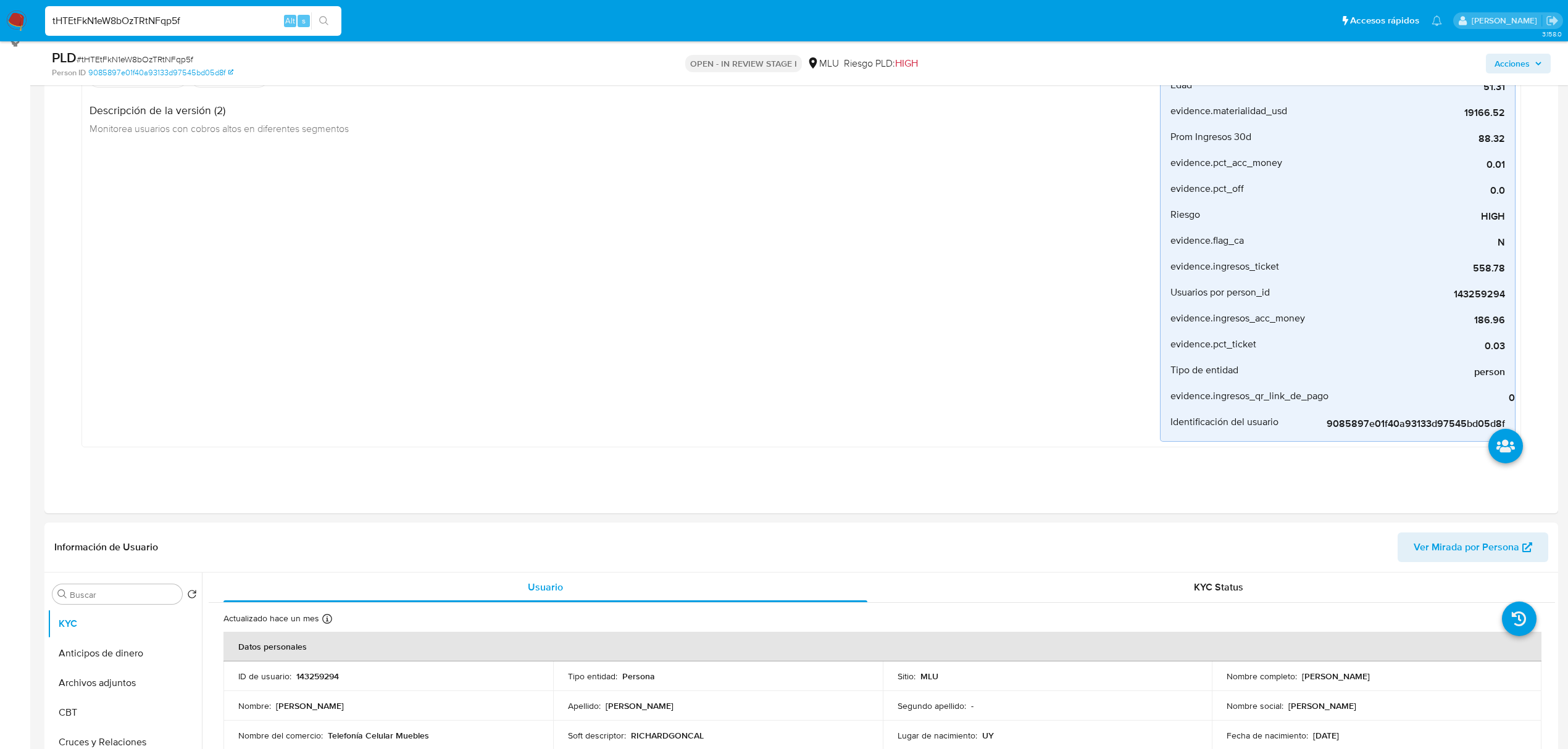
scroll to position [247, 0]
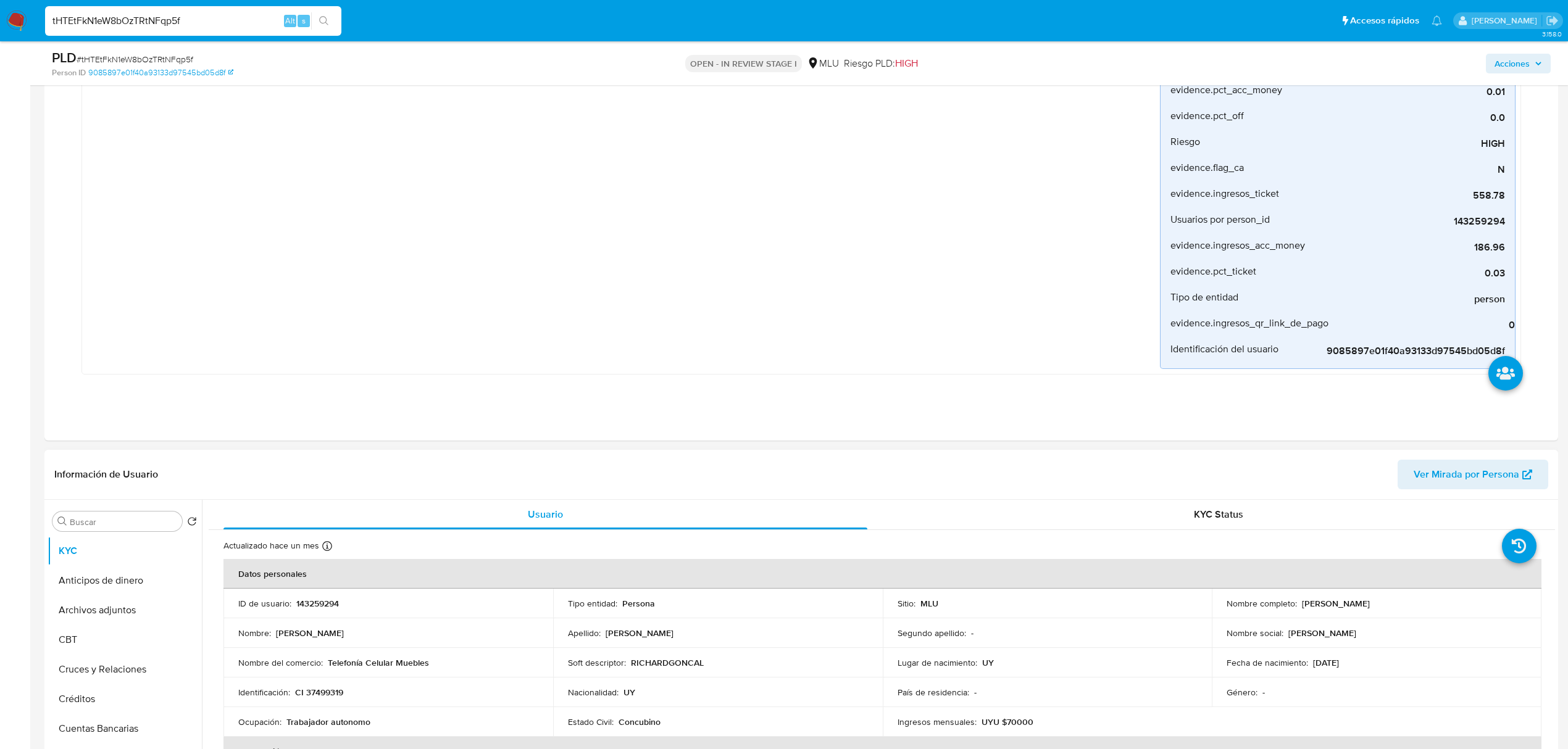
click at [1473, 468] on span "Ver Mirada por Persona" at bounding box center [1467, 475] width 106 height 30
drag, startPoint x: 1431, startPoint y: 604, endPoint x: 1302, endPoint y: 601, distance: 129.0
click at [1302, 601] on p "[PERSON_NAME] [PERSON_NAME]" at bounding box center [1336, 603] width 68 height 11
click at [321, 690] on p "CI 37499319" at bounding box center [319, 692] width 48 height 11
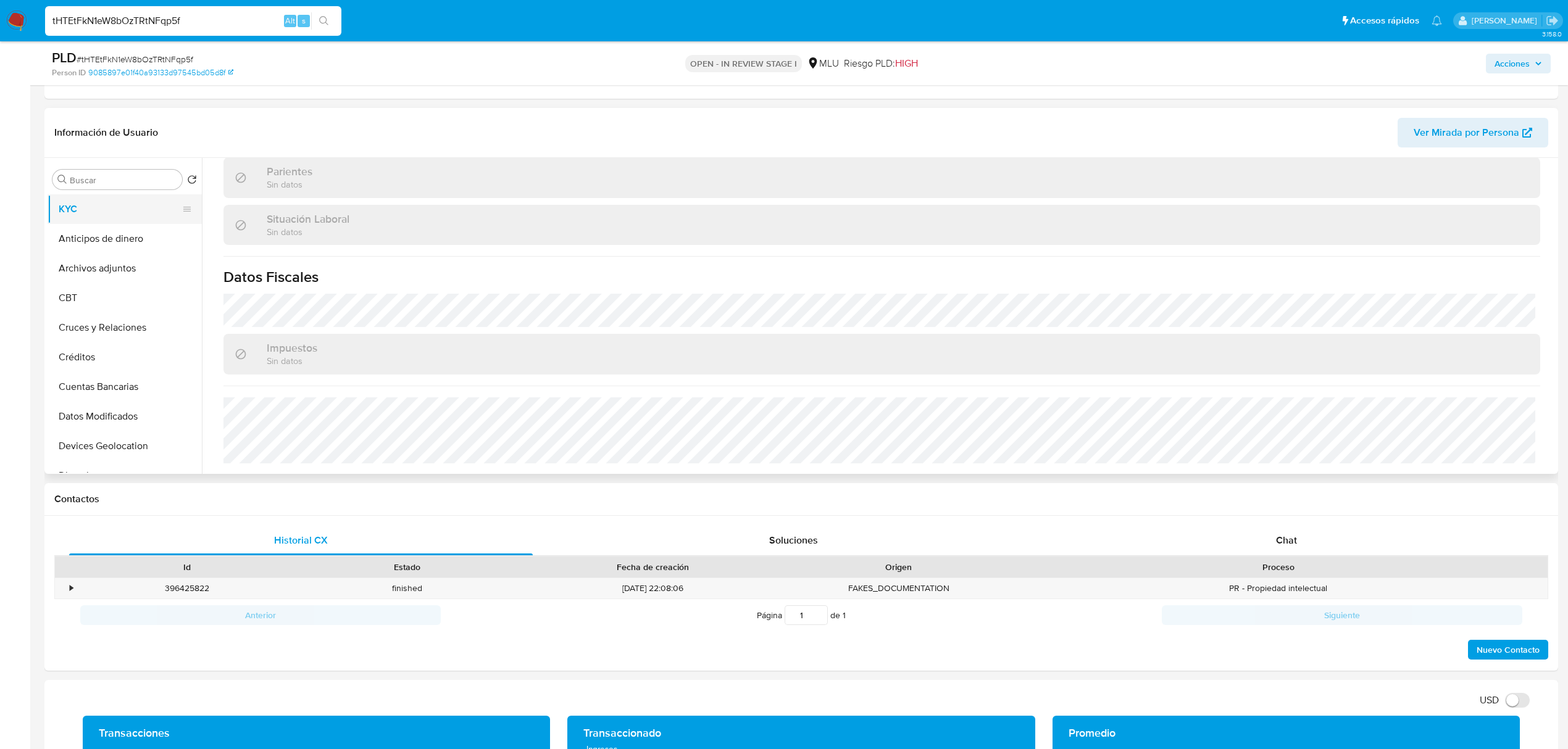
scroll to position [494, 0]
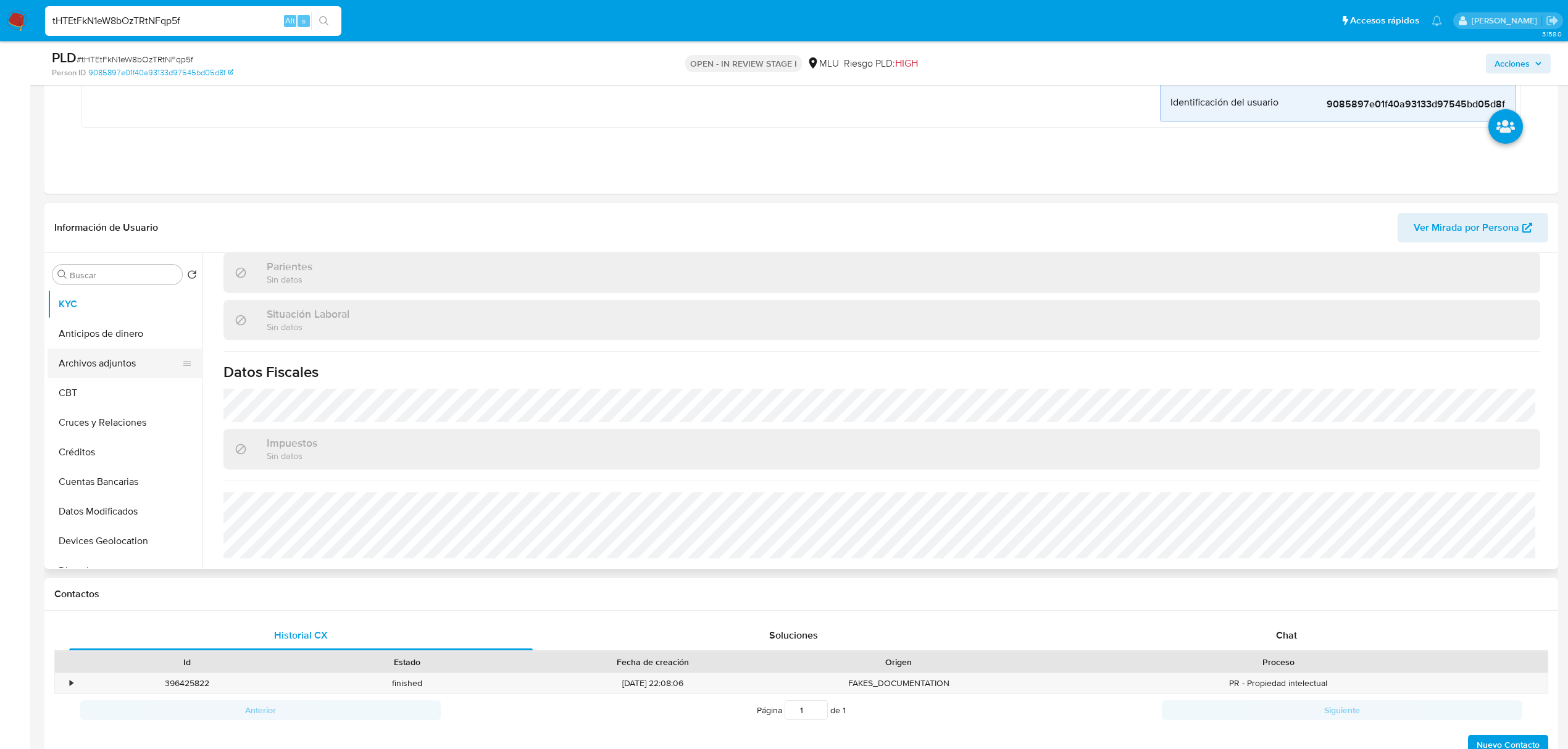
click at [94, 368] on button "Archivos adjuntos" at bounding box center [120, 364] width 145 height 30
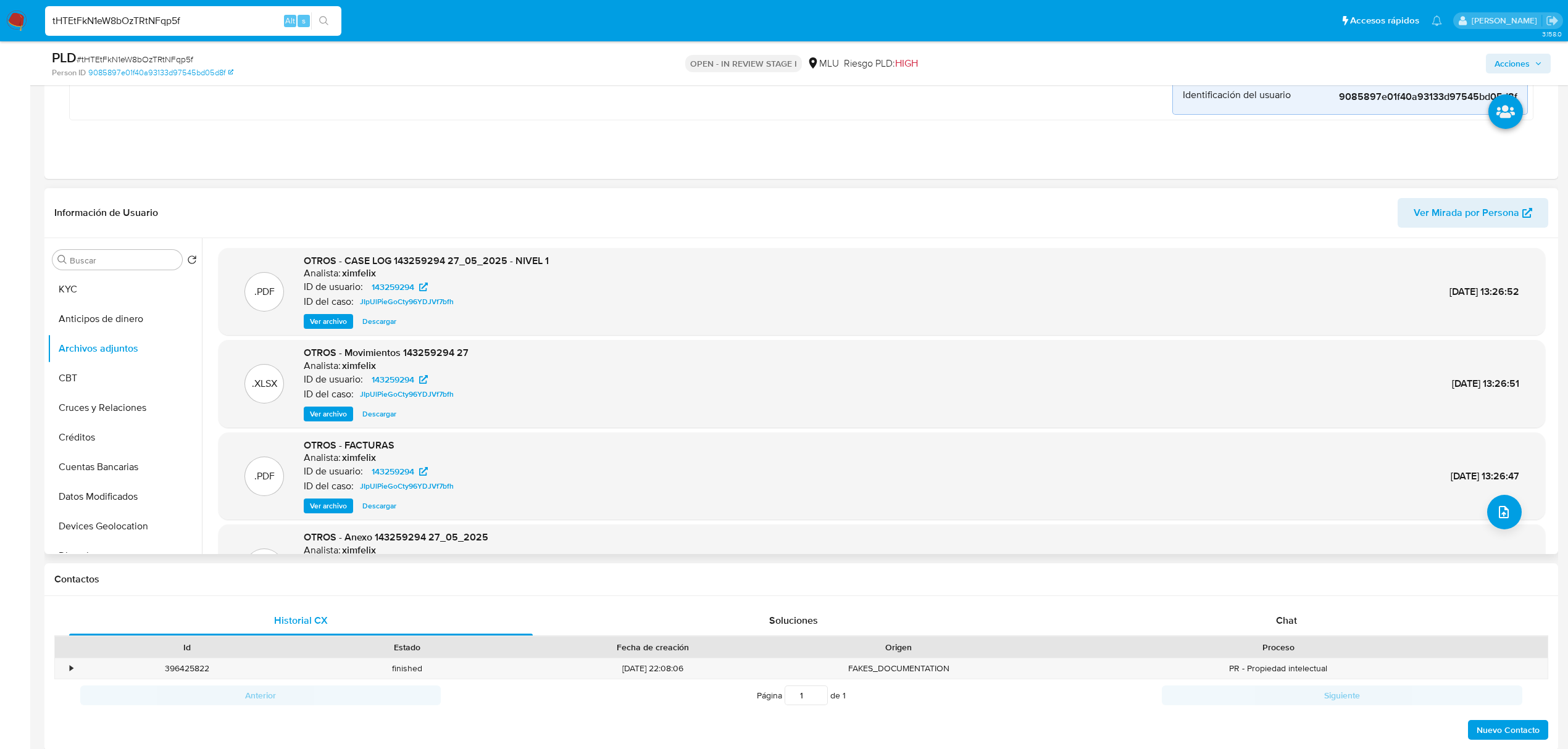
click at [321, 324] on span "Ver archivo" at bounding box center [328, 321] width 37 height 12
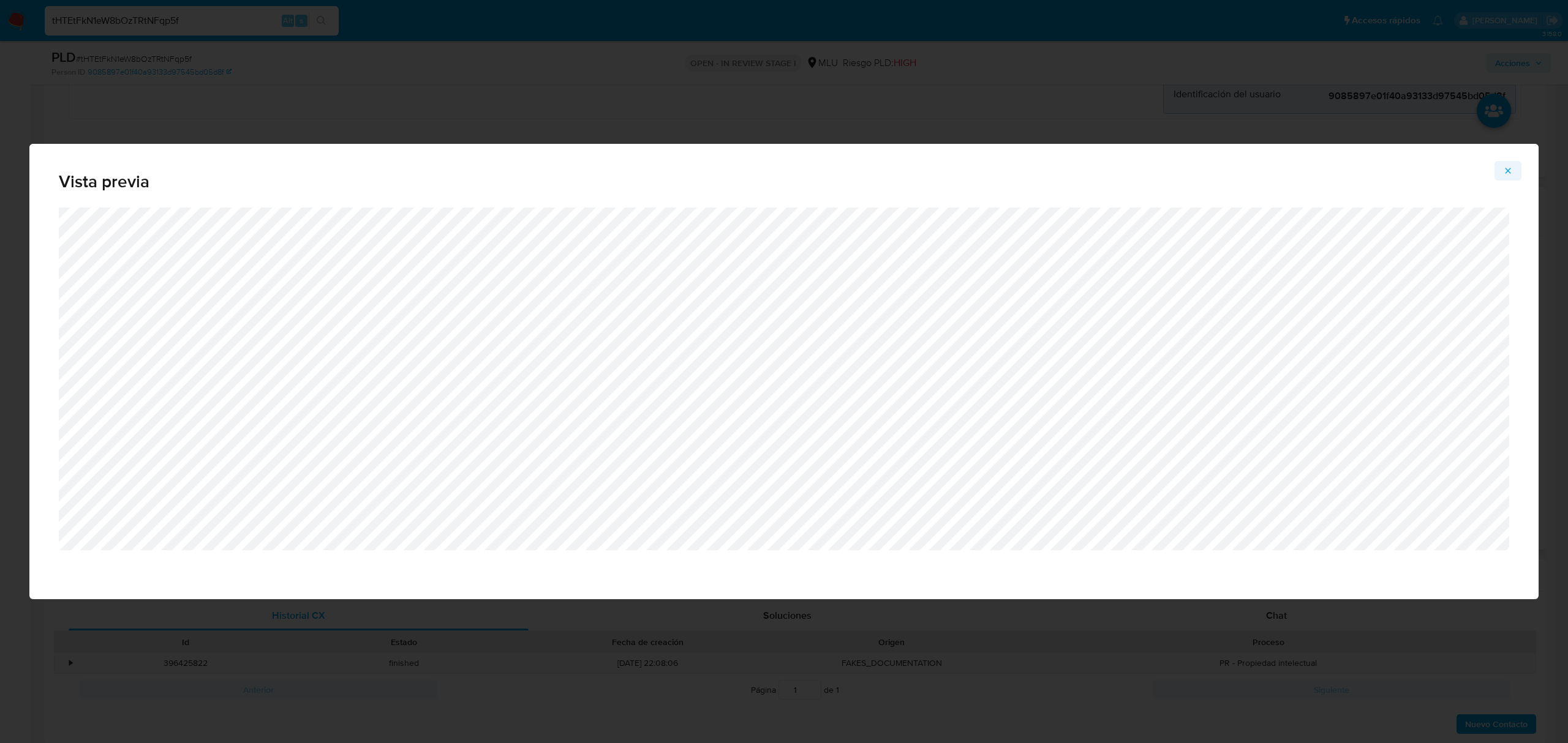
click at [1512, 182] on div "Vista previa" at bounding box center [784, 175] width 1509 height 63
click at [1507, 177] on span "Attachment preview" at bounding box center [1508, 171] width 10 height 17
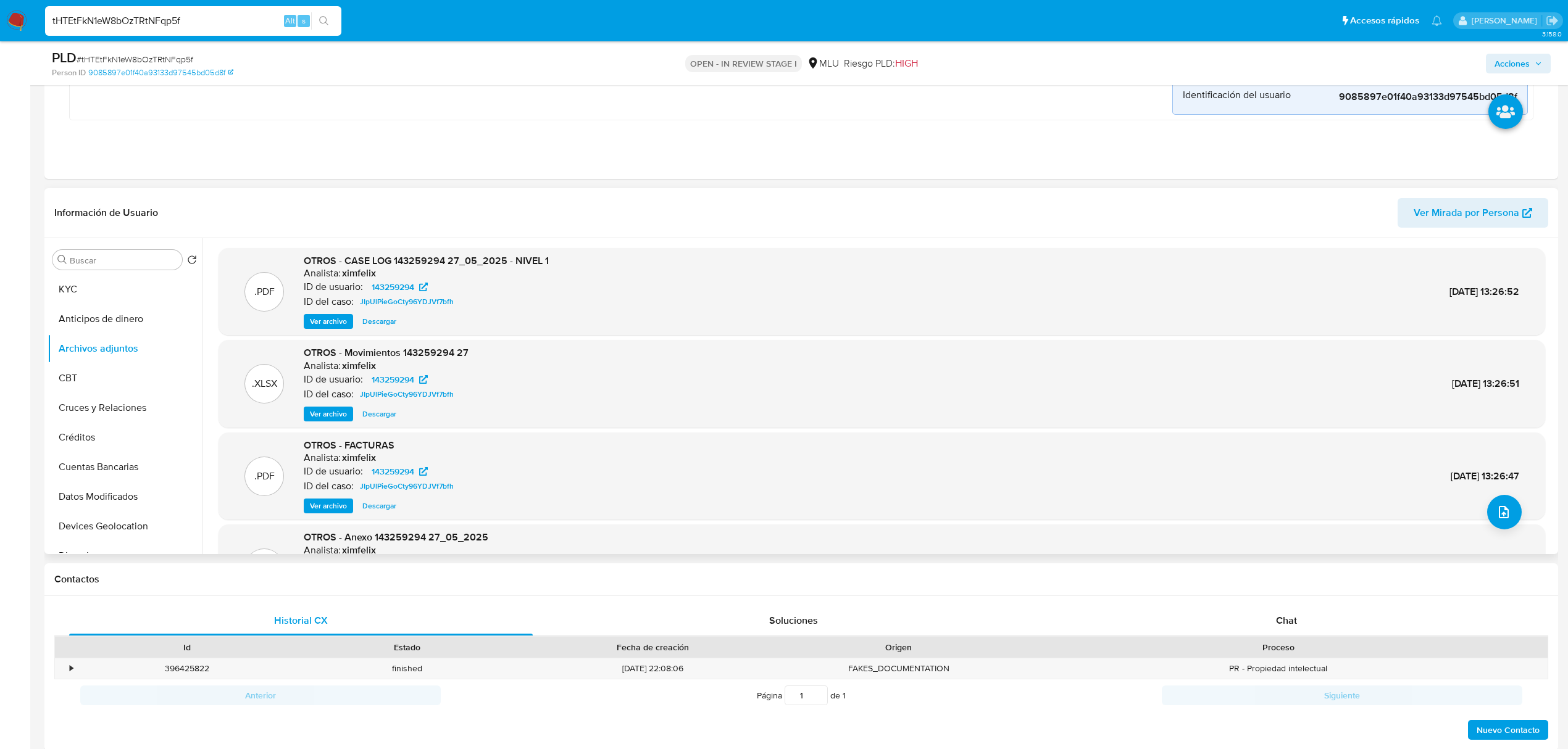
click at [141, 11] on div "tHTEtFkN1eW8bOzTRtNFqp5f Alt s" at bounding box center [193, 21] width 296 height 30
drag, startPoint x: 141, startPoint y: 11, endPoint x: 141, endPoint y: 20, distance: 9.0
click at [141, 14] on div "tHTEtFkN1eW8bOzTRtNFqp5f Alt s" at bounding box center [193, 21] width 296 height 30
click at [141, 20] on input "tHTEtFkN1eW8bOzTRtNFqp5f" at bounding box center [193, 21] width 296 height 16
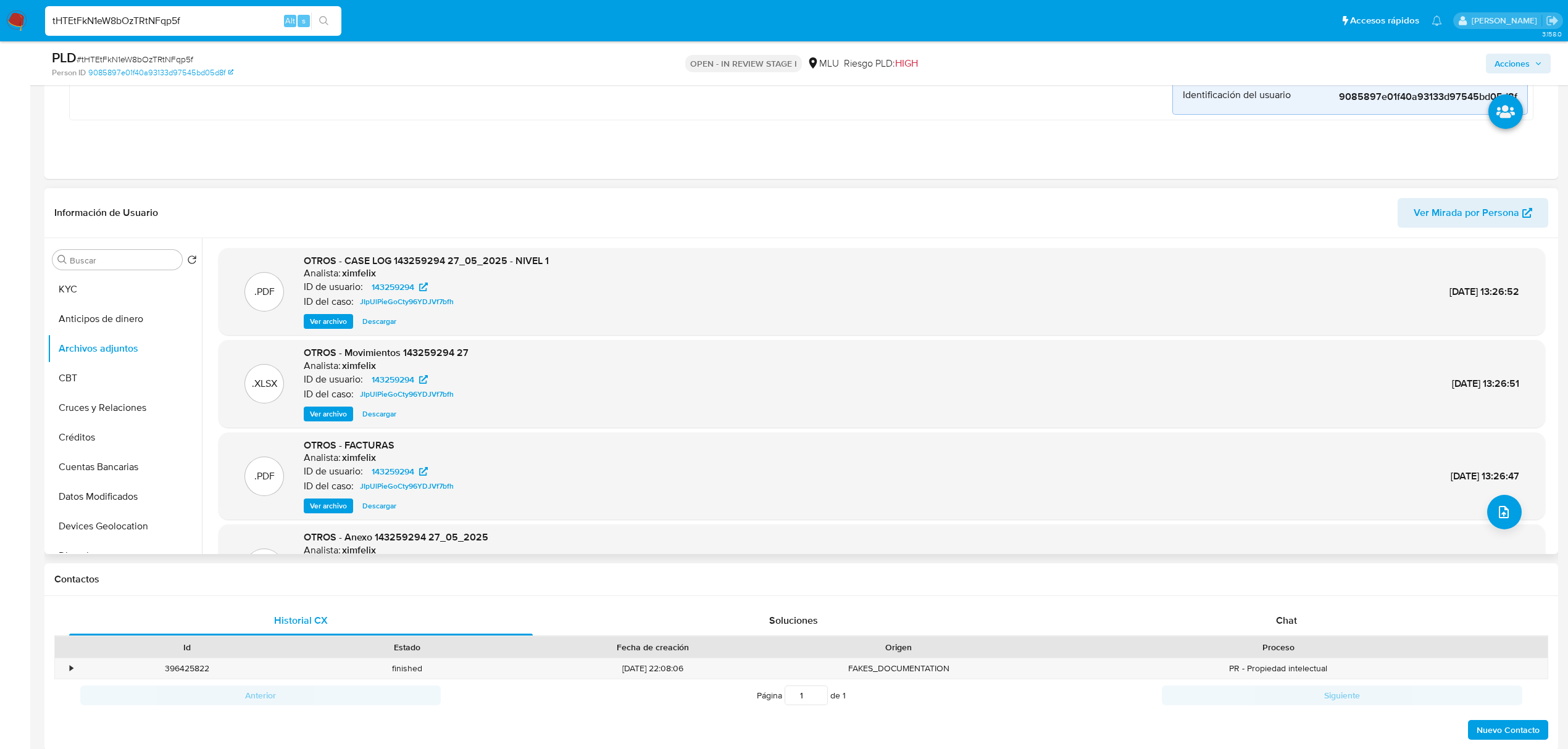
paste input "8eBhxJW19WDcncRAd2Q7T2UJ"
type input "8eBhxJW19WDcncRAd2Q7T2UJ"
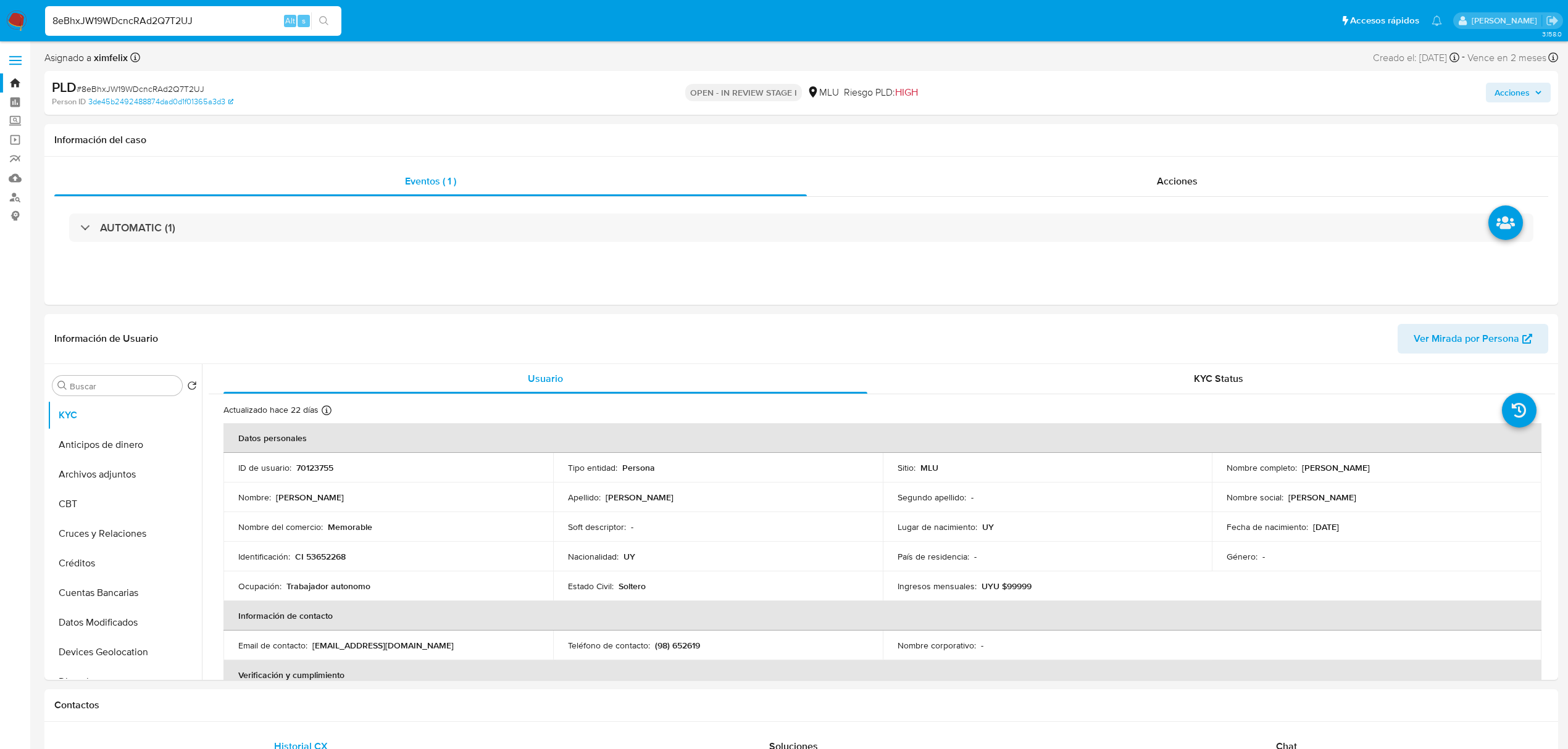
select select "10"
click at [157, 23] on input "8eBhxJW19WDcncRAd2Q7T2UJ" at bounding box center [193, 21] width 296 height 16
click at [315, 472] on p "70123755" at bounding box center [314, 468] width 37 height 11
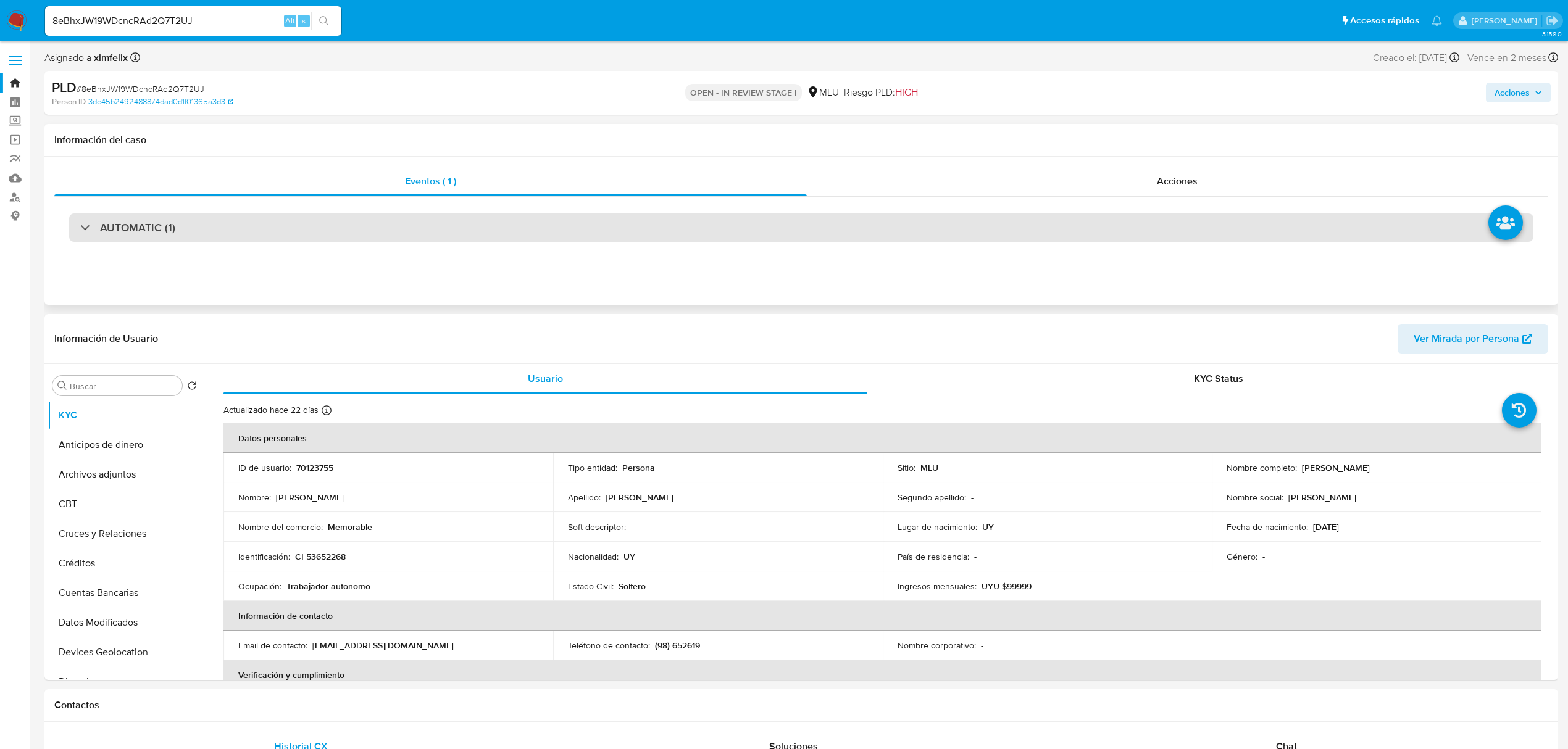
drag, startPoint x: 263, startPoint y: 220, endPoint x: 248, endPoint y: 239, distance: 24.2
click at [263, 220] on div "AUTOMATIC (1)" at bounding box center [801, 228] width 1464 height 28
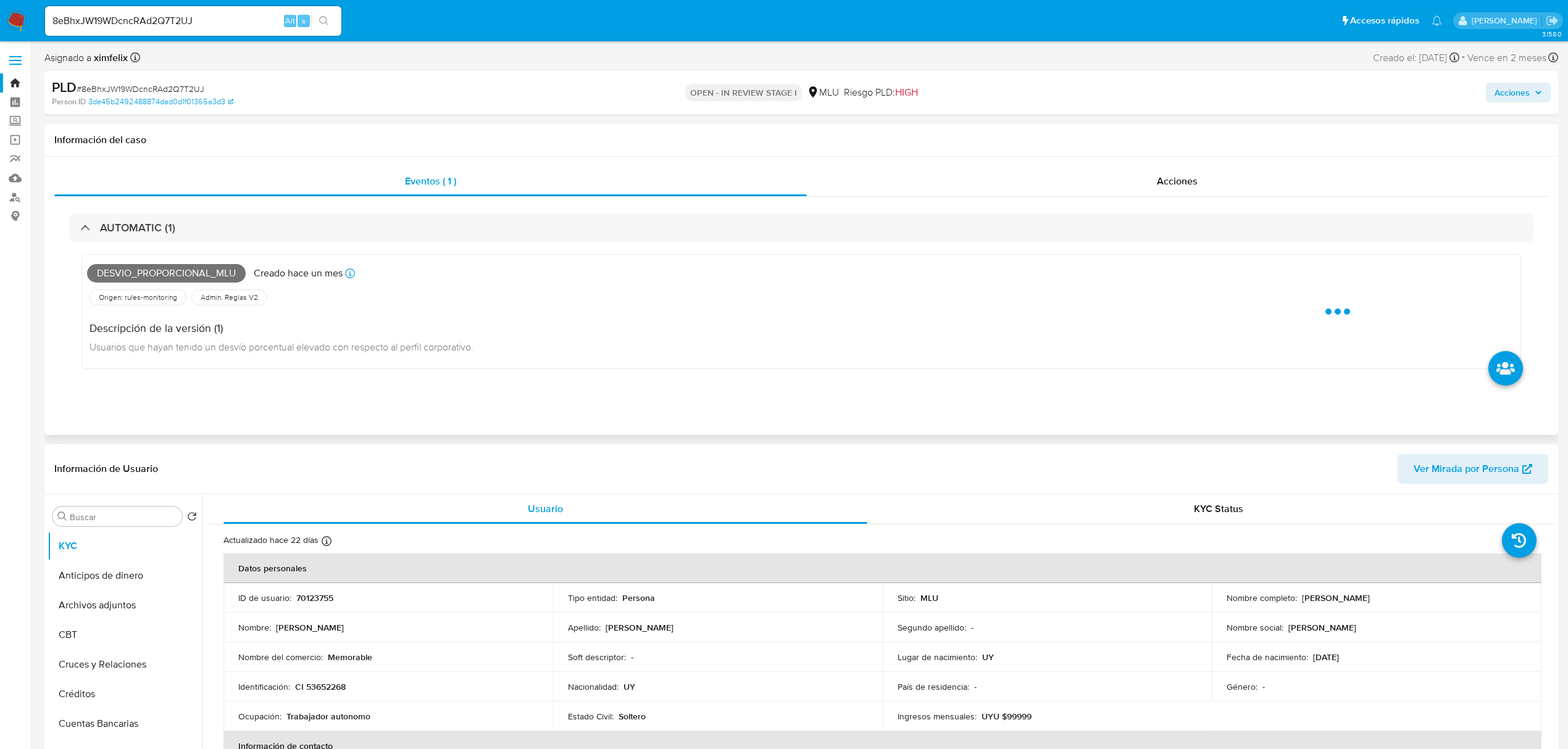
click at [186, 275] on span "Desvio_proporcional_mlu" at bounding box center [166, 273] width 159 height 19
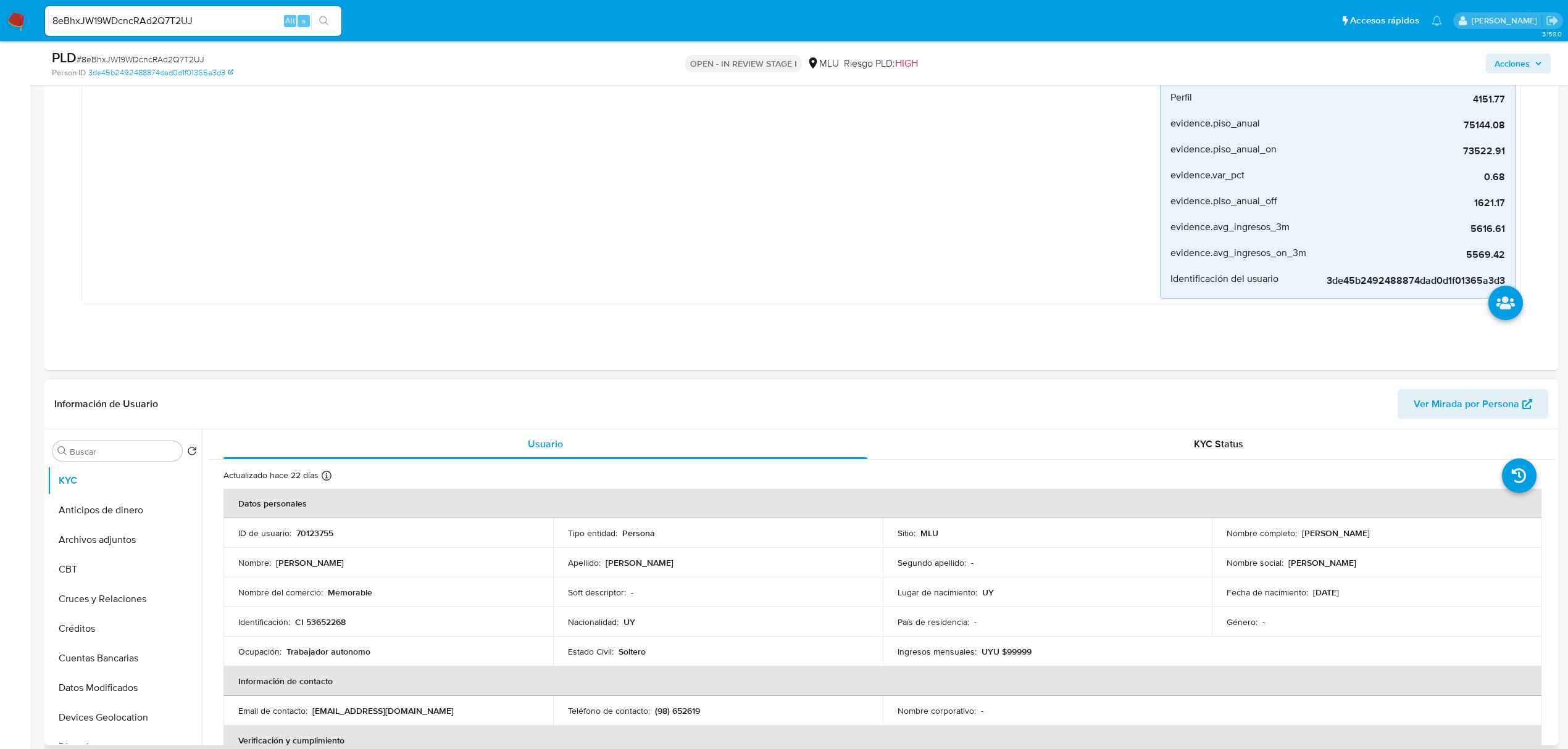
scroll to position [411, 0]
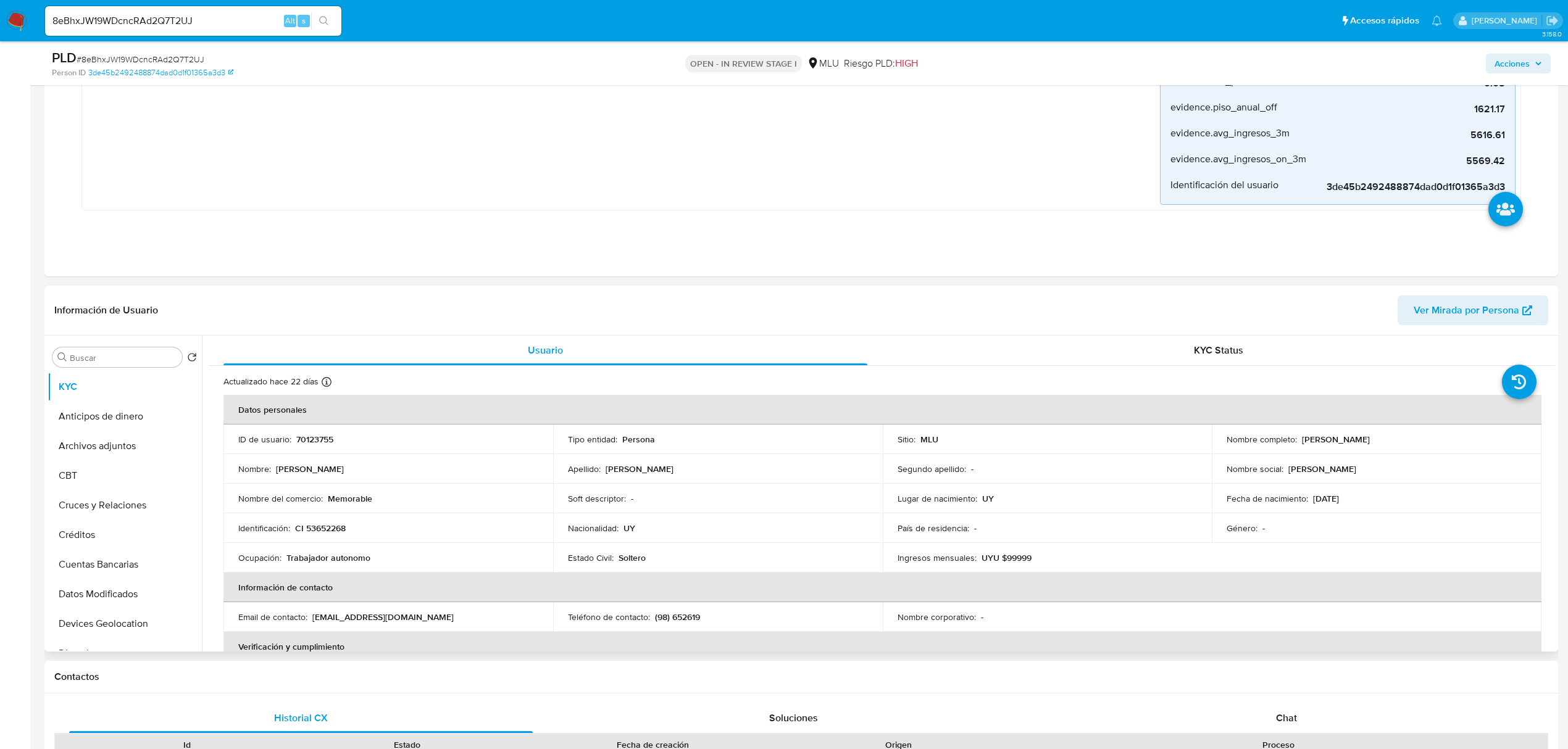
drag, startPoint x: 1432, startPoint y: 439, endPoint x: 1284, endPoint y: 444, distance: 148.1
click at [1295, 441] on div "Nombre completo : Kevin Fabricio Gonzalez Escobar" at bounding box center [1376, 439] width 300 height 11
click at [332, 524] on p "CI 53652268" at bounding box center [320, 528] width 50 height 11
click at [334, 526] on p "CI 53652268" at bounding box center [320, 528] width 50 height 11
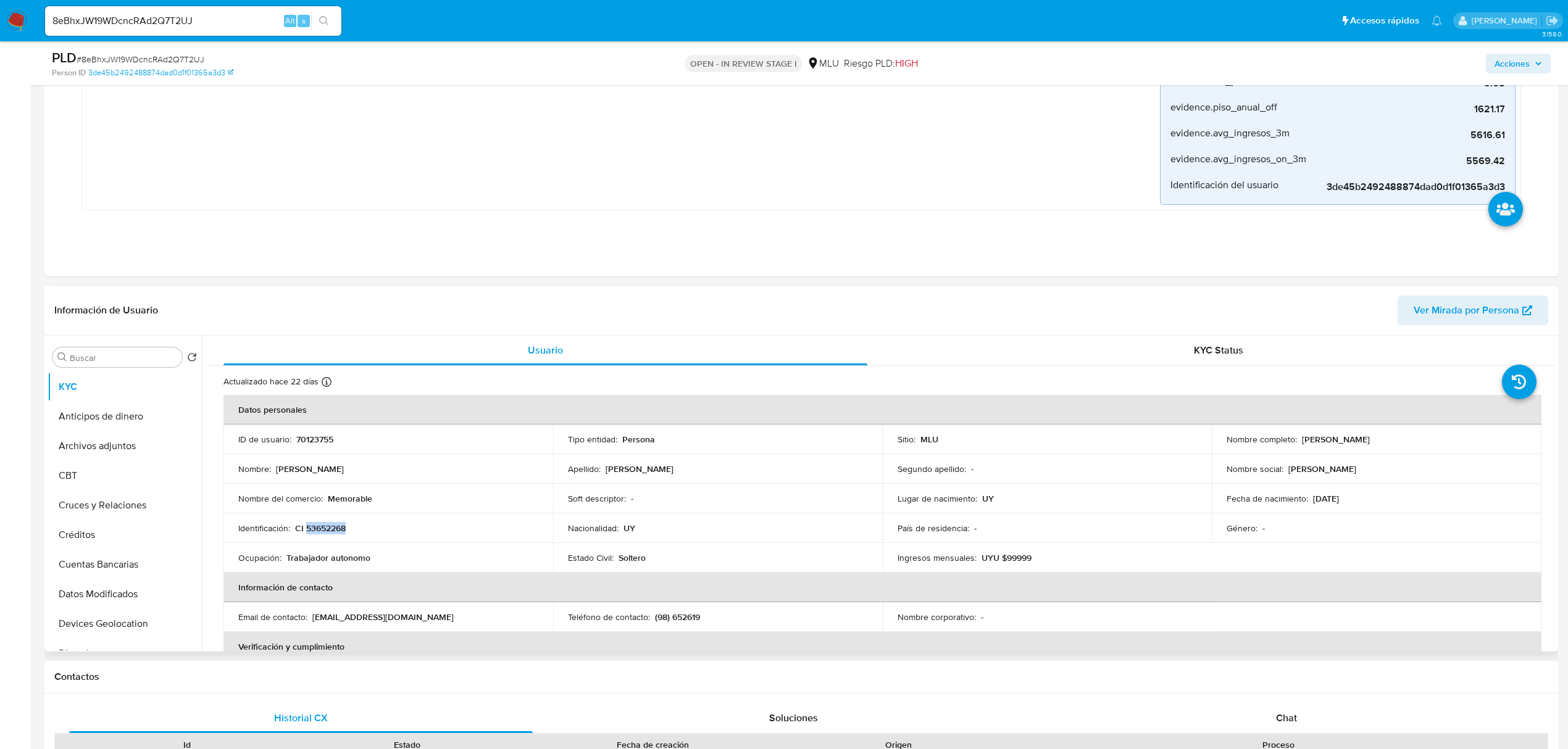
click at [334, 526] on p "CI 53652268" at bounding box center [320, 528] width 50 height 11
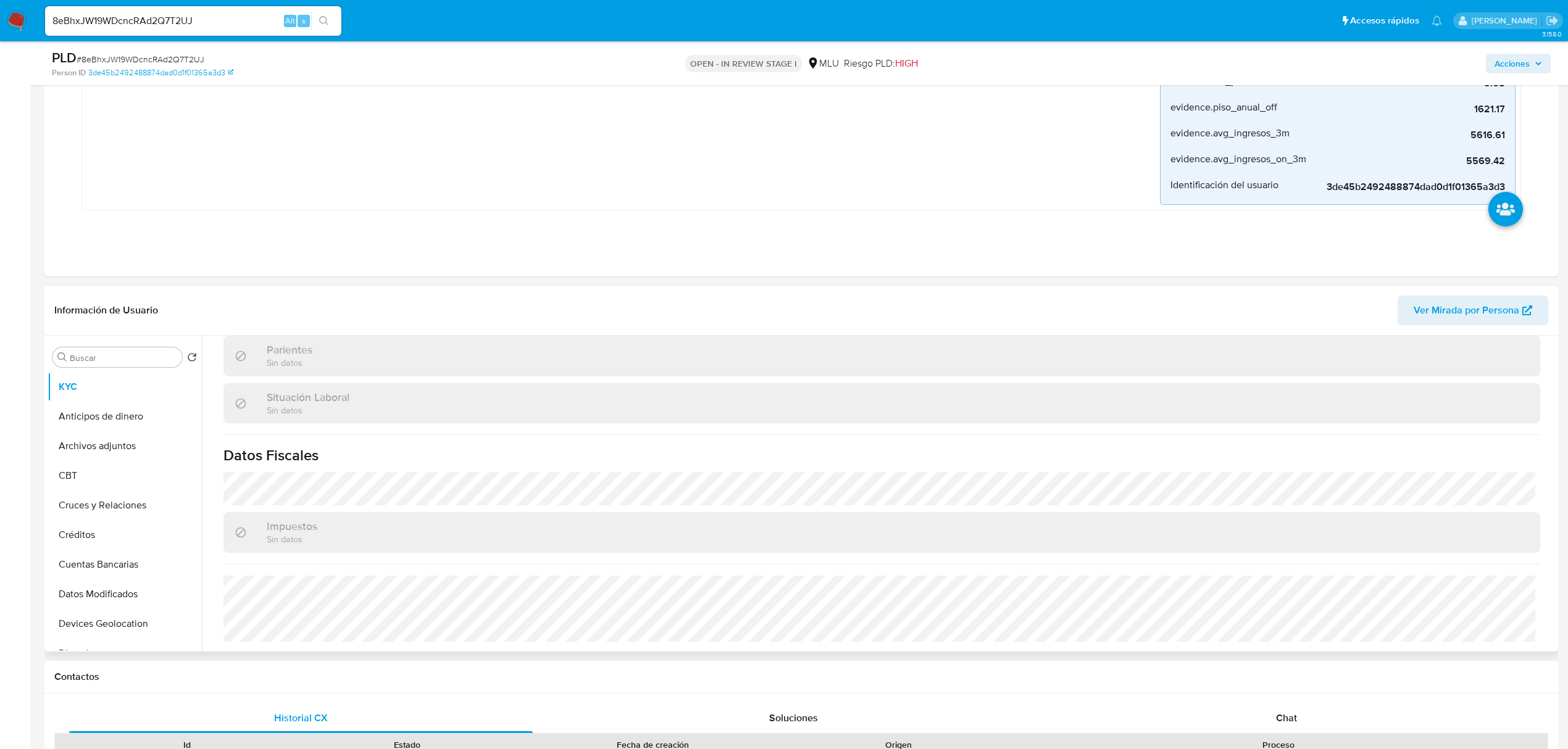
scroll to position [596, 0]
click at [115, 443] on button "Archivos adjuntos" at bounding box center [120, 446] width 145 height 30
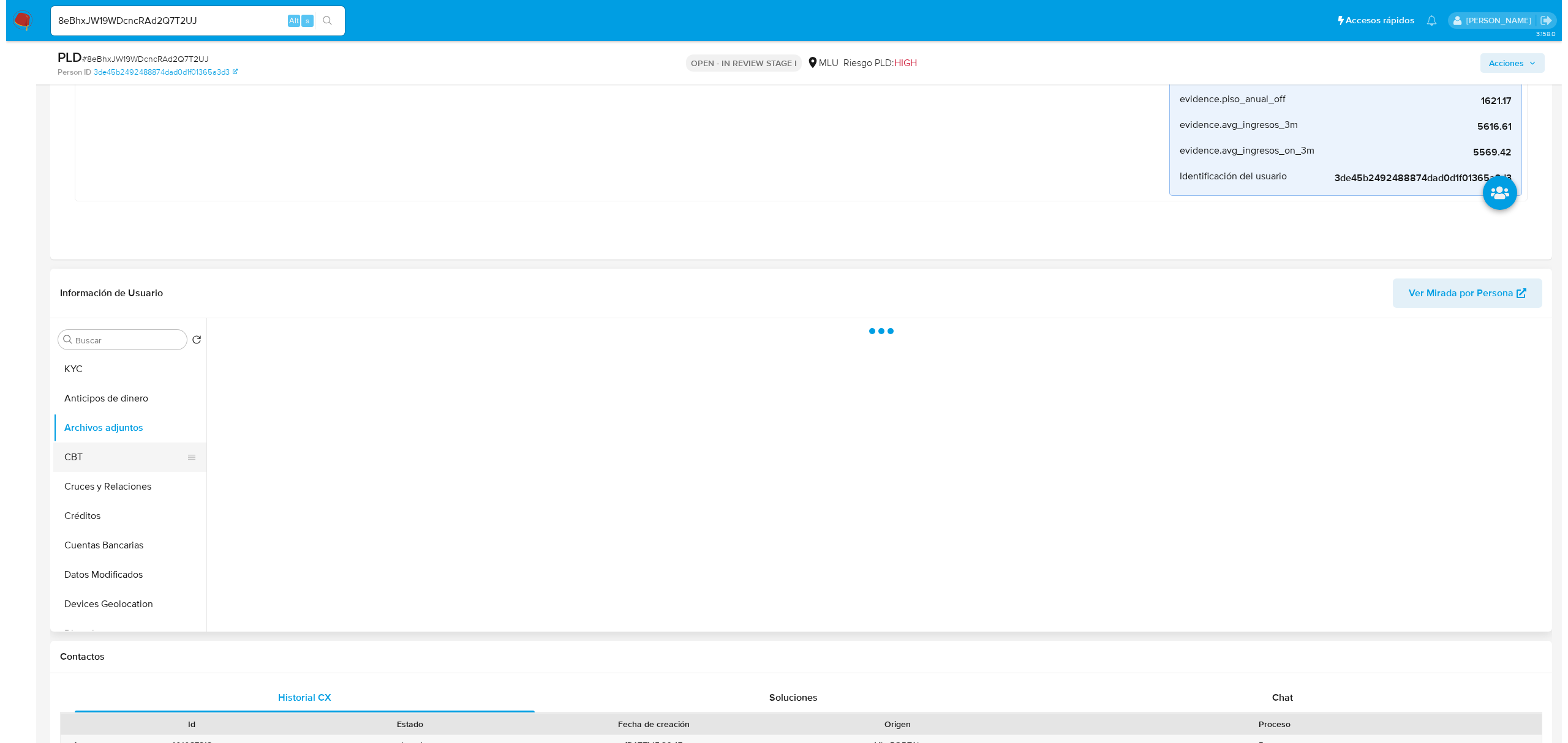
scroll to position [0, 0]
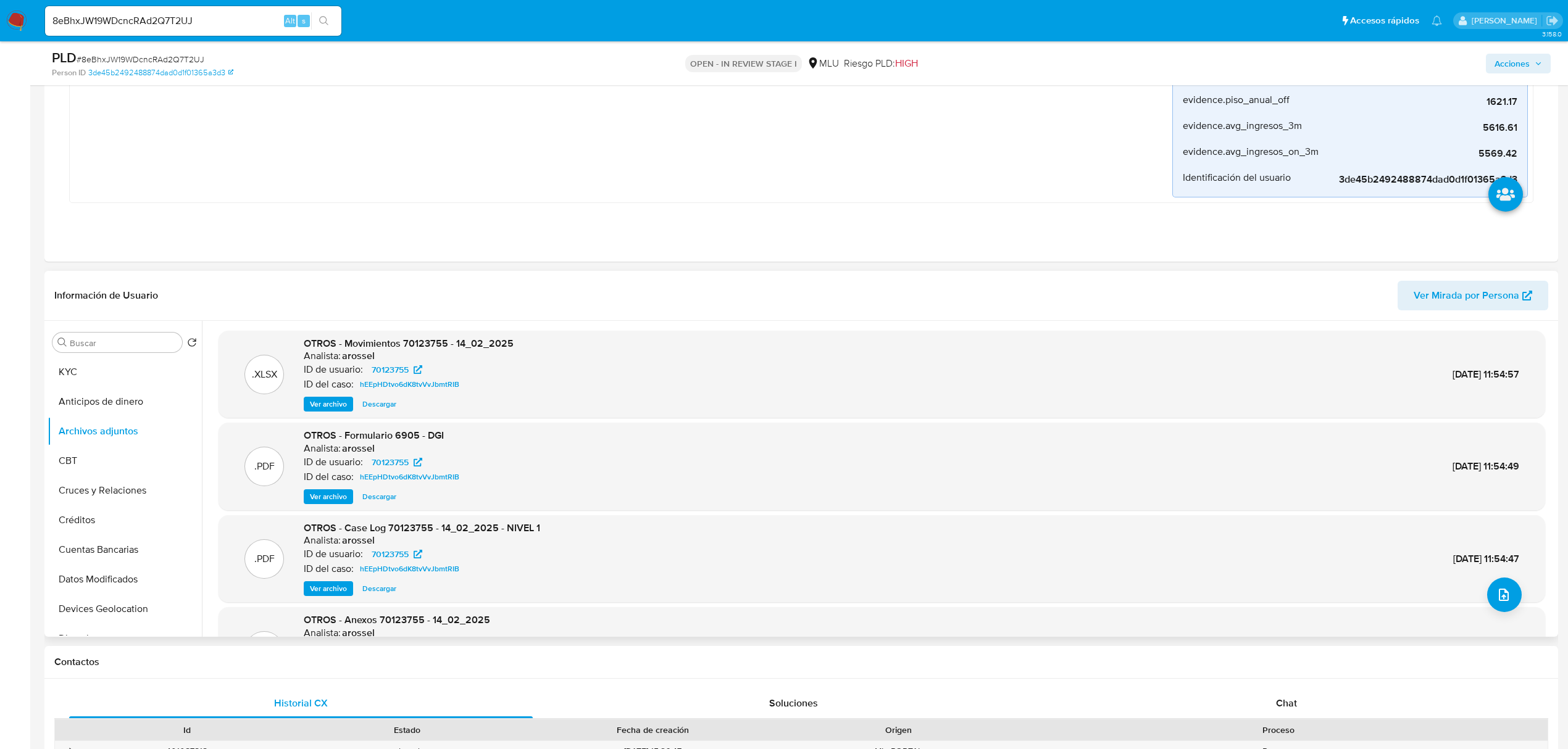
click at [329, 598] on div ".PDF OTROS - Case Log 70123755 - 14_02_2025 - NIVEL 1 Analista: arossel ID de u…" at bounding box center [882, 559] width 1327 height 88
click at [329, 592] on span "Ver archivo" at bounding box center [328, 588] width 37 height 12
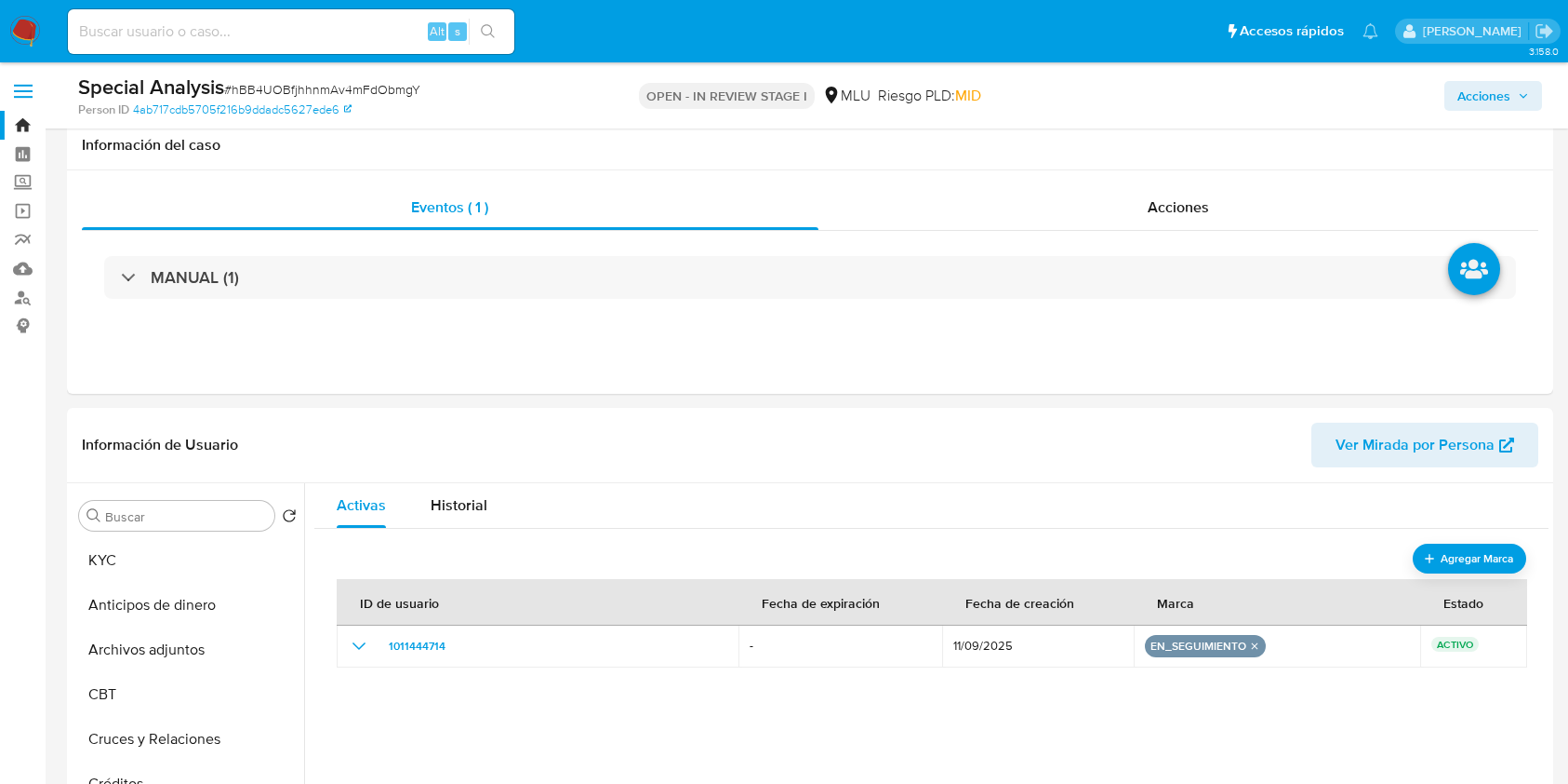
select select "10"
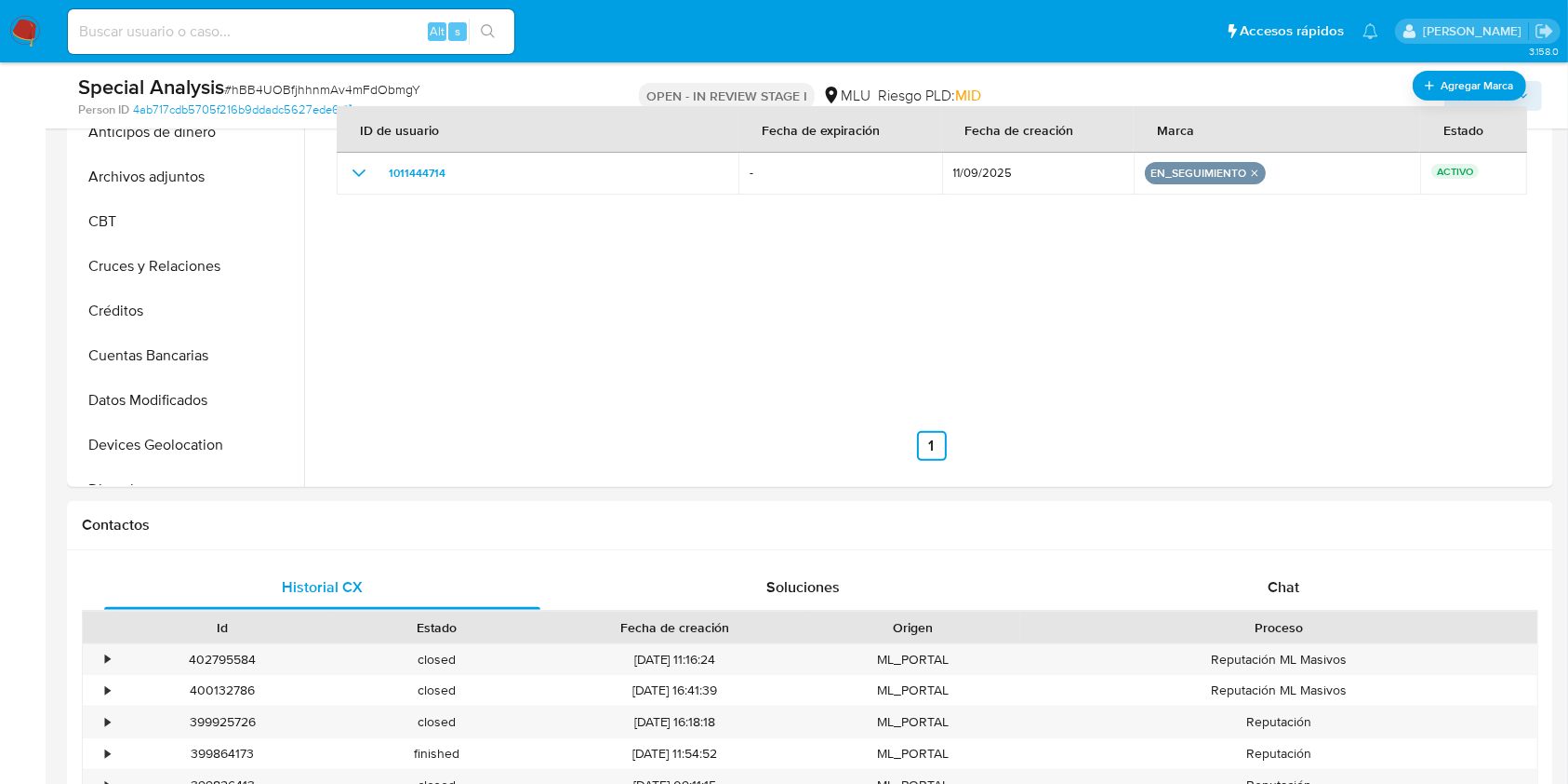
scroll to position [744, 0]
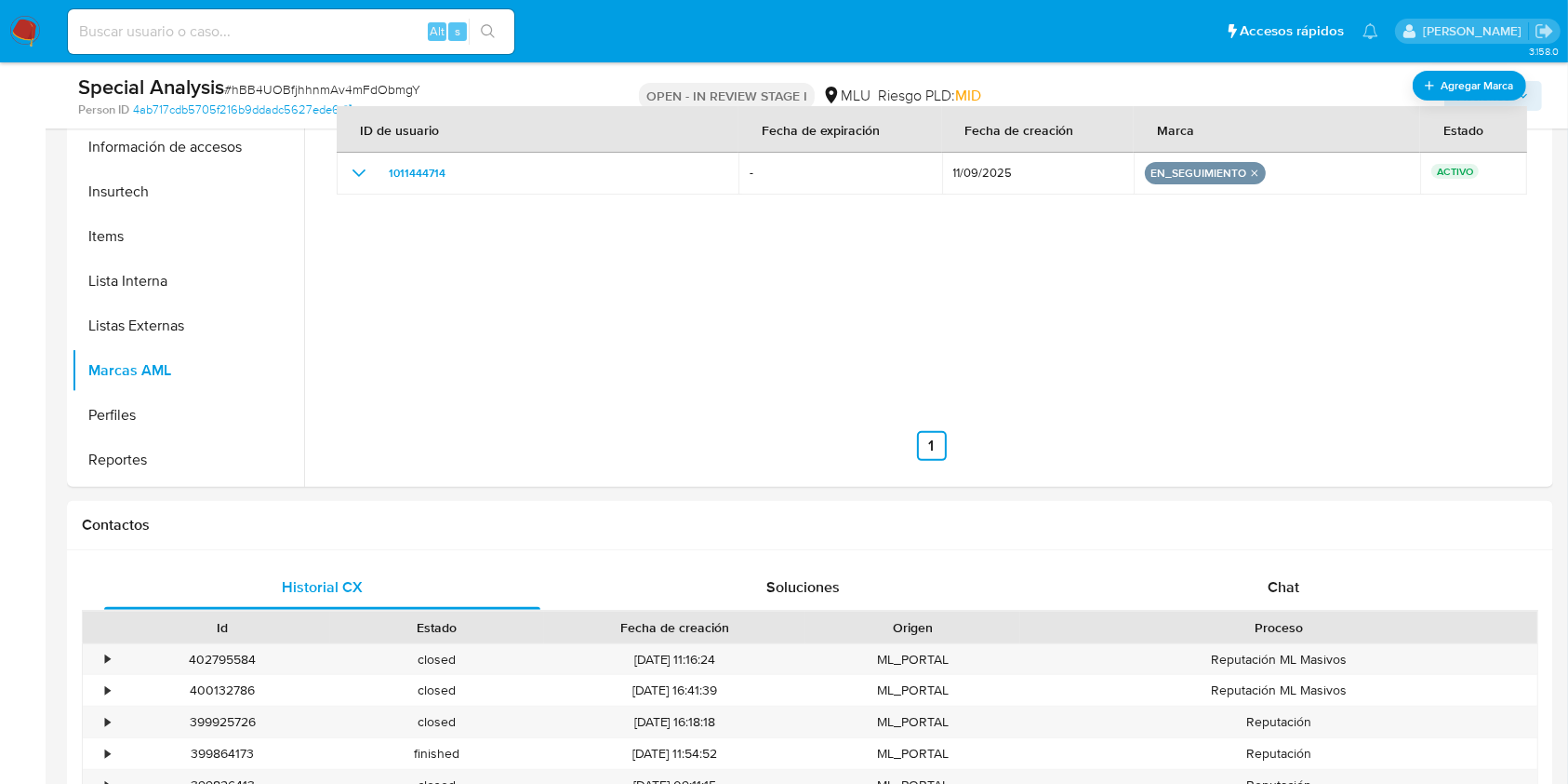
click at [32, 31] on img at bounding box center [25, 31] width 32 height 32
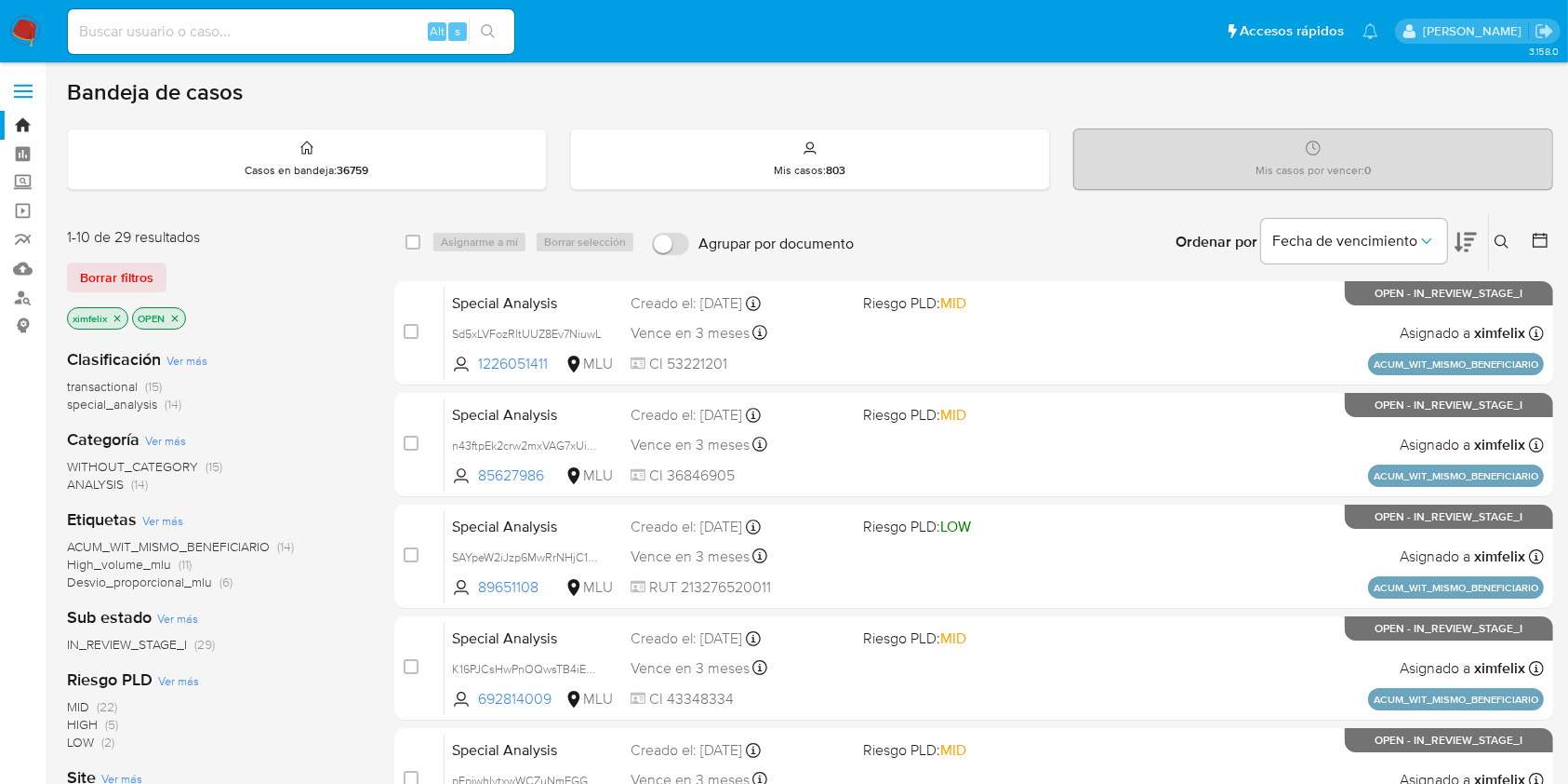
click at [112, 318] on icon "close-filter" at bounding box center [117, 317] width 11 height 11
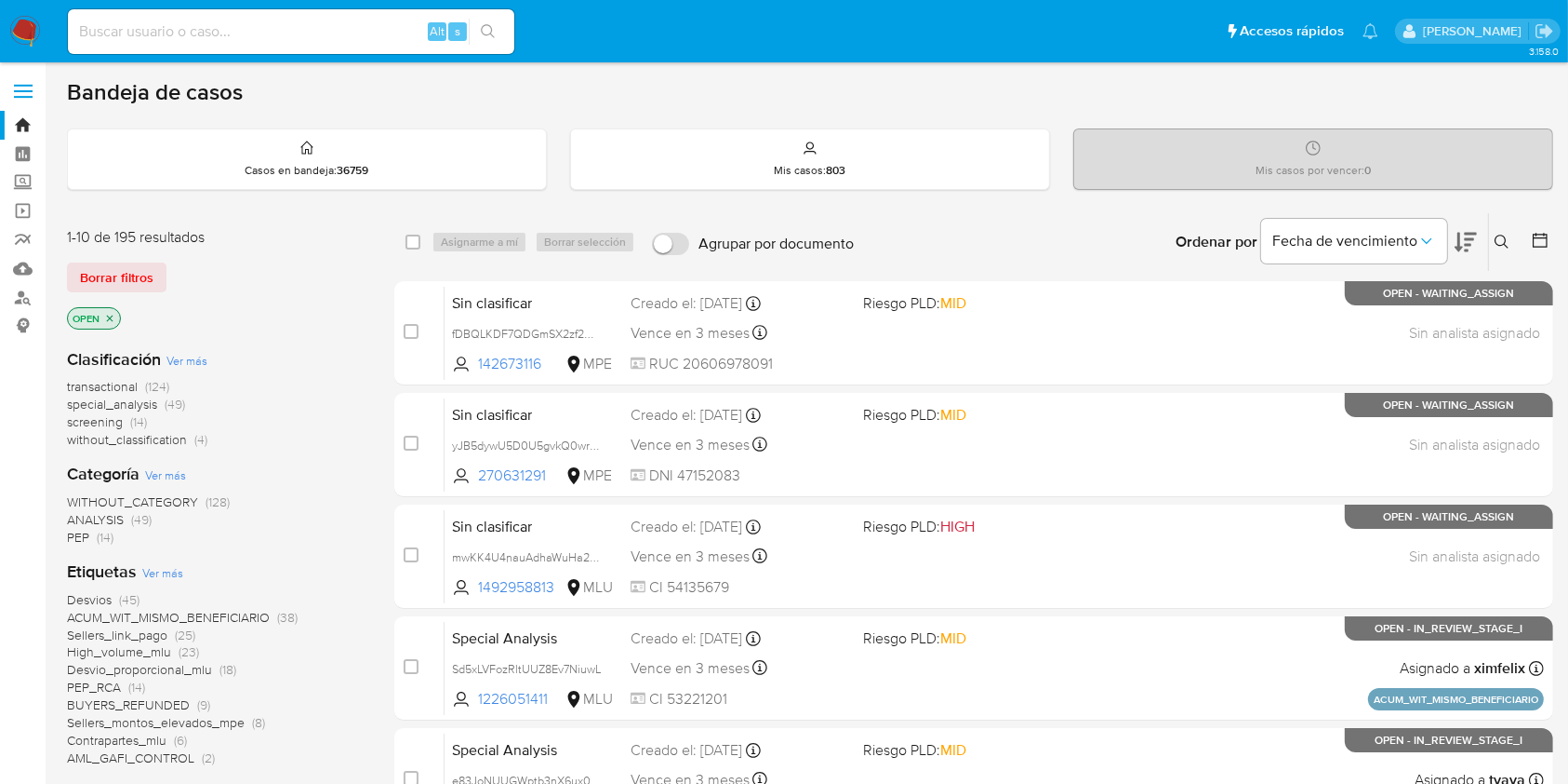
click at [112, 318] on icon "close-filter" at bounding box center [110, 317] width 7 height 7
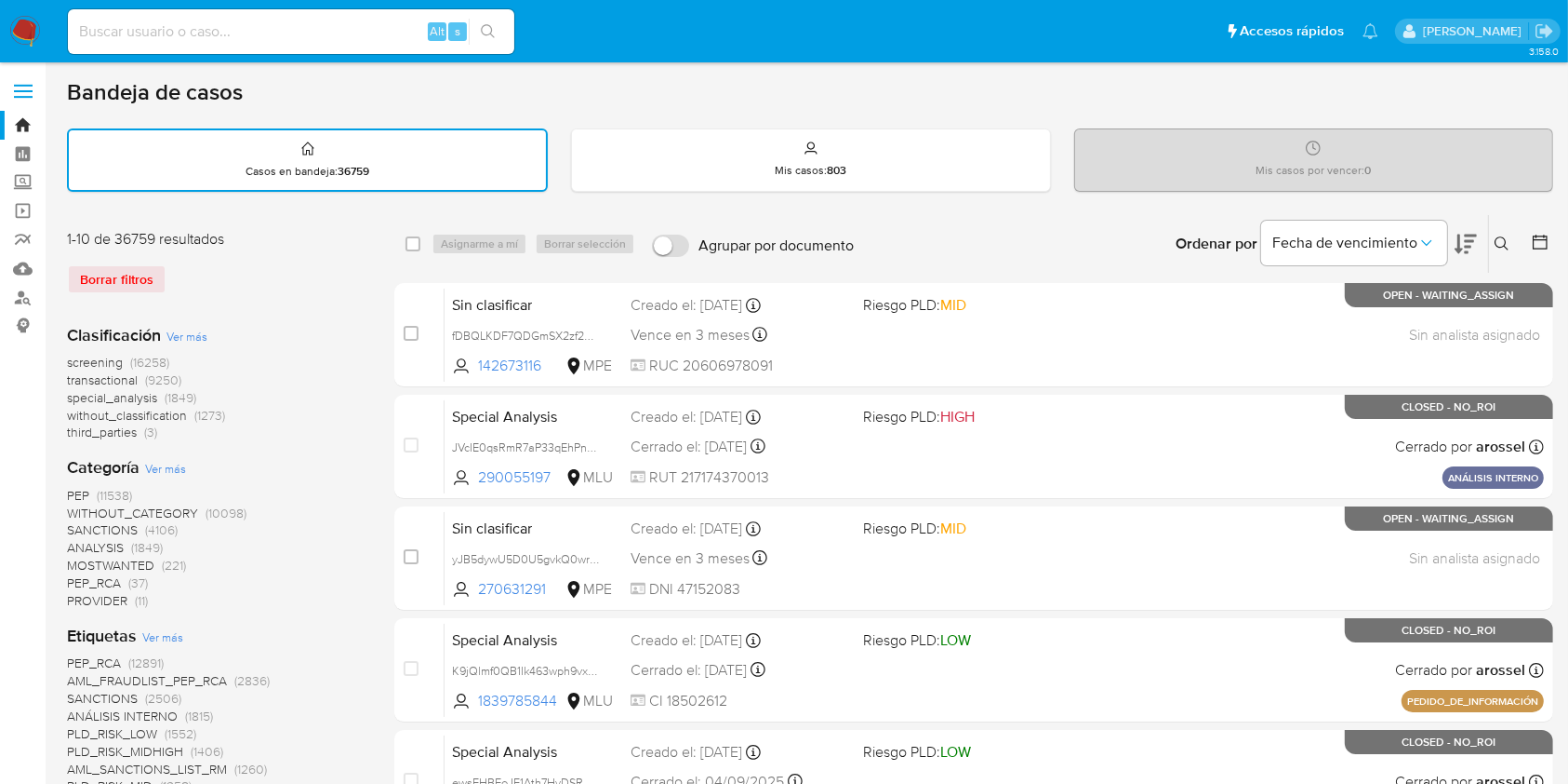
click at [1538, 244] on icon at bounding box center [1540, 241] width 18 height 18
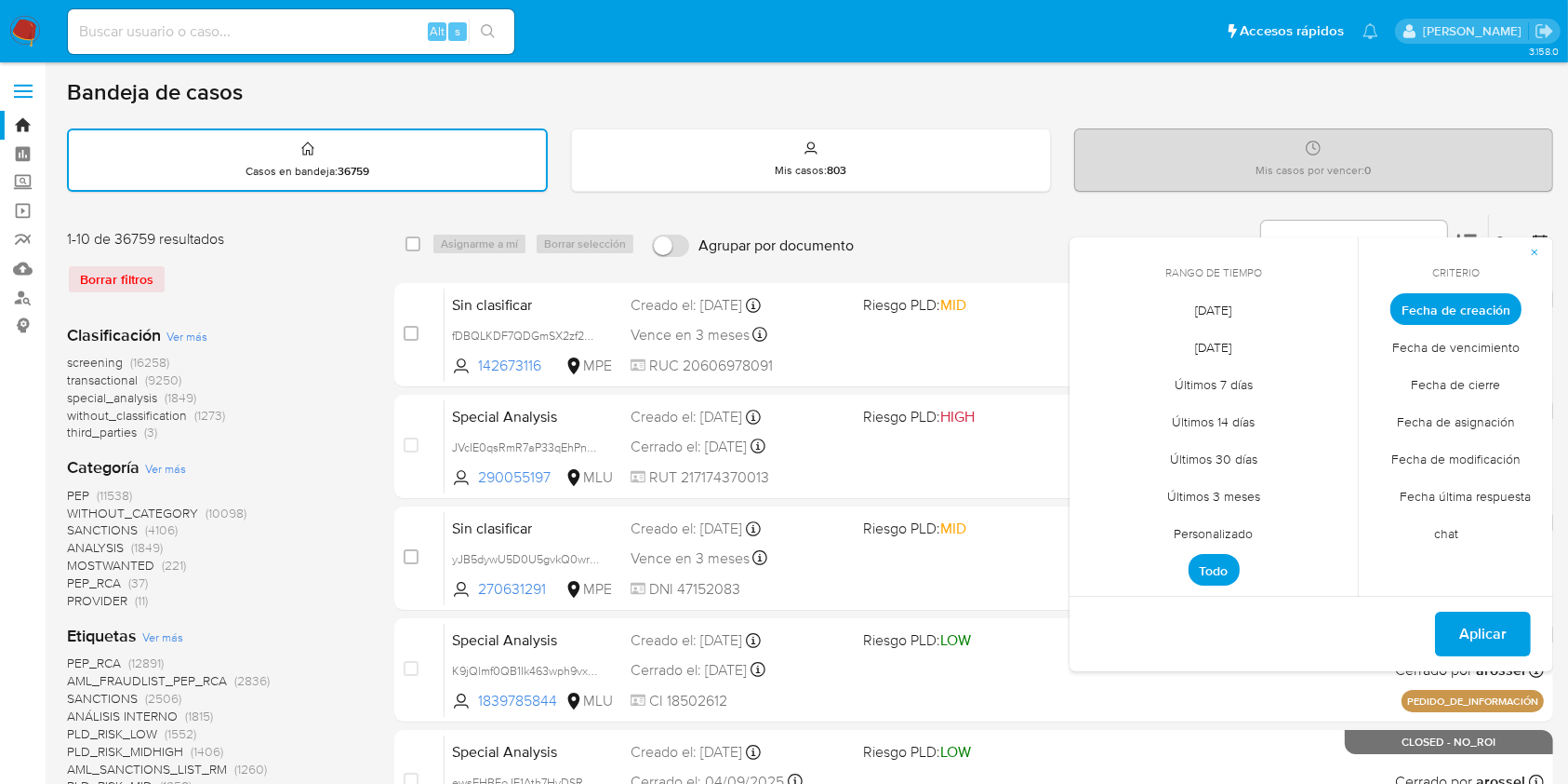
click at [1224, 541] on span "Personalizado" at bounding box center [1213, 533] width 118 height 38
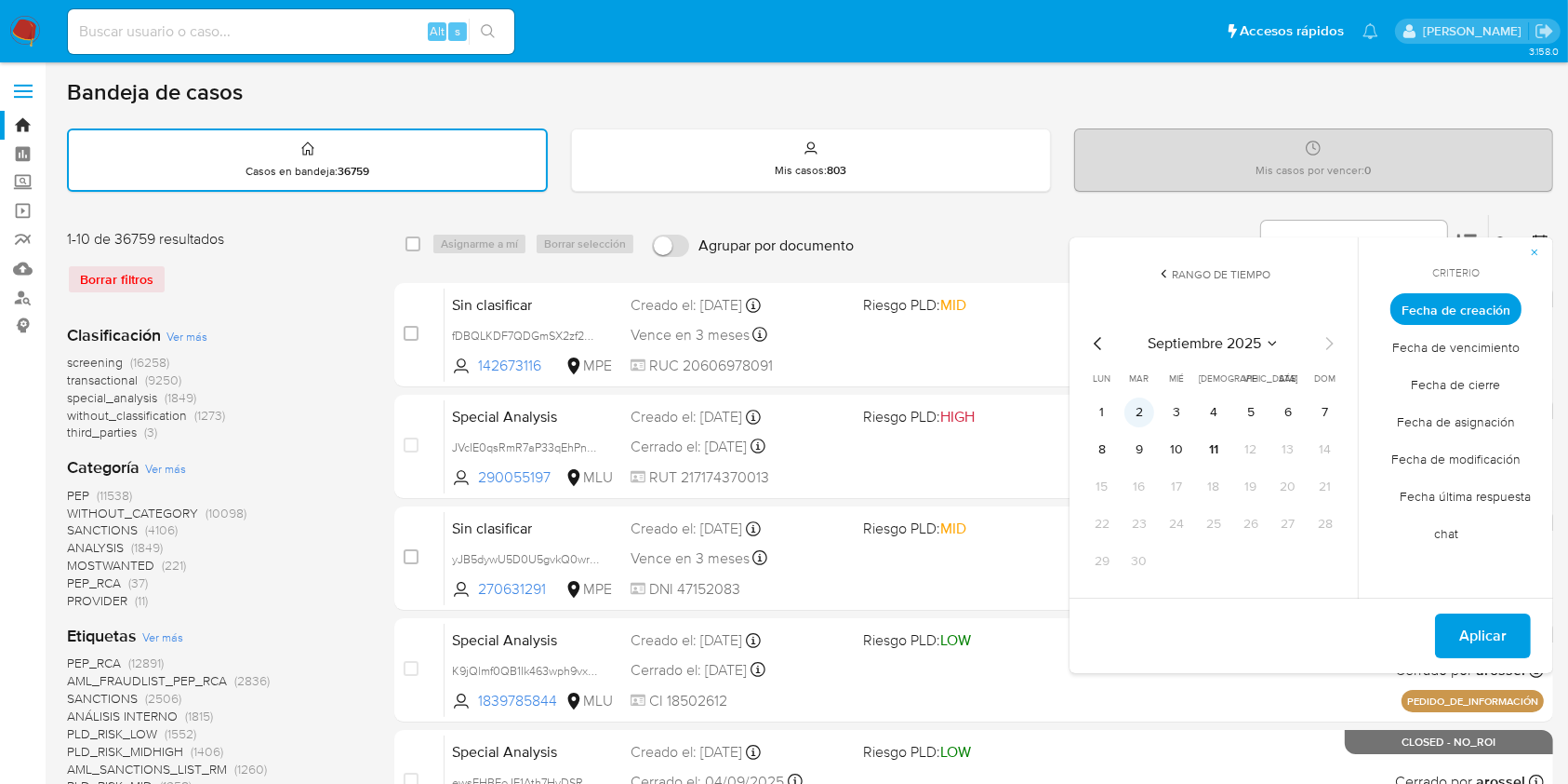
drag, startPoint x: 1107, startPoint y: 415, endPoint x: 1138, endPoint y: 424, distance: 32.3
click at [1110, 415] on button "1" at bounding box center [1101, 411] width 30 height 30
drag, startPoint x: 1216, startPoint y: 451, endPoint x: 1234, endPoint y: 460, distance: 20.1
click at [1221, 454] on button "11" at bounding box center [1213, 449] width 30 height 30
click at [1455, 379] on span "Fecha de cierre" at bounding box center [1456, 384] width 128 height 38
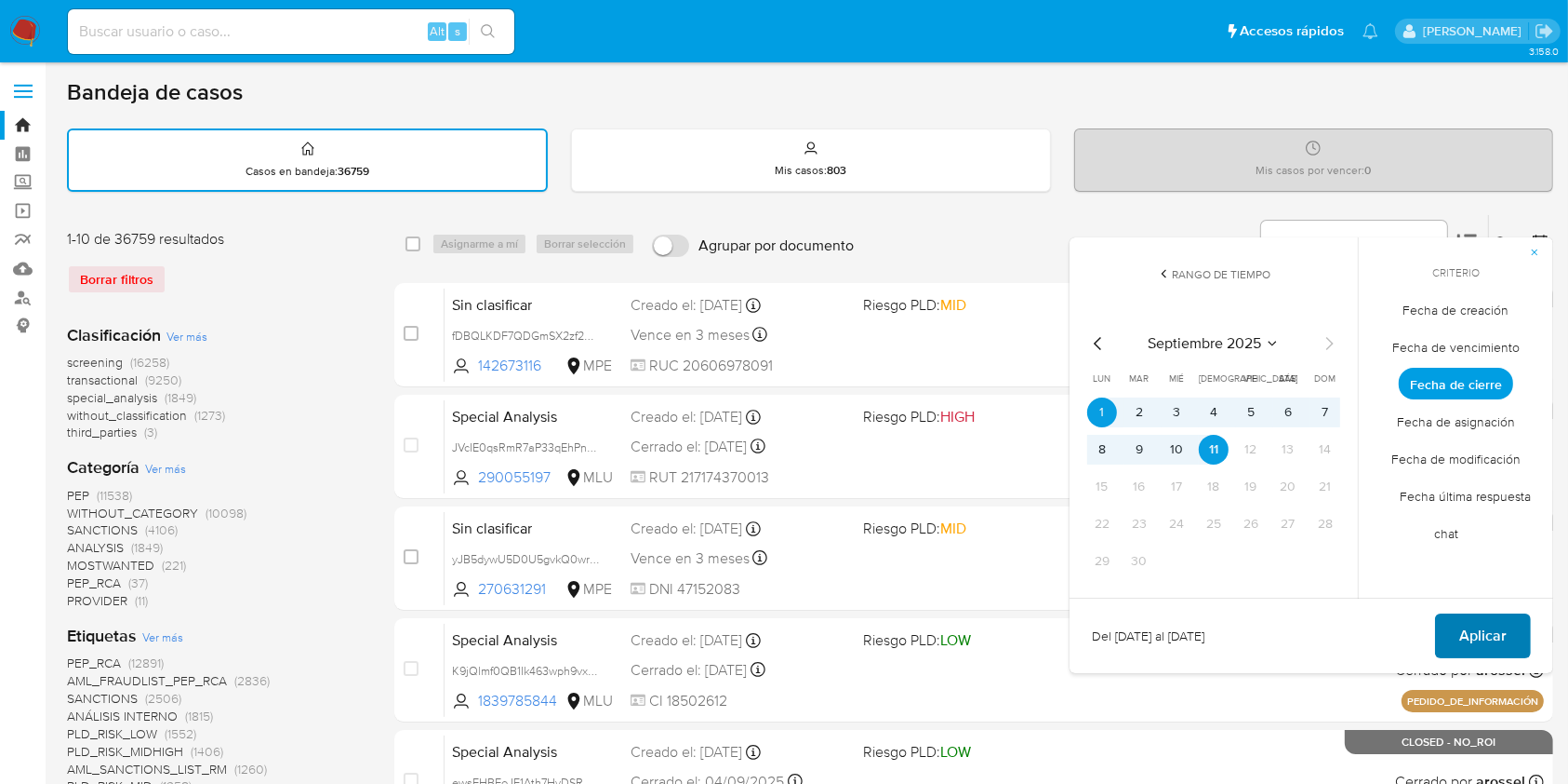
click at [1503, 619] on span "Aplicar" at bounding box center [1482, 635] width 48 height 41
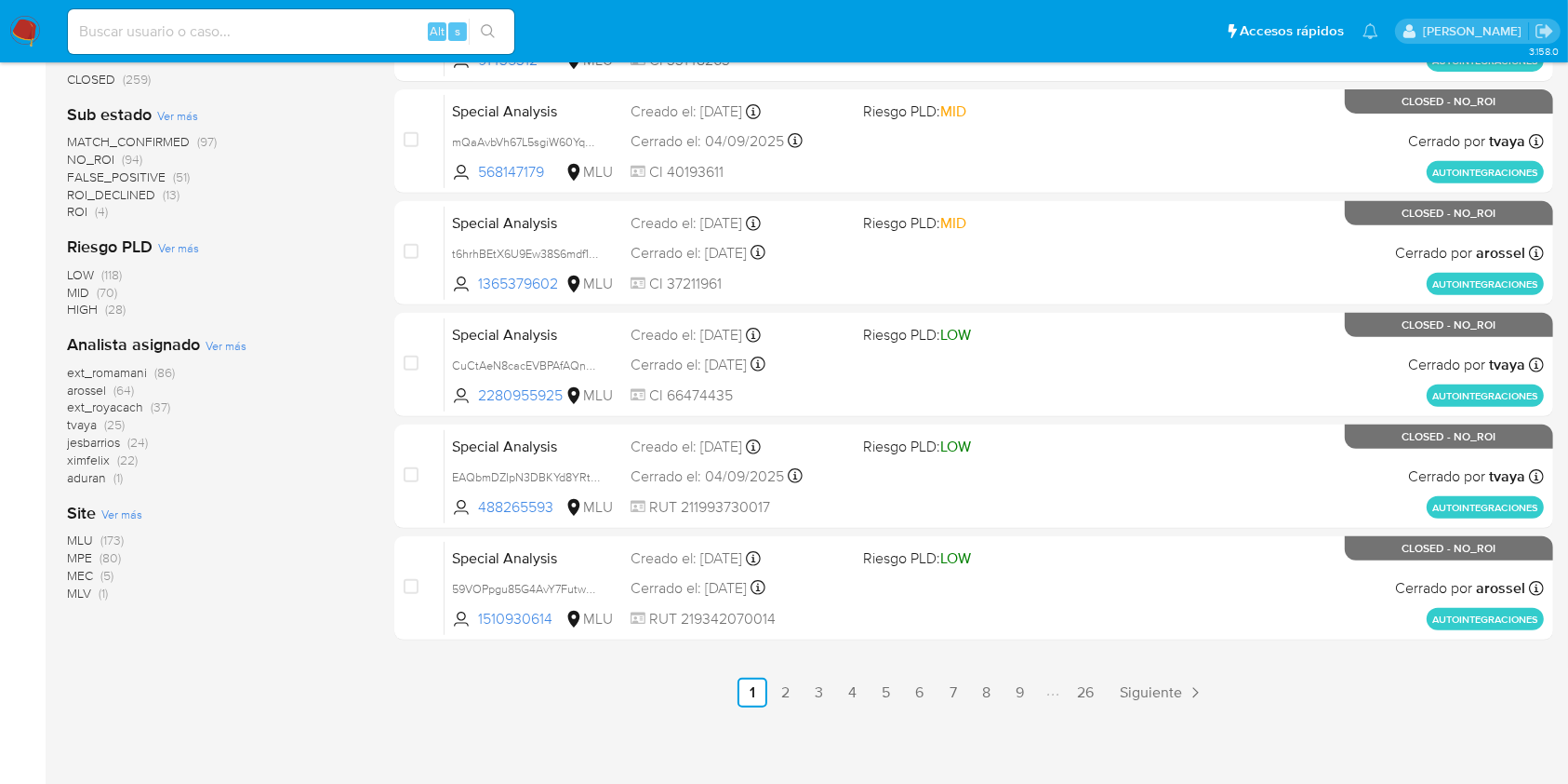
scroll to position [753, 0]
click at [268, 588] on div "MLU (173) MPE (80) MEC (5) MLV (1)" at bounding box center [216, 565] width 297 height 71
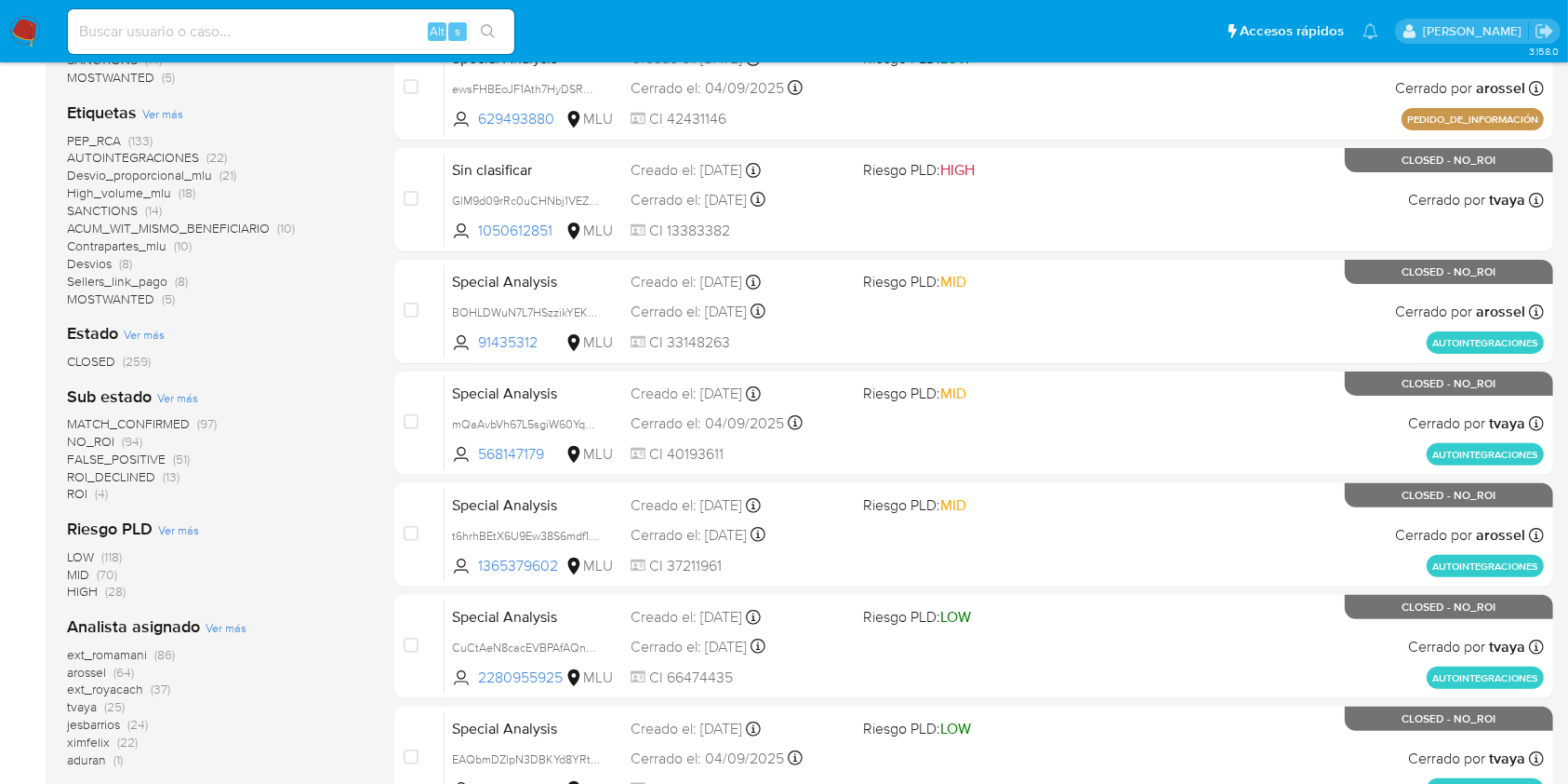
scroll to position [380, 0]
